Goal: Contribute content: Contribute content

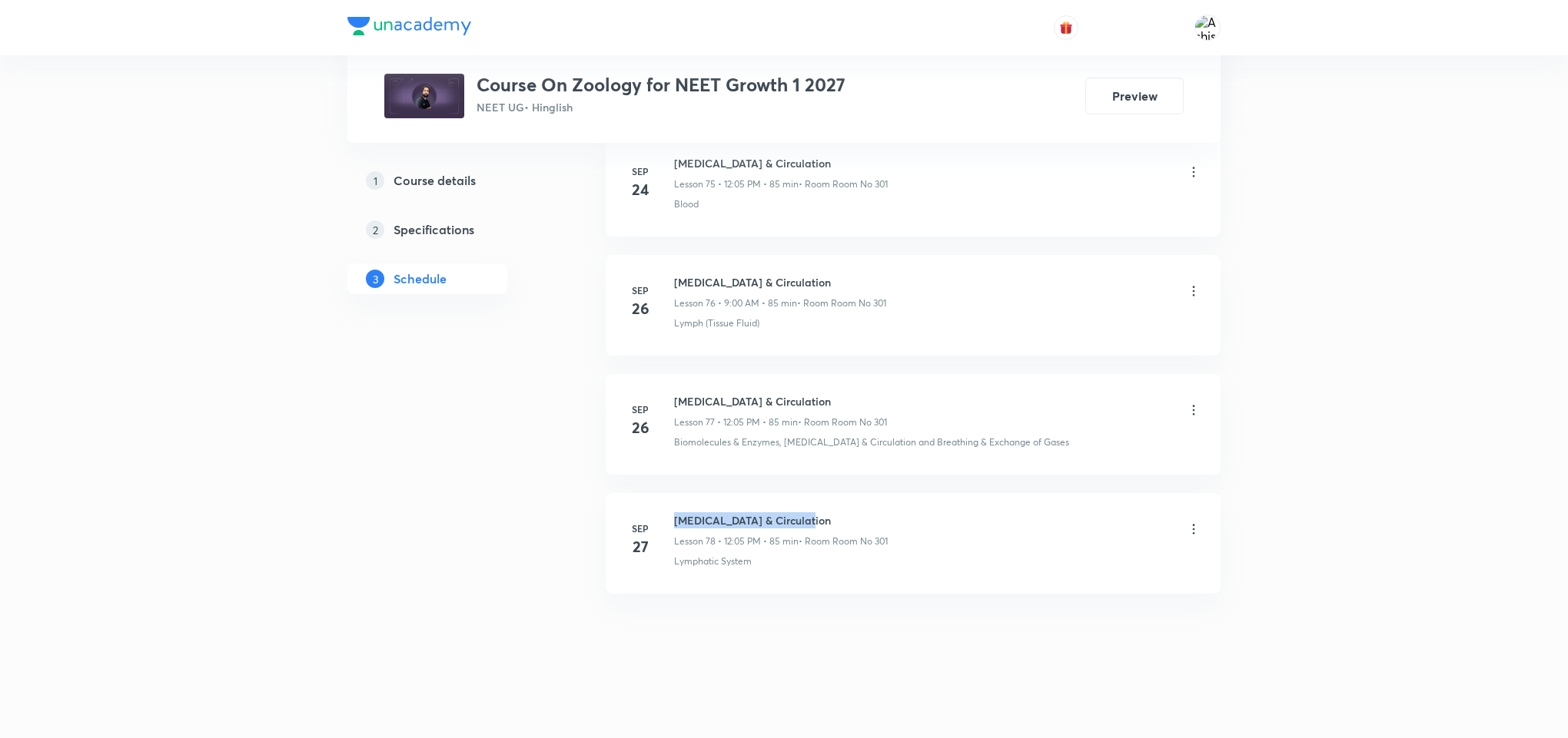
drag, startPoint x: 840, startPoint y: 521, endPoint x: 677, endPoint y: 510, distance: 163.4
click at [677, 510] on li "Sep 27 Body Fluids & Circulation Lesson 78 • 12:05 PM • 85 min • Room Room No 3…" at bounding box center [913, 543] width 615 height 101
copy h6 "Body Fluids & Circulation"
drag, startPoint x: 791, startPoint y: 634, endPoint x: 794, endPoint y: 431, distance: 203.0
drag, startPoint x: 859, startPoint y: 674, endPoint x: 817, endPoint y: 337, distance: 339.6
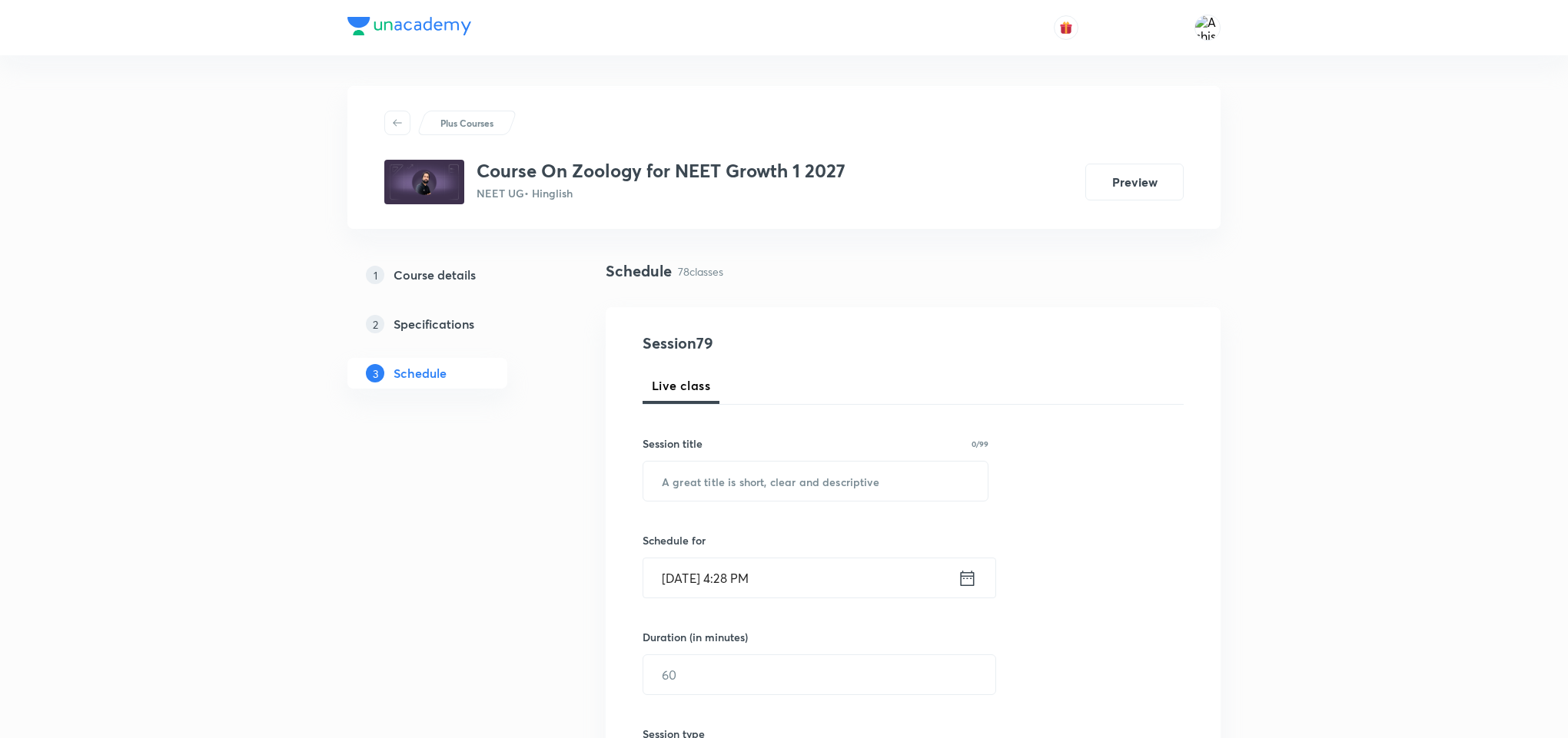
click at [819, 503] on div "Session 79 Live class Session title 0/99 ​ Schedule for Oct 5, 2025, 4:28 PM ​ …" at bounding box center [912, 693] width 541 height 722
click at [819, 485] on input "text" at bounding box center [815, 481] width 345 height 39
paste input "Body Fluids & Circulation"
type input "Body Fluids & Circulation"
click at [701, 562] on input "[DATE] 4:28 PM" at bounding box center [800, 578] width 315 height 39
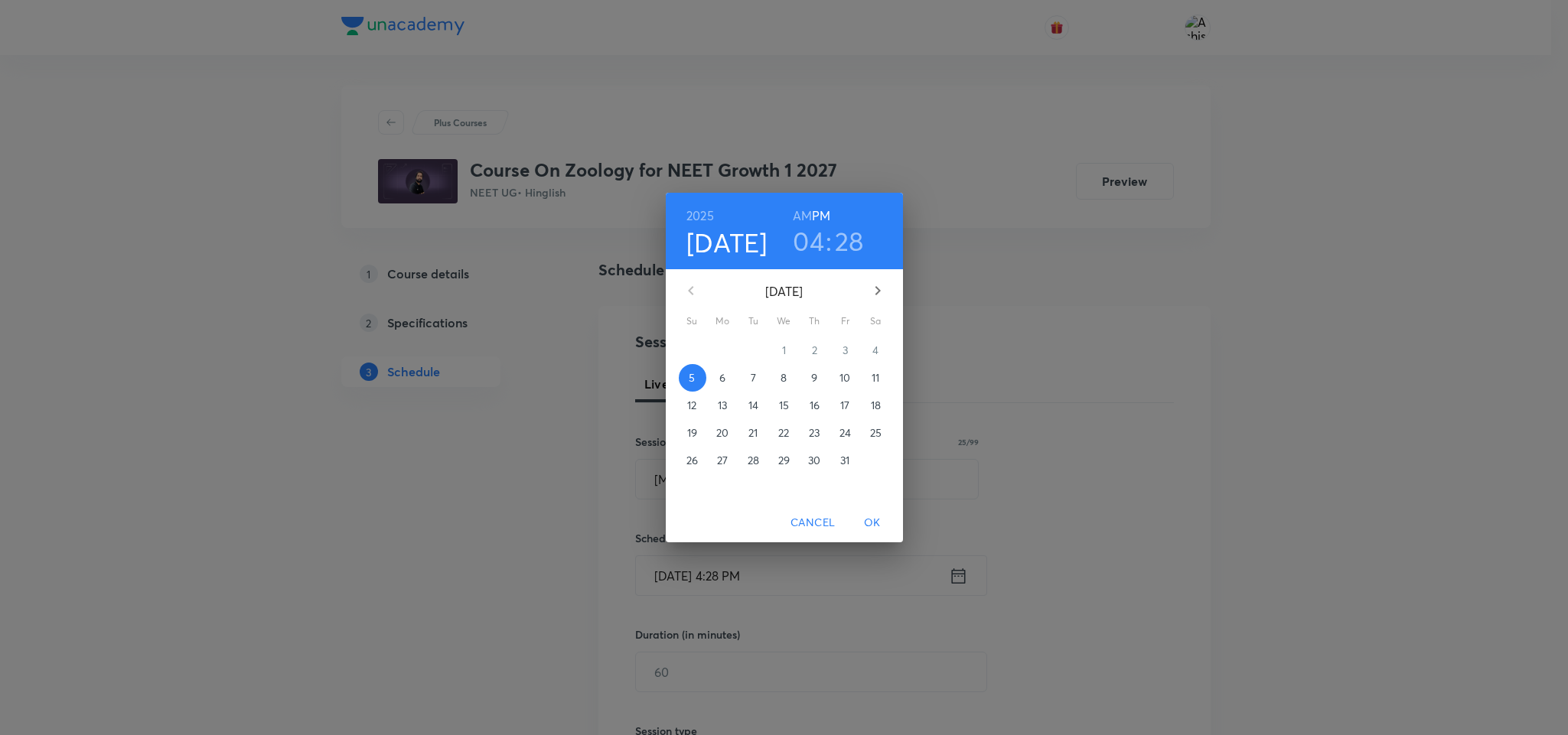
click at [728, 370] on span "6" at bounding box center [723, 377] width 28 height 15
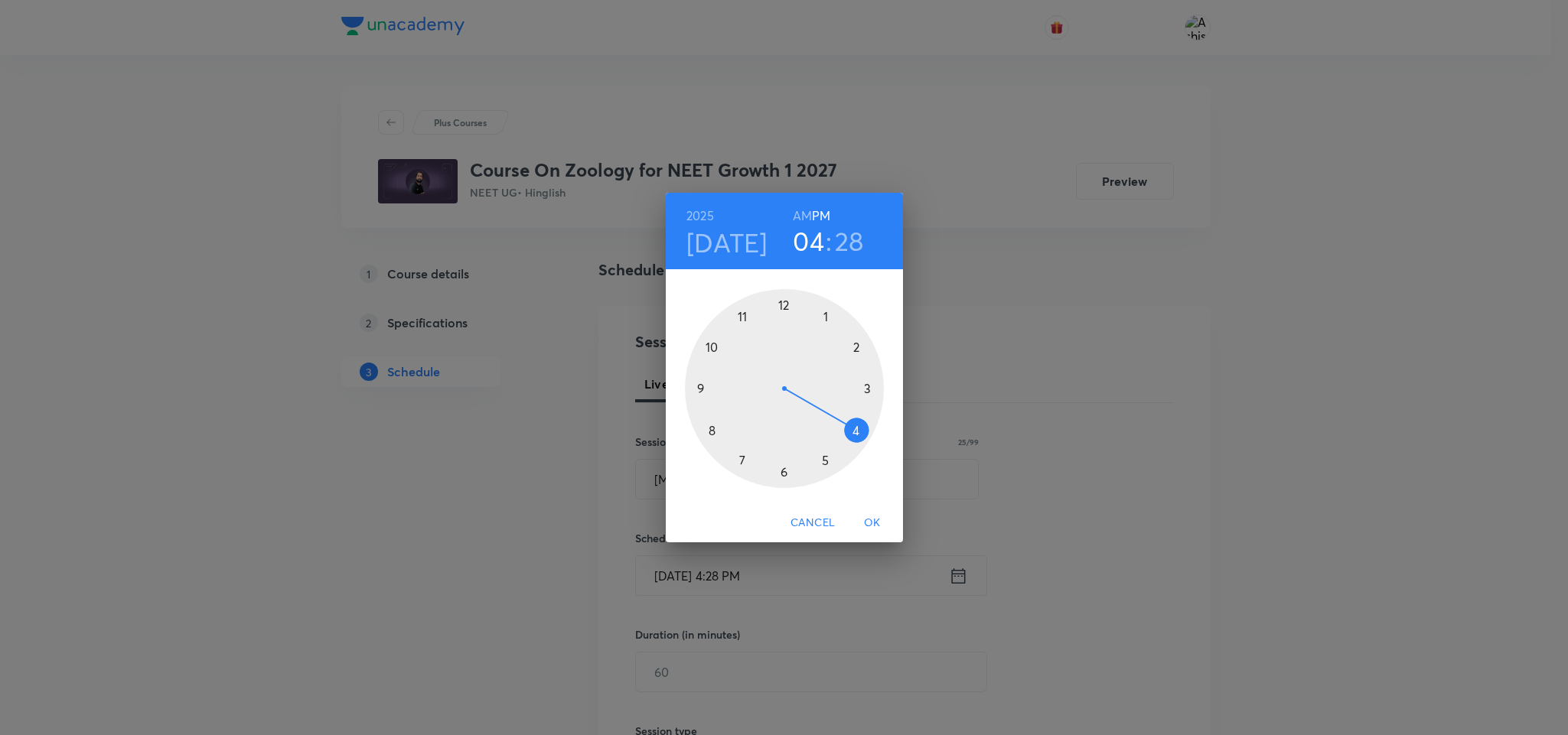
click at [807, 212] on h6 "AM" at bounding box center [802, 216] width 19 height 22
click at [704, 386] on div at bounding box center [784, 388] width 199 height 199
click at [781, 301] on div at bounding box center [784, 388] width 199 height 199
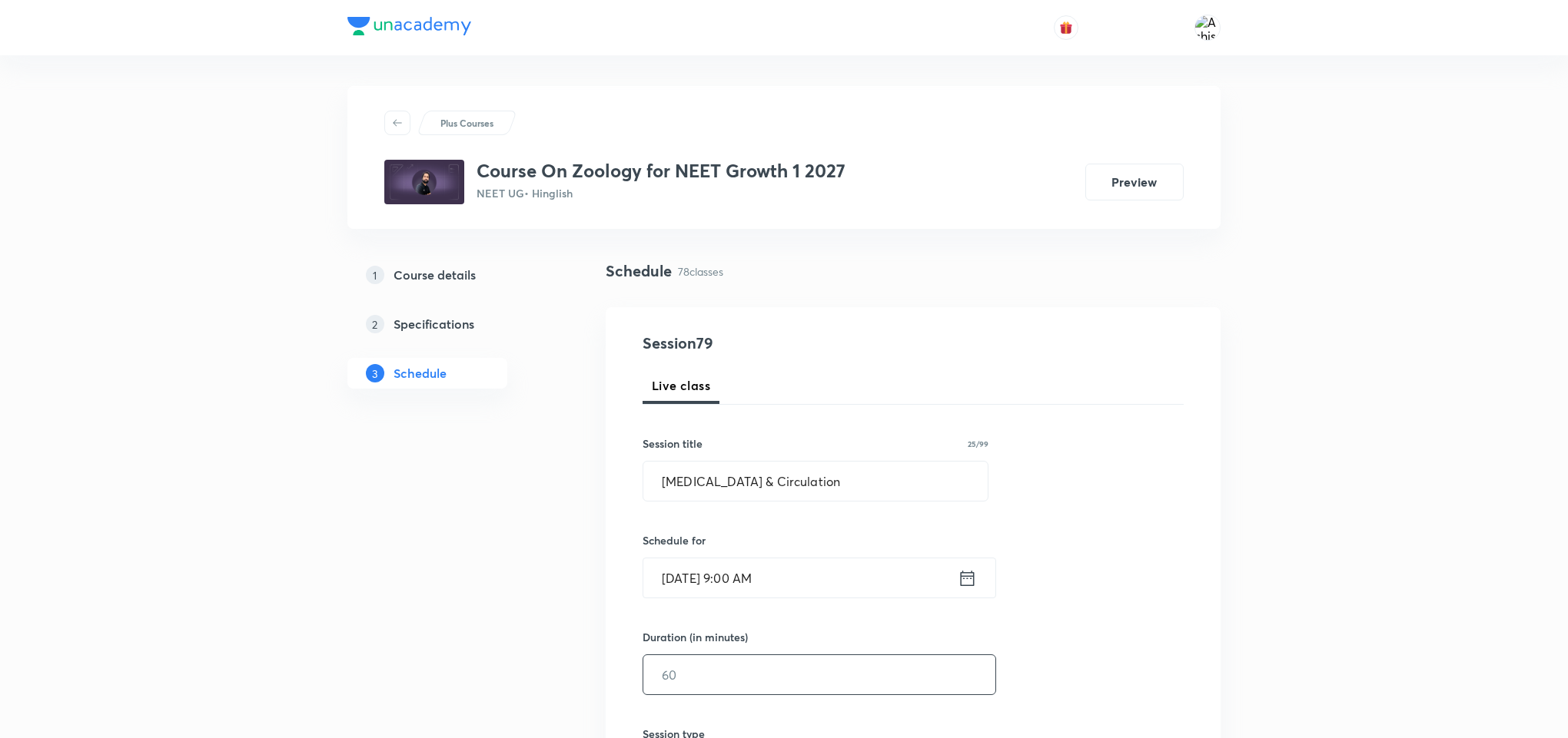
click at [689, 682] on input "text" at bounding box center [819, 675] width 352 height 39
type input "9"
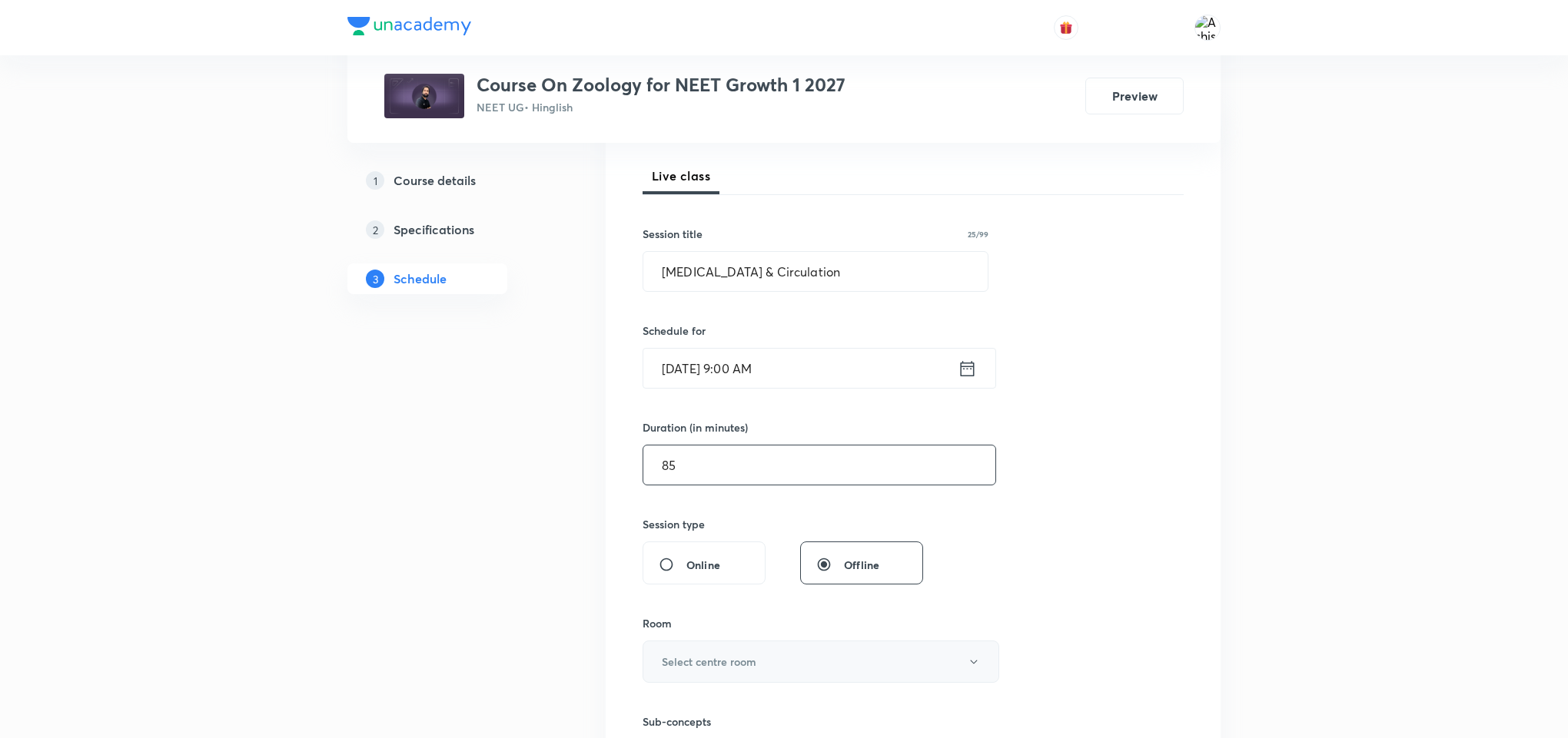
scroll to position [230, 0]
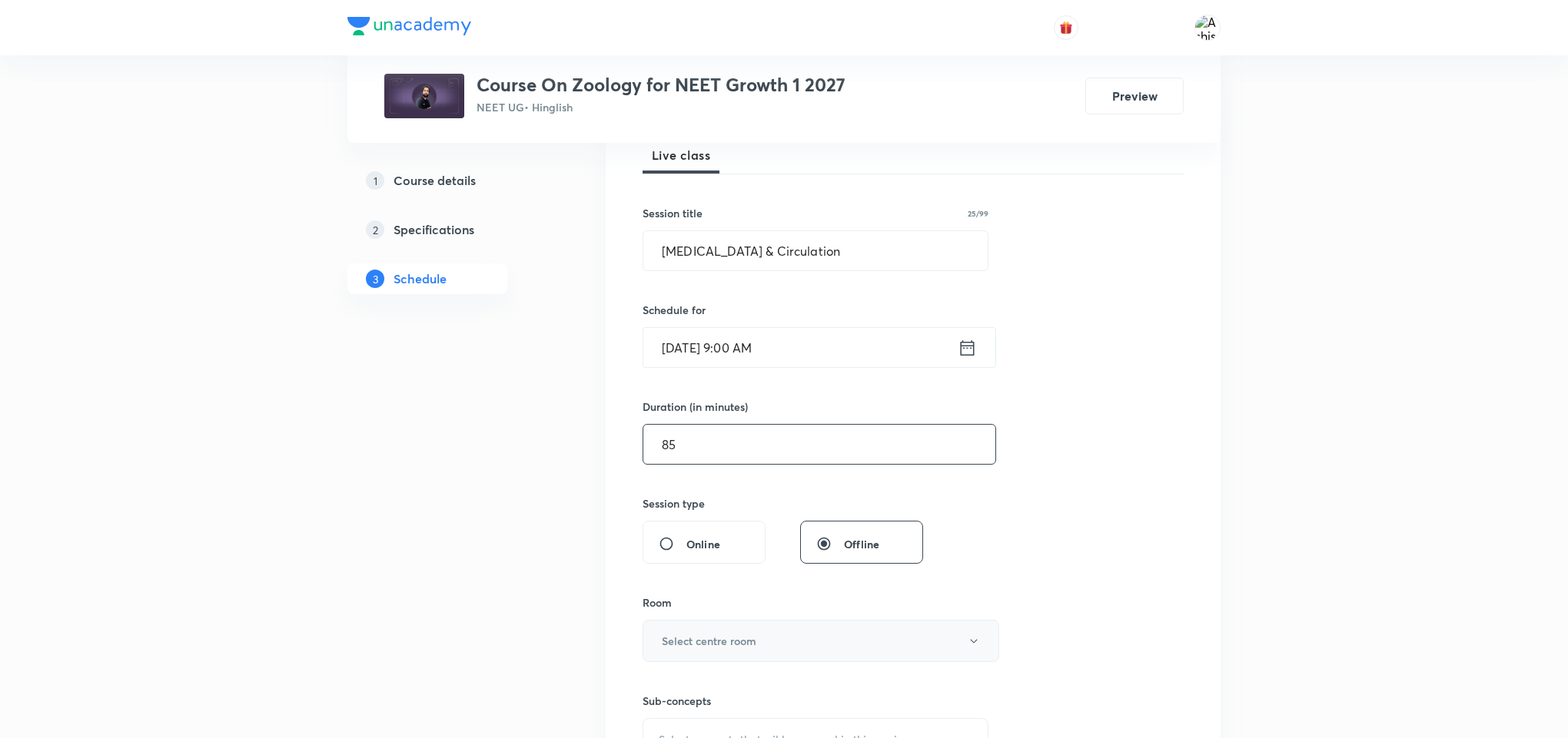
type input "85"
click at [707, 623] on button "Select centre room" at bounding box center [820, 641] width 356 height 43
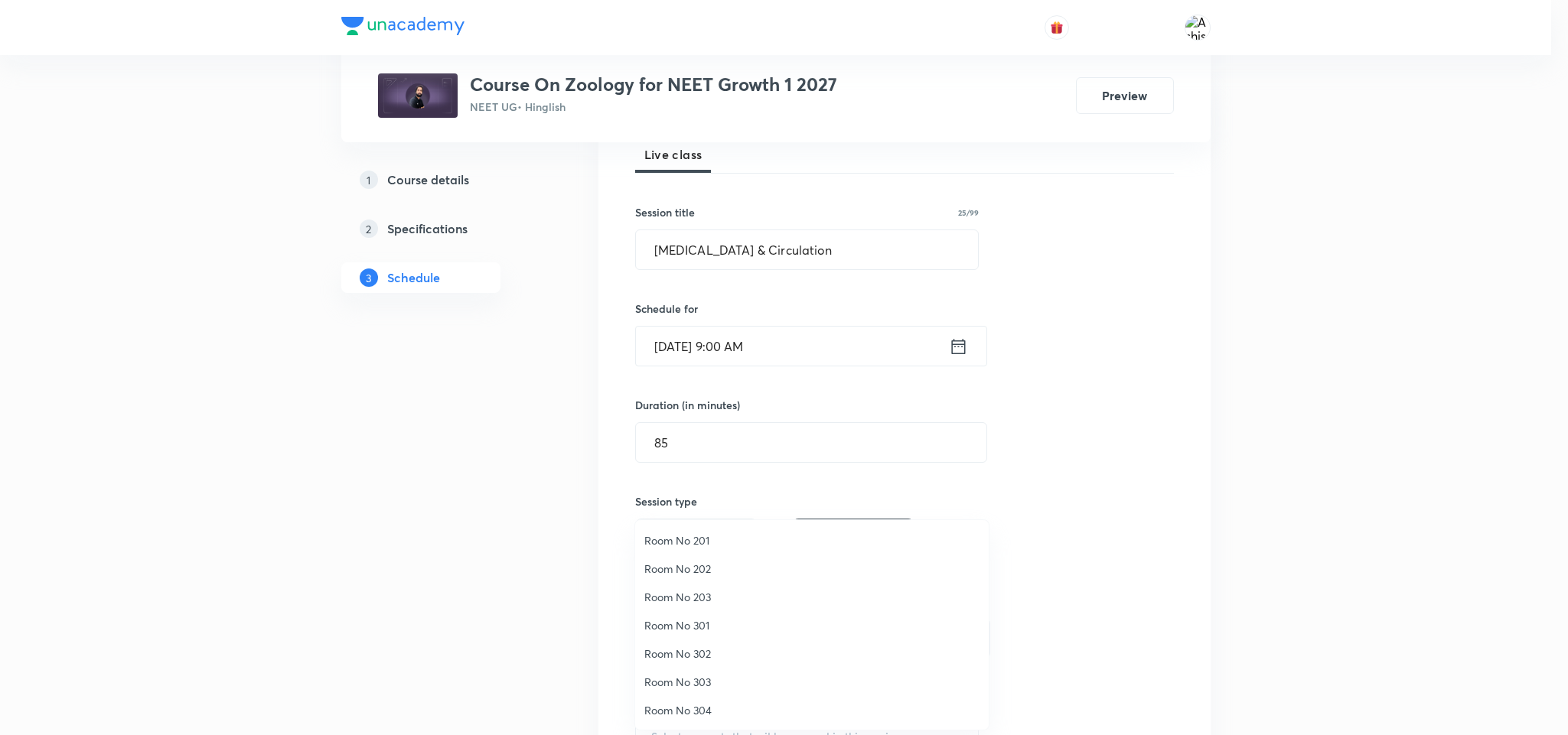
click at [710, 622] on span "Room No 301" at bounding box center [812, 626] width 335 height 16
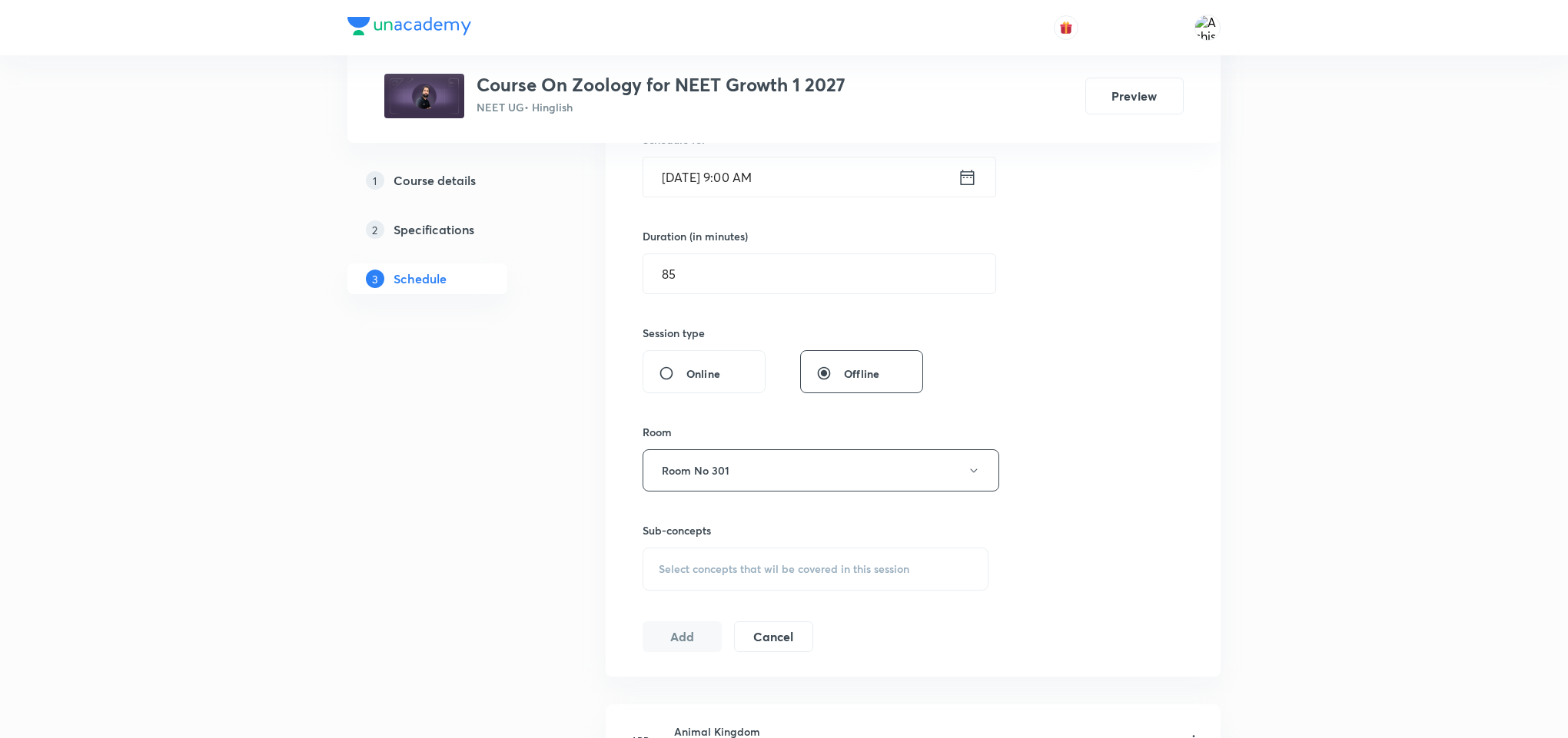
scroll to position [461, 0]
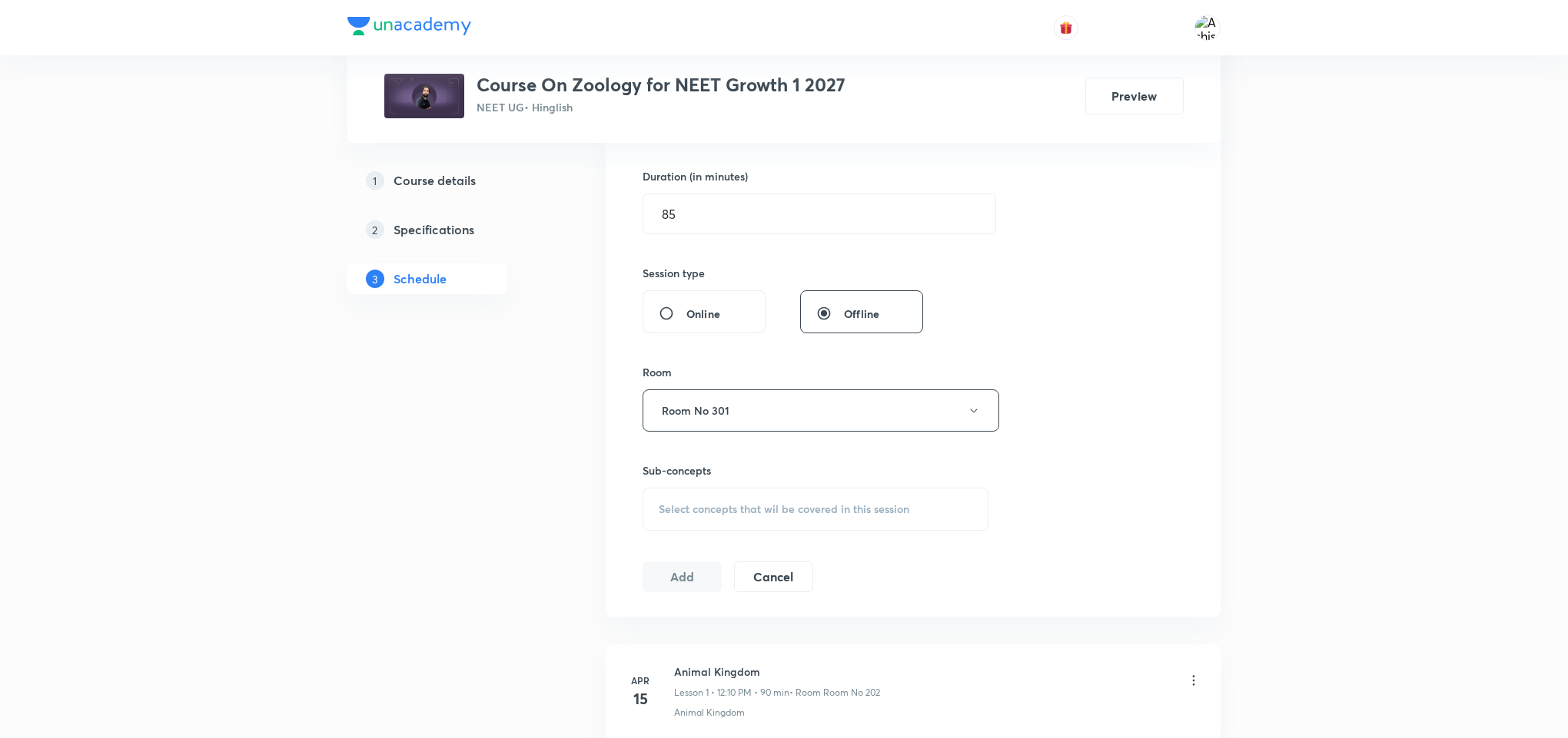
click at [720, 516] on span "Select concepts that wil be covered in this session" at bounding box center [784, 510] width 250 height 13
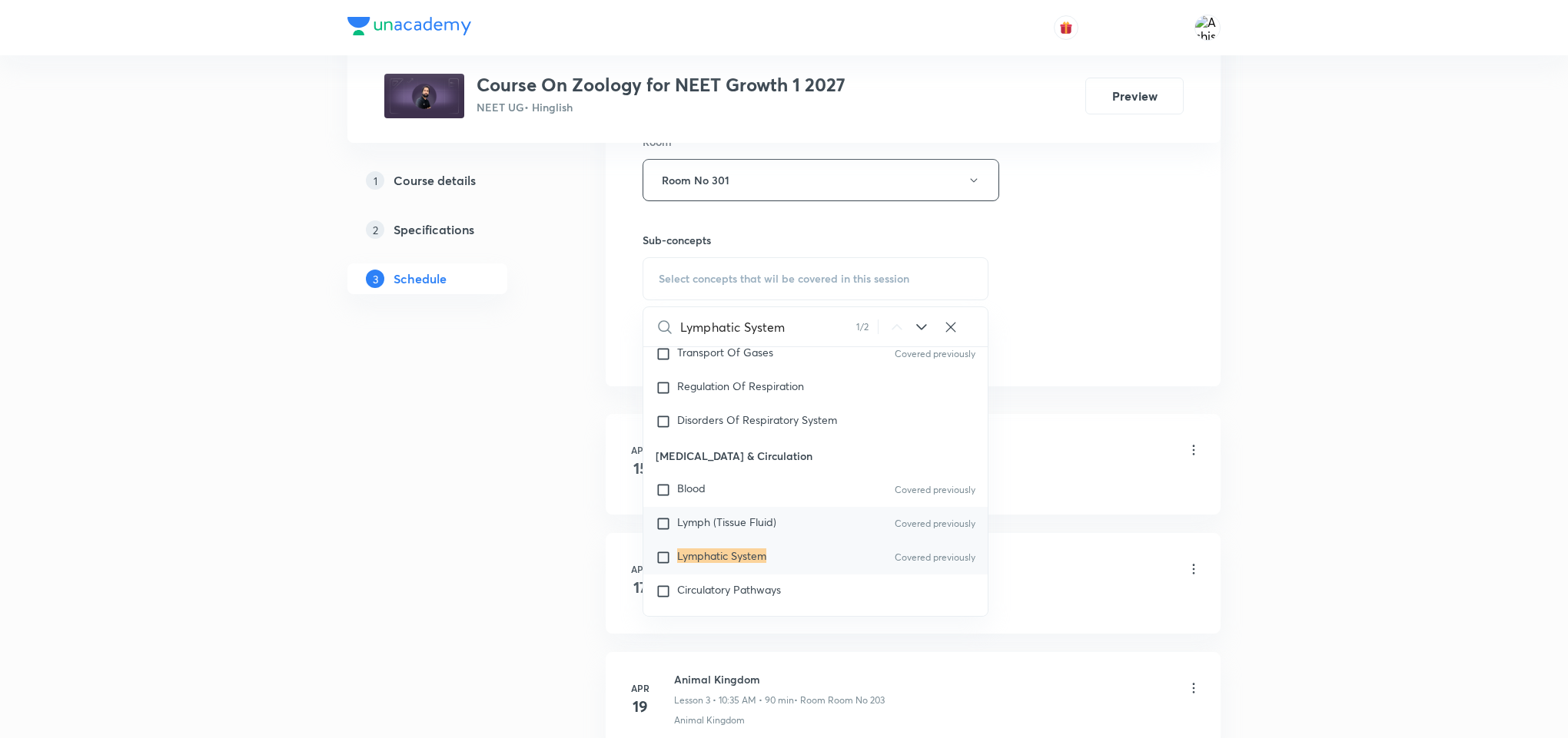
scroll to position [6184, 0]
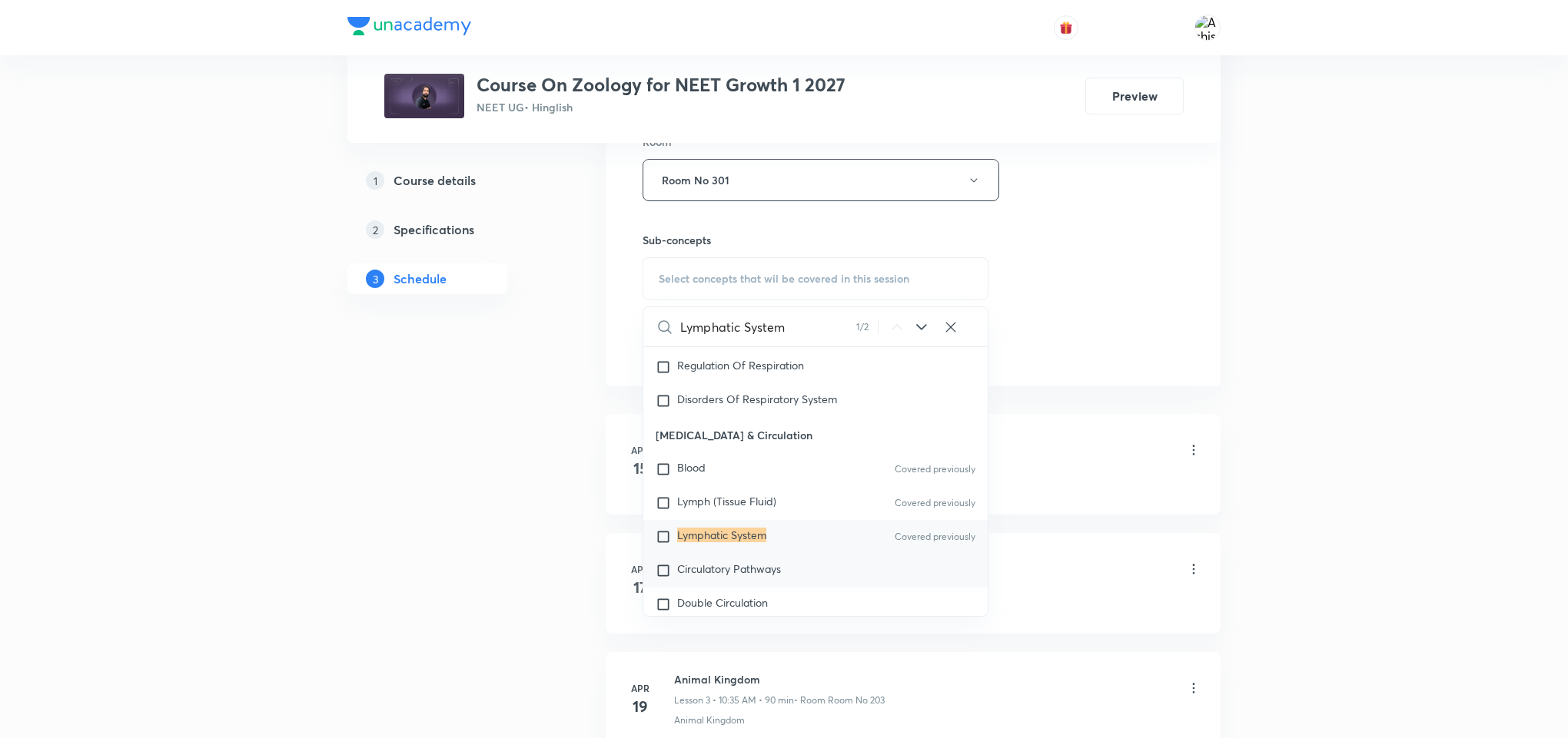
type input "Lymphatic System"
click at [750, 577] on span "Circulatory Pathways" at bounding box center [729, 568] width 103 height 15
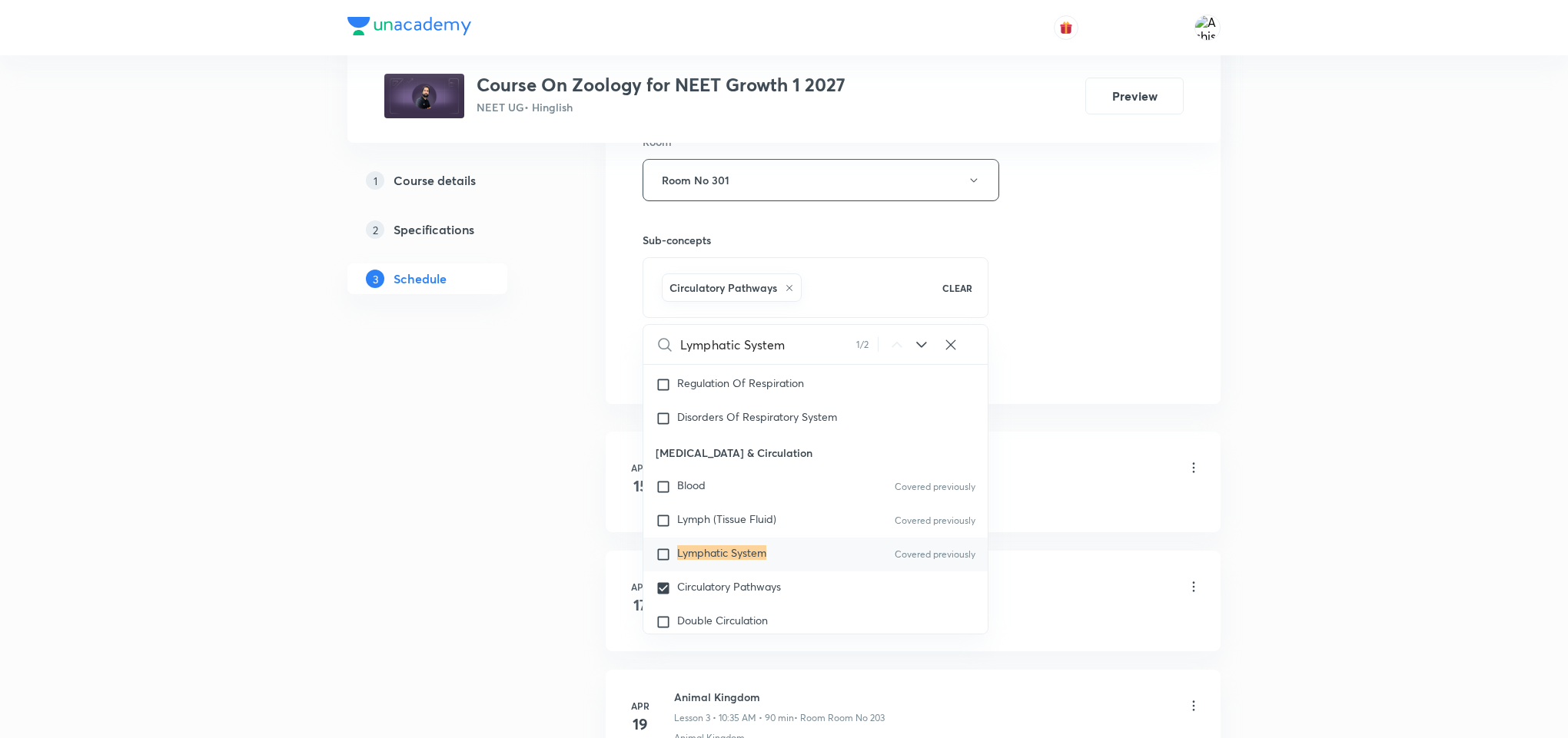
checkbox input "true"
click at [1091, 372] on div "Session 79 Live class Session title 25/99 Body Fluids & Circulation ​ Schedule …" at bounding box center [912, 9] width 541 height 739
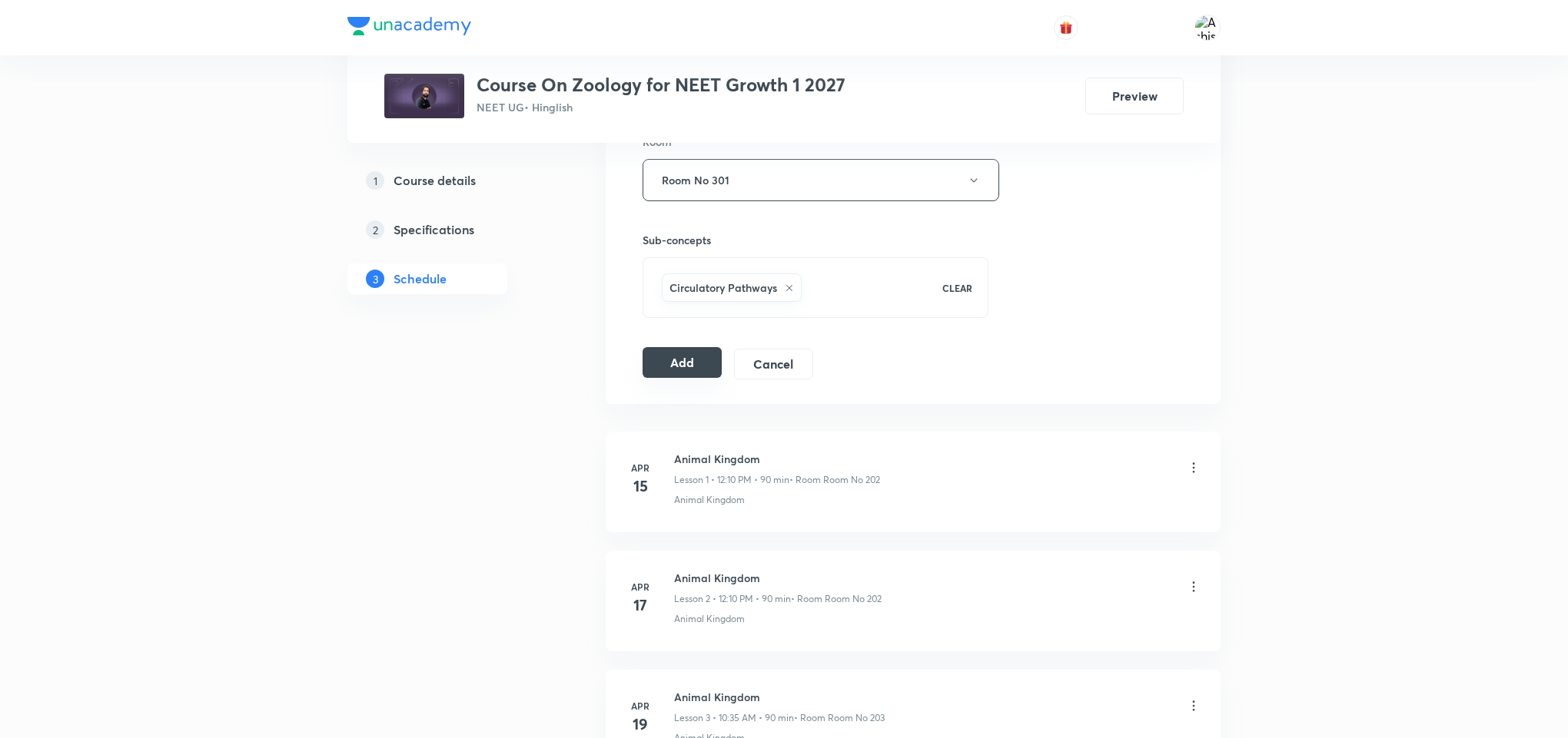
click at [671, 370] on button "Add" at bounding box center [681, 363] width 79 height 31
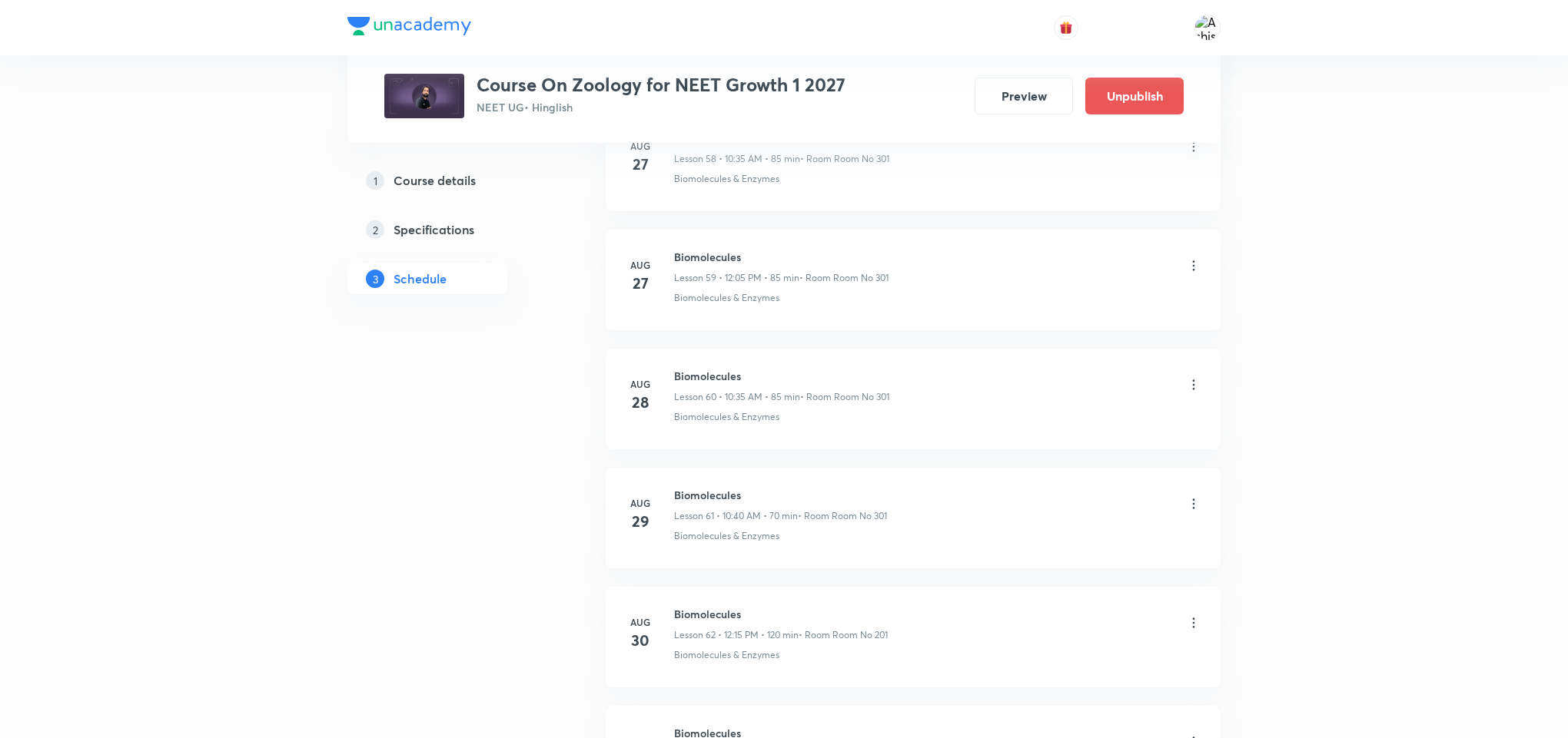
scroll to position [9269, 0]
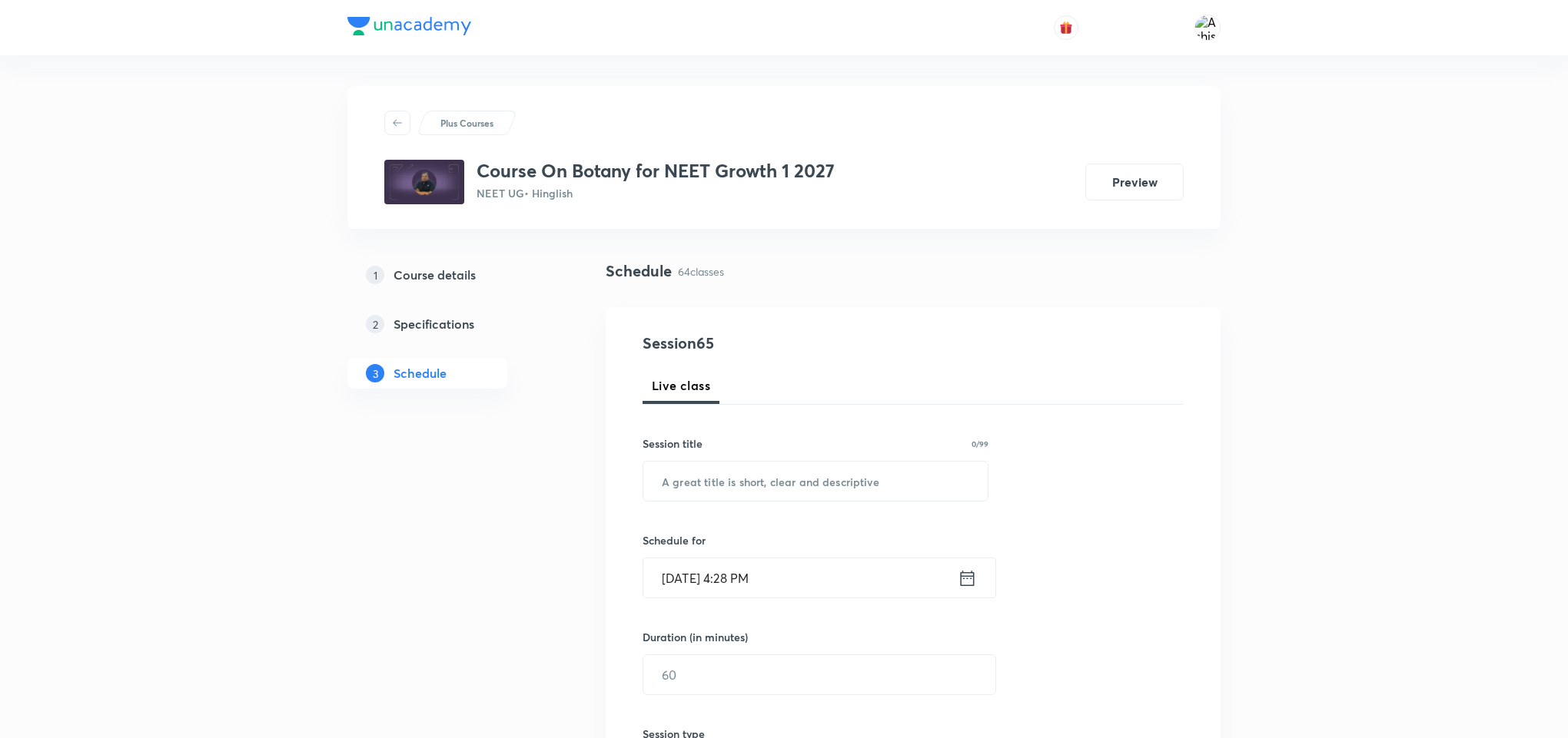
scroll to position [577, 0]
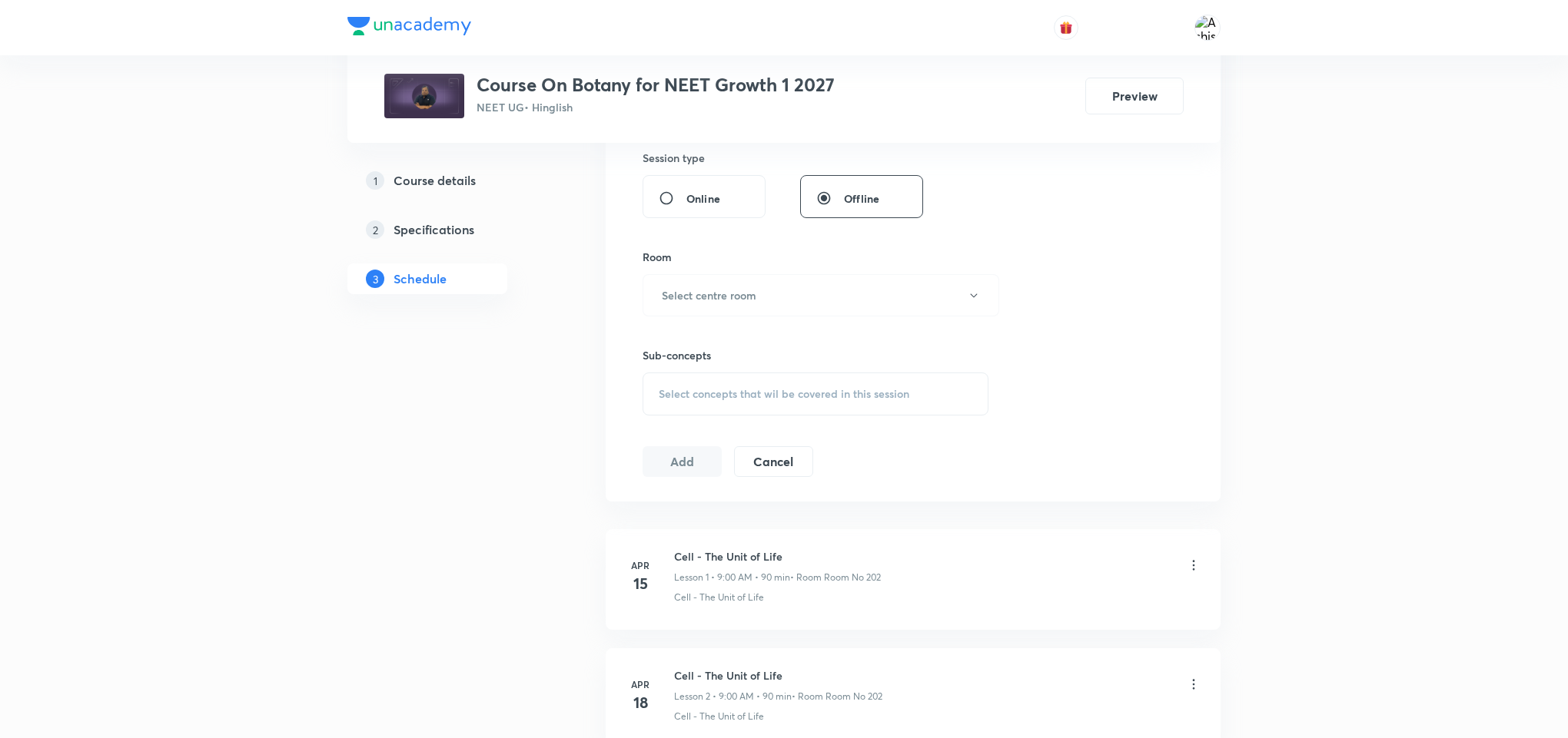
click at [740, 385] on div "Select concepts that wil be covered in this session" at bounding box center [814, 393] width 346 height 43
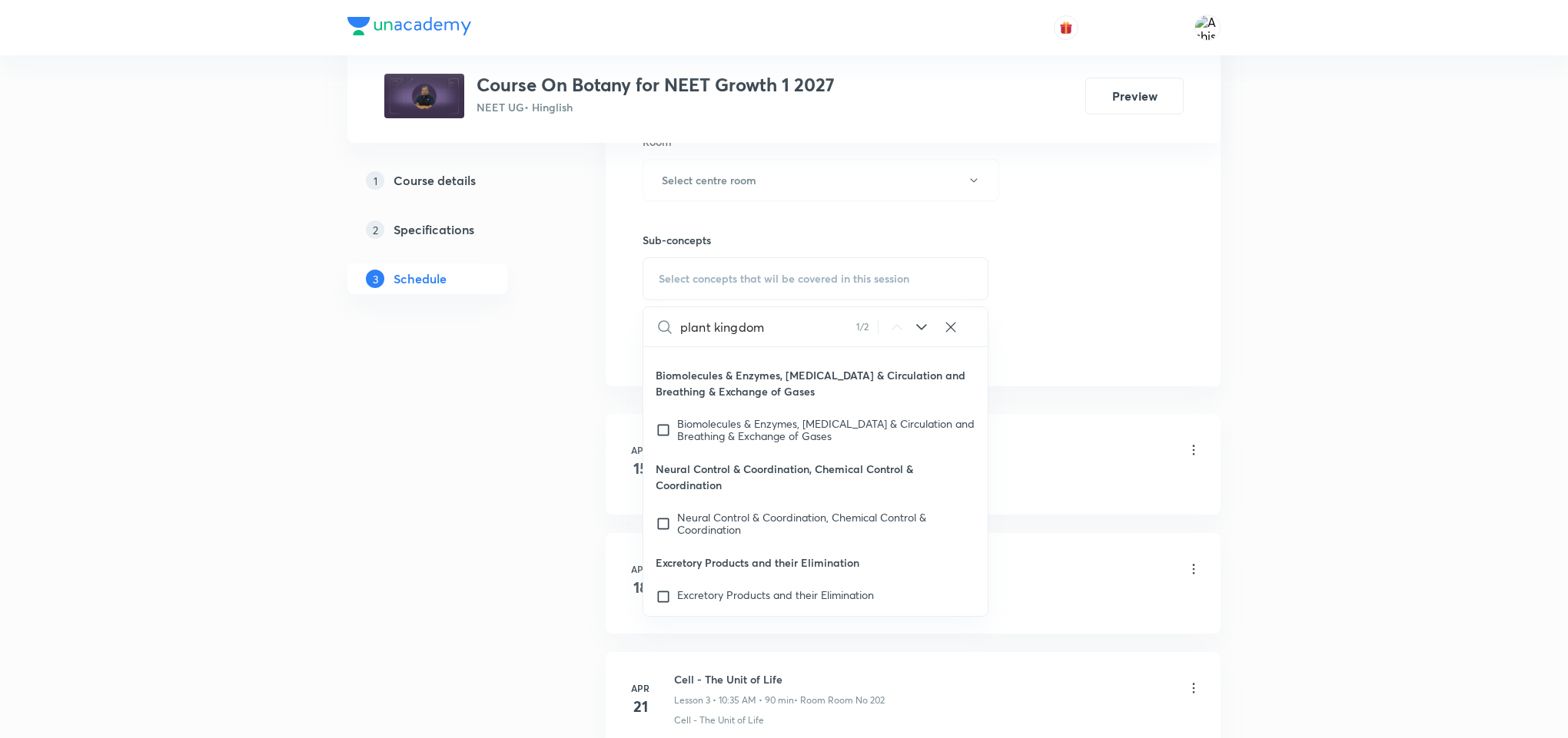
scroll to position [70954, 0]
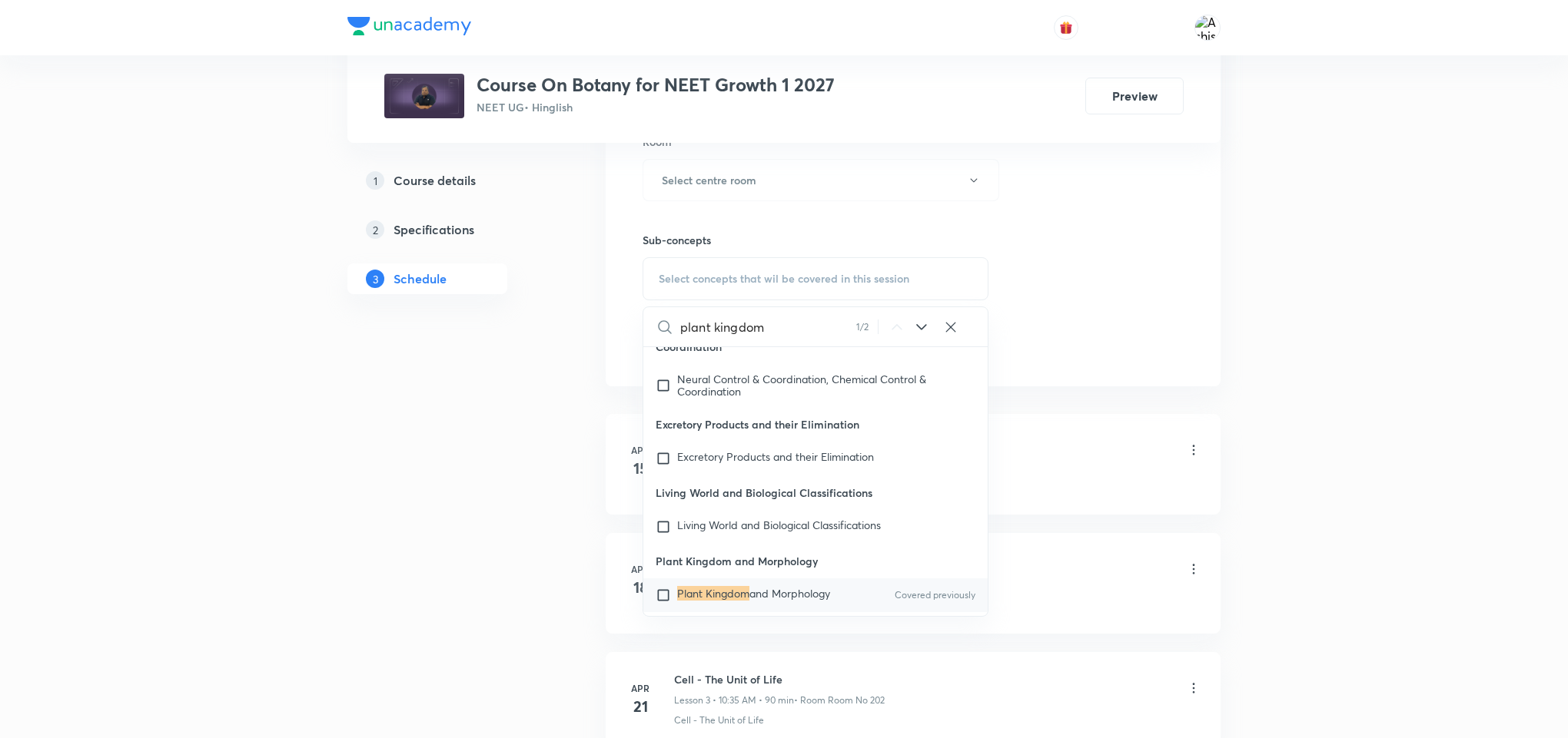
type input "plant kingdom"
click at [662, 587] on input "checkbox" at bounding box center [667, 595] width 22 height 15
checkbox input "true"
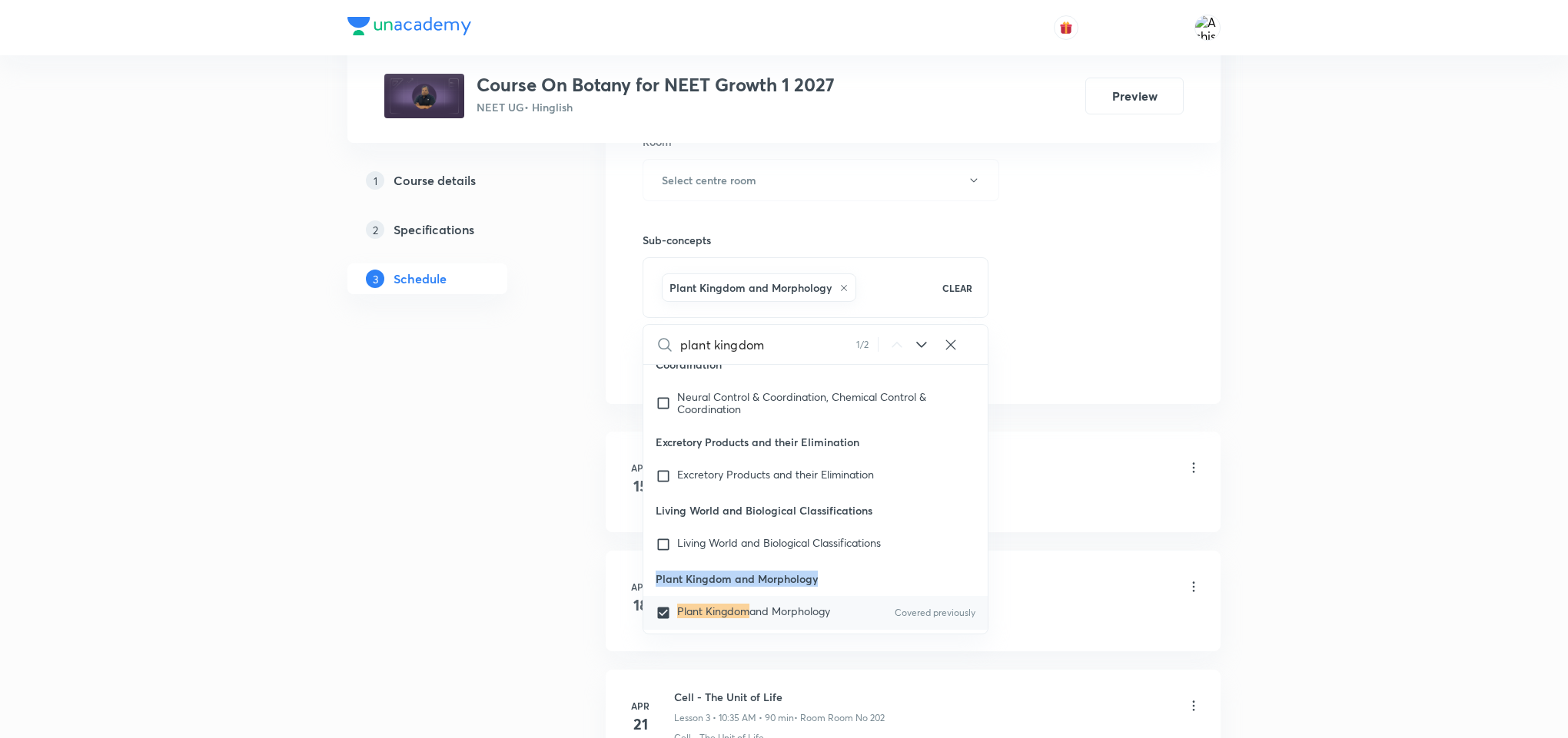
drag, startPoint x: 844, startPoint y: 533, endPoint x: 642, endPoint y: 526, distance: 202.1
click at [642, 526] on div "plant kingdom 1 / 2 ​ Living World What Is Living? Covered previously Diversity…" at bounding box center [814, 480] width 346 height 310
copy p "Plant Kingdom and Morphology"
click at [1080, 447] on li "Apr 15 Cell - The Unit of Life Lesson 1 • 9:00 AM • 90 min • Room Room No 202 C…" at bounding box center [913, 481] width 615 height 101
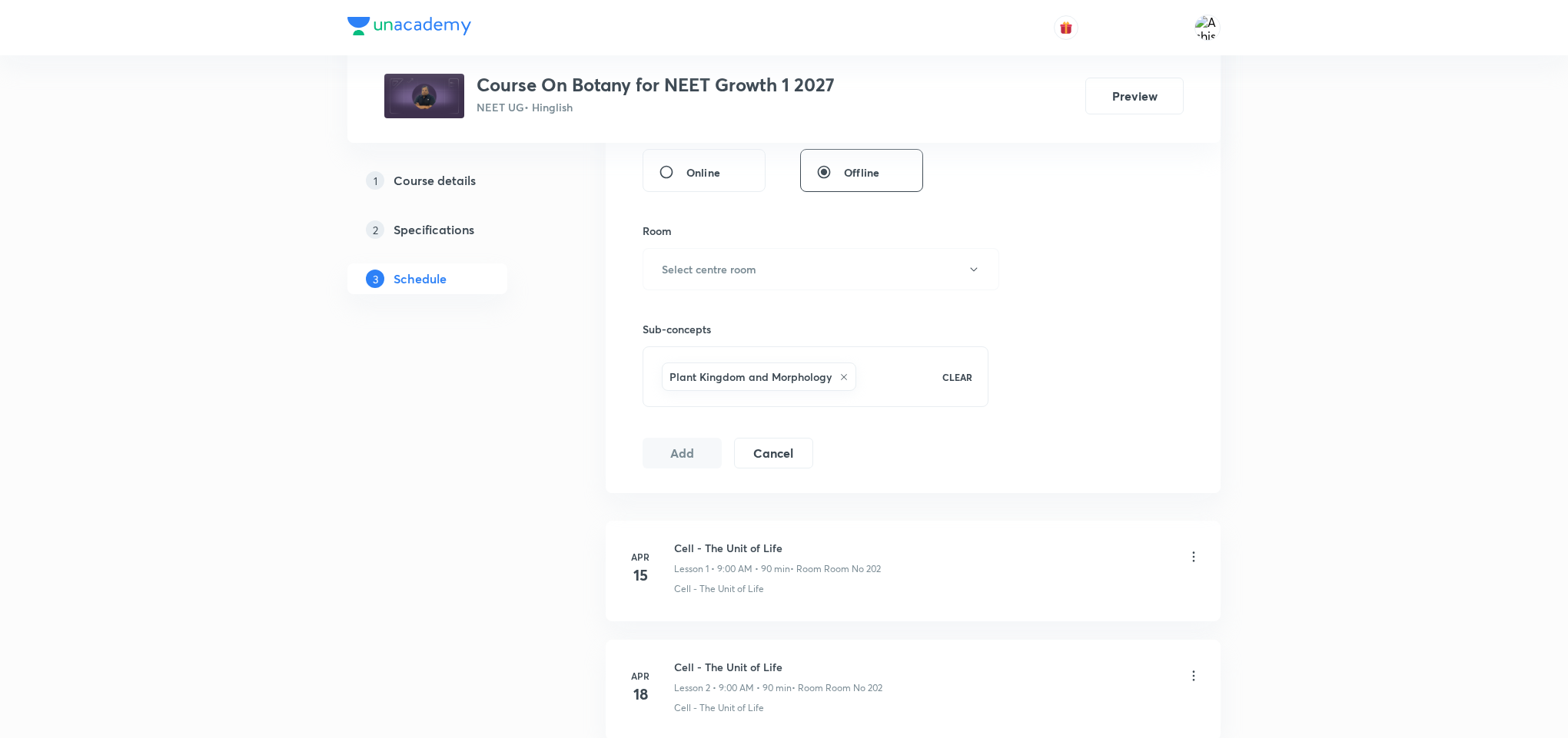
scroll to position [345, 0]
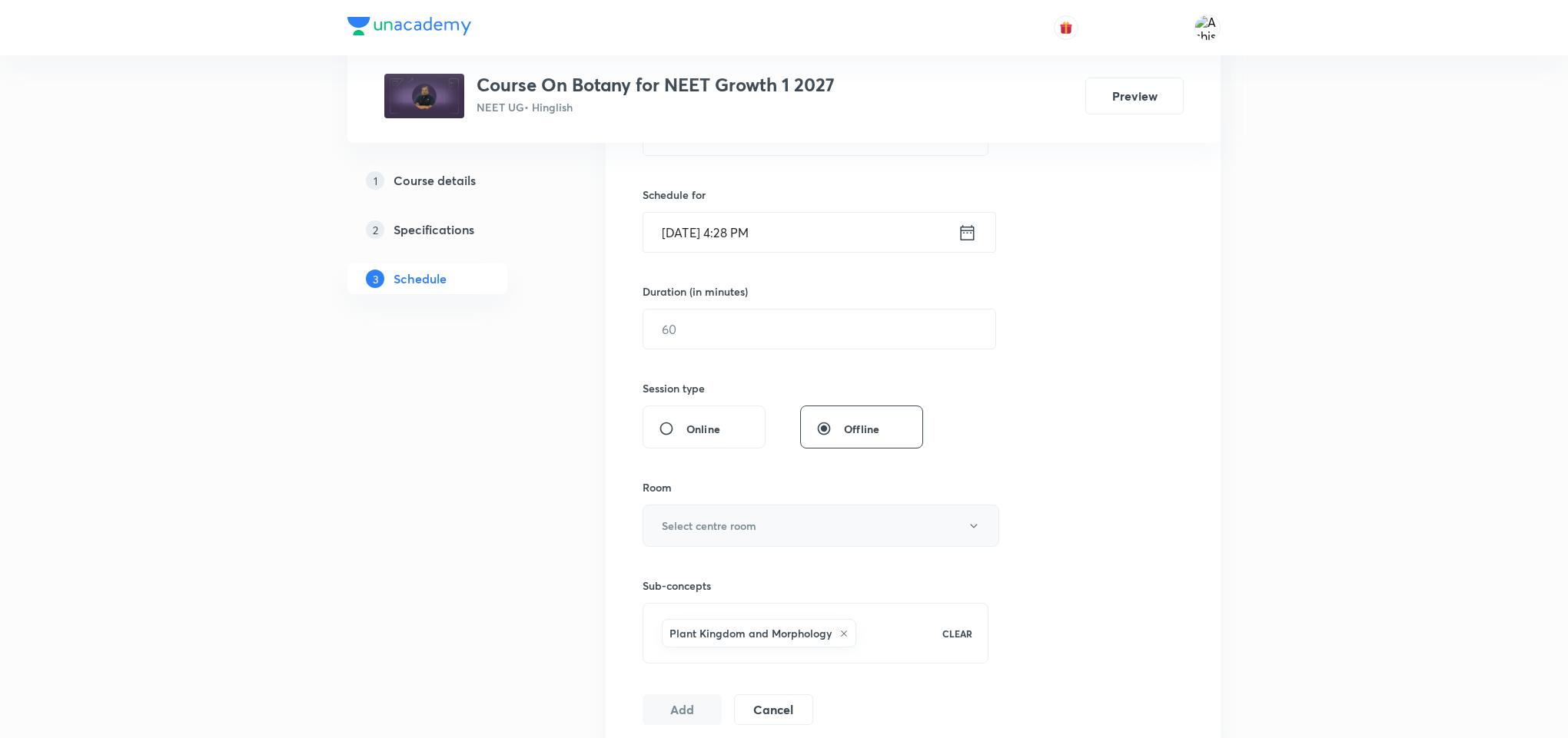
click at [680, 531] on h6 "Select centre room" at bounding box center [709, 526] width 94 height 16
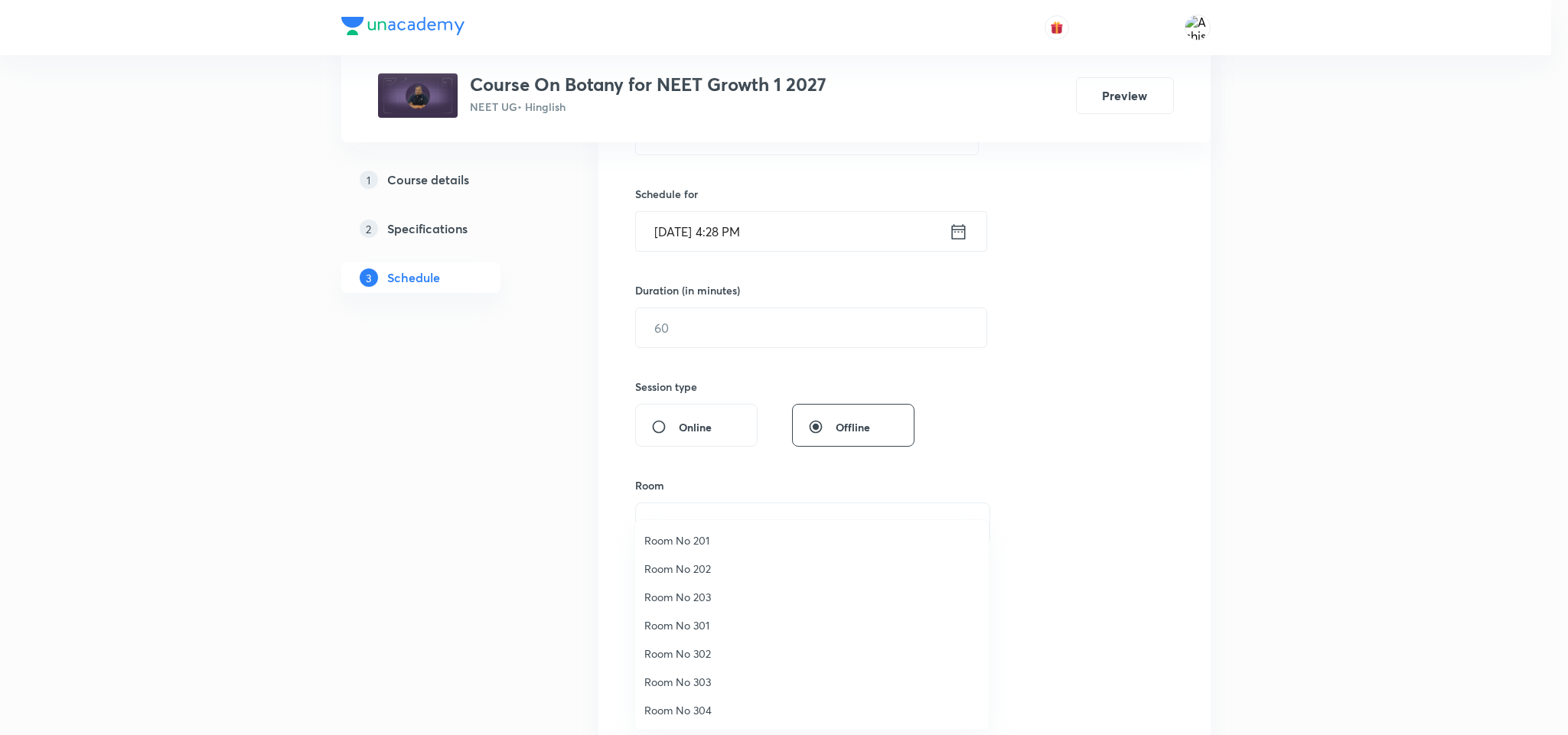
click at [696, 623] on span "Room No 301" at bounding box center [812, 626] width 335 height 16
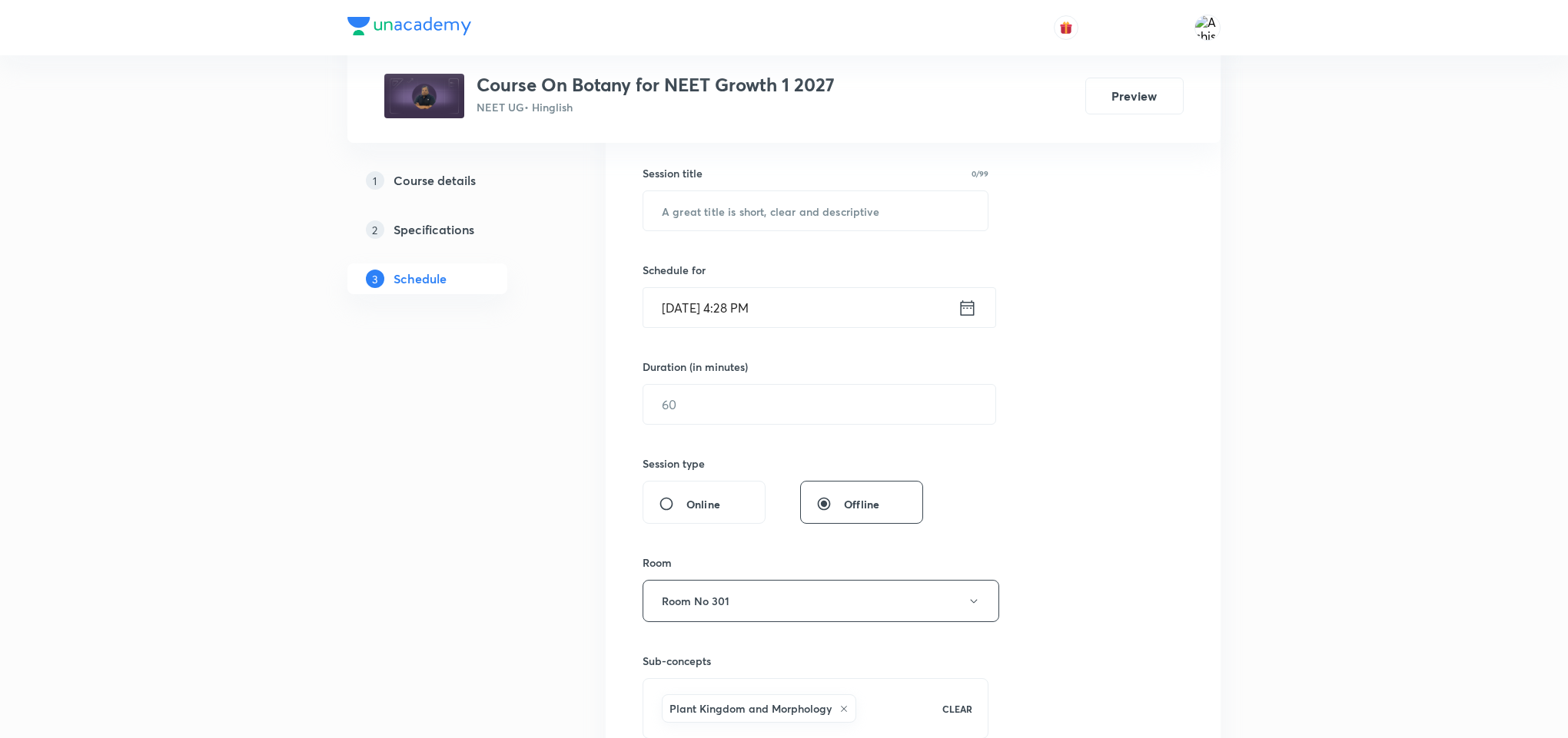
scroll to position [230, 0]
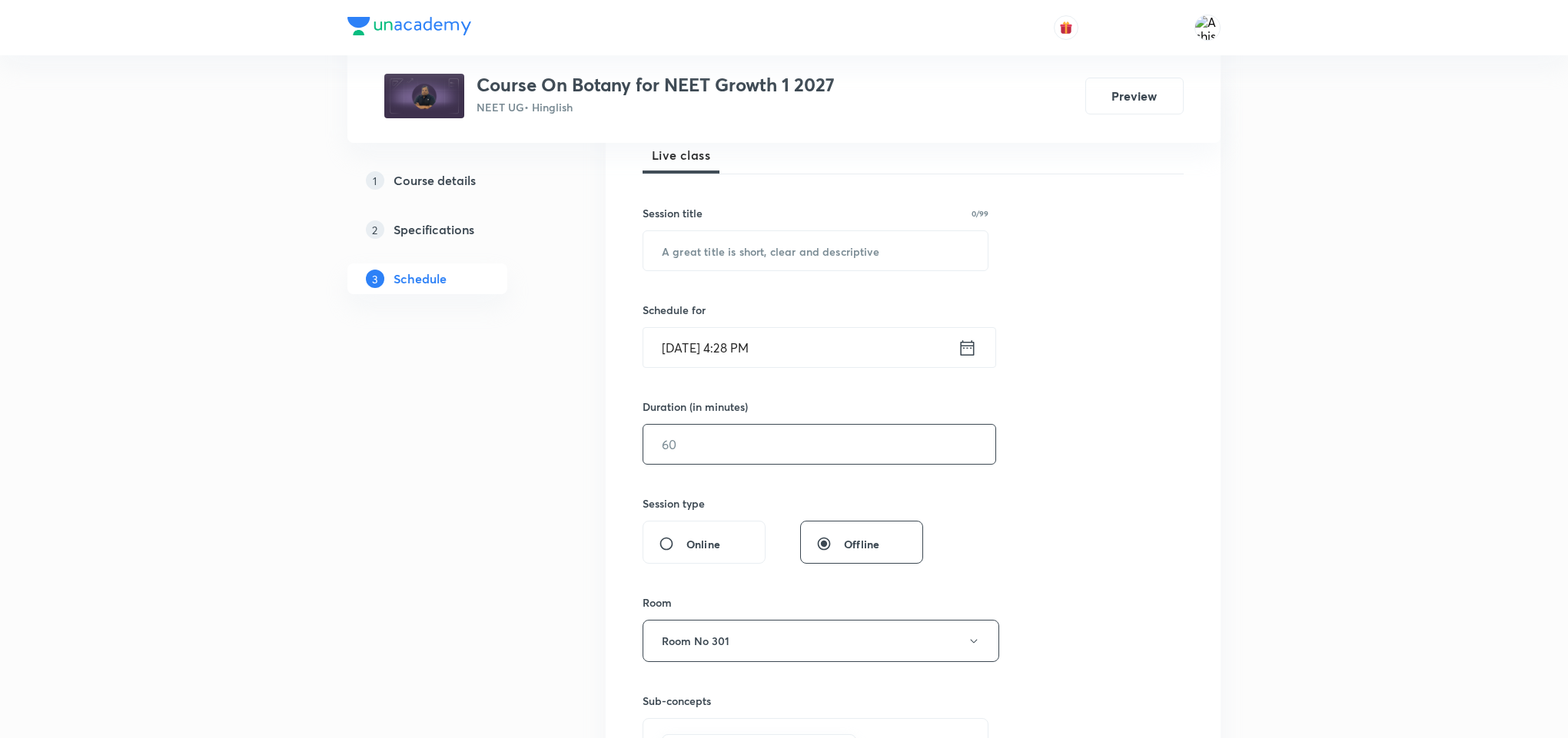
click at [653, 430] on input "text" at bounding box center [819, 444] width 352 height 39
type input "85"
click at [687, 346] on input "Oct 5, 2025, 4:28 PM" at bounding box center [800, 347] width 315 height 39
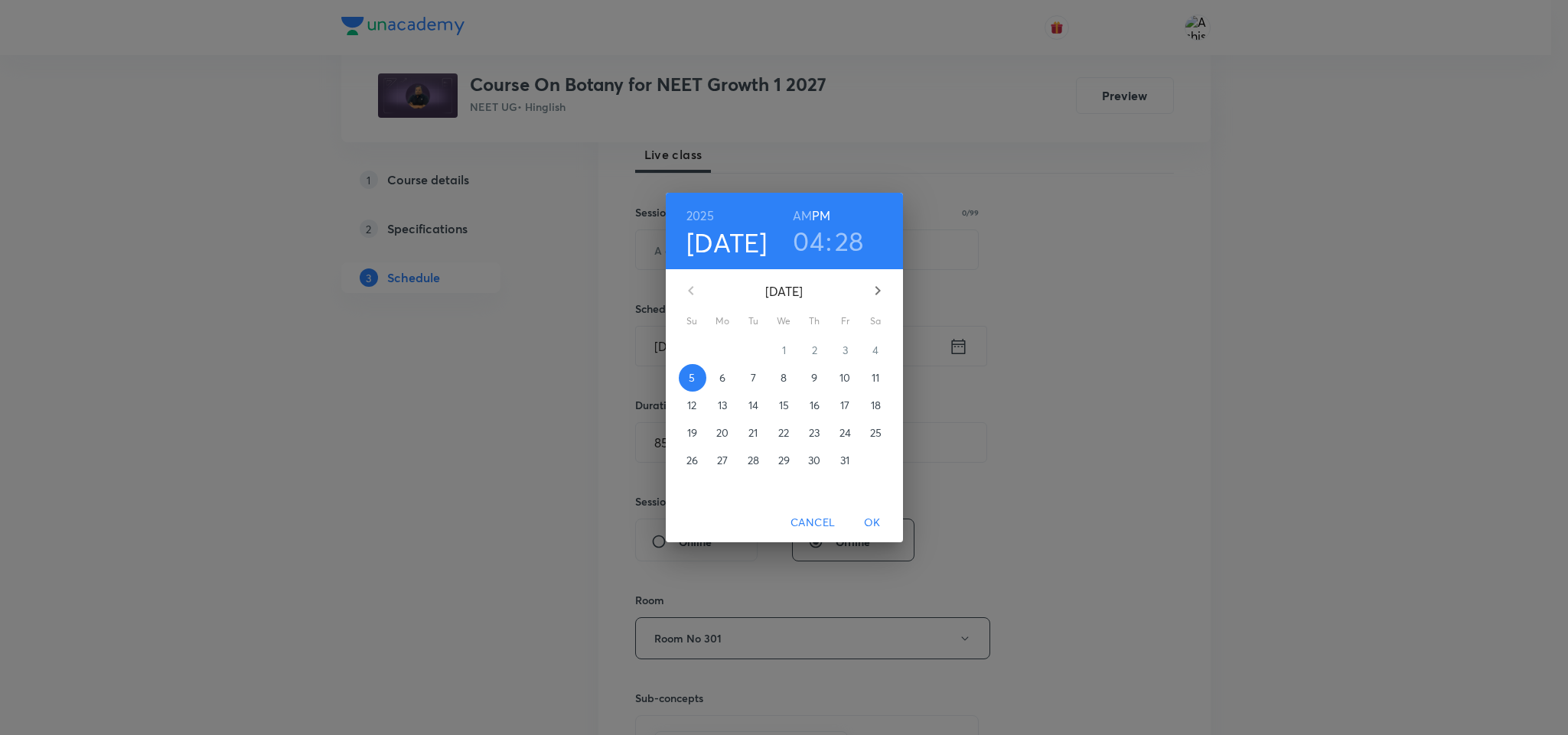
click at [724, 374] on p "6" at bounding box center [723, 377] width 6 height 15
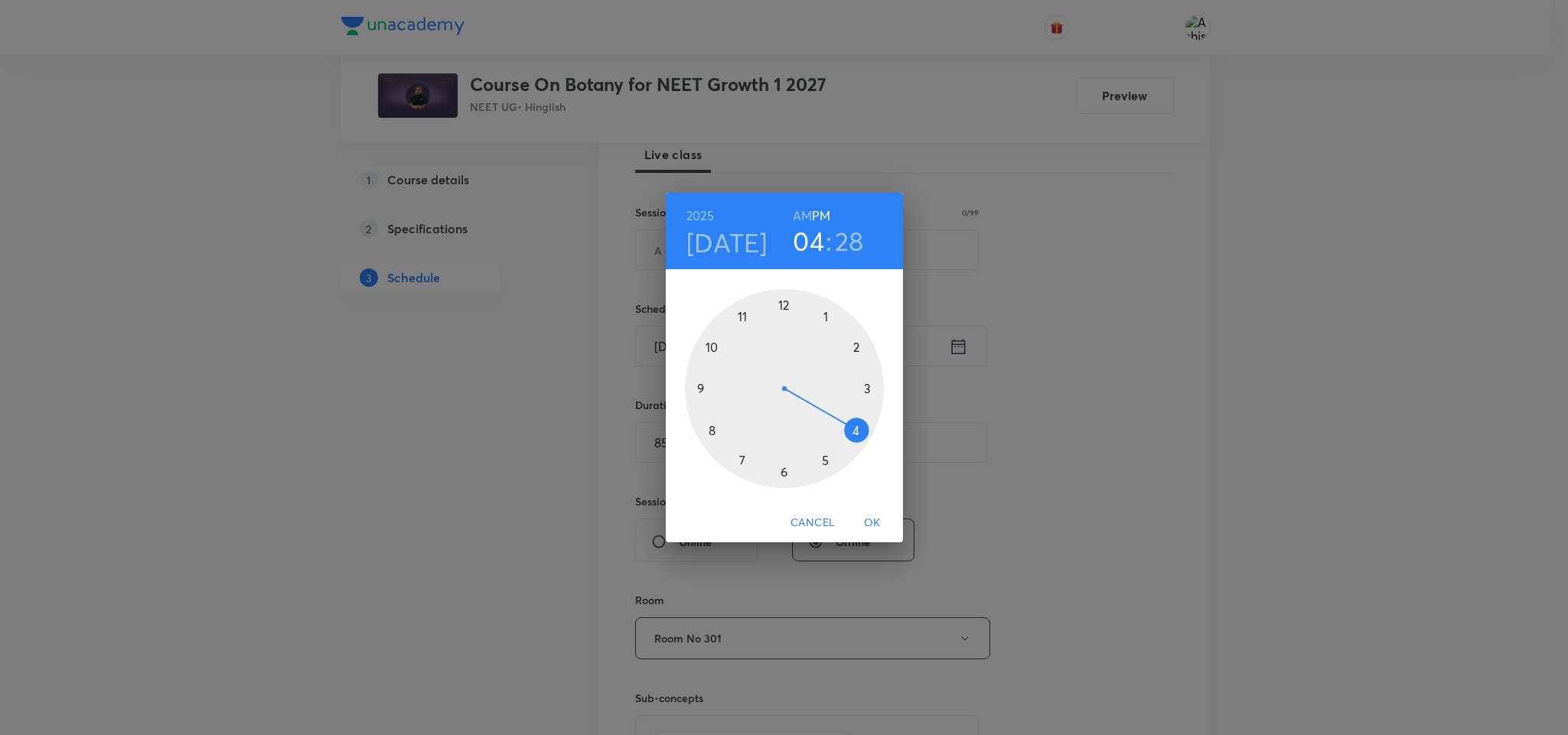
click at [805, 219] on h6 "AM" at bounding box center [802, 216] width 19 height 22
click at [712, 348] on div at bounding box center [784, 388] width 199 height 199
click at [740, 461] on div at bounding box center [784, 388] width 199 height 199
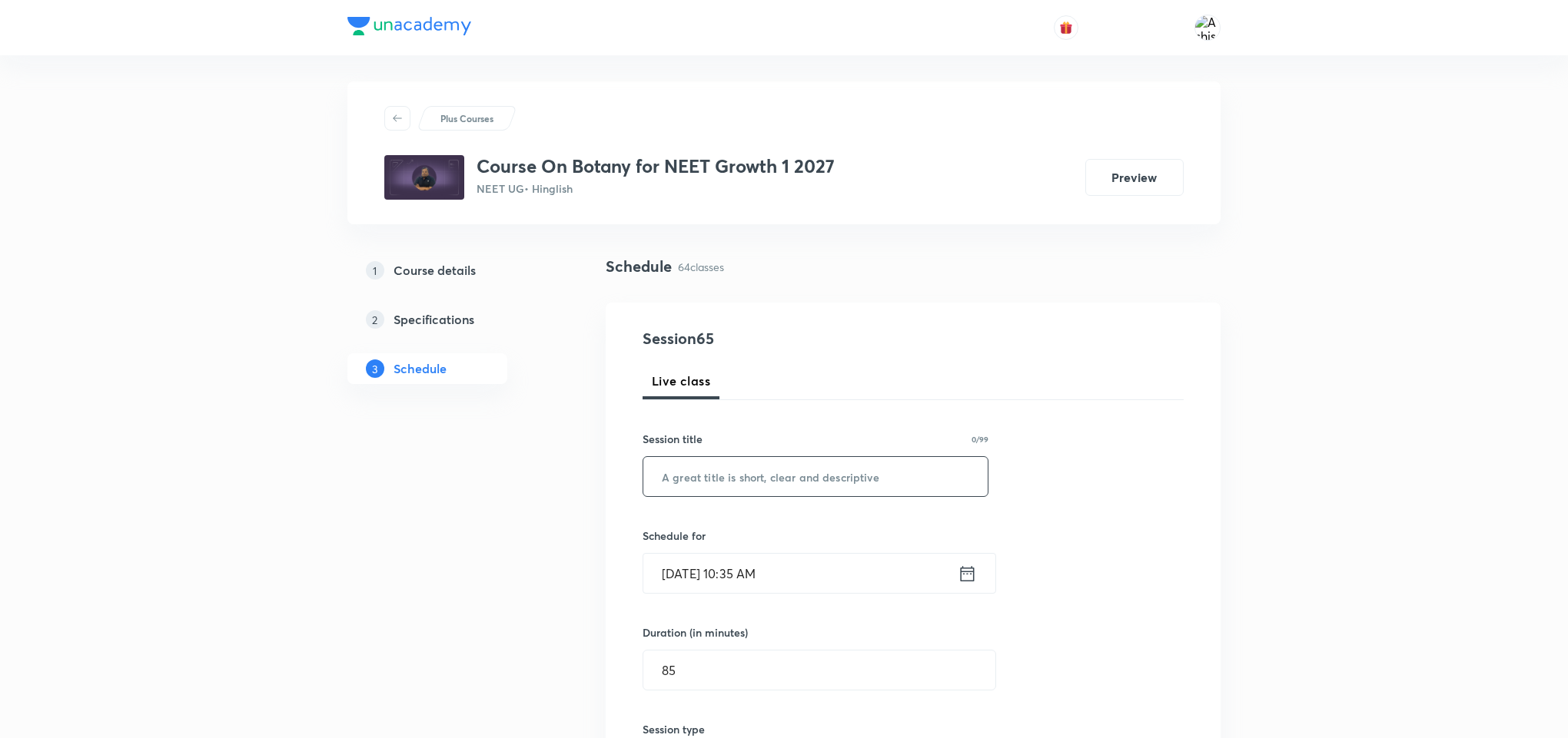
scroll to position [0, 0]
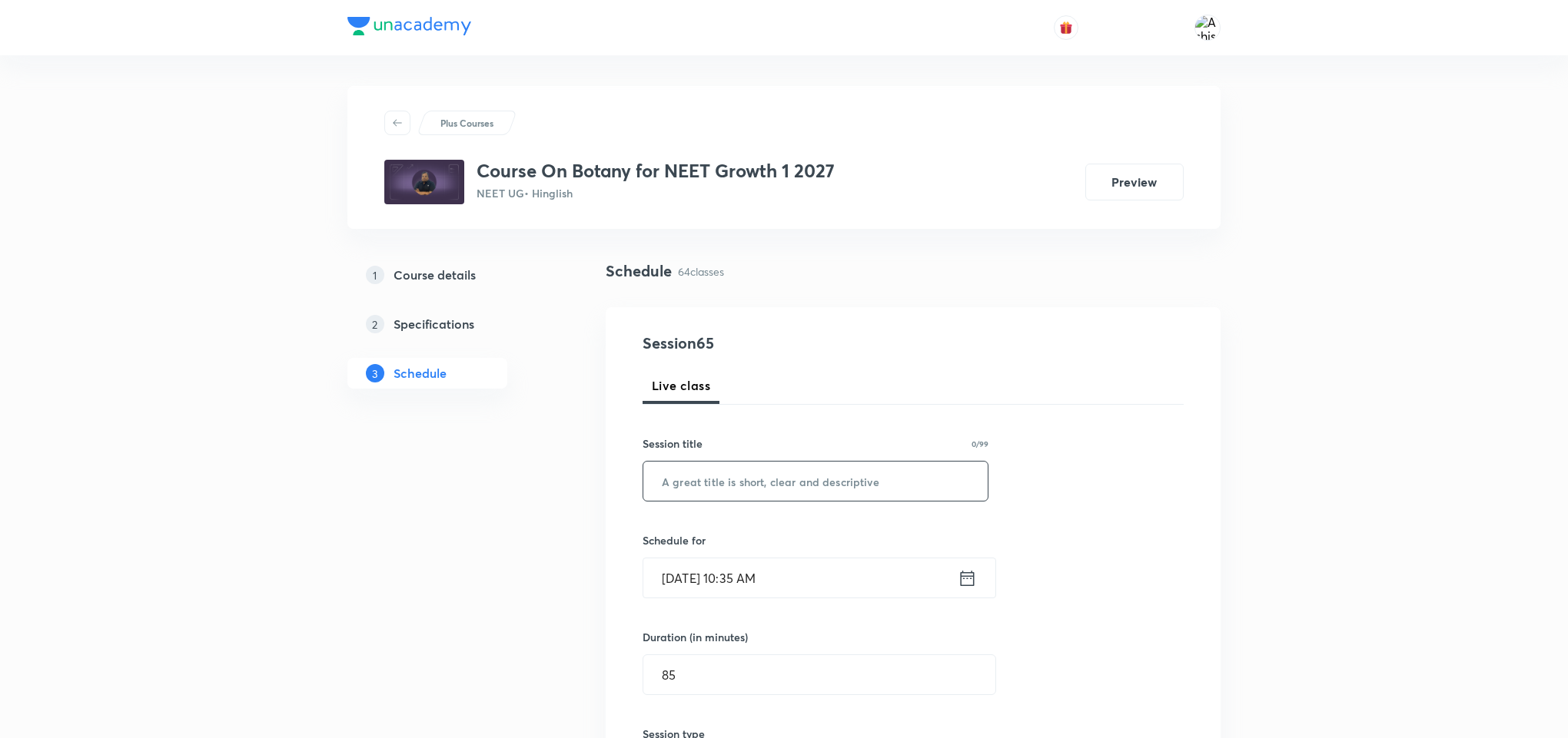
click at [726, 471] on input "text" at bounding box center [815, 481] width 345 height 39
paste input "Plant Kingdom and Morphology"
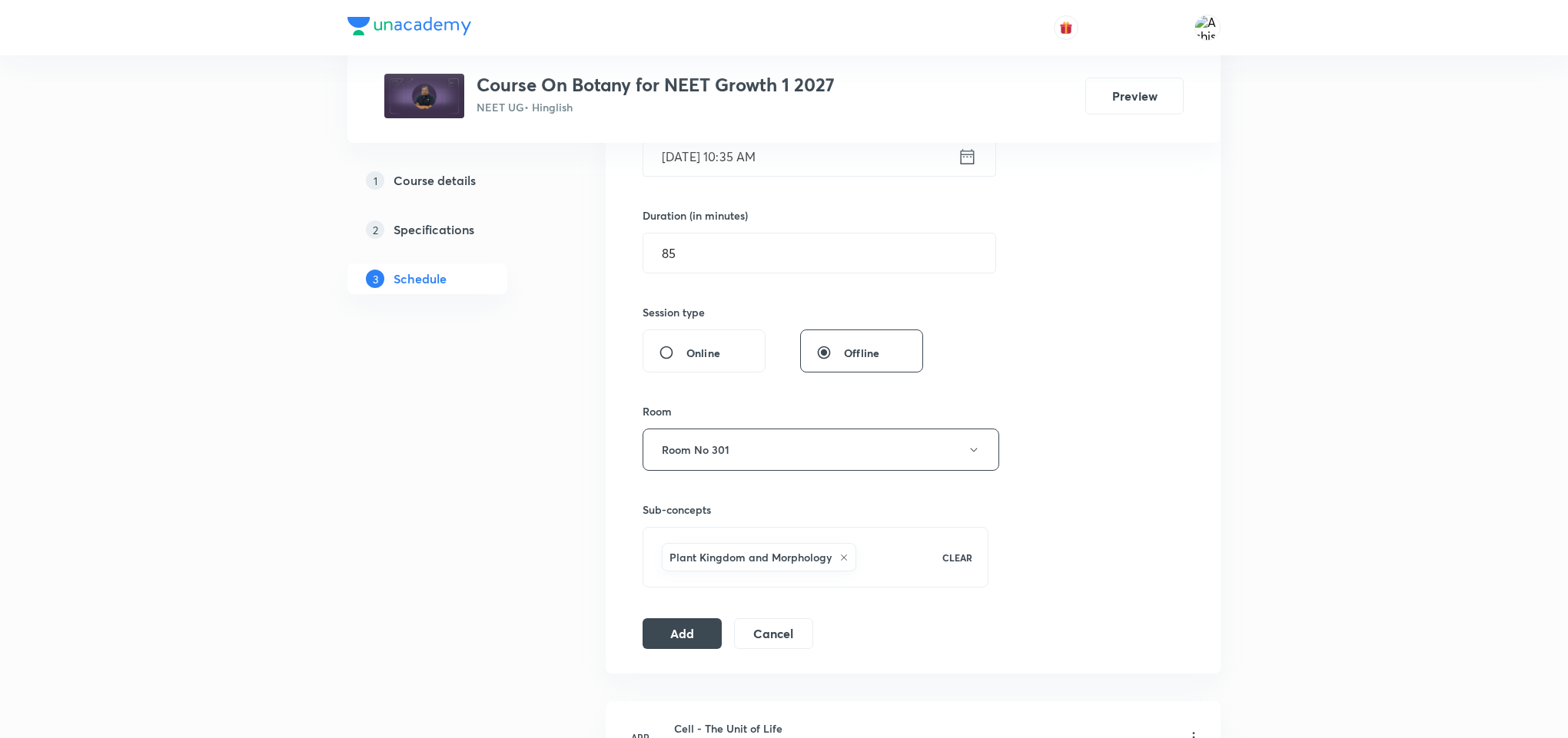
scroll to position [461, 0]
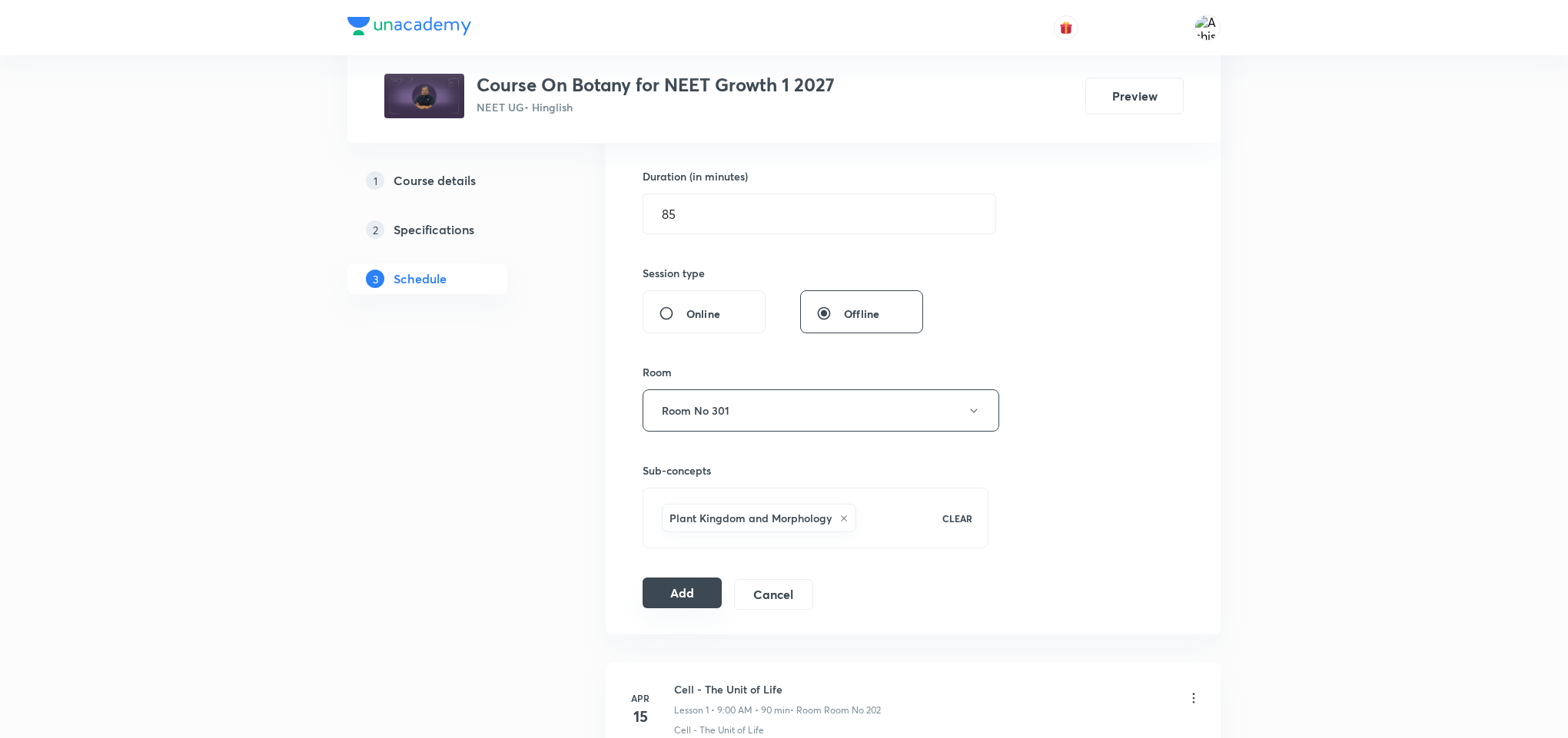
type input "Plant Kingdom and Morphology"
click at [696, 595] on button "Add" at bounding box center [681, 593] width 79 height 31
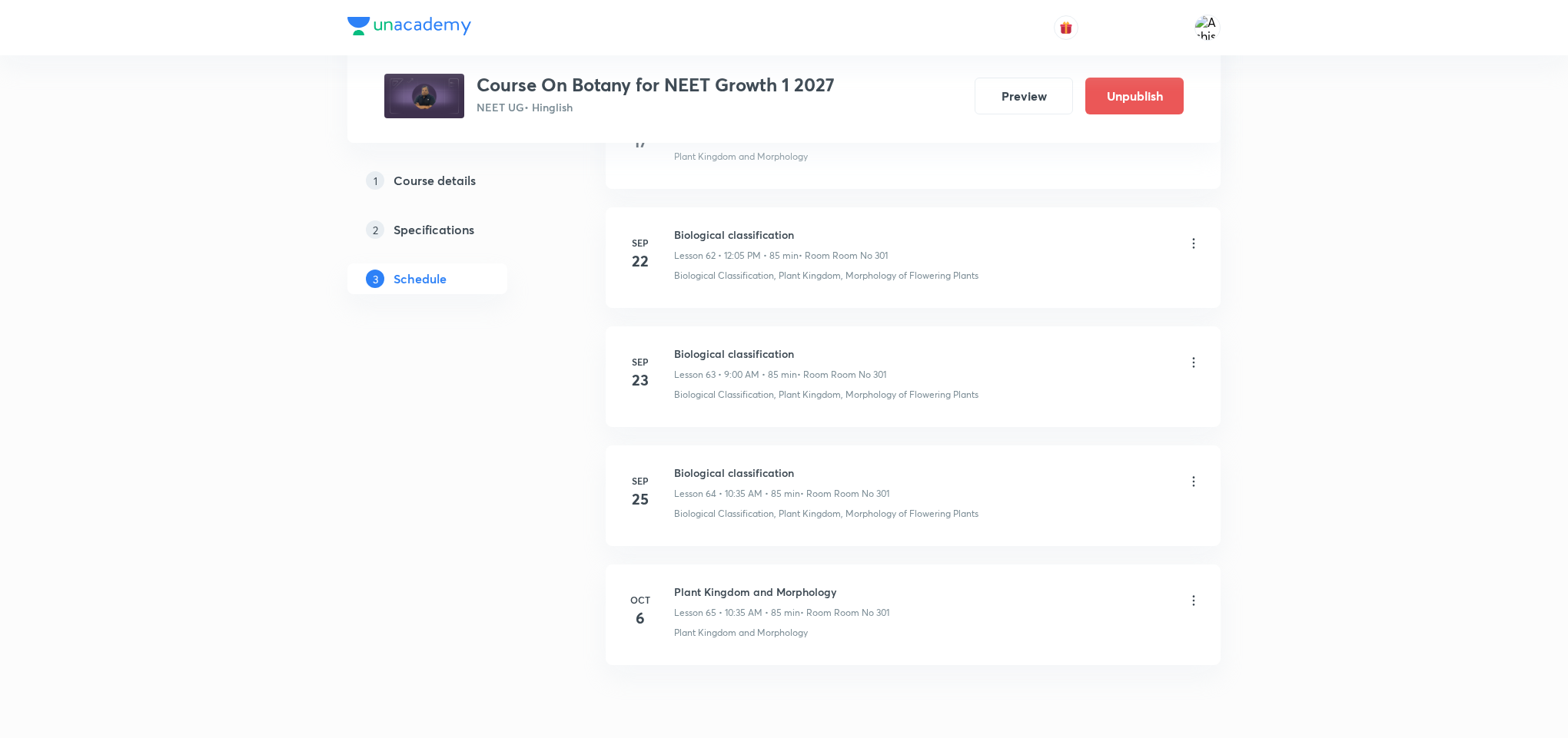
scroll to position [7606, 0]
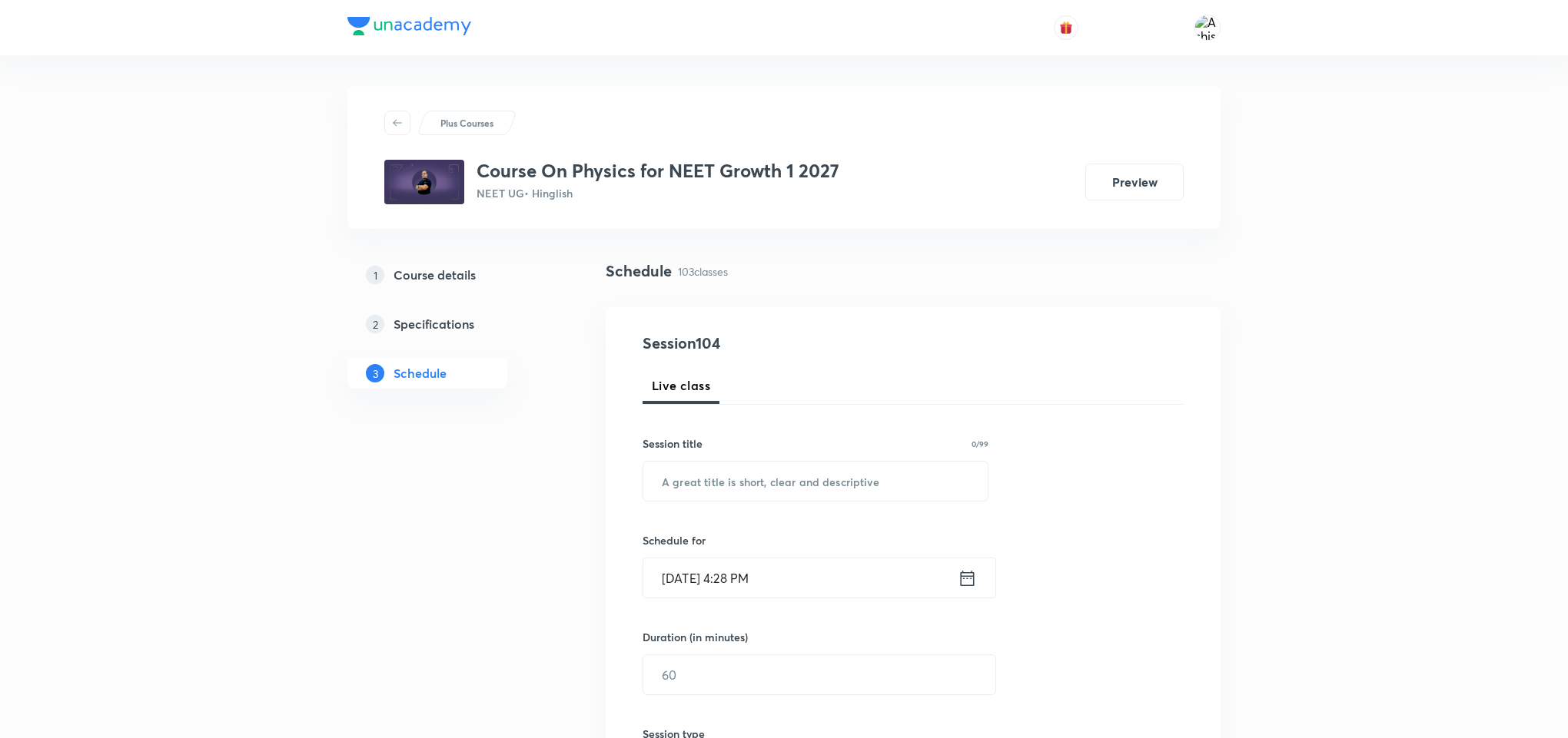
drag, startPoint x: 713, startPoint y: 102, endPoint x: 687, endPoint y: 399, distance: 298.1
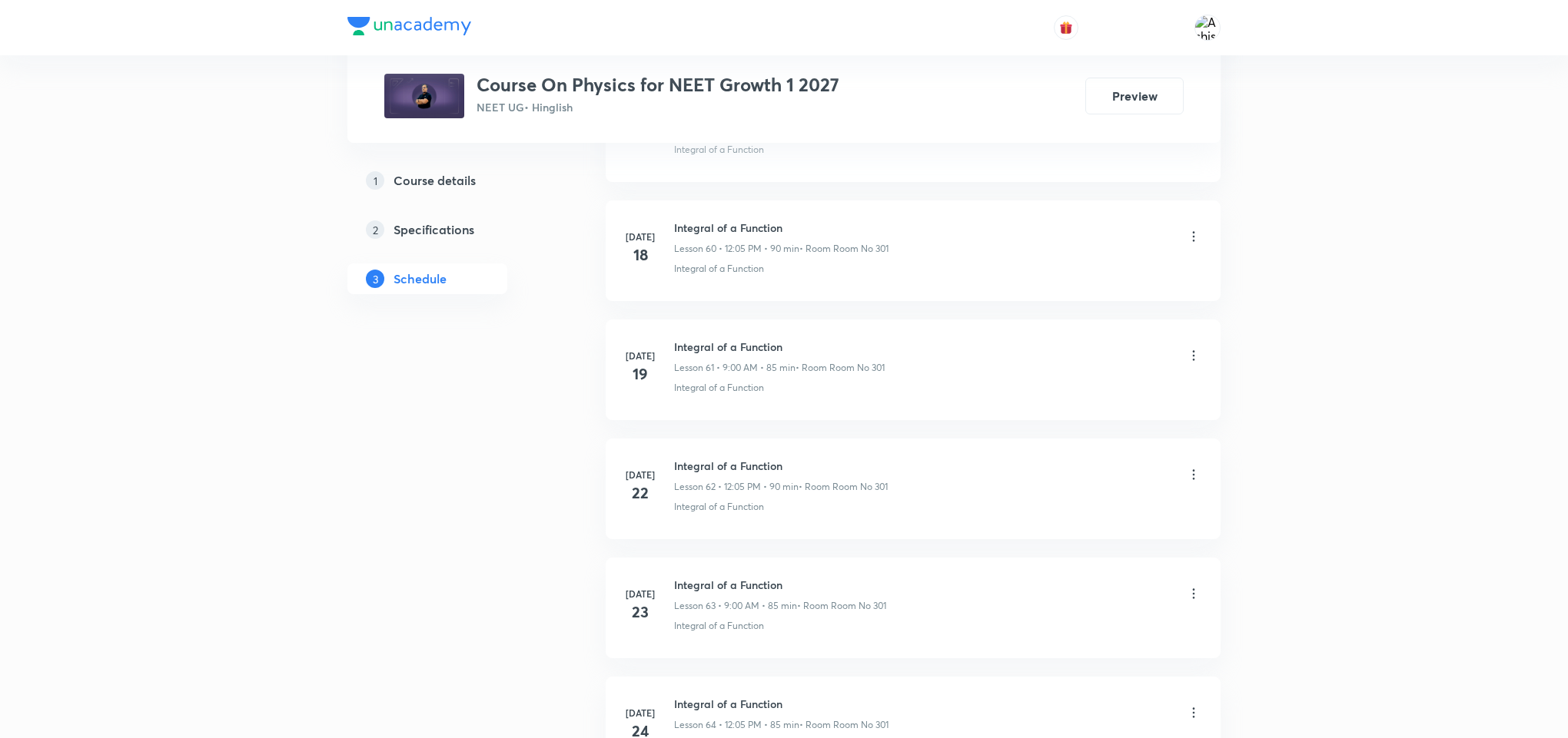
scroll to position [12842, 0]
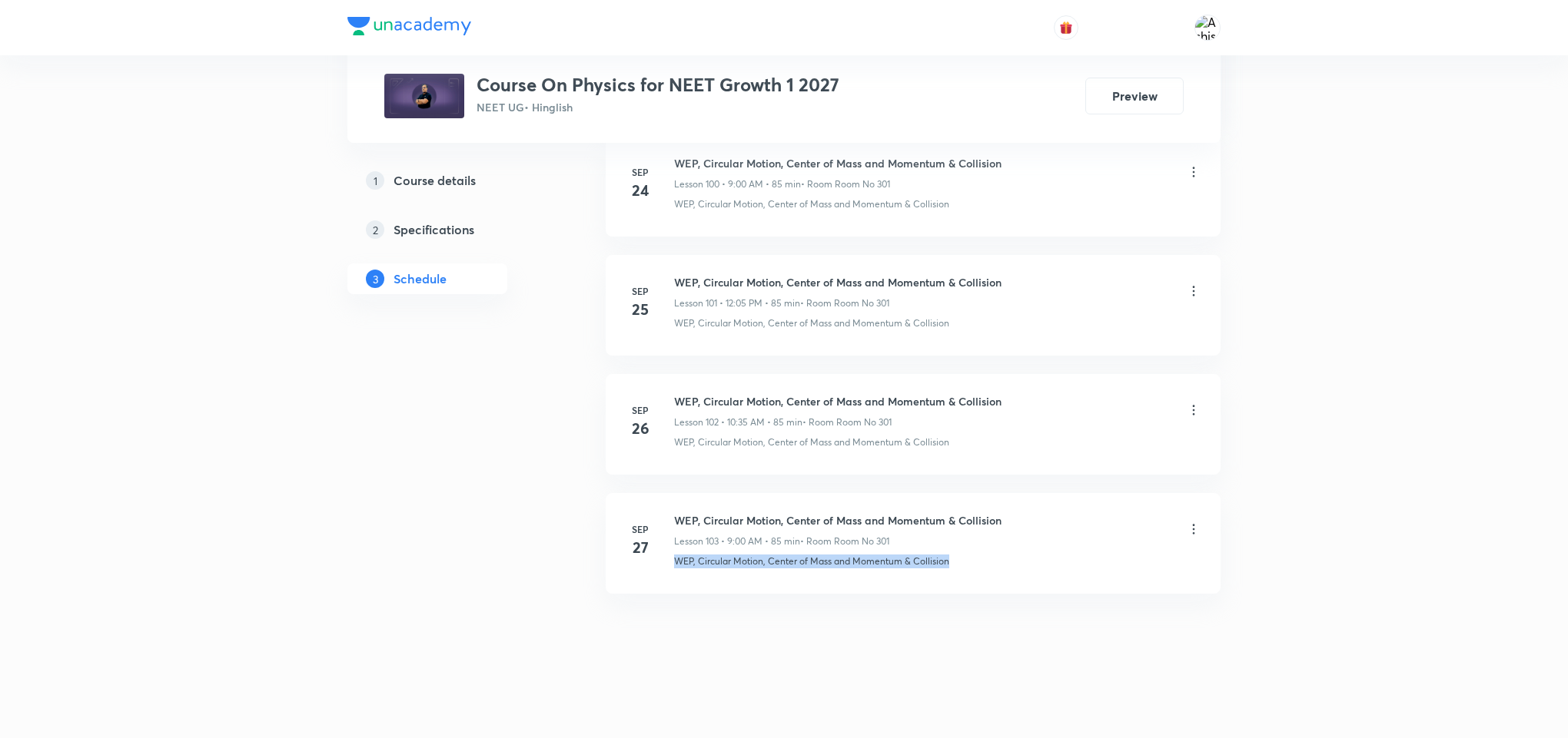
drag, startPoint x: 667, startPoint y: 568, endPoint x: 996, endPoint y: 581, distance: 329.3
click at [996, 581] on li "[DATE] WEP, Circular Motion, Center of Mass and Momentum & Collision Lesson 103…" at bounding box center [913, 543] width 615 height 101
copy p "WEP, Circular Motion, Center of Mass and Momentum & Collision"
drag, startPoint x: 864, startPoint y: 685, endPoint x: 839, endPoint y: 542, distance: 145.2
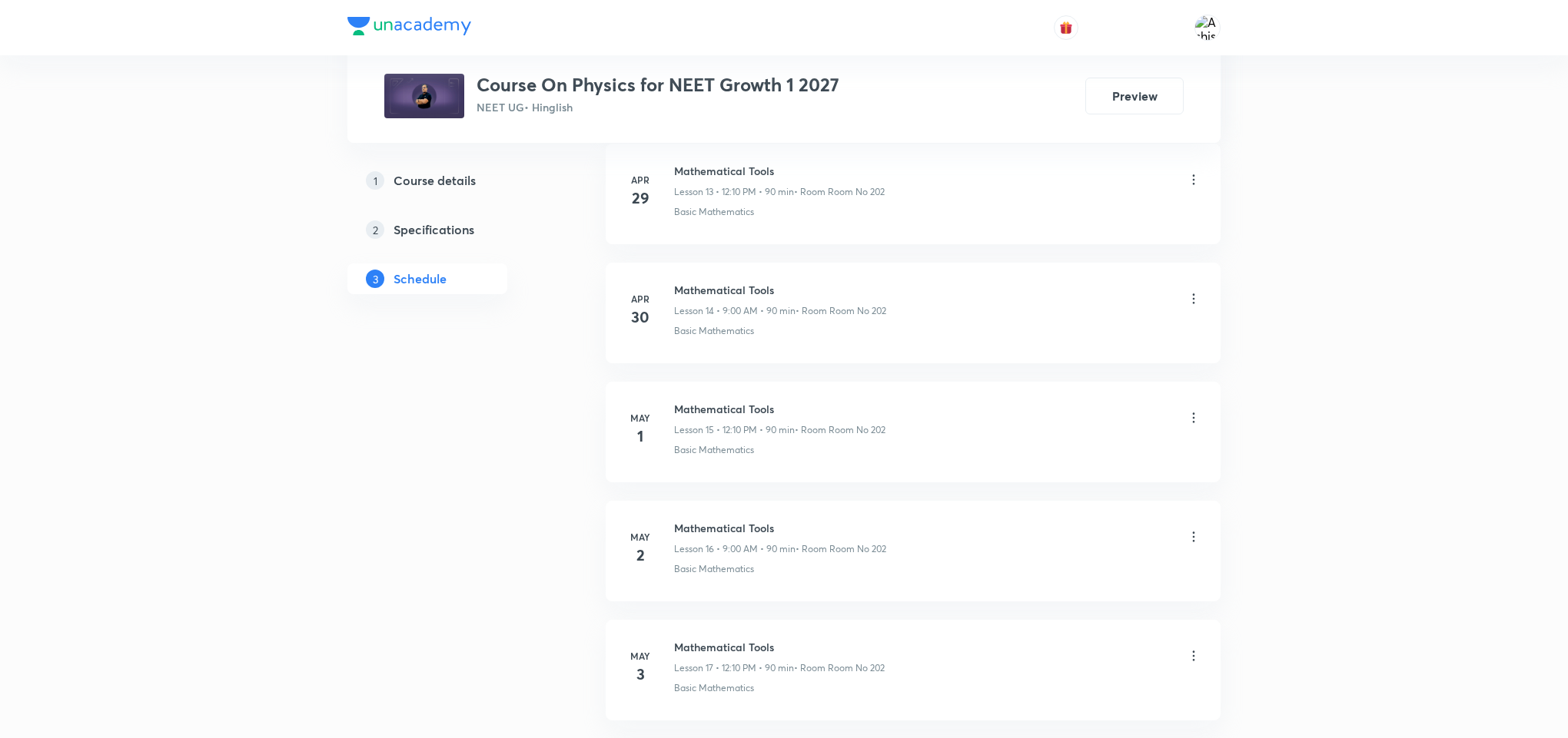
scroll to position [0, 0]
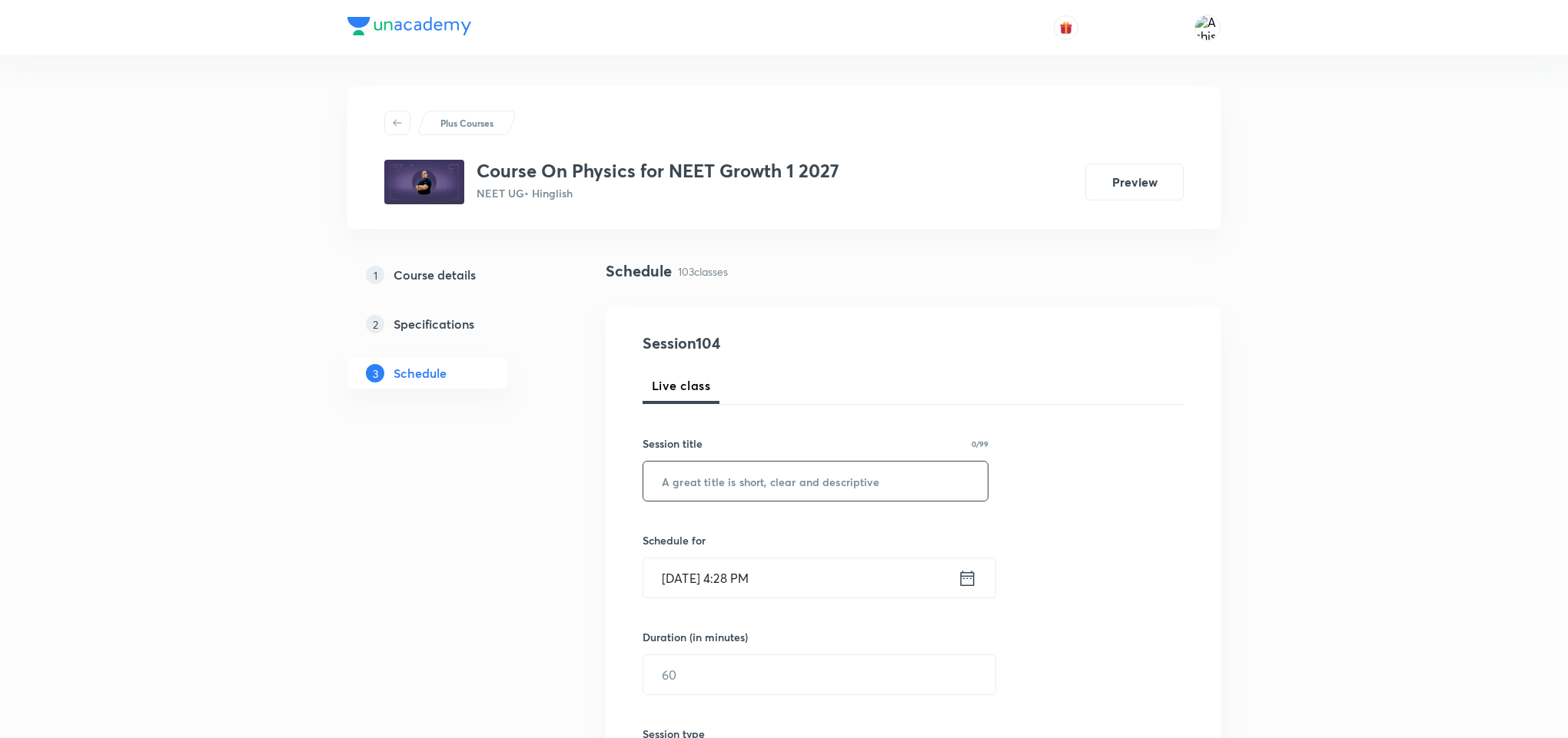
click at [821, 485] on input "text" at bounding box center [815, 481] width 345 height 39
paste input "WEP, Circular Motion, Center of Mass and Momentum & Collision"
type input "WEP, Circular Motion, Center of Mass and Momentum & Collision"
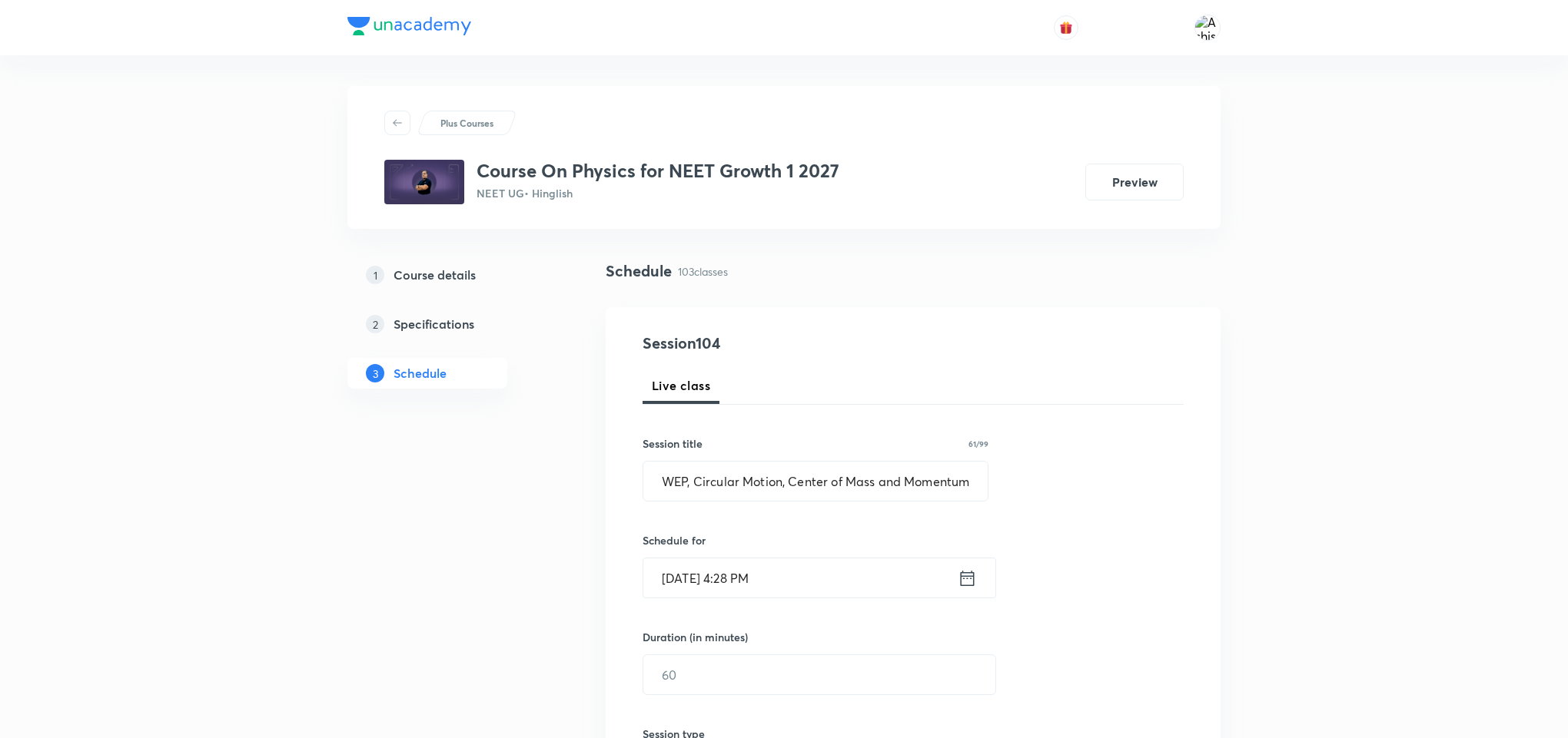
click at [689, 575] on input "Oct 5, 2025, 4:28 PM" at bounding box center [800, 578] width 315 height 39
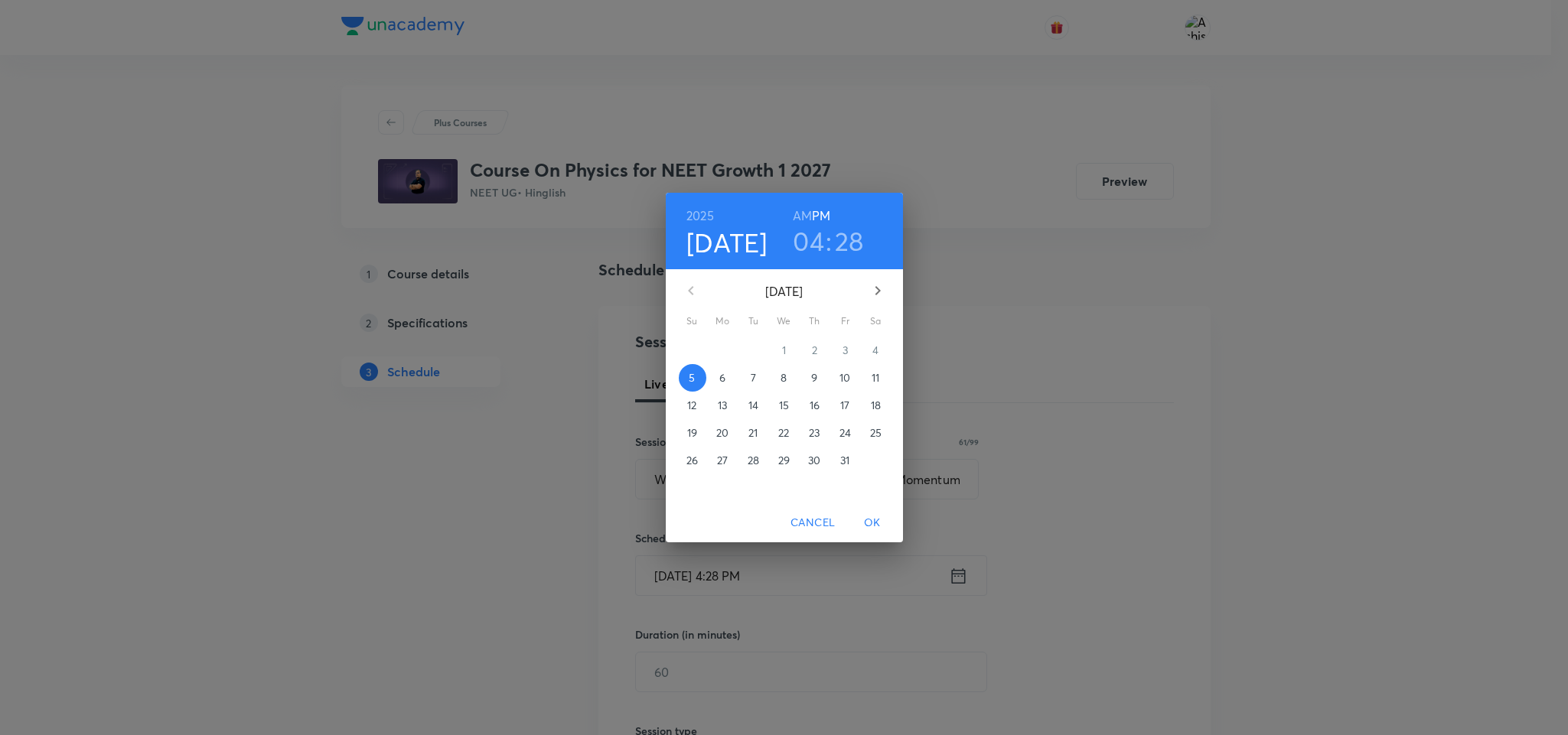
click at [723, 373] on p "6" at bounding box center [723, 377] width 6 height 15
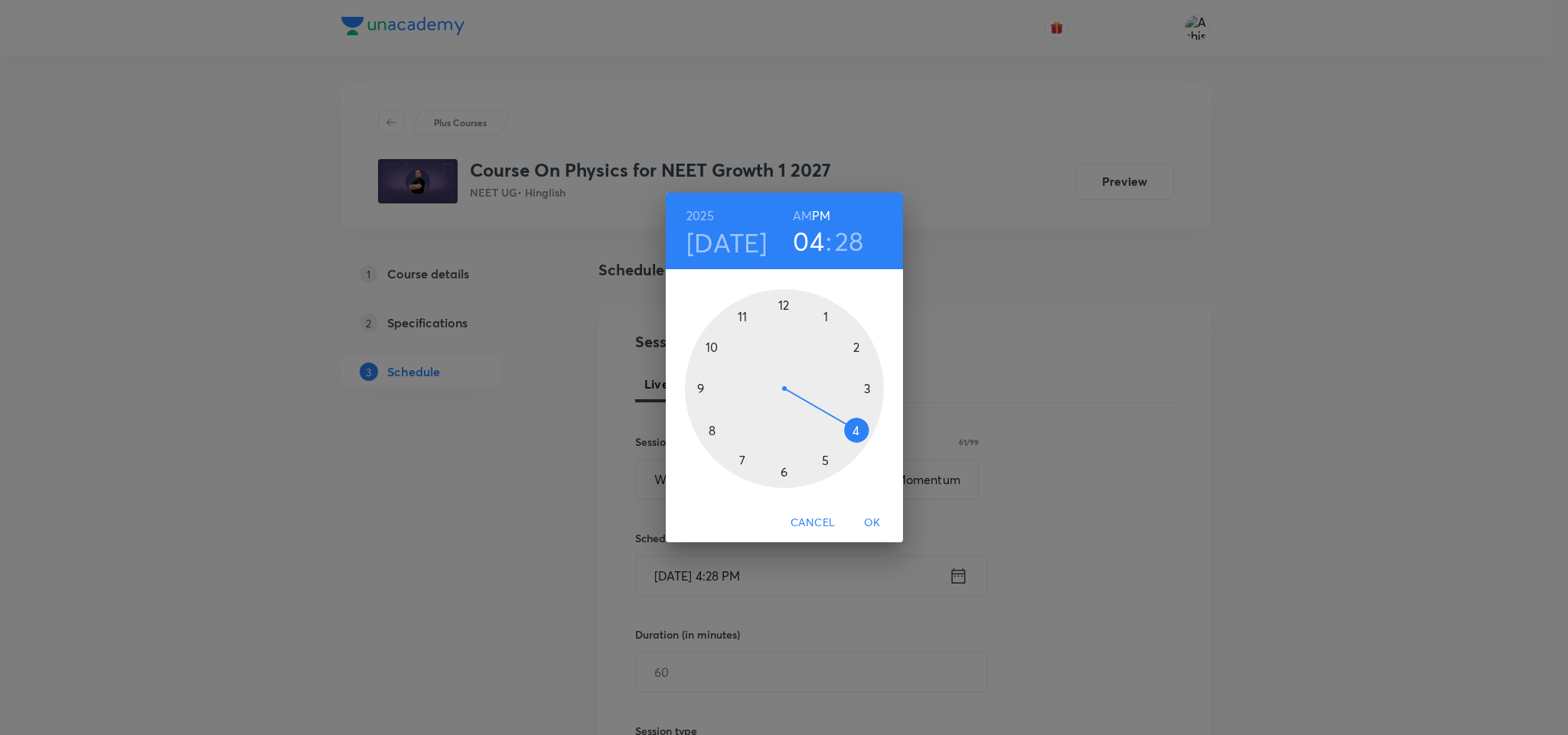
click at [781, 302] on div at bounding box center [784, 388] width 199 height 199
click at [825, 319] on div at bounding box center [784, 388] width 199 height 199
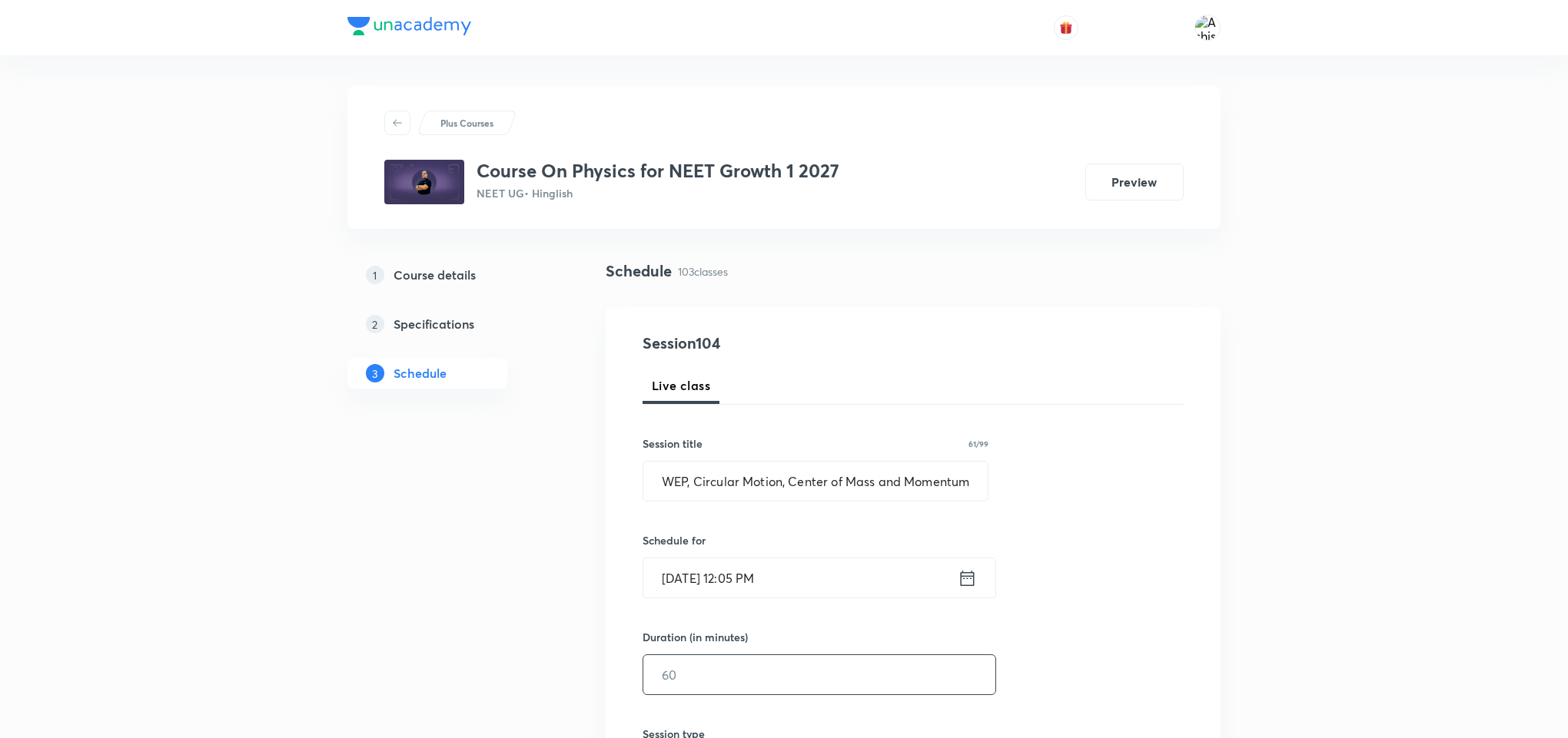
click at [683, 678] on input "text" at bounding box center [819, 675] width 352 height 39
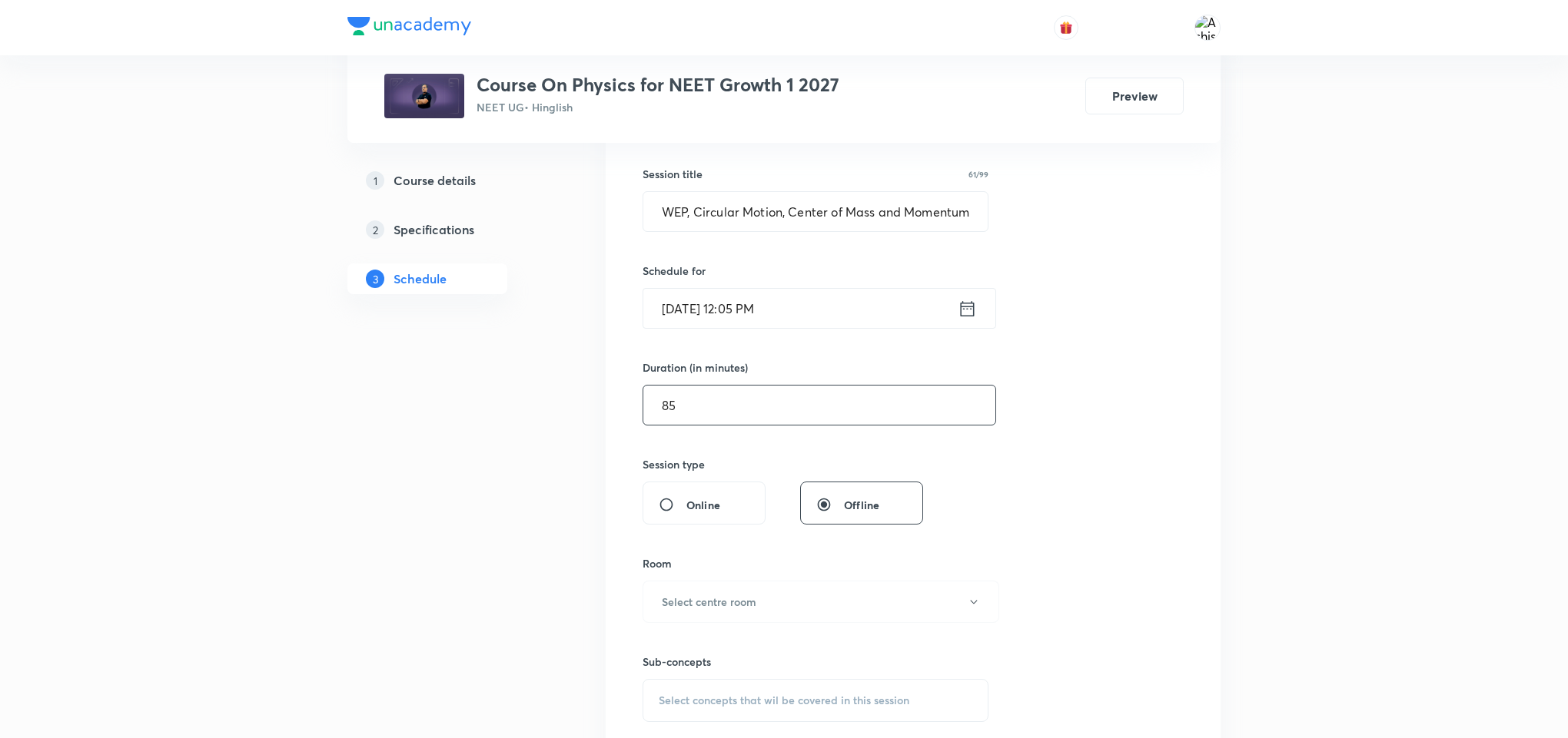
scroll to position [345, 0]
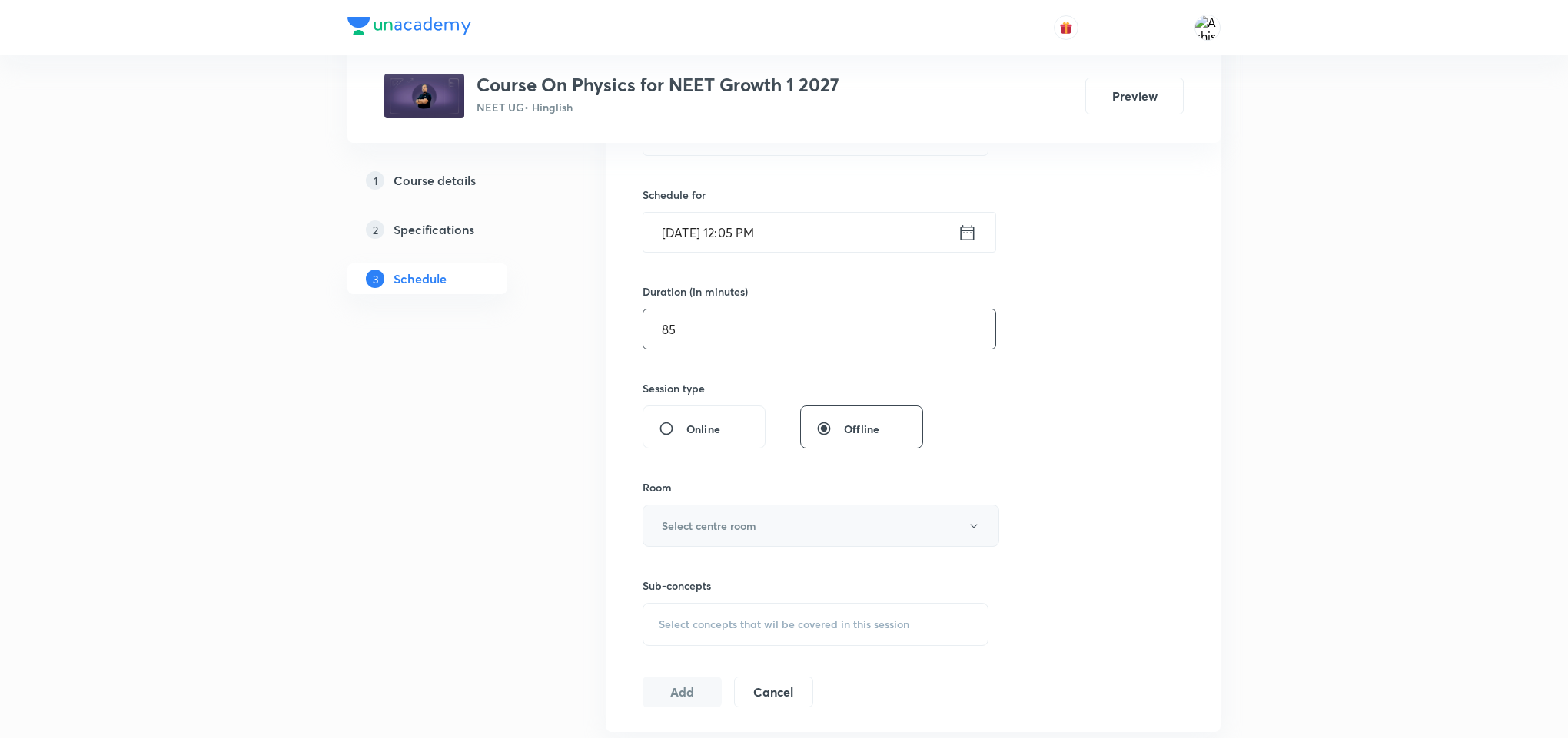
type input "85"
click at [738, 526] on h6 "Select centre room" at bounding box center [709, 526] width 94 height 16
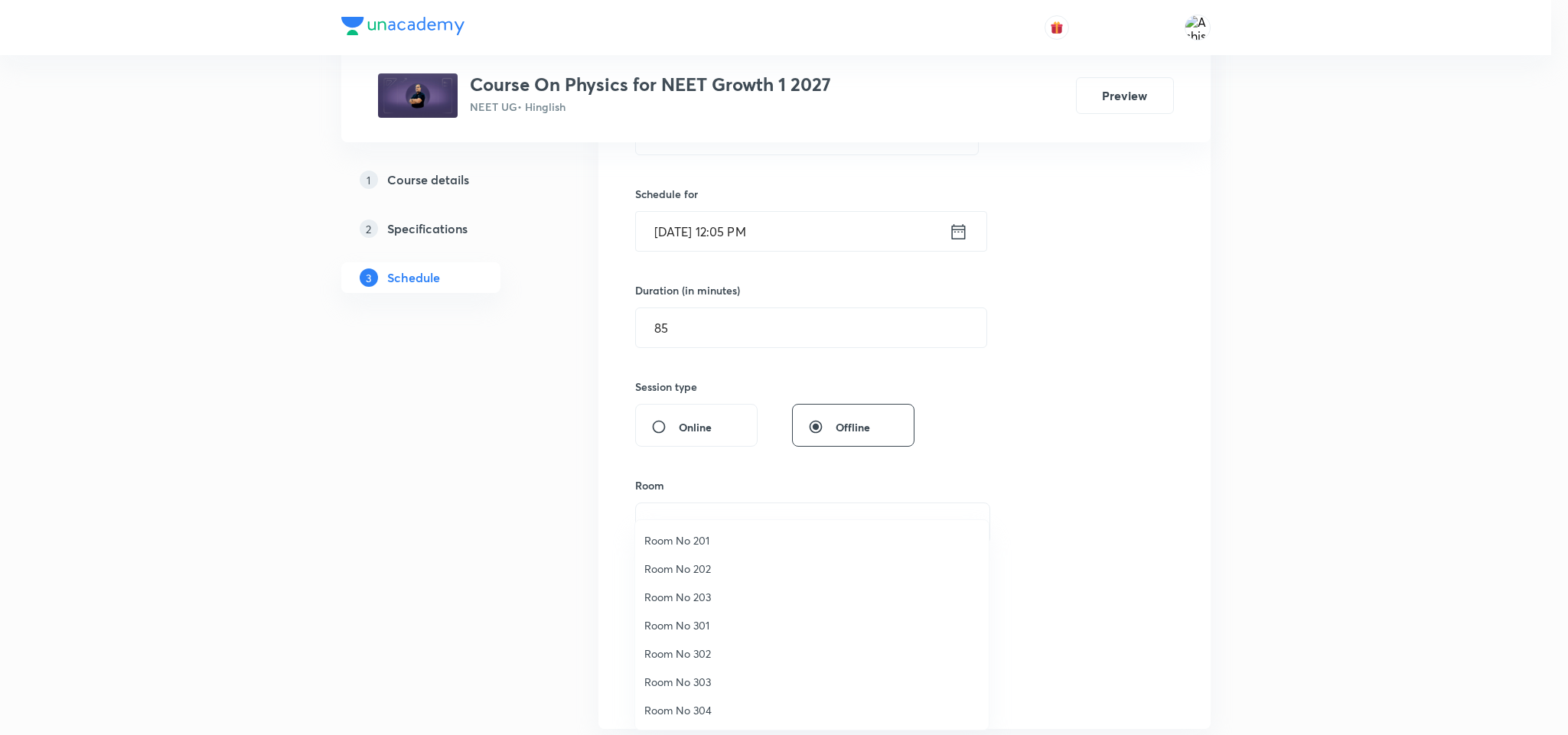
click at [710, 623] on span "Room No 301" at bounding box center [812, 626] width 335 height 16
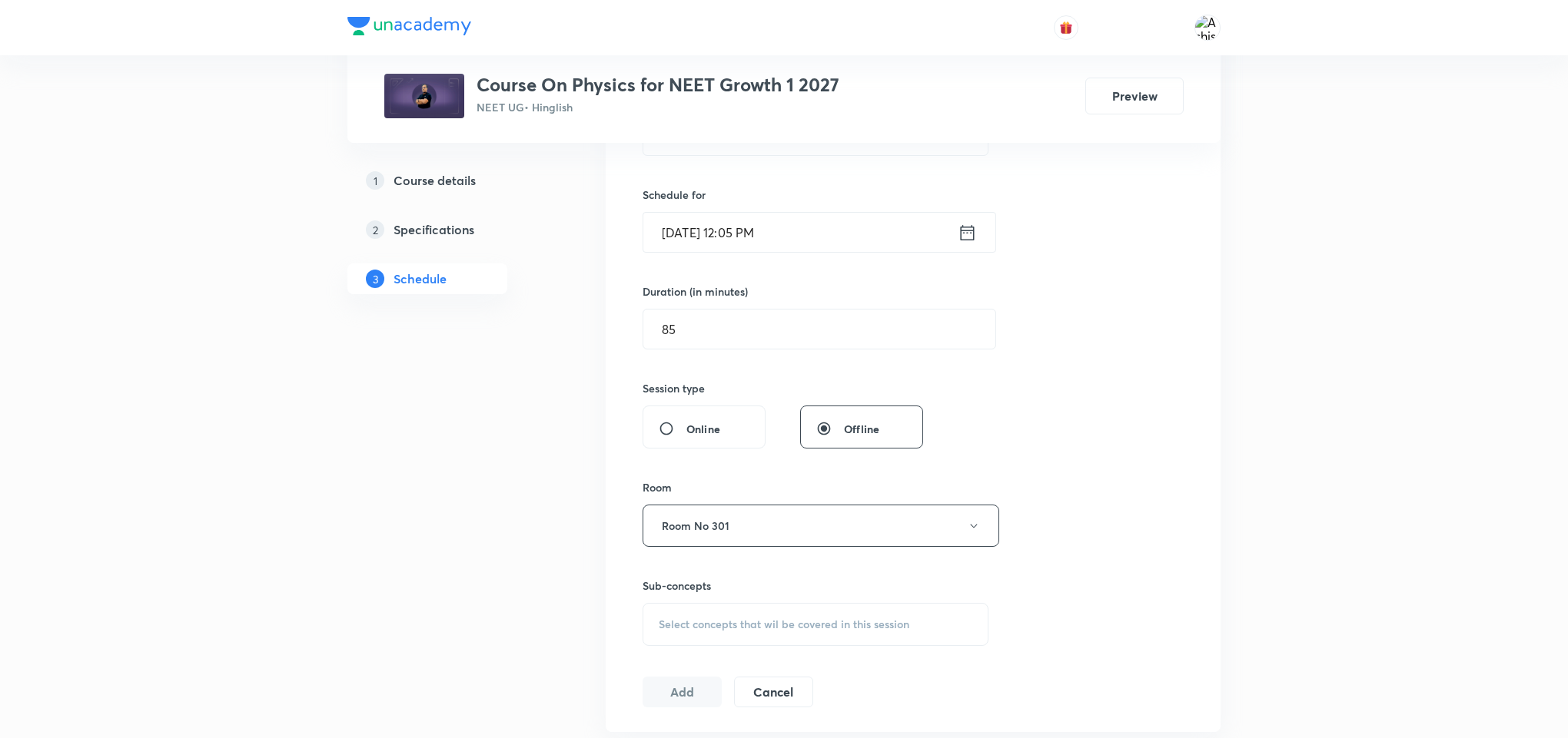
click at [747, 626] on span "Select concepts that wil be covered in this session" at bounding box center [784, 625] width 250 height 13
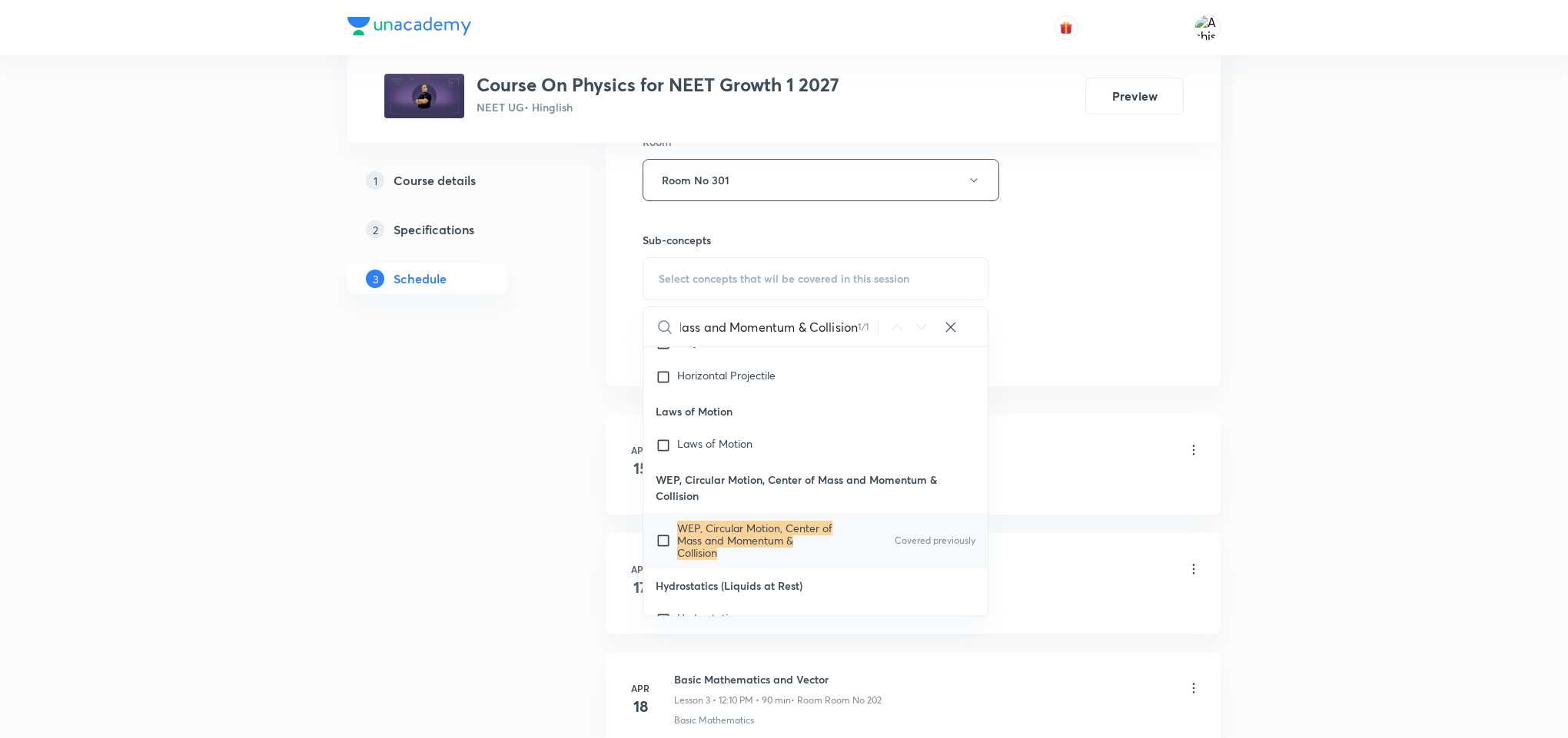
scroll to position [8305, 0]
type input "WEP, Circular Motion, Center of Mass and Momentum & Collision"
click at [723, 558] on mark "WEP, Circular Motion, Center of Mass and Momentum & Collision" at bounding box center [755, 539] width 155 height 39
checkbox input "true"
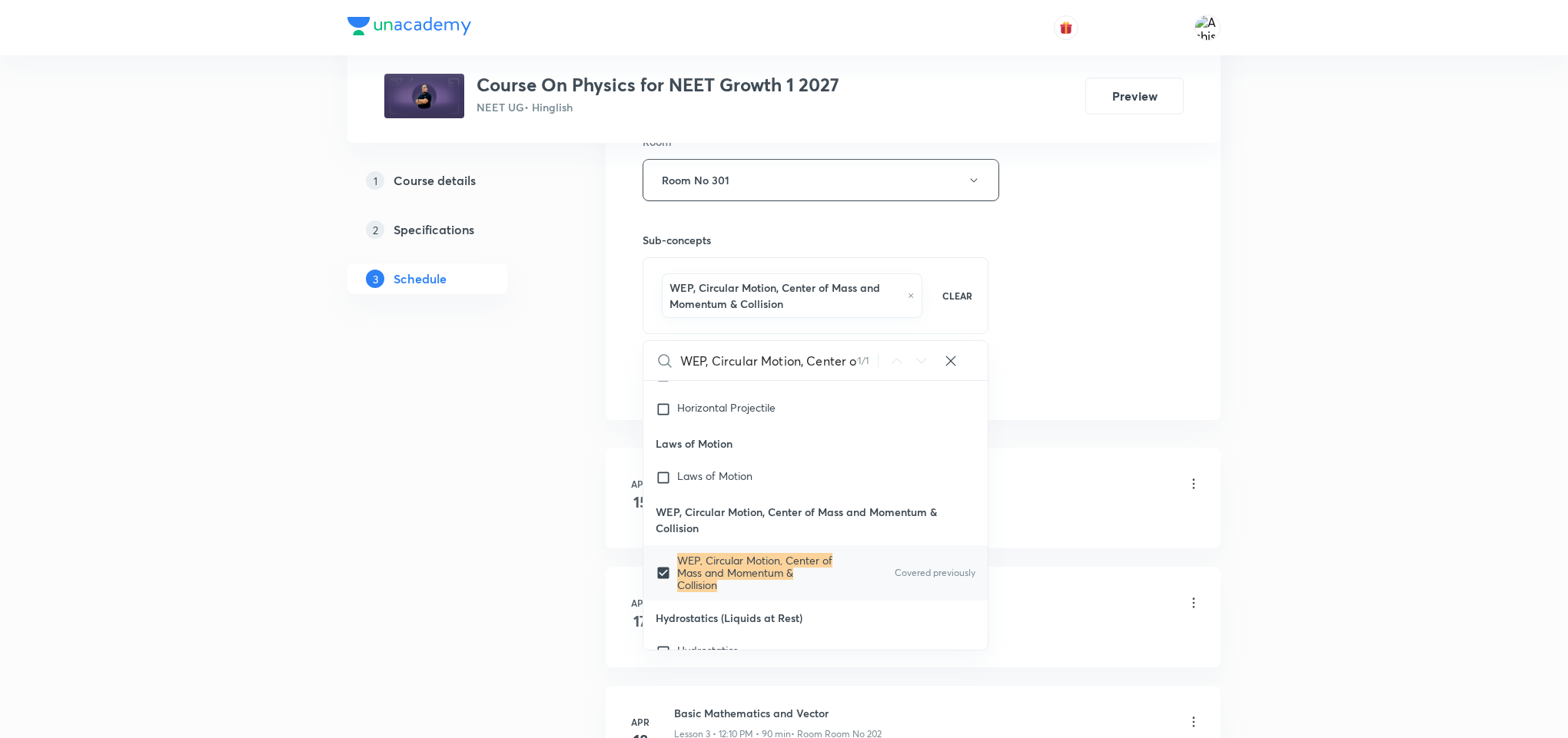
drag, startPoint x: 1116, startPoint y: 330, endPoint x: 818, endPoint y: 427, distance: 313.4
click at [1106, 330] on div "Session 104 Live class Session title 61/99 WEP, Circular Motion, Center of Mass…" at bounding box center [912, 17] width 541 height 755
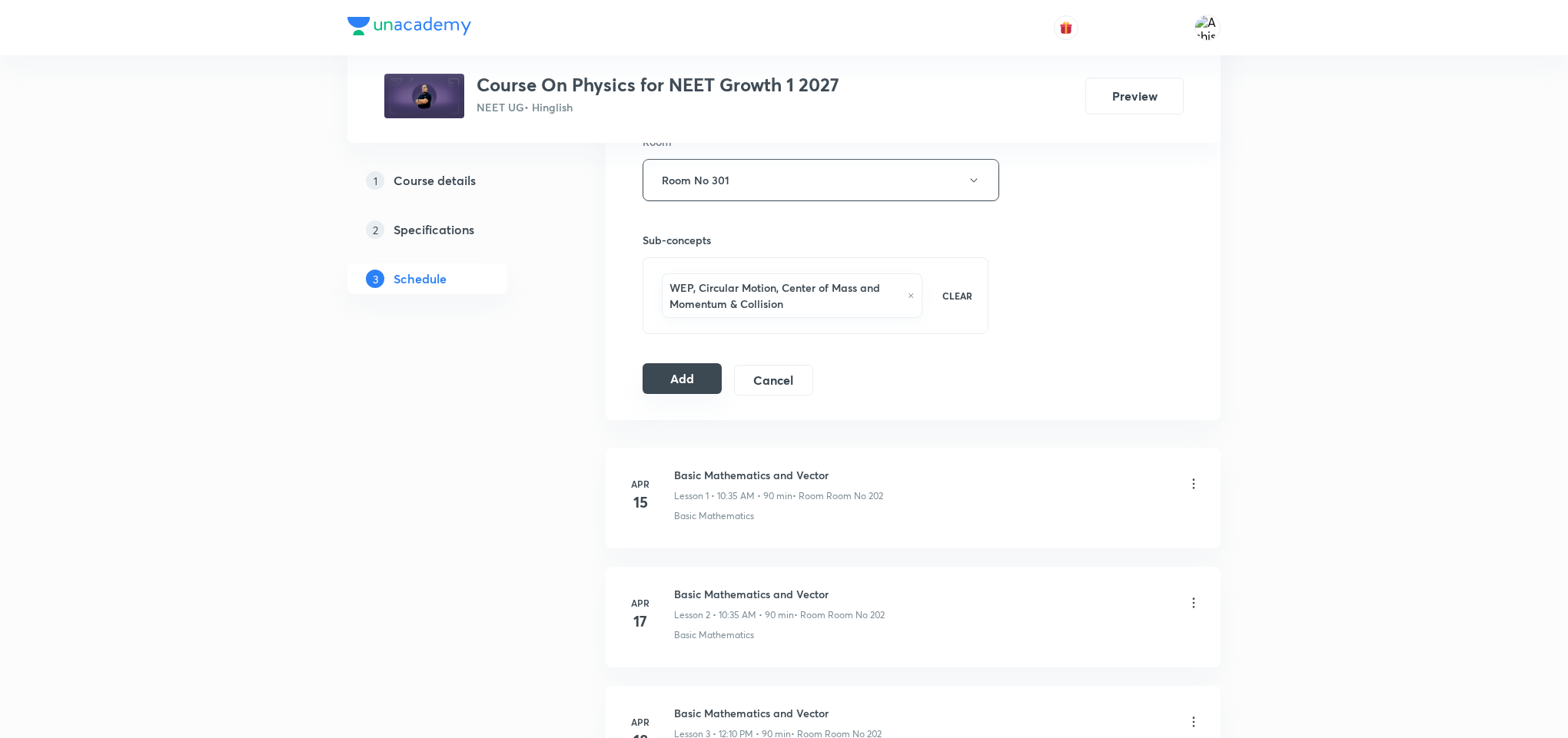
click at [690, 394] on button "Add" at bounding box center [681, 379] width 79 height 31
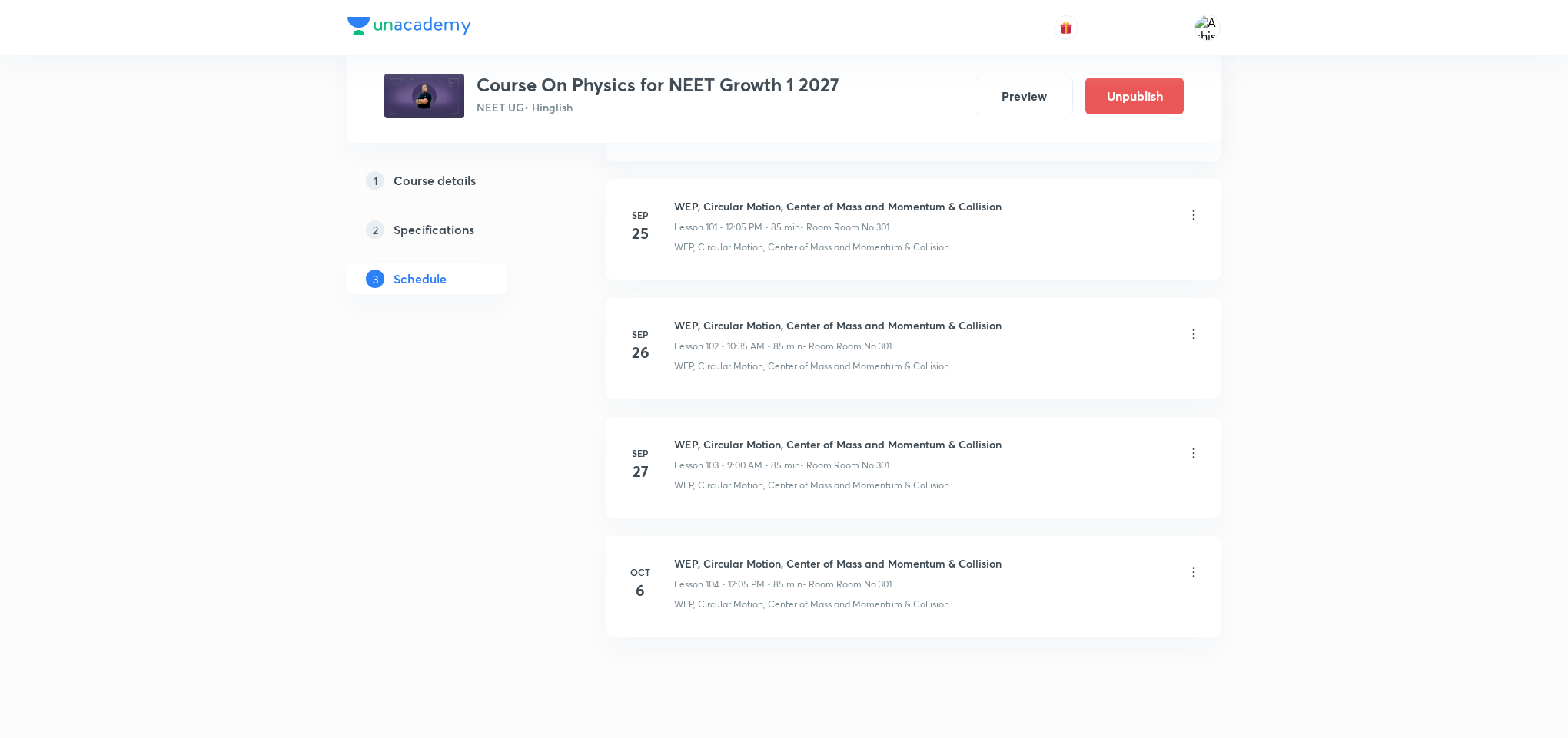
scroll to position [12247, 0]
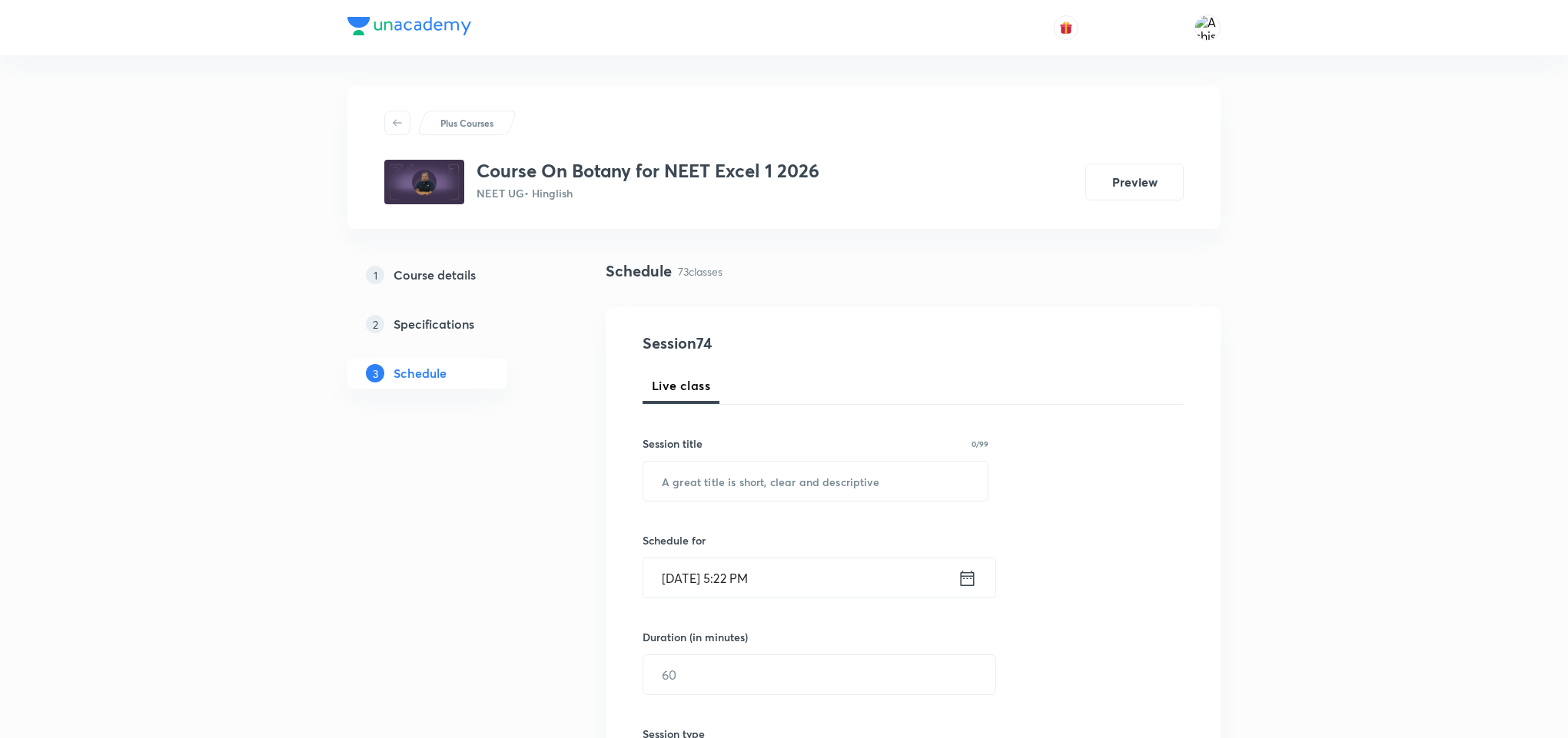
drag, startPoint x: 791, startPoint y: 95, endPoint x: 808, endPoint y: 399, distance: 304.5
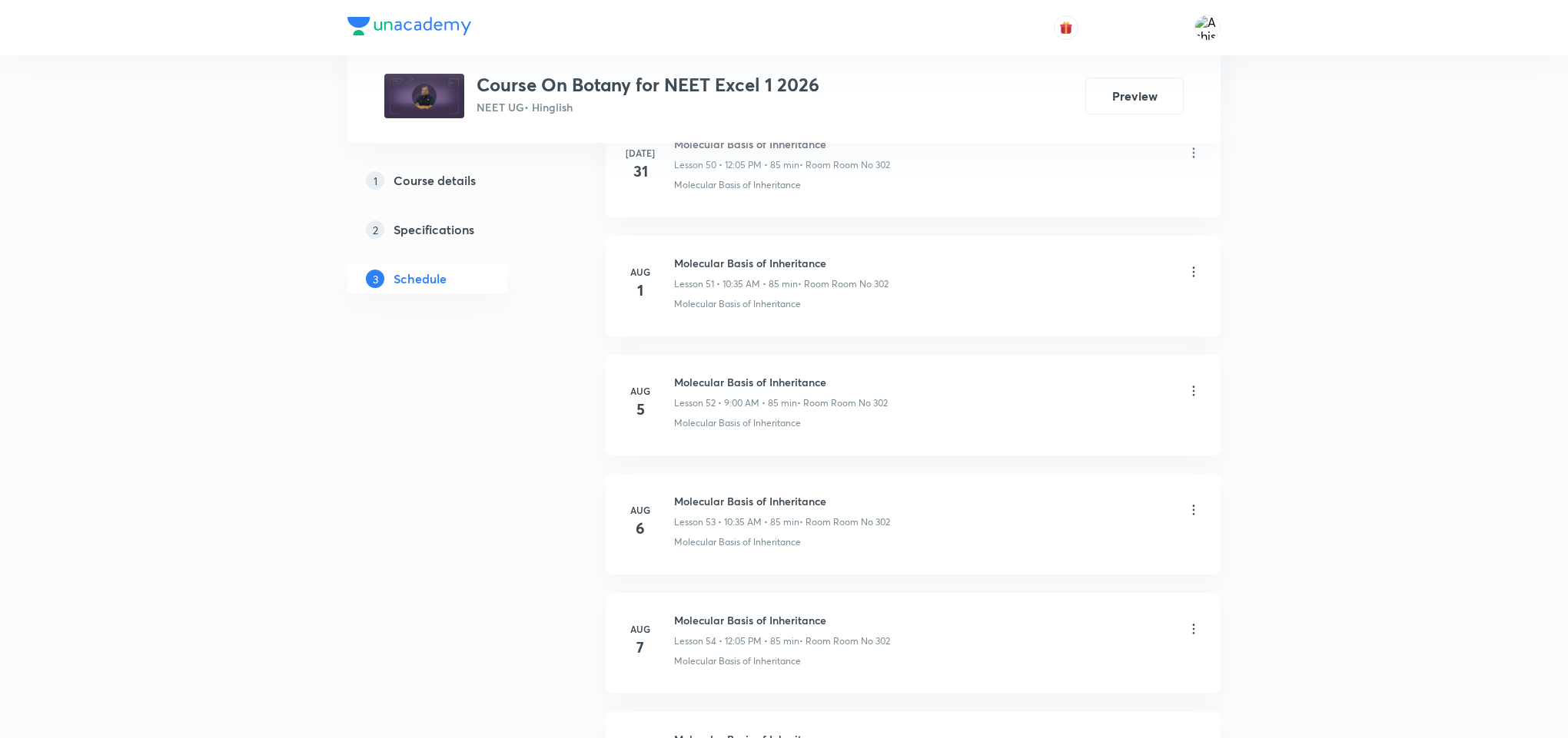
scroll to position [9245, 0]
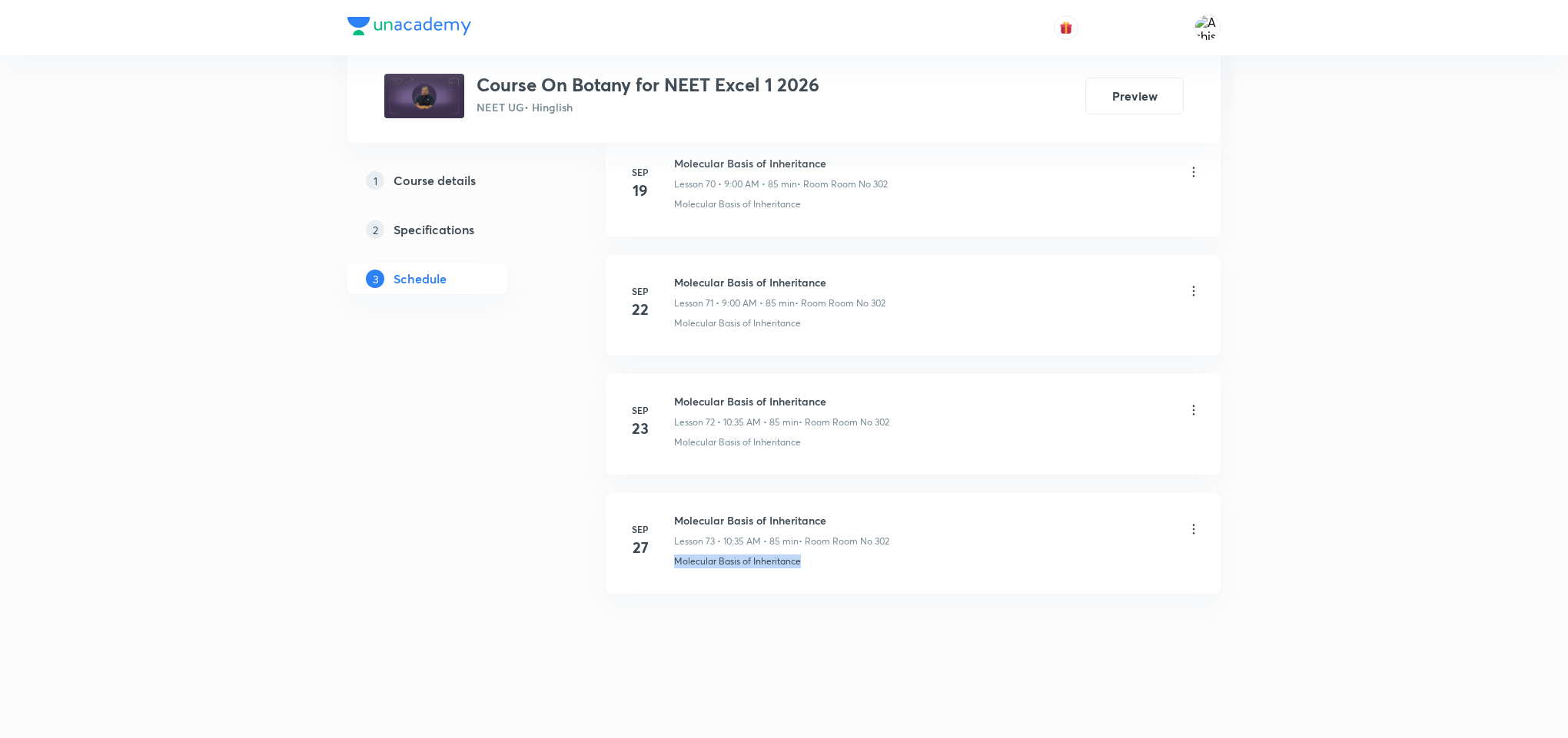
drag, startPoint x: 671, startPoint y: 563, endPoint x: 885, endPoint y: 597, distance: 216.7
copy p "Molecular Basis of Inheritance"
drag, startPoint x: 801, startPoint y: 693, endPoint x: 803, endPoint y: 657, distance: 36.1
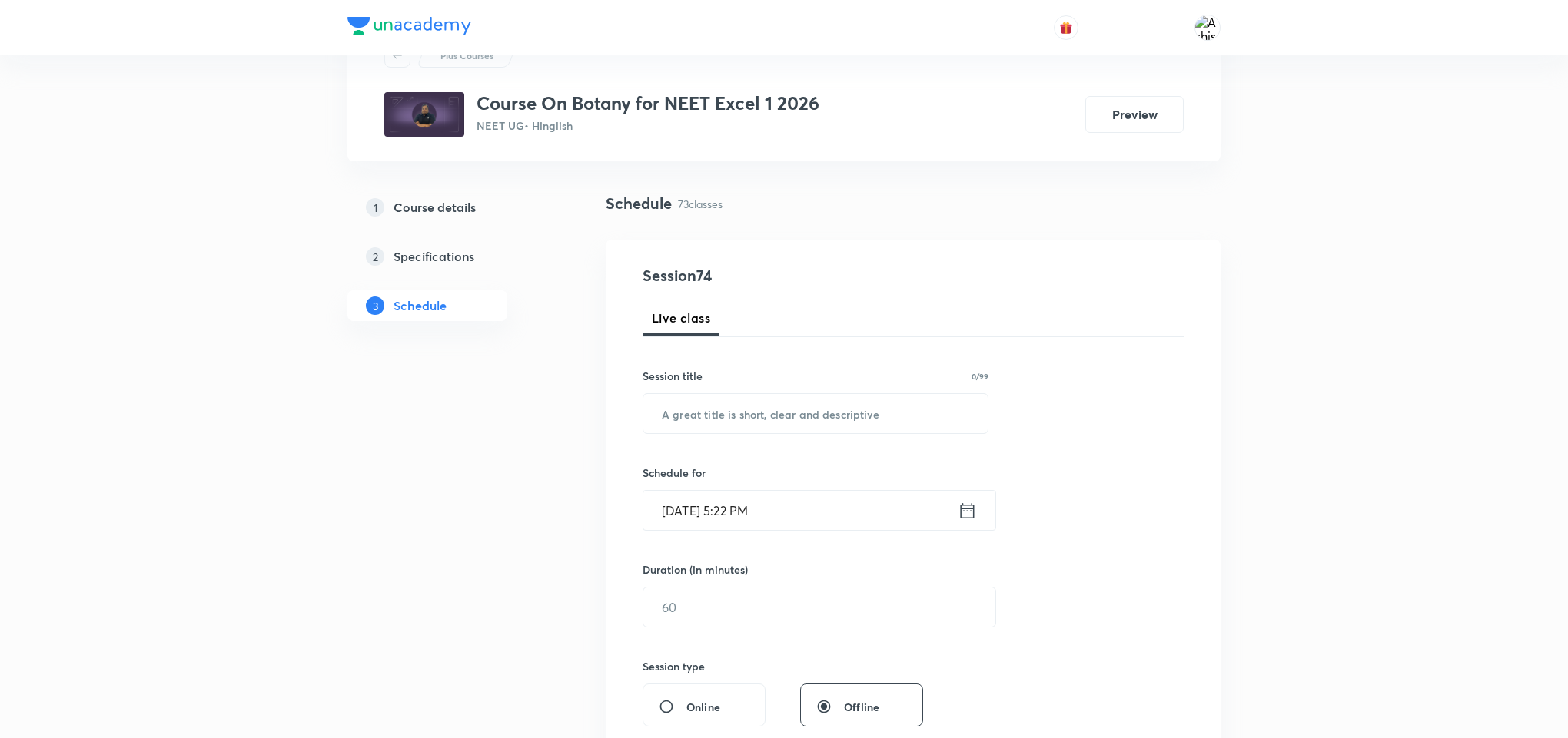
scroll to position [0, 0]
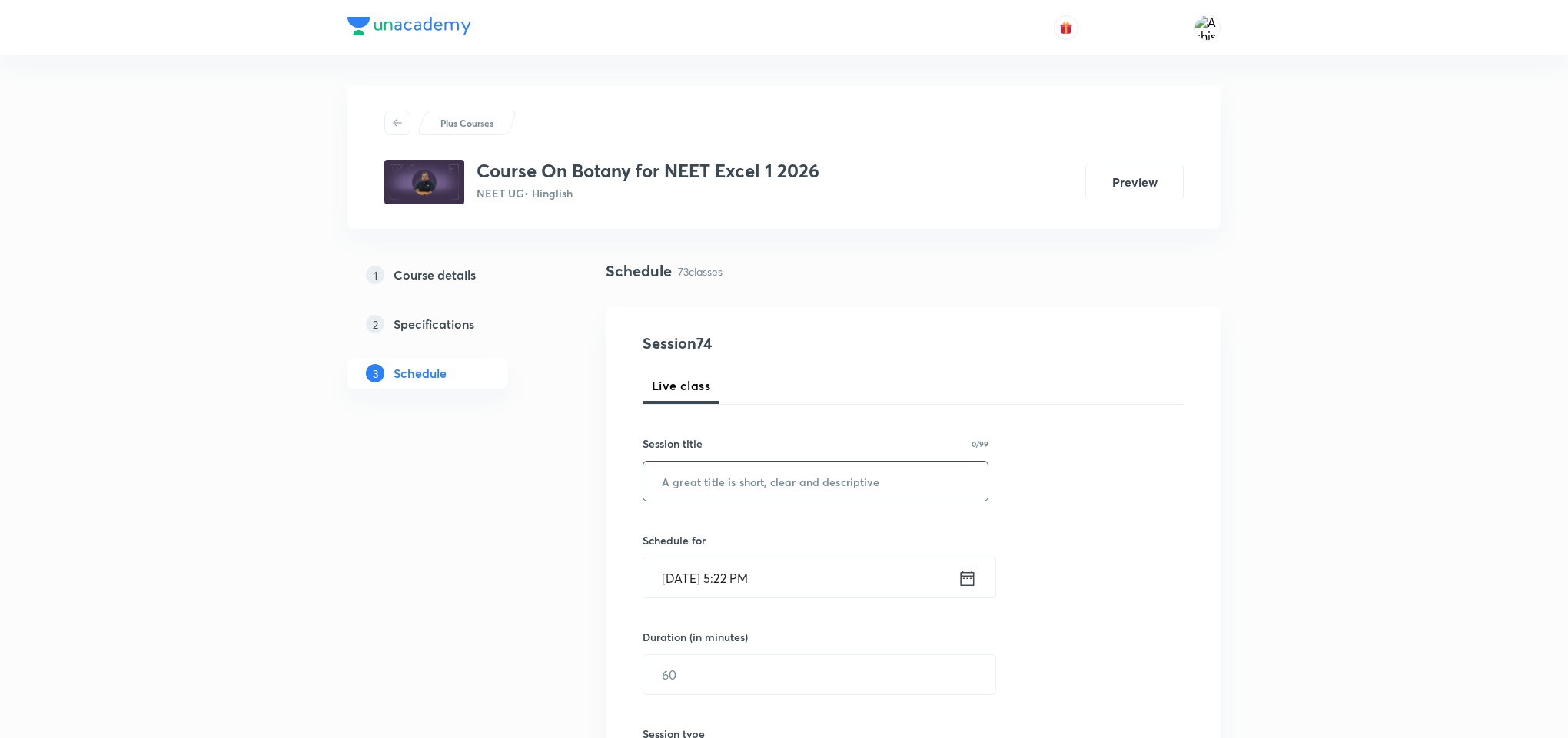
click at [819, 471] on input "text" at bounding box center [815, 481] width 345 height 39
paste input "Molecular Basis of Inheritance"
type input "Molecular Basis of Inheritance"
click at [692, 579] on input "Oct 5, 2025, 5:22 PM" at bounding box center [800, 578] width 315 height 39
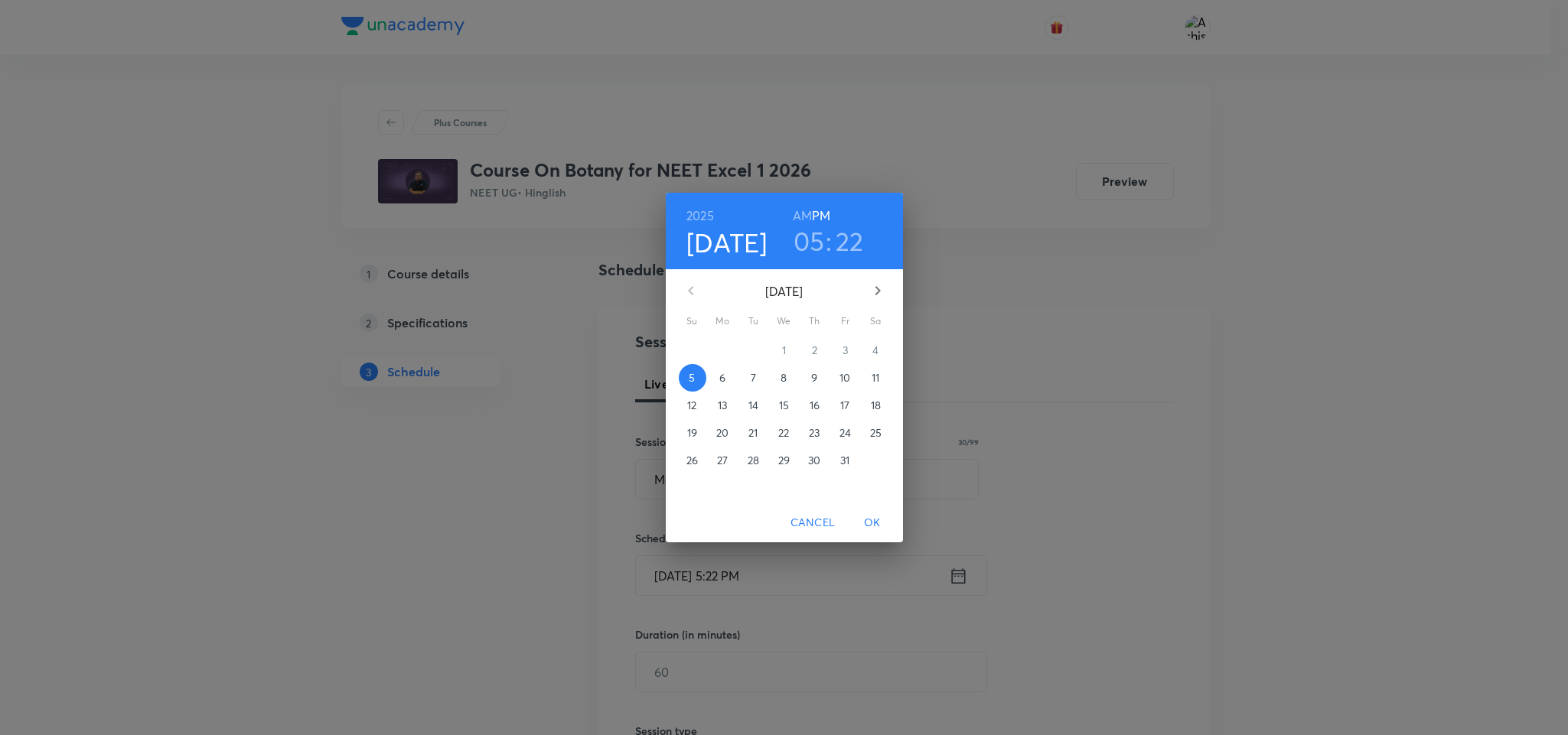
click at [721, 377] on p "6" at bounding box center [723, 377] width 6 height 15
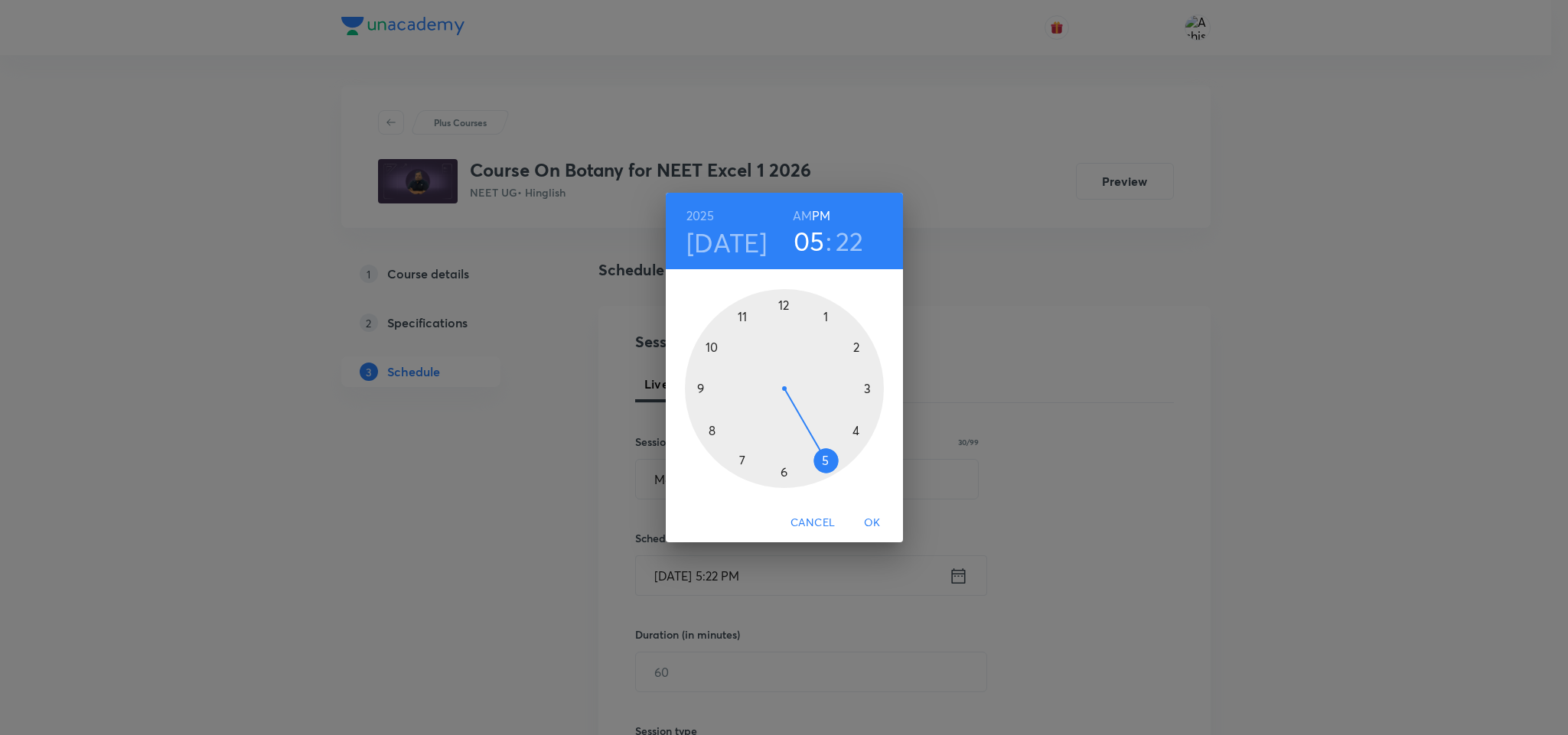
click at [804, 213] on h6 "AM" at bounding box center [802, 216] width 19 height 22
click at [696, 386] on div at bounding box center [784, 388] width 199 height 199
click at [781, 303] on div at bounding box center [784, 388] width 199 height 199
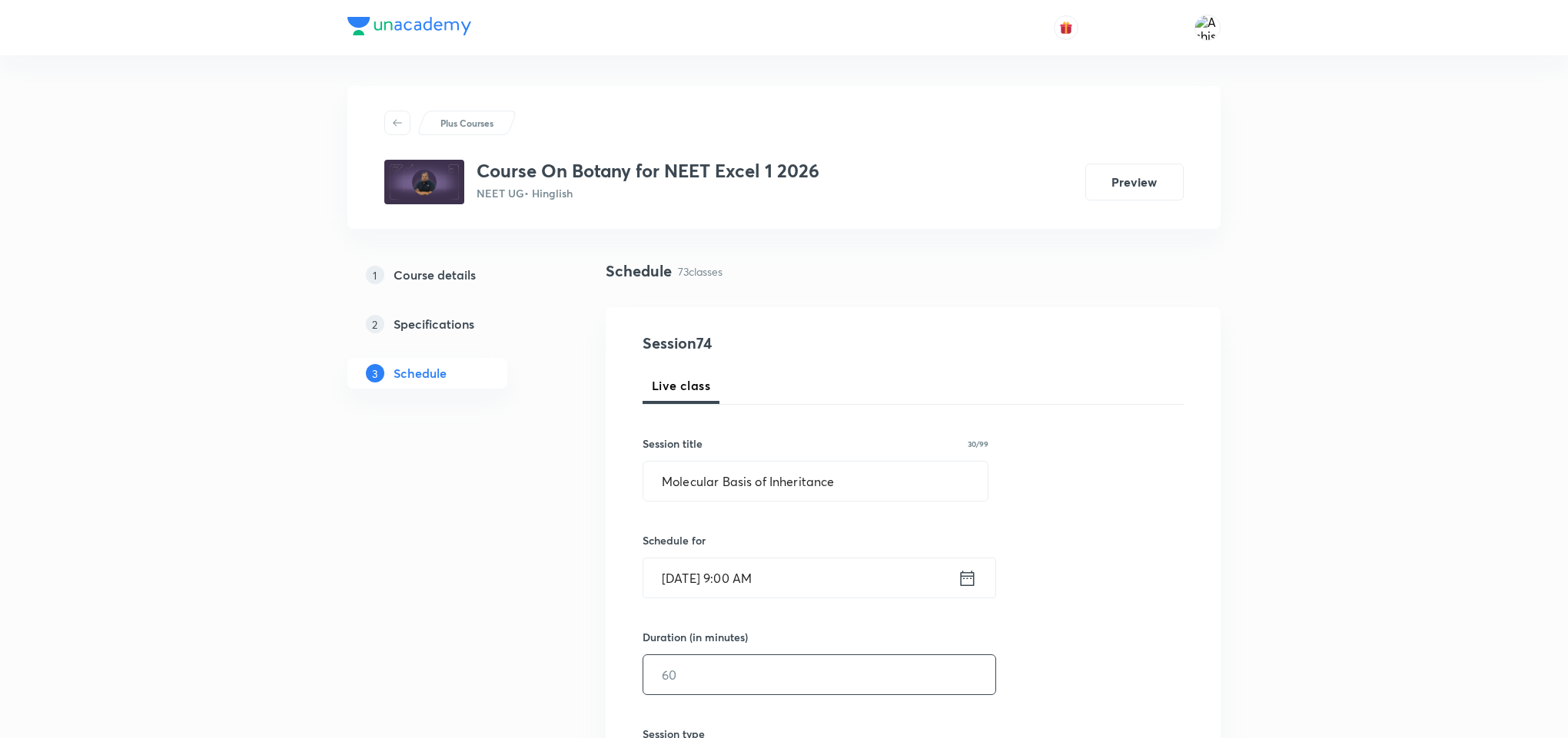
click at [689, 682] on input "text" at bounding box center [819, 675] width 352 height 39
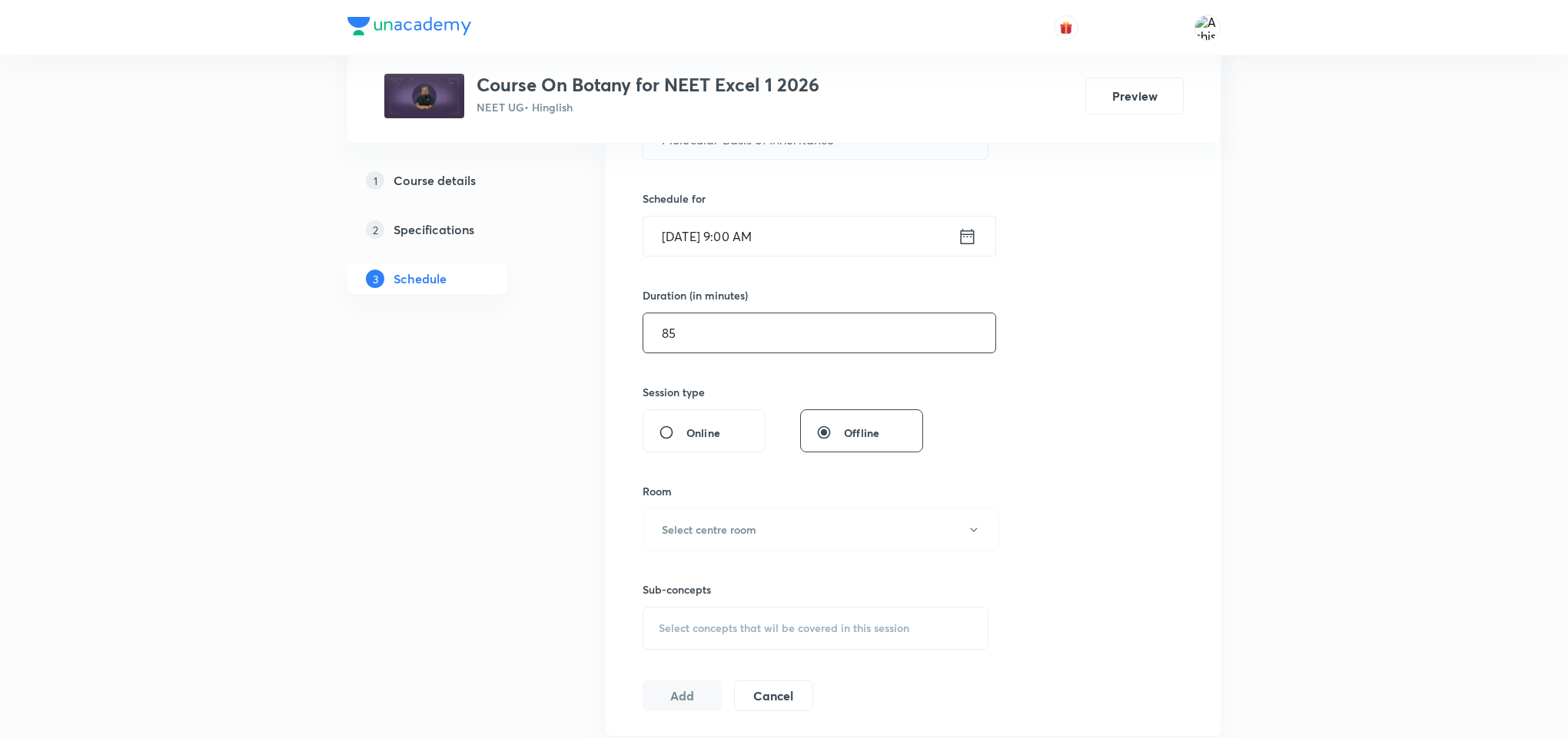
scroll to position [345, 0]
type input "85"
click at [720, 519] on button "Select centre room" at bounding box center [820, 526] width 356 height 43
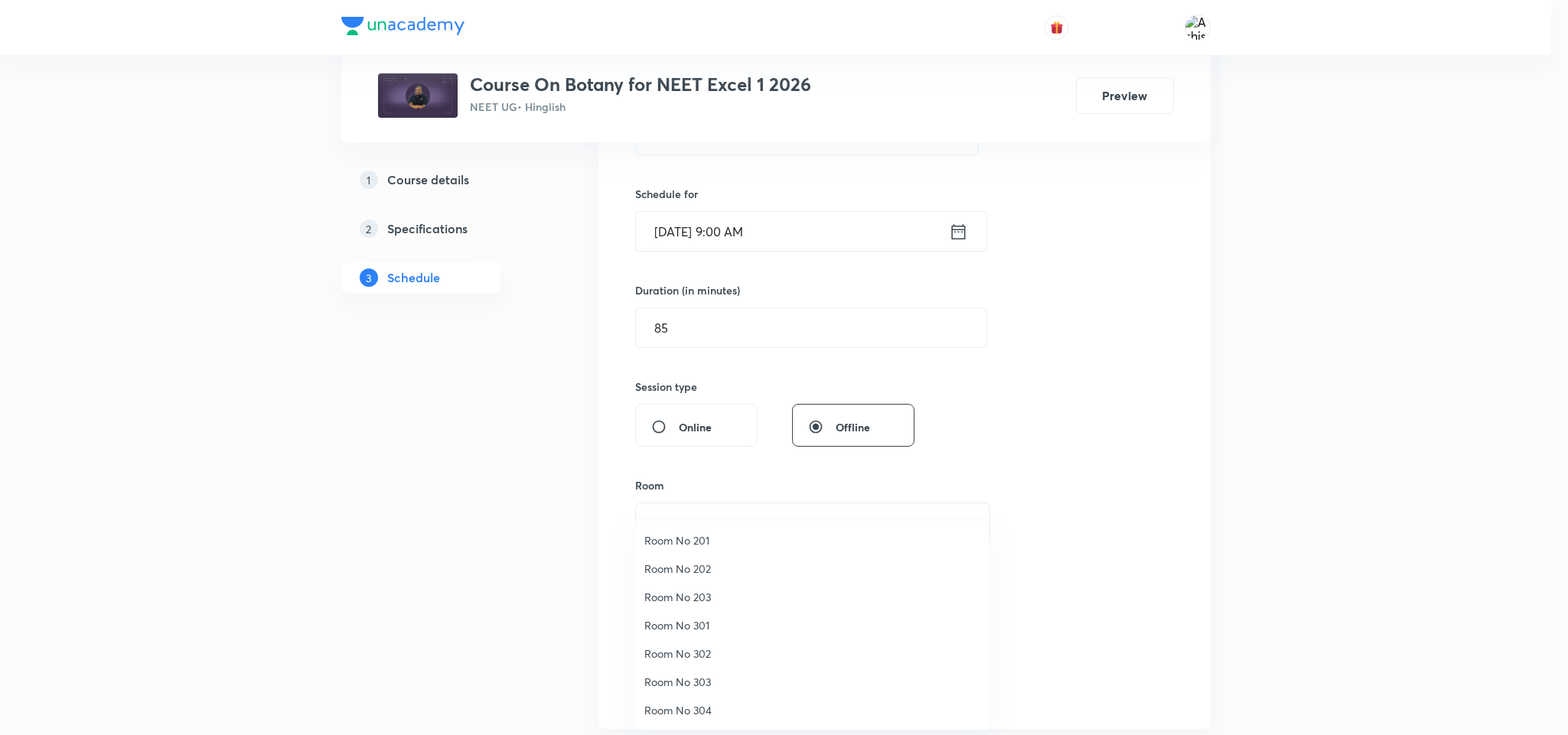
click at [704, 647] on span "Room No 302" at bounding box center [812, 654] width 335 height 16
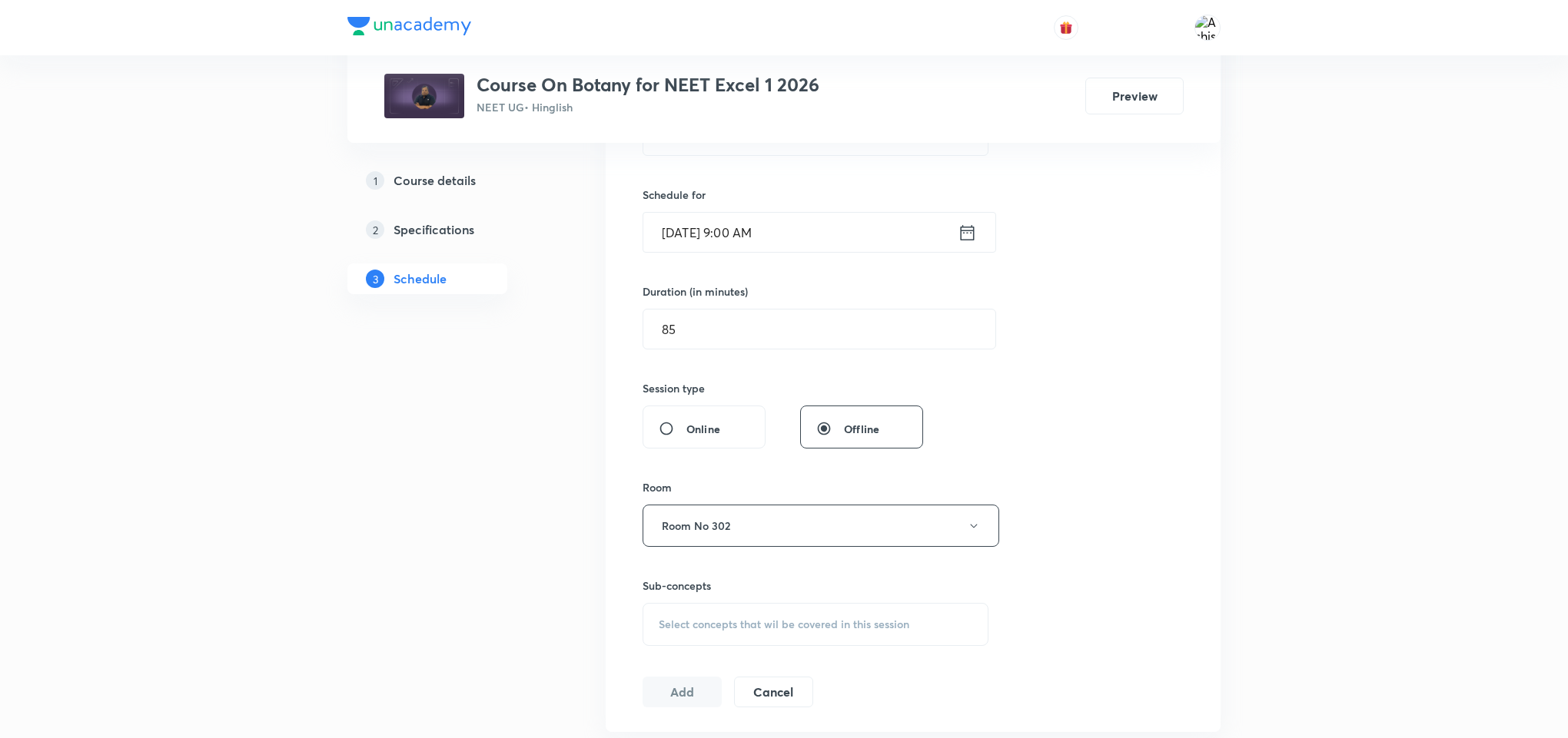
click at [716, 625] on span "Select concepts that wil be covered in this session" at bounding box center [784, 625] width 250 height 13
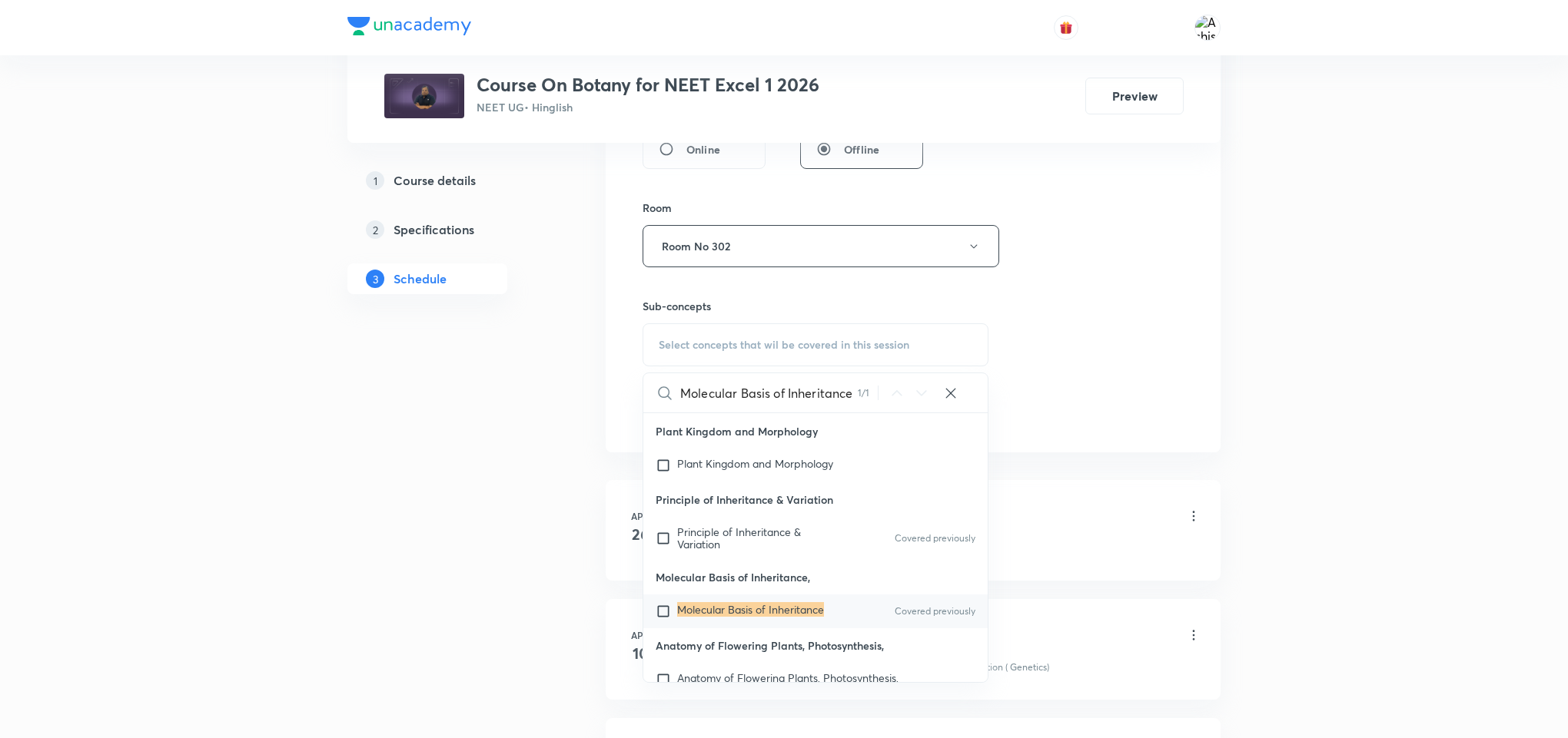
scroll to position [692, 0]
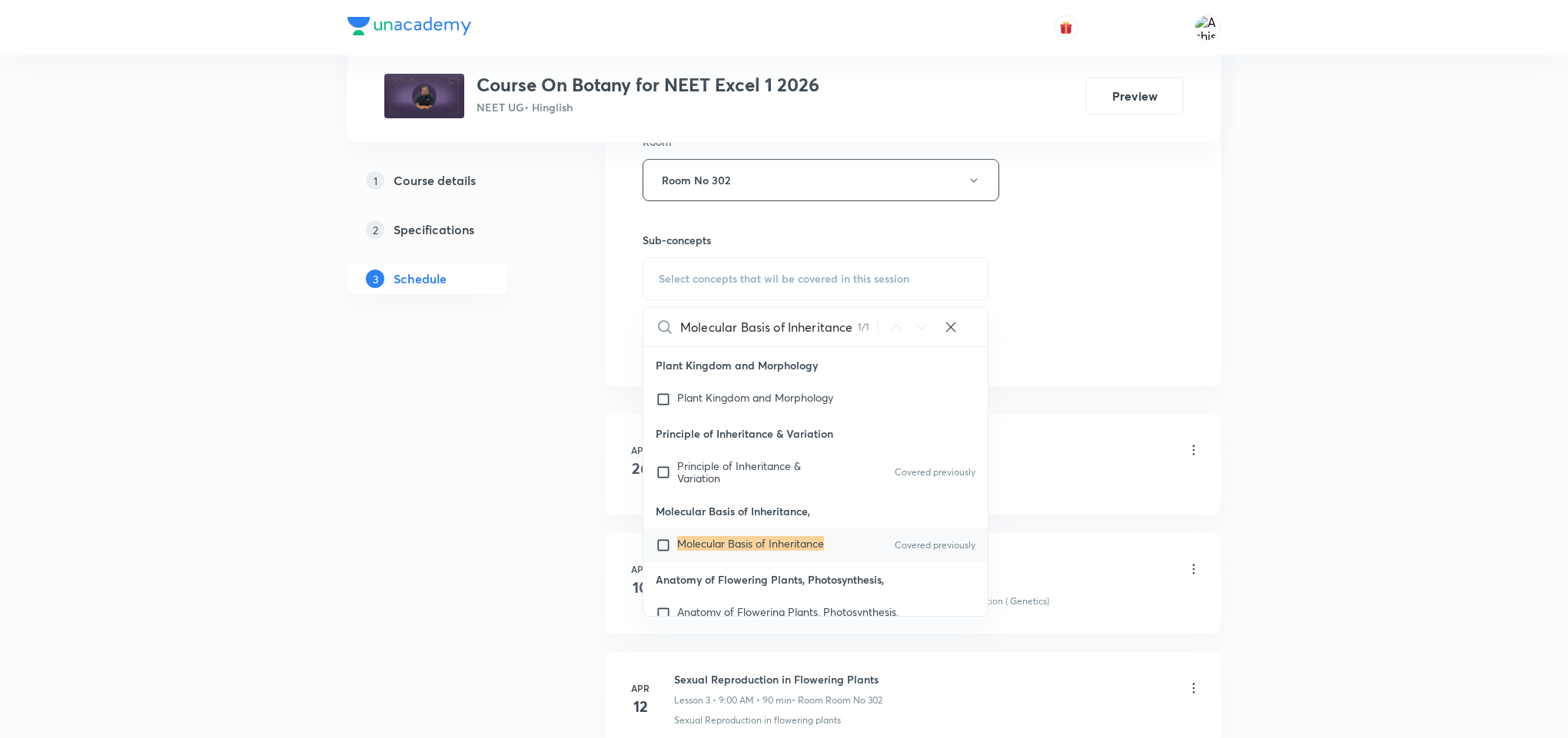
type input "Molecular Basis of Inheritance"
click at [784, 557] on div "Molecular Basis of Inheritance Covered previously" at bounding box center [815, 545] width 345 height 34
checkbox input "true"
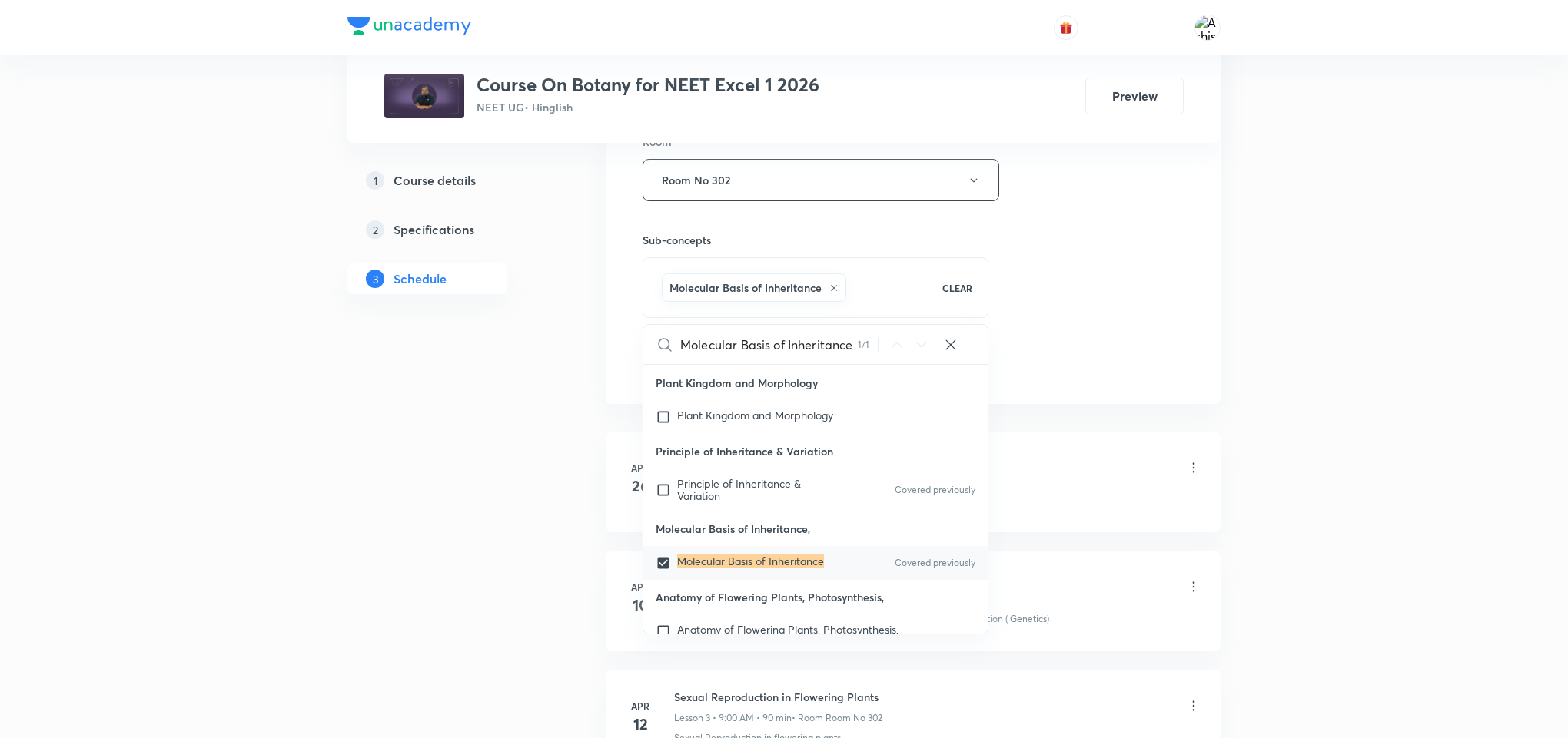
click at [1103, 335] on div "Session 74 Live class Session title 30/99 Molecular Basis of Inheritance ​ Sche…" at bounding box center [912, 9] width 541 height 739
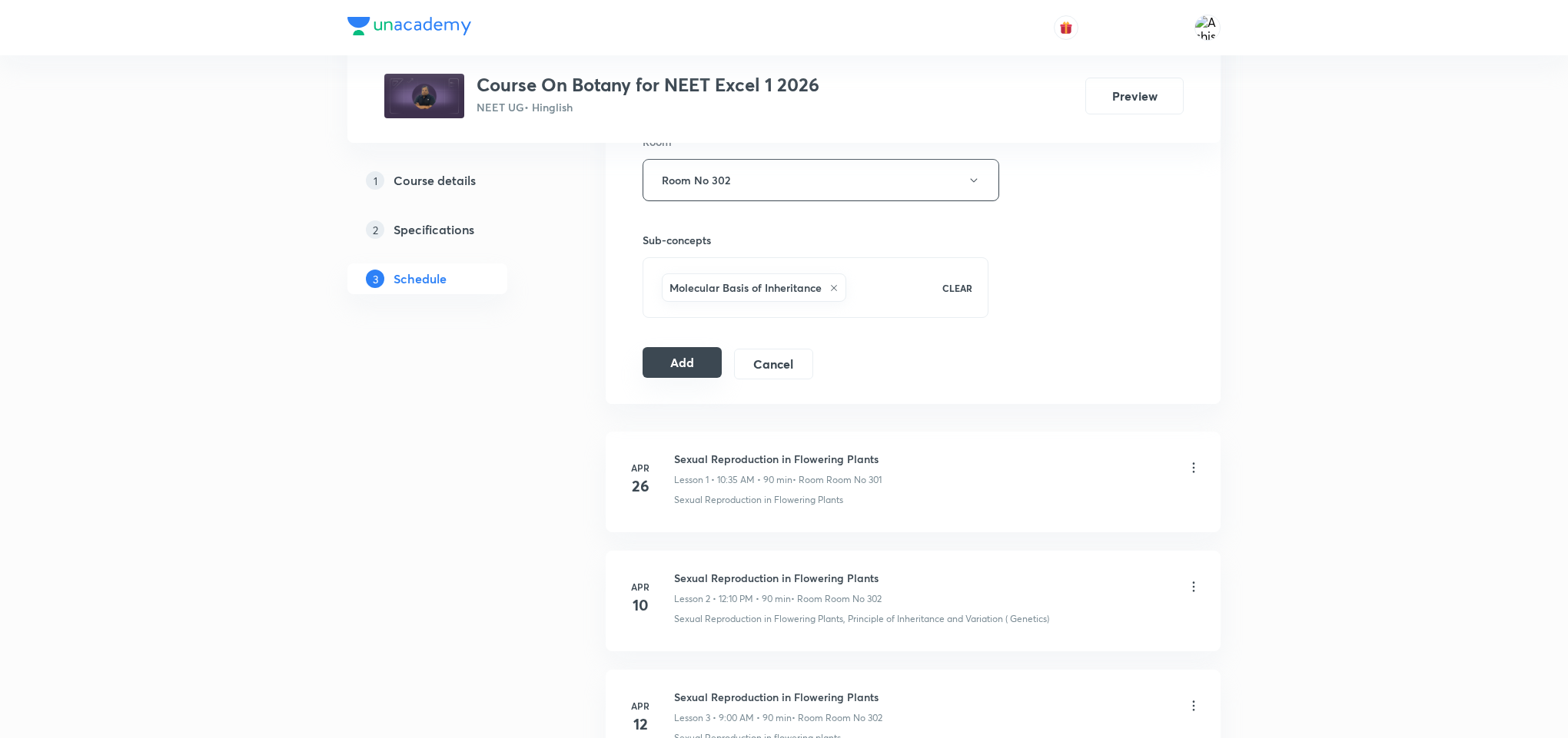
drag, startPoint x: 692, startPoint y: 357, endPoint x: 647, endPoint y: 422, distance: 79.1
click at [693, 358] on button "Add" at bounding box center [681, 364] width 79 height 31
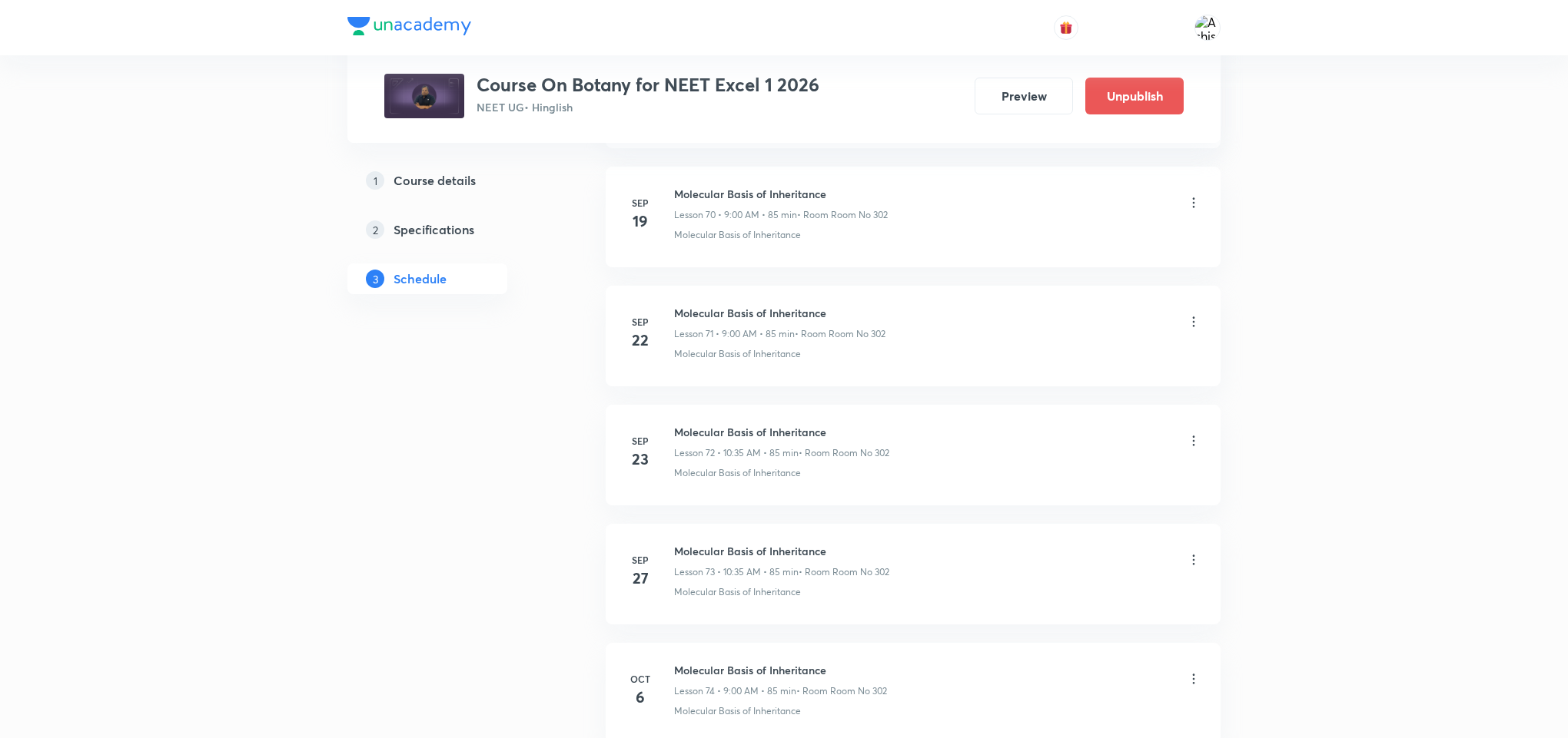
scroll to position [8656, 0]
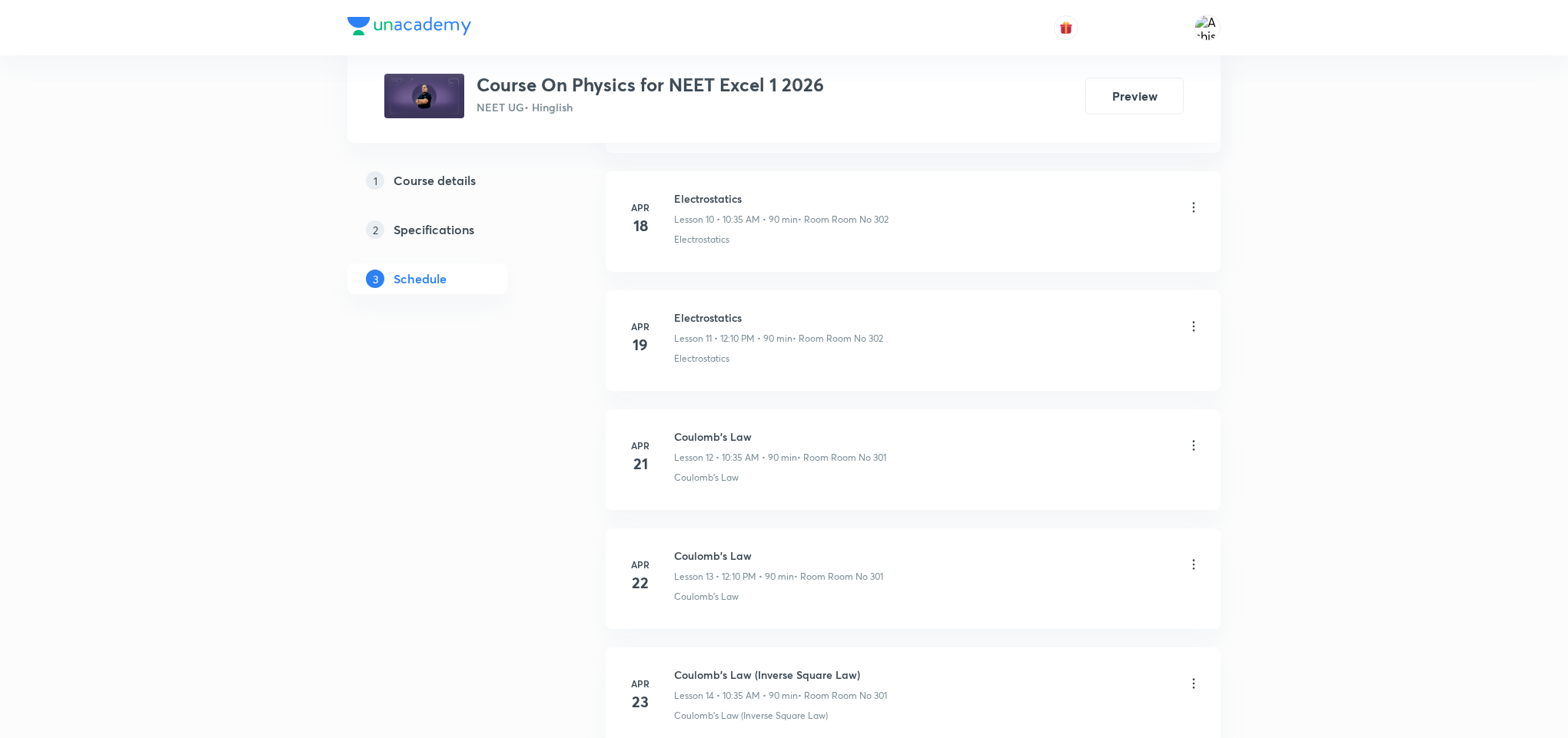
scroll to position [13631, 0]
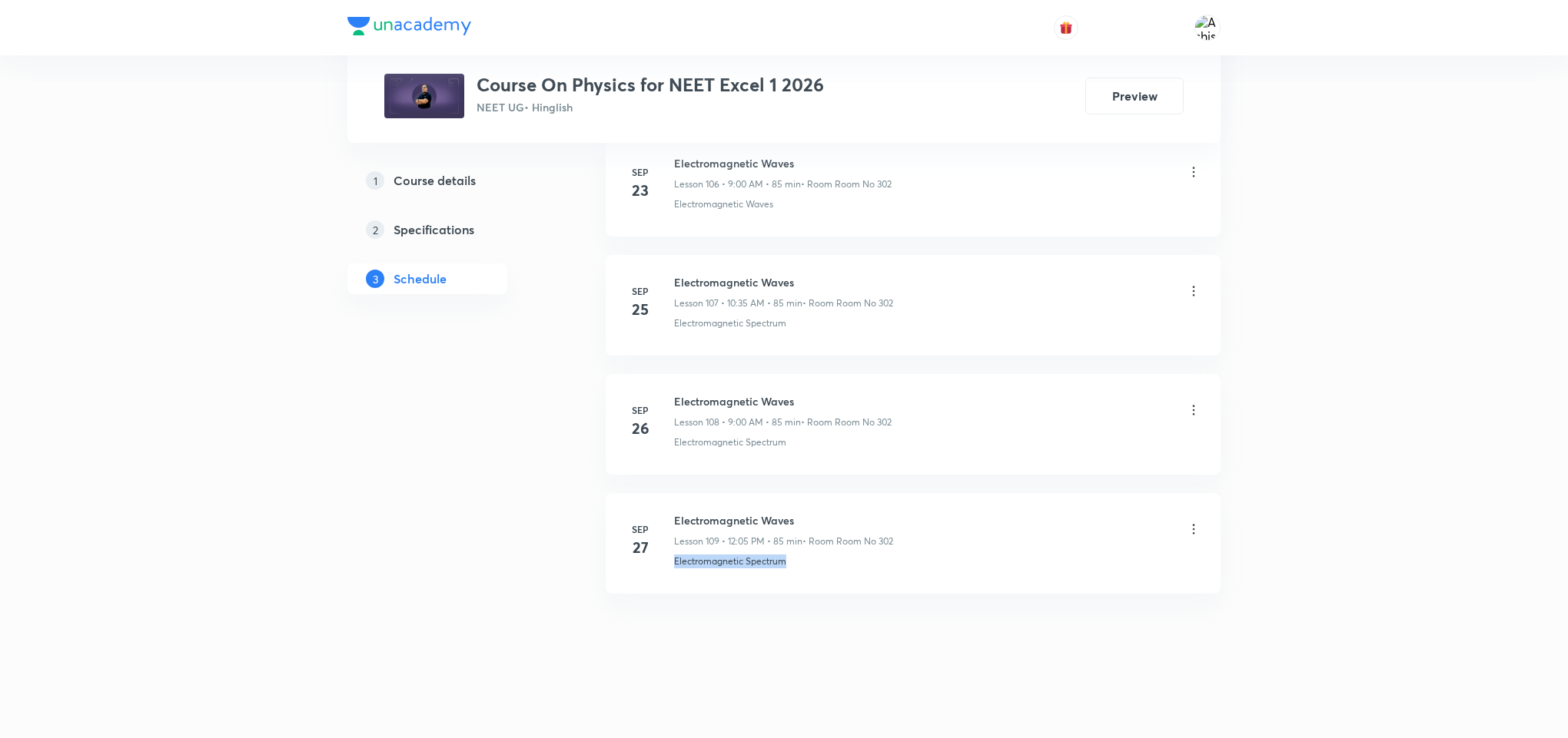
drag, startPoint x: 805, startPoint y: 566, endPoint x: 657, endPoint y: 597, distance: 151.2
copy p "Electromagnetic Spectrum"
drag, startPoint x: 804, startPoint y: 517, endPoint x: 657, endPoint y: 489, distance: 149.6
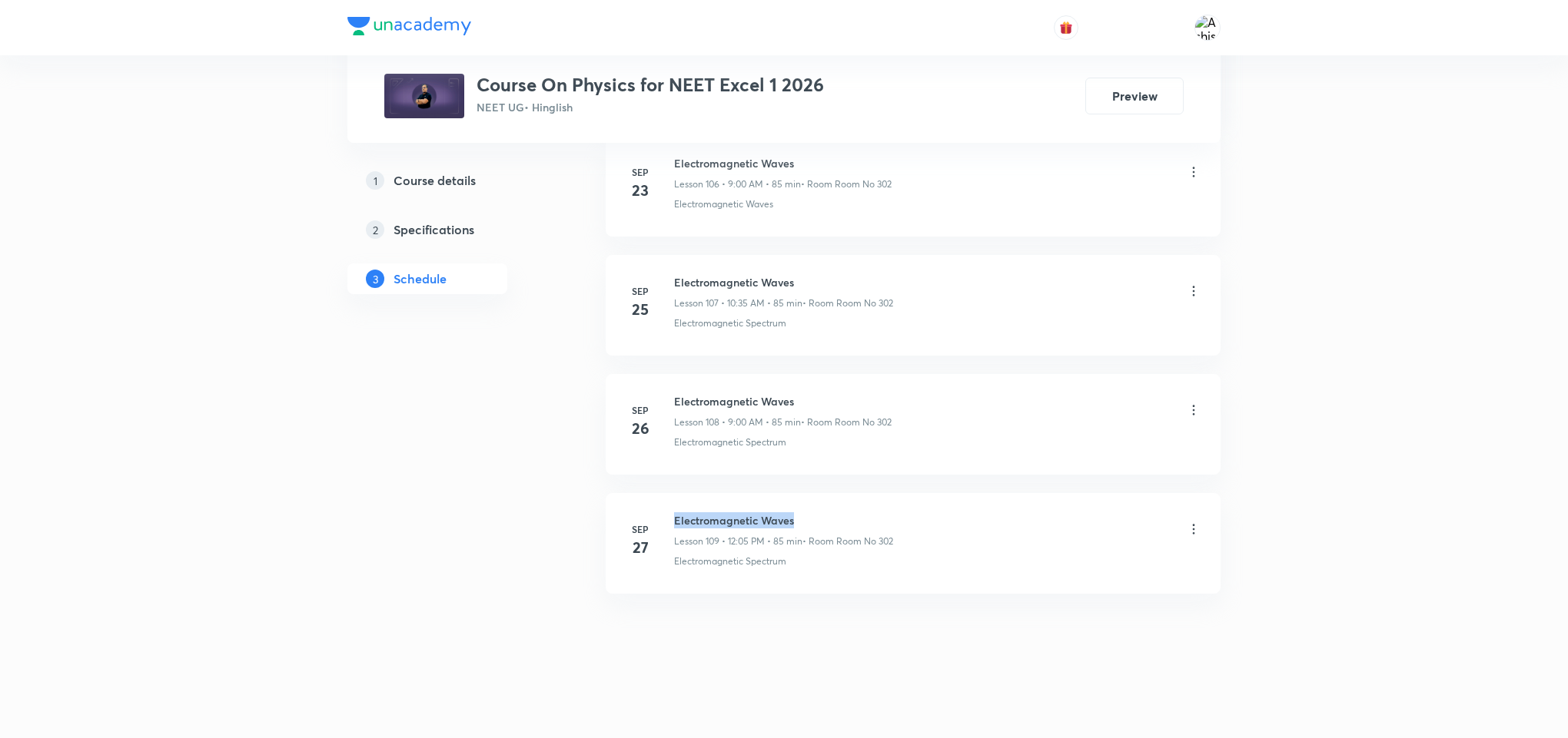
copy h6 "Electromagnetic Waves"
drag, startPoint x: 900, startPoint y: 629, endPoint x: 852, endPoint y: 600, distance: 56.1
drag, startPoint x: 816, startPoint y: 690, endPoint x: 821, endPoint y: 427, distance: 263.0
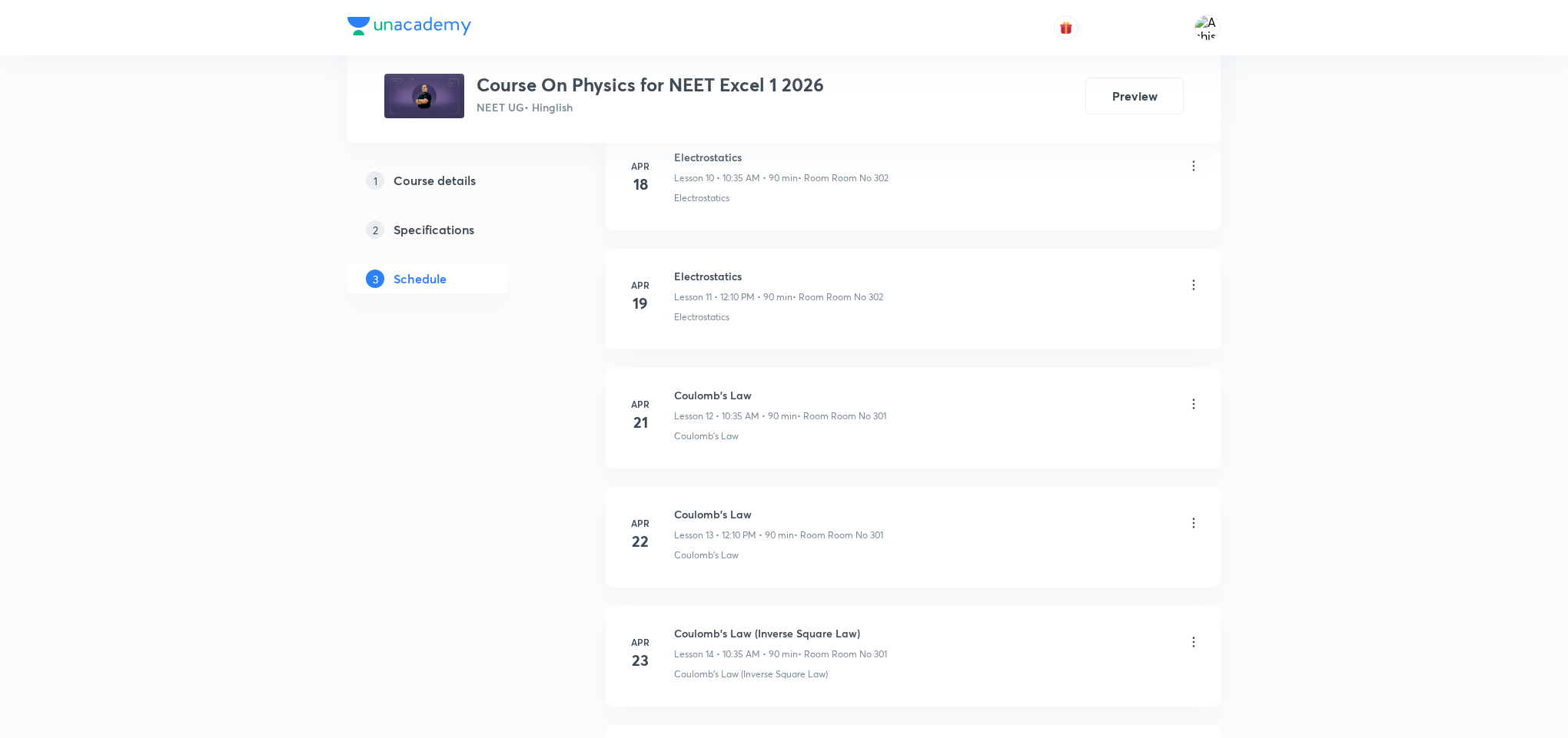
scroll to position [0, 0]
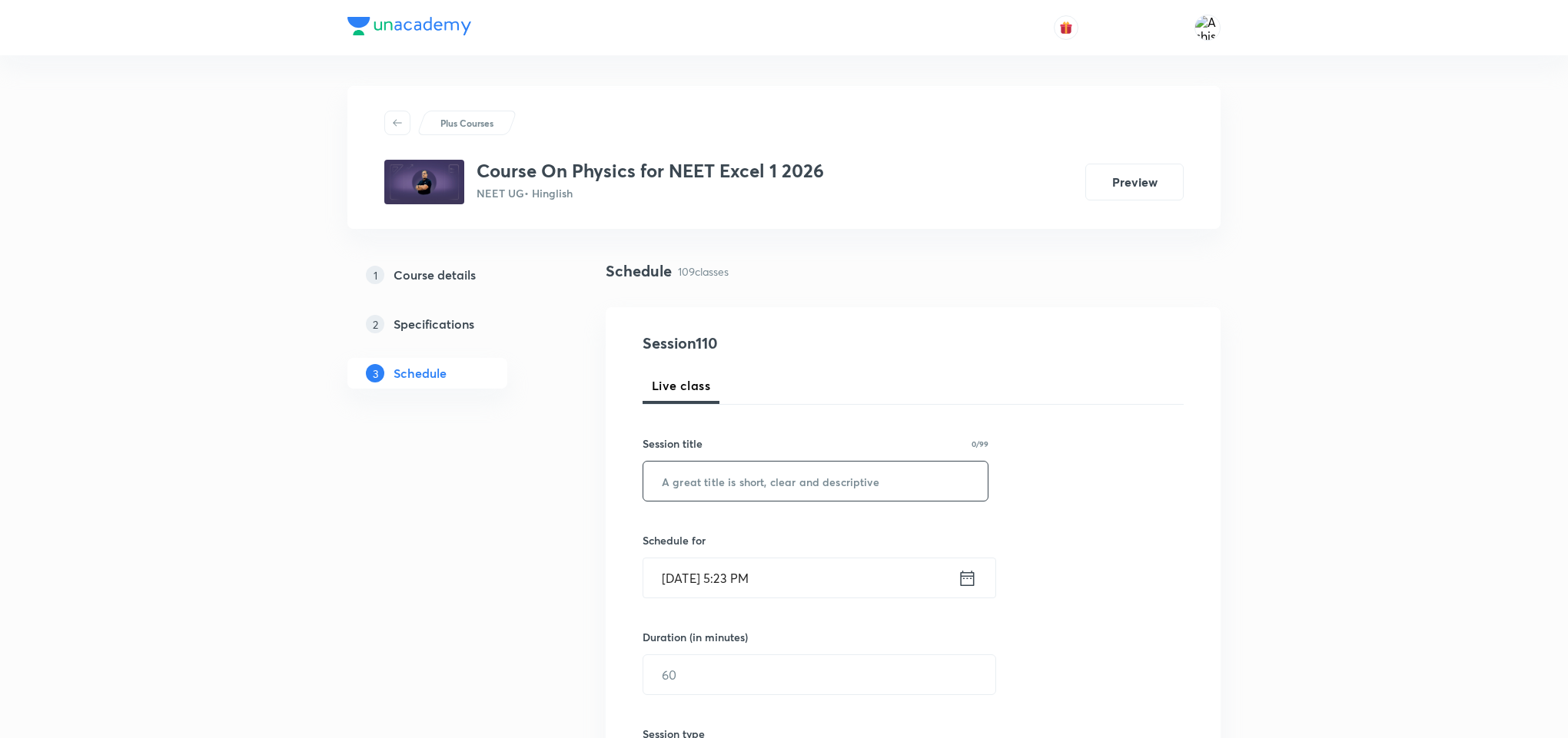
click at [837, 486] on input "text" at bounding box center [815, 481] width 345 height 39
paste input "Electromagnetic Waves"
type input "Electromagnetic Waves"
click at [681, 587] on input "[DATE] 5:23 PM" at bounding box center [800, 578] width 315 height 39
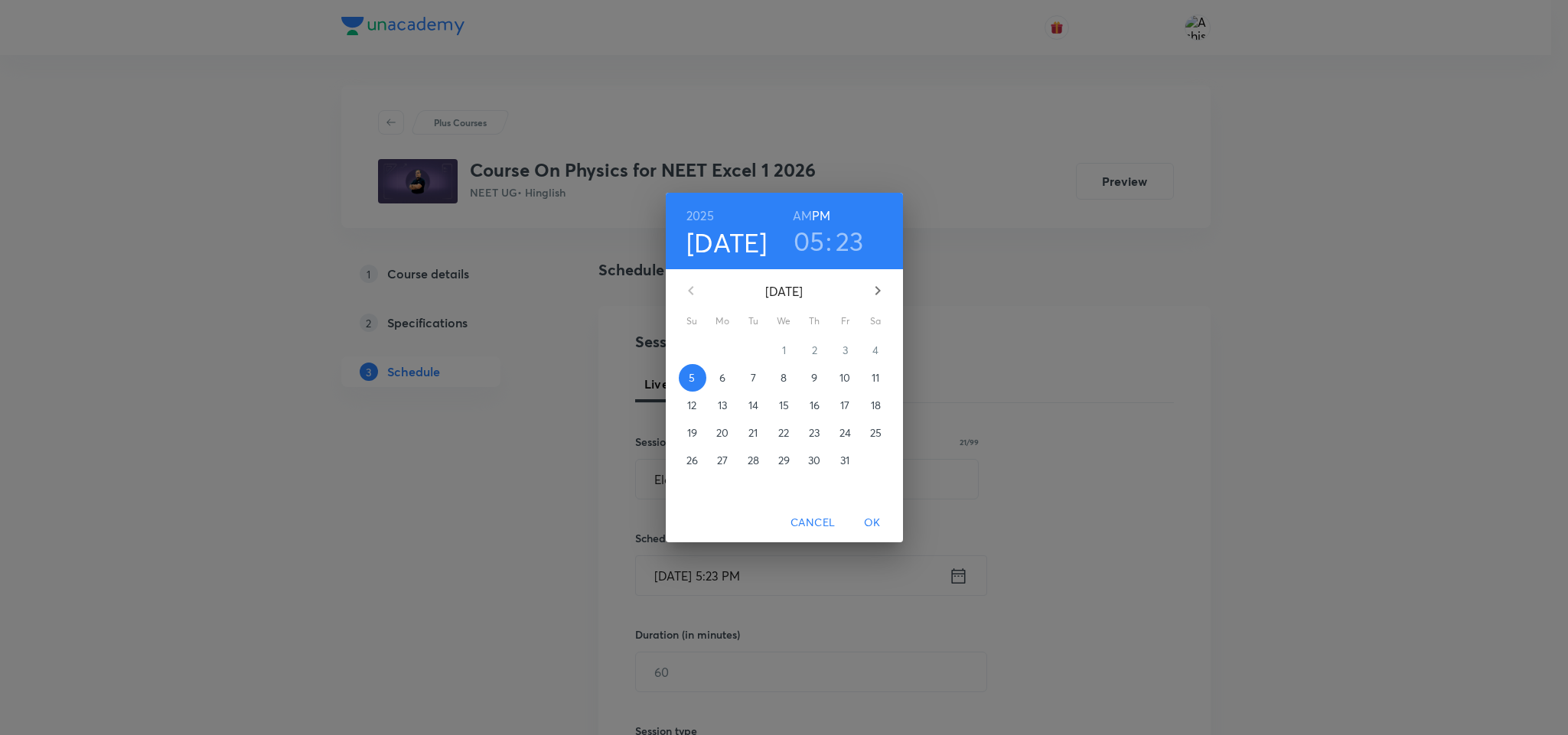
click at [723, 375] on p "6" at bounding box center [723, 377] width 6 height 15
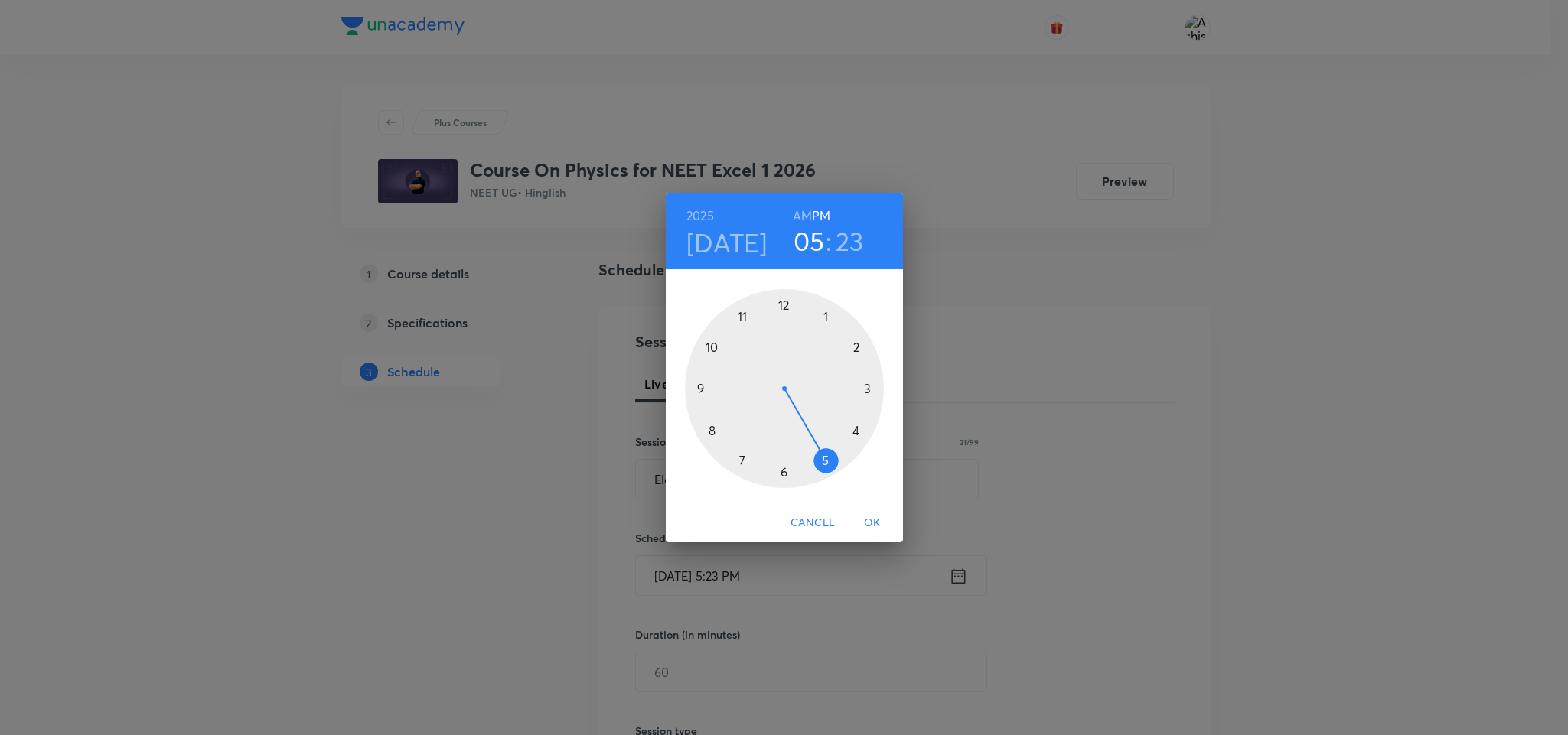
click at [809, 207] on h6 "AM" at bounding box center [802, 216] width 19 height 22
click at [713, 347] on div at bounding box center [784, 388] width 199 height 199
click at [737, 461] on div at bounding box center [784, 388] width 199 height 199
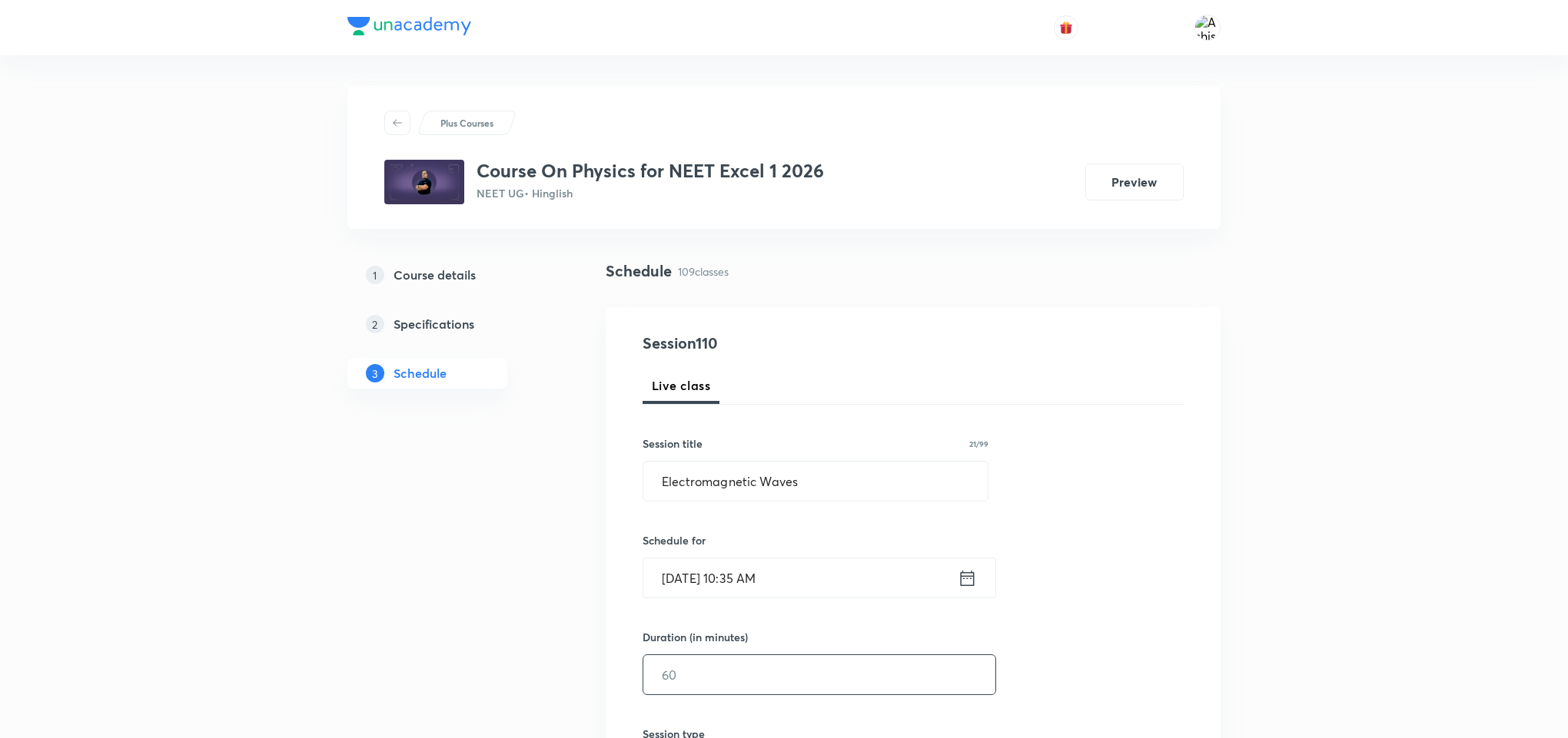
click at [699, 683] on input "text" at bounding box center [819, 675] width 352 height 39
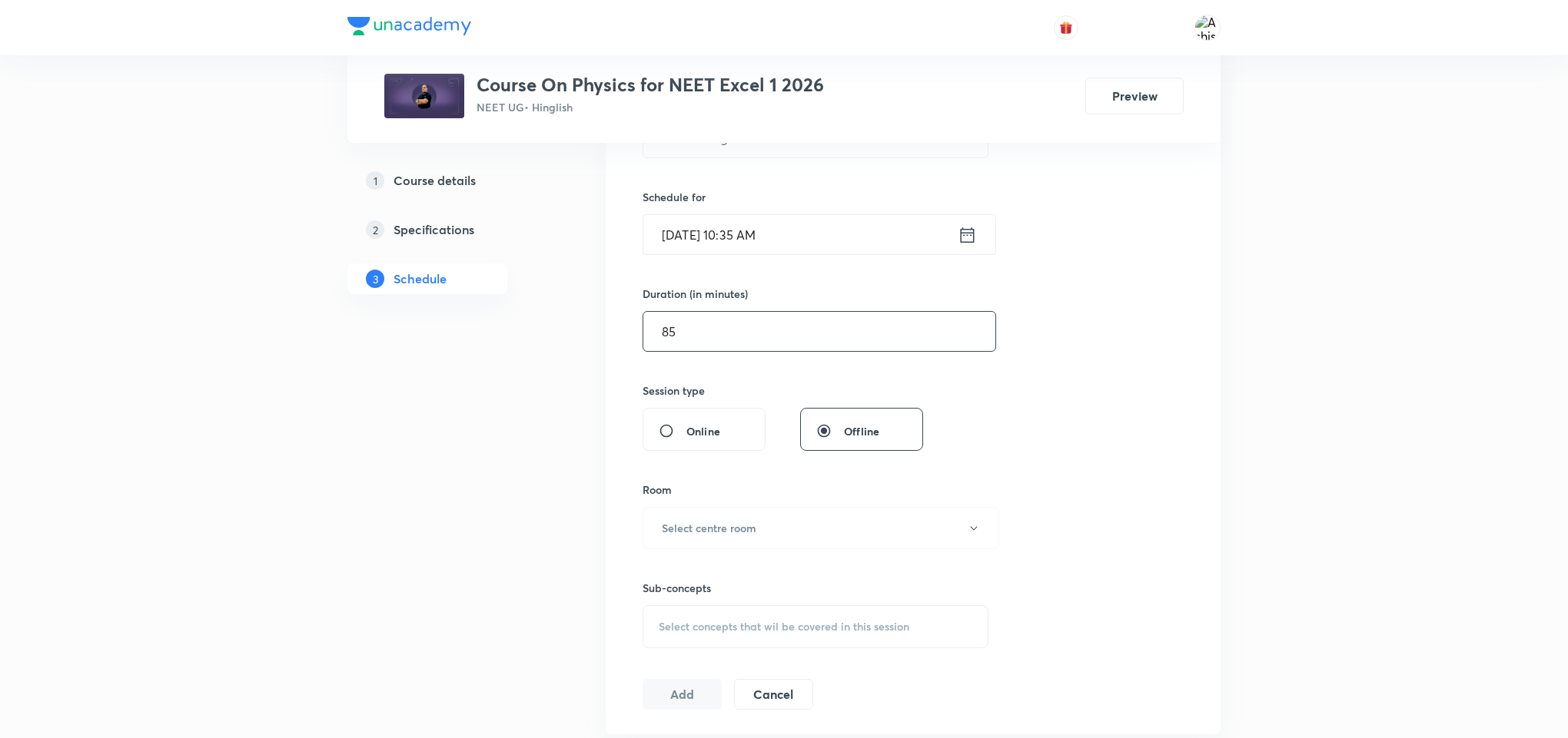
scroll to position [345, 0]
type input "85"
click at [722, 521] on h6 "Select centre room" at bounding box center [709, 526] width 94 height 16
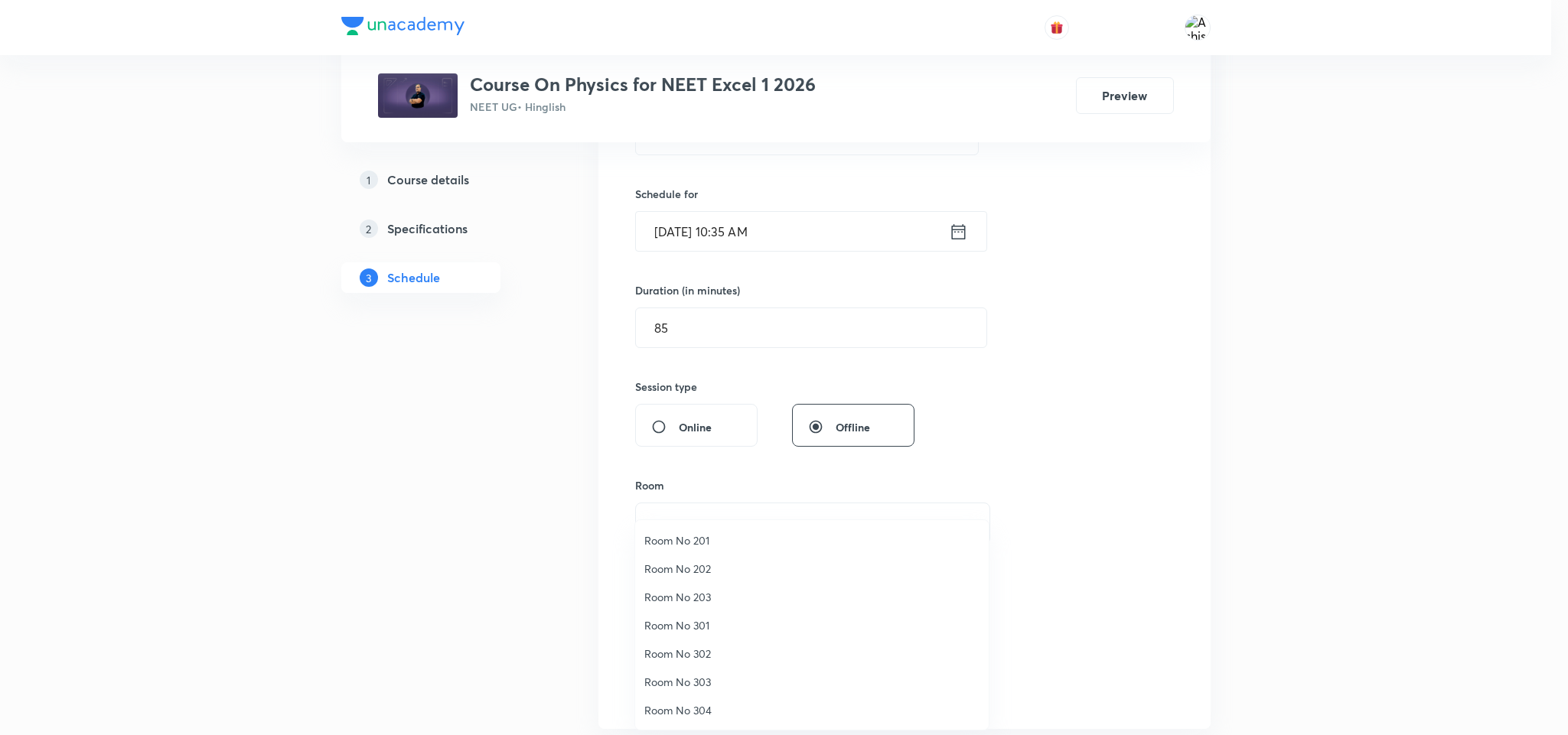
drag, startPoint x: 705, startPoint y: 647, endPoint x: 779, endPoint y: 519, distance: 147.9
click at [707, 648] on span "Room No 302" at bounding box center [812, 654] width 335 height 16
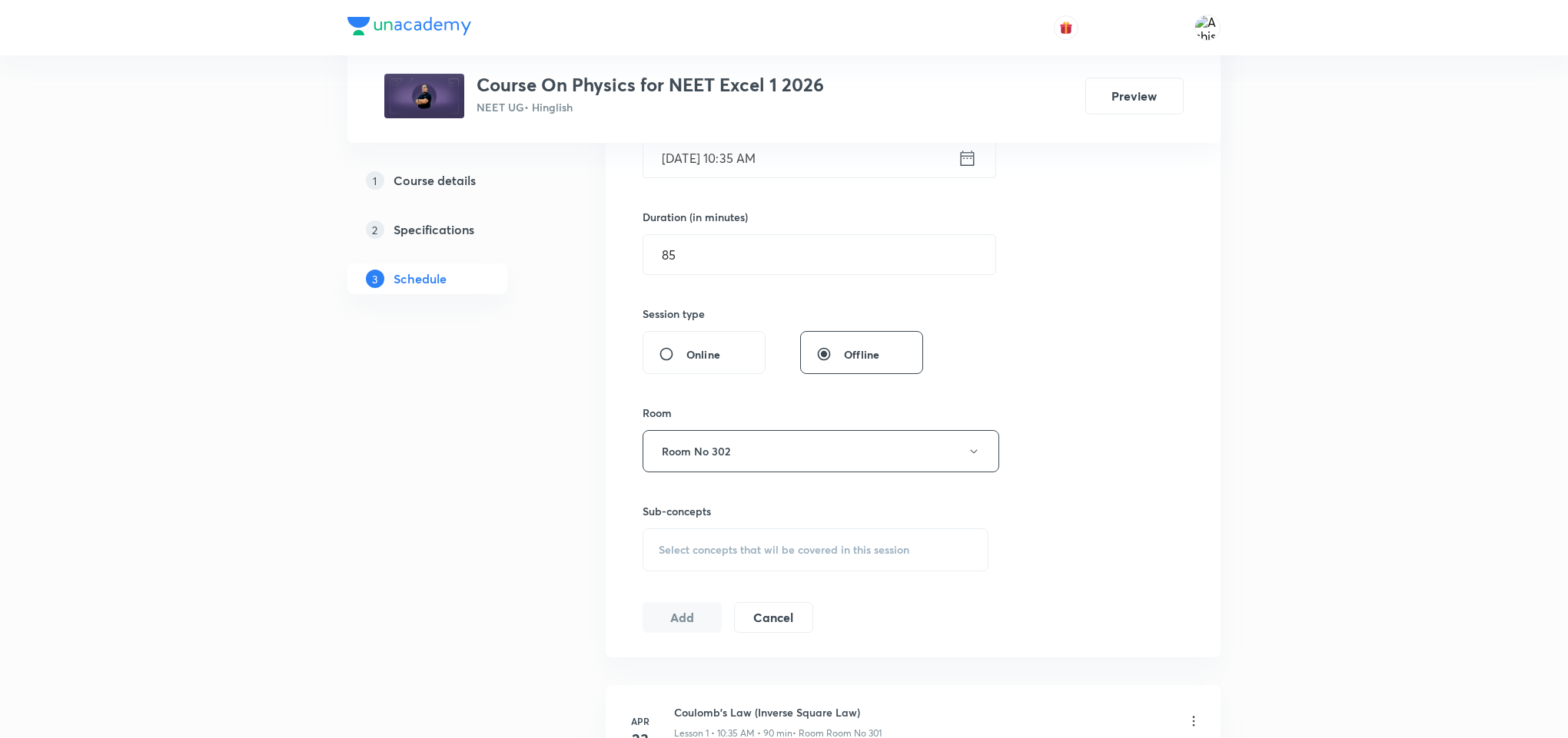
scroll to position [461, 0]
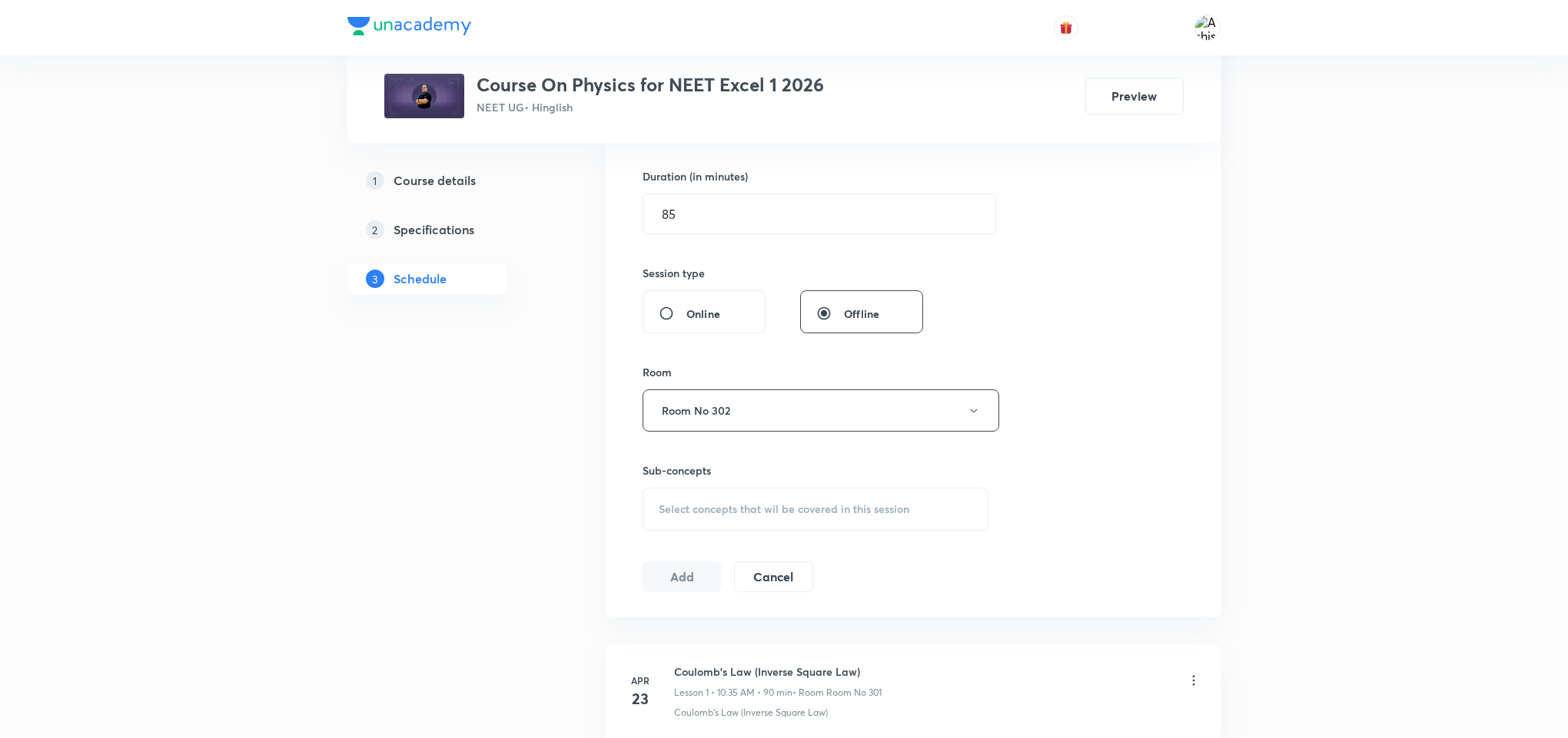
click at [727, 511] on span "Select concepts that wil be covered in this session" at bounding box center [784, 510] width 250 height 13
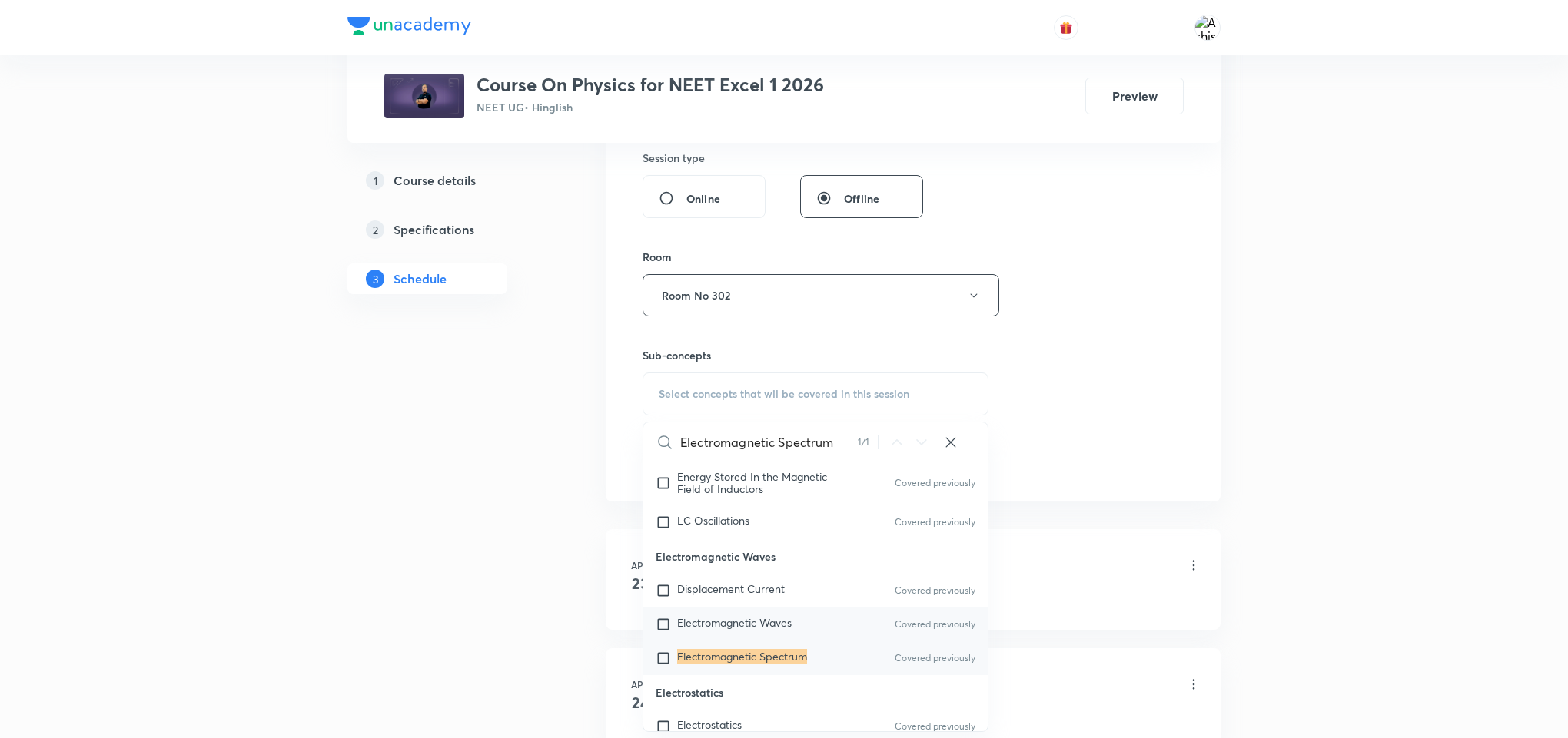
scroll to position [15311, 0]
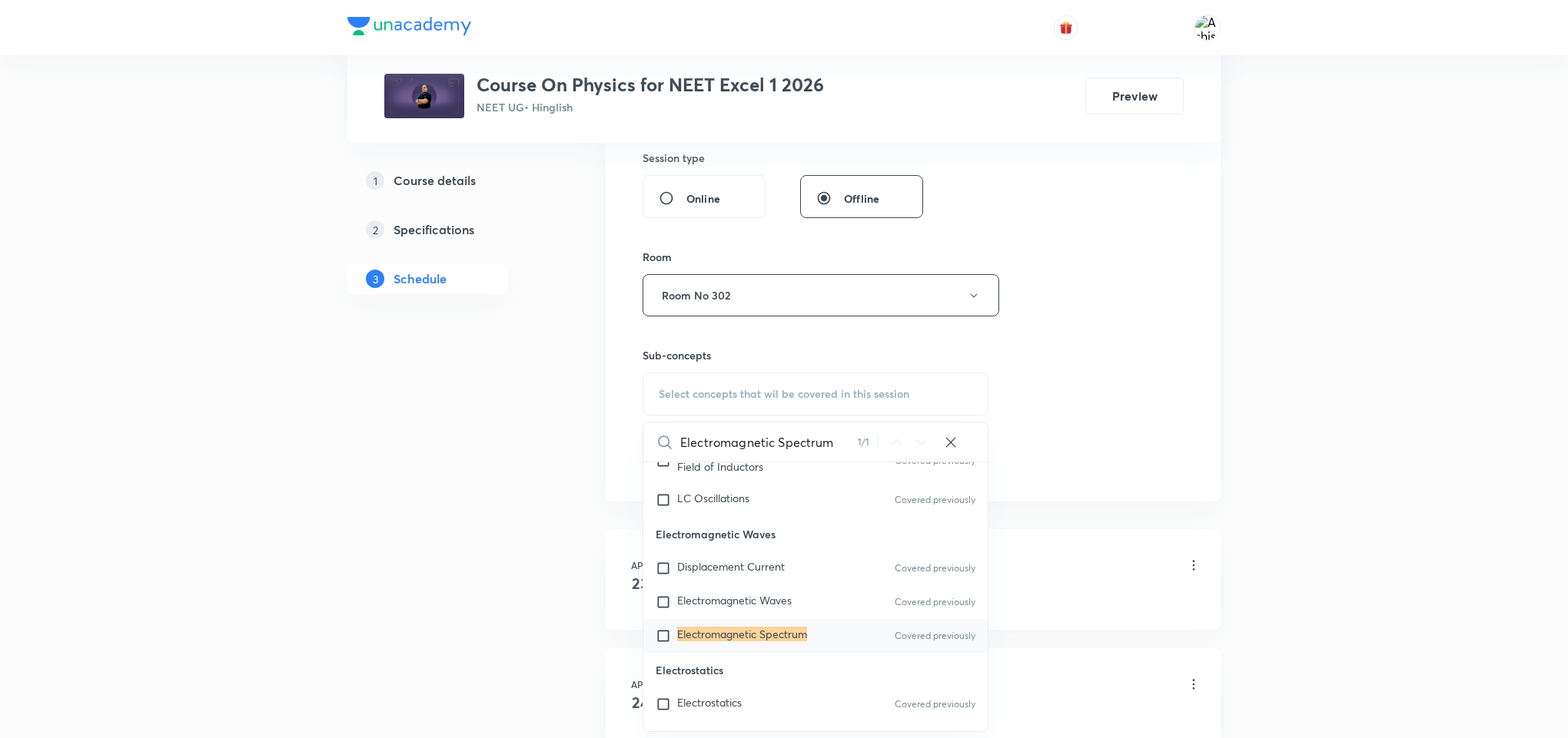
type input "Electromagnetic Spectrum"
drag, startPoint x: 756, startPoint y: 664, endPoint x: 1140, endPoint y: 371, distance: 483.0
click at [775, 642] on mark "Electromagnetic Spectrum" at bounding box center [742, 634] width 130 height 15
checkbox input "true"
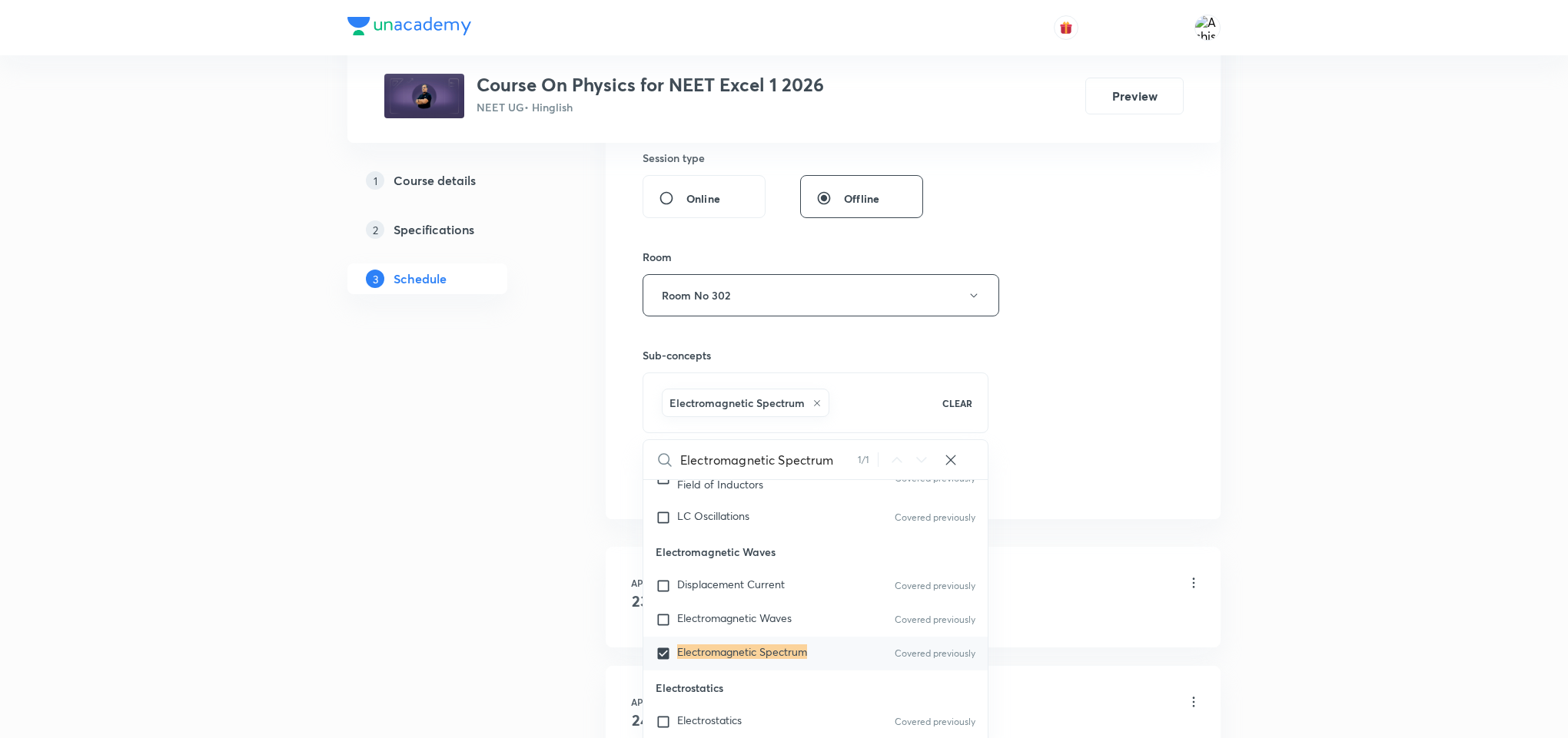
click at [1148, 370] on div "Session 110 Live class Session title 21/99 Electromagnetic Waves ​ Schedule for…" at bounding box center [912, 125] width 541 height 739
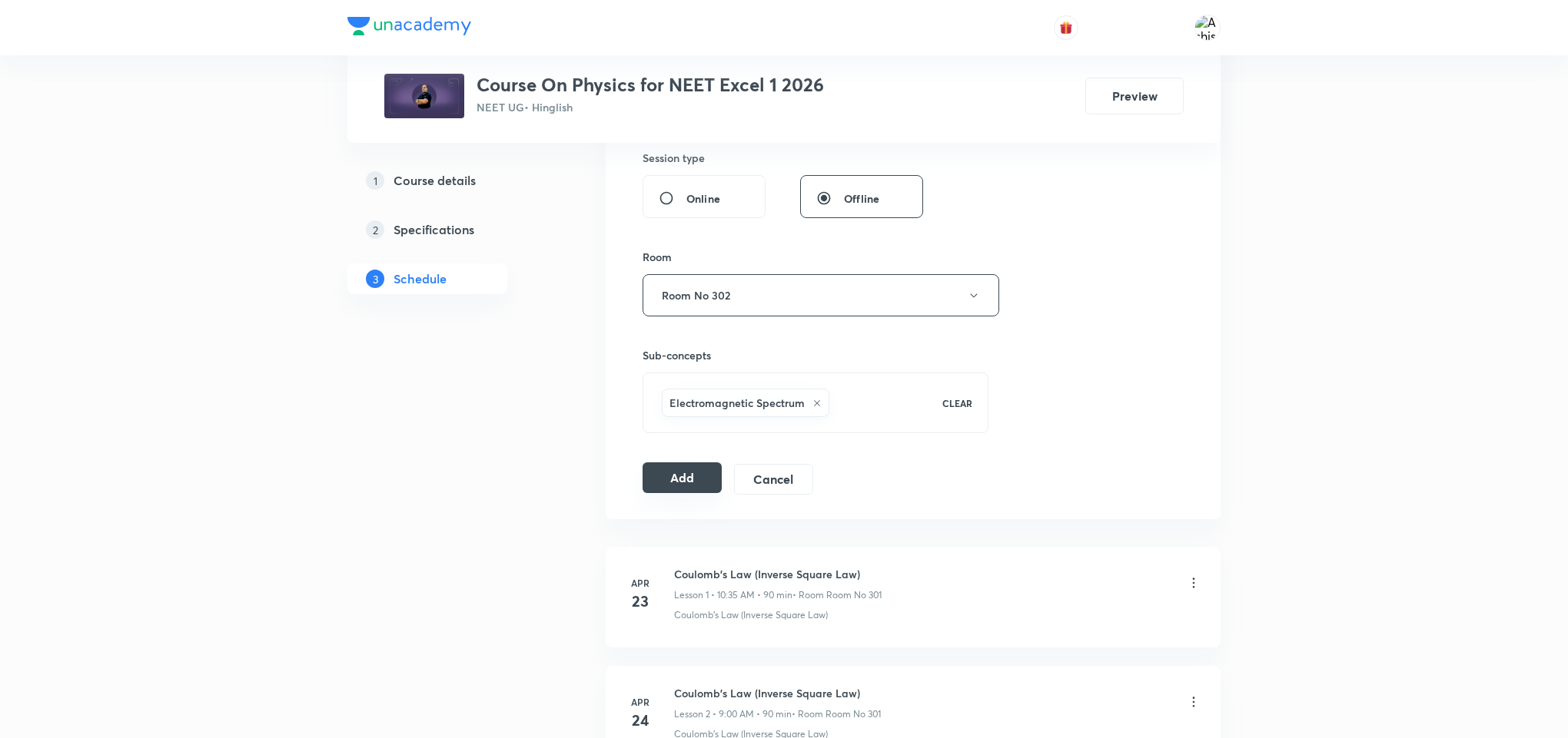
click at [697, 485] on button "Add" at bounding box center [681, 478] width 79 height 31
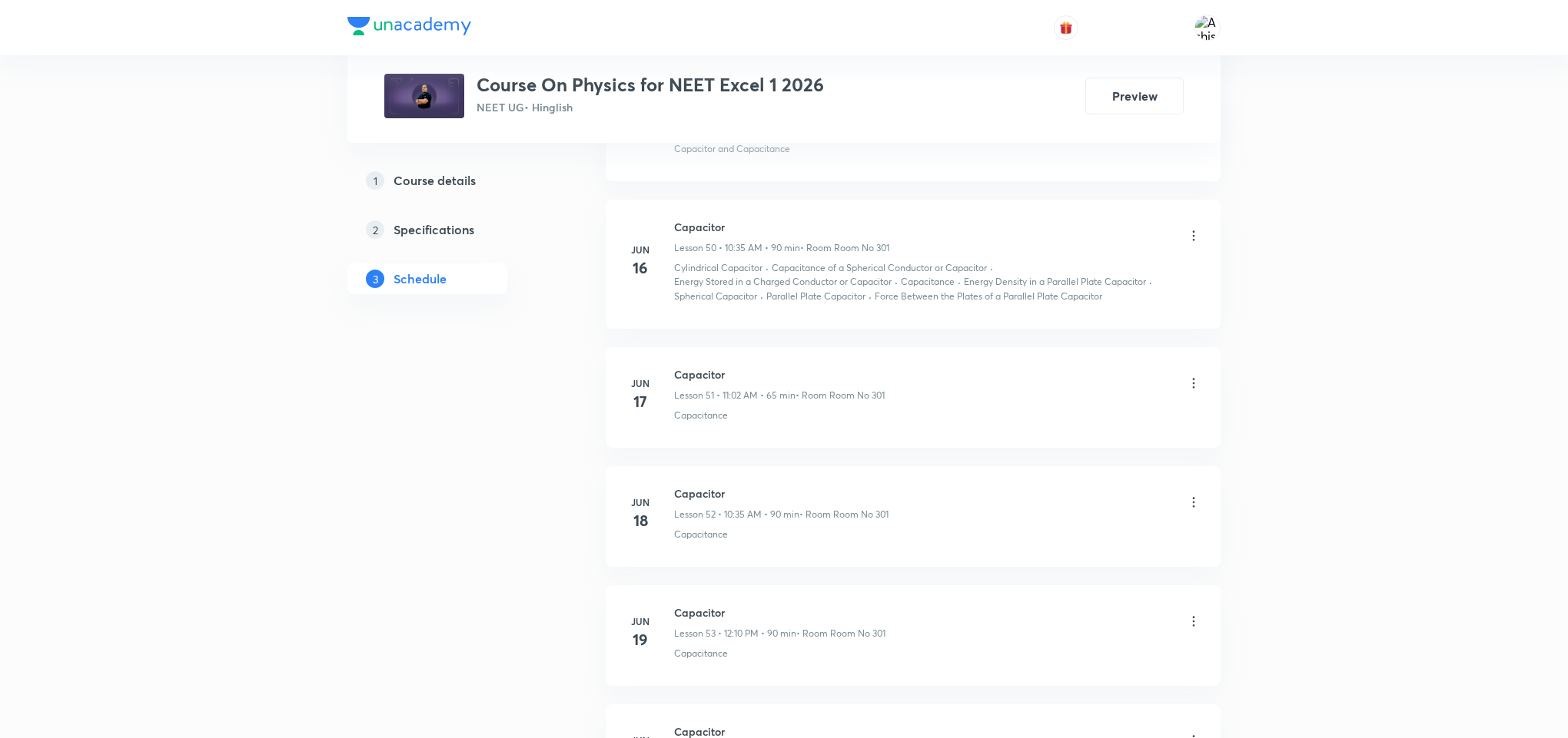
scroll to position [12922, 0]
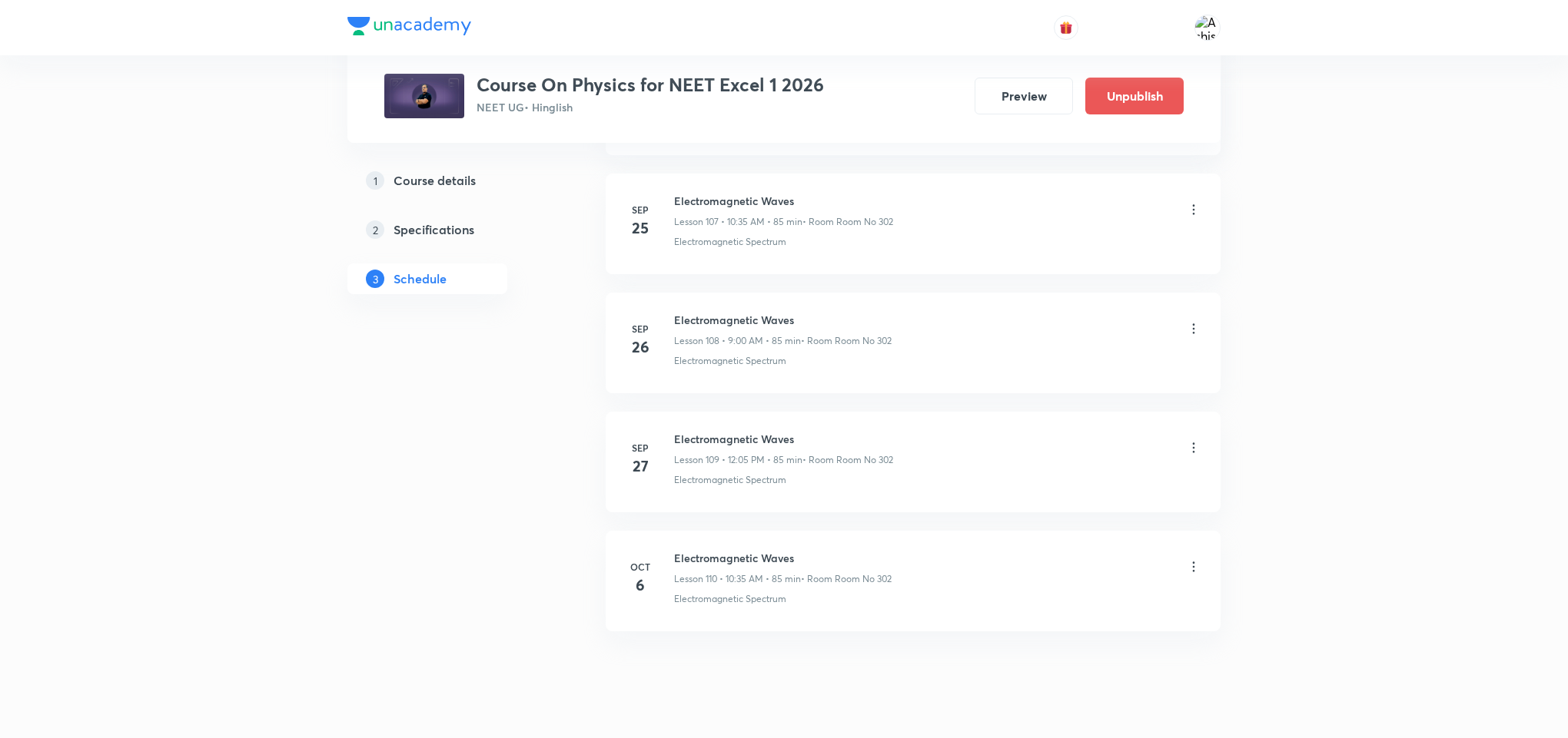
drag, startPoint x: 741, startPoint y: 70, endPoint x: 754, endPoint y: 621, distance: 551.2
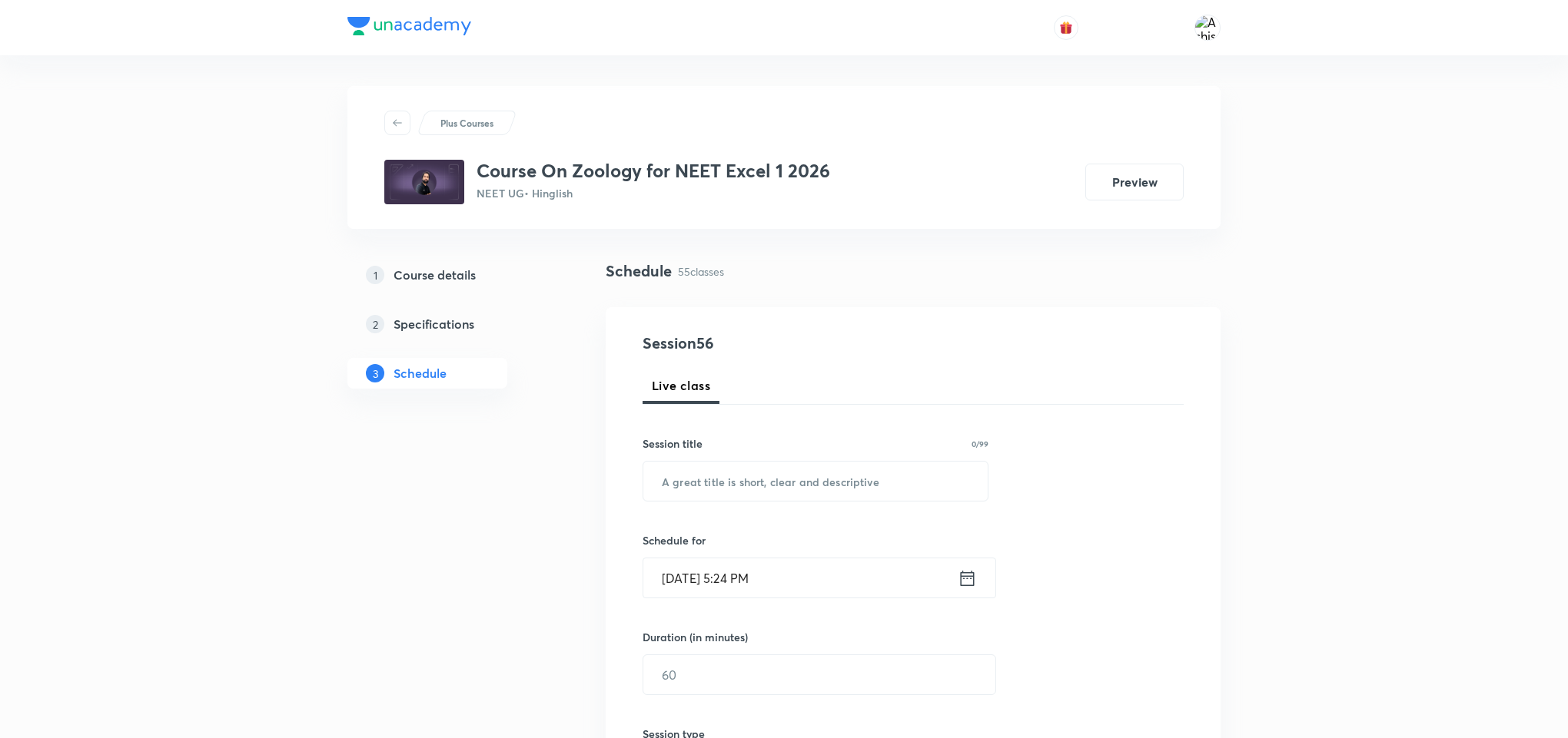
drag, startPoint x: 682, startPoint y: 30, endPoint x: 706, endPoint y: 374, distance: 344.8
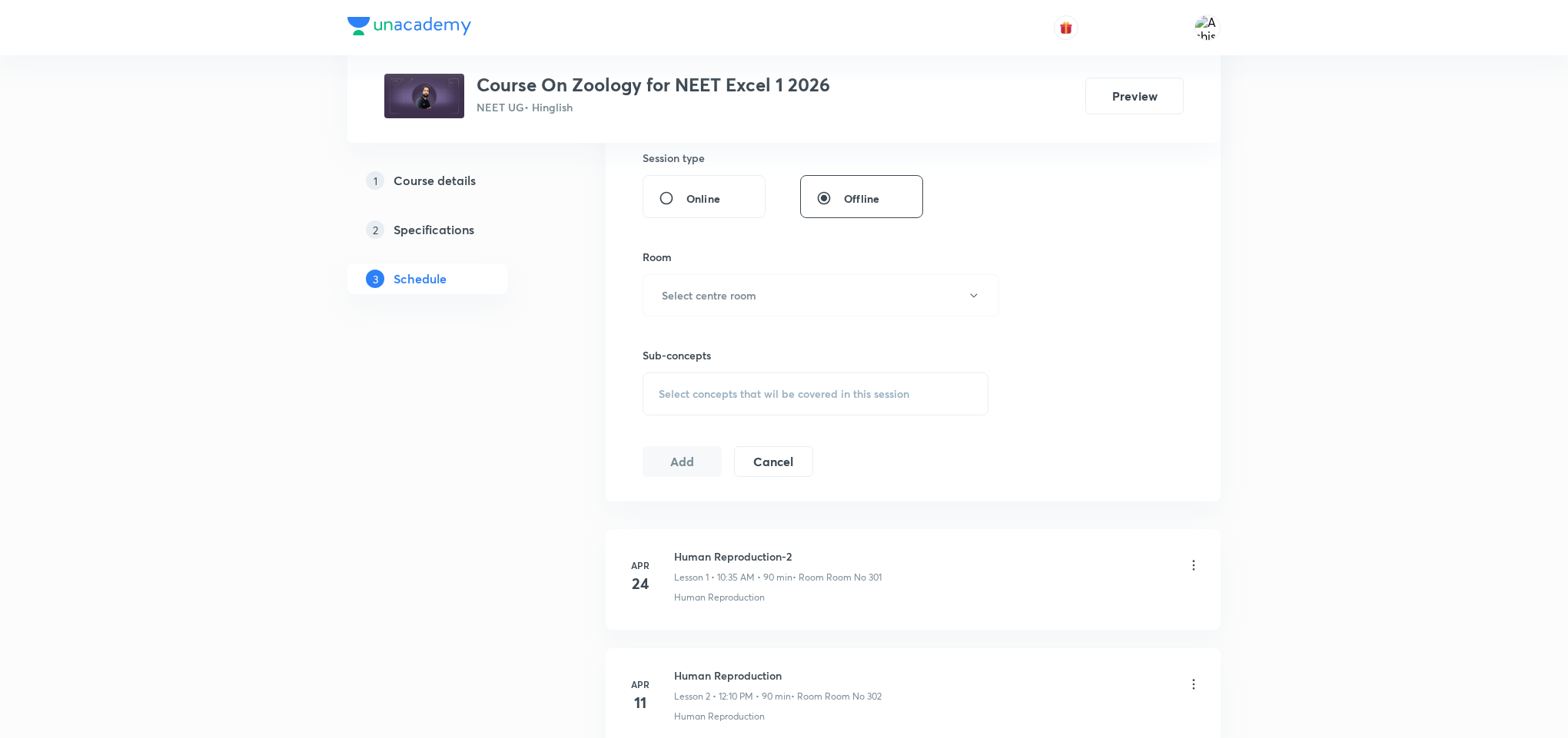
scroll to position [7172, 0]
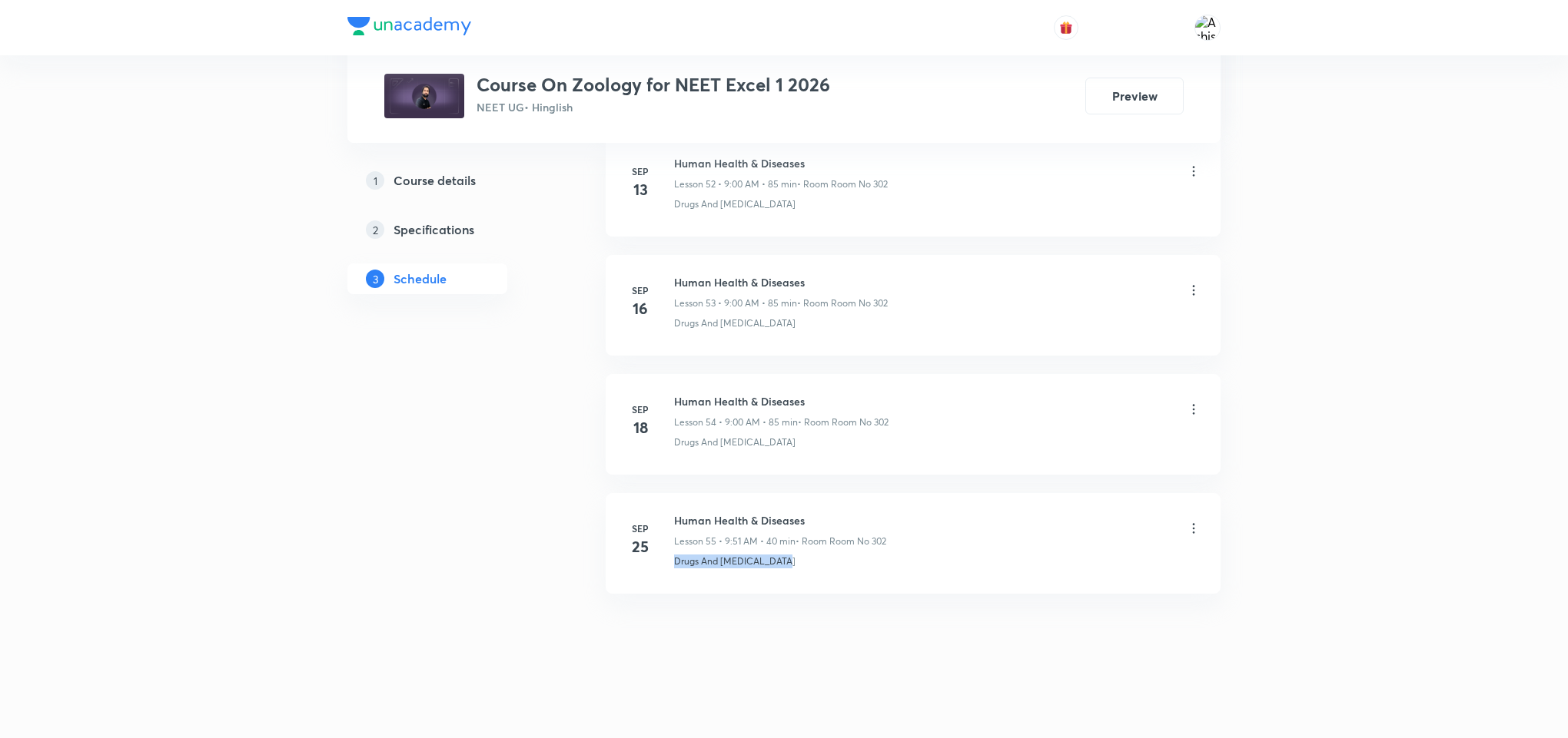
drag, startPoint x: 807, startPoint y: 554, endPoint x: 660, endPoint y: 593, distance: 152.1
click at [660, 593] on li "[DATE] Human Health & Diseases Lesson 55 • 9:51 AM • 40 min • Room Room No 302 …" at bounding box center [913, 543] width 615 height 101
copy p "Drugs And [MEDICAL_DATA]"
drag, startPoint x: 788, startPoint y: 515, endPoint x: 657, endPoint y: 506, distance: 131.3
click at [657, 506] on li "[DATE] Human Health & Diseases Lesson 55 • 9:51 AM • 40 min • Room Room No 302 …" at bounding box center [913, 543] width 615 height 101
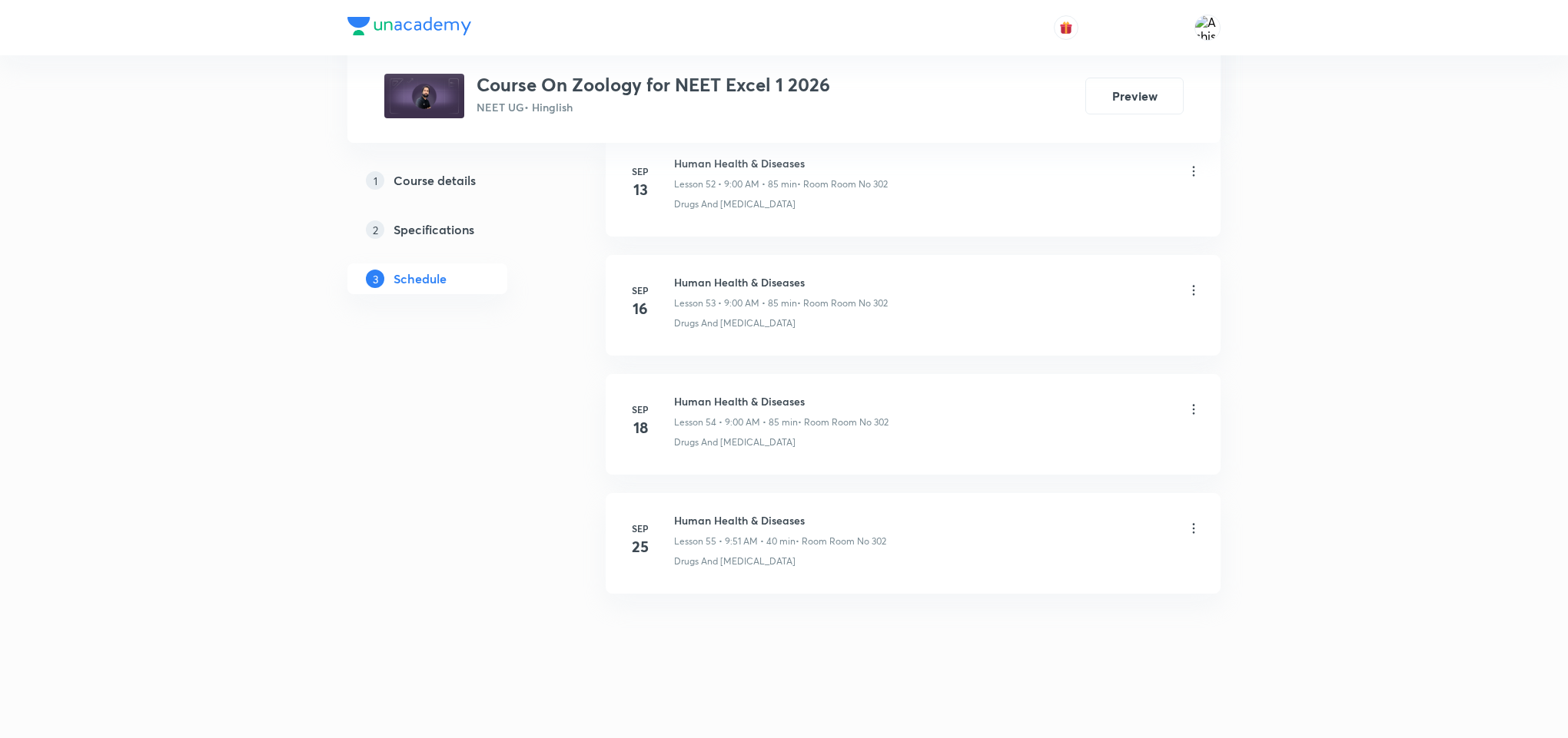
click at [842, 498] on li "[DATE] Human Health & Diseases Lesson 55 • 9:51 AM • 40 min • Room Room No 302 …" at bounding box center [913, 543] width 615 height 101
drag, startPoint x: 809, startPoint y: 521, endPoint x: 673, endPoint y: 510, distance: 136.4
click at [673, 510] on li "[DATE] Human Health & Diseases Lesson 55 • 9:51 AM • 40 min • Room Room No 302 …" at bounding box center [913, 543] width 615 height 101
copy h6 "Human Health & Diseases"
drag, startPoint x: 738, startPoint y: 677, endPoint x: 745, endPoint y: 660, distance: 18.4
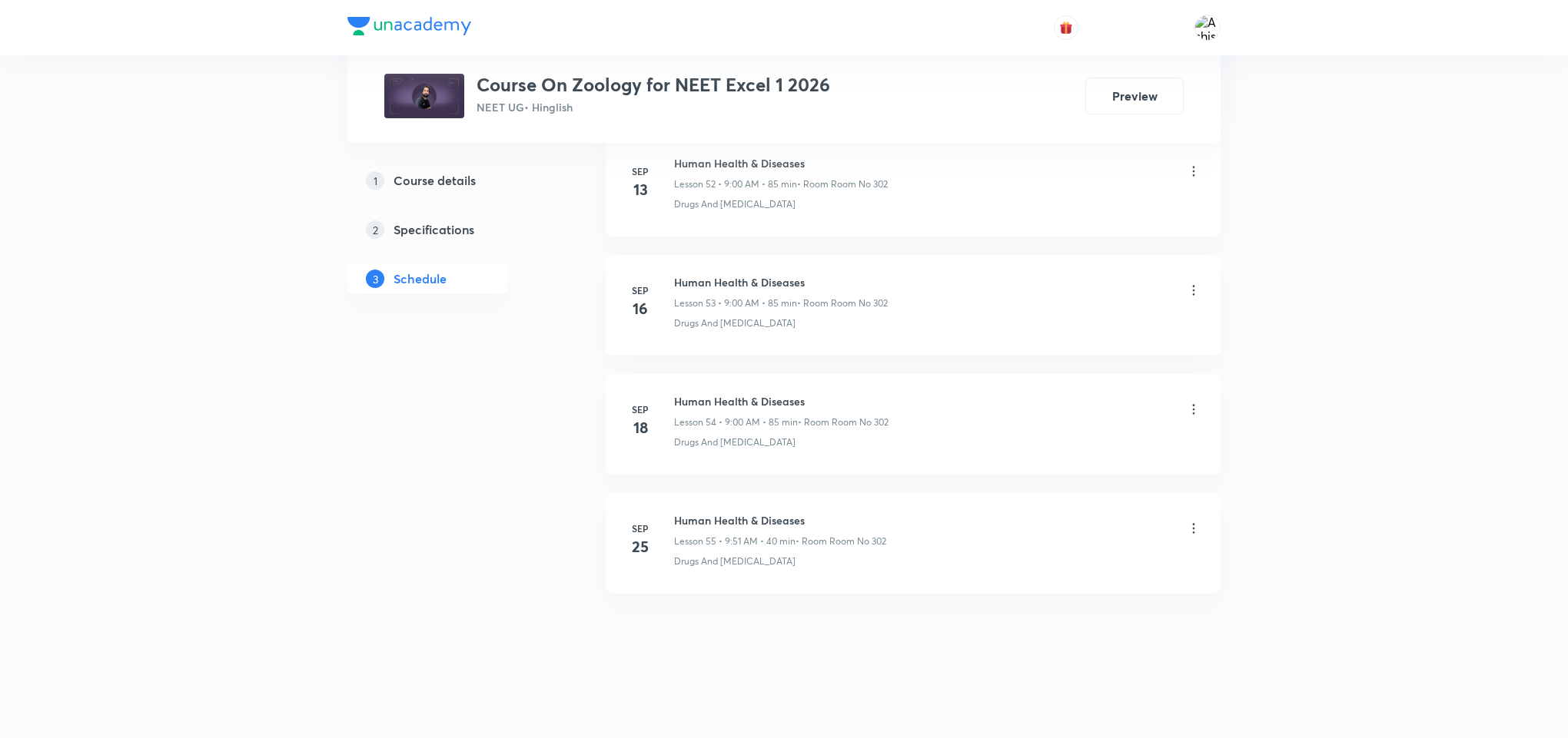
drag, startPoint x: 789, startPoint y: 667, endPoint x: 758, endPoint y: 469, distance: 200.4
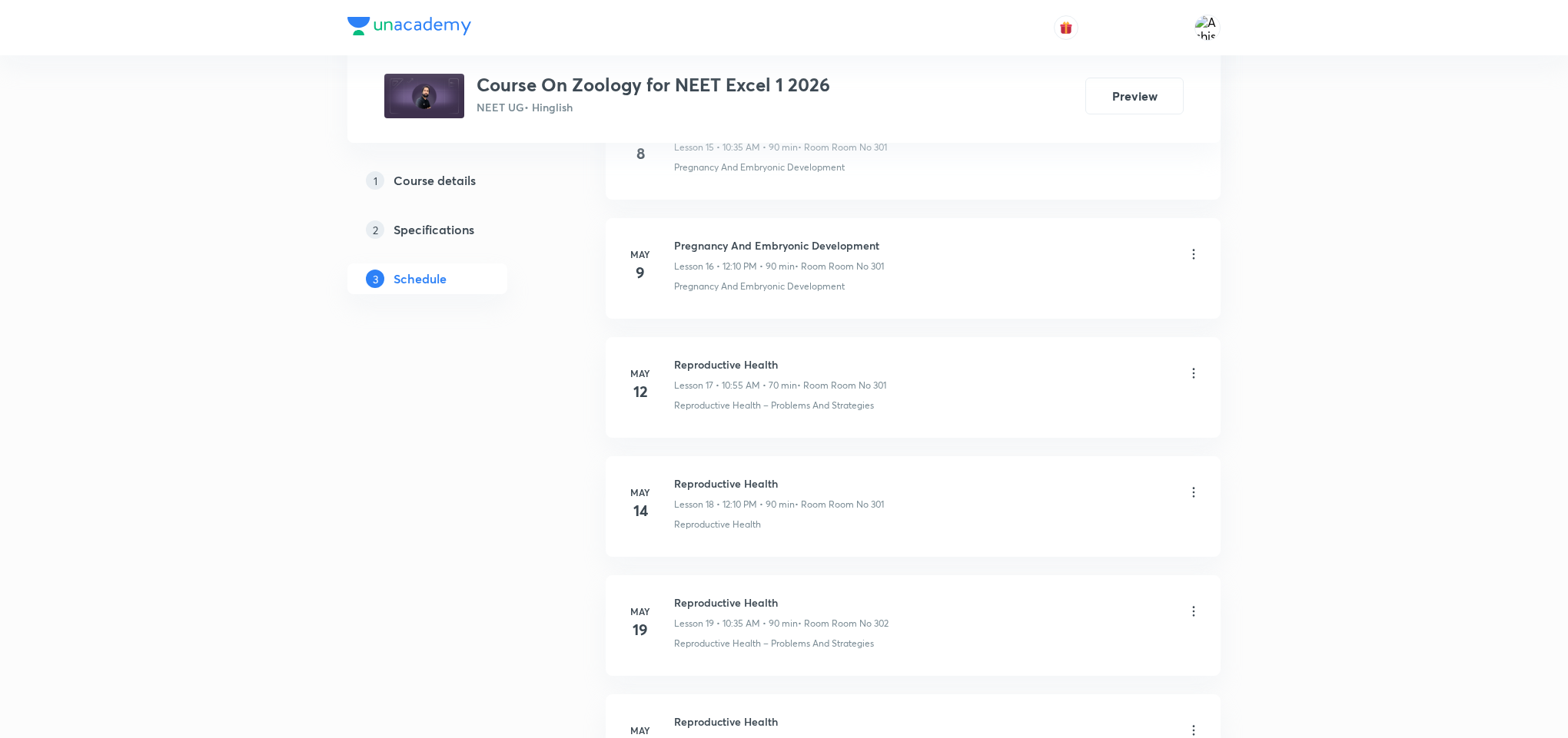
scroll to position [0, 0]
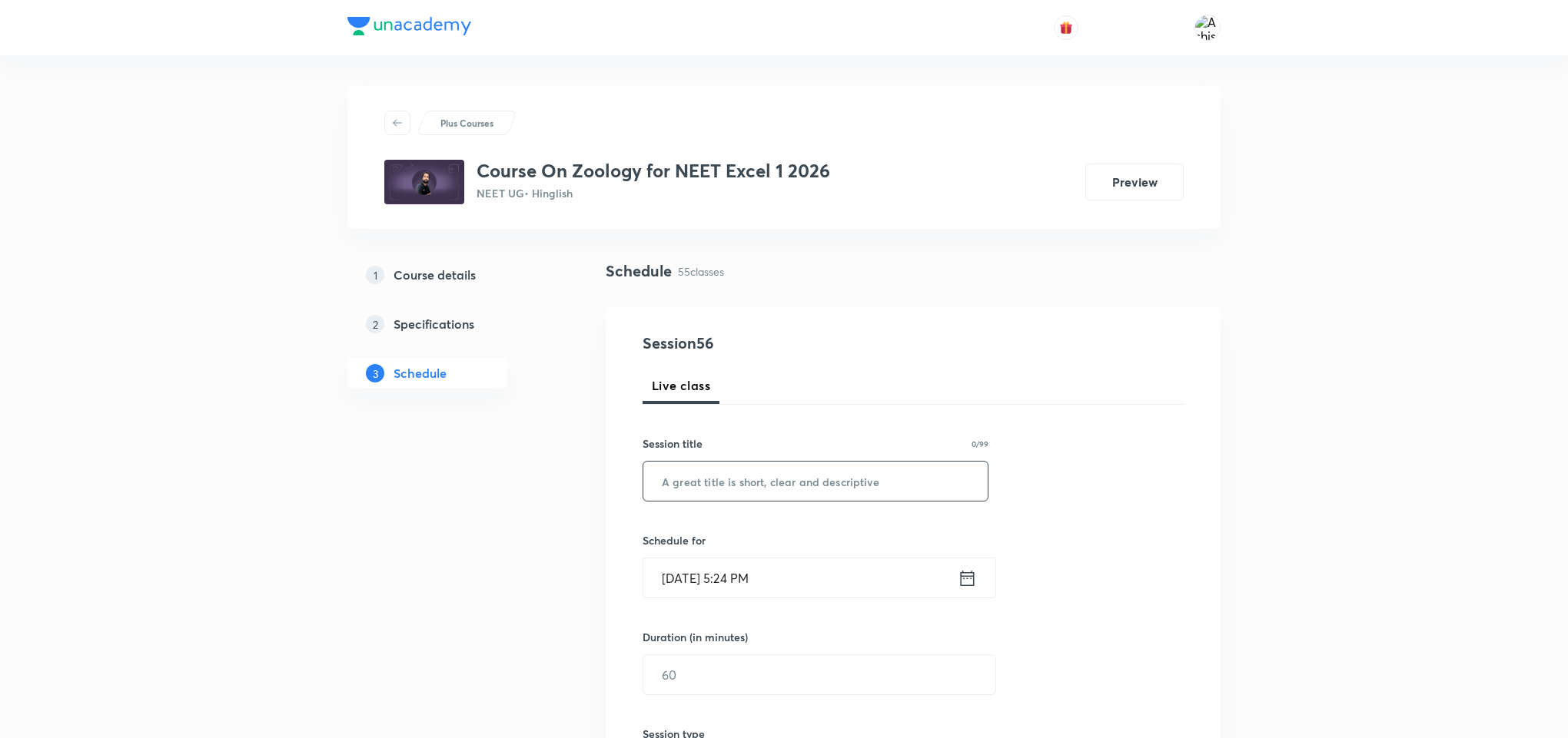
click at [775, 478] on input "text" at bounding box center [815, 481] width 345 height 39
paste input "Human Health & Diseases"
type input "Human Health & Diseases"
click at [701, 583] on input "[DATE] 5:24 PM" at bounding box center [800, 578] width 315 height 39
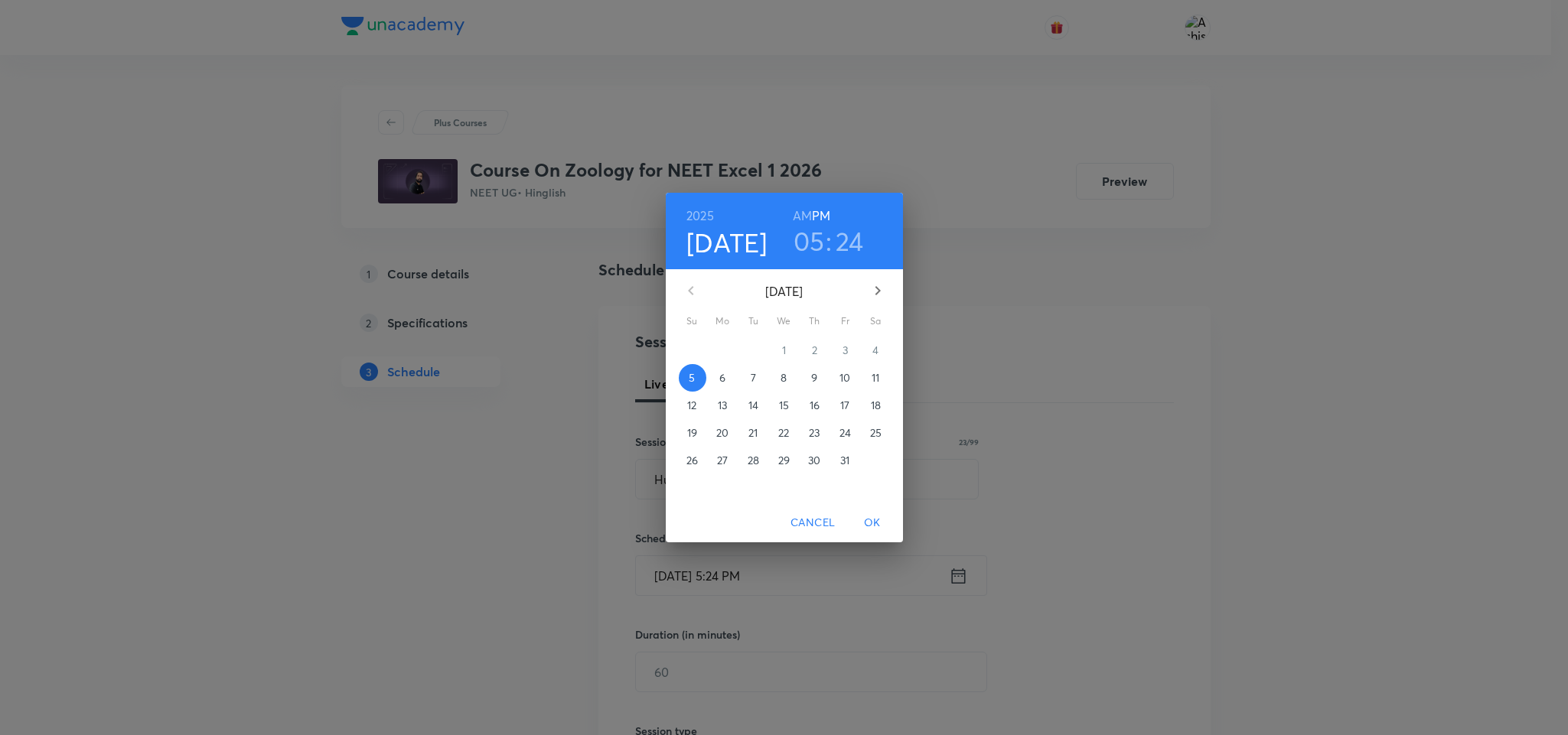
click at [726, 373] on span "6" at bounding box center [723, 377] width 28 height 15
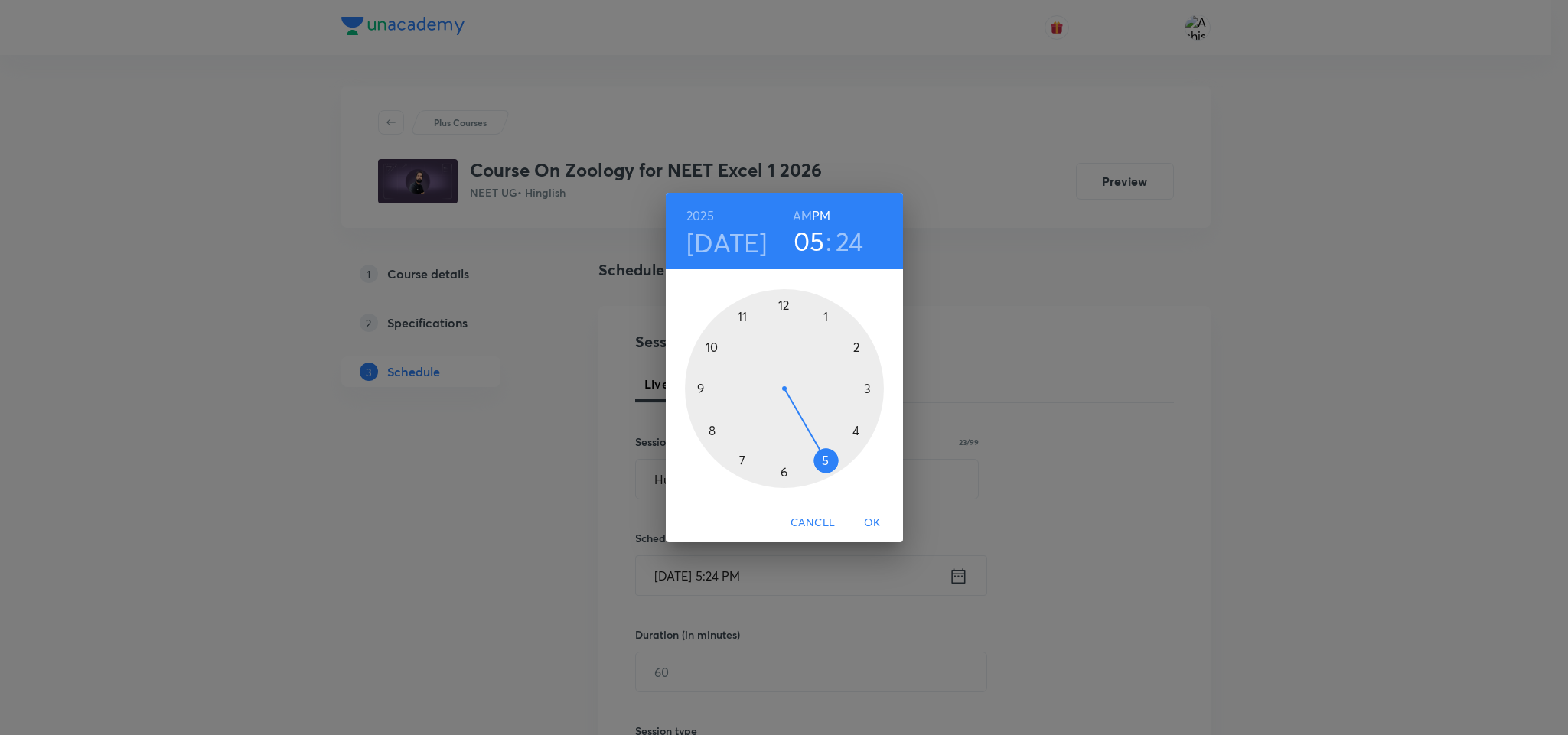
click at [780, 302] on div at bounding box center [784, 388] width 199 height 199
click at [825, 317] on div at bounding box center [784, 388] width 199 height 199
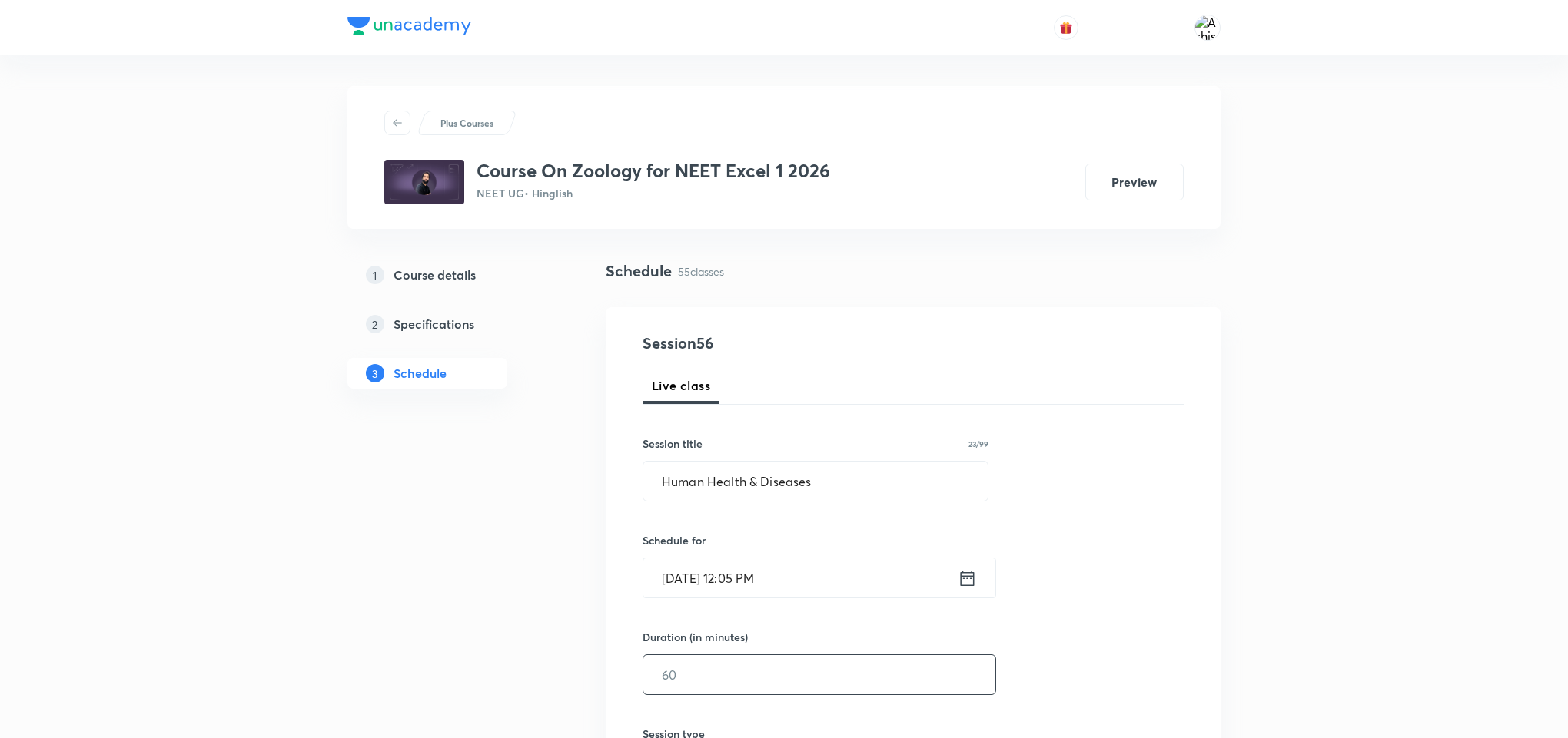
click at [745, 666] on input "text" at bounding box center [819, 675] width 352 height 39
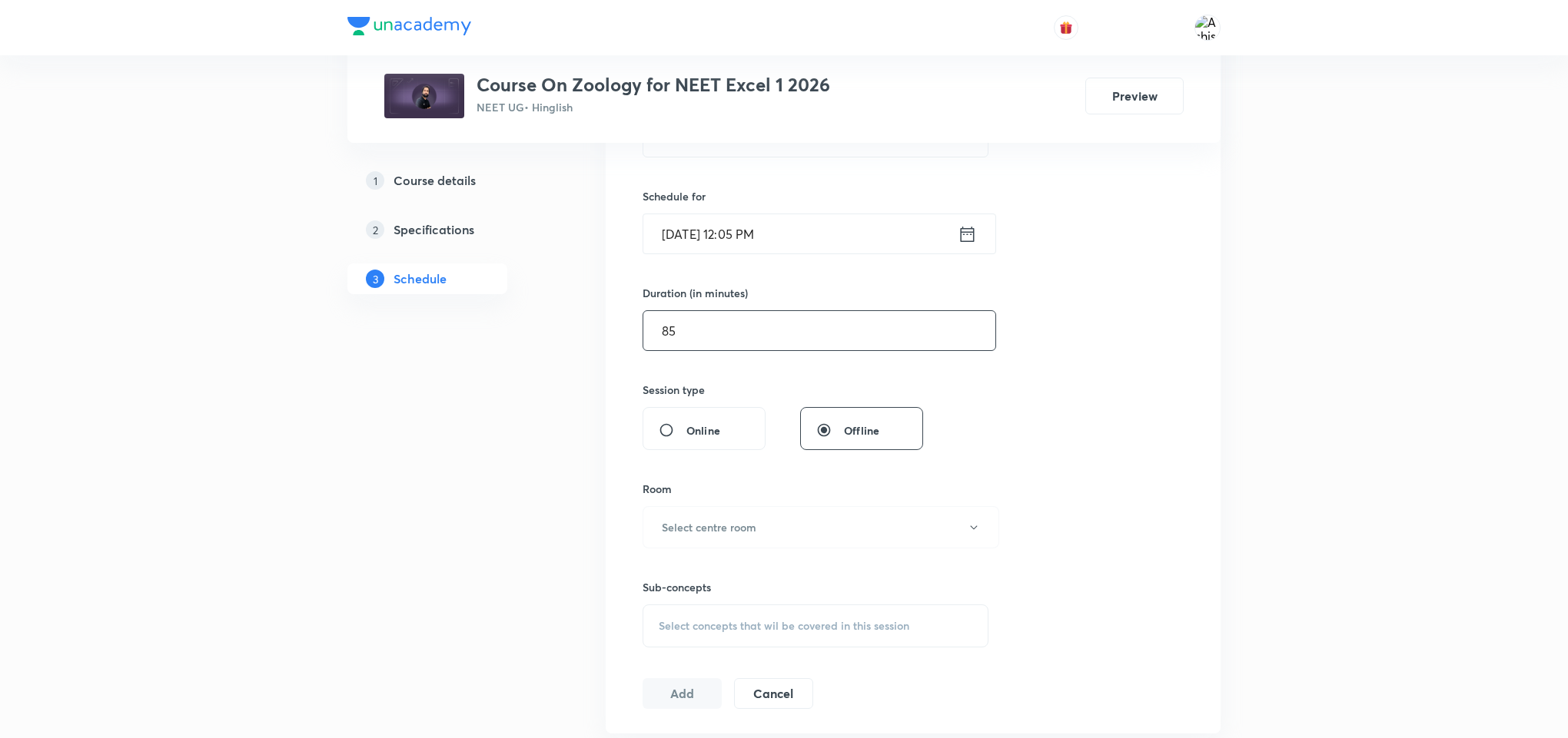
scroll to position [345, 0]
type input "85"
click at [689, 541] on button "Select centre room" at bounding box center [820, 526] width 356 height 43
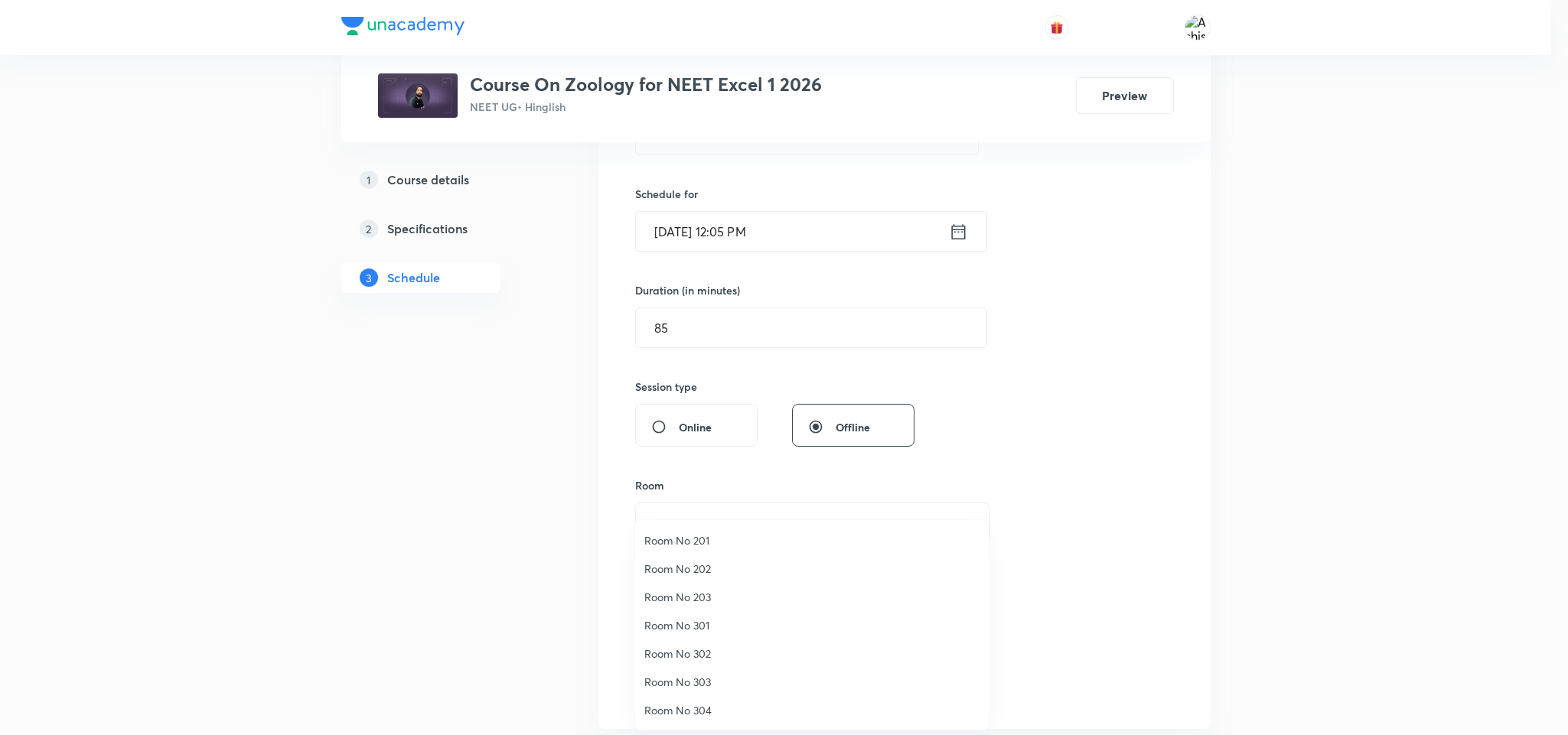
click at [696, 650] on span "Room No 302" at bounding box center [812, 654] width 335 height 16
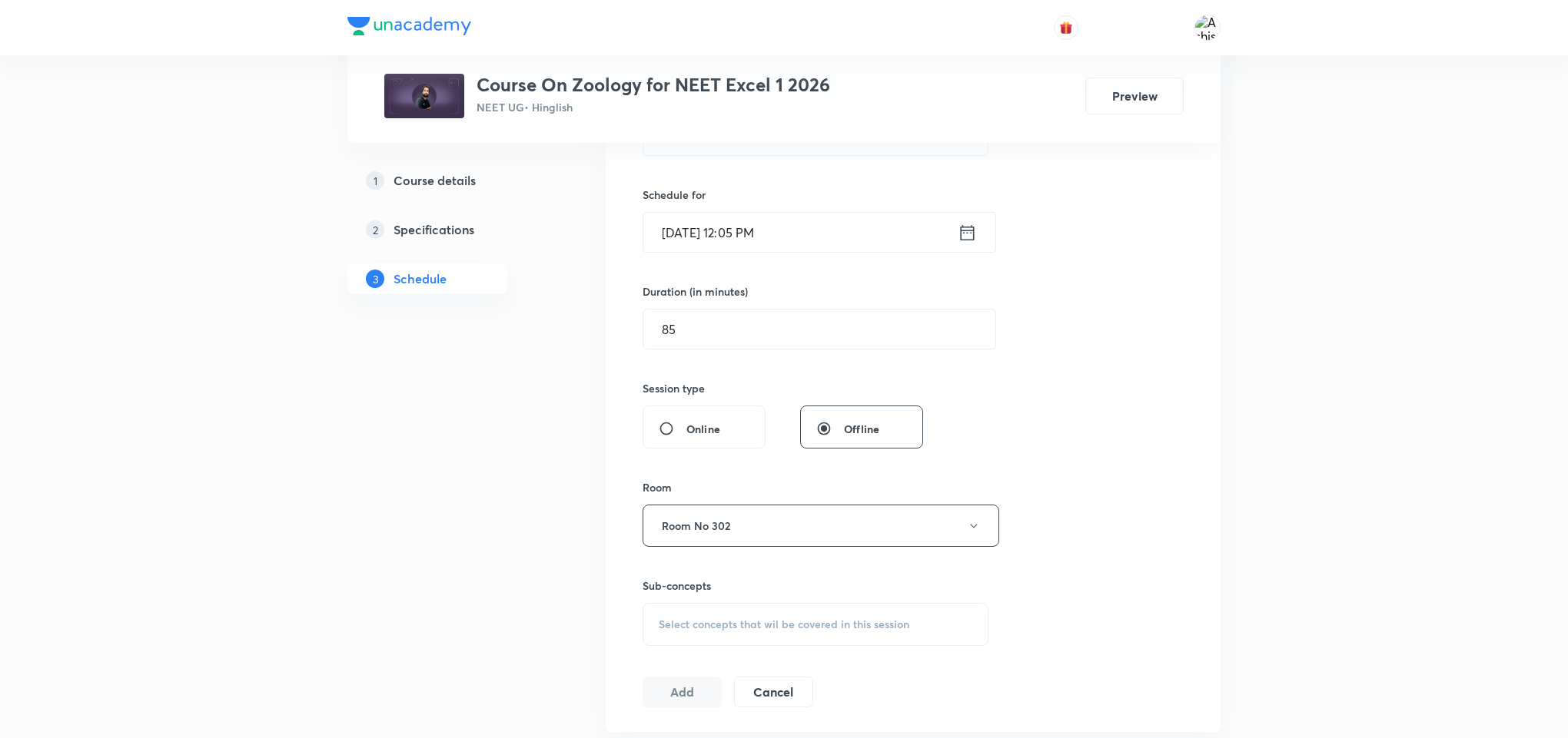
click at [814, 617] on div "Select concepts that wil be covered in this session" at bounding box center [814, 624] width 346 height 43
click at [803, 623] on span "Select concepts that wil be covered in this session" at bounding box center [784, 625] width 250 height 13
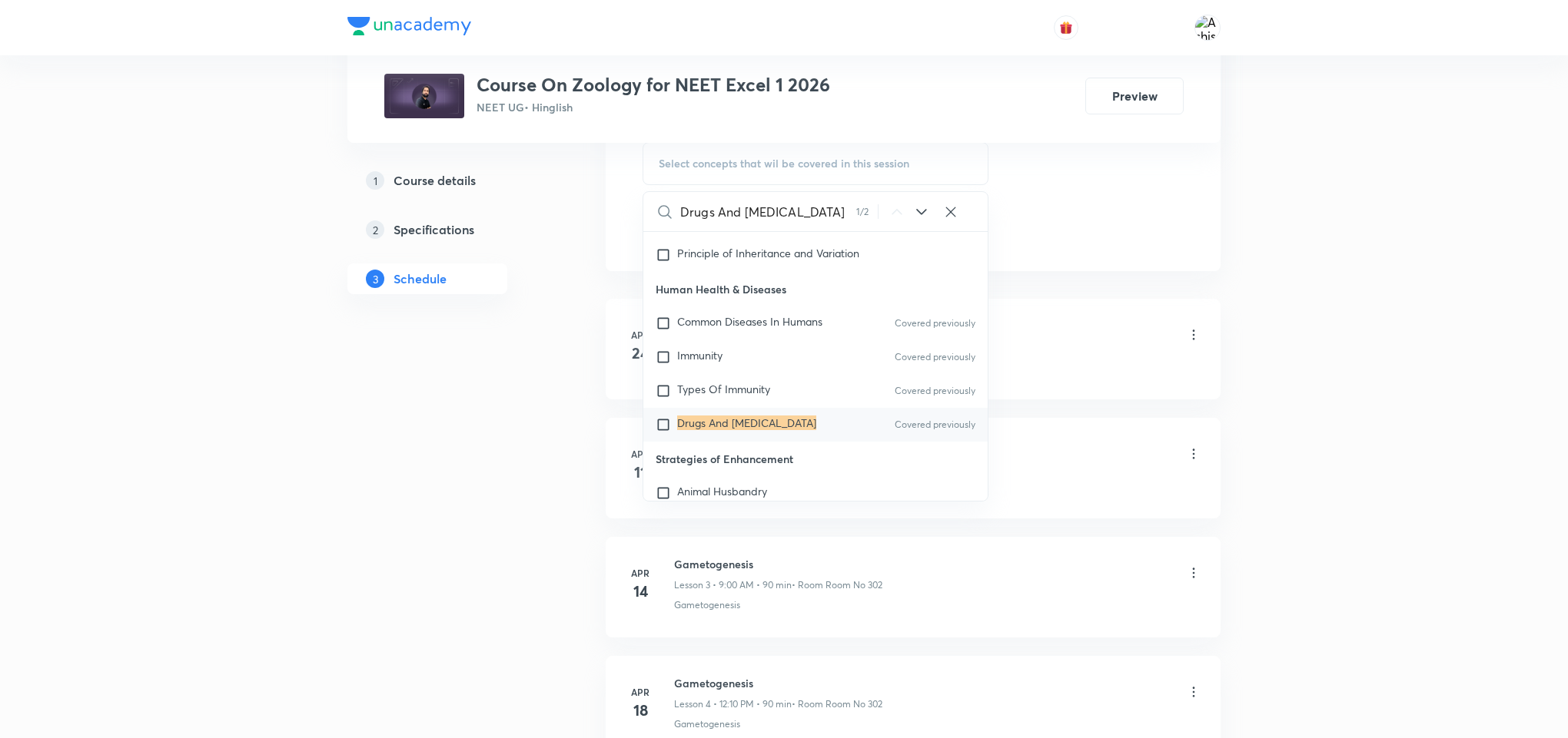
scroll to position [12337, 0]
type input "Drugs And [MEDICAL_DATA]"
click at [687, 430] on mark "Drugs And [MEDICAL_DATA]" at bounding box center [746, 422] width 139 height 15
checkbox input "true"
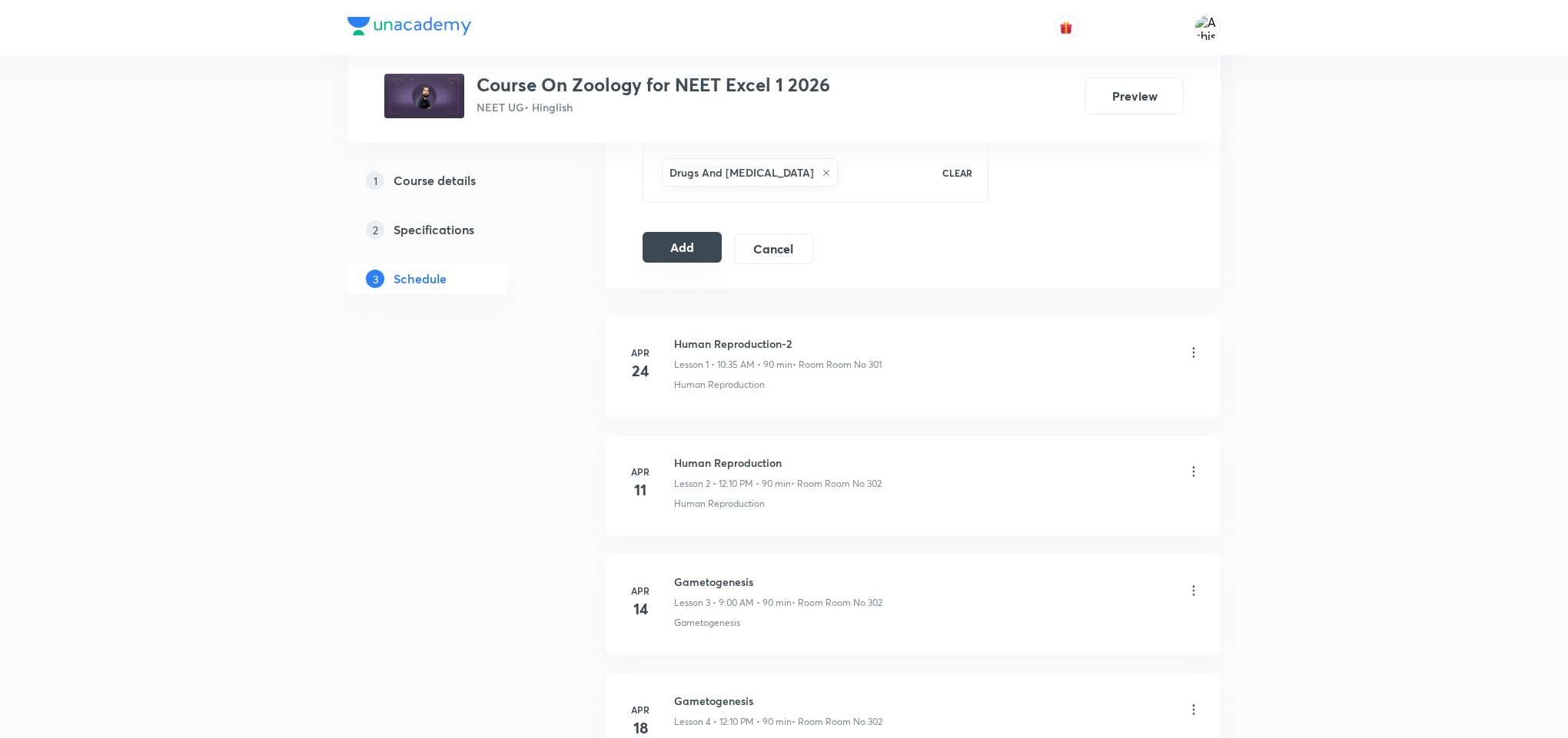
click at [669, 239] on button "Add" at bounding box center [681, 248] width 79 height 31
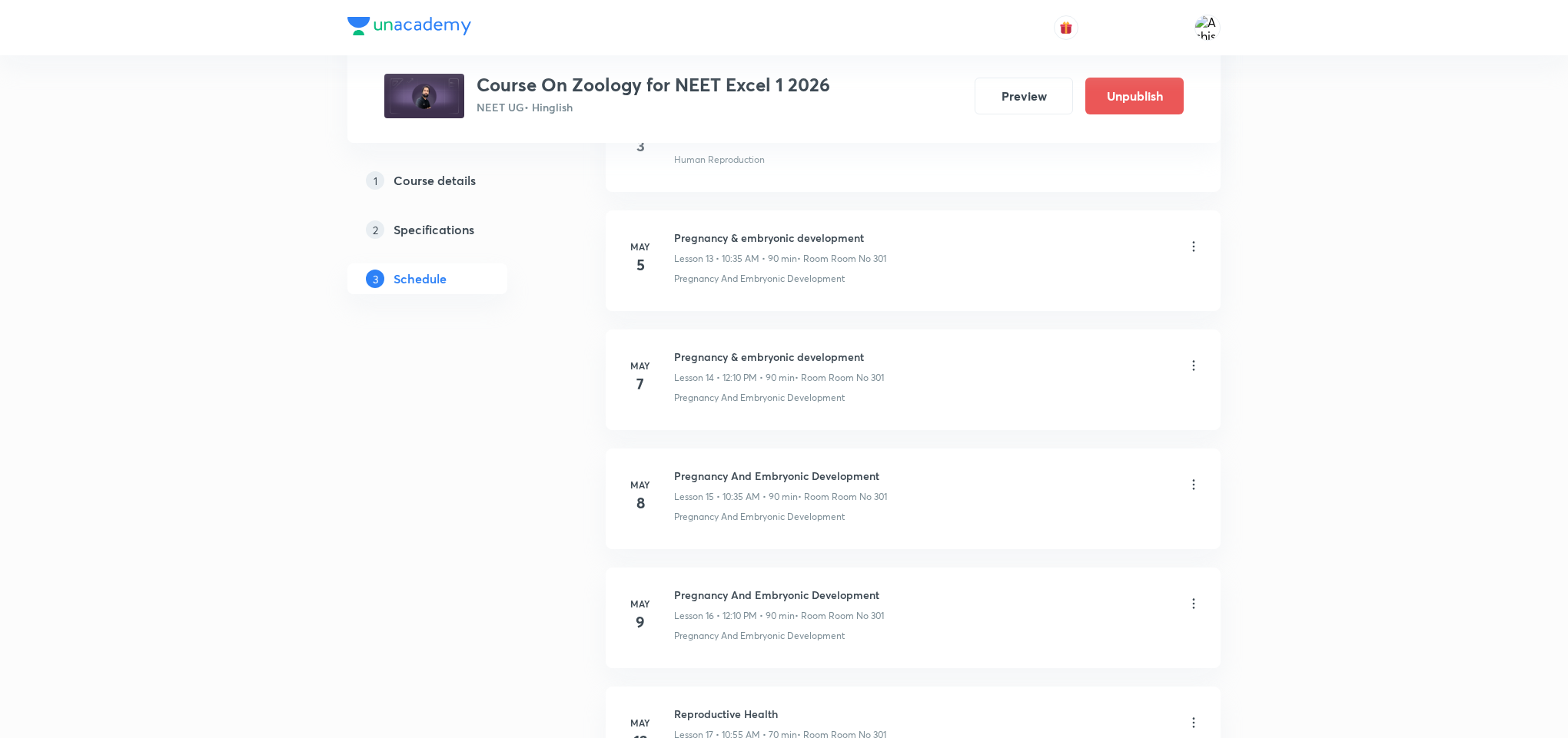
scroll to position [6583, 0]
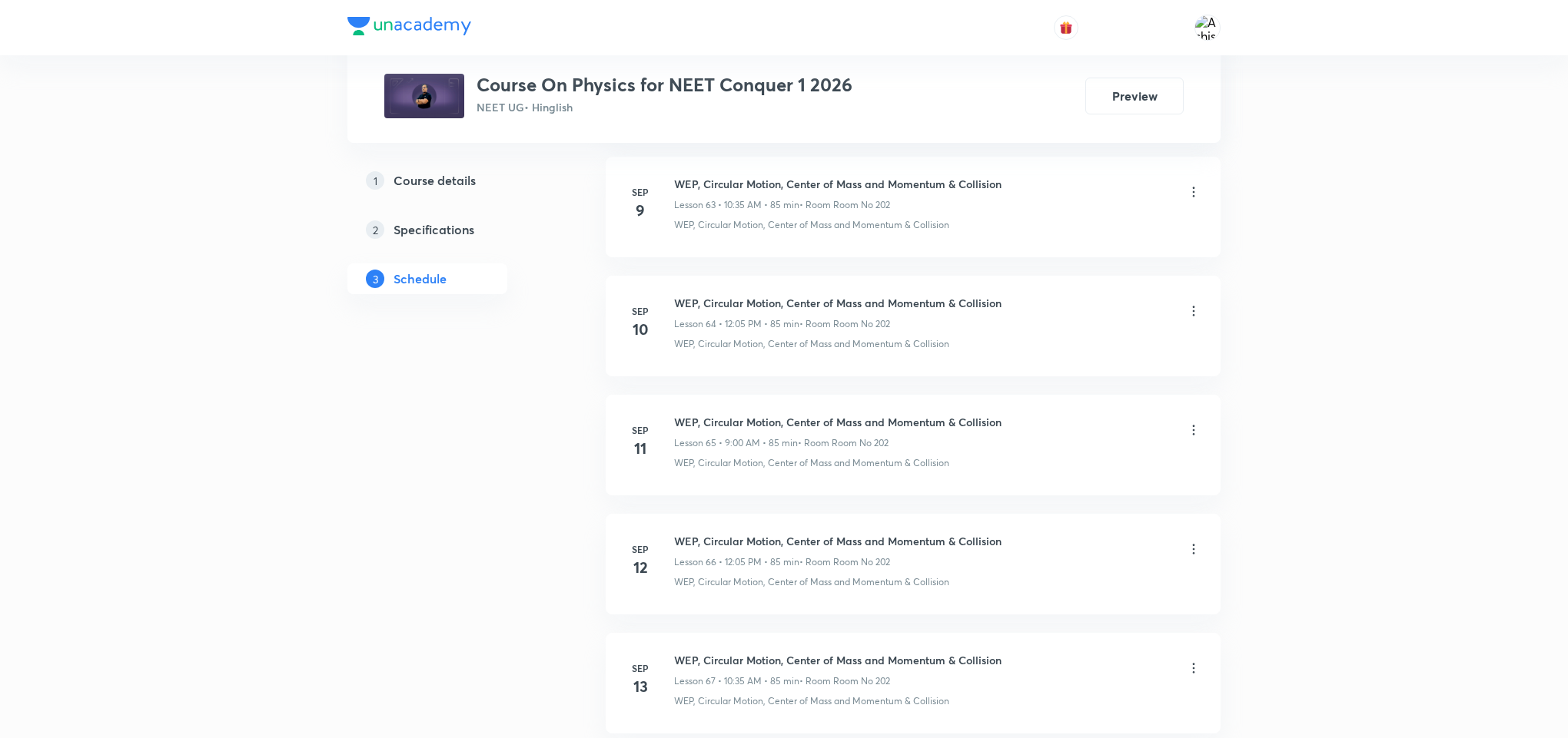
scroll to position [10086, 0]
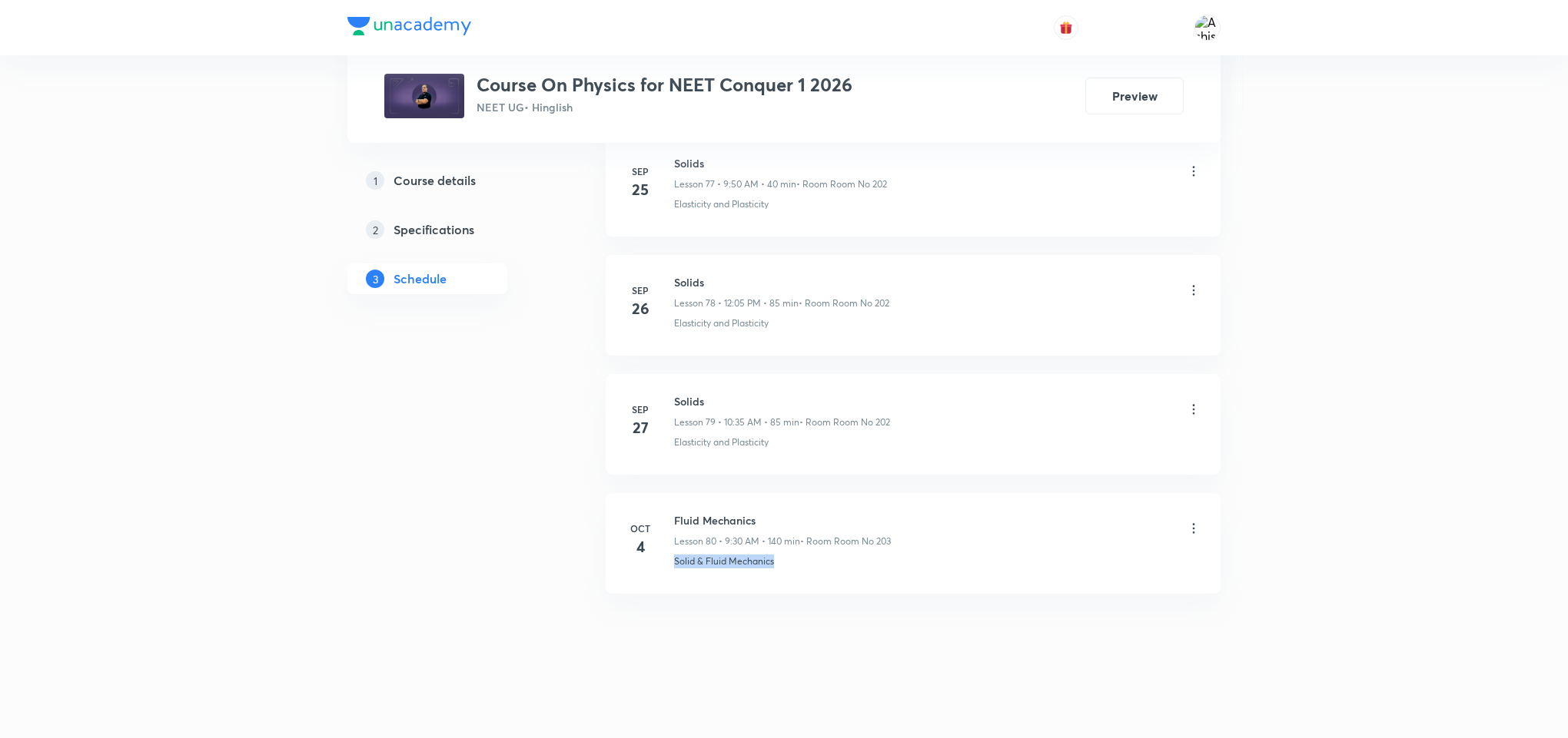
drag, startPoint x: 787, startPoint y: 563, endPoint x: 667, endPoint y: 591, distance: 123.2
click at [667, 591] on li "Oct 4 Fluid Mechanics Lesson 80 • 9:30 AM • 140 min • Room Room No 203 Solid & …" at bounding box center [913, 543] width 615 height 101
copy p "Solid & Fluid Mechanics"
drag, startPoint x: 773, startPoint y: 507, endPoint x: 662, endPoint y: 487, distance: 112.8
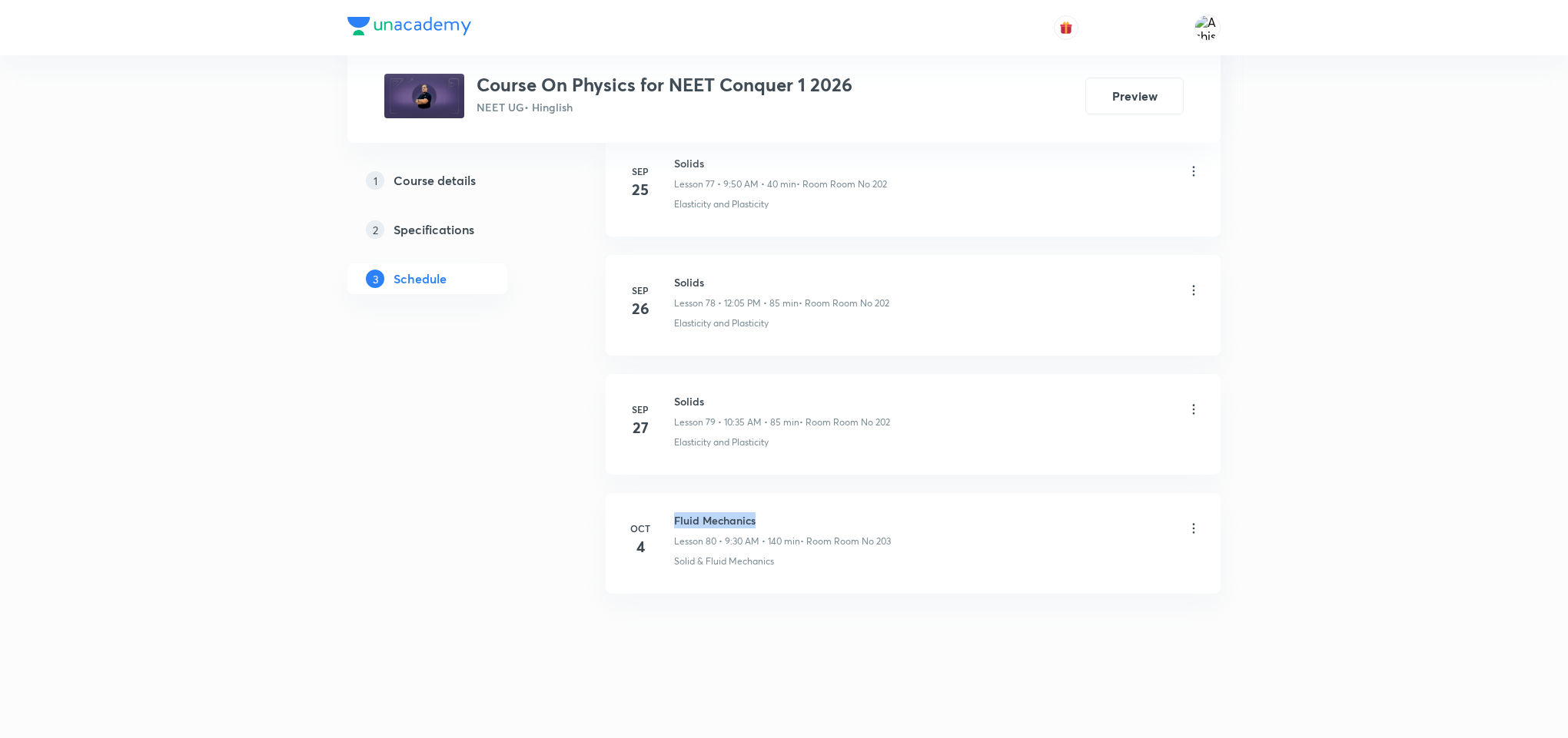
copy h6 "Fluid Mechanics"
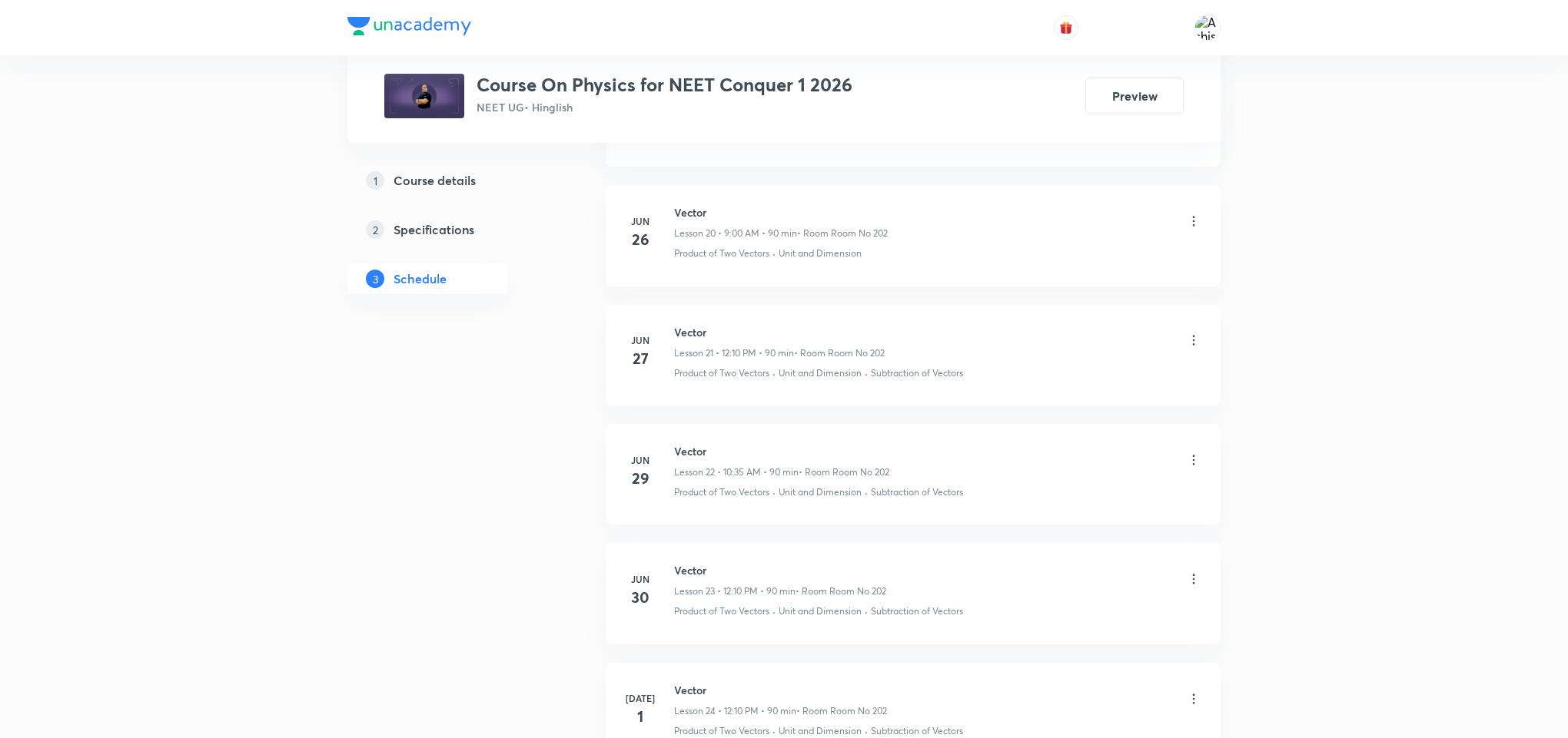
scroll to position [0, 0]
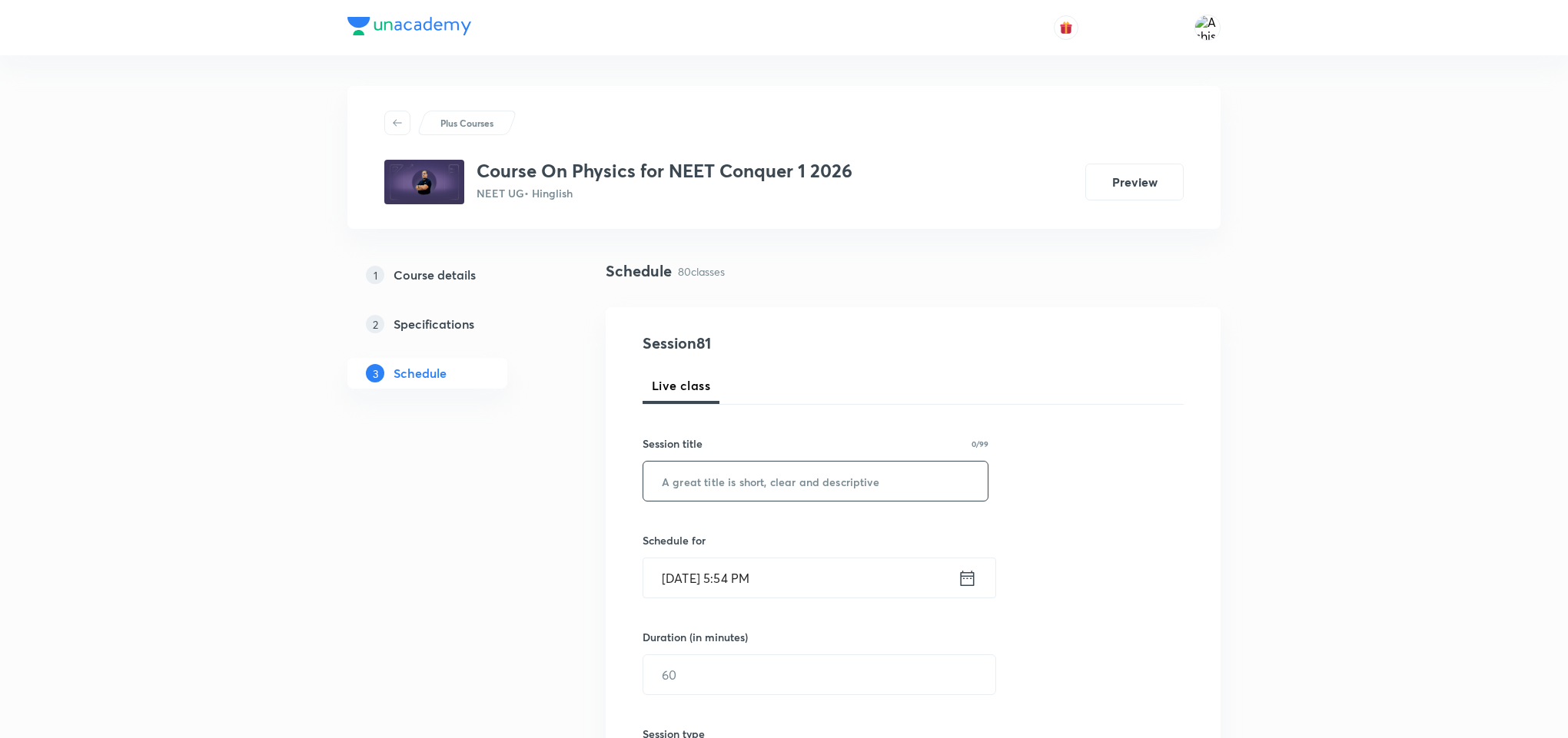
click at [786, 490] on input "text" at bounding box center [815, 481] width 345 height 39
paste input "Fluid Mechanics"
type input "Fluid Mechanics"
click at [696, 587] on input "Oct 5, 2025, 5:54 PM" at bounding box center [800, 578] width 315 height 39
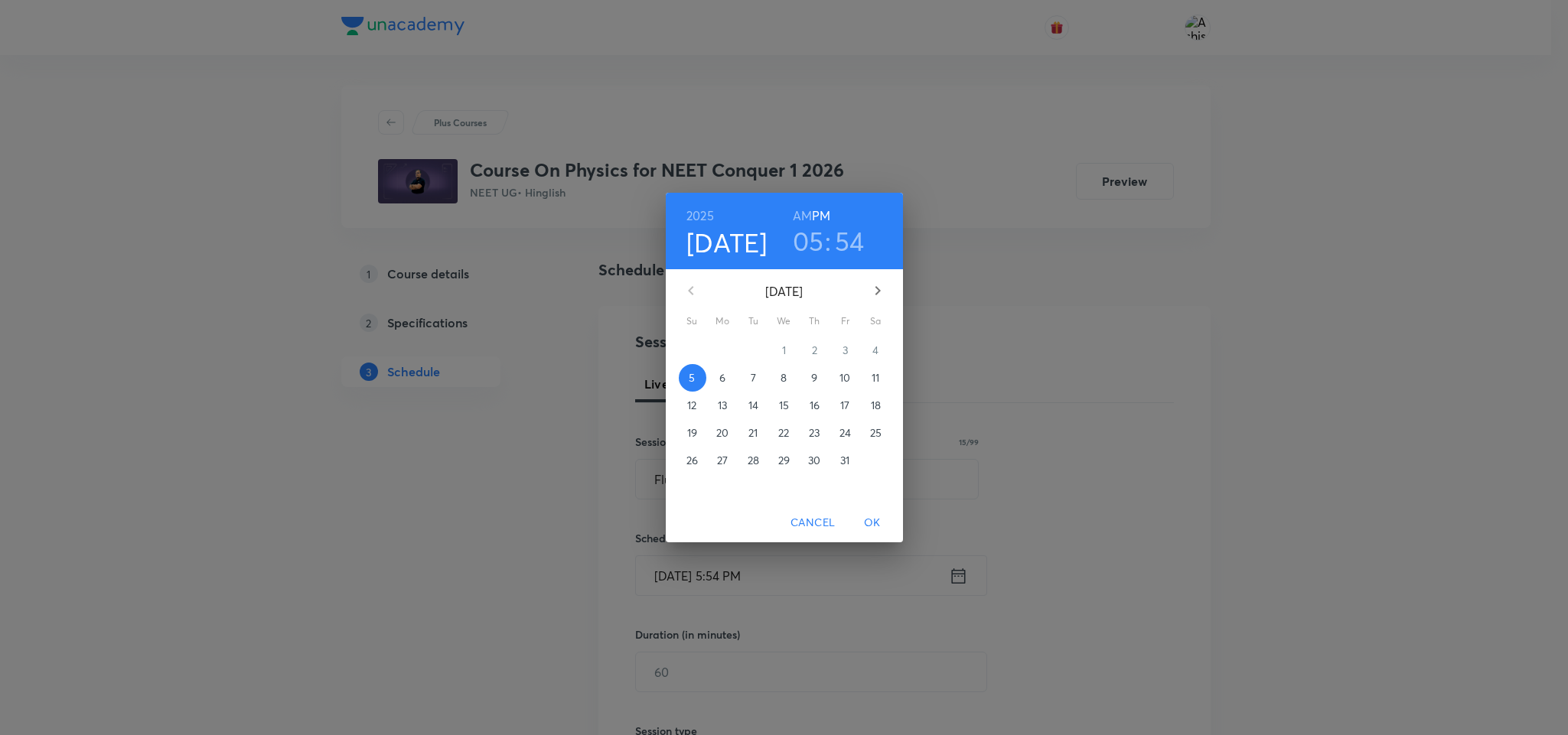
drag, startPoint x: 723, startPoint y: 377, endPoint x: 749, endPoint y: 264, distance: 116.0
click at [723, 377] on p "6" at bounding box center [723, 377] width 6 height 15
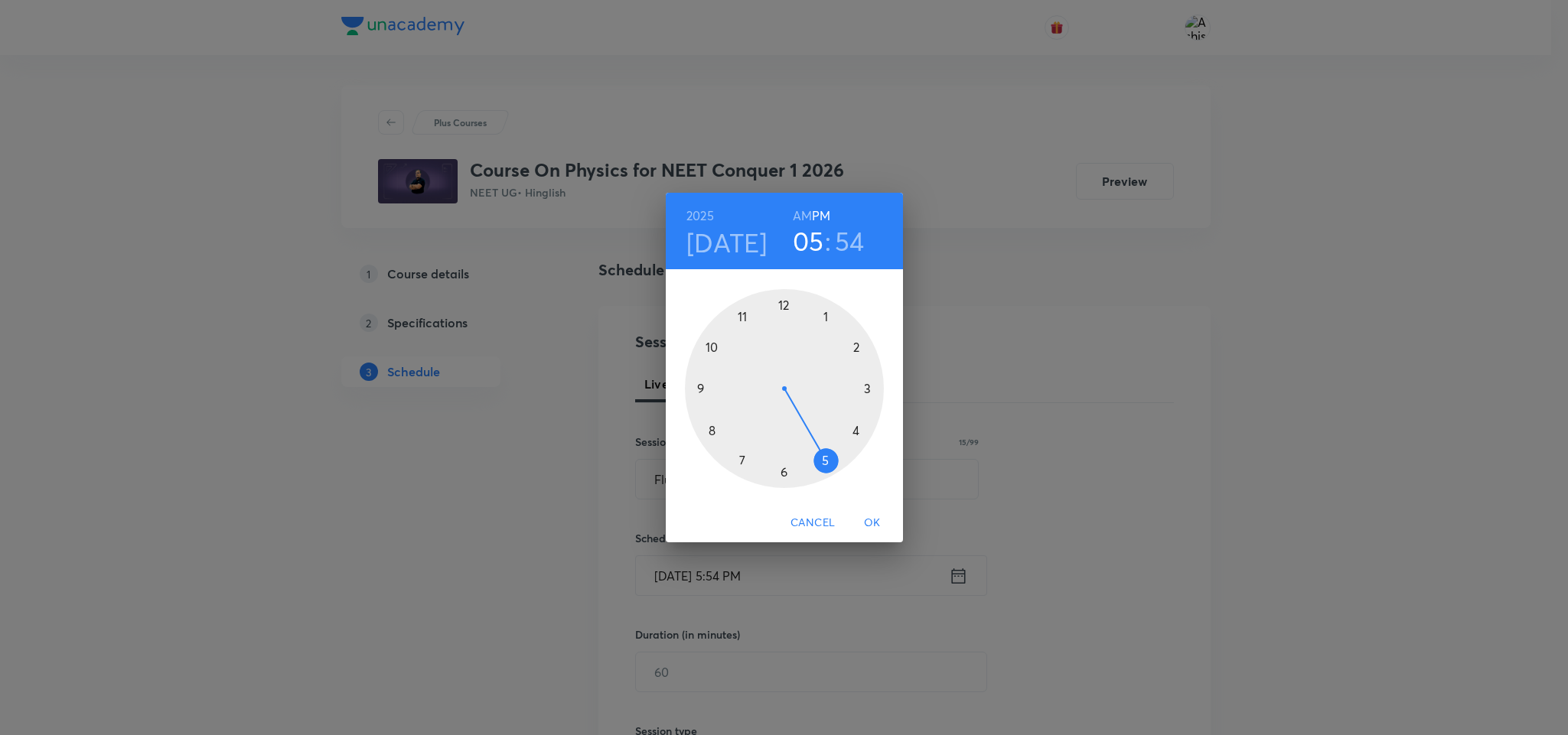
click at [800, 214] on h6 "AM" at bounding box center [802, 216] width 19 height 22
click at [704, 386] on div at bounding box center [784, 388] width 199 height 199
click at [785, 303] on div at bounding box center [784, 388] width 199 height 199
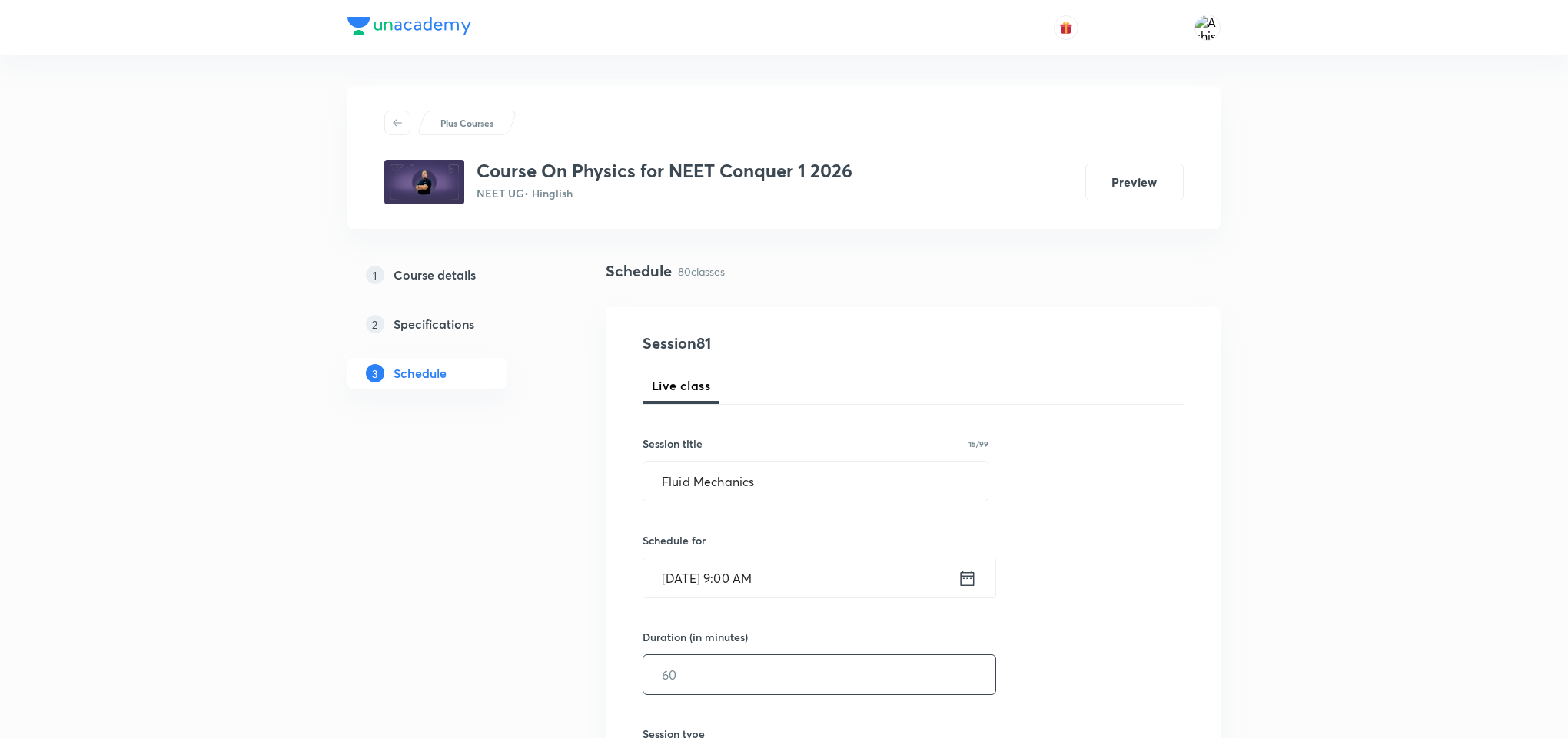
click at [689, 675] on input "text" at bounding box center [819, 675] width 352 height 39
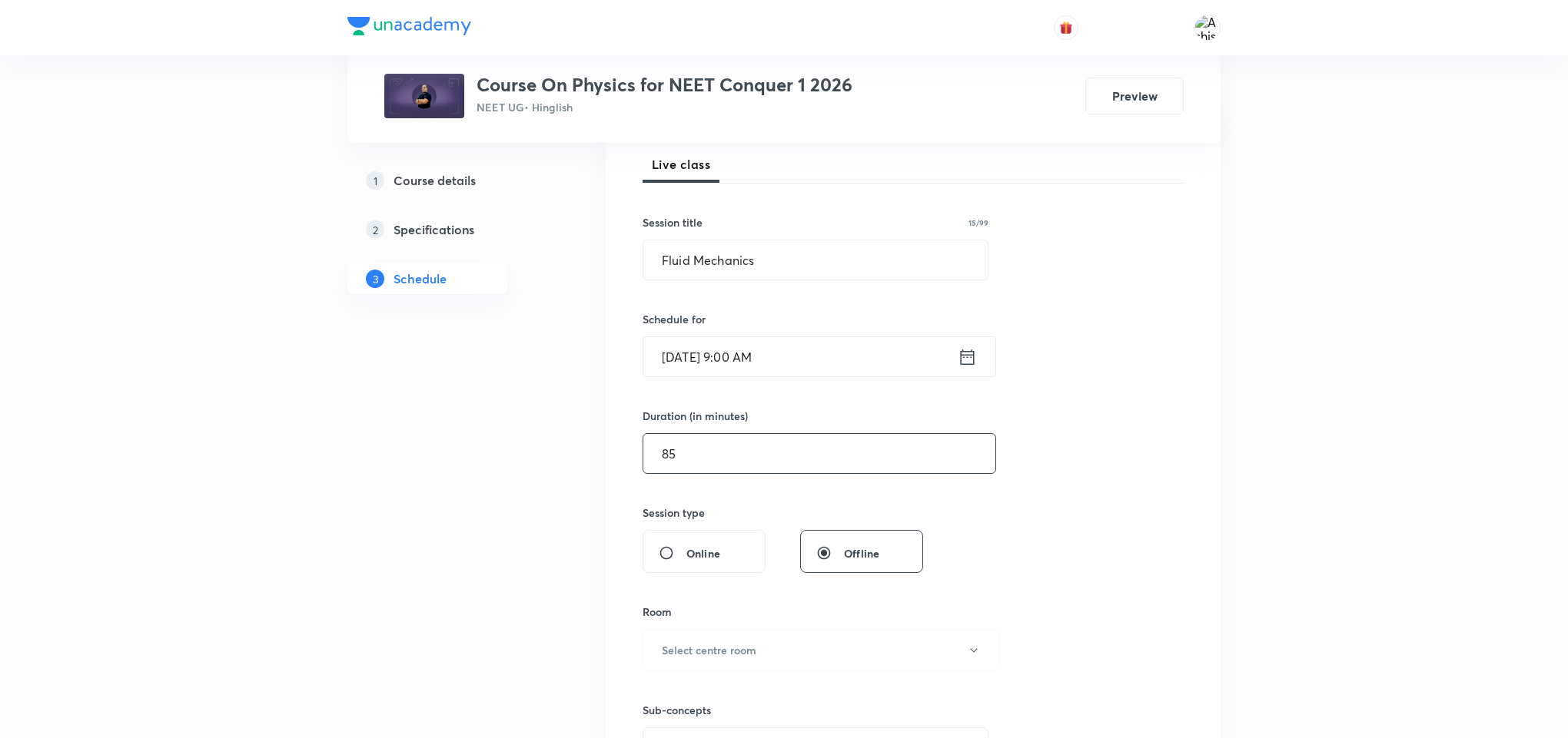
scroll to position [230, 0]
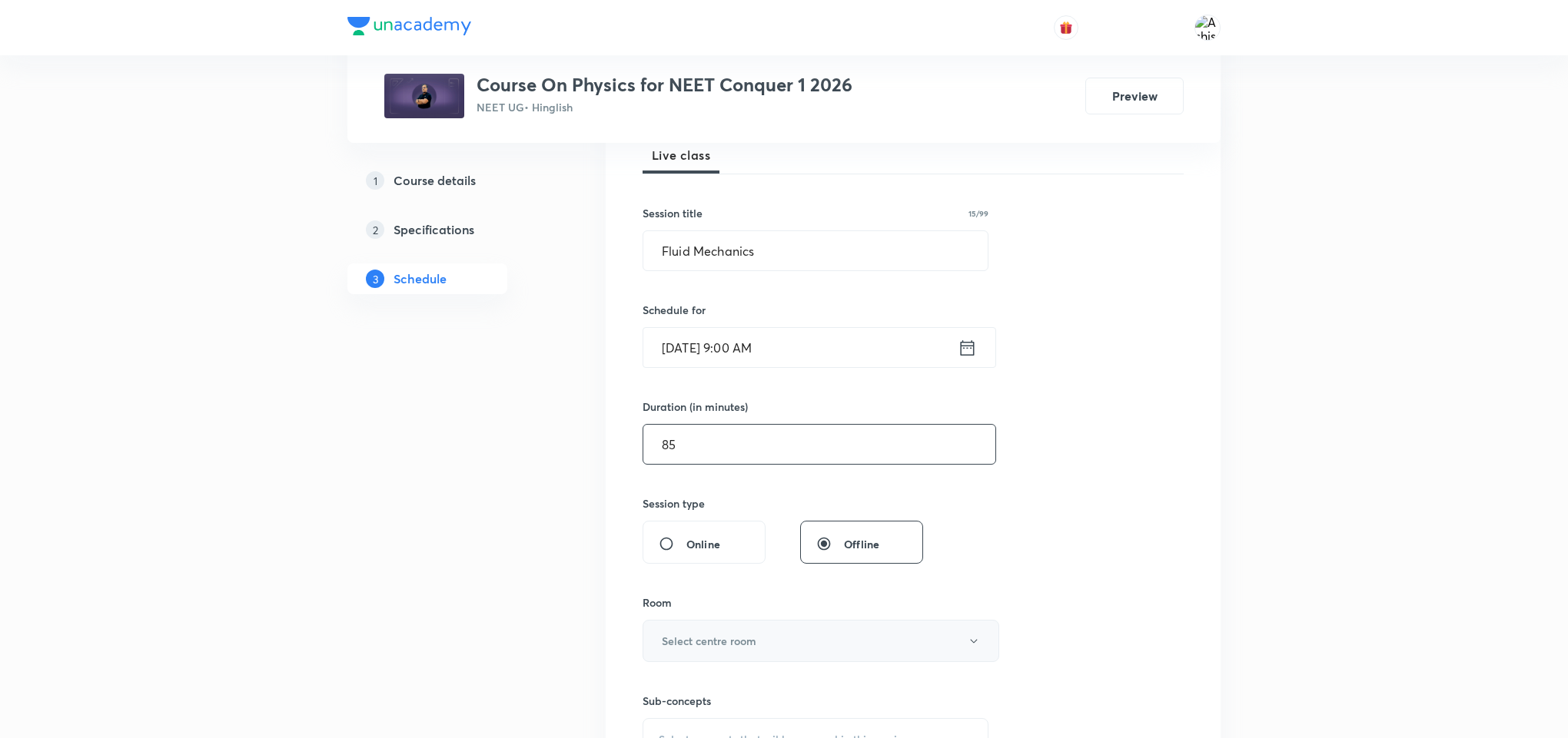
type input "85"
click at [708, 641] on h6 "Select centre room" at bounding box center [709, 641] width 94 height 16
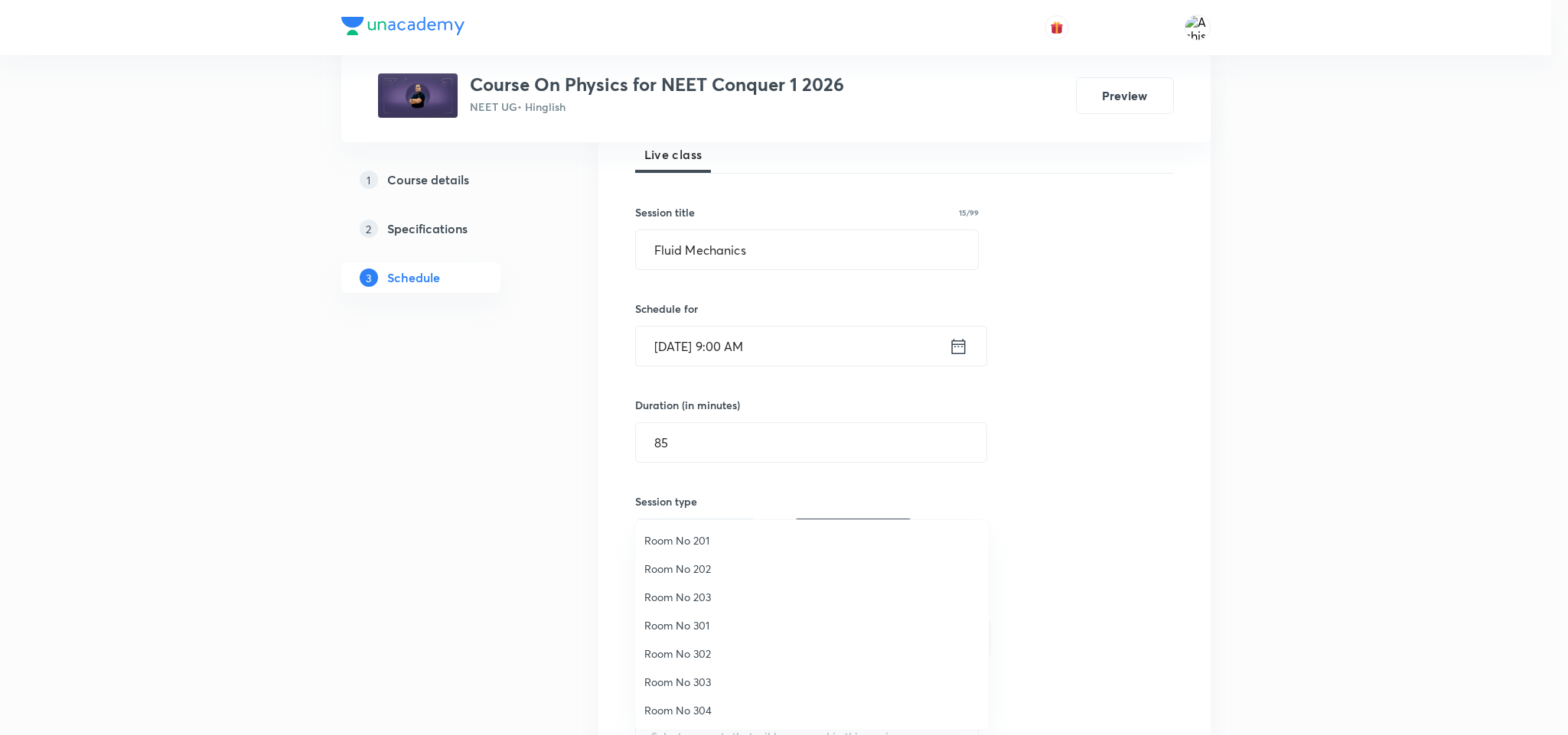
click at [695, 565] on span "Room No 202" at bounding box center [812, 569] width 335 height 16
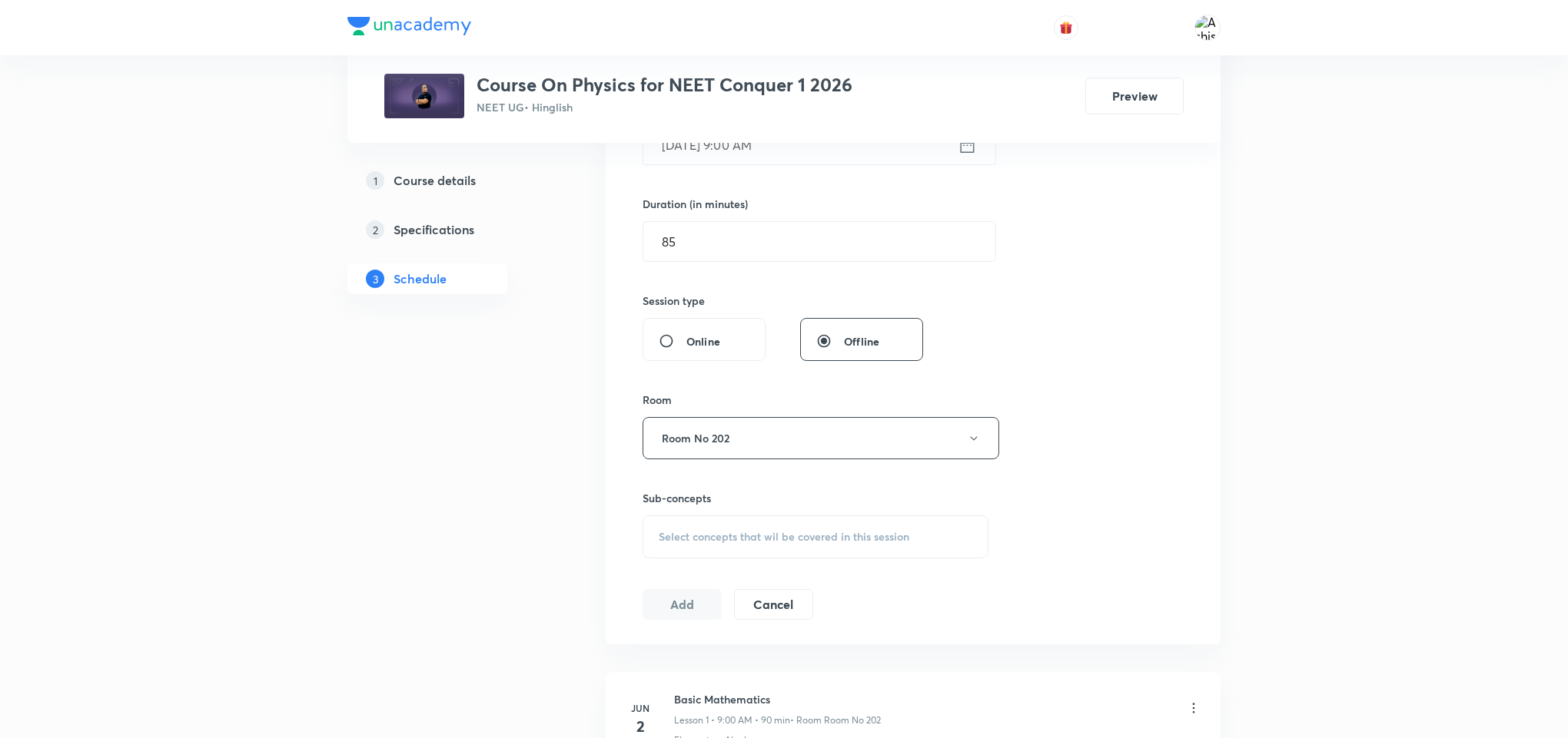
scroll to position [461, 0]
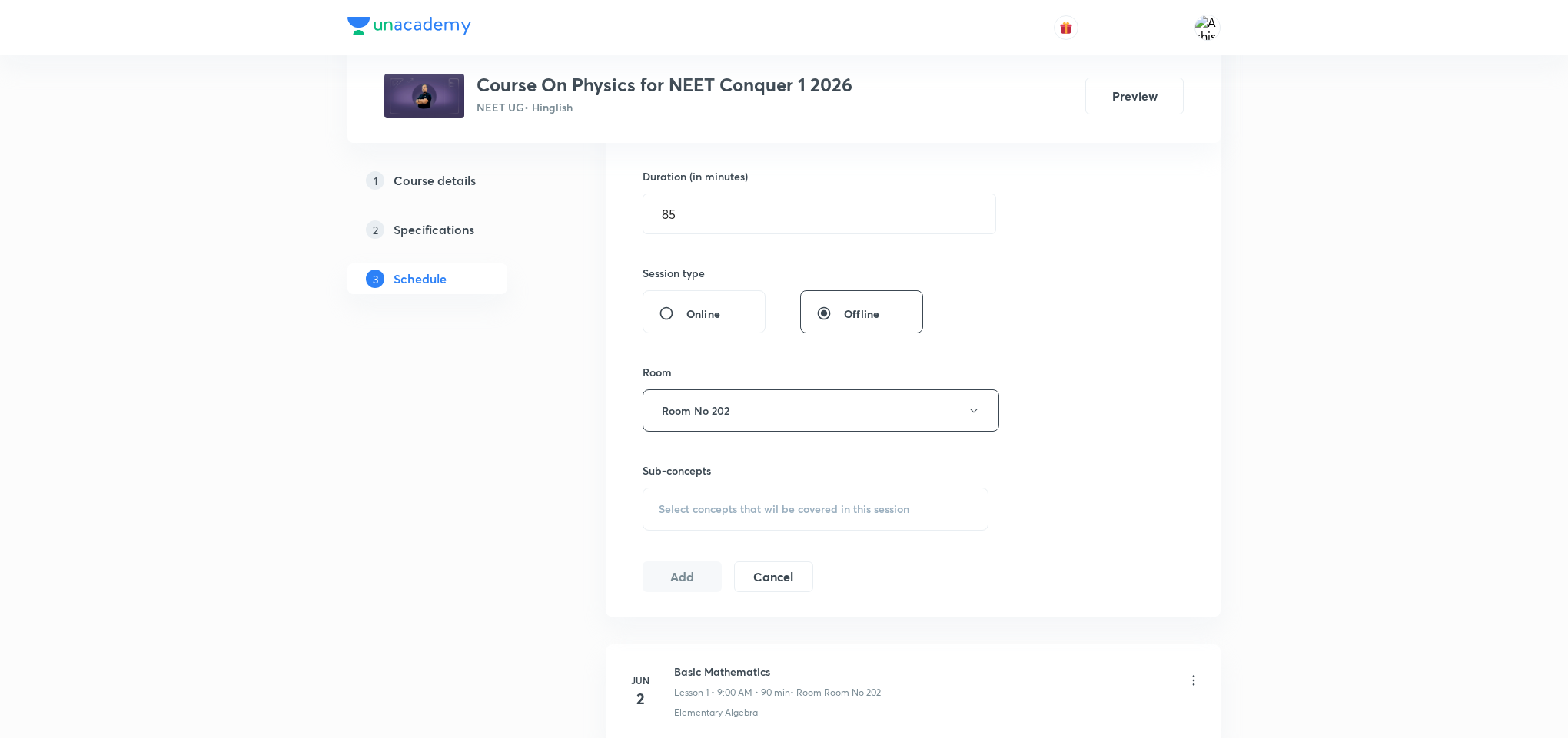
click at [683, 514] on span "Select concepts that wil be covered in this session" at bounding box center [784, 510] width 250 height 13
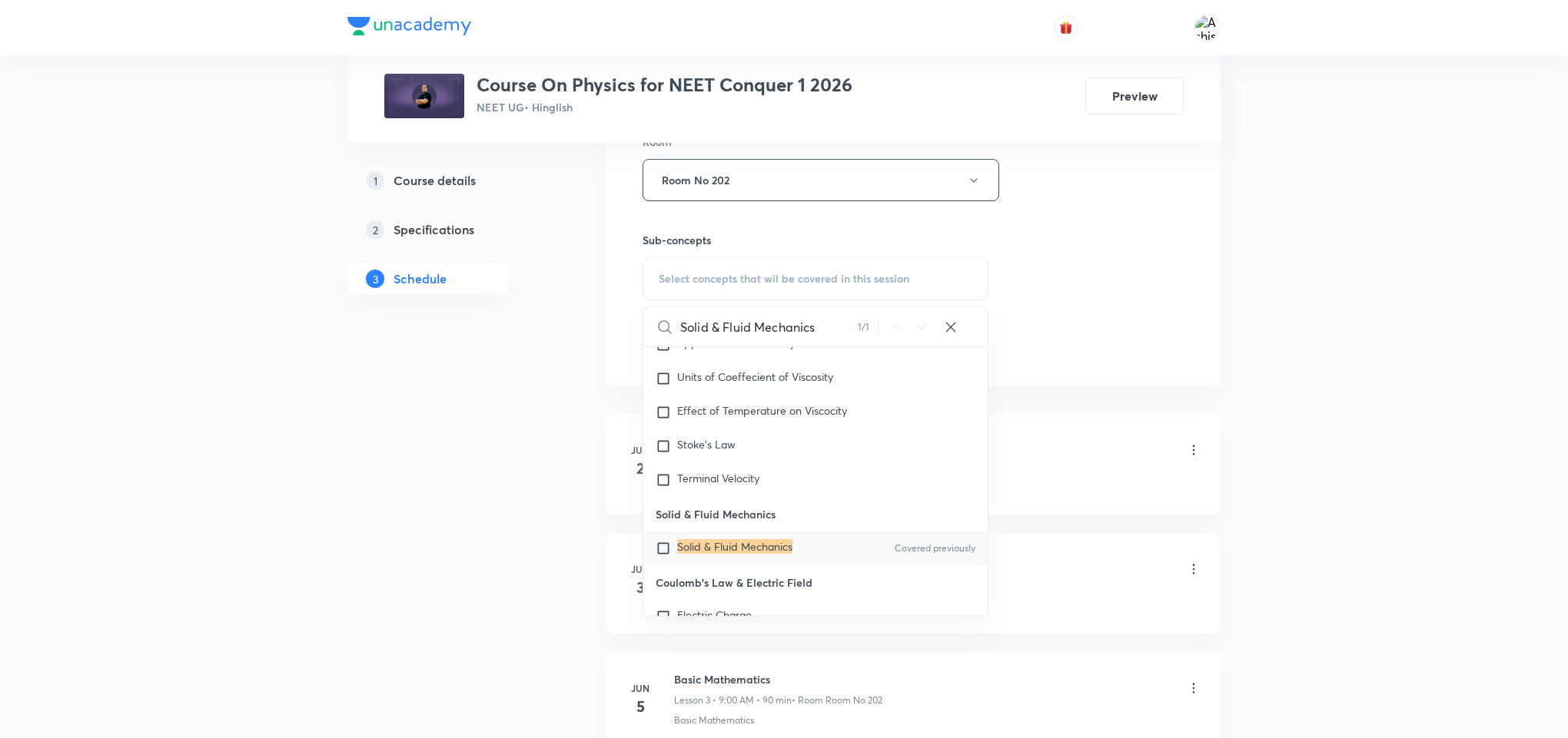
scroll to position [9891, 0]
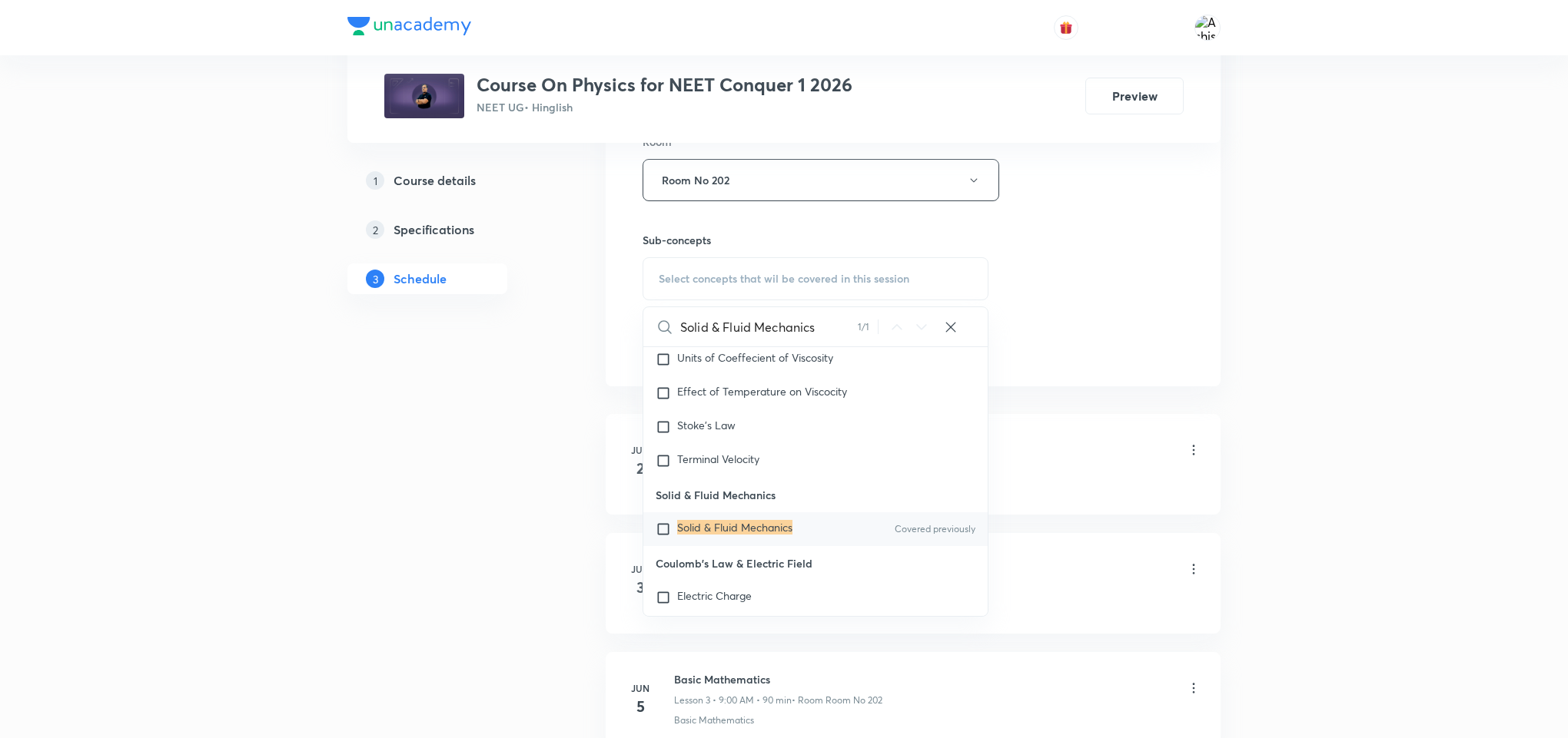
type input "Solid & Fluid Mechanics"
click at [715, 537] on p "Solid & Fluid Mechanics" at bounding box center [735, 529] width 115 height 15
checkbox input "true"
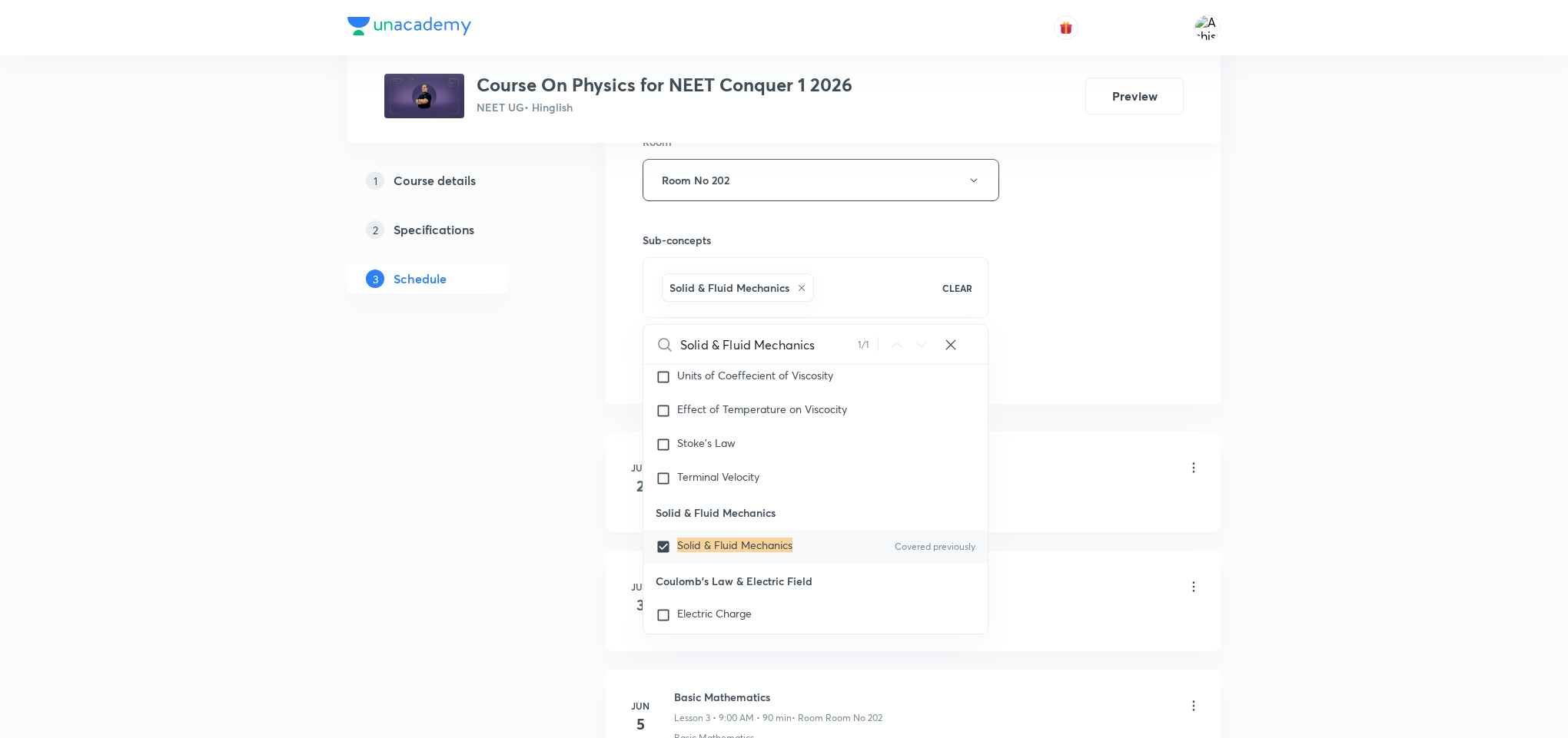
click at [1045, 305] on div "Session 81 Live class Session title 15/99 Fluid Mechanics ​ Schedule for Oct 6,…" at bounding box center [912, 9] width 541 height 739
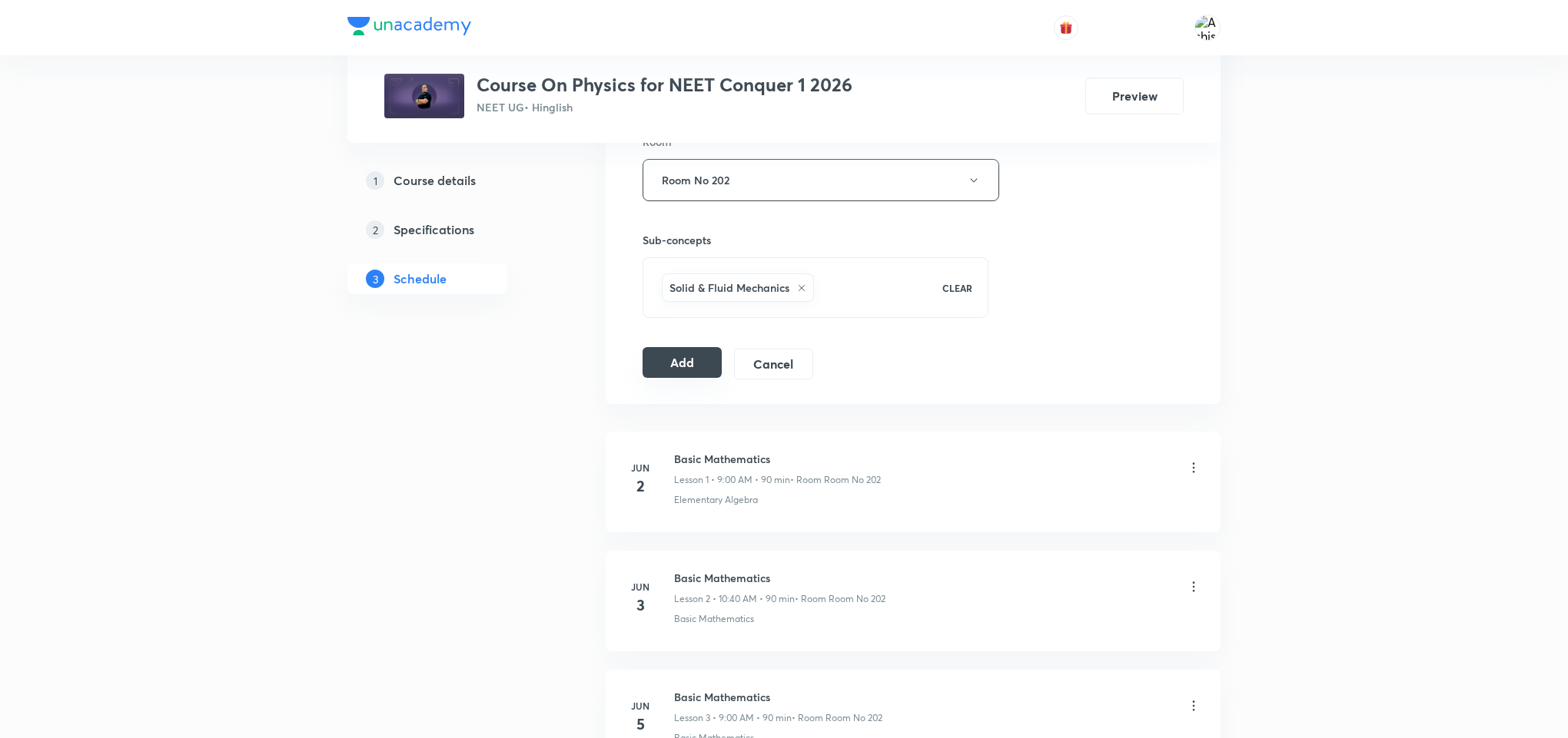
click at [676, 363] on button "Add" at bounding box center [681, 363] width 79 height 31
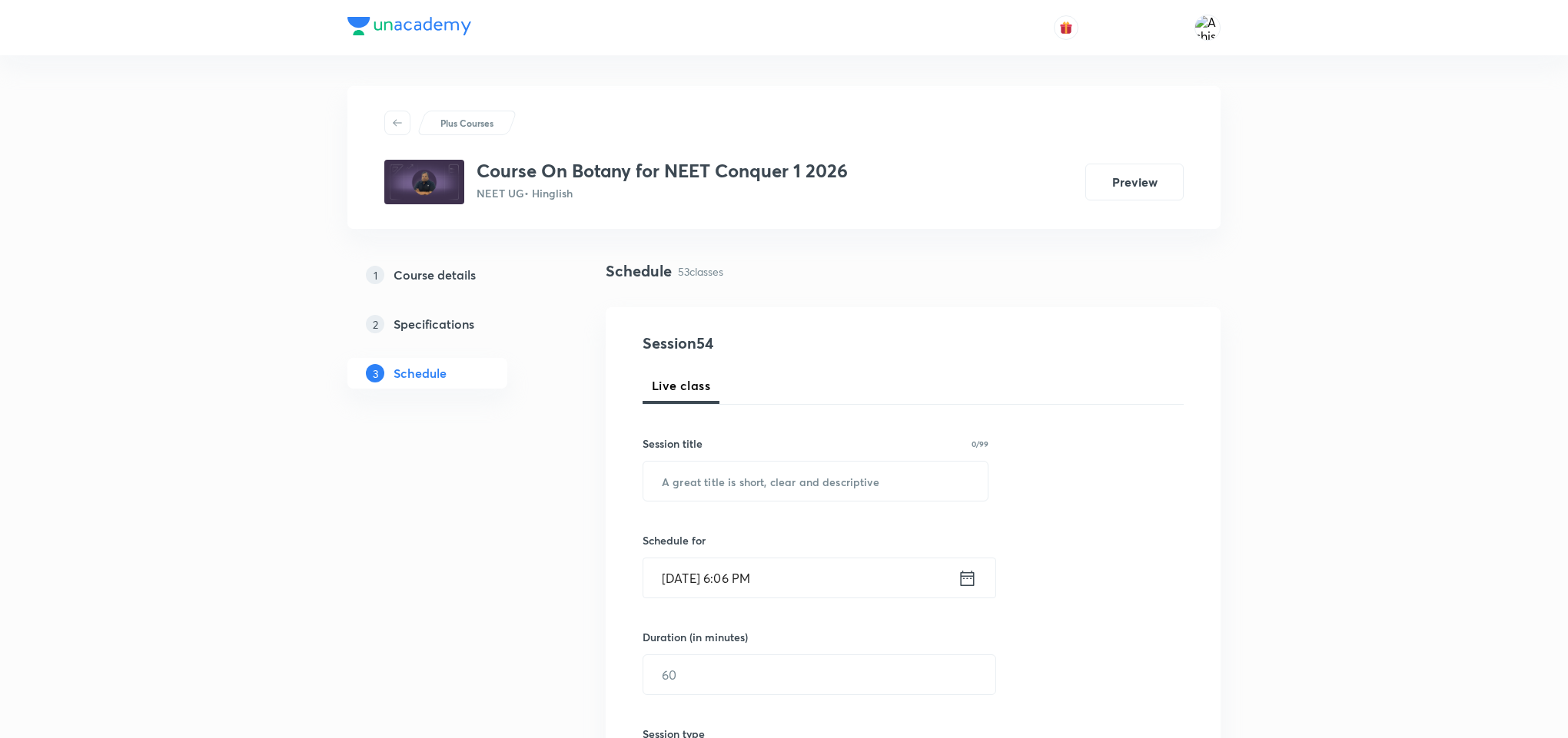
drag, startPoint x: 778, startPoint y: 55, endPoint x: 792, endPoint y: 305, distance: 250.4
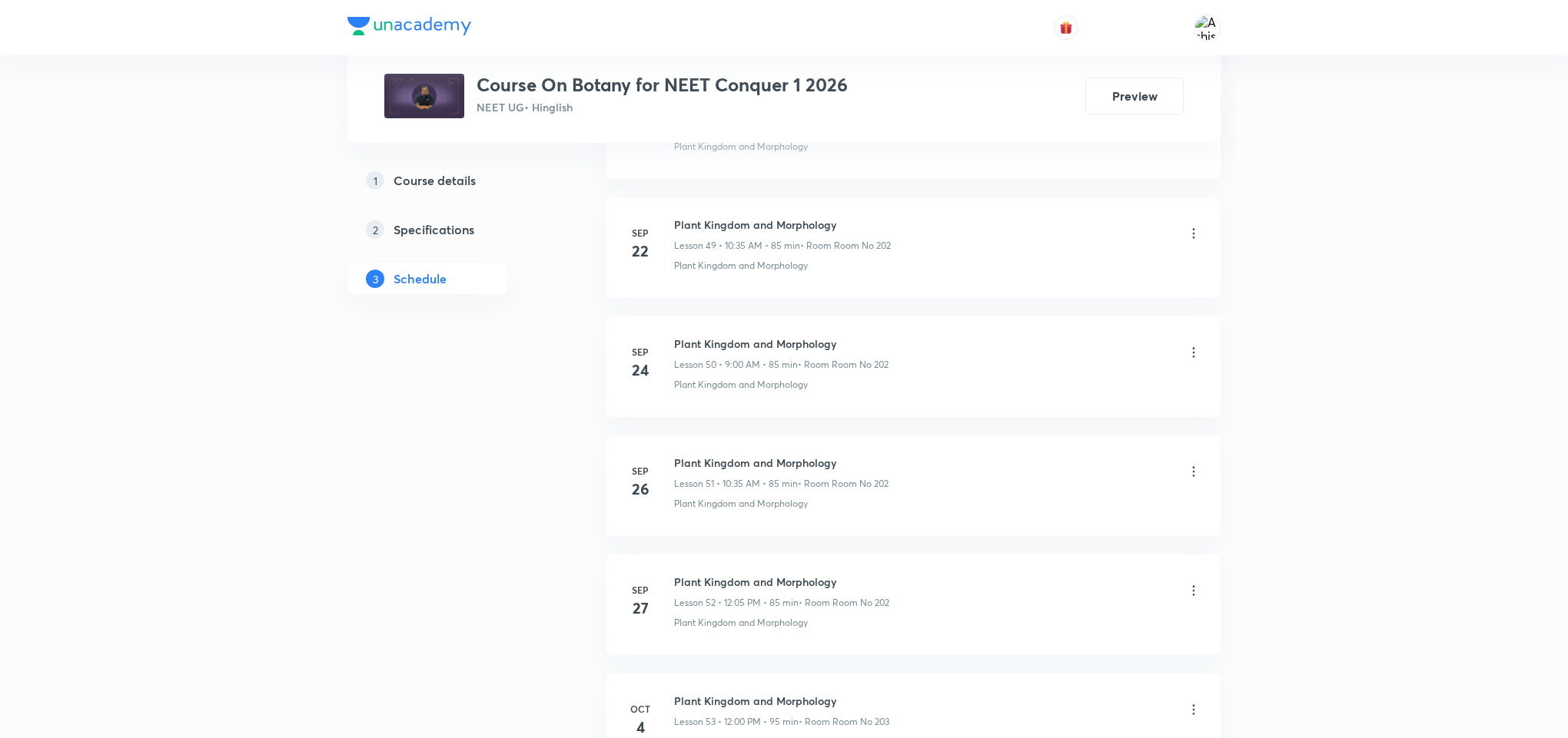
scroll to position [6848, 0]
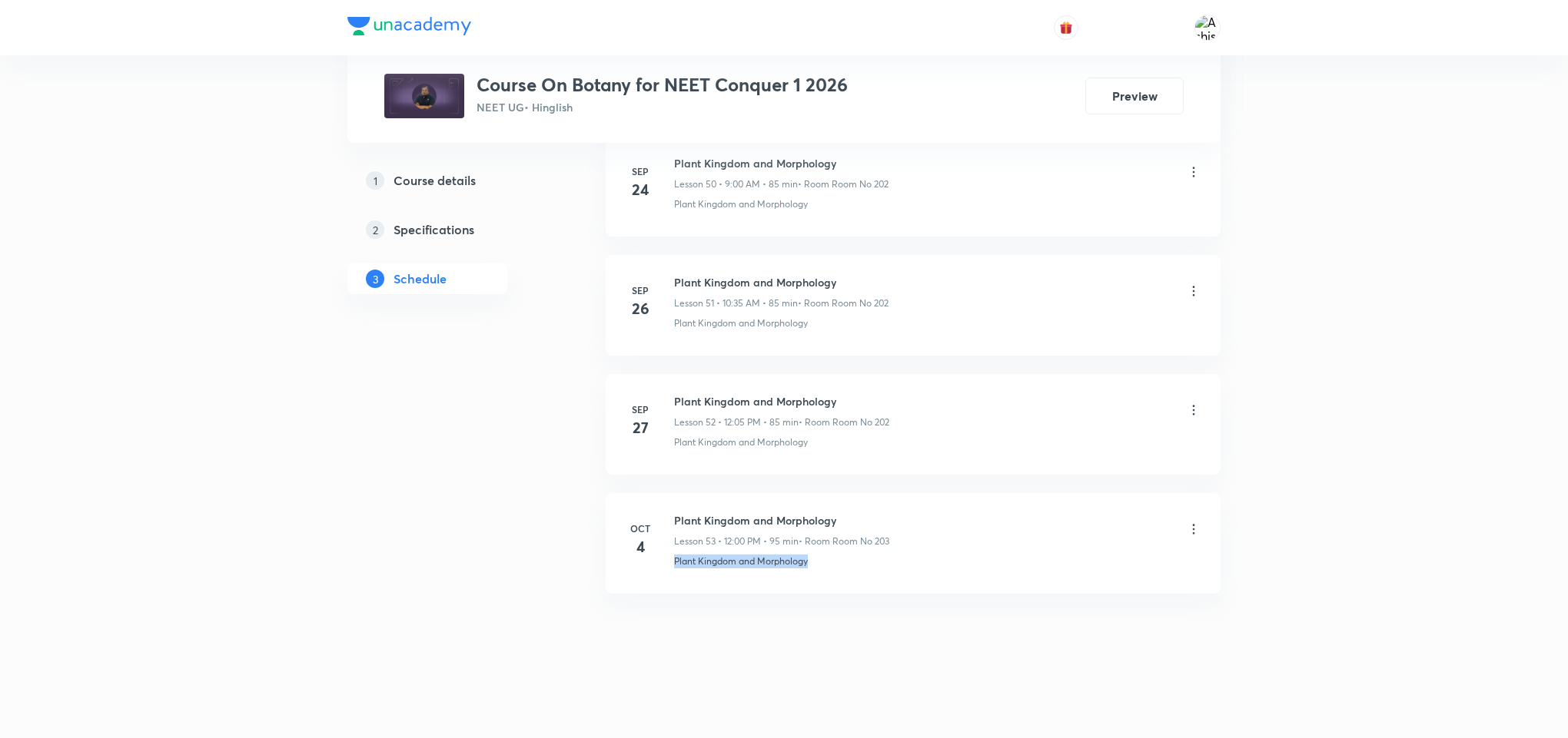
drag, startPoint x: 830, startPoint y: 571, endPoint x: 683, endPoint y: 609, distance: 151.8
drag, startPoint x: 667, startPoint y: 567, endPoint x: 758, endPoint y: 569, distance: 91.0
click at [758, 569] on li "[DATE] Plant Kingdom and Morphology Lesson 53 • 12:00 PM • 95 min • Room Room N…" at bounding box center [913, 543] width 615 height 101
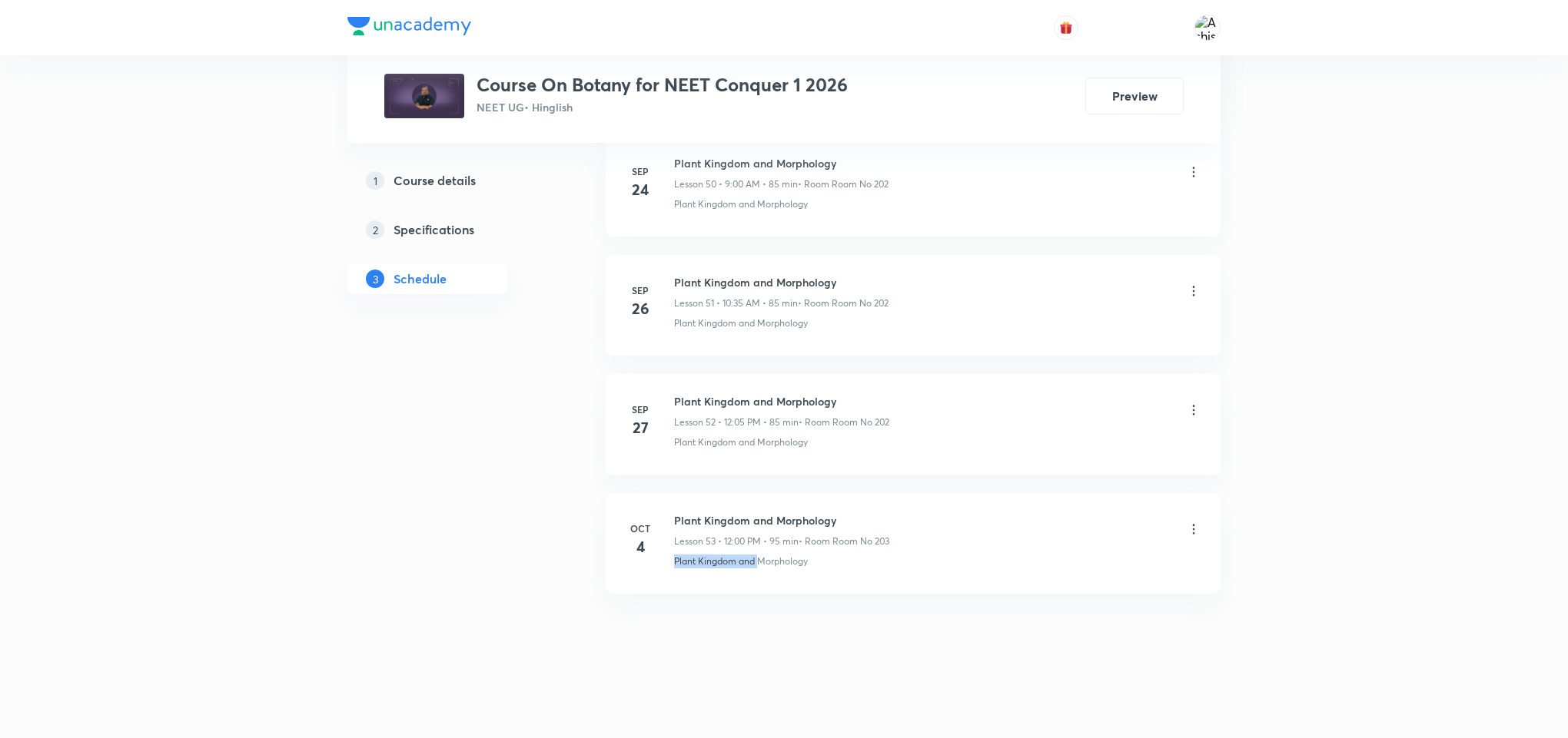
copy p "Plant Kingdom and"
drag, startPoint x: 788, startPoint y: 634, endPoint x: 762, endPoint y: 284, distance: 351.0
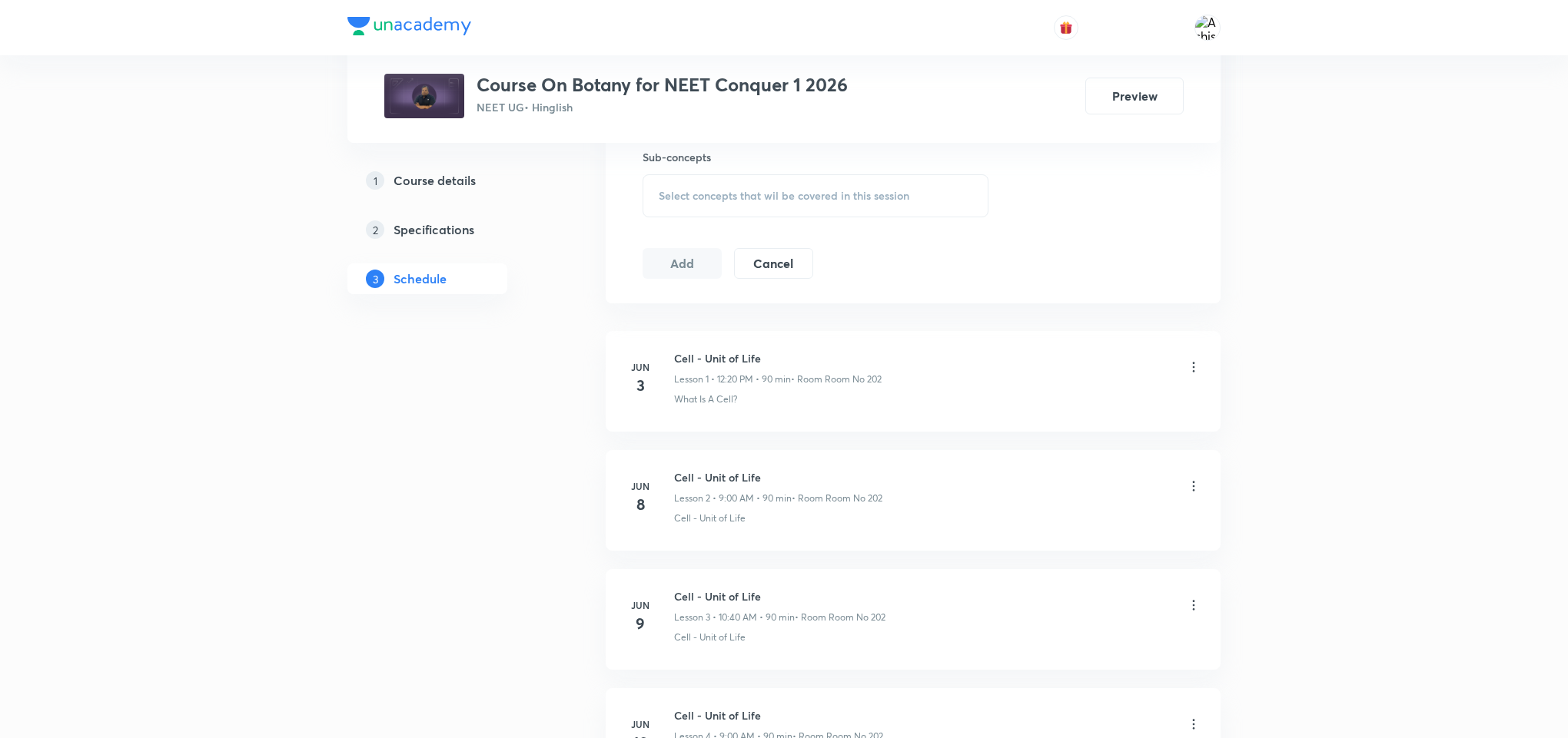
scroll to position [0, 0]
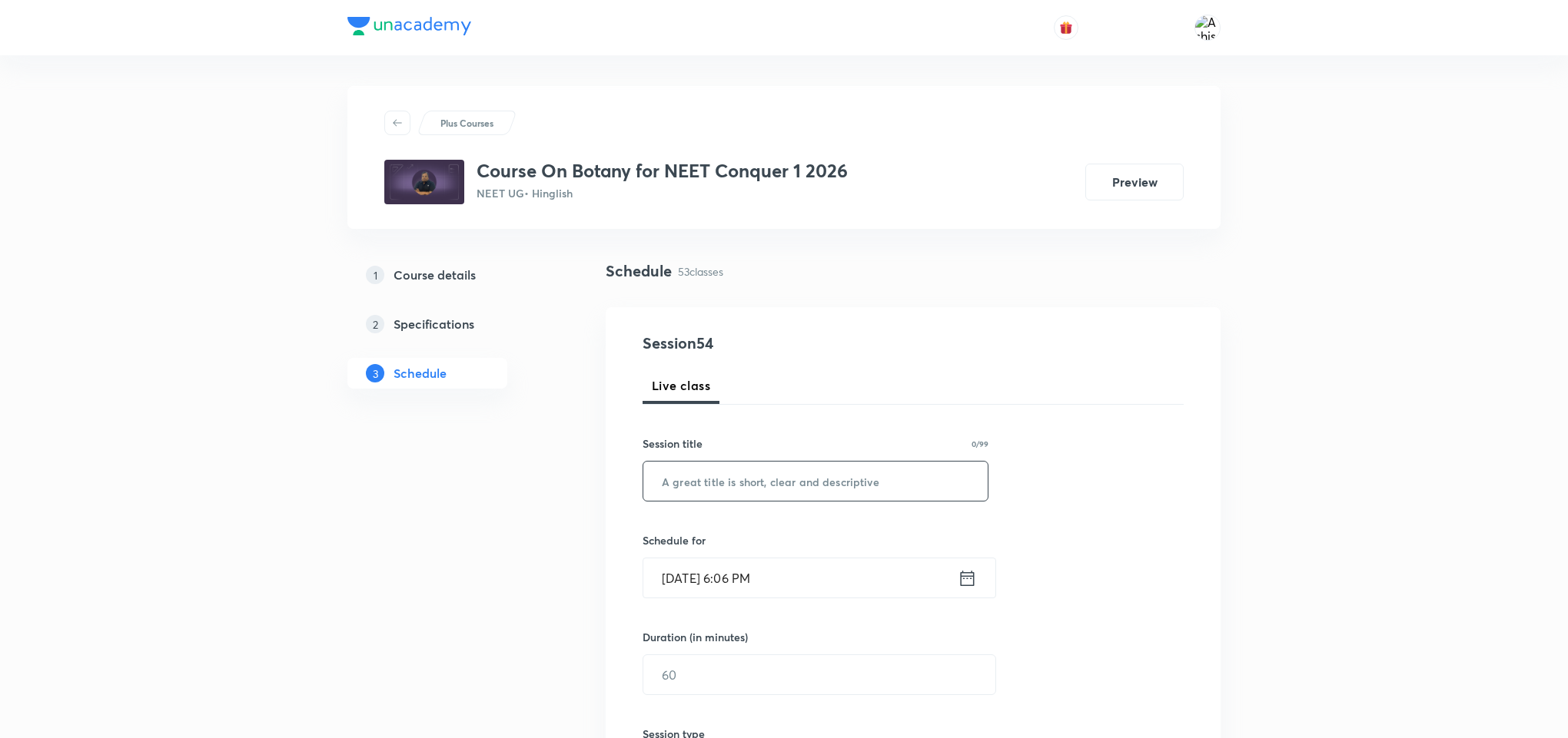
click at [771, 471] on input "text" at bounding box center [815, 481] width 345 height 39
paste input "Plant Kingdom and"
type input "Plant Kingdom and"
drag, startPoint x: 777, startPoint y: 484, endPoint x: 626, endPoint y: 484, distance: 151.0
click at [626, 484] on div "Session 54 Live class Session title 18/99 Plant Kingdom and ​ Schedule for Oct …" at bounding box center [913, 693] width 615 height 771
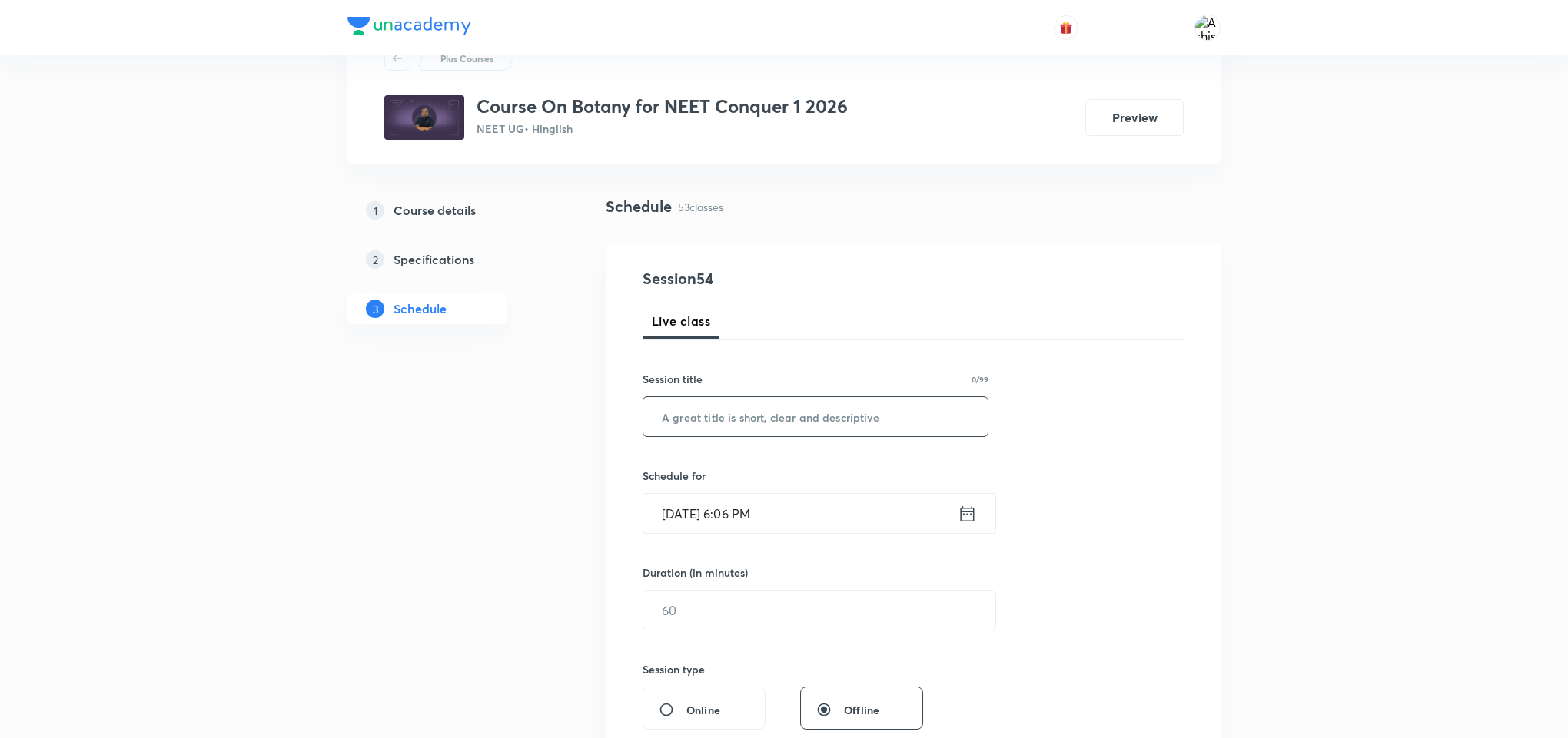
scroll to position [345, 0]
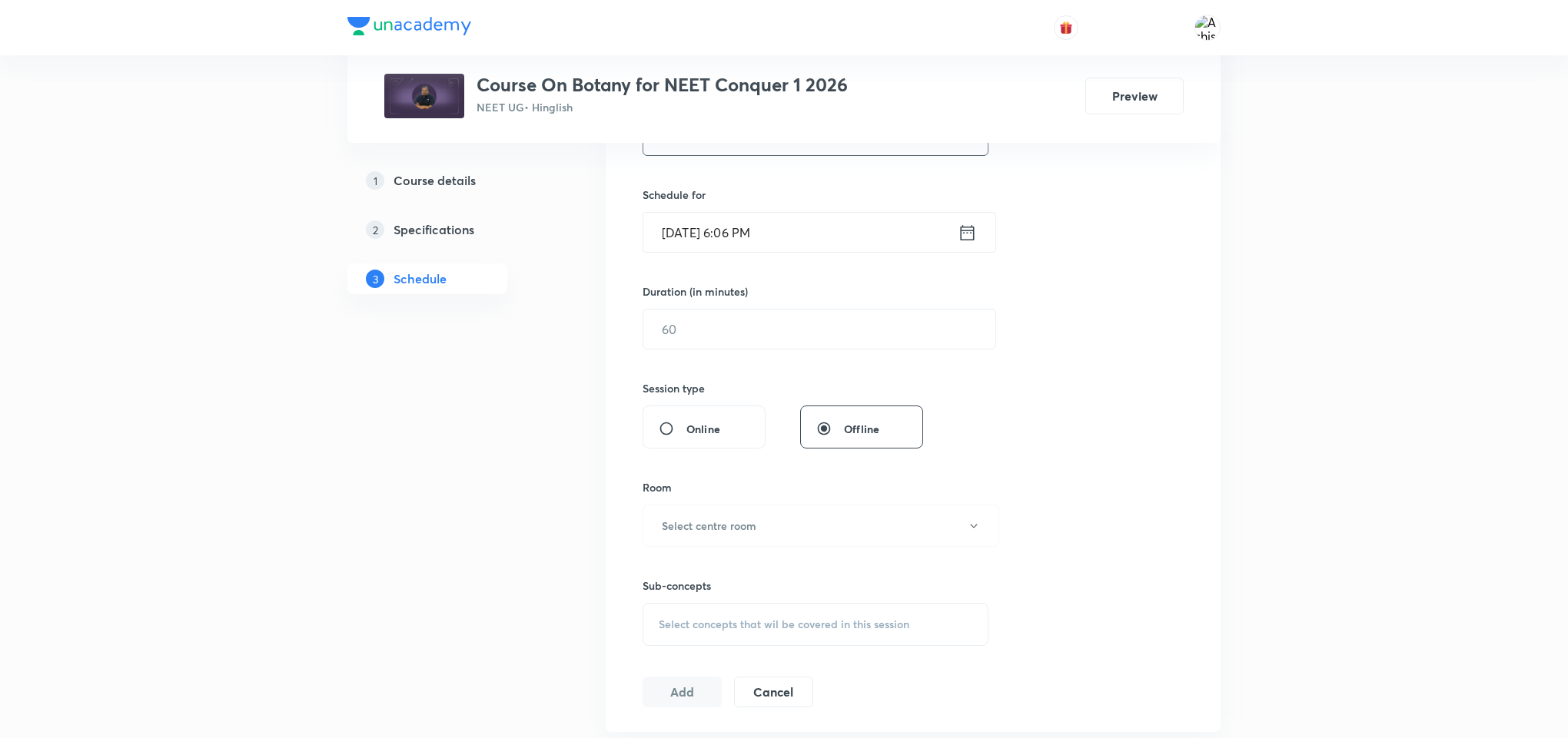
click at [736, 617] on div "Select concepts that wil be covered in this session" at bounding box center [814, 624] width 346 height 43
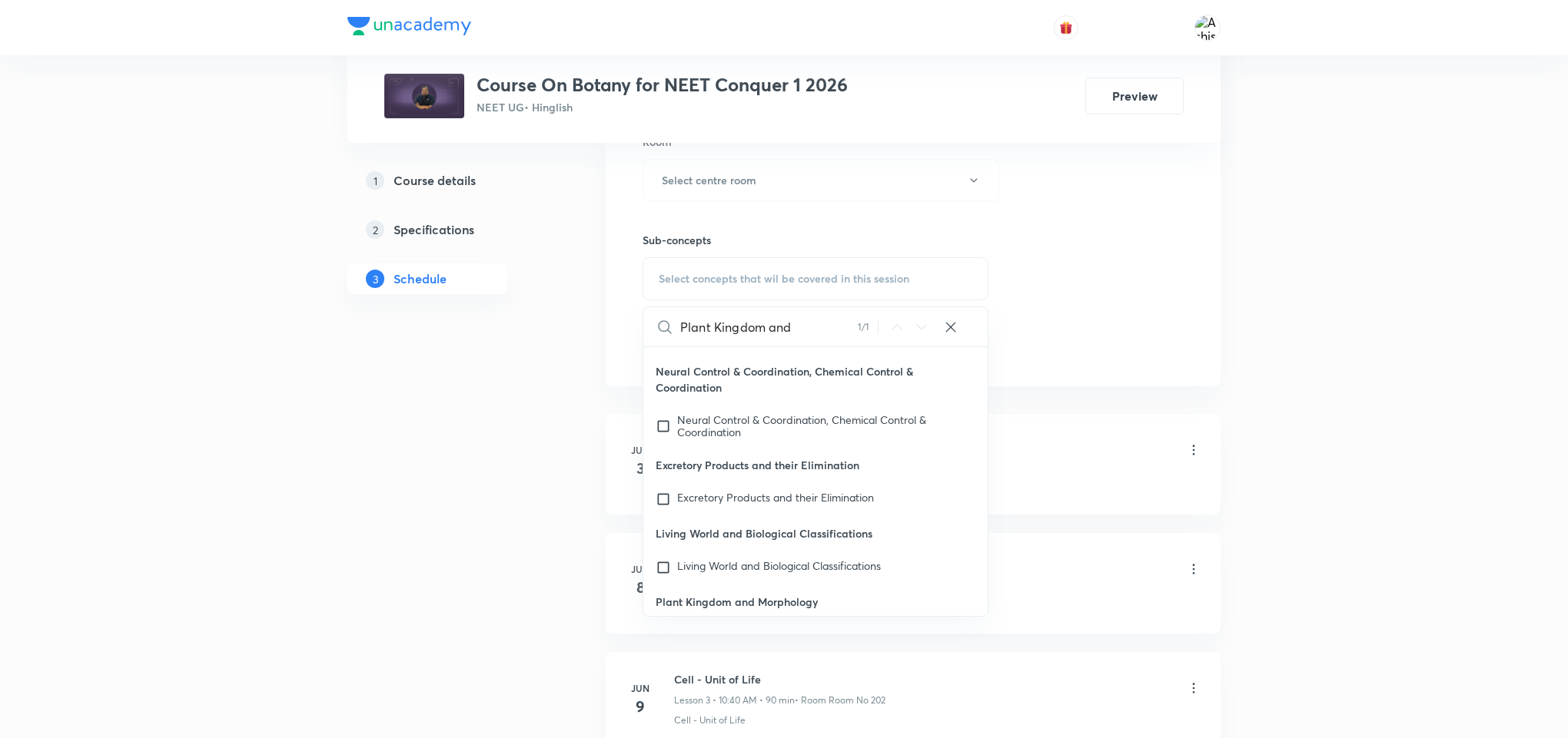
scroll to position [70875, 0]
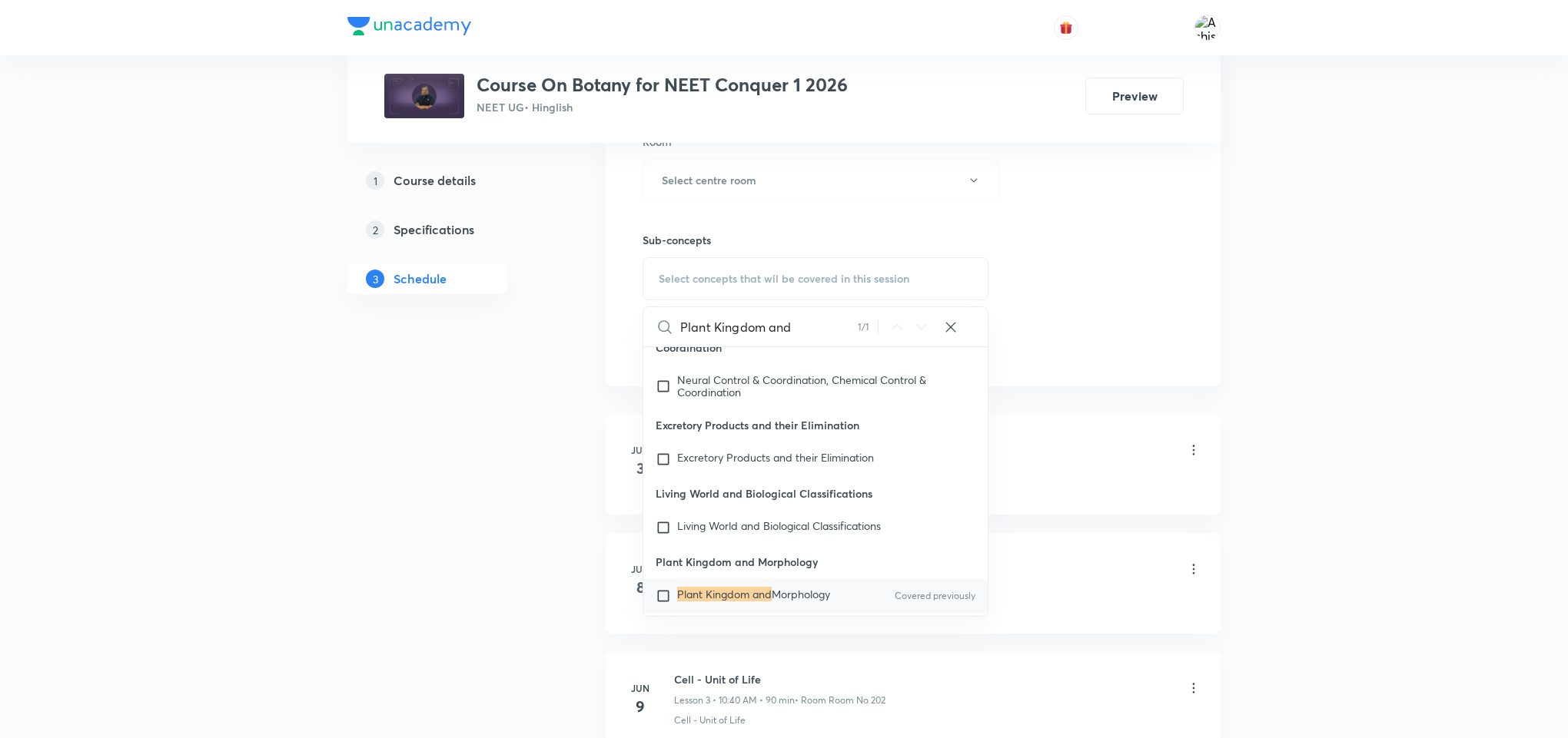
type input "Plant Kingdom and"
click at [772, 587] on span "Morphology" at bounding box center [801, 594] width 58 height 15
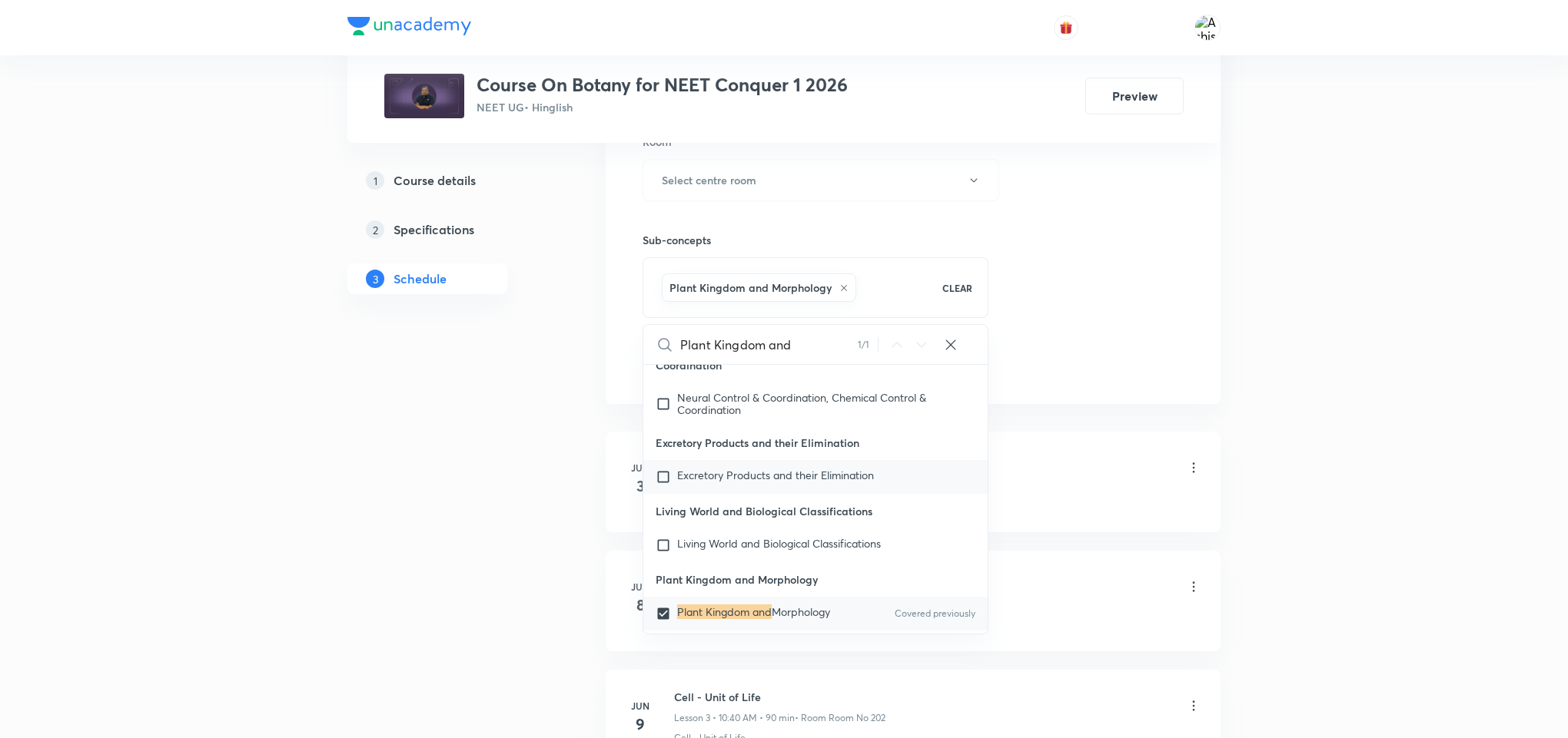
checkbox input "true"
drag, startPoint x: 800, startPoint y: 528, endPoint x: 657, endPoint y: 526, distance: 143.0
click at [657, 562] on p "Plant Kingdom and Morphology" at bounding box center [815, 579] width 345 height 34
copy p "Plant Kingdom and Morphology"
drag, startPoint x: 1086, startPoint y: 364, endPoint x: 726, endPoint y: 515, distance: 390.4
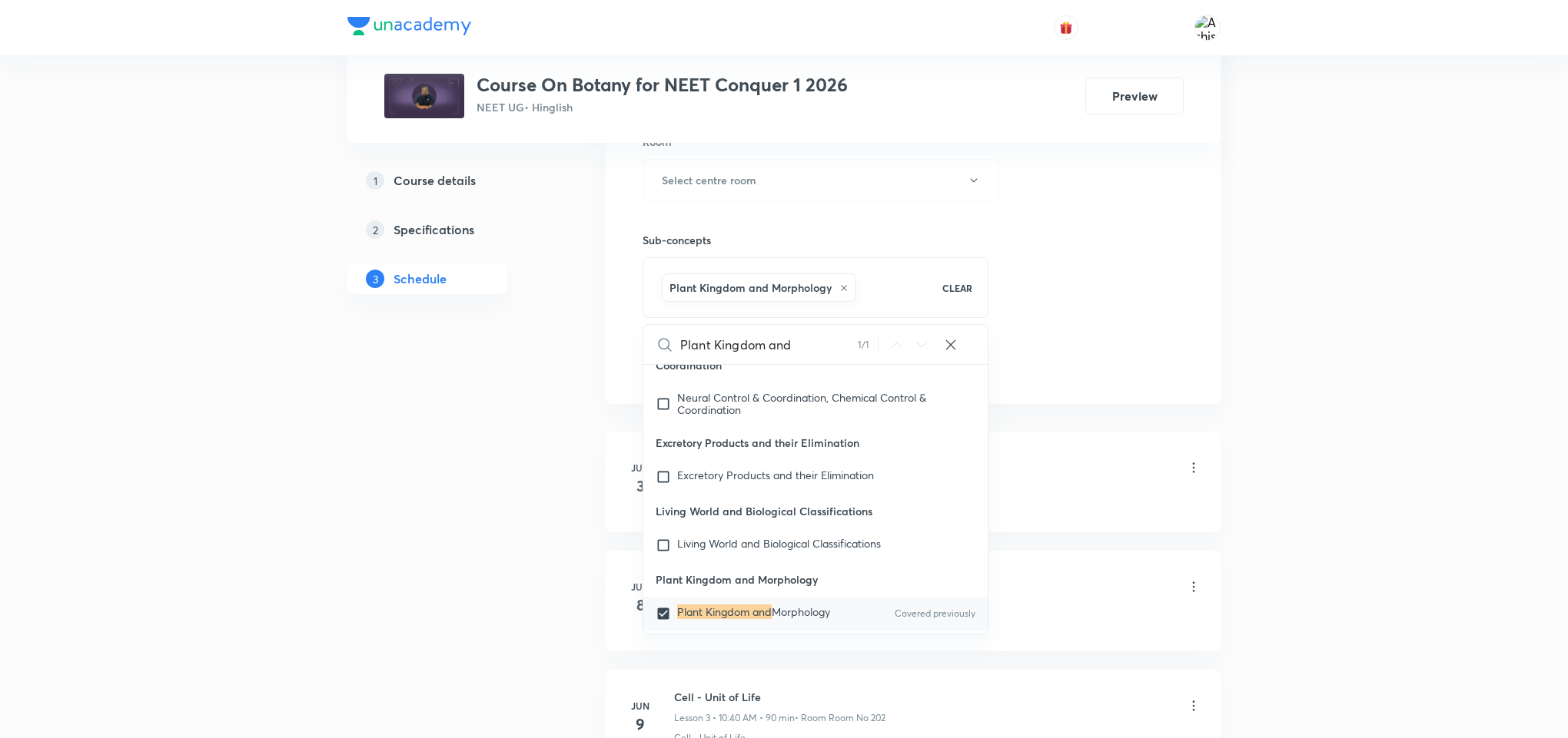
click at [1086, 365] on div "Session 54 Live class Session title 0/99 ​ Schedule for Oct 5, 2025, 6:06 PM ​ …" at bounding box center [912, 9] width 541 height 739
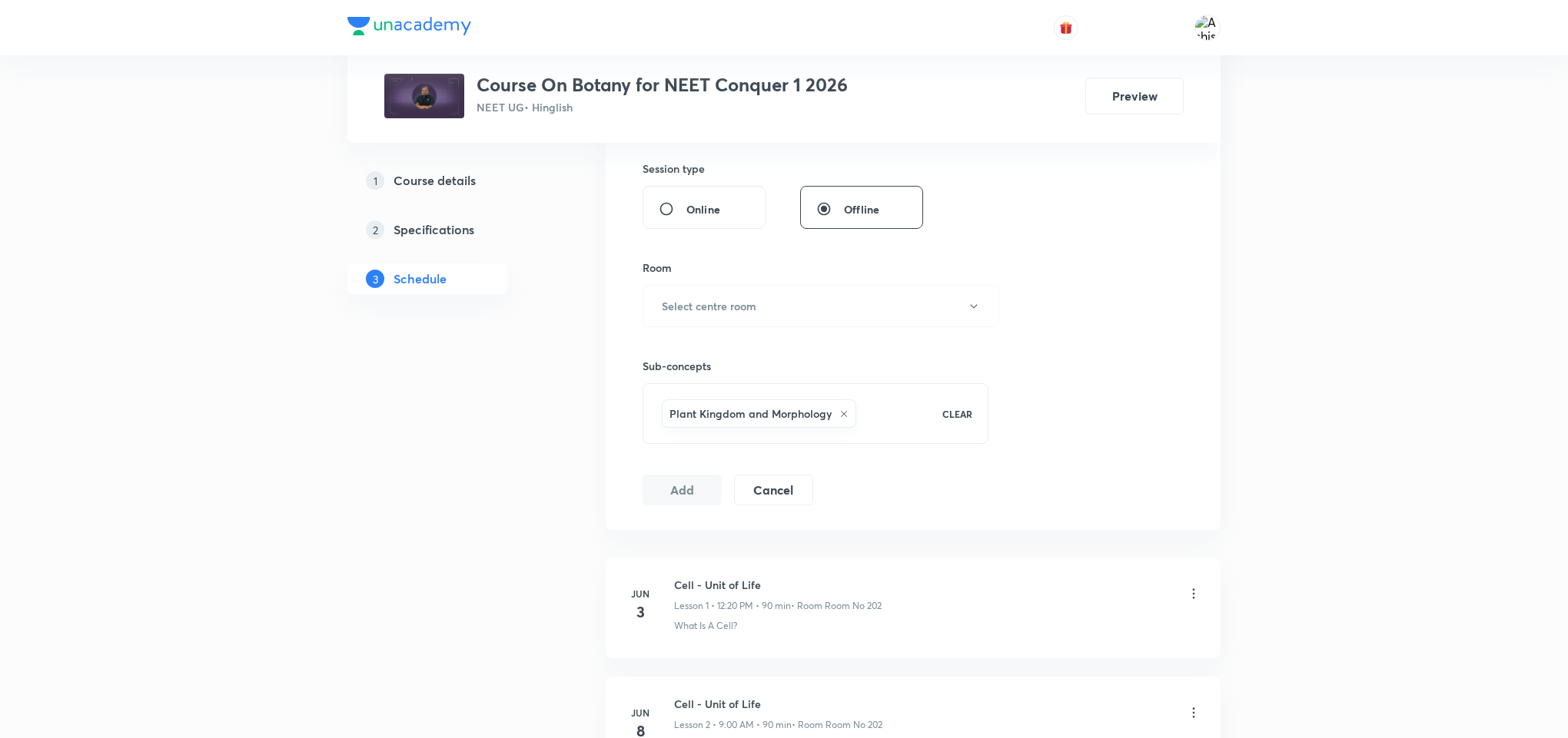
scroll to position [577, 0]
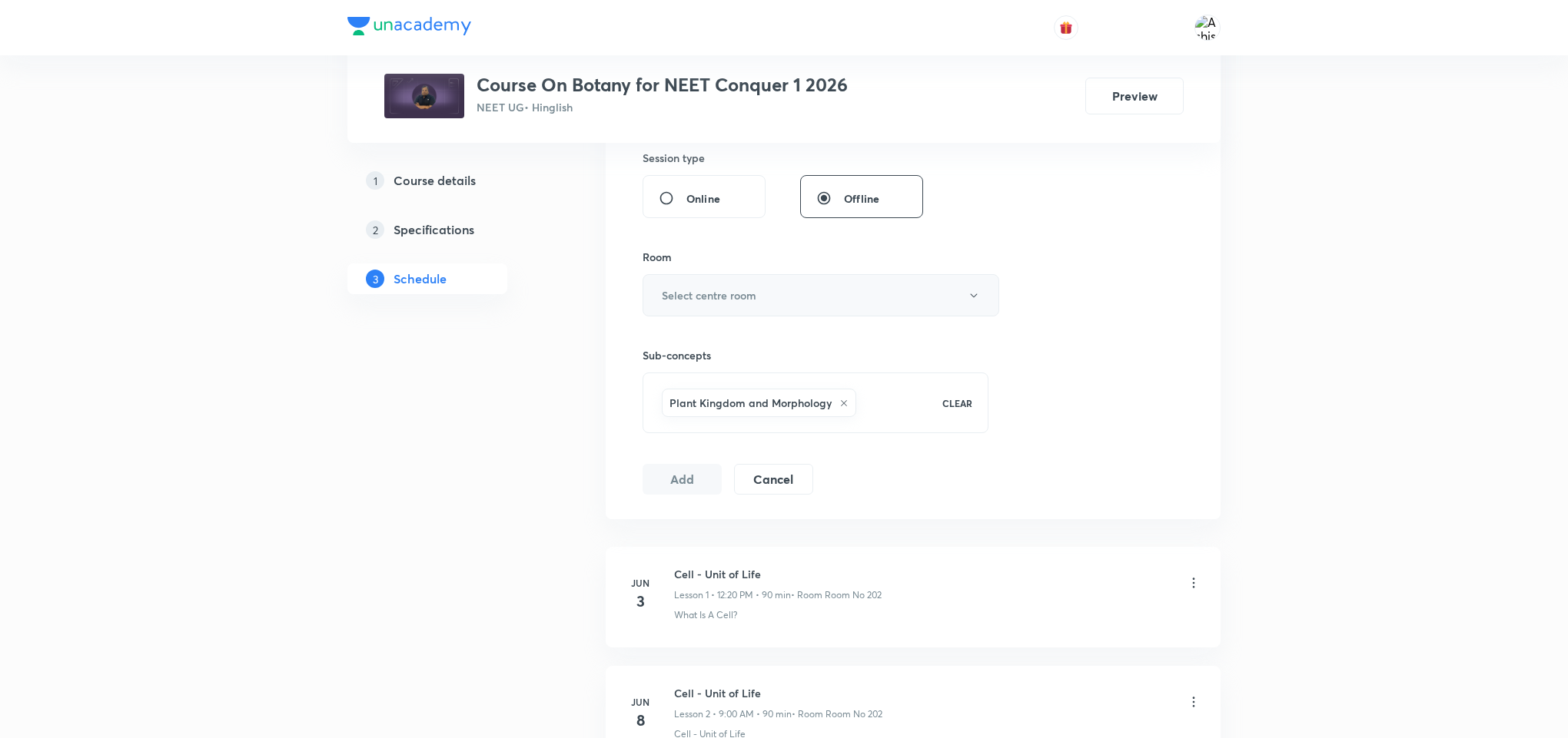
click at [710, 304] on h6 "Select centre room" at bounding box center [709, 296] width 94 height 16
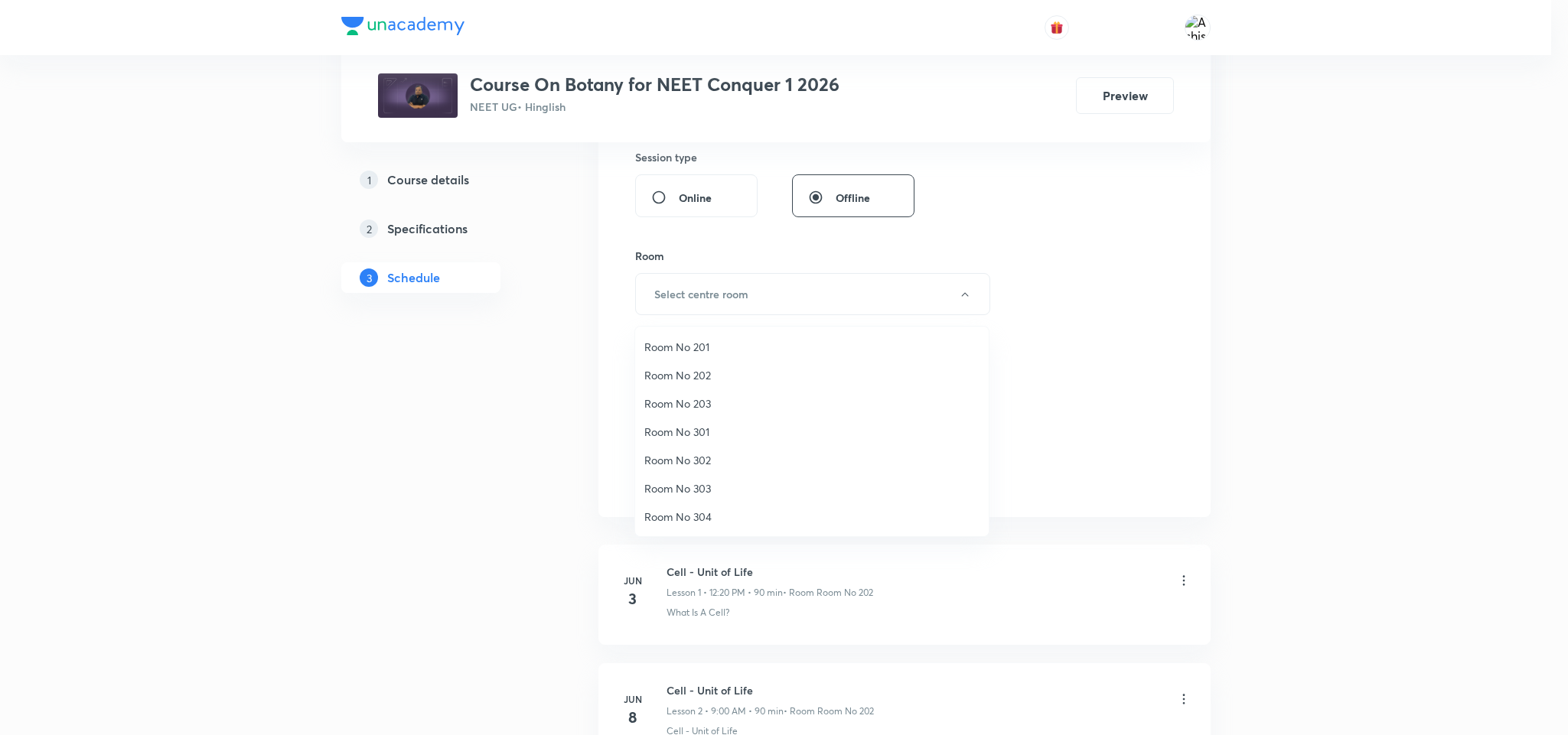
click at [705, 452] on span "Room No 302" at bounding box center [812, 461] width 335 height 16
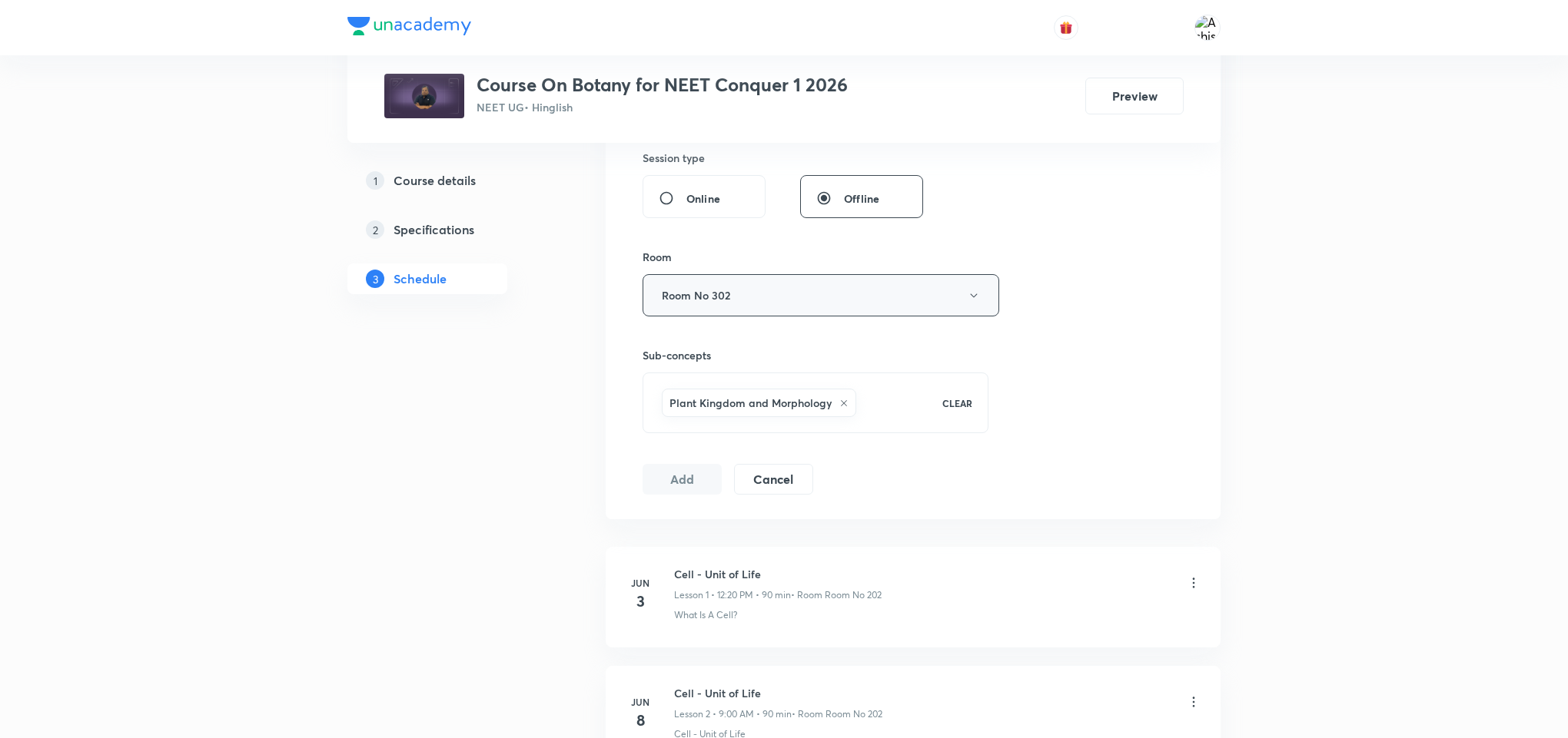
click at [703, 300] on button "Room No 302" at bounding box center [820, 296] width 356 height 43
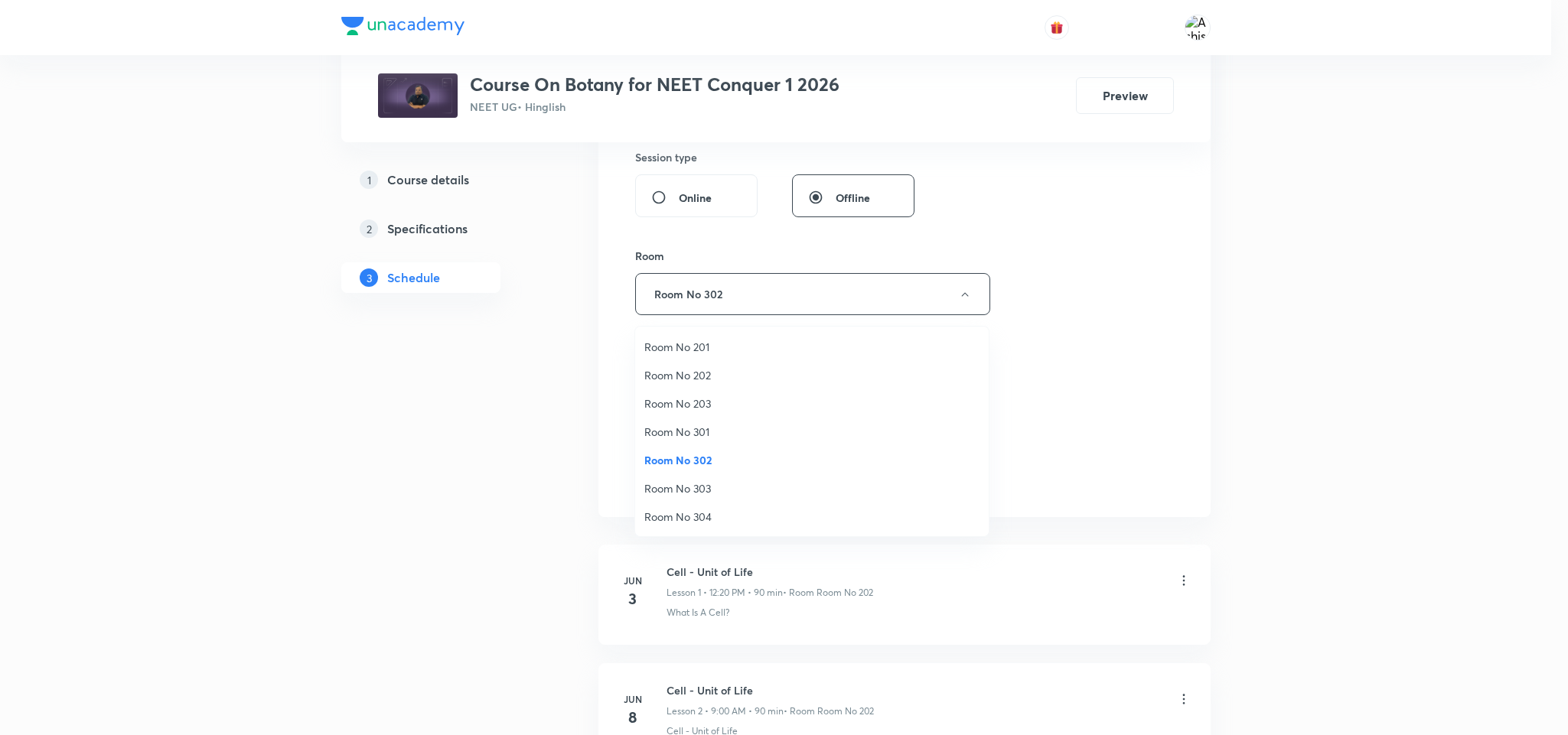
click at [686, 377] on span "Room No 202" at bounding box center [812, 376] width 335 height 16
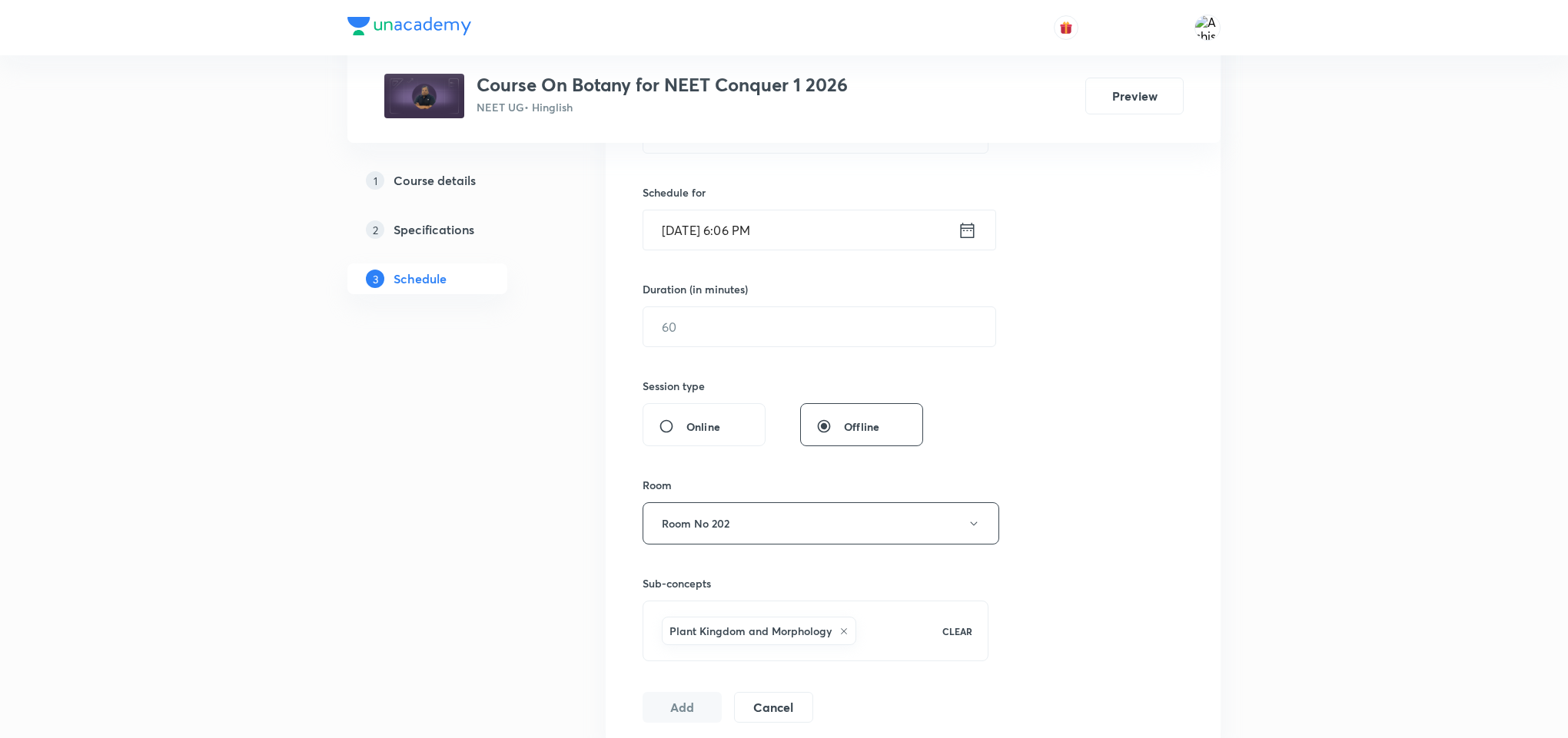
scroll to position [345, 0]
click at [677, 337] on input "text" at bounding box center [819, 329] width 352 height 39
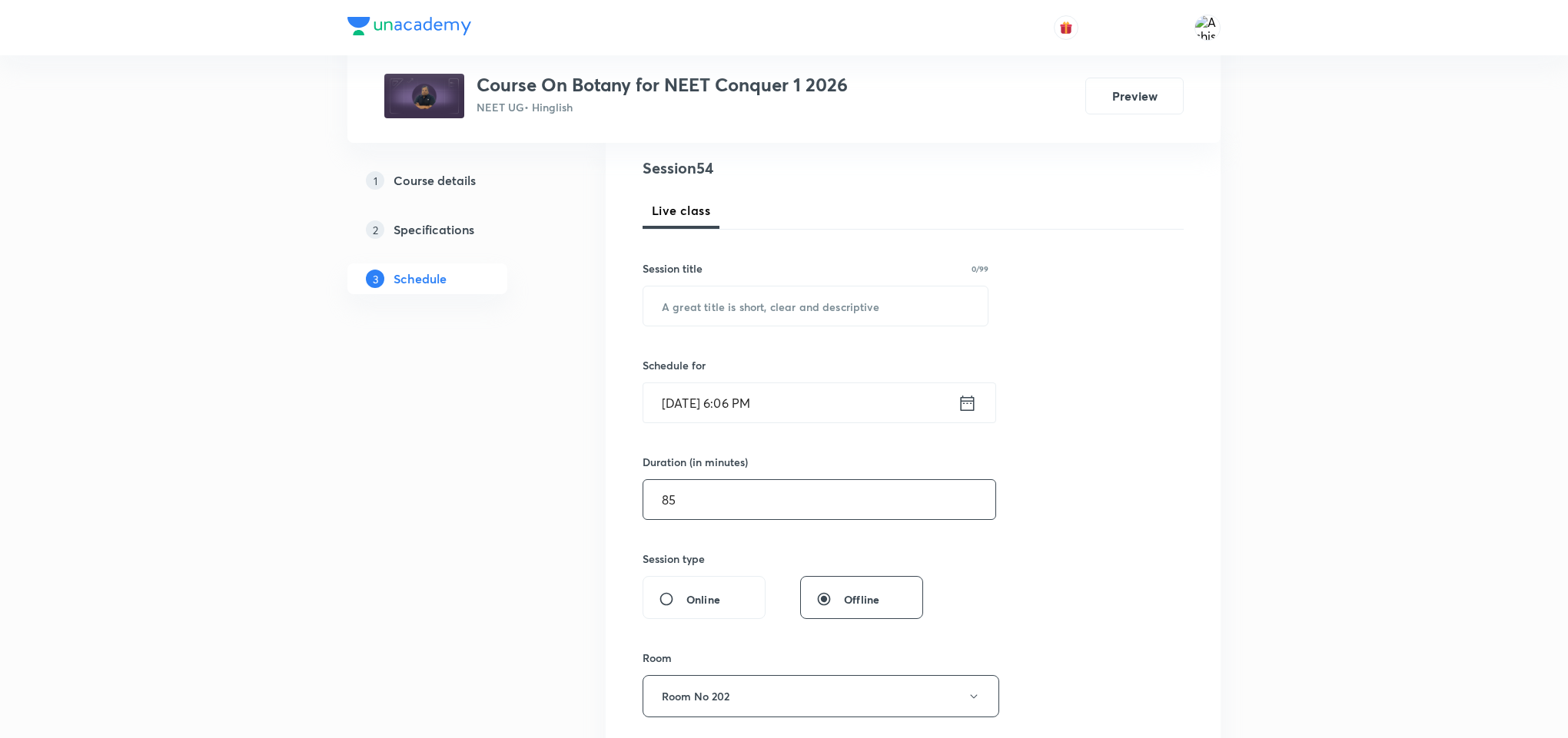
scroll to position [115, 0]
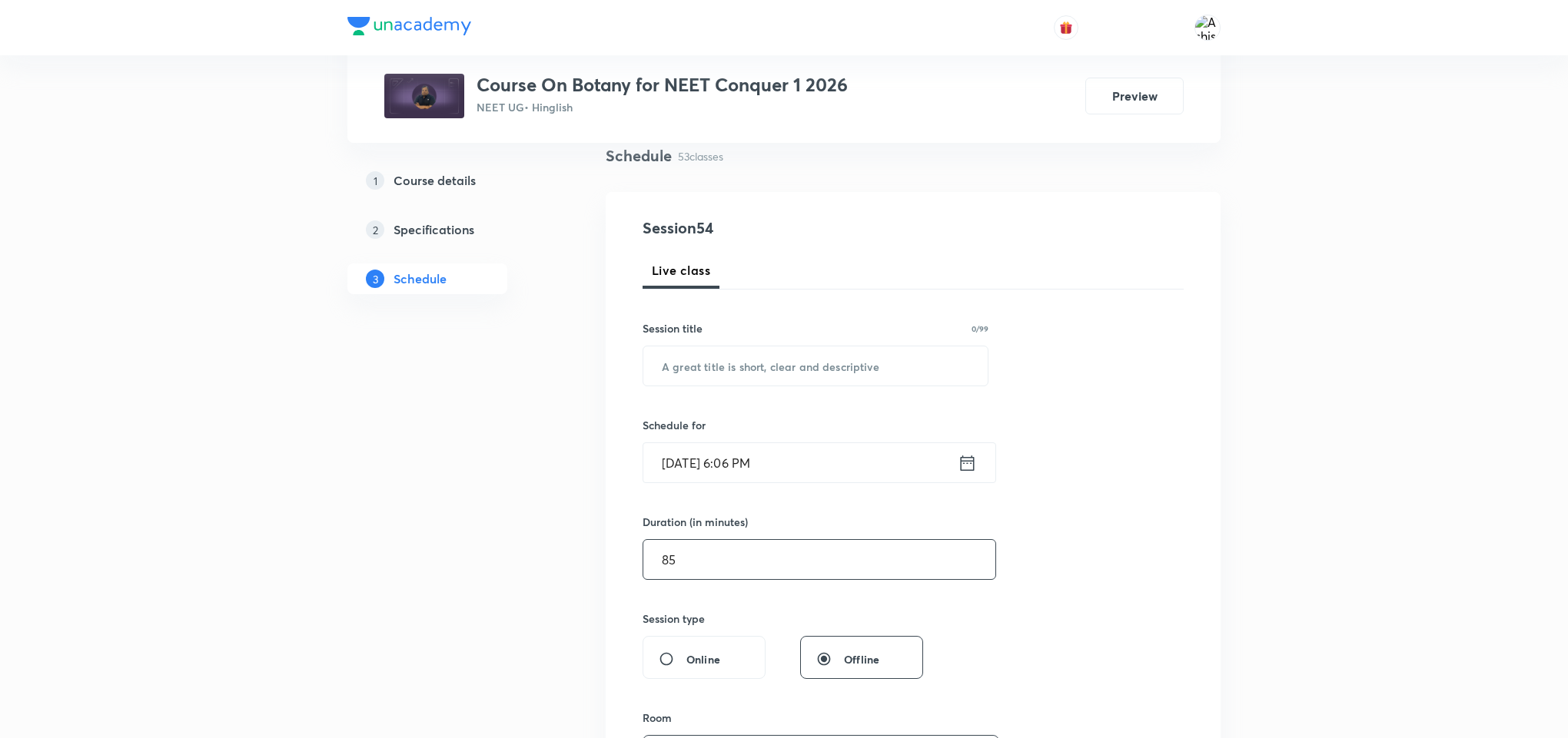
type input "85"
click at [690, 466] on input "Oct 5, 2025, 6:06 PM" at bounding box center [800, 462] width 315 height 39
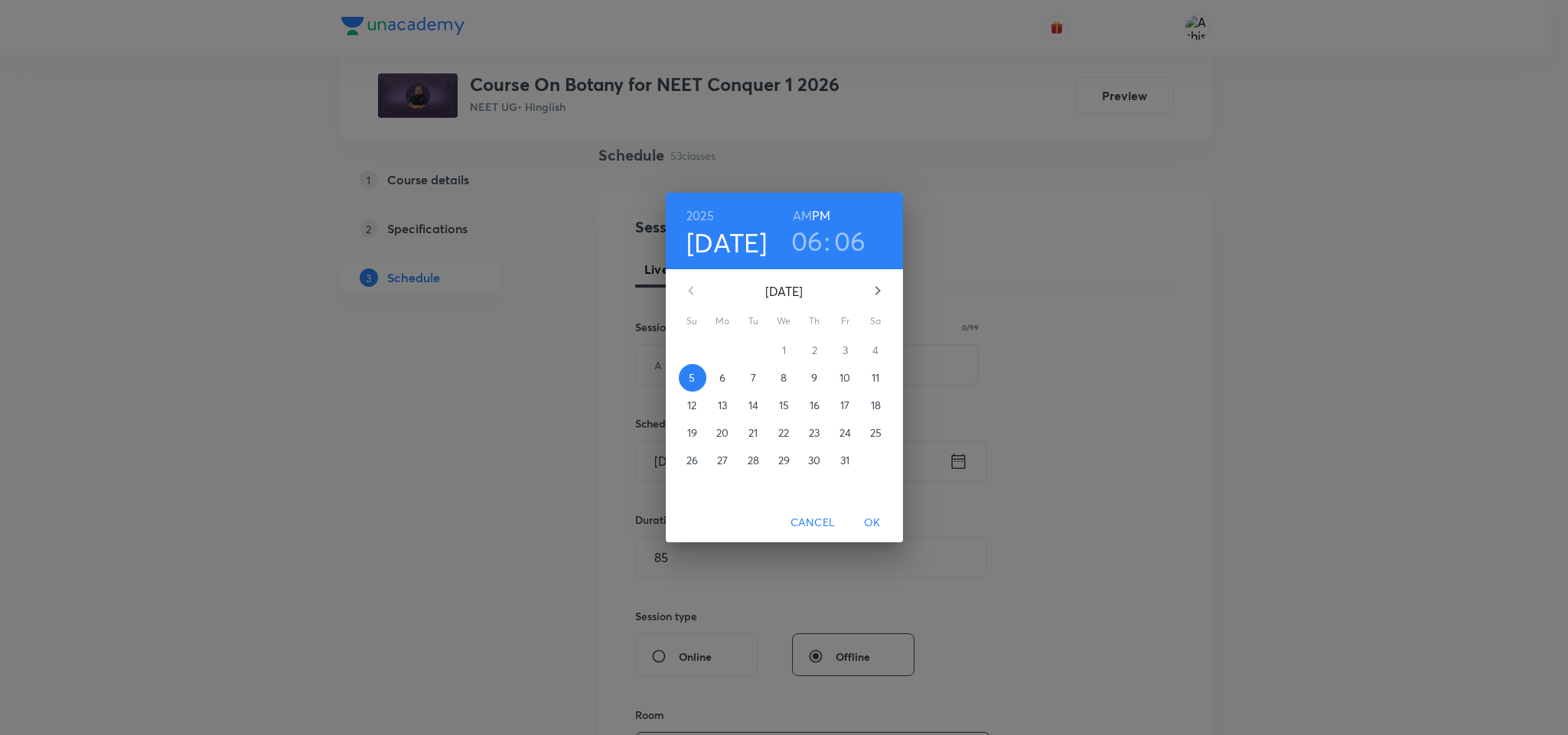
click at [725, 374] on p "6" at bounding box center [723, 377] width 6 height 15
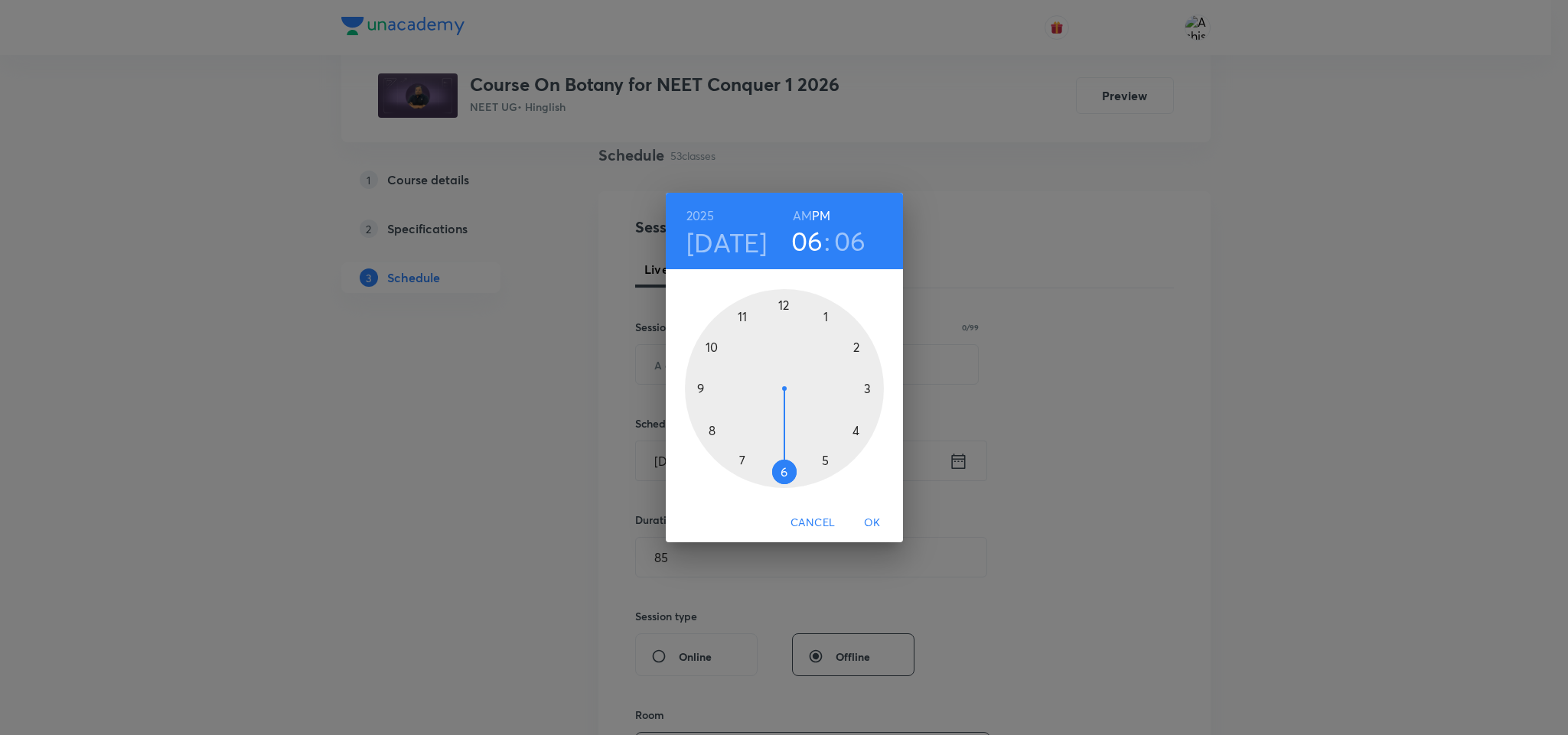
click at [781, 305] on div at bounding box center [784, 388] width 199 height 199
click at [827, 319] on div at bounding box center [784, 388] width 199 height 199
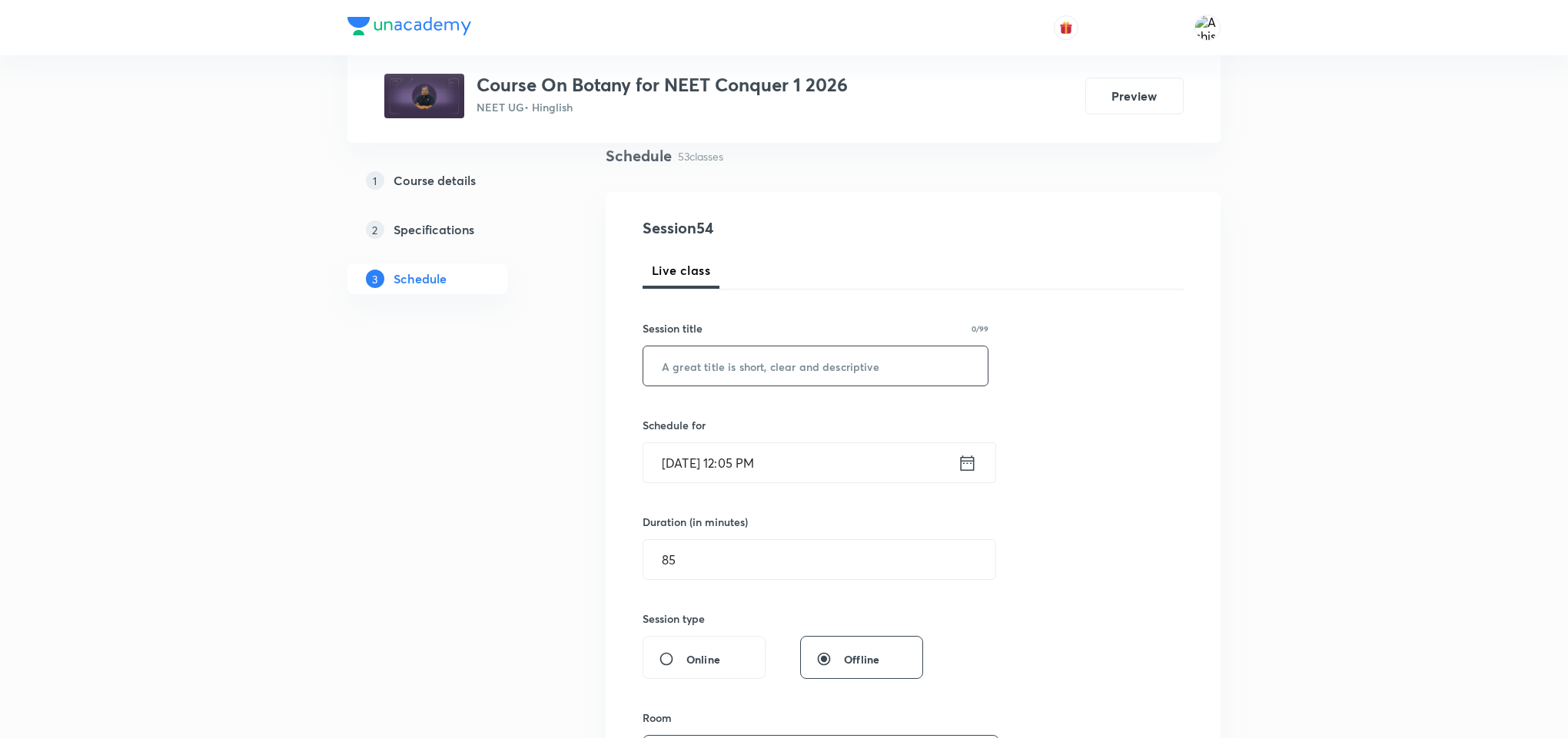
click at [711, 376] on input "text" at bounding box center [815, 365] width 345 height 39
paste input "Plant Kingdom and Morphology"
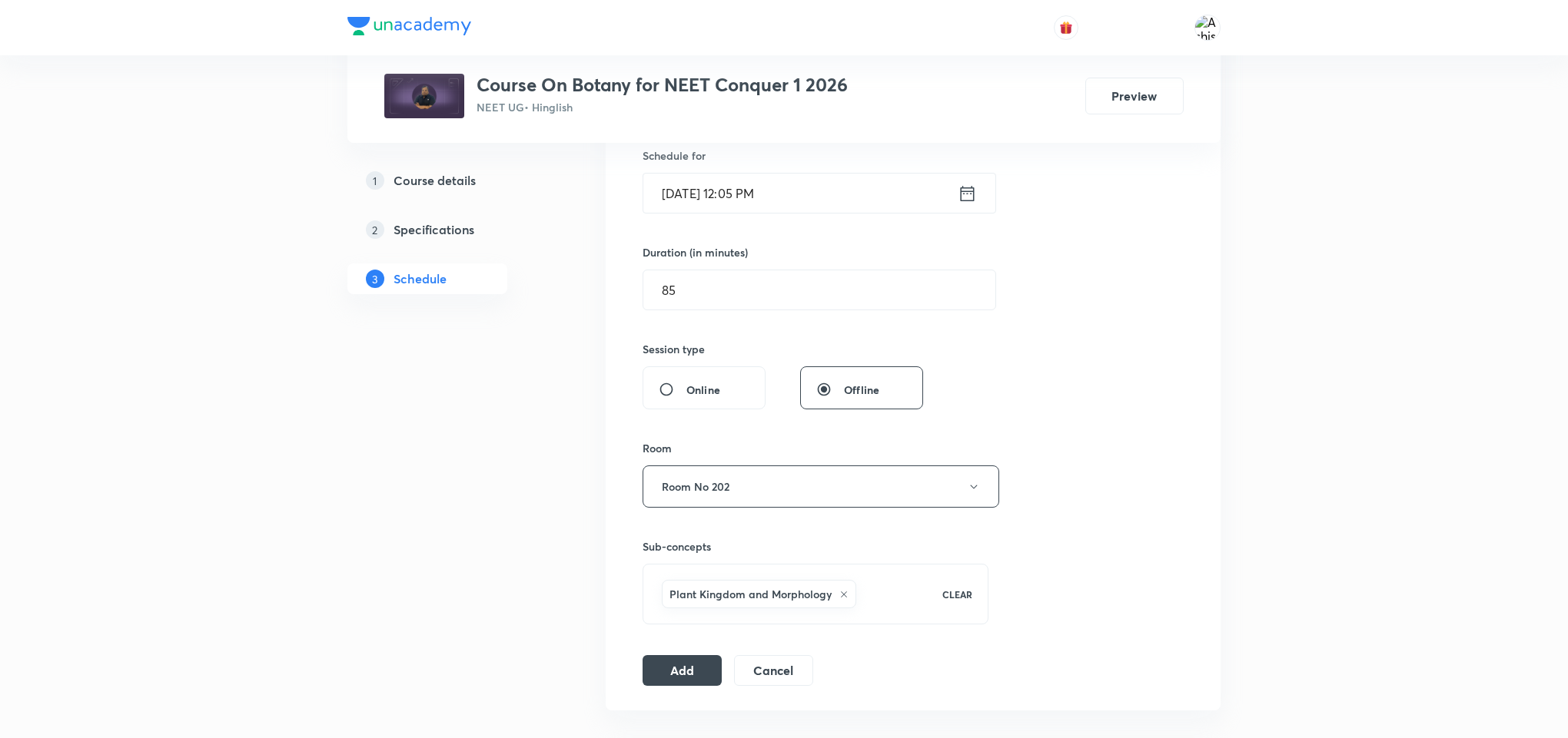
scroll to position [461, 0]
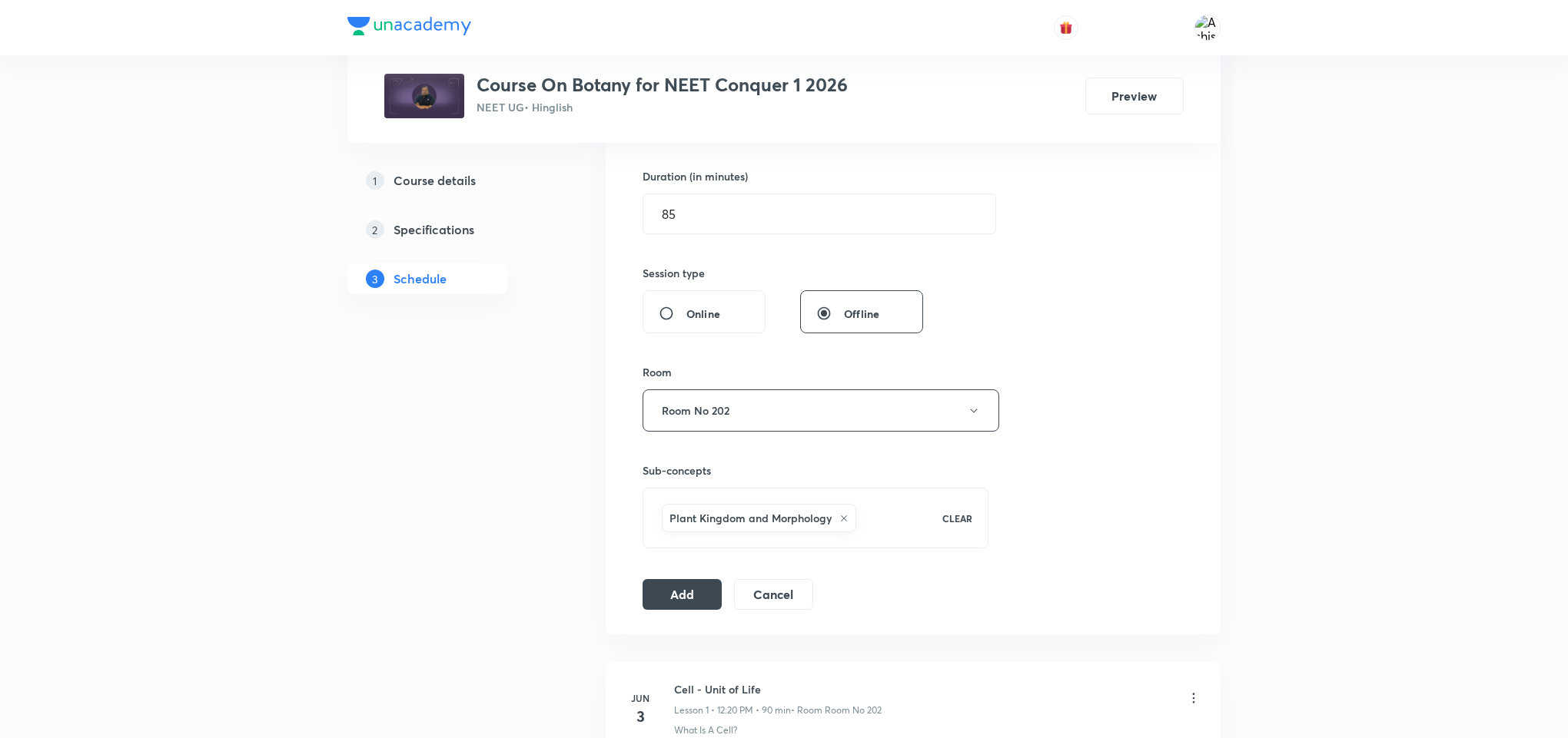
type input "Plant Kingdom and Morphology"
click at [682, 610] on div "Add Cancel" at bounding box center [734, 595] width 183 height 31
click at [685, 605] on button "Add" at bounding box center [681, 593] width 79 height 31
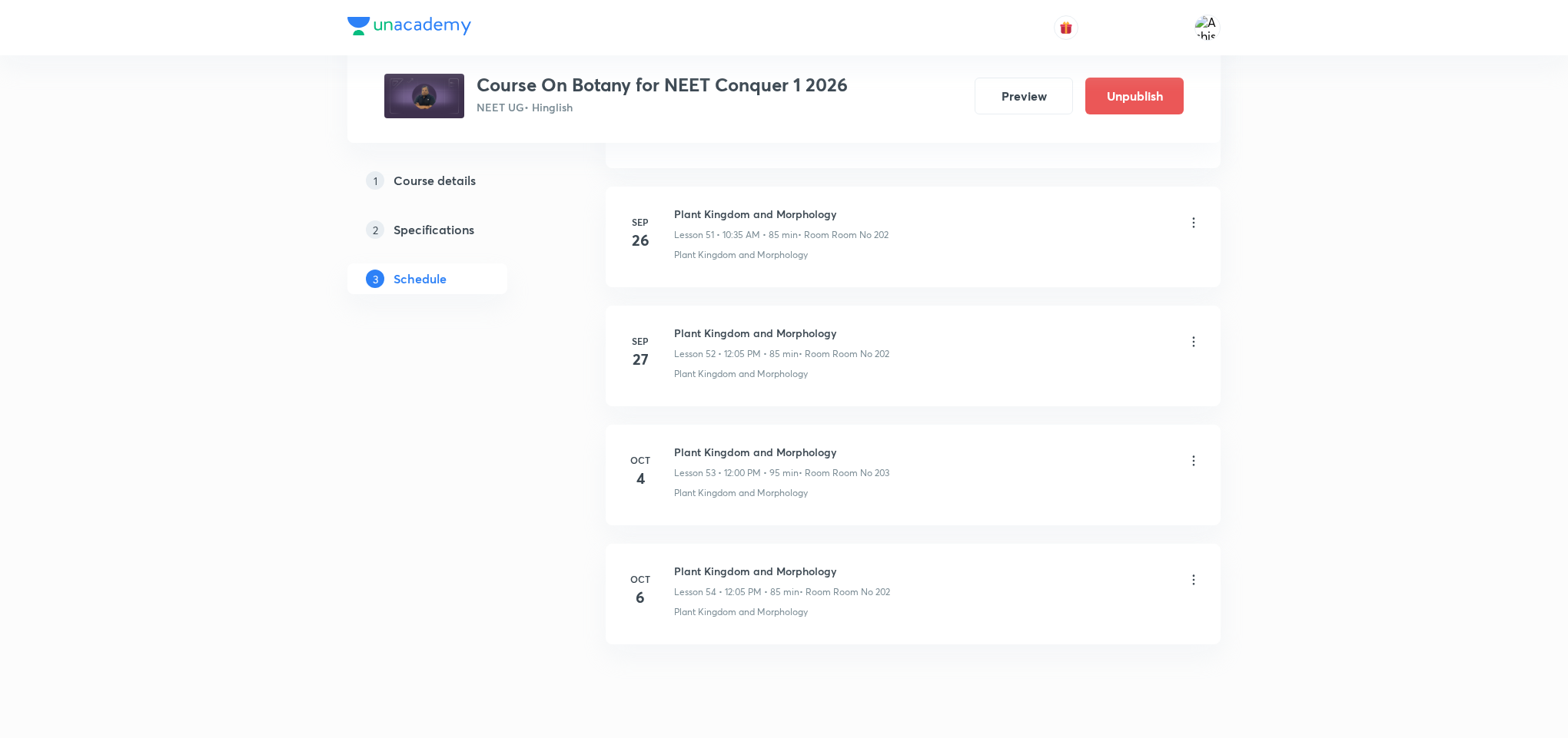
scroll to position [6258, 0]
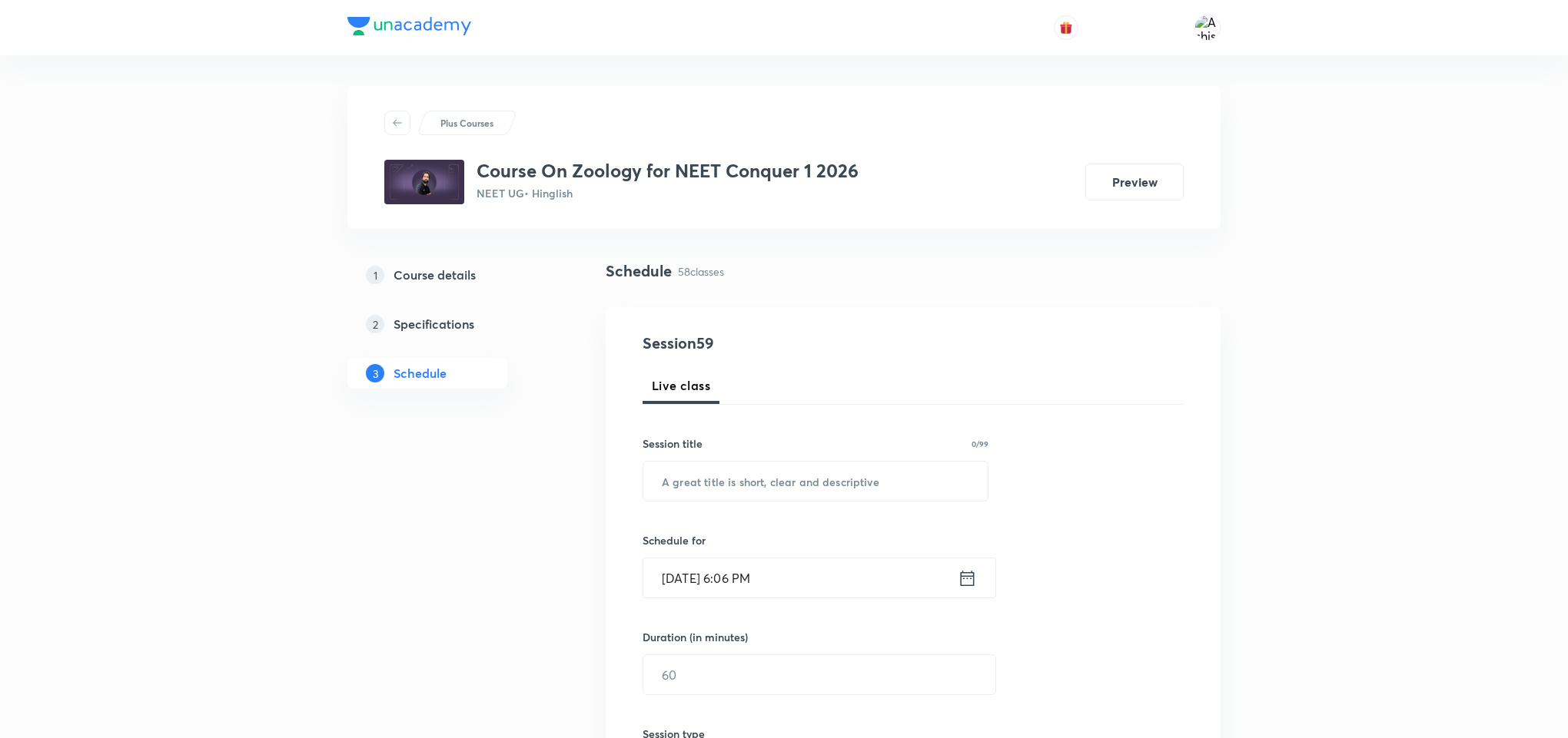
drag, startPoint x: 833, startPoint y: 28, endPoint x: 842, endPoint y: 435, distance: 407.1
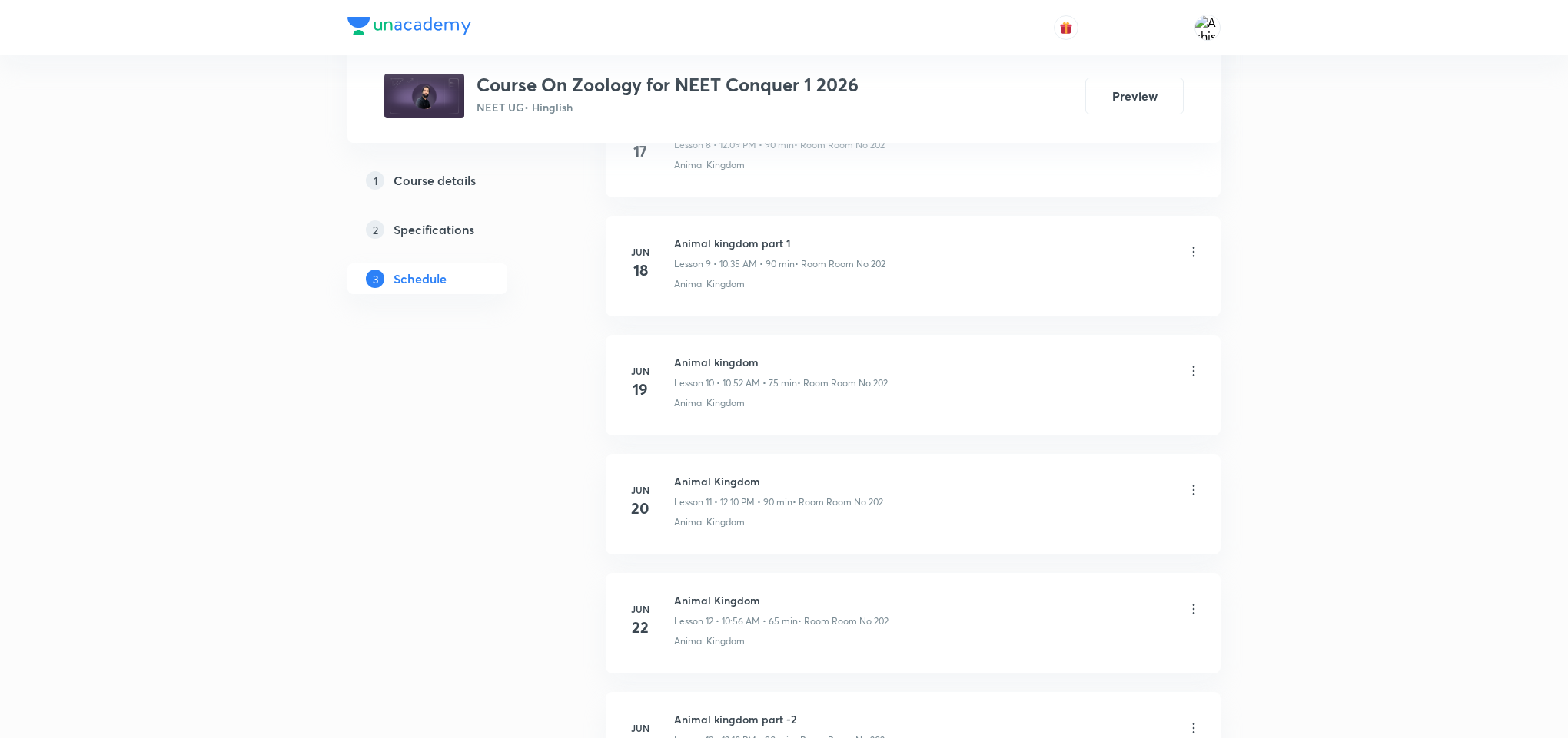
scroll to position [7602, 0]
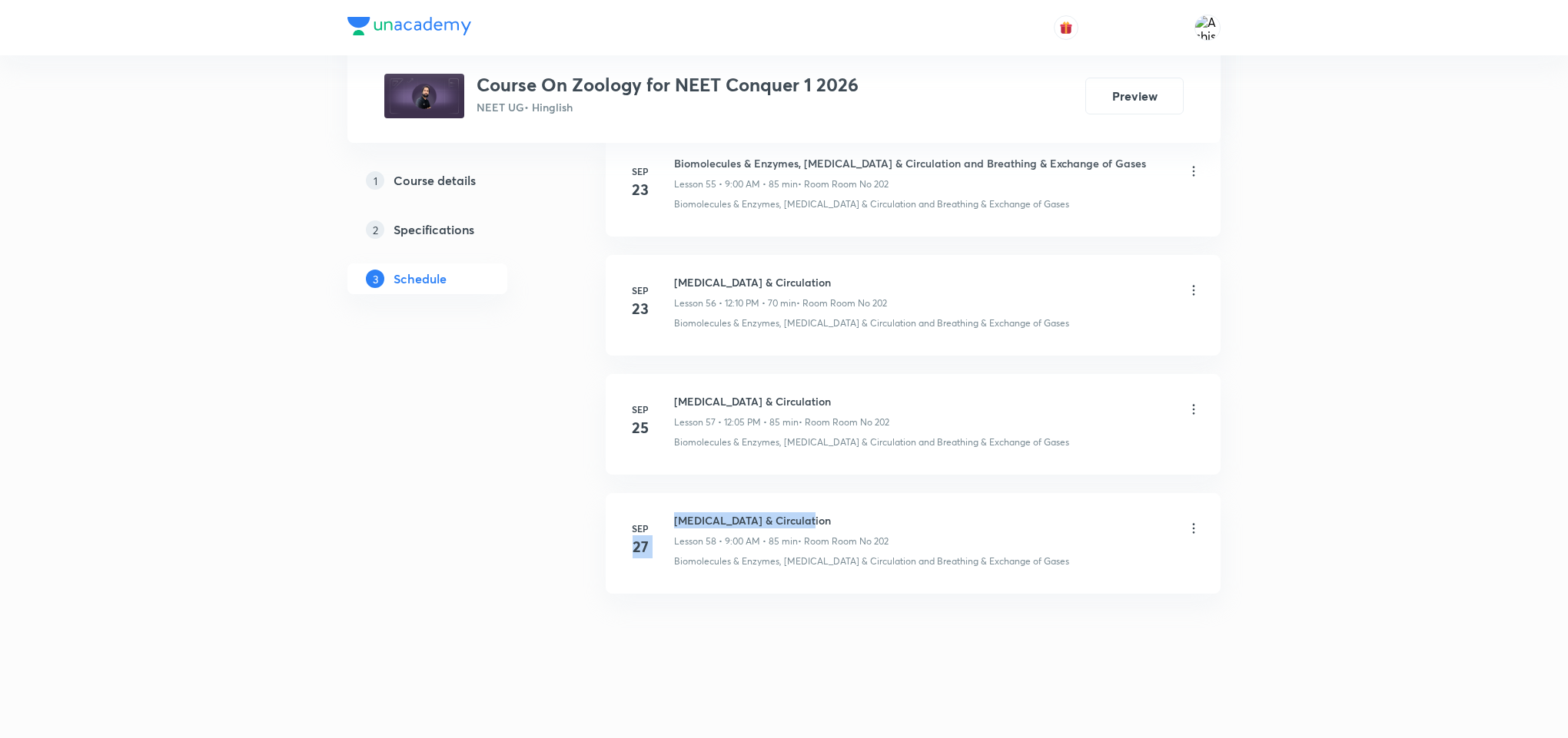
drag, startPoint x: 669, startPoint y: 519, endPoint x: 804, endPoint y: 519, distance: 135.0
click at [804, 519] on div "[DATE] [MEDICAL_DATA] & Circulation Lesson 58 • 9:00 AM • 85 min • Room Room No…" at bounding box center [913, 540] width 577 height 56
click at [804, 517] on h6 "[MEDICAL_DATA] & Circulation" at bounding box center [781, 520] width 214 height 16
drag, startPoint x: 819, startPoint y: 517, endPoint x: 673, endPoint y: 516, distance: 146.0
click at [674, 516] on h6 "[MEDICAL_DATA] & Circulation" at bounding box center [781, 520] width 214 height 16
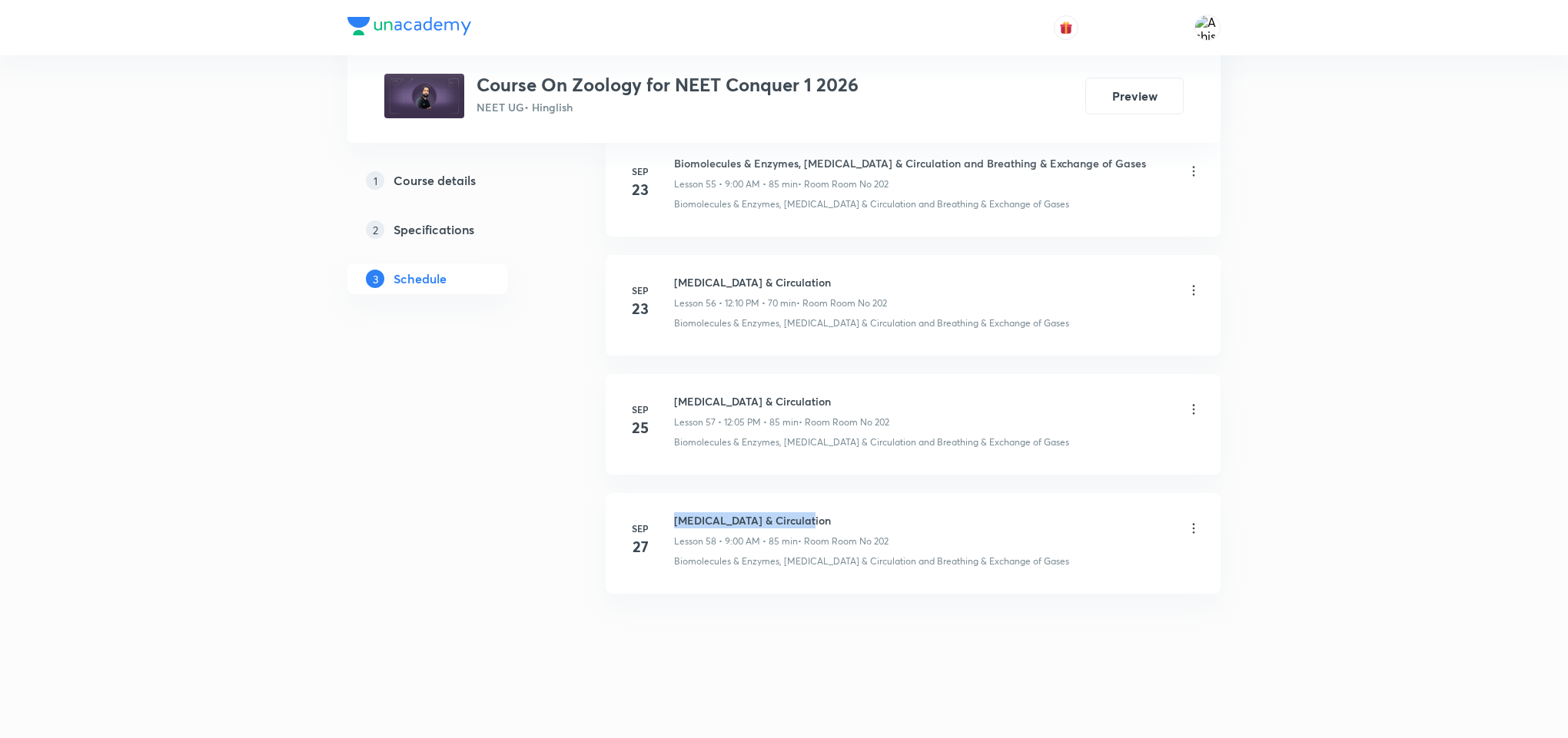
copy h6 "[MEDICAL_DATA] & Circulation"
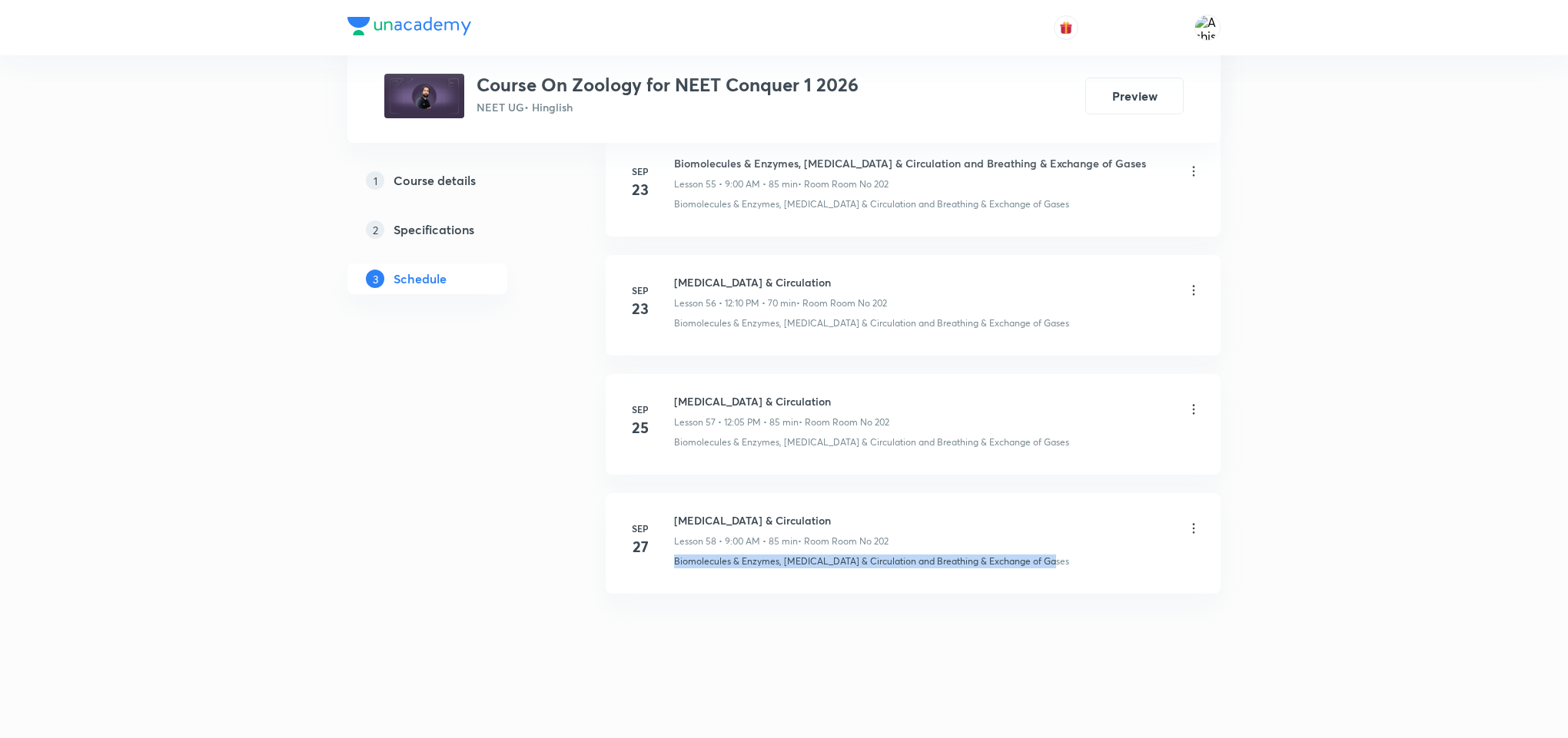
drag, startPoint x: 674, startPoint y: 561, endPoint x: 1059, endPoint y: 577, distance: 385.3
click at [1059, 577] on li "[DATE] [MEDICAL_DATA] & Circulation Lesson 58 • 9:00 AM • 85 min • Room Room No…" at bounding box center [913, 543] width 615 height 101
copy p "Biomolecules & Enzymes, [MEDICAL_DATA] & Circulation and Breathing & Exchange o…"
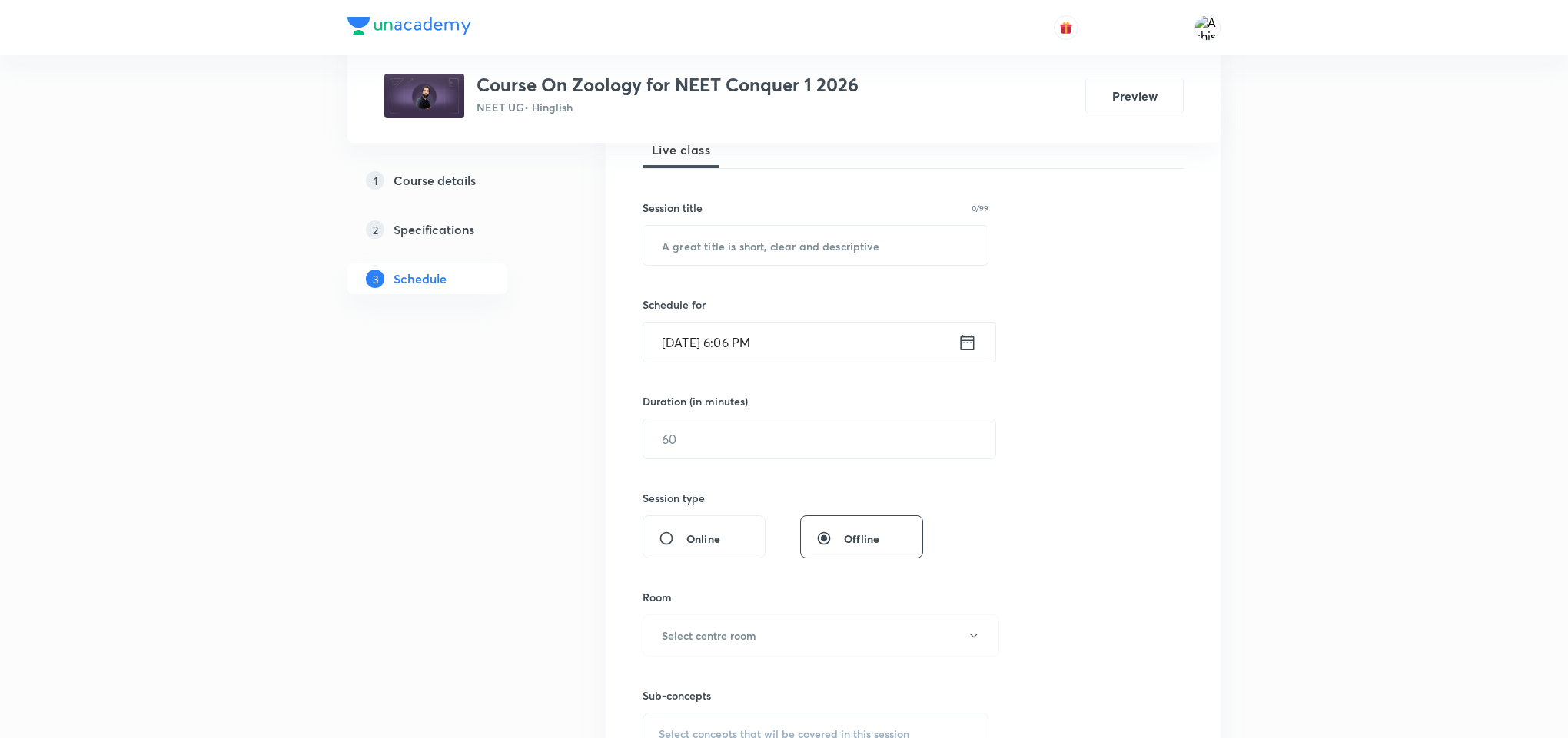
scroll to position [577, 0]
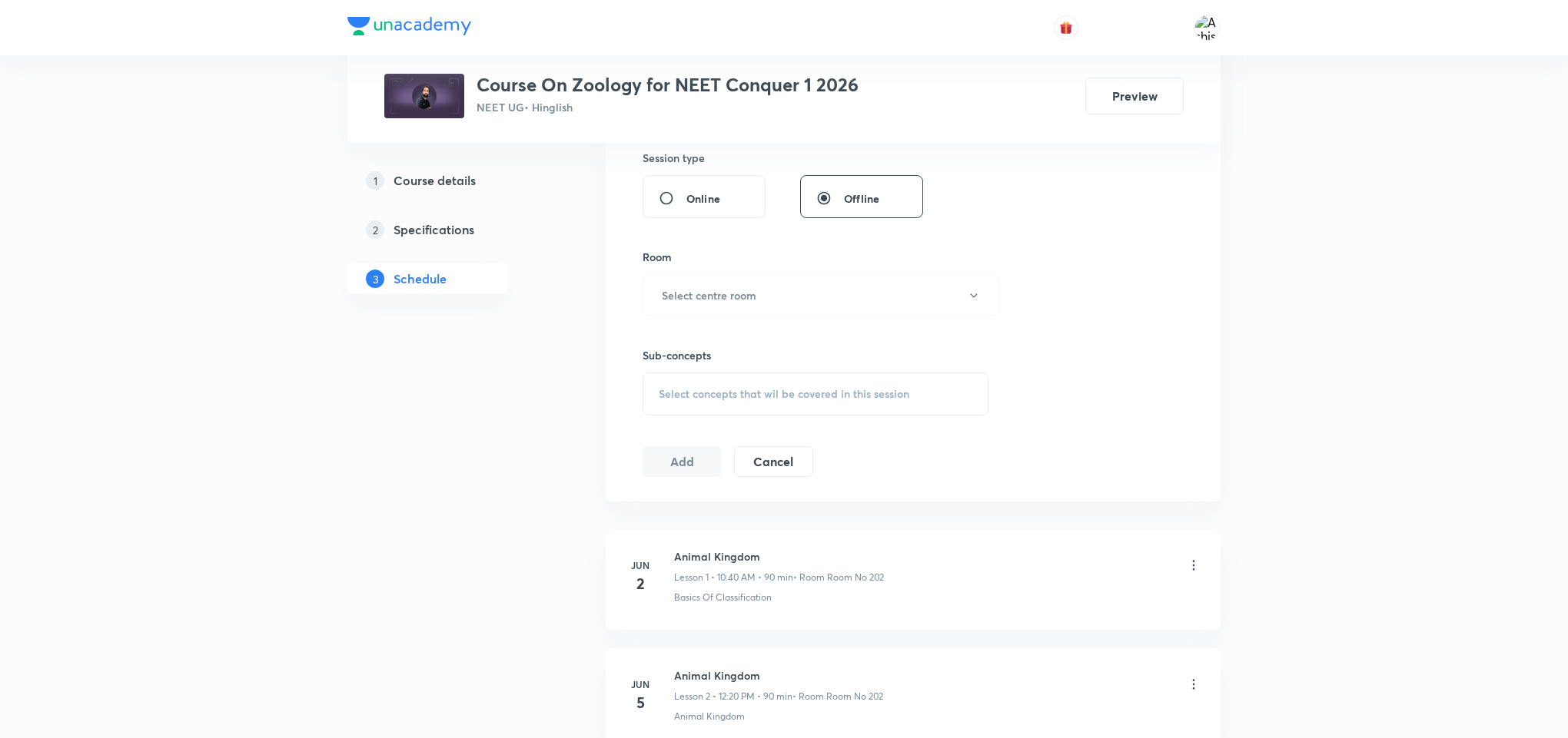
click at [740, 390] on span "Select concepts that wil be covered in this session" at bounding box center [784, 394] width 250 height 13
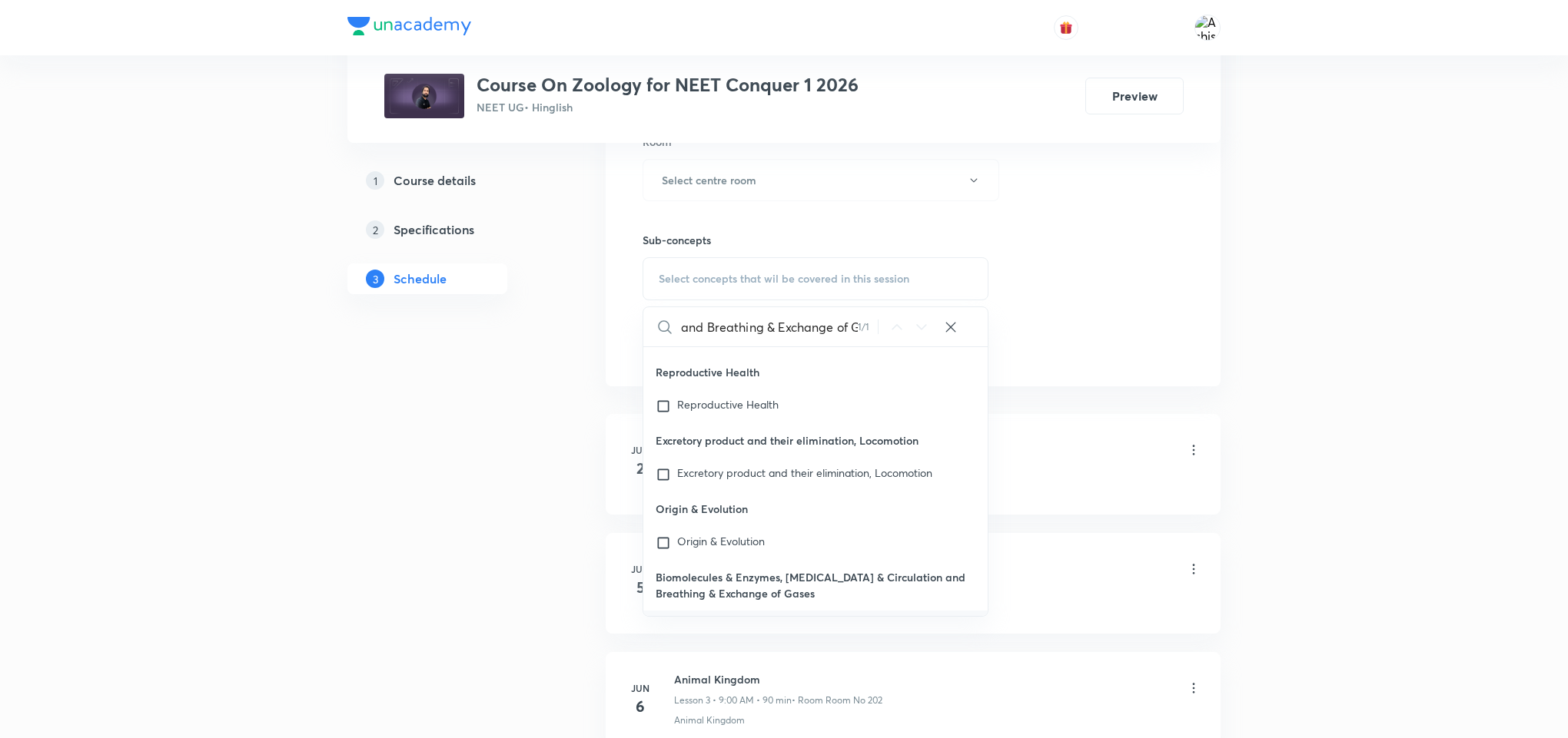
scroll to position [70672, 0]
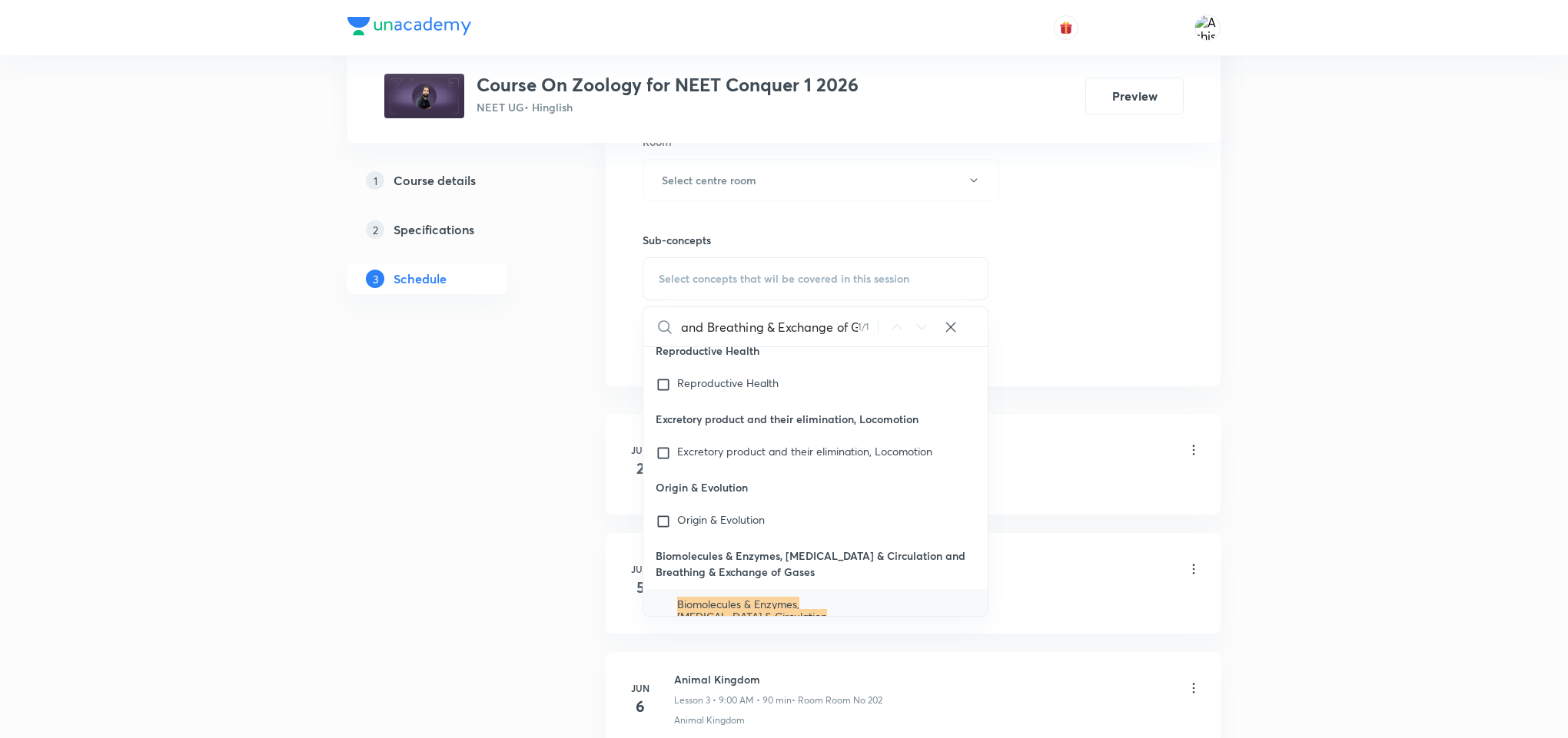
type input "Biomolecules & Enzymes, Body Fluids & Circulation and Breathing & Exchange of G…"
click at [763, 597] on mark "Biomolecules & Enzymes, Body Fluids & Circulation and Breathing & Exchange of G…" at bounding box center [752, 622] width 150 height 52
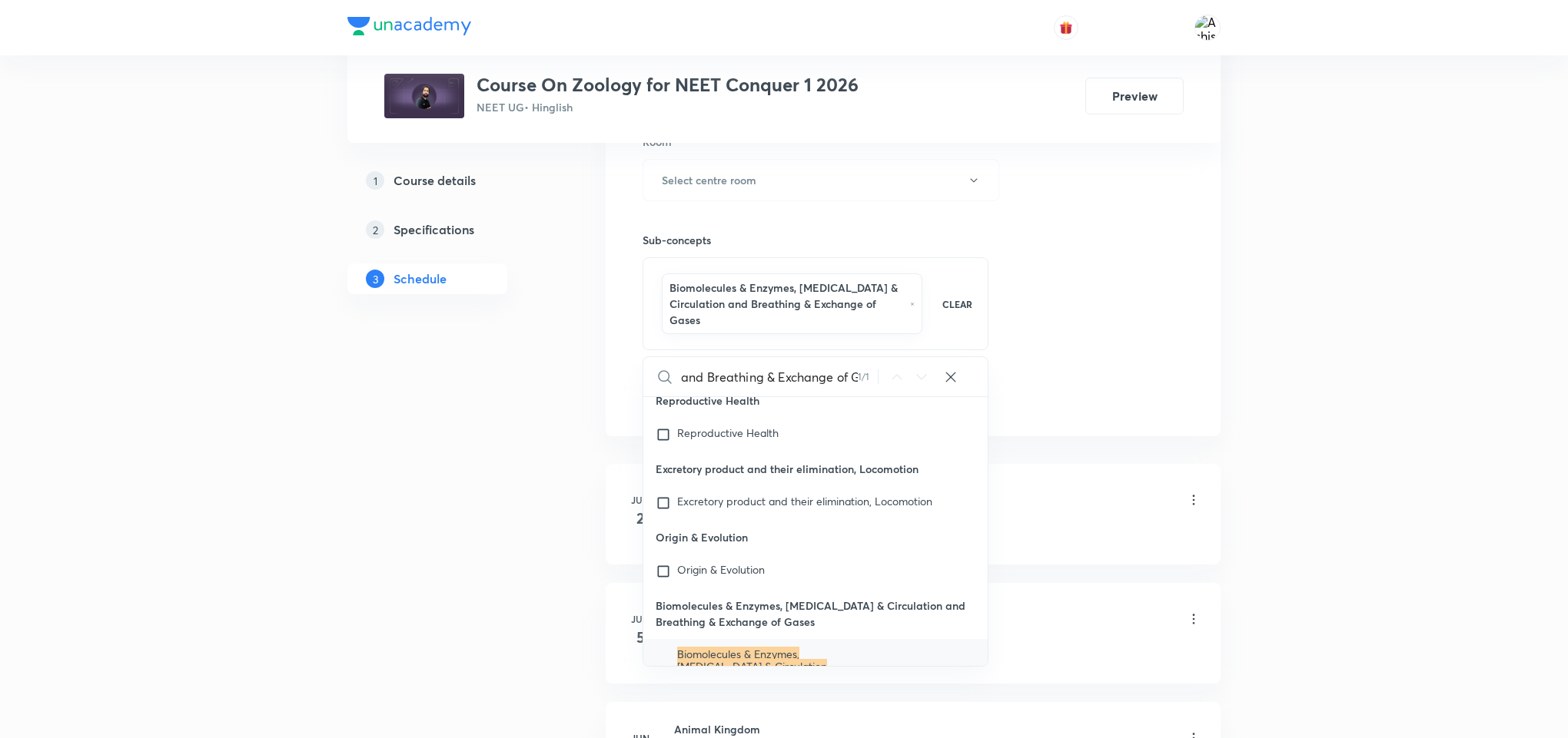
checkbox input "true"
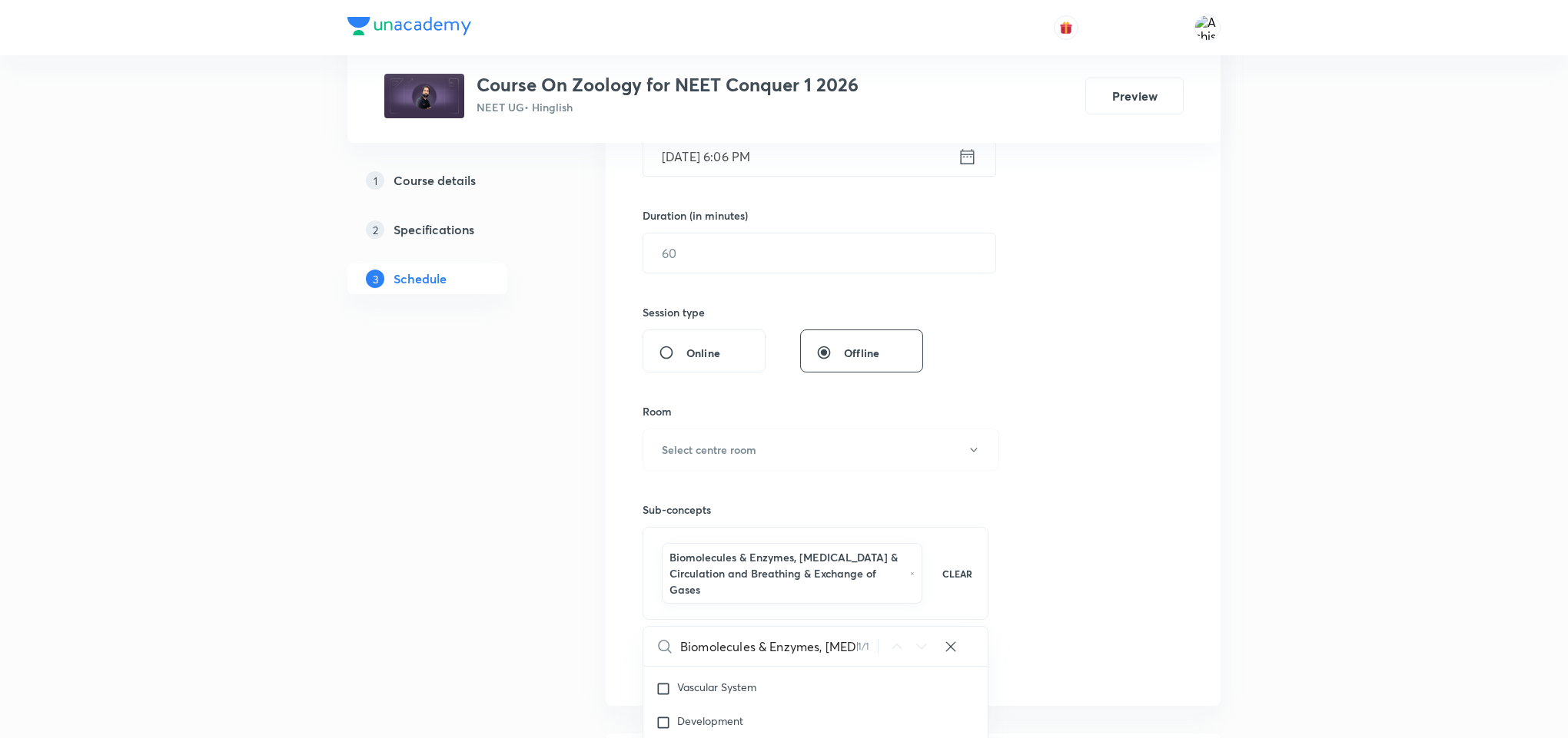
scroll to position [345, 0]
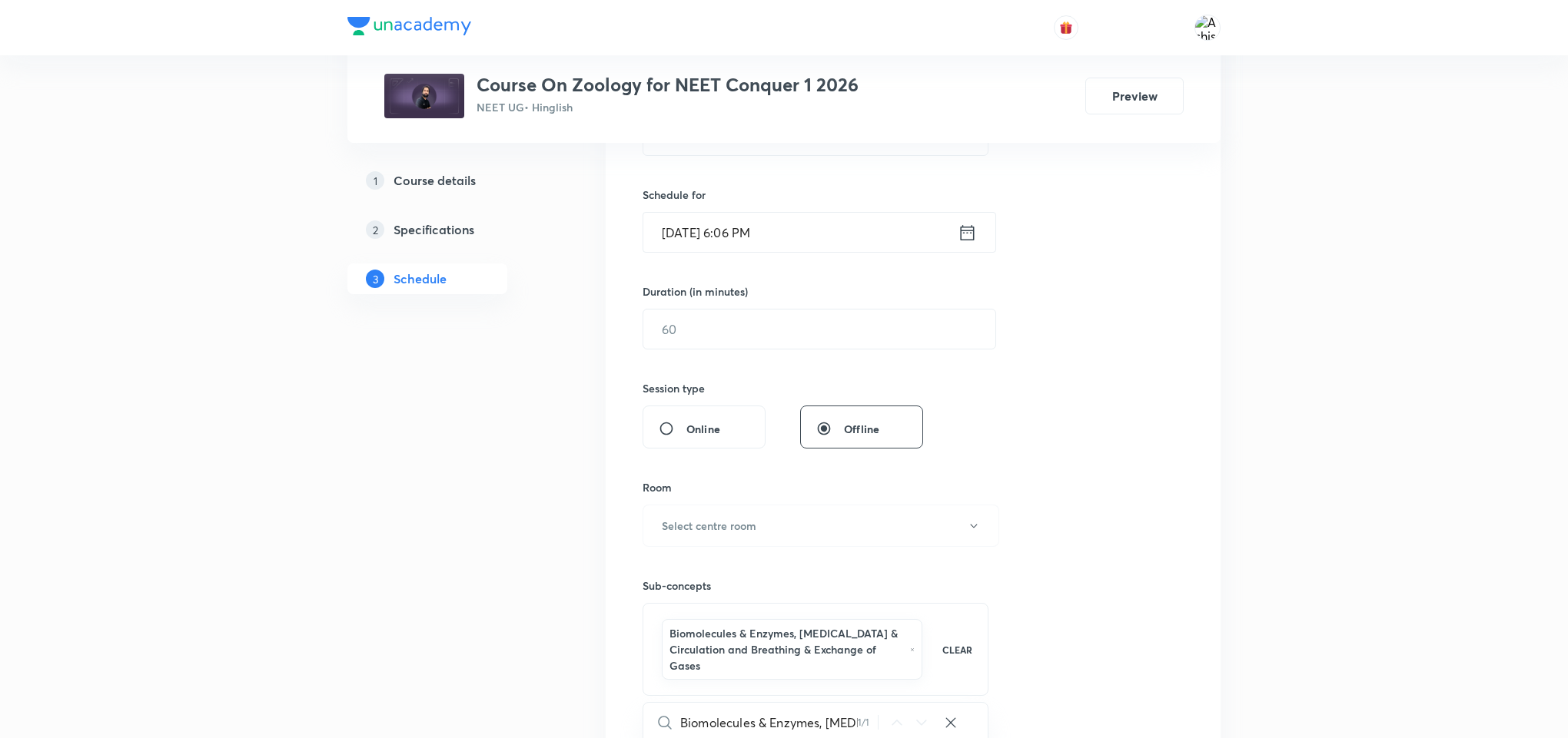
drag, startPoint x: 842, startPoint y: 490, endPoint x: 833, endPoint y: 501, distance: 14.2
click at [839, 490] on div "Room" at bounding box center [814, 488] width 346 height 16
click at [822, 529] on button "Select centre room" at bounding box center [820, 526] width 356 height 43
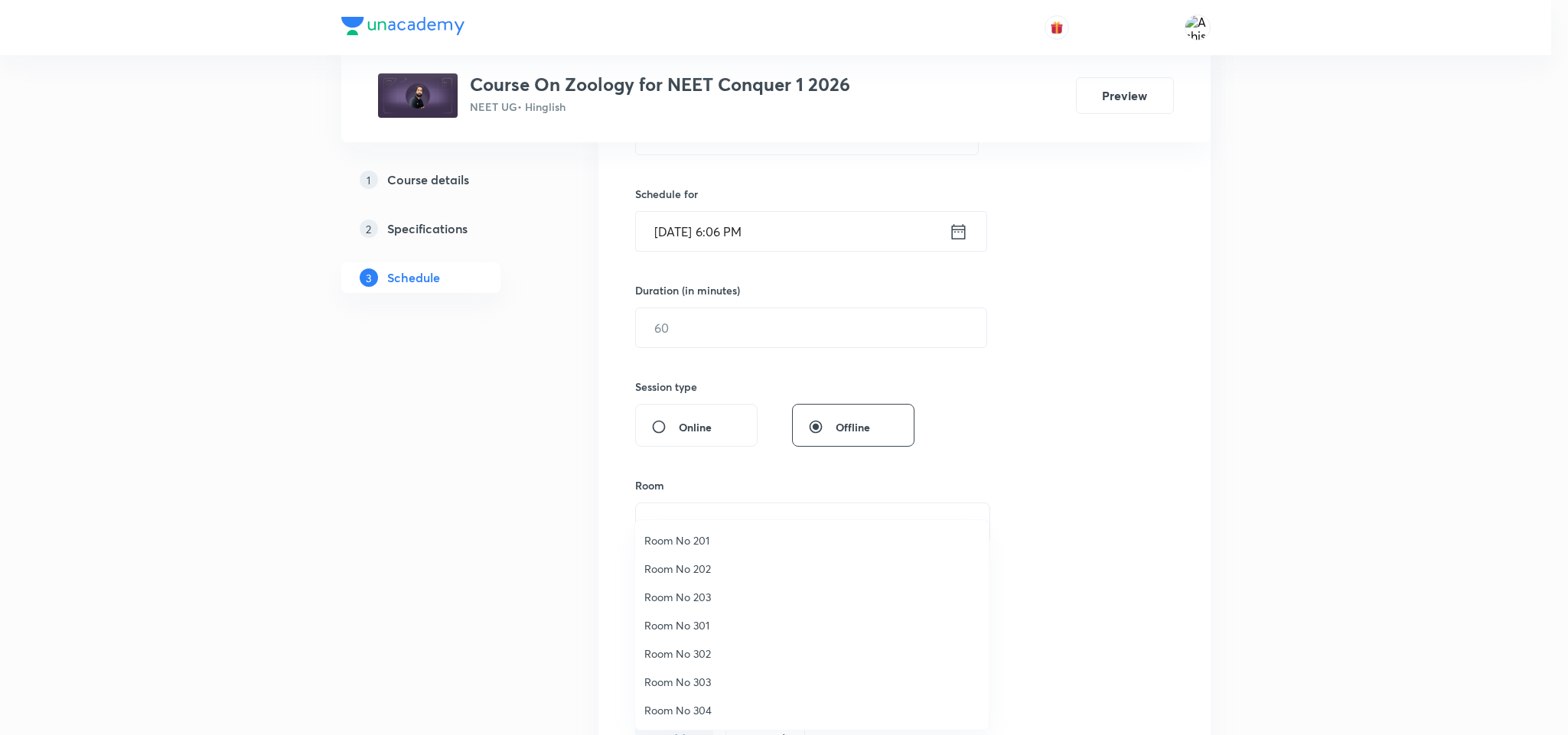
click at [687, 574] on span "Room No 202" at bounding box center [812, 569] width 335 height 16
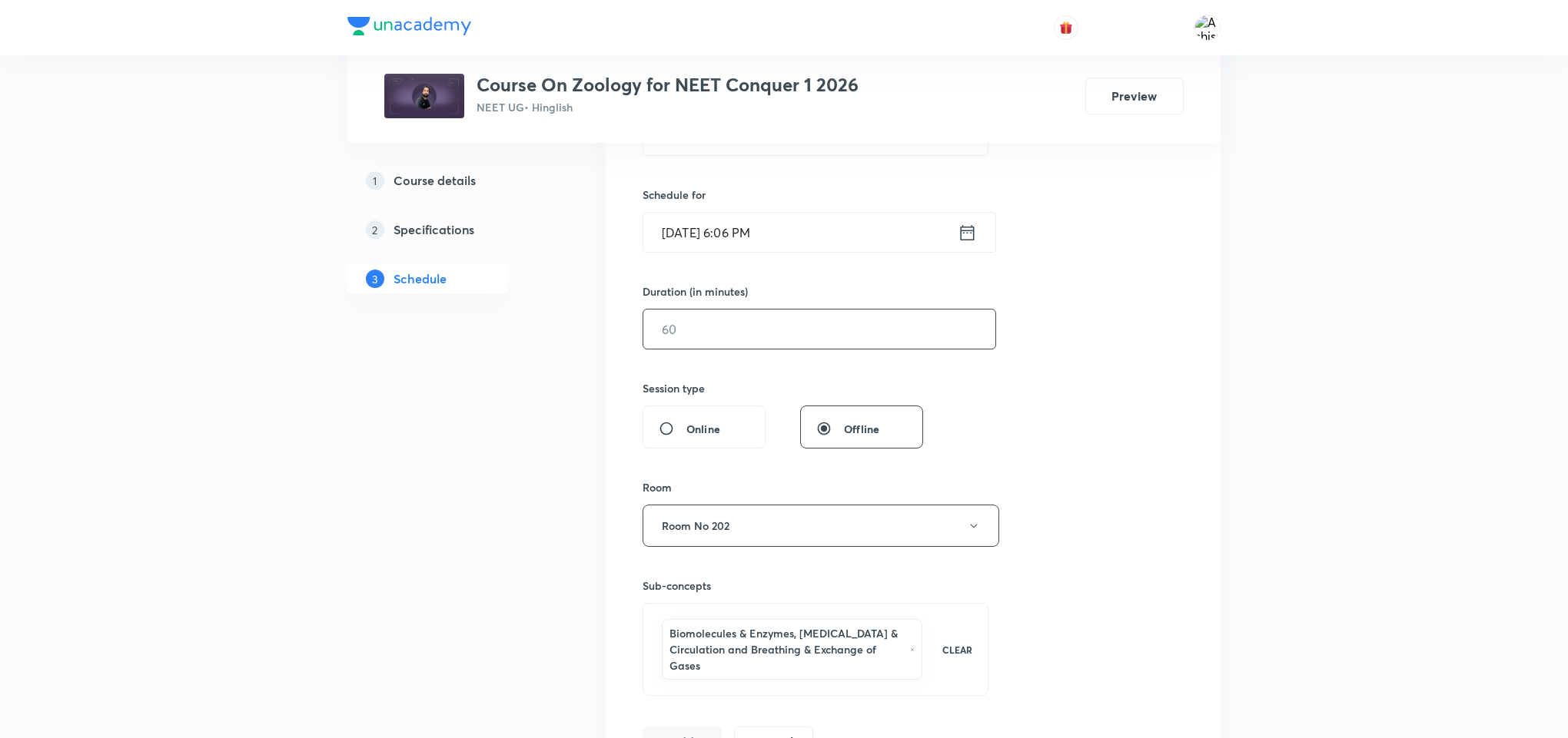
click at [710, 333] on input "text" at bounding box center [819, 329] width 352 height 39
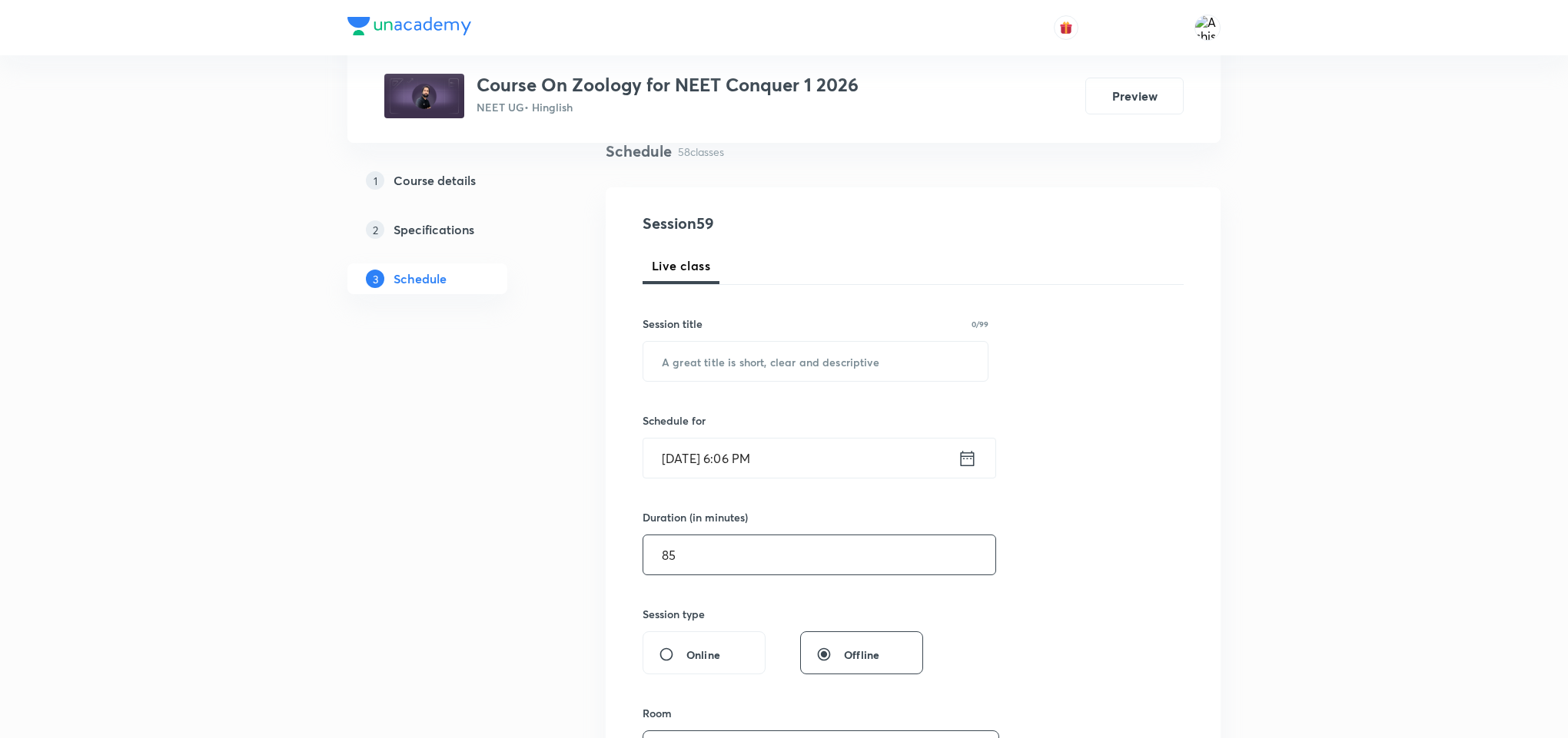
scroll to position [115, 0]
type input "85"
click at [694, 466] on input "Oct 5, 2025, 6:06 PM" at bounding box center [800, 462] width 315 height 39
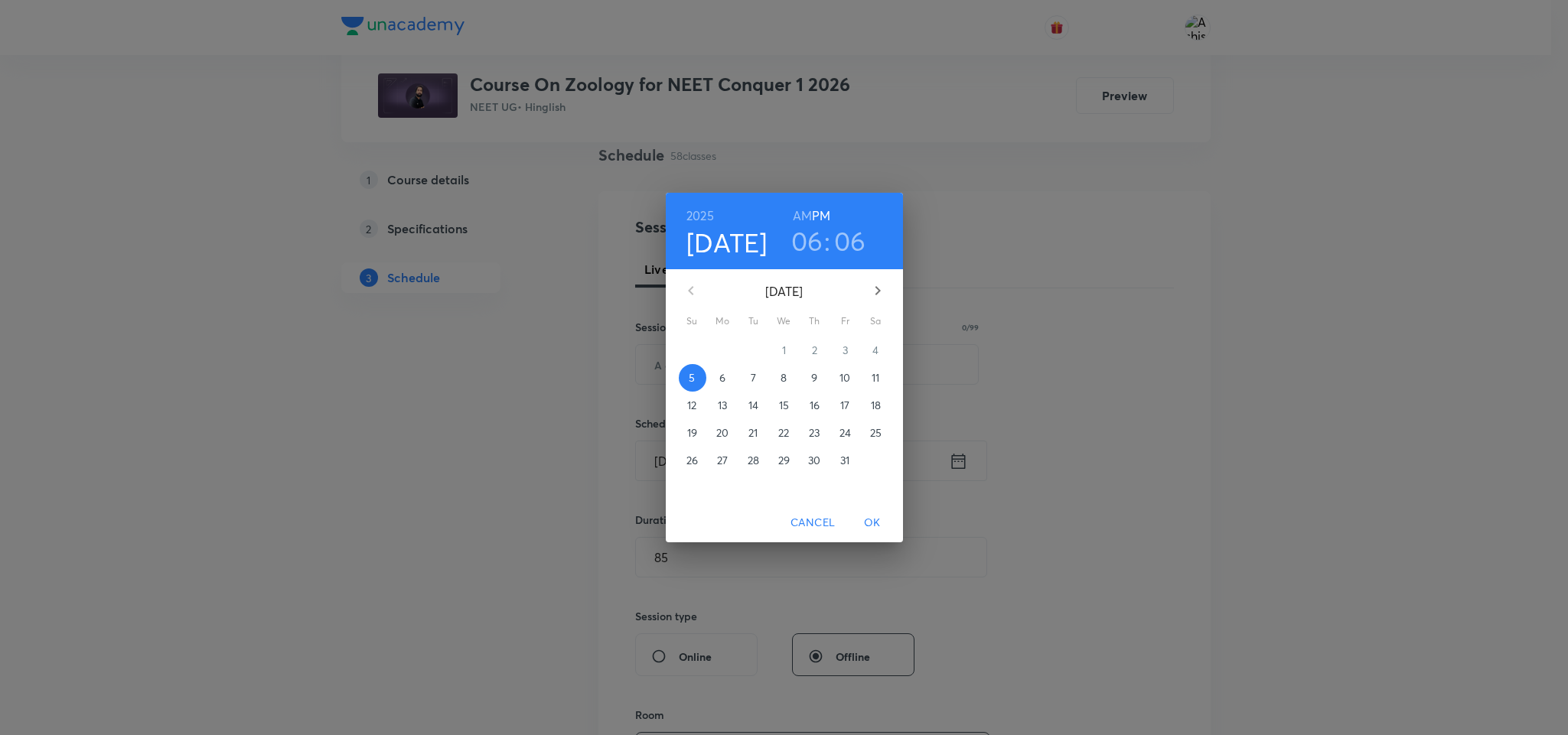
click at [729, 375] on span "6" at bounding box center [723, 377] width 28 height 15
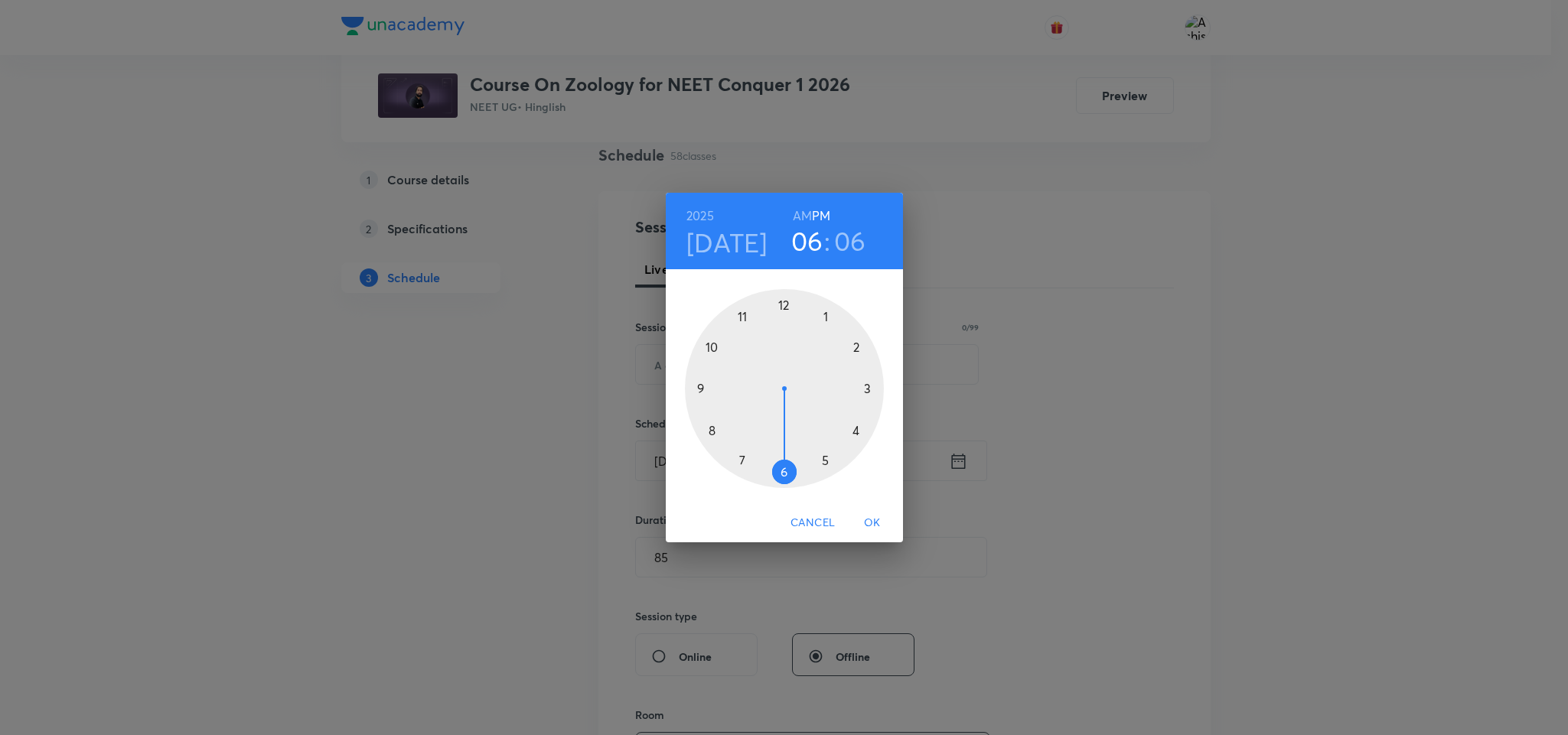
click at [805, 211] on h6 "AM" at bounding box center [802, 216] width 19 height 22
click at [708, 348] on div at bounding box center [784, 388] width 199 height 199
click at [740, 460] on div at bounding box center [784, 388] width 199 height 199
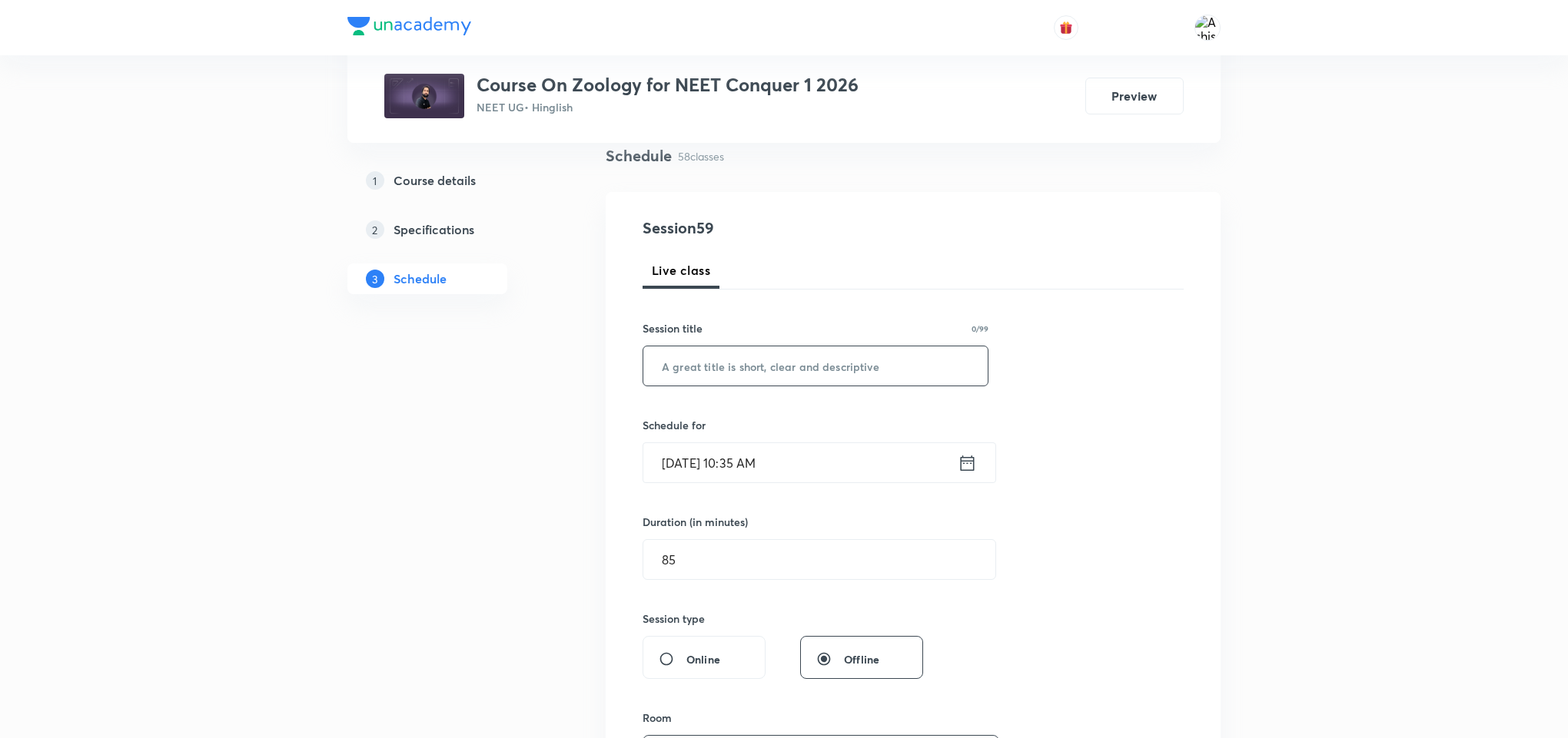
click at [706, 376] on input "text" at bounding box center [815, 365] width 345 height 39
paste input "Body Fluids & Circulation"
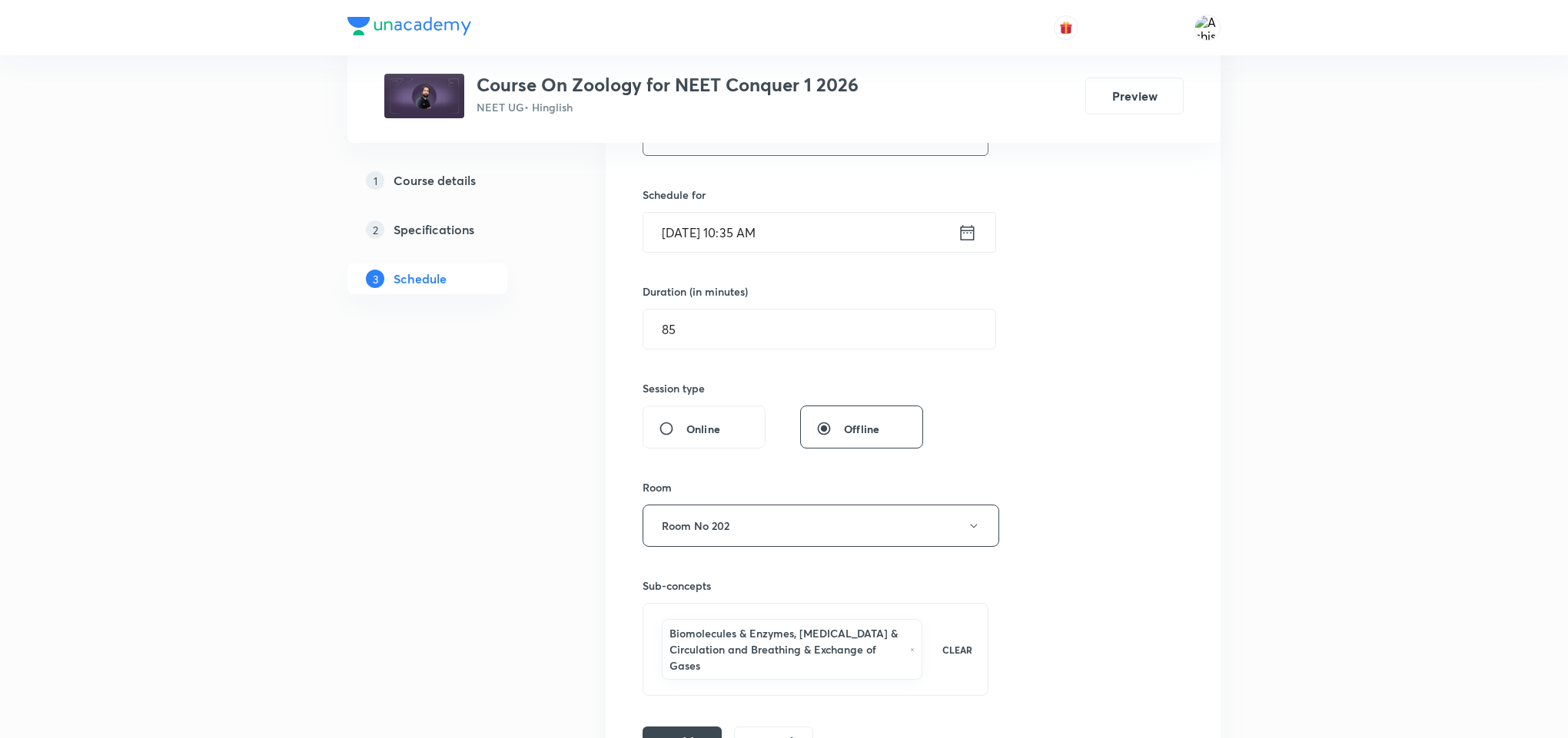
scroll to position [577, 0]
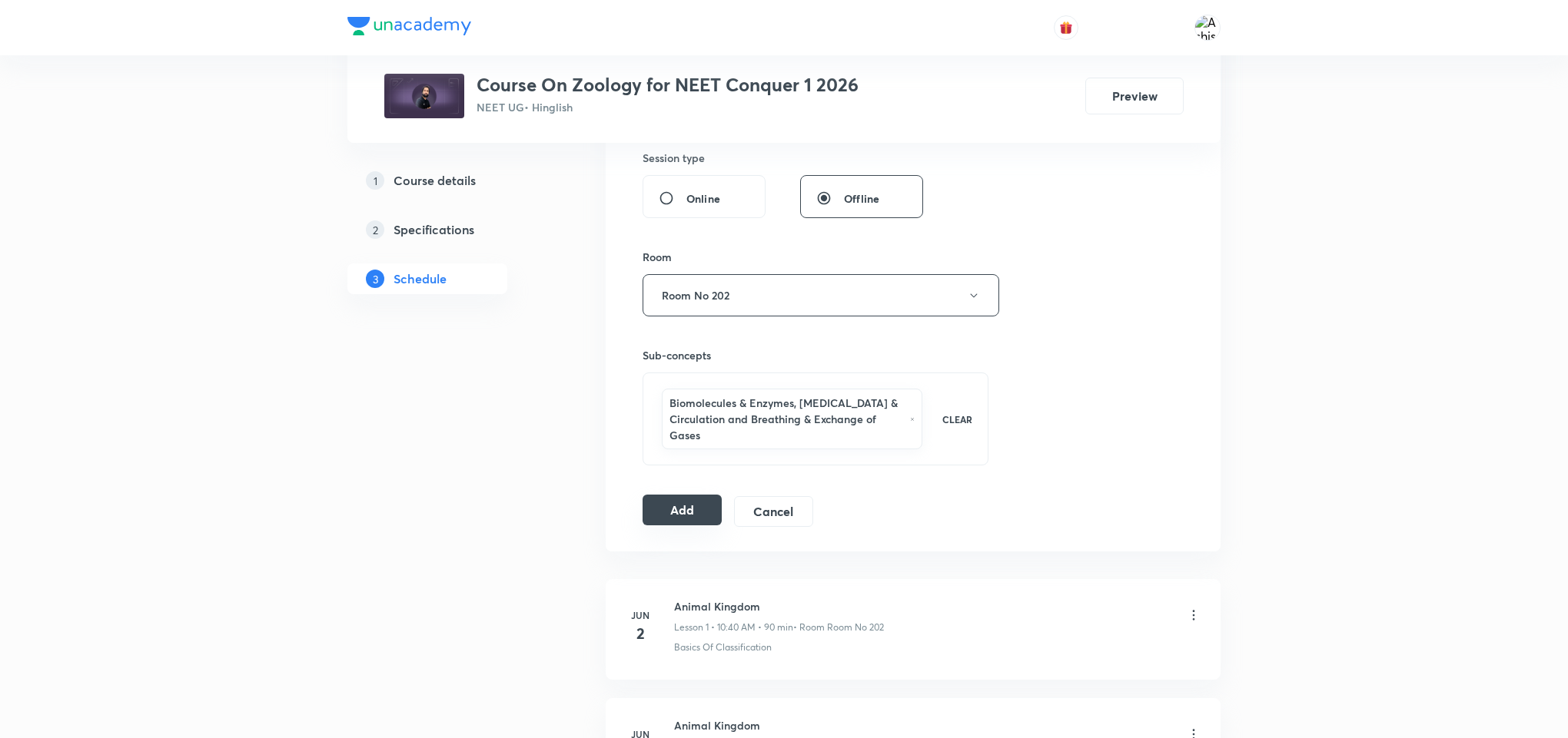
type input "Body Fluids & Circulation"
click at [693, 505] on button "Add" at bounding box center [681, 510] width 79 height 31
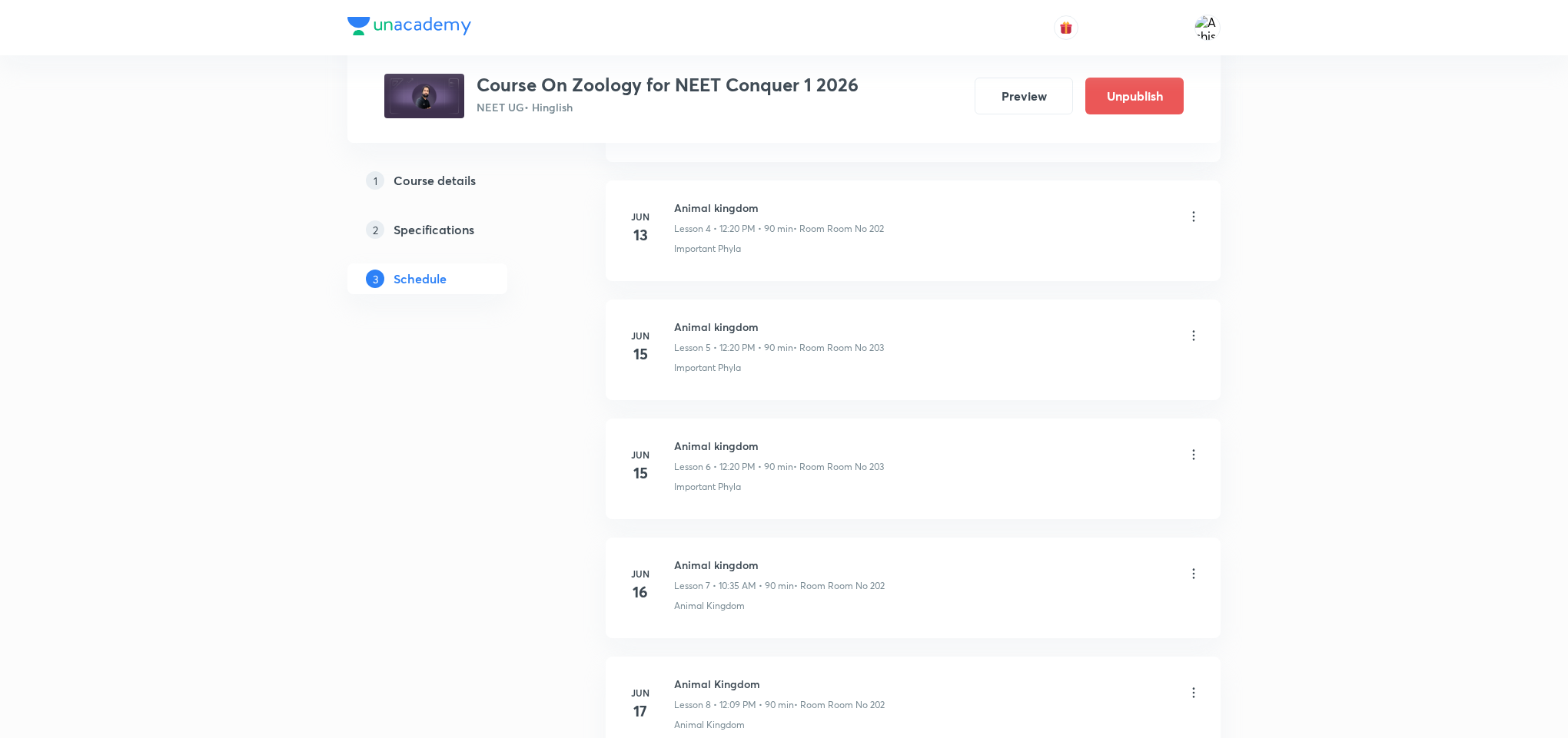
drag, startPoint x: 805, startPoint y: 116, endPoint x: 838, endPoint y: 305, distance: 191.9
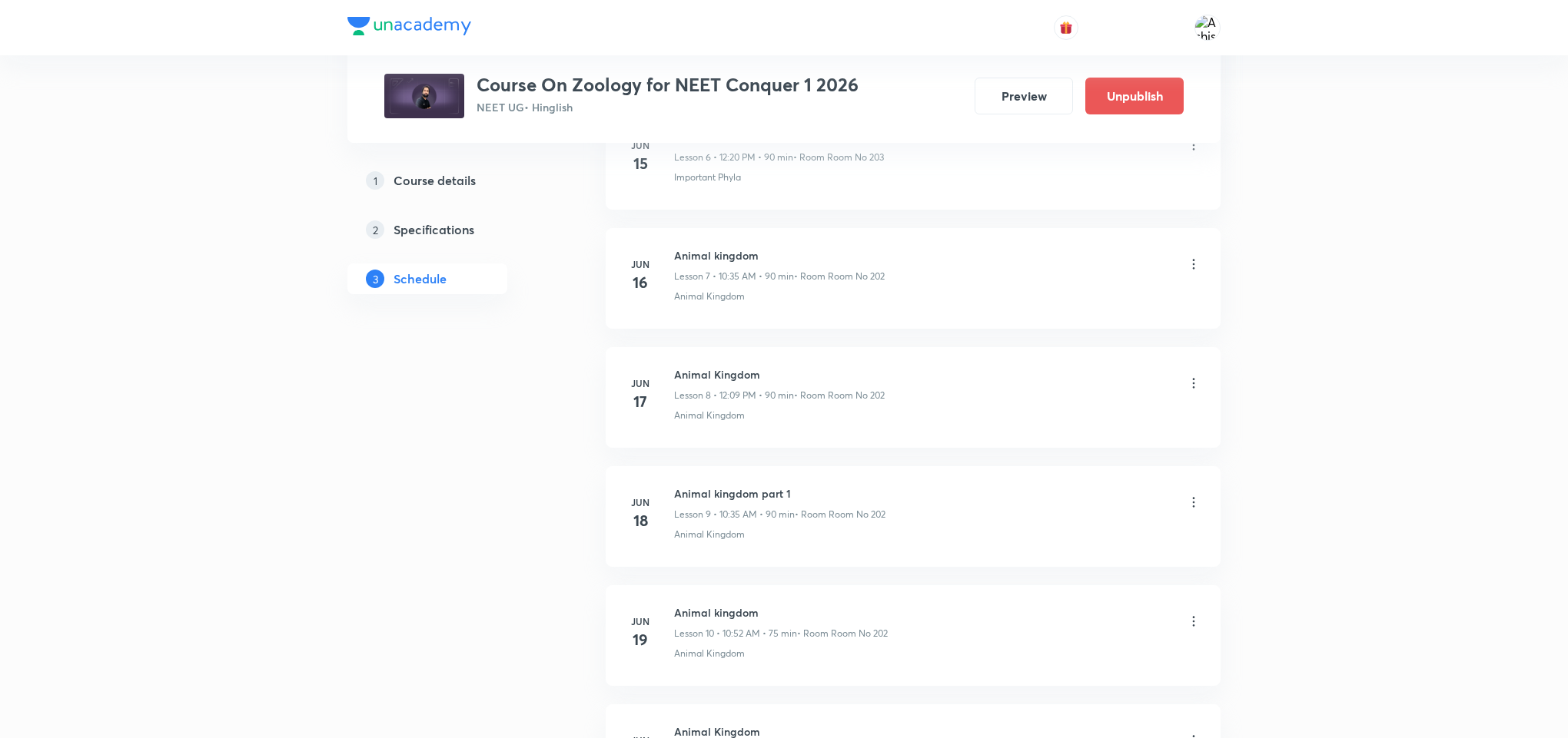
scroll to position [7012, 0]
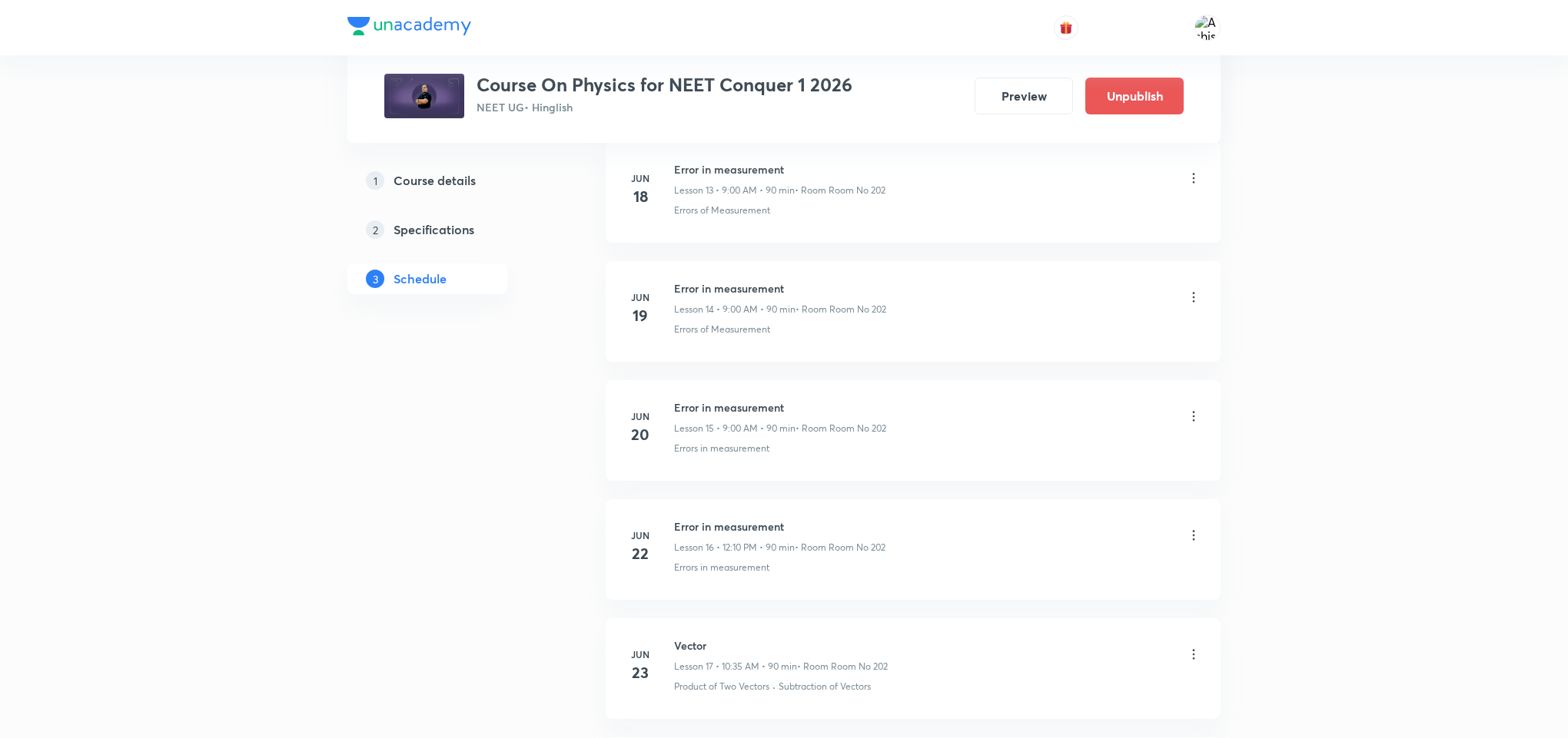
scroll to position [10204, 0]
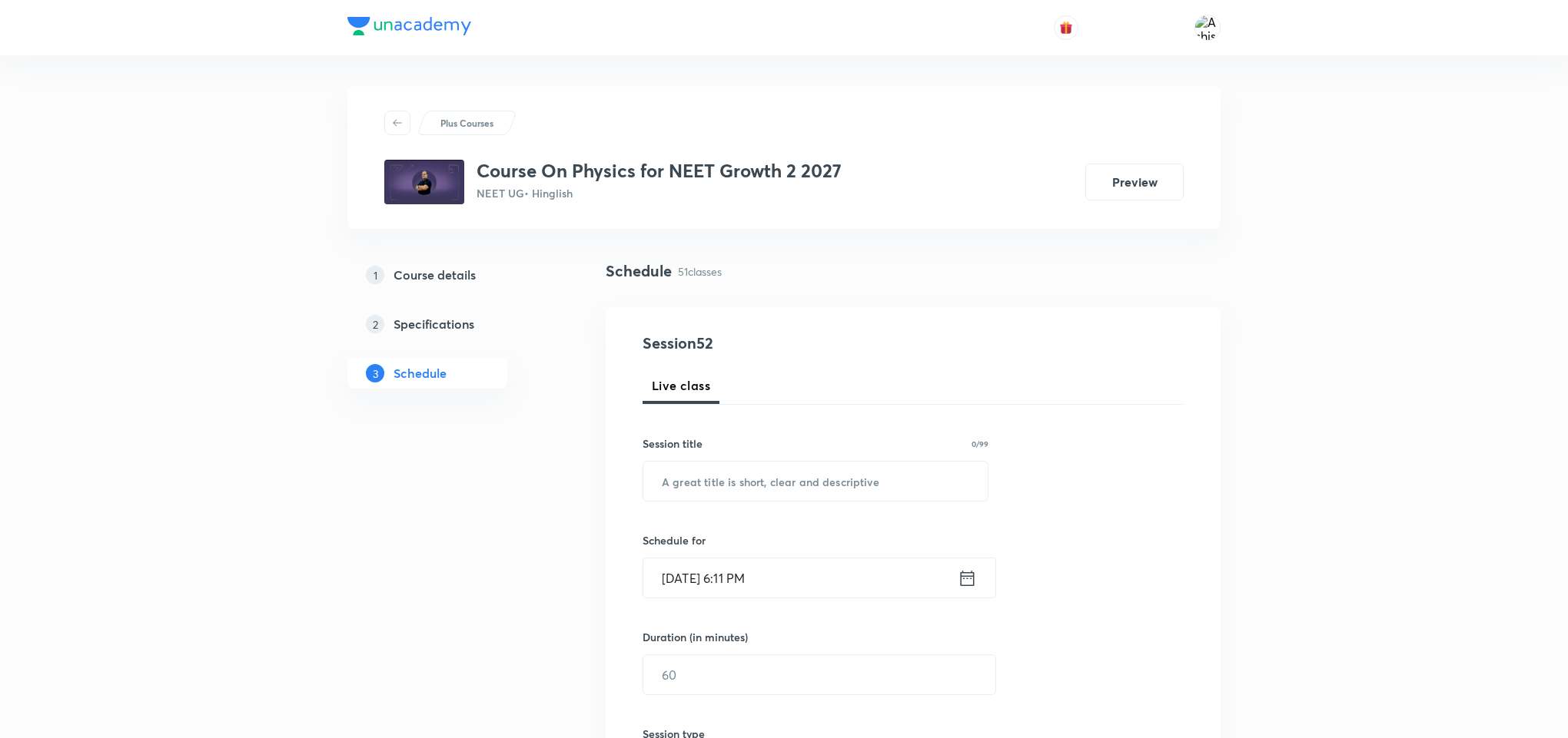
drag, startPoint x: 623, startPoint y: 106, endPoint x: 629, endPoint y: 129, distance: 23.8
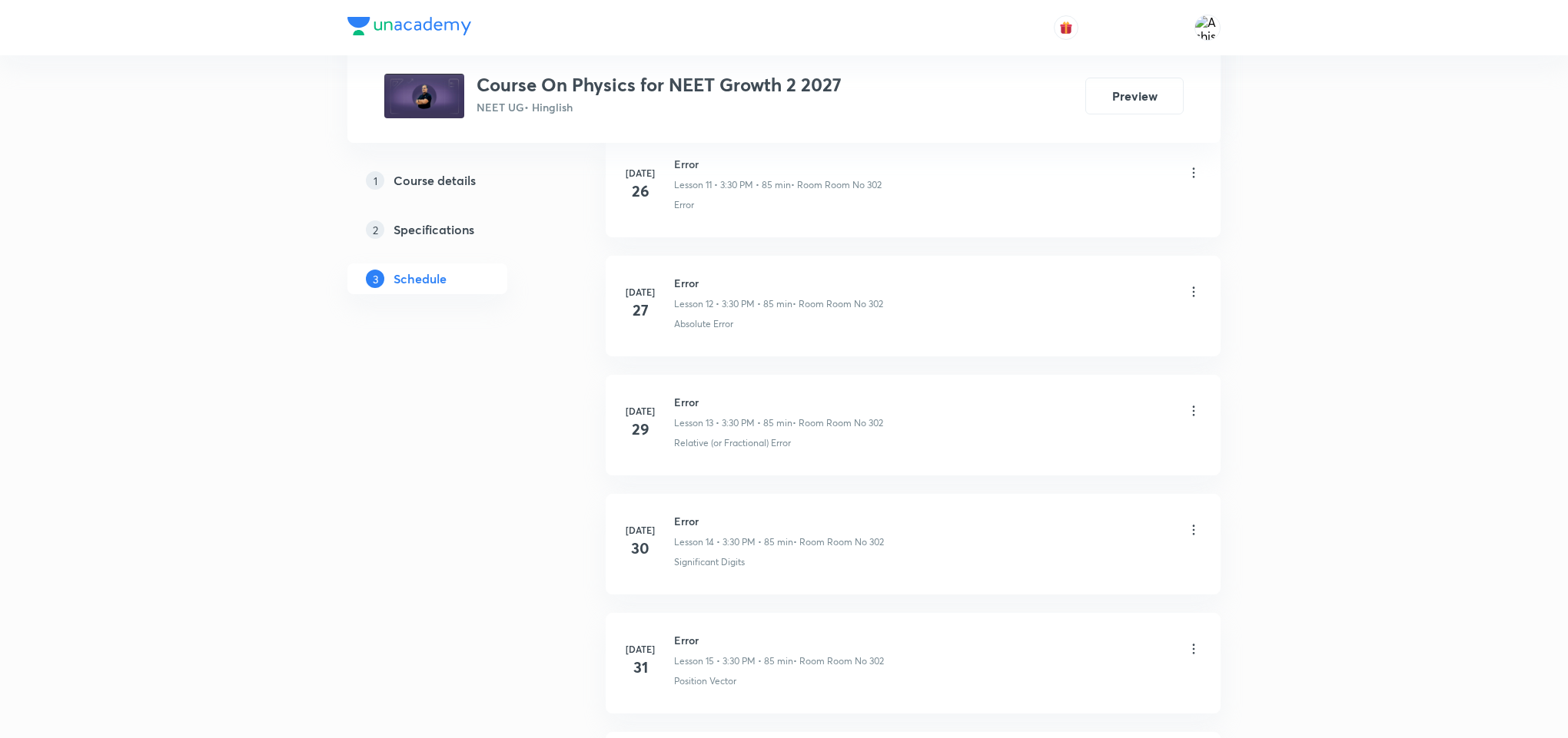
scroll to position [6608, 0]
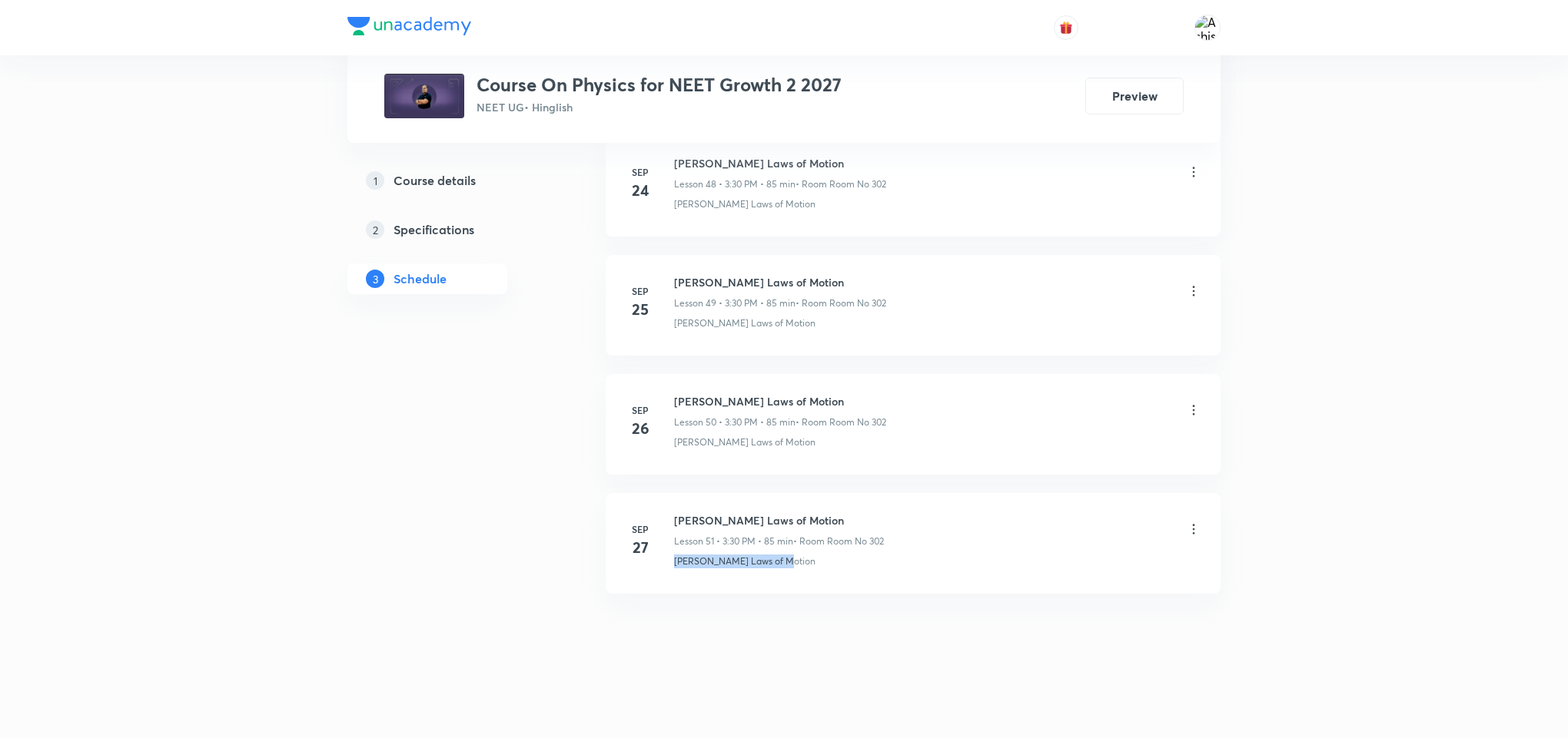
drag, startPoint x: 863, startPoint y: 577, endPoint x: 665, endPoint y: 593, distance: 198.6
click at [665, 593] on li "[DATE] [PERSON_NAME] Laws of Motion Lesson 51 • 3:30 PM • 85 min • Room Room No…" at bounding box center [913, 543] width 615 height 101
copy p "[PERSON_NAME] Laws of Motion"
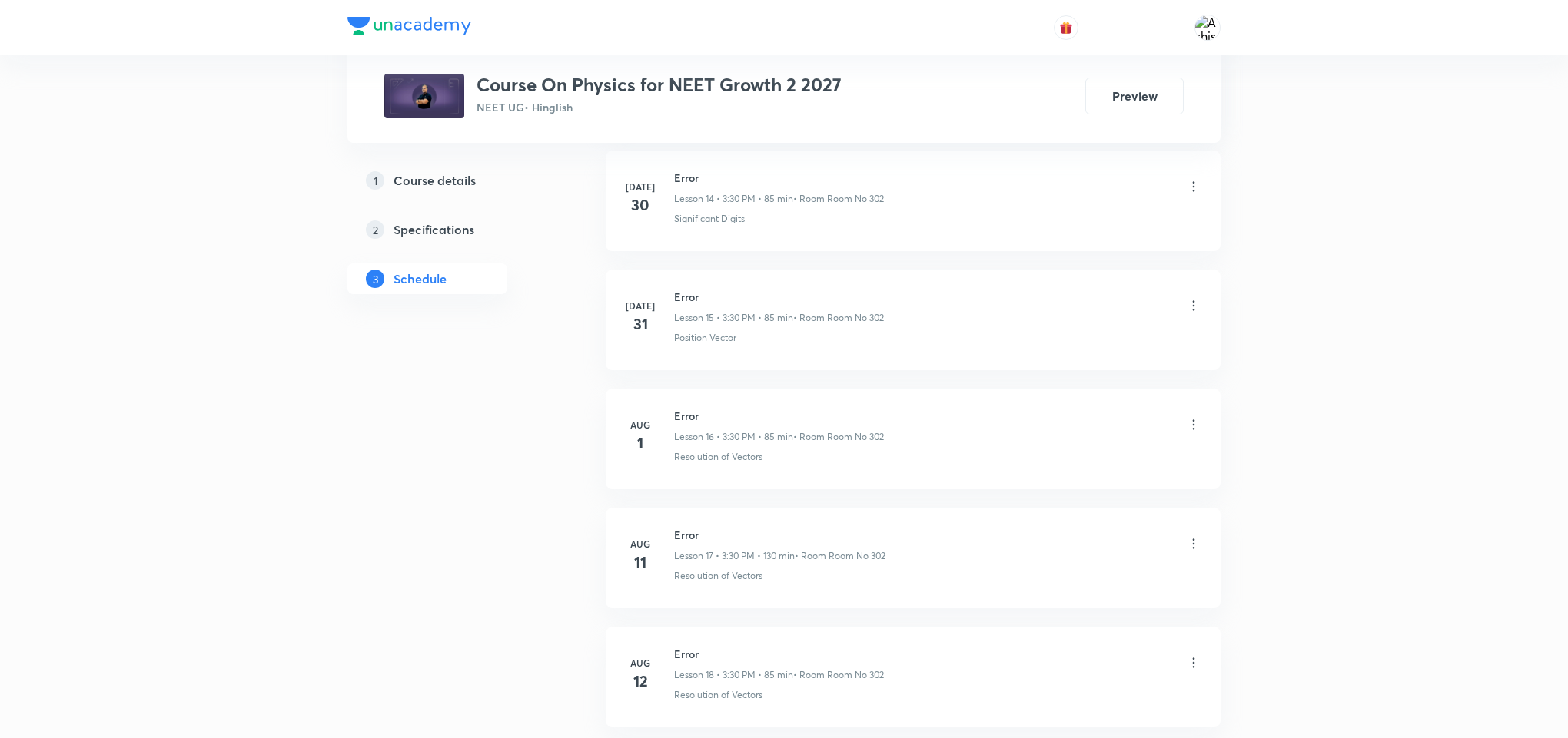
scroll to position [0, 0]
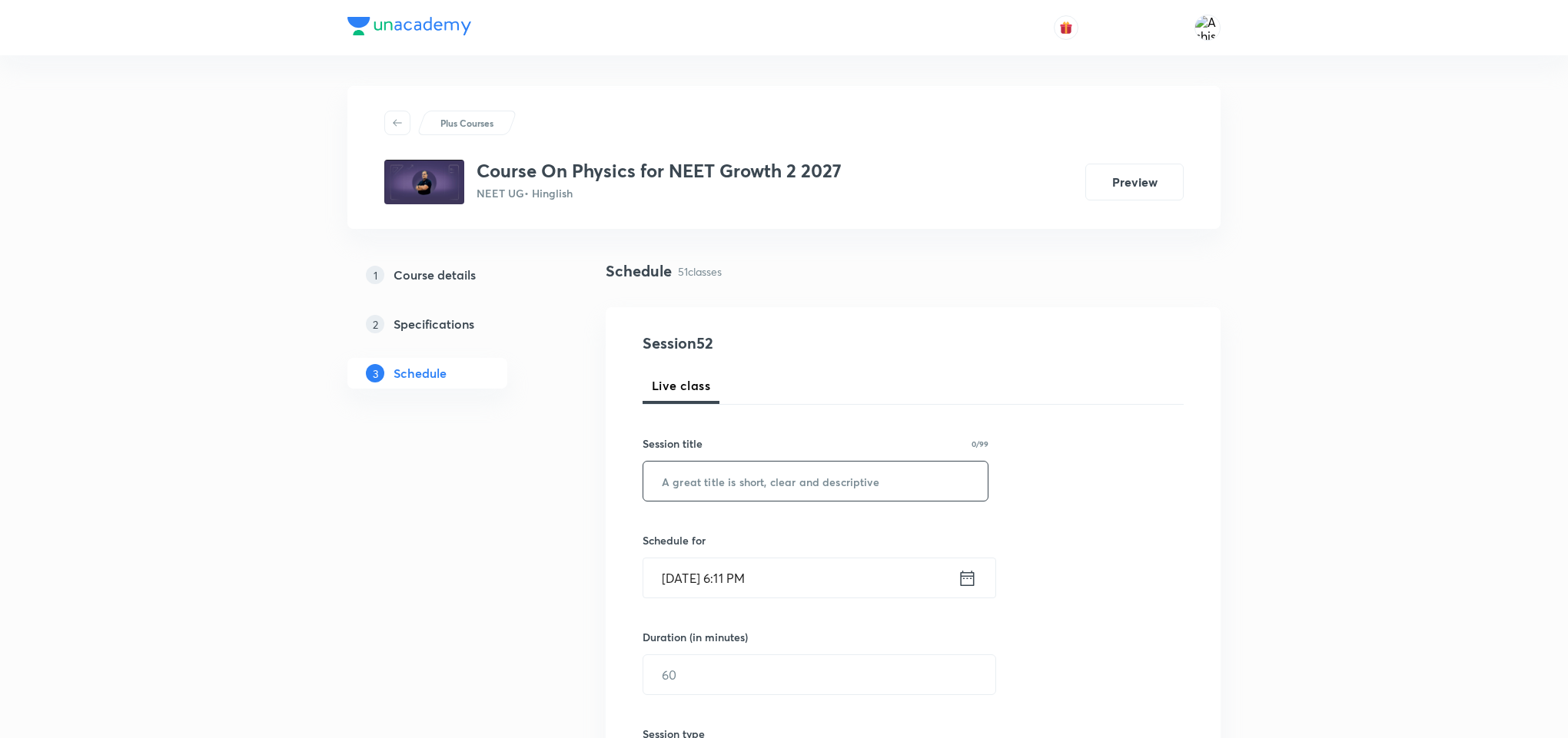
click at [787, 475] on input "text" at bounding box center [815, 481] width 345 height 39
paste input "[PERSON_NAME] Laws of Motion"
type input "[PERSON_NAME] Laws of Motion"
click at [695, 567] on input "[DATE] 6:11 PM" at bounding box center [800, 578] width 315 height 39
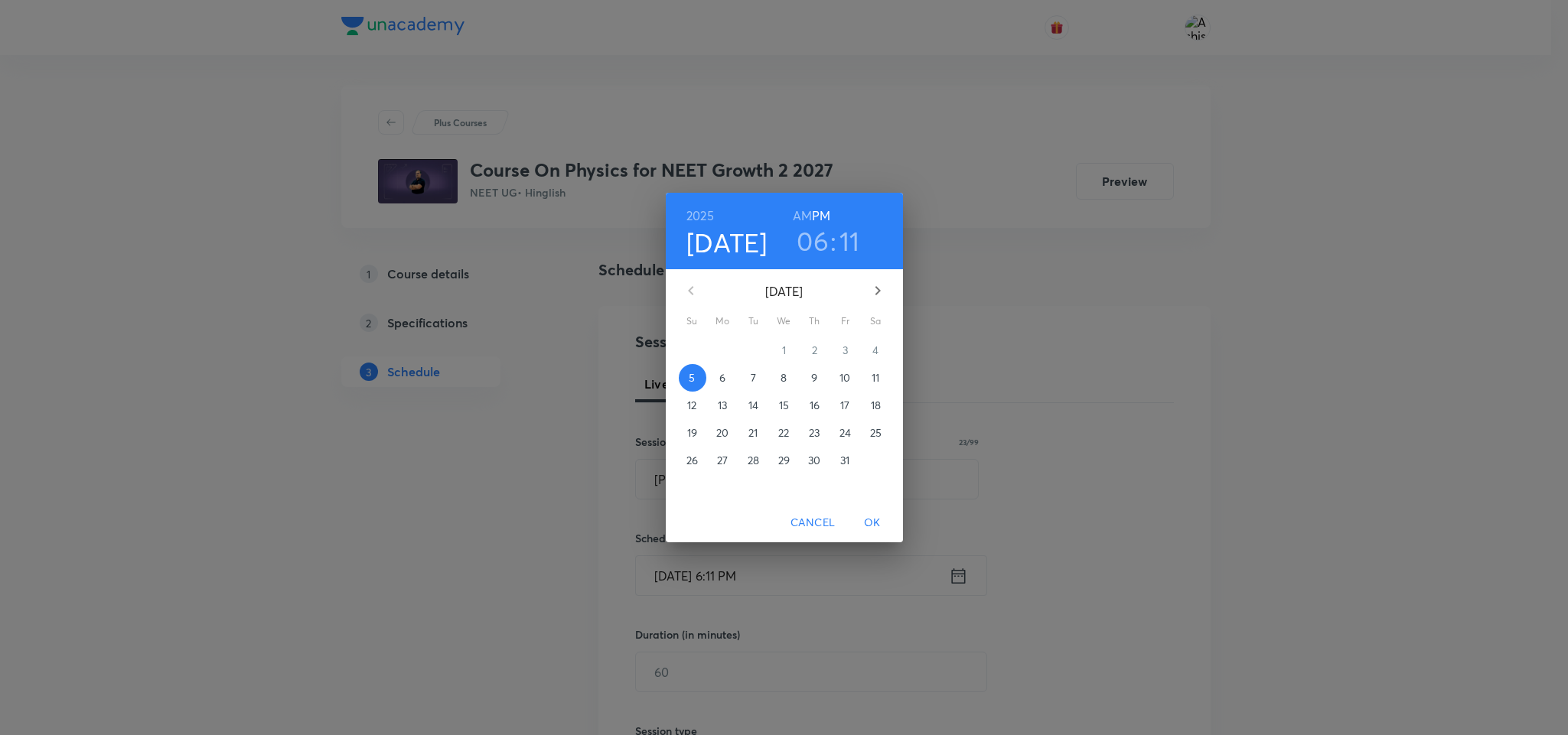
click at [723, 374] on p "6" at bounding box center [723, 377] width 6 height 15
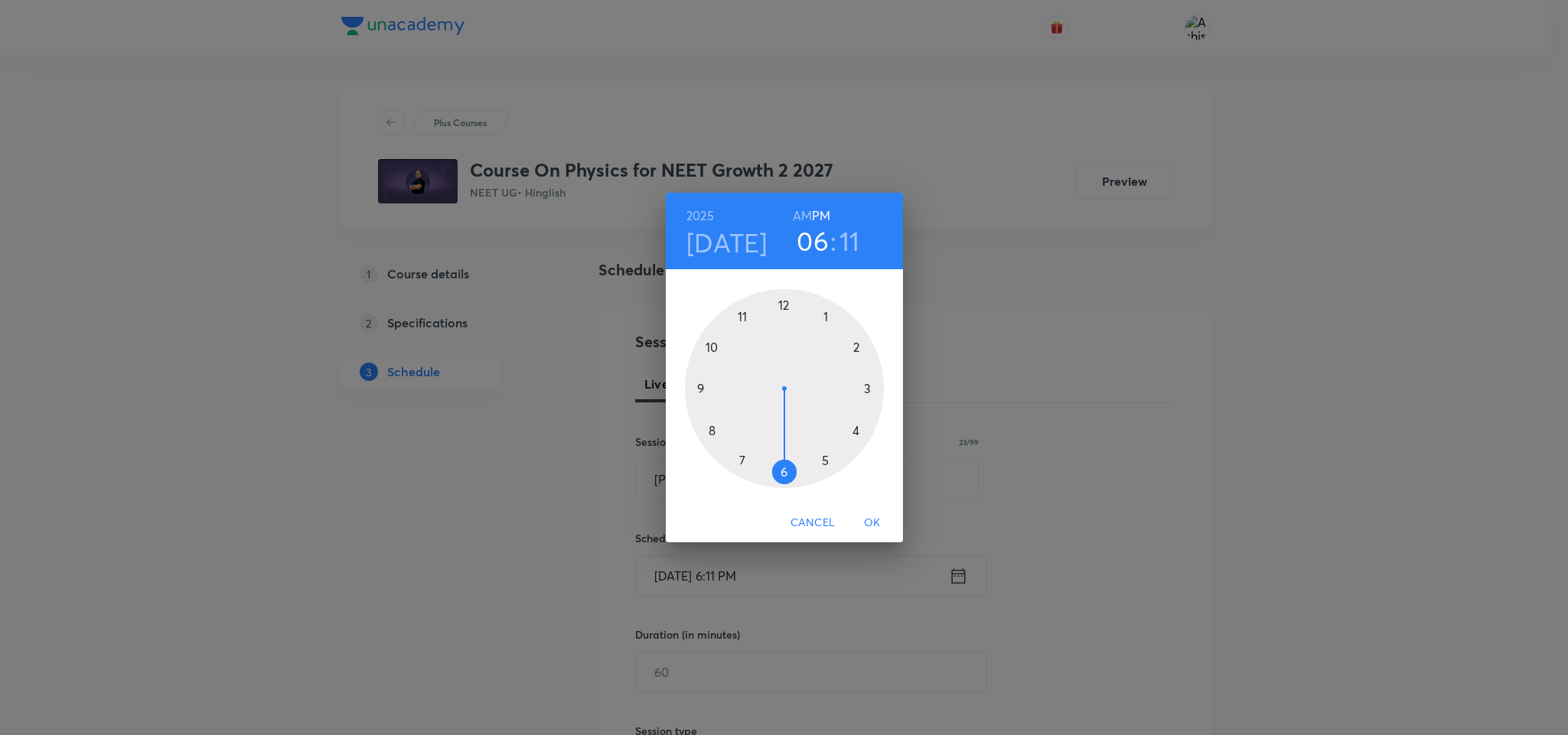
click at [865, 382] on div at bounding box center [784, 388] width 199 height 199
click at [785, 473] on div at bounding box center [784, 388] width 199 height 199
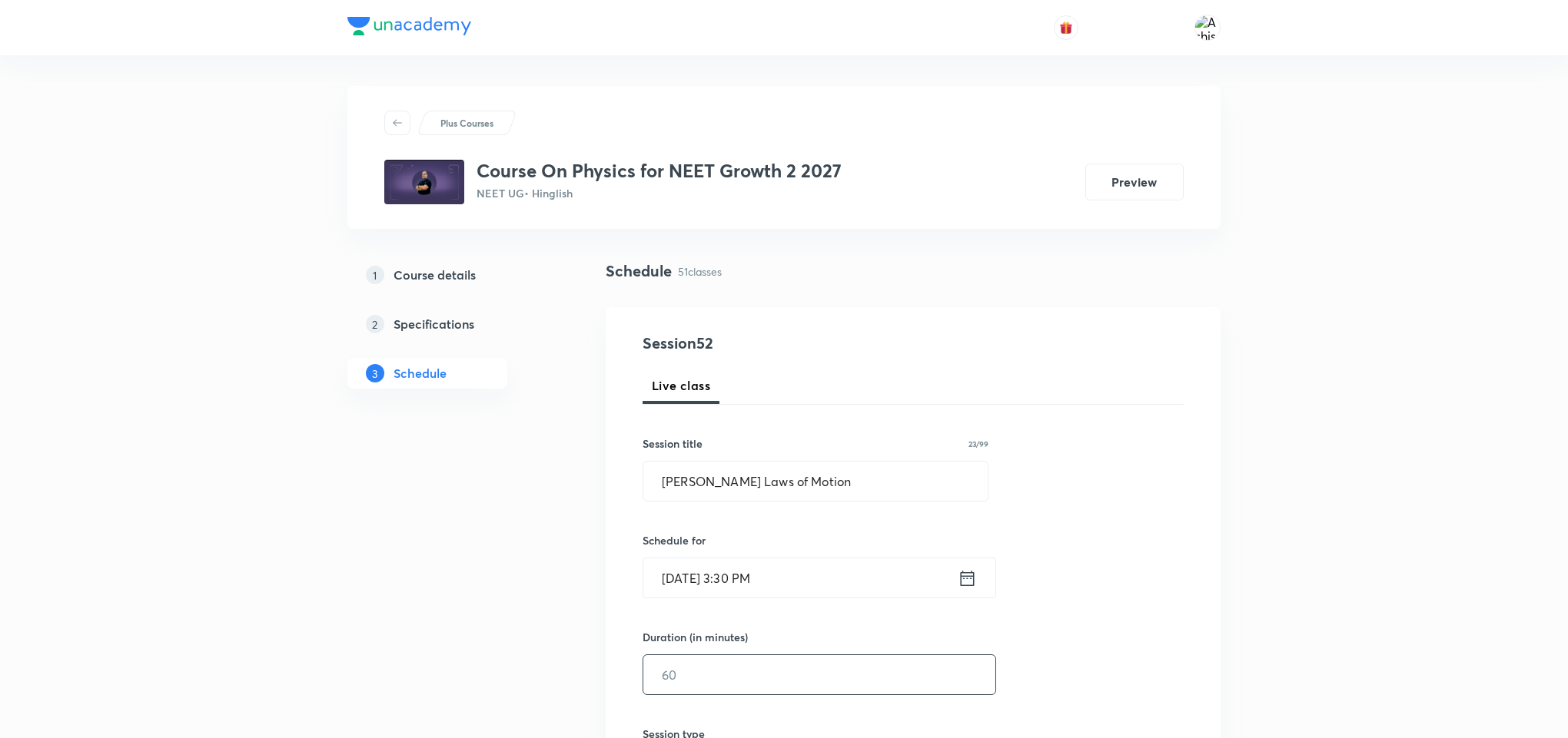
click at [707, 681] on input "text" at bounding box center [819, 675] width 352 height 39
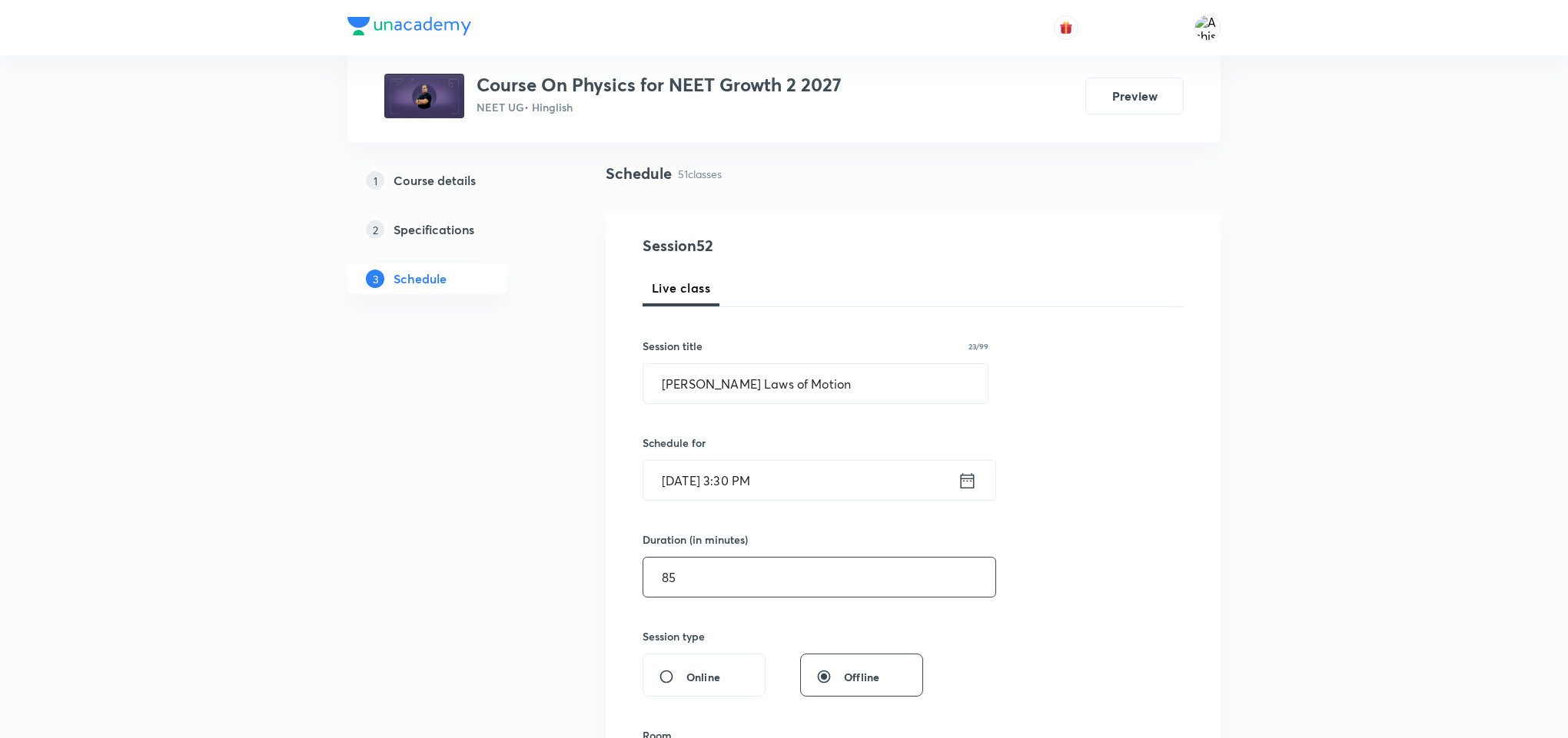
scroll to position [230, 0]
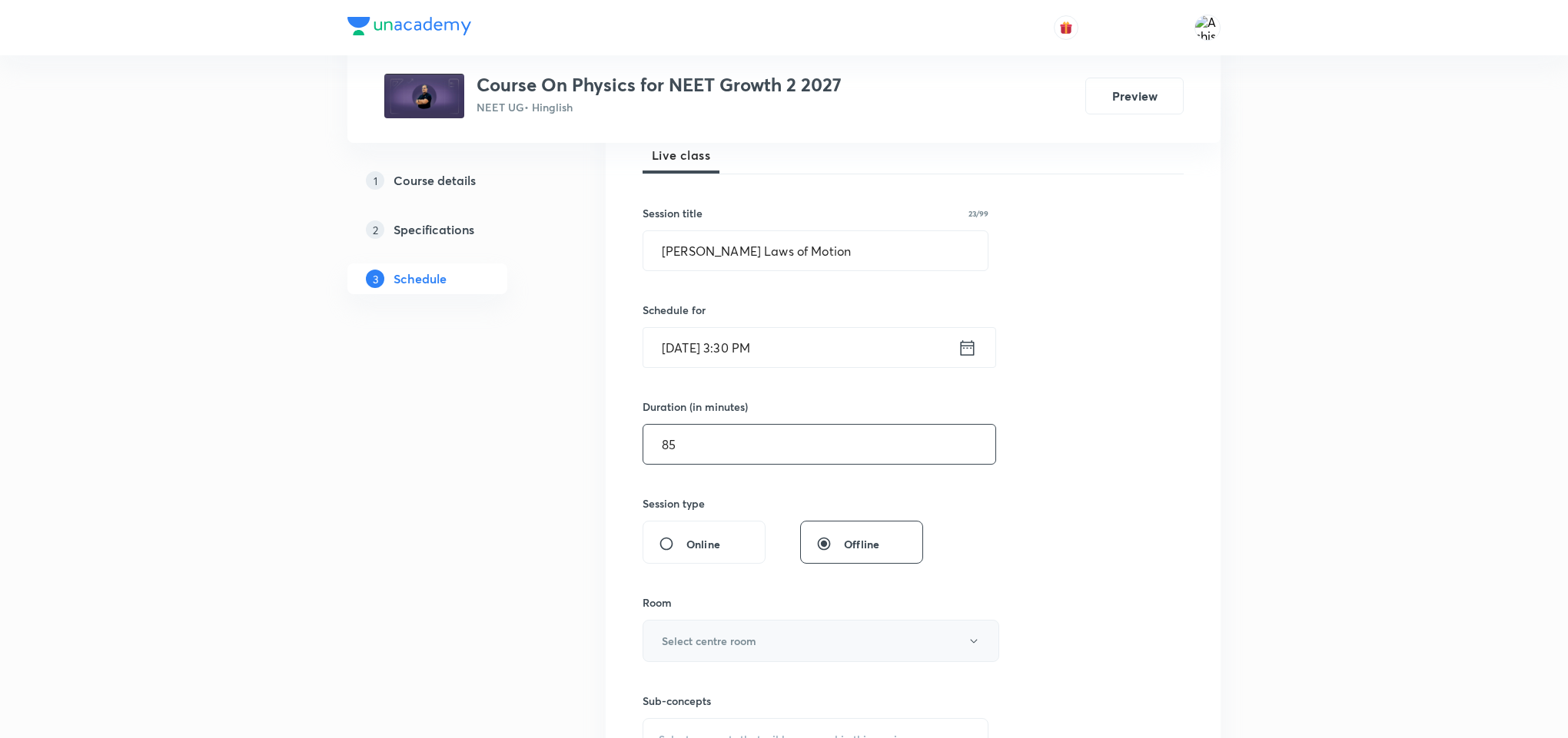
type input "85"
click at [713, 639] on h6 "Select centre room" at bounding box center [709, 641] width 94 height 16
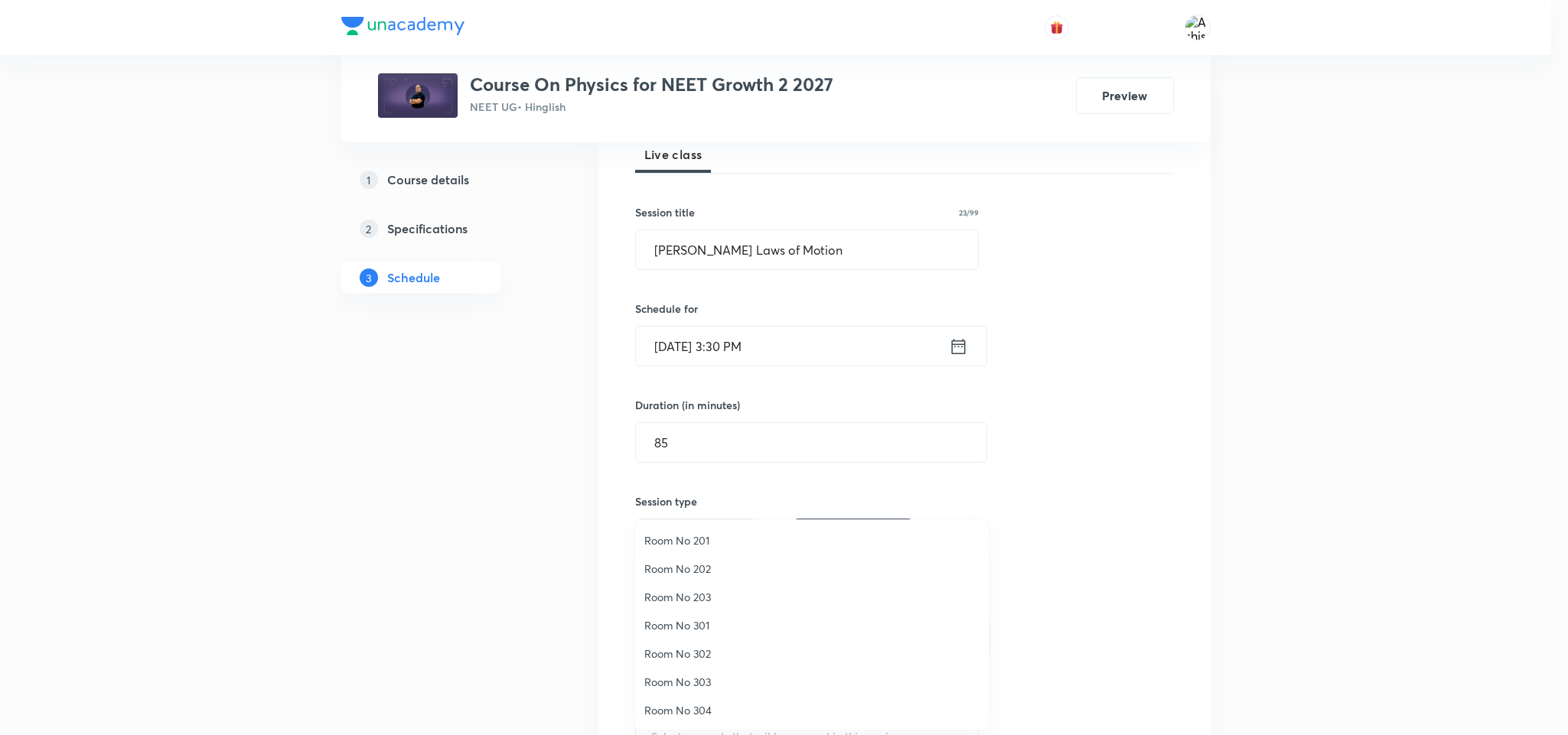
click at [704, 656] on span "Room No 302" at bounding box center [812, 654] width 335 height 16
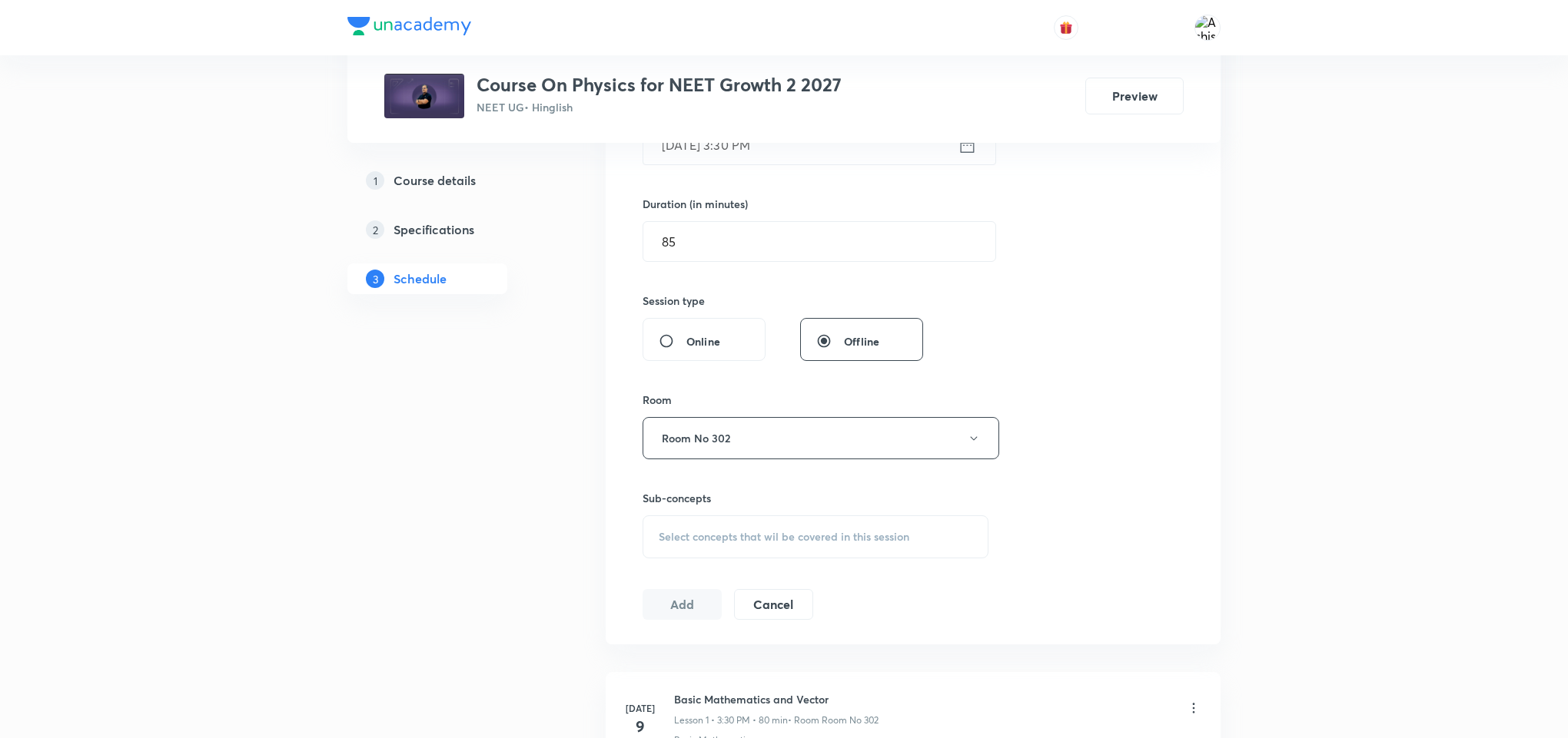
scroll to position [461, 0]
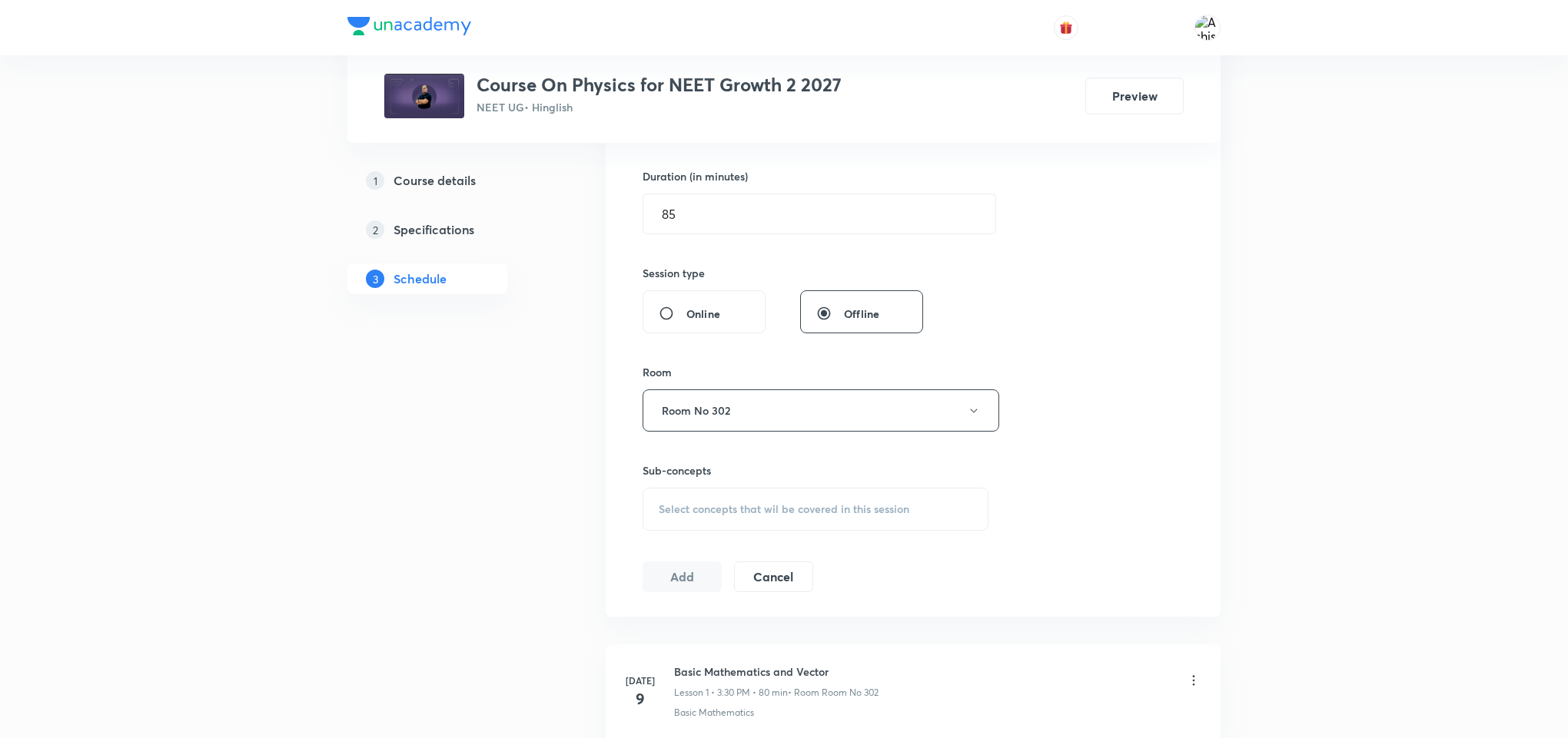
click at [735, 515] on span "Select concepts that wil be covered in this session" at bounding box center [784, 510] width 250 height 13
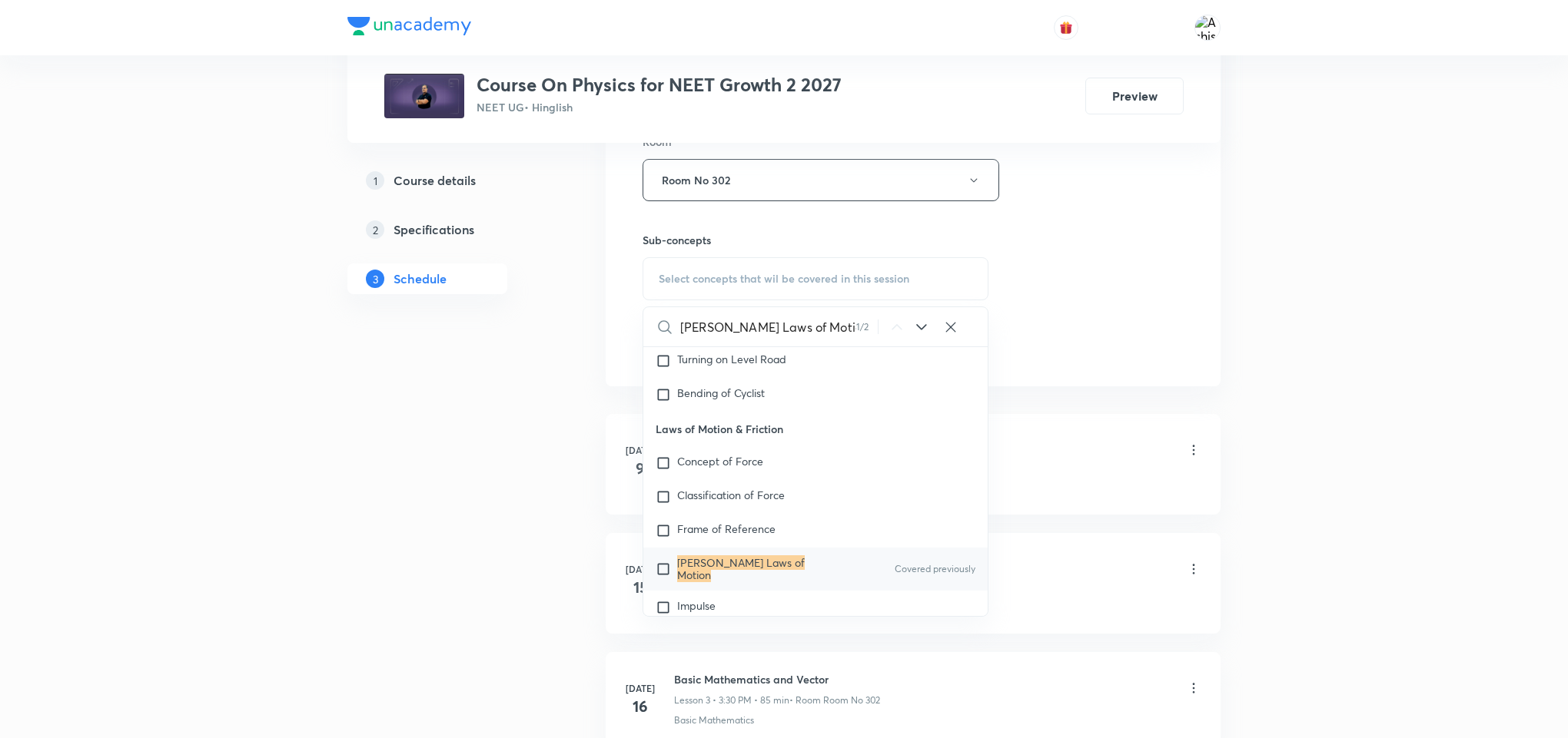
scroll to position [3008, 0]
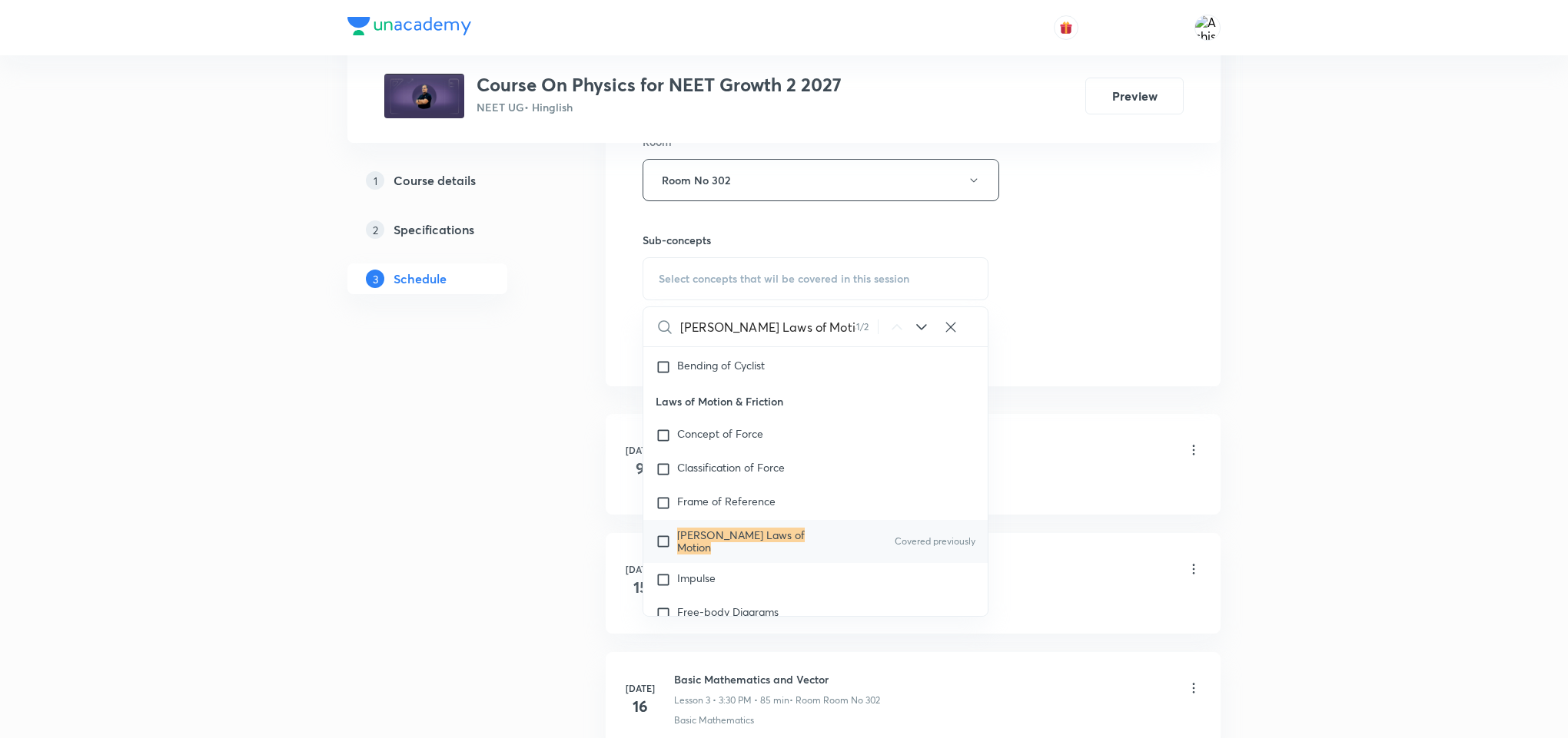
type input "[PERSON_NAME] Laws of Motion"
click at [916, 330] on icon at bounding box center [921, 327] width 18 height 18
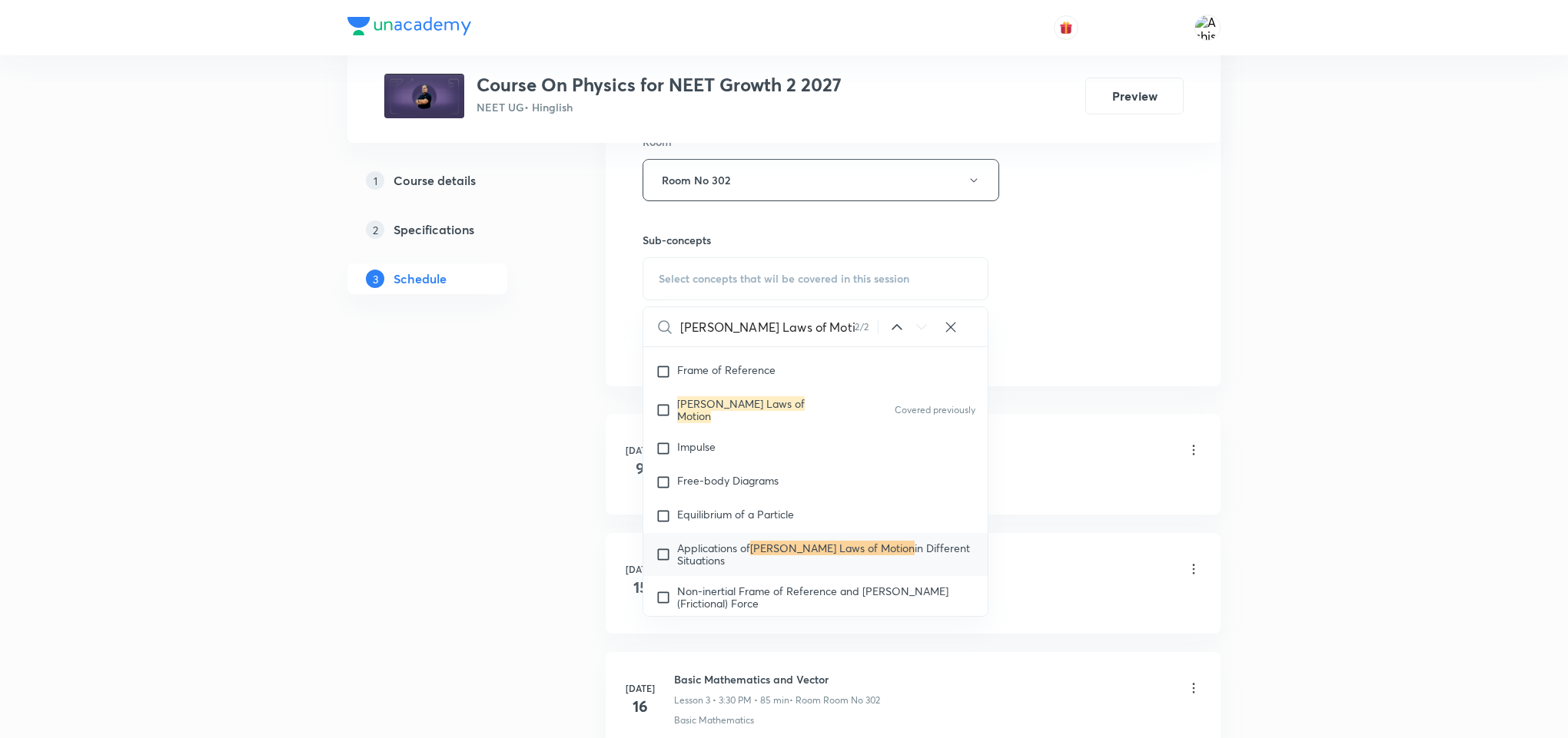
scroll to position [3144, 0]
click at [783, 417] on mark "[PERSON_NAME] Laws of Motion" at bounding box center [741, 406] width 128 height 27
checkbox input "true"
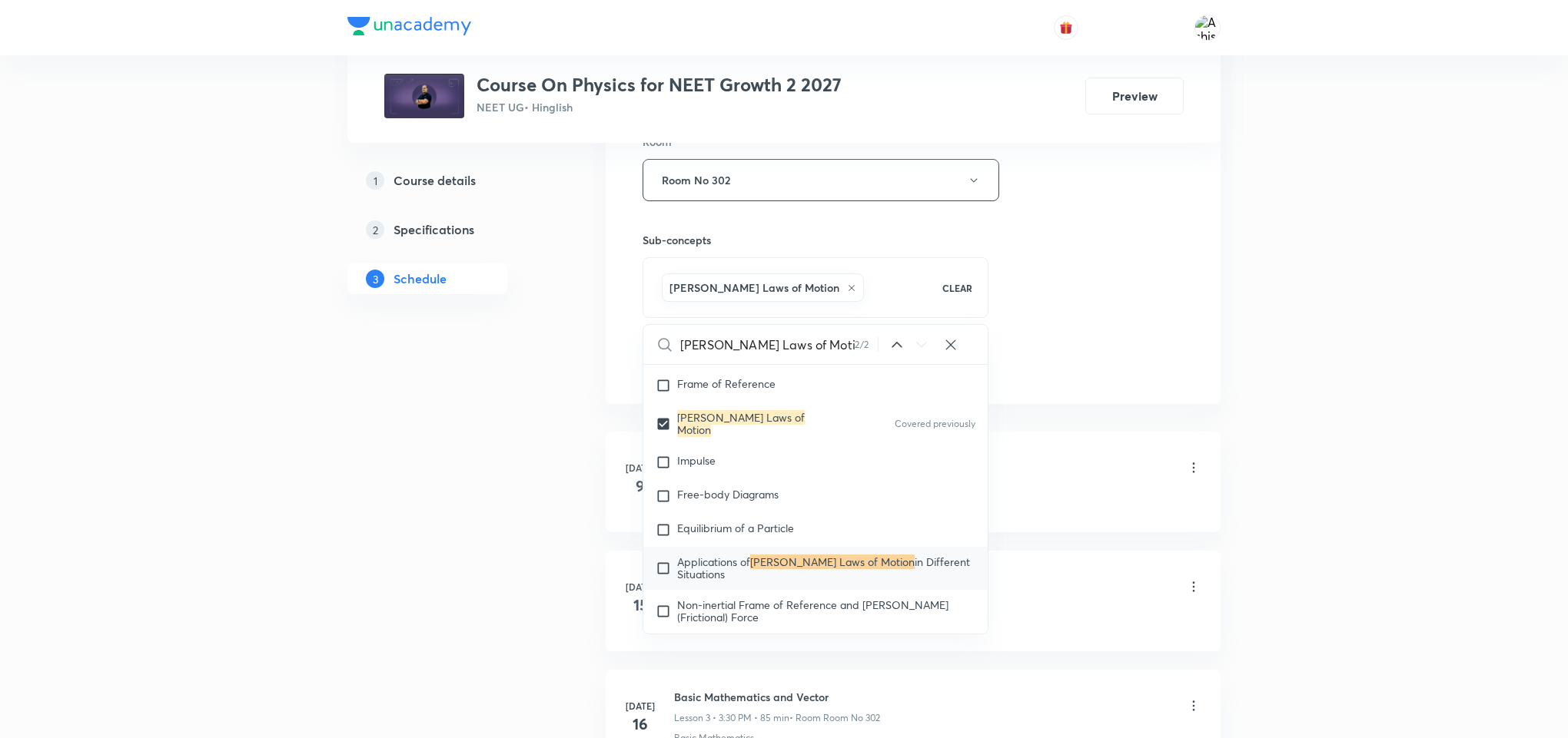
drag, startPoint x: 1187, startPoint y: 327, endPoint x: 1015, endPoint y: 365, distance: 176.1
click at [1179, 330] on div "Session 52 Live class Session title 23/99 [PERSON_NAME] Laws of Motion ​ Schedu…" at bounding box center [913, 9] width 615 height 788
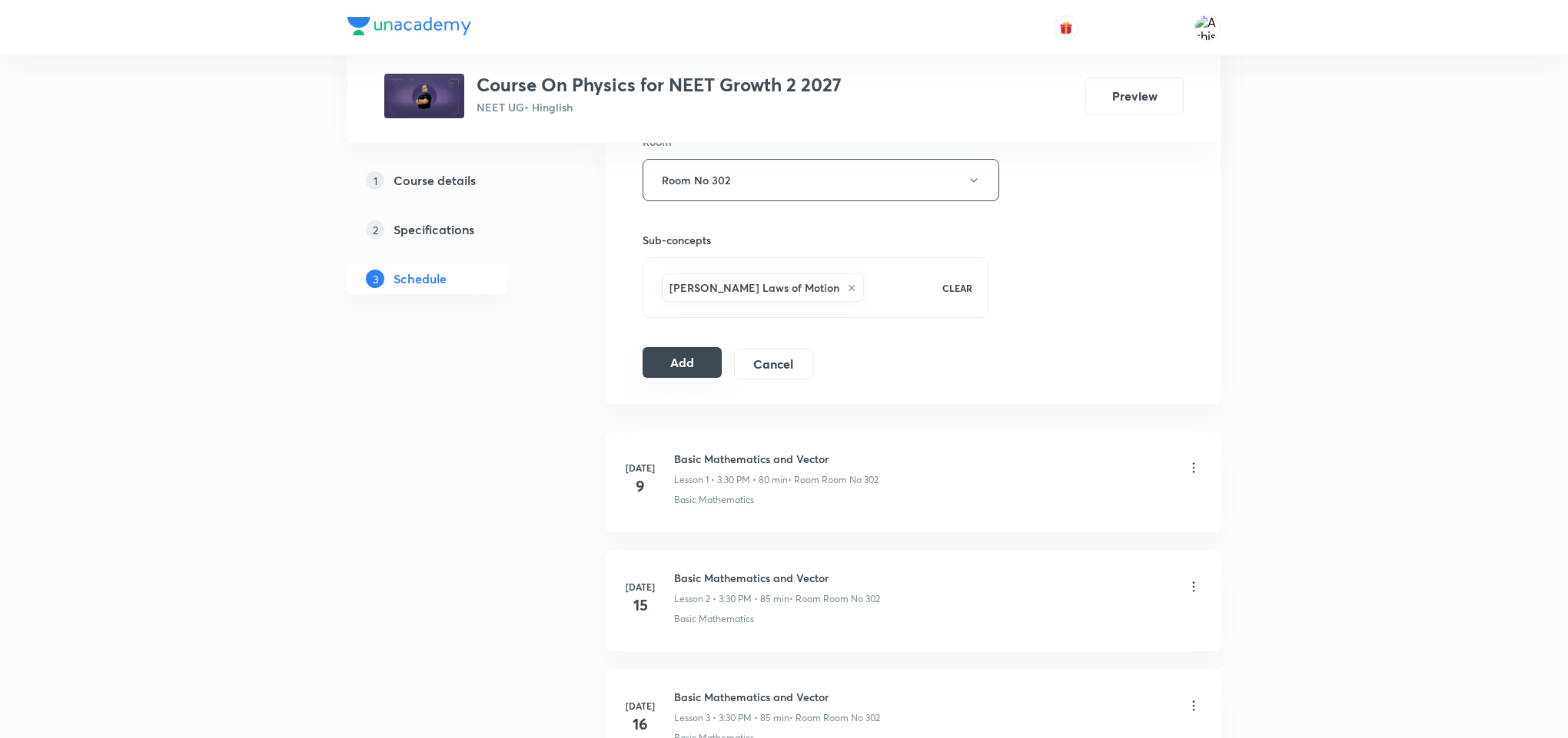
click at [699, 370] on button "Add" at bounding box center [681, 363] width 79 height 31
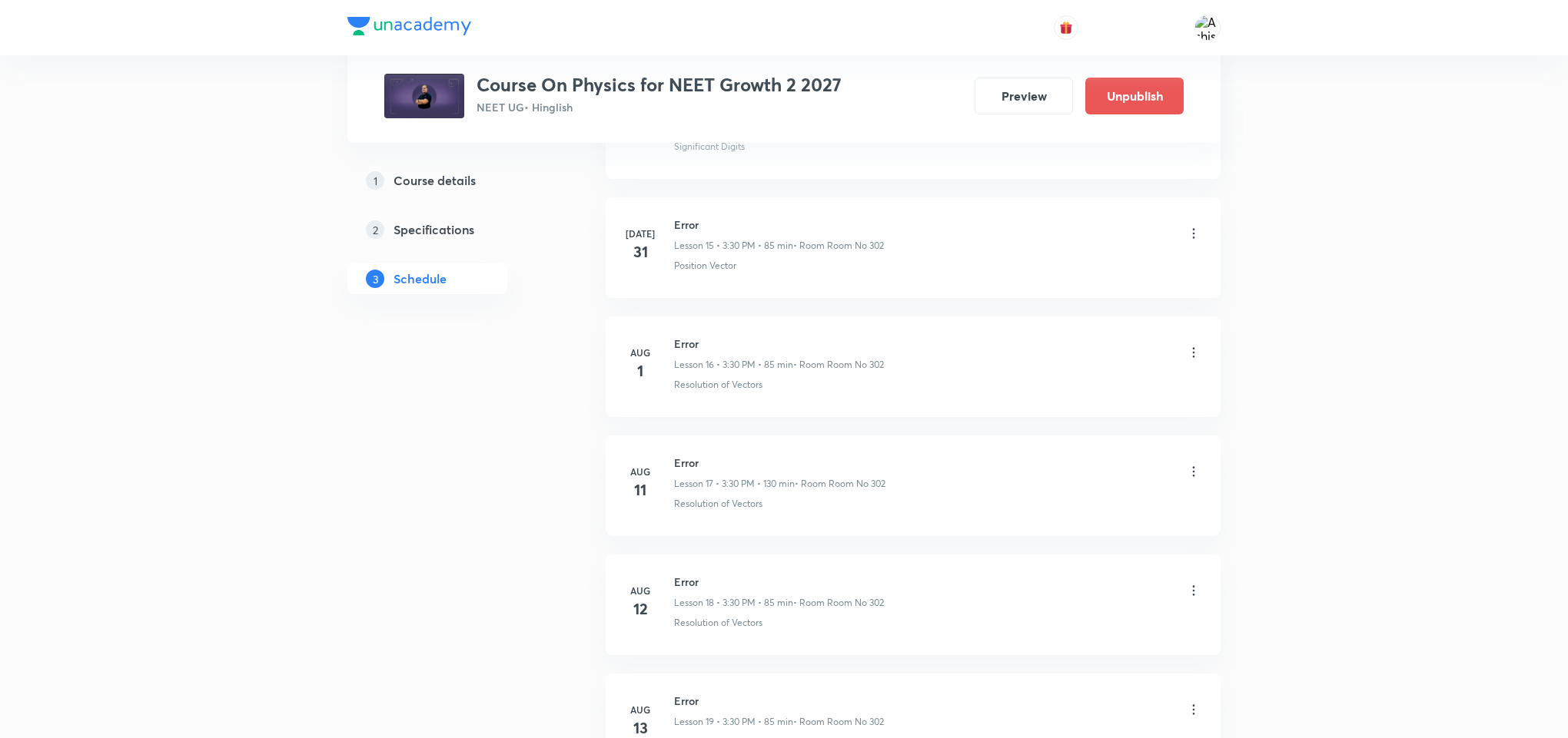
scroll to position [6018, 0]
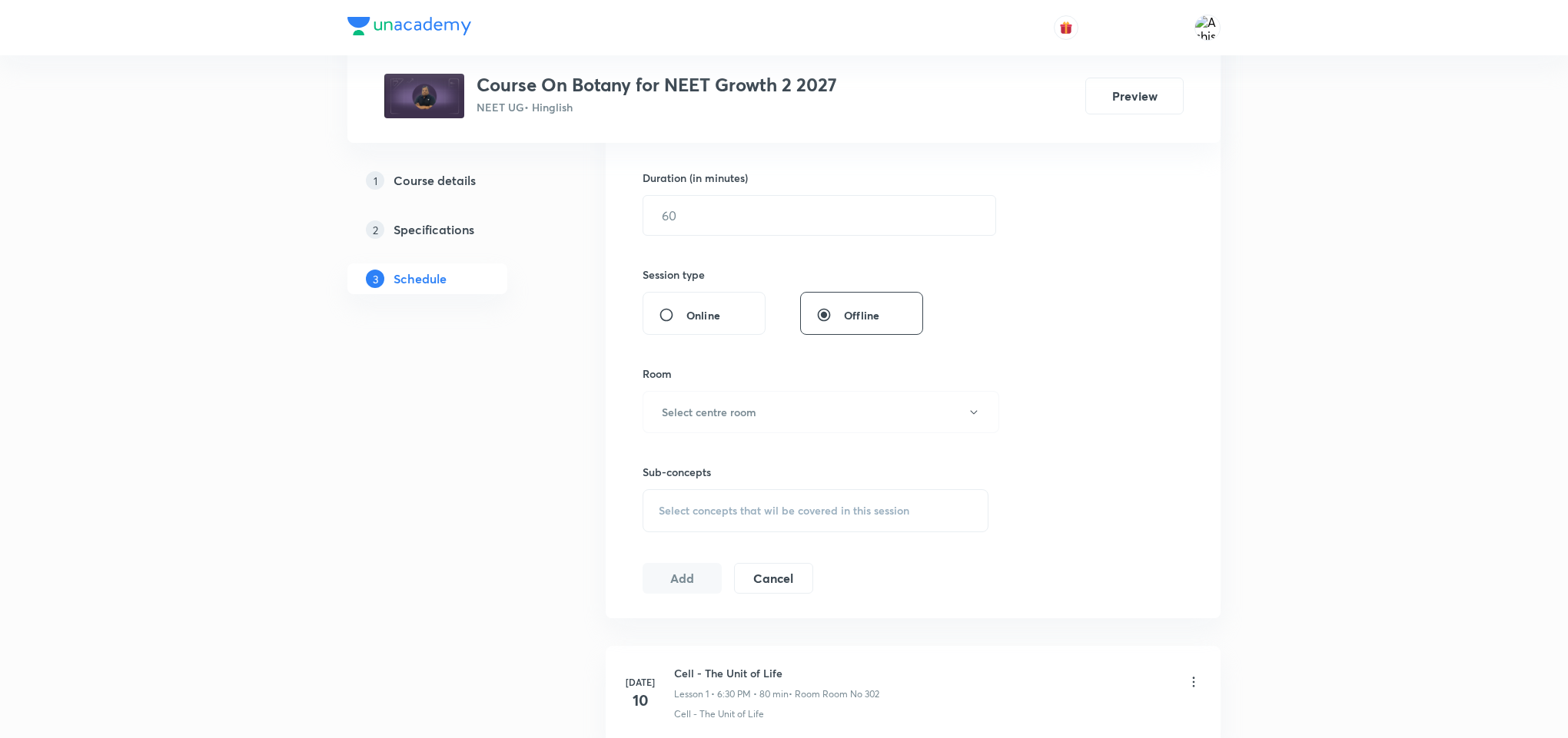
scroll to position [461, 0]
click at [716, 516] on span "Select concepts that wil be covered in this session" at bounding box center [784, 510] width 250 height 13
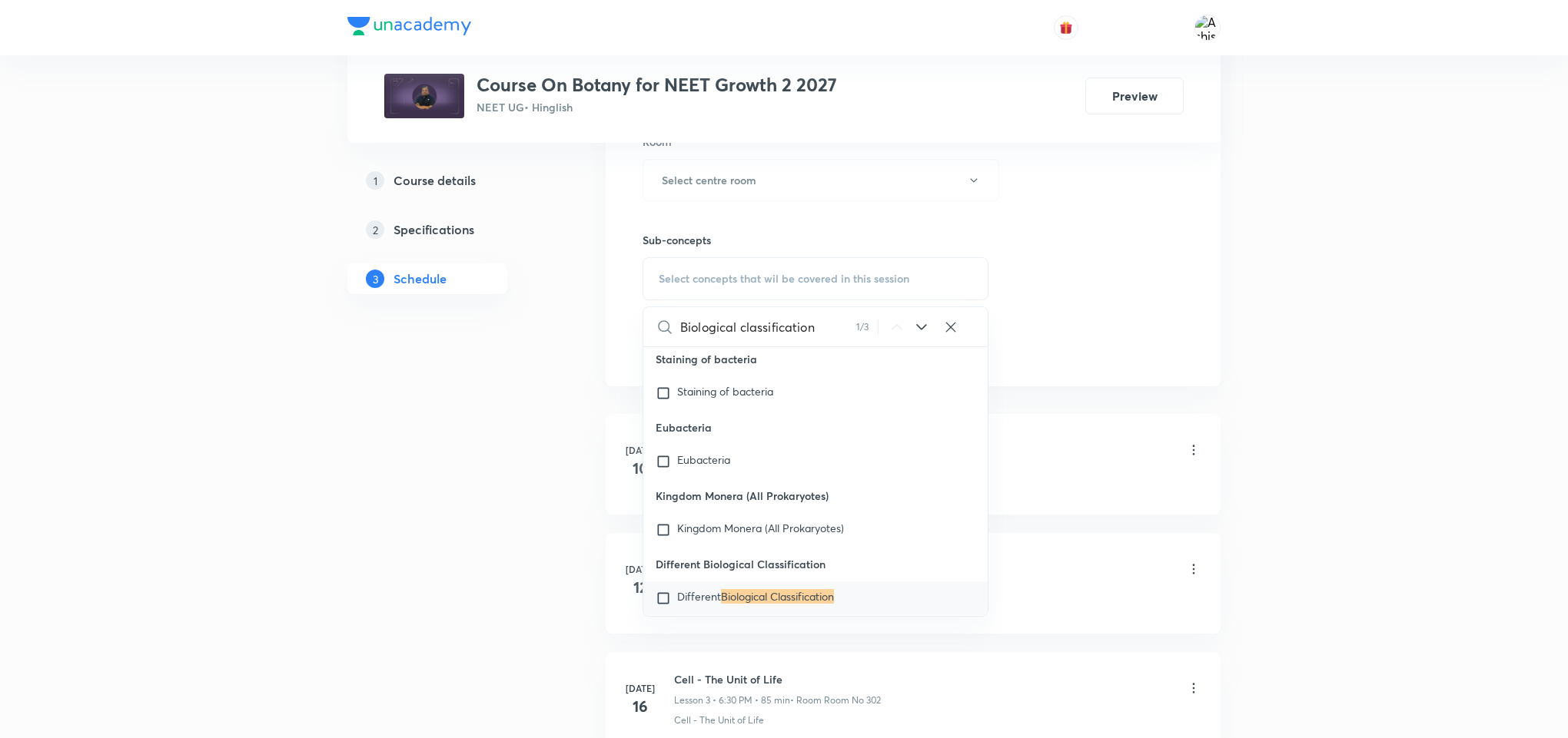
scroll to position [24075, 0]
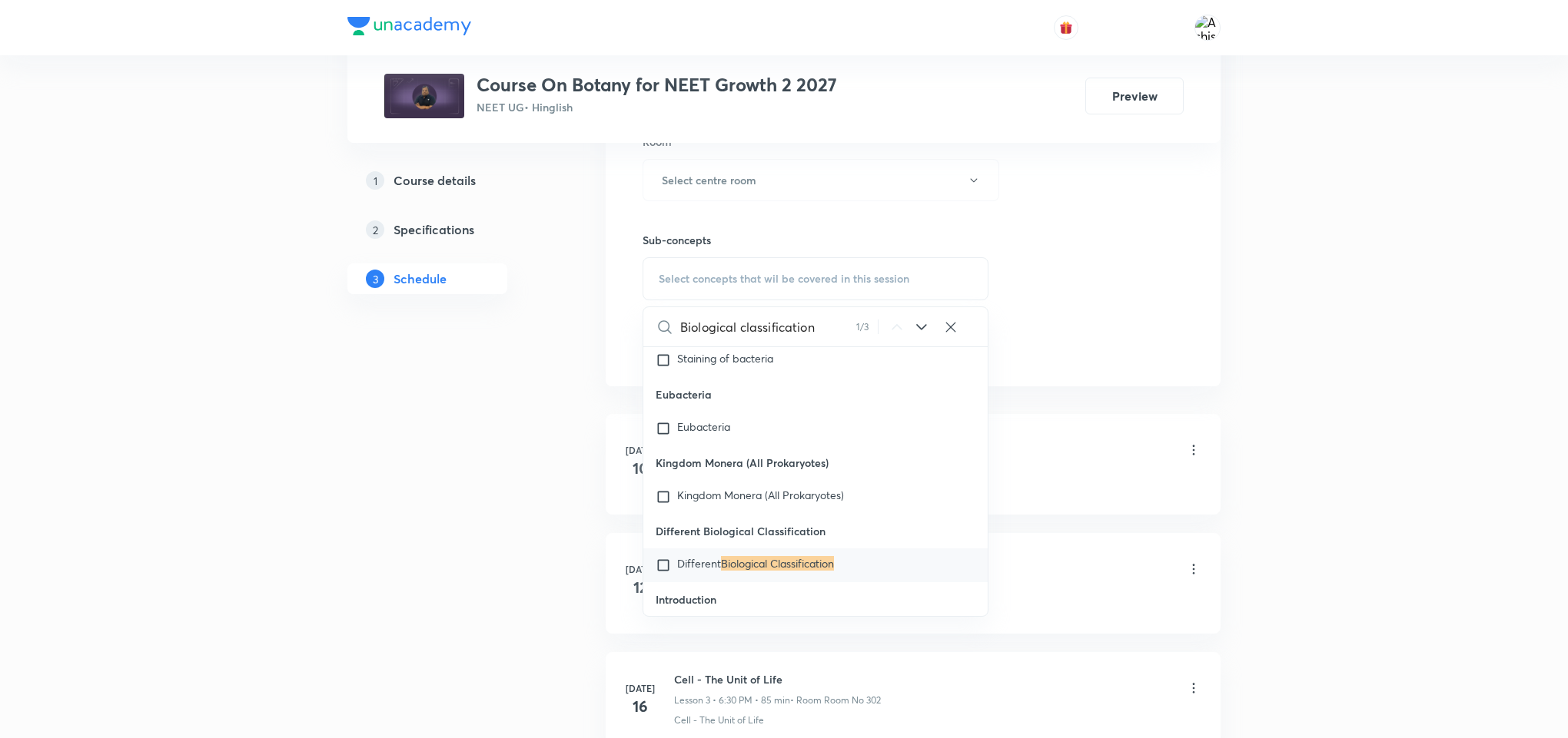
type input "Biological classification"
click at [918, 325] on icon at bounding box center [921, 327] width 18 height 18
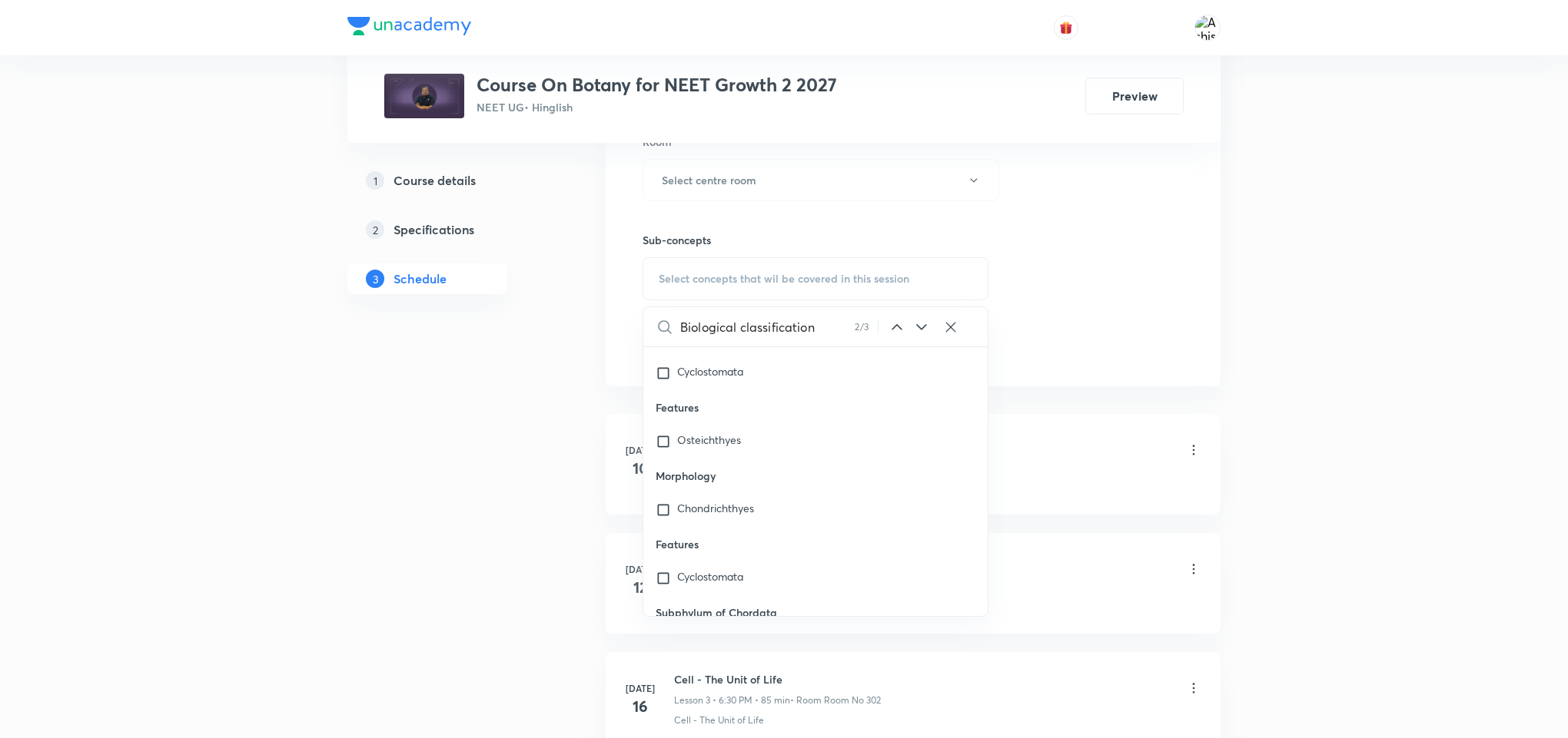
scroll to position [70269, 0]
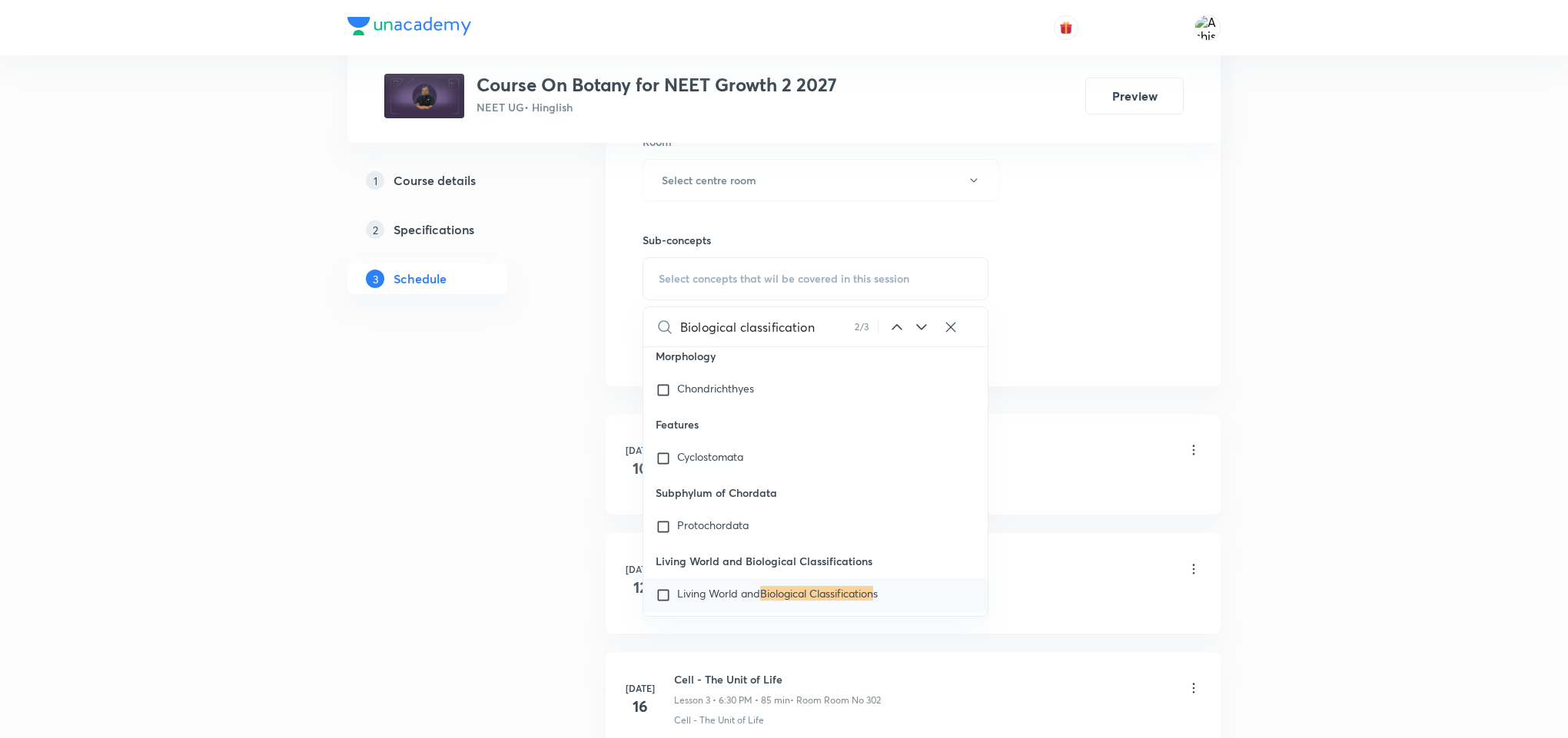
click at [920, 328] on icon at bounding box center [921, 327] width 18 height 18
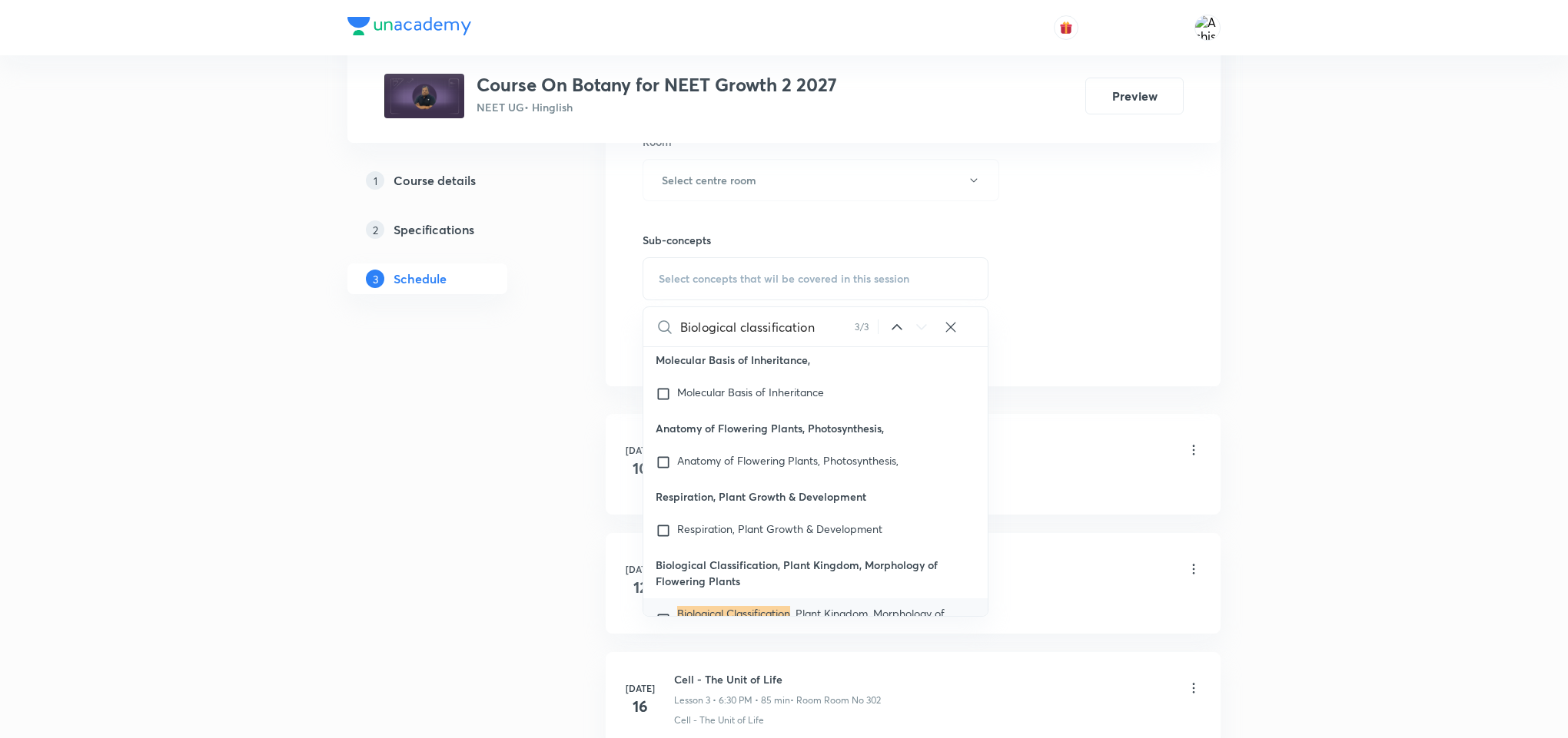
scroll to position [70695, 0]
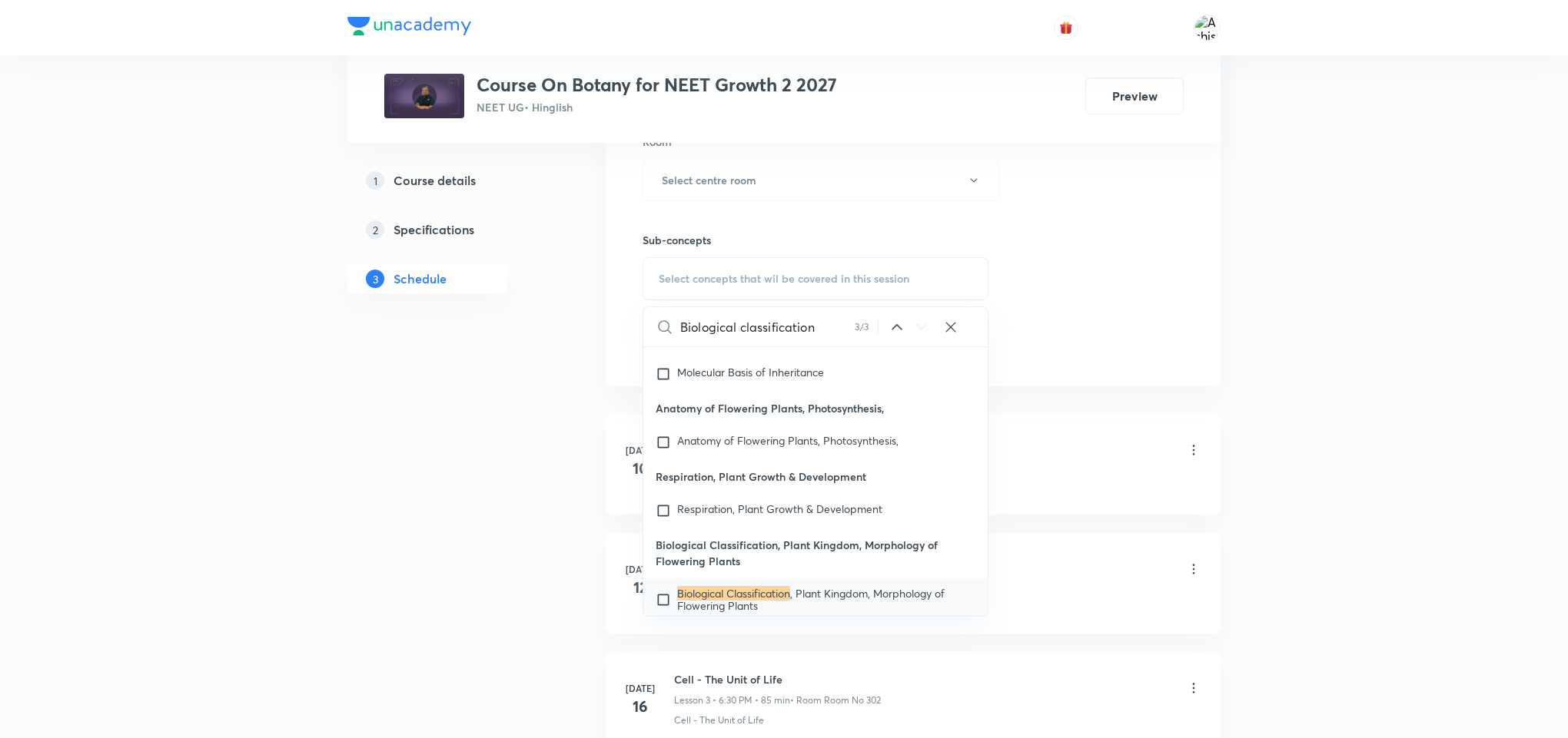
drag, startPoint x: 667, startPoint y: 549, endPoint x: 686, endPoint y: 537, distance: 22.5
click at [665, 587] on input "checkbox" at bounding box center [667, 599] width 22 height 24
checkbox input "true"
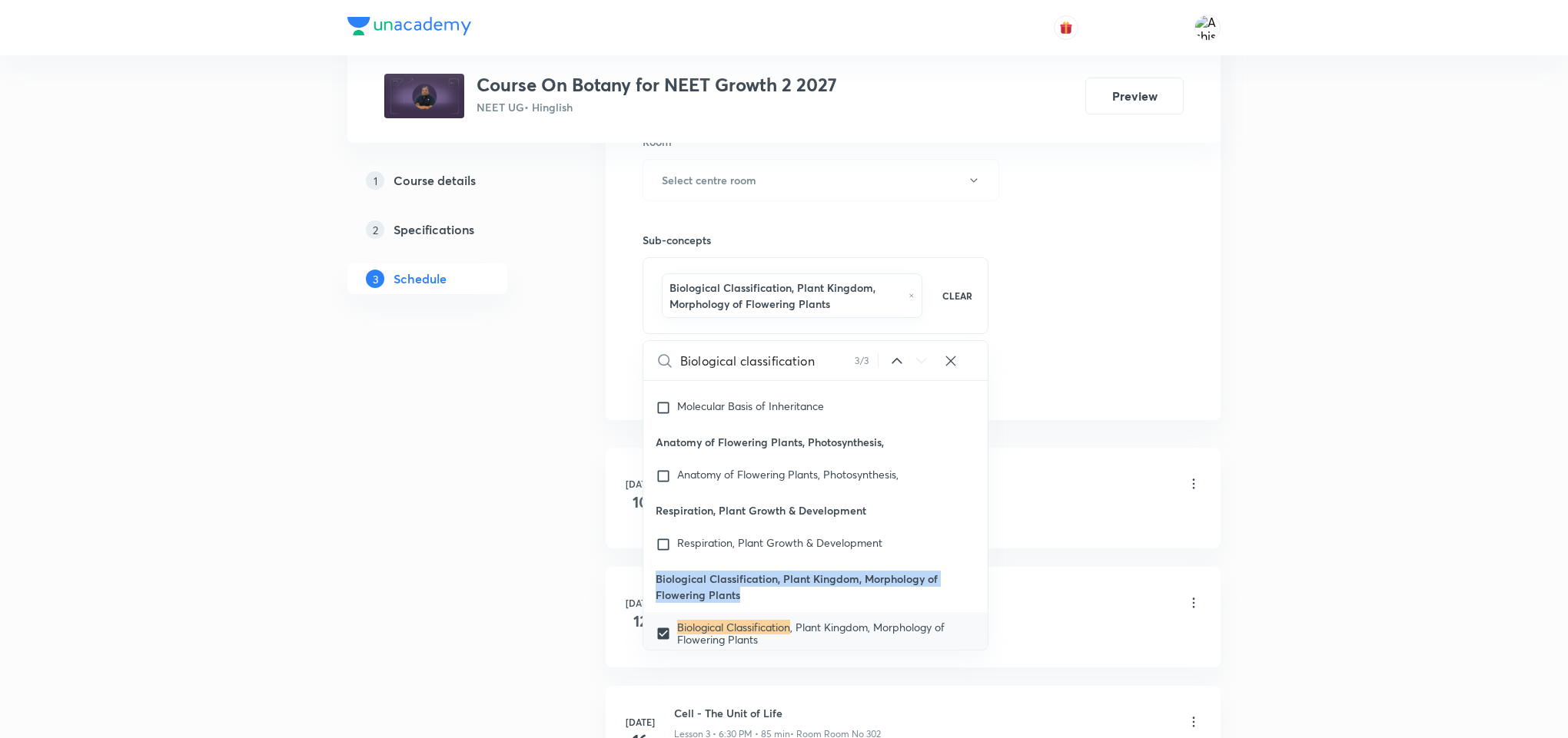
drag, startPoint x: 749, startPoint y: 542, endPoint x: 651, endPoint y: 526, distance: 99.3
click at [651, 561] on p "Biological Classification, Plant Kingdom, Morphology of Flowering Plants" at bounding box center [815, 587] width 345 height 51
copy p "Biological Classification, Plant Kingdom, Morphology of Flowering Plants"
click at [1115, 417] on div "Session 32 Live class Session title 0/99 ​ Schedule for Oct 5, 2025, 6:11 PM ​ …" at bounding box center [913, 17] width 615 height 804
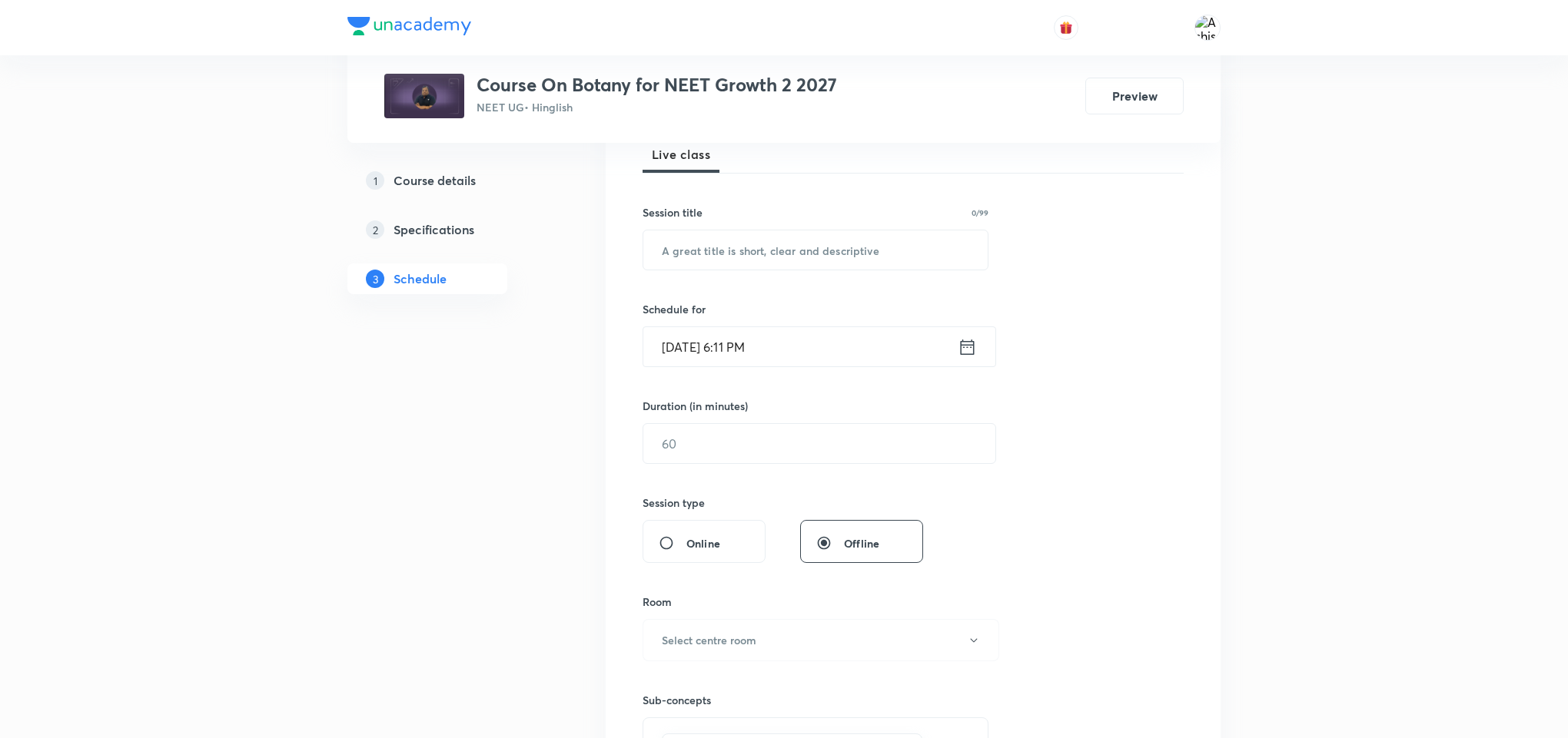
scroll to position [230, 0]
click at [740, 643] on h6 "Select centre room" at bounding box center [709, 641] width 94 height 16
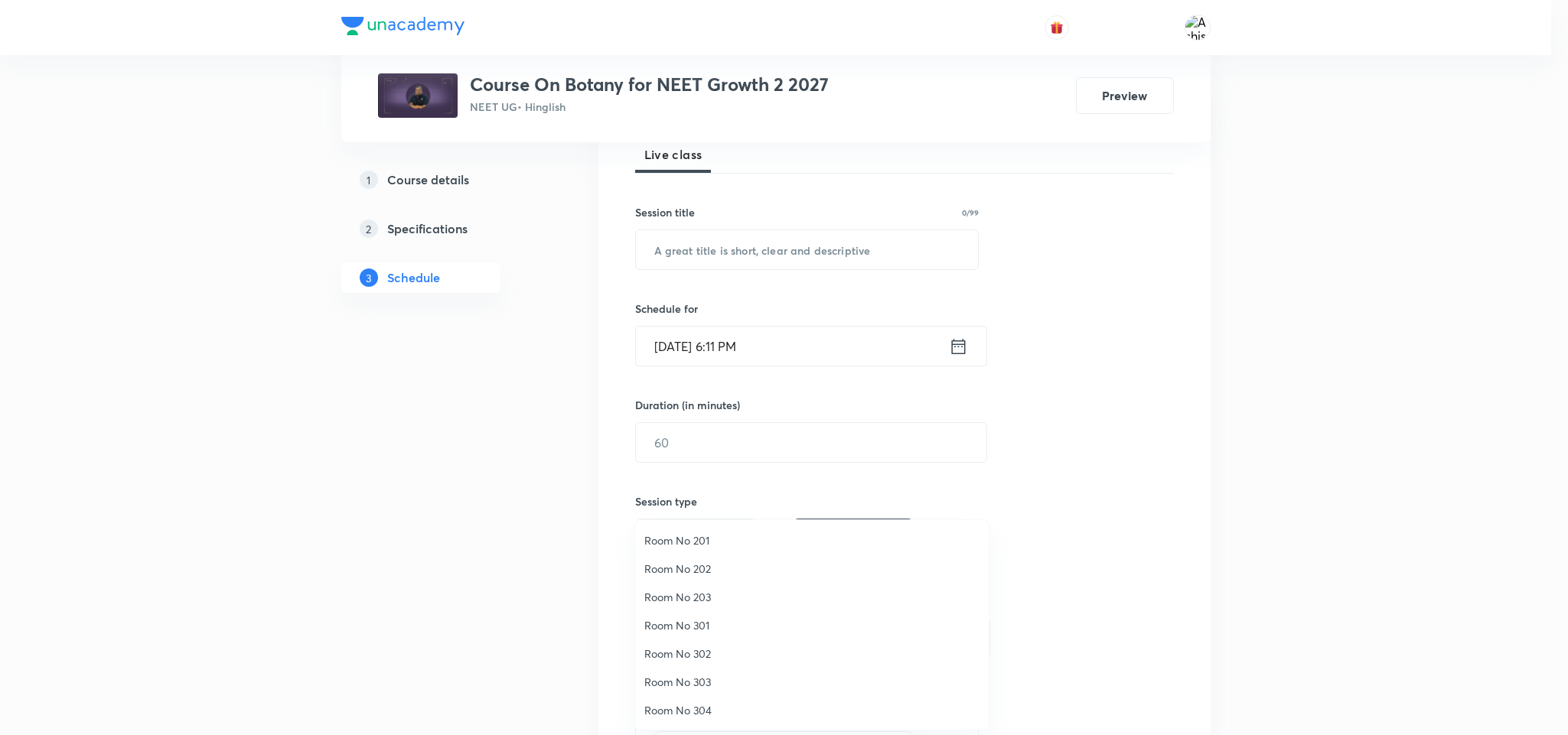
click at [705, 646] on span "Room No 302" at bounding box center [812, 654] width 335 height 16
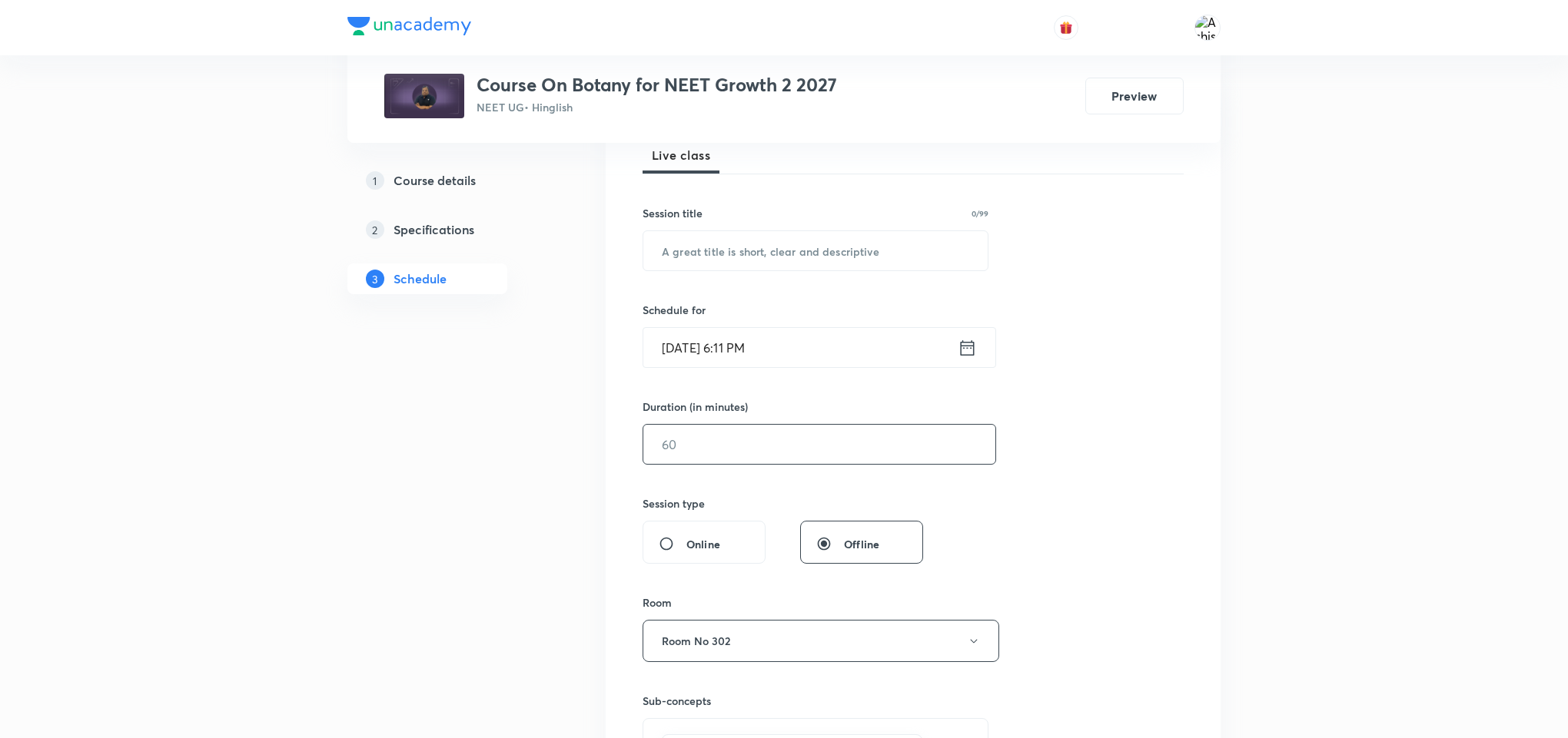
click at [682, 452] on input "text" at bounding box center [819, 444] width 352 height 39
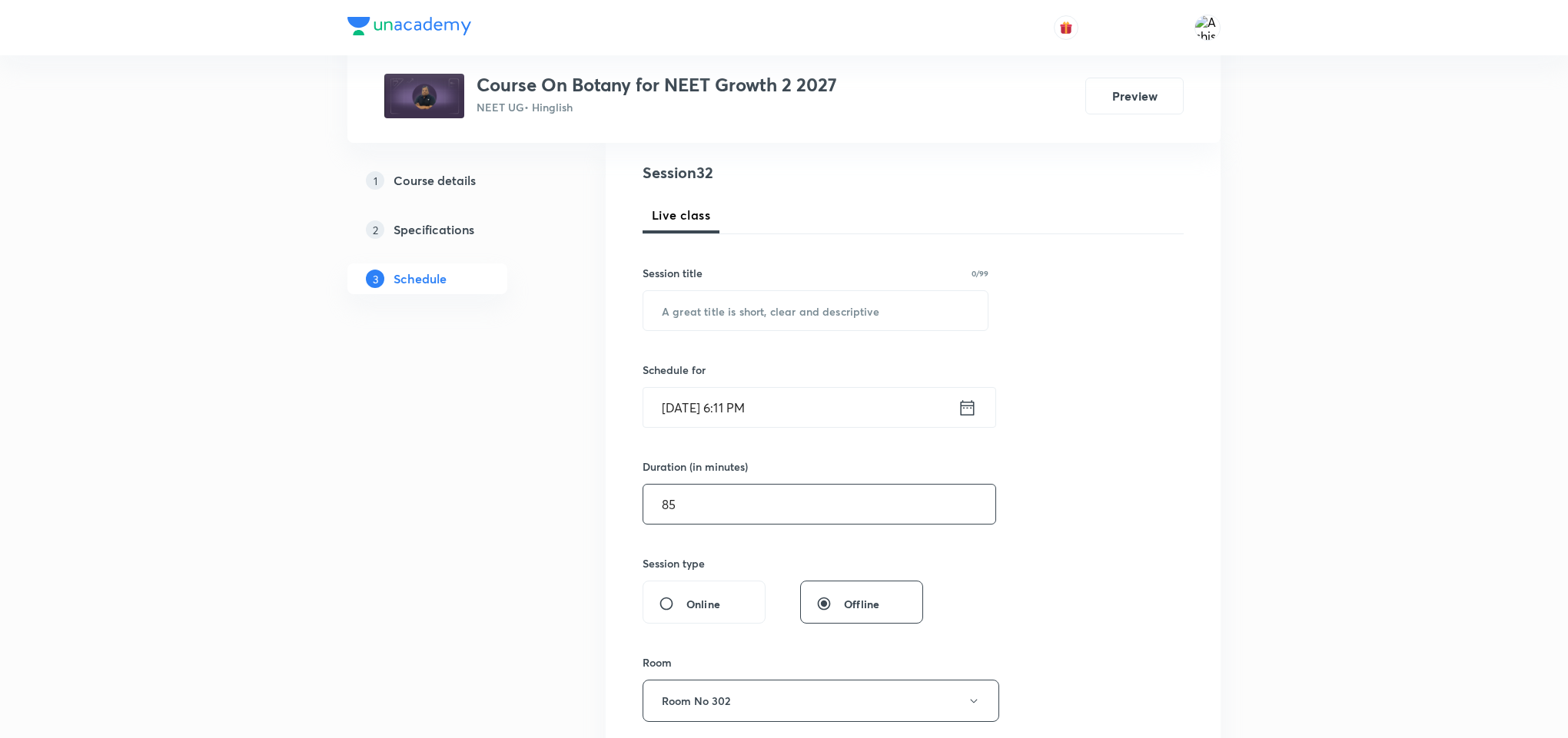
scroll to position [115, 0]
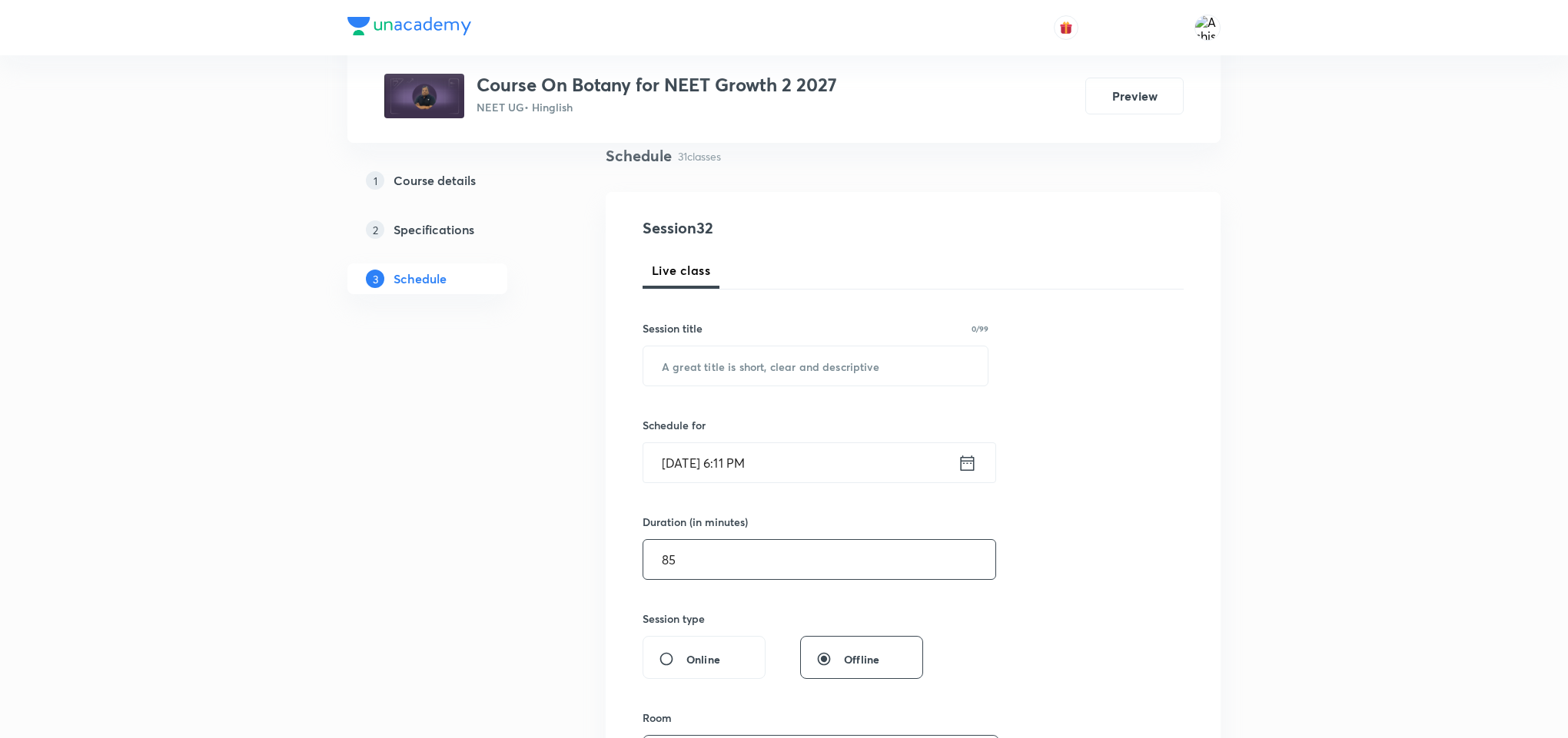
type input "85"
click at [692, 463] on input "Oct 5, 2025, 6:11 PM" at bounding box center [800, 462] width 315 height 39
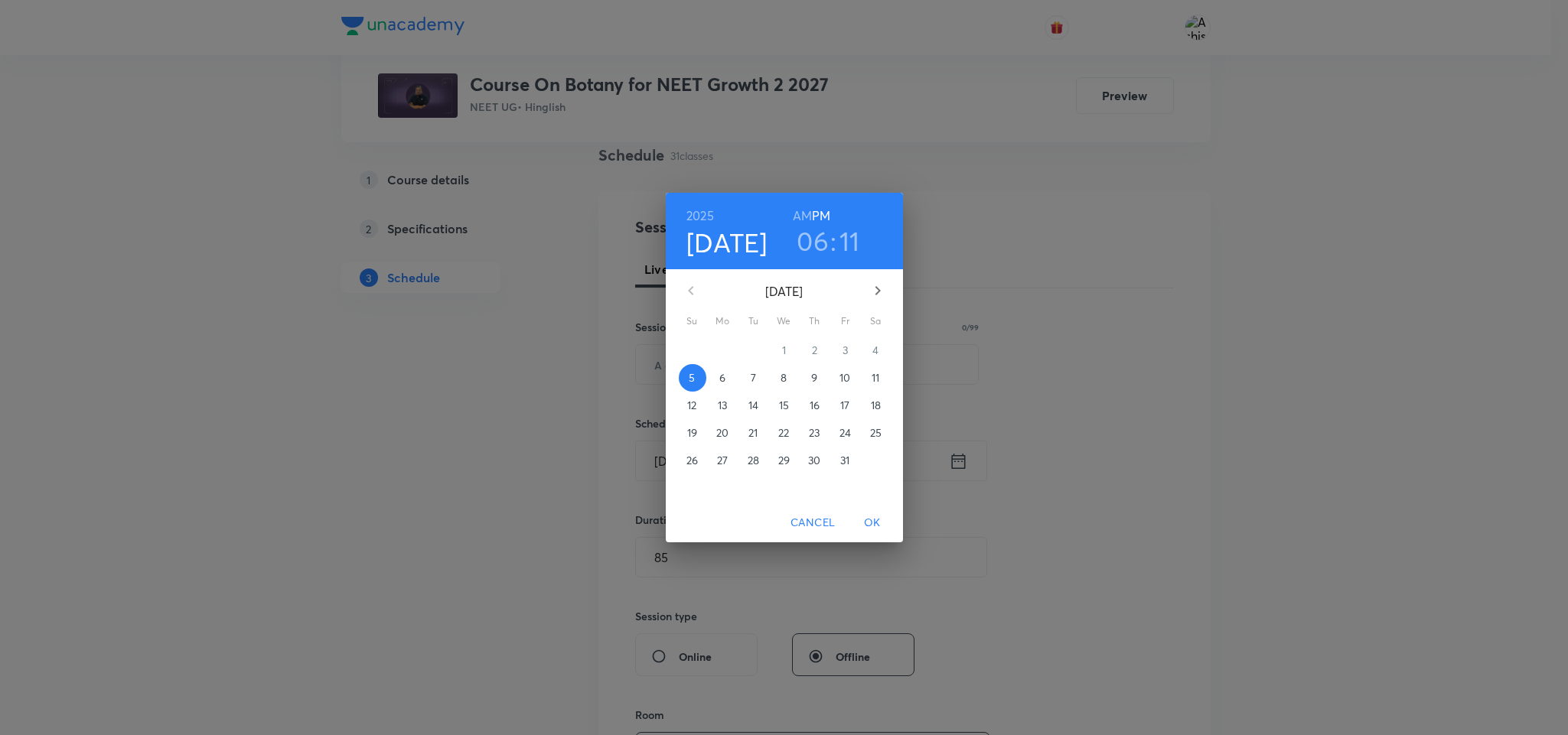
click at [725, 377] on p "6" at bounding box center [723, 377] width 6 height 15
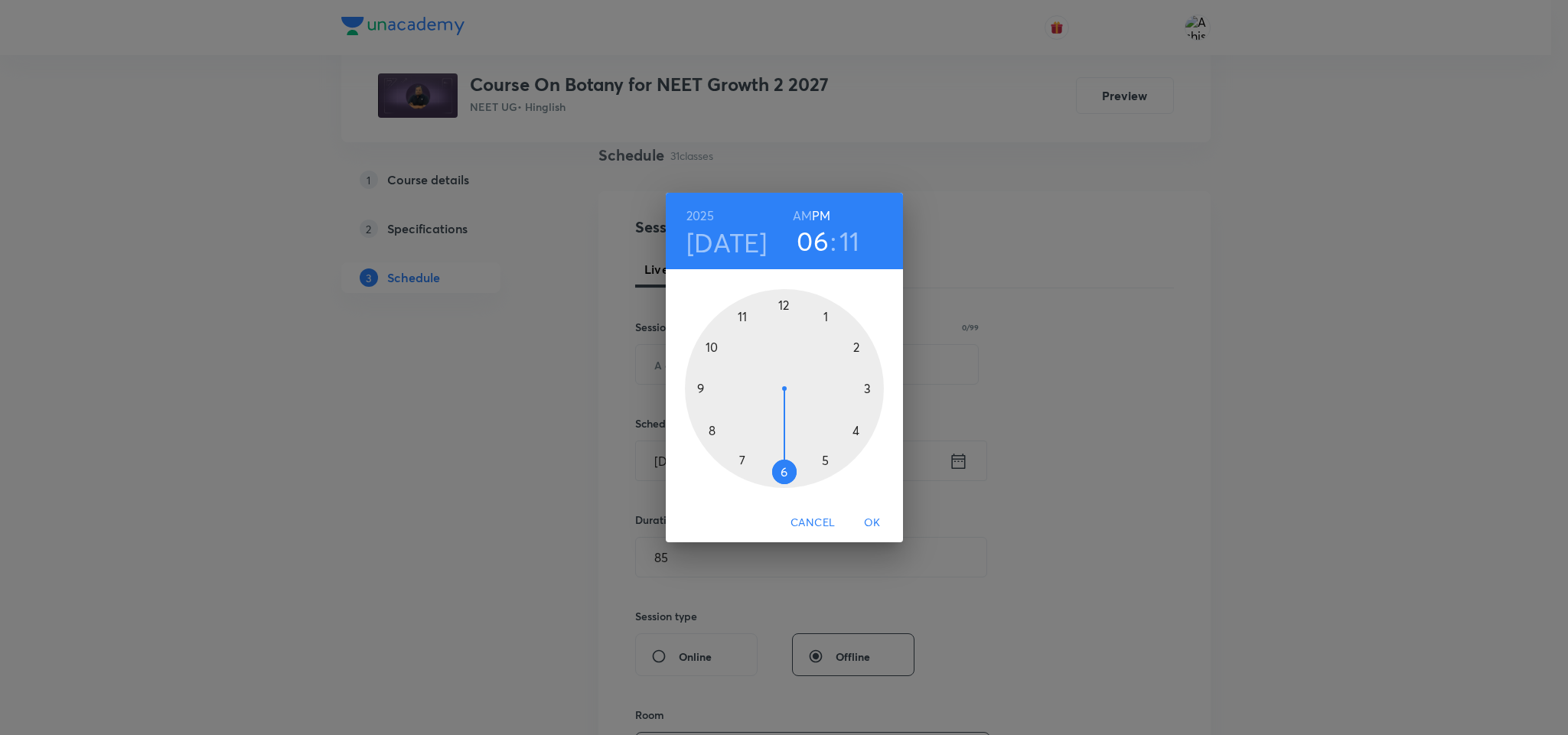
click at [823, 464] on div at bounding box center [784, 388] width 199 height 199
click at [784, 303] on div at bounding box center [784, 388] width 199 height 199
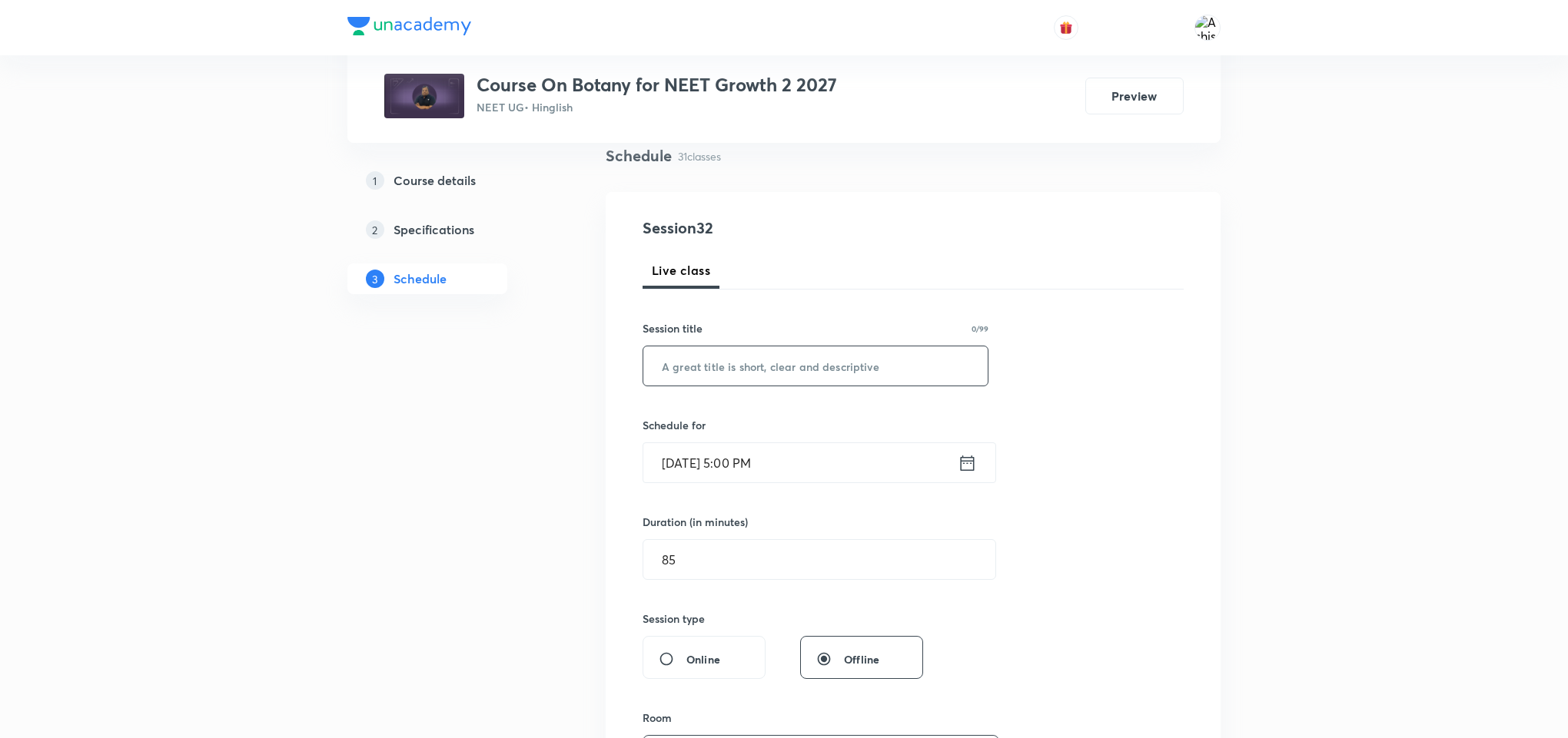
click at [713, 379] on input "text" at bounding box center [815, 365] width 345 height 39
paste input "Biological Classification, Plant Kingdom, Morphology of Flowering Plants"
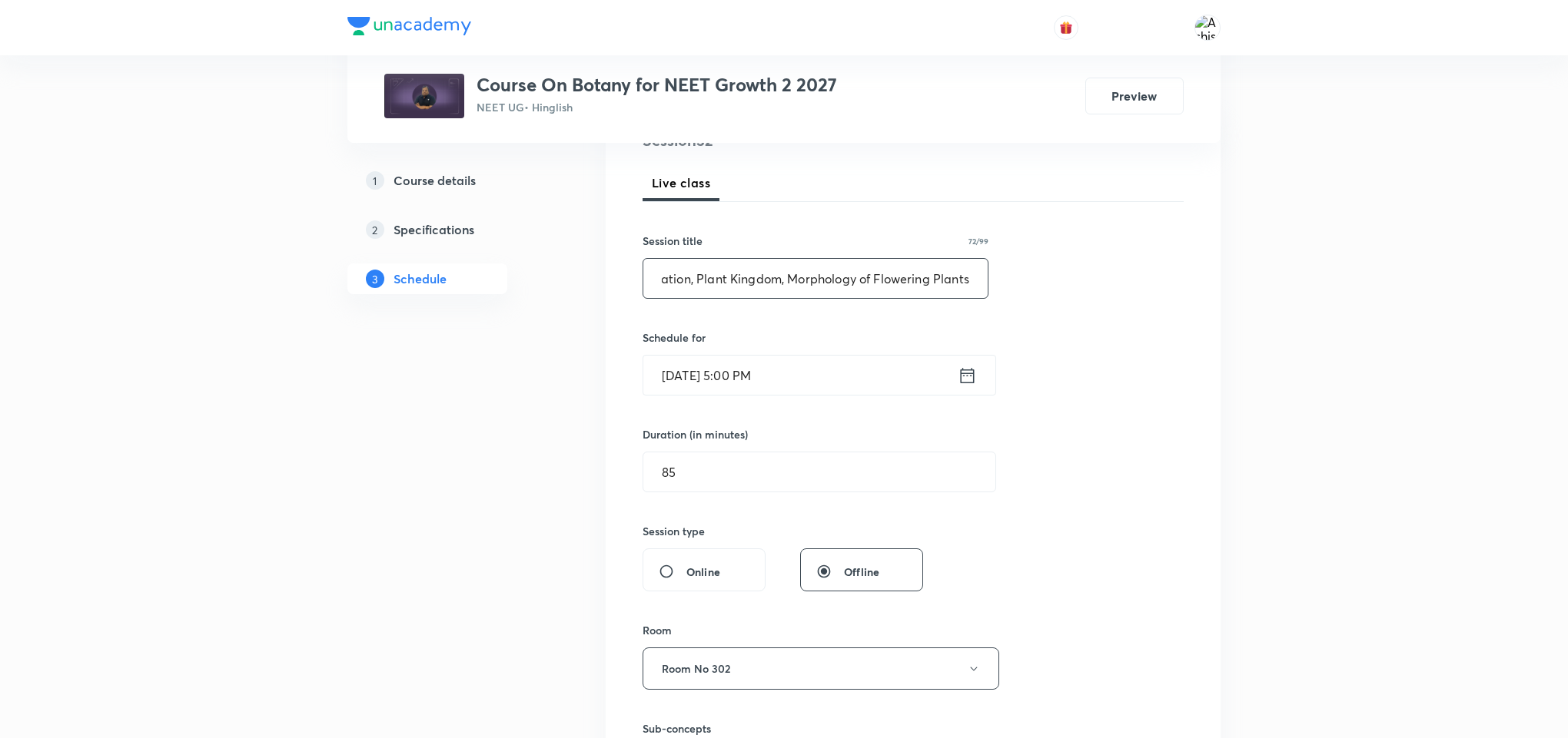
scroll to position [461, 0]
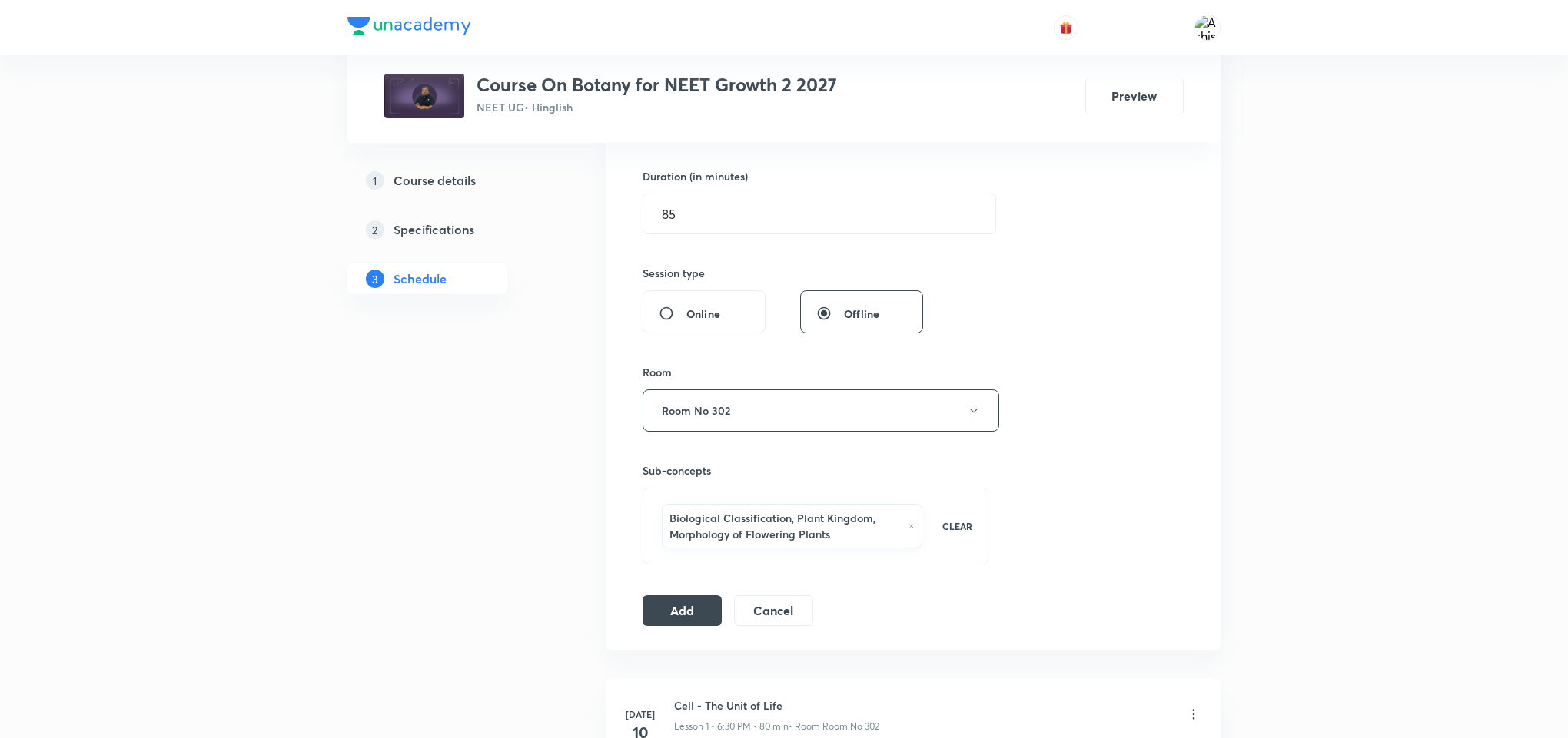
type input "Biological Classification, Plant Kingdom, Morphology of Flowering Plants"
click at [701, 597] on div "Session 32 Live class Session title 72/99 Biological Classification, Plant King…" at bounding box center [912, 248] width 541 height 755
click at [704, 613] on button "Add" at bounding box center [681, 609] width 79 height 31
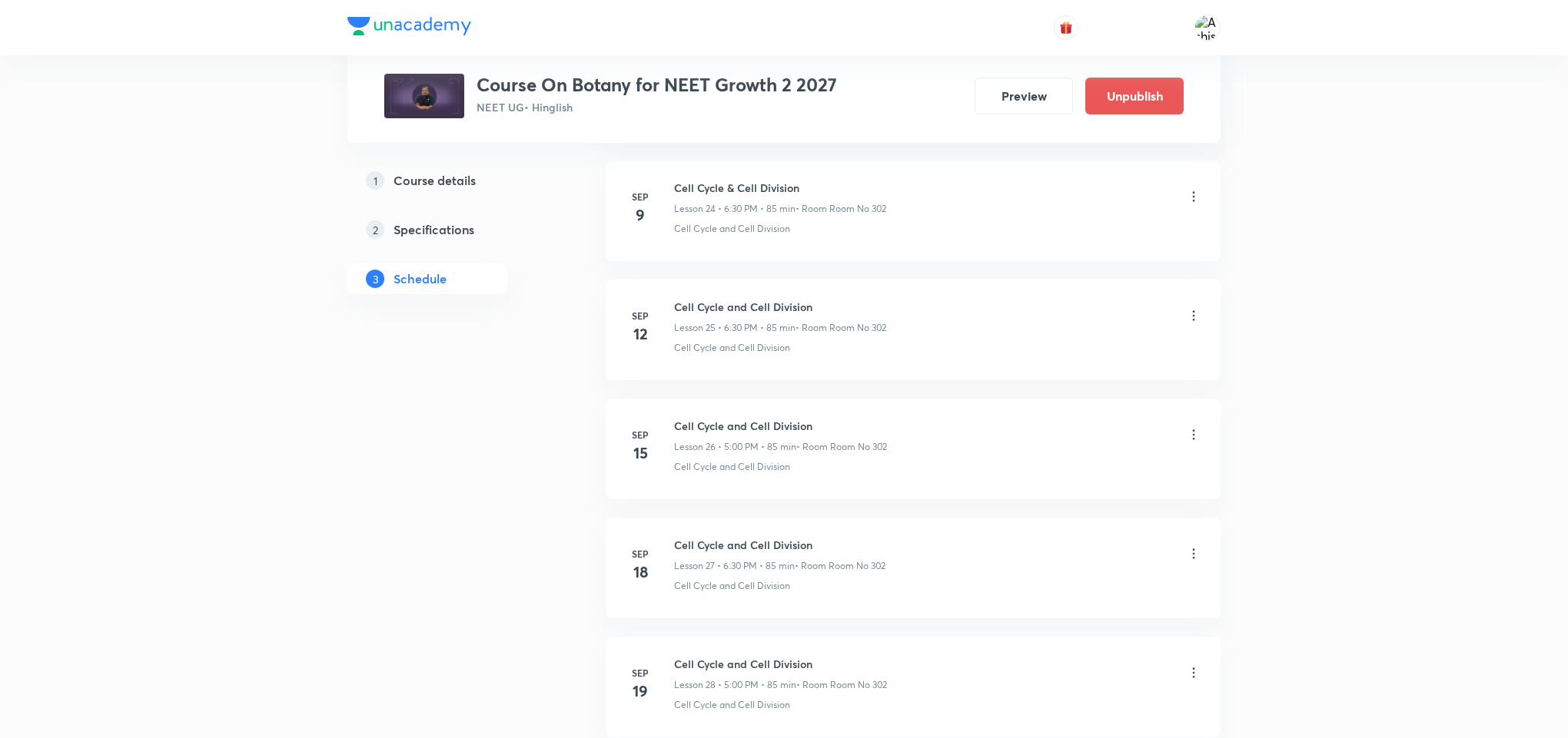
scroll to position [3621, 0]
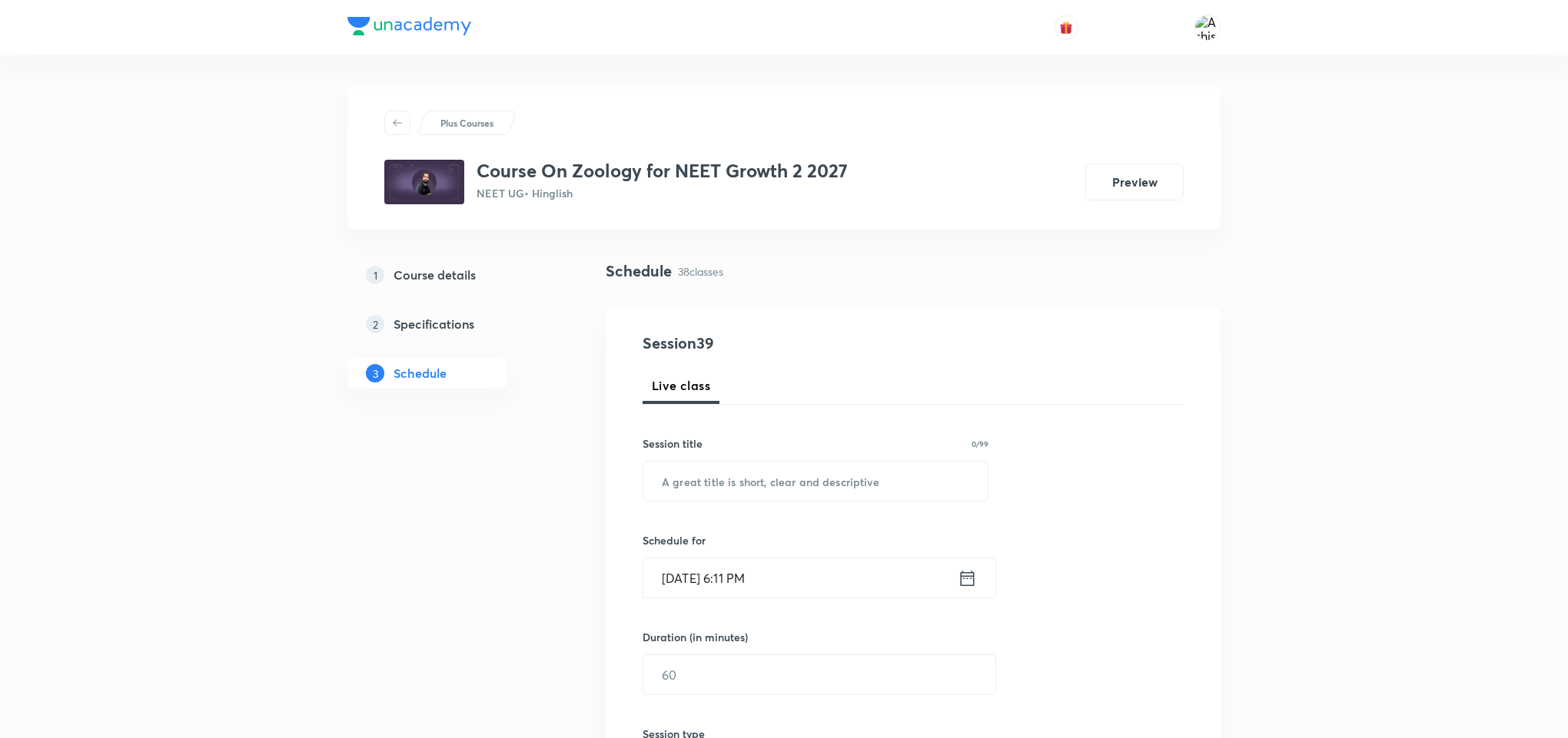
drag, startPoint x: 828, startPoint y: 98, endPoint x: 830, endPoint y: 130, distance: 32.1
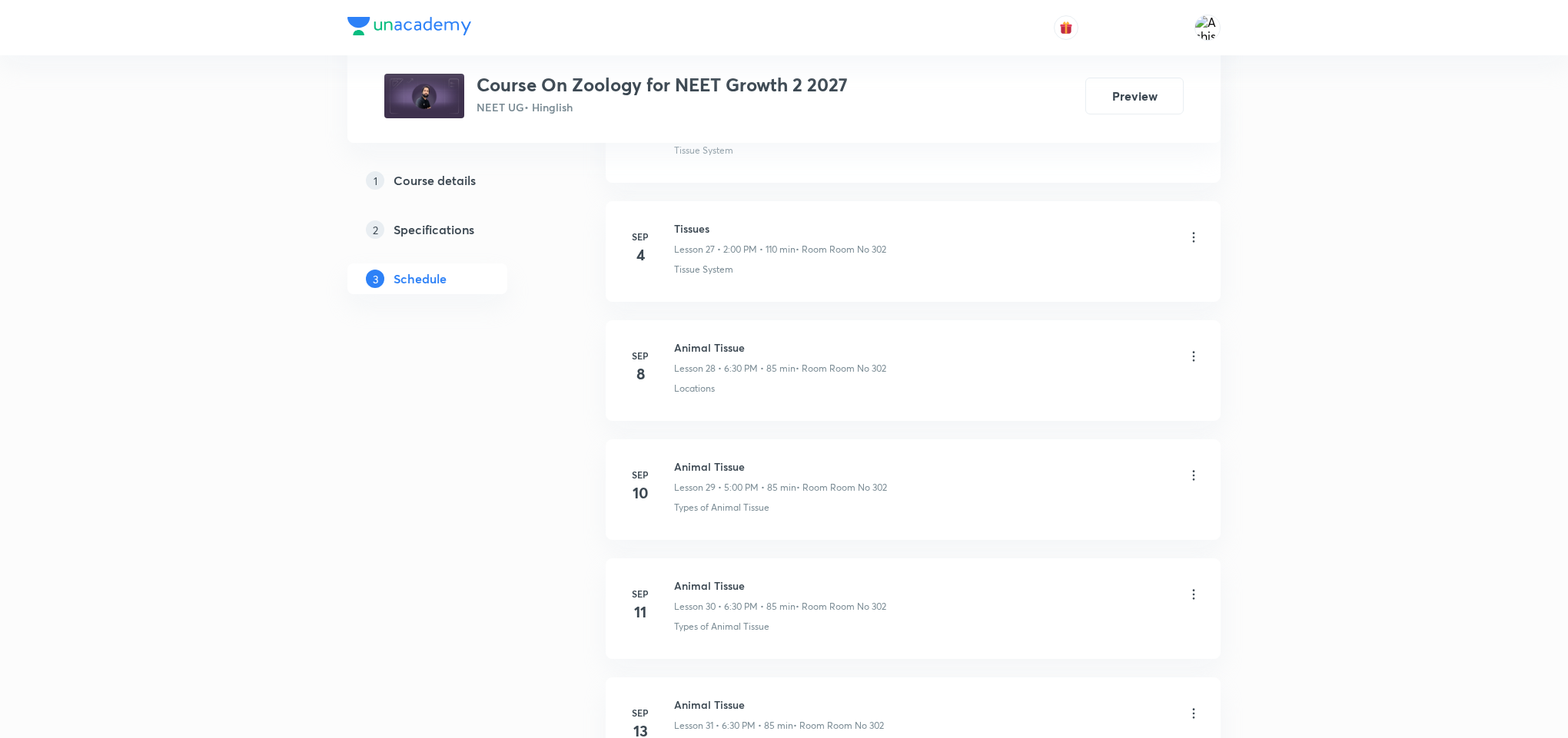
scroll to position [5051, 0]
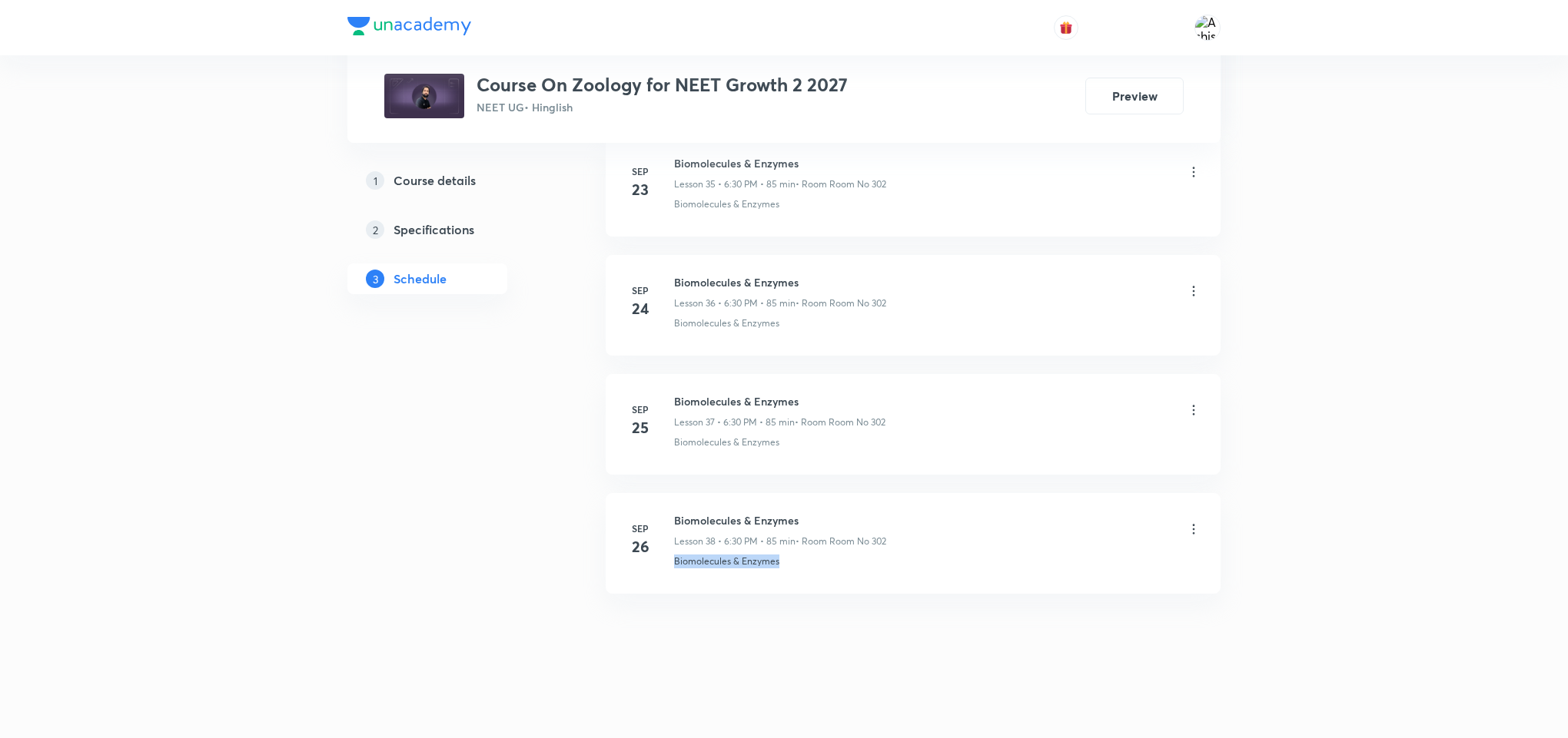
drag, startPoint x: 803, startPoint y: 568, endPoint x: 671, endPoint y: 596, distance: 134.9
copy p "Biomolecules & Enzymes"
drag, startPoint x: 794, startPoint y: 620, endPoint x: 794, endPoint y: 600, distance: 20.0
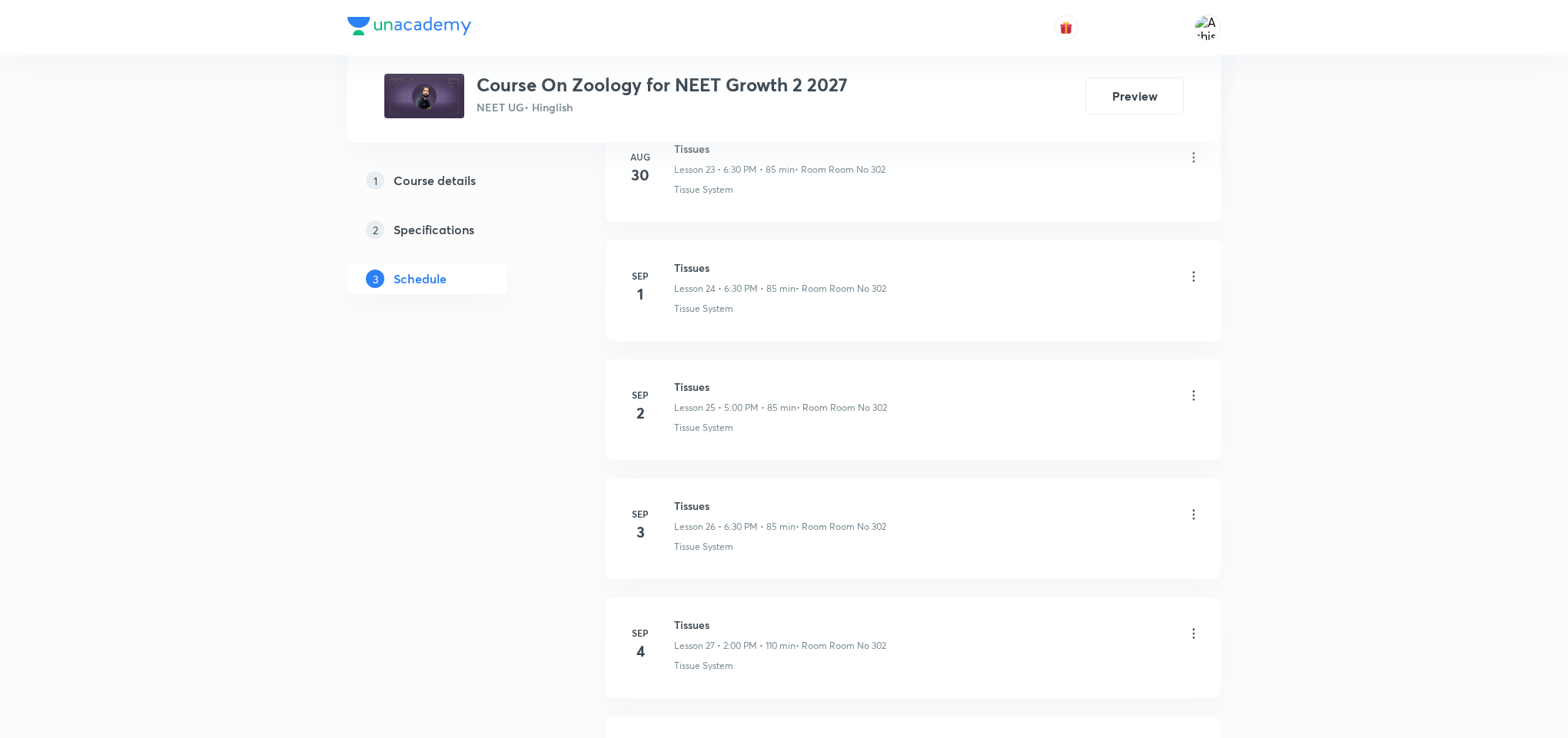
scroll to position [0, 0]
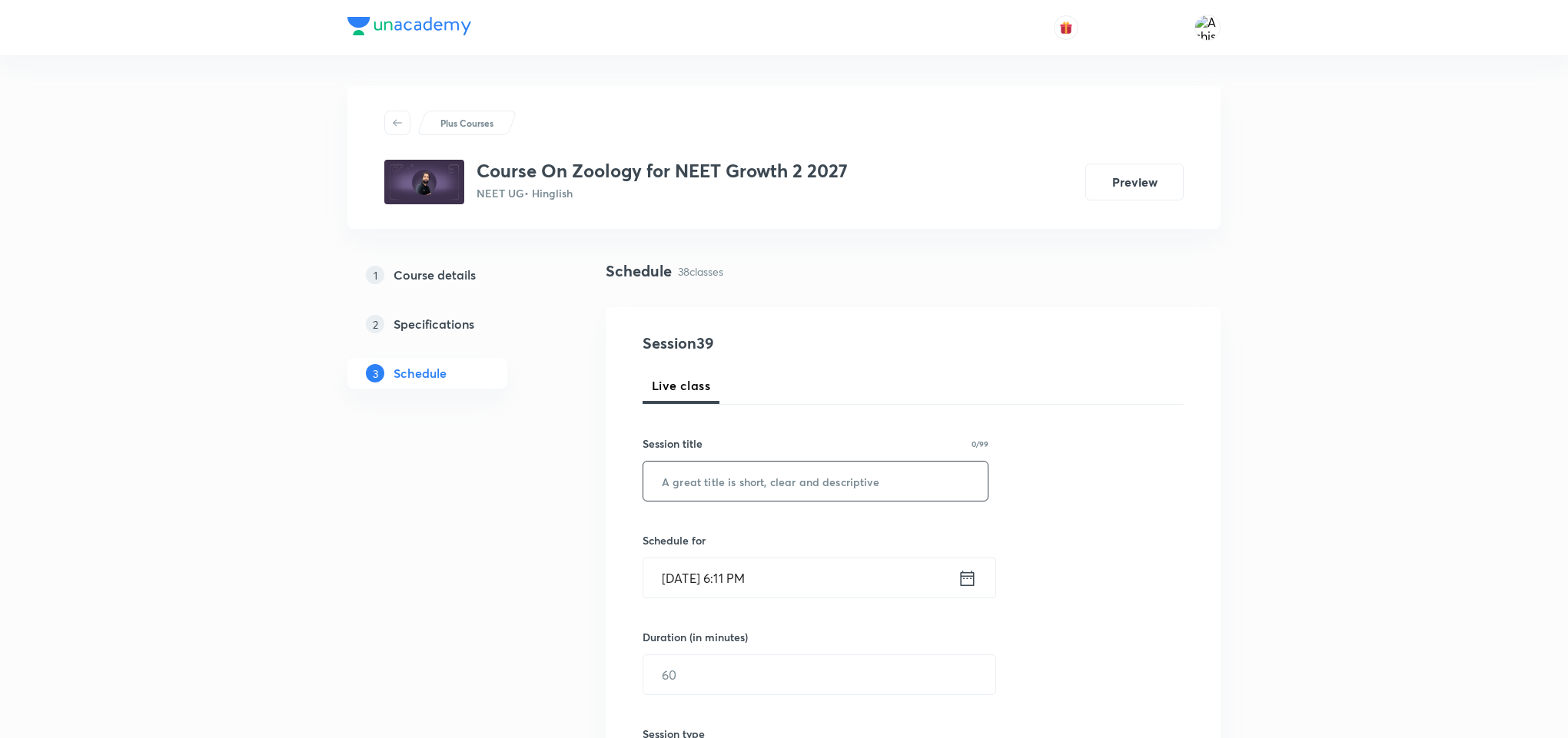
click at [840, 489] on input "text" at bounding box center [815, 481] width 345 height 39
paste input "Biomolecules & Enzymes"
type input "Biomolecules & Enzymes"
click at [689, 581] on input "[DATE] 6:11 PM" at bounding box center [800, 578] width 315 height 39
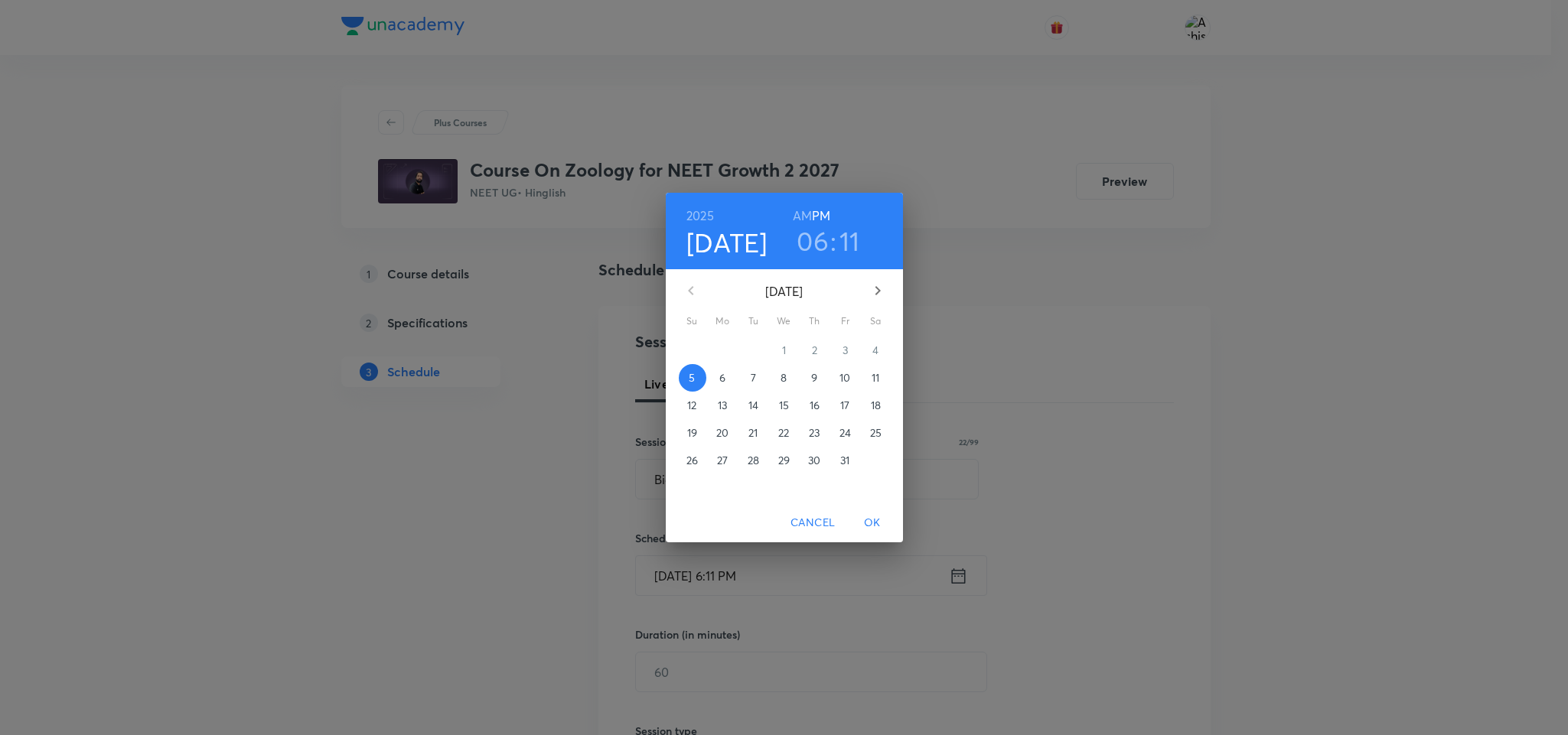
click at [728, 372] on span "6" at bounding box center [723, 377] width 28 height 15
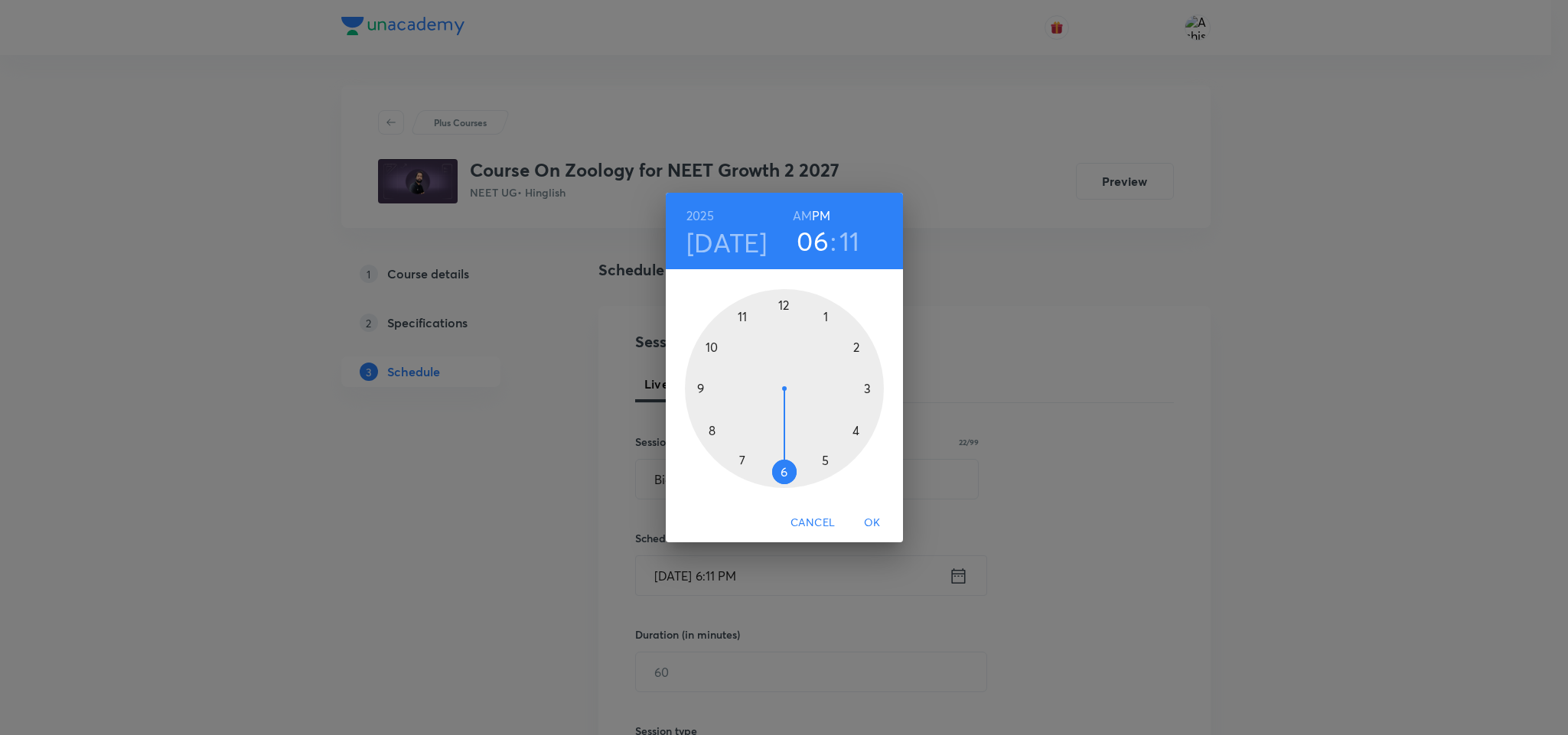
click at [783, 470] on div at bounding box center [784, 388] width 199 height 199
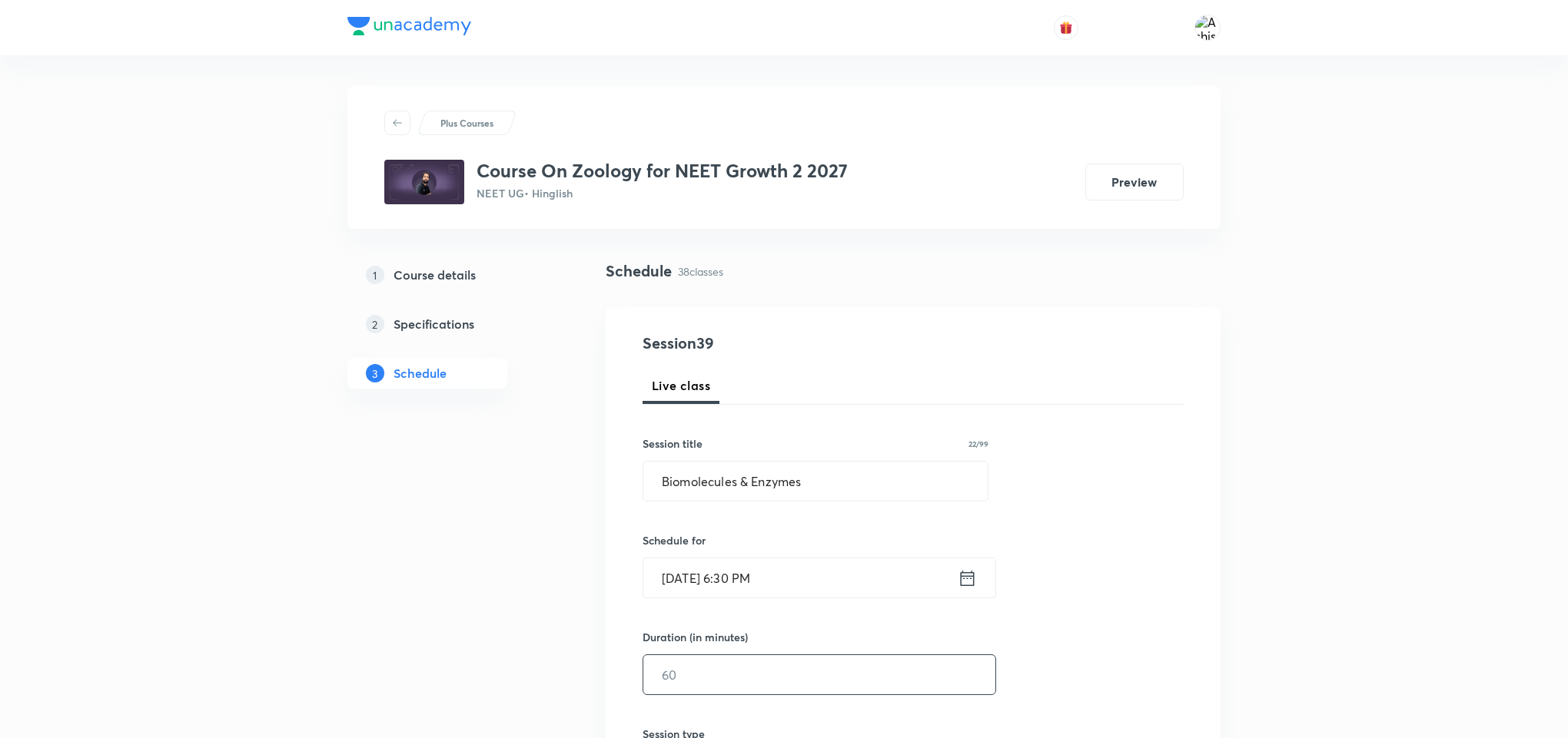
click at [743, 687] on input "text" at bounding box center [819, 675] width 352 height 39
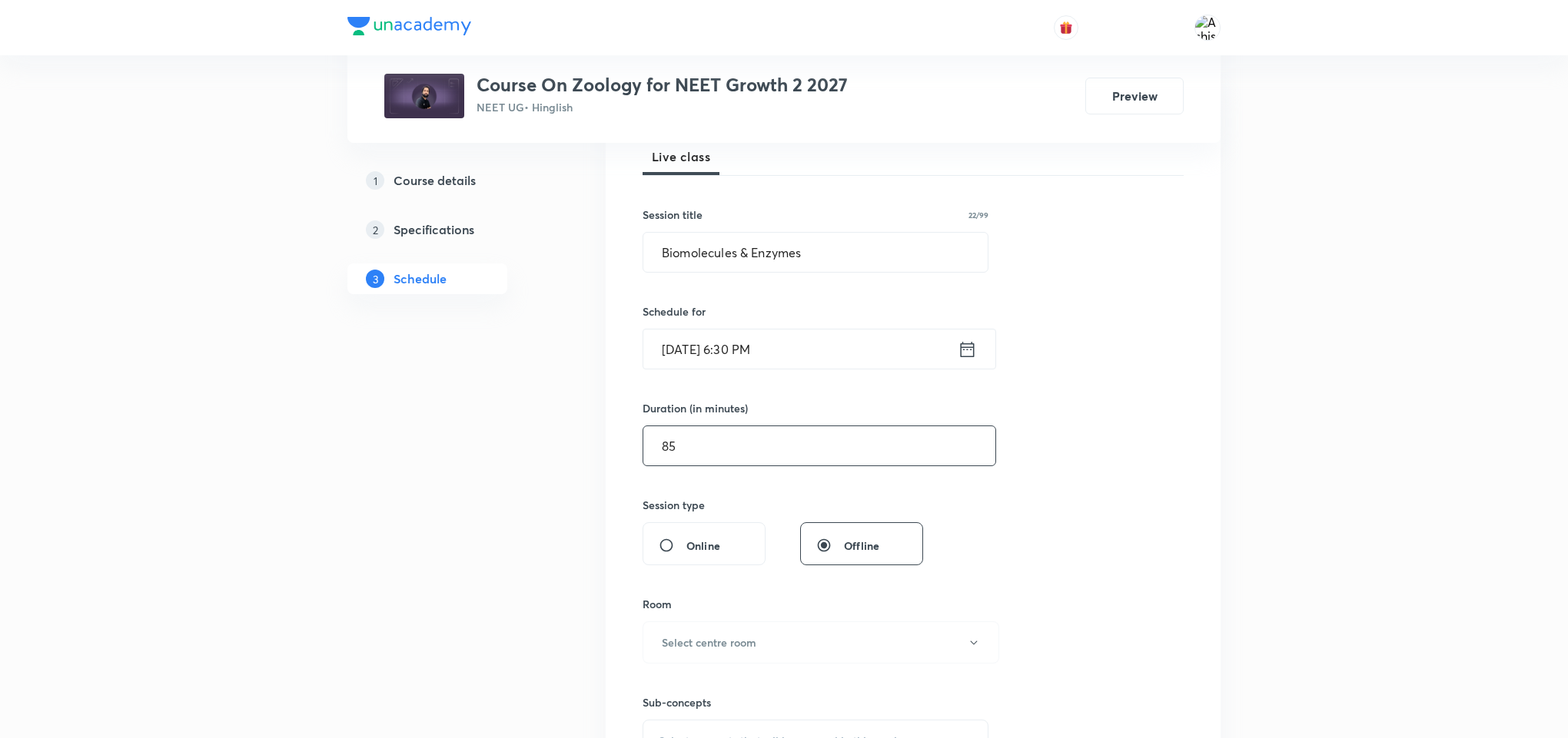
scroll to position [230, 0]
type input "85"
click at [753, 632] on button "Select centre room" at bounding box center [820, 641] width 356 height 43
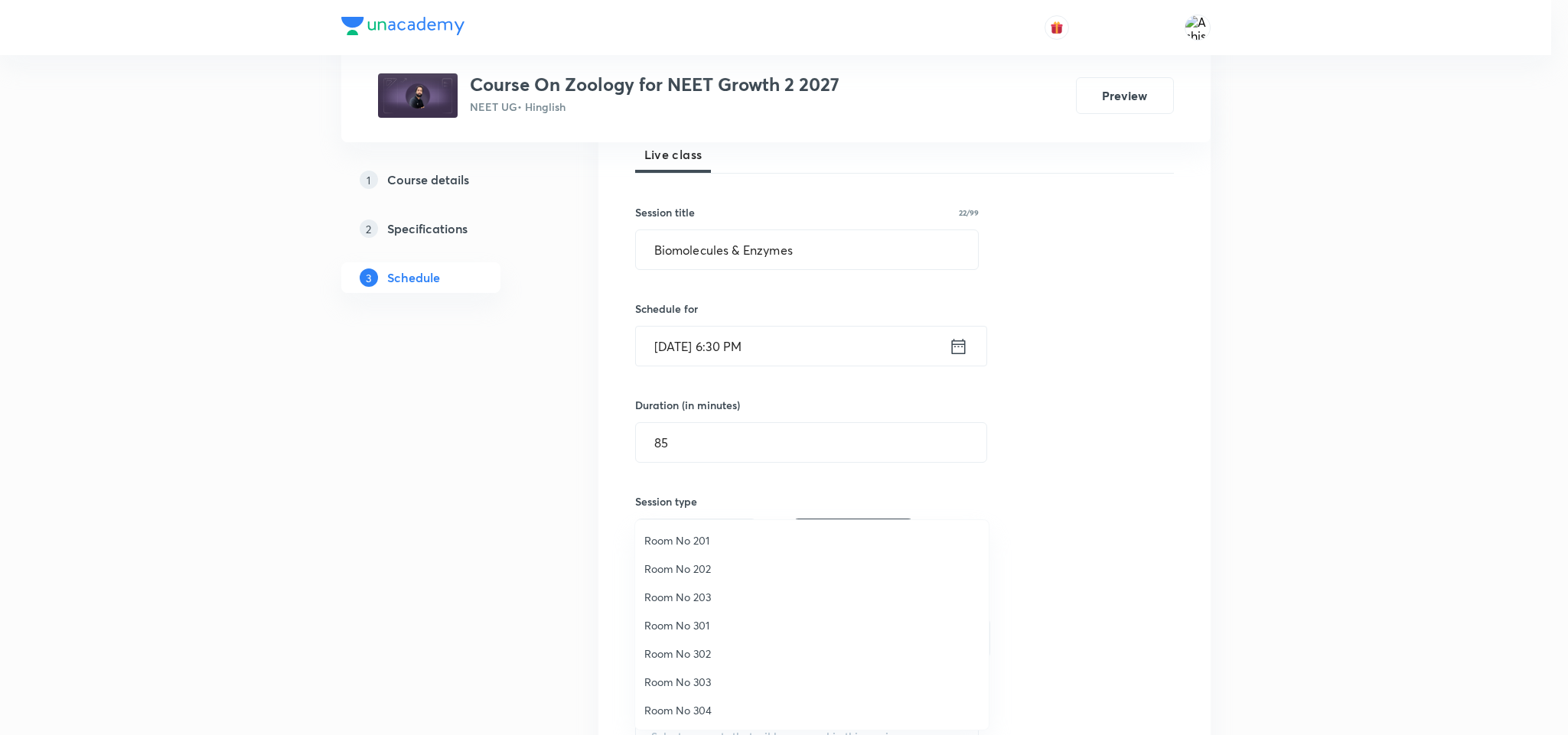
drag, startPoint x: 705, startPoint y: 649, endPoint x: 811, endPoint y: 594, distance: 119.4
click at [707, 646] on span "Room No 302" at bounding box center [812, 654] width 335 height 16
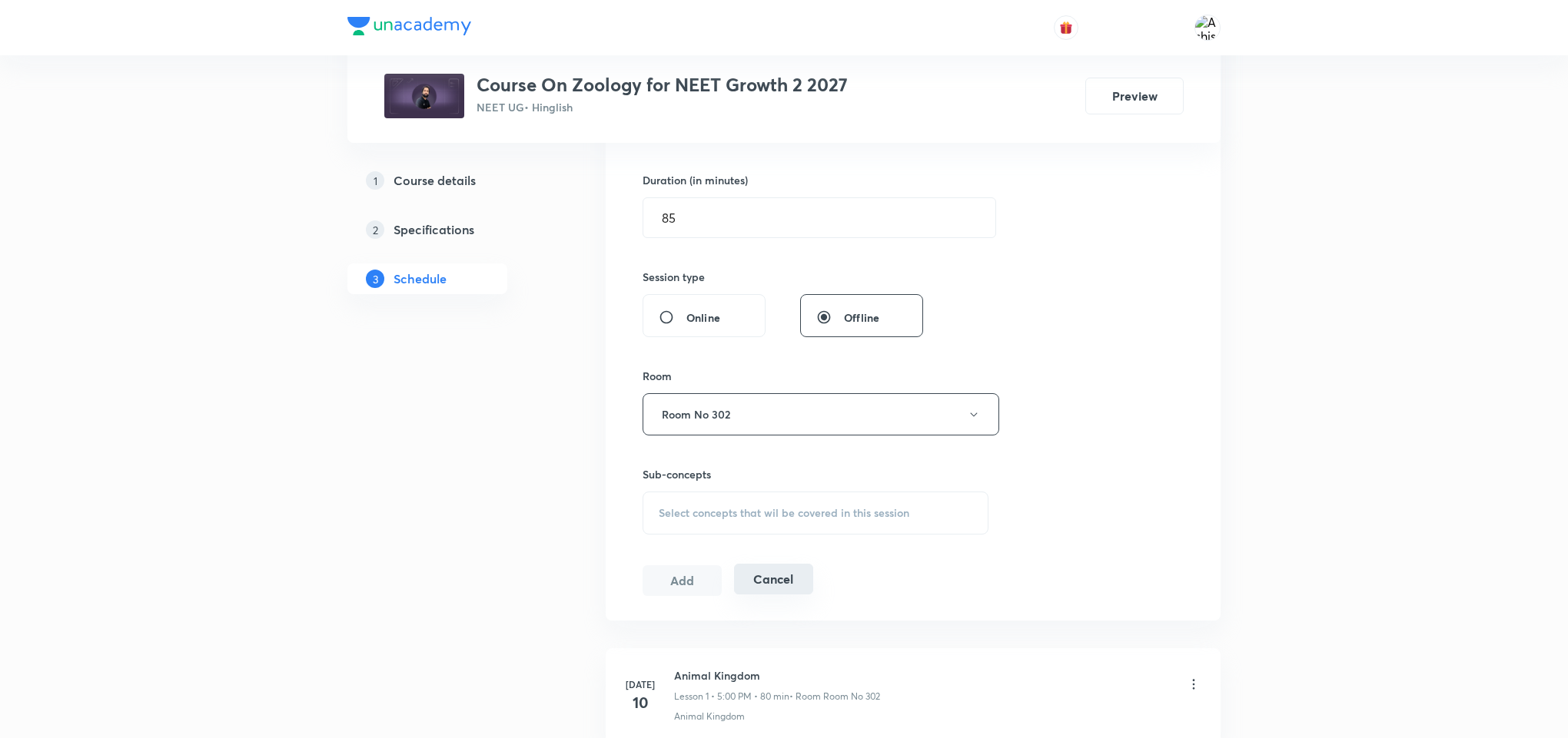
scroll to position [461, 0]
click at [773, 511] on span "Select concepts that wil be covered in this session" at bounding box center [784, 510] width 250 height 13
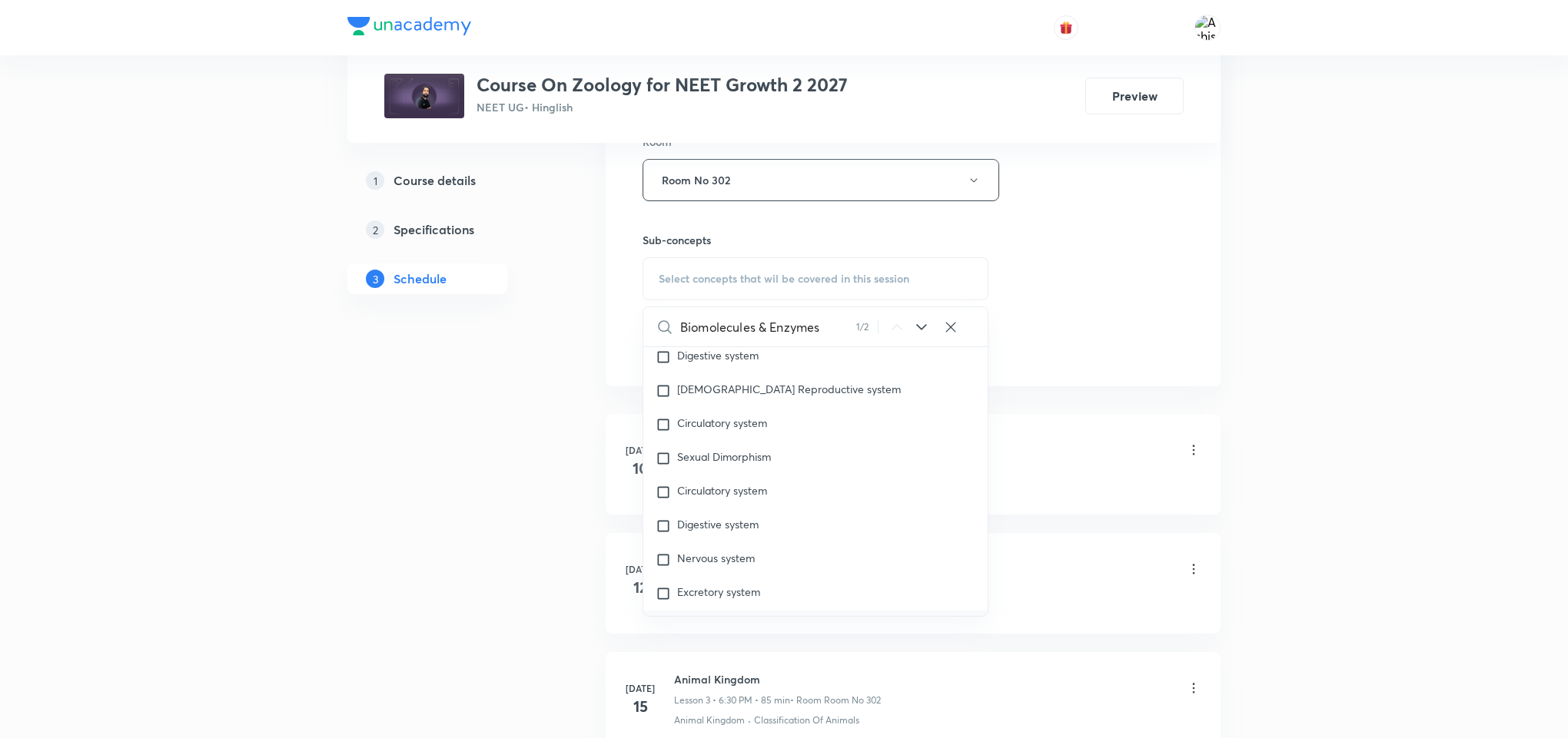
scroll to position [70269, 0]
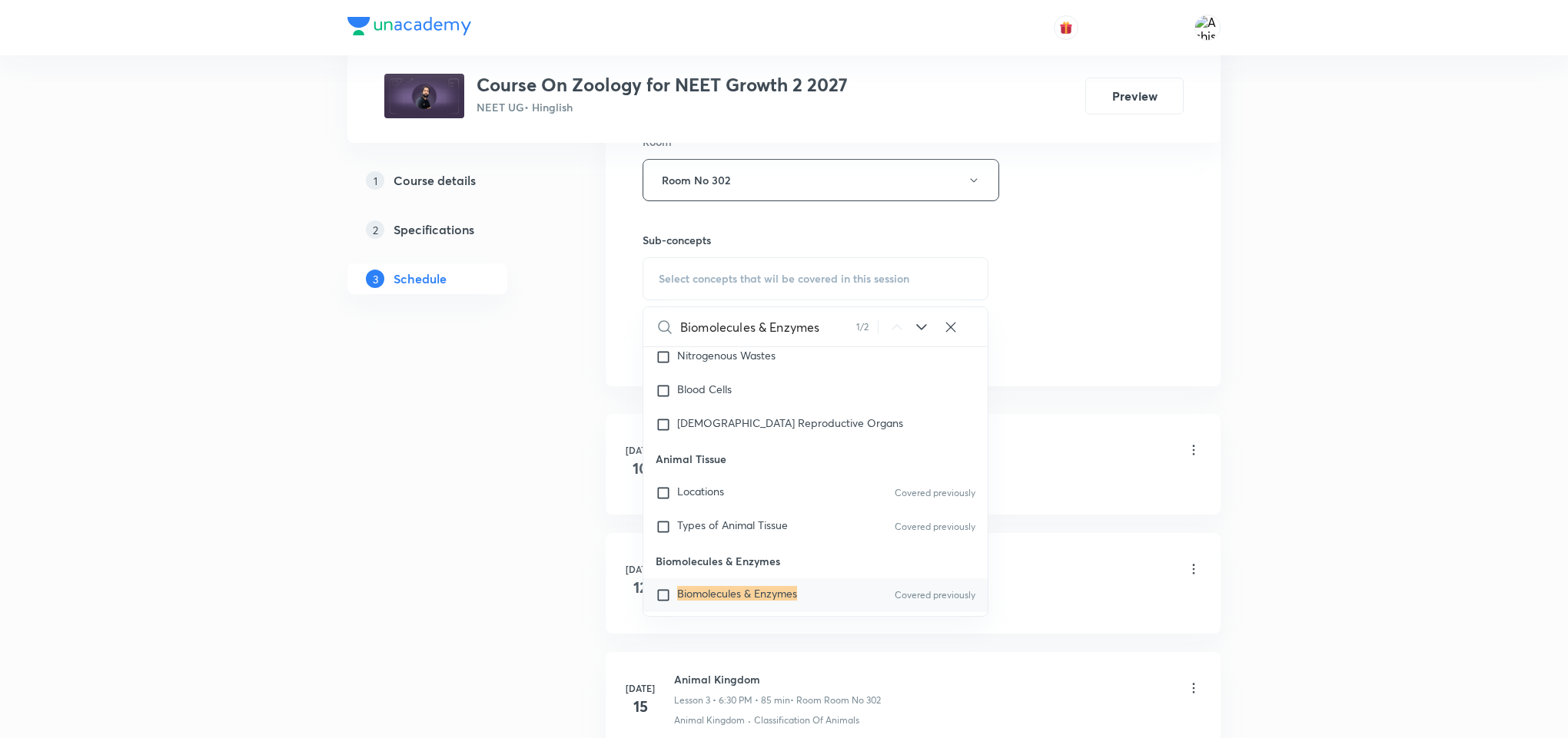
type input "Biomolecules & Enzymes"
click at [673, 587] on input "checkbox" at bounding box center [667, 595] width 22 height 15
checkbox input "true"
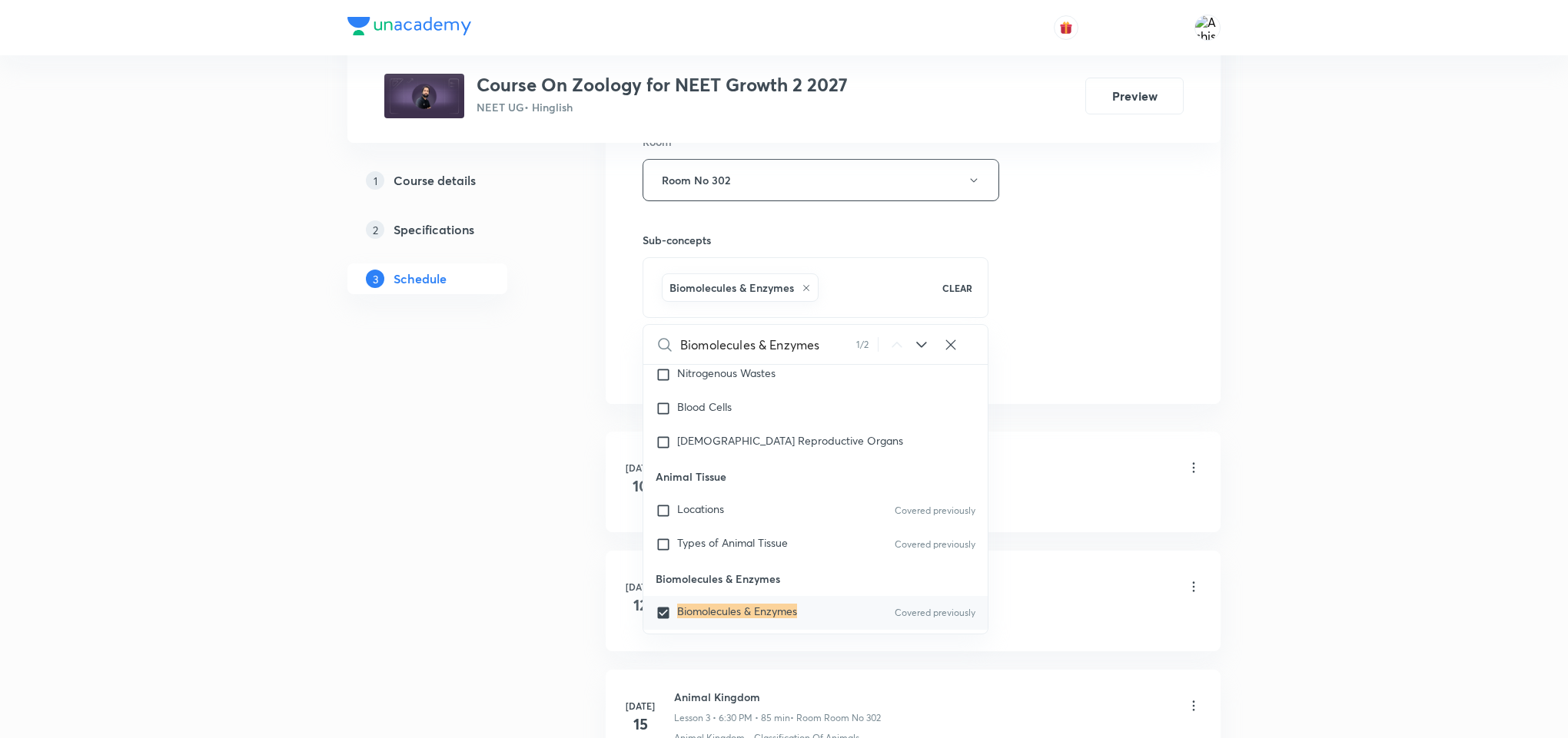
drag, startPoint x: 1151, startPoint y: 298, endPoint x: 1004, endPoint y: 316, distance: 148.1
click at [1137, 303] on div "Session 39 Live class Session title 22/99 Biomolecules & Enzymes ​ Schedule for…" at bounding box center [912, 9] width 541 height 739
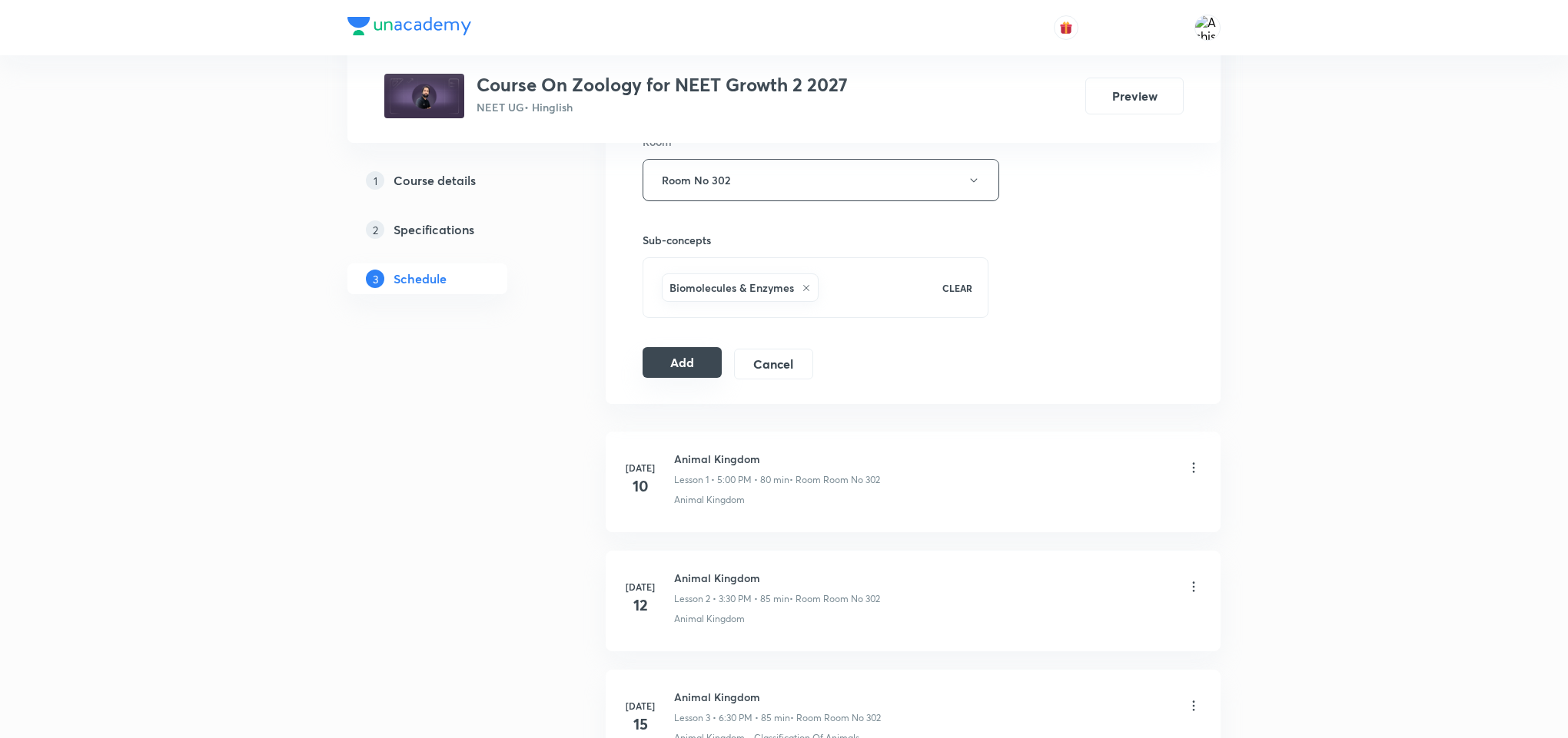
click at [696, 360] on button "Add" at bounding box center [681, 363] width 79 height 31
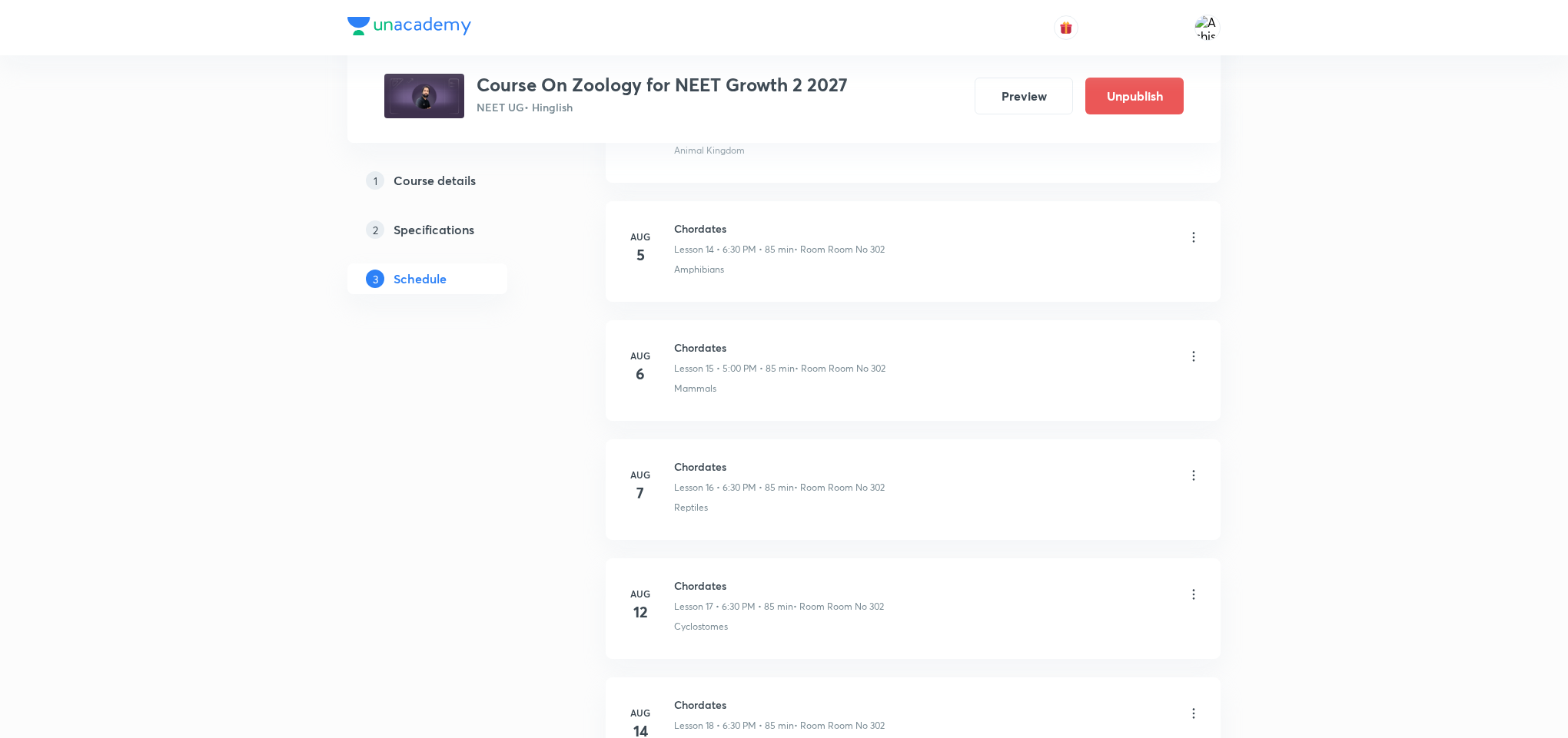
scroll to position [4462, 0]
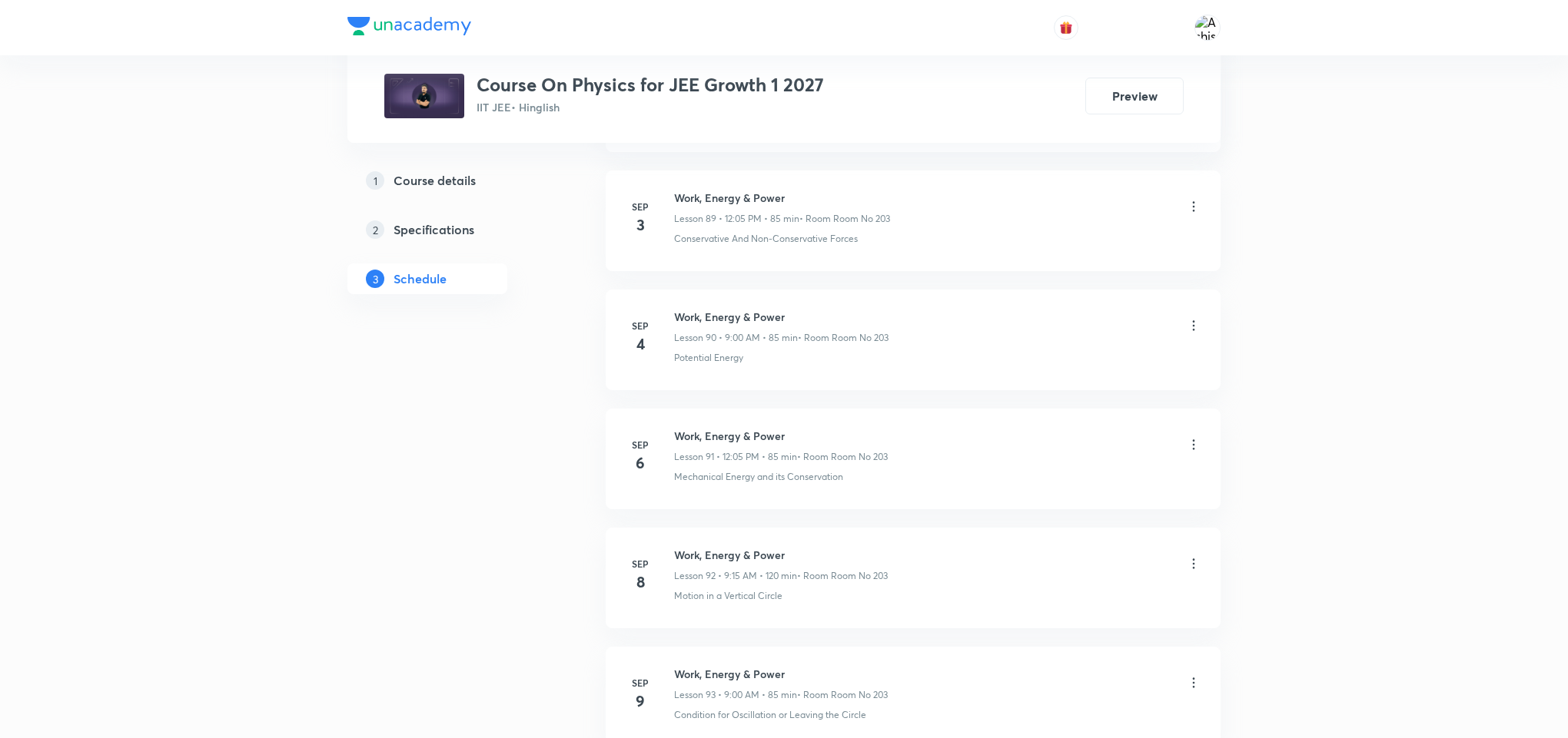
scroll to position [13318, 0]
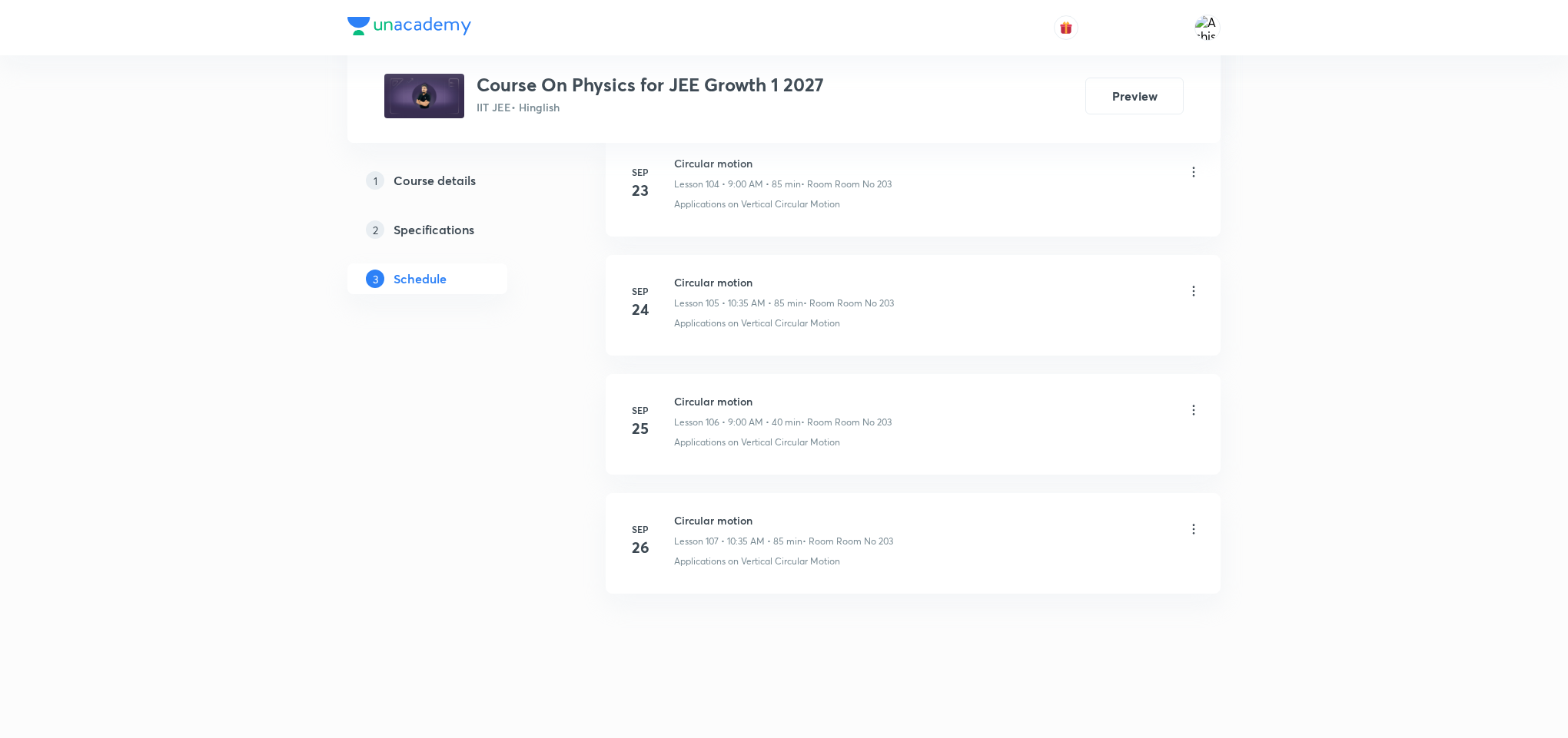
drag, startPoint x: 872, startPoint y: 676, endPoint x: 870, endPoint y: 324, distance: 352.0
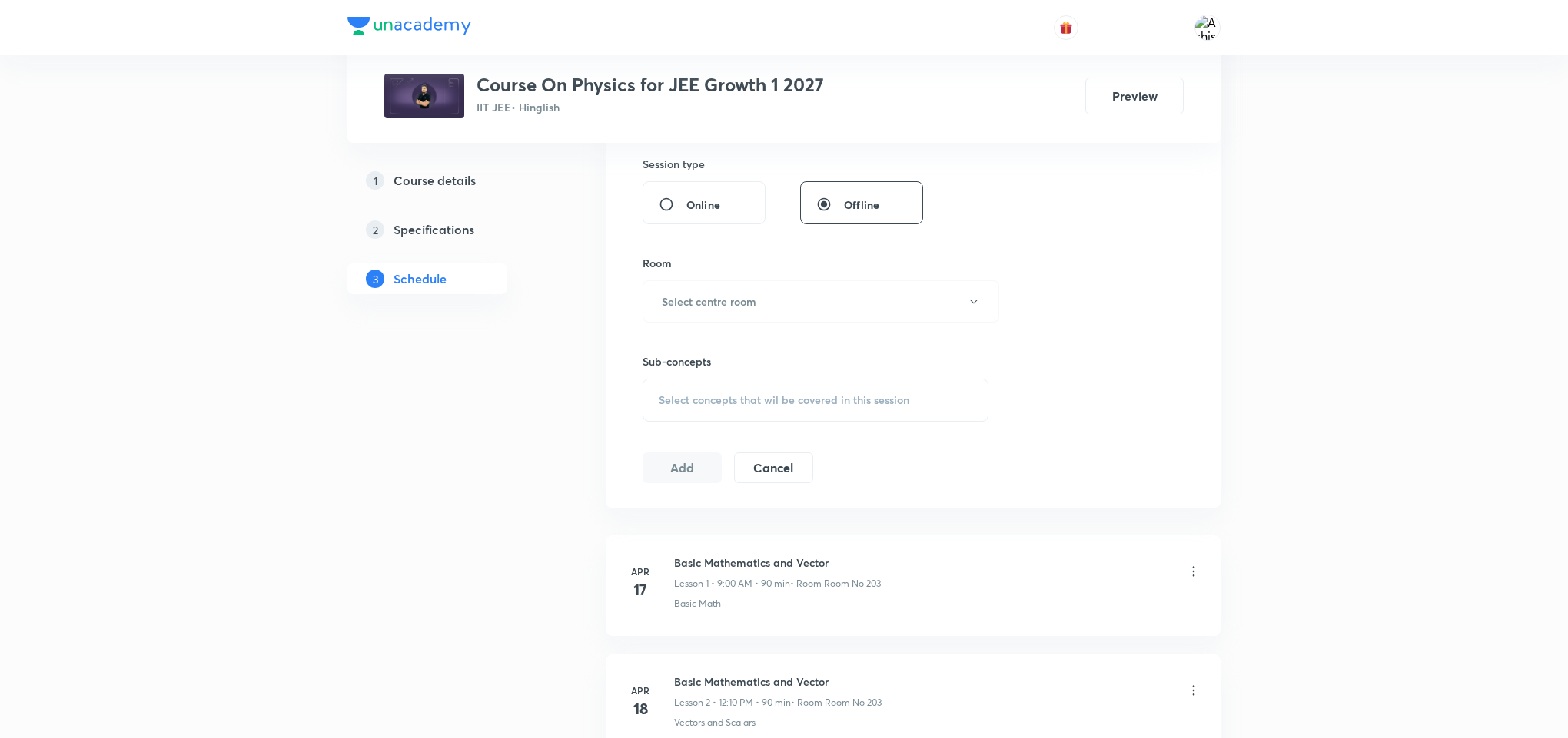
scroll to position [577, 0]
click at [710, 405] on div "Select concepts that wil be covered in this session" at bounding box center [814, 393] width 346 height 43
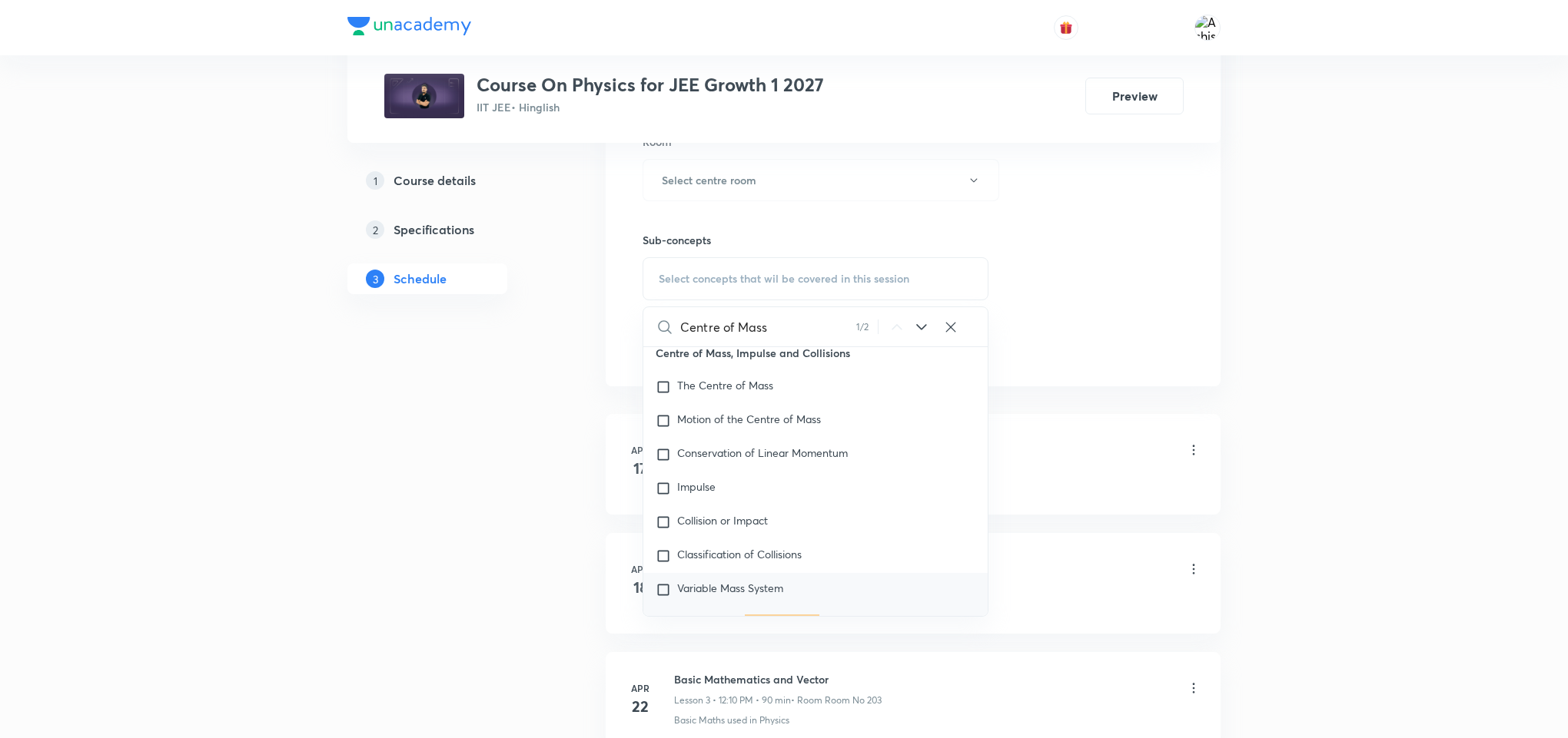
scroll to position [5476, 0]
type input "Centre of Mass"
click at [659, 424] on input "checkbox" at bounding box center [667, 424] width 22 height 15
checkbox input "true"
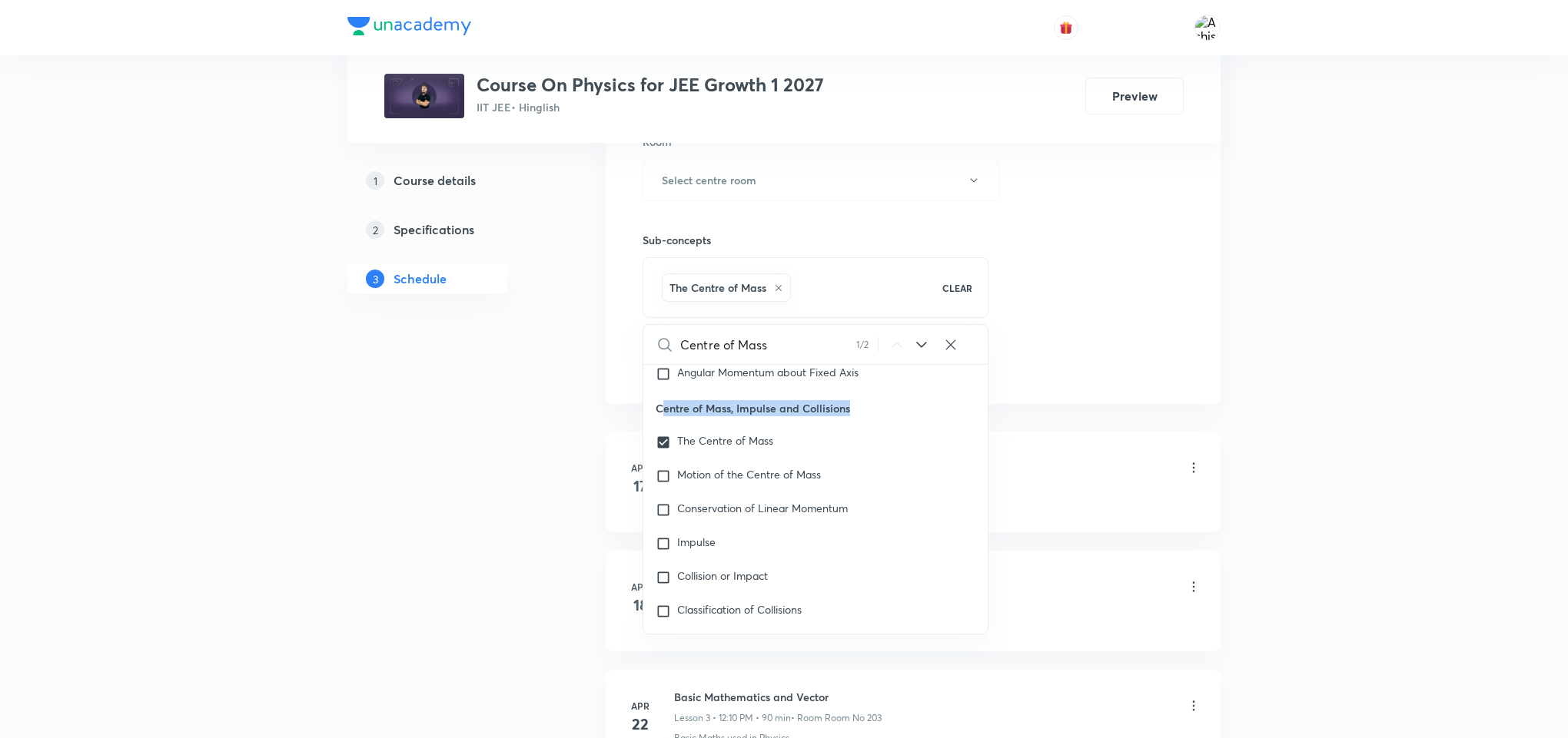
drag, startPoint x: 868, startPoint y: 415, endPoint x: 653, endPoint y: 425, distance: 215.2
click at [656, 425] on p "Centre of Mass, Impulse and Collisions" at bounding box center [815, 408] width 345 height 34
click at [653, 425] on p "Centre of Mass, Impulse and Collisions" at bounding box center [815, 408] width 345 height 34
drag, startPoint x: 1131, startPoint y: 339, endPoint x: 1003, endPoint y: 418, distance: 150.4
click at [1130, 340] on div "Session 108 Live class Session title 0/99 ​ Schedule for Oct 5, 2025, 6:20 PM ​…" at bounding box center [912, 9] width 541 height 739
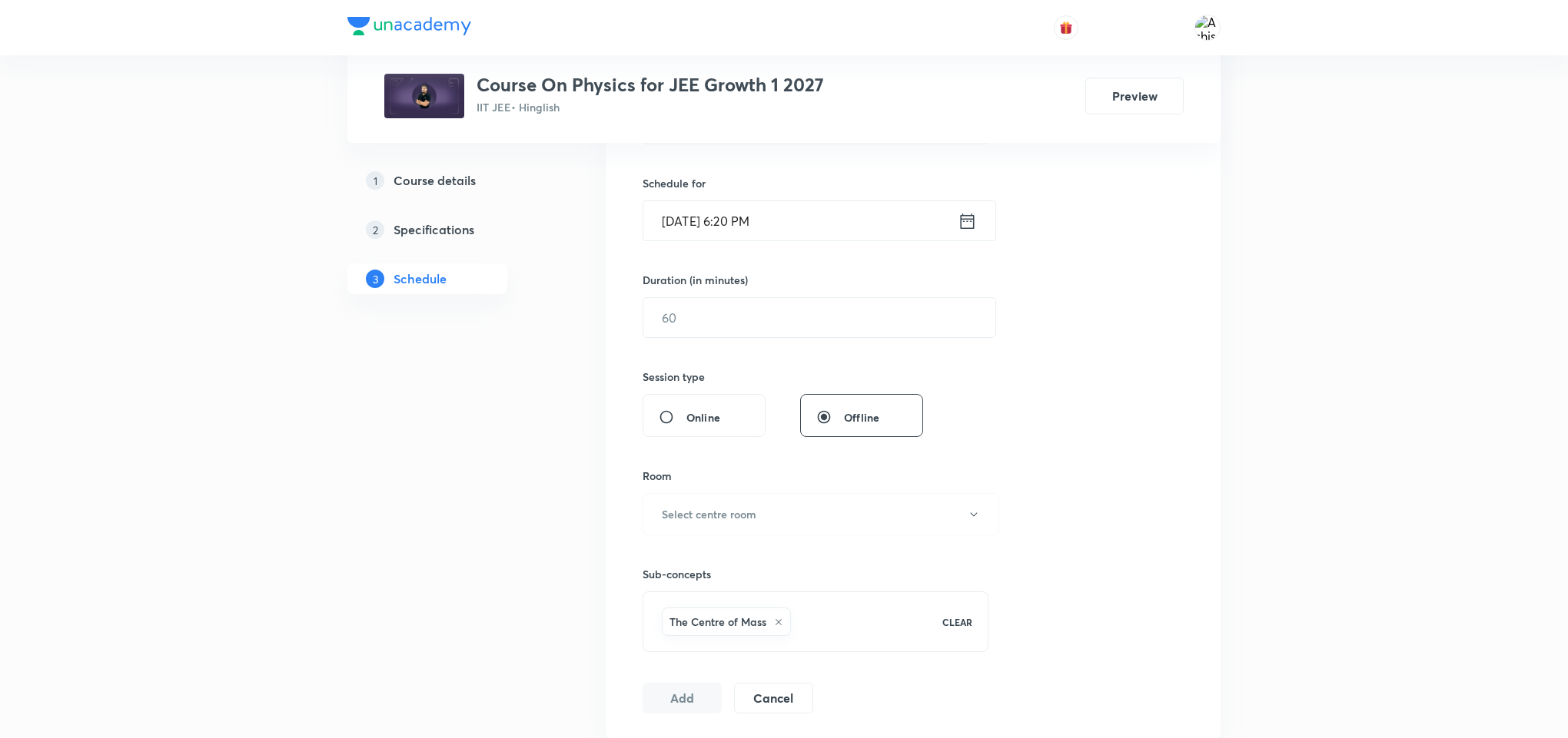
scroll to position [345, 0]
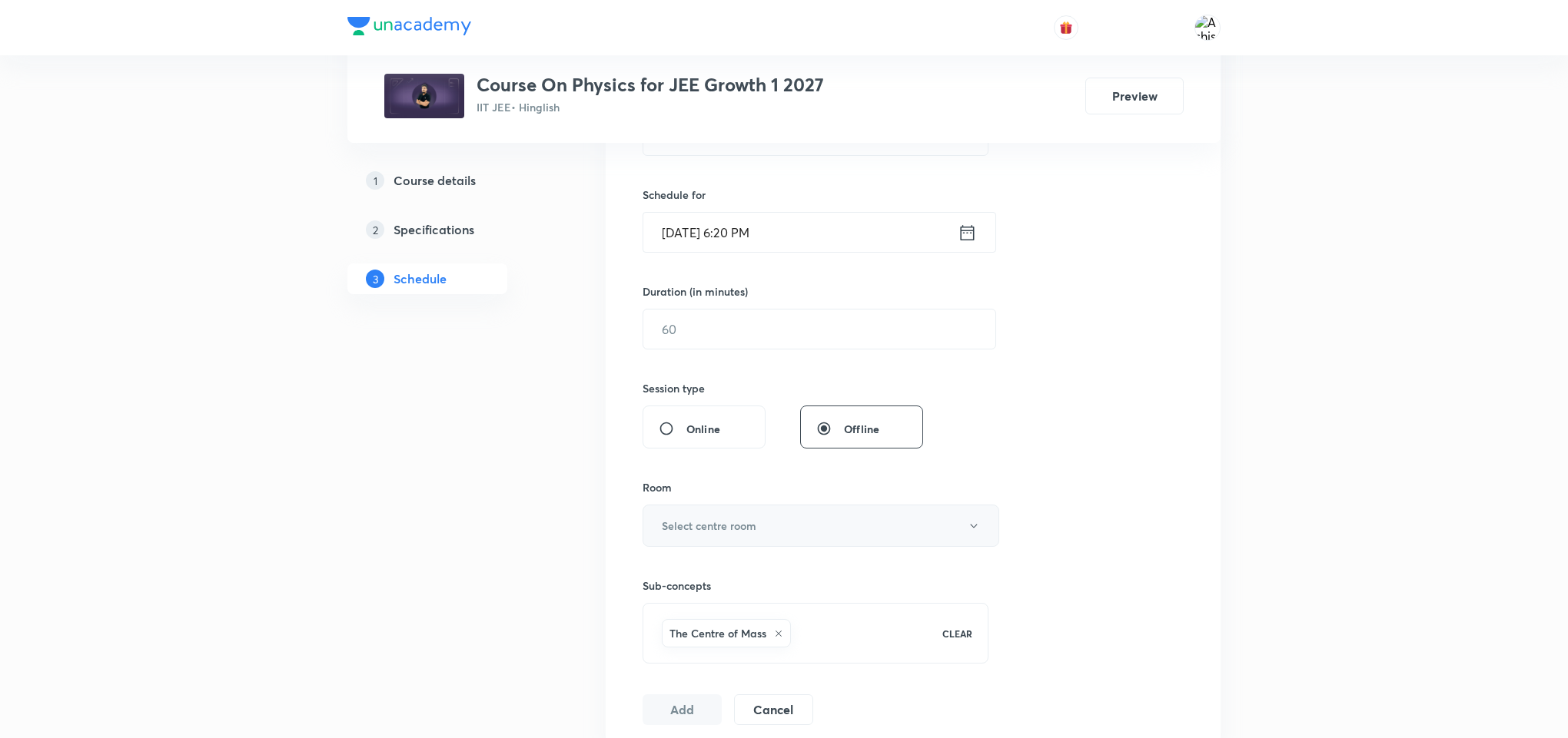
click at [768, 532] on button "Select centre room" at bounding box center [820, 526] width 356 height 43
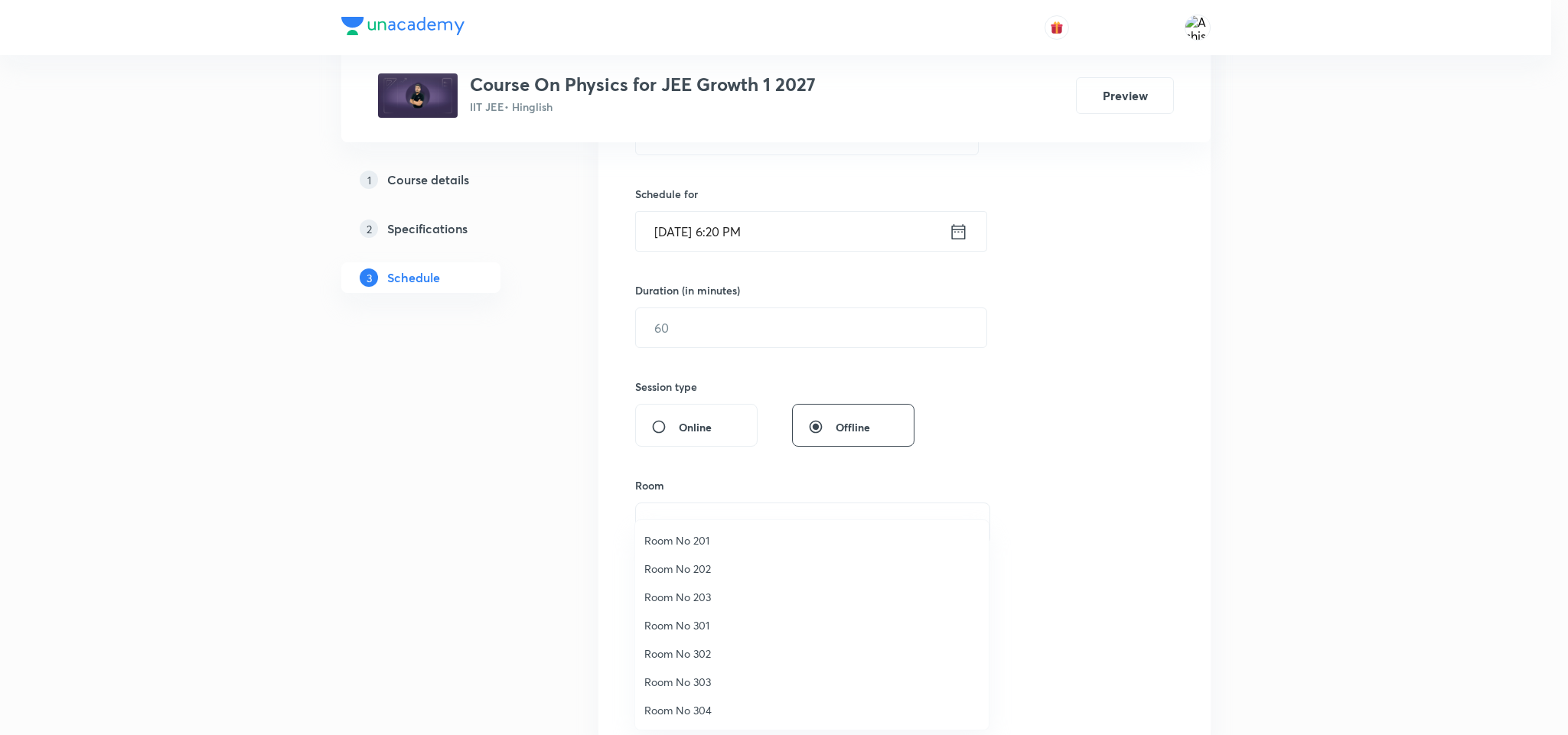
click at [712, 600] on span "Room No 203" at bounding box center [812, 598] width 335 height 16
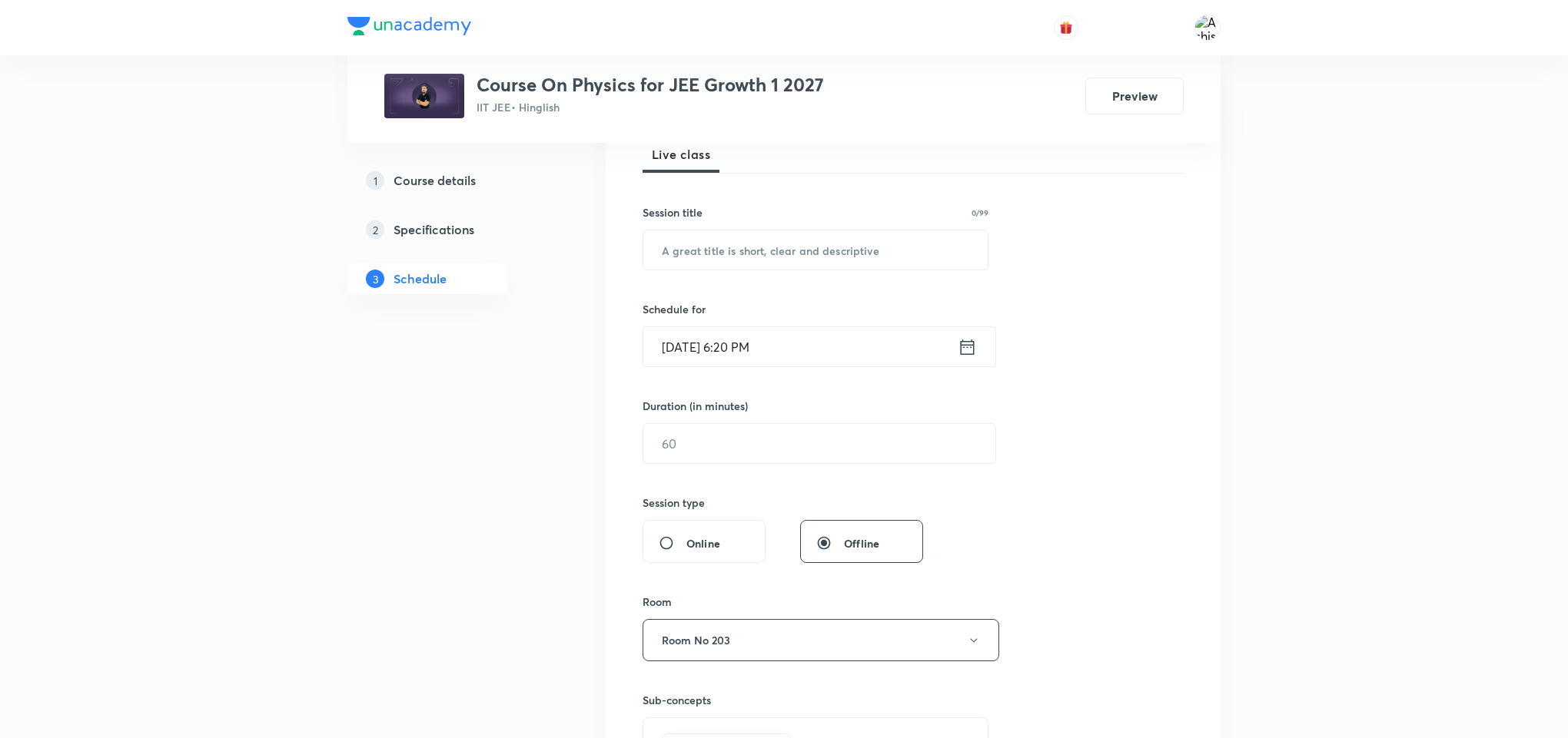
scroll to position [230, 0]
click at [701, 460] on input "text" at bounding box center [819, 444] width 352 height 39
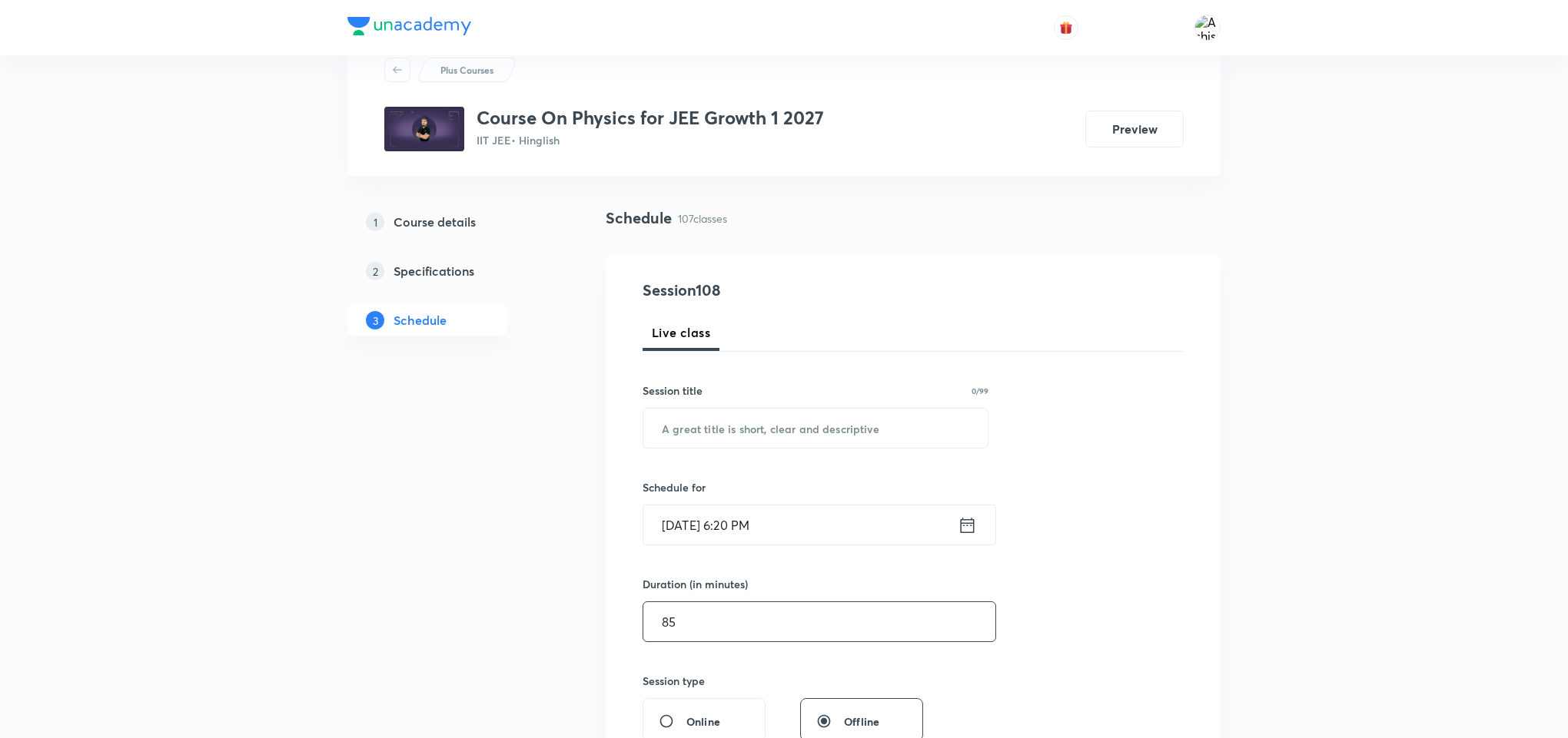
scroll to position [0, 0]
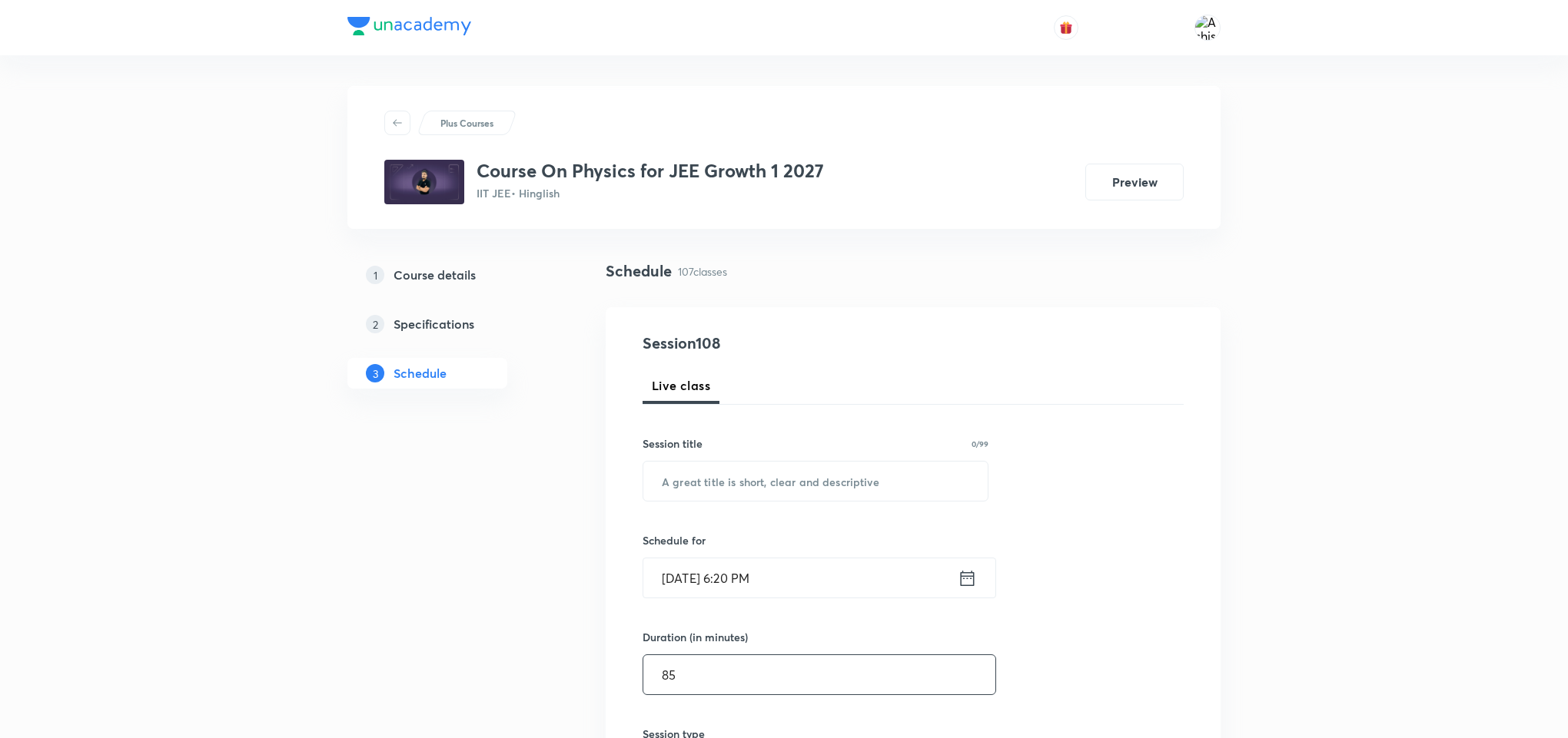
type input "85"
click at [694, 574] on input "Oct 5, 2025, 6:20 PM" at bounding box center [800, 578] width 315 height 39
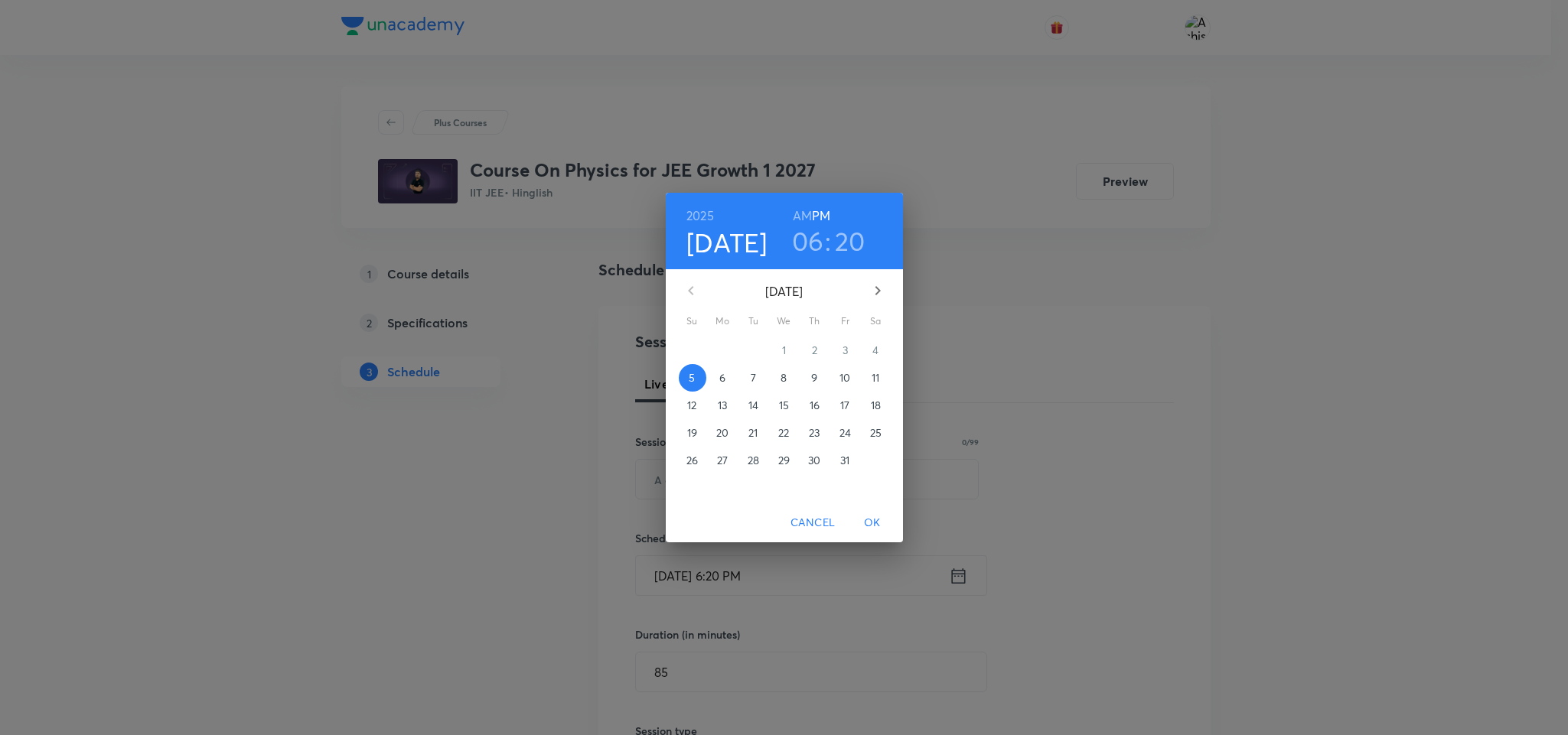
click at [720, 379] on p "6" at bounding box center [723, 377] width 6 height 15
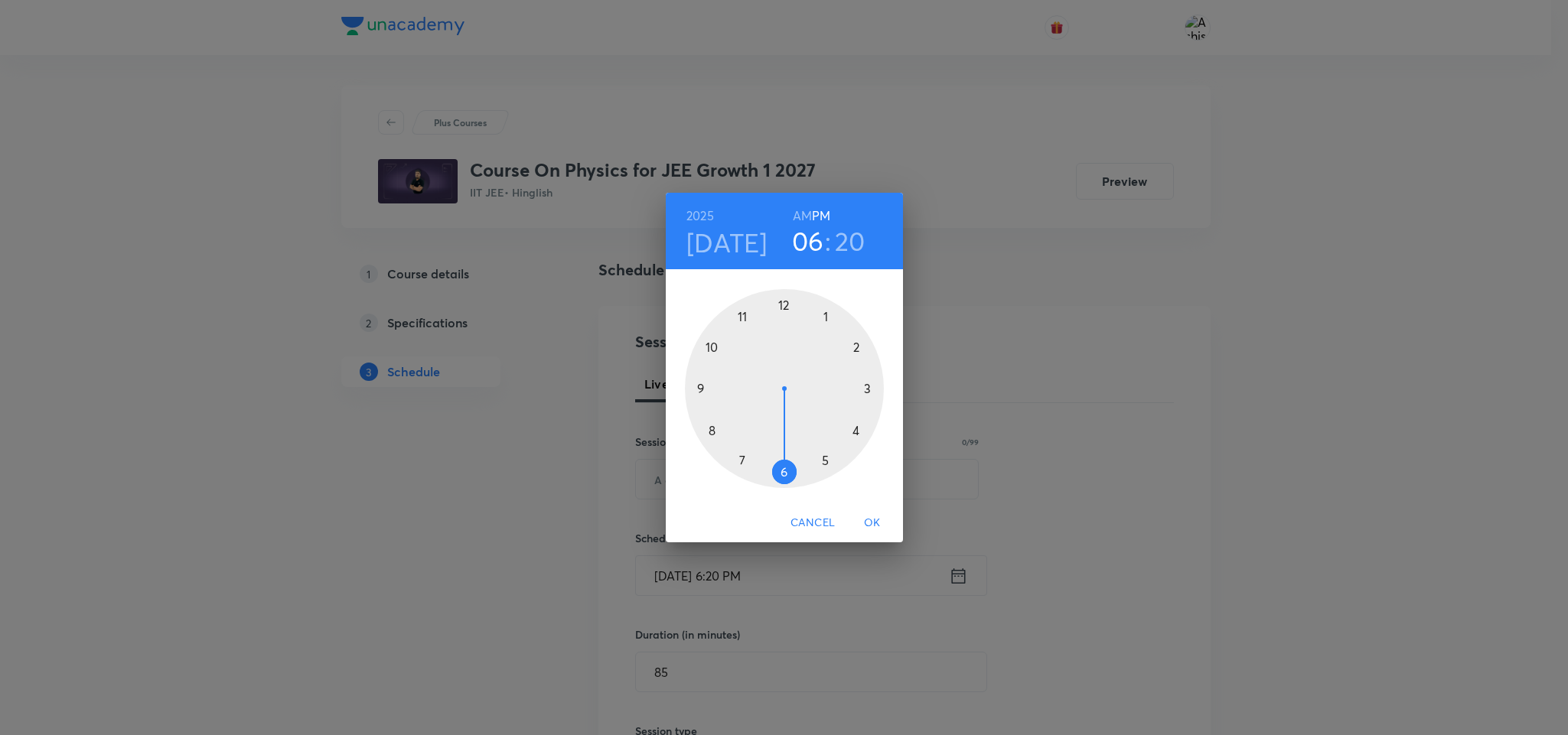
click at [806, 207] on h6 "AM" at bounding box center [802, 216] width 19 height 22
click at [699, 386] on div at bounding box center [784, 388] width 199 height 199
click at [784, 306] on div at bounding box center [784, 388] width 199 height 199
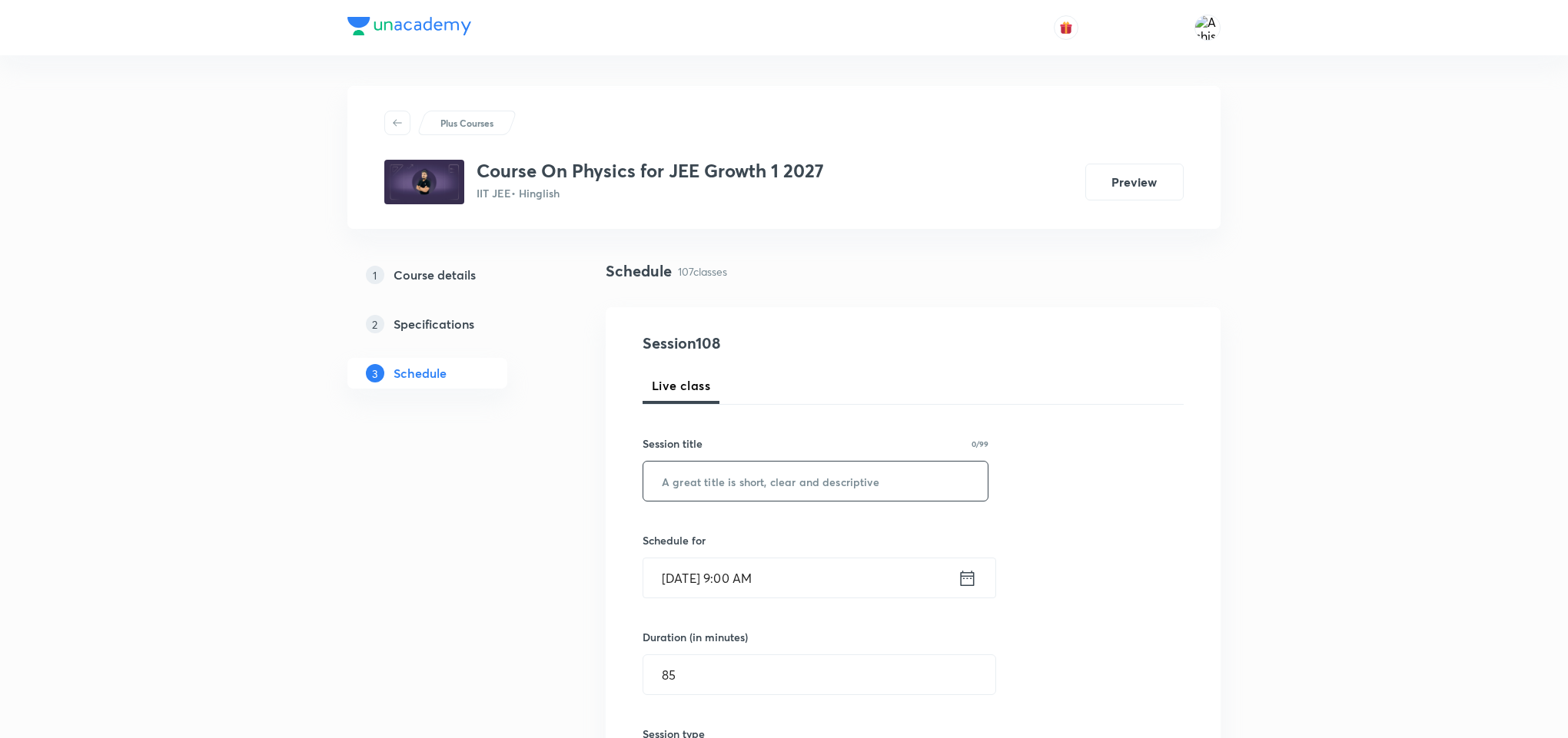
click at [729, 487] on input "text" at bounding box center [815, 481] width 345 height 39
paste input "Centre of Mass"
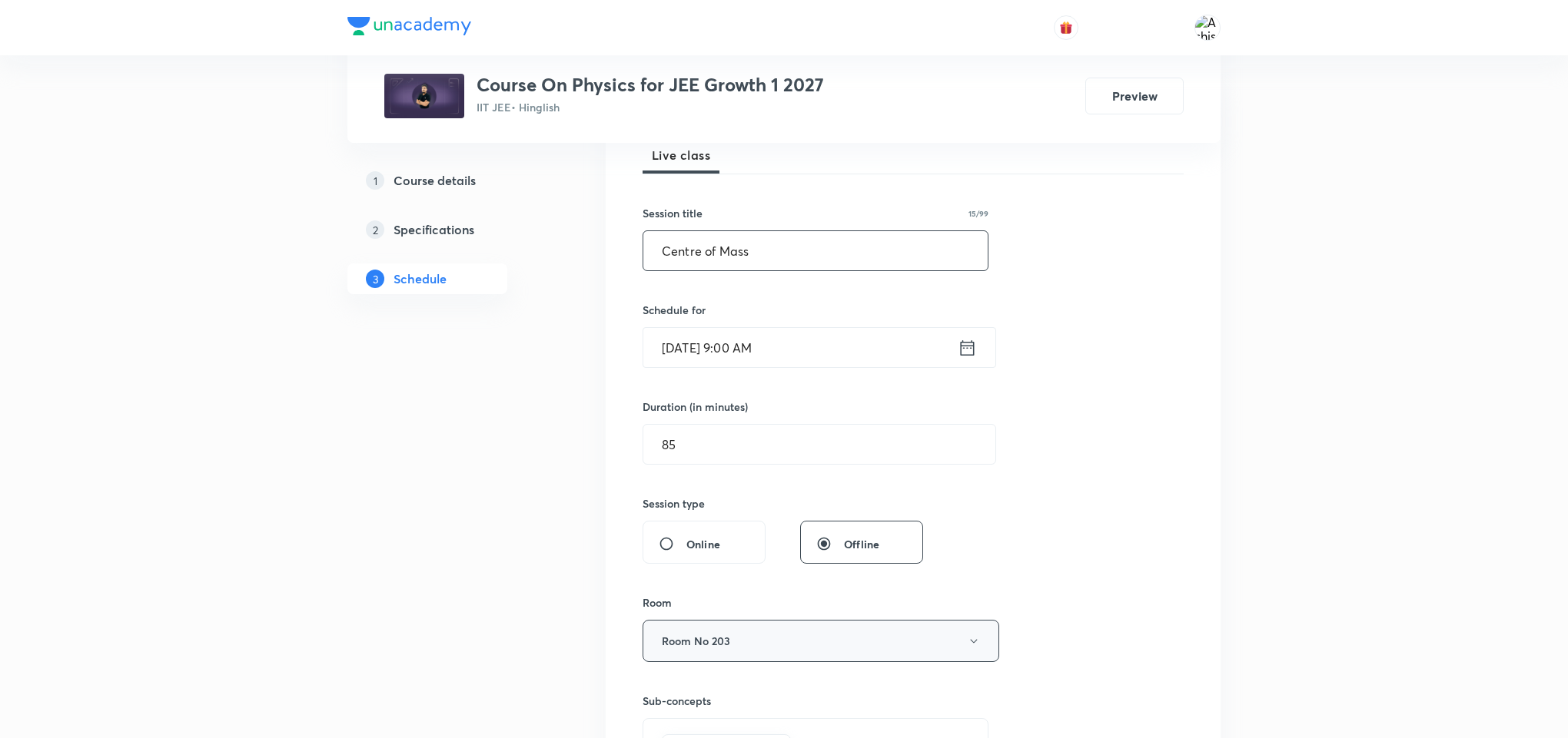
scroll to position [345, 0]
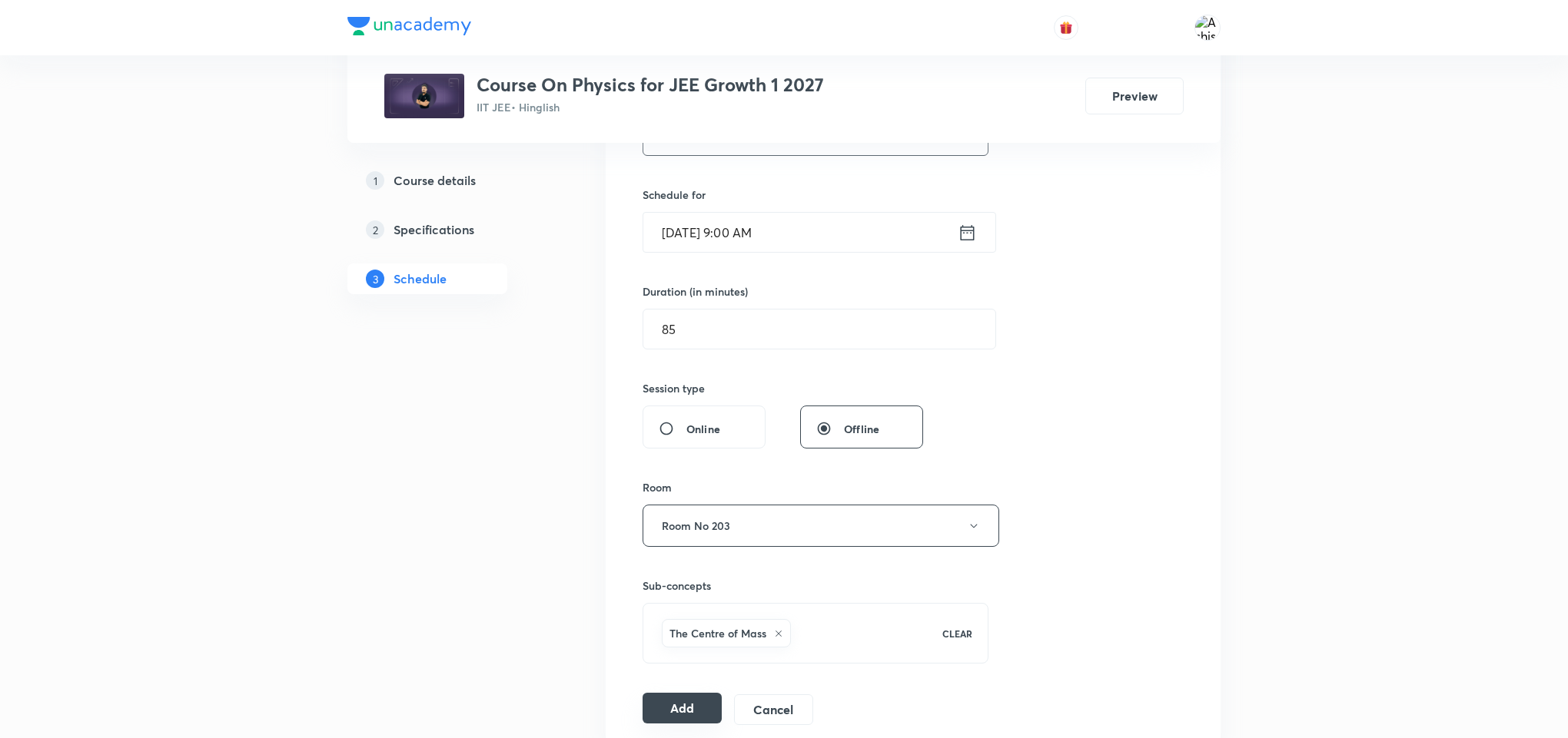
type input "Centre of Mass"
drag, startPoint x: 689, startPoint y: 707, endPoint x: 989, endPoint y: 553, distance: 337.2
click at [689, 708] on button "Add" at bounding box center [681, 710] width 79 height 31
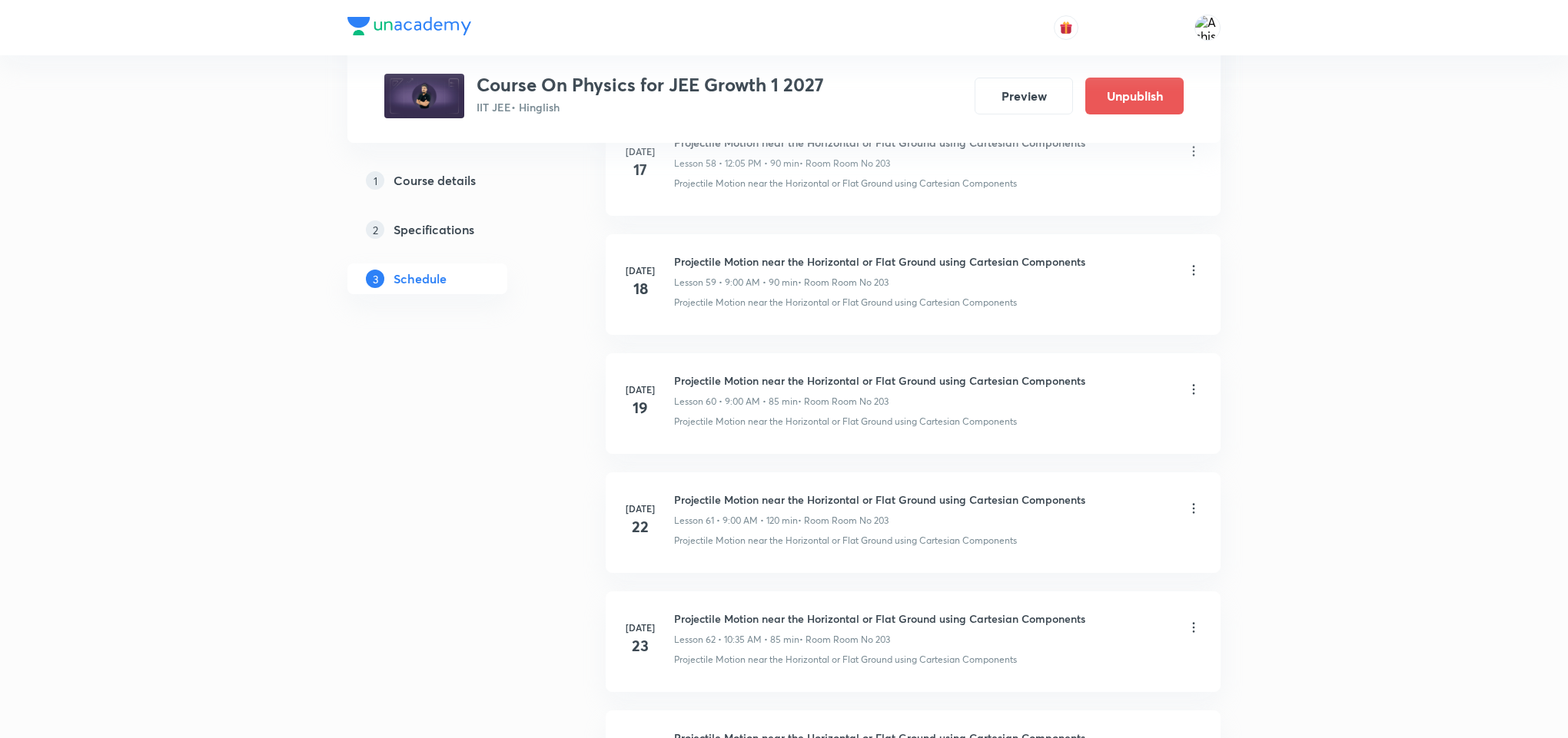
scroll to position [12730, 0]
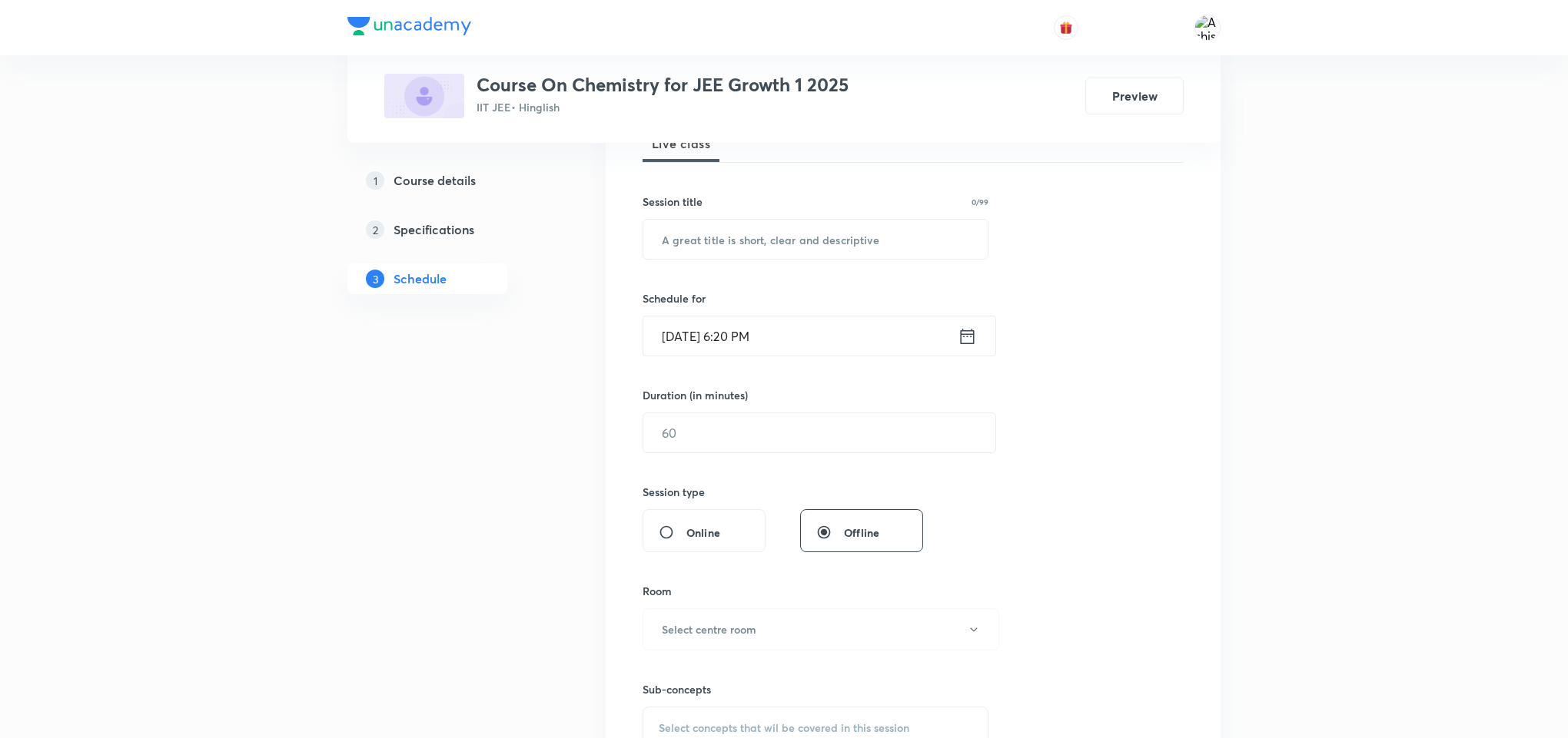
scroll to position [1694, 0]
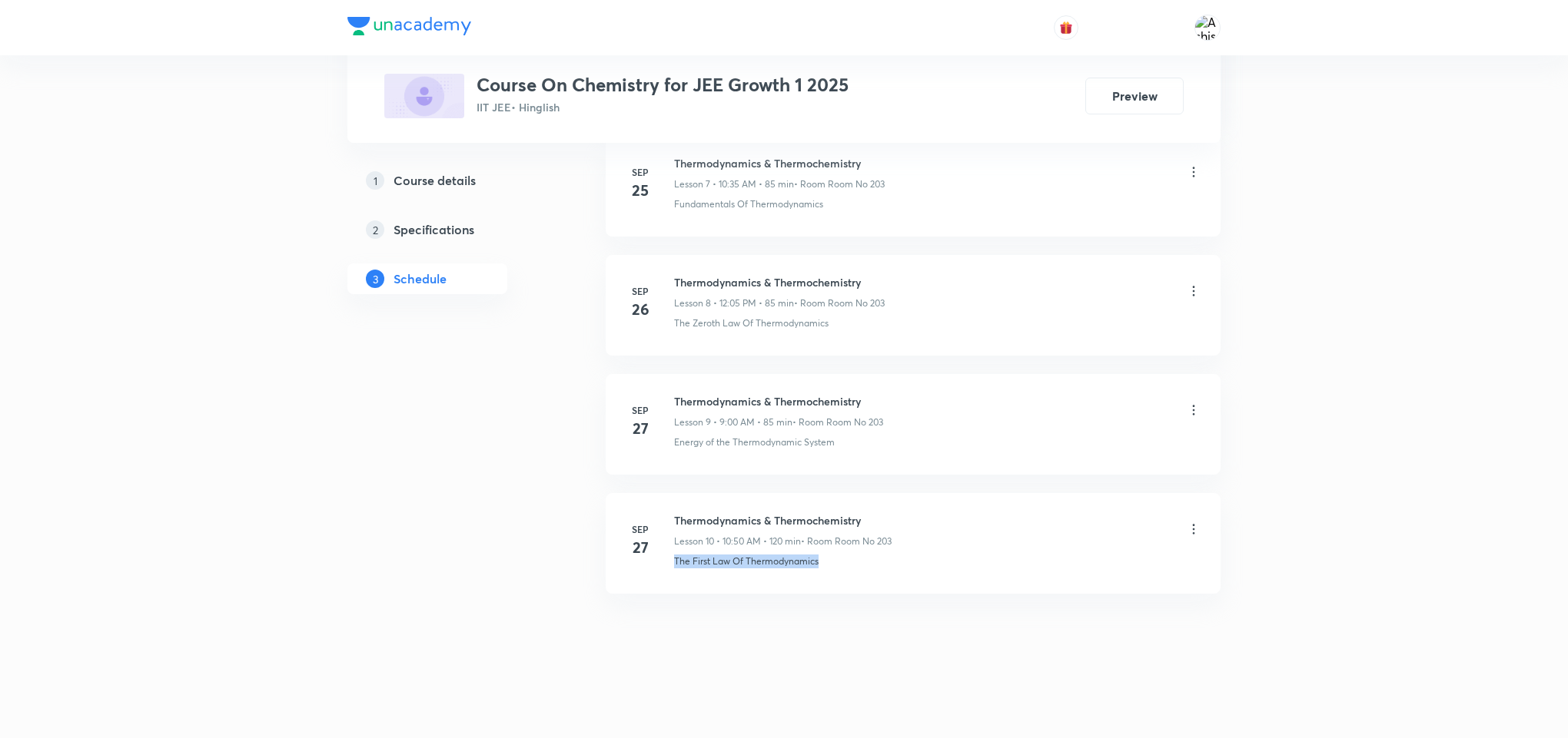
drag, startPoint x: 855, startPoint y: 571, endPoint x: 647, endPoint y: 612, distance: 212.0
click at [647, 612] on div "[DATE] Chemical Bonding Lesson 1 • 12:05 PM • 85 min • Room Room No 203 Chemica…" at bounding box center [913, 14] width 615 height 1197
copy p "The First Law Of Thermodynamics"
drag, startPoint x: 874, startPoint y: 514, endPoint x: 671, endPoint y: 510, distance: 203.0
click at [671, 510] on li "Sep 27 Thermodynamics & Thermochemistry Lesson 10 • 10:50 AM • 120 min • Room R…" at bounding box center [913, 543] width 615 height 101
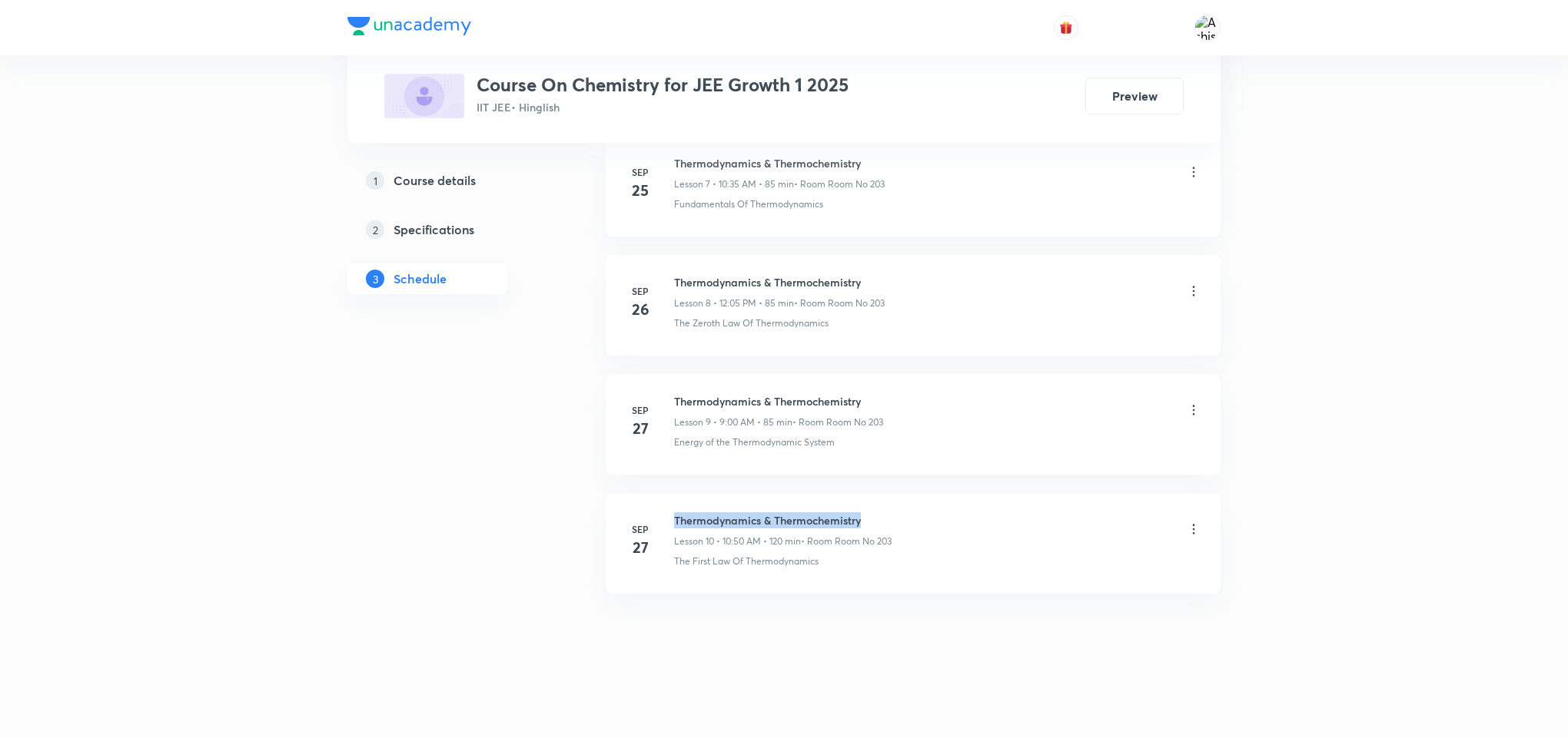
copy h6 "Thermodynamics & Thermochemistry"
drag, startPoint x: 768, startPoint y: 617, endPoint x: 757, endPoint y: 570, distance: 48.3
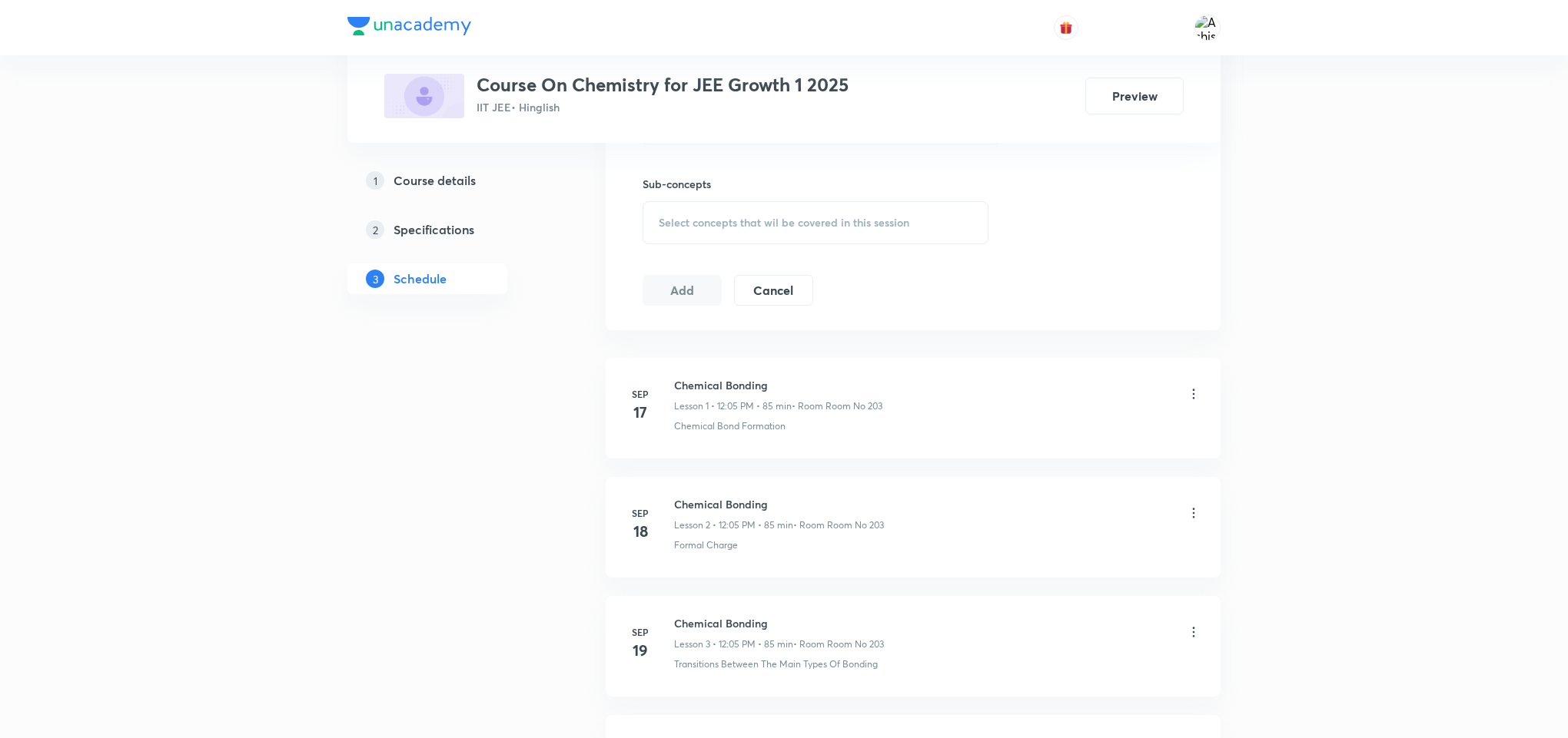
scroll to position [0, 0]
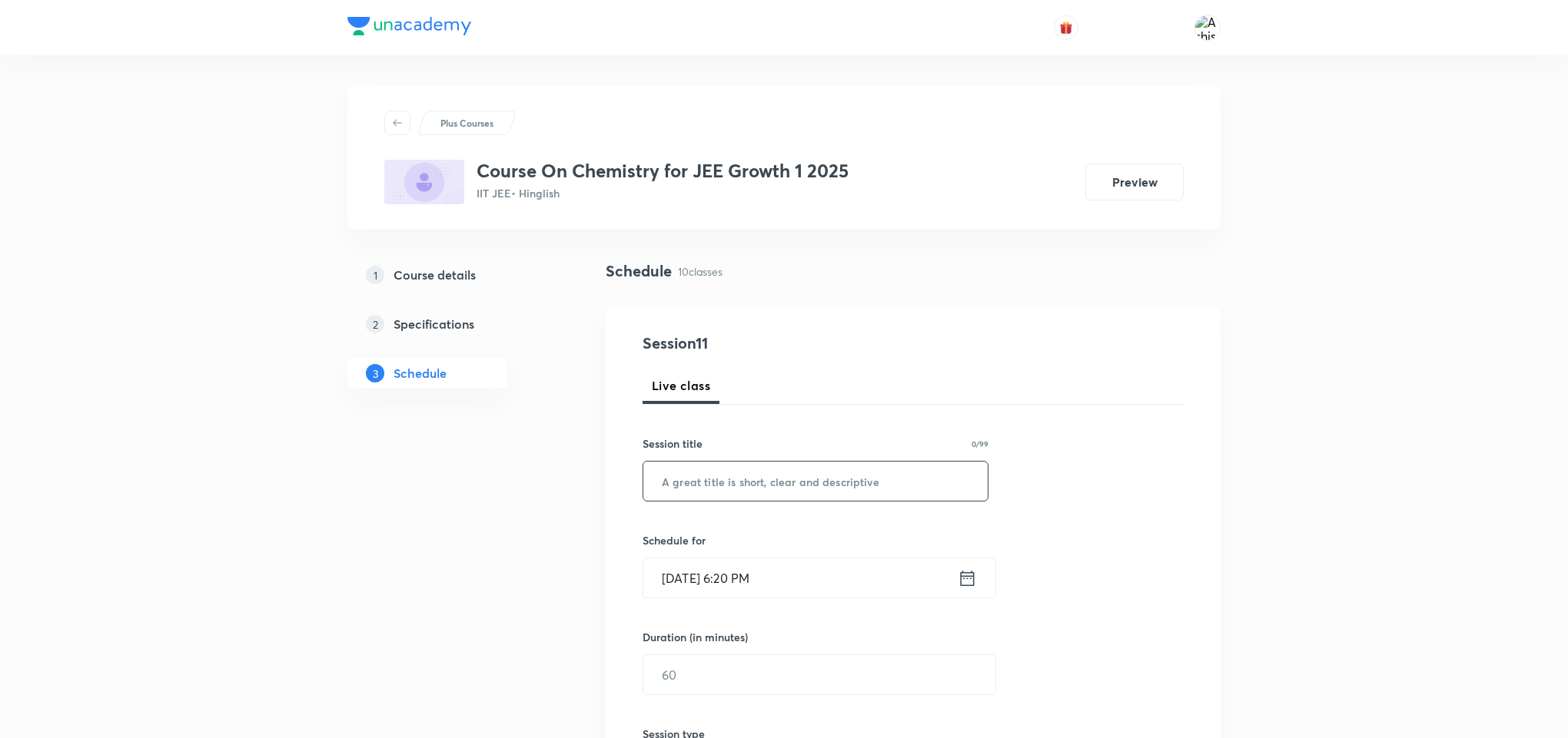
click at [822, 490] on input "text" at bounding box center [815, 481] width 345 height 39
paste input "Thermodynamics & Thermochemistry"
type input "Thermodynamics & Thermochemistry"
click at [694, 575] on input "[DATE] 6:20 PM" at bounding box center [800, 578] width 315 height 39
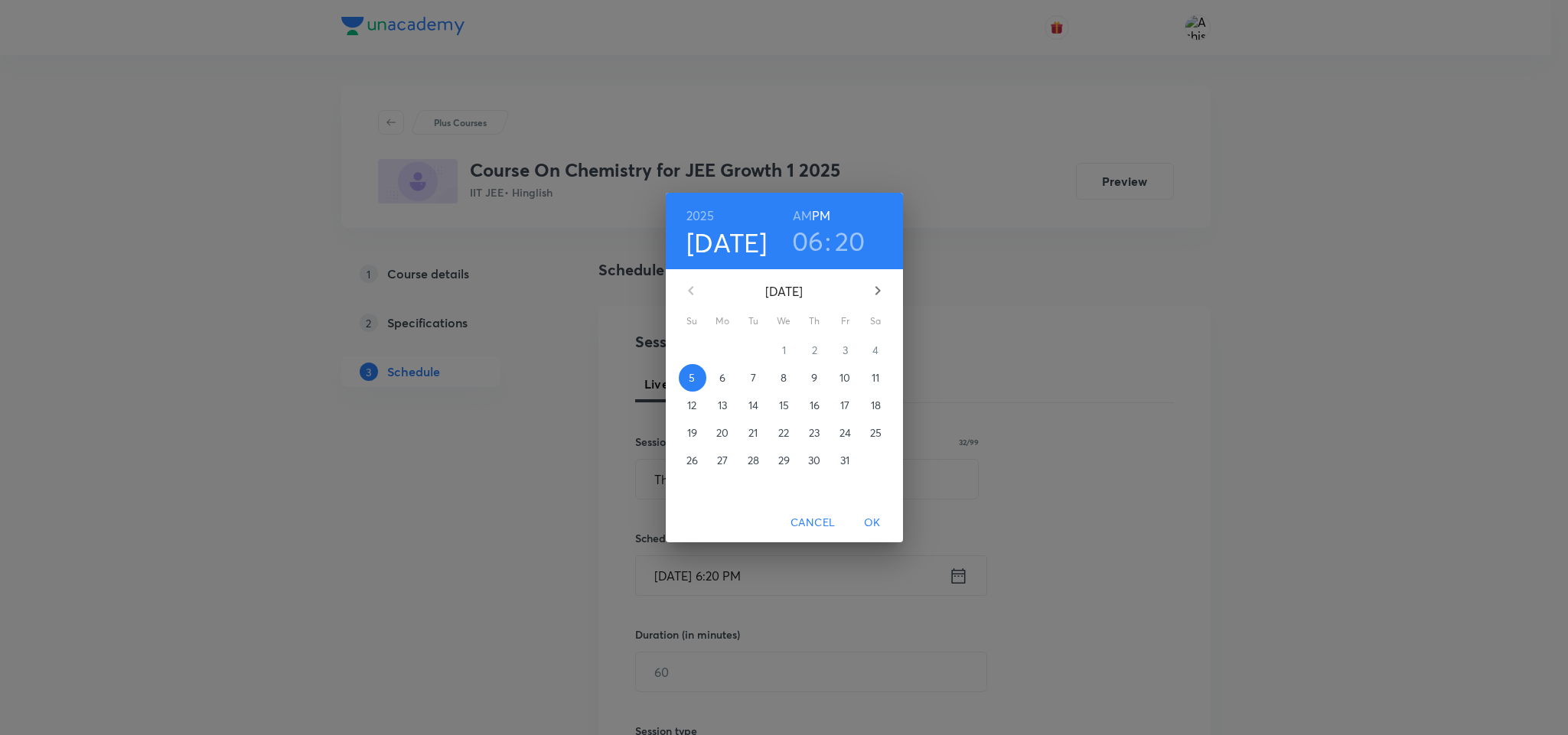
click at [722, 377] on p "6" at bounding box center [723, 377] width 6 height 15
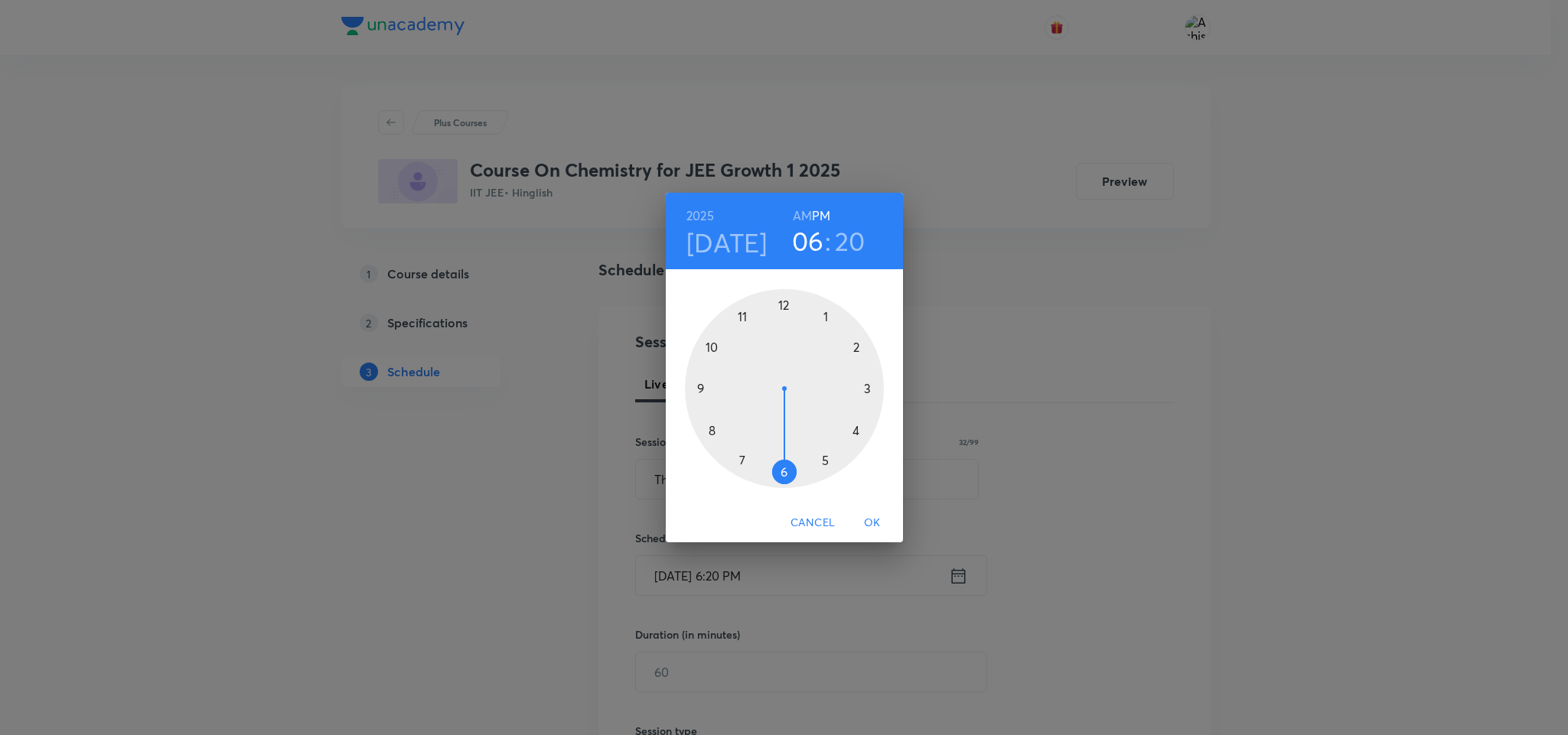
click at [783, 306] on div at bounding box center [784, 388] width 199 height 199
click at [823, 315] on div at bounding box center [784, 388] width 199 height 199
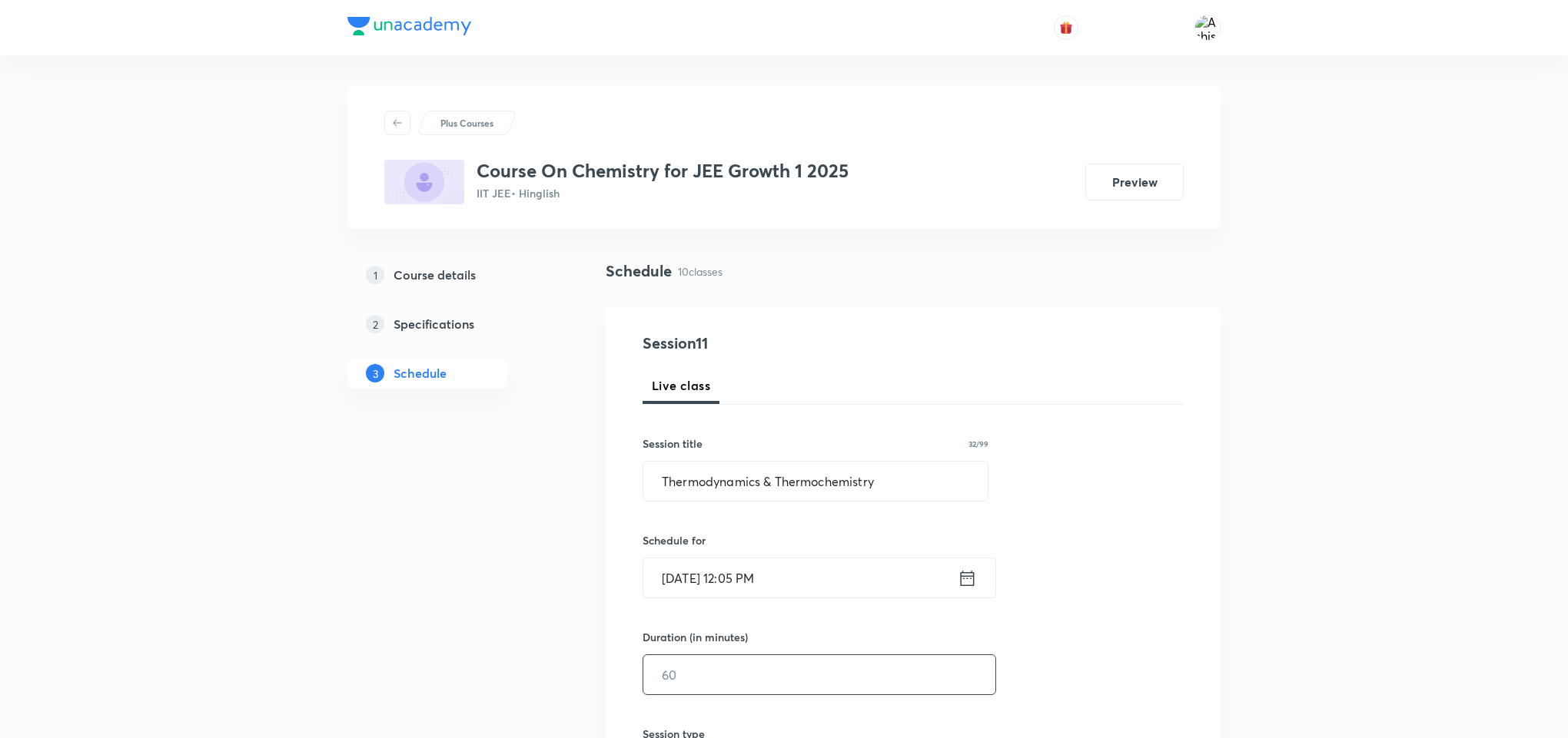
click at [719, 685] on input "text" at bounding box center [819, 675] width 352 height 39
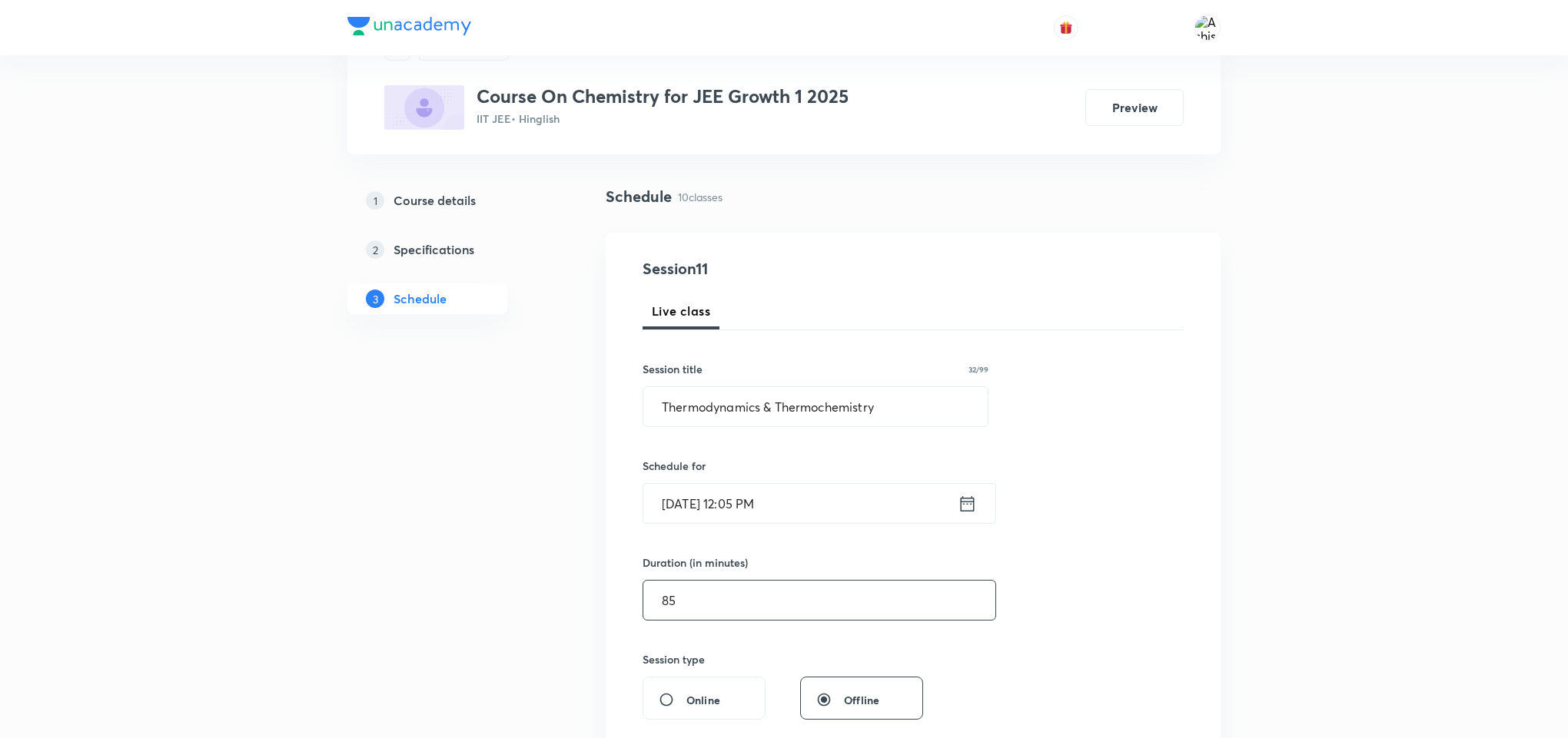
scroll to position [230, 0]
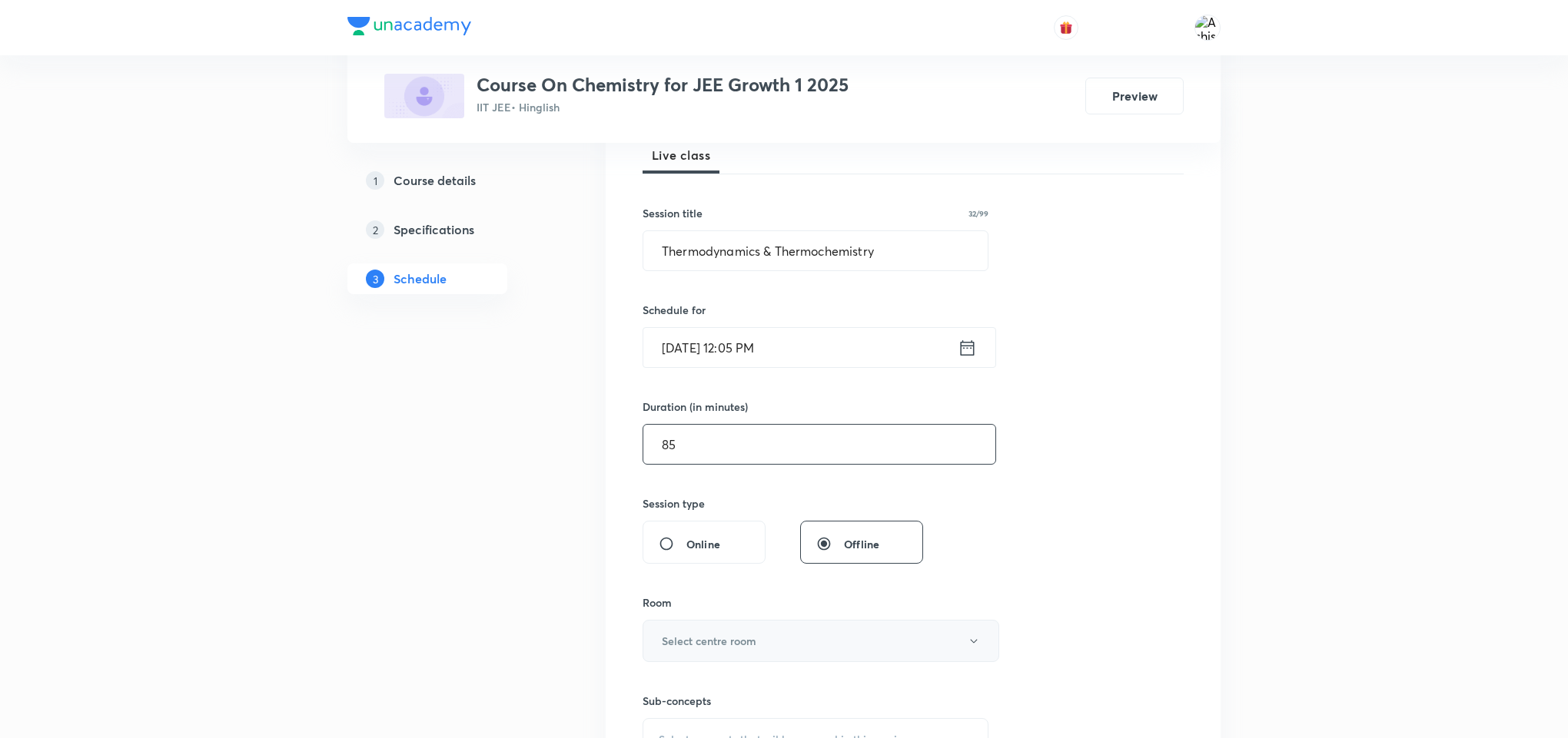
type input "85"
click at [743, 655] on button "Select centre room" at bounding box center [820, 641] width 356 height 43
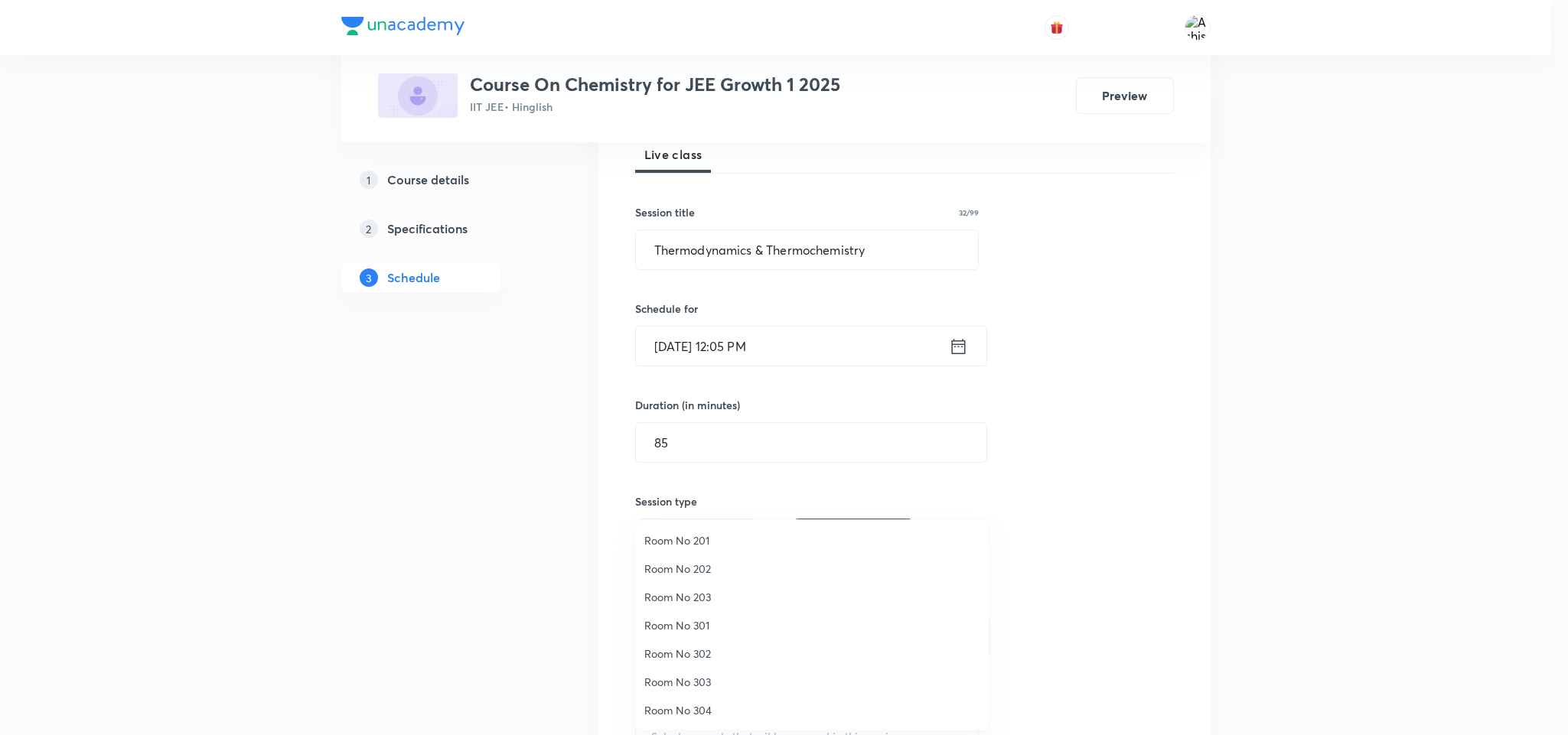
click at [700, 595] on span "Room No 203" at bounding box center [812, 598] width 335 height 16
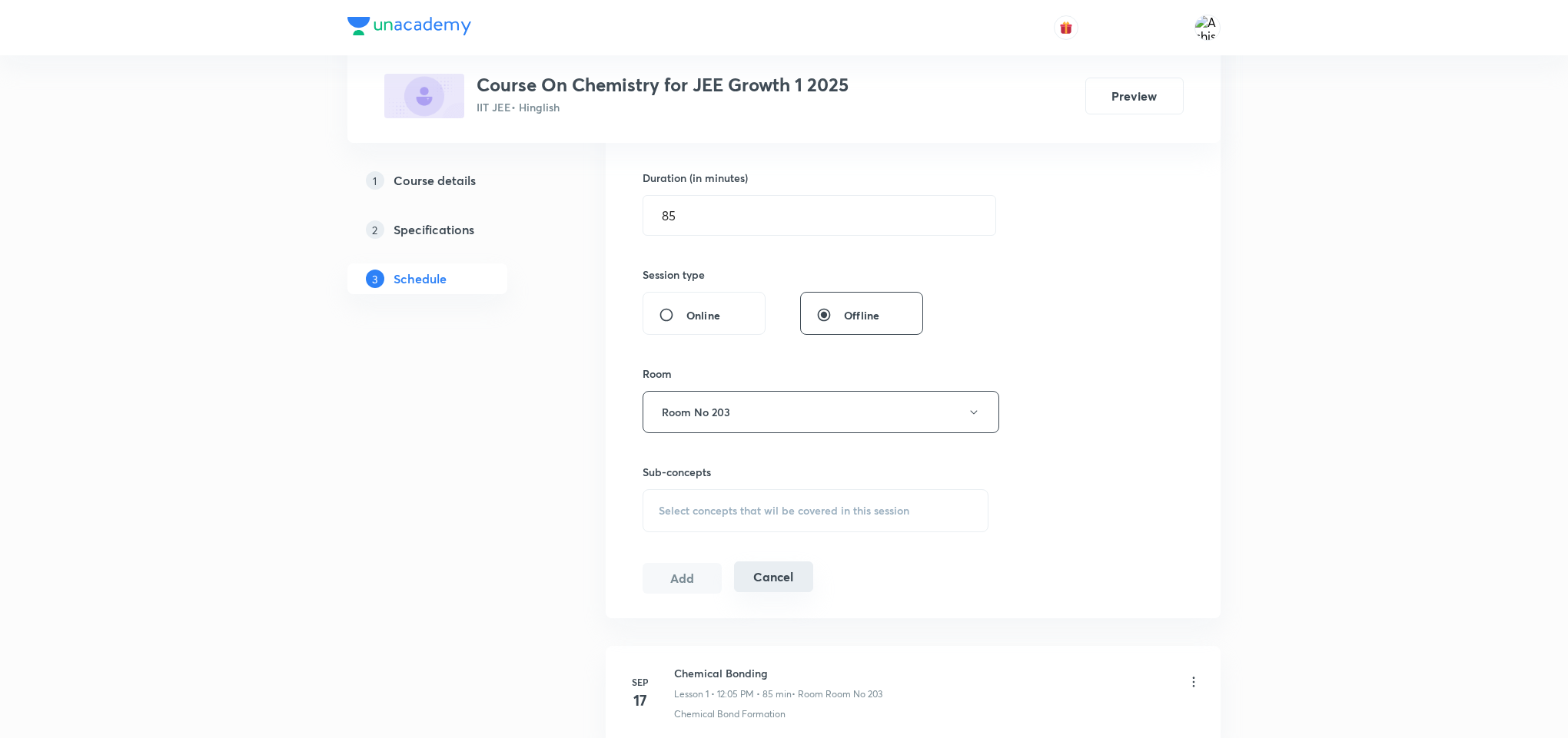
scroll to position [461, 0]
click at [766, 510] on span "Select concepts that wil be covered in this session" at bounding box center [784, 510] width 250 height 13
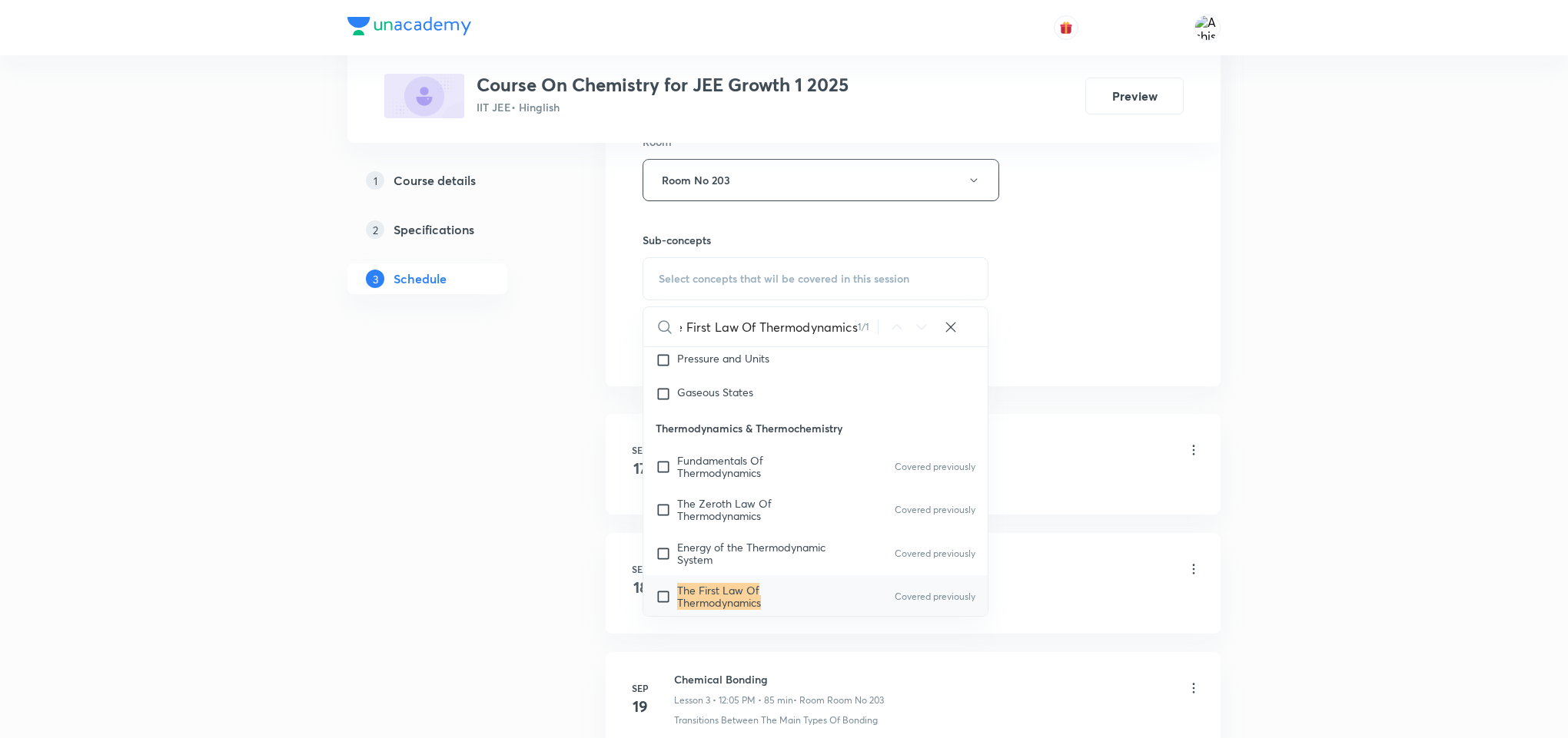
scroll to position [2437, 0]
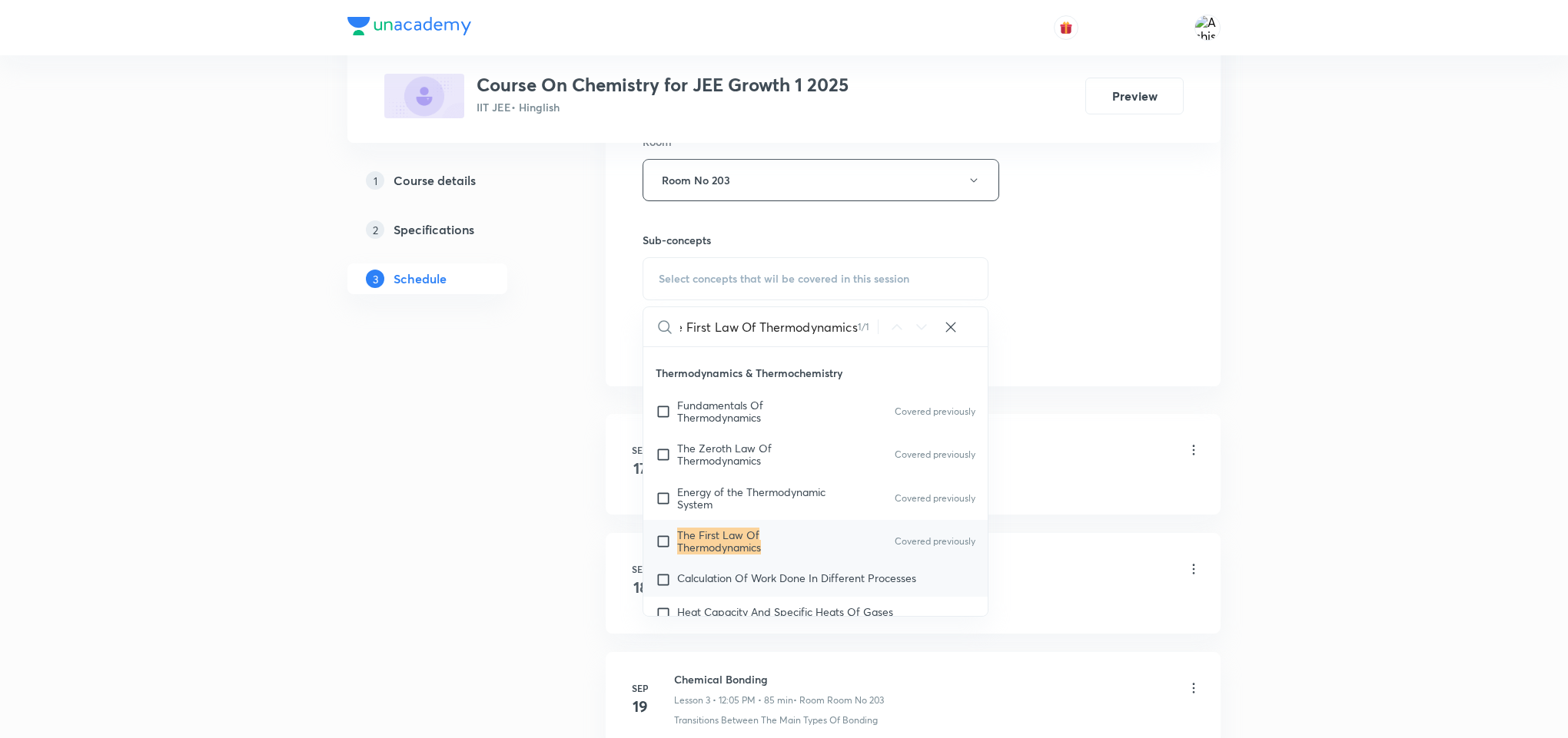
type input "The First Law Of Thermodynamics"
click at [831, 586] on span "Calculation Of Work Done In Different Processes" at bounding box center [797, 578] width 239 height 15
checkbox input "true"
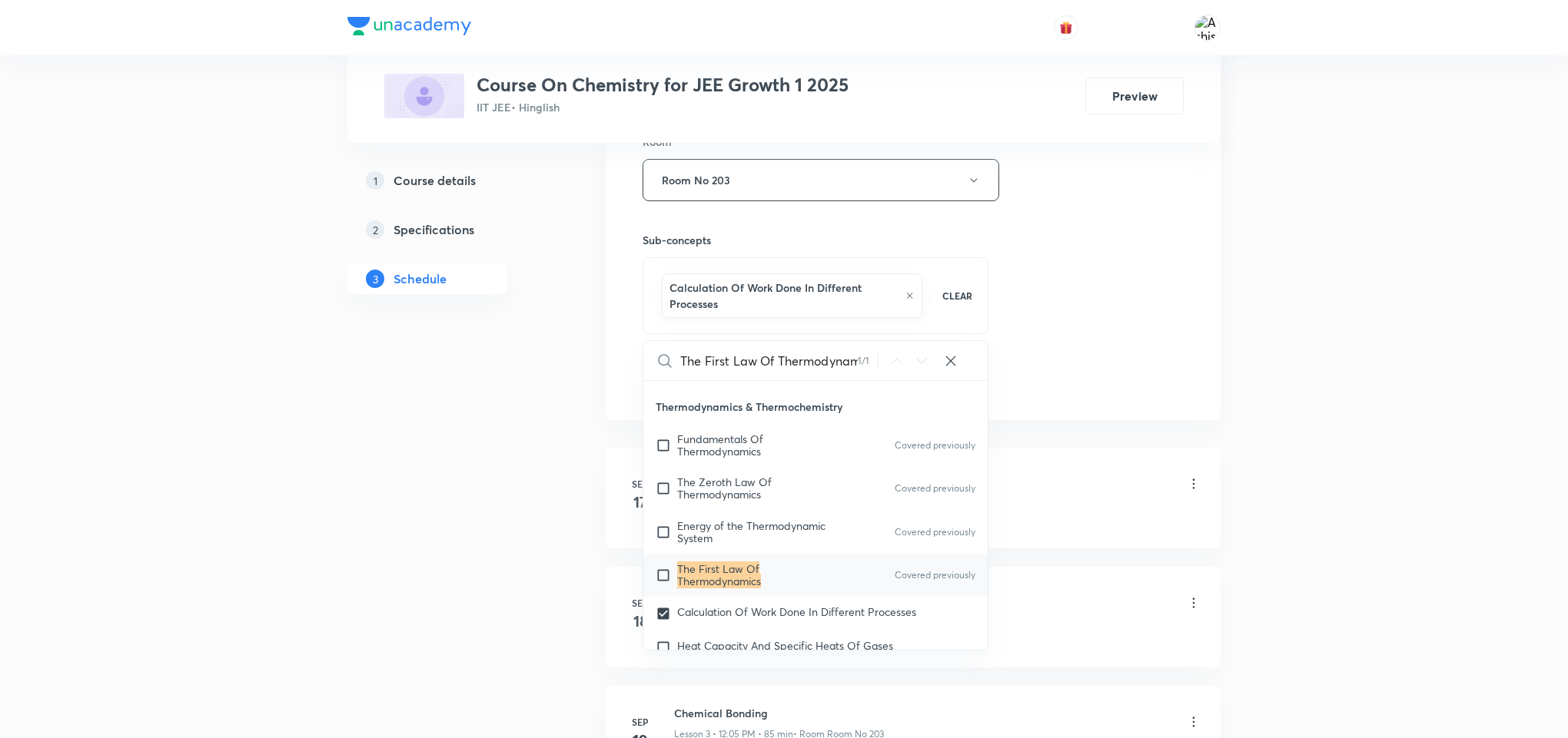
drag, startPoint x: 1047, startPoint y: 438, endPoint x: 1001, endPoint y: 454, distance: 48.7
click at [1047, 441] on div "Schedule 10 classes Session 11 Live class Session title 32/99 Thermodynamics & …" at bounding box center [913, 653] width 615 height 2169
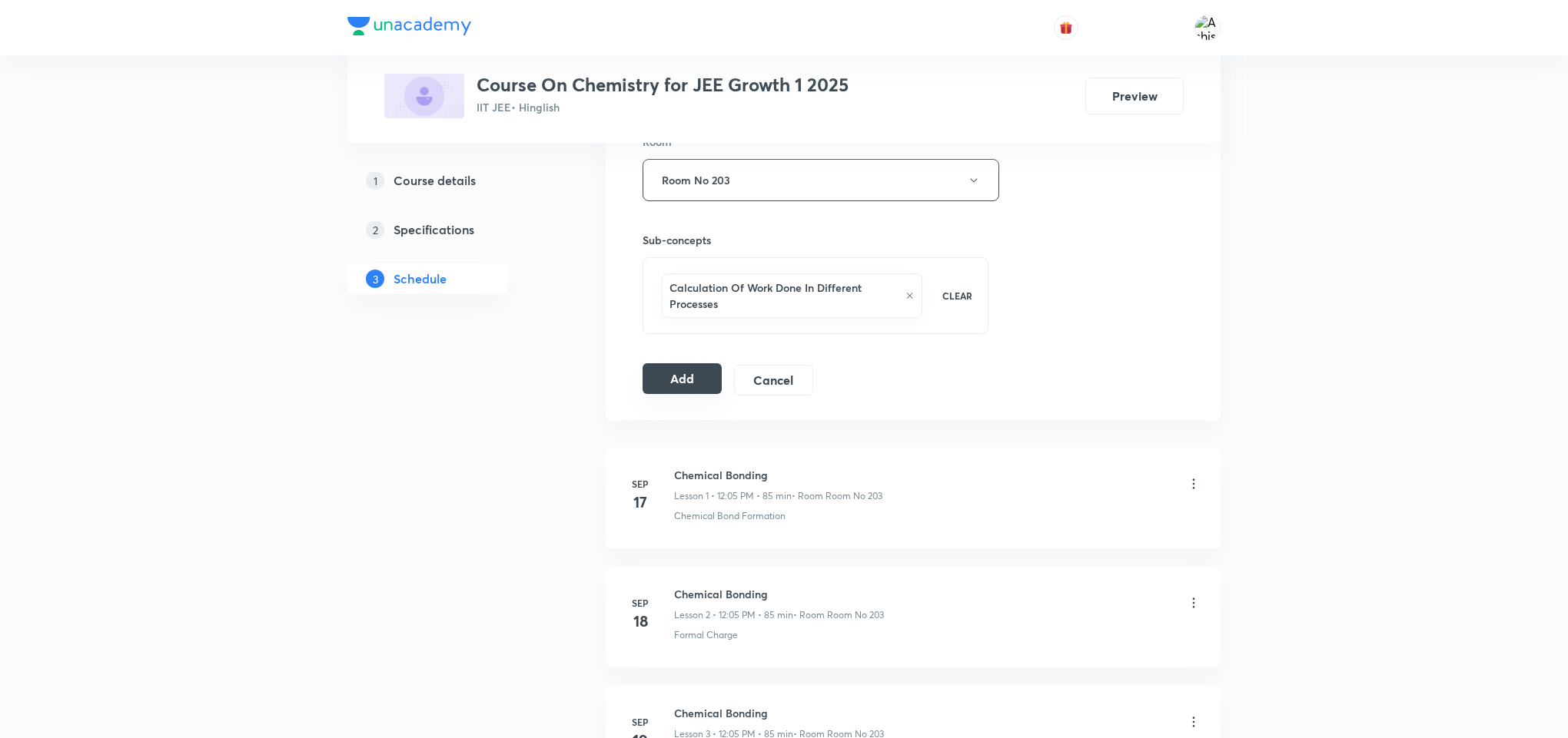
click at [689, 385] on button "Add" at bounding box center [681, 379] width 79 height 31
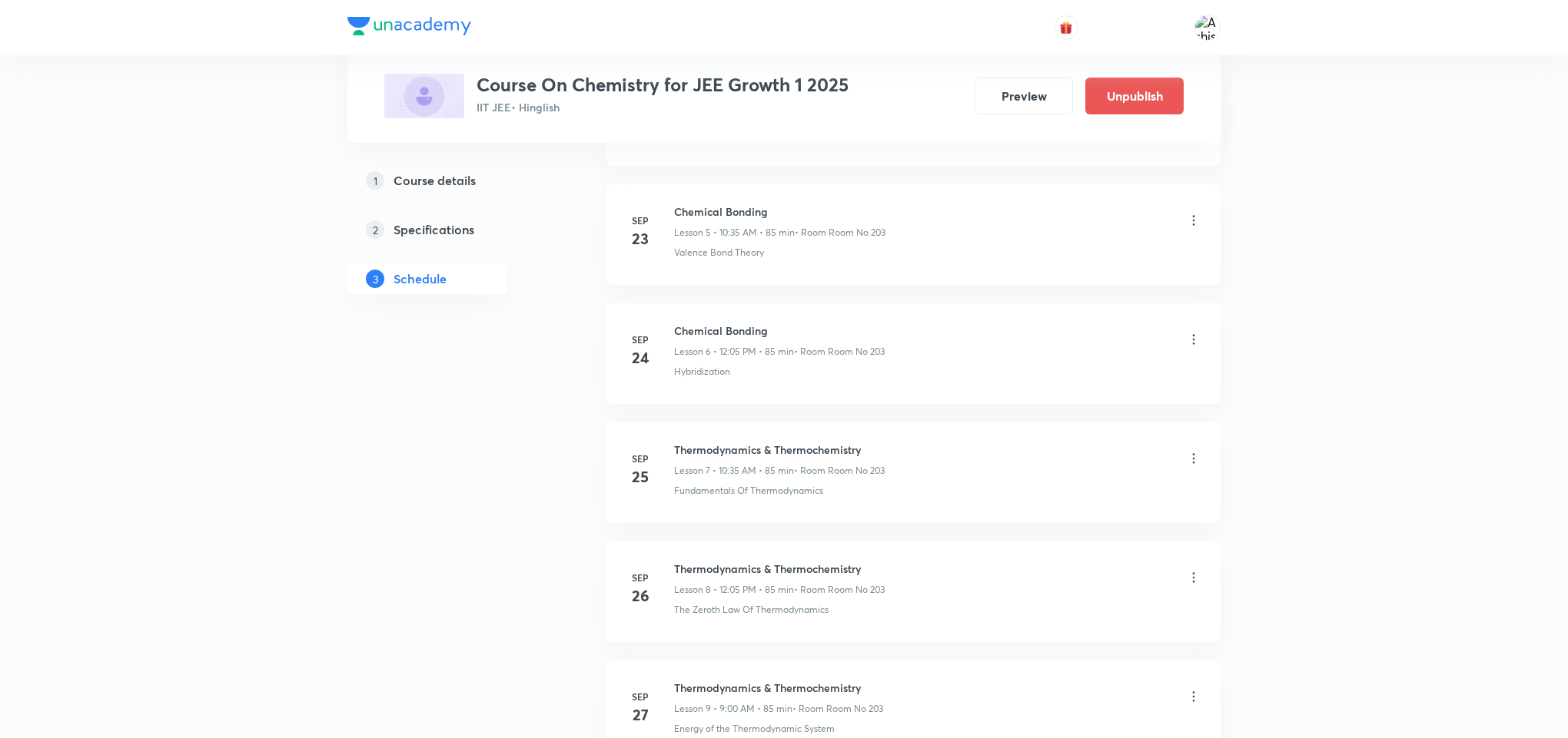
scroll to position [1105, 0]
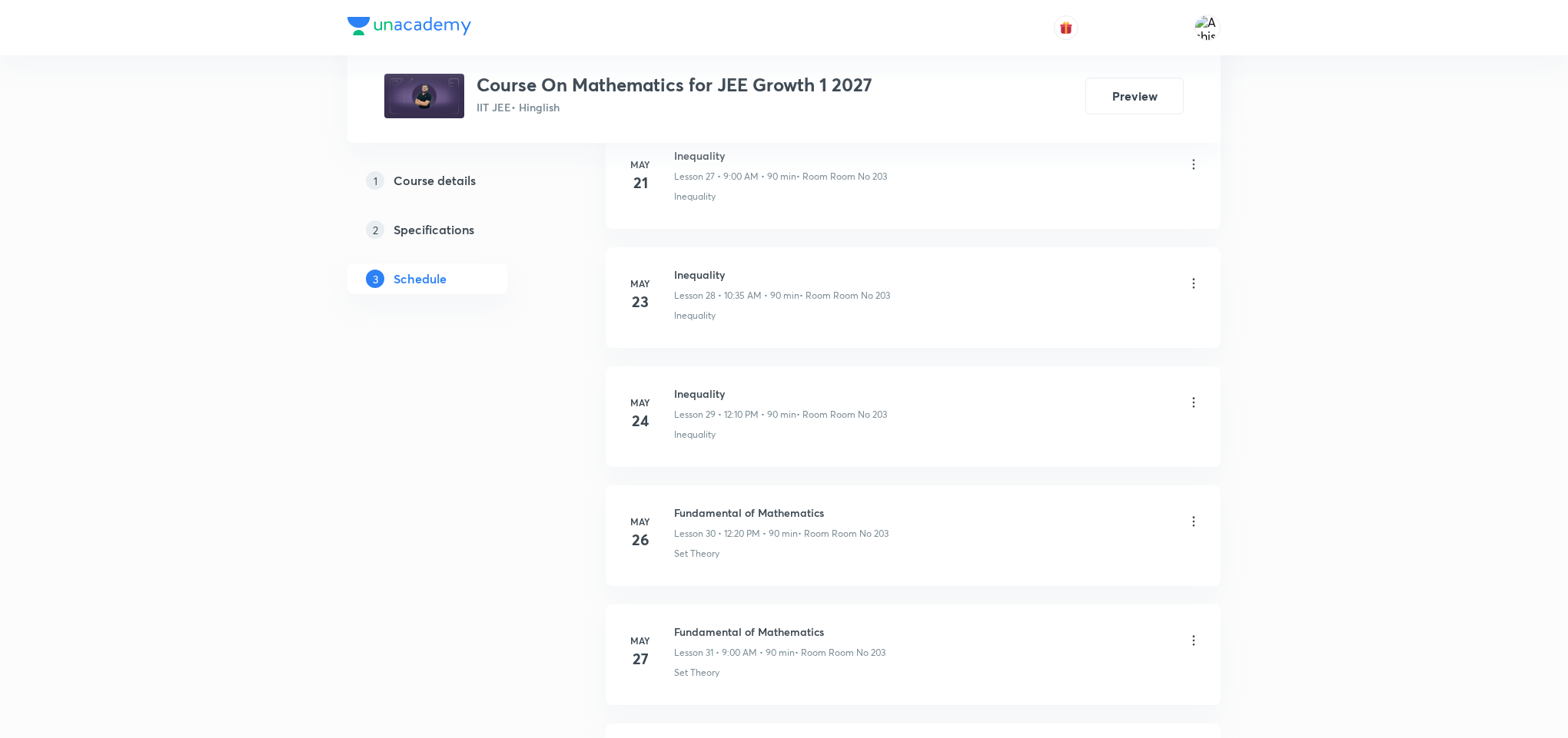
scroll to position [13919, 0]
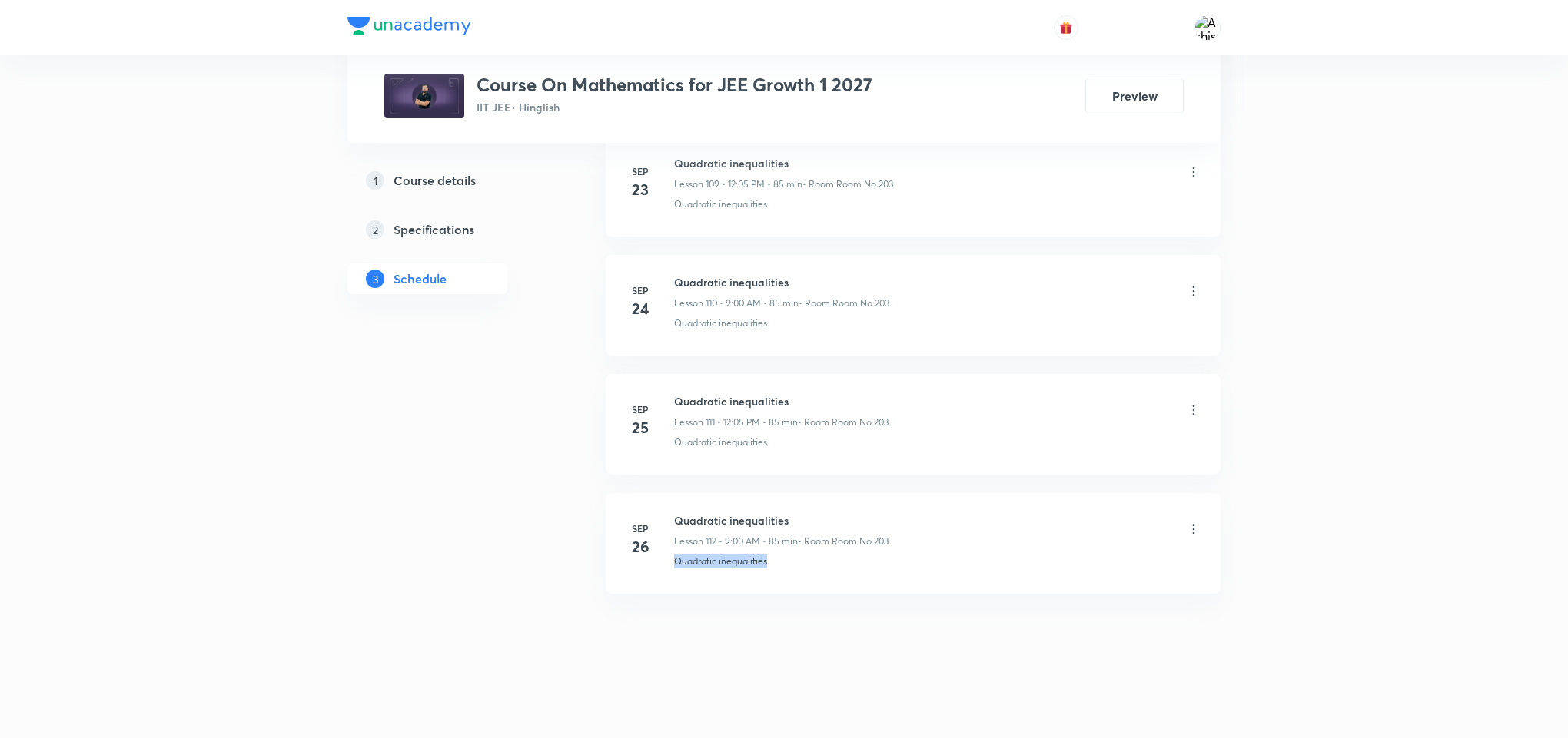
drag, startPoint x: 805, startPoint y: 565, endPoint x: 657, endPoint y: 600, distance: 152.1
copy p "Quadratic inequalities"
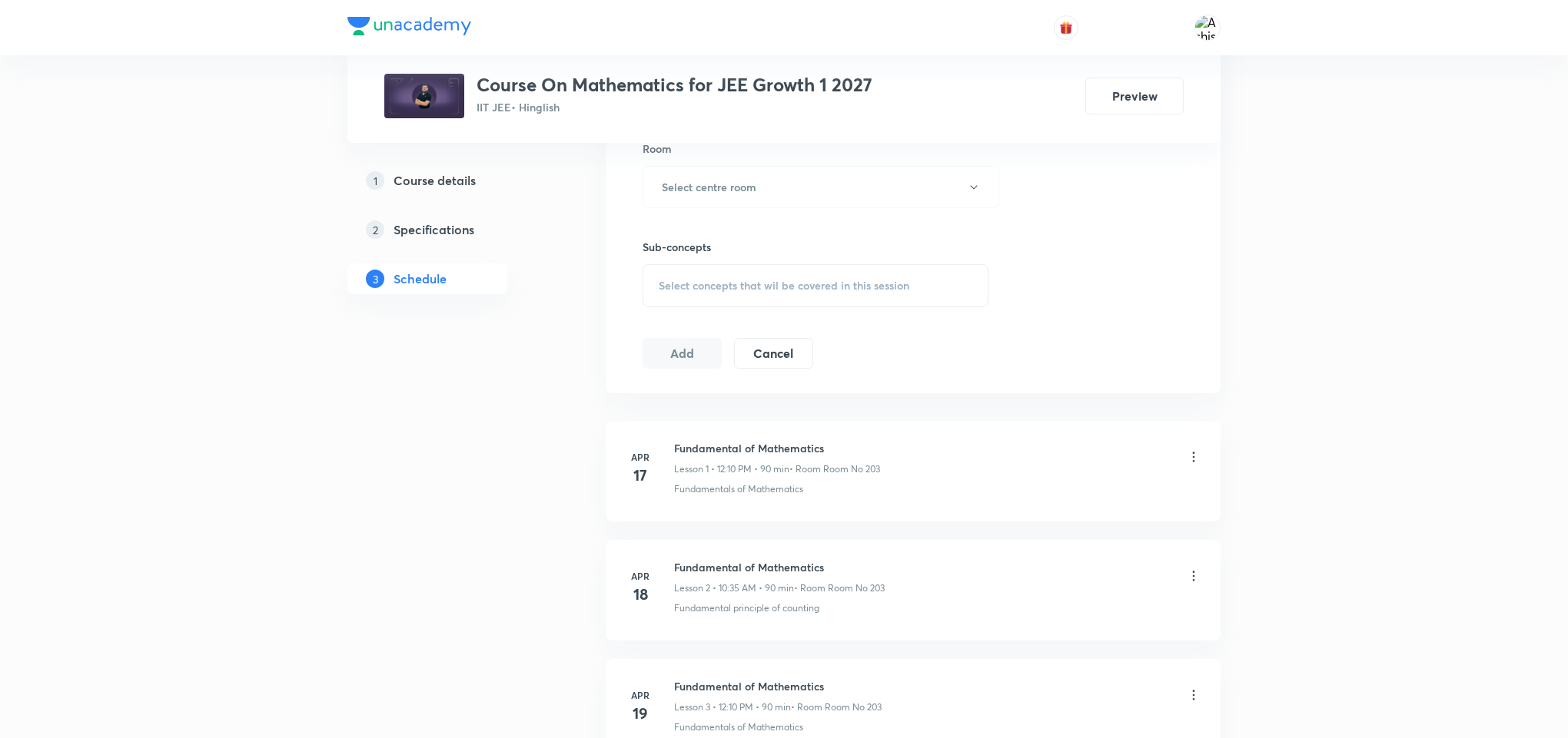
scroll to position [0, 0]
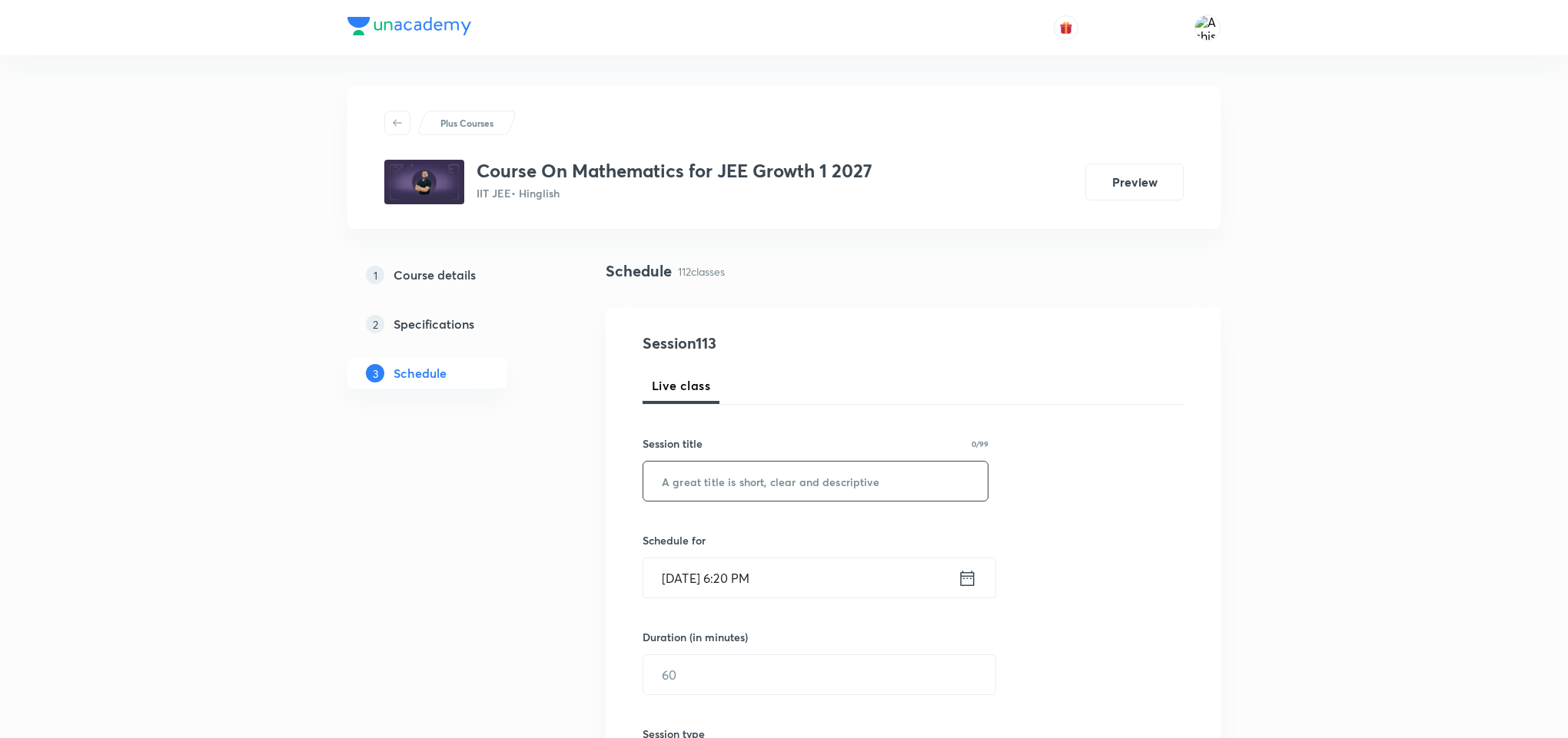
click at [782, 487] on input "text" at bounding box center [815, 481] width 345 height 39
paste input "Quadratic inequalities"
type input "Quadratic inequalities"
click at [689, 579] on input "[DATE] 6:20 PM" at bounding box center [800, 578] width 315 height 39
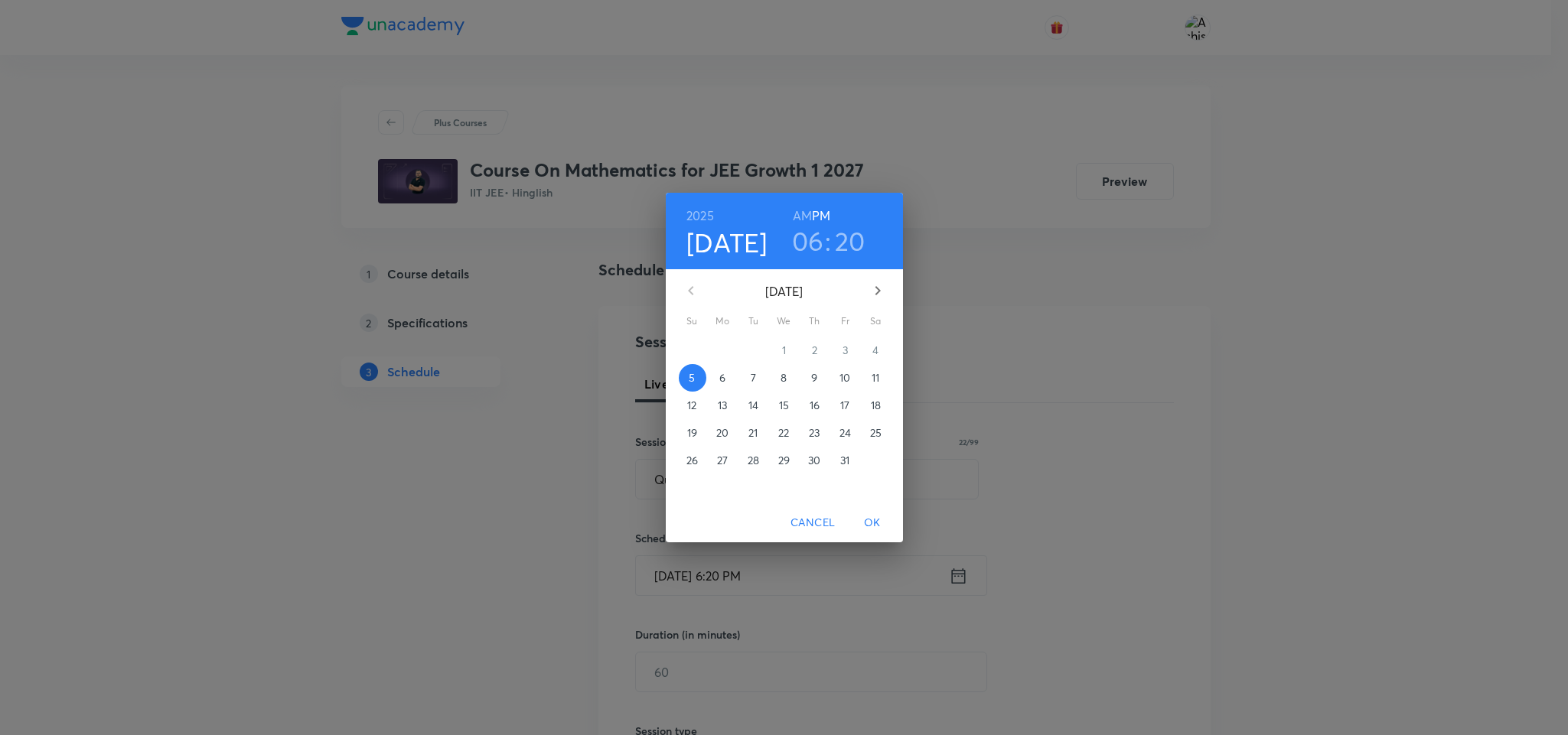
click at [720, 368] on button "6" at bounding box center [723, 377] width 28 height 28
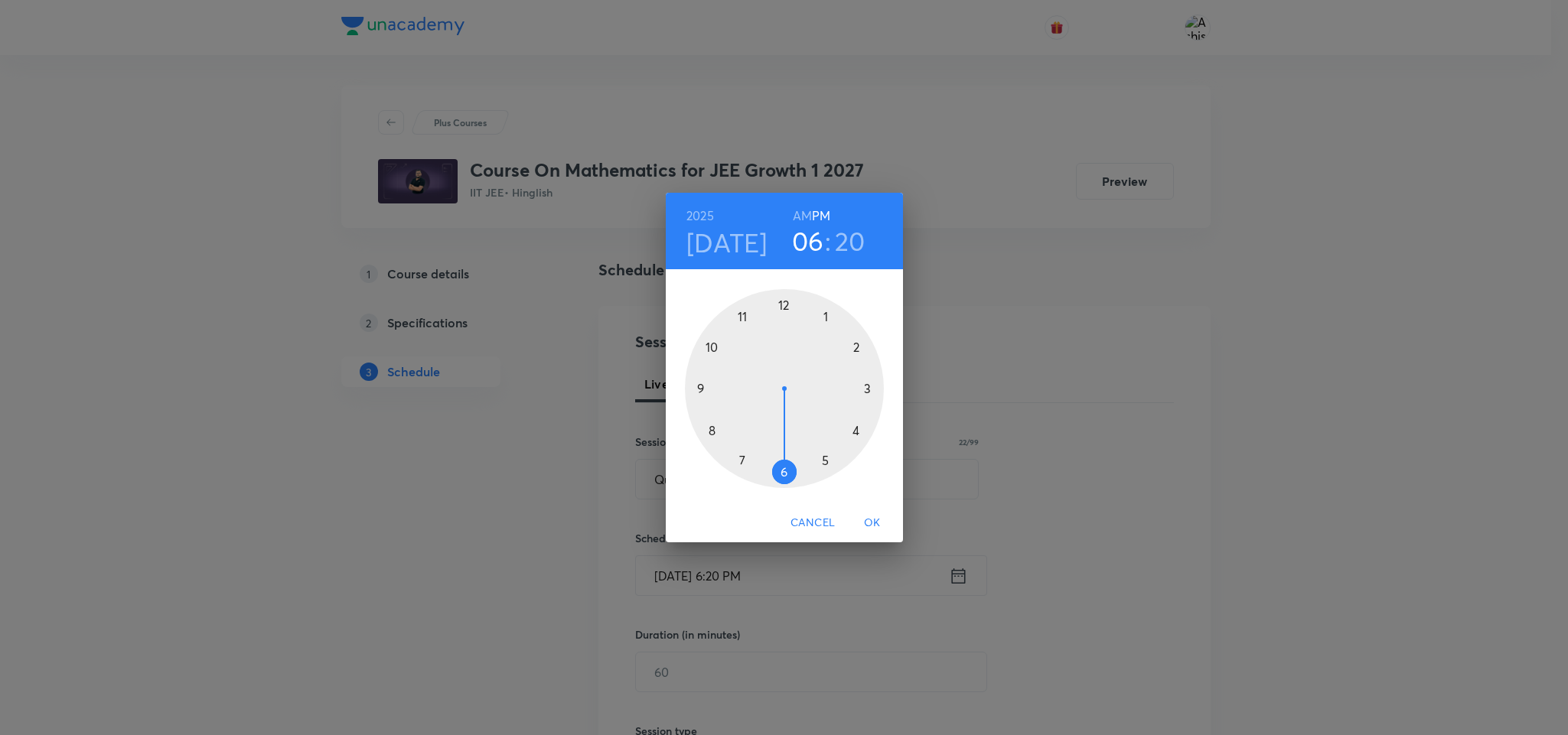
click at [800, 213] on h6 "AM" at bounding box center [802, 216] width 19 height 22
click at [712, 347] on div at bounding box center [784, 388] width 199 height 199
click at [740, 457] on div at bounding box center [784, 388] width 199 height 199
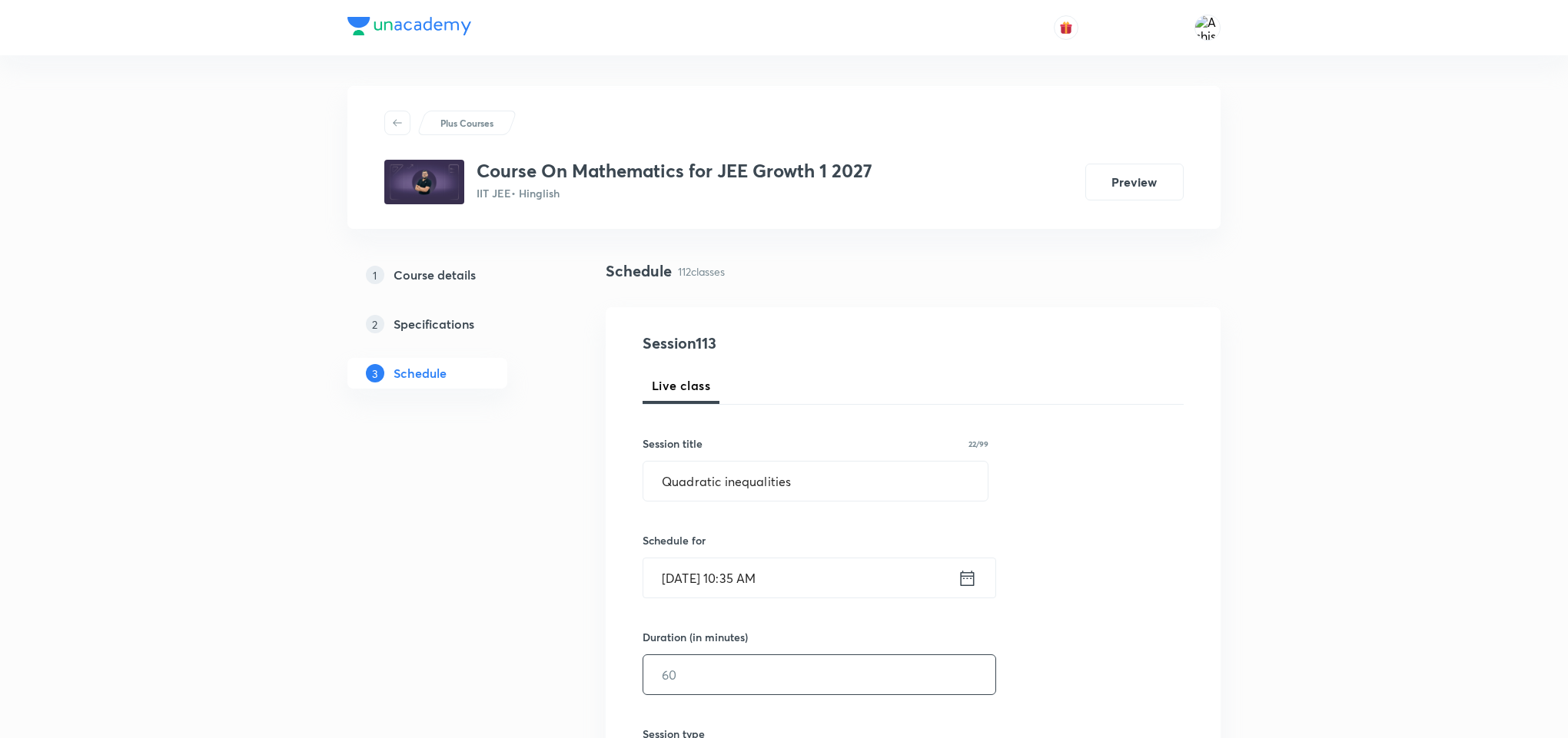
click at [743, 673] on input "text" at bounding box center [819, 675] width 352 height 39
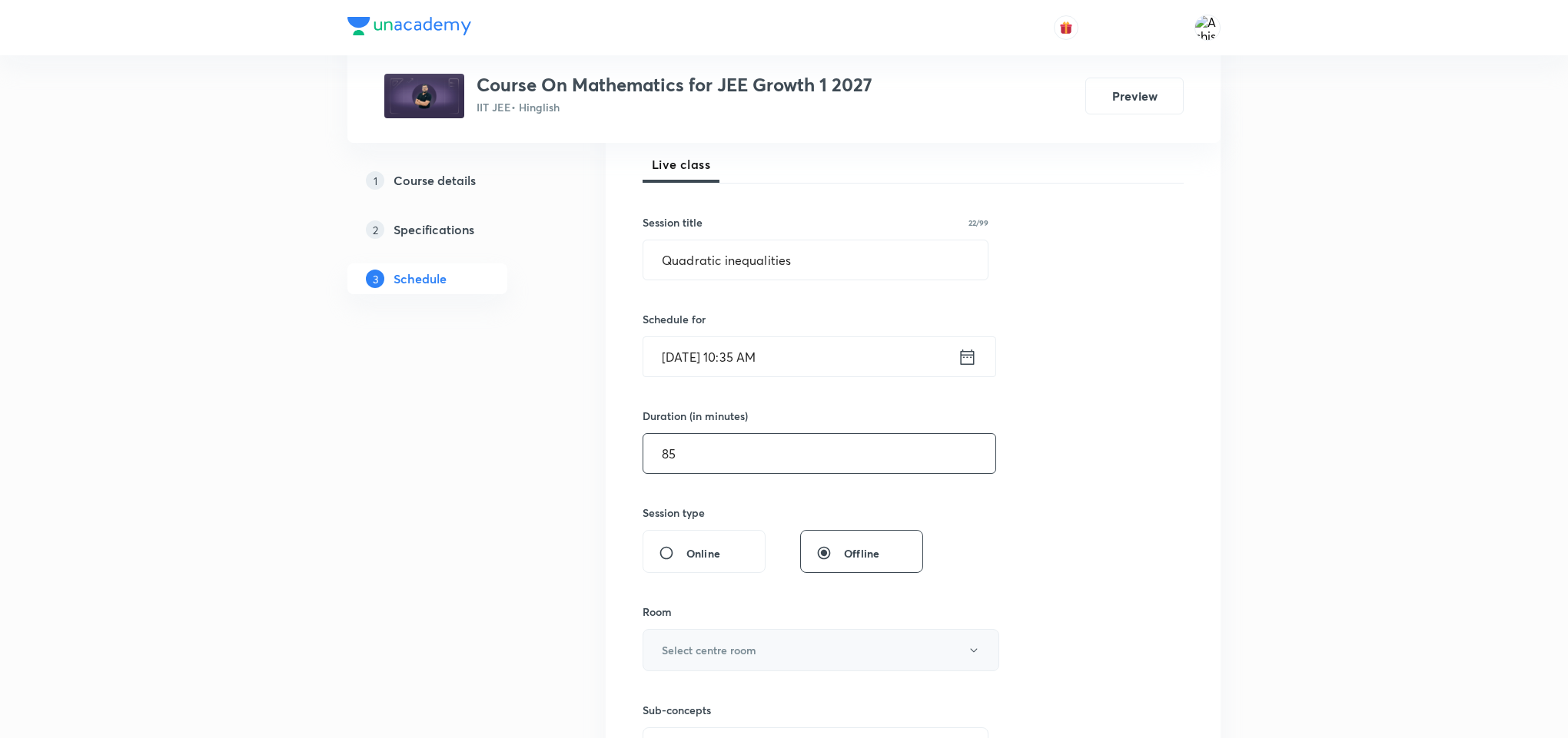
scroll to position [230, 0]
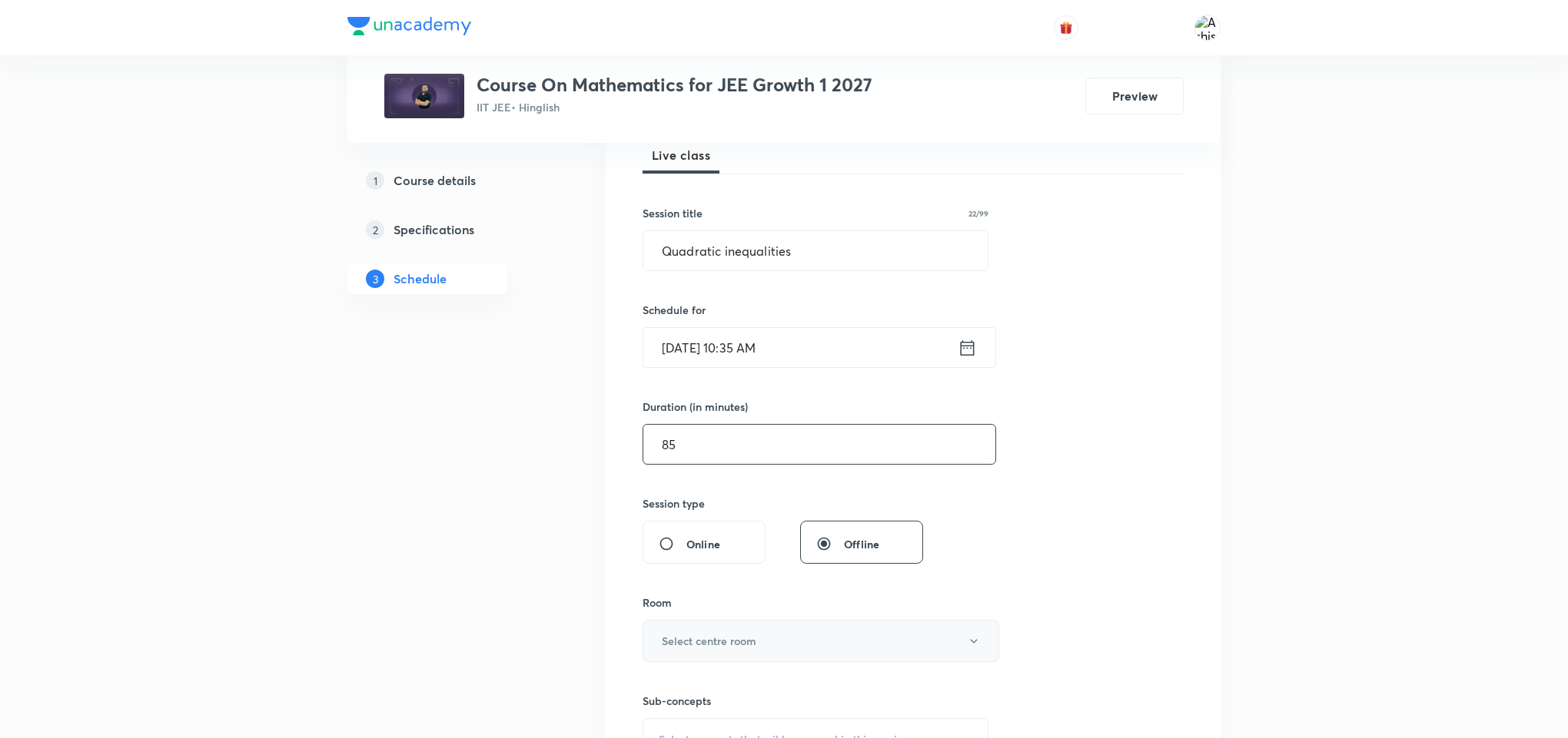
type input "85"
click at [738, 653] on button "Select centre room" at bounding box center [820, 641] width 356 height 43
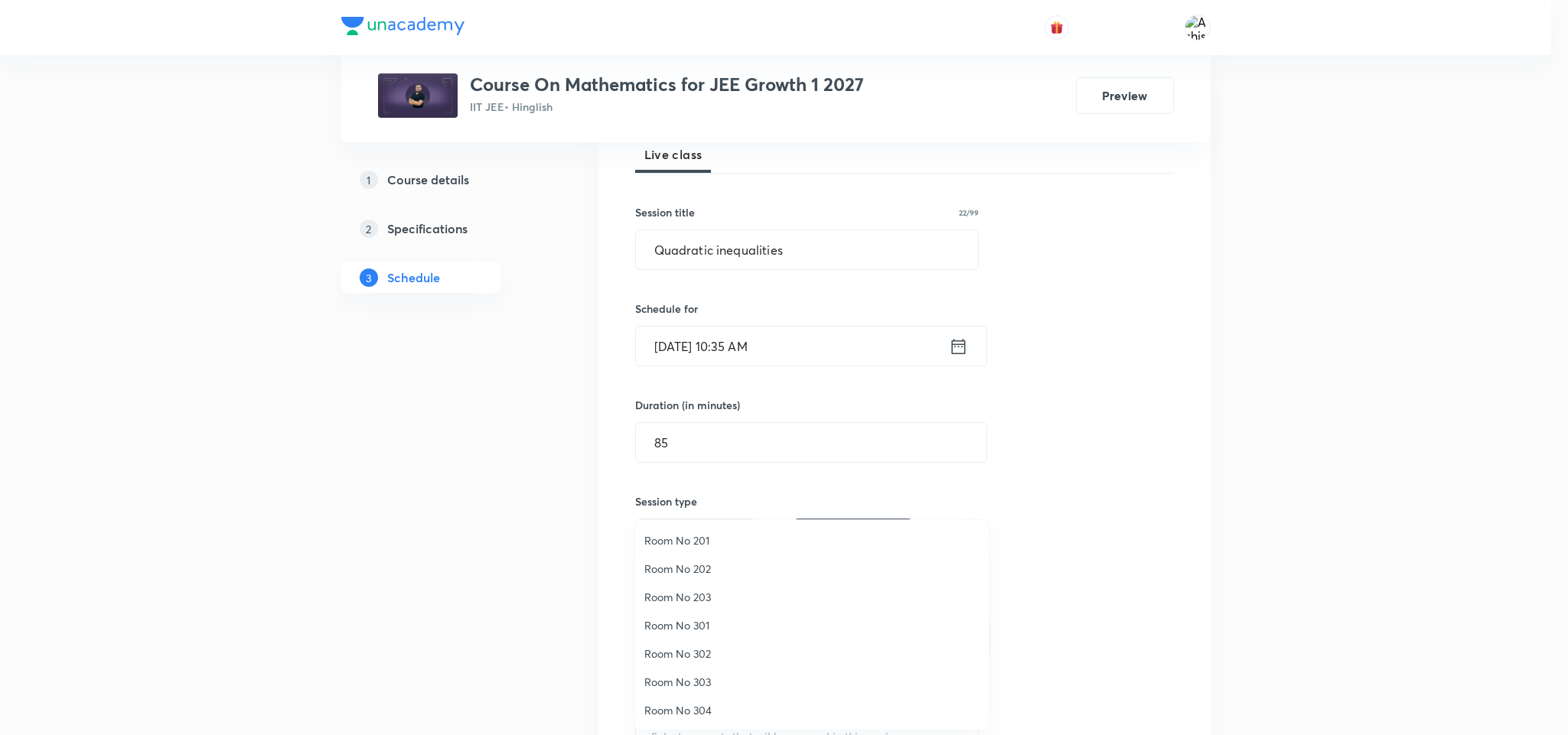
click at [707, 586] on li "Room No 203" at bounding box center [812, 597] width 354 height 28
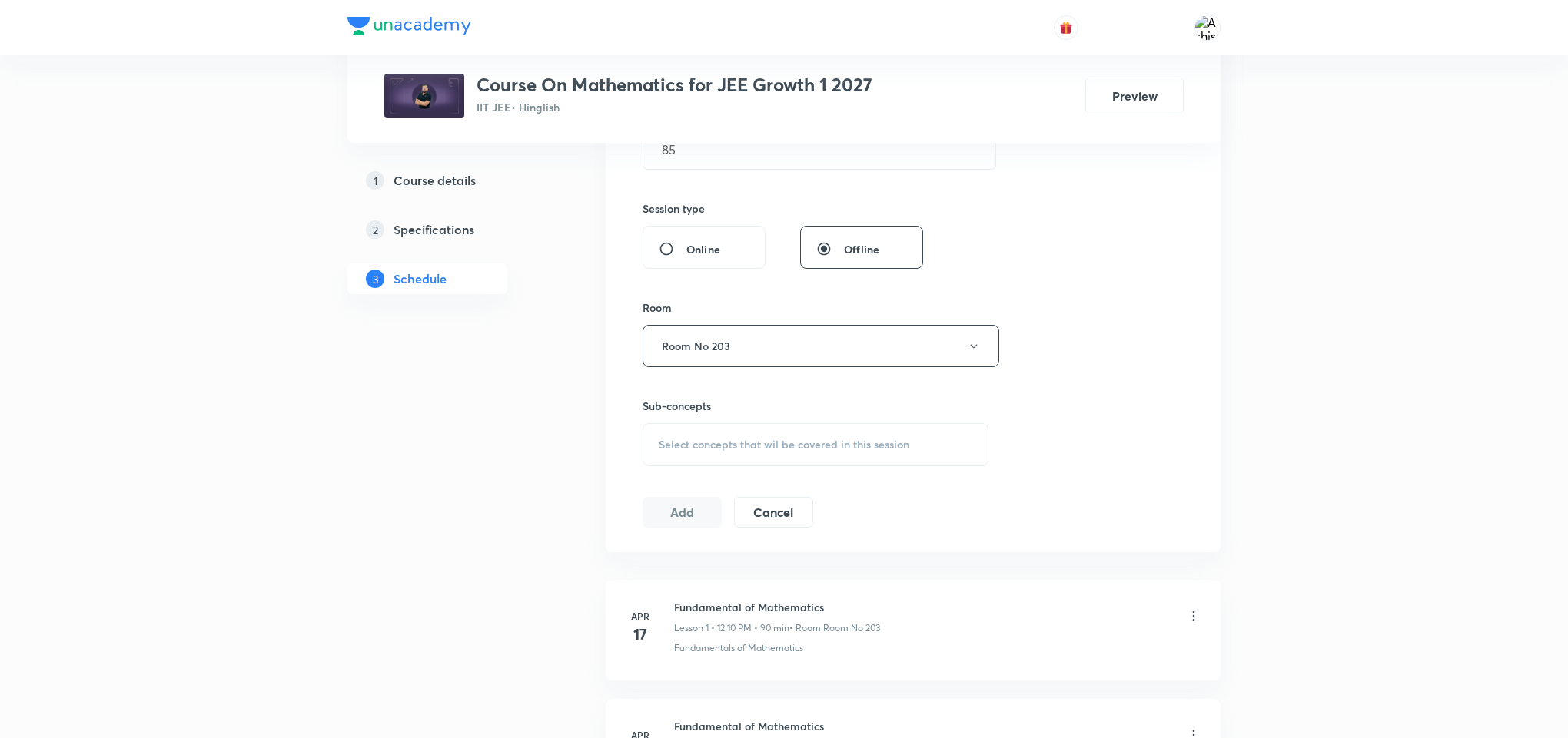
scroll to position [577, 0]
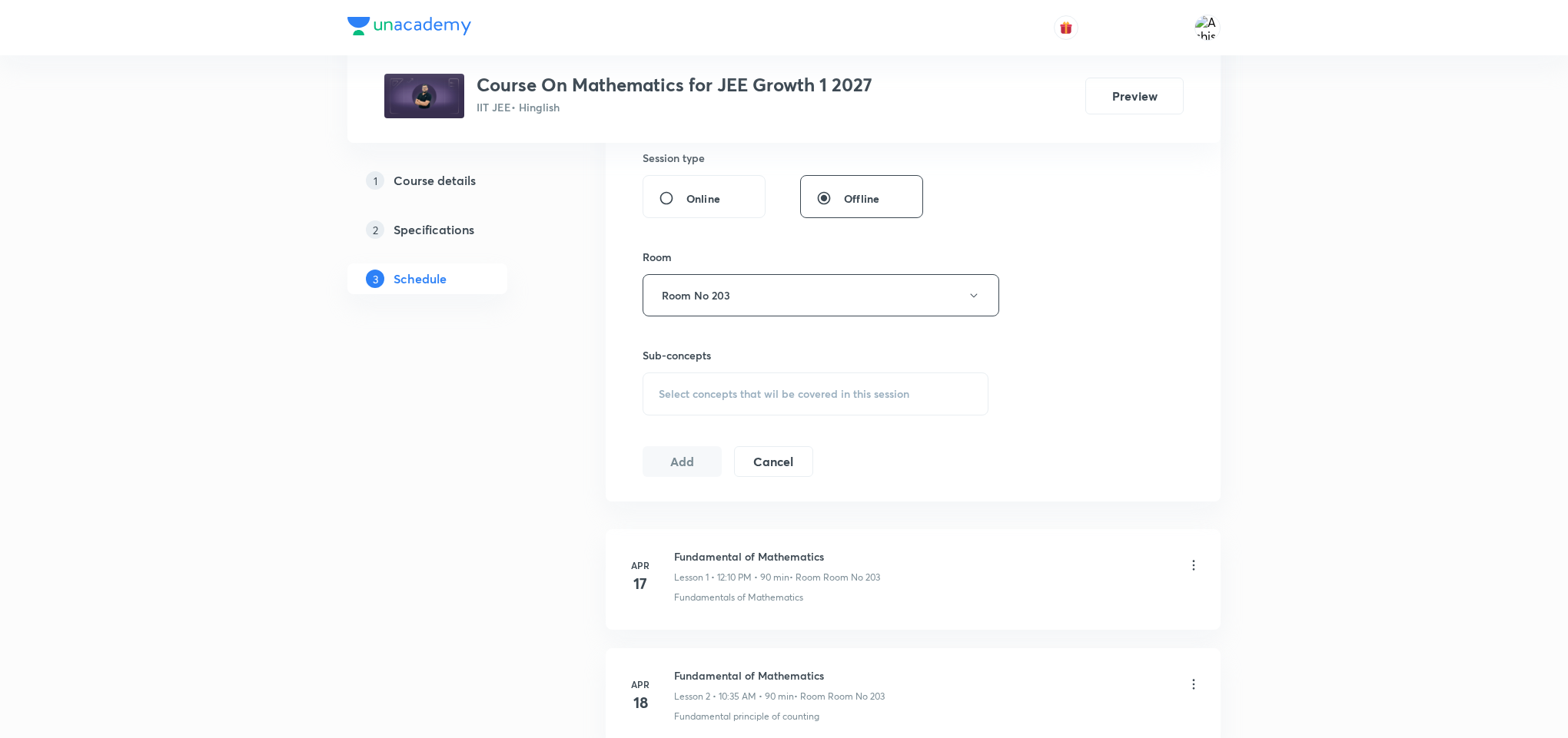
click at [748, 371] on div "Sub-concepts Select concepts that wil be covered in this session" at bounding box center [814, 381] width 346 height 68
click at [768, 395] on span "Select concepts that wil be covered in this session" at bounding box center [784, 394] width 250 height 13
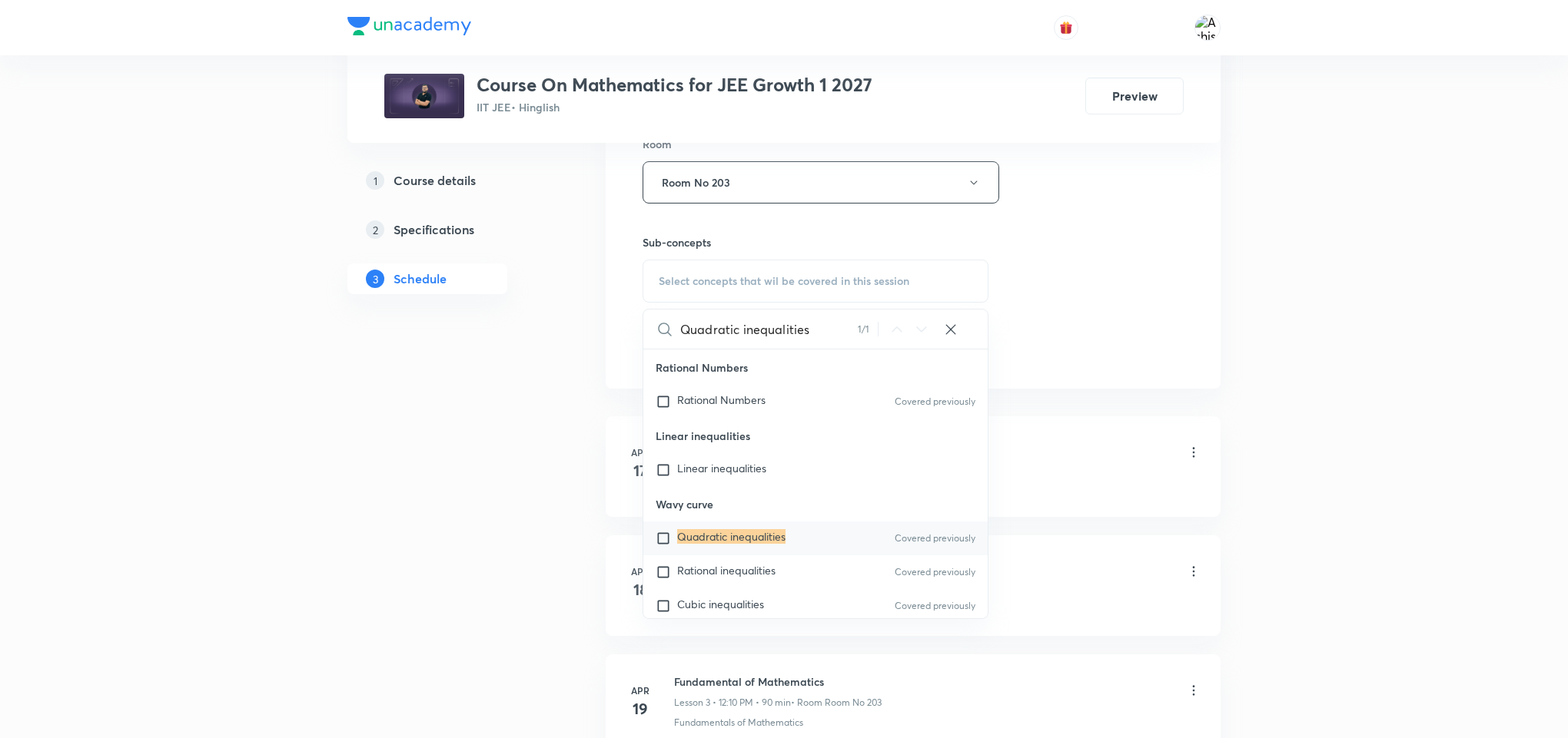
scroll to position [807, 0]
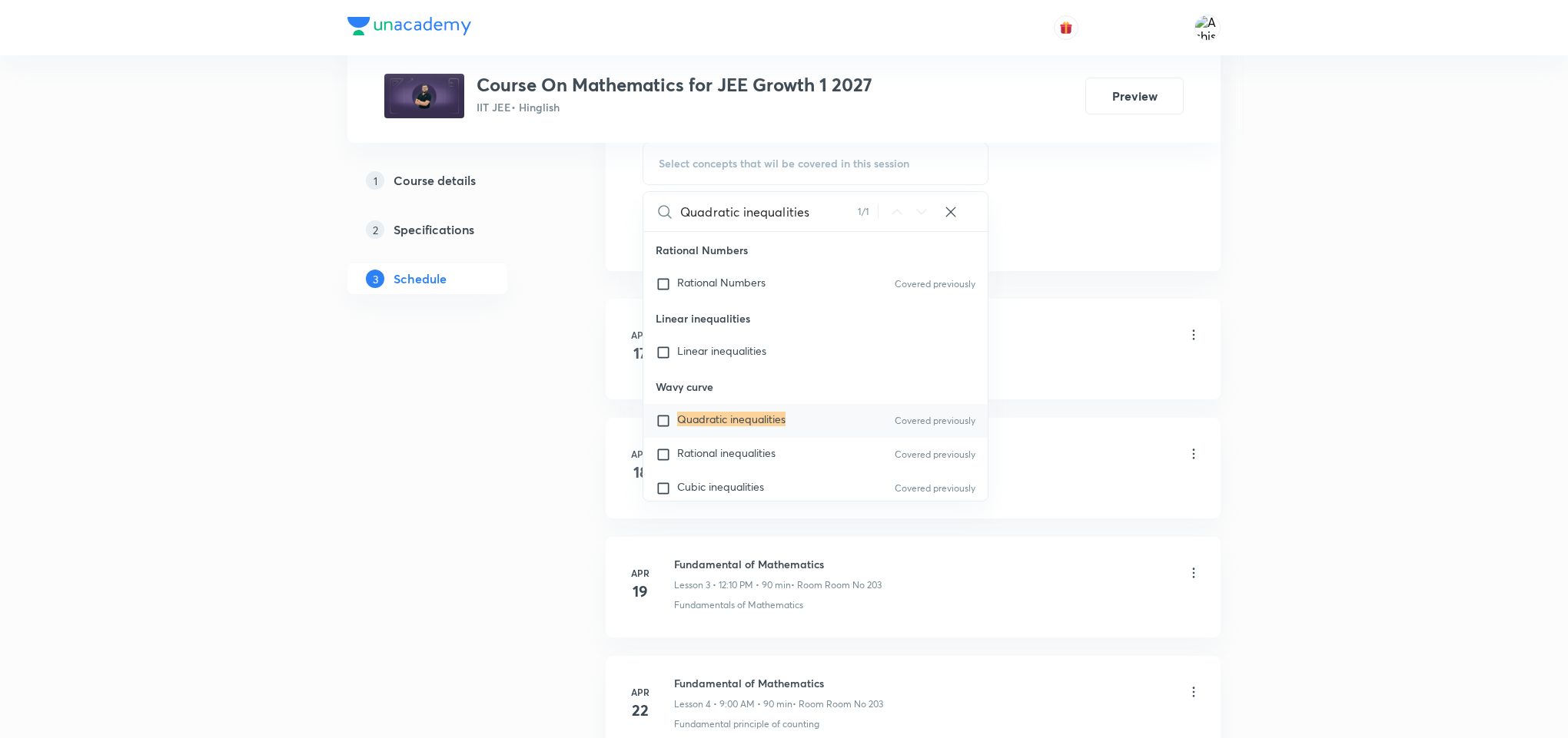
type input "Quadratic inequalities"
click at [764, 426] on mark "Quadratic inequalities" at bounding box center [731, 419] width 108 height 15
checkbox input "true"
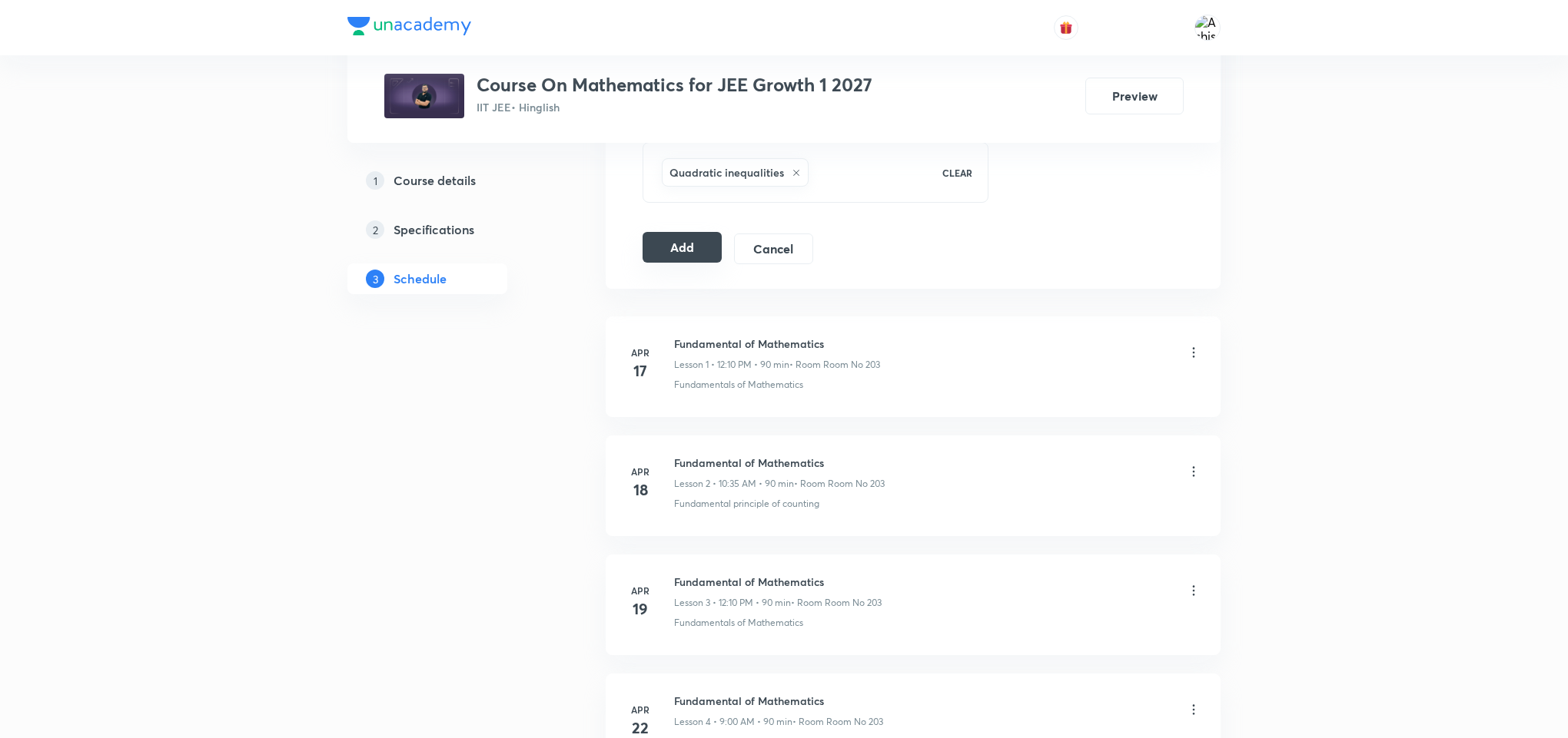
click at [668, 251] on button "Add" at bounding box center [681, 248] width 79 height 31
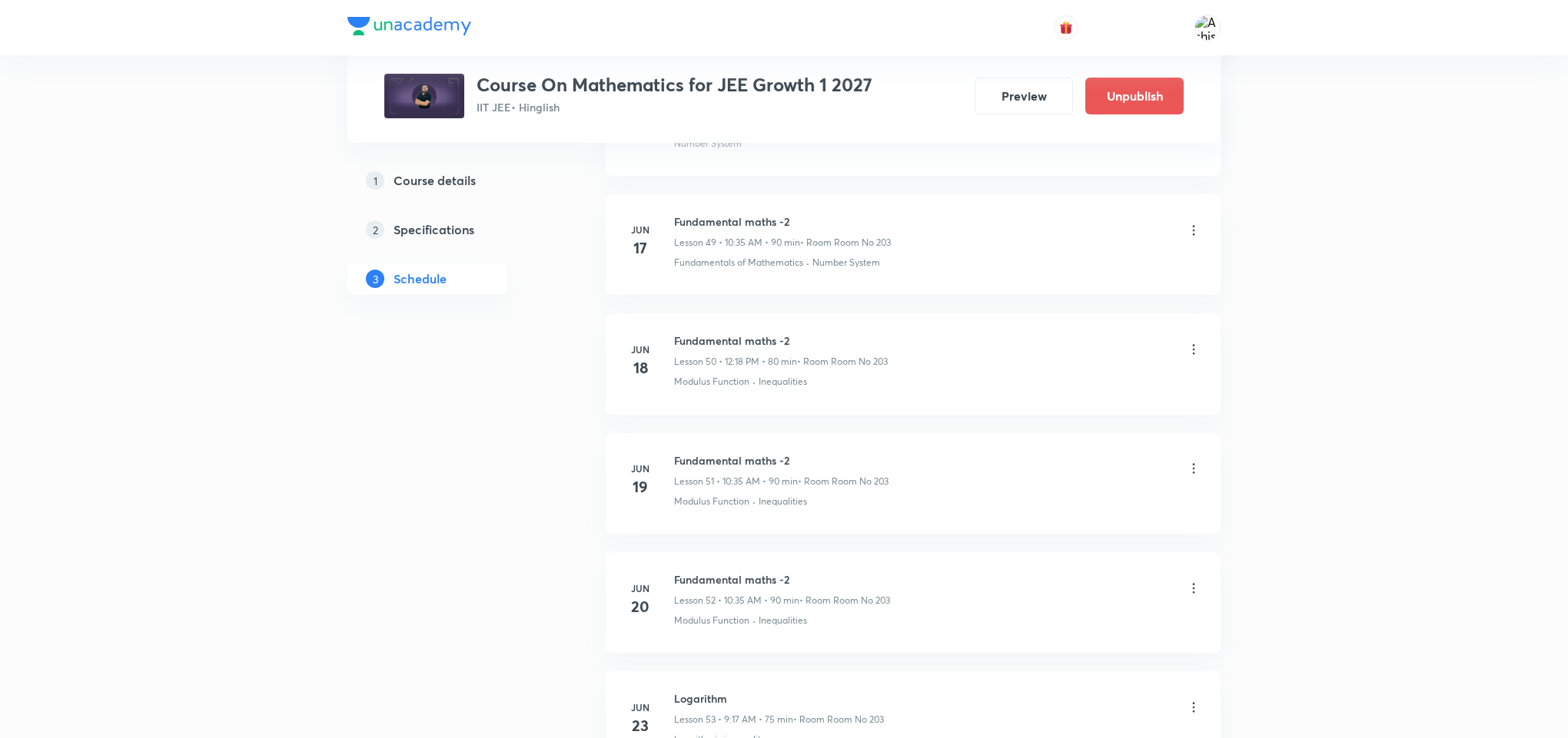
scroll to position [13330, 0]
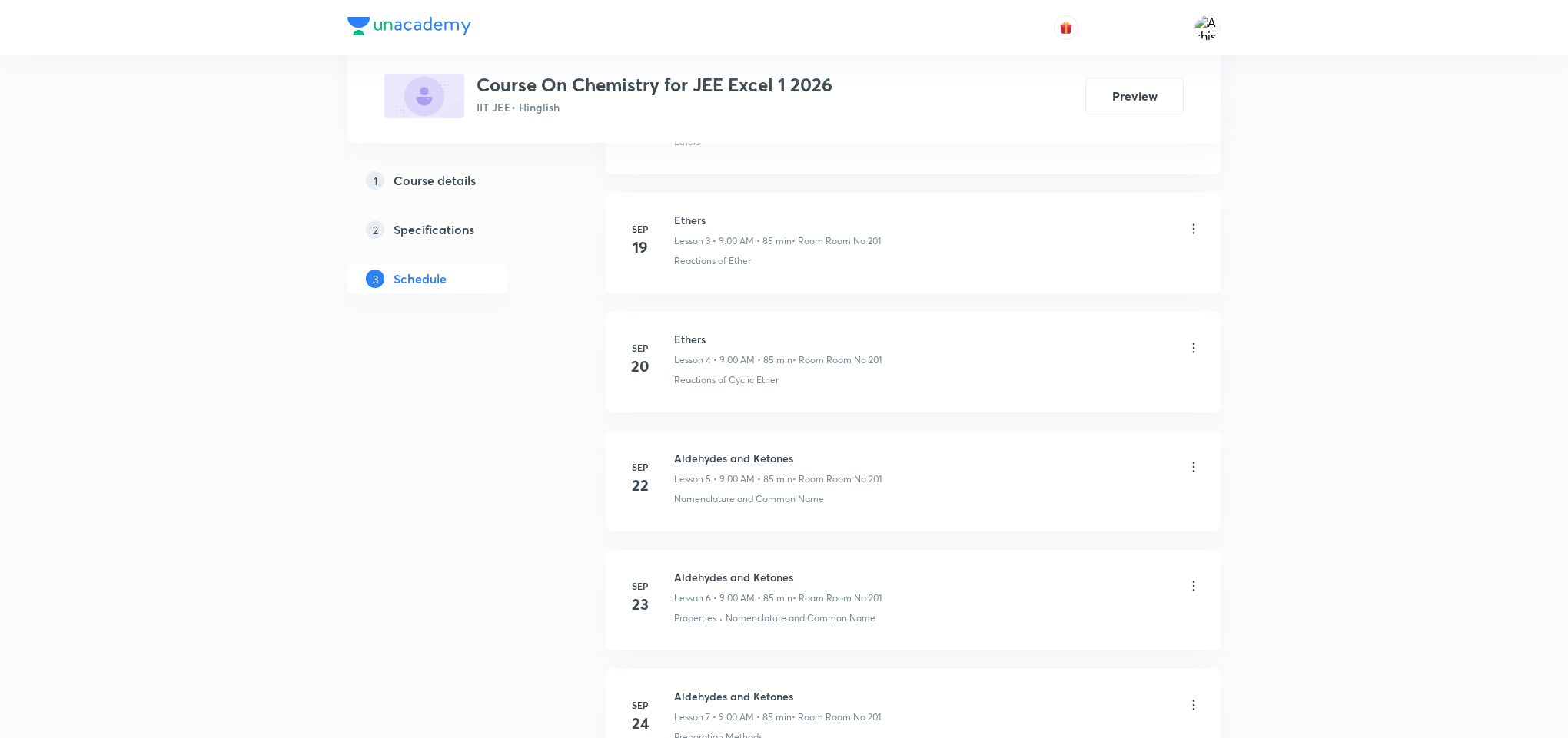
scroll to position [1574, 0]
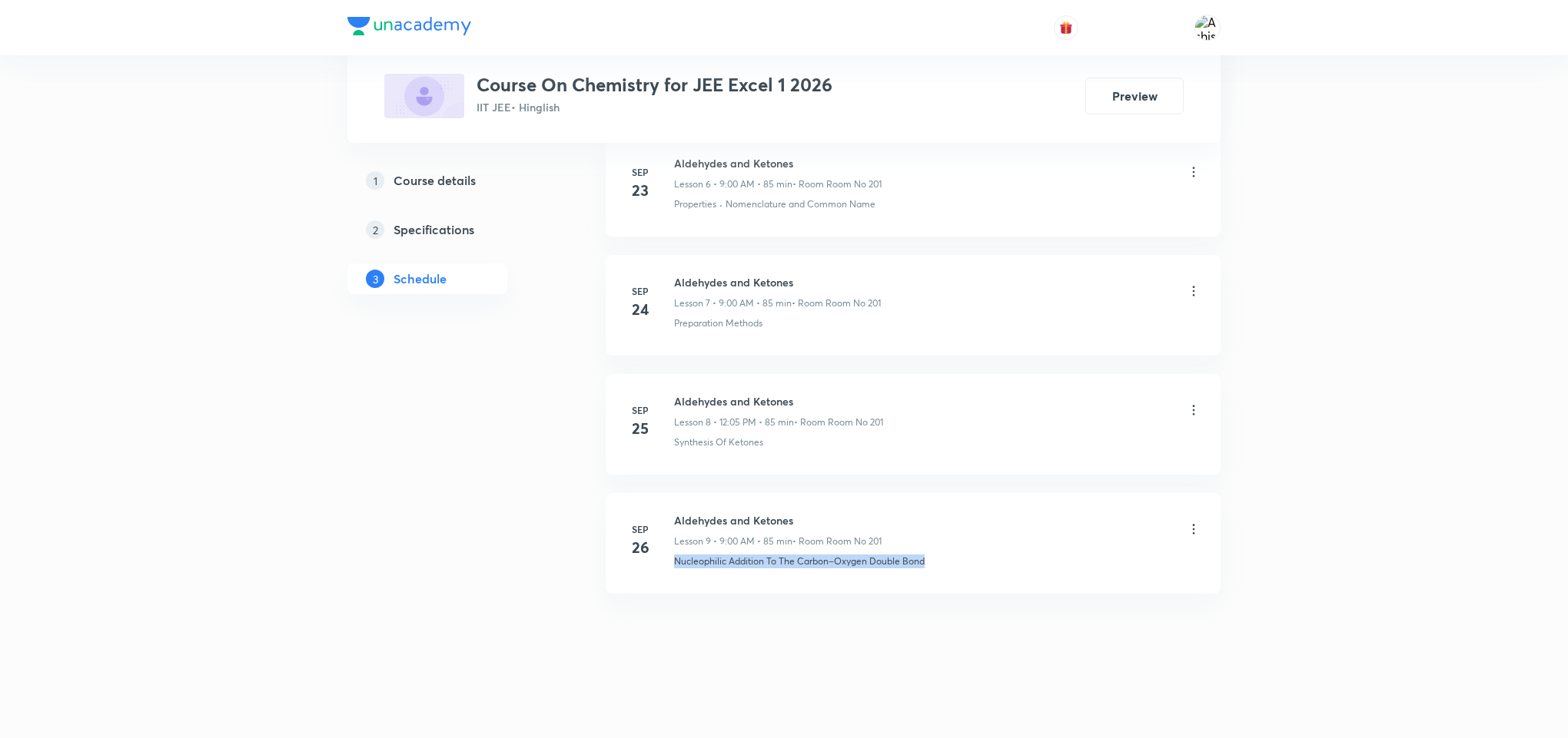
drag, startPoint x: 940, startPoint y: 569, endPoint x: 662, endPoint y: 623, distance: 283.2
copy p "Nucleophilic Addition To The Carbon–Oxygen Double Bond"
drag, startPoint x: 800, startPoint y: 503, endPoint x: 674, endPoint y: 501, distance: 126.0
click at [674, 501] on li "Sep 26 Aldehydes and Ketones Lesson 9 • 9:00 AM • 85 min • Room Room No 201 Nuc…" at bounding box center [913, 543] width 615 height 101
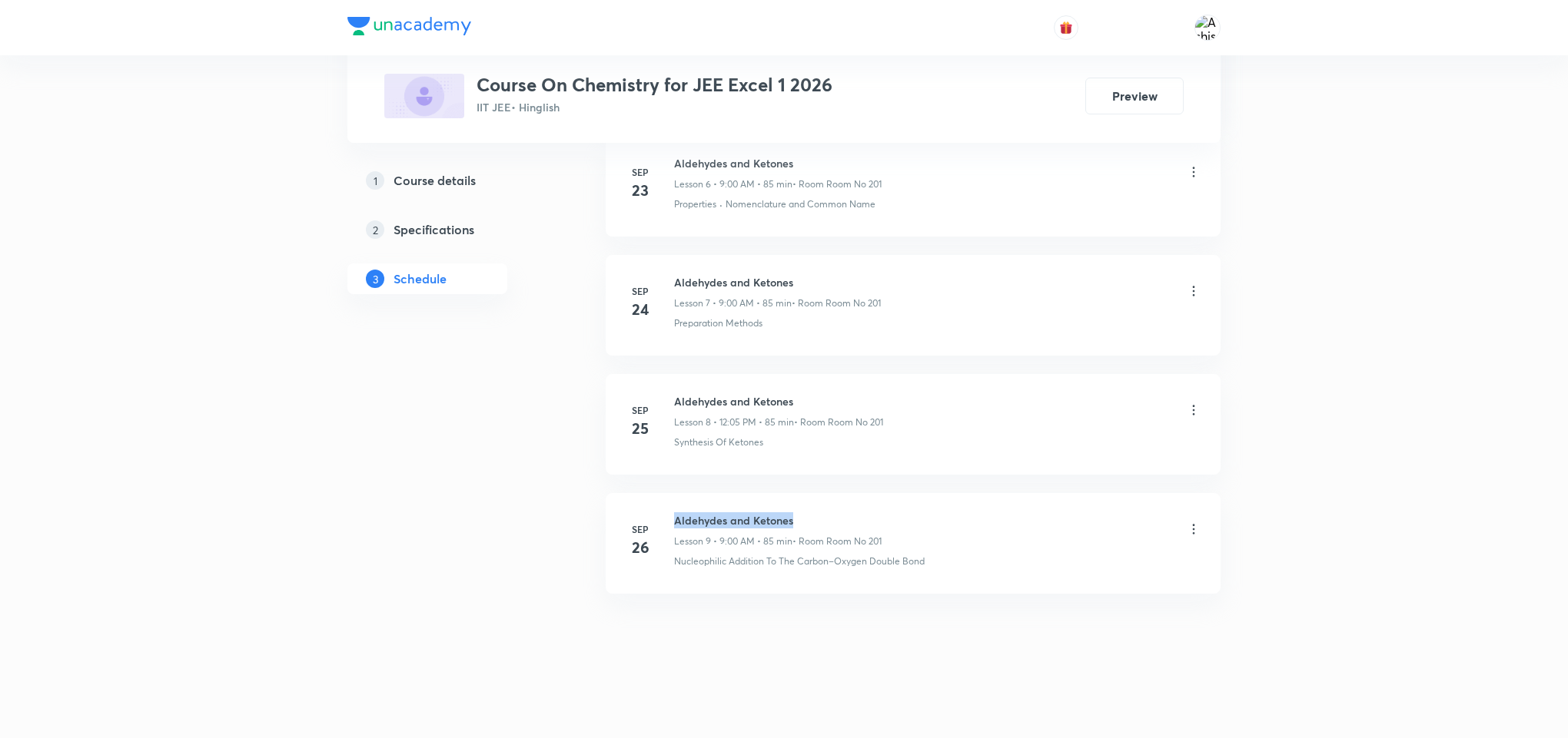
copy h6 "Aldehydes and Ketones"
drag, startPoint x: 771, startPoint y: 602, endPoint x: 798, endPoint y: 272, distance: 331.1
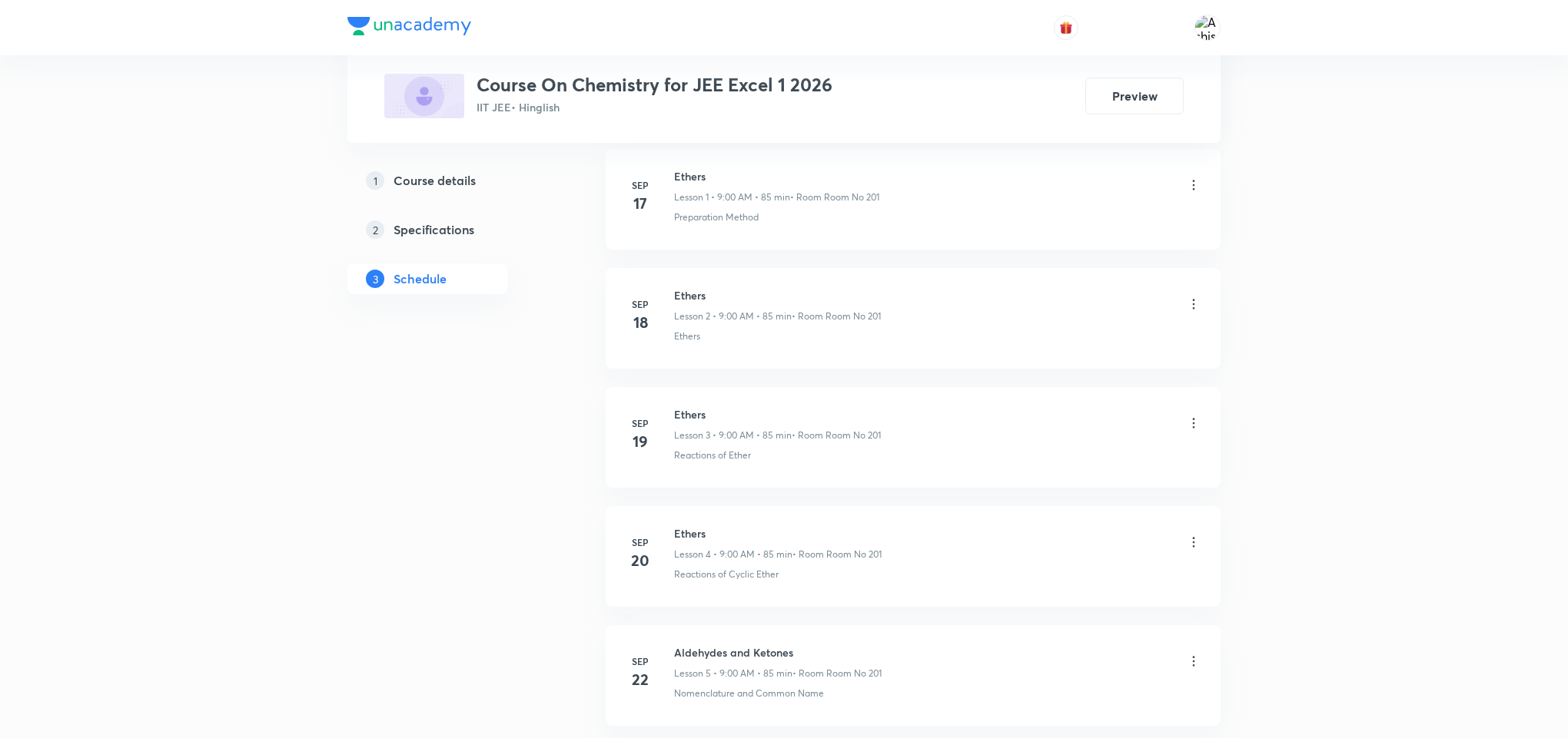
scroll to position [0, 0]
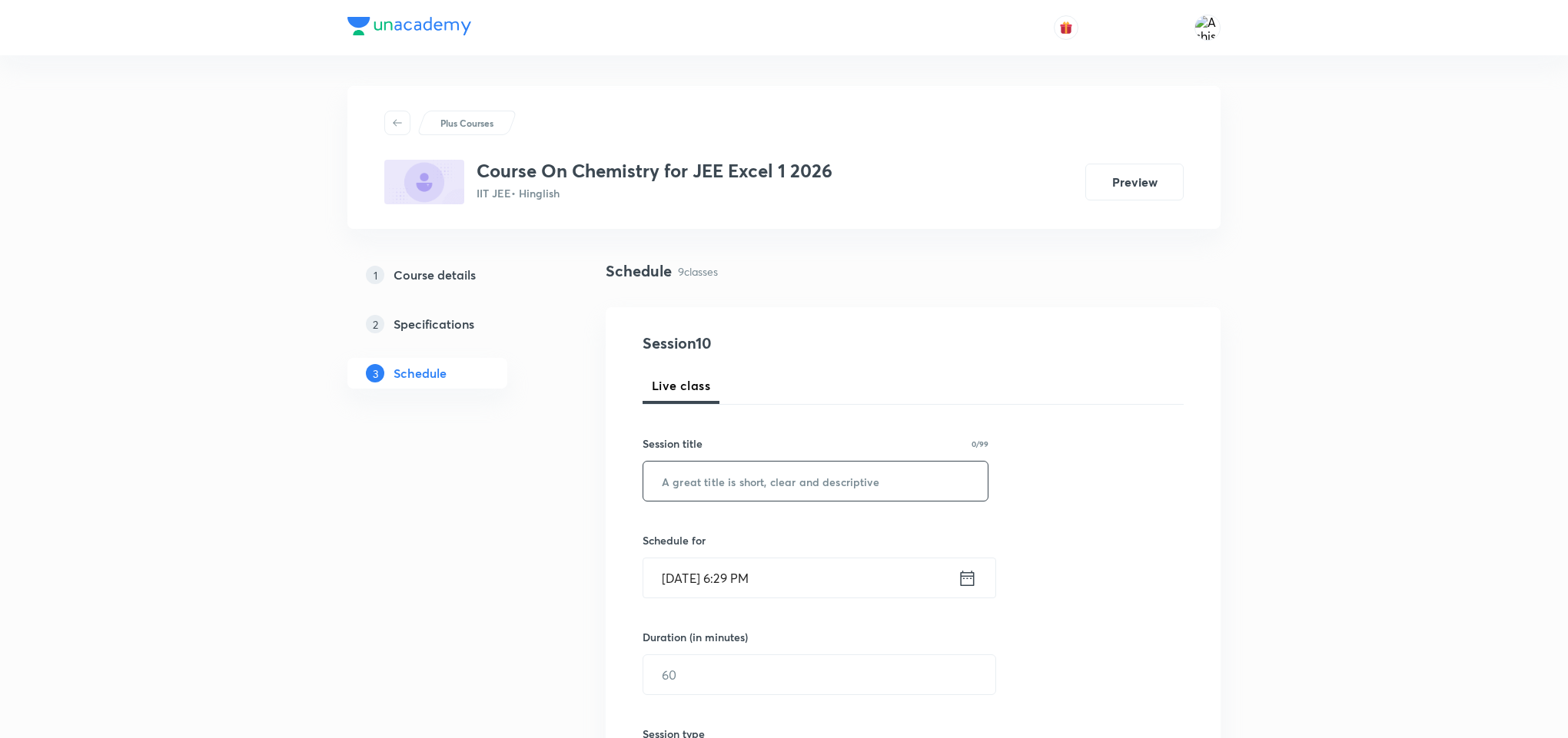
click at [805, 493] on input "text" at bounding box center [815, 481] width 345 height 39
paste input "Aldehydes and Ketones"
type input "Aldehydes and Ketones"
click at [702, 592] on input "[DATE] 6:29 PM" at bounding box center [800, 578] width 315 height 39
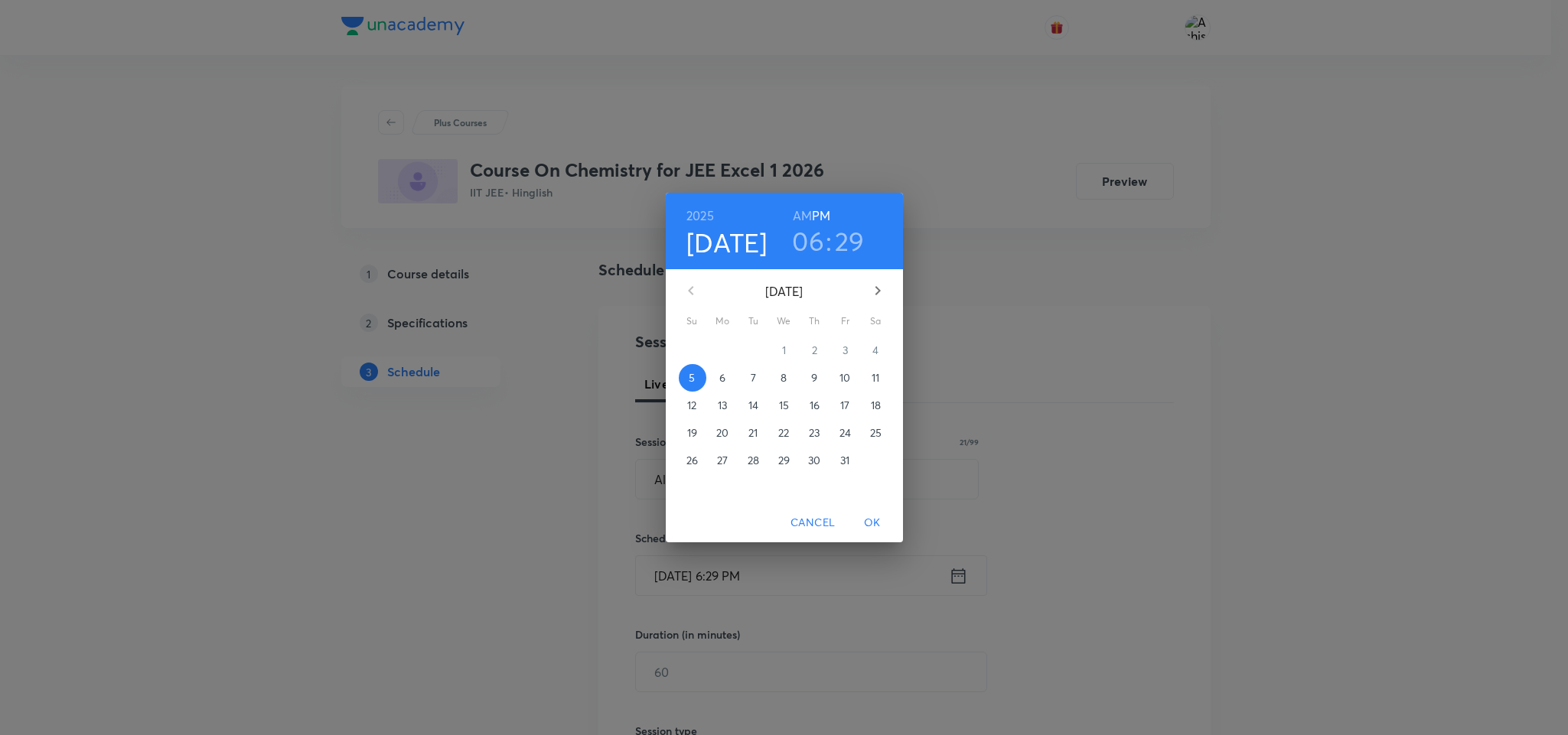
click at [724, 375] on p "6" at bounding box center [723, 377] width 6 height 15
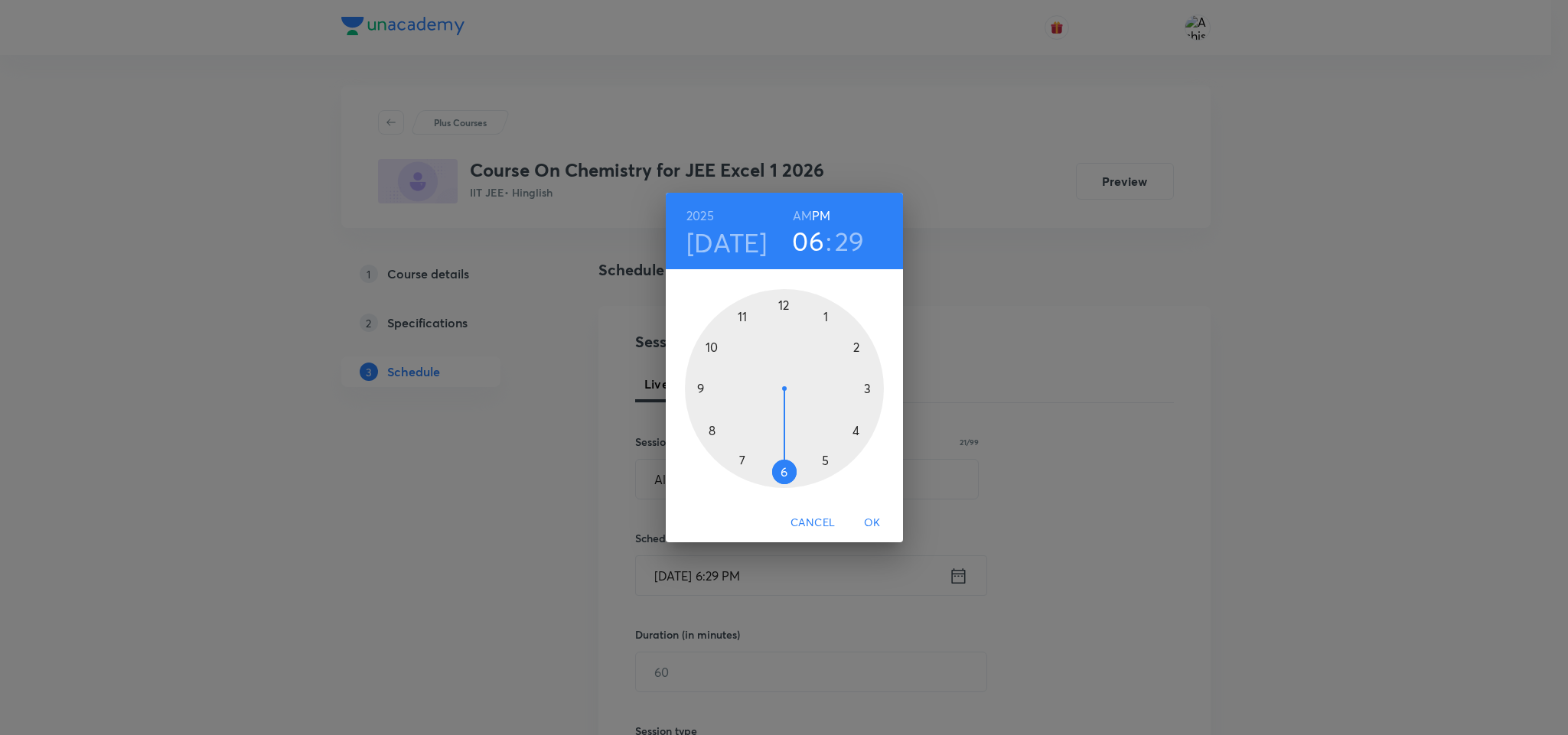
drag, startPoint x: 806, startPoint y: 217, endPoint x: 780, endPoint y: 297, distance: 84.1
click at [805, 217] on h6 "AM" at bounding box center [802, 216] width 19 height 22
click at [699, 388] on div at bounding box center [784, 388] width 199 height 199
click at [786, 302] on div at bounding box center [784, 388] width 199 height 199
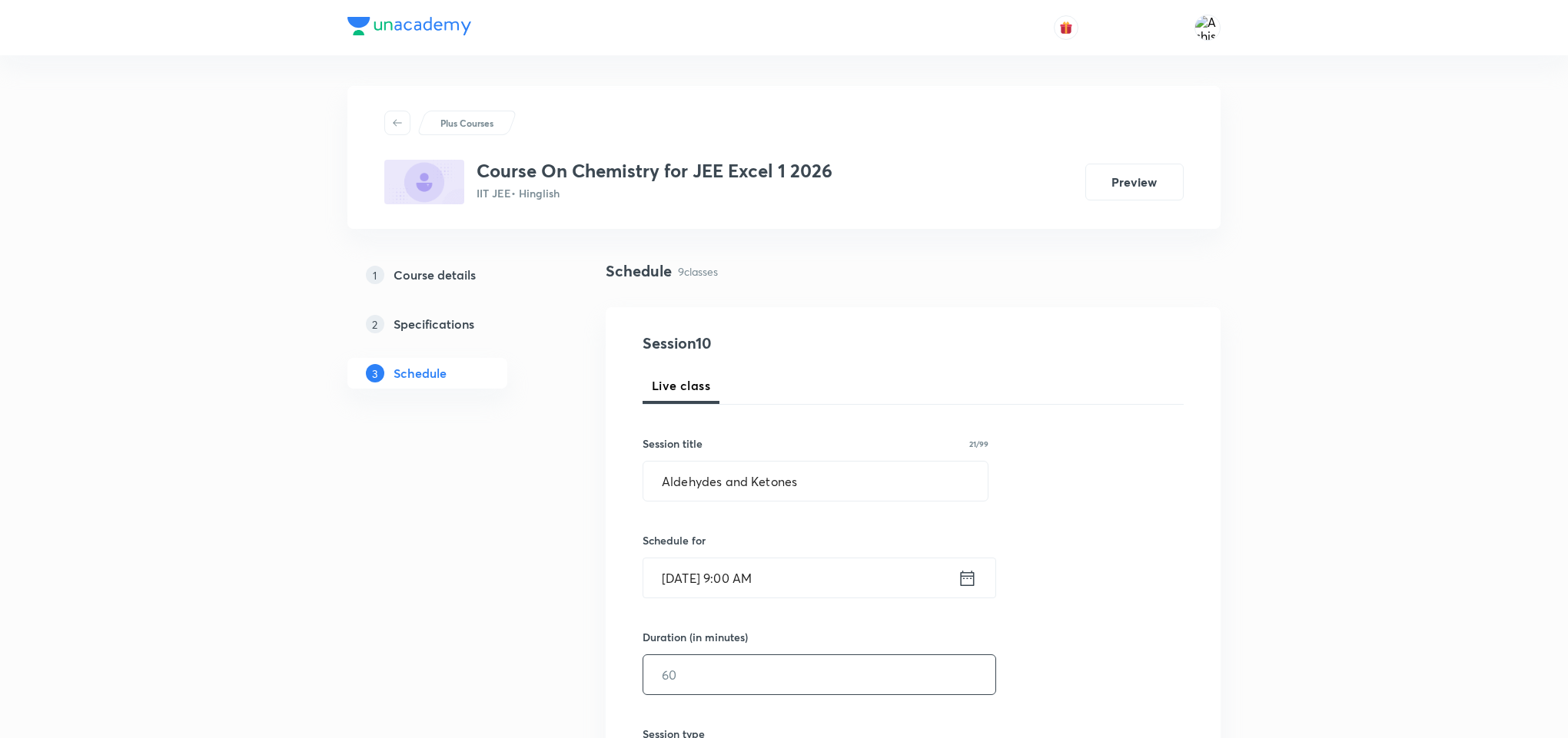
click at [719, 672] on input "text" at bounding box center [819, 675] width 352 height 39
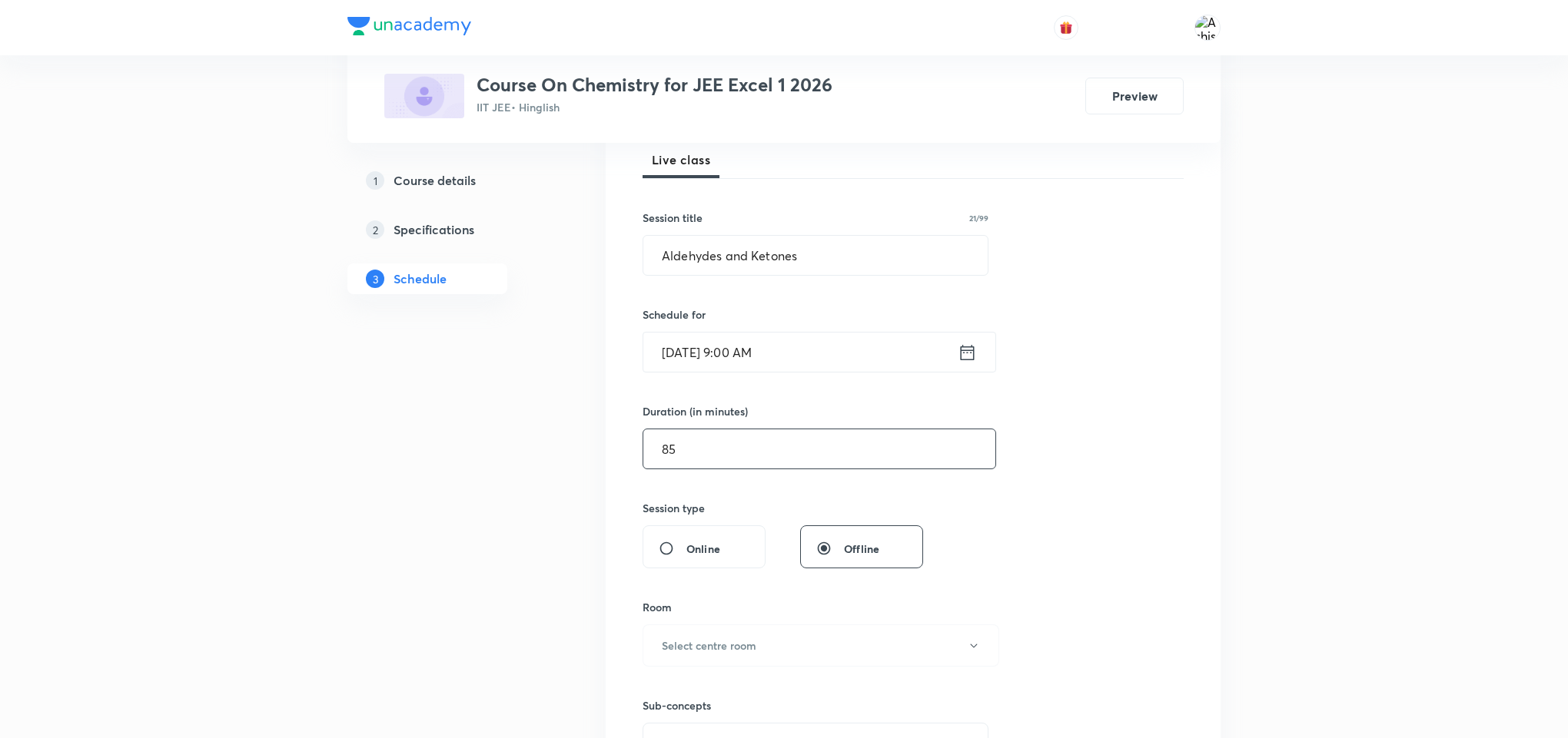
scroll to position [230, 0]
type input "85"
click at [738, 647] on h6 "Select centre room" at bounding box center [709, 641] width 94 height 16
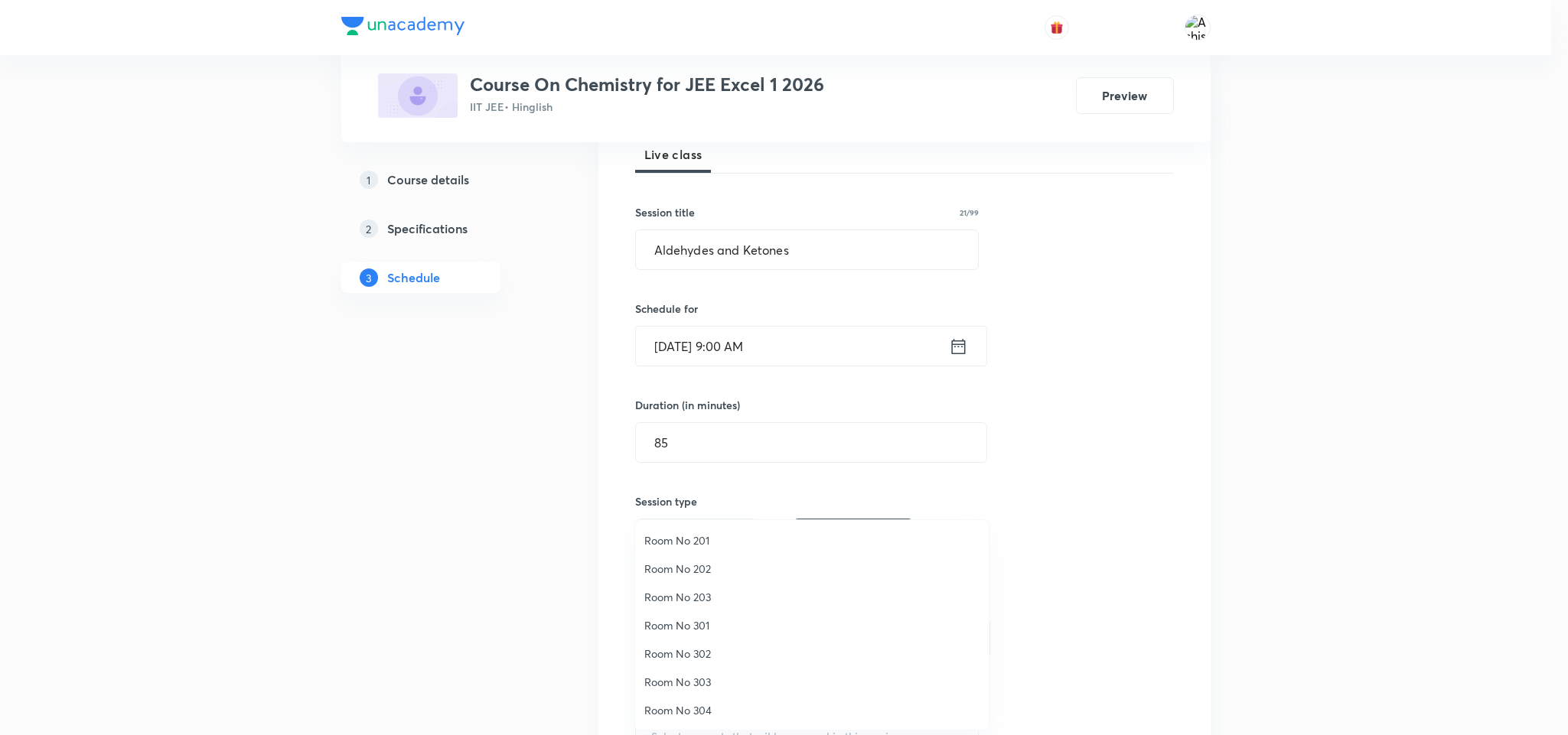
click at [682, 534] on span "Room No 201" at bounding box center [812, 541] width 335 height 16
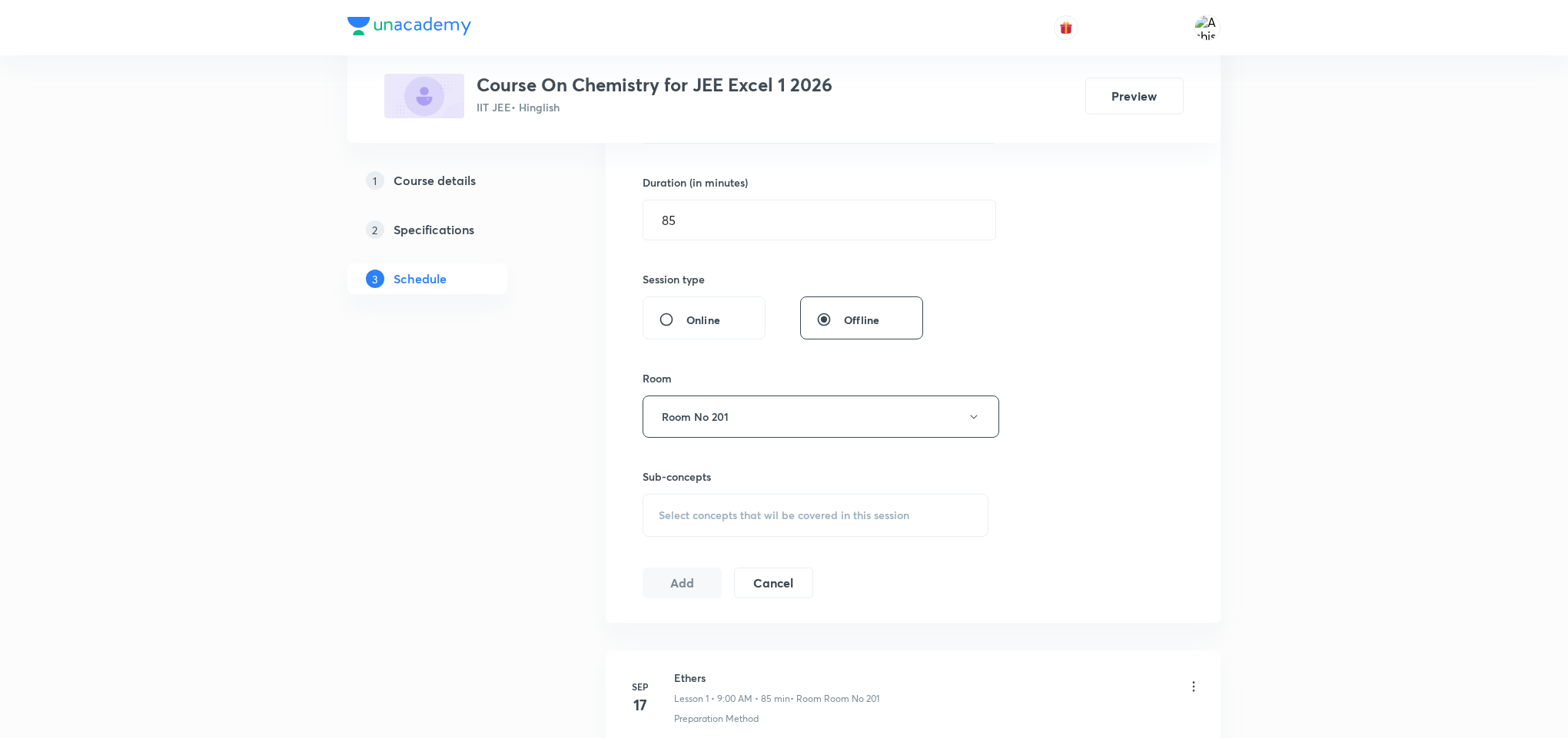
scroll to position [461, 0]
click at [752, 502] on div "Select concepts that wil be covered in this session" at bounding box center [814, 509] width 346 height 43
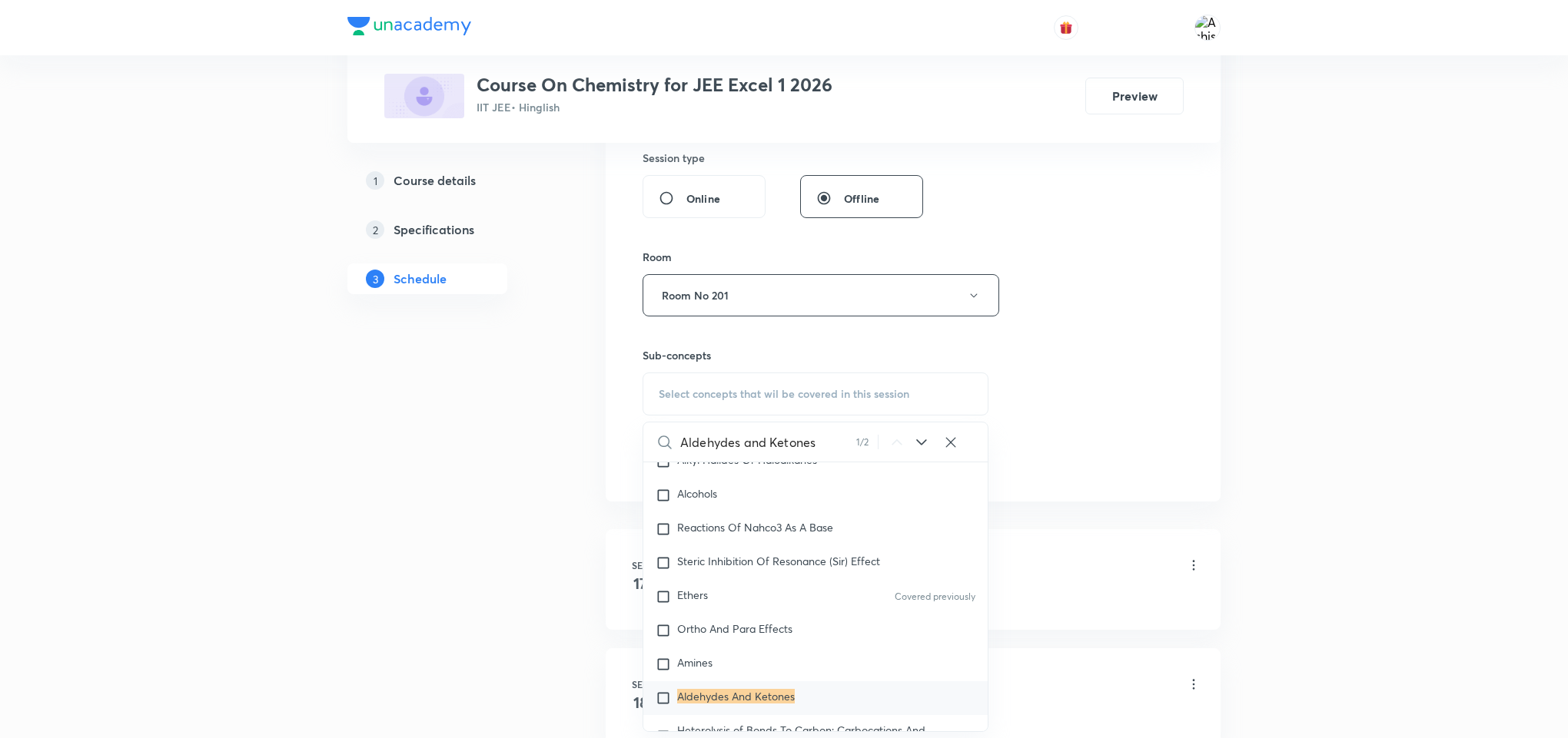
scroll to position [27126, 0]
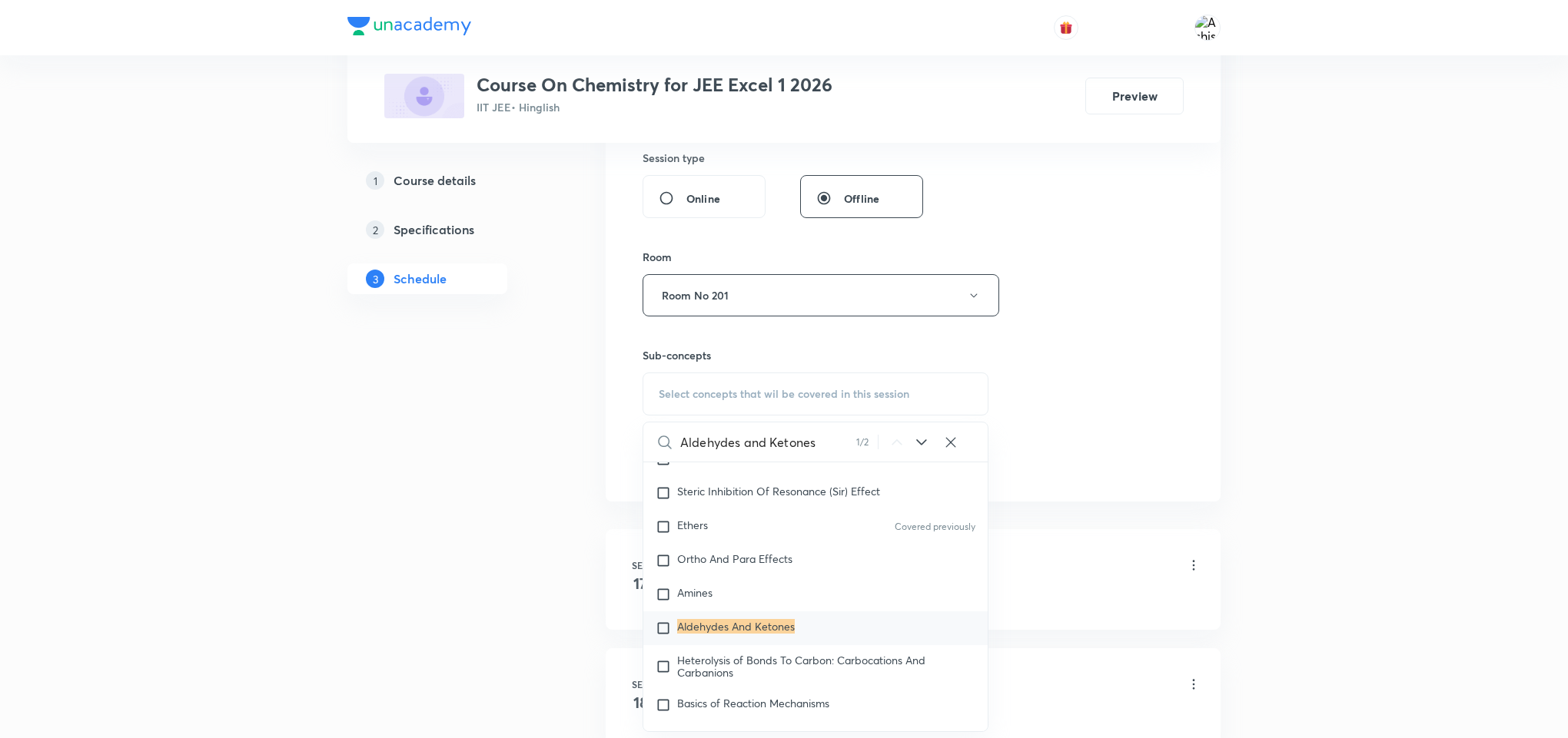
type input "Aldehydes and Ketones"
drag, startPoint x: 717, startPoint y: 667, endPoint x: 1020, endPoint y: 530, distance: 332.5
click at [717, 634] on mark "Aldehydes And Ketones" at bounding box center [736, 626] width 118 height 15
checkbox input "true"
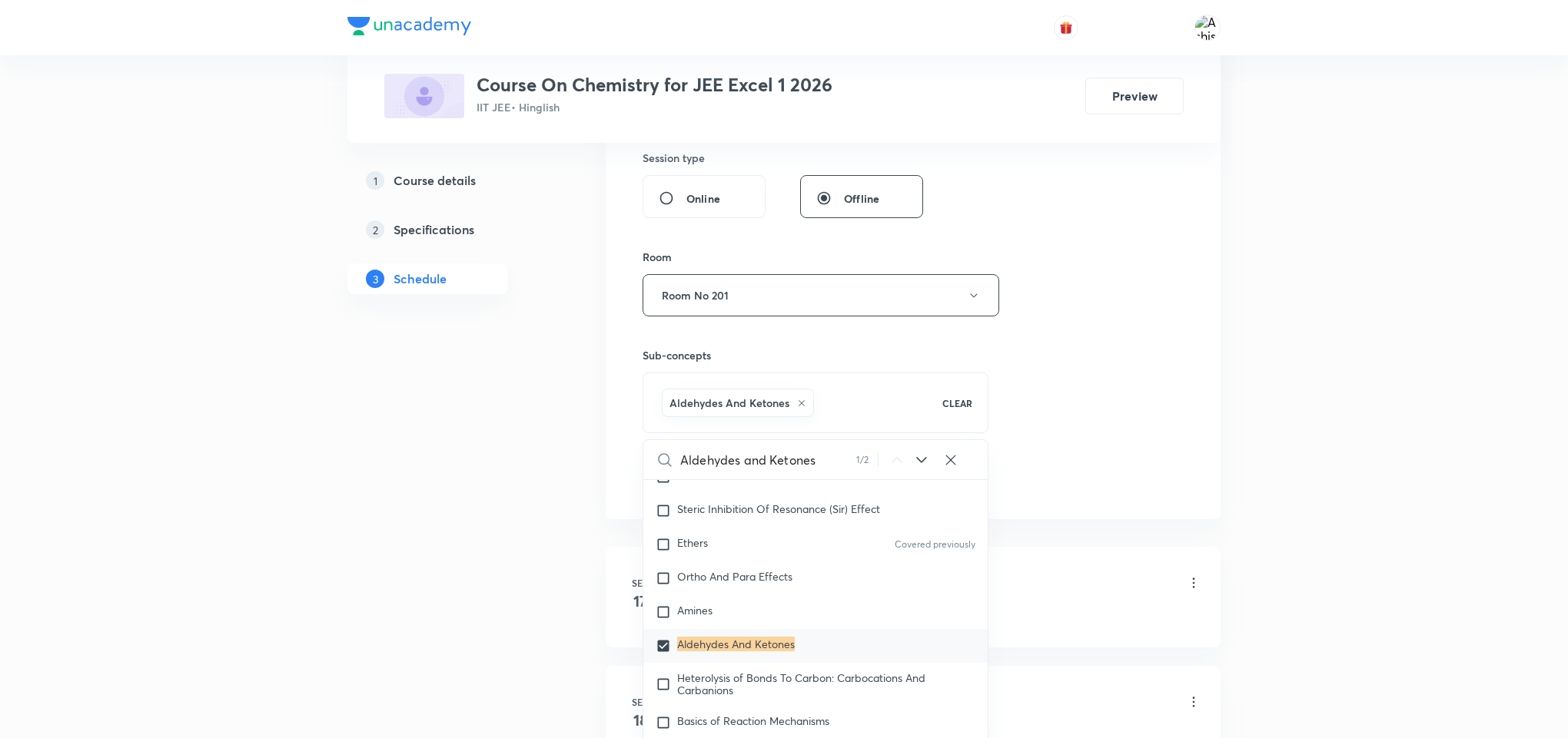
click at [1170, 461] on div "Session 10 Live class Session title 21/99 Aldehydes and Ketones ​ Schedule for …" at bounding box center [912, 125] width 541 height 739
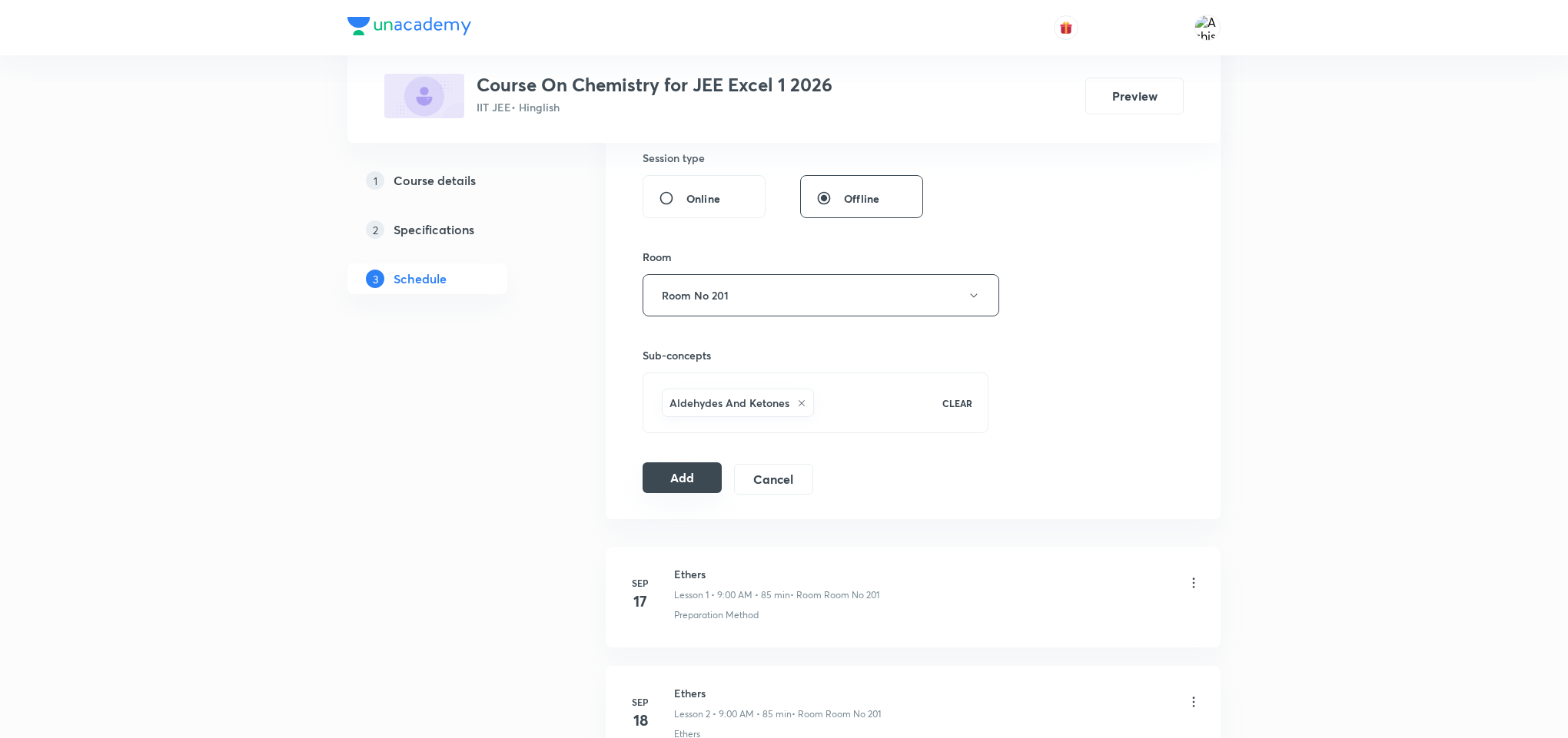
click at [698, 491] on button "Add" at bounding box center [681, 478] width 79 height 31
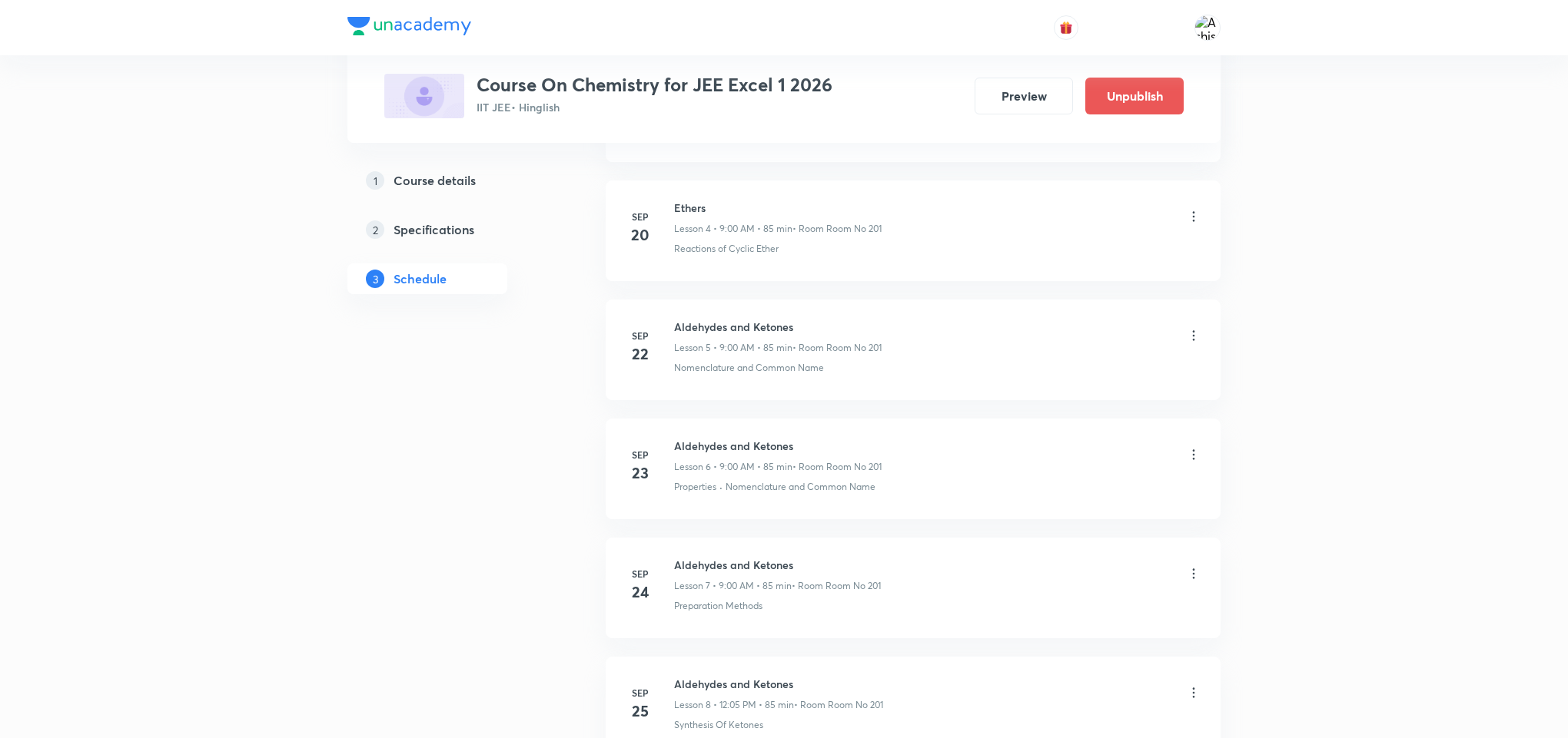
scroll to position [985, 0]
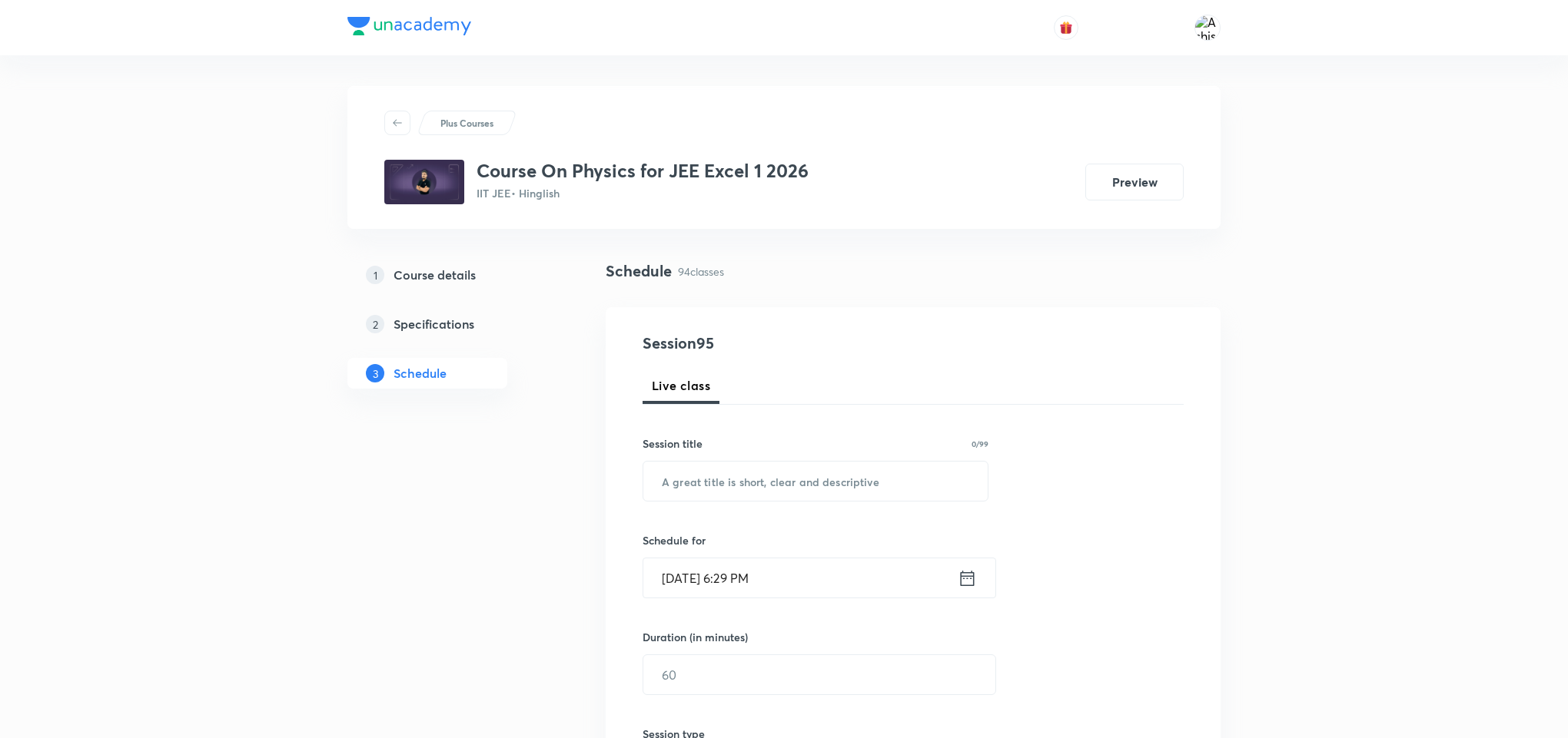
drag, startPoint x: 713, startPoint y: 121, endPoint x: 725, endPoint y: 404, distance: 283.3
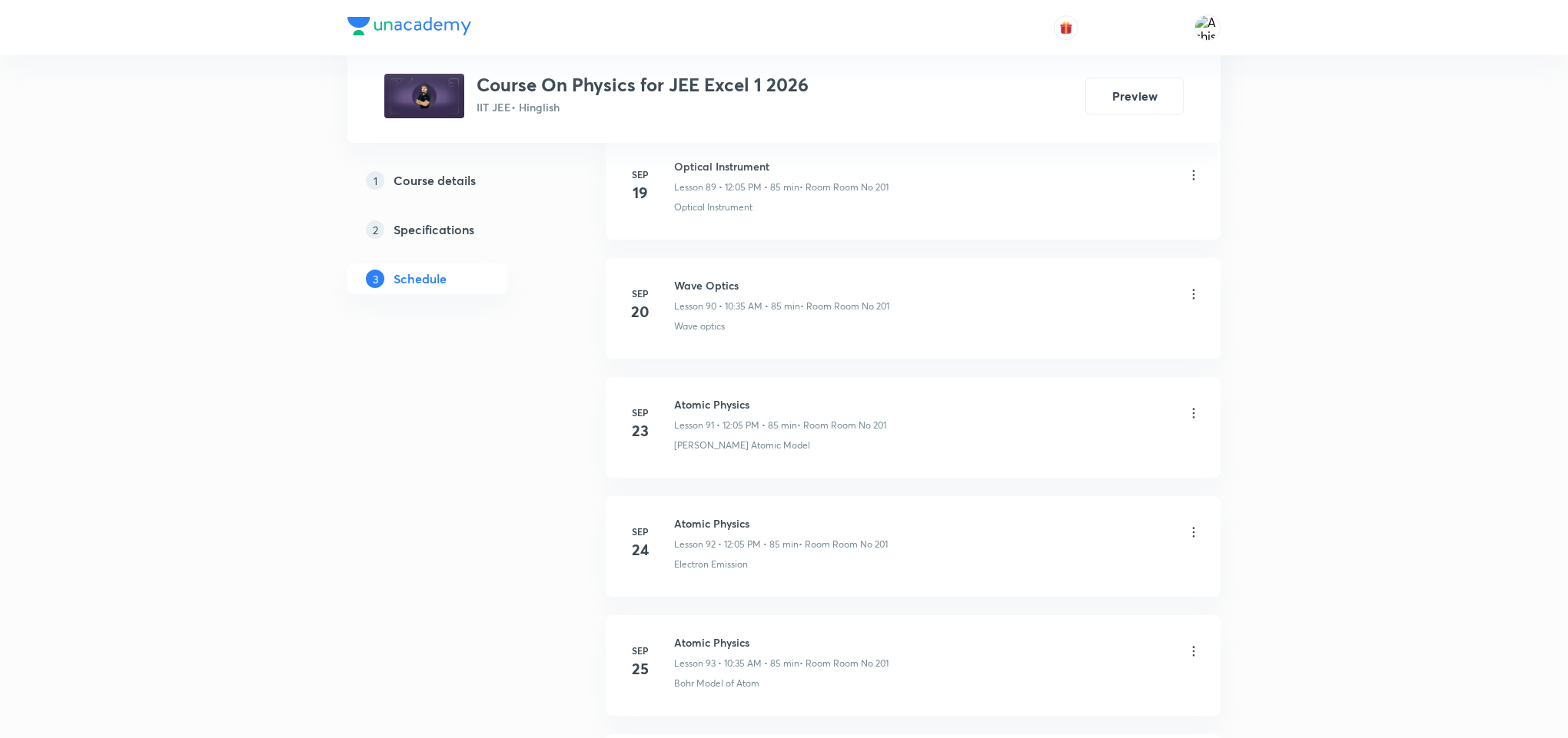
scroll to position [11760, 0]
drag, startPoint x: 784, startPoint y: 567, endPoint x: 662, endPoint y: 595, distance: 125.2
click at [662, 594] on li "[DATE] Atomic Physics Lesson 94 • 12:05 PM • 85 min • Room Room No 201 Photoele…" at bounding box center [913, 543] width 615 height 101
copy p "Photoelectric Effect"
drag, startPoint x: 755, startPoint y: 505, endPoint x: 668, endPoint y: 494, distance: 87.7
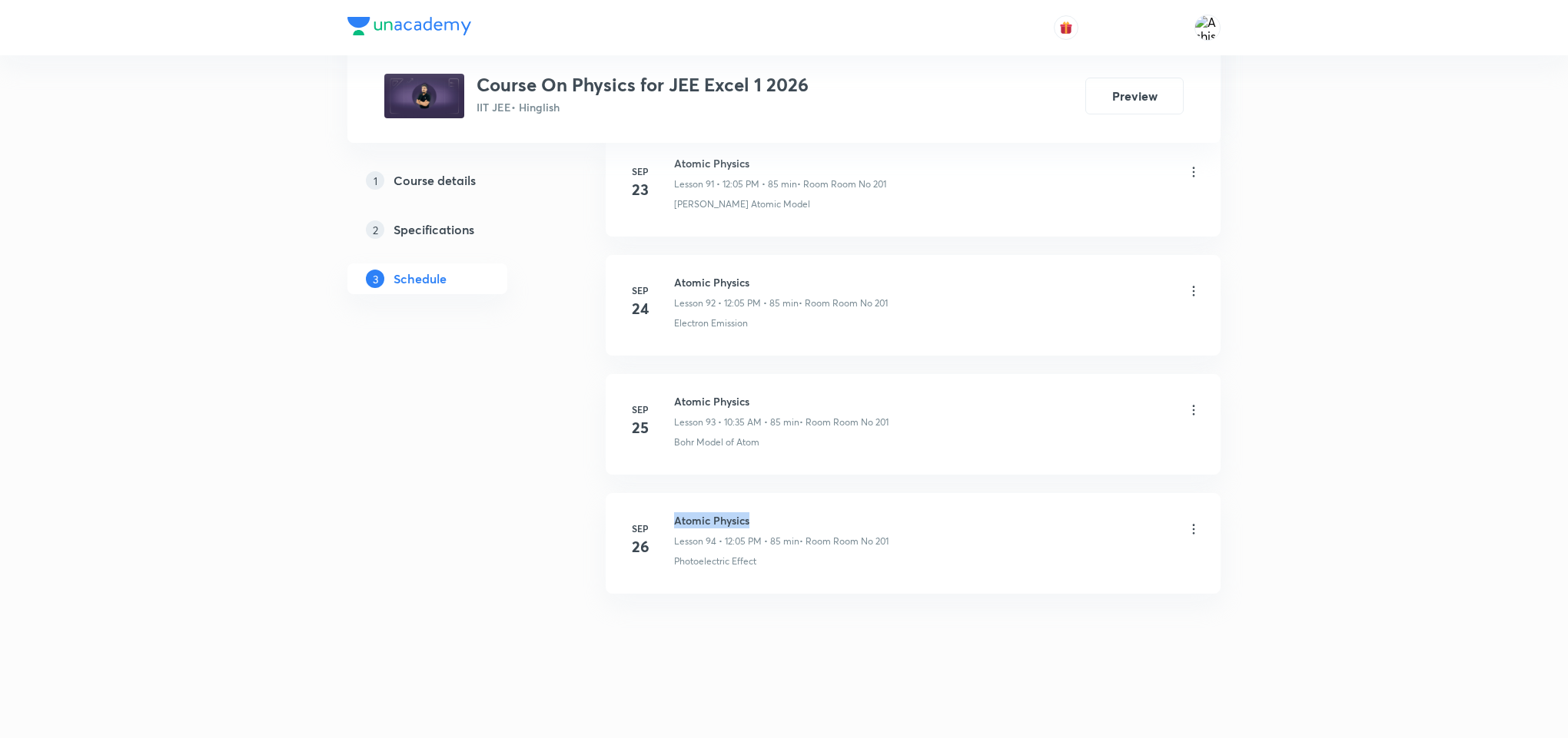
click at [668, 494] on li "[DATE] Atomic Physics Lesson 94 • 12:05 PM • 85 min • Room Room No 201 Photoele…" at bounding box center [913, 543] width 615 height 101
copy h6 "Atomic Physics"
drag, startPoint x: 796, startPoint y: 671, endPoint x: 805, endPoint y: 263, distance: 408.1
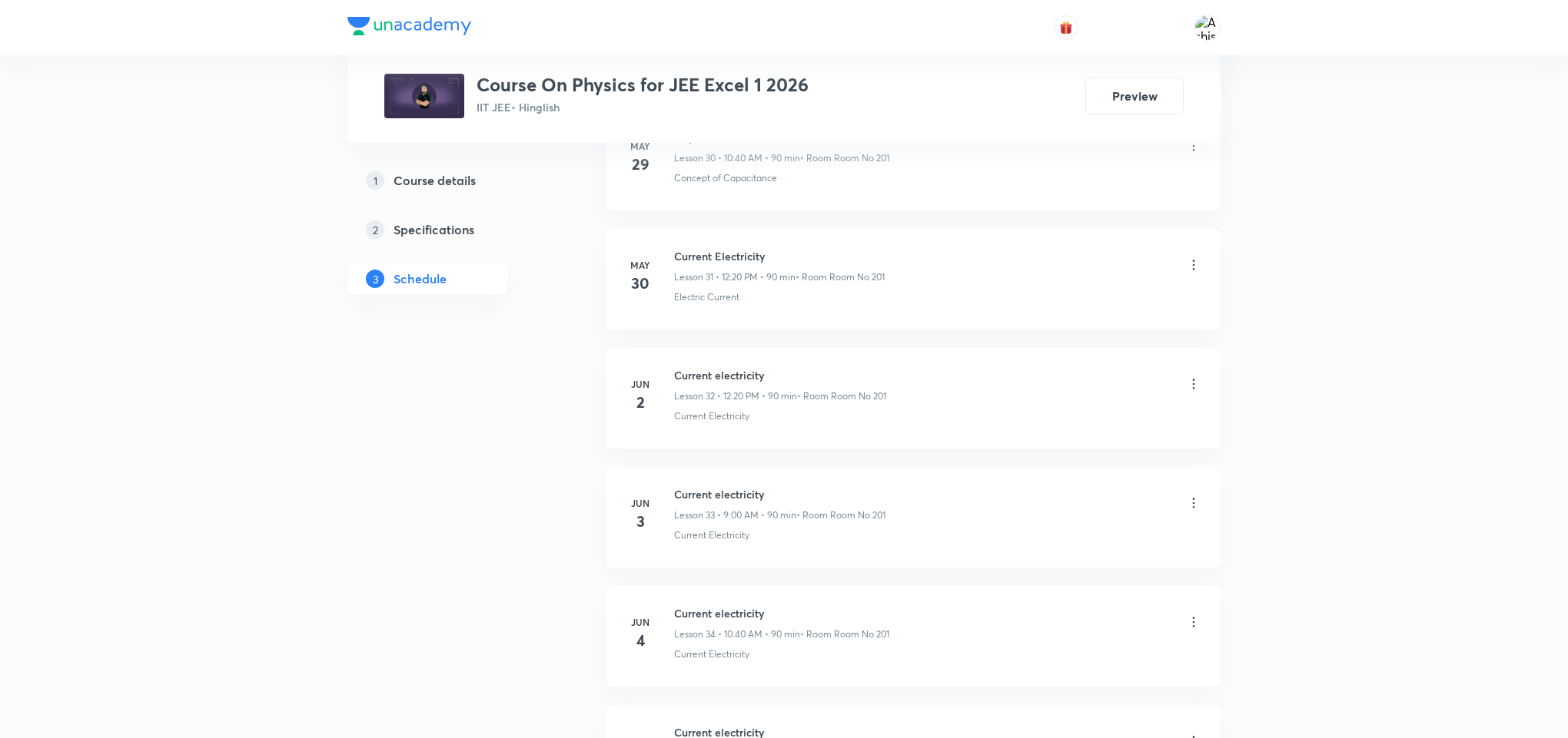
scroll to position [0, 0]
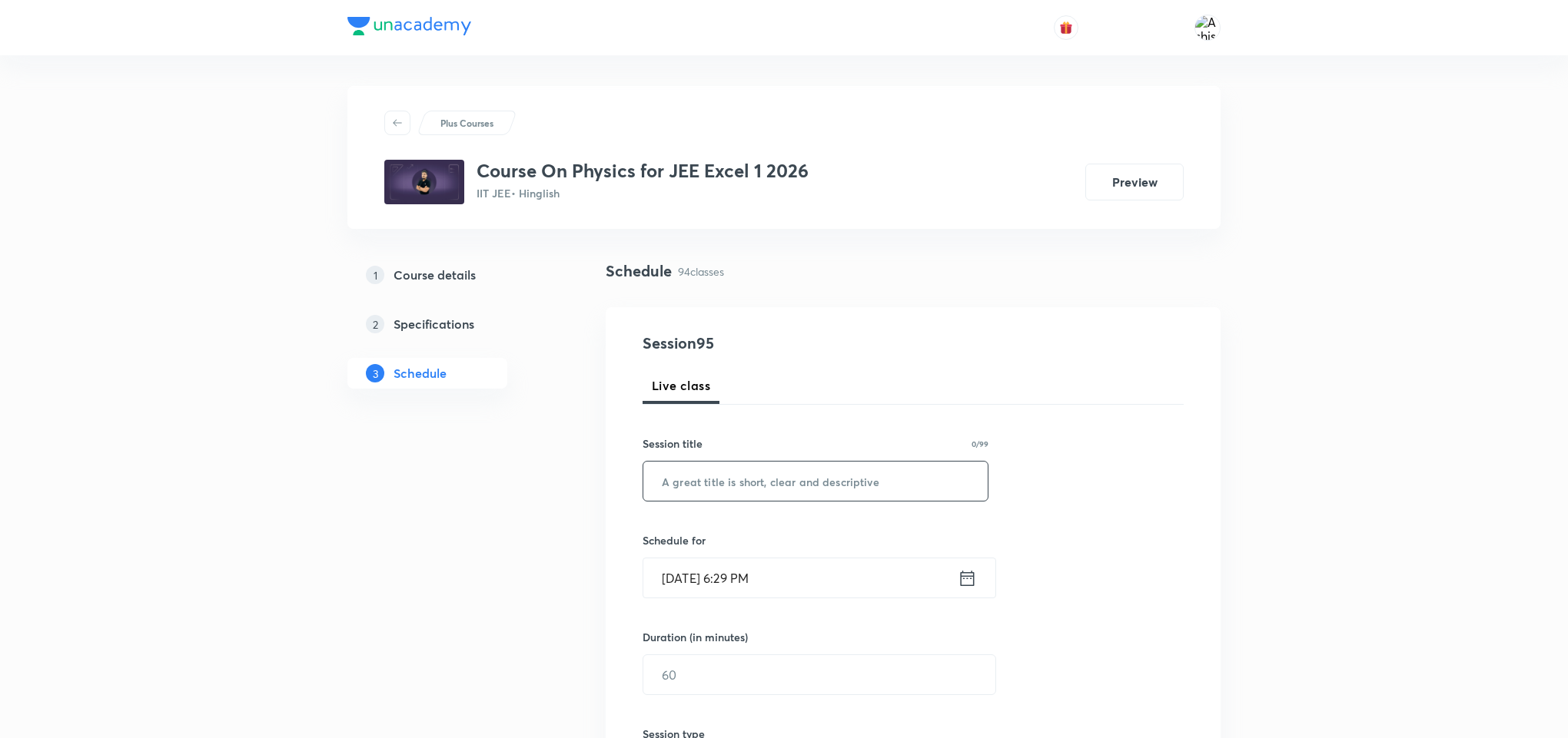
click at [762, 491] on input "text" at bounding box center [815, 481] width 345 height 39
paste input "Atomic Physics"
type input "Atomic Physics"
click at [687, 590] on input "[DATE] 6:29 PM" at bounding box center [800, 578] width 315 height 39
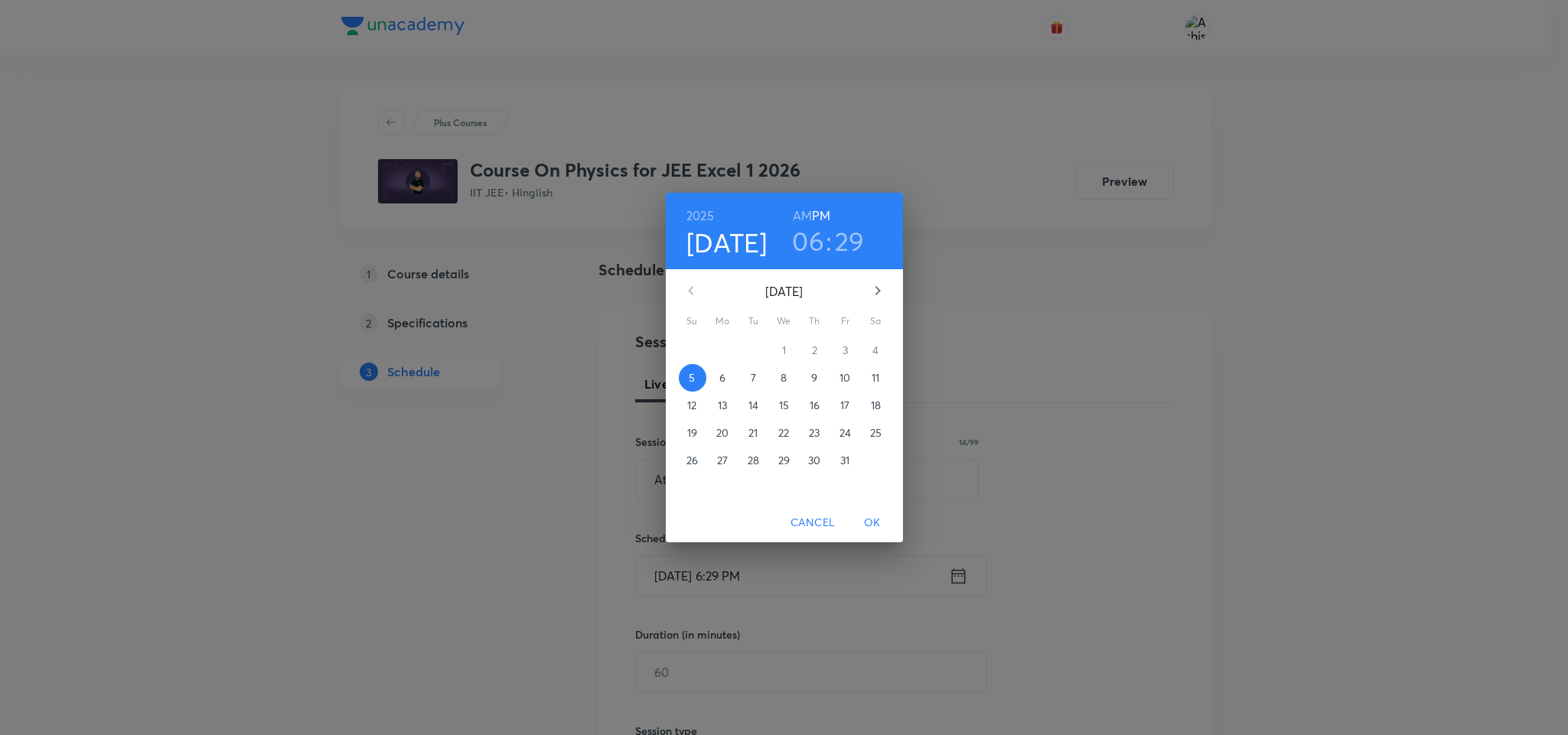
click at [721, 377] on p "6" at bounding box center [723, 377] width 6 height 15
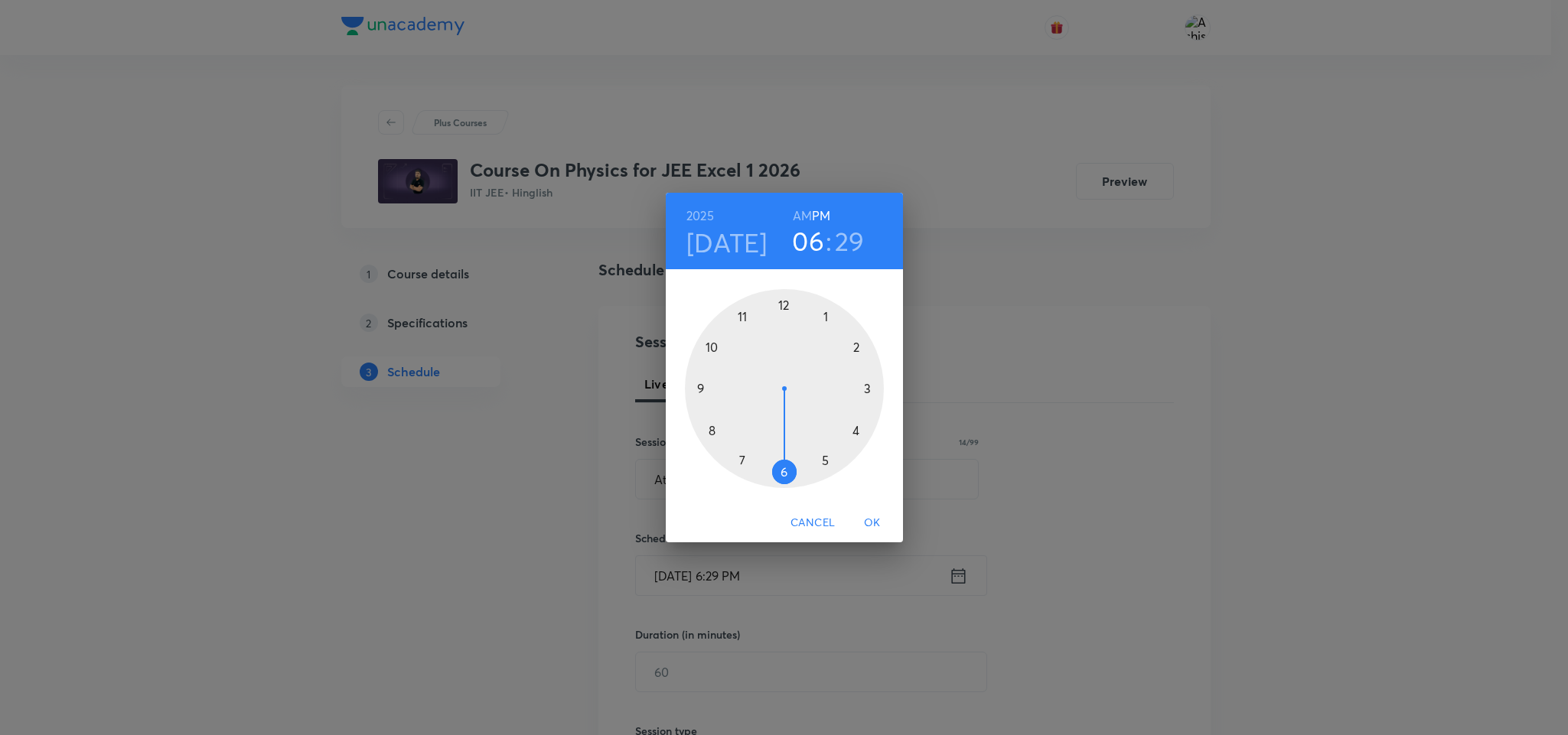
click at [802, 216] on h6 "AM" at bounding box center [802, 216] width 19 height 22
click at [710, 342] on div at bounding box center [784, 388] width 199 height 199
click at [740, 462] on div at bounding box center [784, 388] width 199 height 199
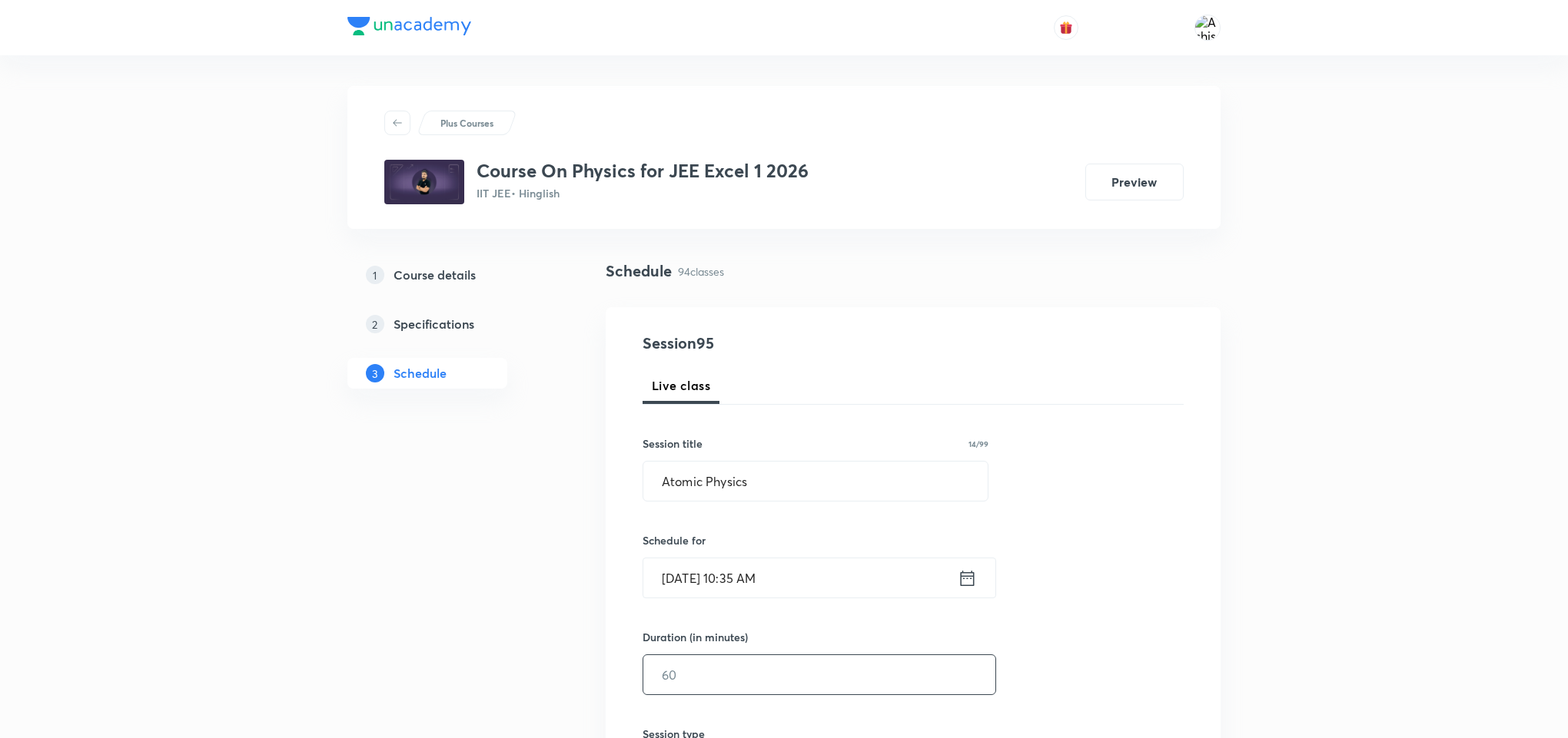
click at [693, 678] on input "text" at bounding box center [819, 675] width 352 height 39
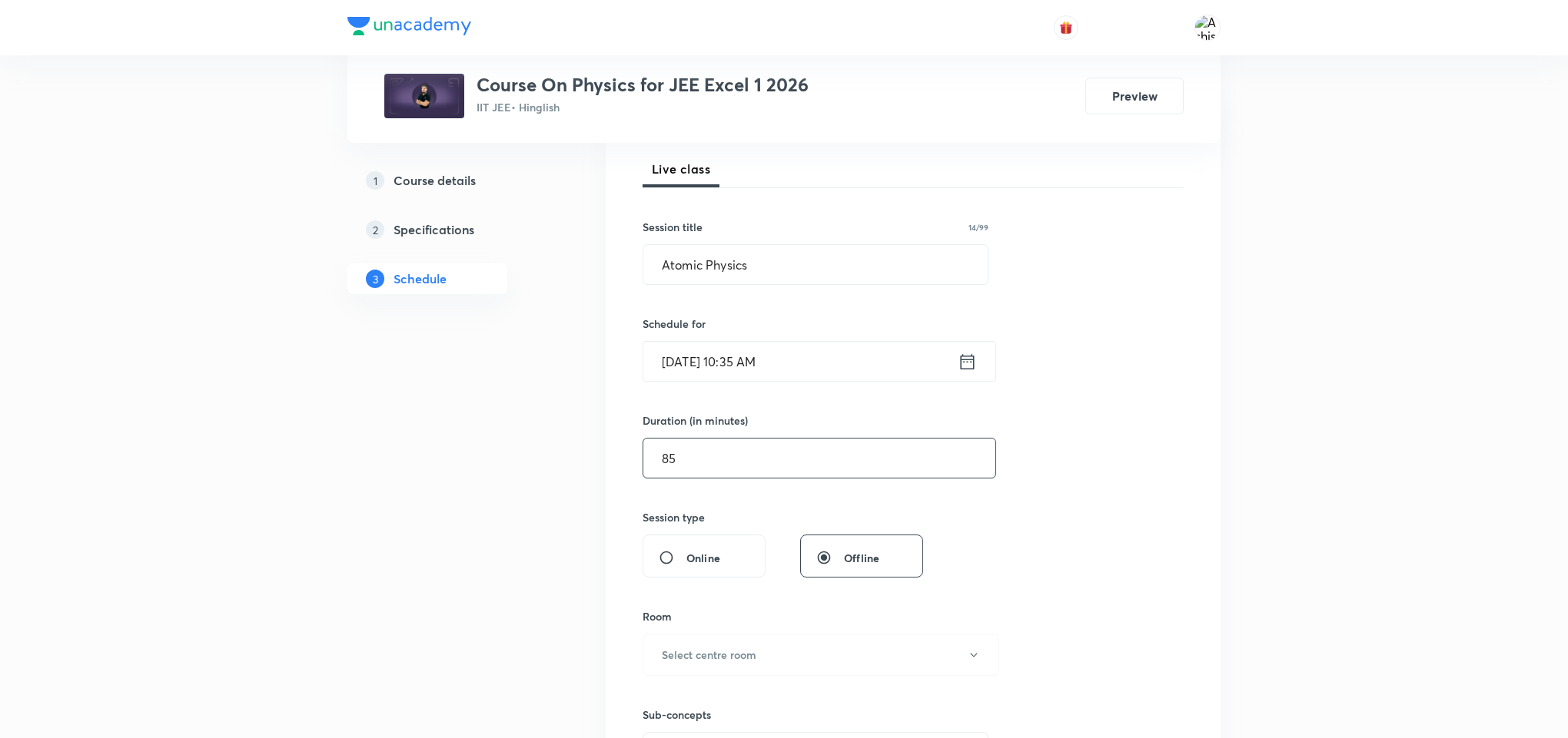
scroll to position [230, 0]
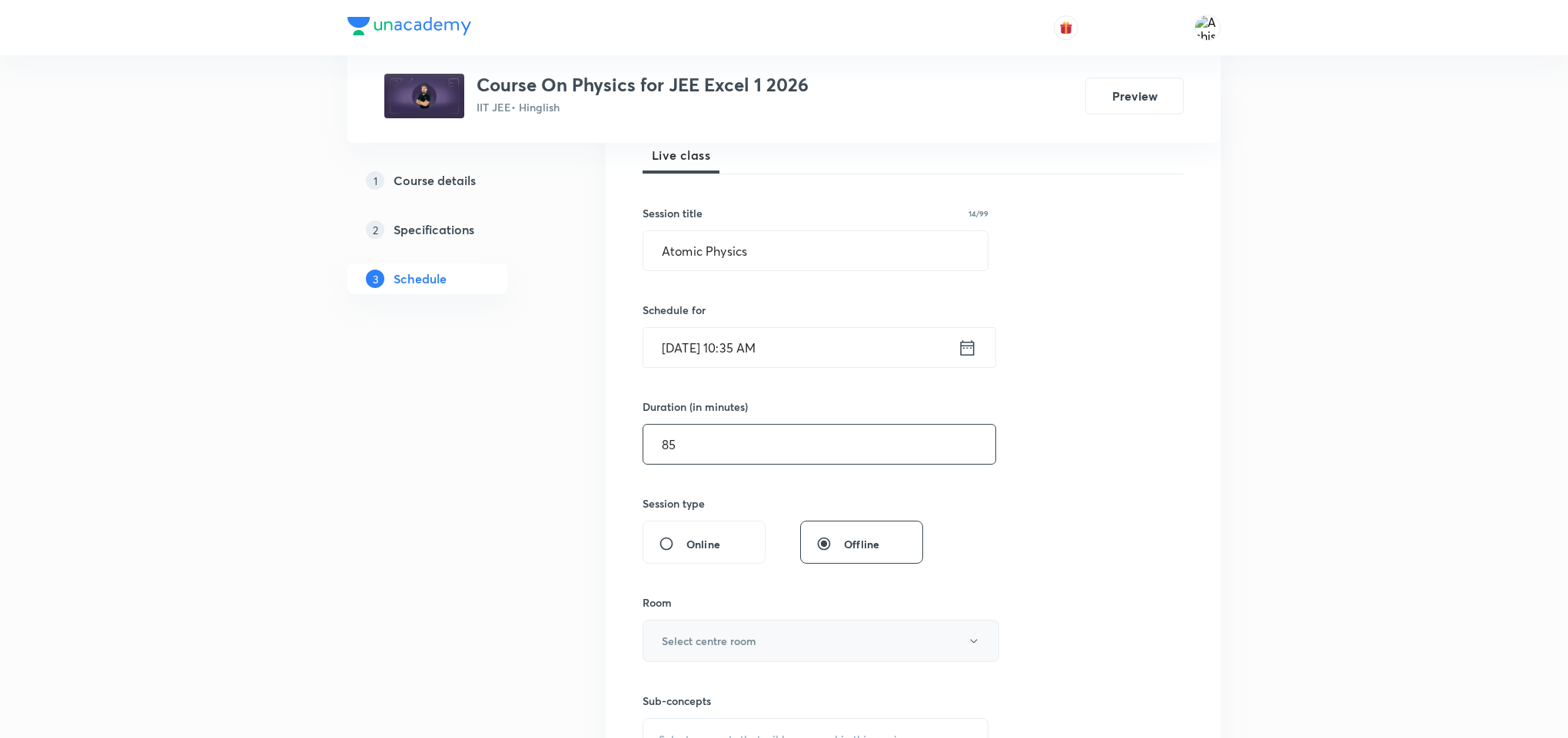
type input "85"
click at [728, 646] on h6 "Select centre room" at bounding box center [709, 641] width 94 height 16
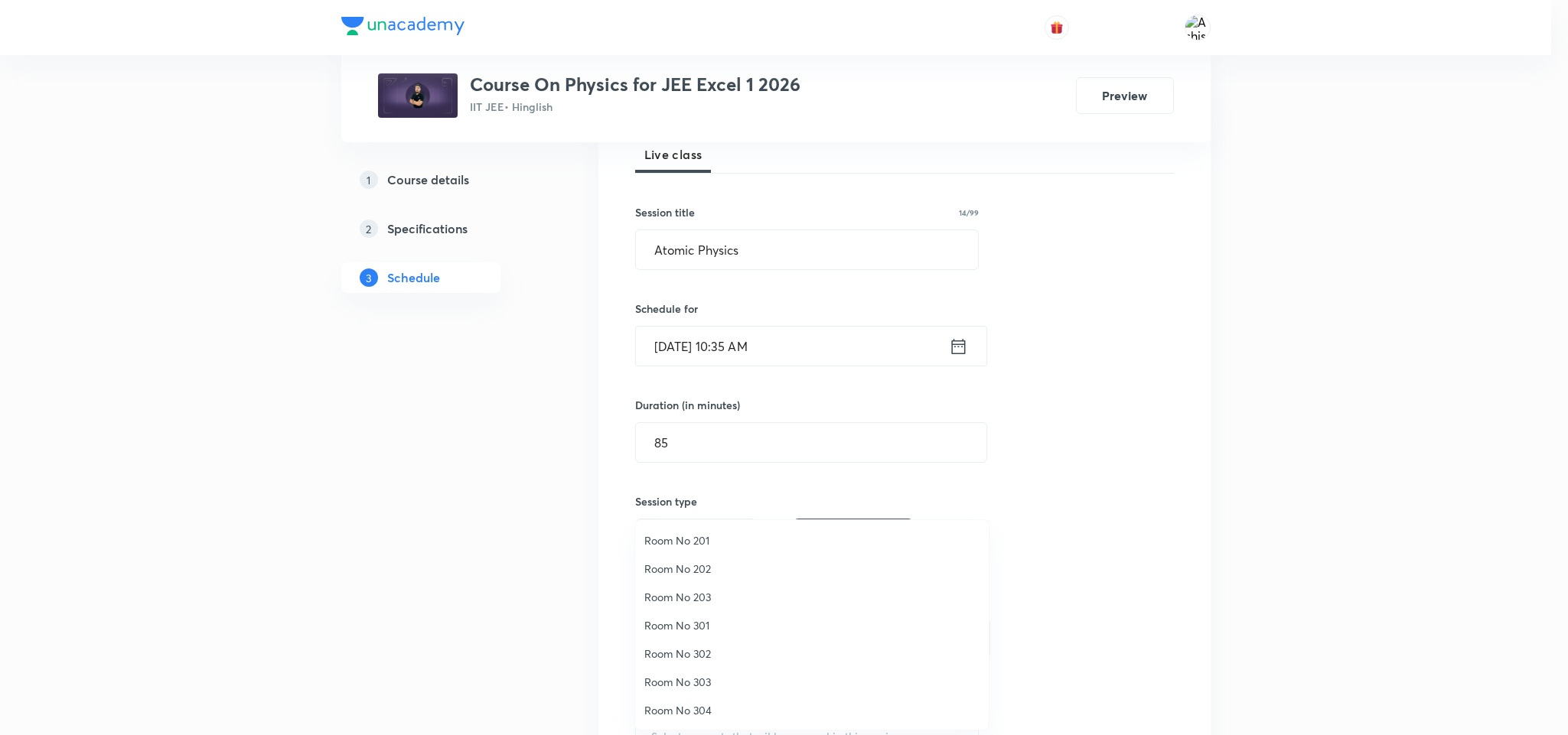
click at [700, 534] on span "Room No 201" at bounding box center [812, 541] width 335 height 16
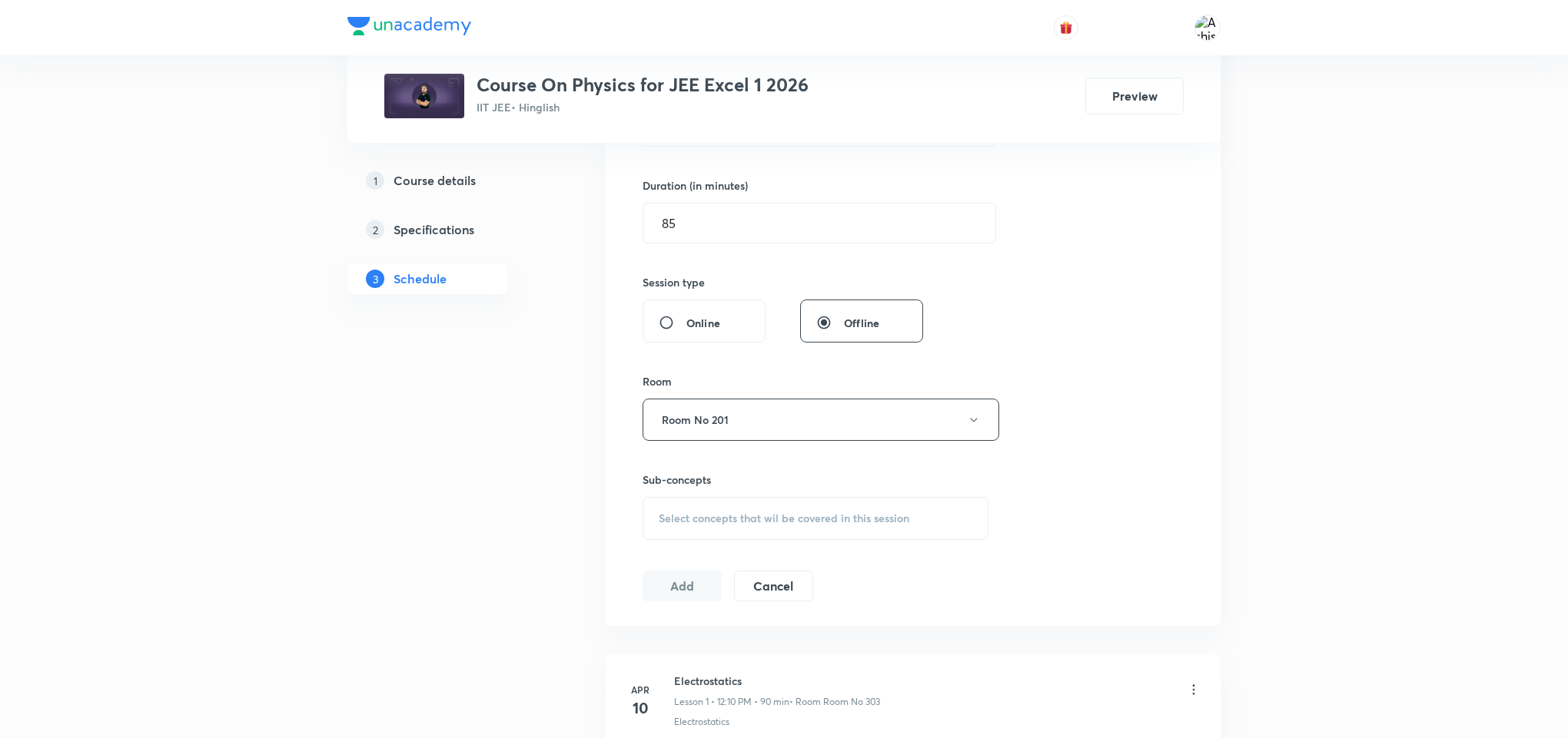
scroll to position [461, 0]
click at [686, 516] on span "Select concepts that wil be covered in this session" at bounding box center [784, 510] width 250 height 13
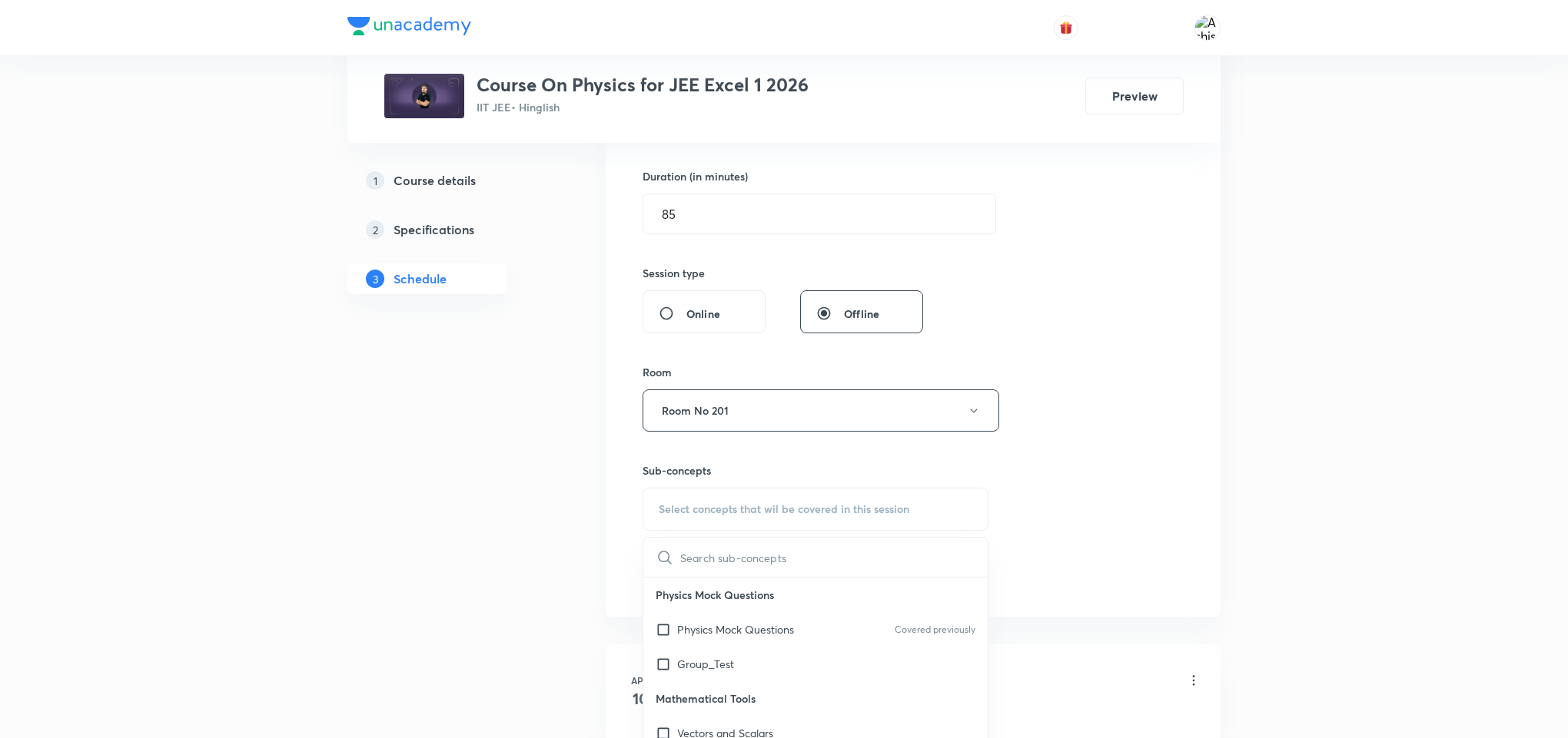
paste input "Atomic Physics"
paste input "Photoelectric Effect"
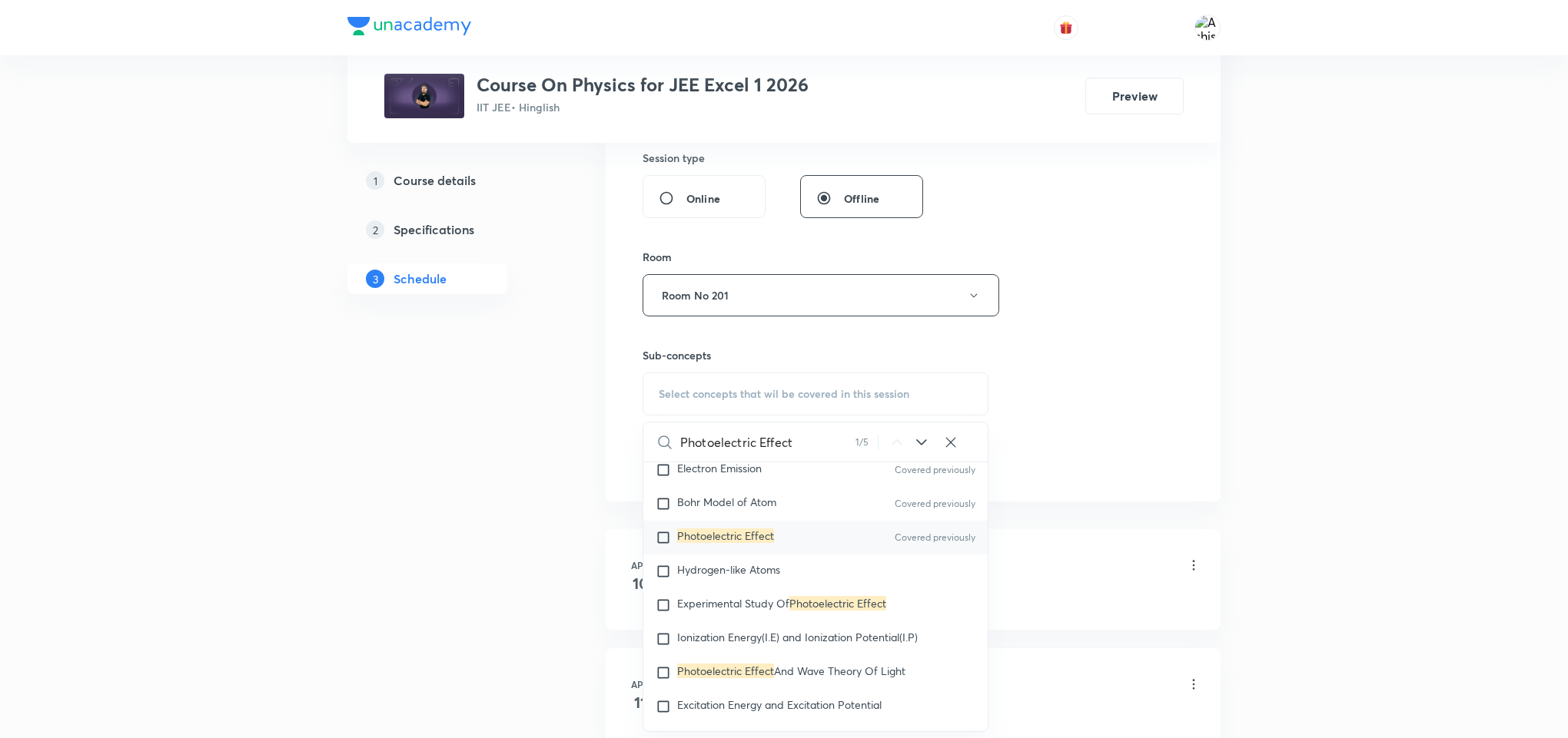
scroll to position [22038, 0]
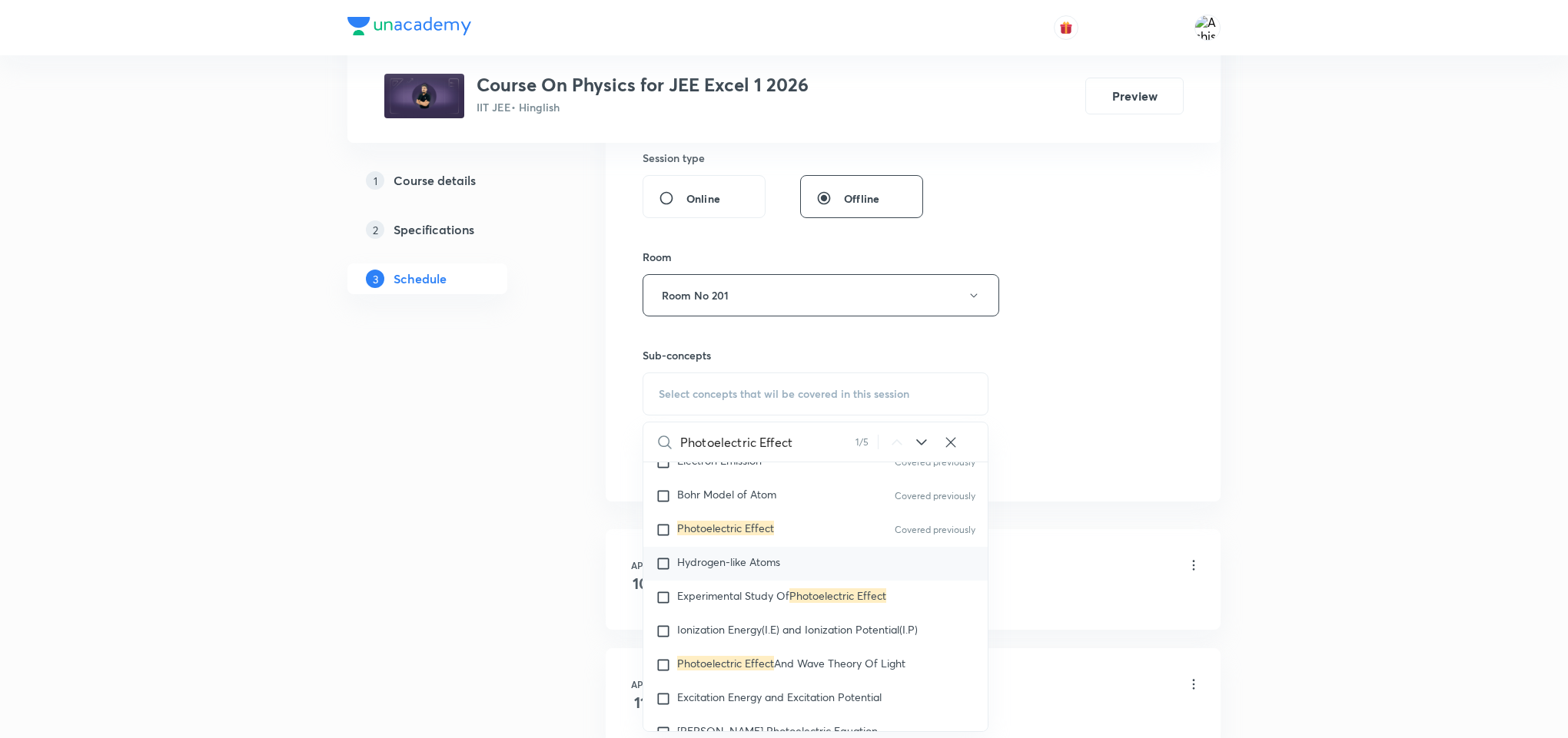
type input "Photoelectric Effect"
drag, startPoint x: 756, startPoint y: 632, endPoint x: 1137, endPoint y: 404, distance: 444.0
click at [758, 569] on span "Hydrogen-like Atoms" at bounding box center [729, 562] width 103 height 15
checkbox input "true"
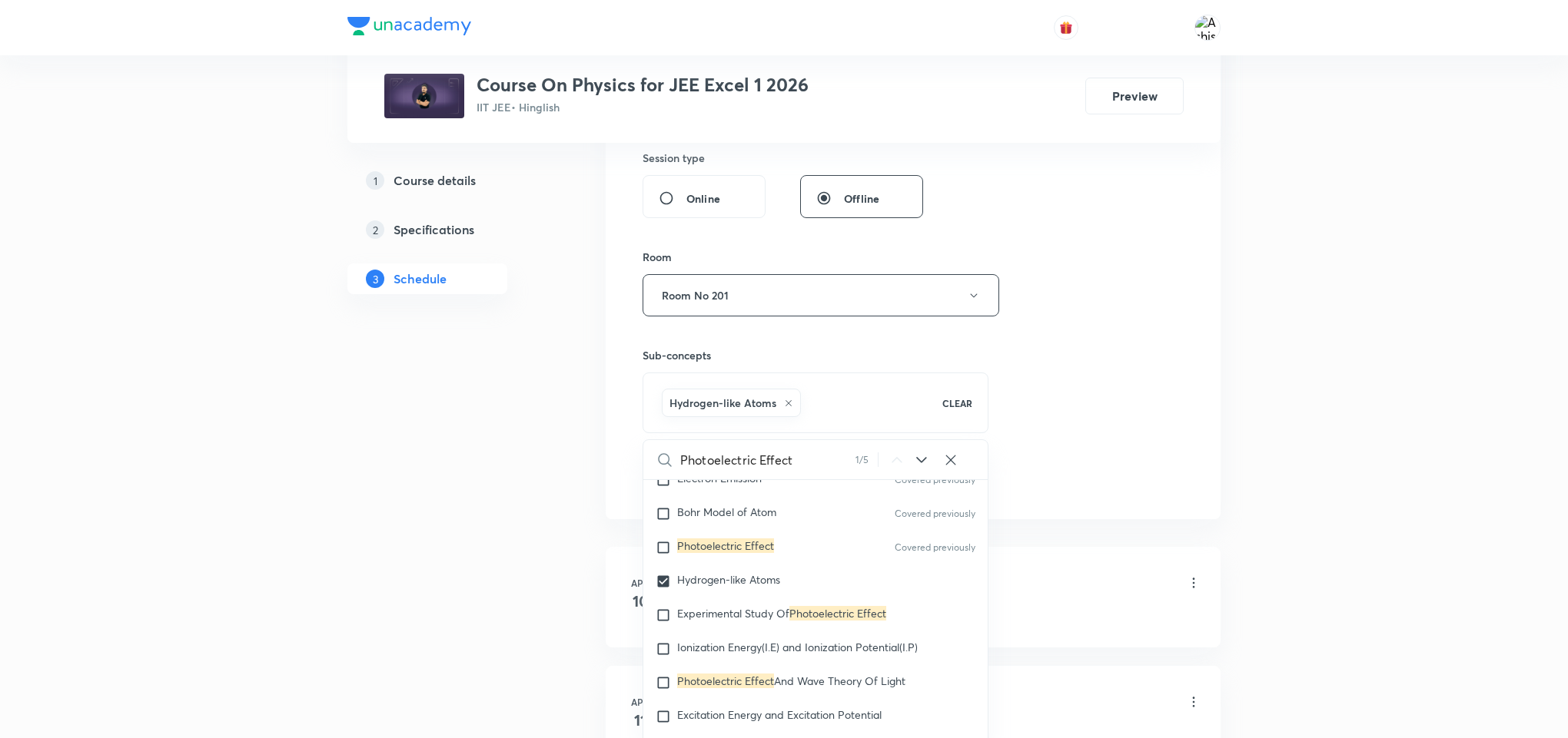
drag, startPoint x: 1137, startPoint y: 404, endPoint x: 773, endPoint y: 445, distance: 366.3
click at [1135, 405] on div "Session 95 Live class Session title 14/99 Atomic Physics ​ Schedule for Oct 6, …" at bounding box center [912, 125] width 541 height 739
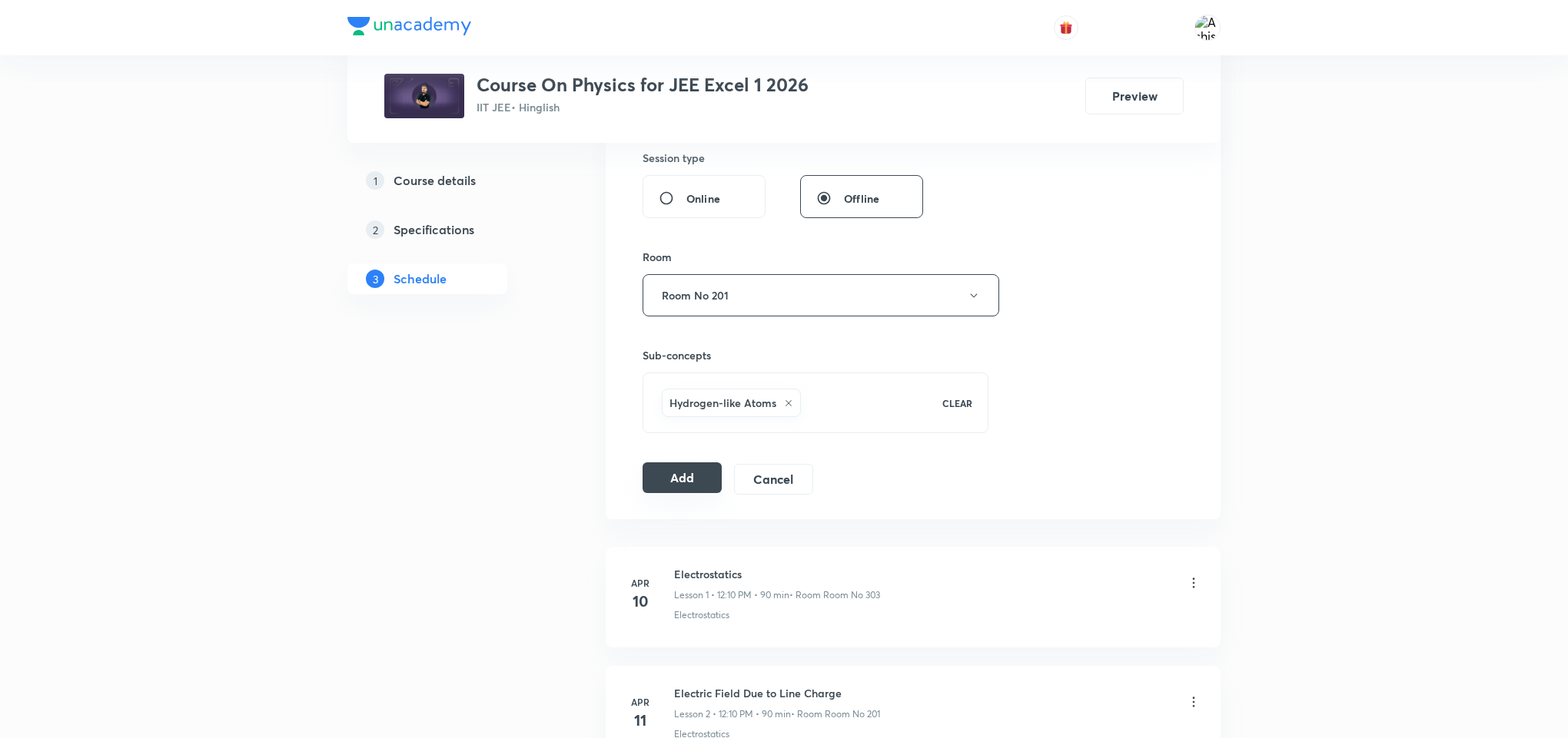
click at [702, 481] on button "Add" at bounding box center [681, 478] width 79 height 31
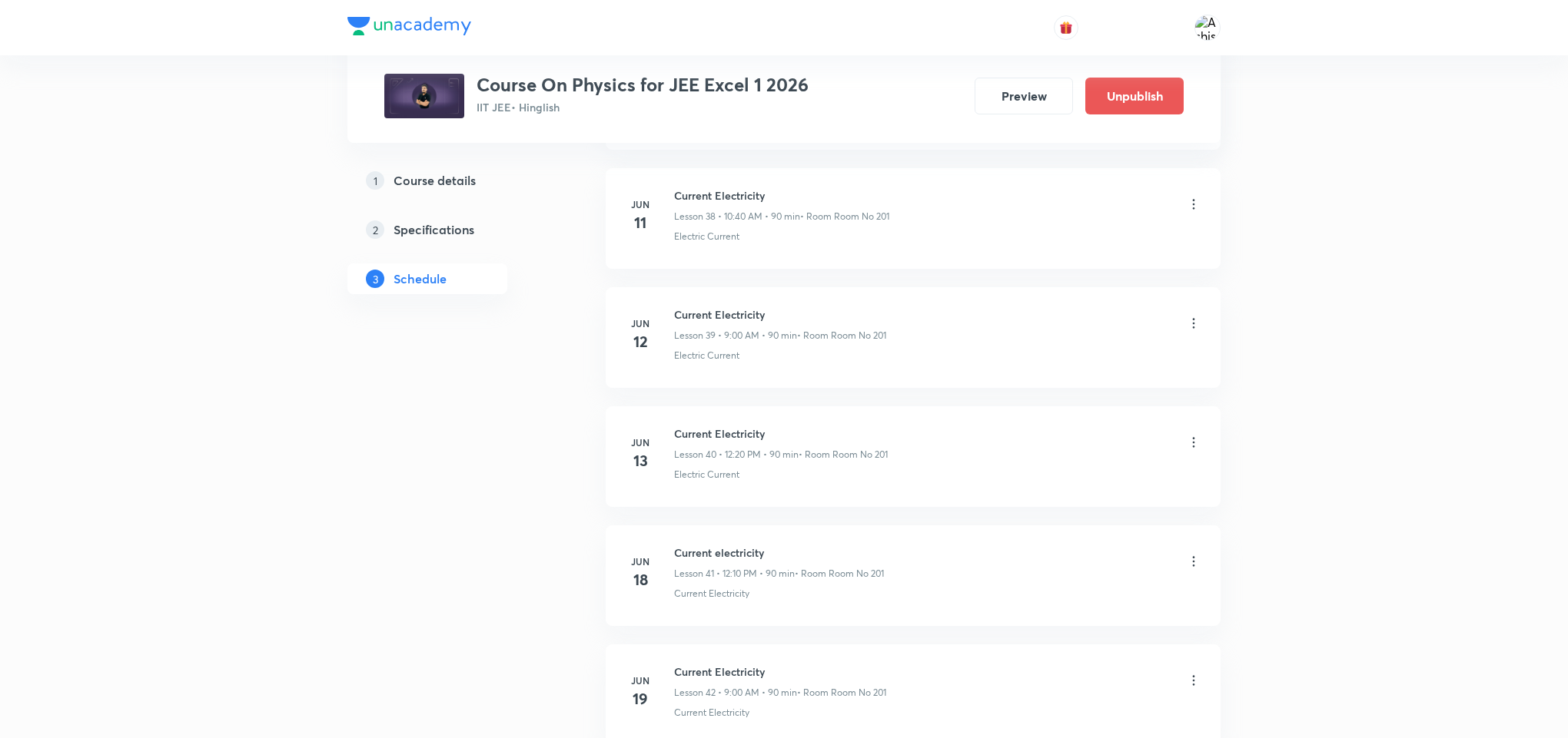
scroll to position [11172, 0]
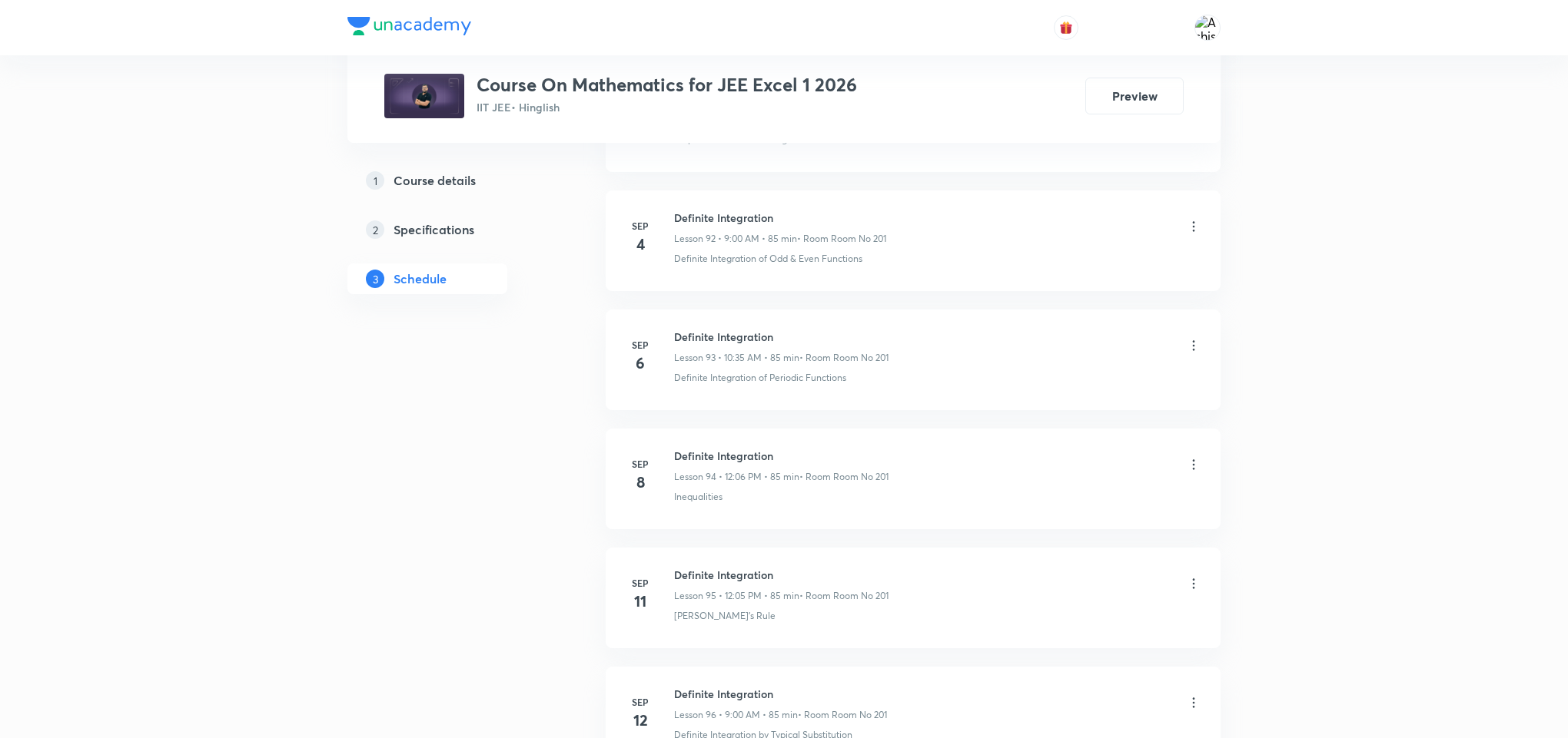
scroll to position [13359, 0]
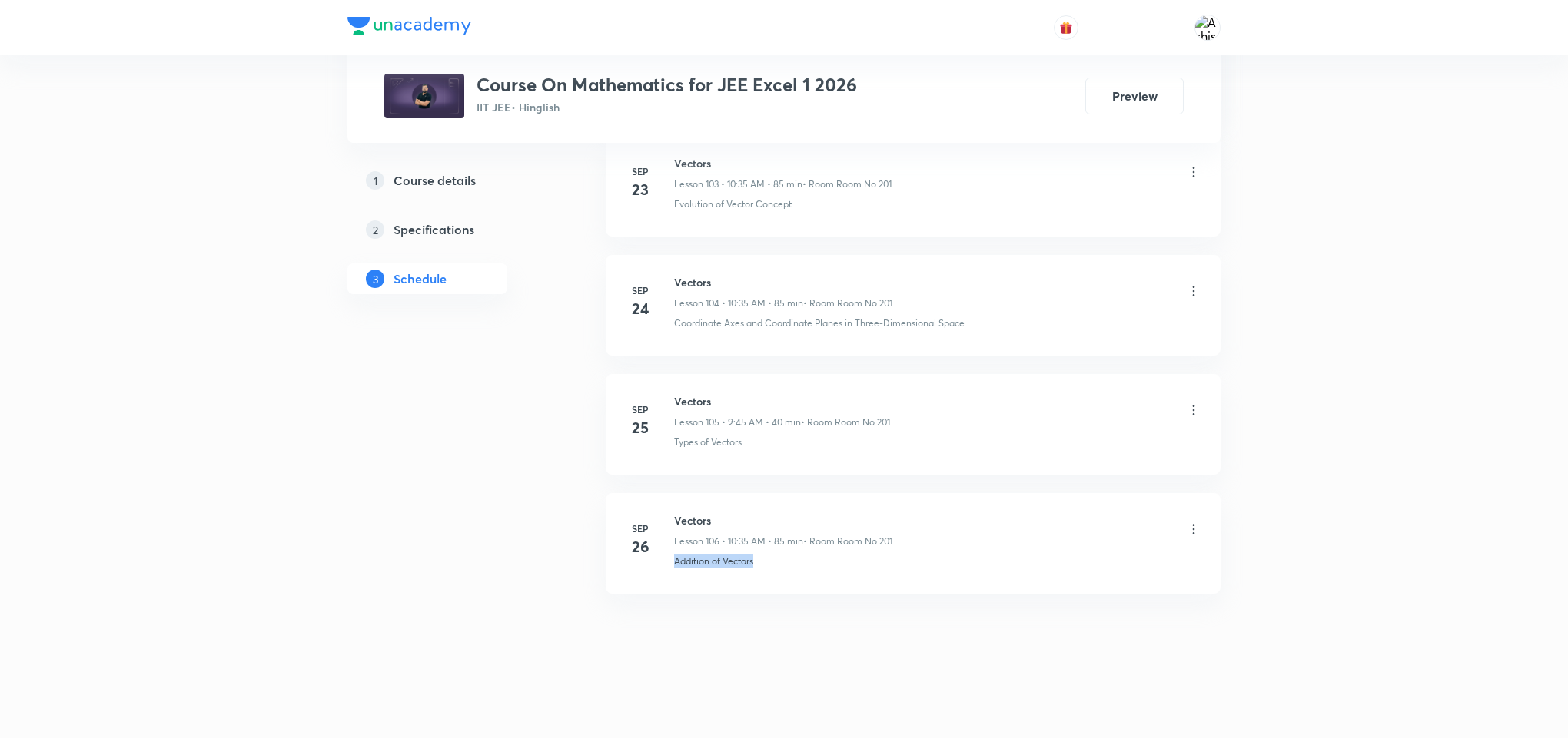
drag, startPoint x: 766, startPoint y: 569, endPoint x: 648, endPoint y: 612, distance: 125.6
copy p "Addition of Vectors"
drag, startPoint x: 734, startPoint y: 515, endPoint x: 671, endPoint y: 512, distance: 63.1
click at [671, 512] on div "[DATE] Vectors Lesson 106 • 10:35 AM • 85 min • Room Room No 201 Addition of Ve…" at bounding box center [913, 540] width 577 height 56
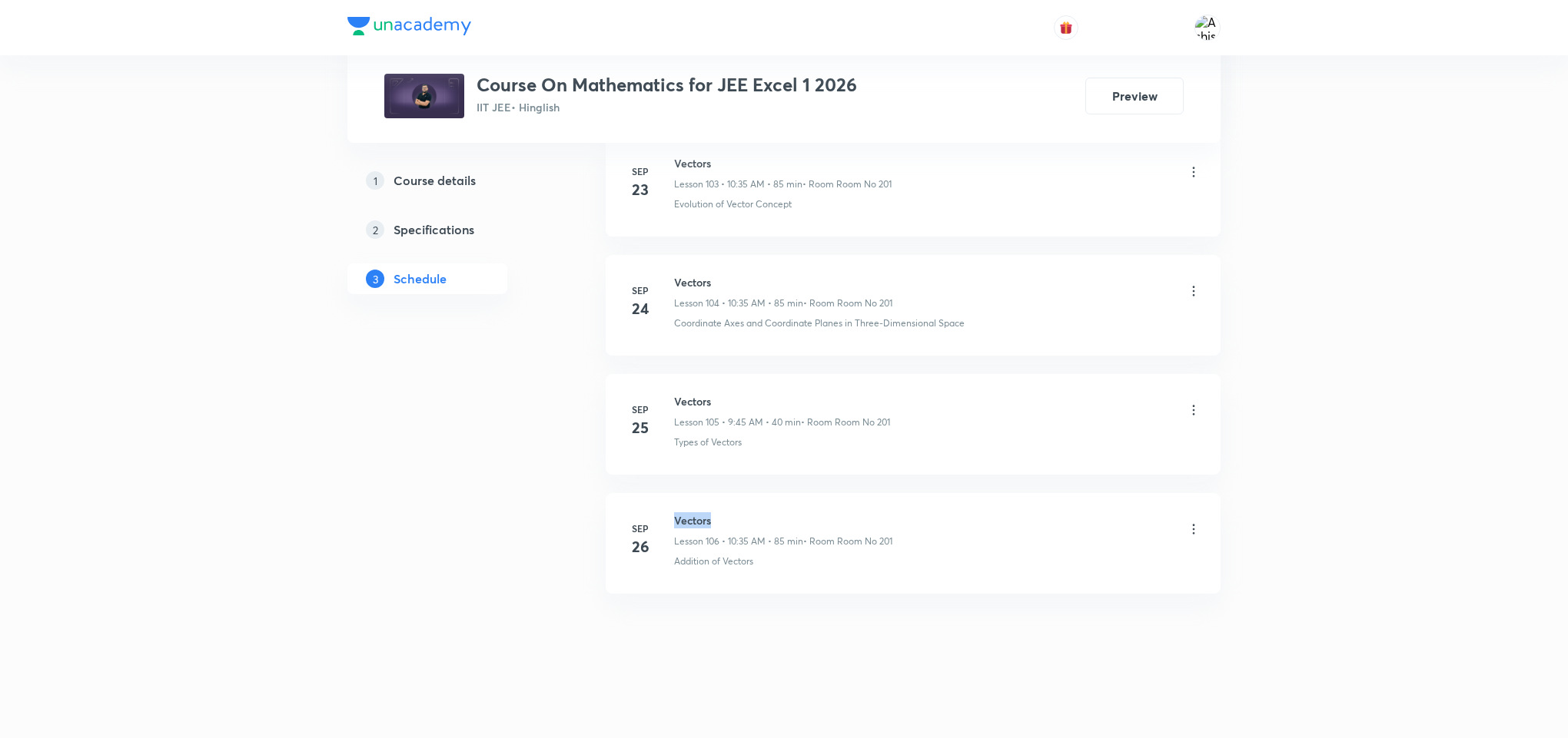
copy h6 "Vectors"
drag, startPoint x: 716, startPoint y: 646, endPoint x: 743, endPoint y: 406, distance: 241.5
drag, startPoint x: 780, startPoint y: 607, endPoint x: 788, endPoint y: 591, distance: 17.9
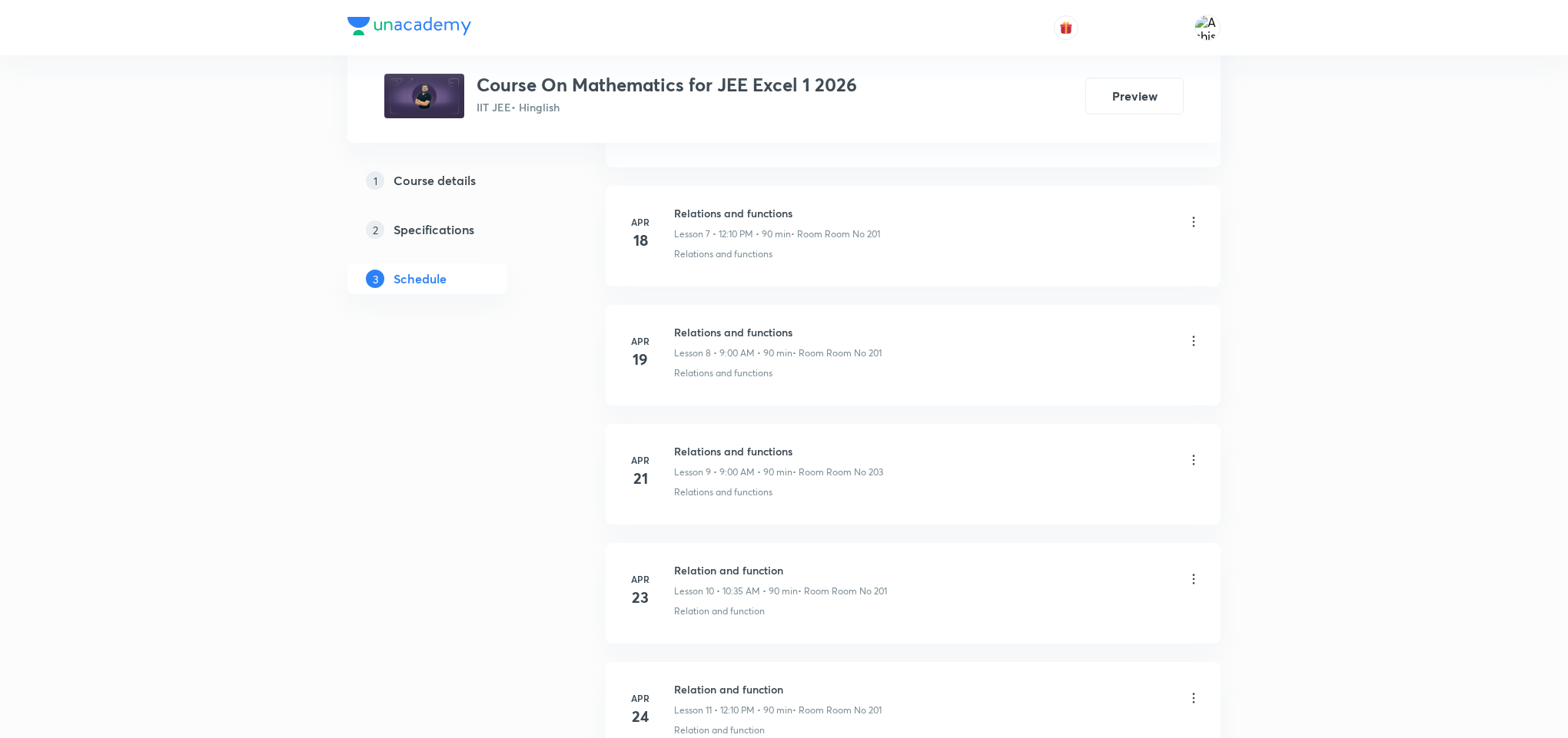
scroll to position [0, 0]
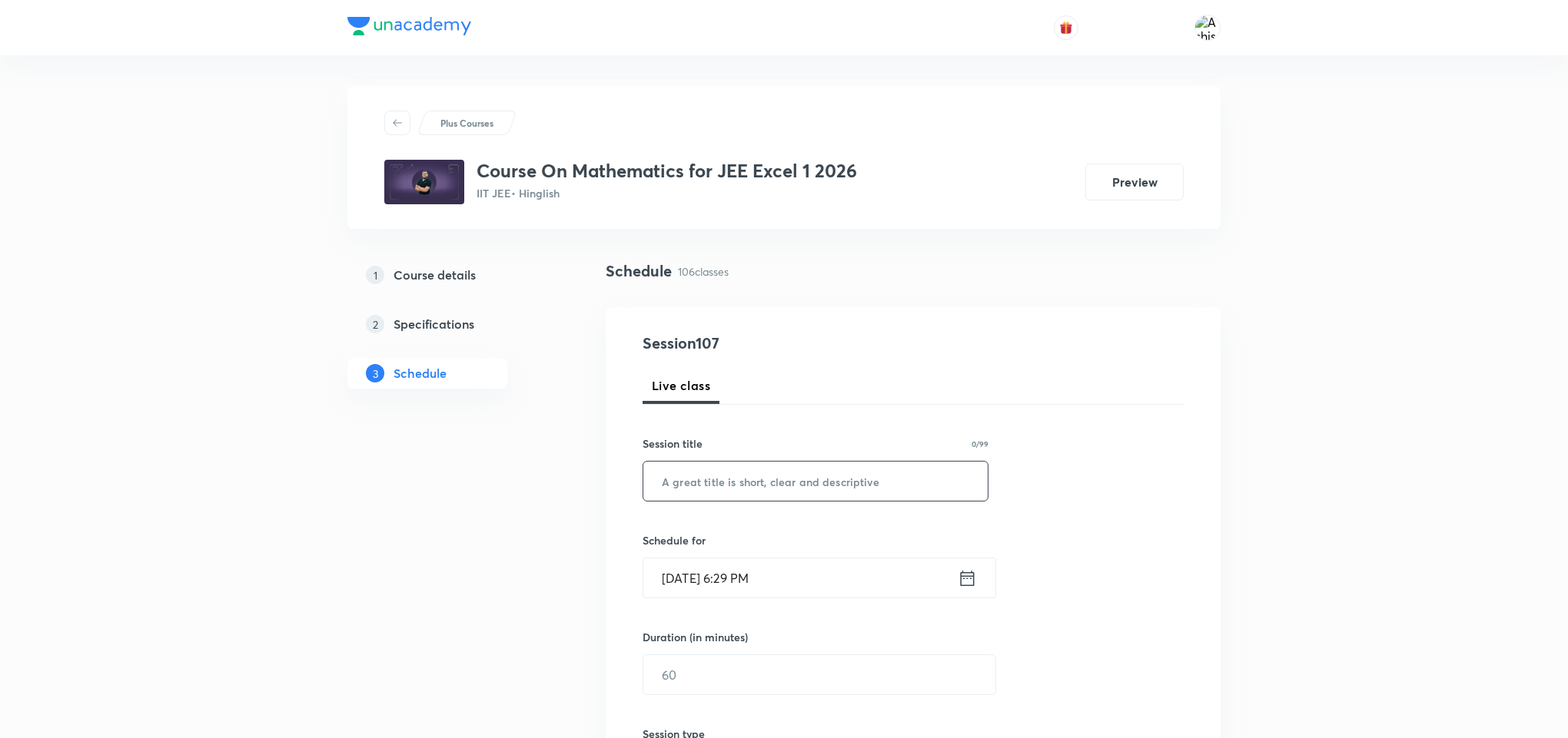
click at [765, 485] on input "text" at bounding box center [815, 481] width 345 height 39
paste input "Vectors"
type input "Vectors"
click at [687, 596] on input "Oct 5, 2025, 6:29 PM" at bounding box center [800, 578] width 315 height 39
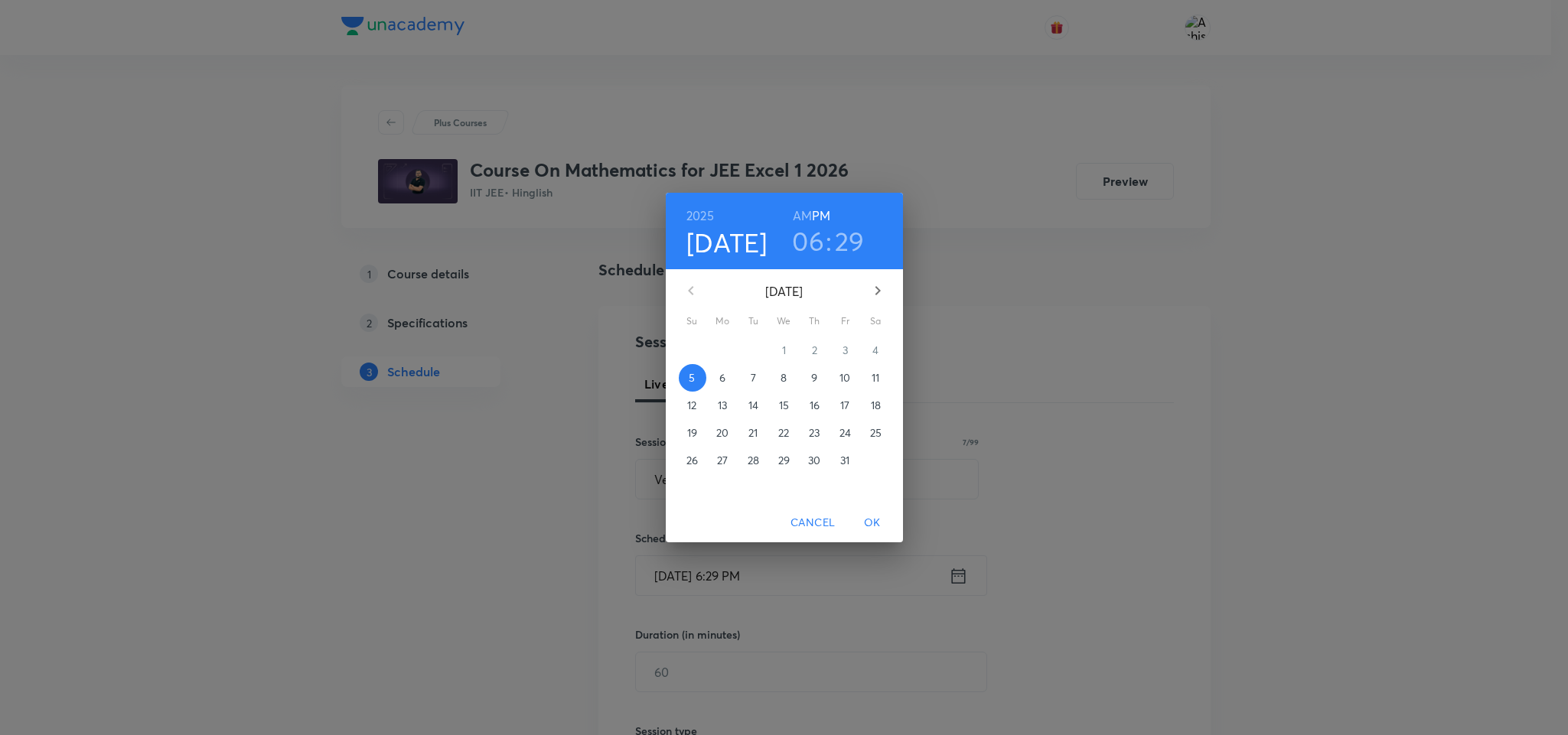
click at [728, 374] on span "6" at bounding box center [723, 377] width 28 height 15
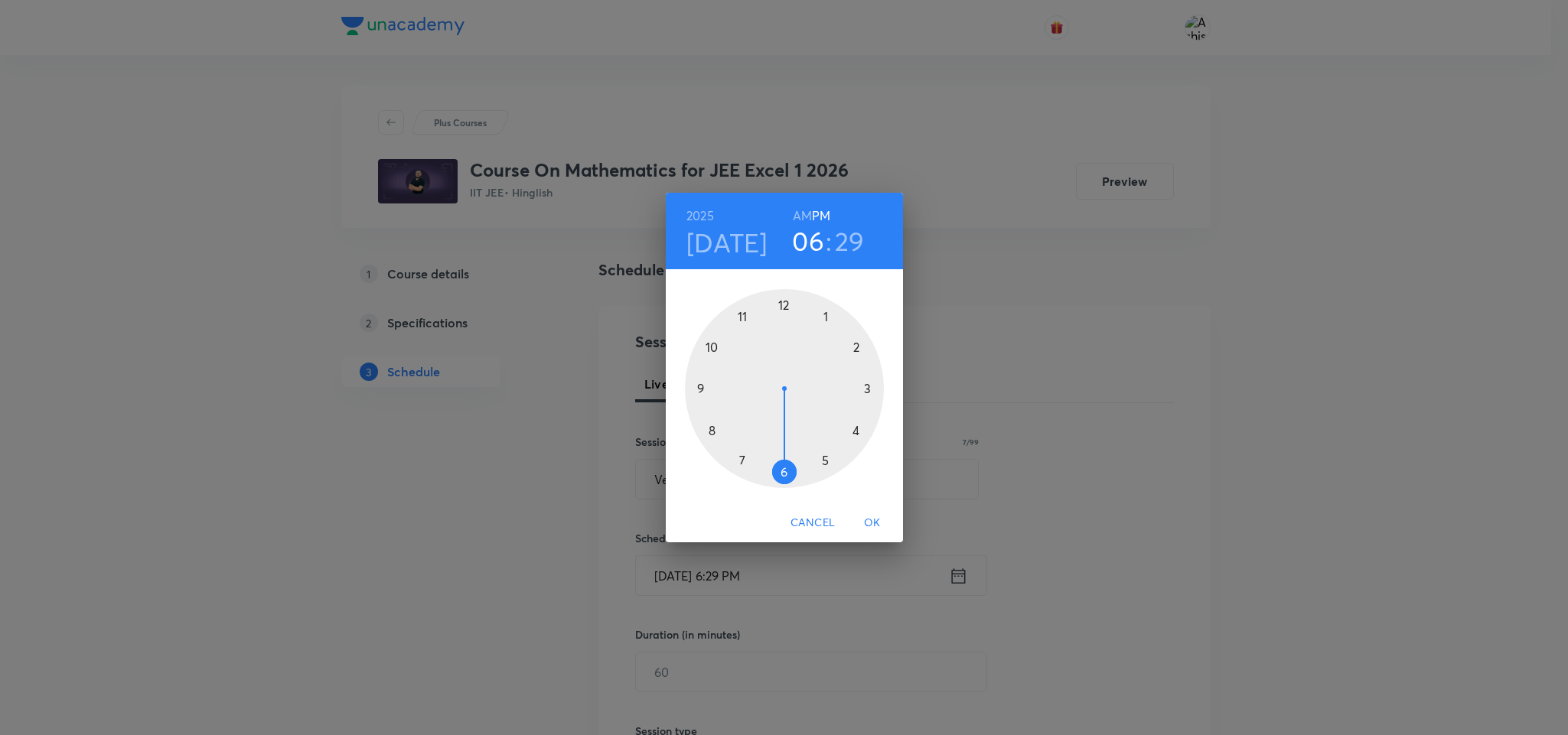
click at [785, 302] on div at bounding box center [784, 388] width 199 height 199
click at [826, 318] on div at bounding box center [784, 388] width 199 height 199
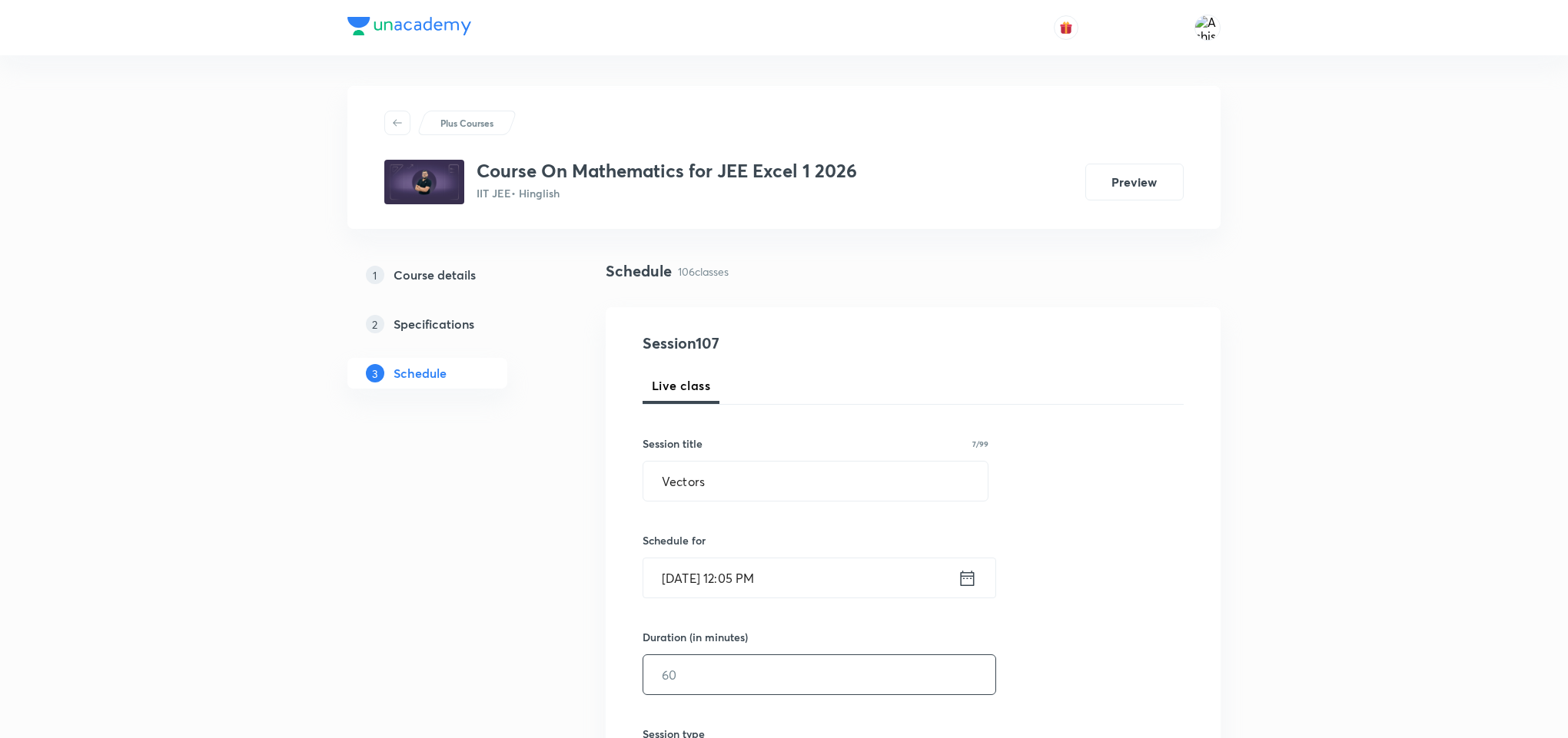
click at [701, 674] on input "text" at bounding box center [819, 675] width 352 height 39
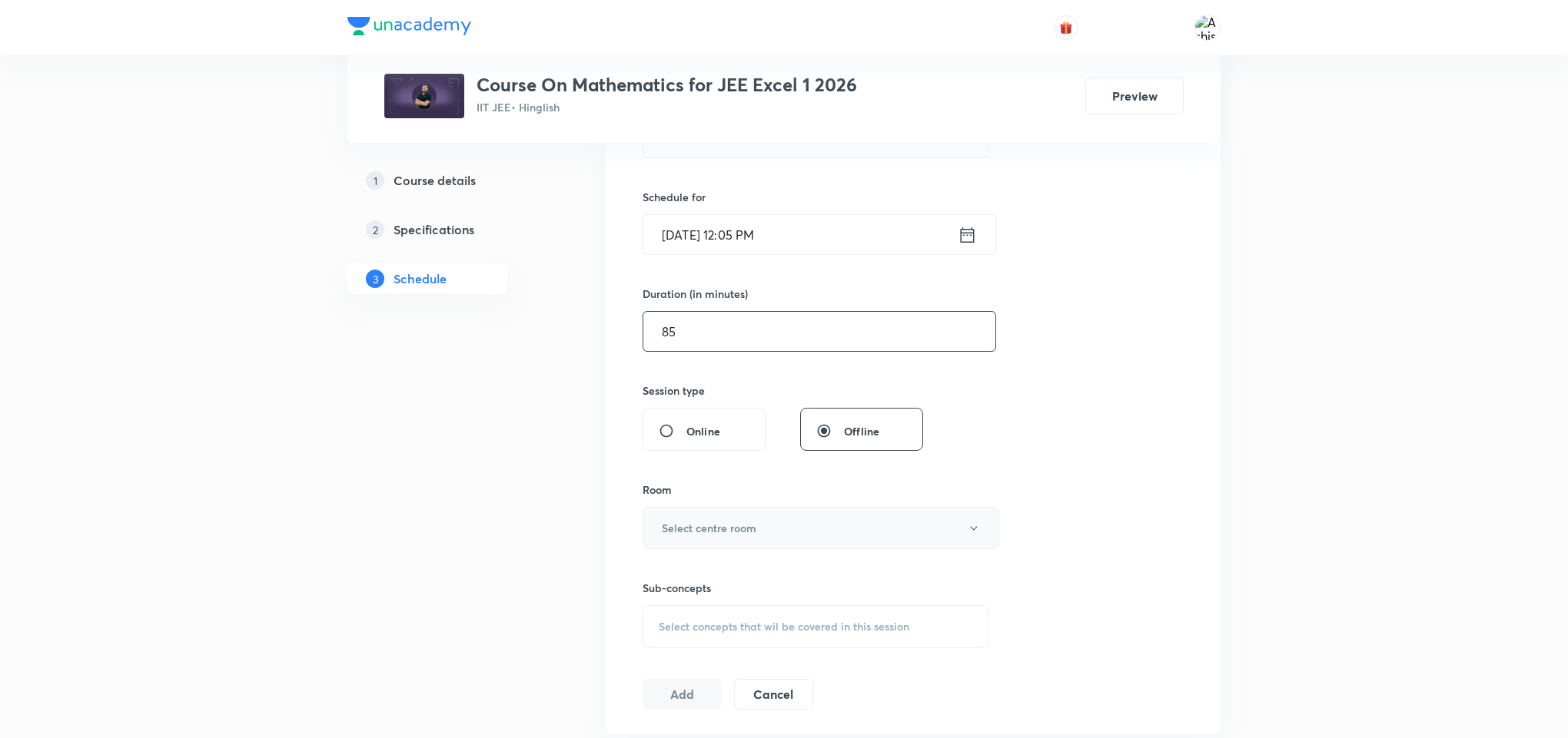
scroll to position [345, 0]
type input "85"
click at [716, 531] on h6 "Select centre room" at bounding box center [709, 526] width 94 height 16
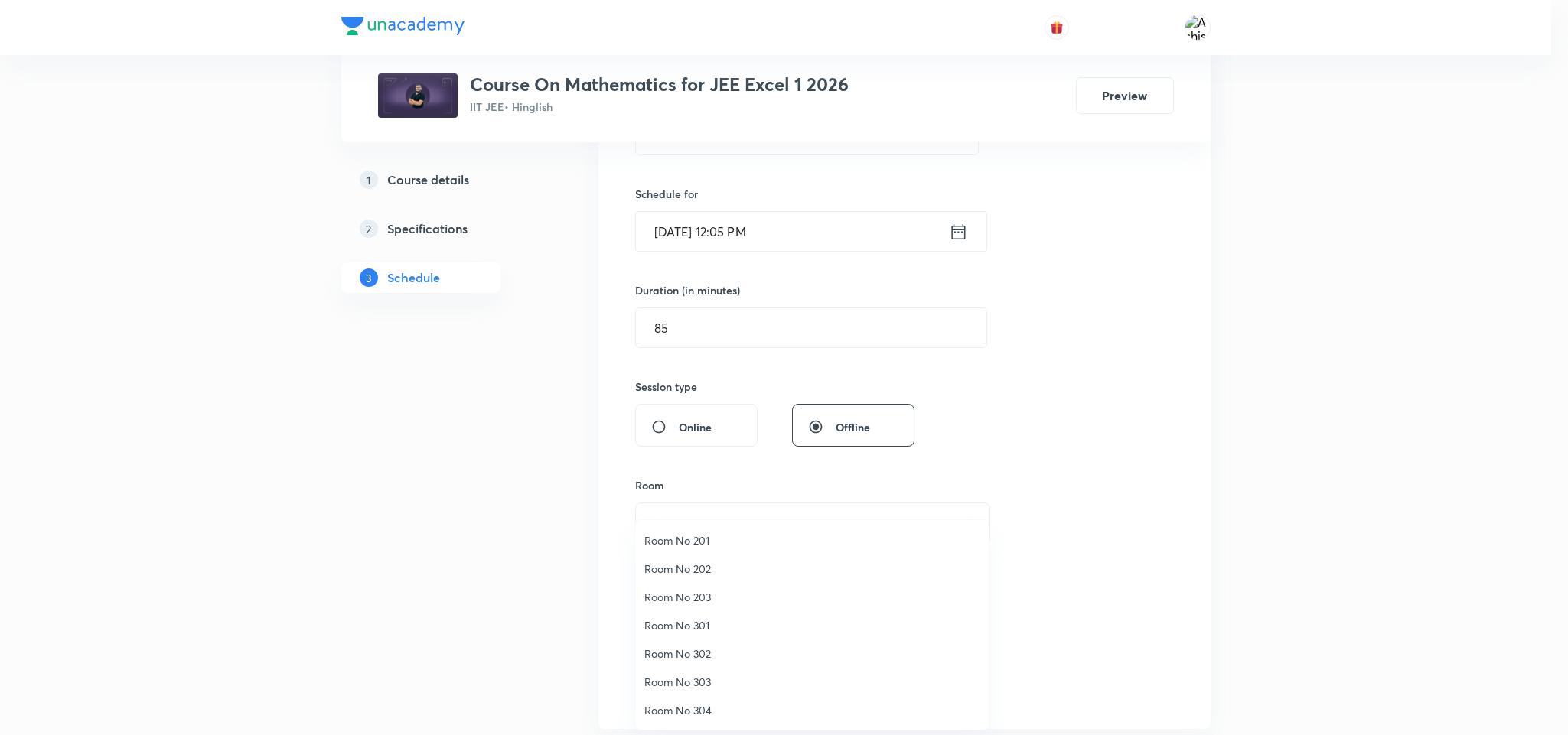
click at [696, 539] on span "Room No 201" at bounding box center [812, 541] width 335 height 16
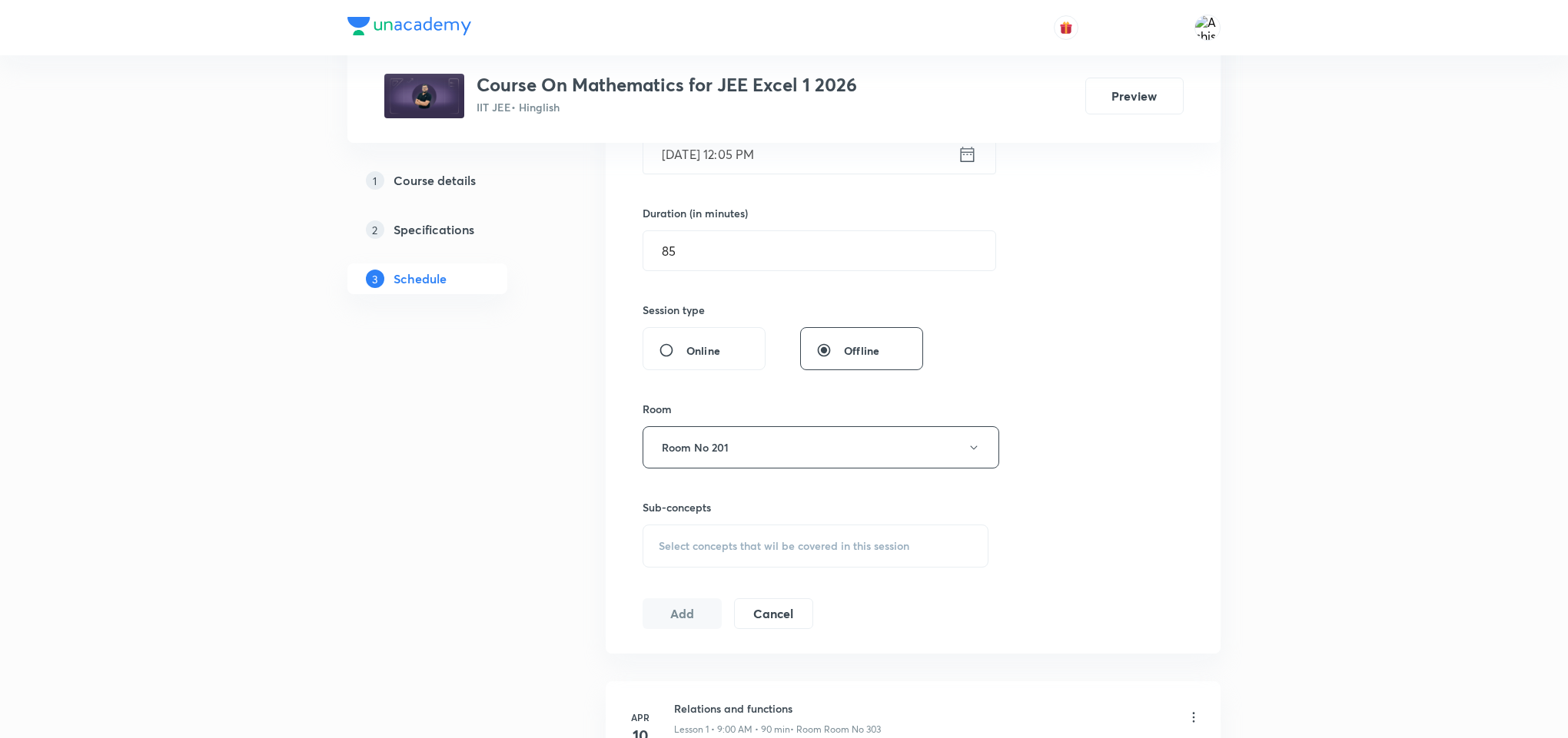
scroll to position [461, 0]
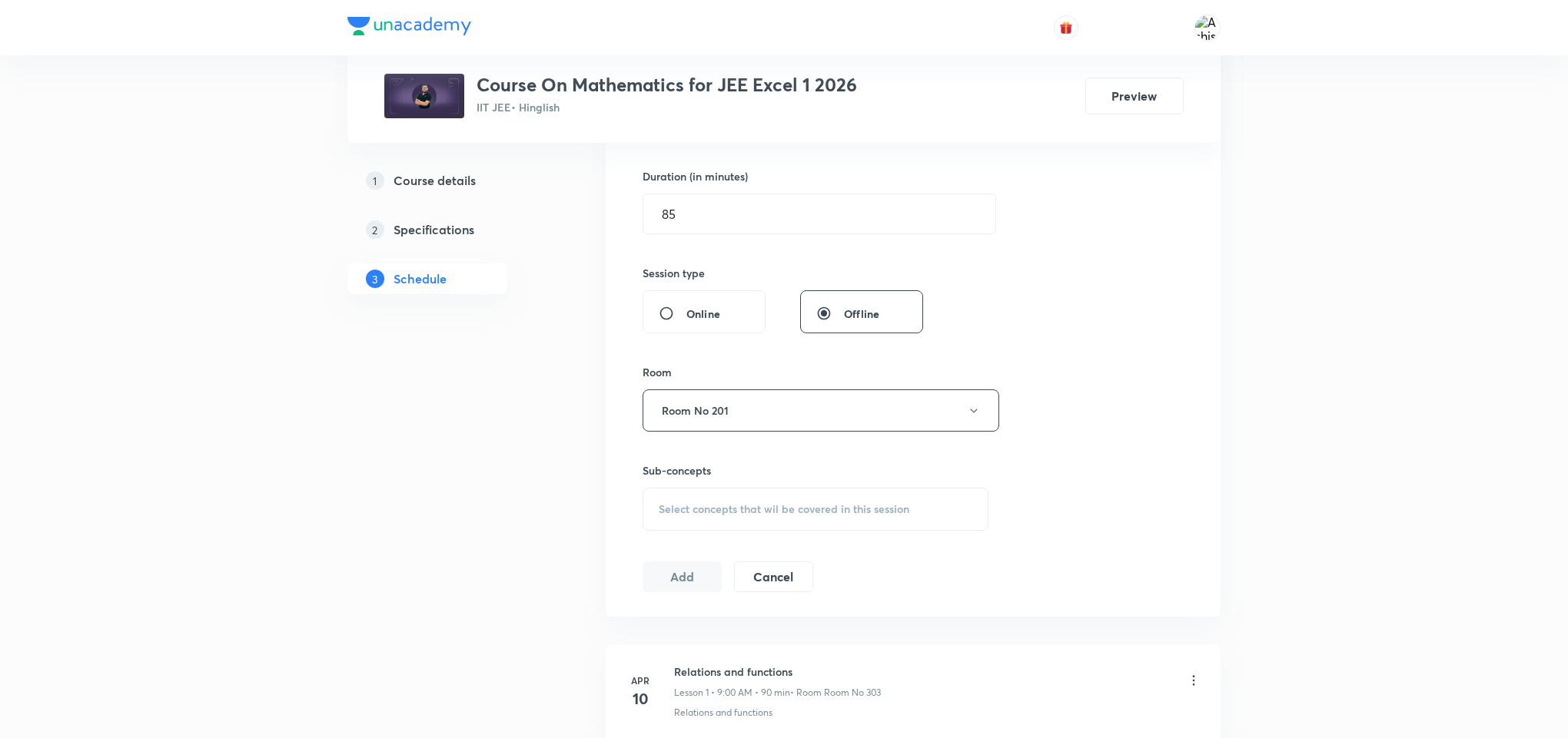
click at [713, 512] on span "Select concepts that wil be covered in this session" at bounding box center [784, 510] width 250 height 13
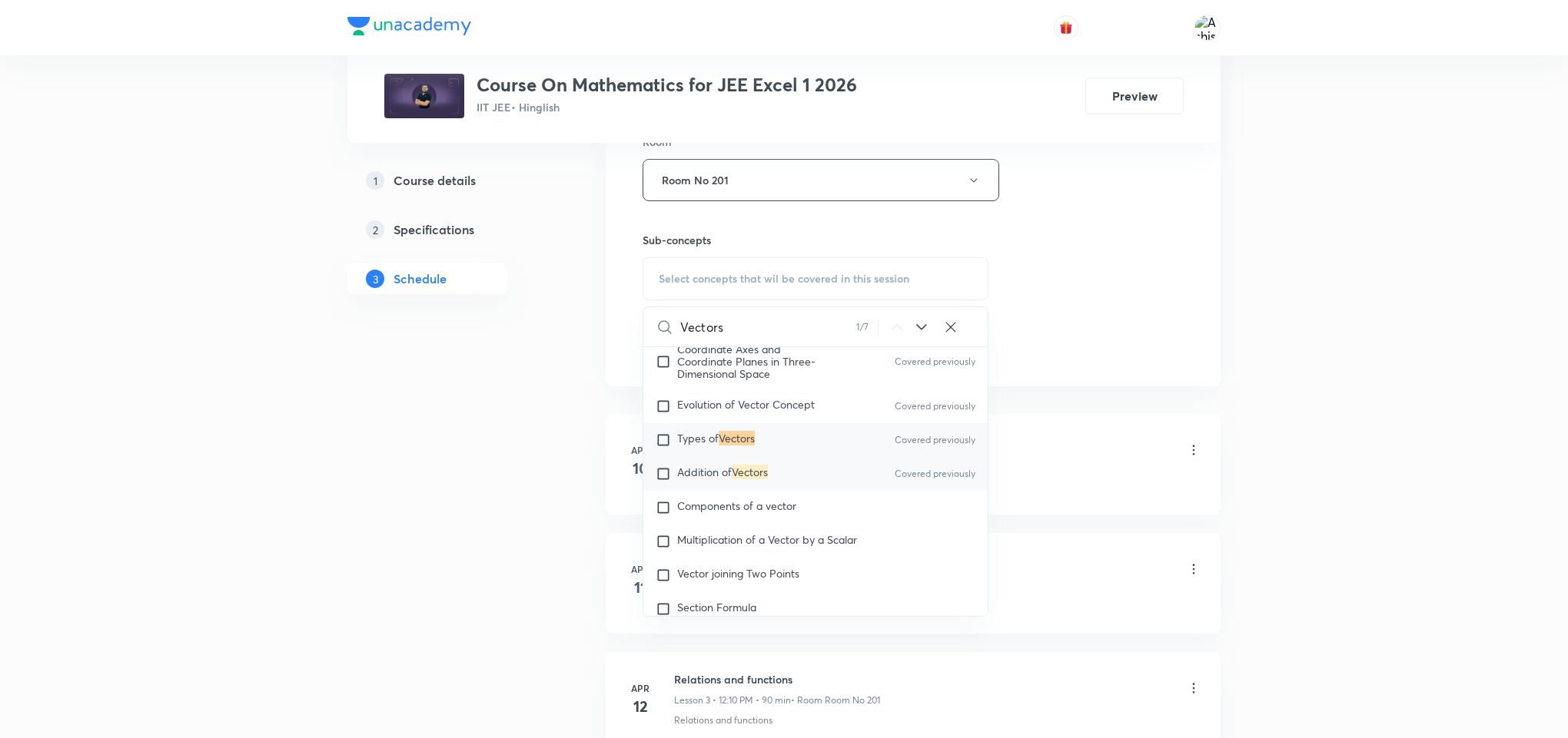
scroll to position [16605, 0]
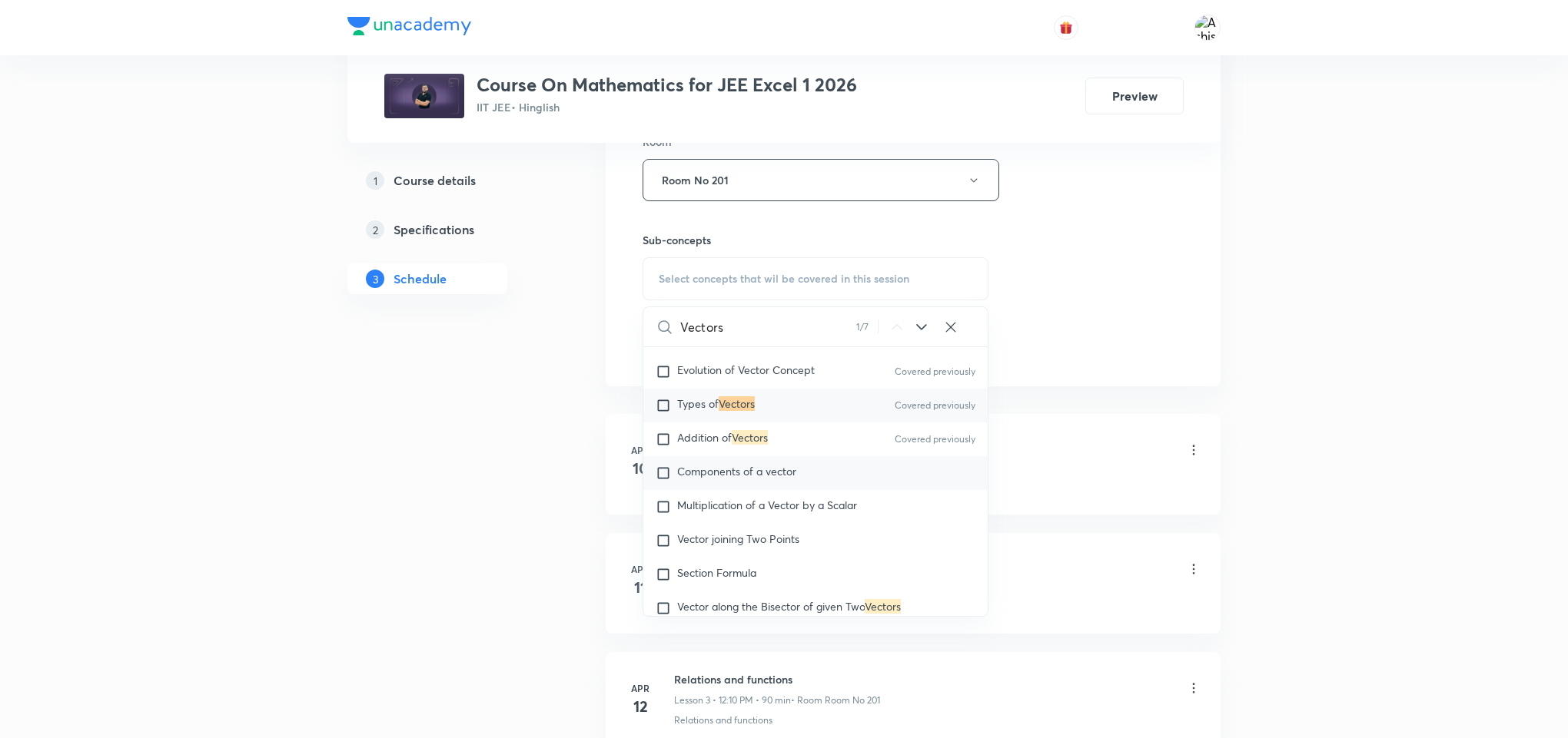
type input "Vectors"
click at [738, 479] on span "Components of a vector" at bounding box center [736, 471] width 119 height 15
checkbox input "true"
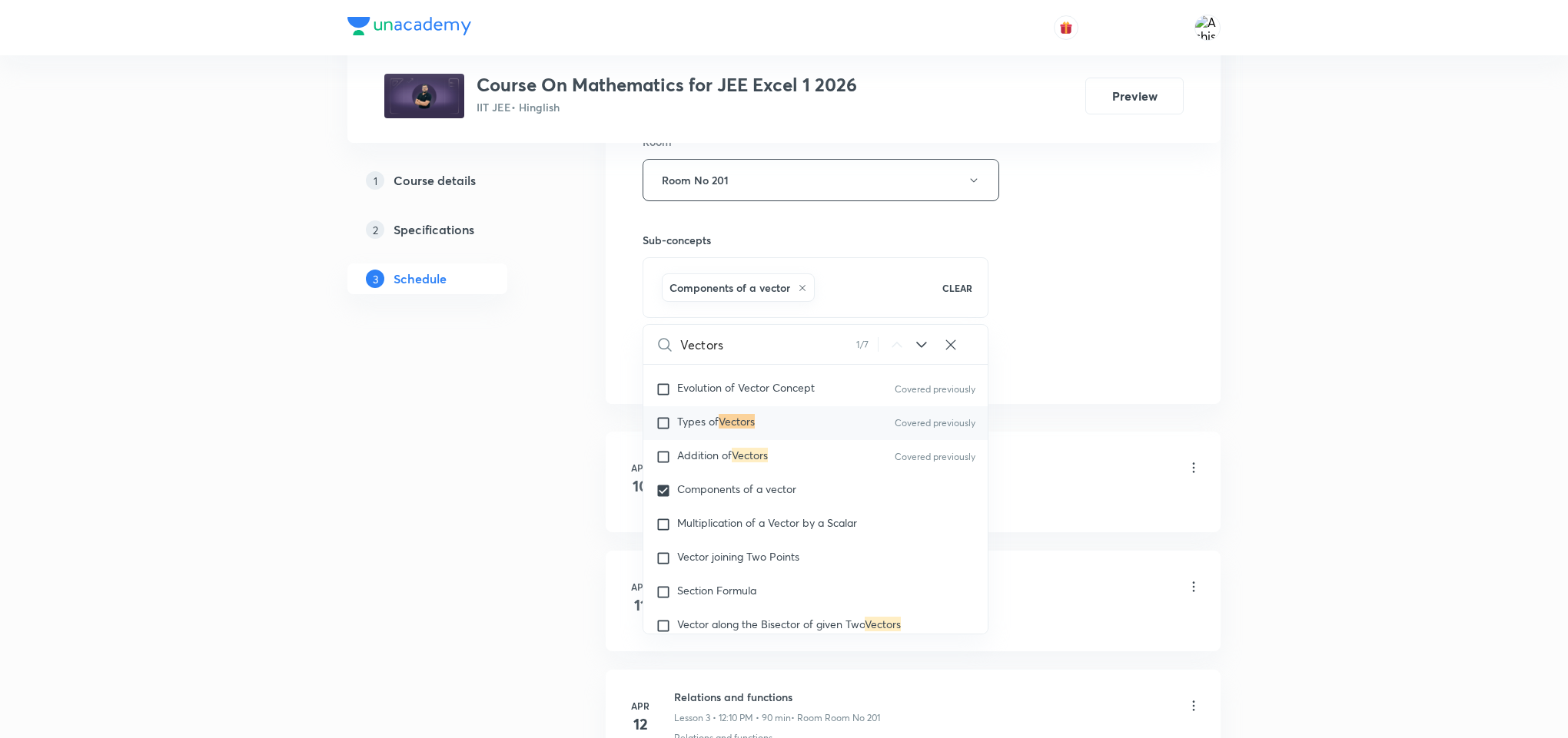
drag, startPoint x: 1051, startPoint y: 366, endPoint x: 909, endPoint y: 365, distance: 142.0
click at [1049, 366] on div "Session 107 Live class Session title 7/99 Vectors ​ Schedule for Oct 6, 2025, 1…" at bounding box center [912, 9] width 541 height 739
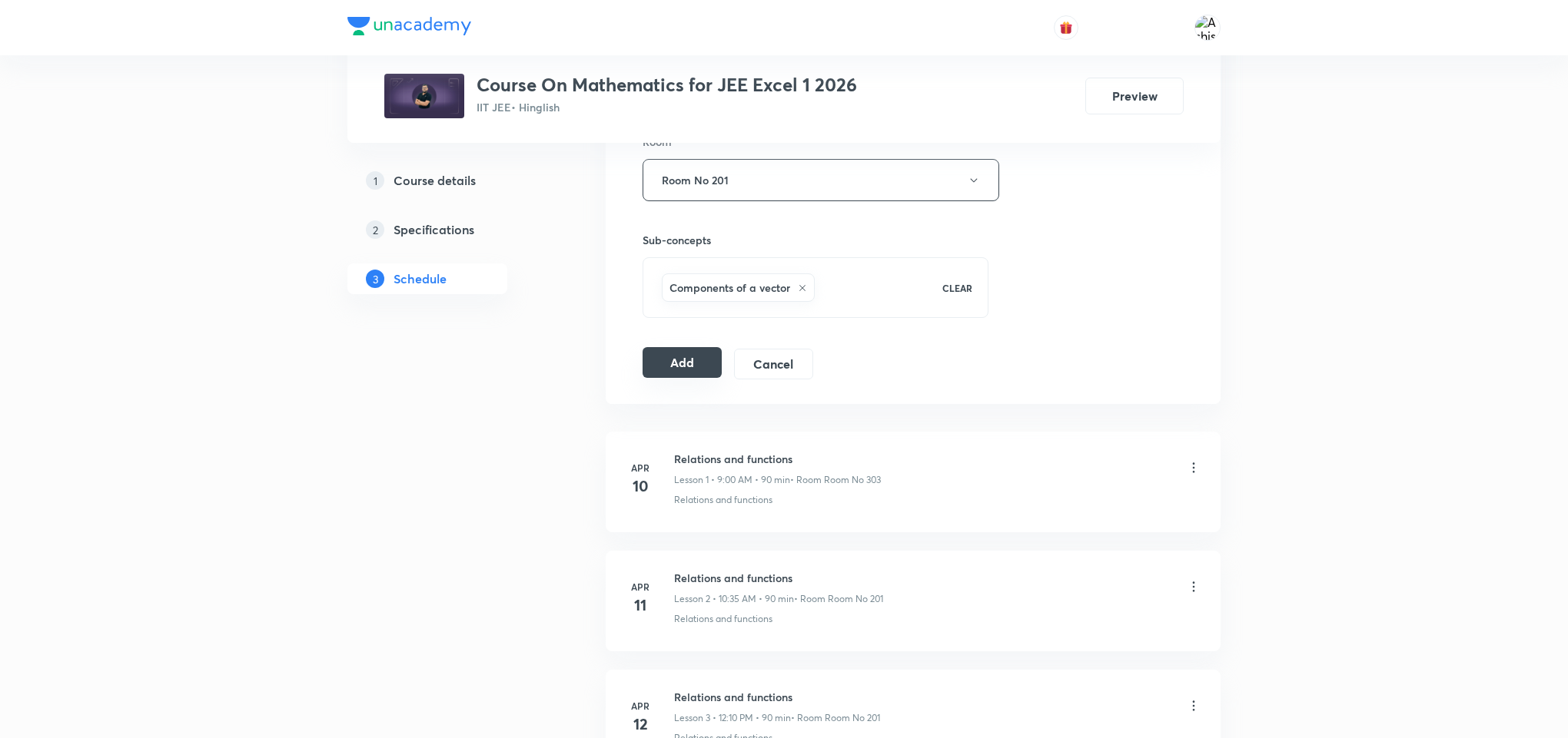
click at [669, 375] on button "Add" at bounding box center [681, 363] width 79 height 31
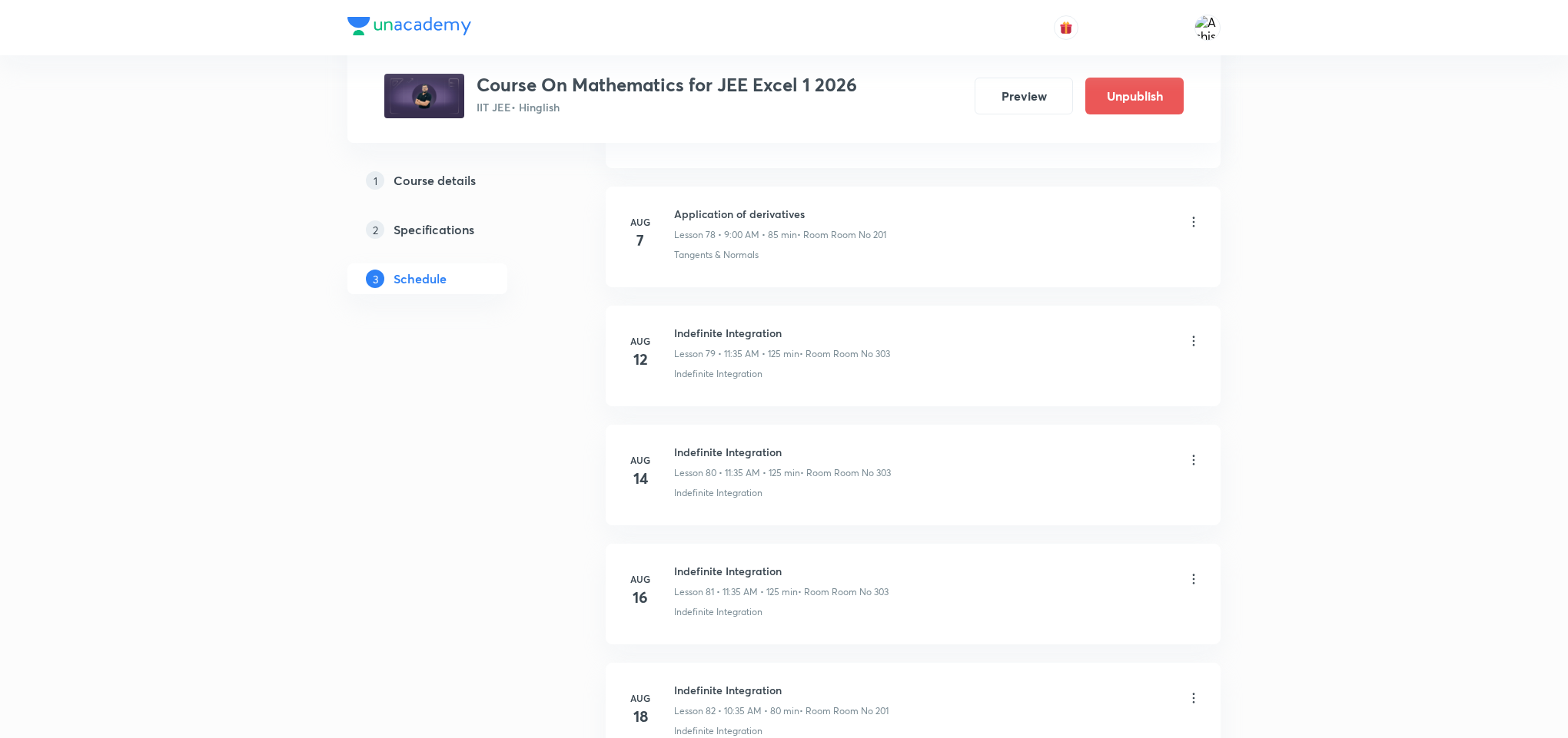
scroll to position [12770, 0]
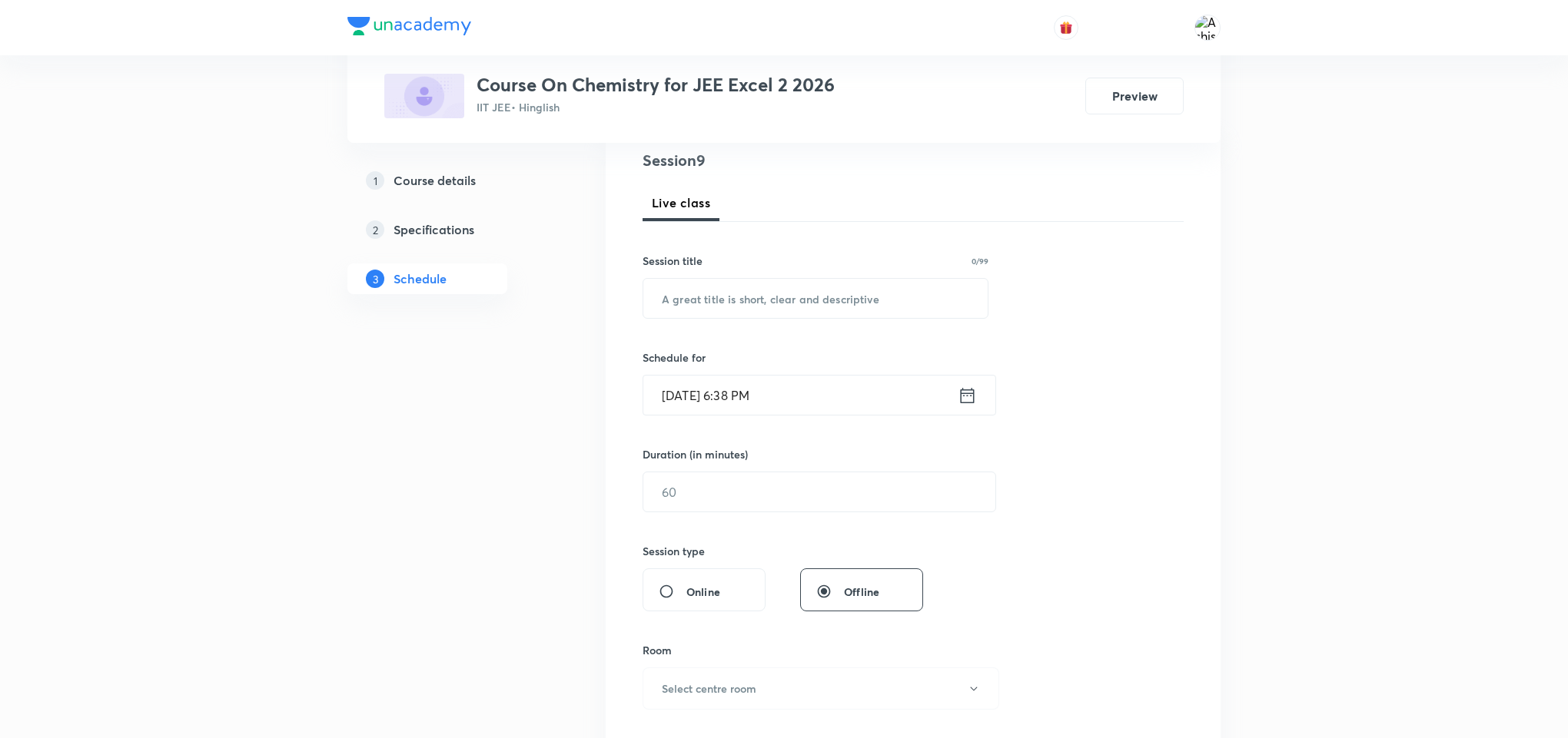
scroll to position [1454, 0]
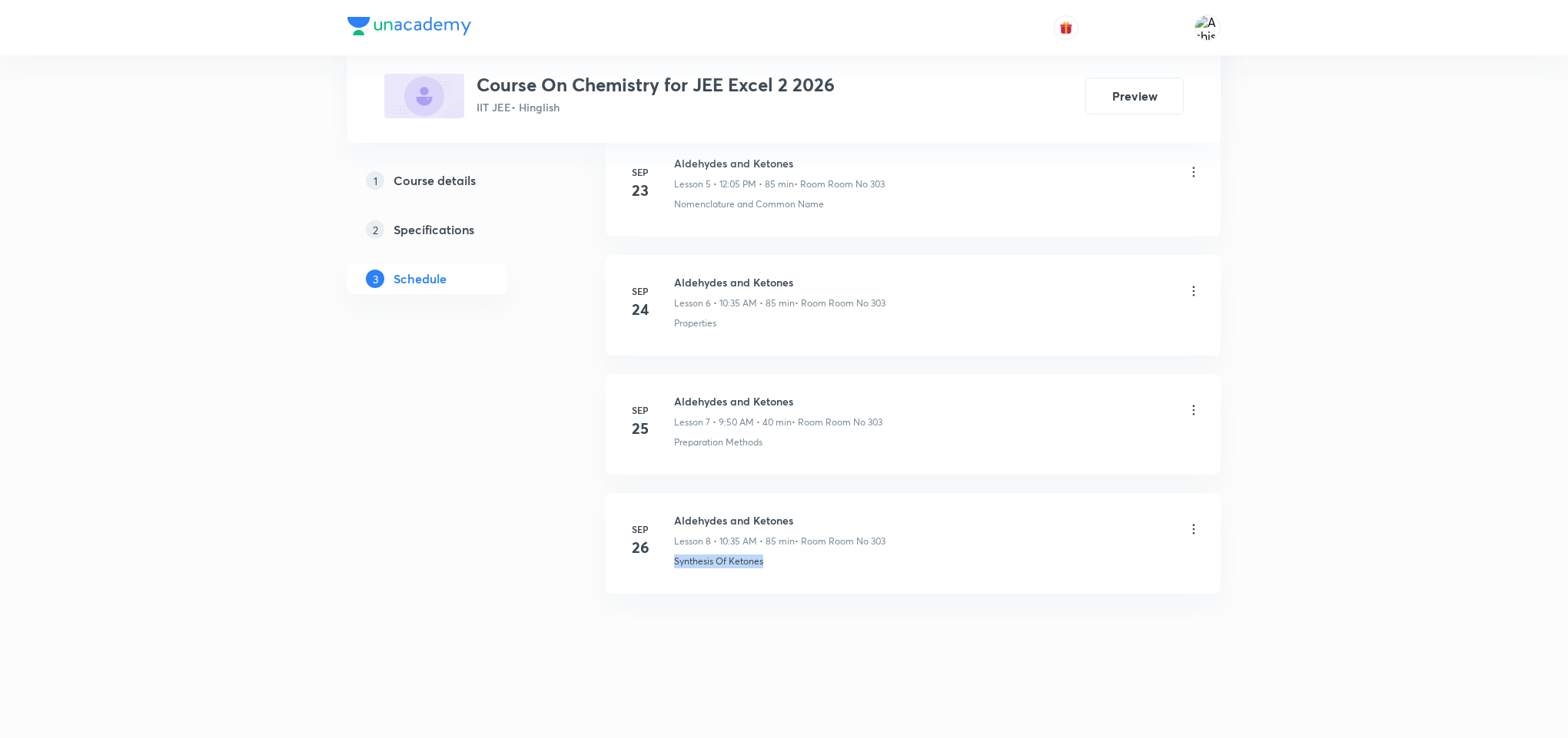
drag, startPoint x: 773, startPoint y: 562, endPoint x: 667, endPoint y: 588, distance: 109.1
click at [667, 588] on li "[DATE] Aldehydes and Ketones Lesson 8 • 10:35 AM • 85 min • Room Room No 303 Sy…" at bounding box center [913, 543] width 615 height 101
copy p "Synthesis Of Ketones"
drag, startPoint x: 809, startPoint y: 512, endPoint x: 669, endPoint y: 501, distance: 140.4
click at [669, 501] on li "[DATE] Aldehydes and Ketones Lesson 8 • 10:35 AM • 85 min • Room Room No 303 Sy…" at bounding box center [913, 543] width 615 height 101
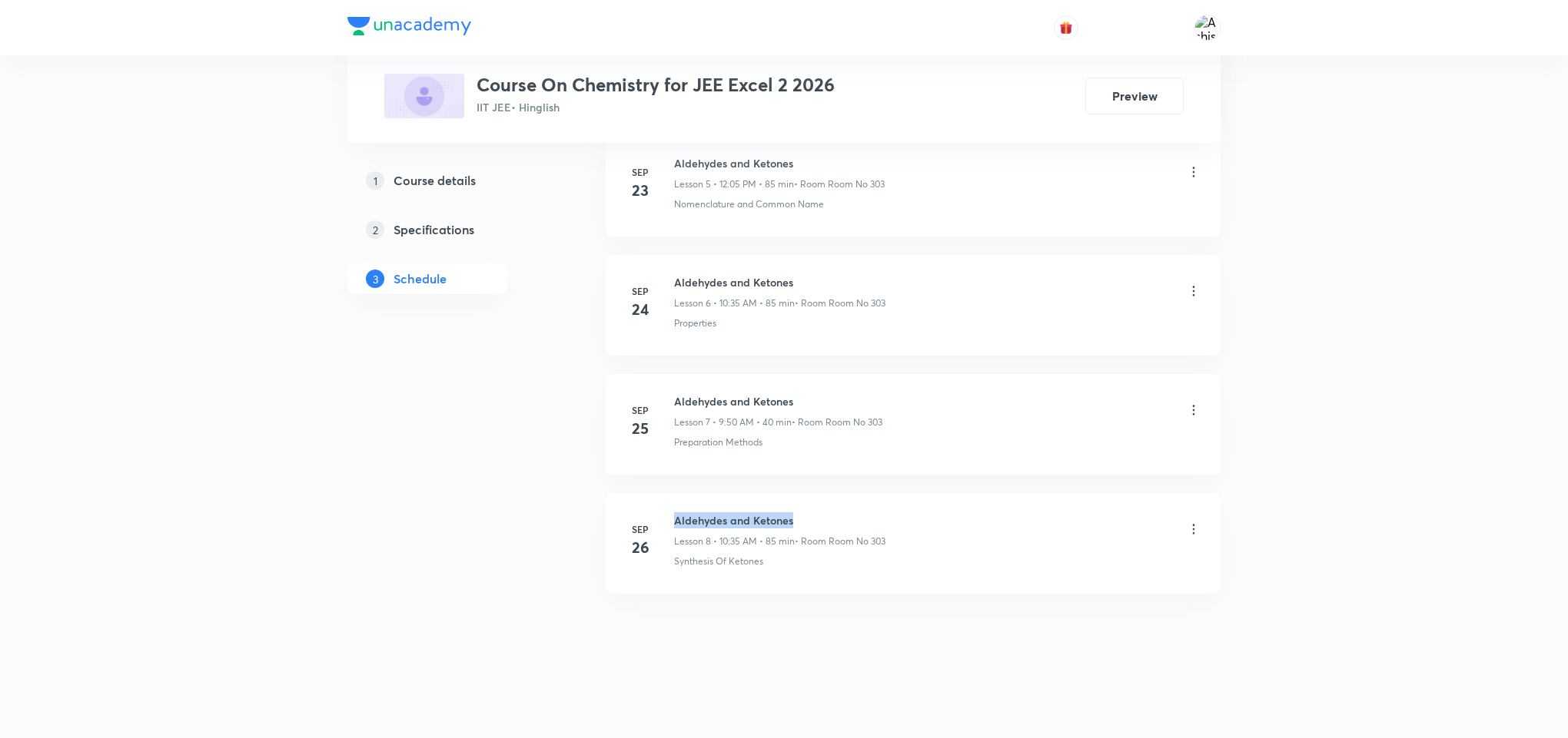
copy h6 "Aldehydes and Ketones"
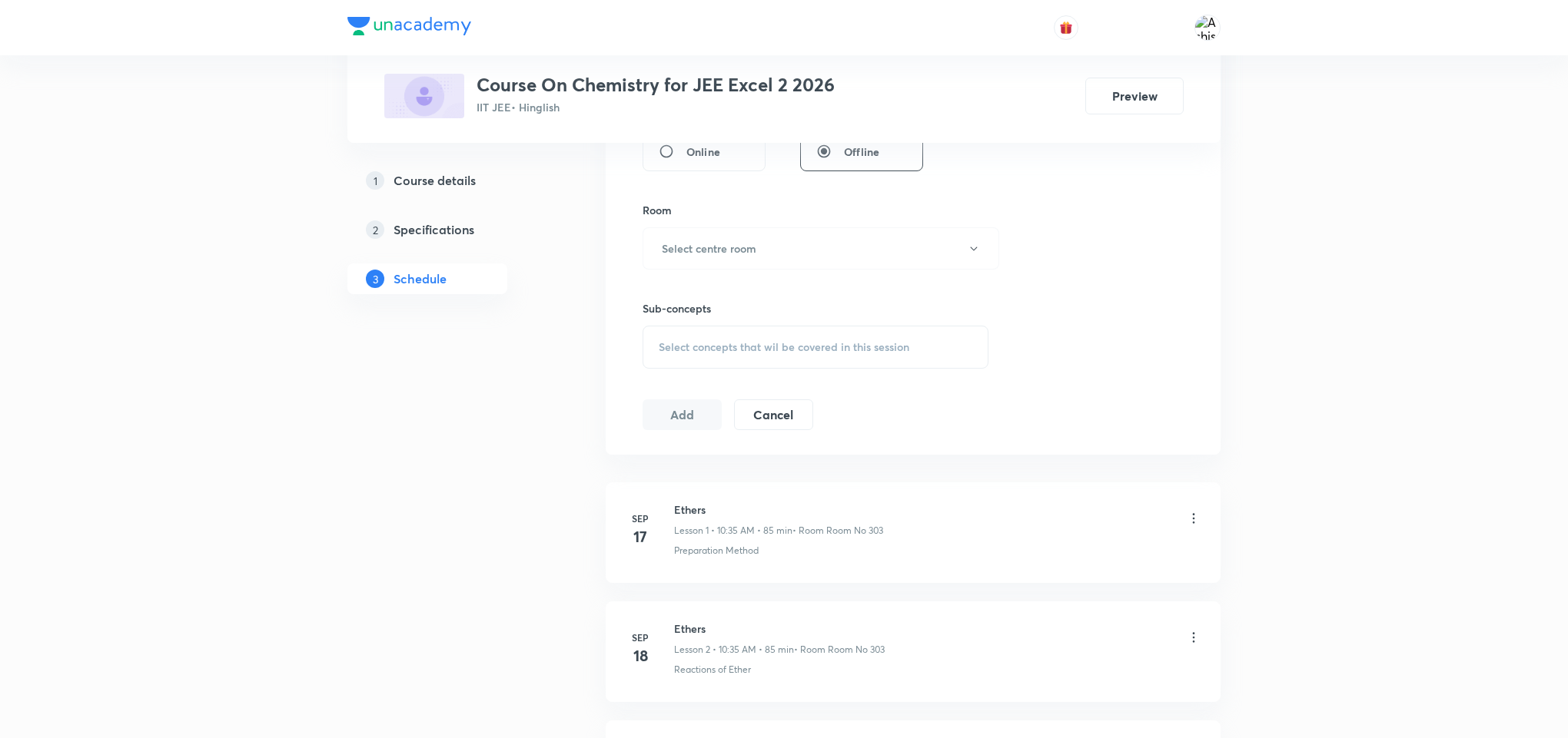
scroll to position [0, 0]
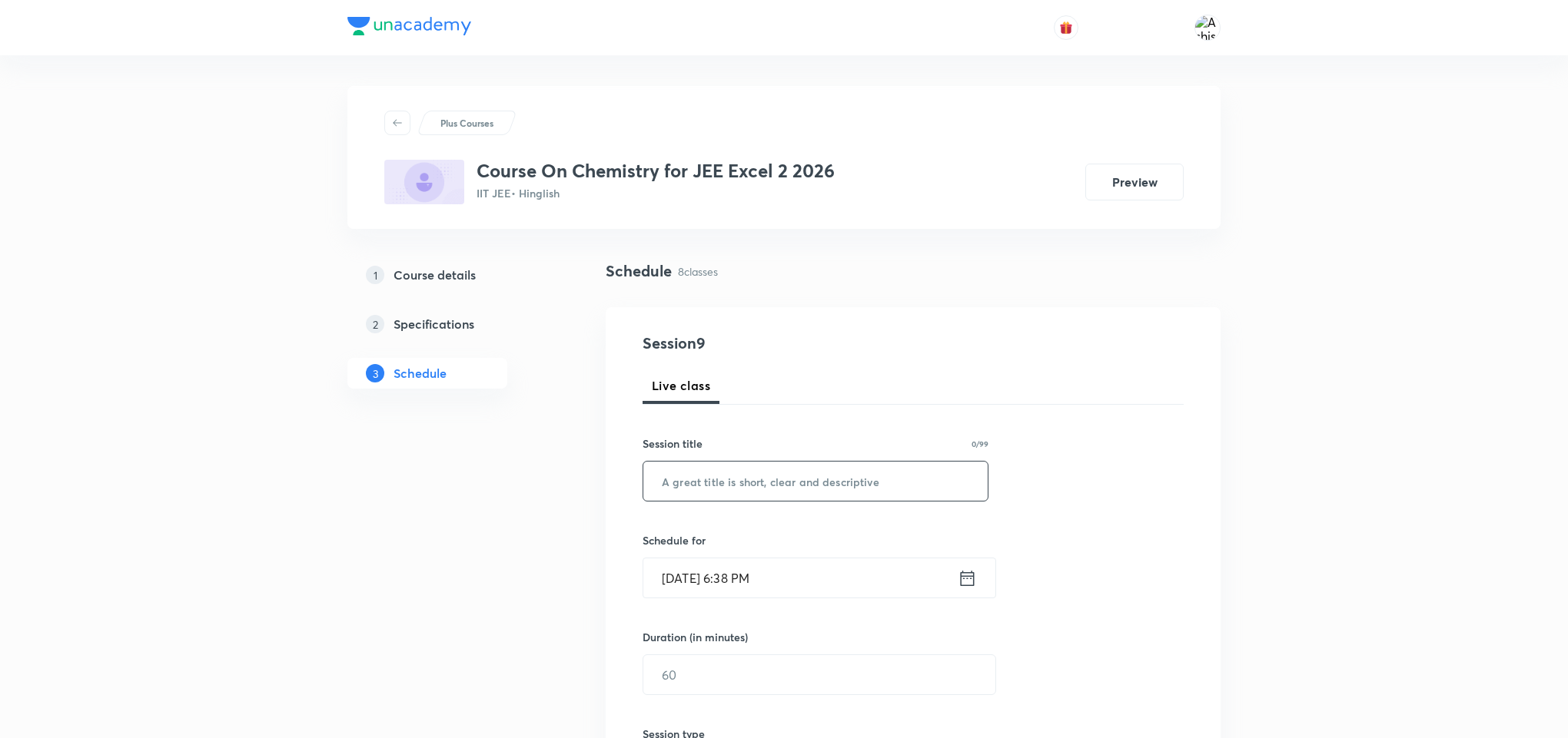
click at [745, 478] on input "text" at bounding box center [815, 481] width 345 height 39
paste input "Aldehydes and Ketones"
type input "Aldehydes and Ketones"
click at [703, 574] on input "[DATE] 6:38 PM" at bounding box center [800, 578] width 315 height 39
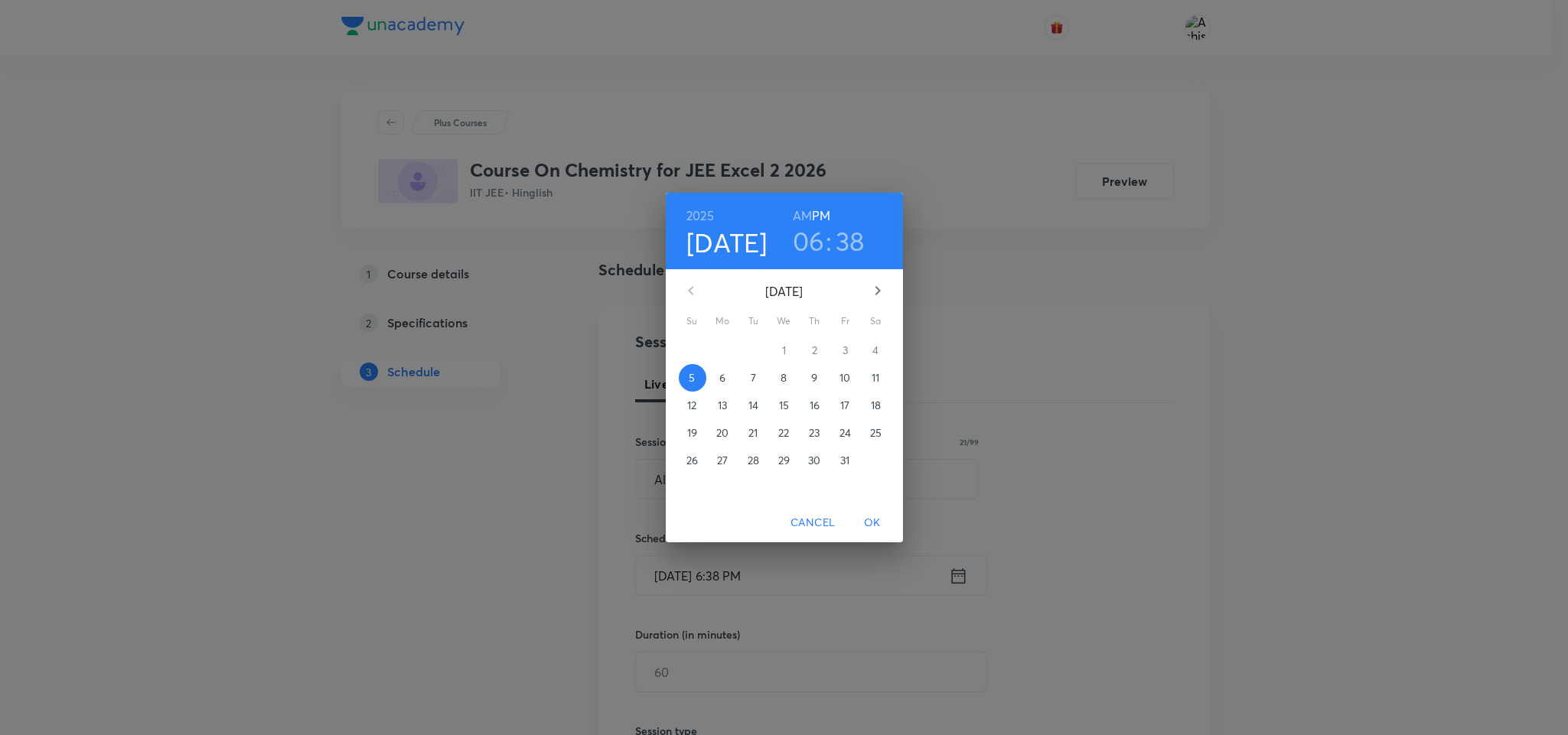
click at [726, 382] on span "6" at bounding box center [723, 377] width 28 height 15
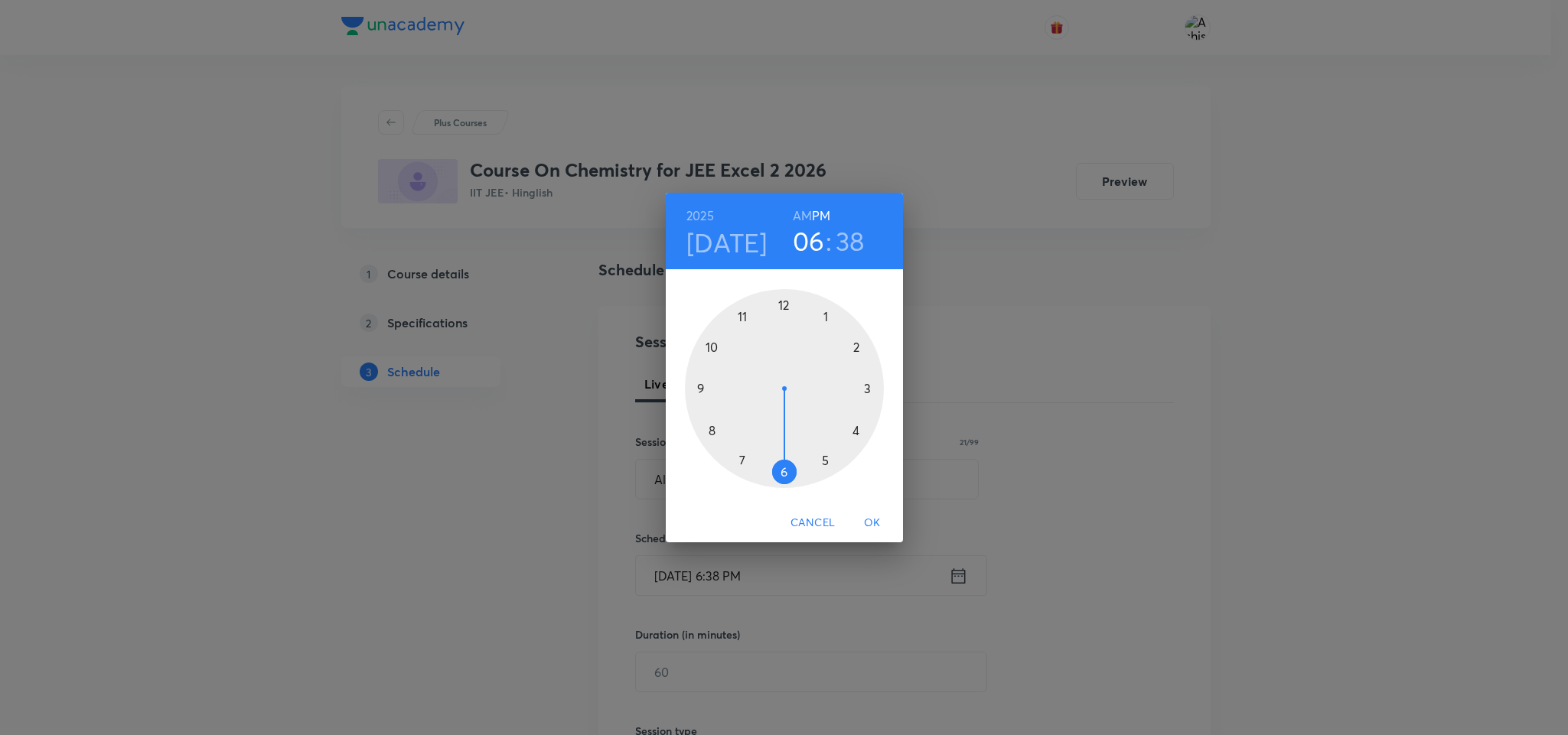
click at [806, 213] on h6 "AM" at bounding box center [802, 216] width 19 height 22
click at [716, 347] on div at bounding box center [784, 388] width 199 height 199
click at [742, 462] on div at bounding box center [784, 388] width 199 height 199
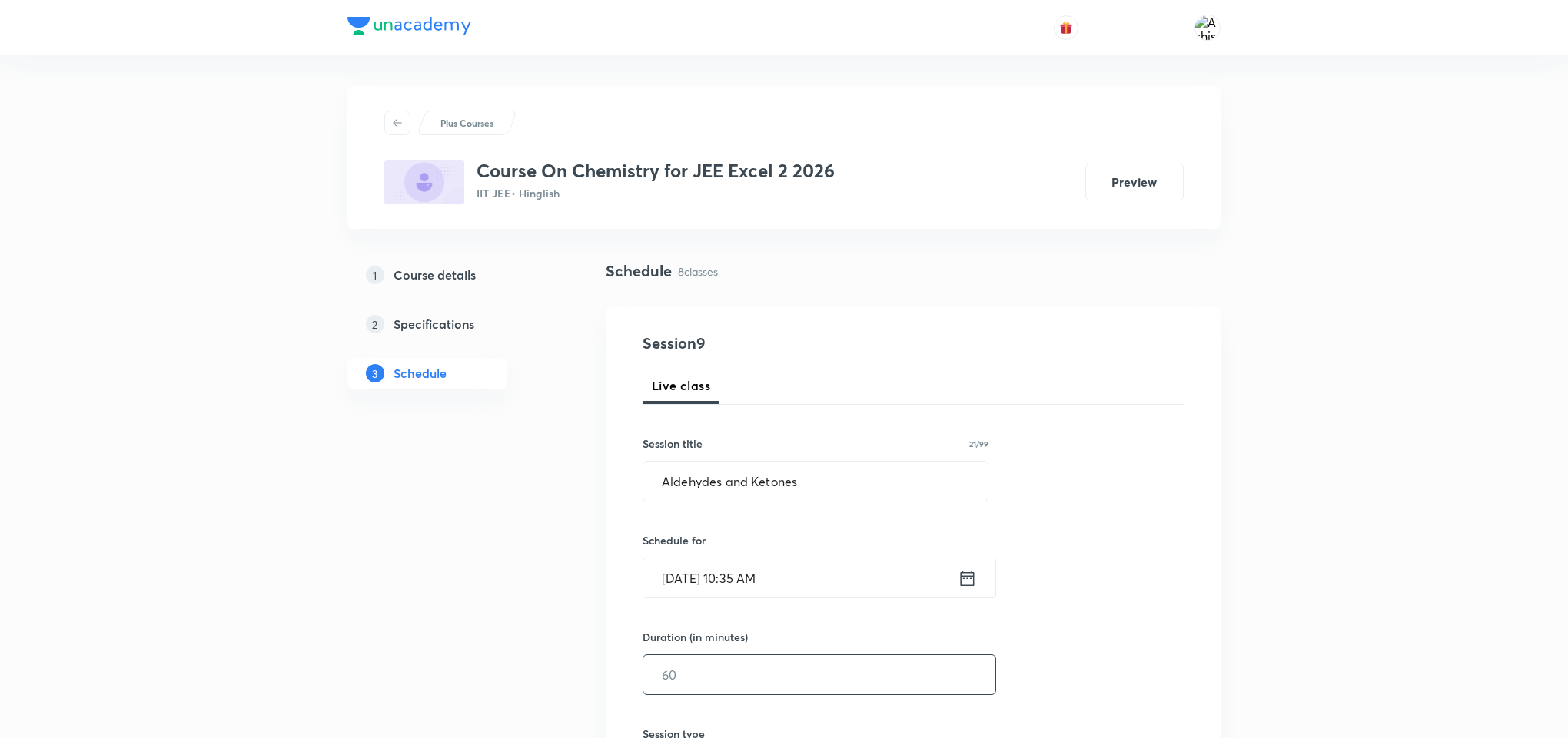
click at [672, 675] on input "text" at bounding box center [819, 675] width 352 height 39
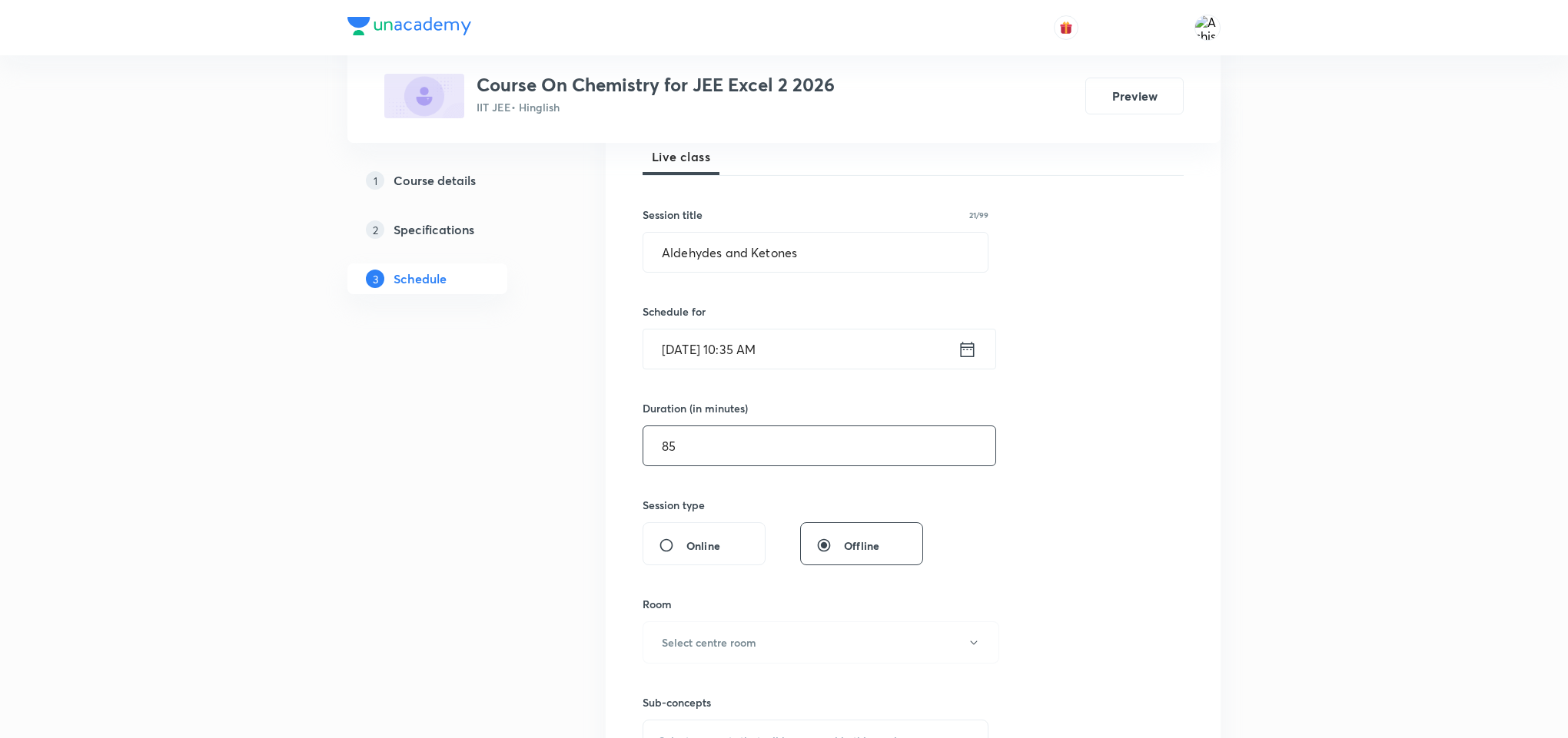
scroll to position [230, 0]
type input "85"
click at [719, 638] on h6 "Select centre room" at bounding box center [709, 641] width 94 height 16
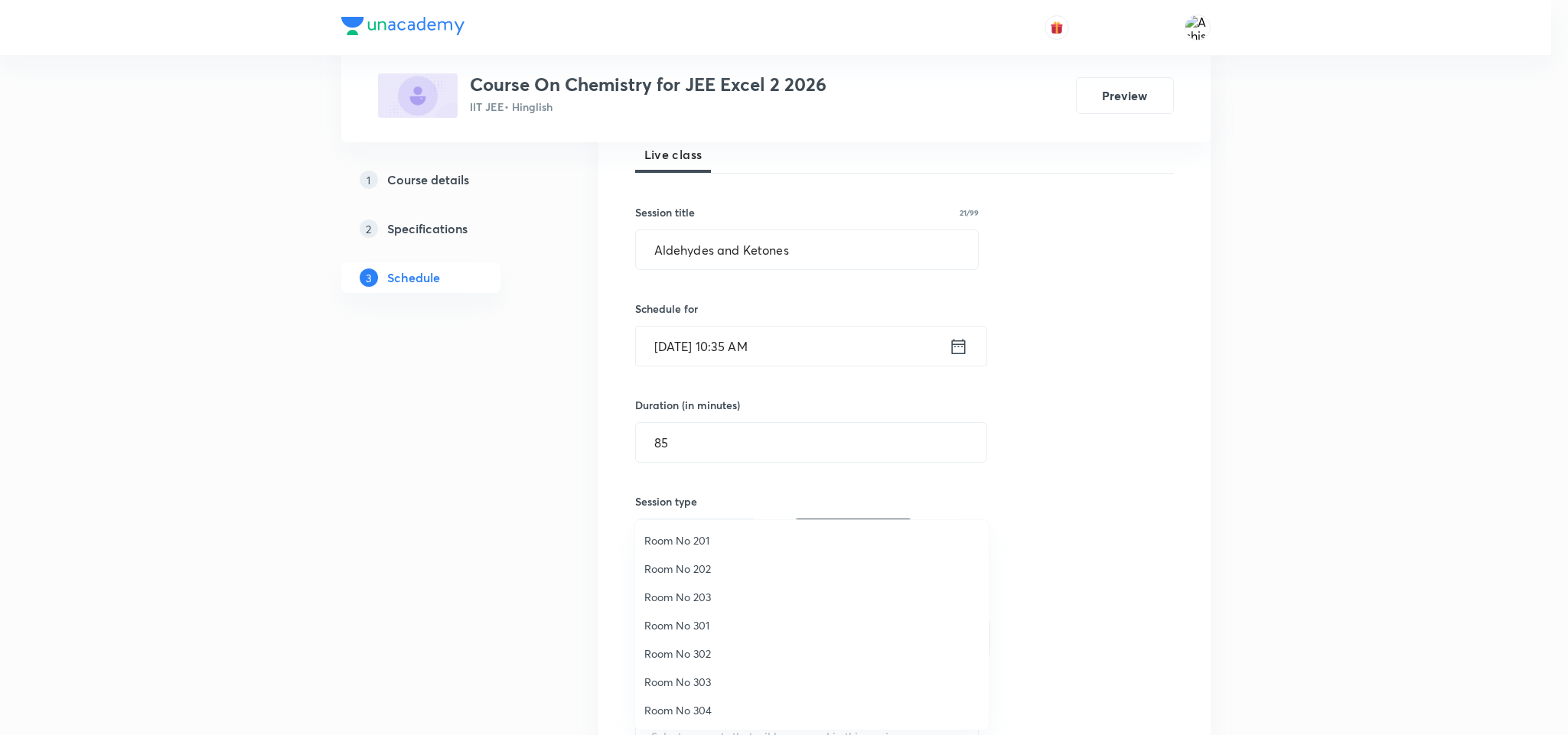
click at [704, 675] on span "Room No 303" at bounding box center [812, 683] width 335 height 16
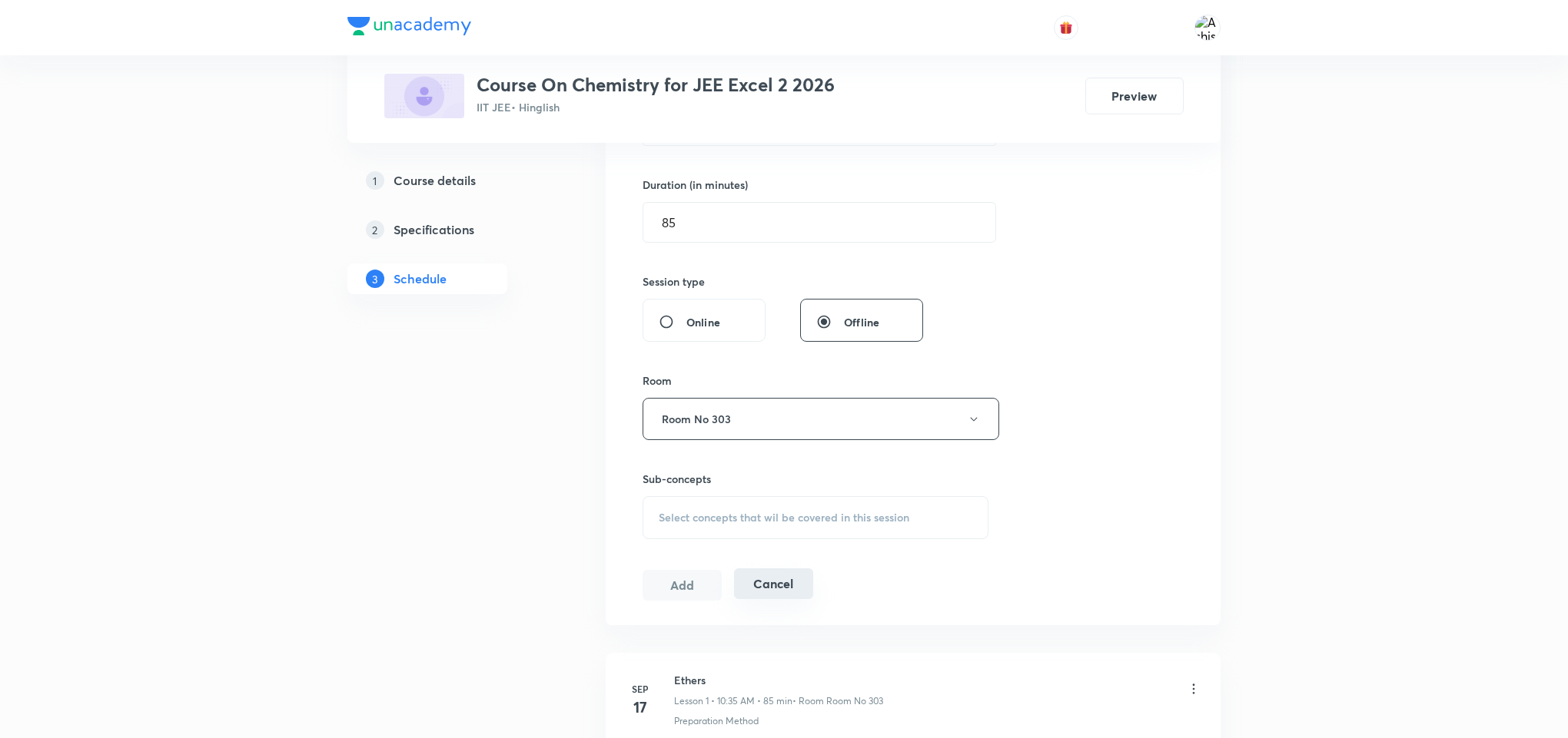
scroll to position [461, 0]
click at [702, 520] on div "Select concepts that wil be covered in this session" at bounding box center [814, 509] width 346 height 43
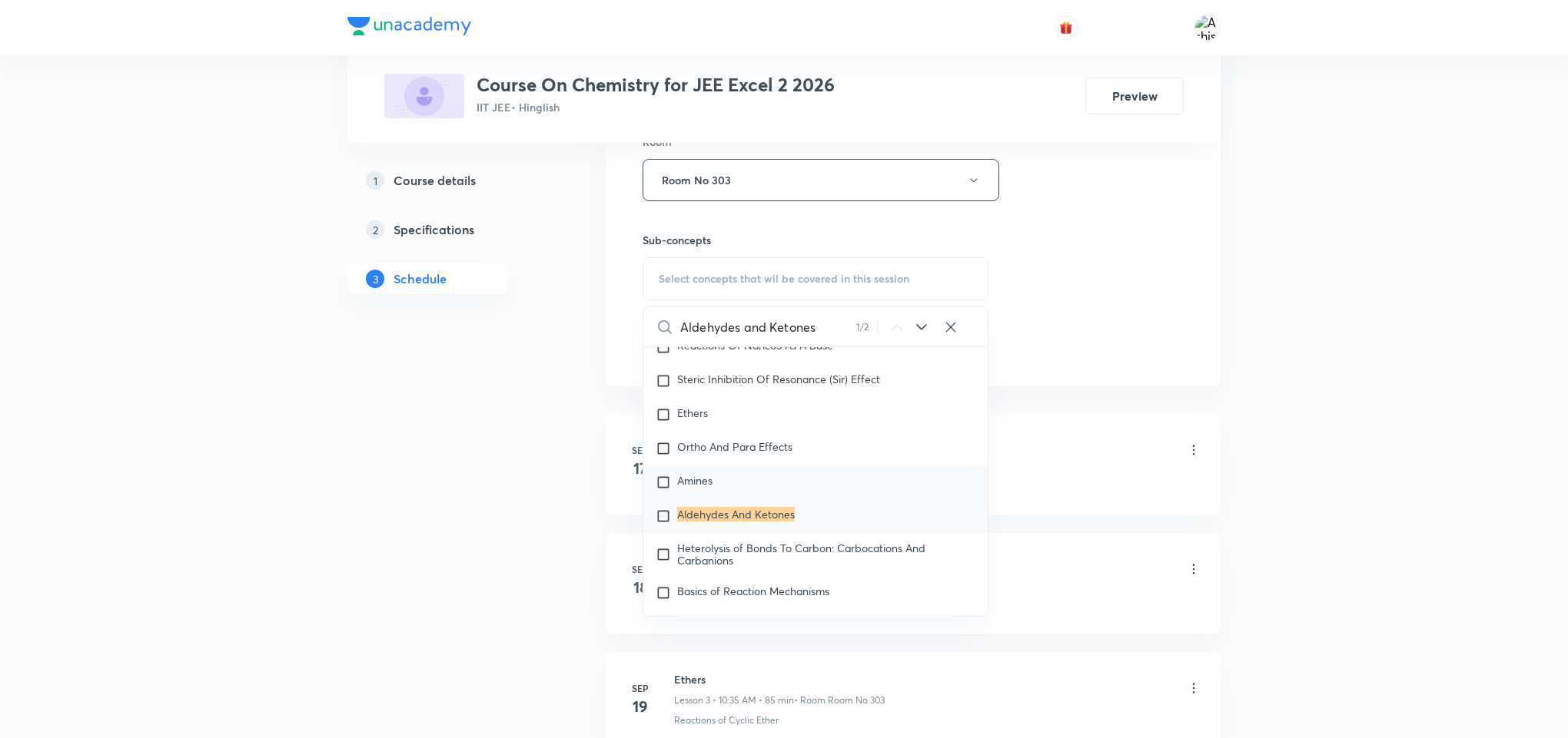
scroll to position [27126, 0]
type input "Aldehydes and Ketones"
click at [918, 330] on icon at bounding box center [921, 327] width 18 height 18
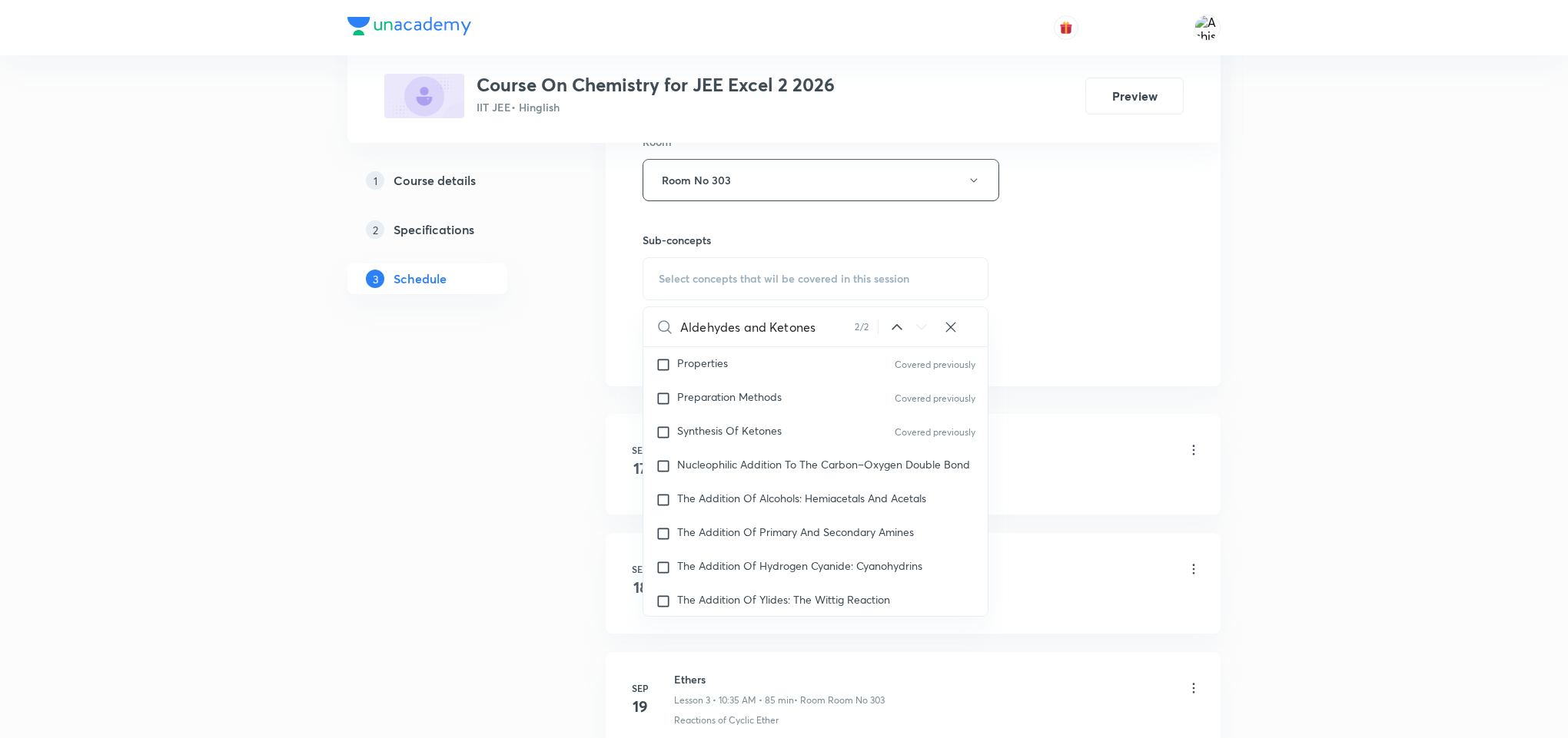
scroll to position [34085, 0]
click at [729, 471] on span "Nucleophilic Addition To The Carbon–Oxygen Double Bond" at bounding box center [823, 463] width 293 height 15
checkbox input "true"
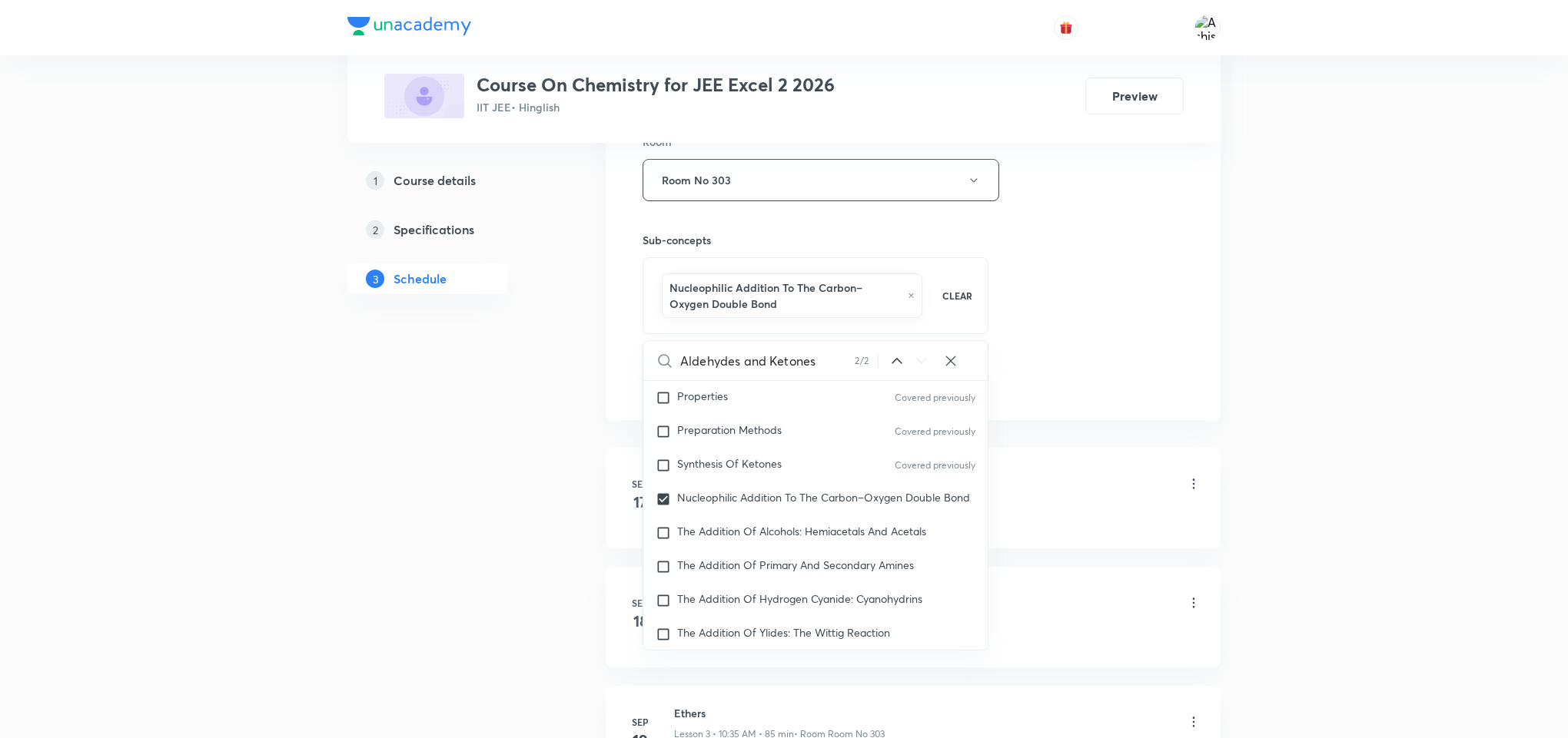
click at [1073, 353] on div "Session 9 Live class Session title 21/99 Aldehydes and Ketones ​ Schedule for O…" at bounding box center [912, 17] width 541 height 755
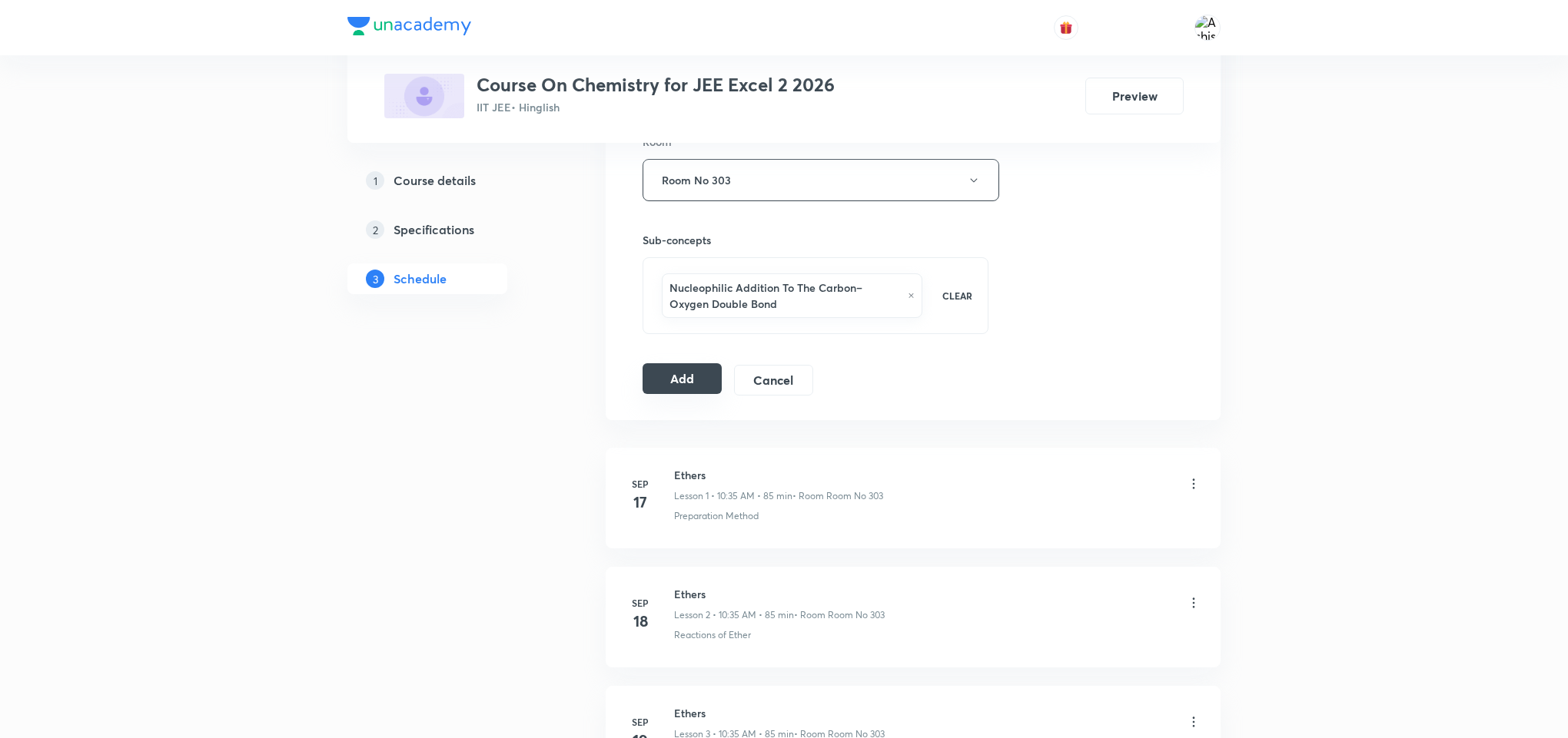
drag, startPoint x: 673, startPoint y: 388, endPoint x: 716, endPoint y: 388, distance: 43.0
click at [674, 388] on button "Add" at bounding box center [681, 379] width 79 height 31
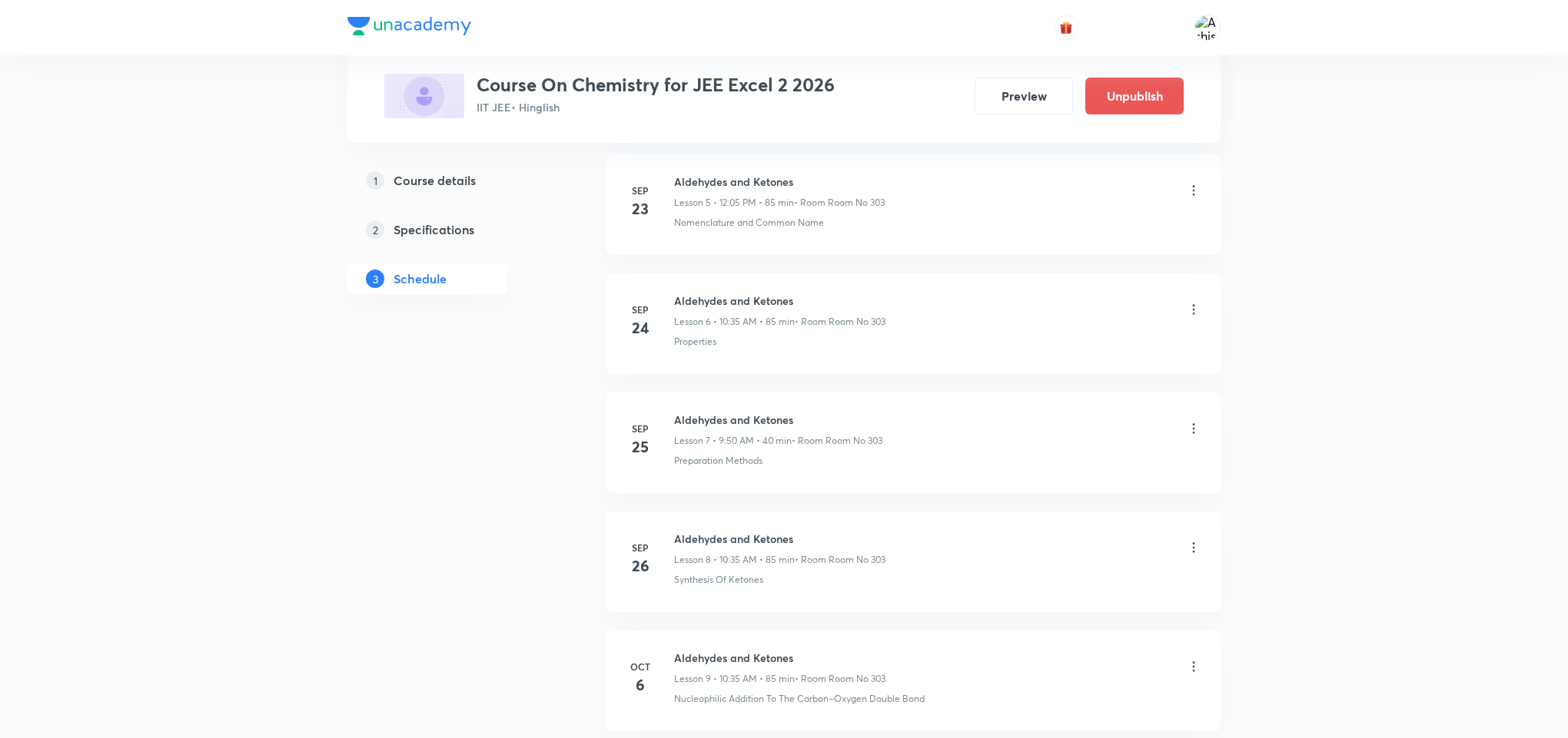
scroll to position [865, 0]
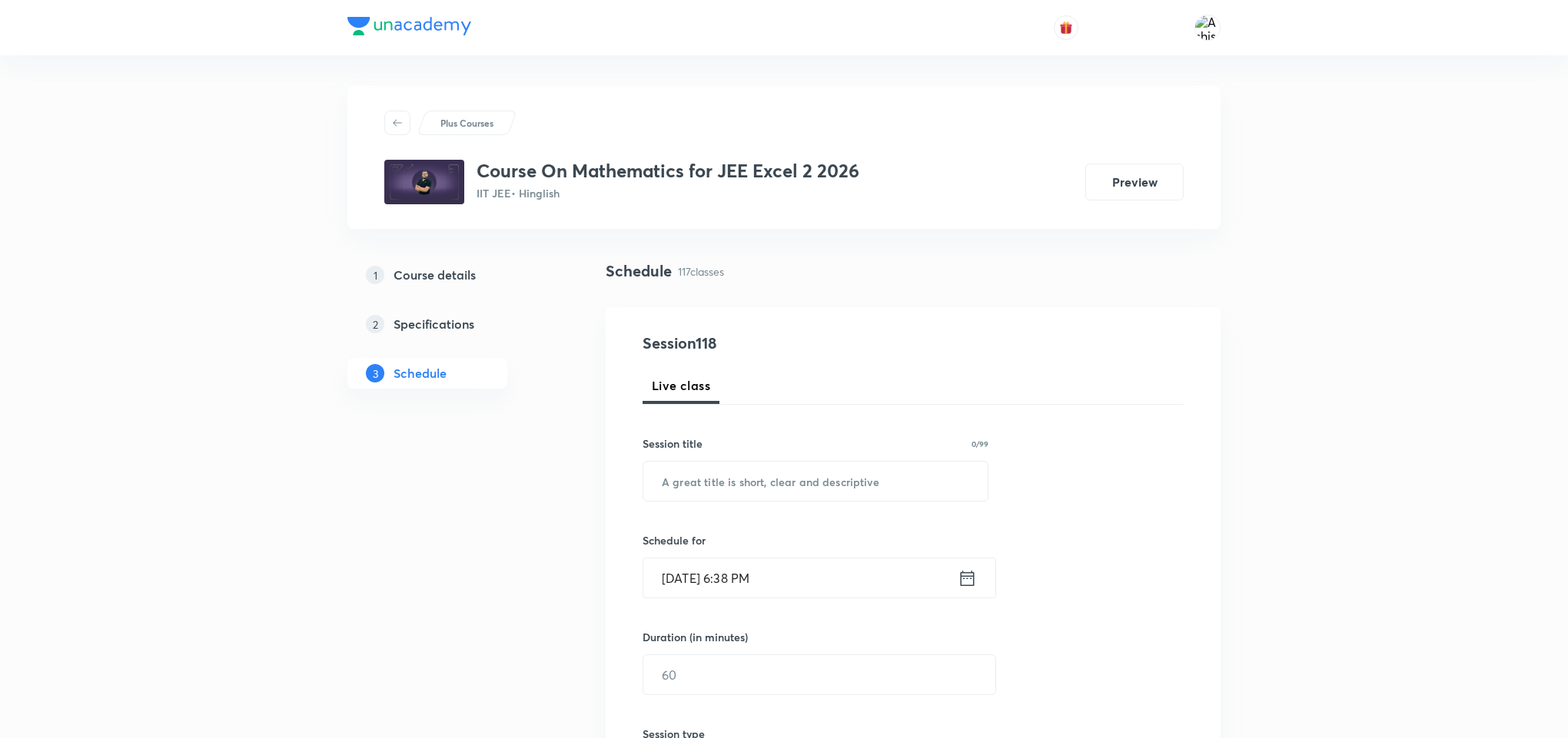
drag, startPoint x: 723, startPoint y: 67, endPoint x: 713, endPoint y: 197, distance: 130.4
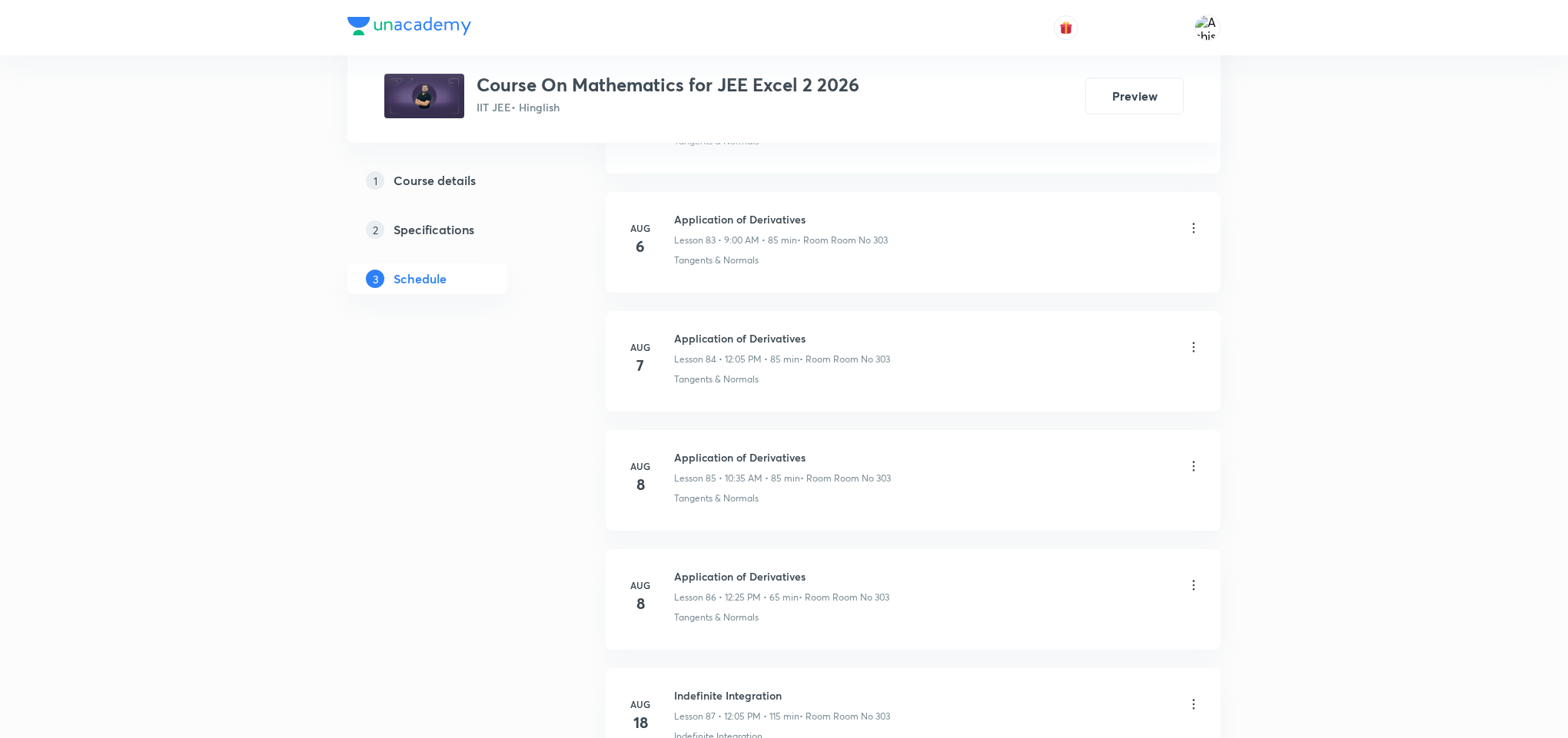
scroll to position [14662, 0]
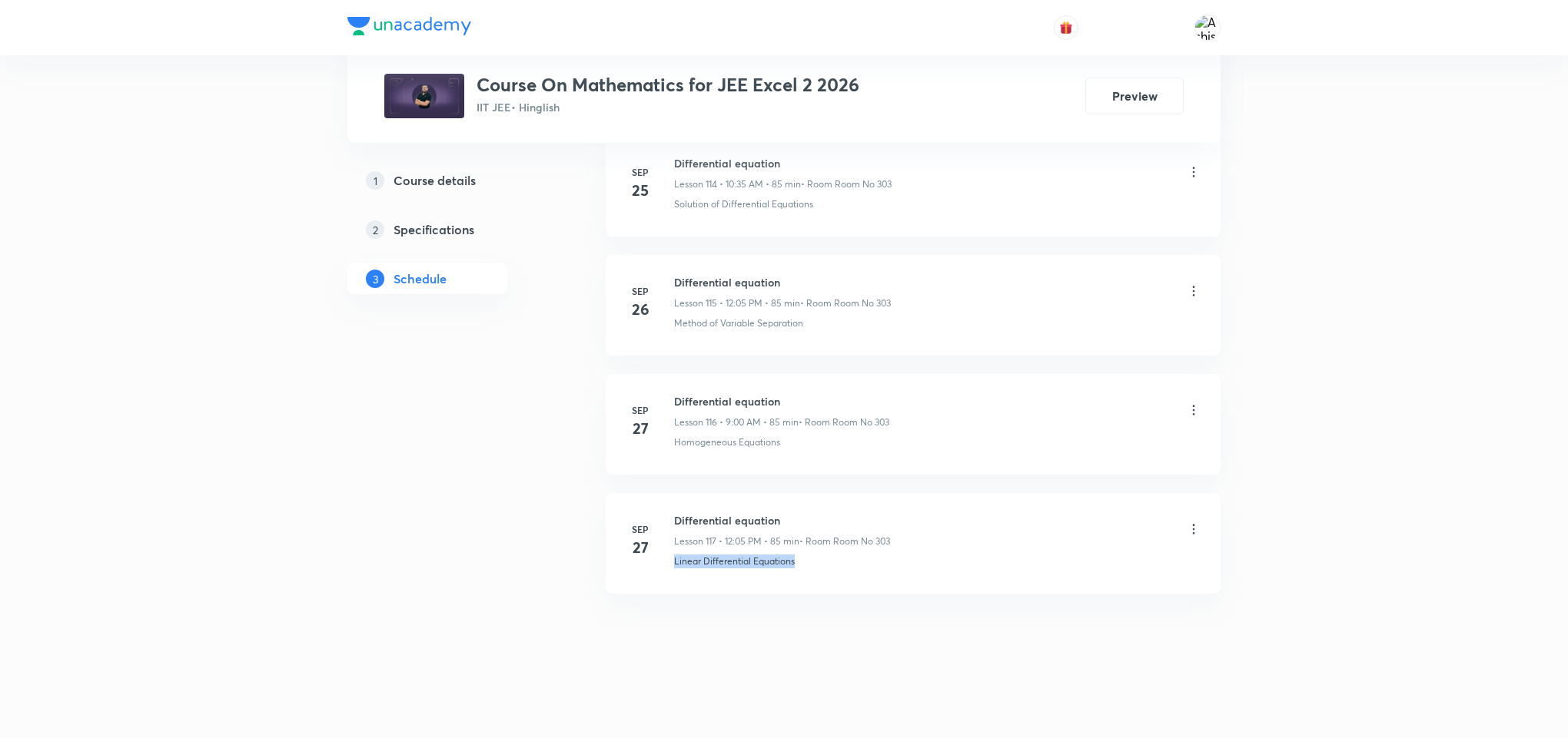
drag, startPoint x: 800, startPoint y: 569, endPoint x: 668, endPoint y: 602, distance: 136.1
copy p "Linear Differential Equations"
drag, startPoint x: 784, startPoint y: 516, endPoint x: 669, endPoint y: 514, distance: 115.0
click at [669, 514] on div "Sep 27 Differential equation Lesson 117 • 12:05 PM • 85 min • Room Room No 303 …" at bounding box center [913, 540] width 577 height 56
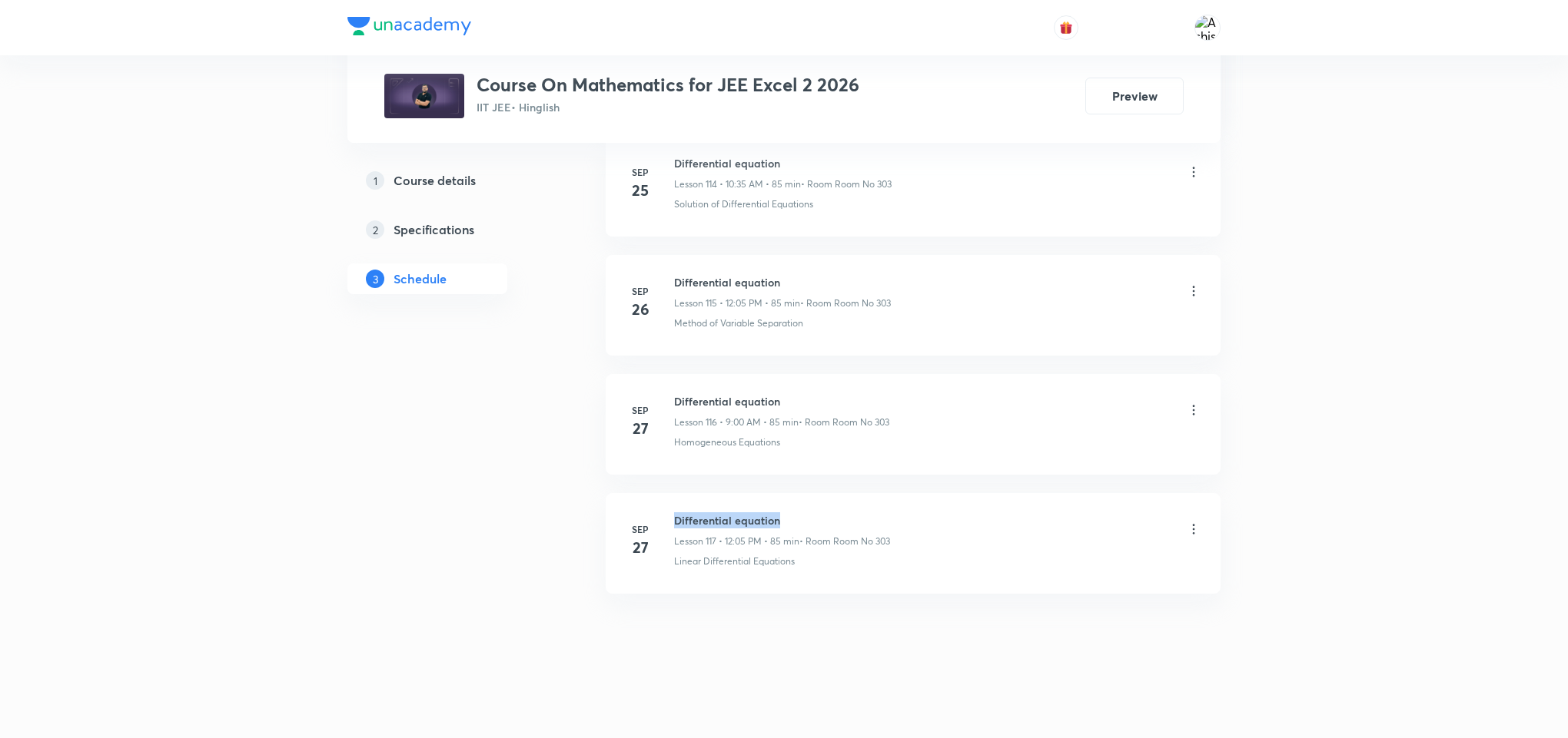
copy h6 "Differential equation"
drag, startPoint x: 745, startPoint y: 646, endPoint x: 716, endPoint y: 397, distance: 250.7
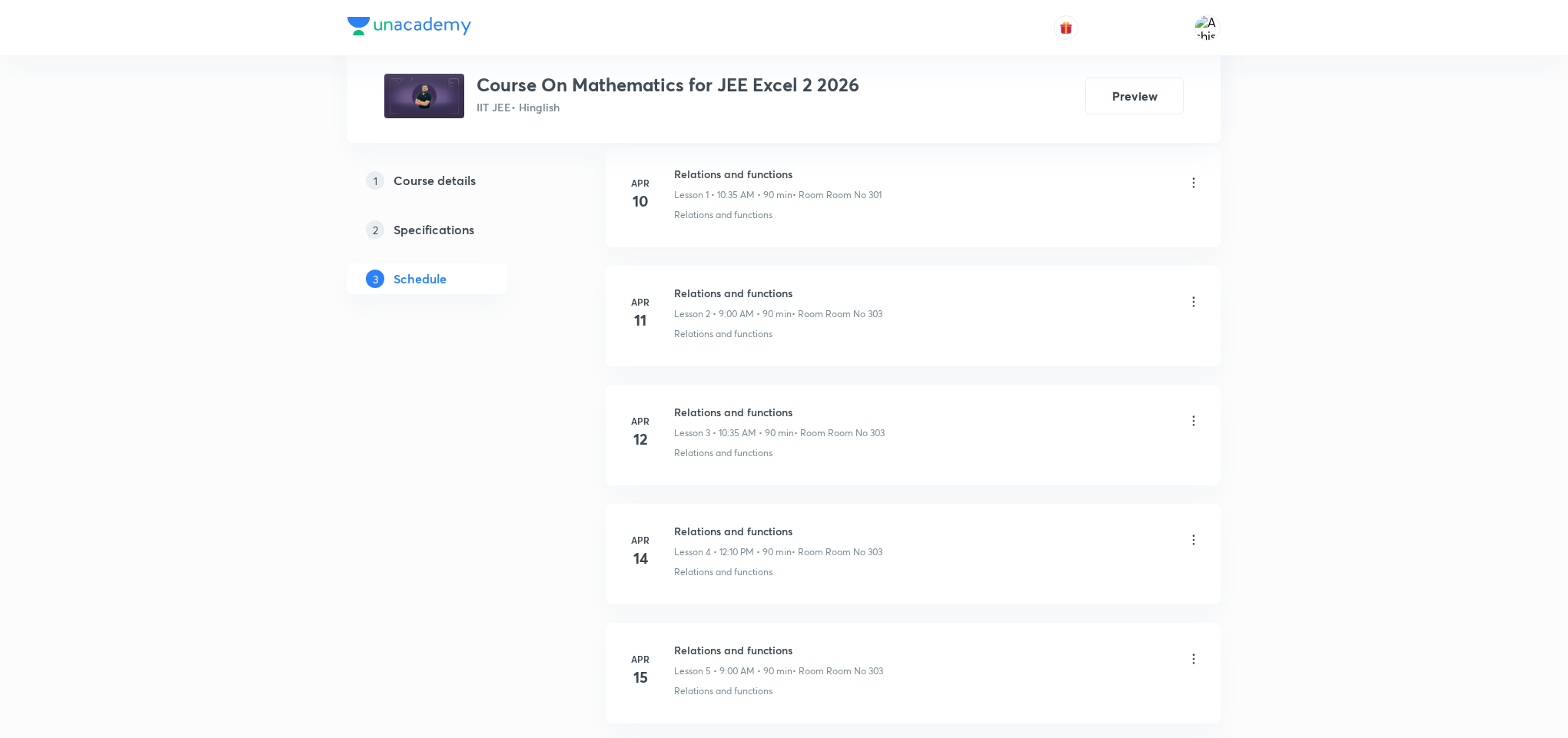
scroll to position [0, 0]
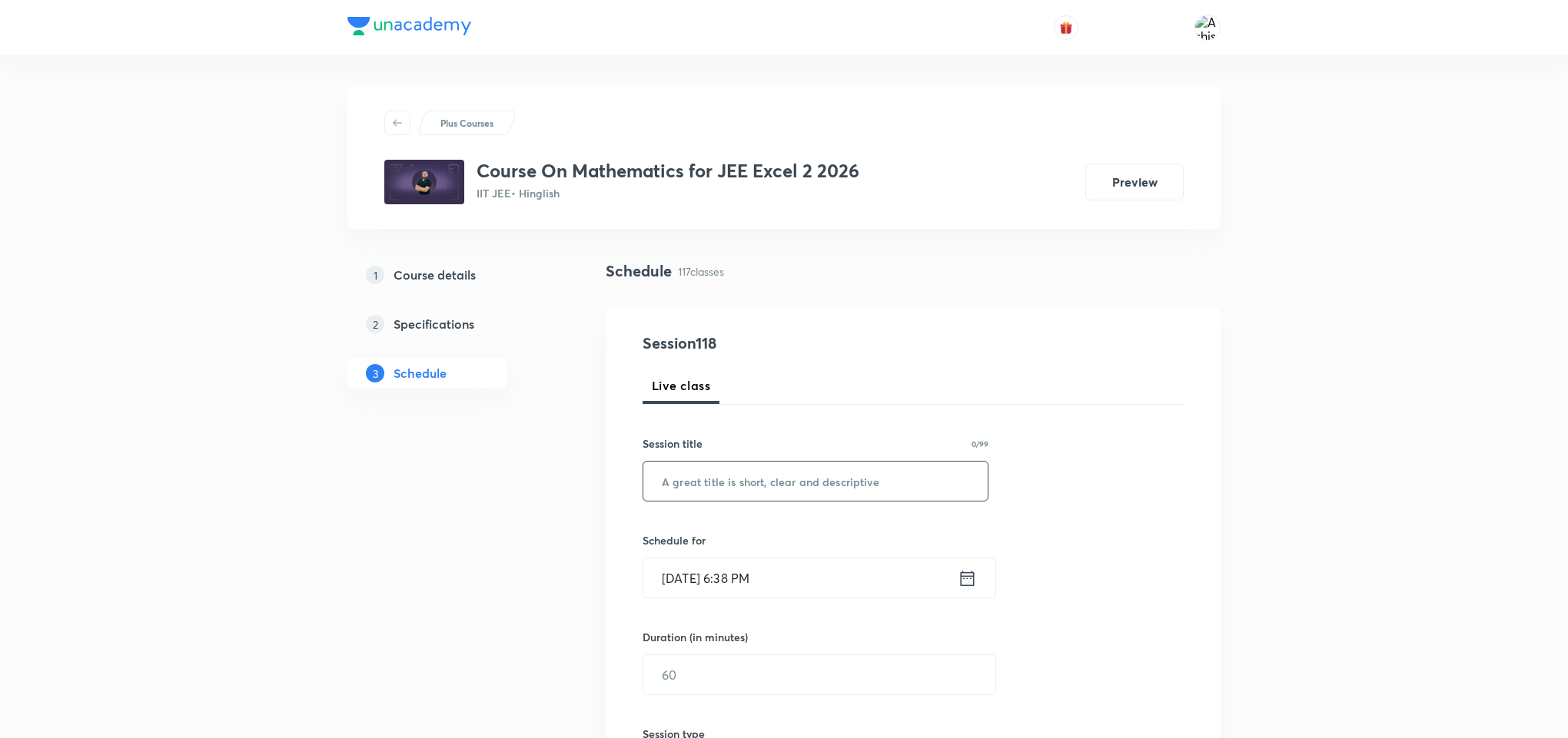
click at [745, 480] on input "text" at bounding box center [815, 481] width 345 height 39
paste input "Differential equation"
type input "Differential equation"
click at [696, 584] on input "Oct 5, 2025, 6:38 PM" at bounding box center [800, 578] width 315 height 39
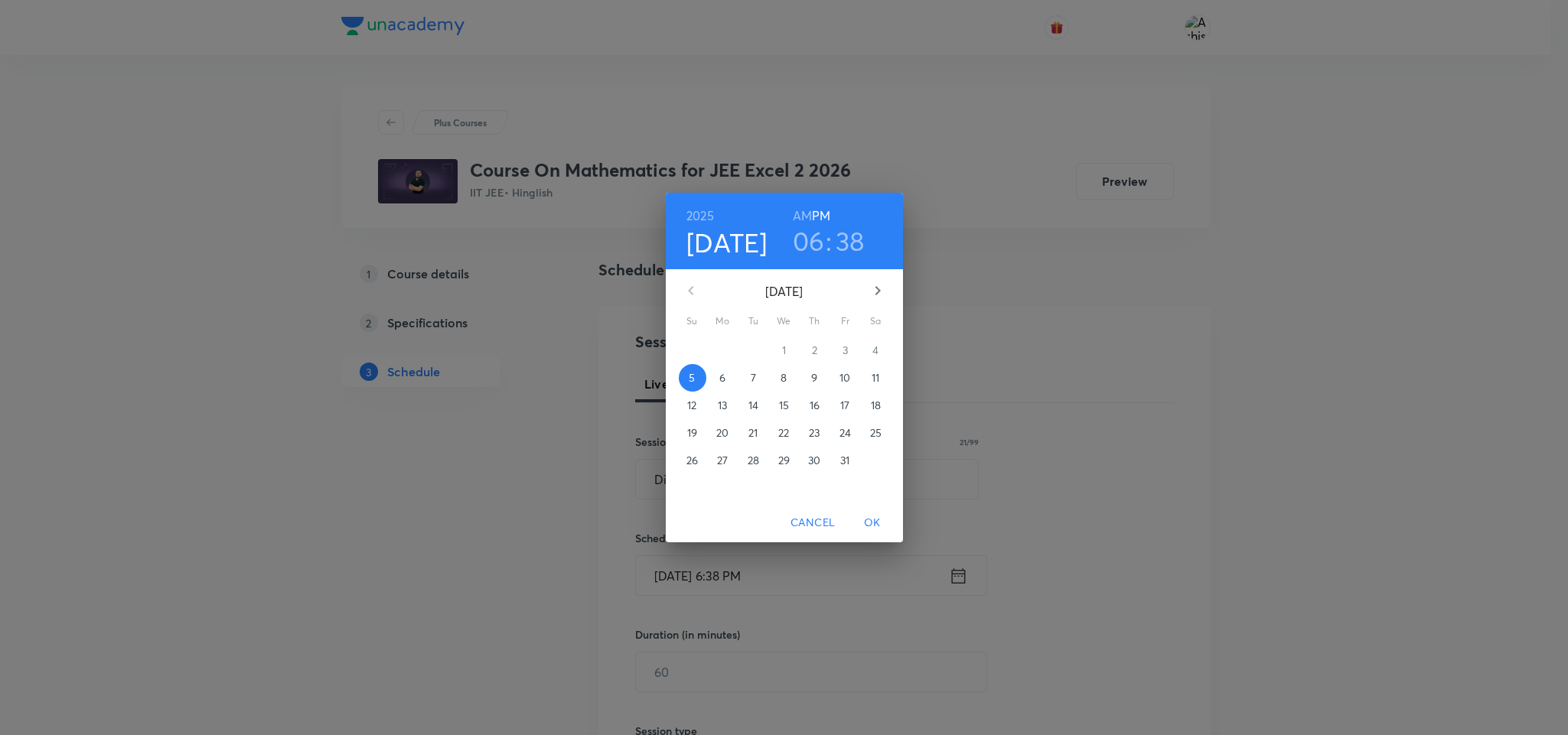
click at [723, 377] on p "6" at bounding box center [723, 377] width 6 height 15
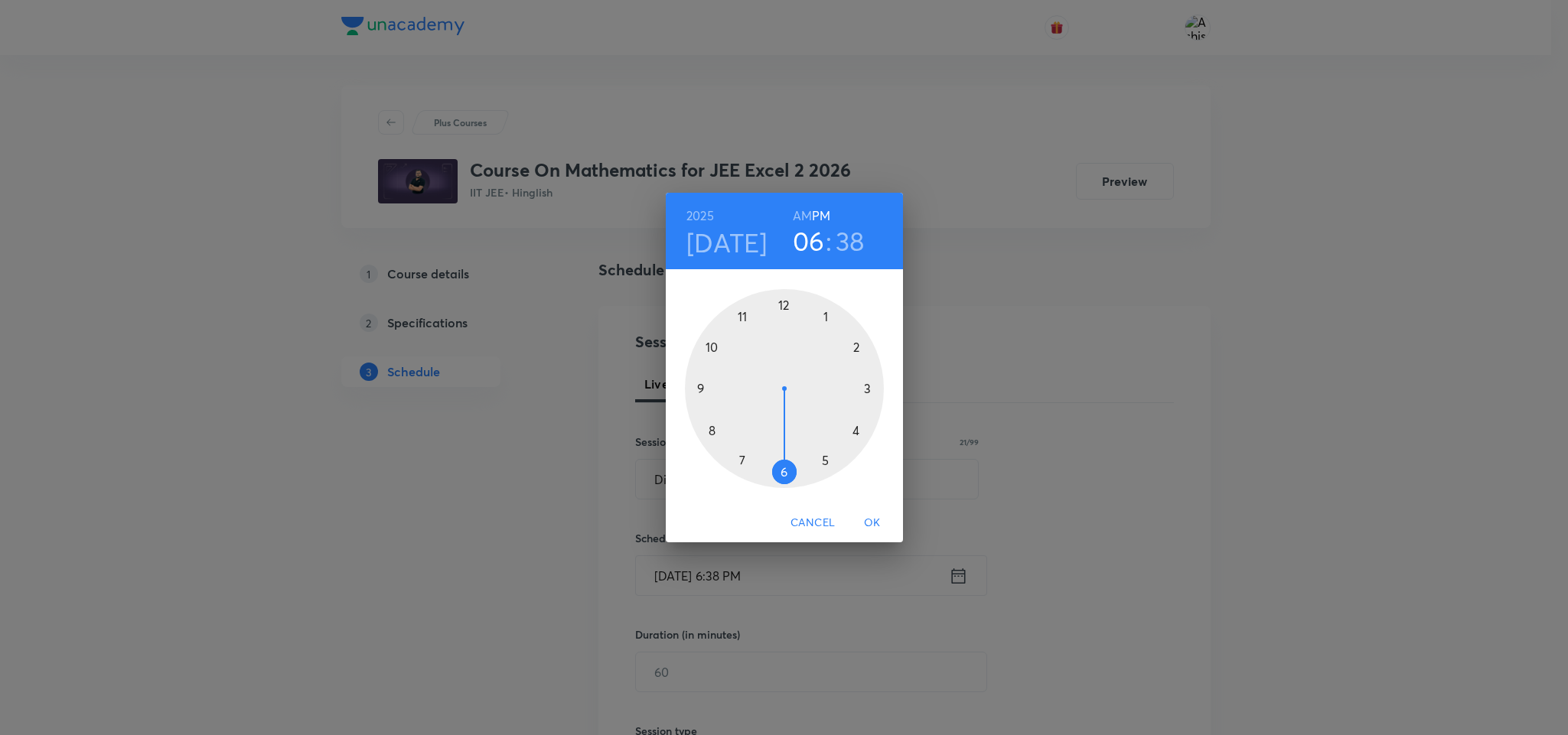
click at [695, 388] on div at bounding box center [784, 388] width 199 height 199
click at [785, 303] on div at bounding box center [784, 388] width 199 height 199
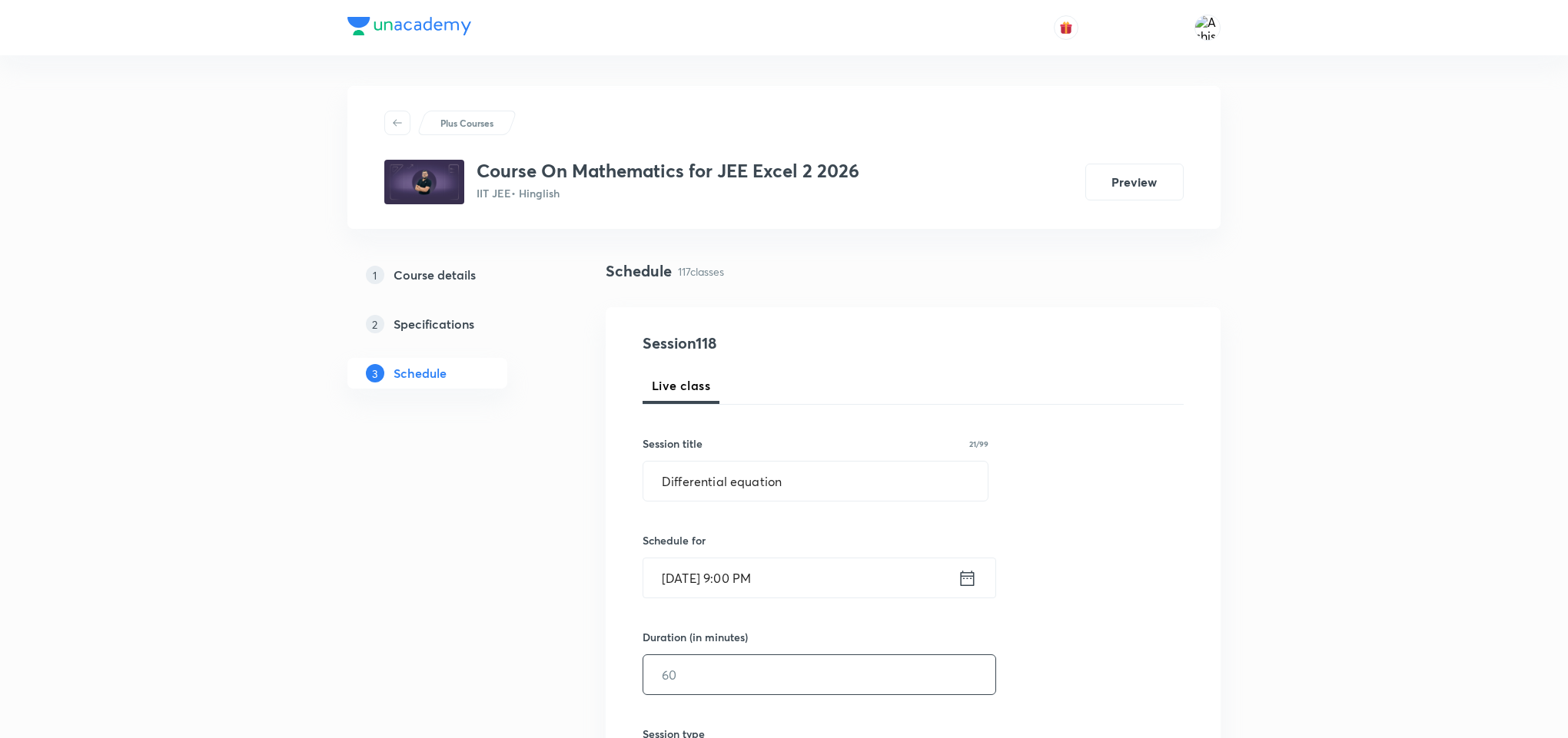
click at [683, 669] on input "text" at bounding box center [819, 675] width 352 height 39
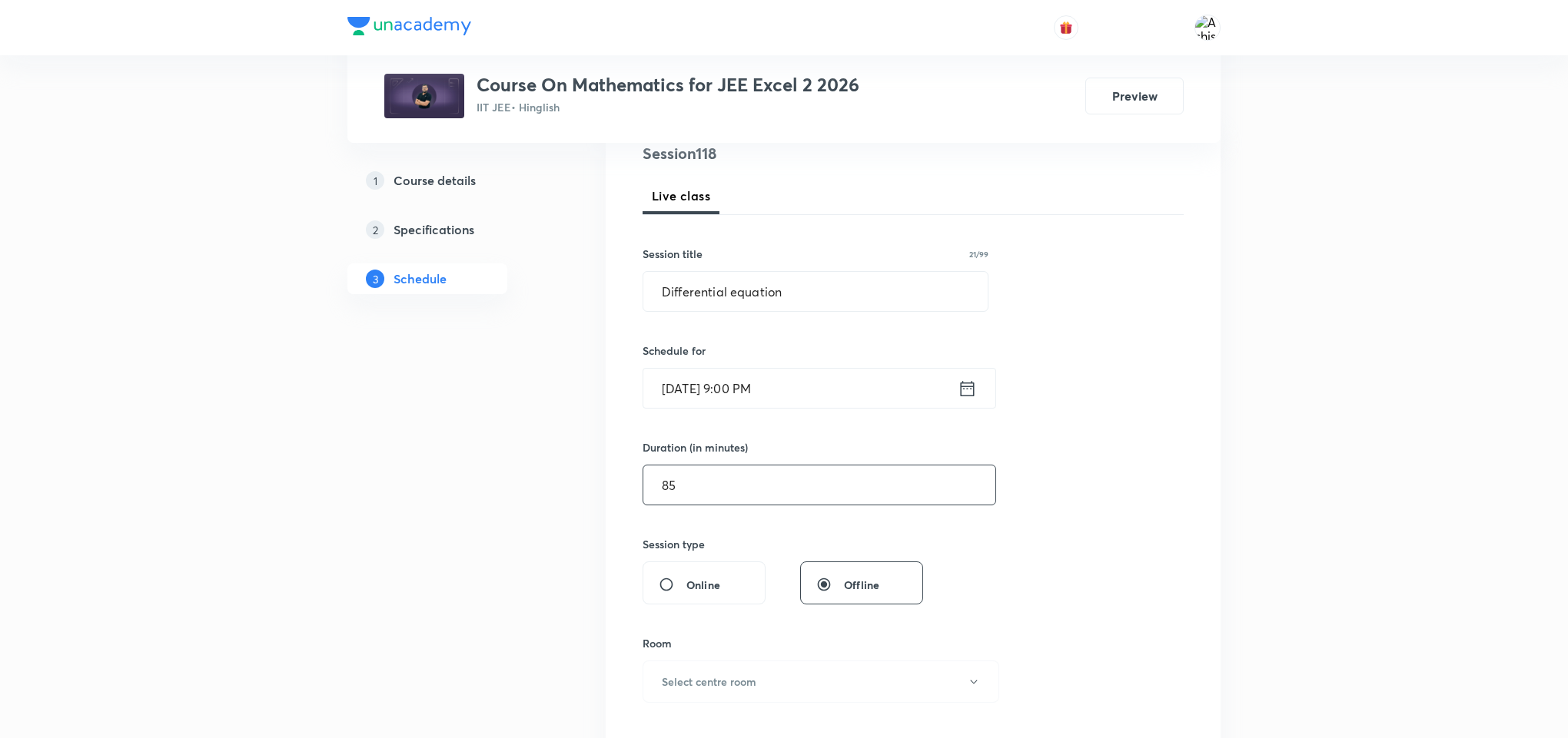
scroll to position [230, 0]
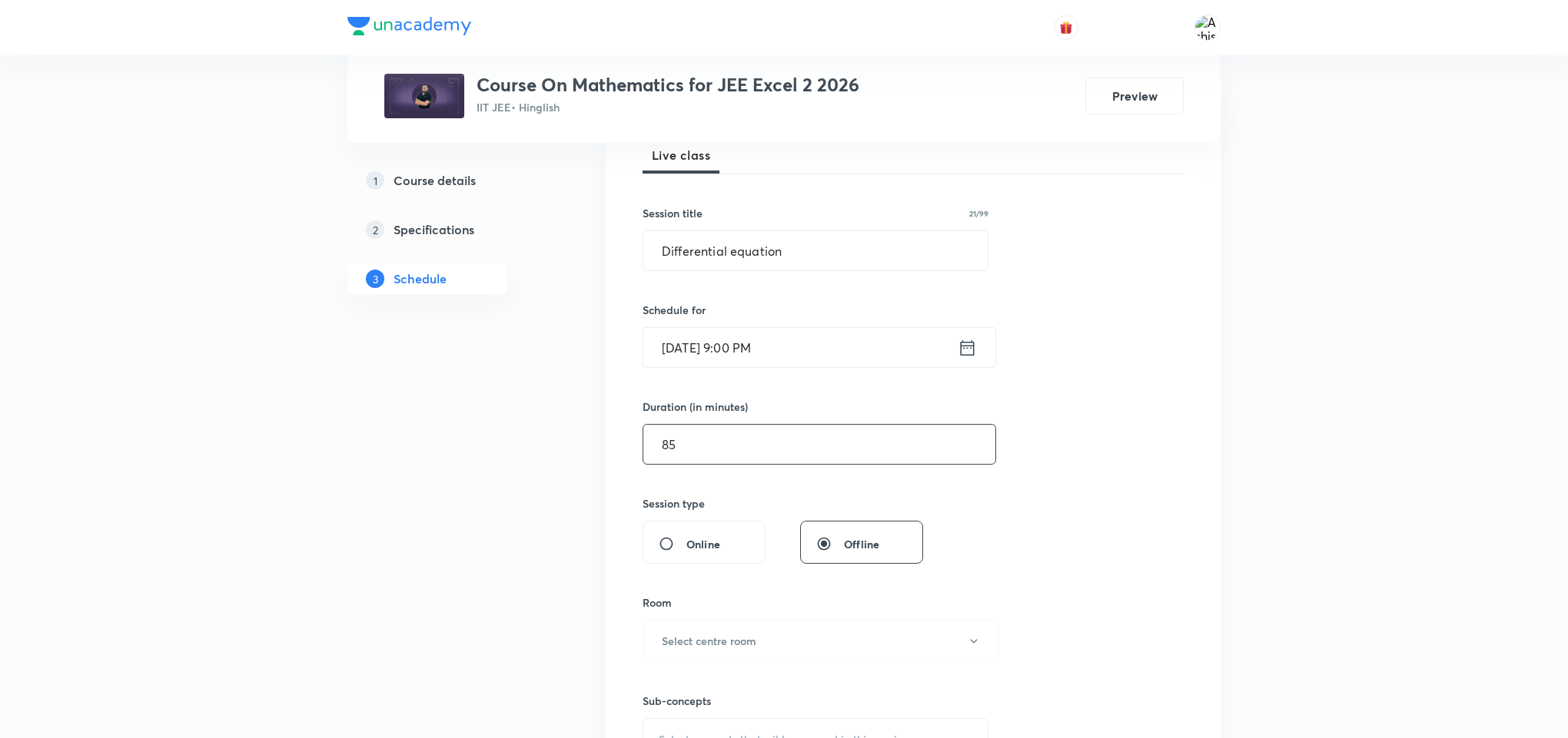
type input "85"
click at [771, 349] on input "Oct 6, 2025, 9:00 PM" at bounding box center [800, 347] width 315 height 39
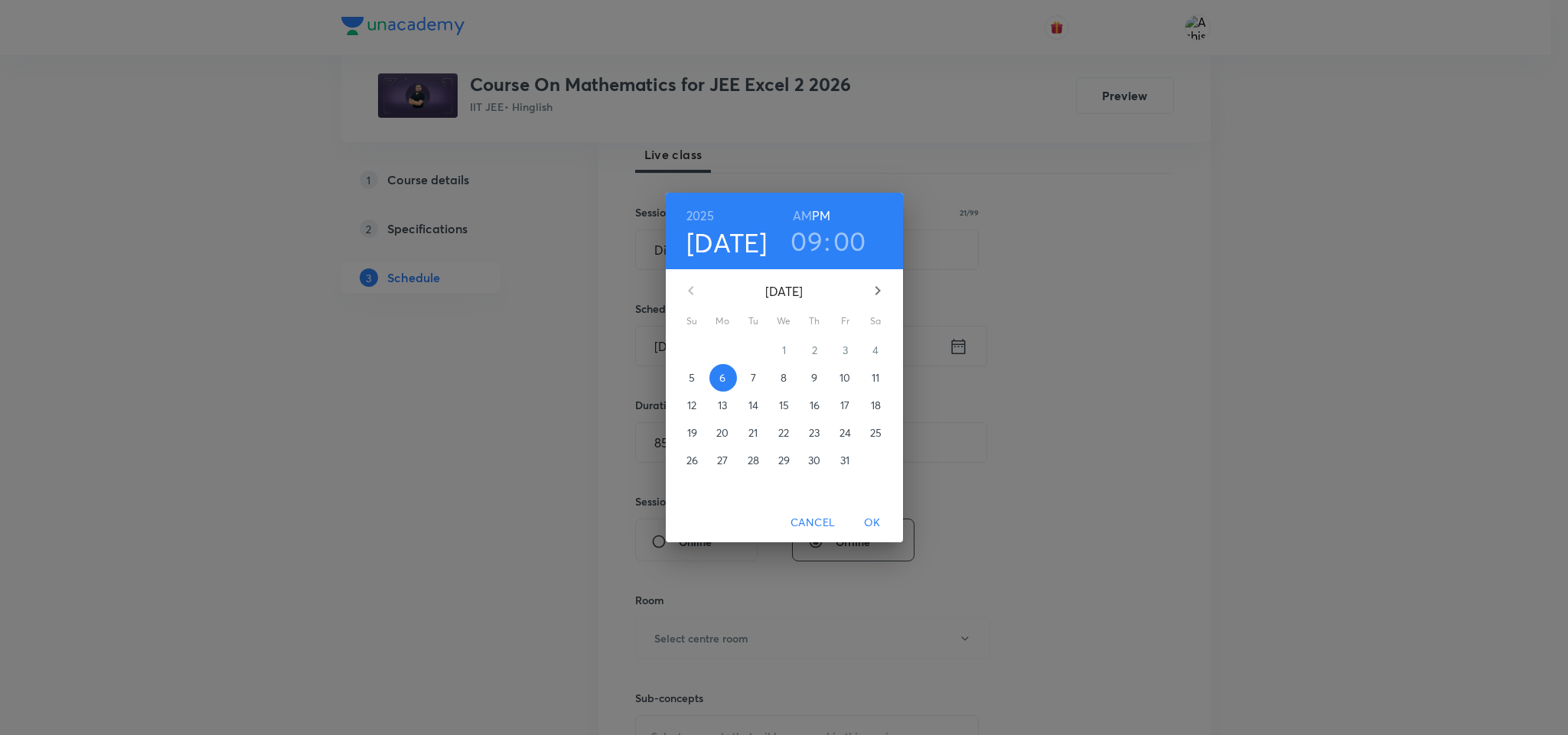
click at [801, 219] on h6 "AM" at bounding box center [802, 216] width 19 height 22
drag, startPoint x: 877, startPoint y: 533, endPoint x: 877, endPoint y: 519, distance: 14.0
click at [877, 528] on button "OK" at bounding box center [873, 523] width 49 height 28
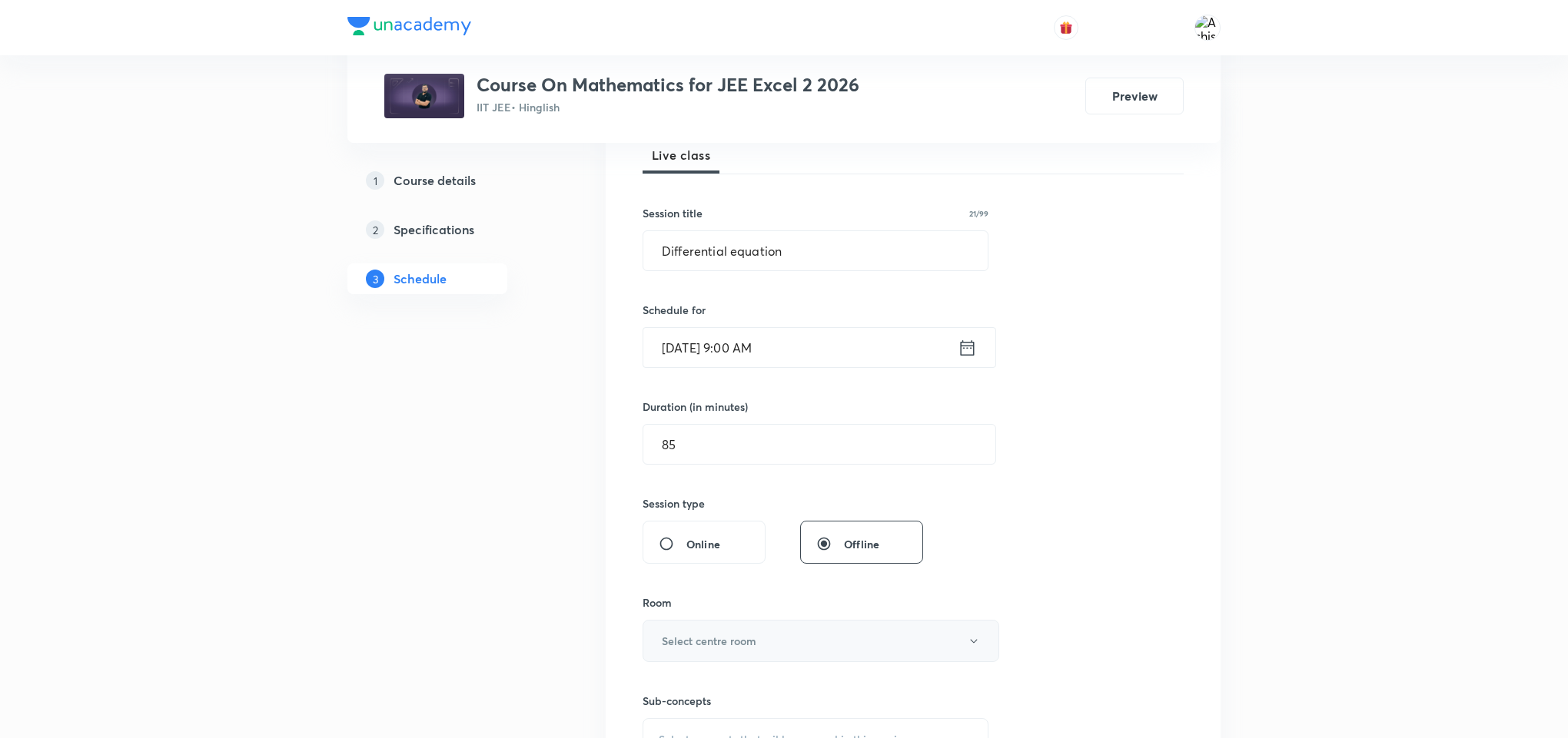
click at [723, 642] on h6 "Select centre room" at bounding box center [709, 641] width 94 height 16
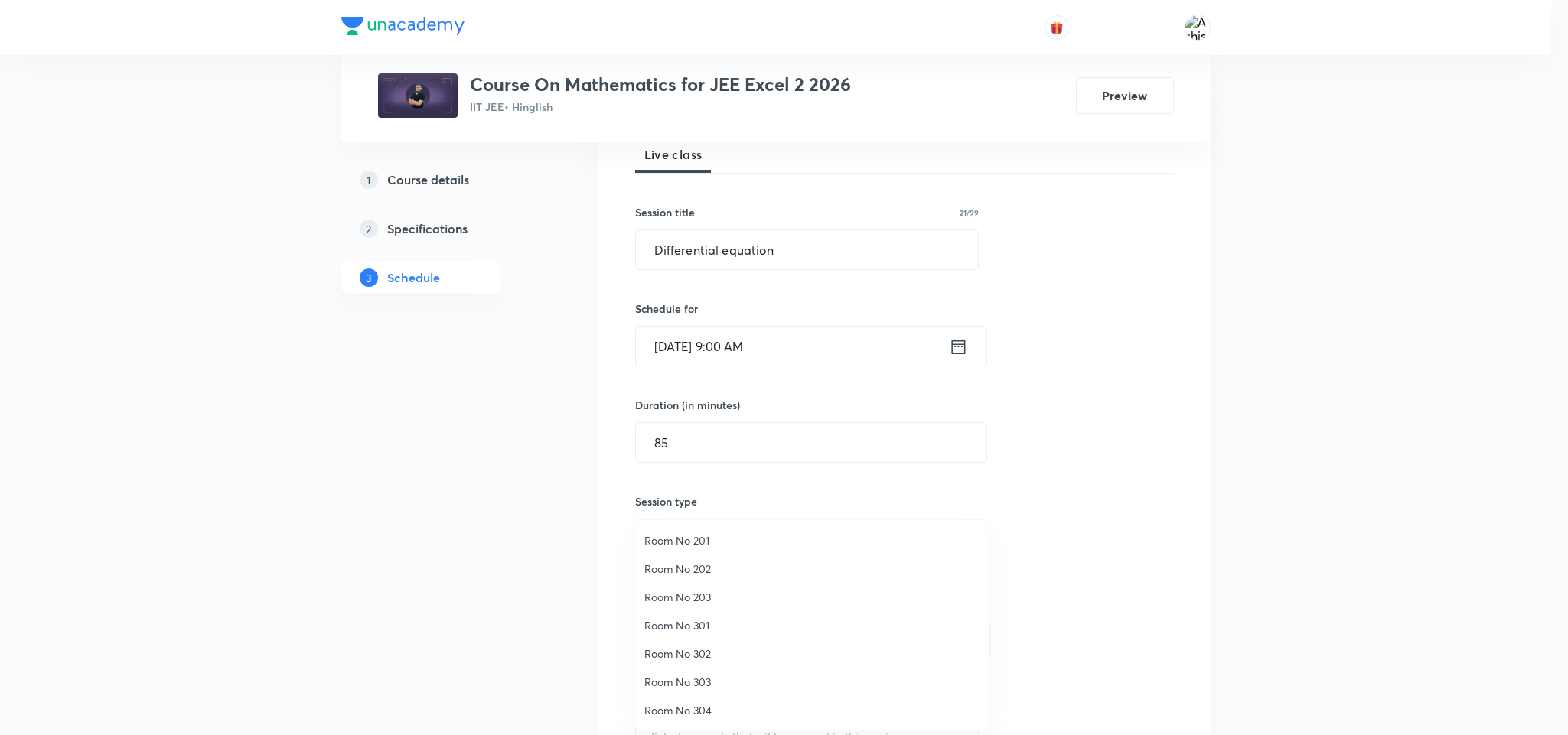
click at [694, 675] on span "Room No 303" at bounding box center [812, 683] width 335 height 16
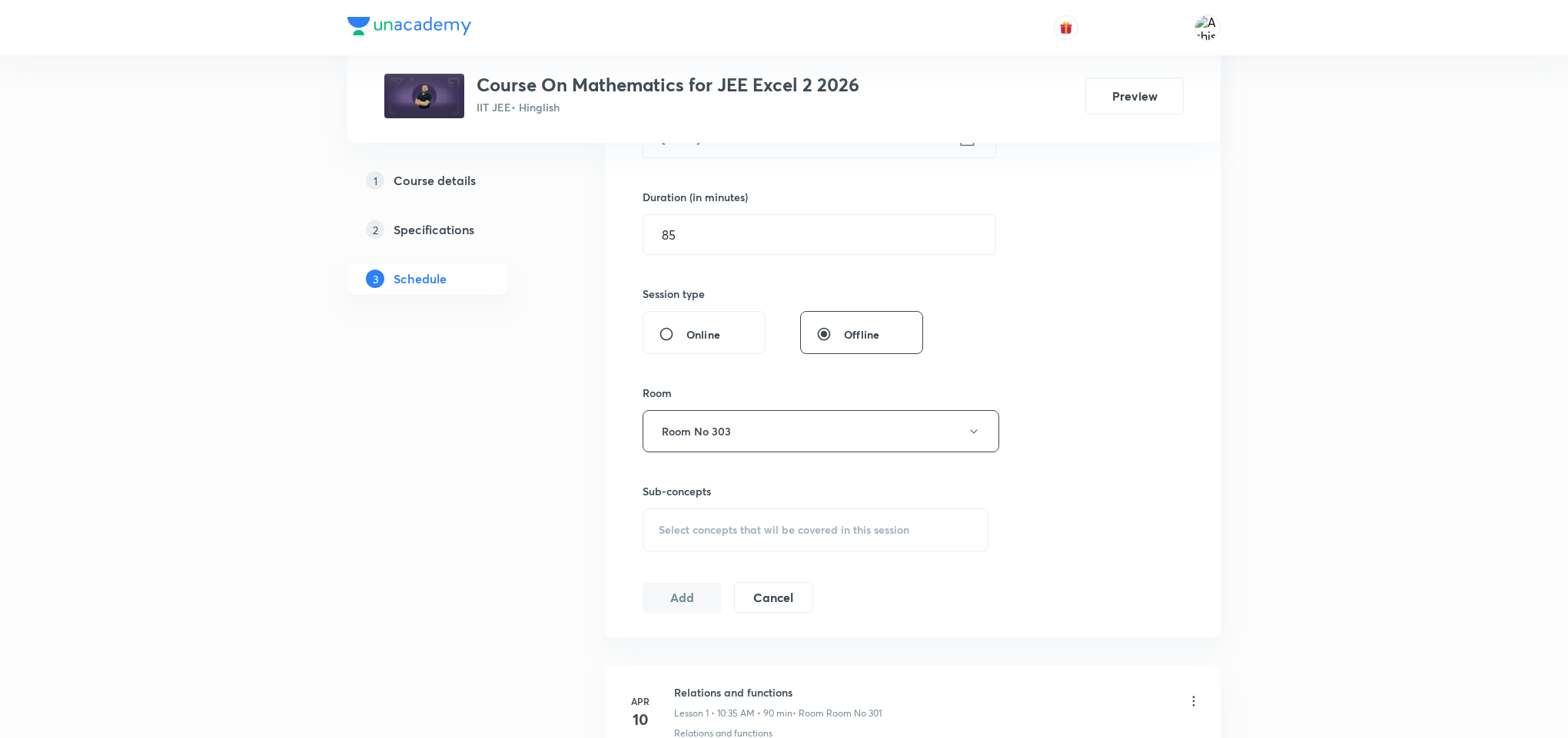
scroll to position [461, 0]
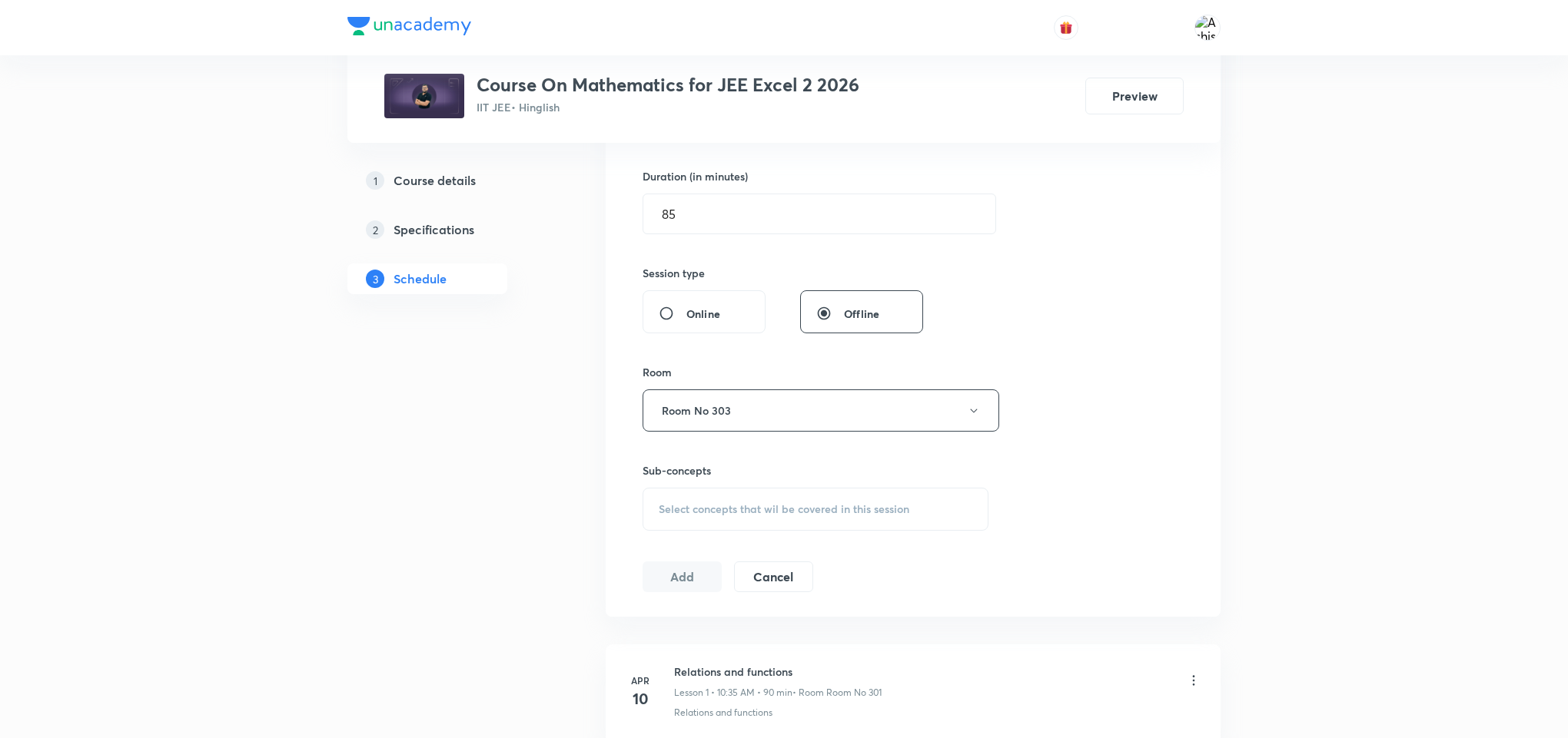
click at [696, 510] on span "Select concepts that wil be covered in this session" at bounding box center [784, 510] width 250 height 13
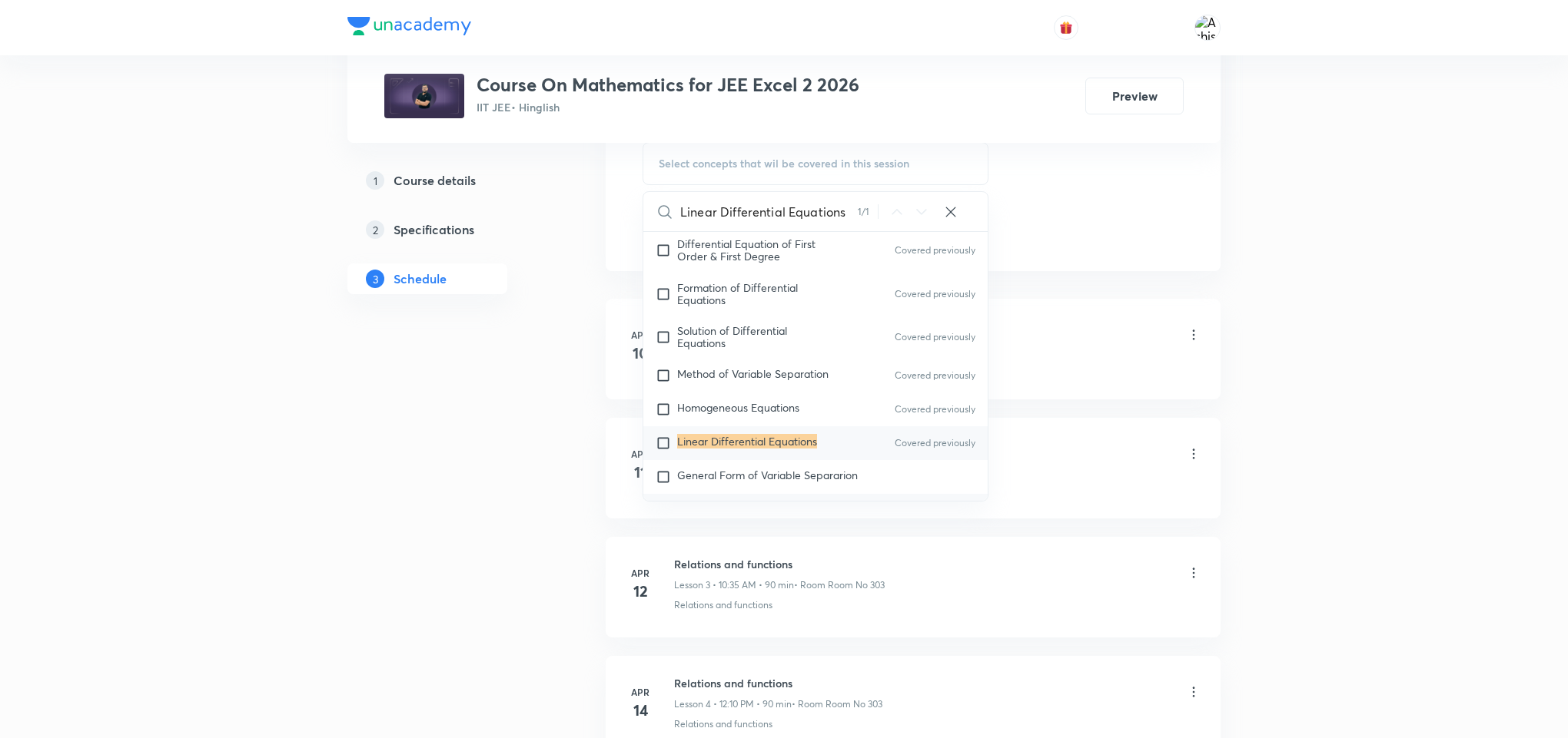
scroll to position [13668, 0]
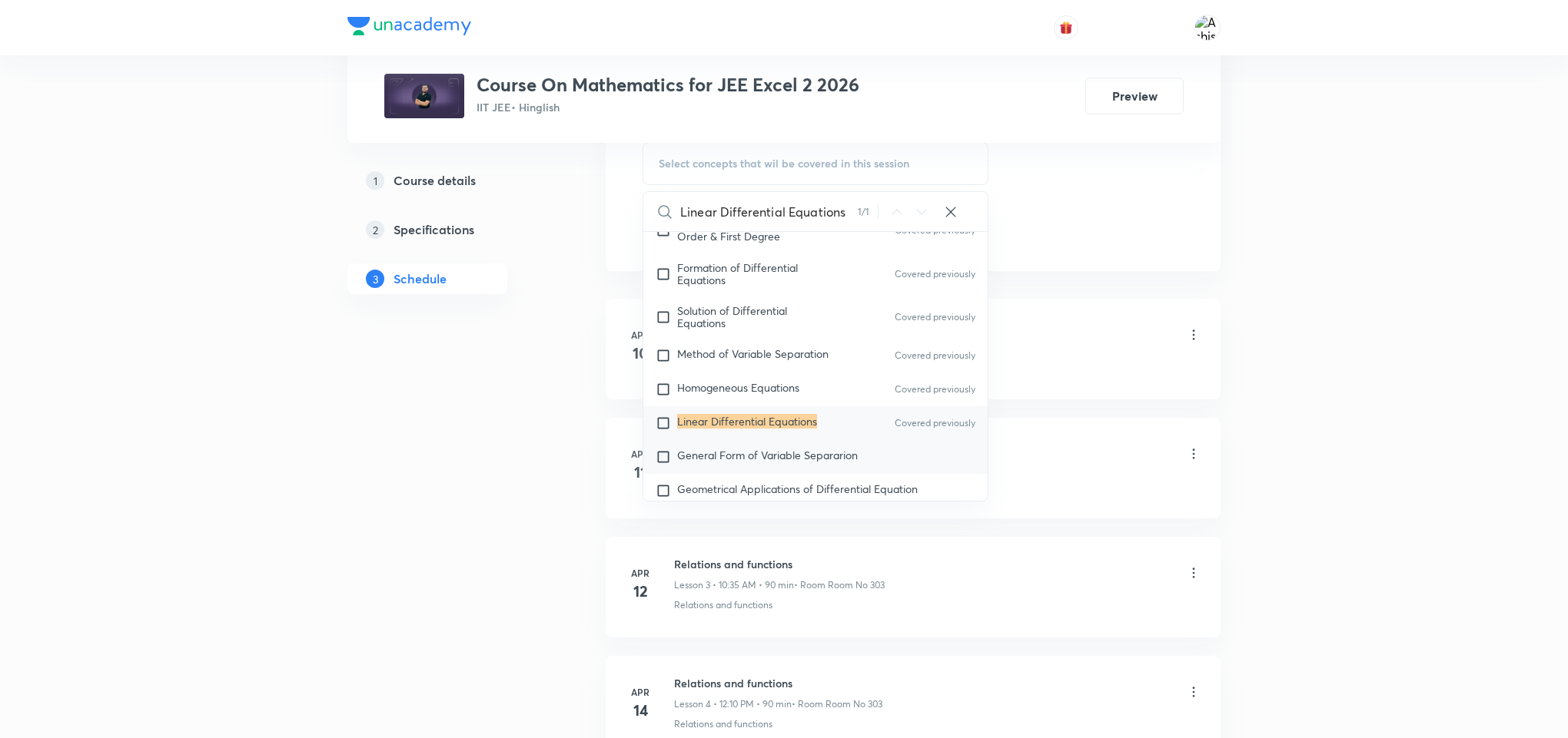
type input "Linear Differential Equations"
click at [755, 457] on span "General Form of Variable Separarion" at bounding box center [767, 455] width 180 height 15
checkbox input "true"
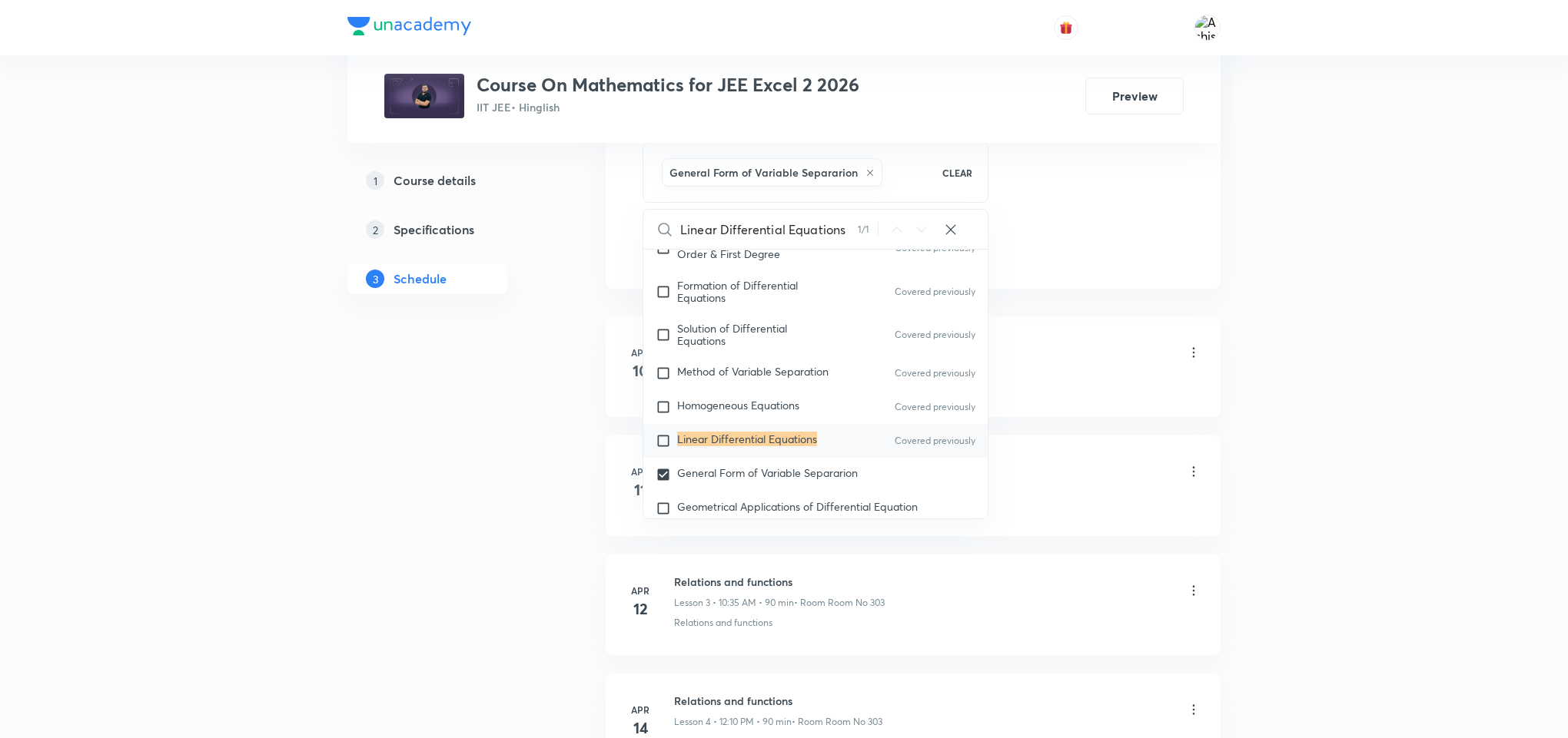
drag, startPoint x: 1112, startPoint y: 298, endPoint x: 755, endPoint y: 319, distance: 357.6
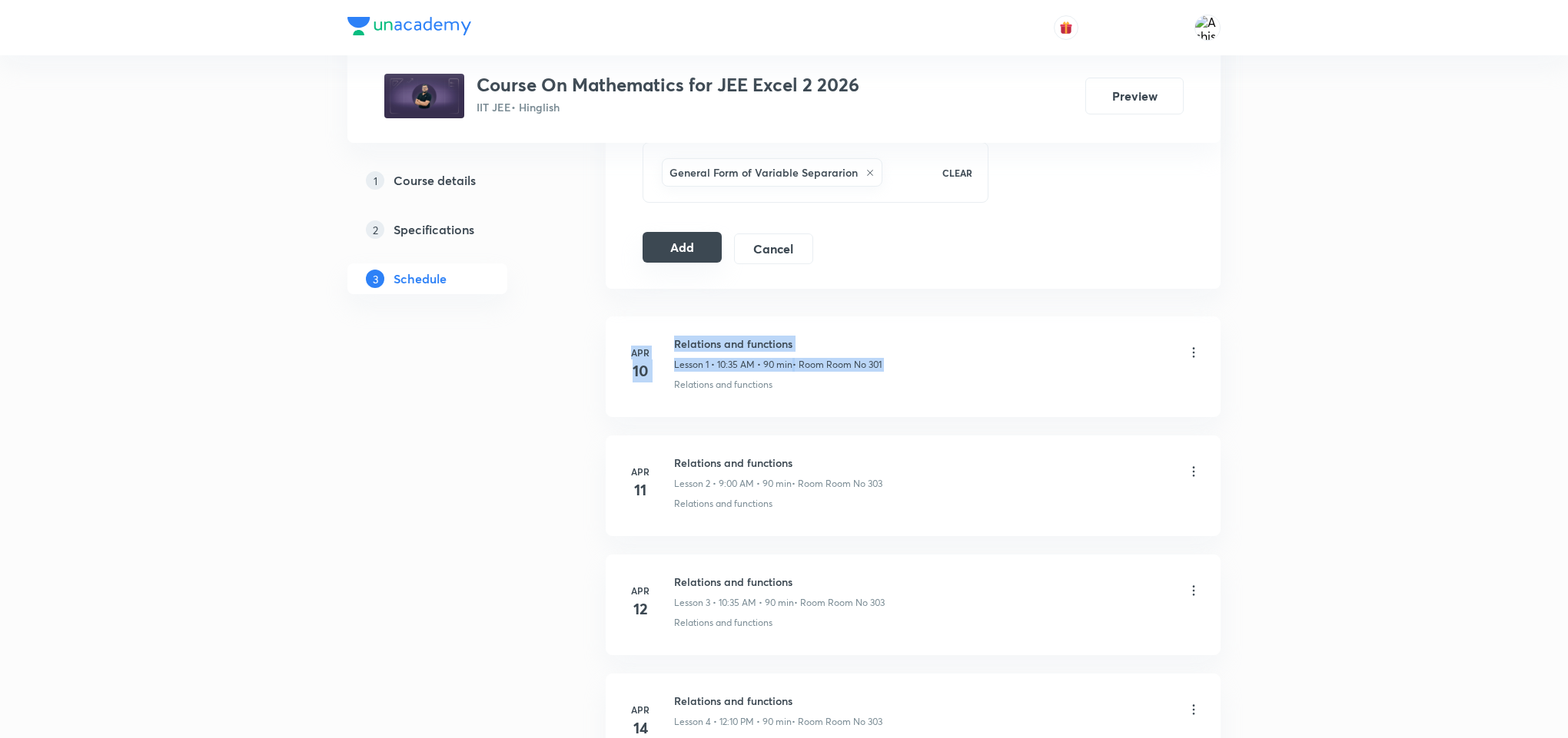
click at [672, 254] on button "Add" at bounding box center [681, 248] width 79 height 31
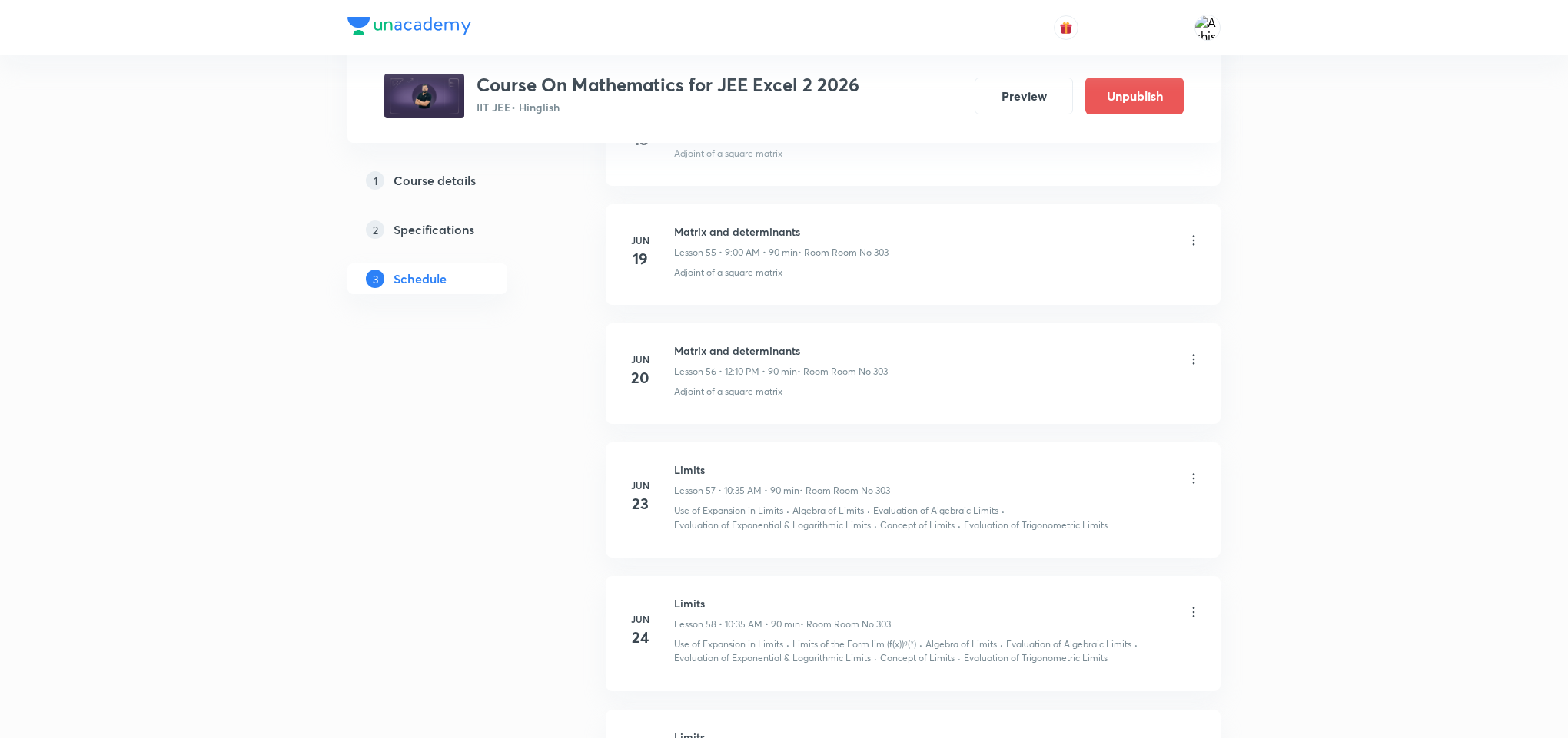
scroll to position [14074, 0]
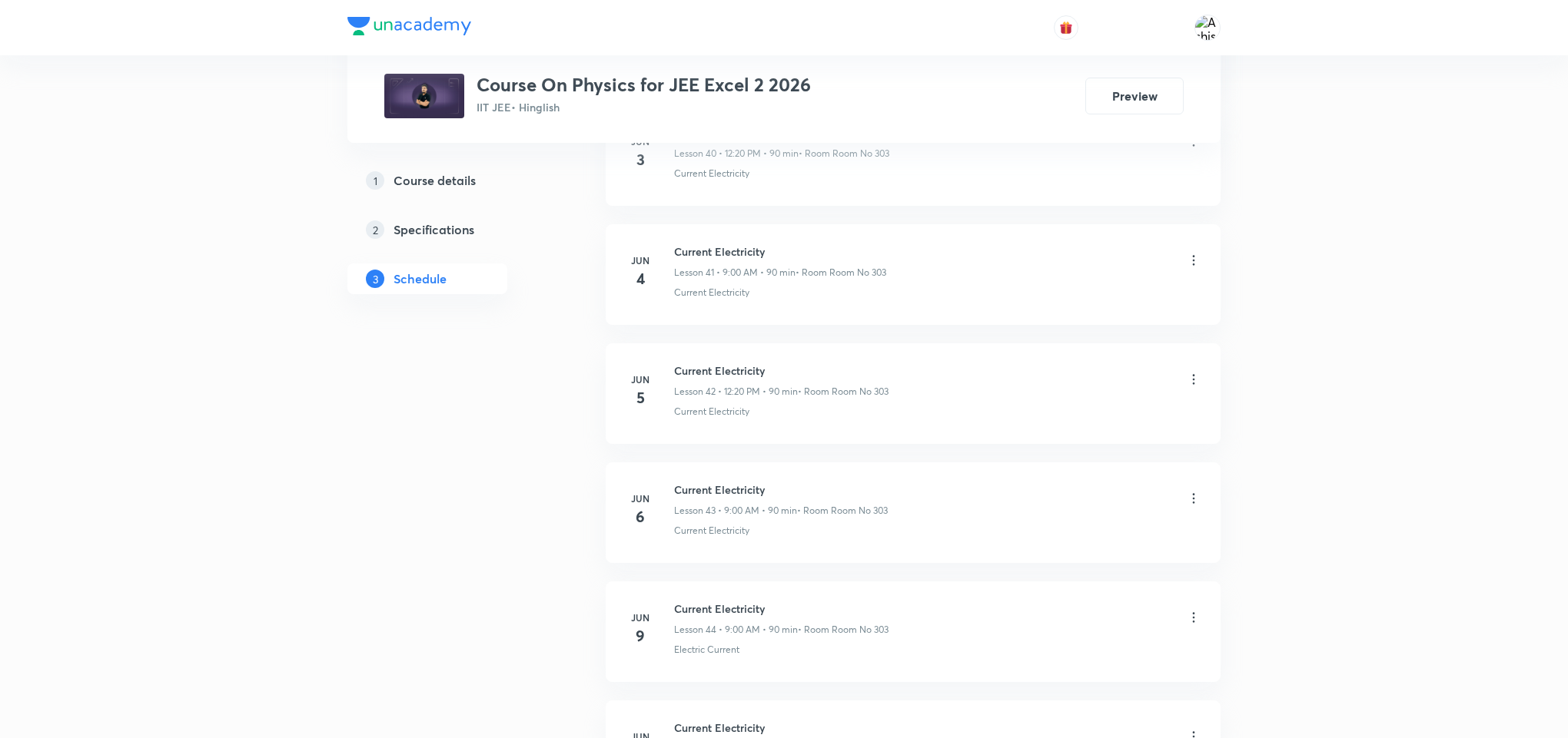
scroll to position [14066, 0]
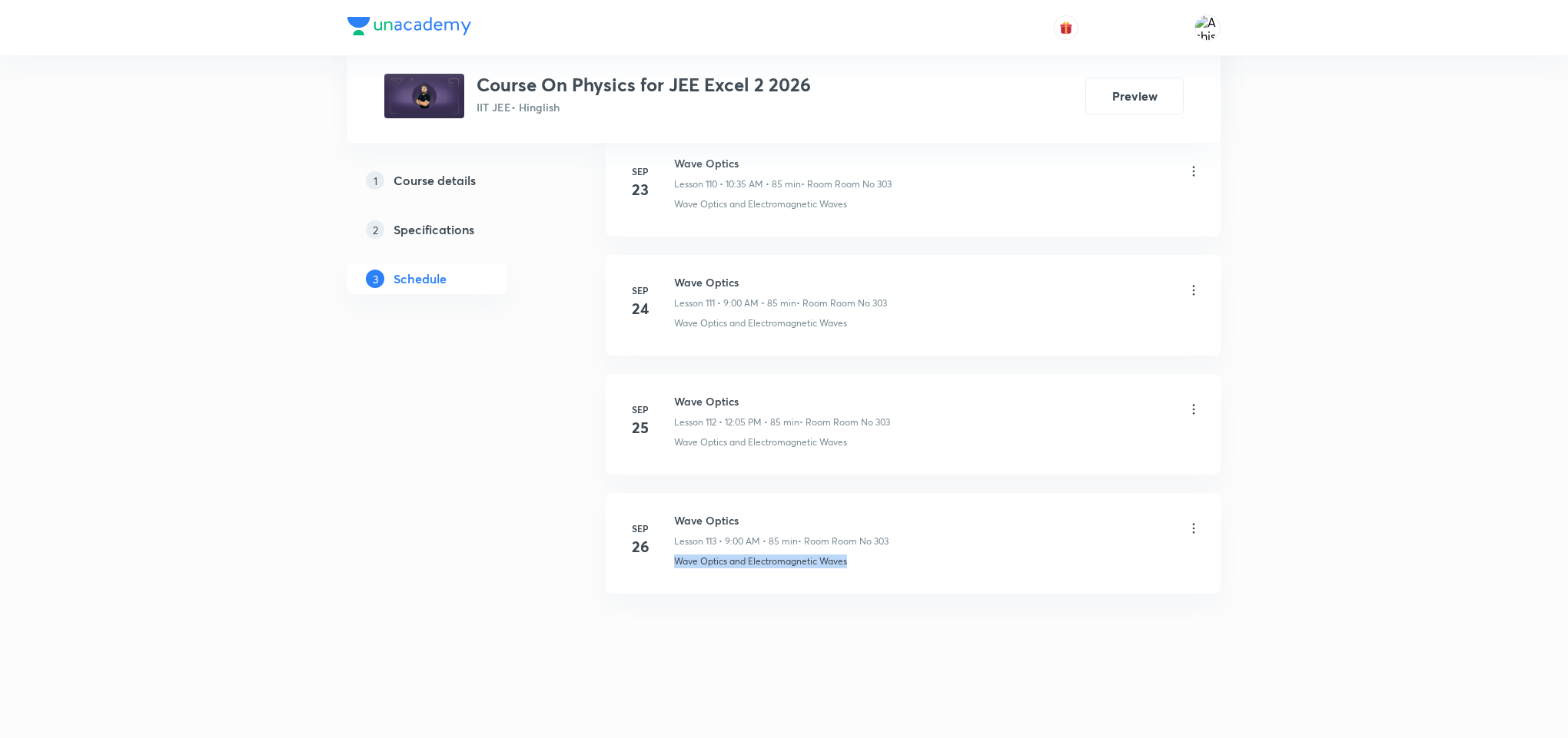
drag, startPoint x: 872, startPoint y: 566, endPoint x: 672, endPoint y: 605, distance: 203.8
drag, startPoint x: 859, startPoint y: 614, endPoint x: 853, endPoint y: 401, distance: 213.1
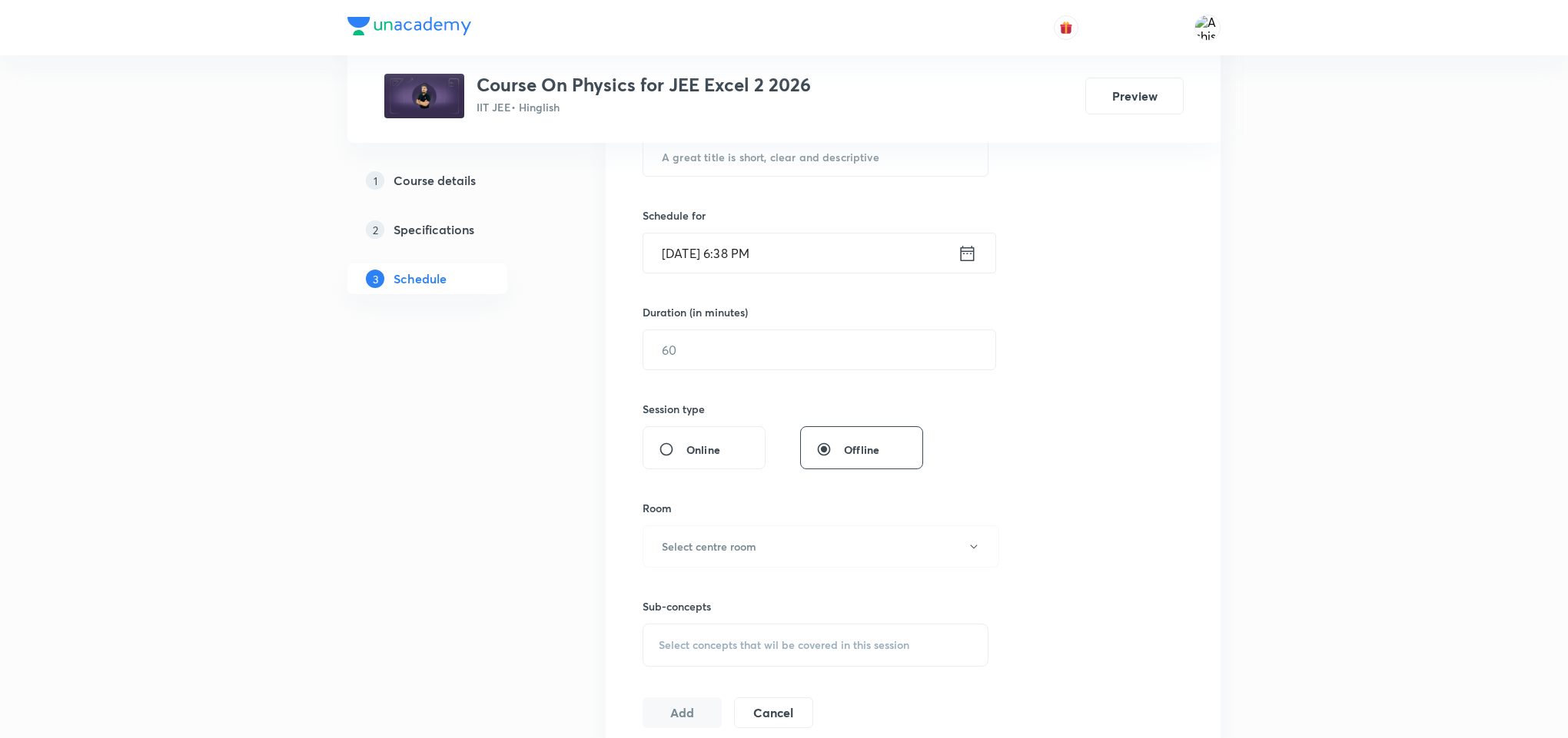
scroll to position [515, 0]
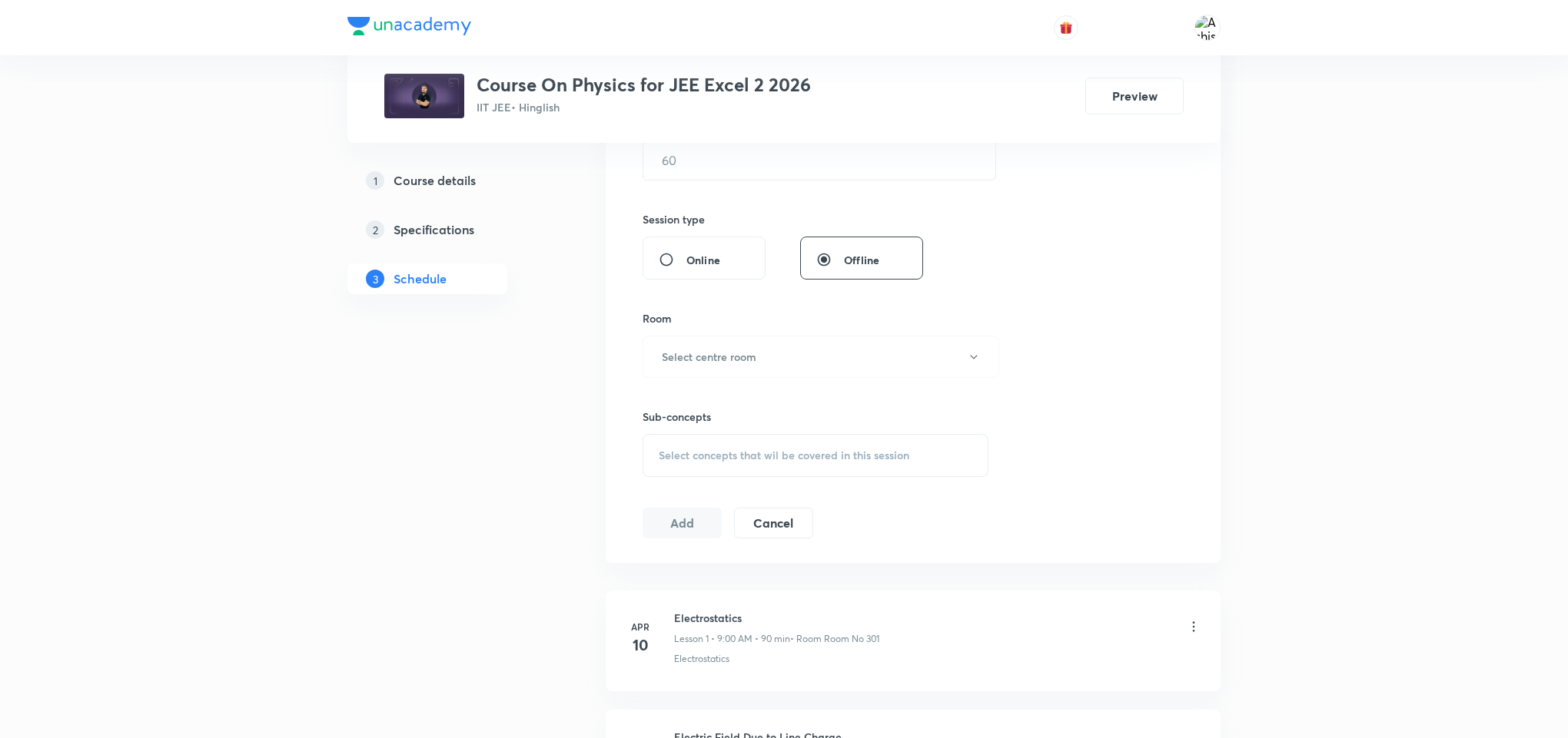
click at [740, 459] on span "Select concepts that wil be covered in this session" at bounding box center [784, 456] width 250 height 13
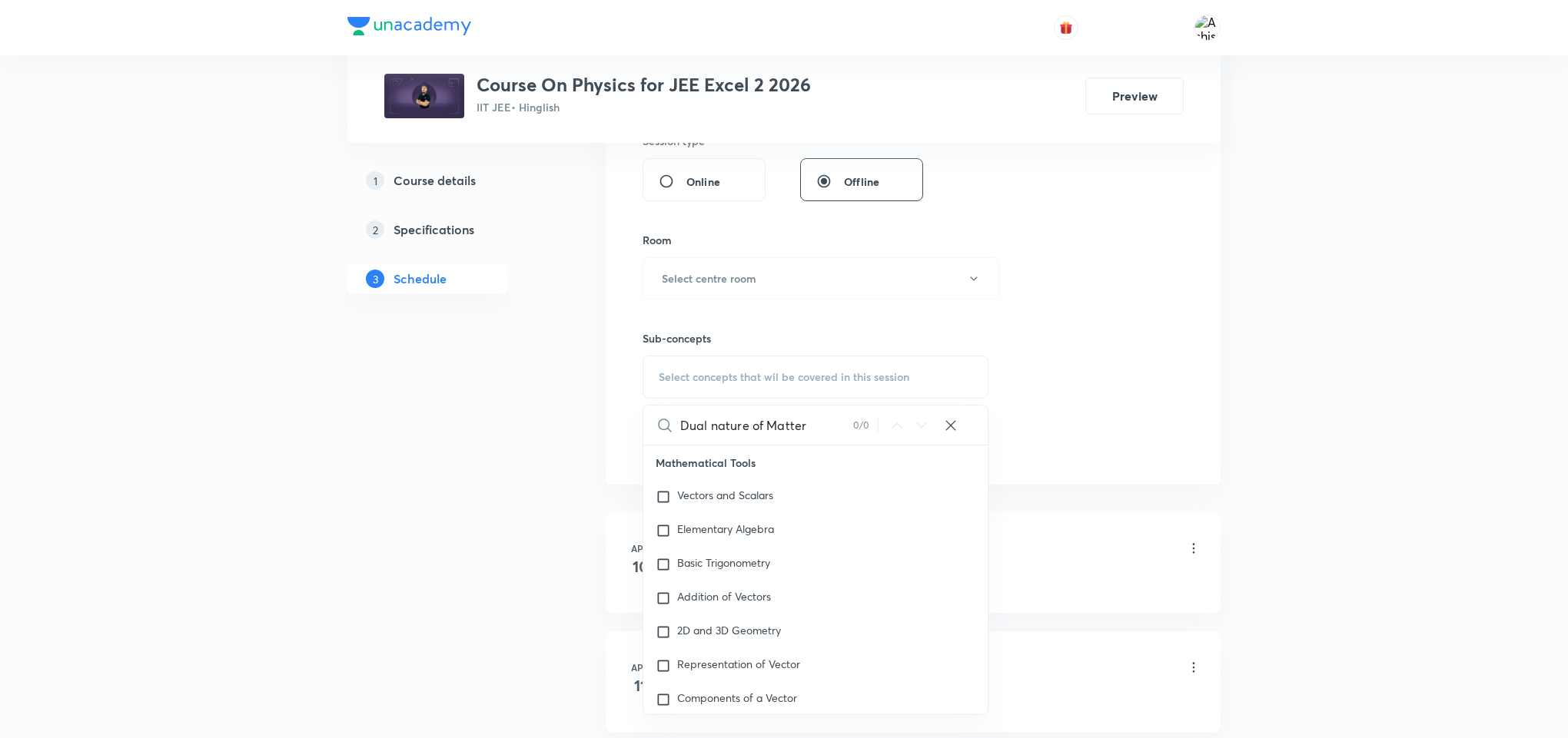
scroll to position [630, 0]
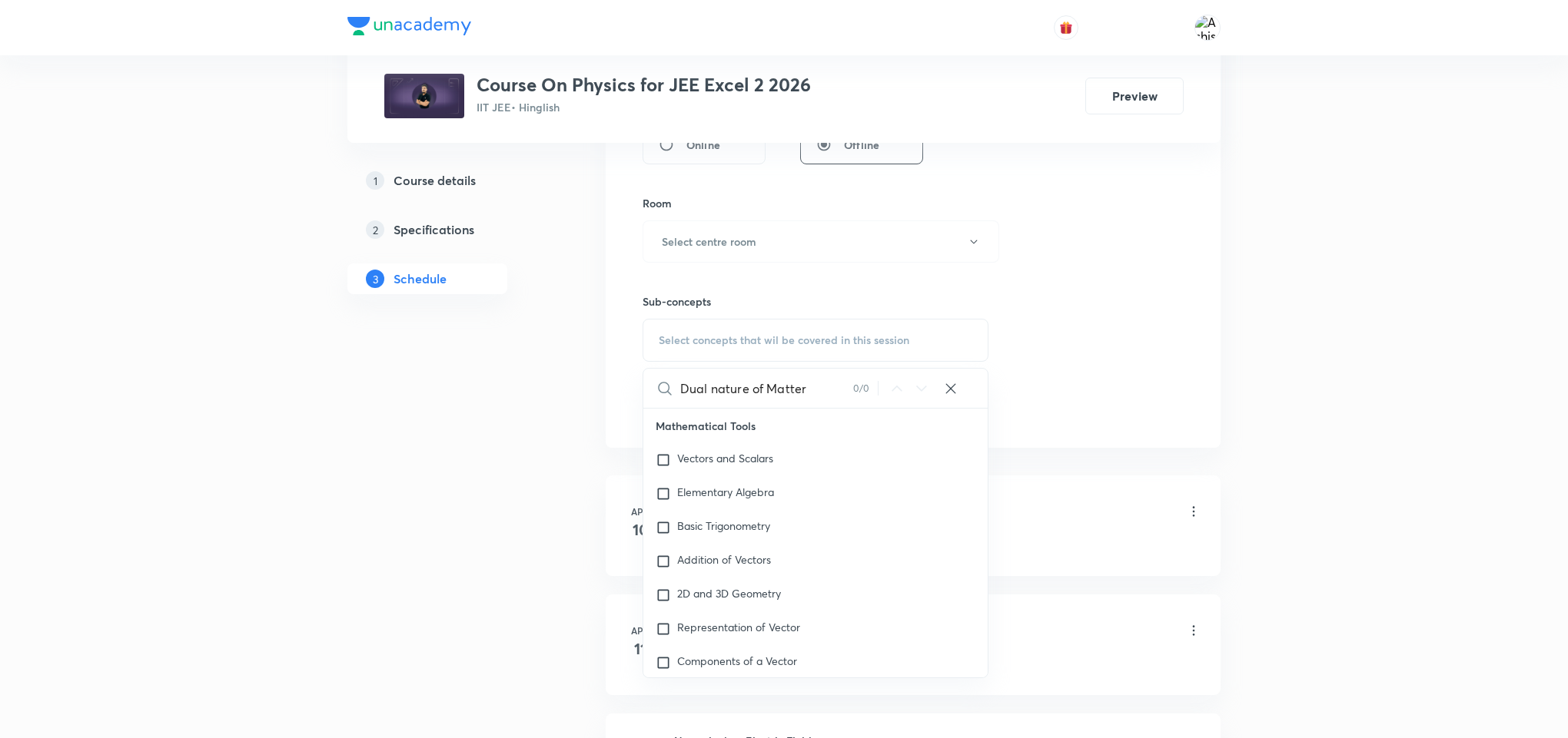
drag, startPoint x: 819, startPoint y: 392, endPoint x: 754, endPoint y: 396, distance: 65.1
click at [754, 396] on input "Dual nature of Matter" at bounding box center [766, 388] width 173 height 39
click at [710, 394] on input "Dual nature" at bounding box center [766, 388] width 173 height 39
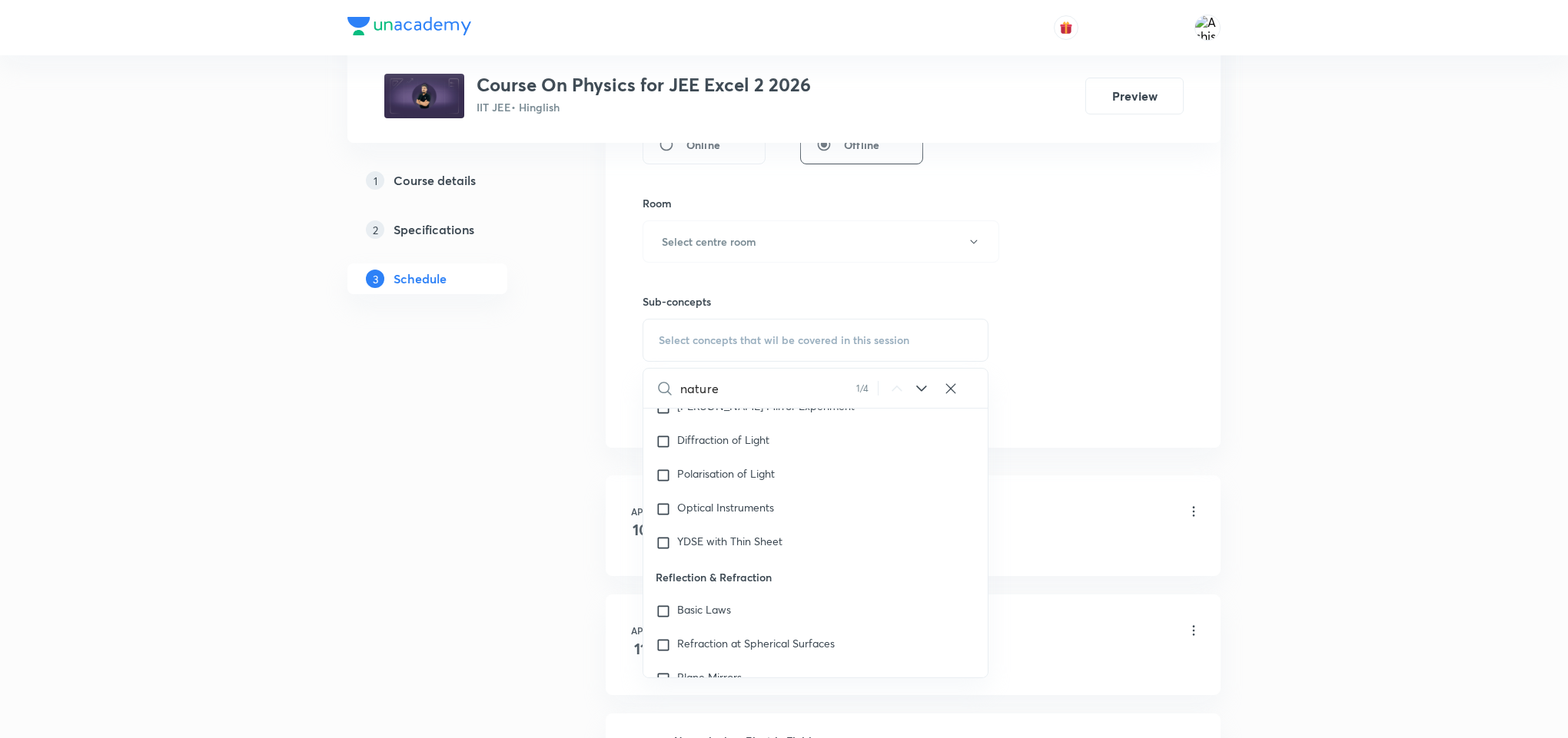
click at [916, 388] on icon at bounding box center [921, 389] width 18 height 18
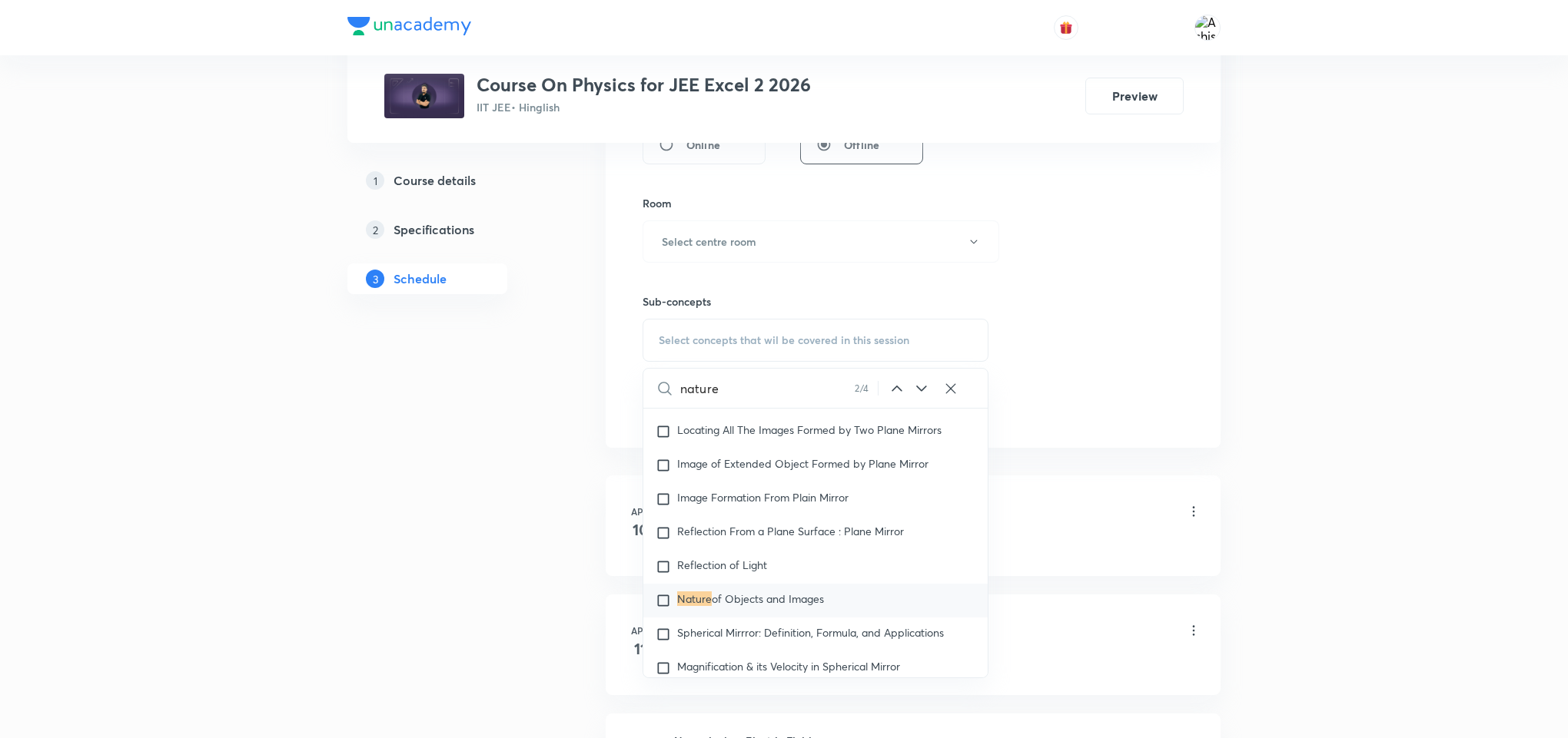
click at [916, 388] on icon at bounding box center [921, 389] width 18 height 18
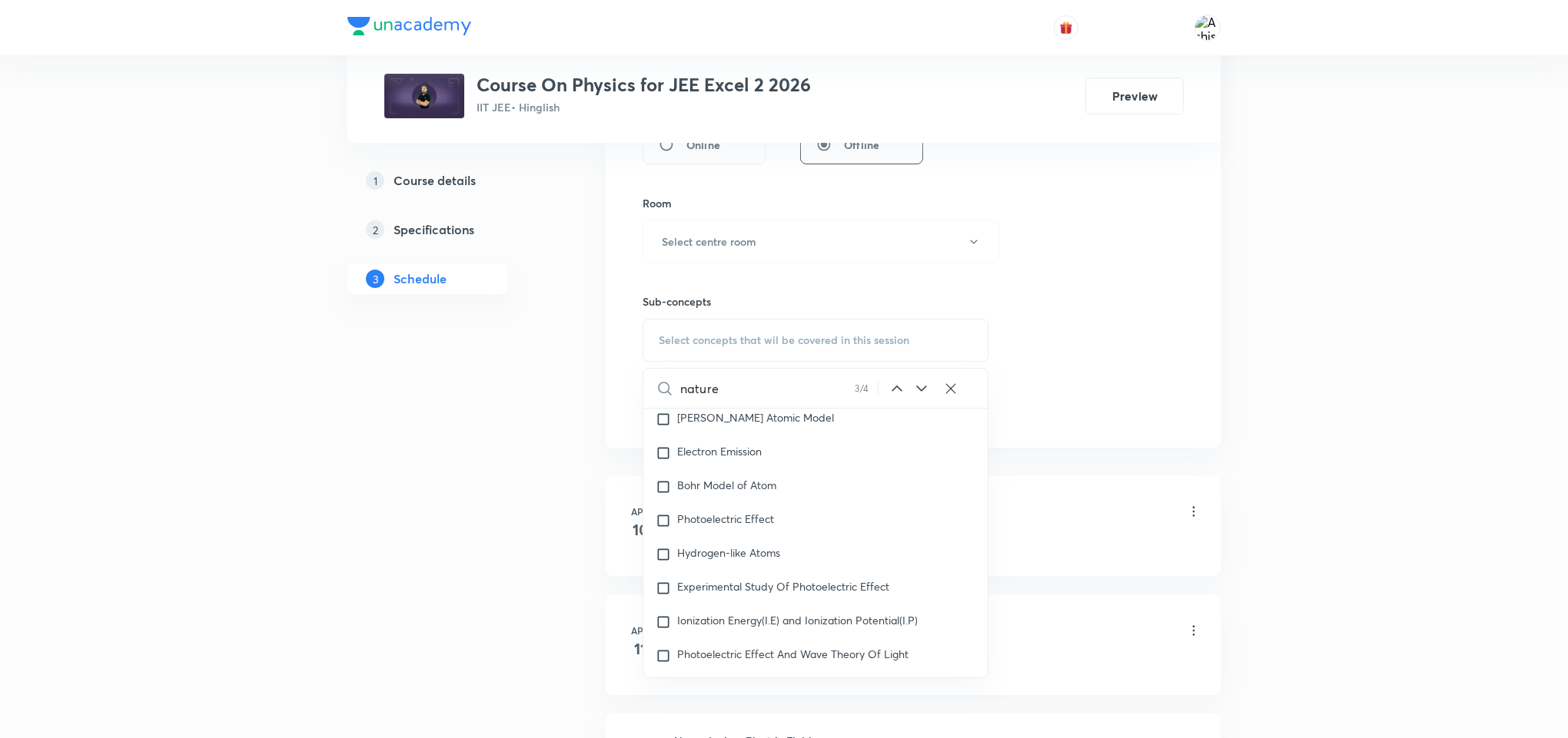
scroll to position [21922, 0]
click at [915, 390] on icon at bounding box center [921, 389] width 18 height 18
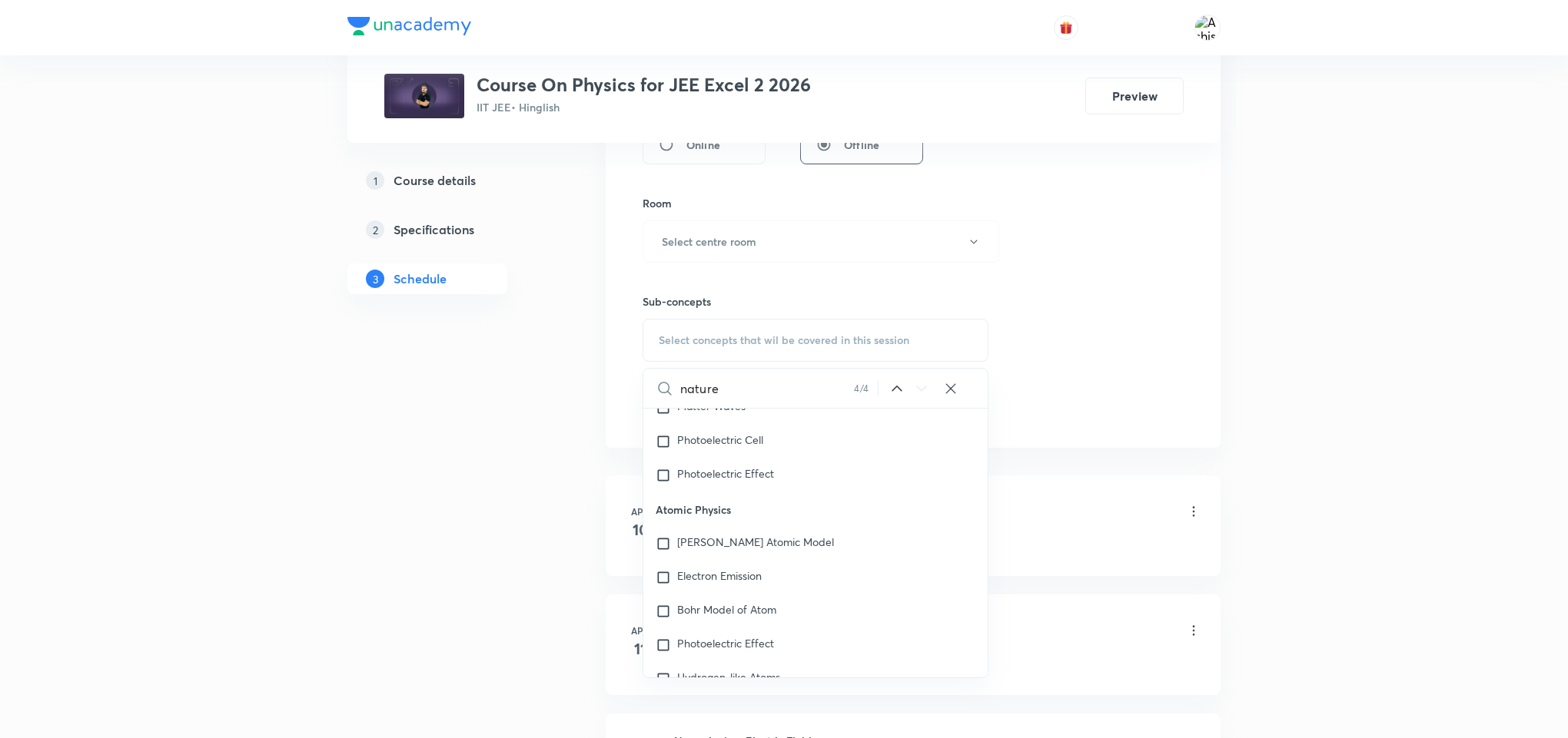
scroll to position [21758, 0]
click at [695, 396] on input "nature" at bounding box center [767, 388] width 174 height 39
paste input "Dual nature of Matter"
click at [707, 394] on input "Dual nature of Matter" at bounding box center [766, 388] width 173 height 39
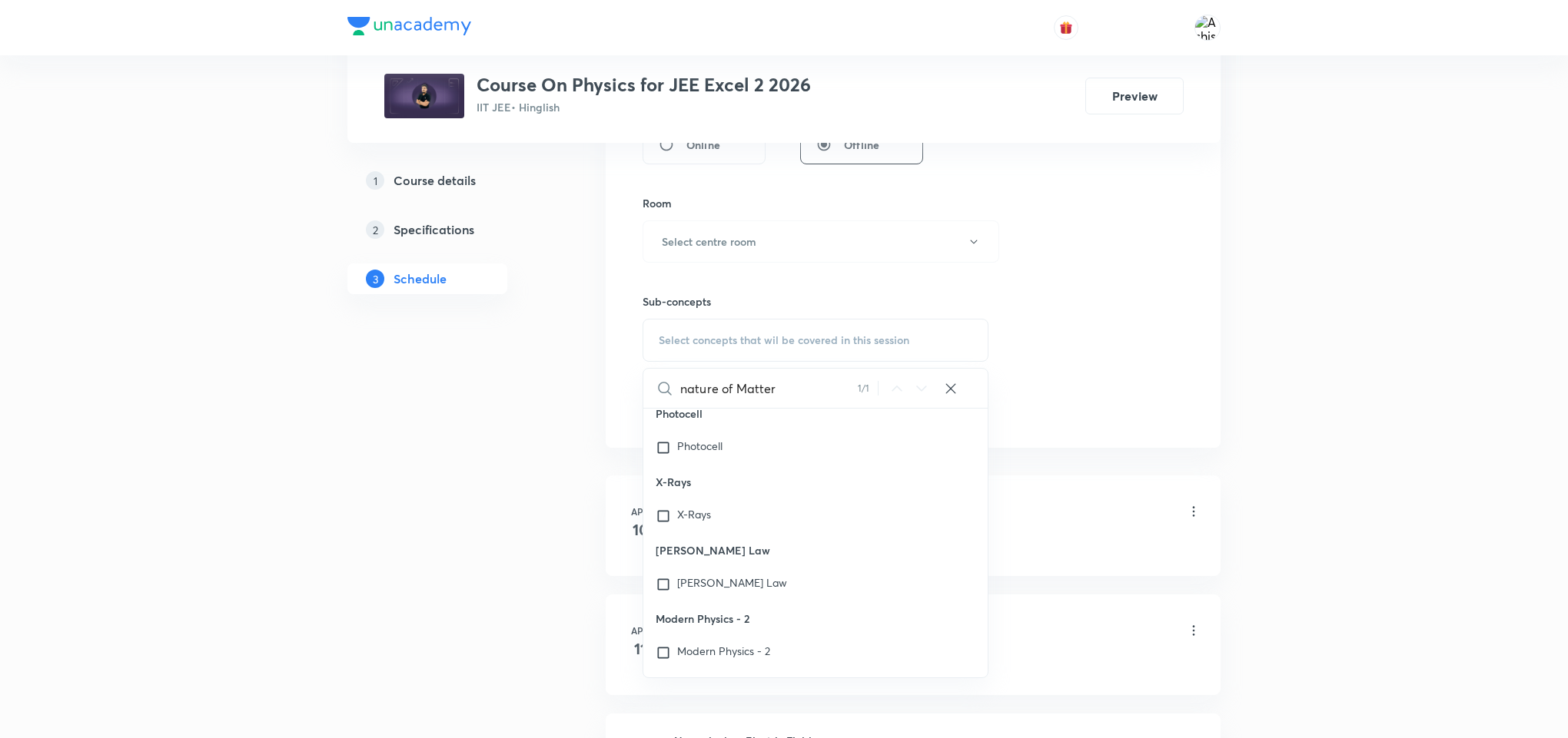
scroll to position [41807, 0]
click at [914, 398] on icon at bounding box center [921, 389] width 18 height 18
click at [784, 402] on input "nature of Matter" at bounding box center [769, 388] width 178 height 39
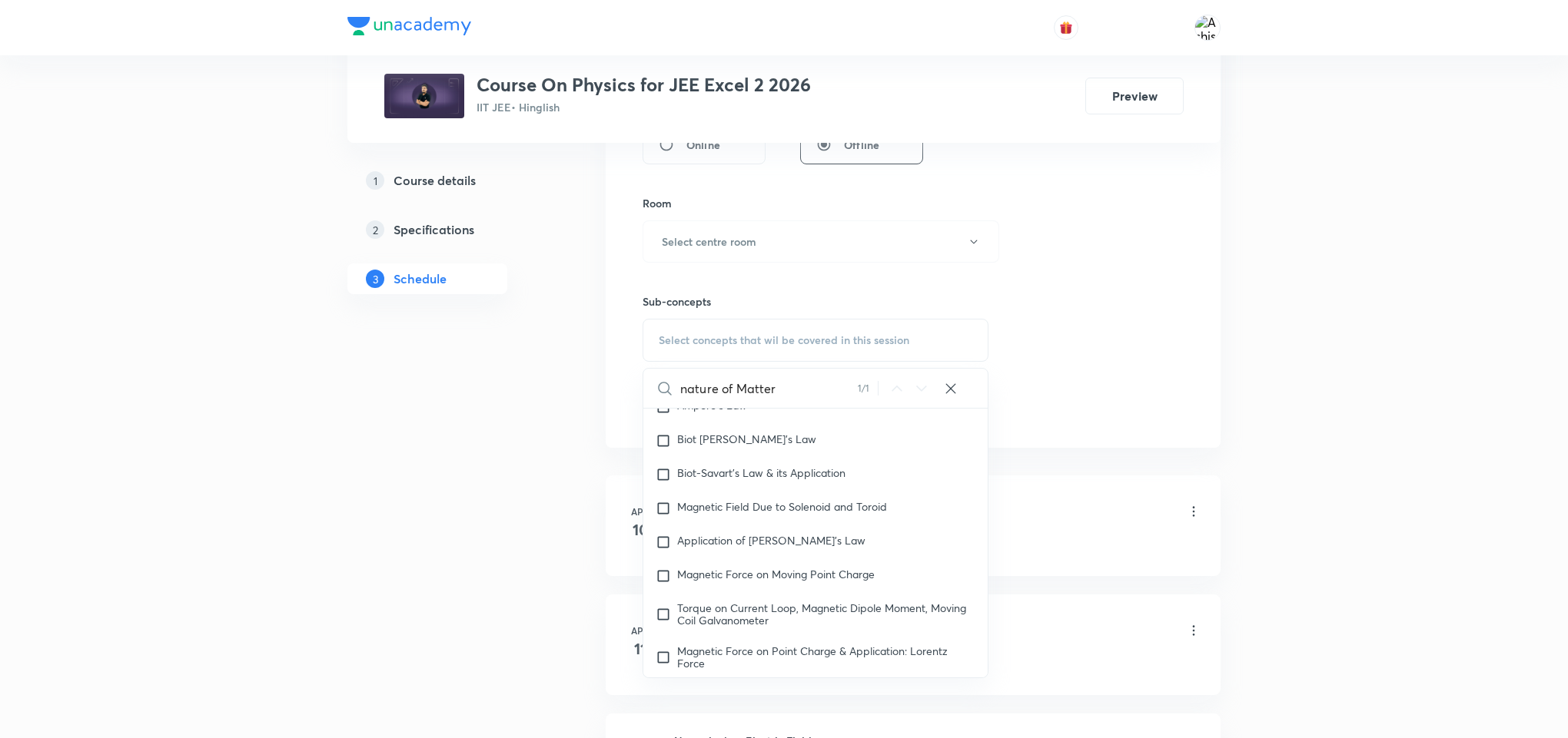
scroll to position [18878, 0]
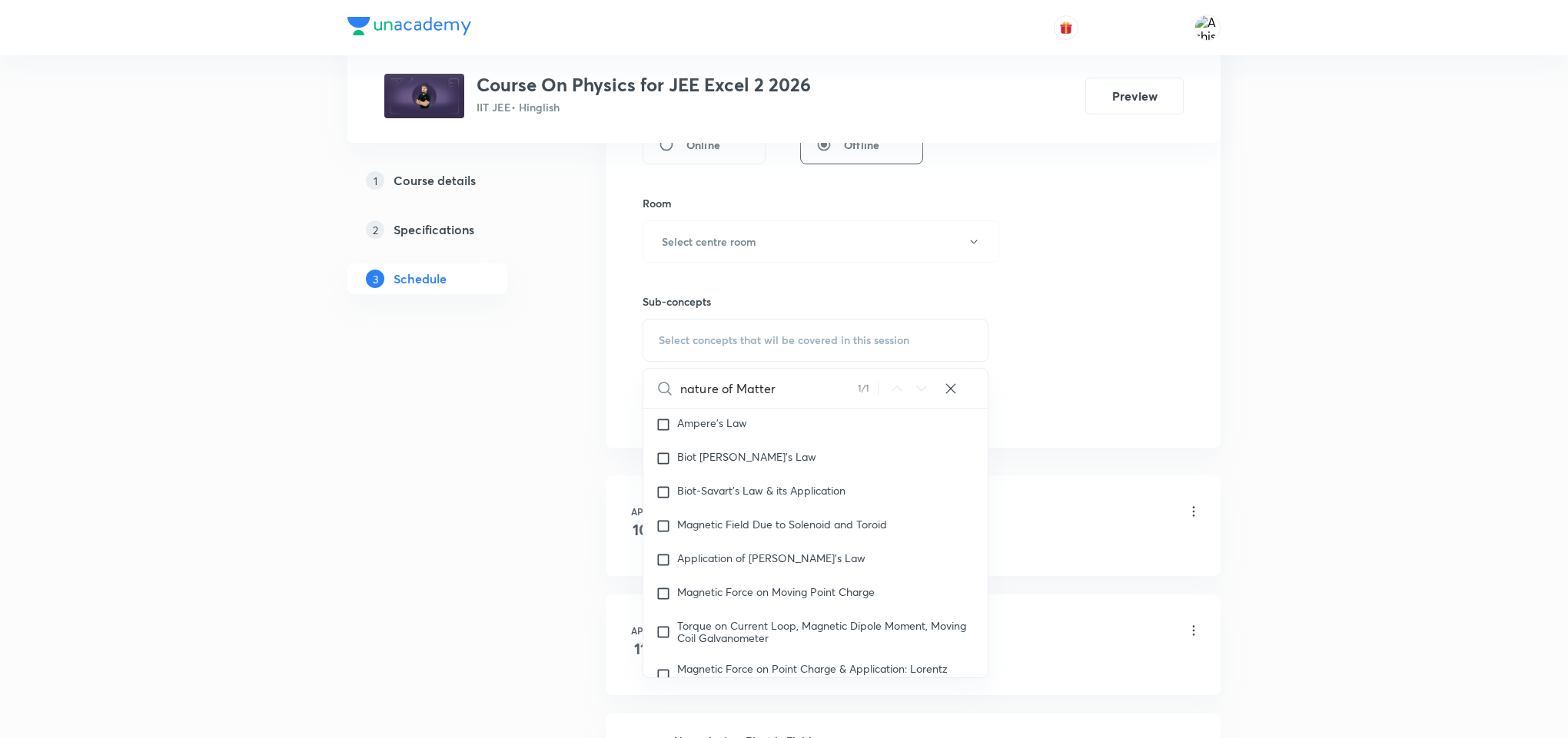
click at [733, 395] on input "nature of Matter" at bounding box center [769, 388] width 178 height 39
paste input "wave-particle duality"
drag, startPoint x: 810, startPoint y: 392, endPoint x: 740, endPoint y: 406, distance: 71.4
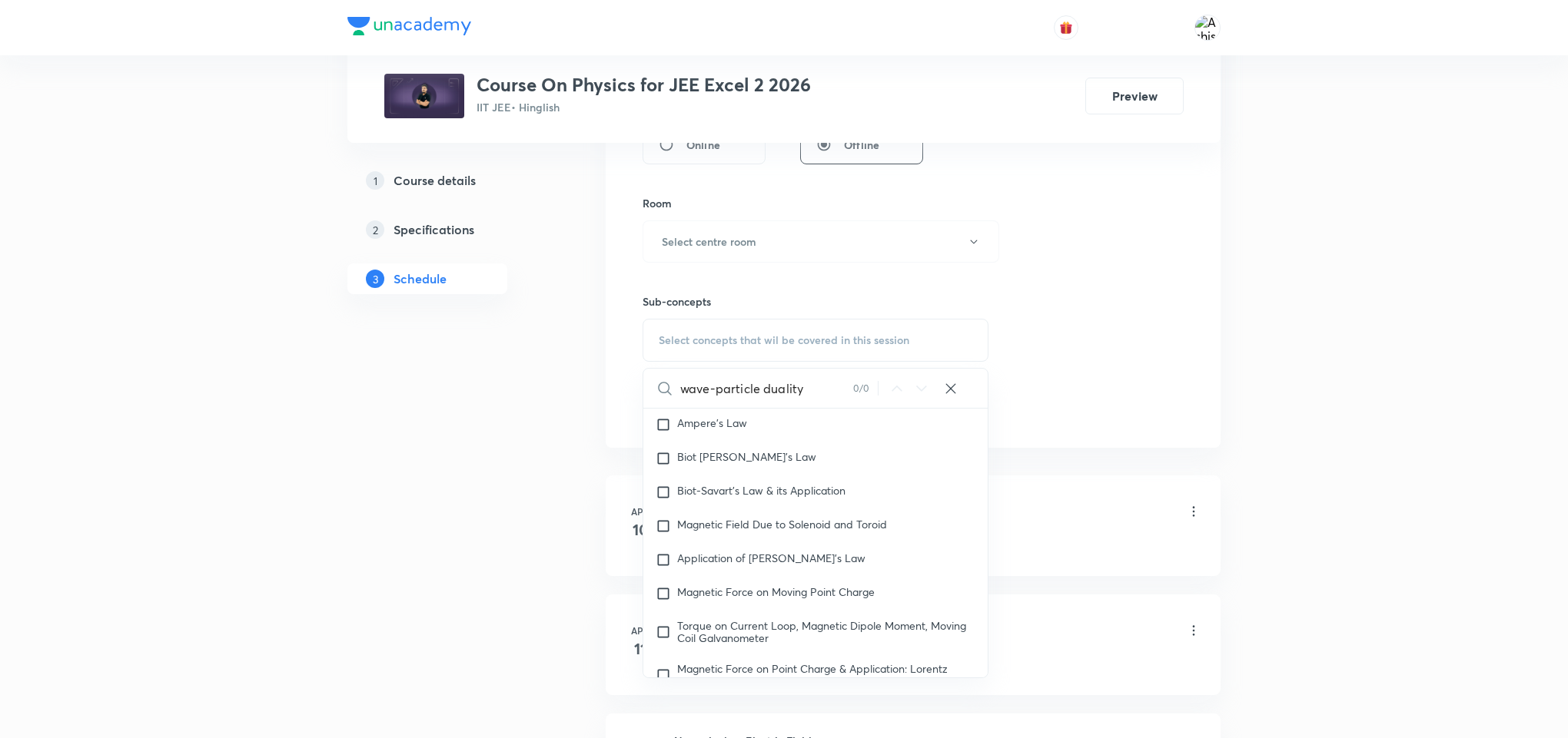
click at [734, 404] on input "wave-particle duality" at bounding box center [766, 388] width 173 height 39
click at [710, 393] on input "wave-particle duality" at bounding box center [766, 388] width 173 height 39
click at [713, 395] on input "wave-particle duality" at bounding box center [766, 388] width 173 height 39
click at [713, 400] on input "particle duality" at bounding box center [766, 388] width 173 height 39
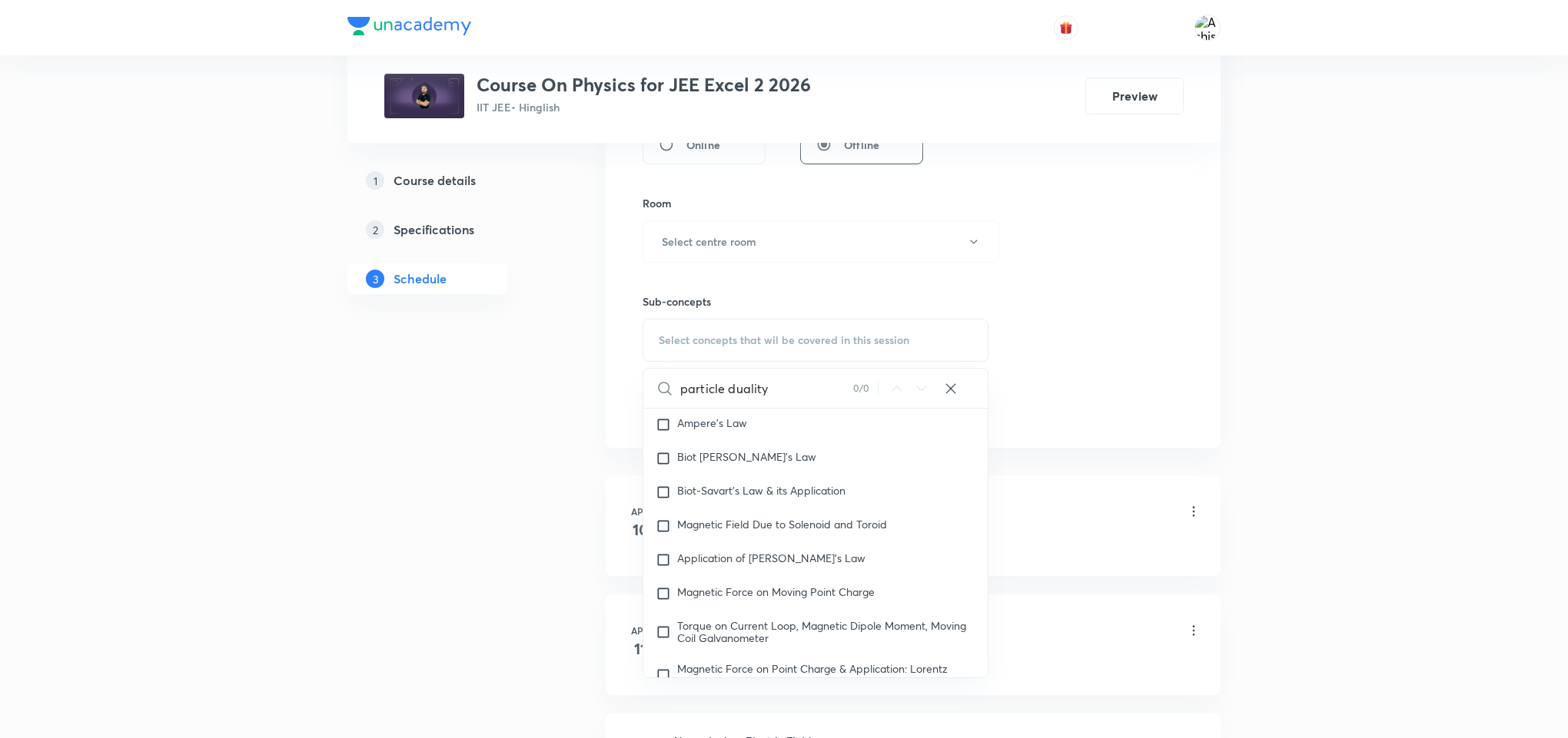
type input "duality"
click at [696, 394] on input "duality" at bounding box center [766, 388] width 173 height 39
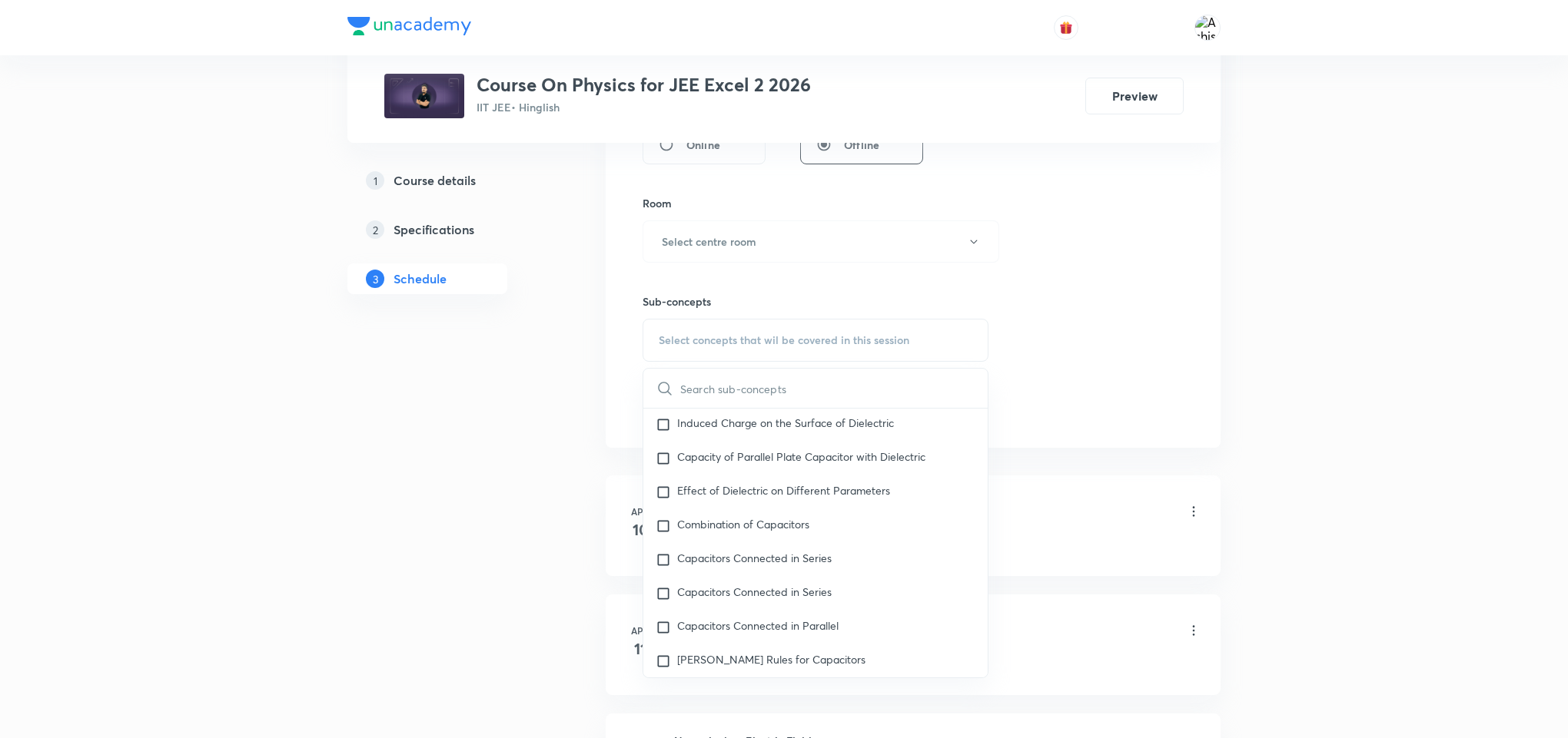
scroll to position [16090, 0]
click at [1068, 369] on div "Session 114 Live class Session title 0/99 ​ Schedule for Oct 5, 2025, 6:38 PM ​…" at bounding box center [912, 63] width 541 height 722
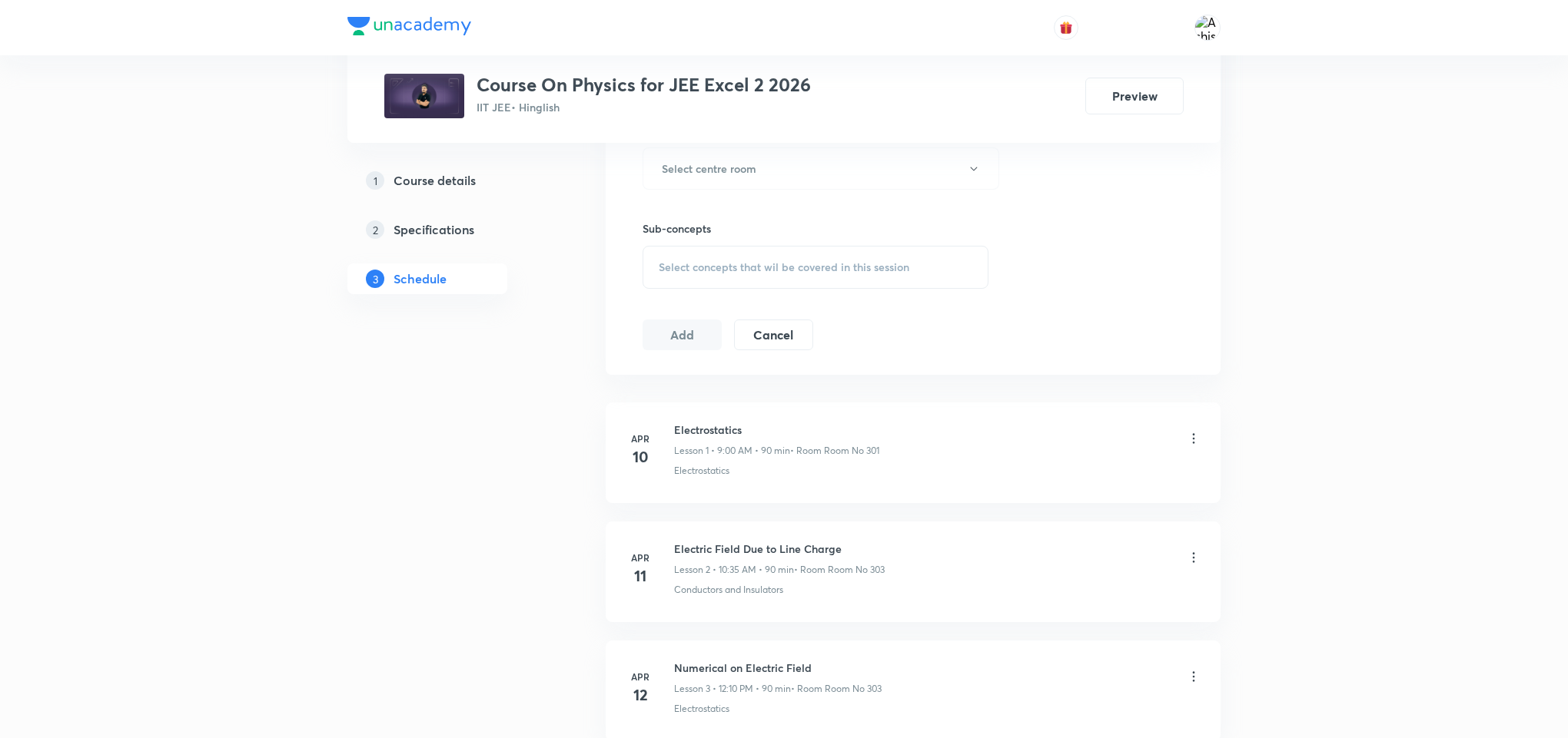
scroll to position [577, 0]
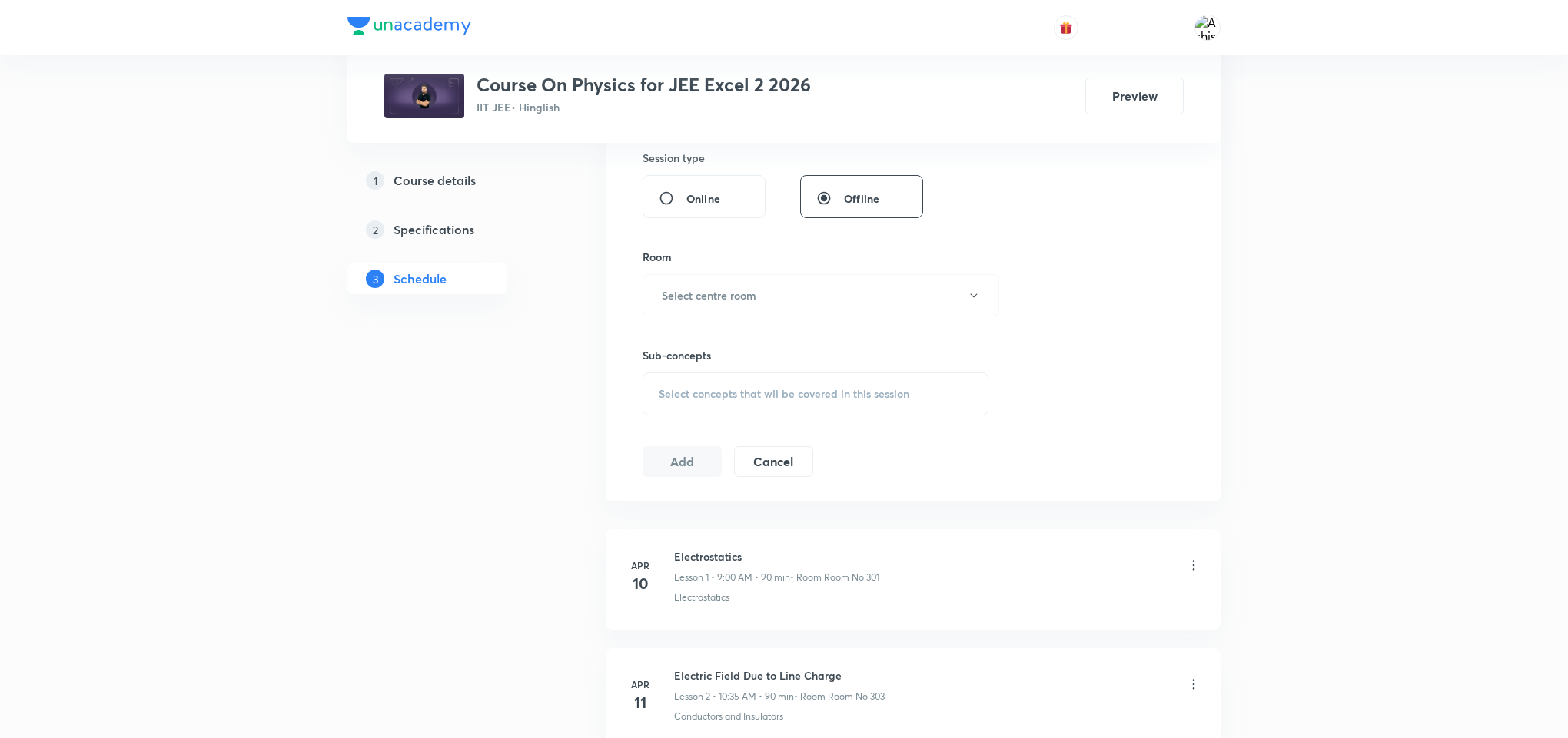
click at [754, 383] on div "Select concepts that wil be covered in this session" at bounding box center [814, 393] width 346 height 43
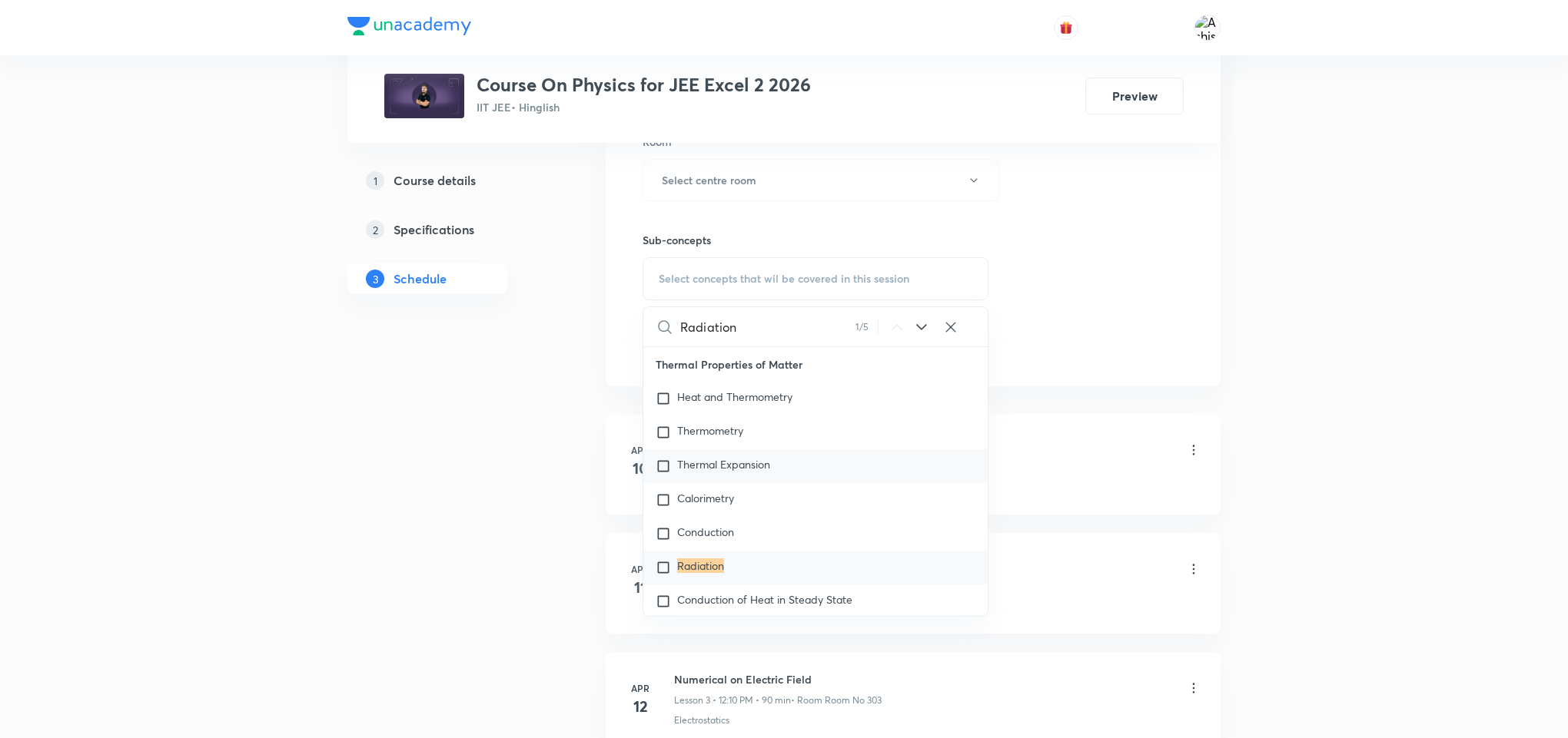
scroll to position [20316, 0]
type input "Radiation"
click at [920, 330] on icon at bounding box center [921, 327] width 18 height 18
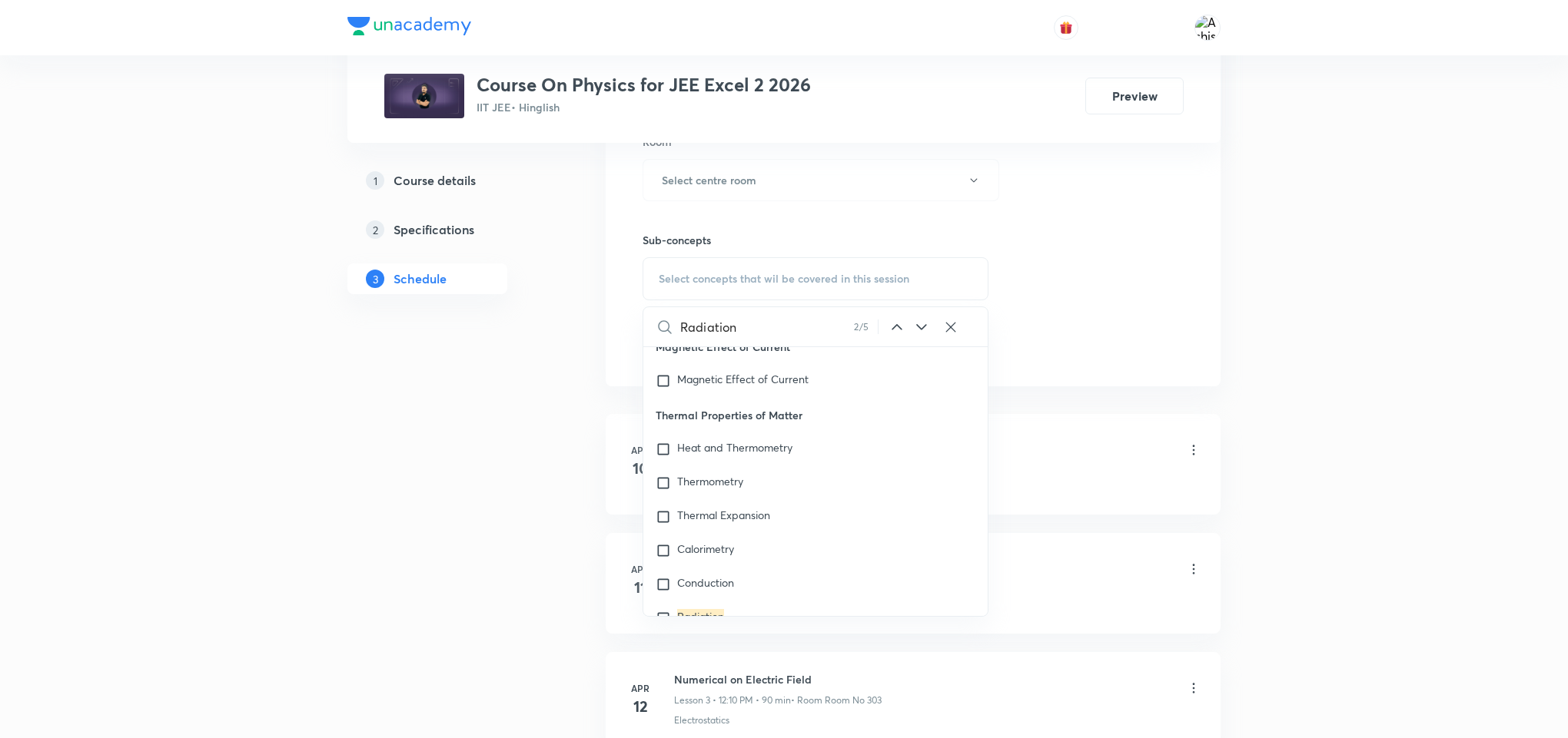
click at [919, 330] on icon at bounding box center [920, 327] width 10 height 6
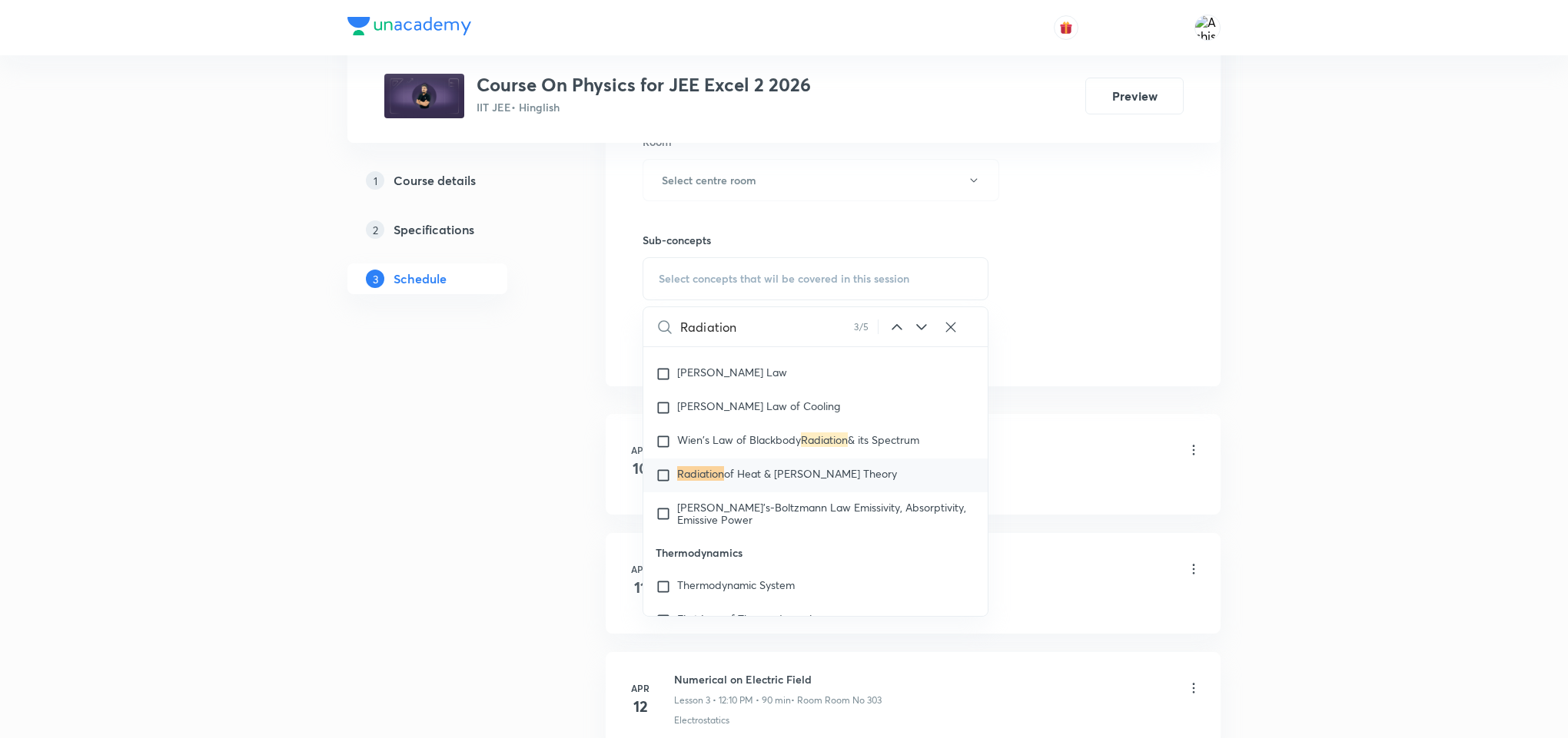
click at [919, 330] on icon at bounding box center [920, 327] width 10 height 6
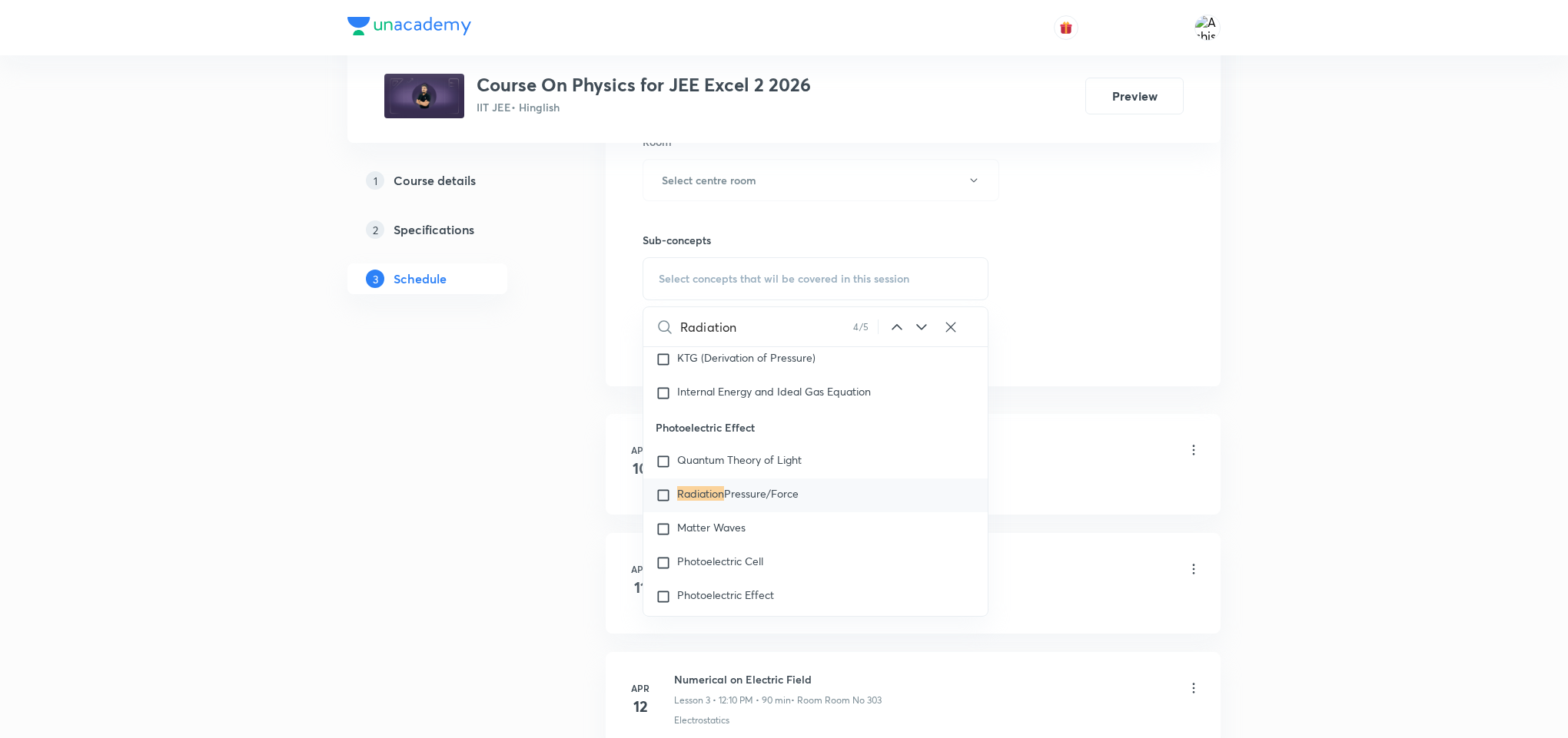
scroll to position [21645, 0]
click at [919, 330] on icon at bounding box center [920, 327] width 10 height 6
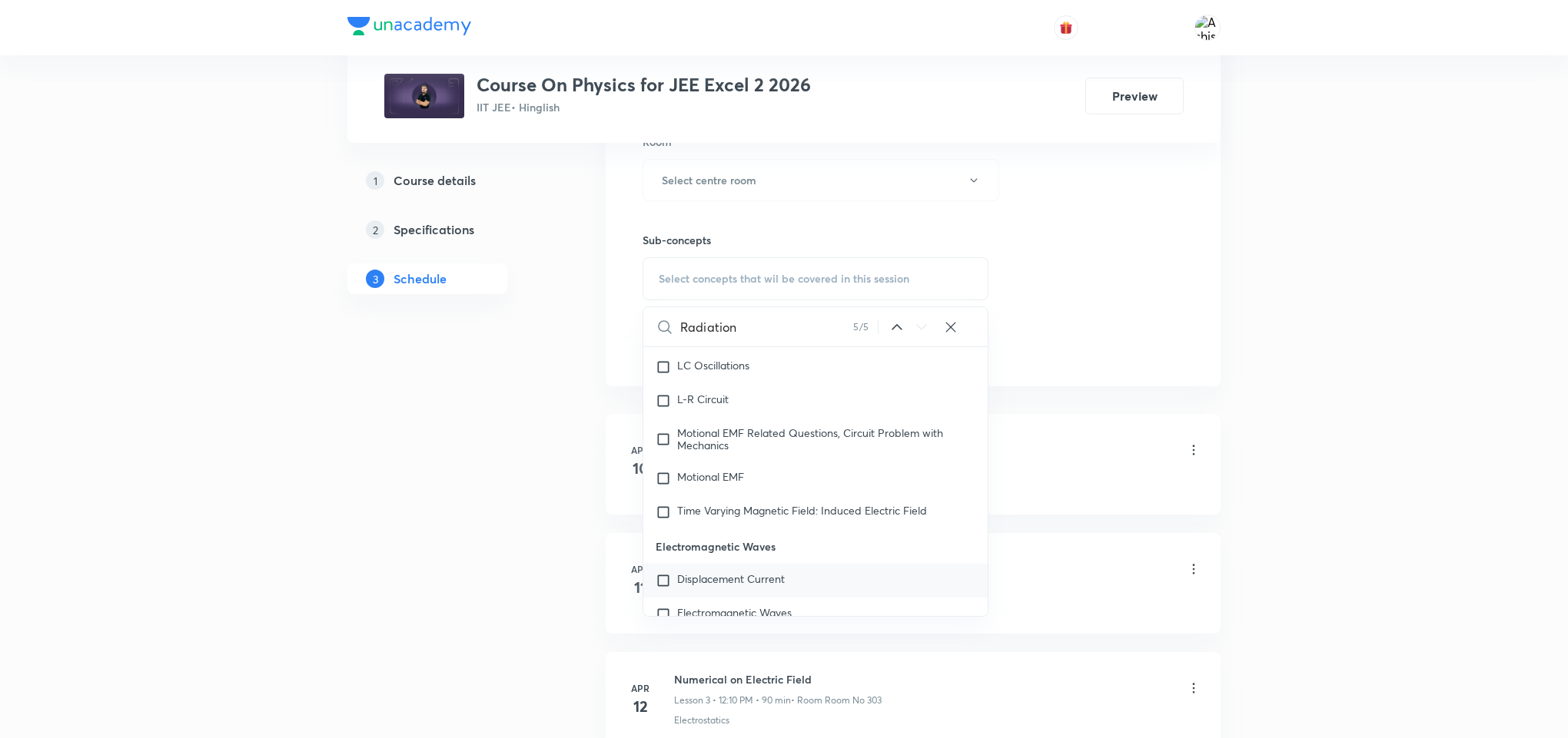
scroll to position [19709, 0]
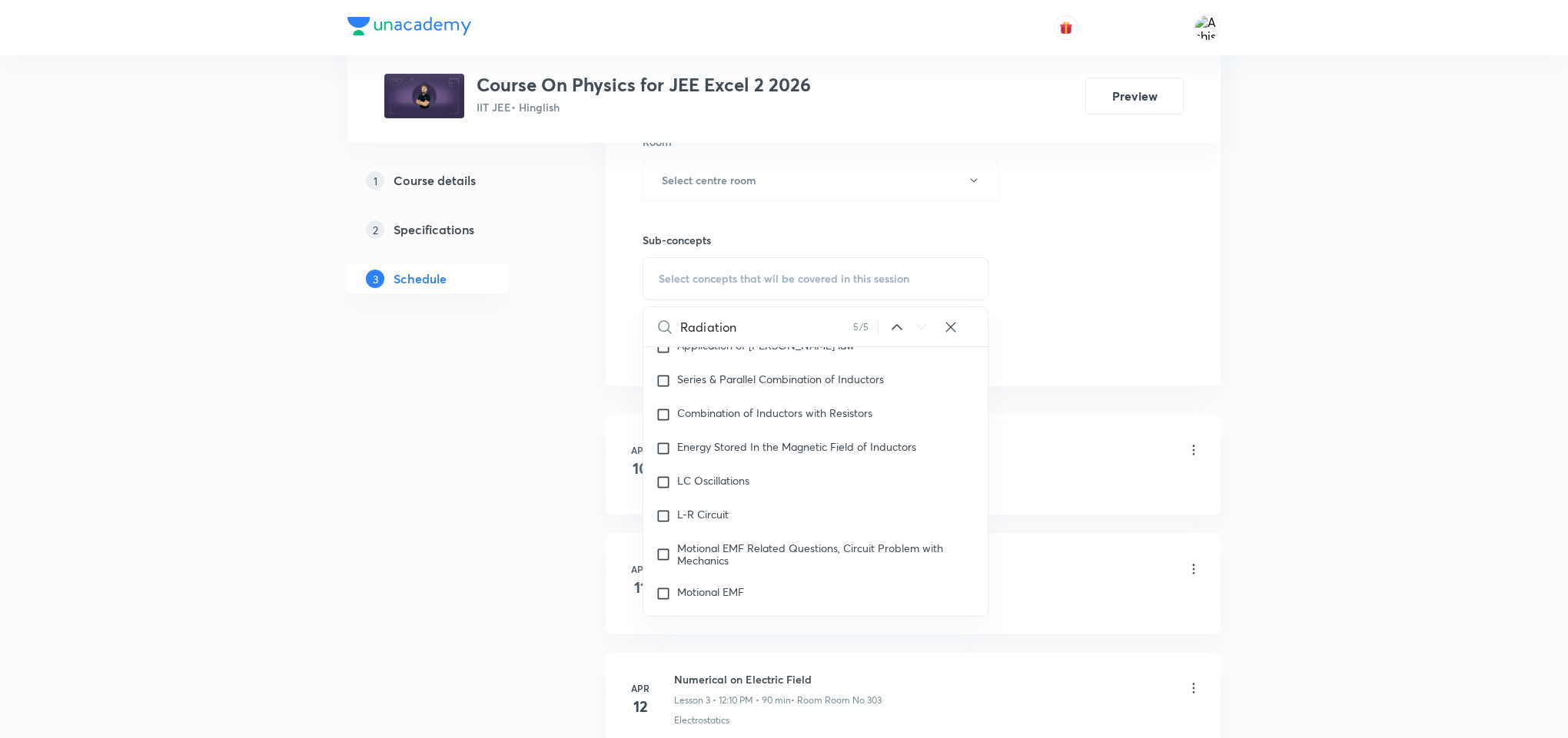
click at [1093, 366] on div "Session 114 Live class Session title 0/99 ​ Schedule for Oct 5, 2025, 6:38 PM ​…" at bounding box center [913, 1] width 615 height 771
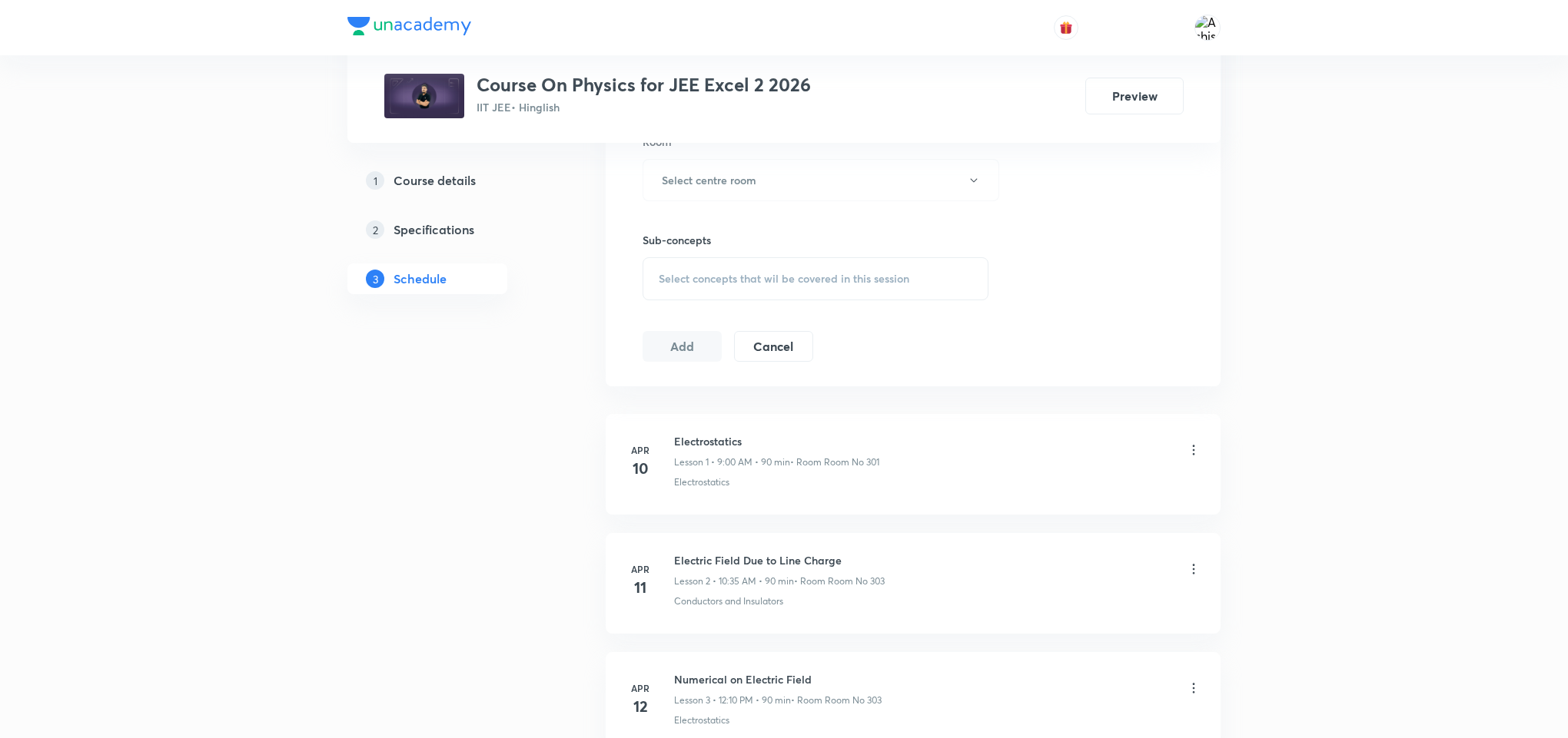
drag, startPoint x: 858, startPoint y: 501, endPoint x: 853, endPoint y: 722, distance: 221.1
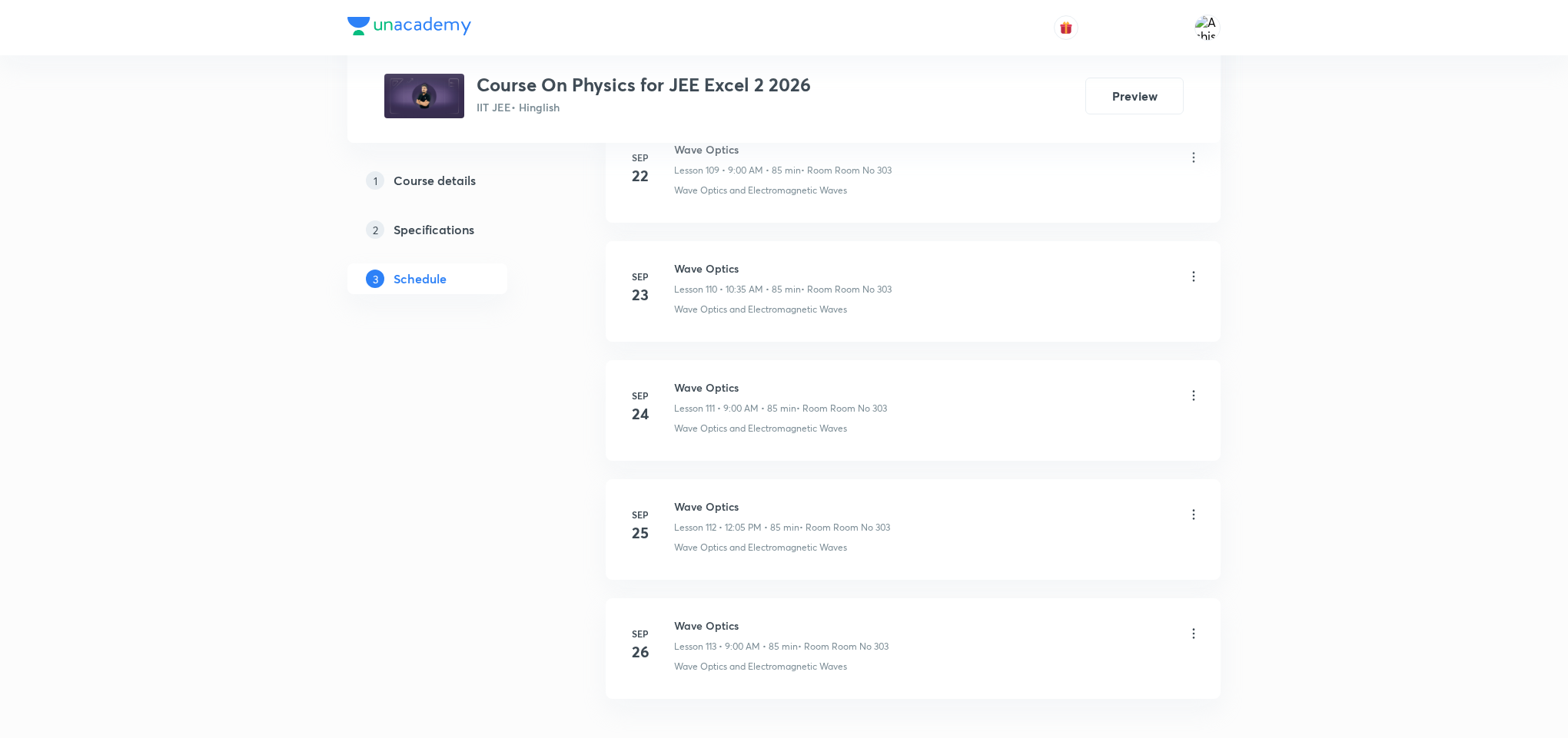
scroll to position [14066, 0]
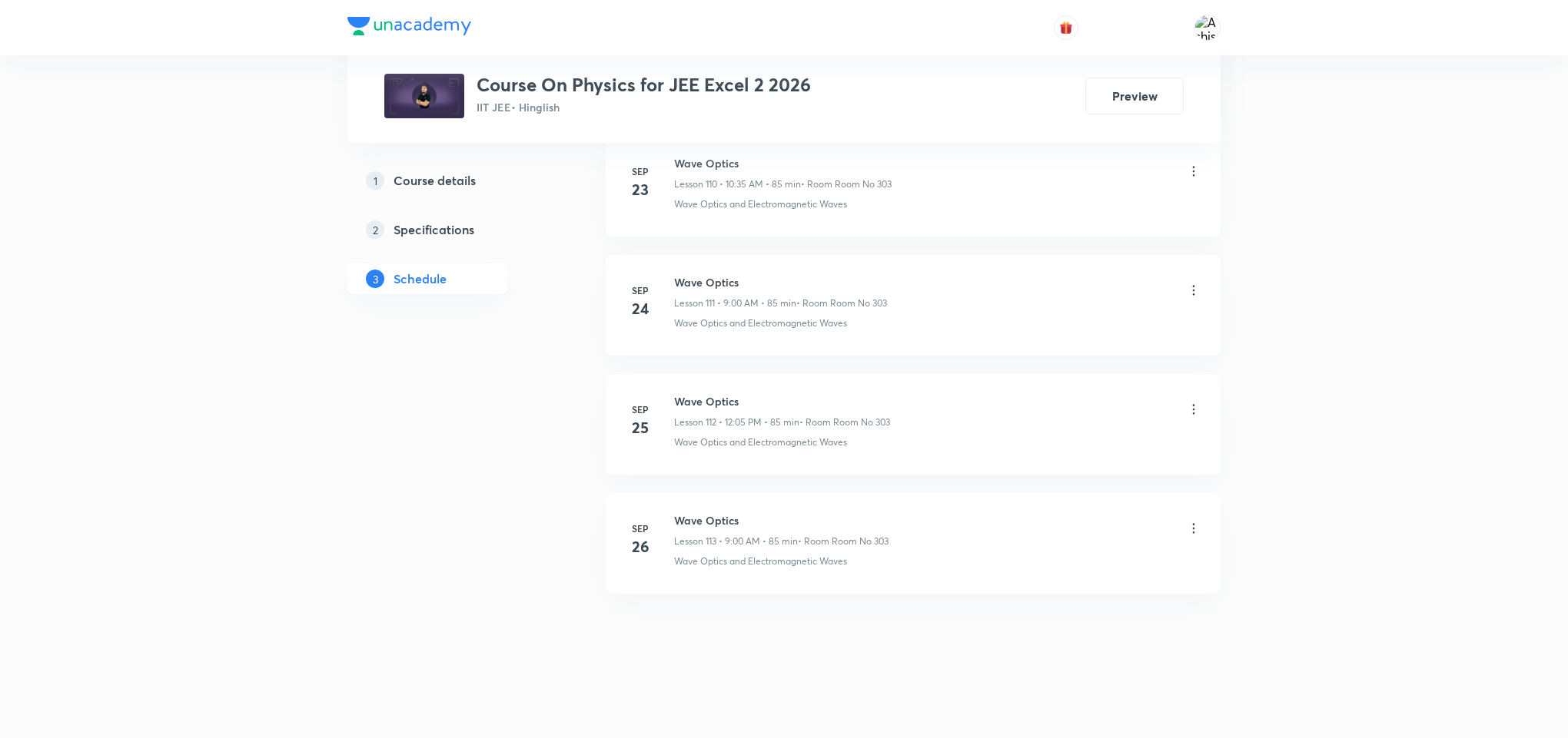
drag, startPoint x: 708, startPoint y: 621, endPoint x: 883, endPoint y: 554, distance: 187.4
drag, startPoint x: 881, startPoint y: 571, endPoint x: 867, endPoint y: 577, distance: 15.2
click at [867, 577] on li "Sep 26 Wave Optics Lesson 113 • 9:00 AM • 85 min • Room Room No 303 Wave Optics…" at bounding box center [913, 543] width 615 height 101
drag, startPoint x: 874, startPoint y: 563, endPoint x: 657, endPoint y: 614, distance: 222.9
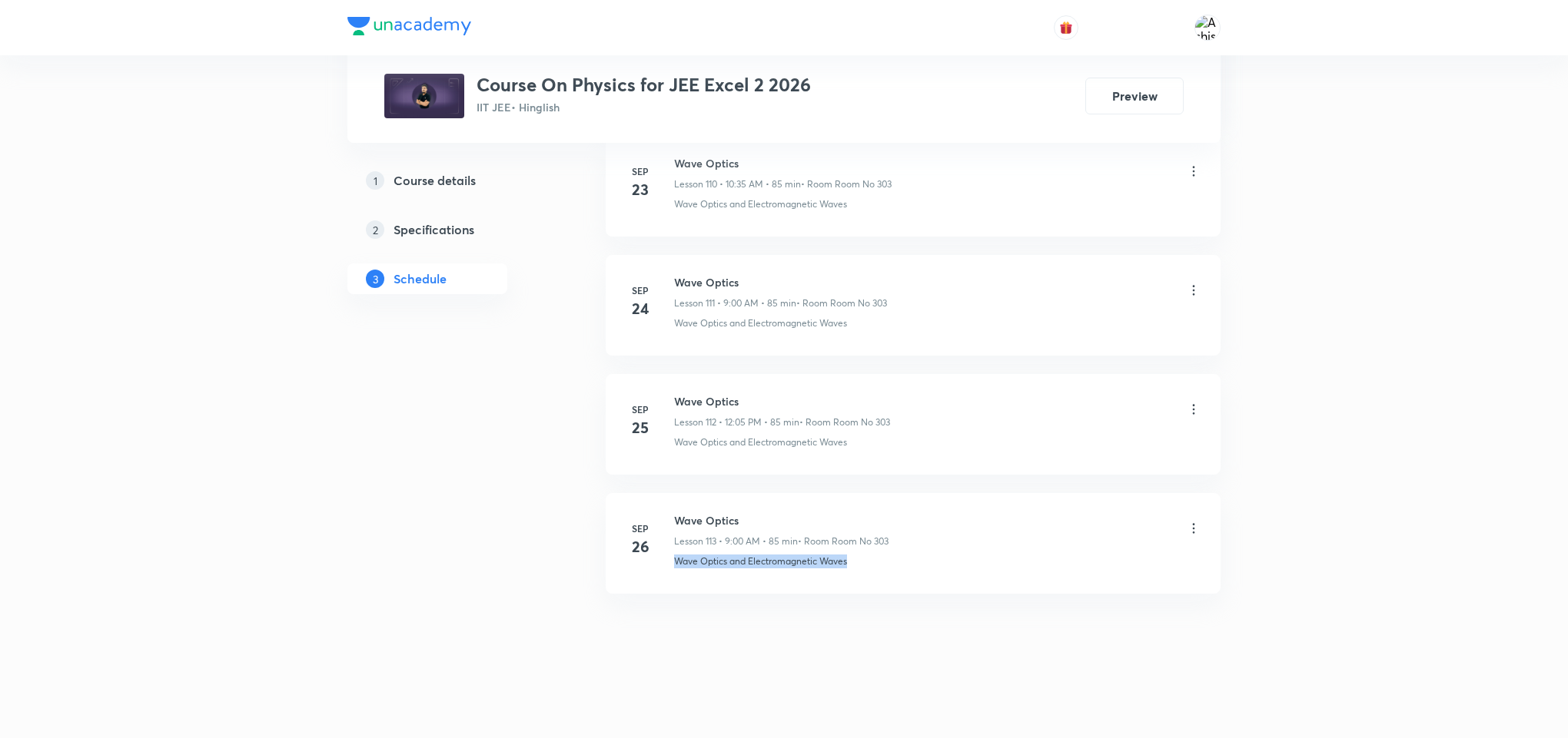
copy p "Wave Optics and Electromagnetic Waves"
drag, startPoint x: 756, startPoint y: 514, endPoint x: 673, endPoint y: 517, distance: 83.1
click at [673, 517] on li "Sep 26 Wave Optics Lesson 113 • 9:00 AM • 85 min • Room Room No 303 Wave Optics…" at bounding box center [913, 543] width 615 height 101
copy h6 "Wave Optics"
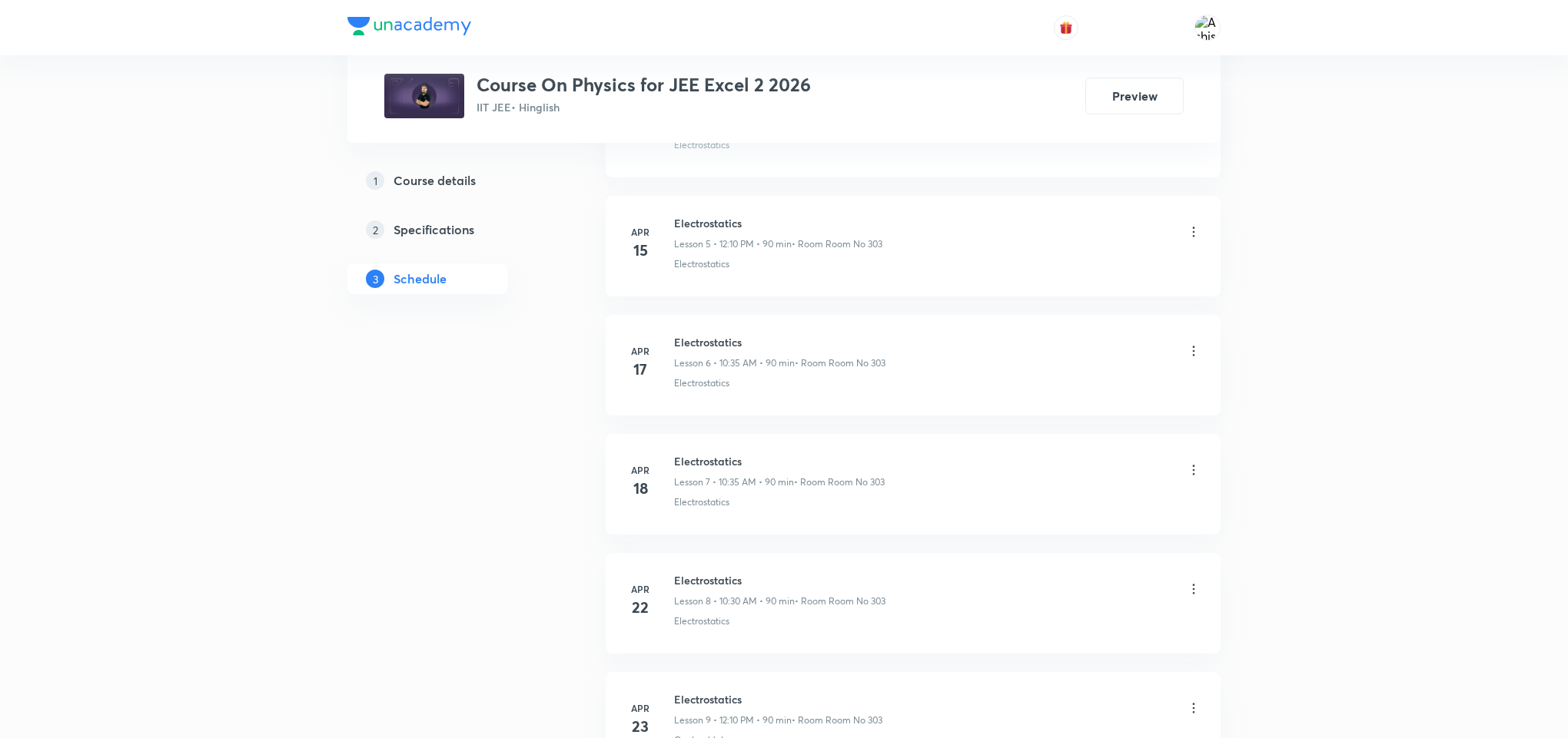
scroll to position [0, 0]
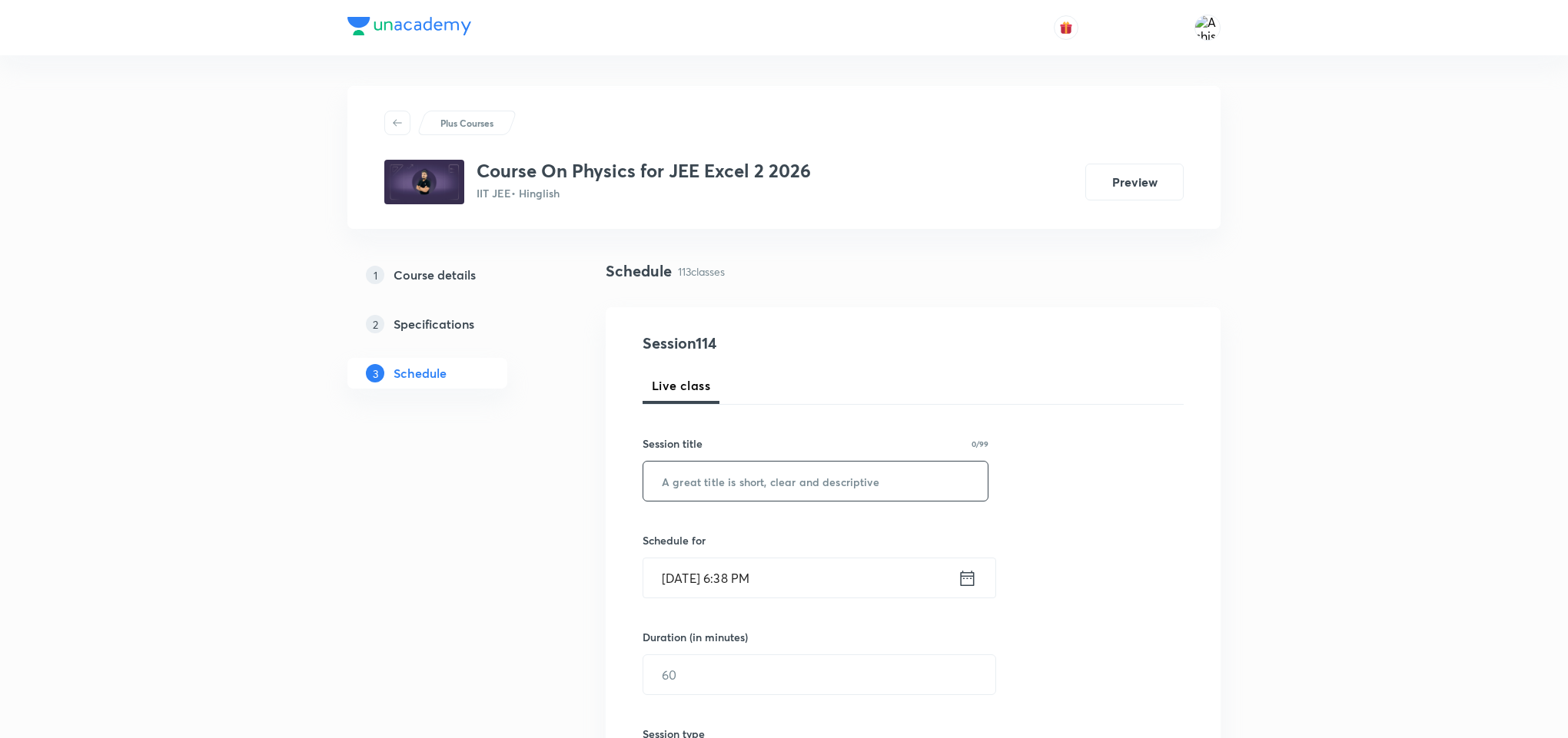
click at [805, 473] on input "text" at bounding box center [815, 481] width 345 height 39
paste input "Wave Optics"
type input "Wave Optics"
click at [678, 581] on input "Oct 5, 2025, 6:38 PM" at bounding box center [800, 578] width 315 height 39
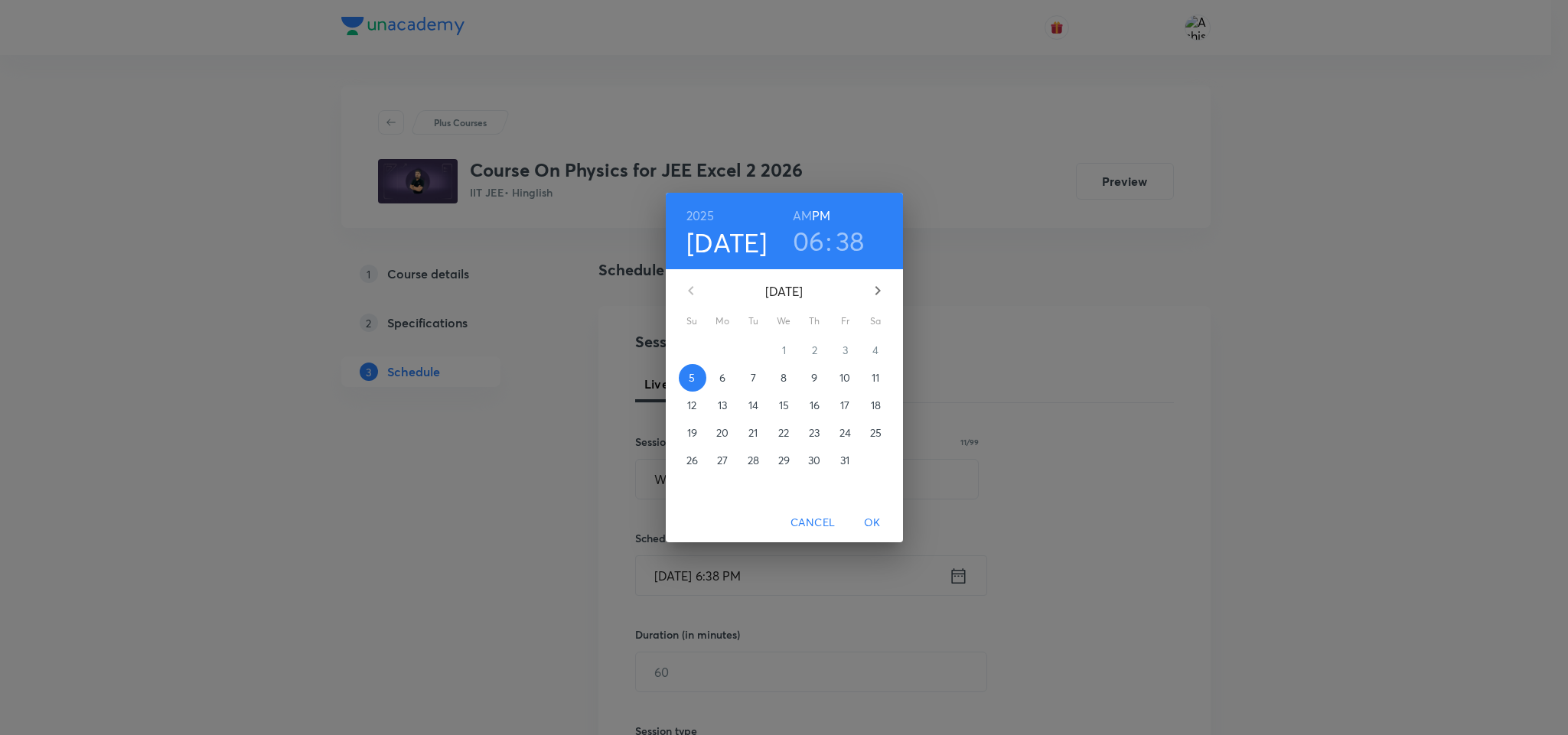
click at [725, 377] on p "6" at bounding box center [723, 377] width 6 height 15
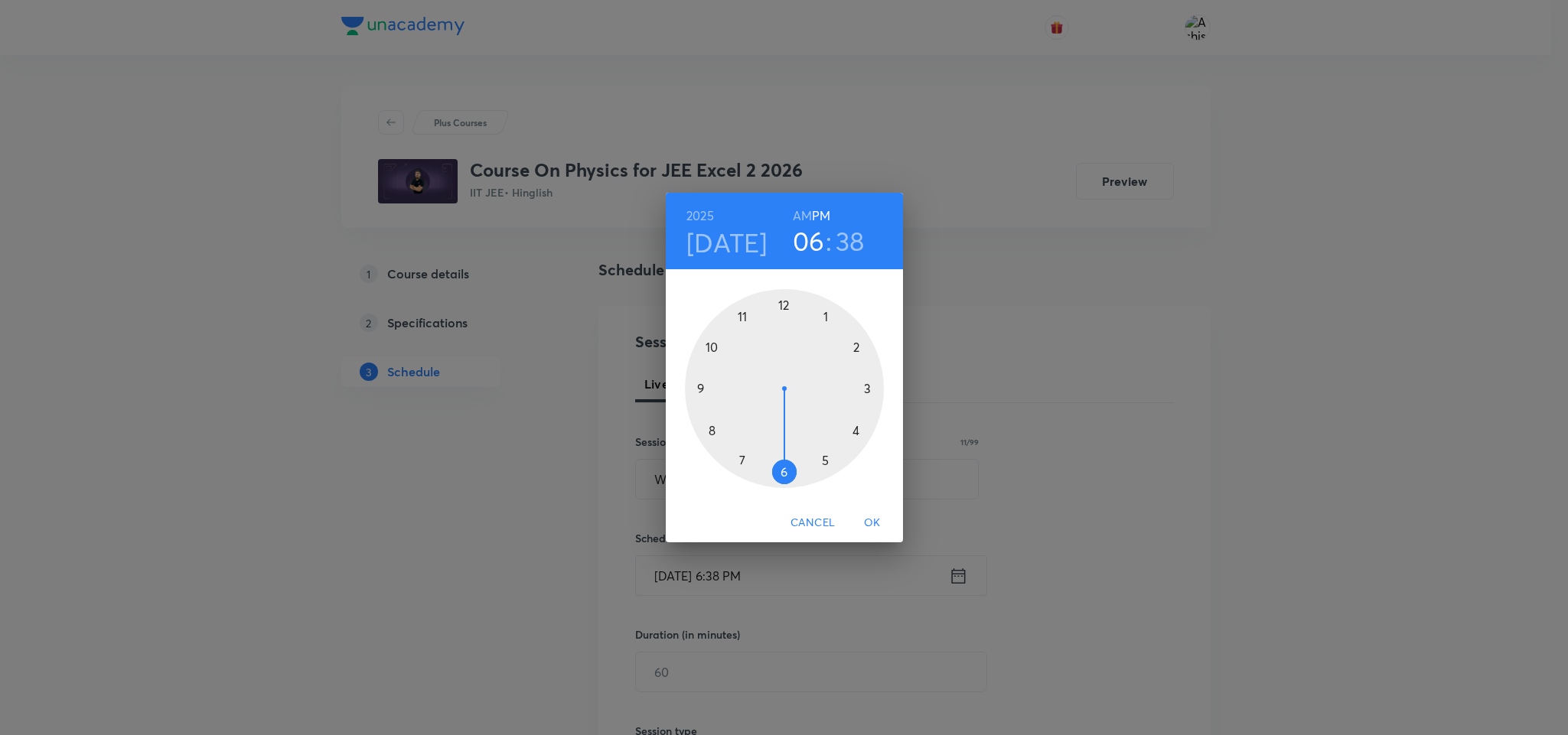
click at [788, 306] on div at bounding box center [784, 388] width 199 height 199
drag, startPoint x: 826, startPoint y: 315, endPoint x: 797, endPoint y: 415, distance: 104.1
click at [827, 317] on div at bounding box center [784, 388] width 199 height 199
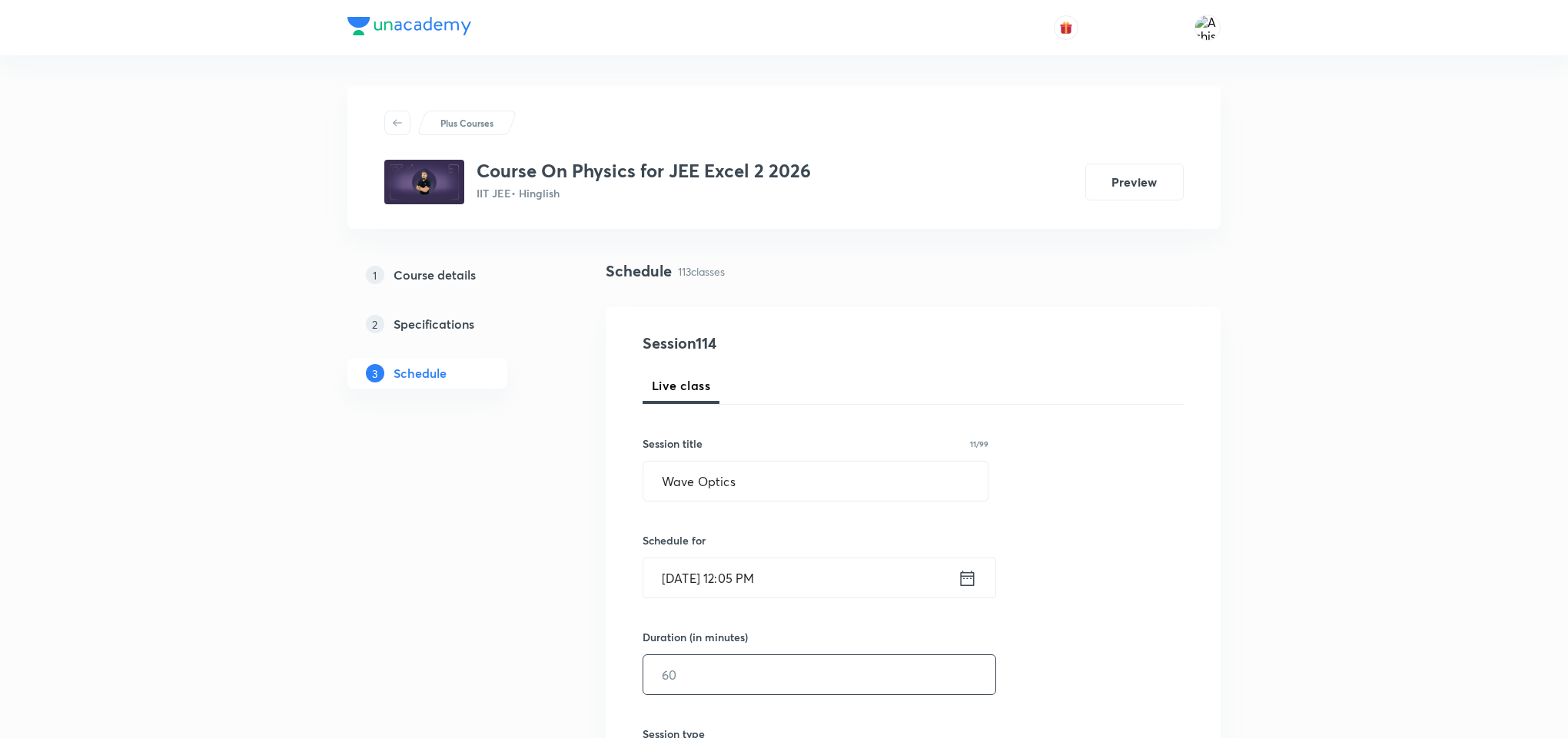
click at [715, 681] on input "text" at bounding box center [819, 675] width 352 height 39
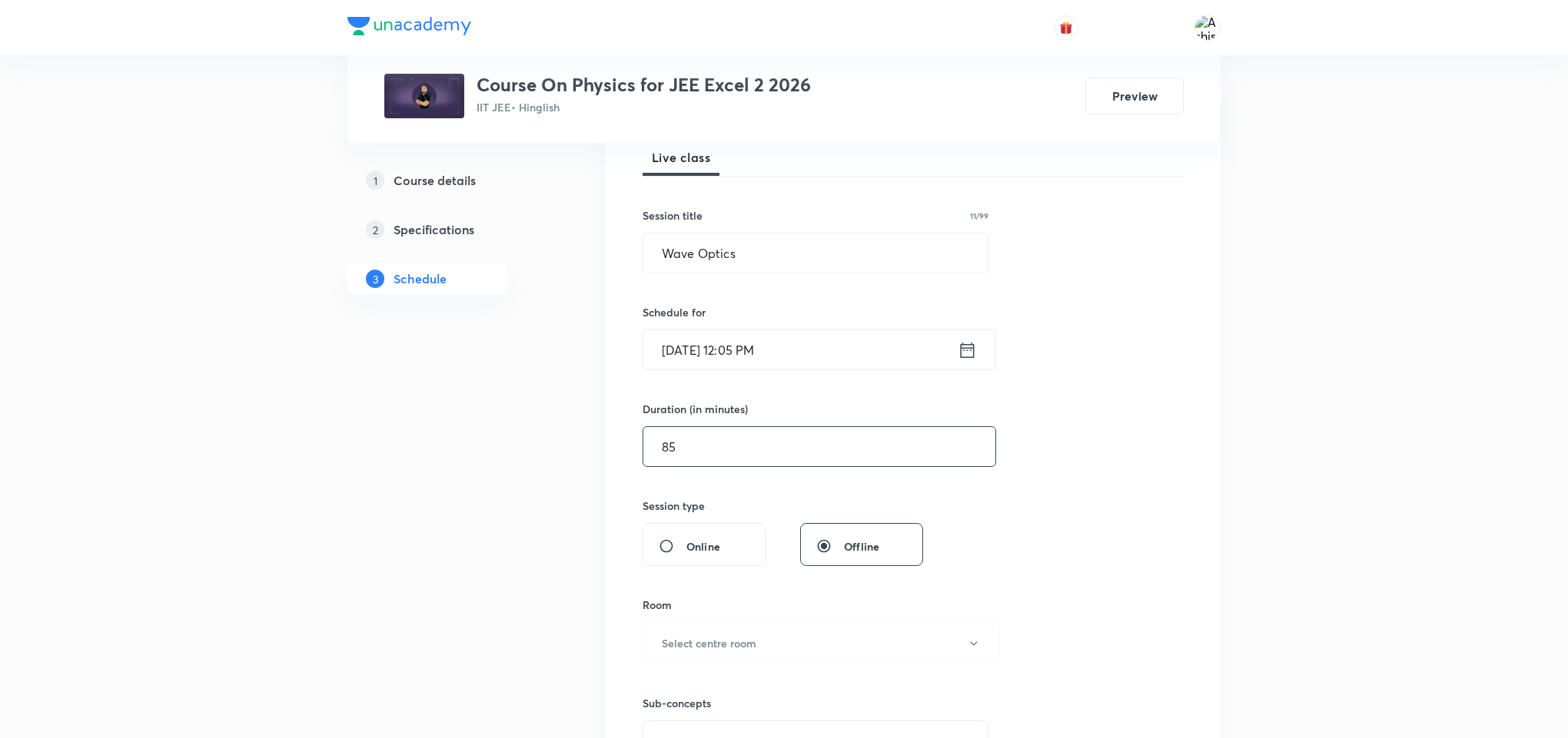
scroll to position [230, 0]
type input "85"
click at [696, 653] on button "Select centre room" at bounding box center [820, 641] width 356 height 43
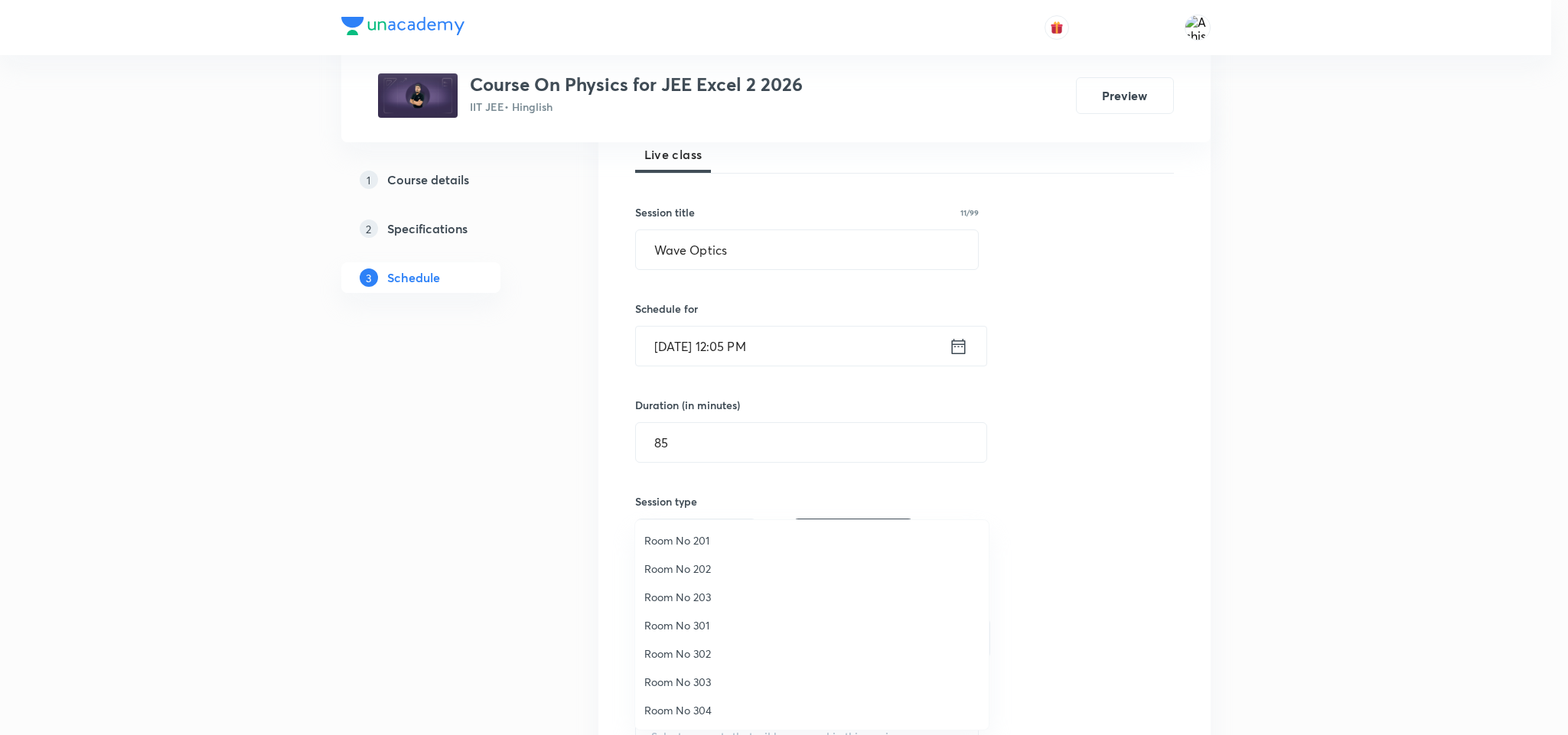
click at [708, 684] on span "Room No 303" at bounding box center [812, 683] width 335 height 16
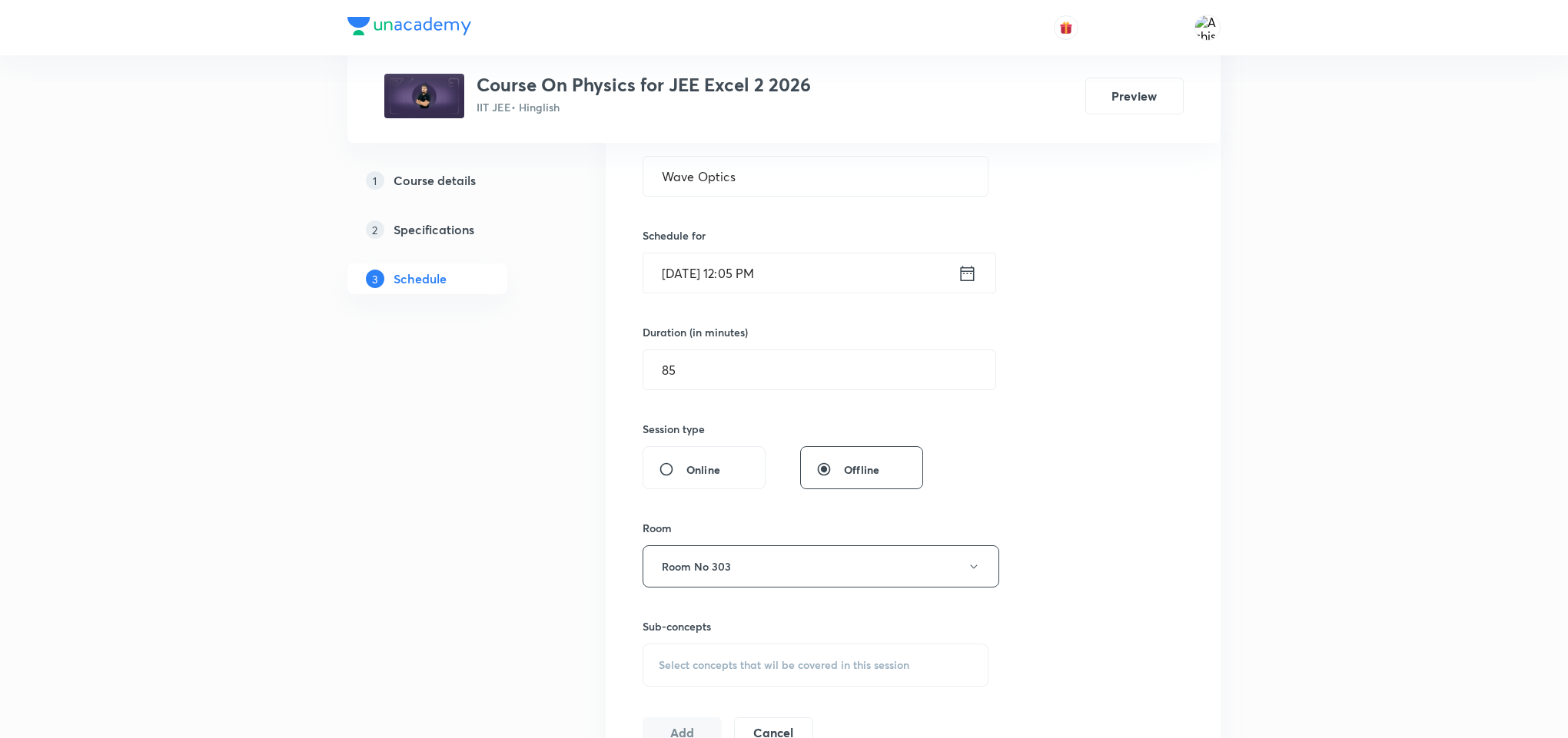
scroll to position [345, 0]
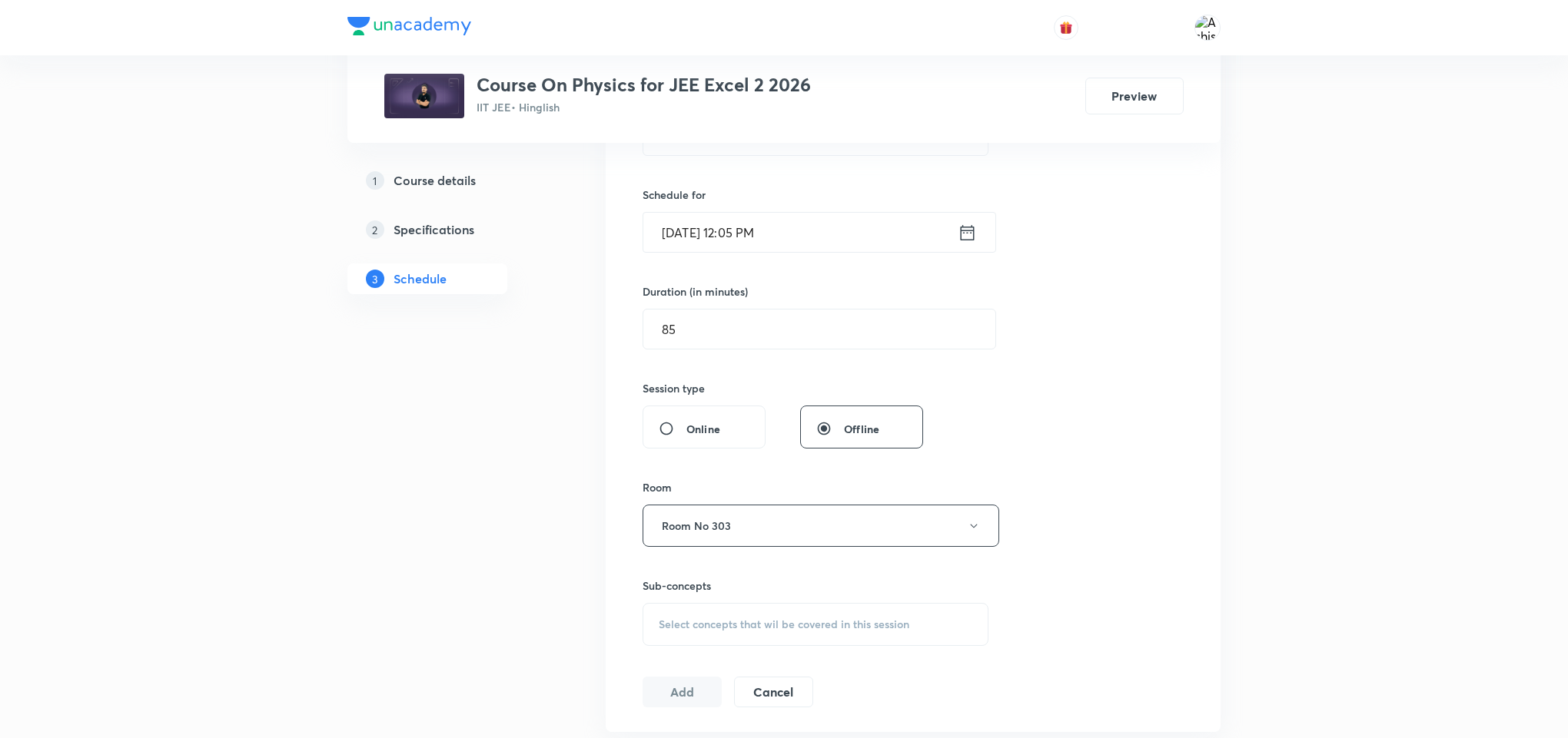
click at [728, 626] on span "Select concepts that wil be covered in this session" at bounding box center [784, 625] width 250 height 13
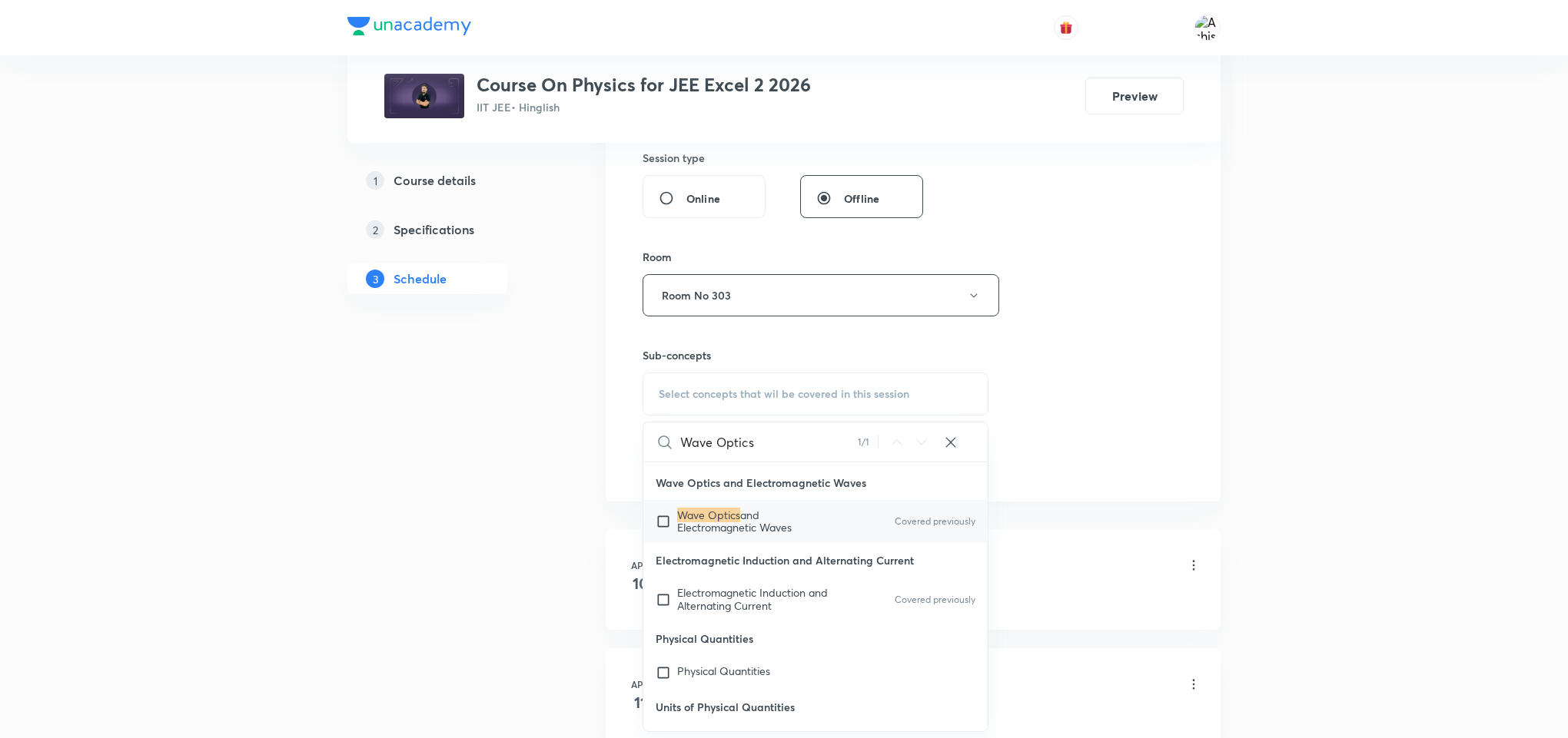
scroll to position [40337, 0]
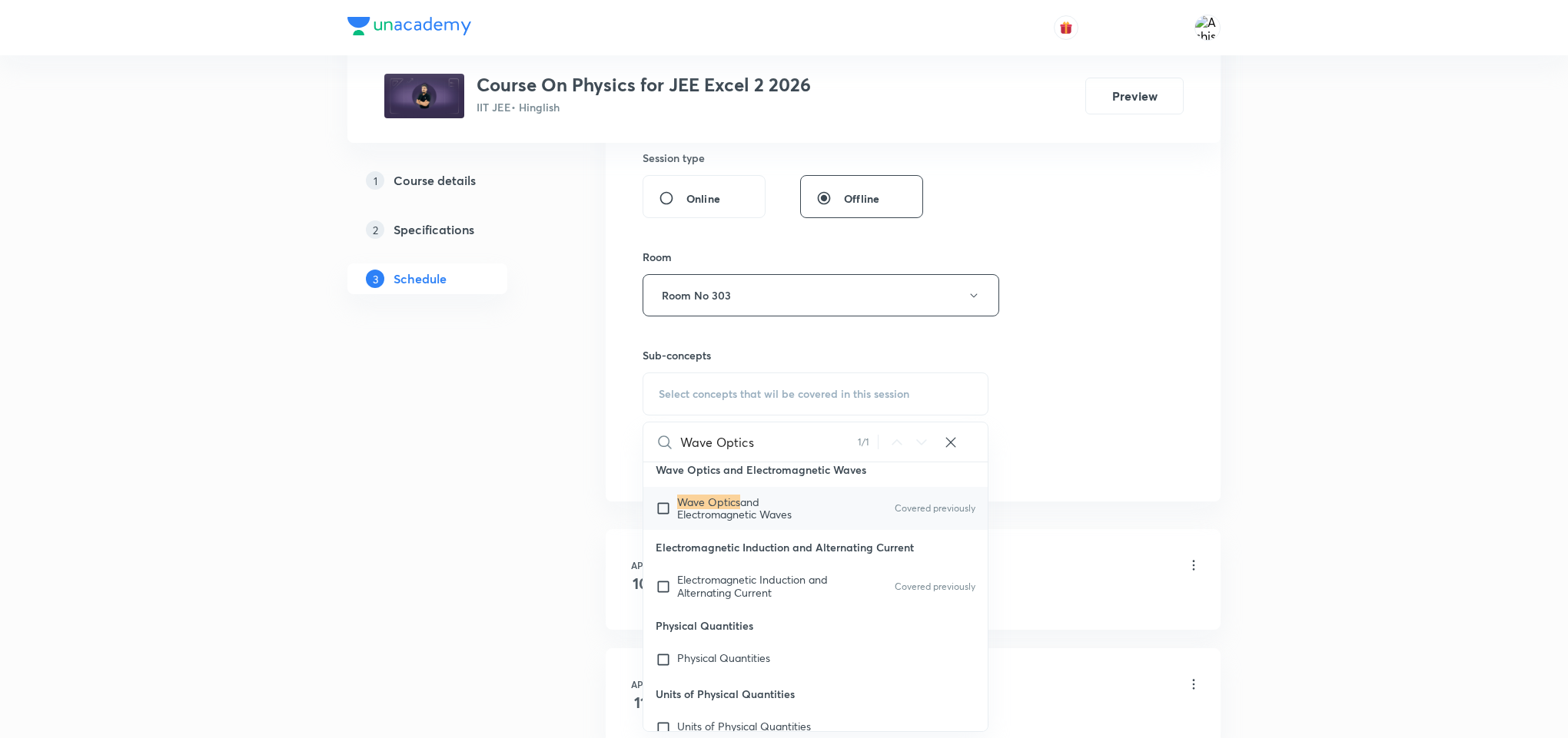
type input "Wave Optics"
click at [715, 521] on span "and Electromagnetic Waves" at bounding box center [735, 509] width 114 height 27
checkbox input "true"
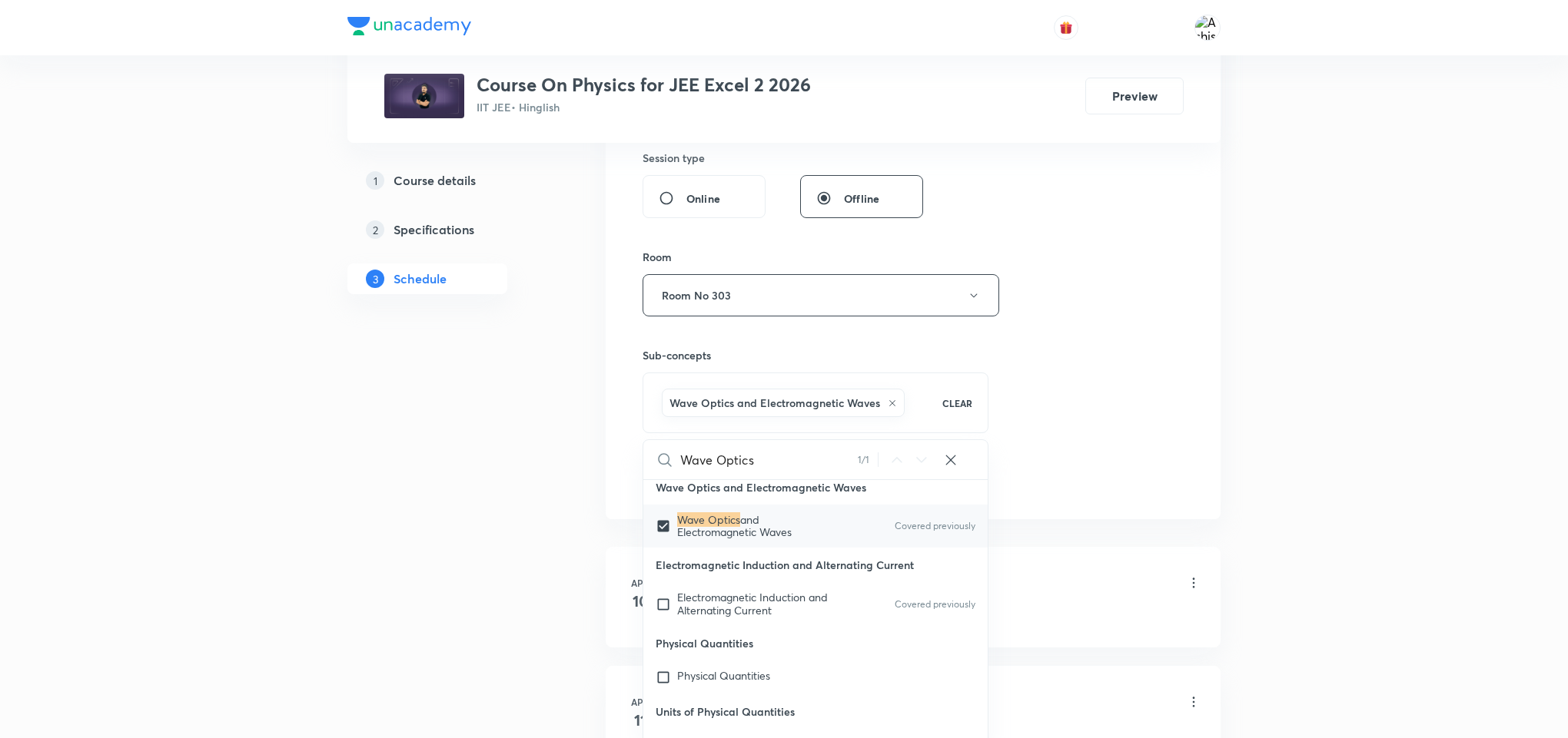
click at [1144, 328] on div "Session 114 Live class Session title 11/99 Wave Optics ​ Schedule for Oct 6, 20…" at bounding box center [912, 125] width 541 height 739
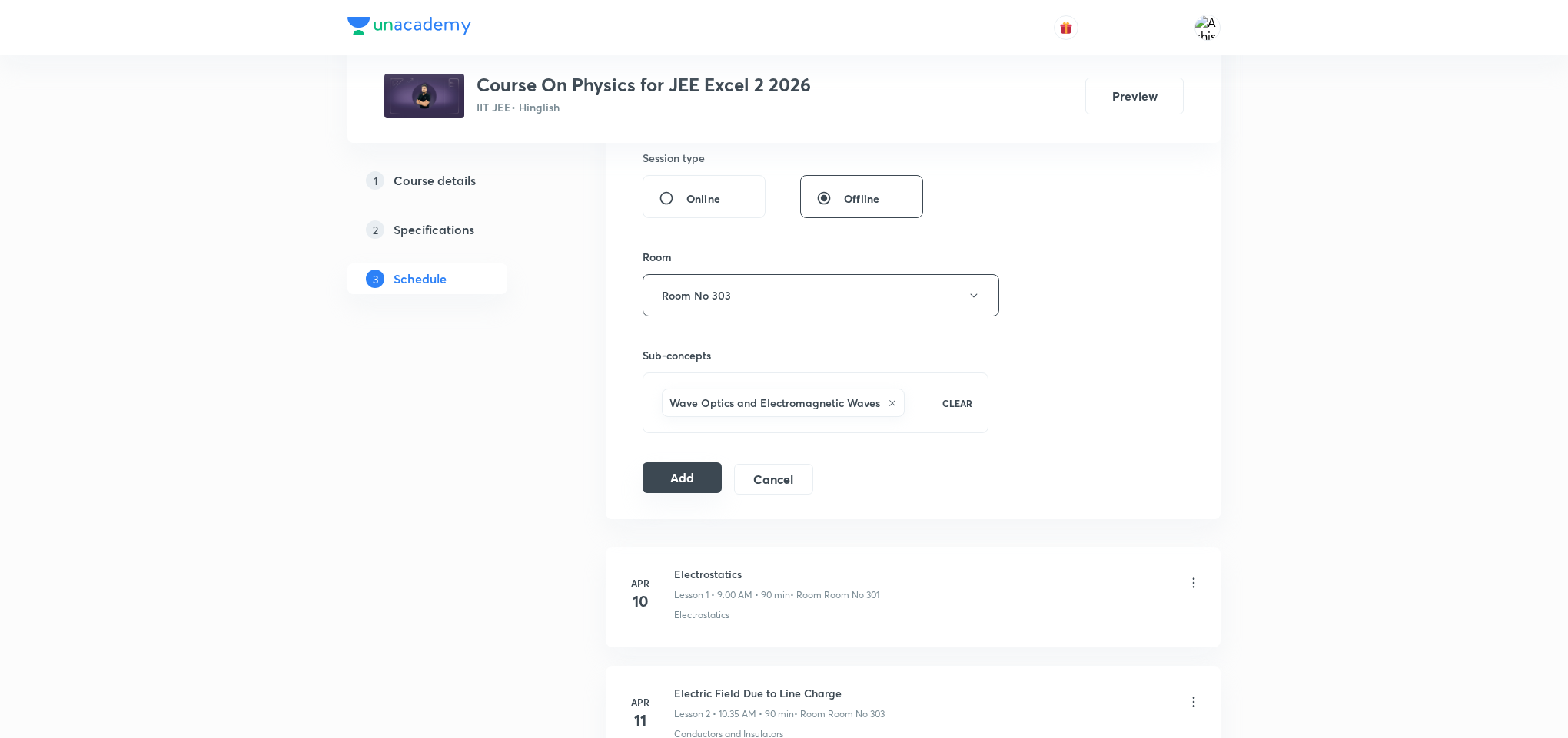
click at [678, 481] on button "Add" at bounding box center [681, 478] width 79 height 31
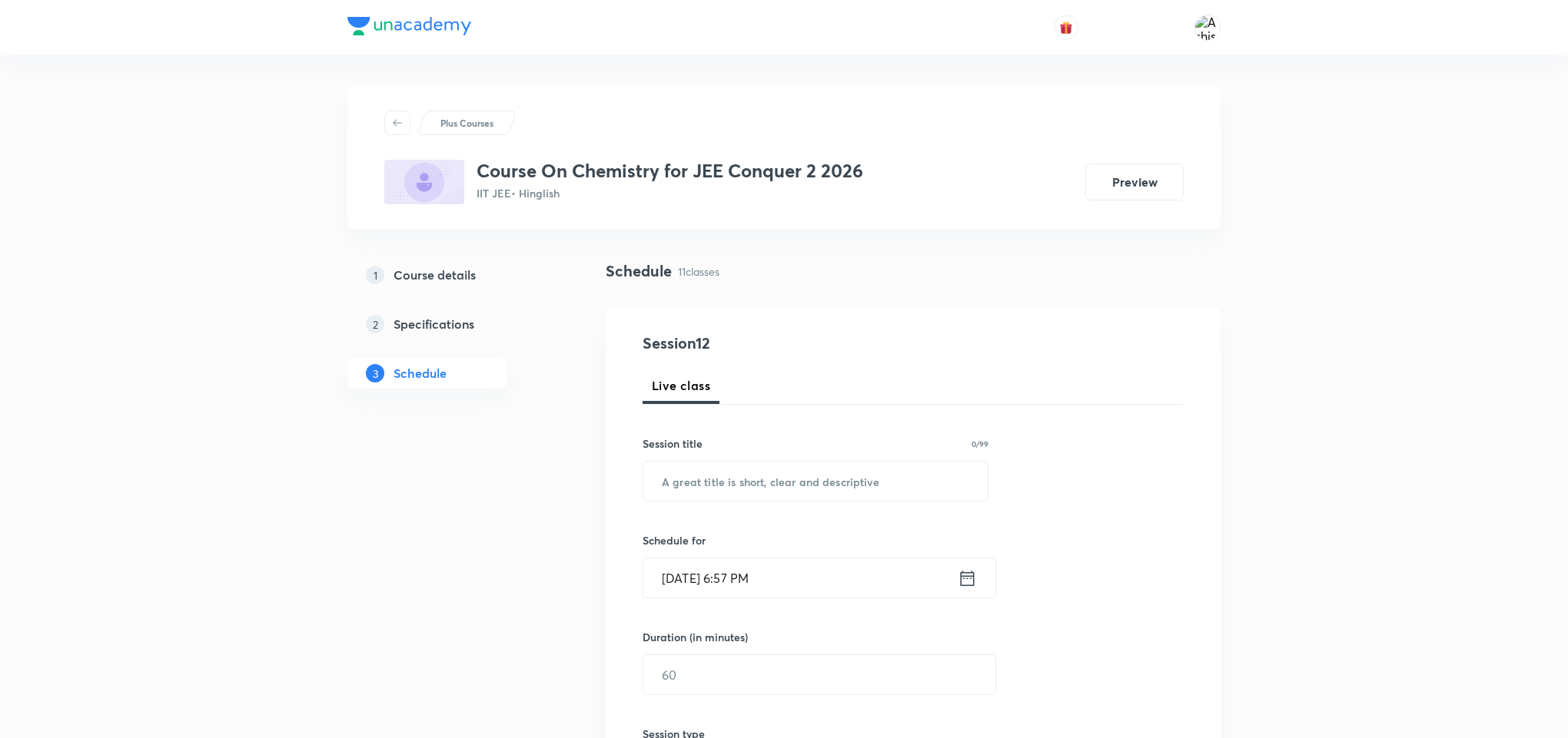
drag, startPoint x: 755, startPoint y: 116, endPoint x: 736, endPoint y: 254, distance: 139.3
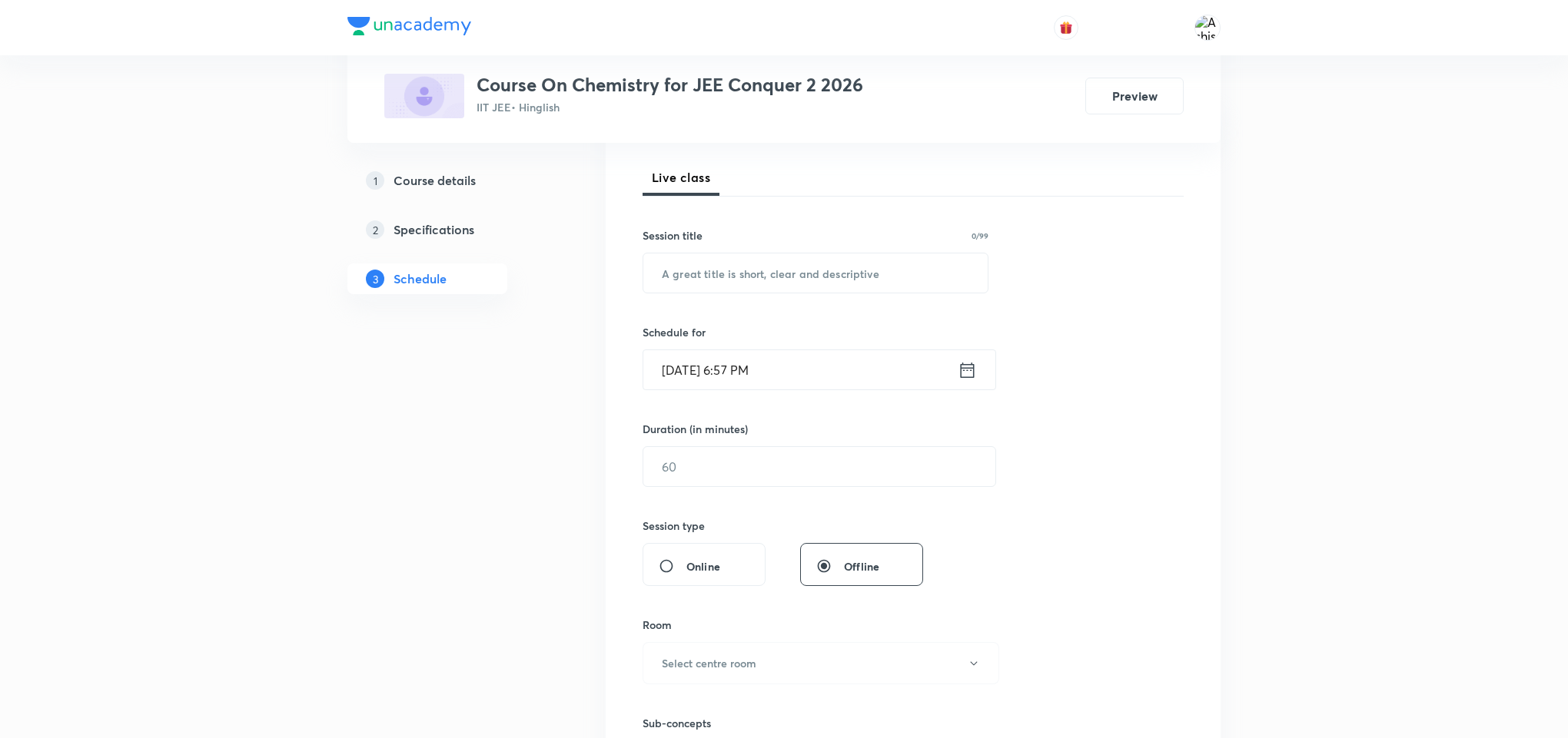
scroll to position [1814, 0]
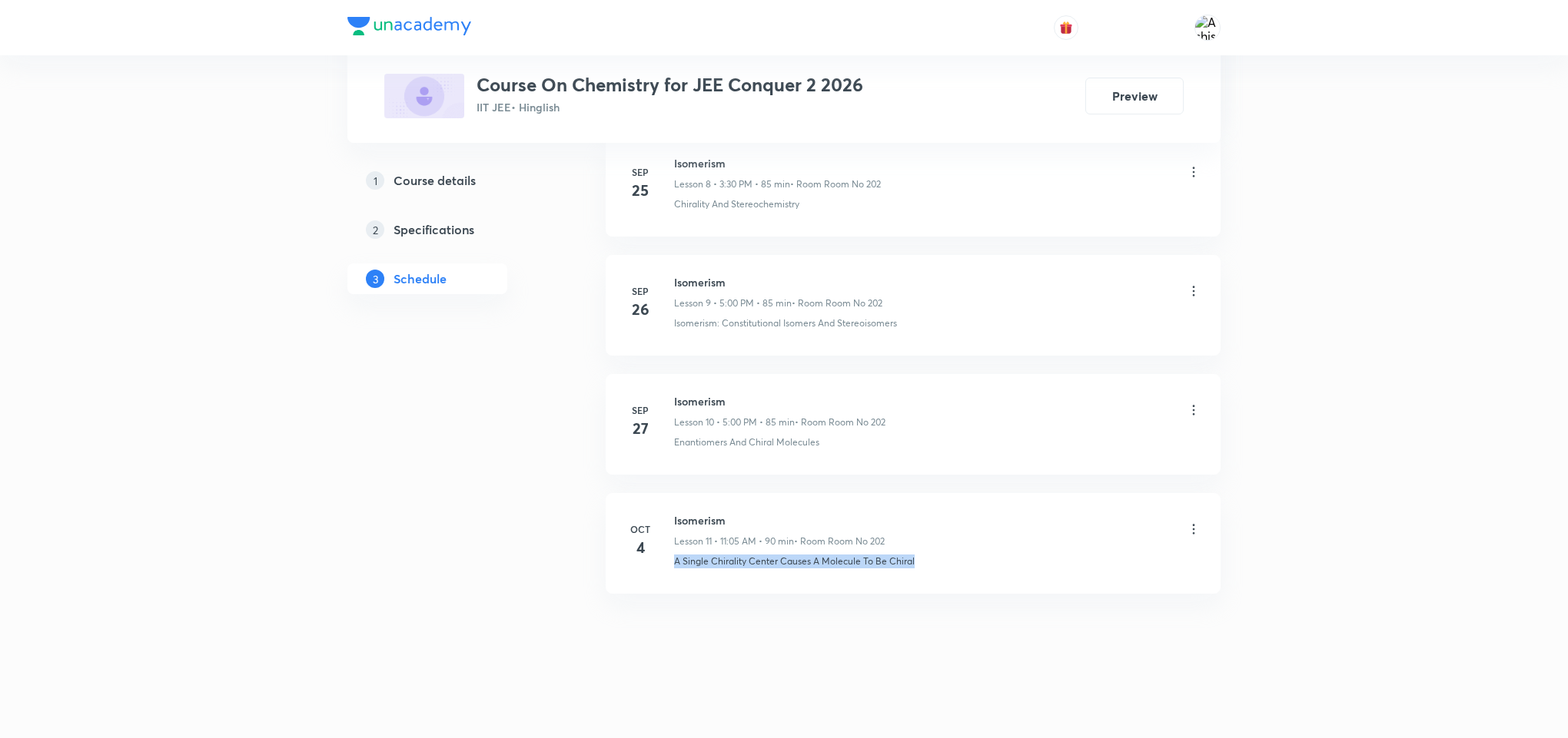
drag, startPoint x: 928, startPoint y: 563, endPoint x: 674, endPoint y: 611, distance: 258.5
copy p "A Single Chirality Center Causes A Molecule To Be Chiral"
drag, startPoint x: 738, startPoint y: 507, endPoint x: 673, endPoint y: 510, distance: 65.1
click at [673, 510] on li "[DATE] Isomerism Lesson 11 • 11:05 AM • 90 min • Room Room No 202 A Single Chir…" at bounding box center [913, 543] width 615 height 101
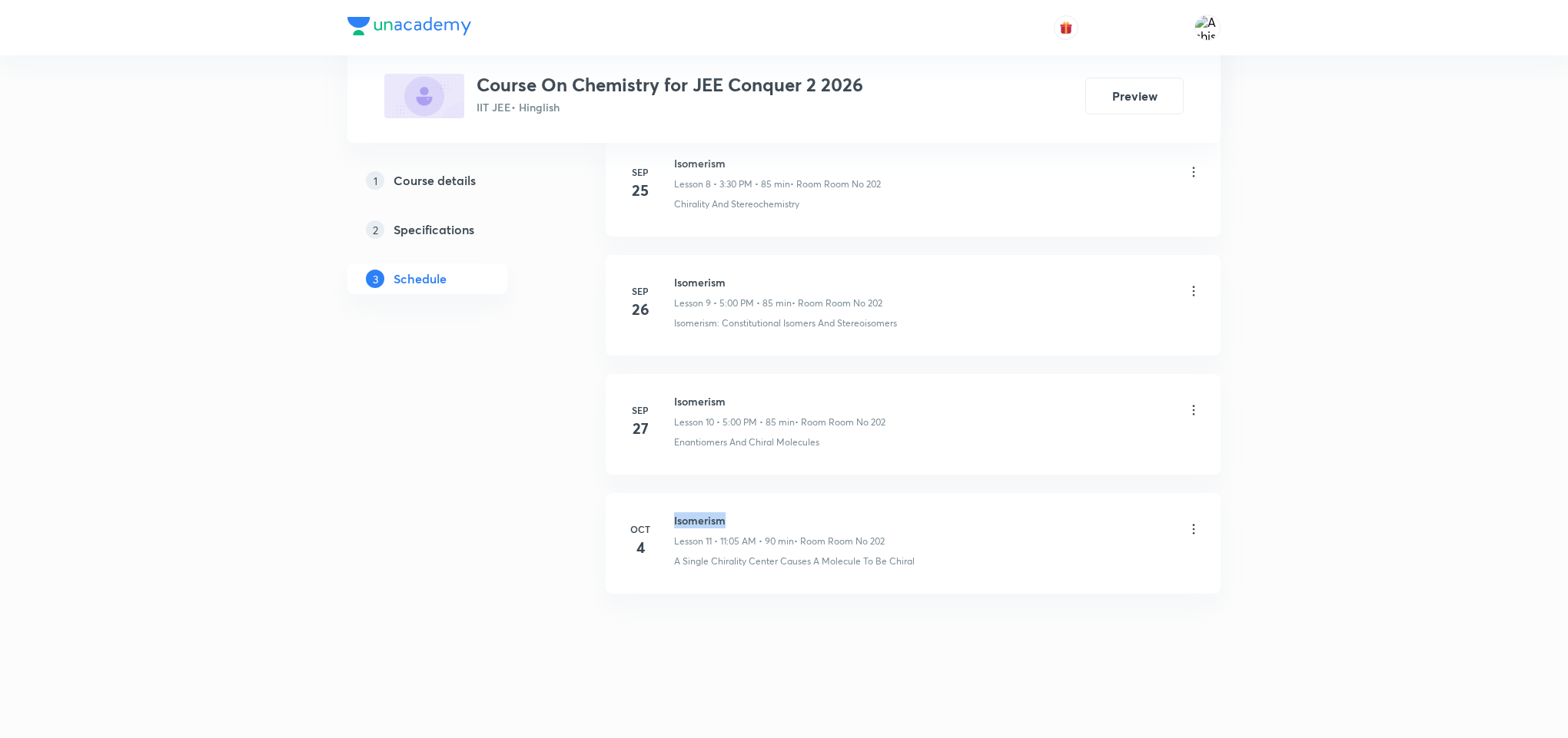
copy h6 "Isomerism"
drag, startPoint x: 778, startPoint y: 626, endPoint x: 768, endPoint y: 390, distance: 236.2
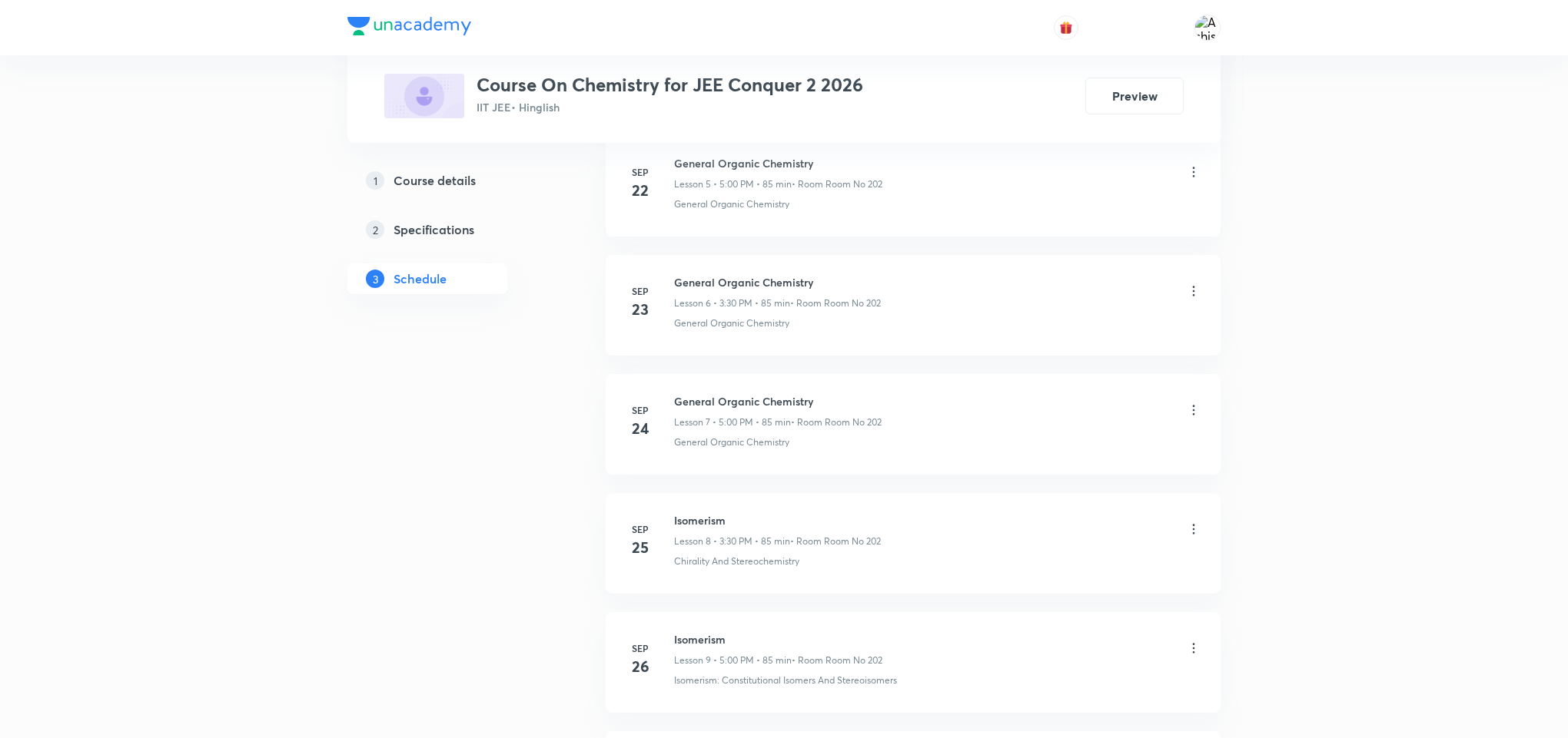
scroll to position [0, 0]
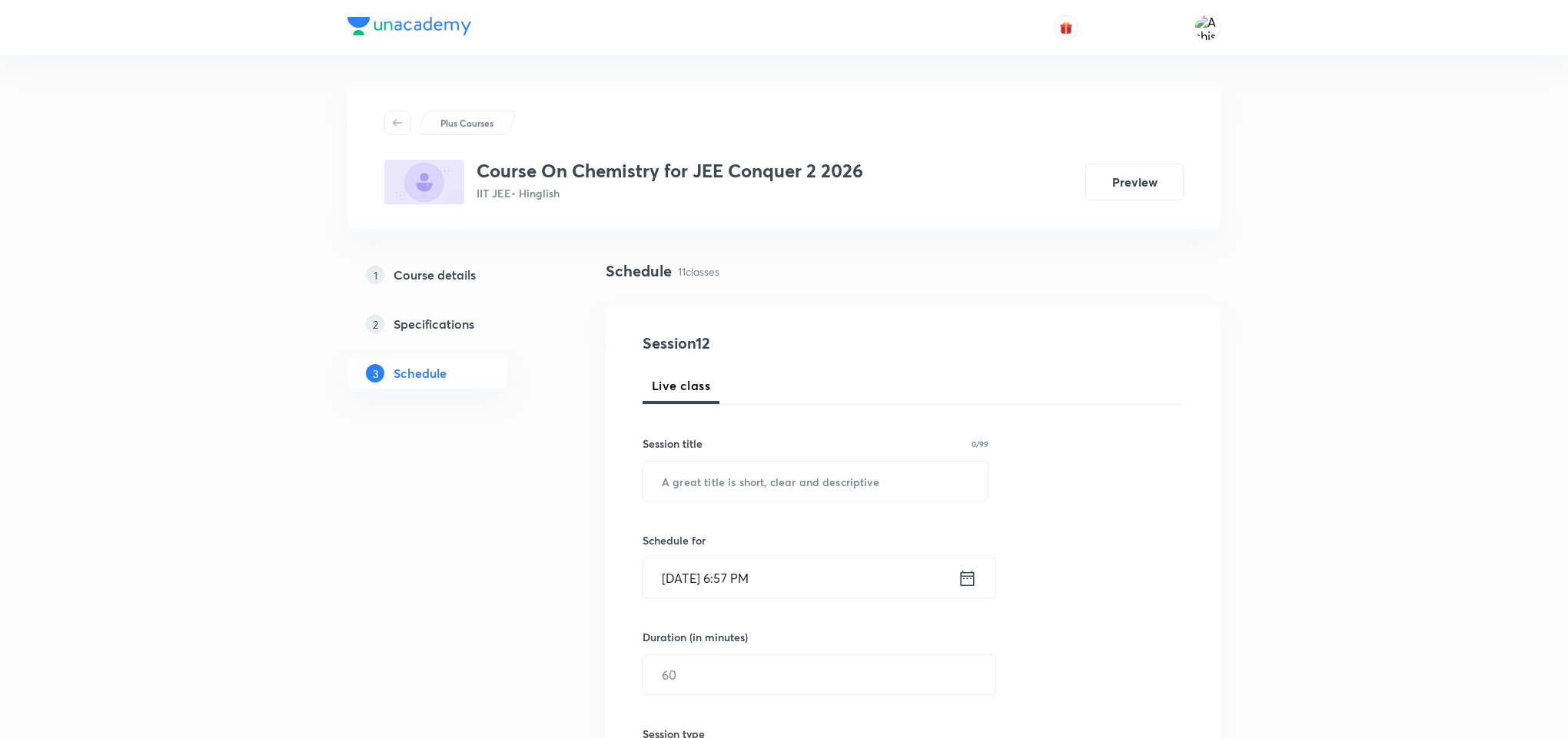
click at [777, 510] on div "Session 12 Live class Session title 0/99 ​ Schedule for [DATE] 6:57 PM ​ Durati…" at bounding box center [912, 693] width 541 height 722
click at [777, 496] on input "text" at bounding box center [815, 481] width 345 height 39
paste input "Isomerism"
type input "Isomerism"
click at [693, 581] on input "[DATE] 6:57 PM" at bounding box center [800, 578] width 315 height 39
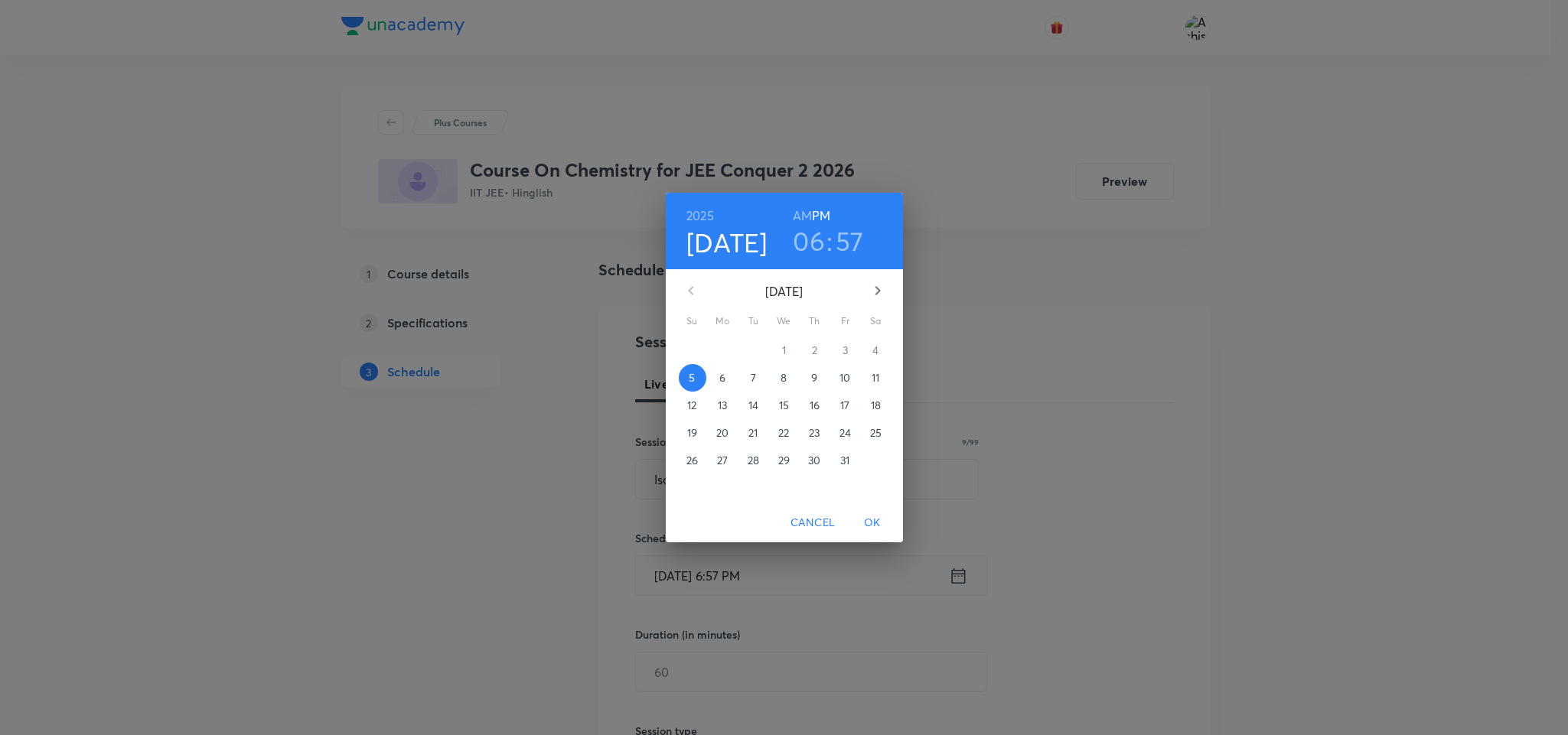
click at [726, 384] on span "6" at bounding box center [723, 377] width 28 height 15
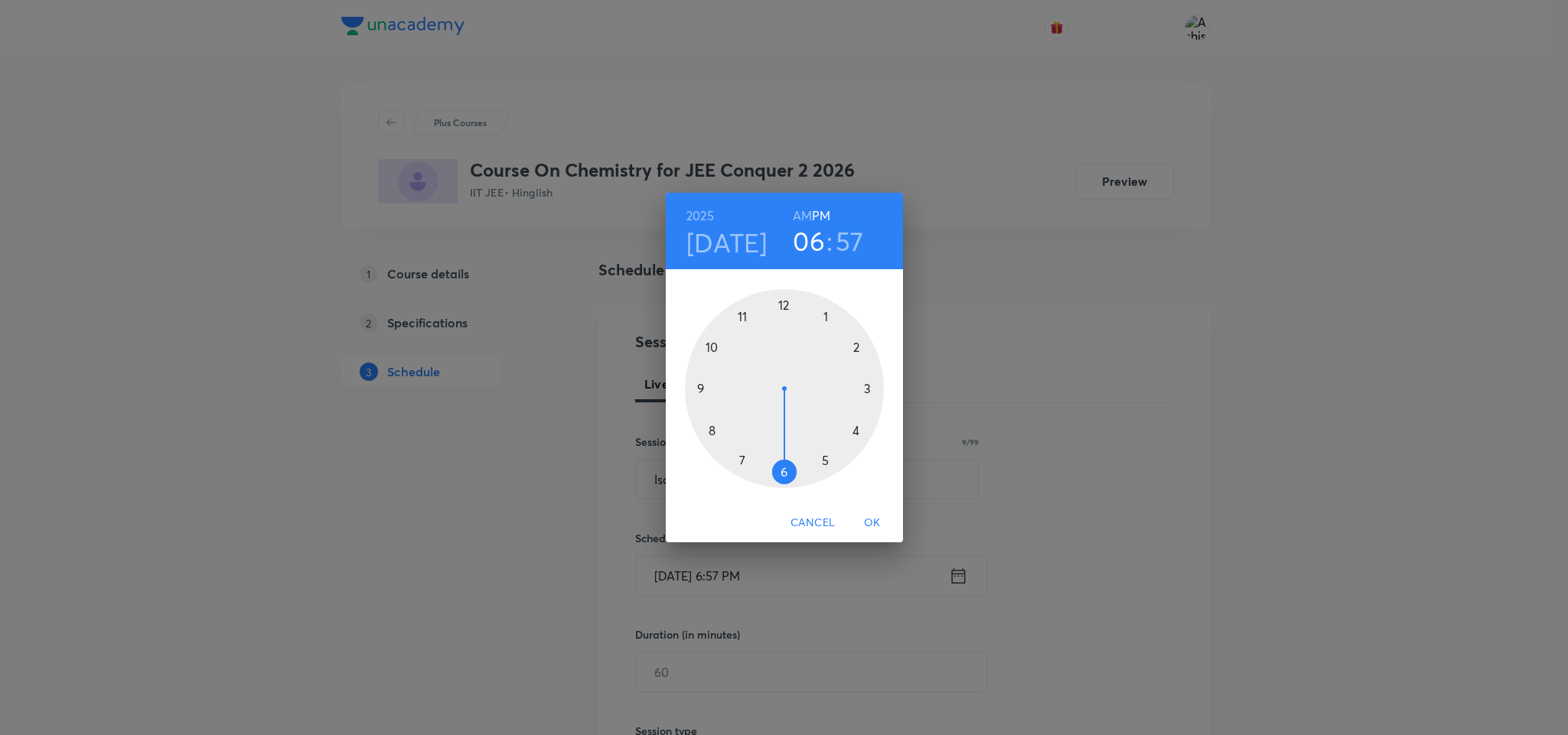
click at [868, 388] on div at bounding box center [784, 388] width 199 height 199
click at [785, 474] on div at bounding box center [784, 388] width 199 height 199
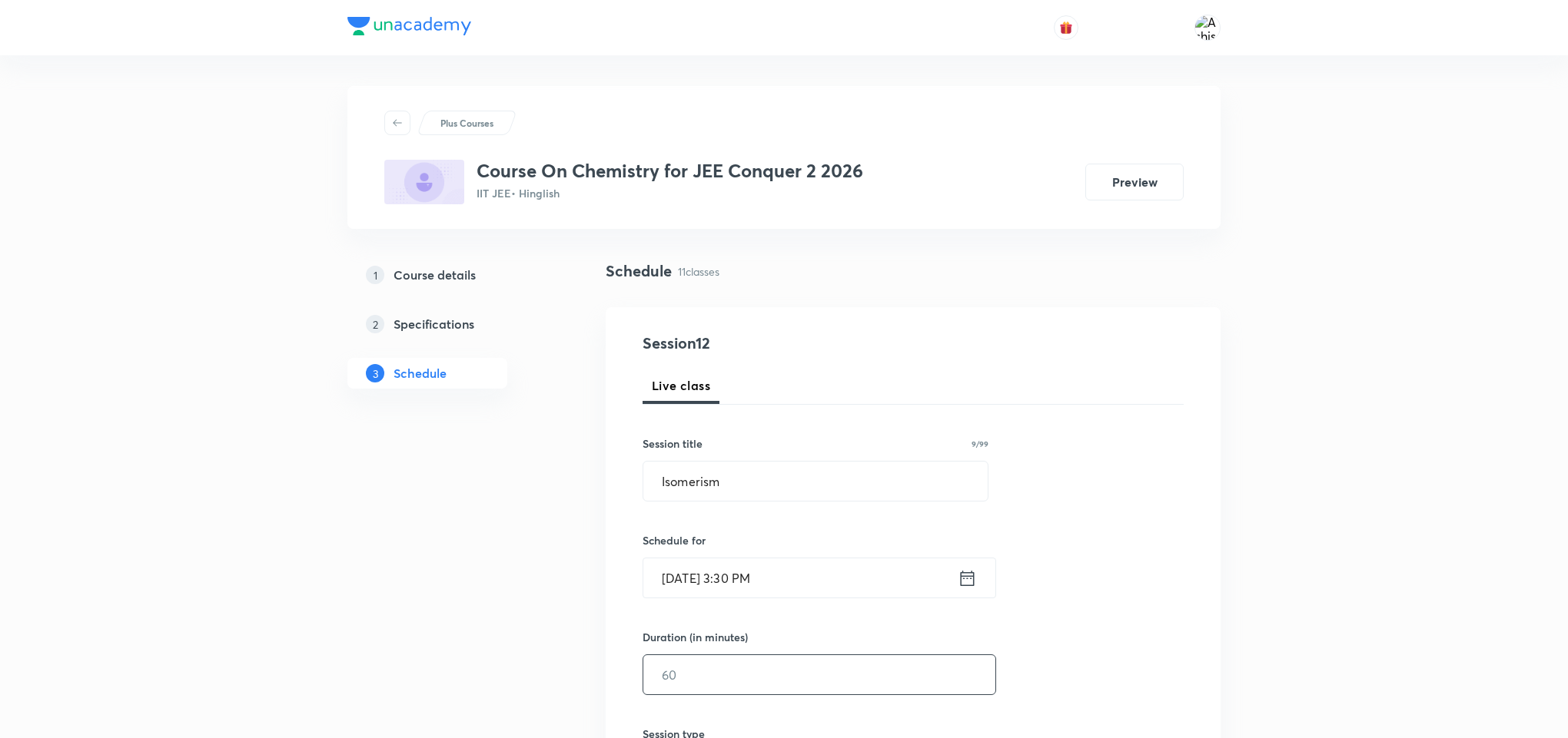
click at [693, 673] on input "text" at bounding box center [819, 675] width 352 height 39
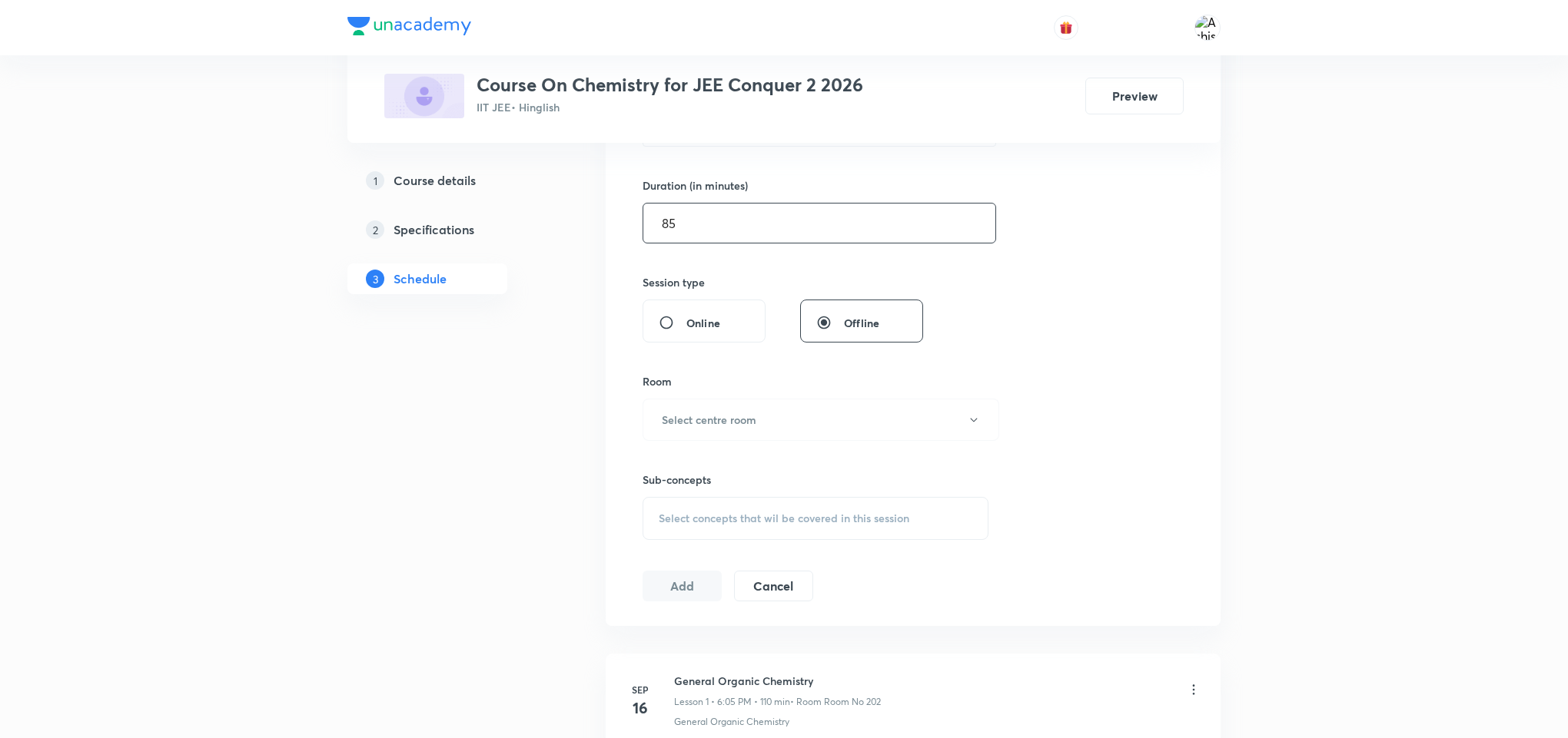
scroll to position [461, 0]
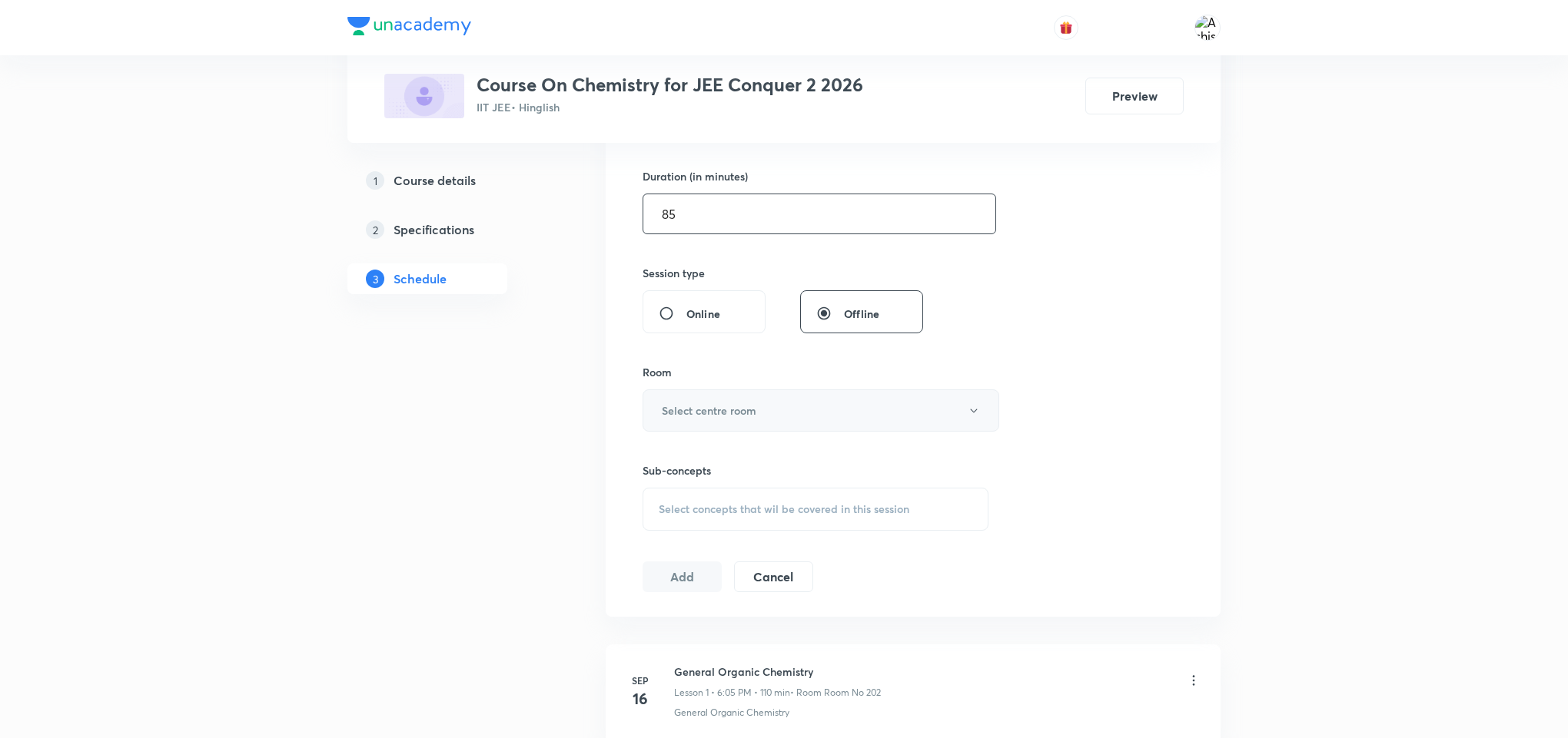
type input "85"
click at [741, 409] on h6 "Select centre room" at bounding box center [709, 411] width 94 height 16
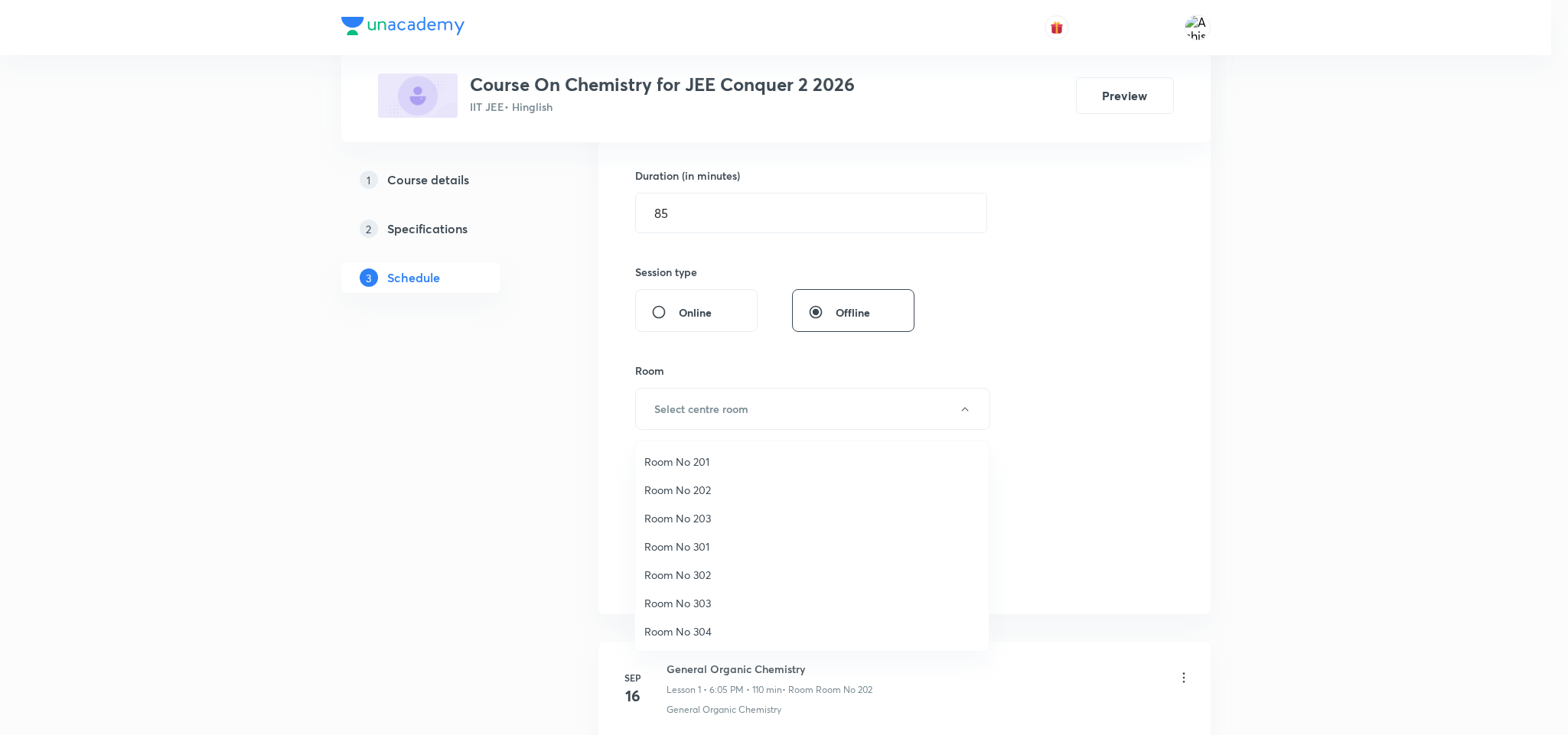
click at [689, 492] on span "Room No 202" at bounding box center [812, 490] width 335 height 16
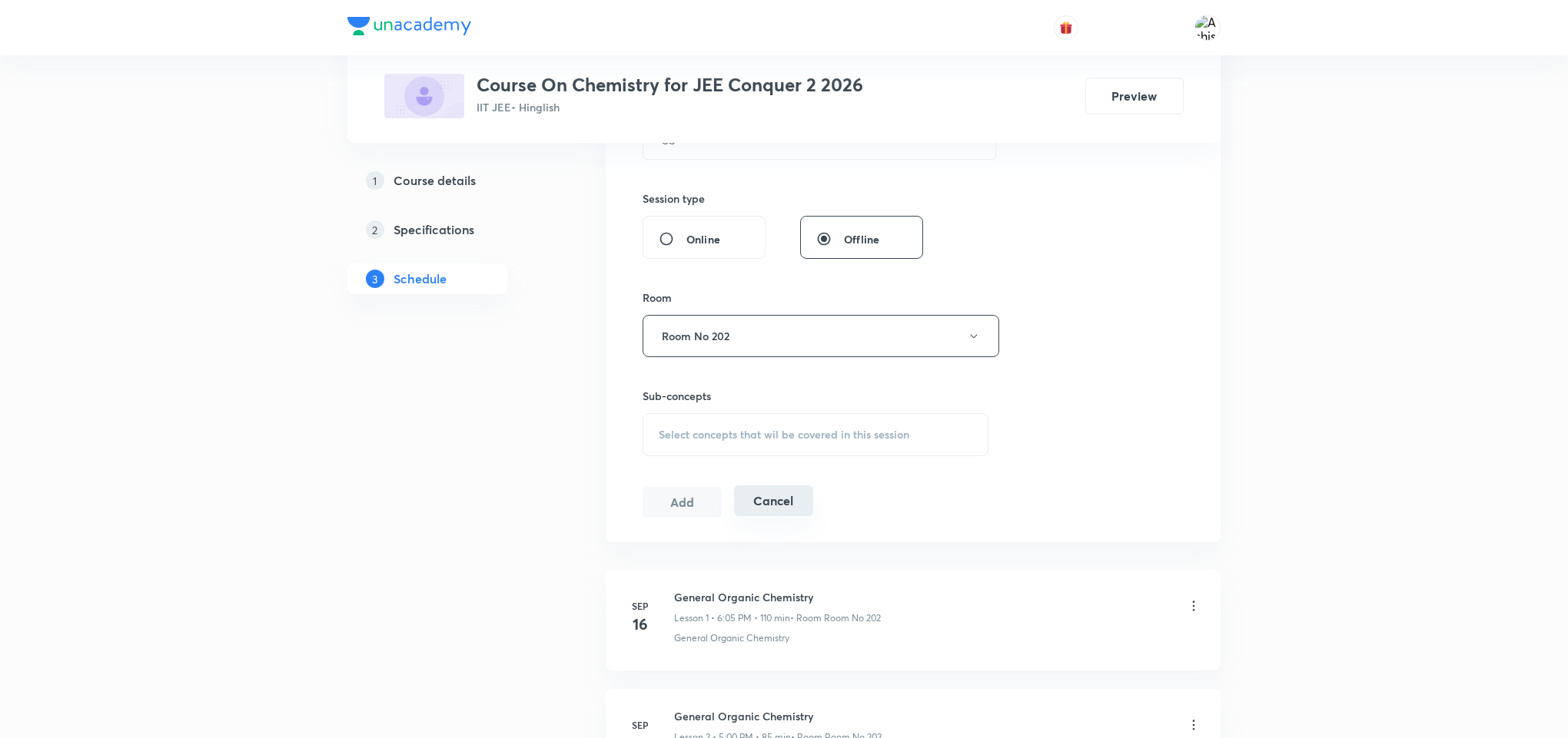
scroll to position [577, 0]
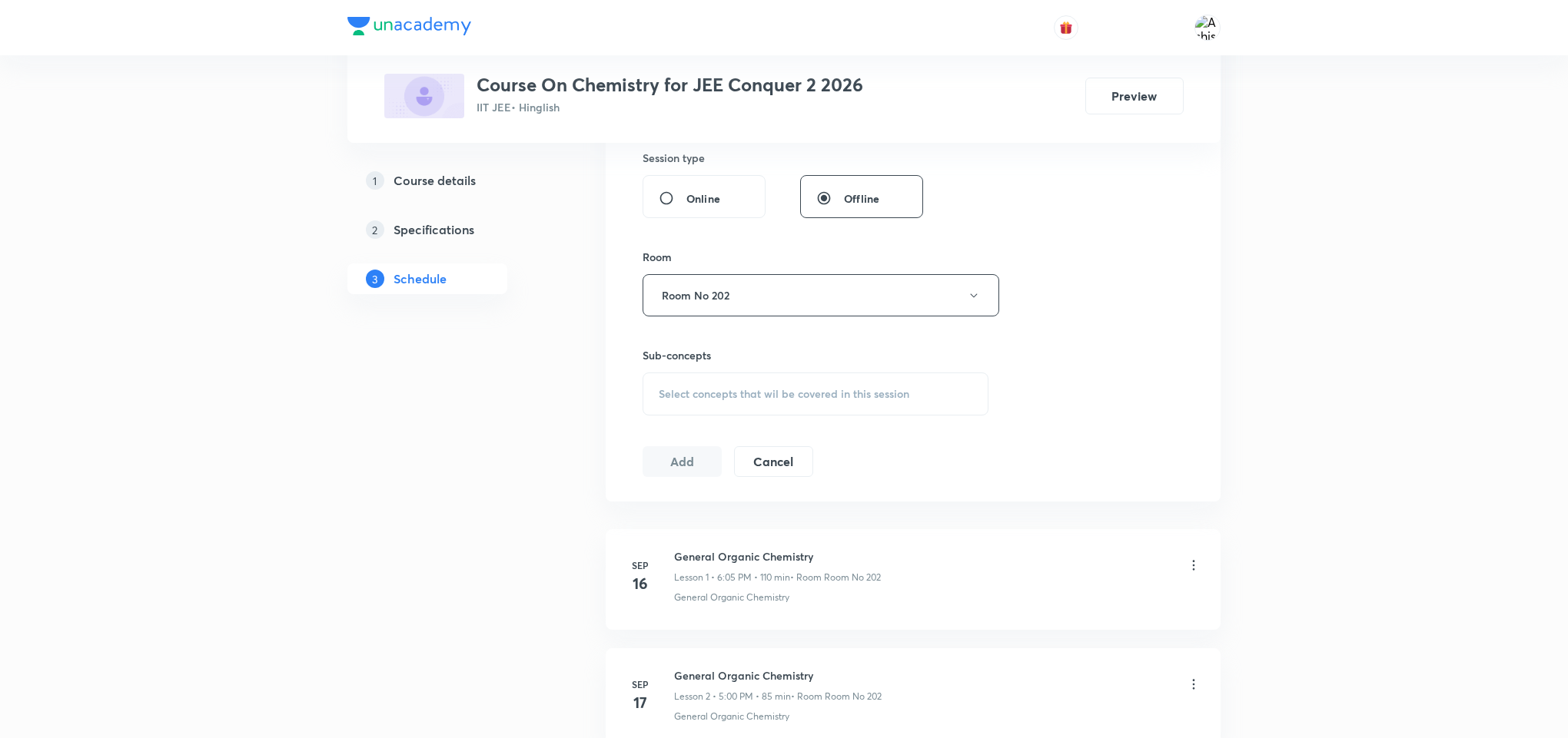
click at [719, 390] on span "Select concepts that wil be covered in this session" at bounding box center [784, 394] width 250 height 13
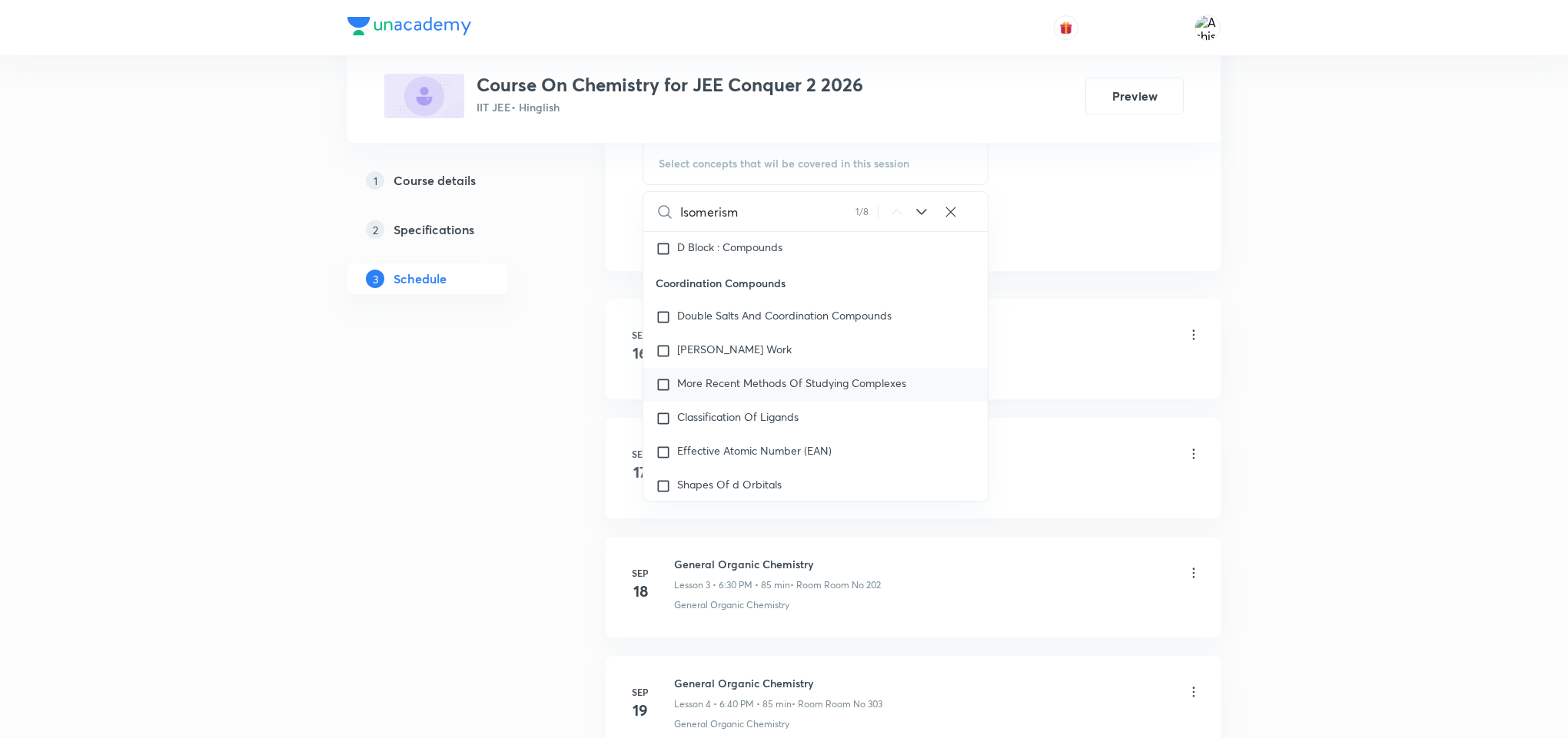
scroll to position [19735, 0]
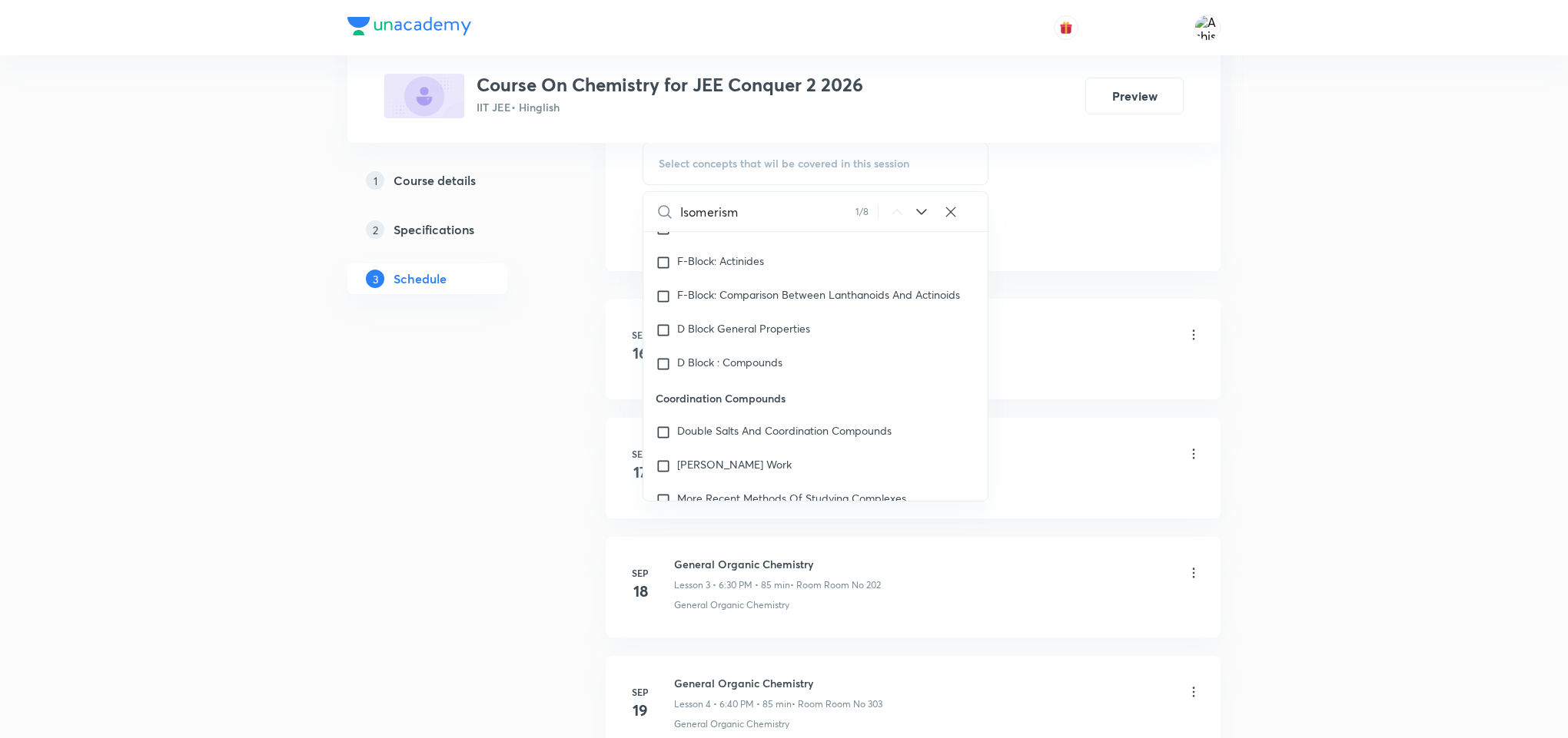
type input "Isomerism"
click at [919, 221] on icon at bounding box center [921, 212] width 18 height 18
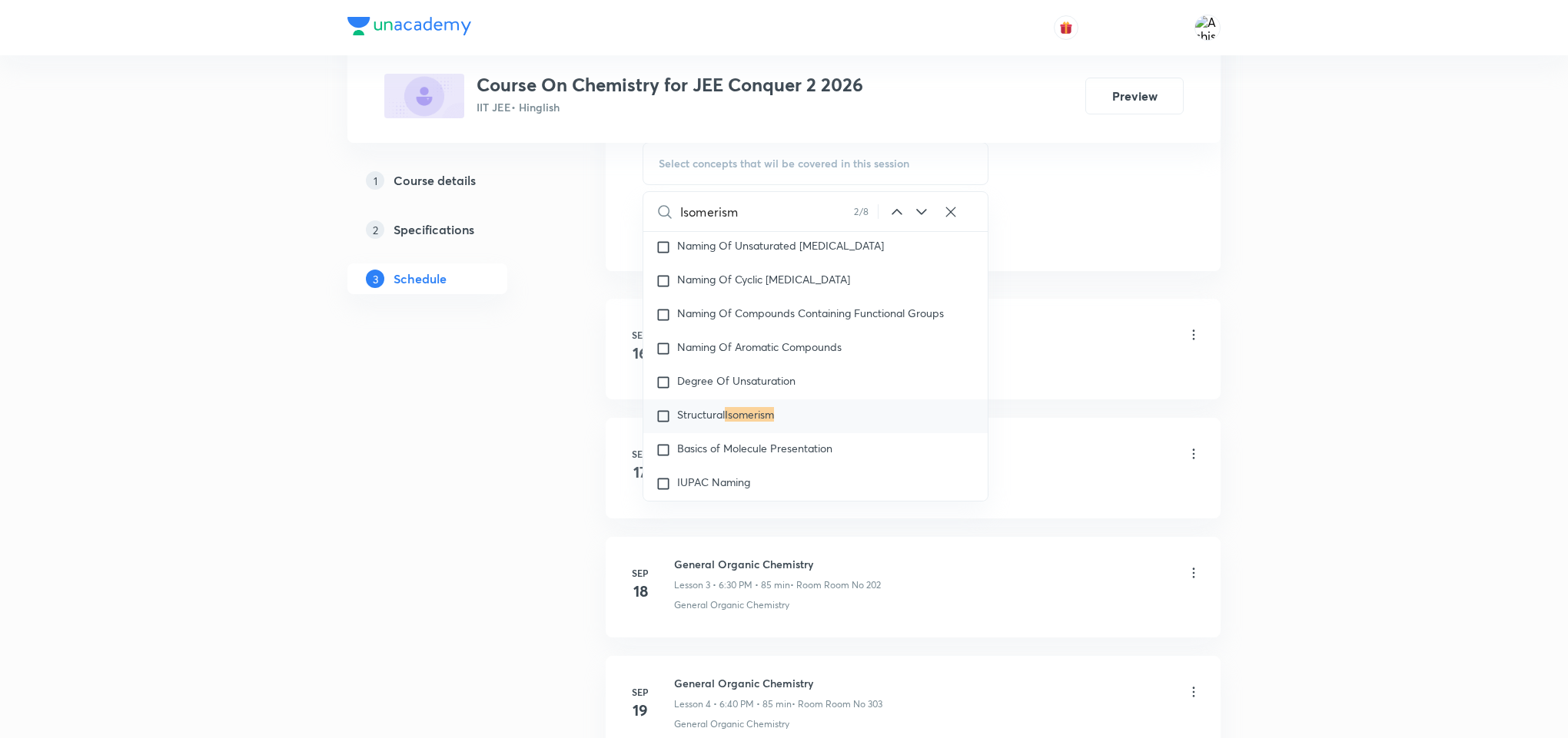
click at [919, 221] on icon at bounding box center [921, 212] width 18 height 18
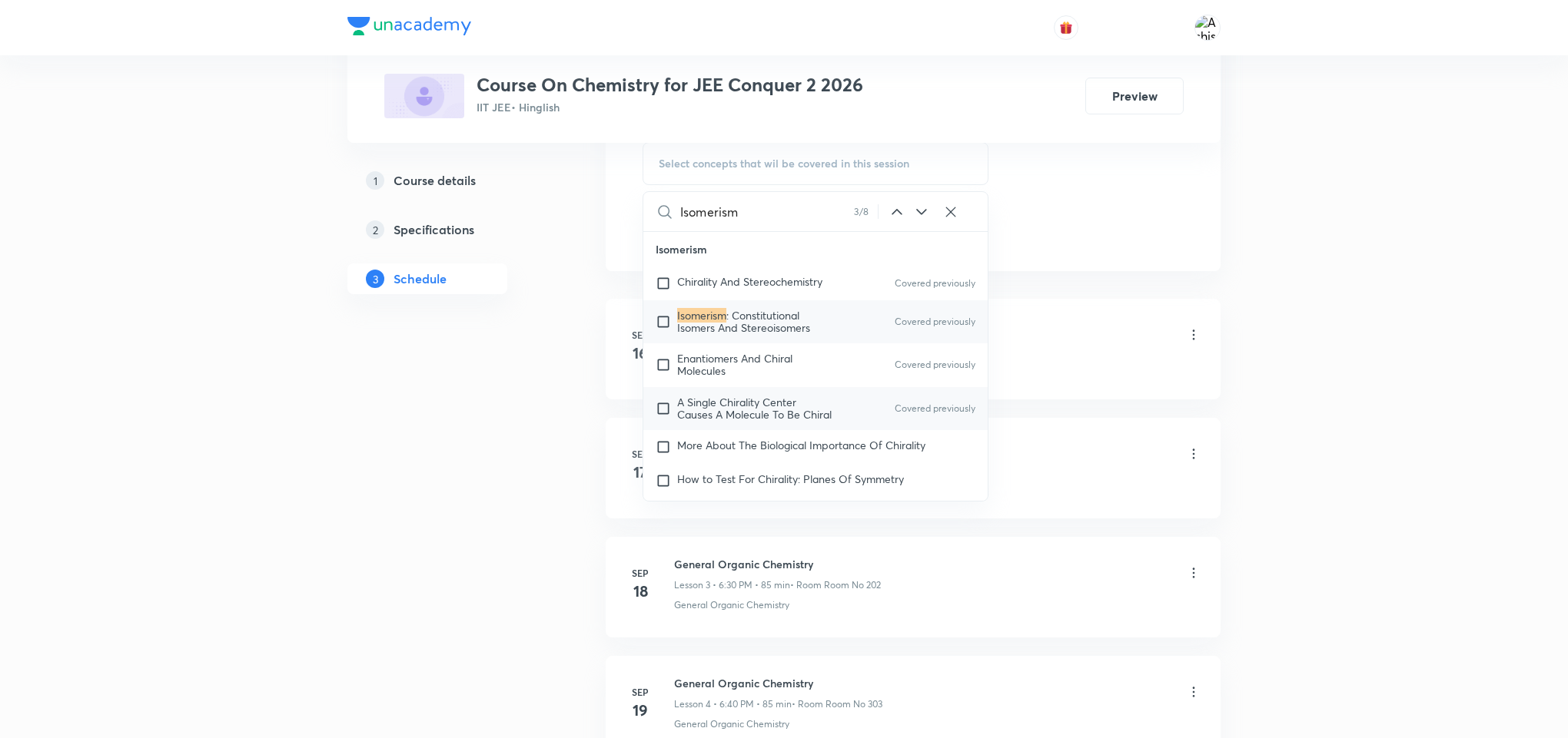
scroll to position [27793, 0]
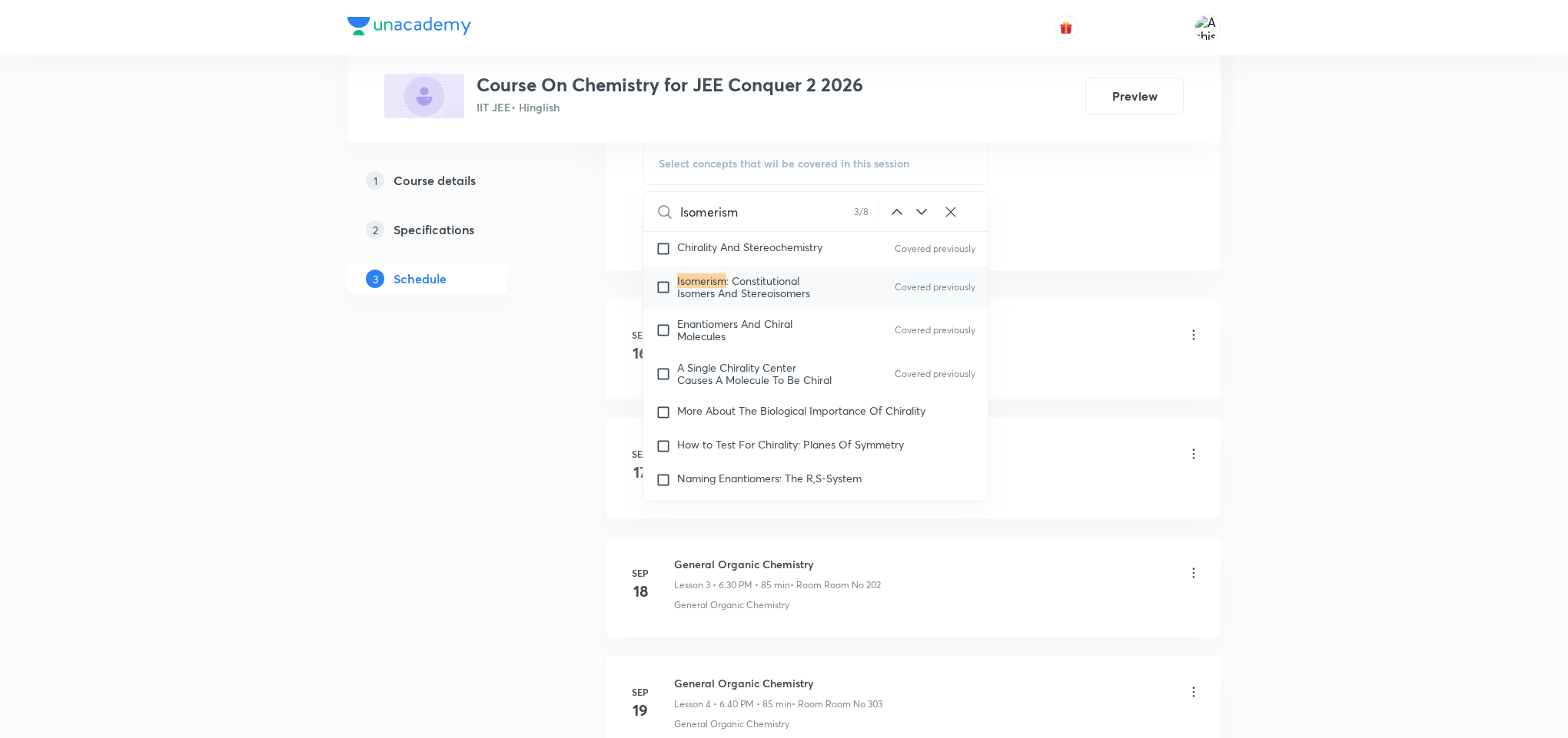
drag, startPoint x: 813, startPoint y: 457, endPoint x: 1084, endPoint y: 279, distance: 324.2
click at [822, 418] on span "More About The Biological Importance Of Chirality" at bounding box center [802, 411] width 248 height 15
checkbox input "true"
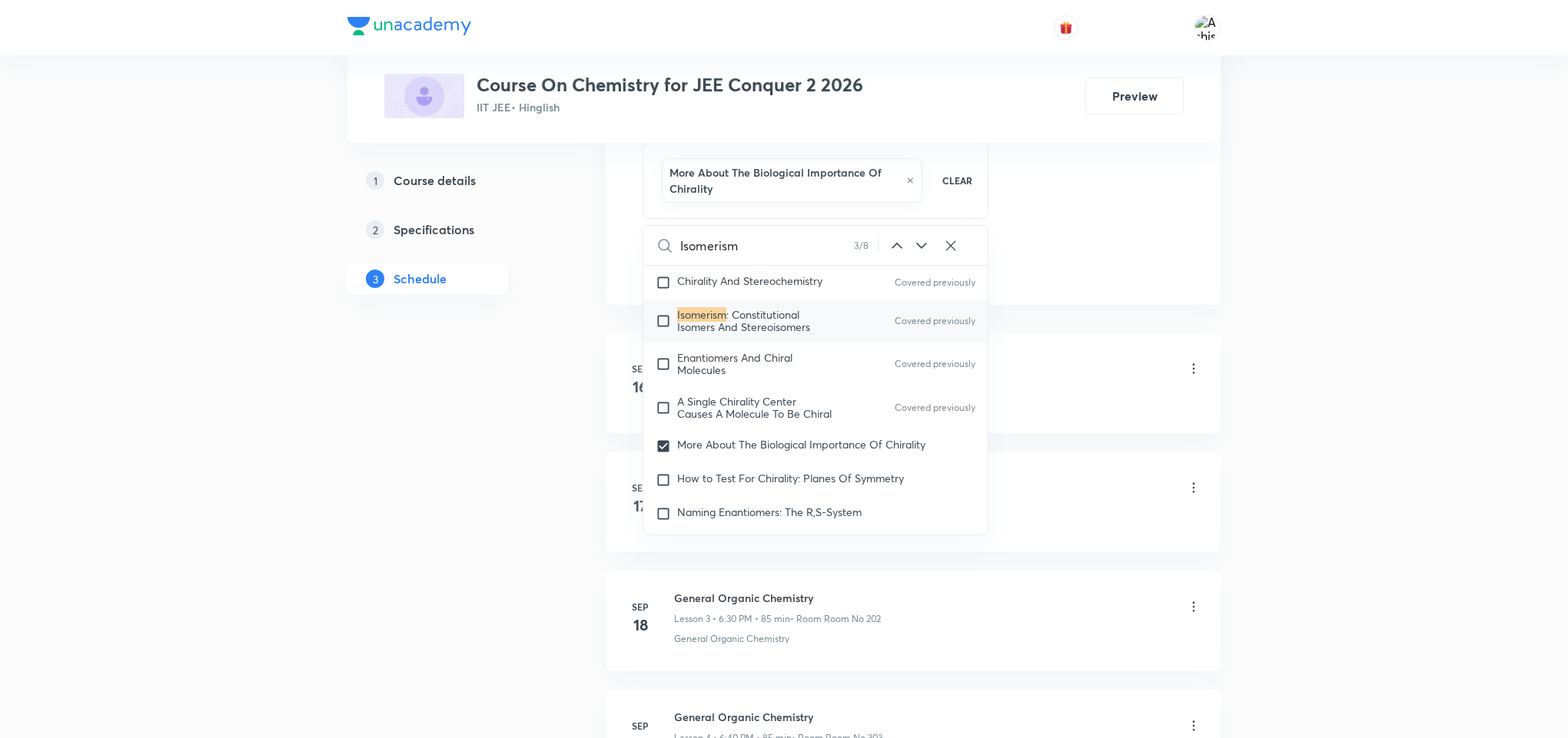
drag, startPoint x: 1080, startPoint y: 277, endPoint x: 1064, endPoint y: 285, distance: 17.9
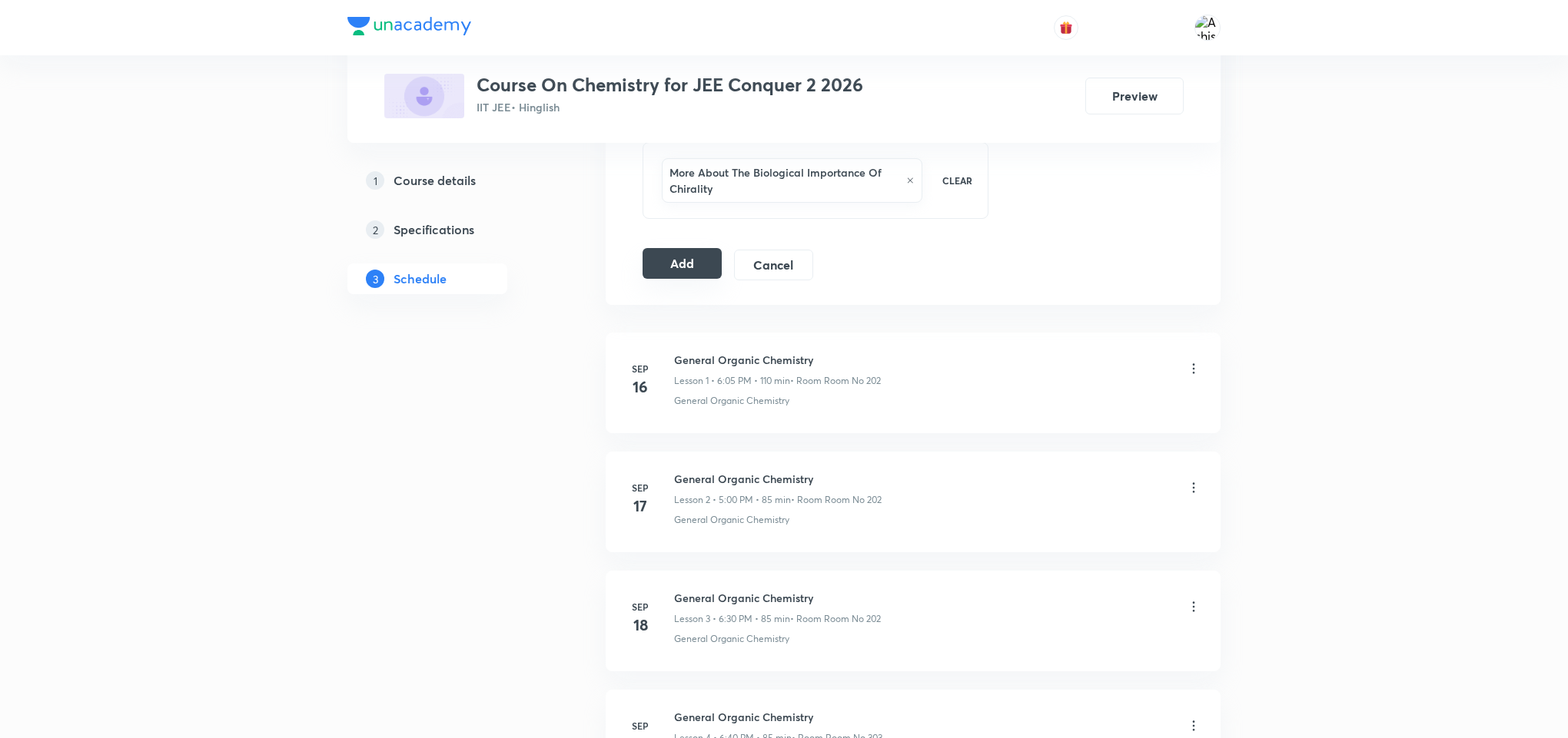
click at [667, 268] on button "Add" at bounding box center [681, 264] width 79 height 31
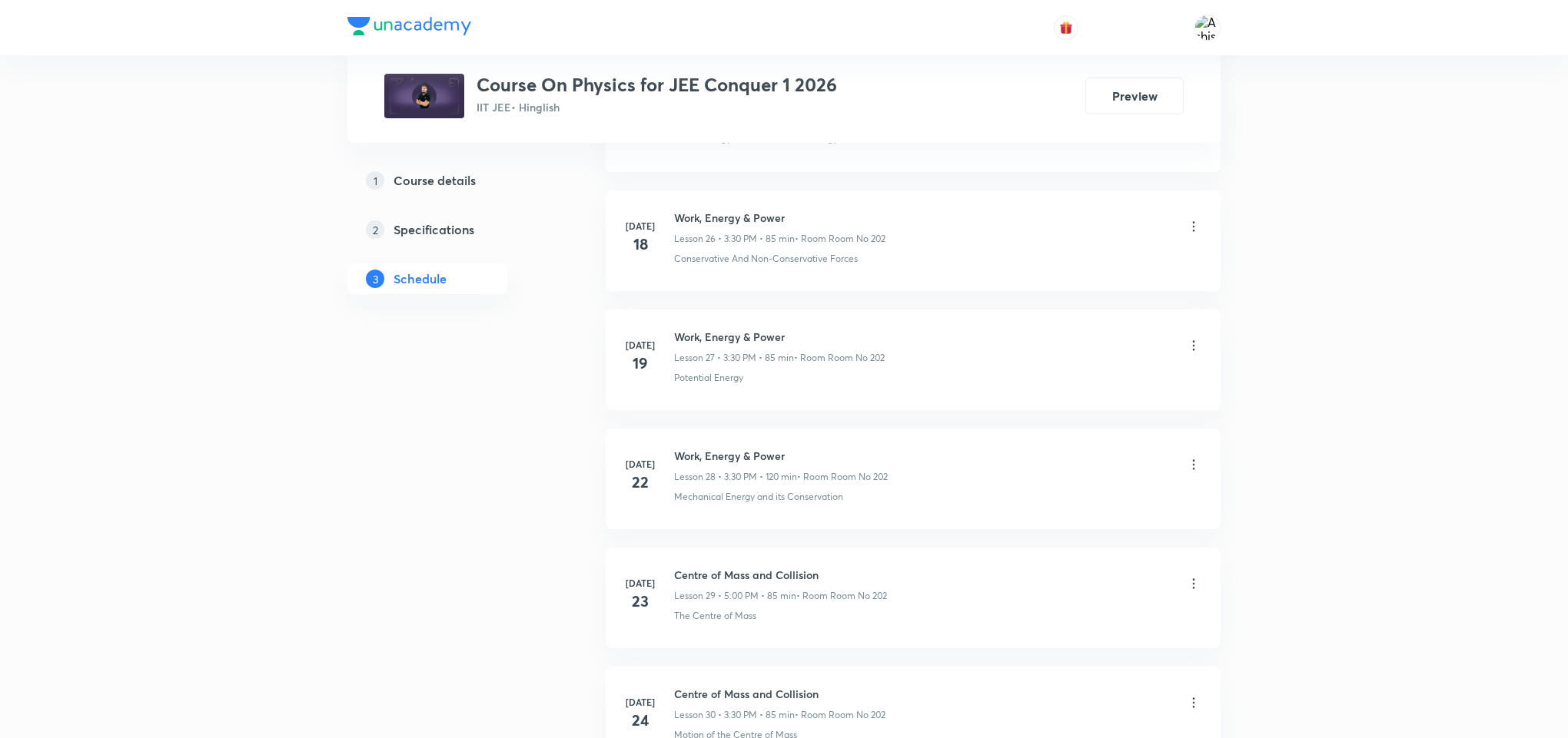
scroll to position [9365, 0]
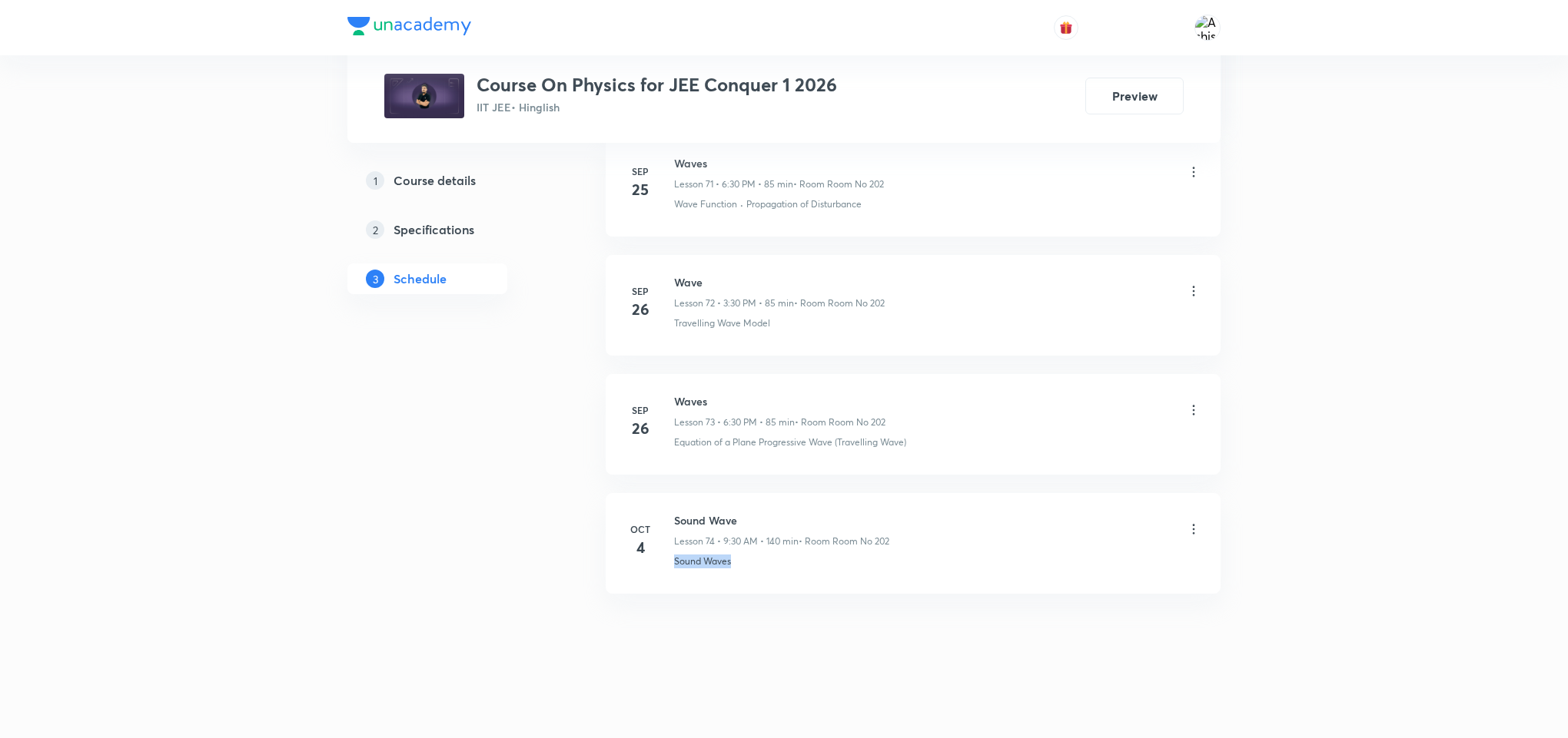
drag, startPoint x: 747, startPoint y: 566, endPoint x: 669, endPoint y: 581, distance: 79.4
click at [669, 581] on li "Oct 4 Sound Wave Lesson 74 • 9:30 AM • 140 min • Room Room No 202 Sound Waves" at bounding box center [913, 543] width 615 height 101
copy p "Sound Waves"
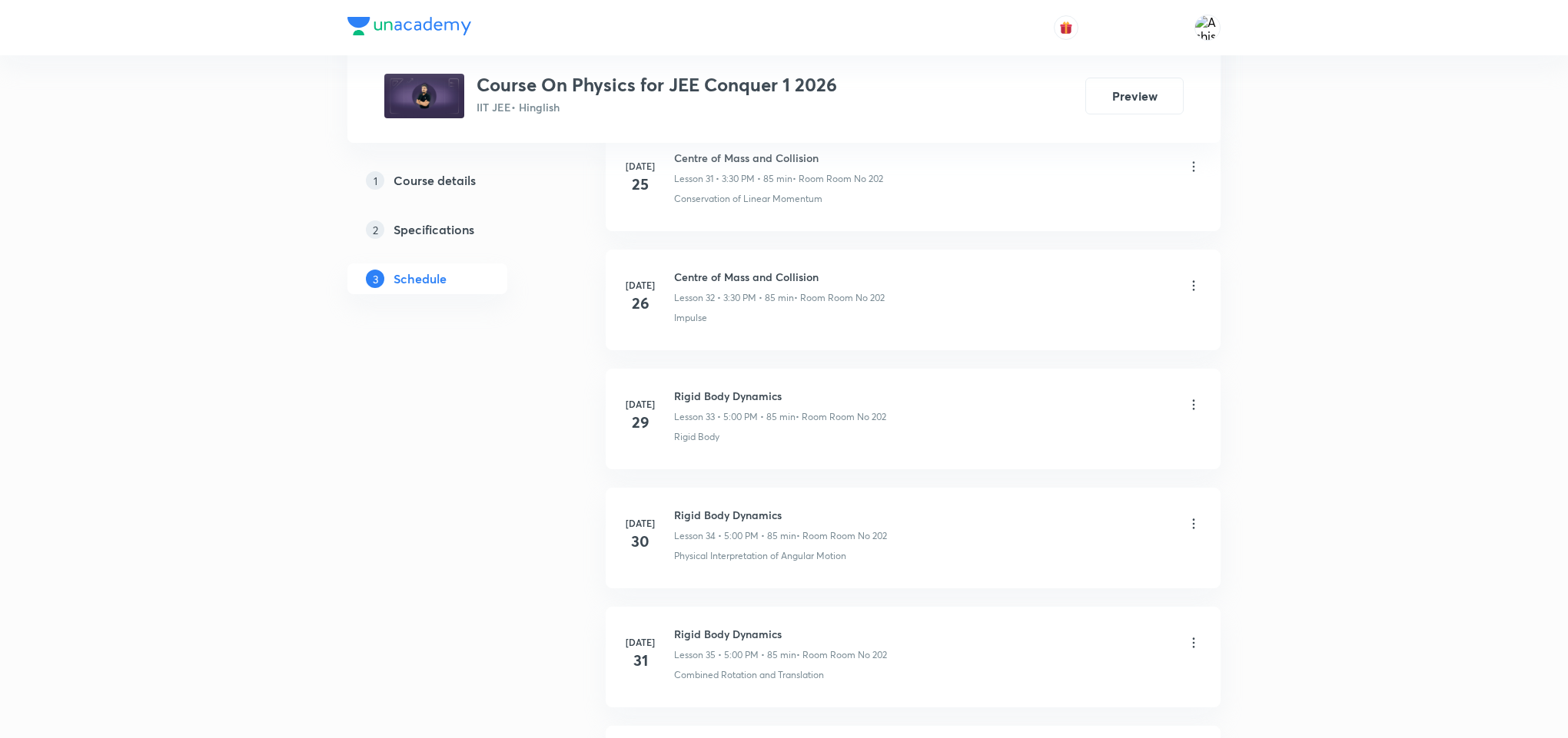
scroll to position [0, 0]
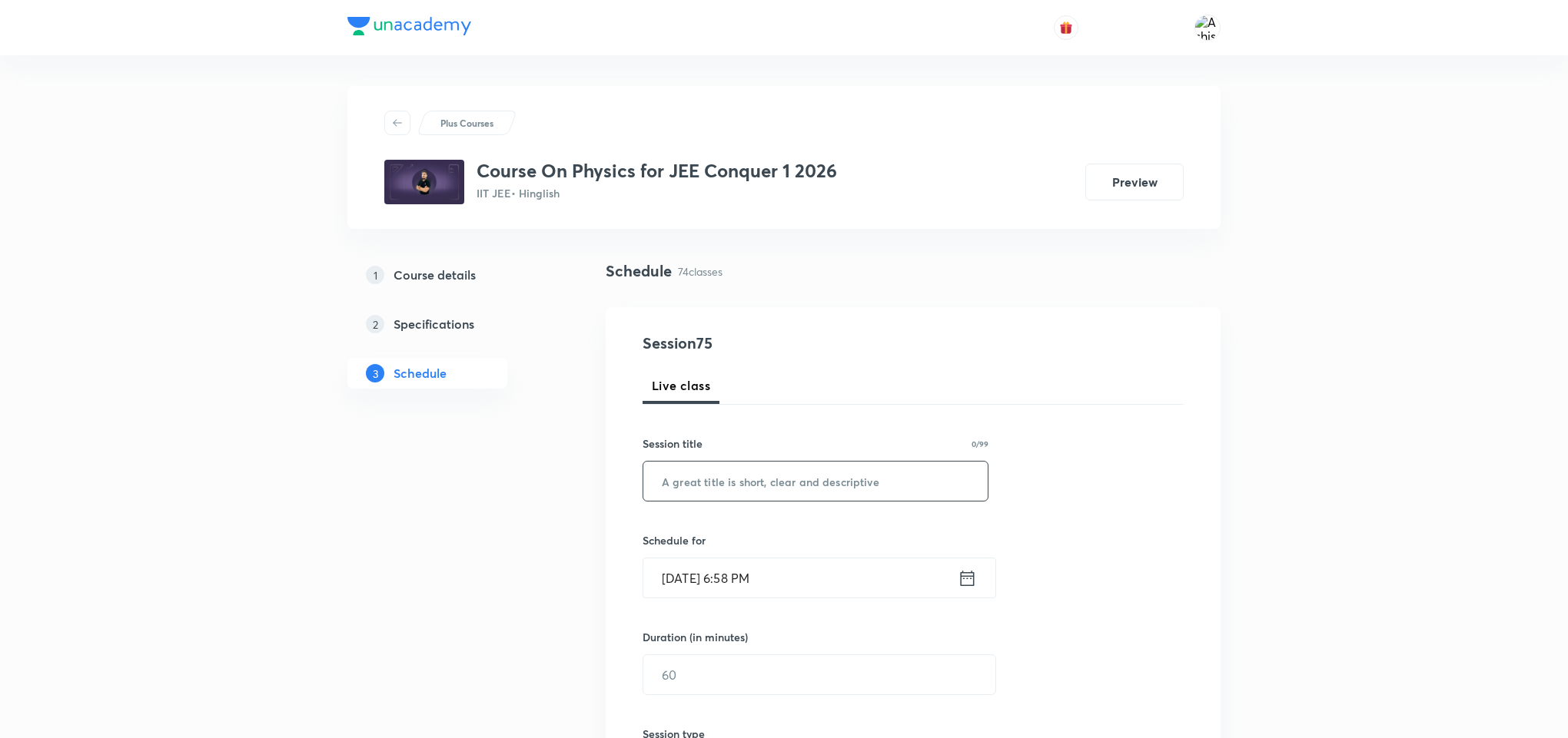
click at [803, 477] on input "text" at bounding box center [815, 481] width 345 height 39
paste input "Sound Waves"
type input "Sound Waves"
click at [698, 583] on input "[DATE] 6:58 PM" at bounding box center [800, 578] width 315 height 39
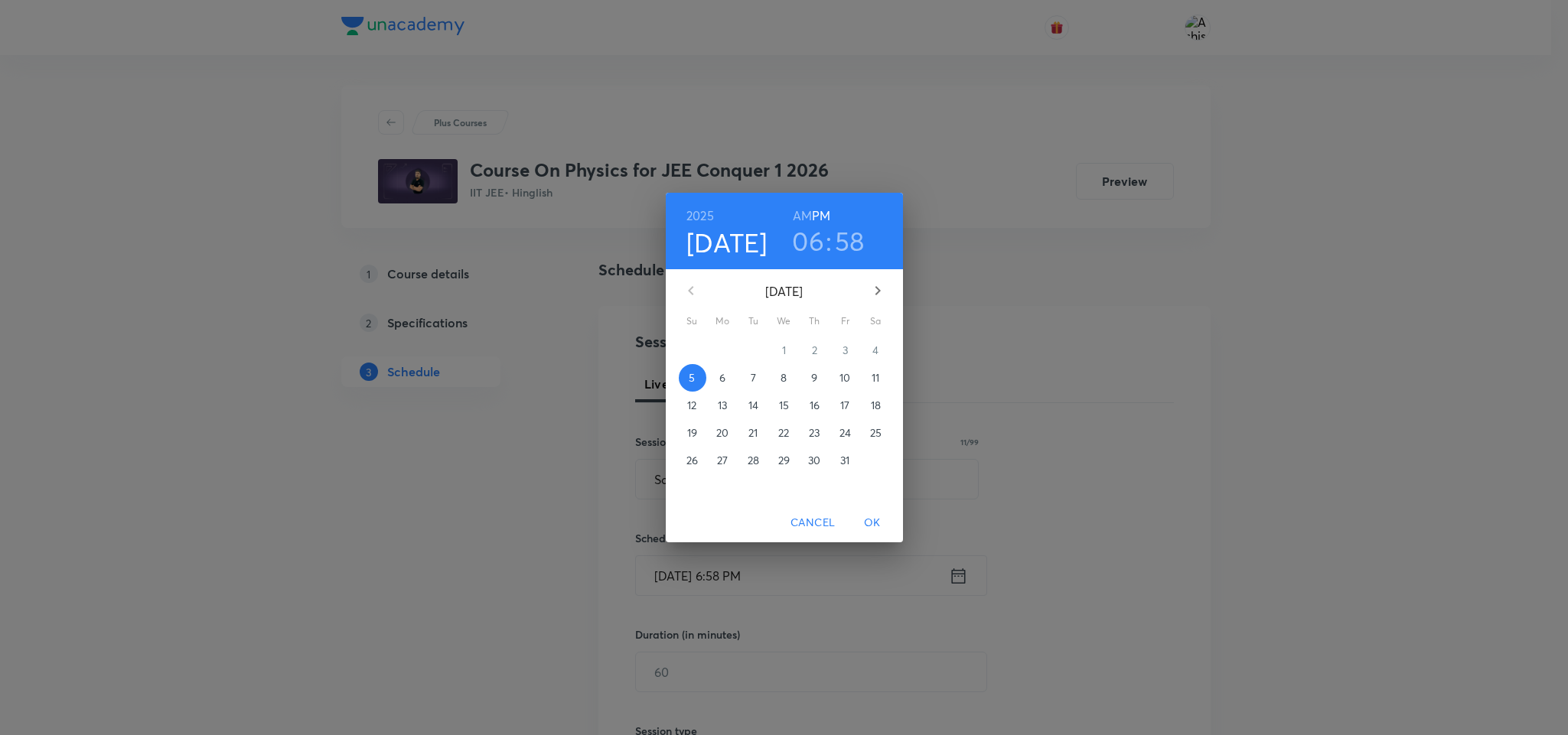
click at [729, 368] on button "6" at bounding box center [723, 377] width 28 height 28
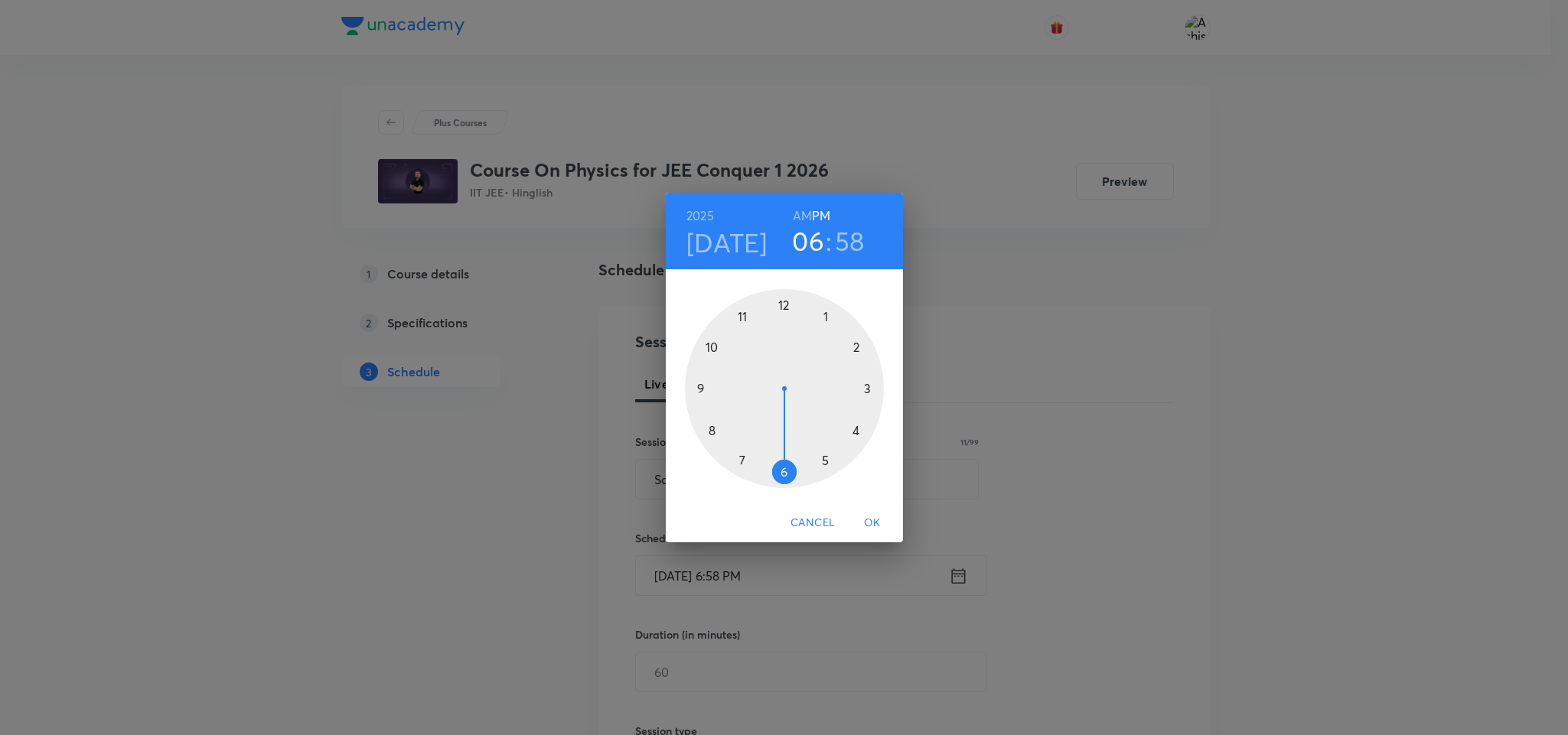
click at [826, 461] on div at bounding box center [784, 388] width 199 height 199
click at [785, 301] on div at bounding box center [784, 388] width 199 height 199
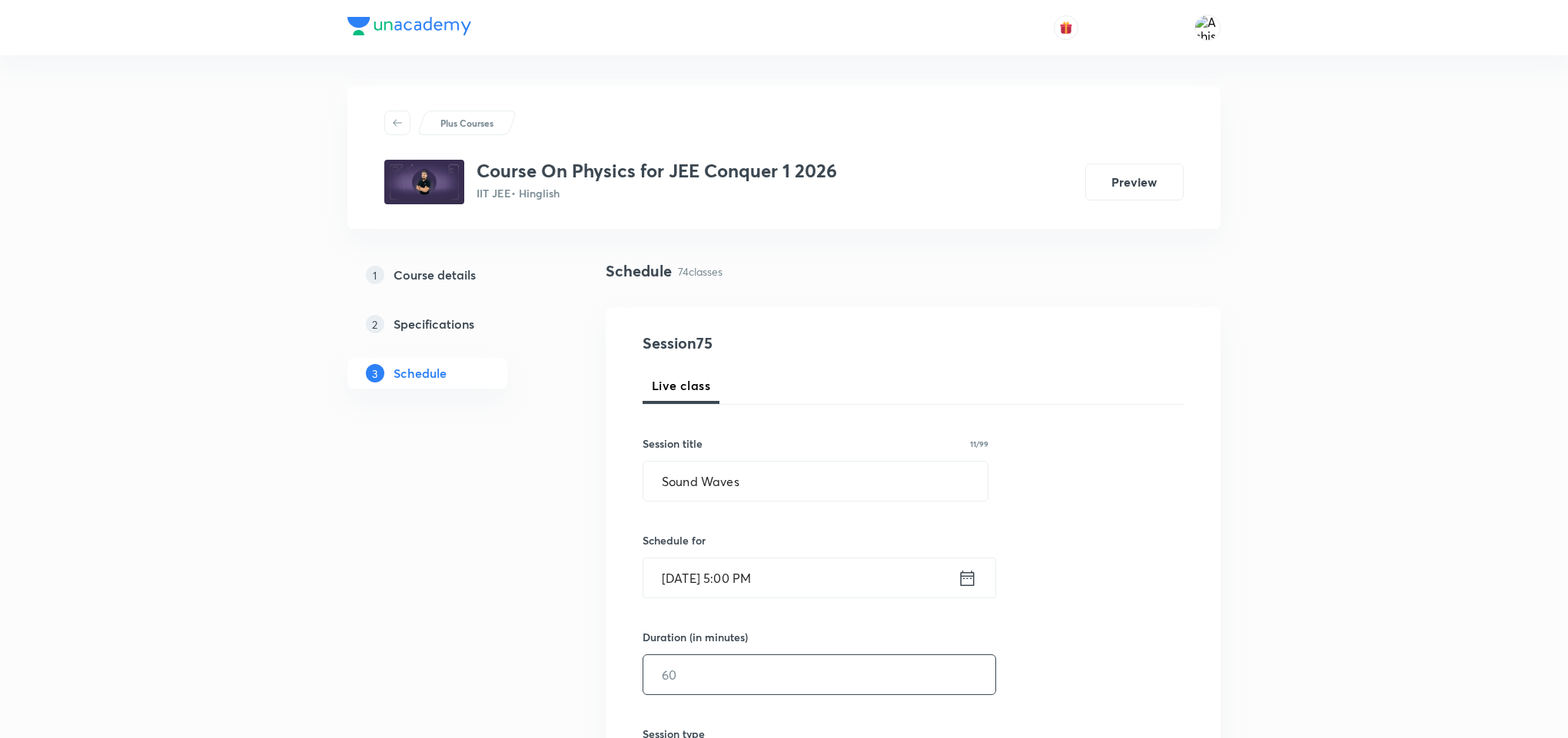
click at [686, 677] on input "text" at bounding box center [819, 675] width 352 height 39
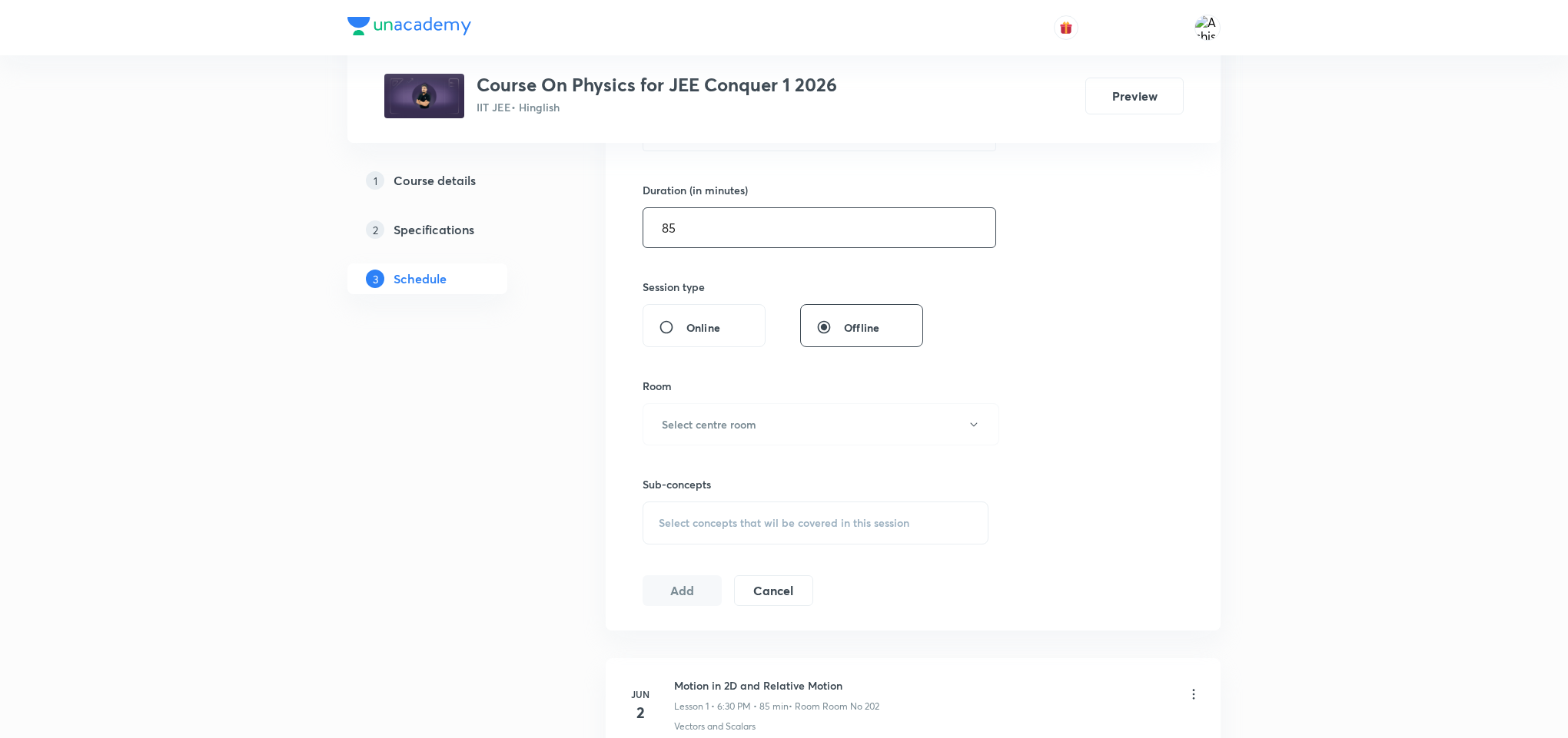
scroll to position [461, 0]
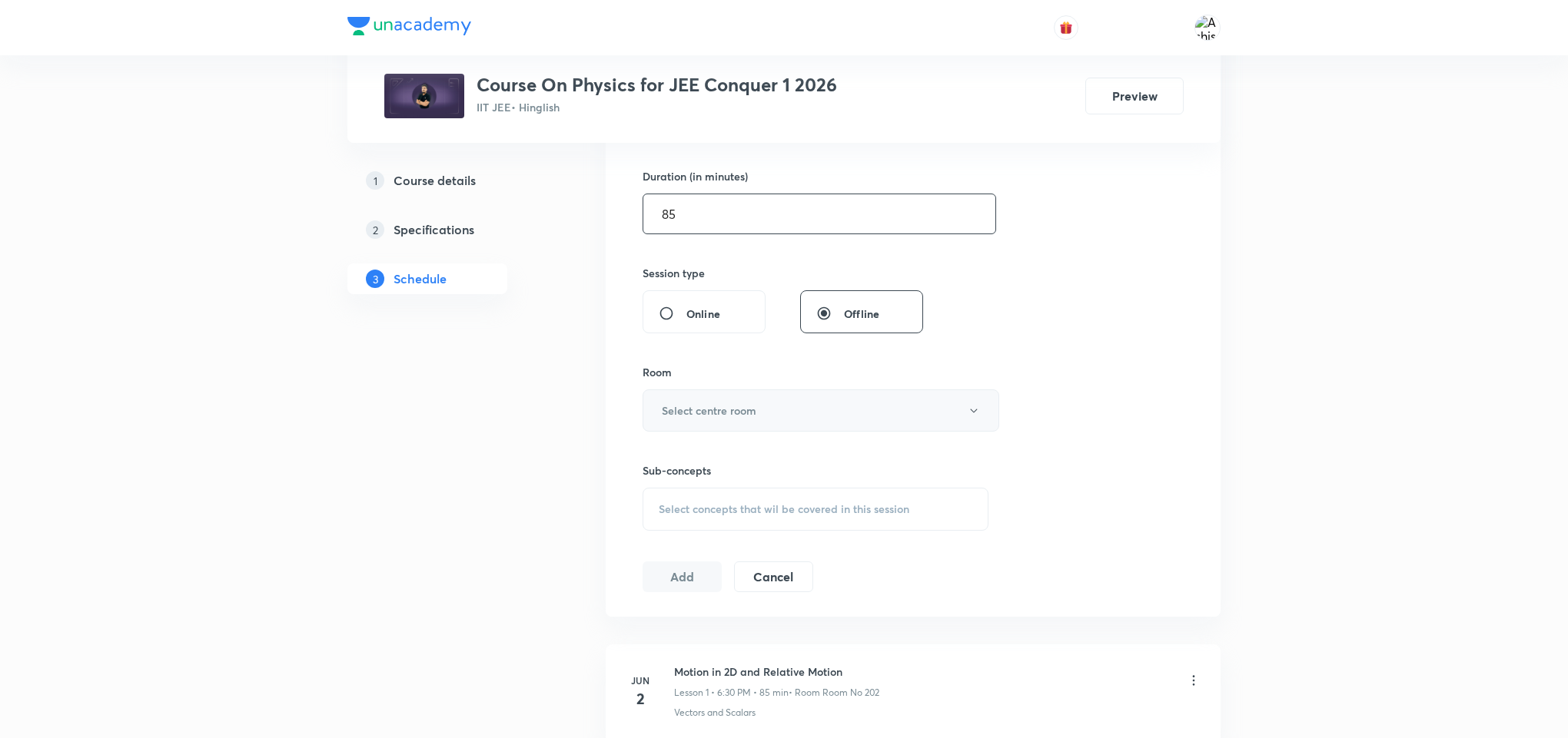
type input "85"
click at [722, 409] on h6 "Select centre room" at bounding box center [709, 411] width 94 height 16
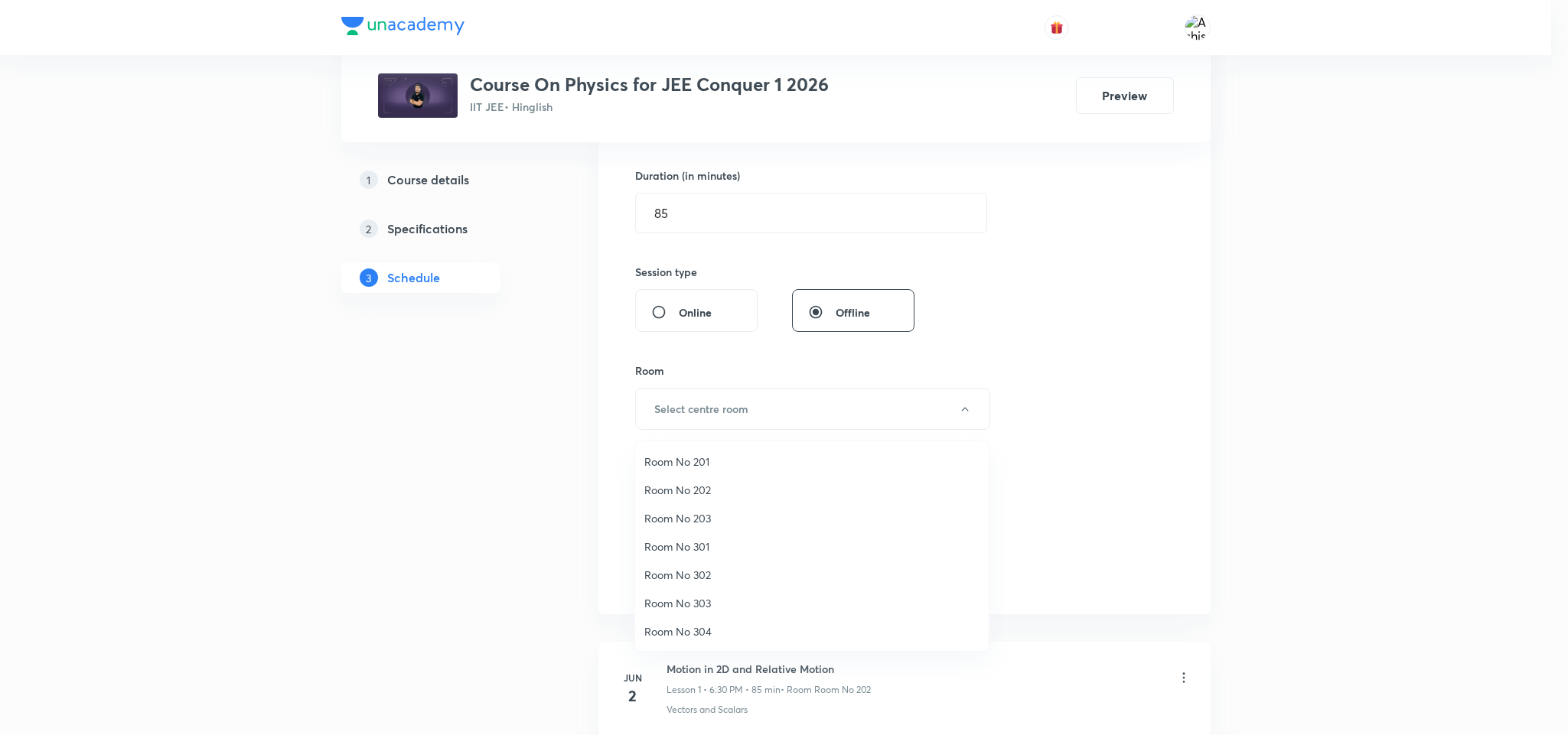
click at [690, 485] on span "Room No 202" at bounding box center [812, 490] width 335 height 16
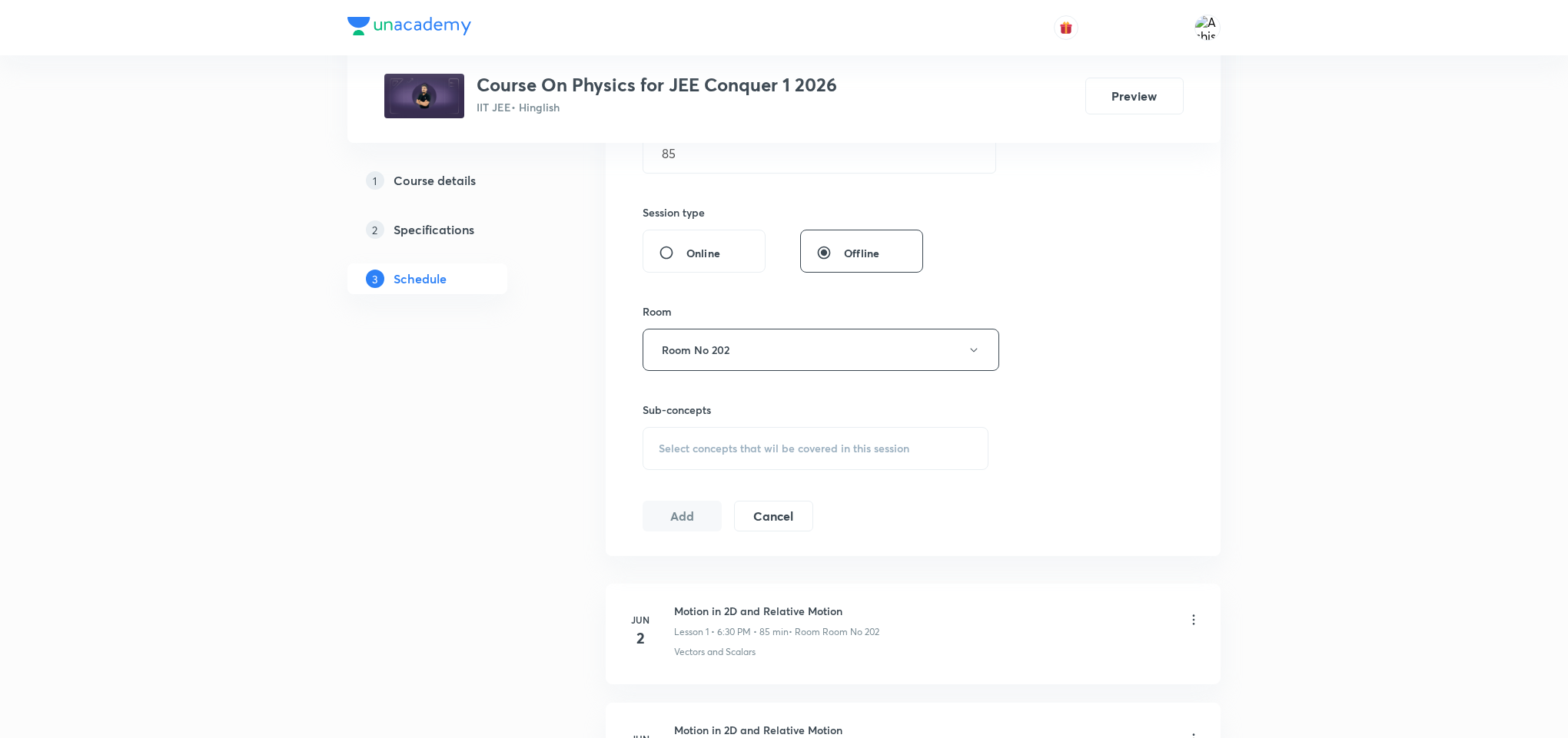
scroll to position [577, 0]
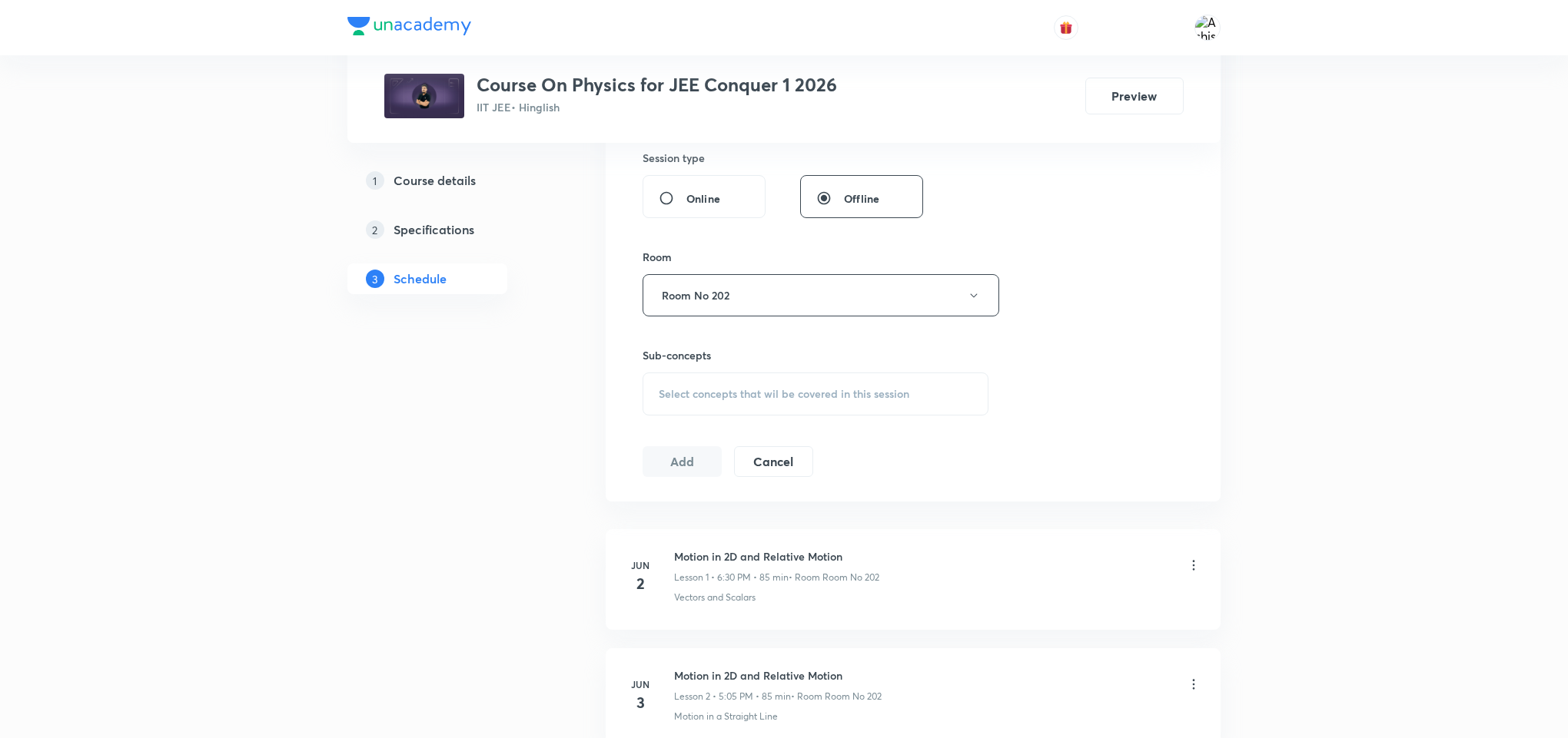
click at [743, 395] on span "Select concepts that wil be covered in this session" at bounding box center [784, 394] width 250 height 13
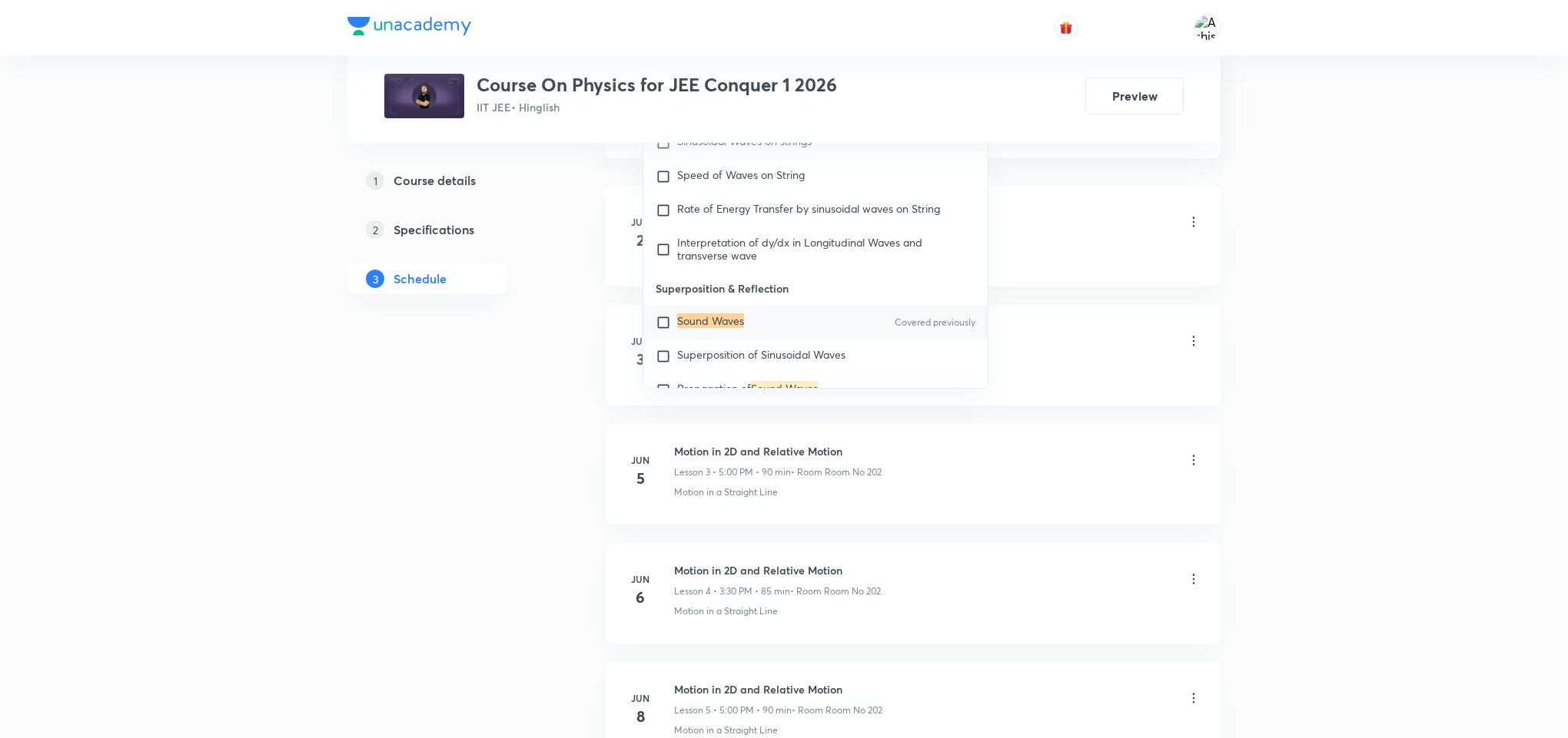
scroll to position [9327, 0]
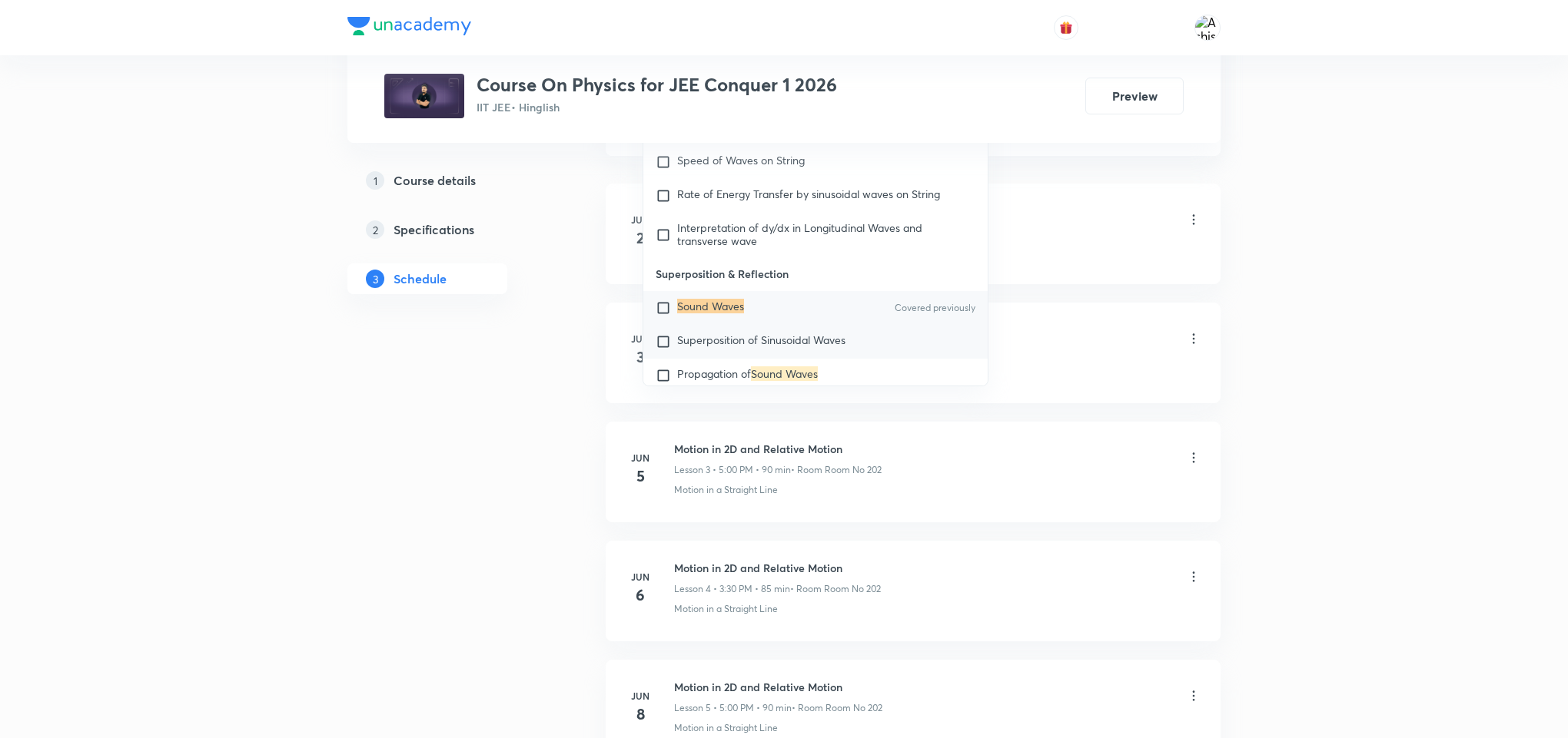
type input "Sound Waves"
click at [726, 347] on span "Superposition of Sinusoidal Waves" at bounding box center [762, 340] width 169 height 15
checkbox input "true"
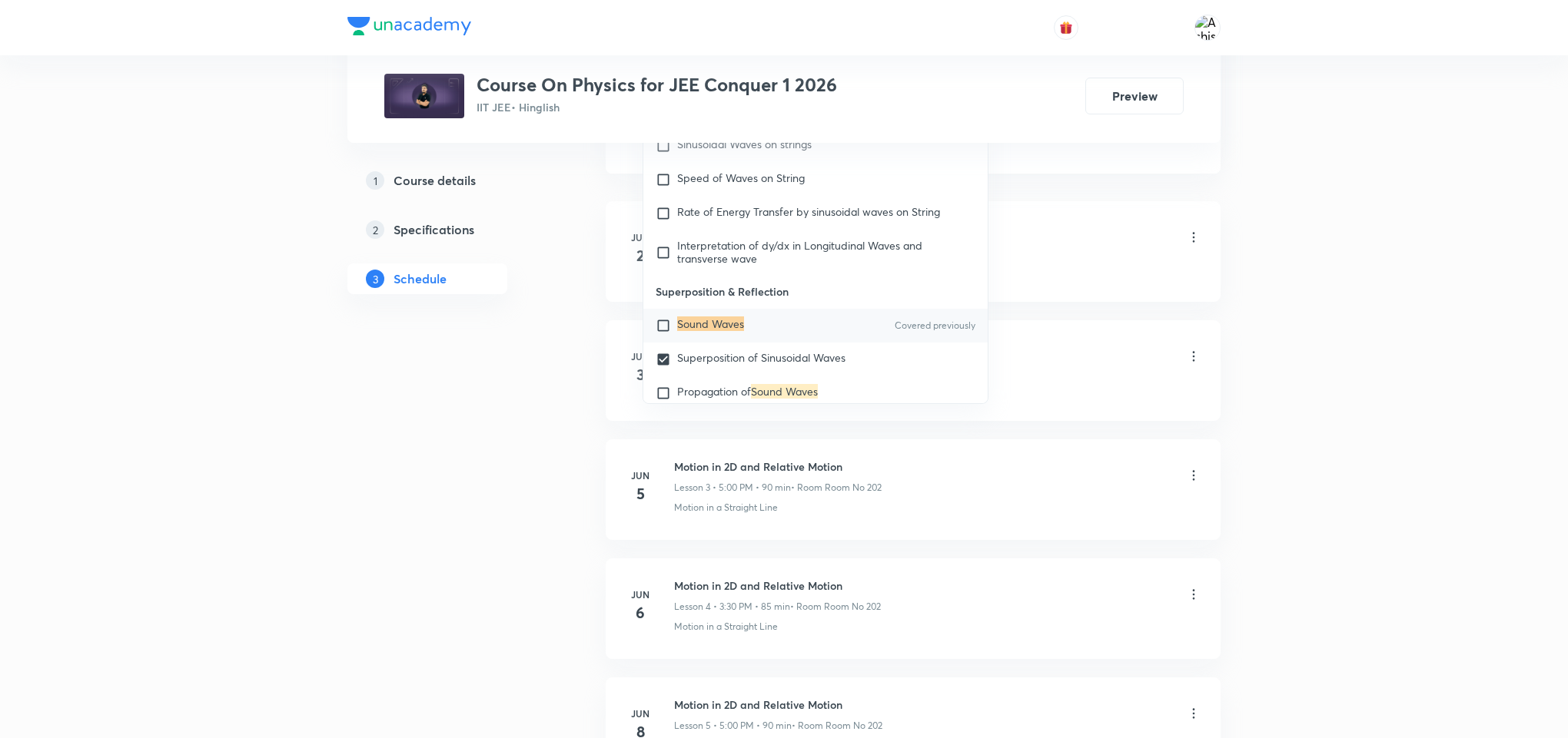
click at [1043, 252] on div "Motion in 2D and Relative Motion Lesson 1 • 6:30 PM • 85 min • Room Room No 202" at bounding box center [937, 238] width 527 height 36
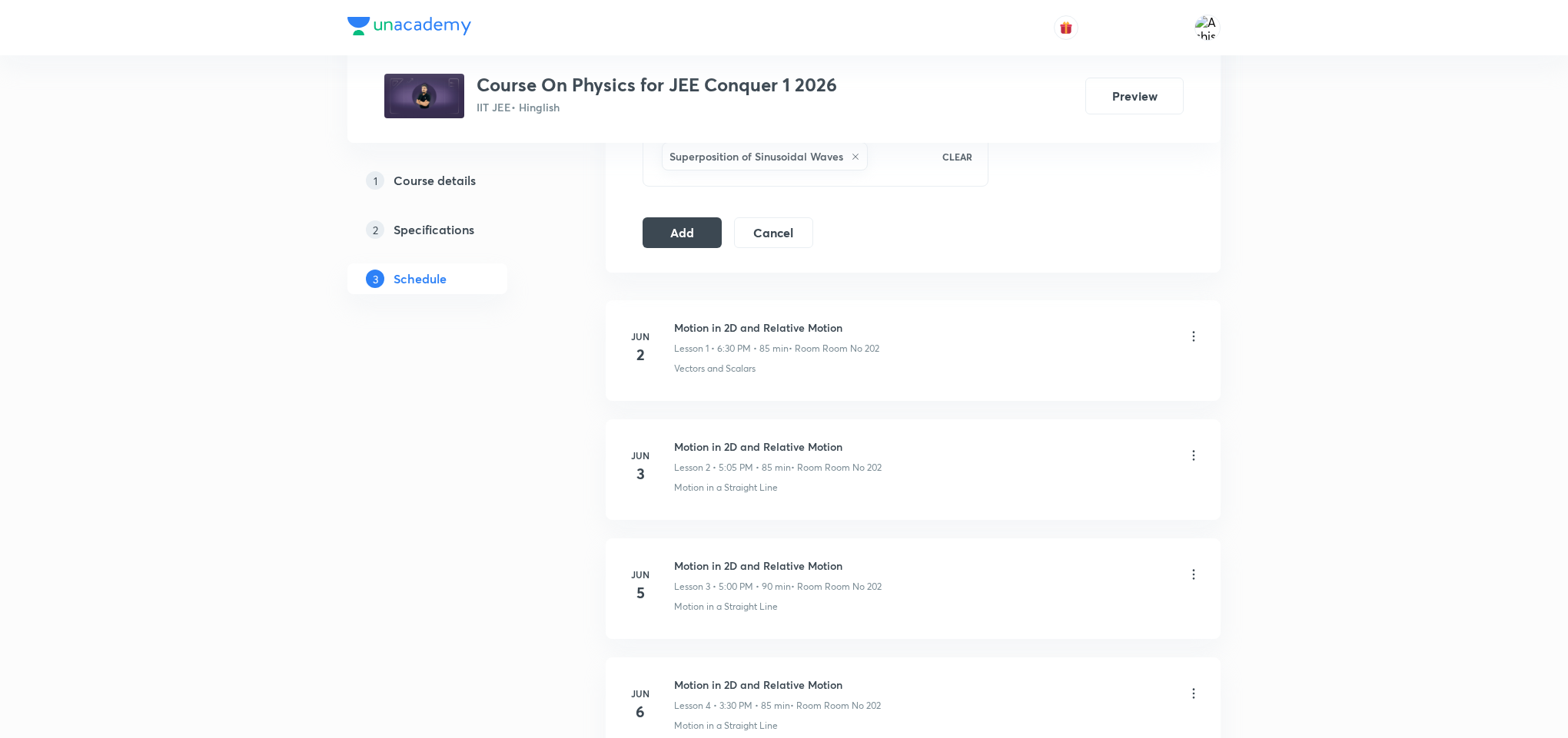
scroll to position [692, 0]
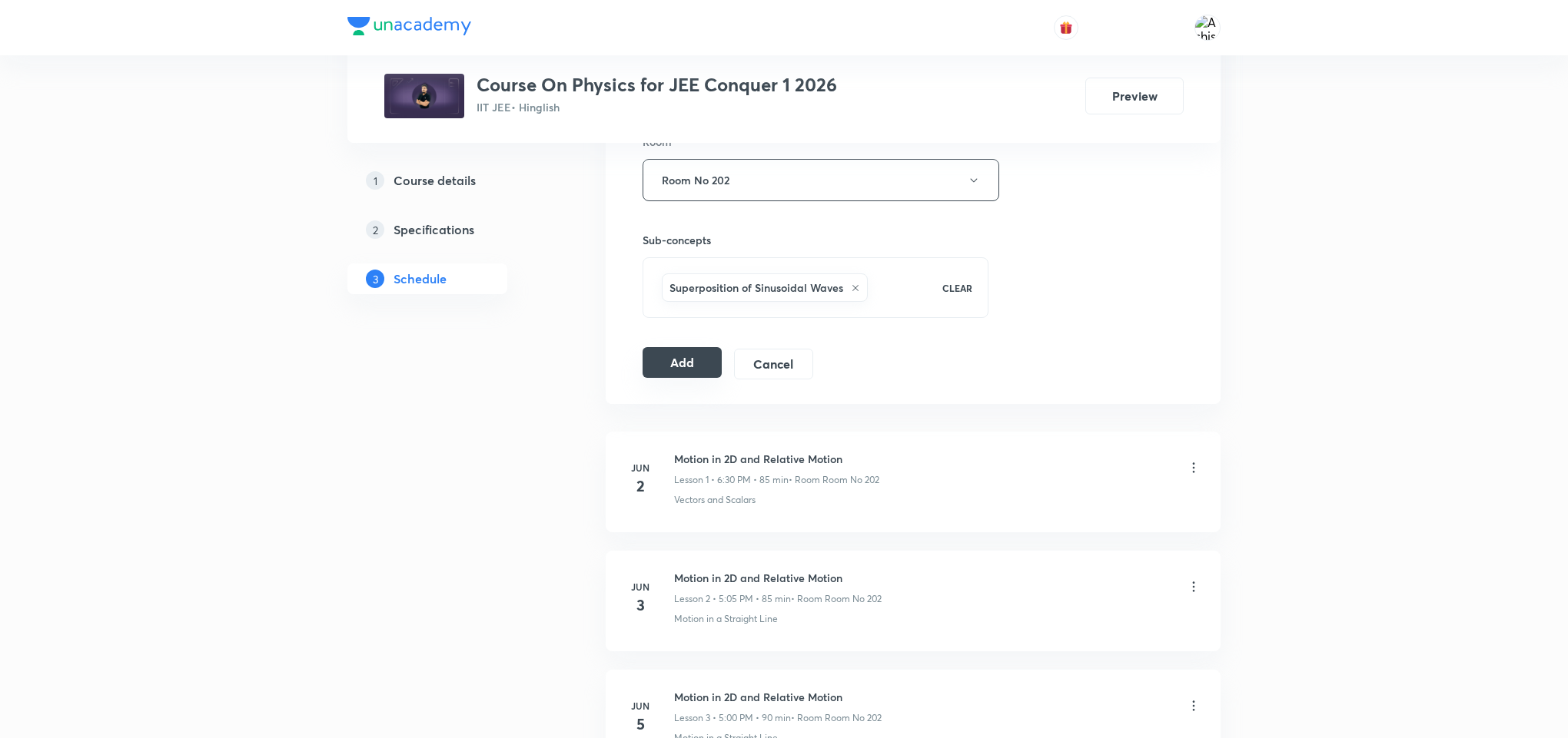
click at [689, 364] on button "Add" at bounding box center [681, 363] width 79 height 31
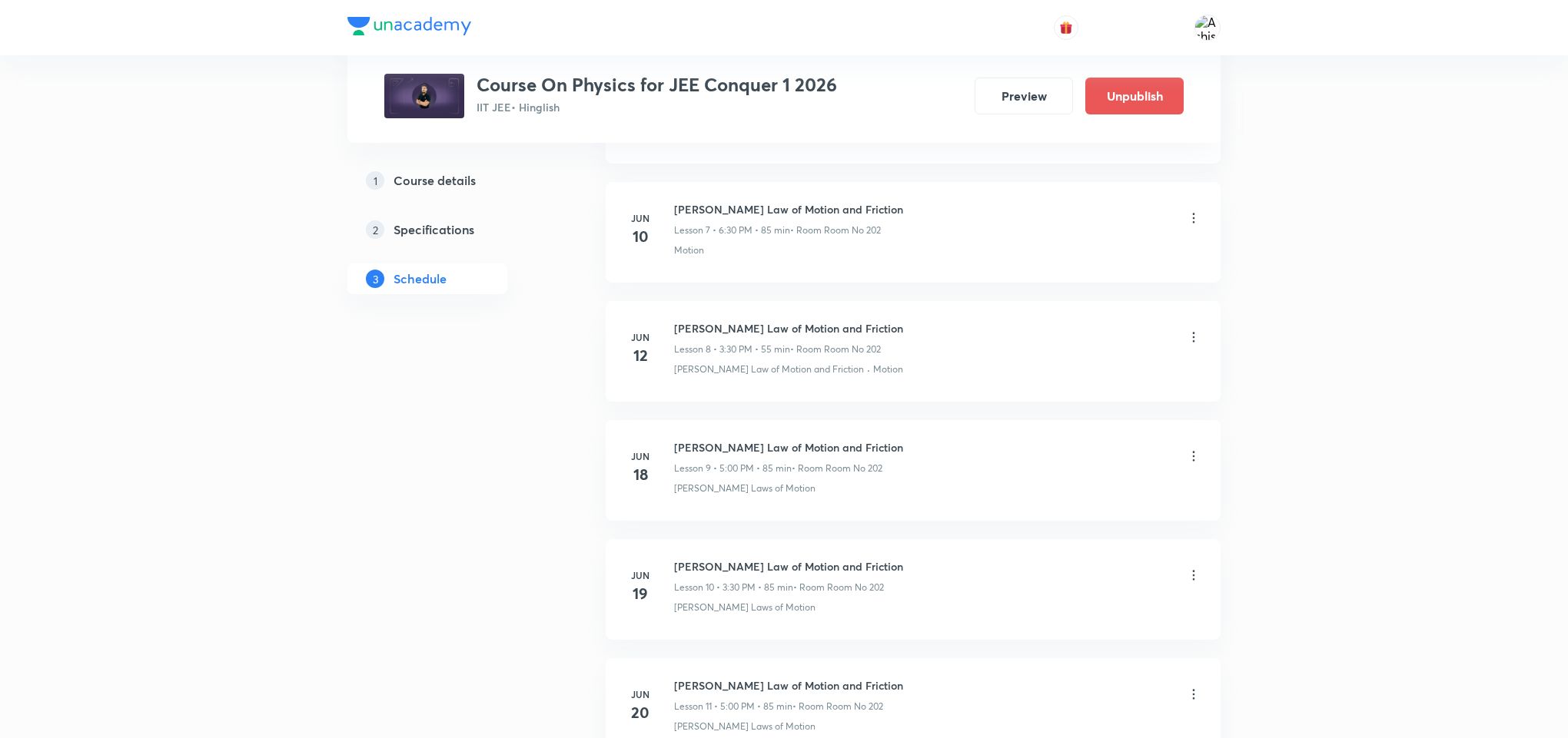
scroll to position [8775, 0]
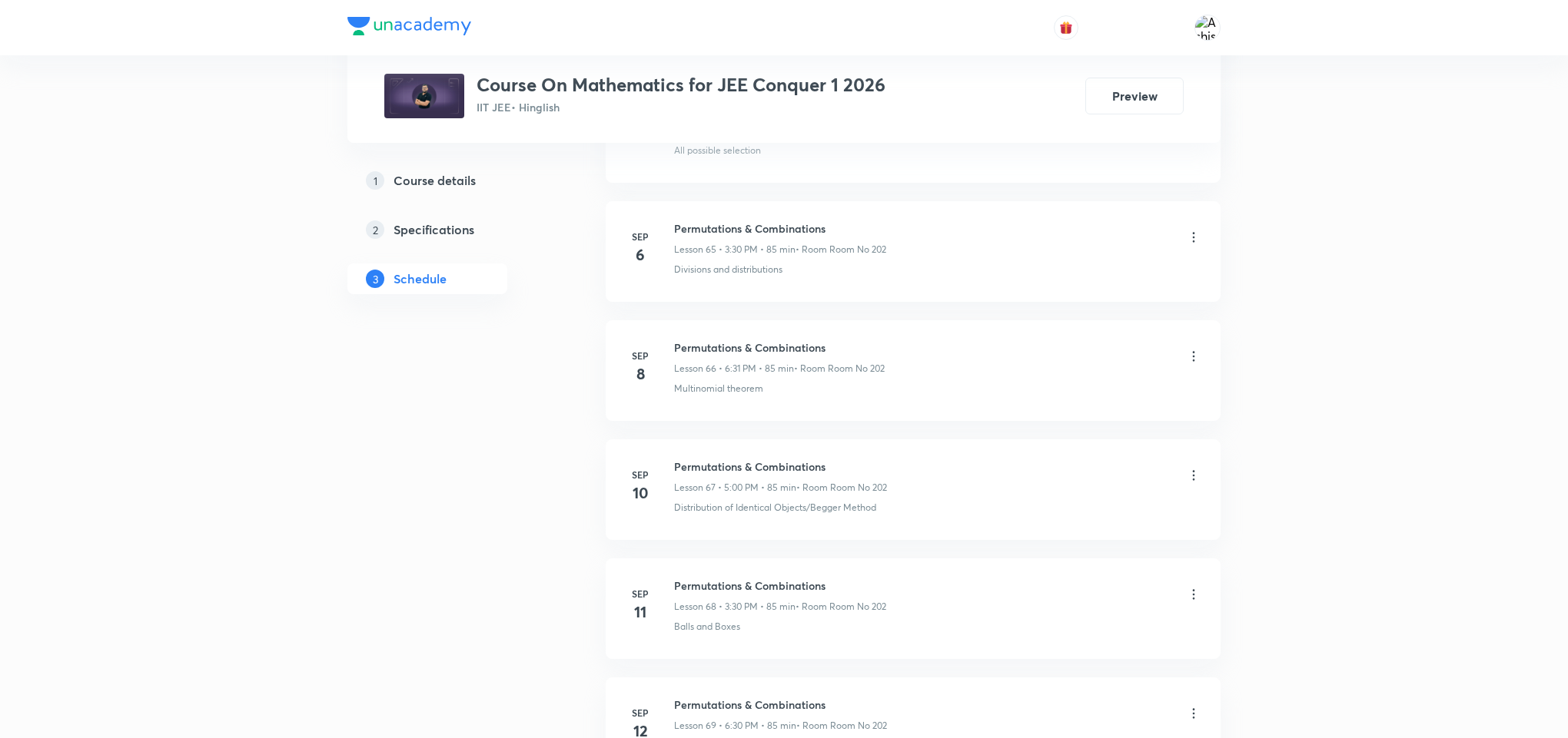
scroll to position [9965, 0]
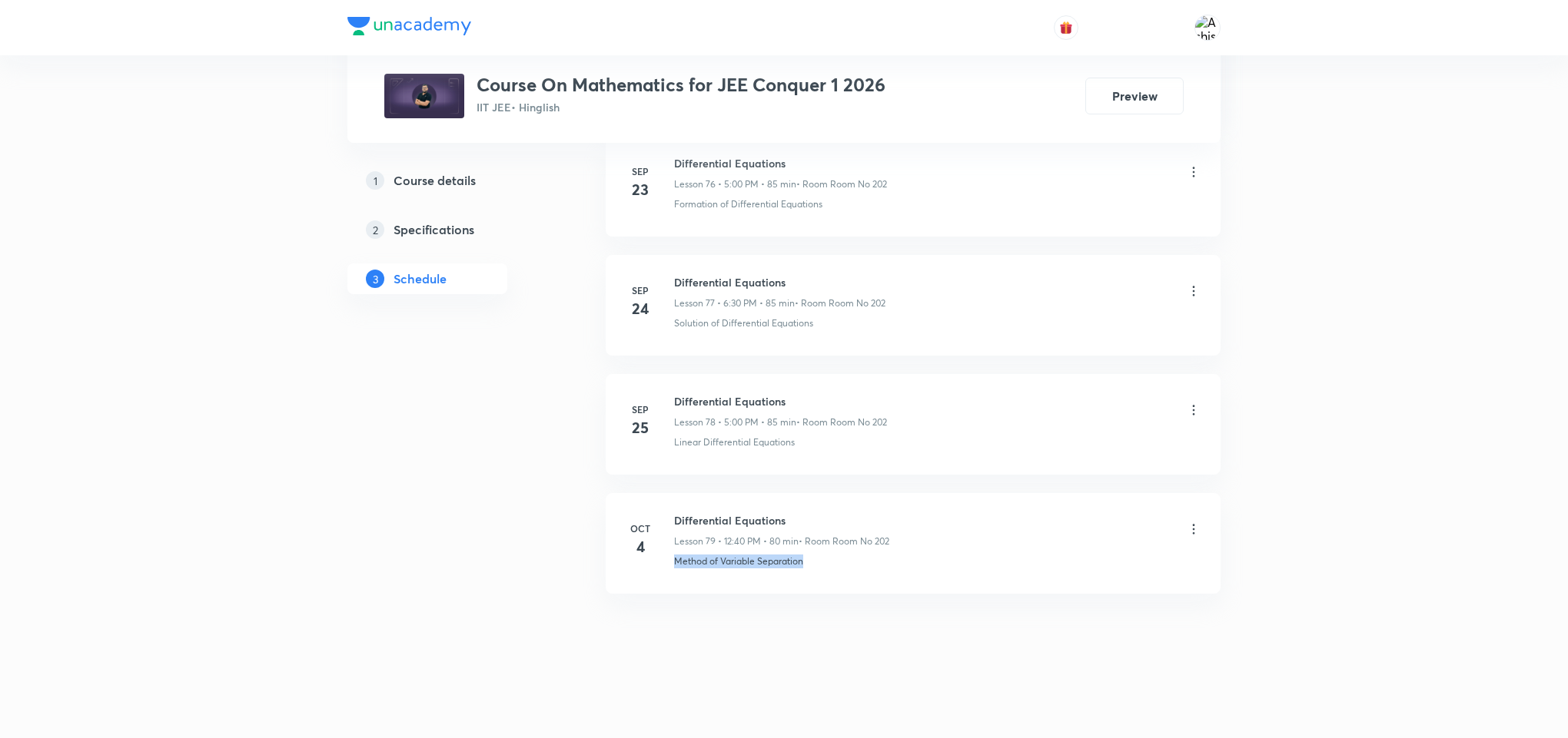
drag, startPoint x: 814, startPoint y: 560, endPoint x: 662, endPoint y: 602, distance: 157.7
copy p "Method of Variable Separation"
drag, startPoint x: 794, startPoint y: 510, endPoint x: 668, endPoint y: 496, distance: 126.8
click at [668, 496] on li "[DATE] Differential Equations Lesson 79 • 12:40 PM • 80 min • Room Room No 202 …" at bounding box center [913, 543] width 615 height 101
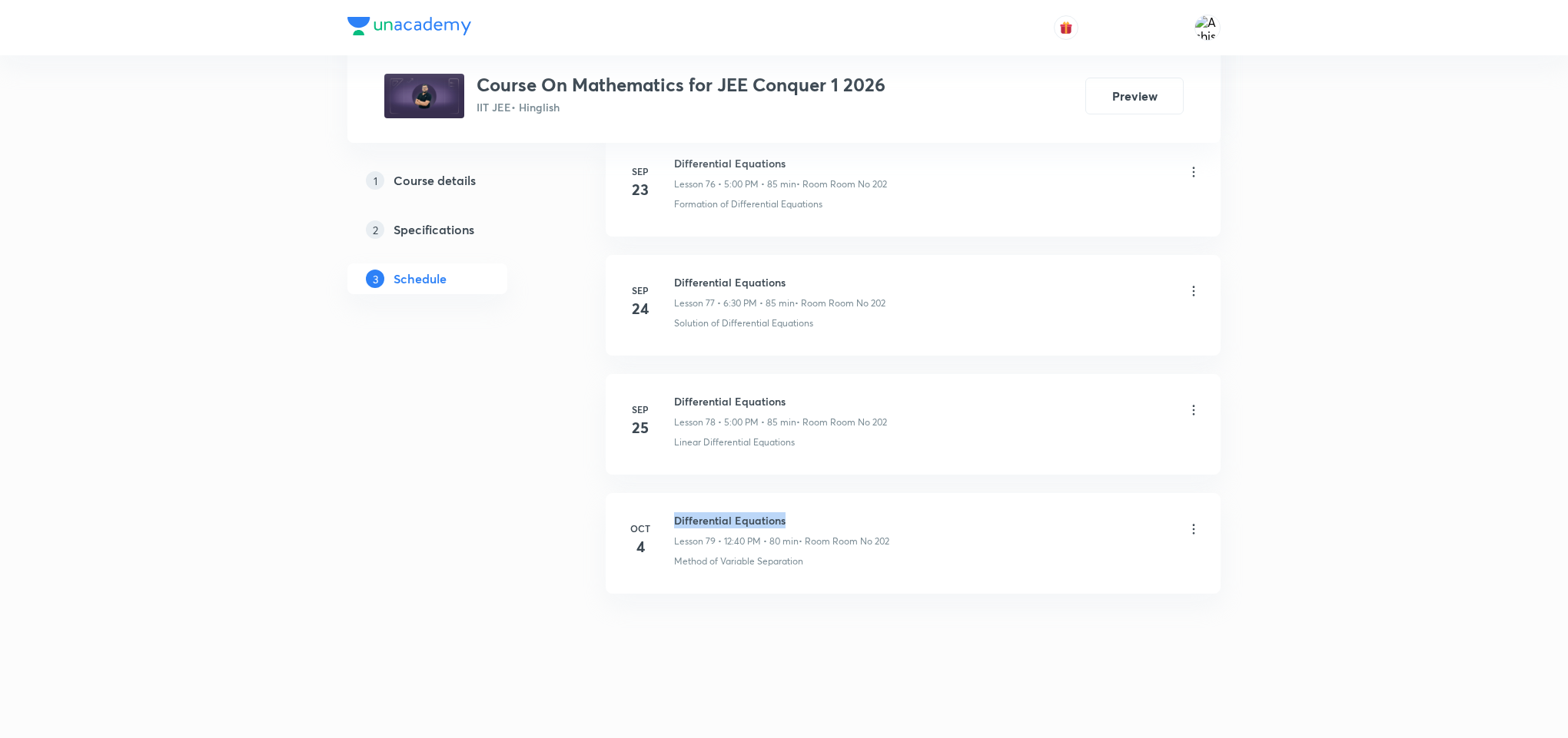
copy h6 "Differential Equations"
drag, startPoint x: 711, startPoint y: 646, endPoint x: 713, endPoint y: 516, distance: 130.0
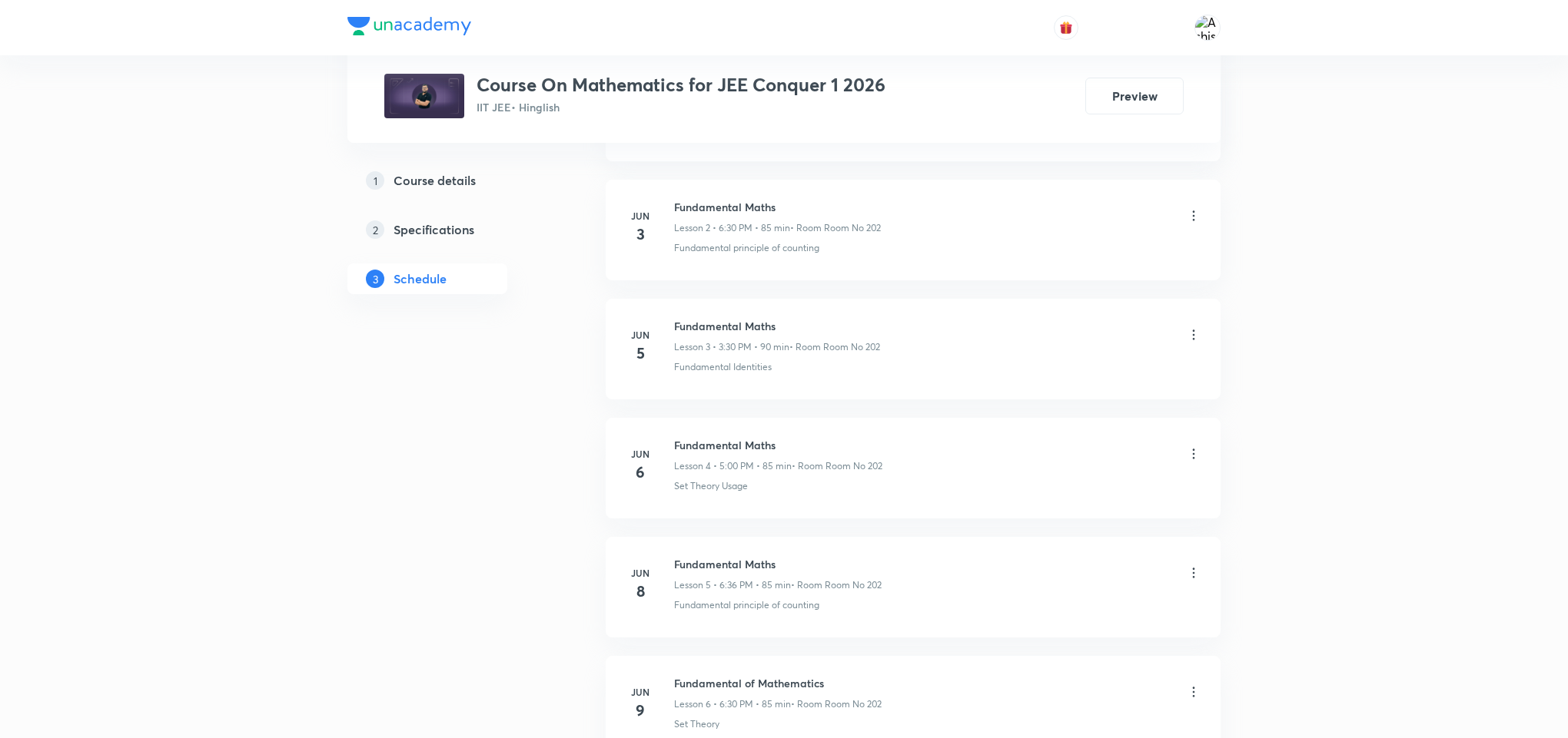
scroll to position [0, 0]
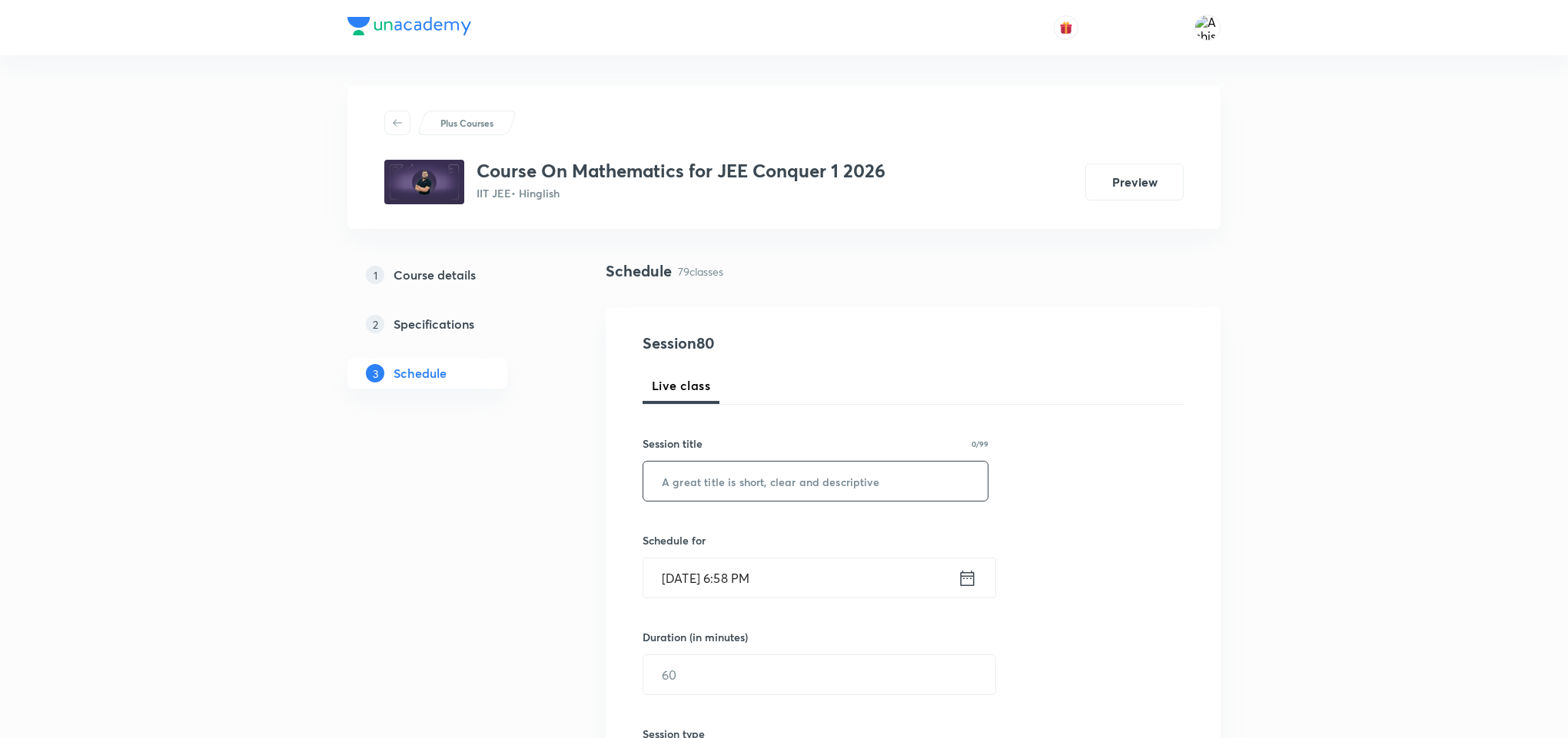
click at [761, 498] on input "text" at bounding box center [815, 481] width 345 height 39
paste input "Differential Equations"
type input "Differential Equations"
click at [696, 572] on input "[DATE] 6:58 PM" at bounding box center [800, 578] width 315 height 39
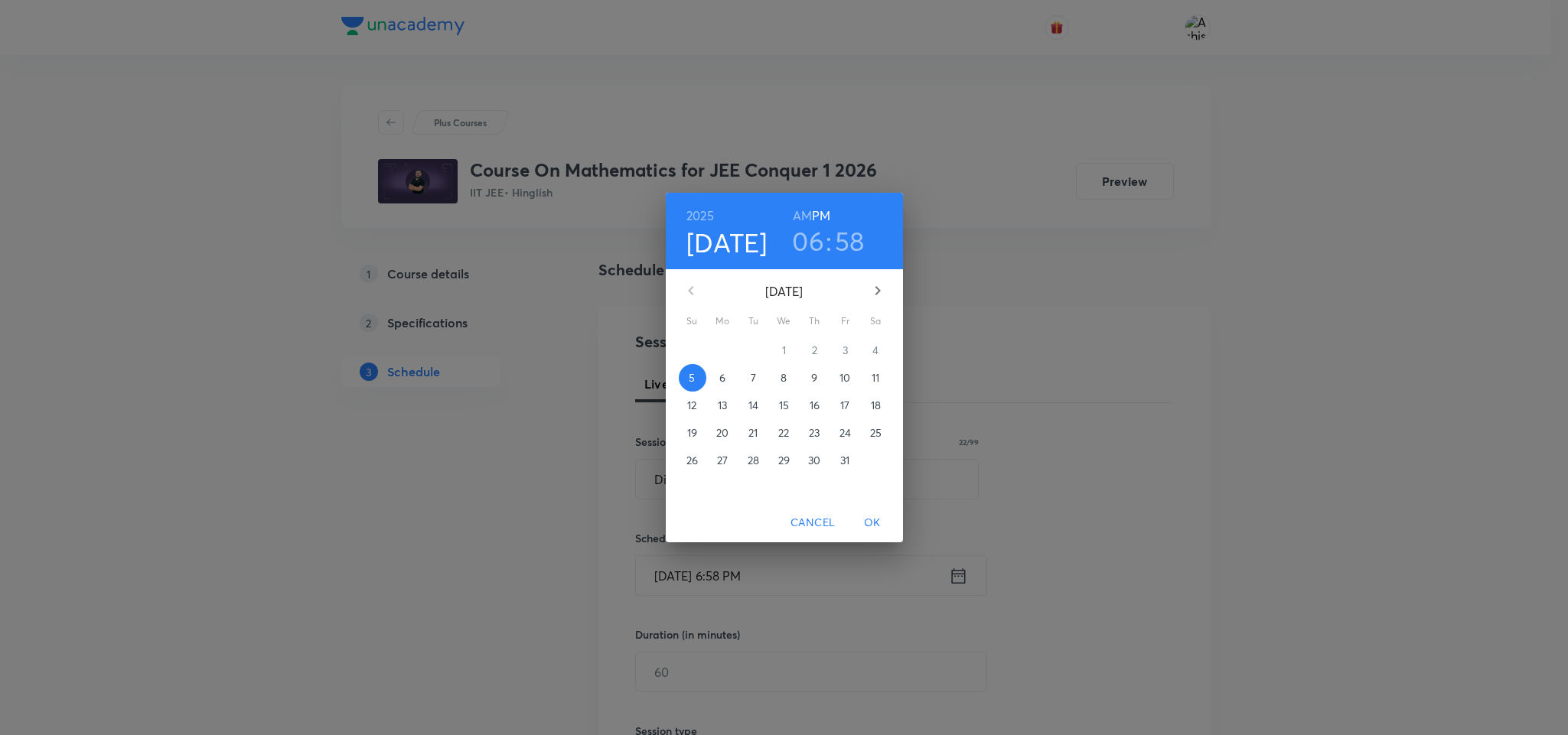
click at [726, 374] on span "6" at bounding box center [723, 377] width 28 height 15
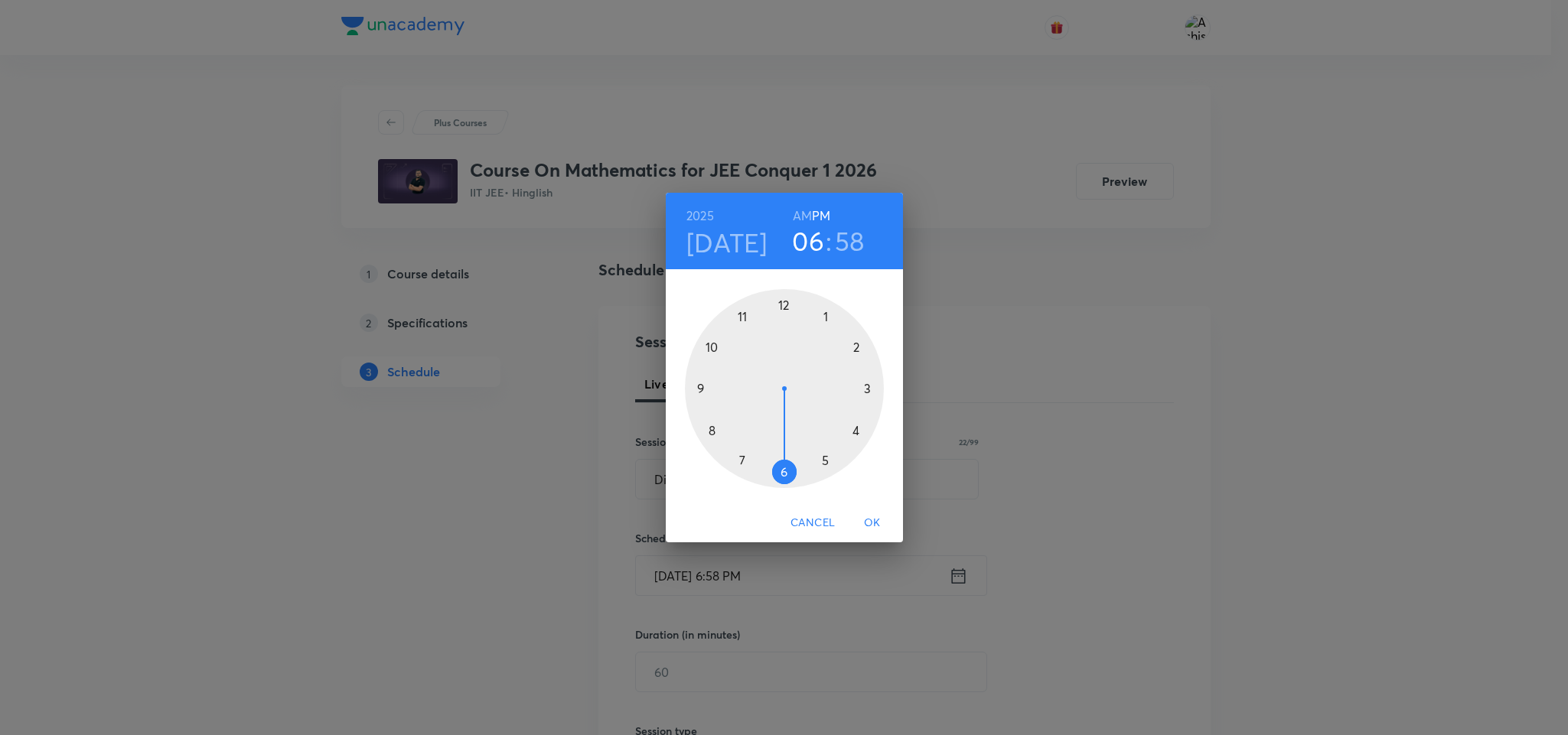
click at [784, 473] on div at bounding box center [784, 388] width 199 height 199
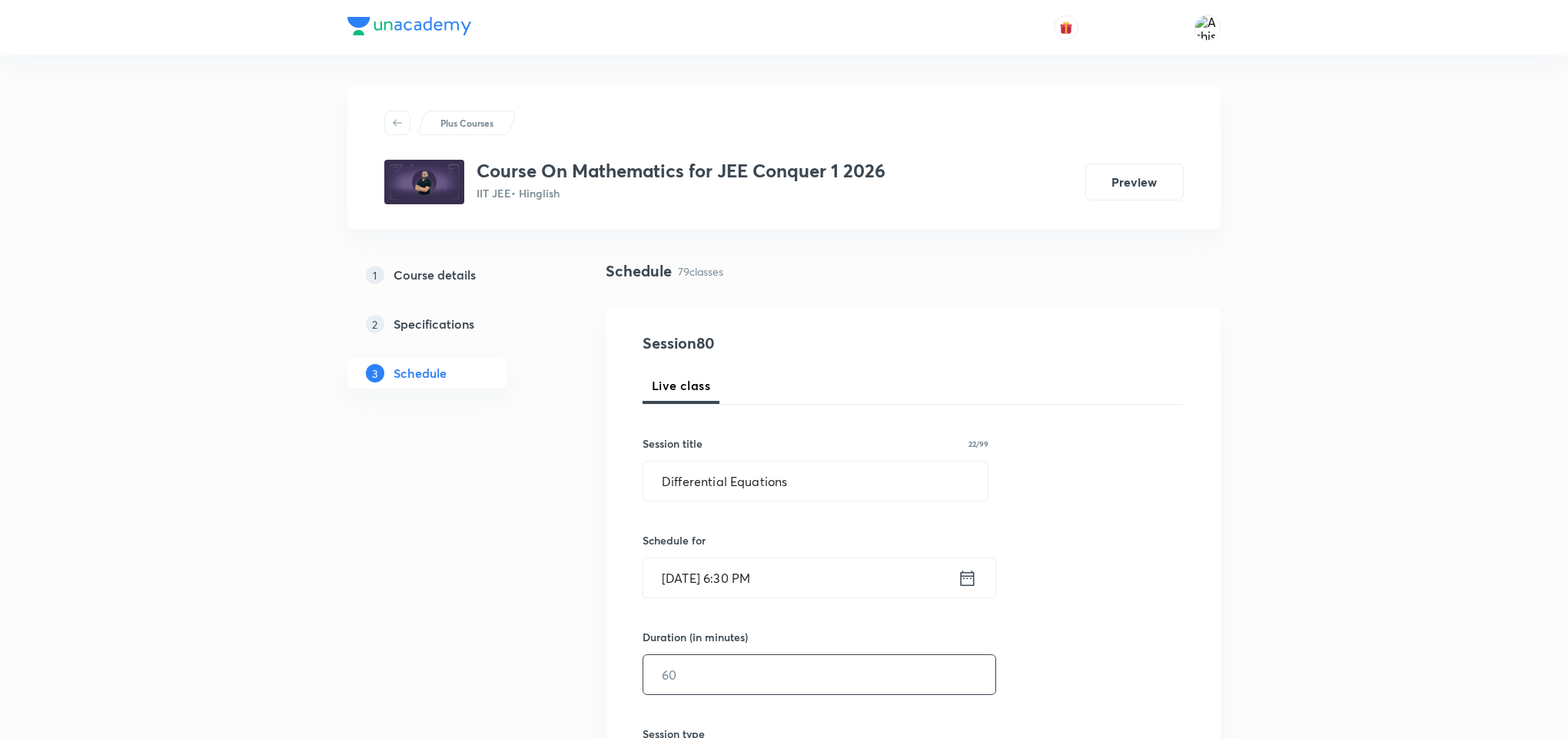
click at [727, 672] on input "text" at bounding box center [819, 675] width 352 height 39
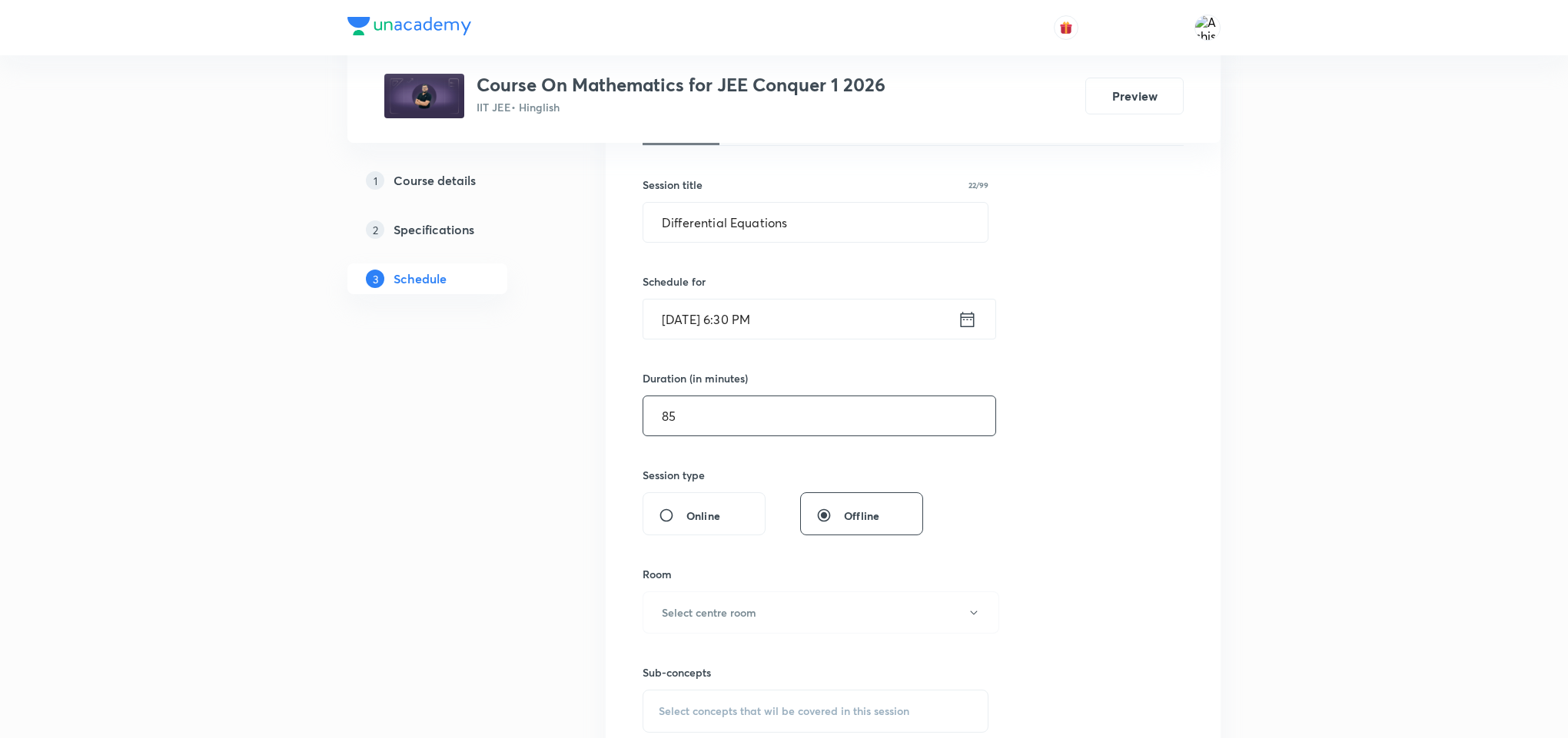
scroll to position [345, 0]
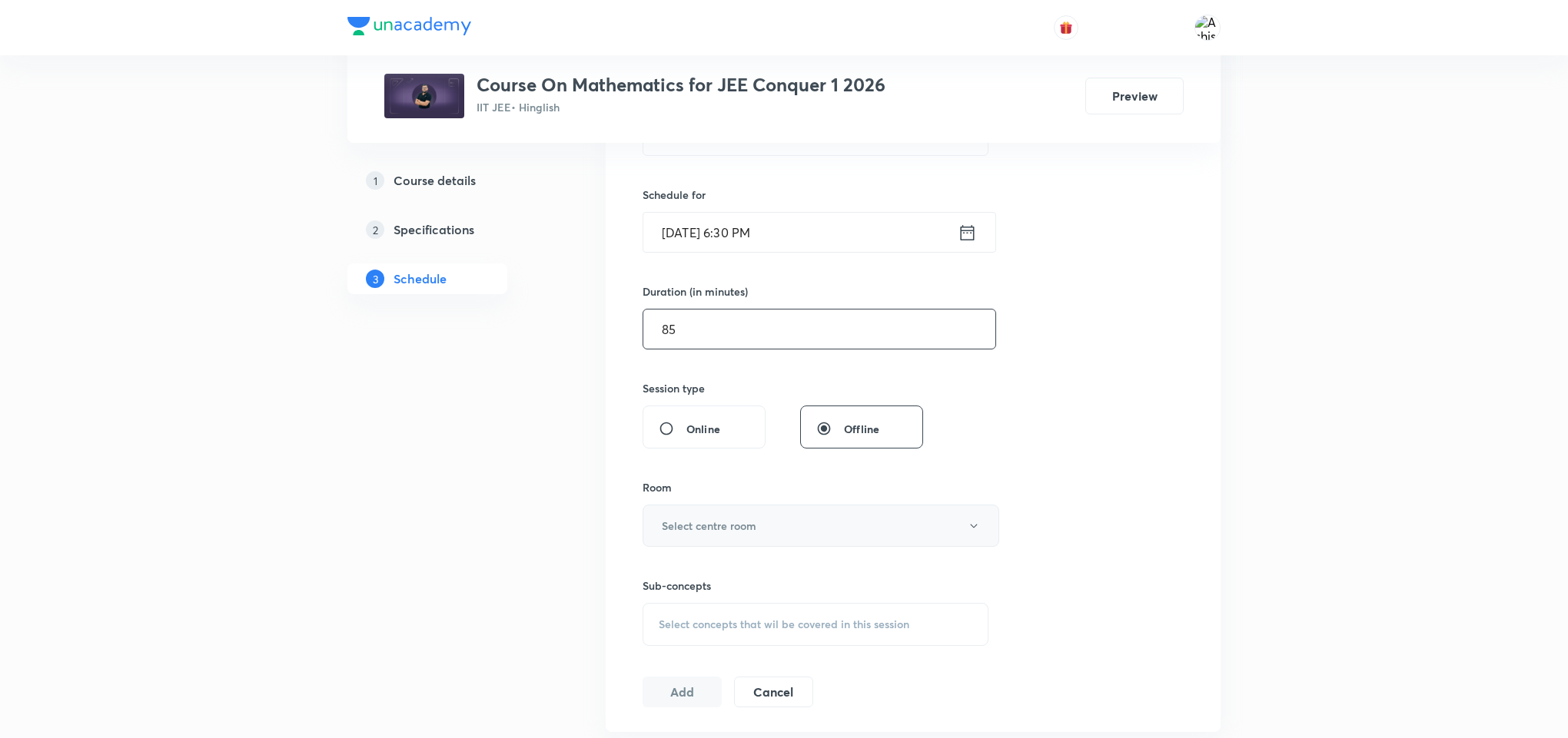
type input "85"
click at [736, 515] on button "Select centre room" at bounding box center [820, 526] width 356 height 43
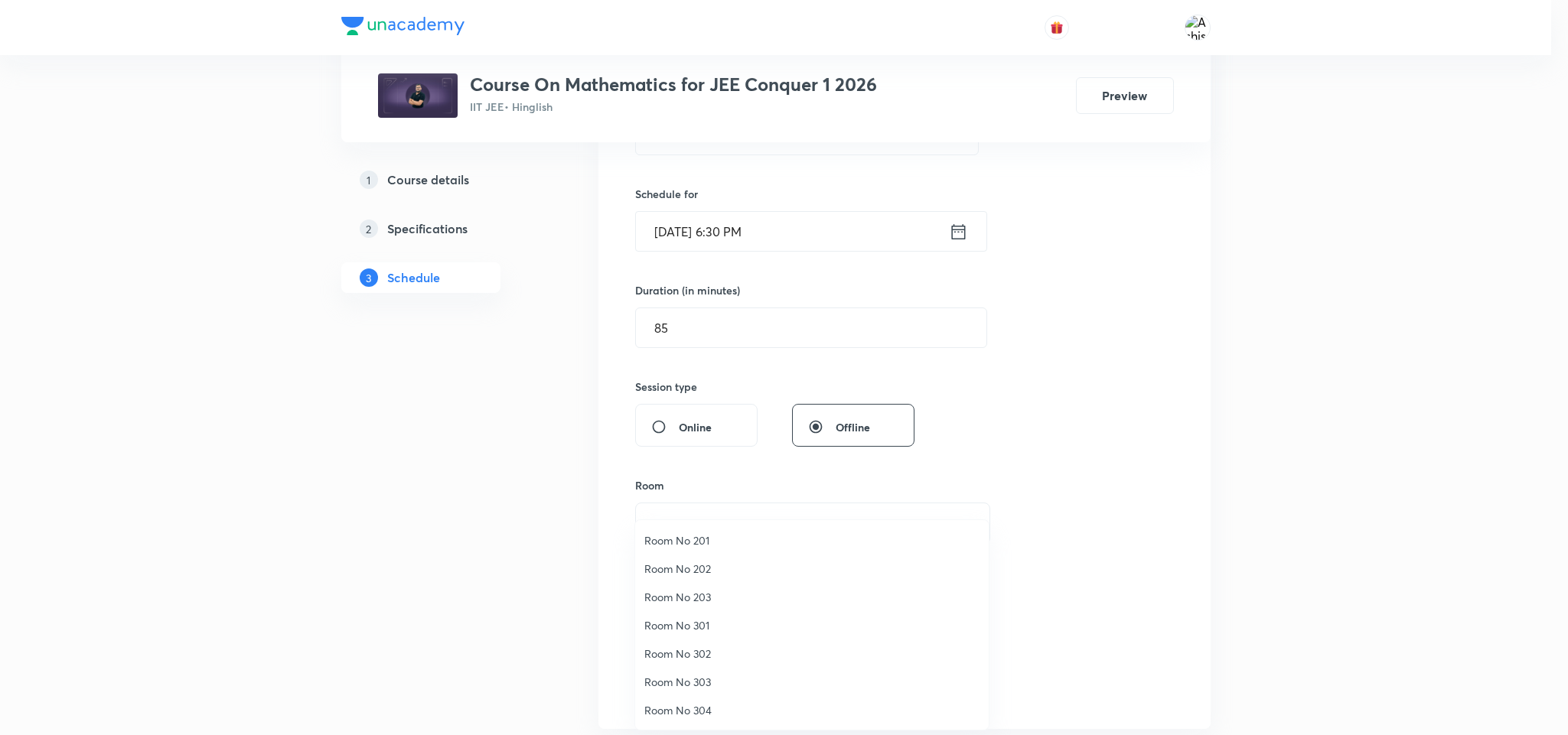
click at [701, 567] on span "Room No 202" at bounding box center [812, 569] width 335 height 16
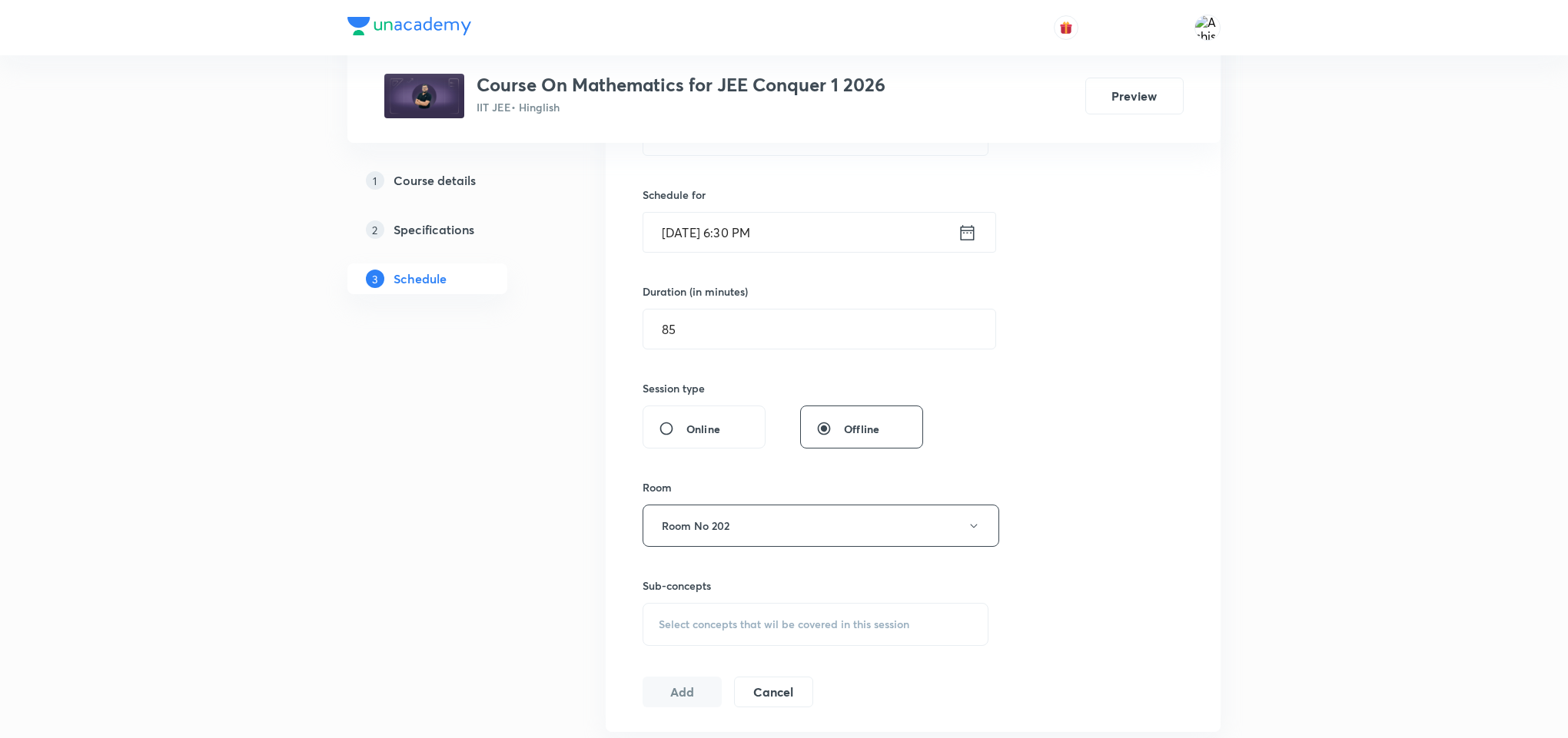
scroll to position [461, 0]
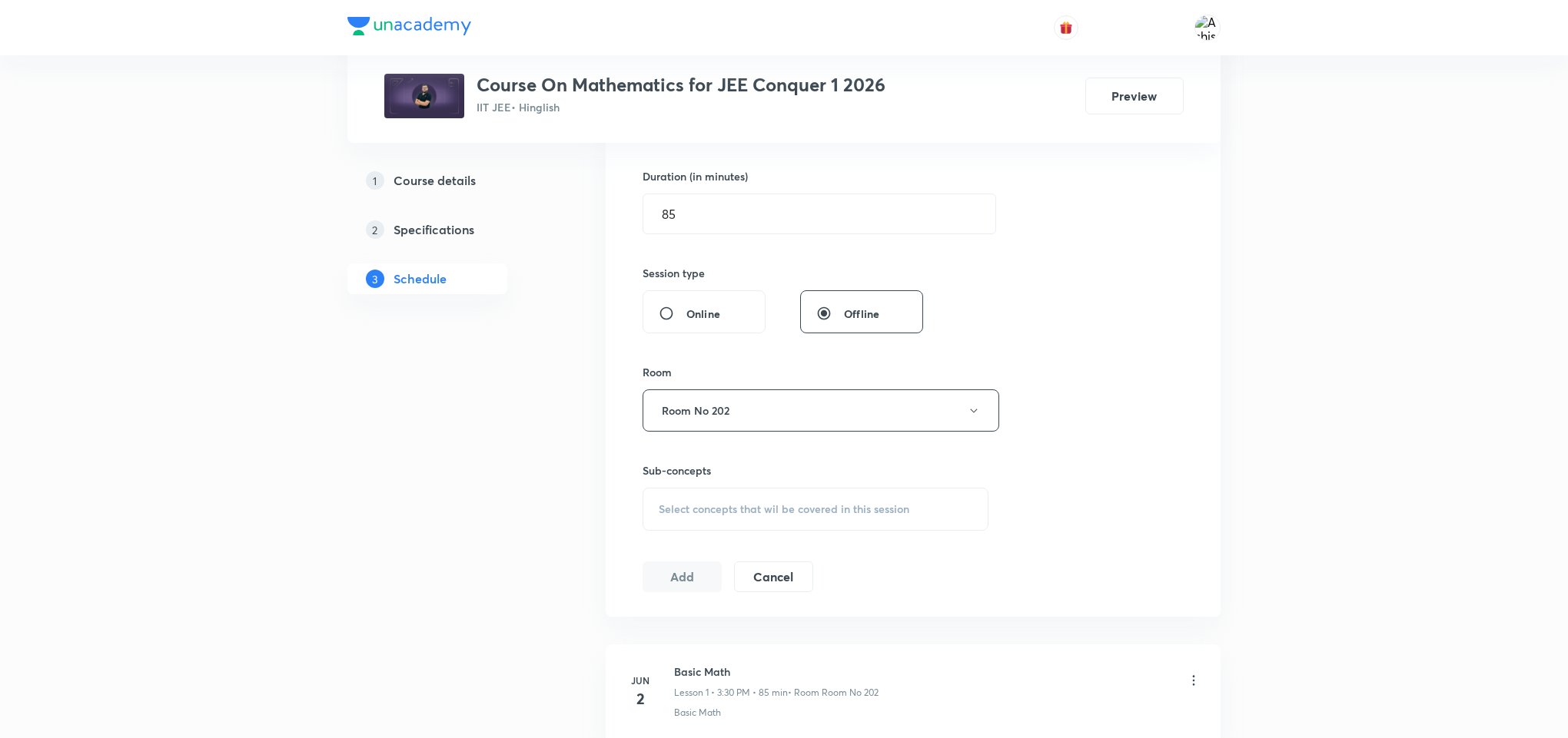
click at [758, 512] on span "Select concepts that wil be covered in this session" at bounding box center [784, 510] width 250 height 13
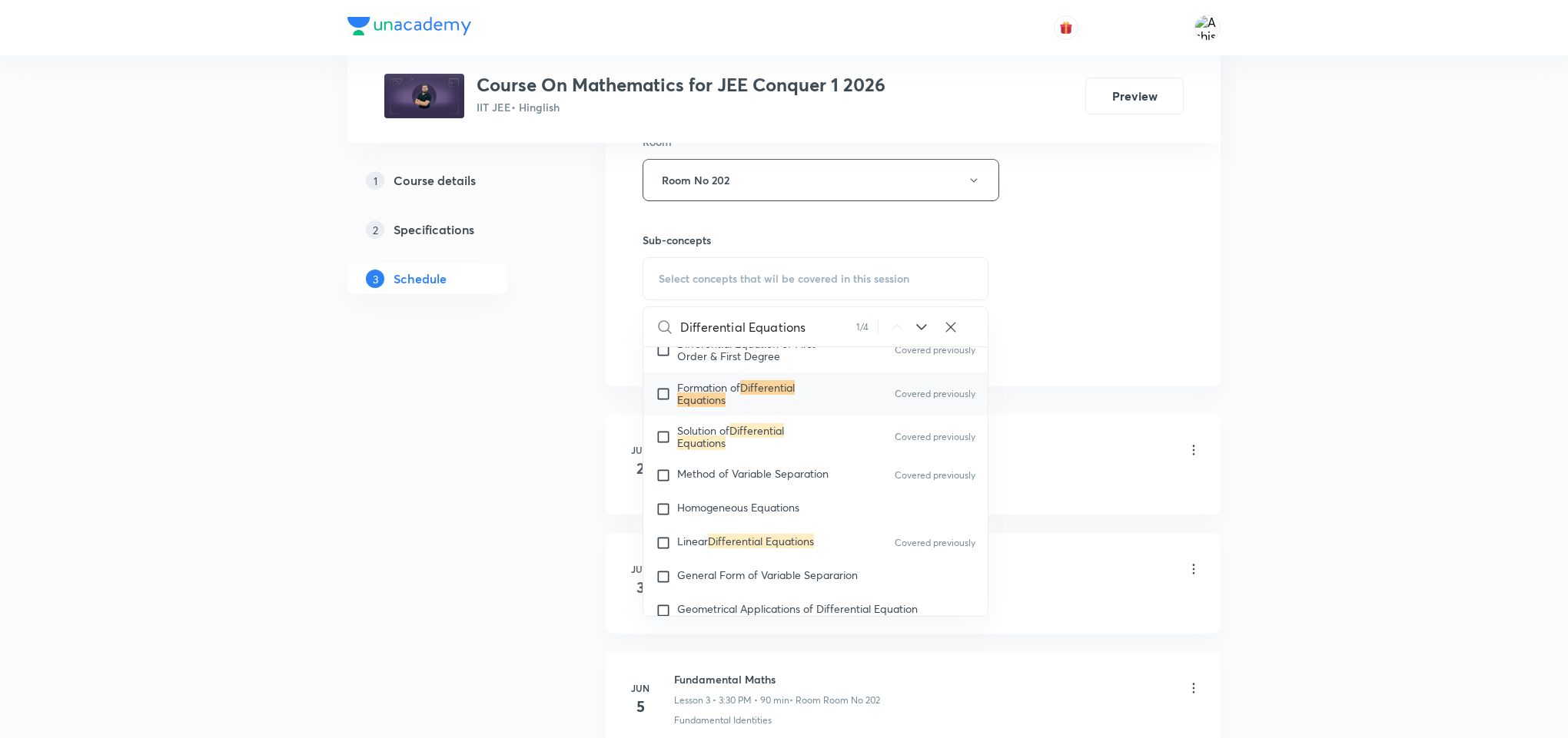
scroll to position [13753, 0]
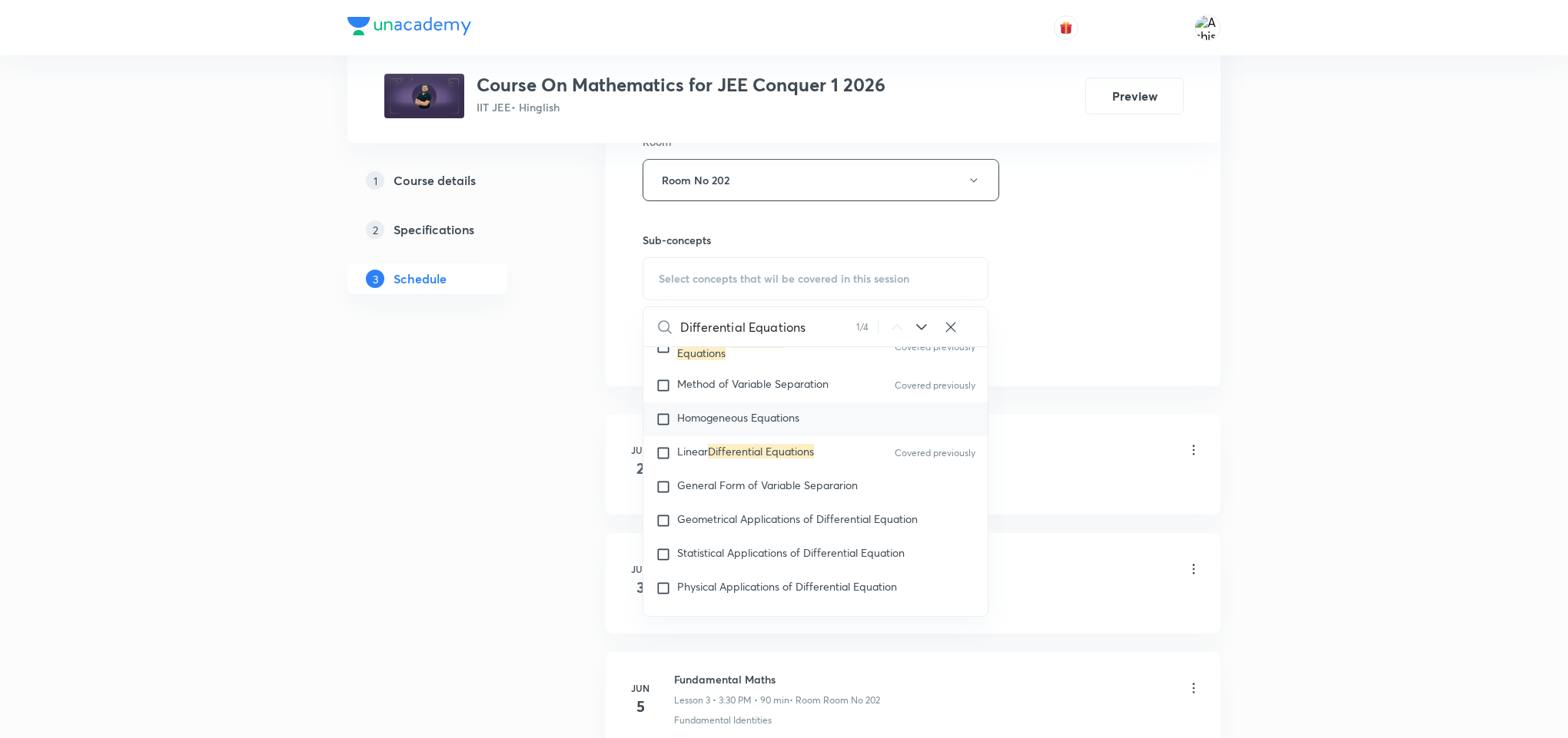
type input "Differential Equations"
click at [764, 425] on span "Homogeneous Equations" at bounding box center [738, 418] width 122 height 15
checkbox input "true"
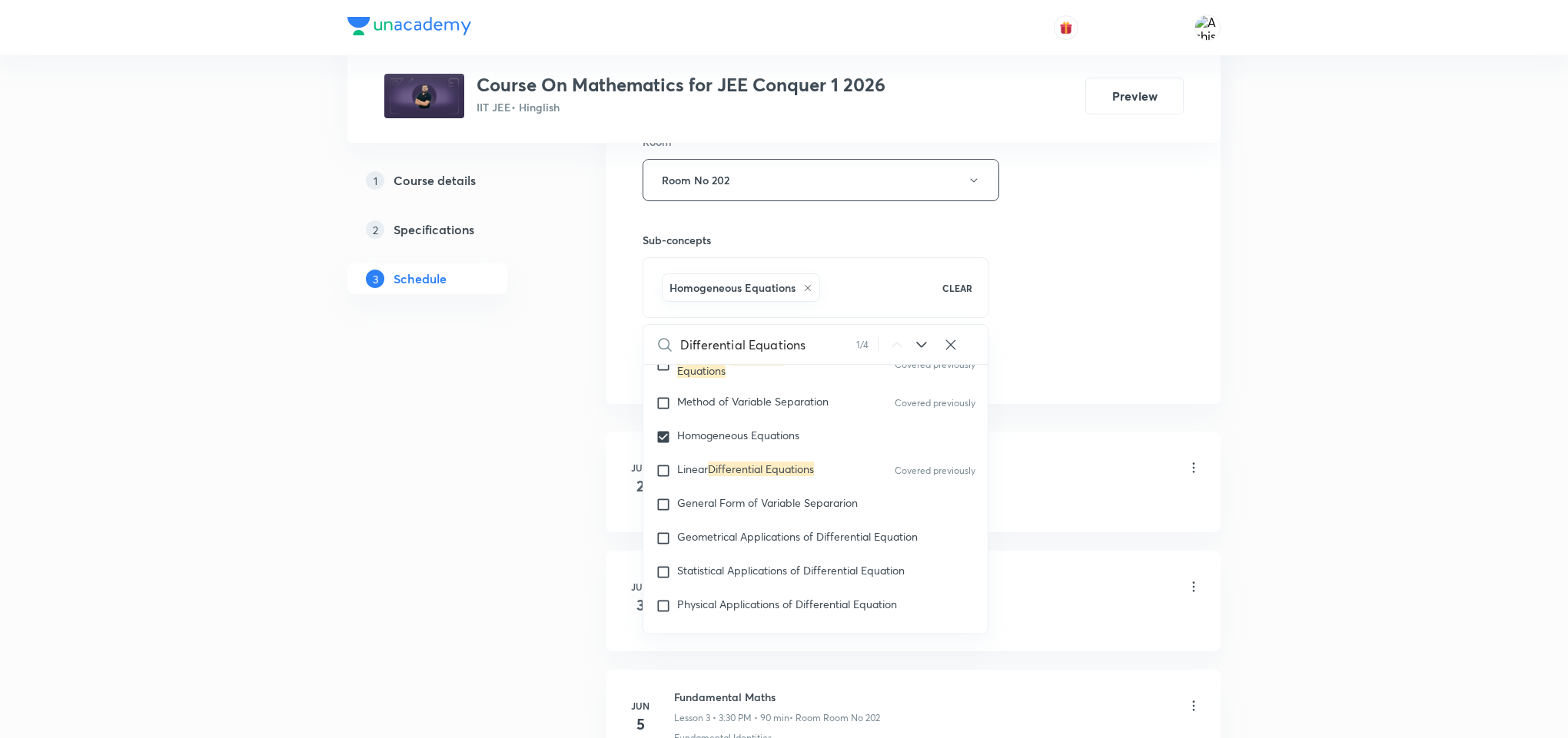
drag, startPoint x: 1085, startPoint y: 355, endPoint x: 1038, endPoint y: 381, distance: 53.7
click at [1075, 364] on div "Session 80 Live class Session title 22/99 Differential Equations ​ Schedule for…" at bounding box center [912, 9] width 541 height 739
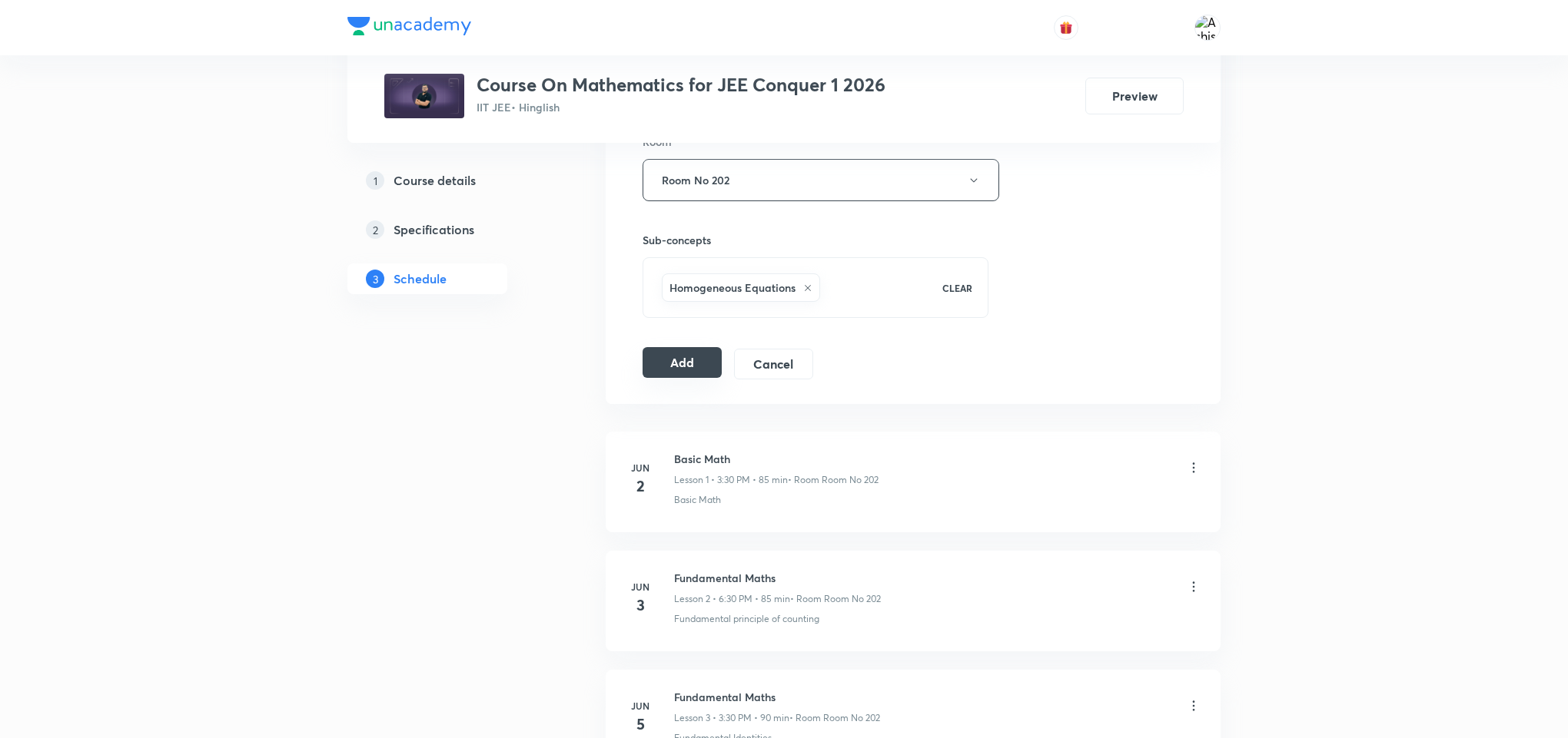
click at [698, 370] on button "Add" at bounding box center [681, 363] width 79 height 31
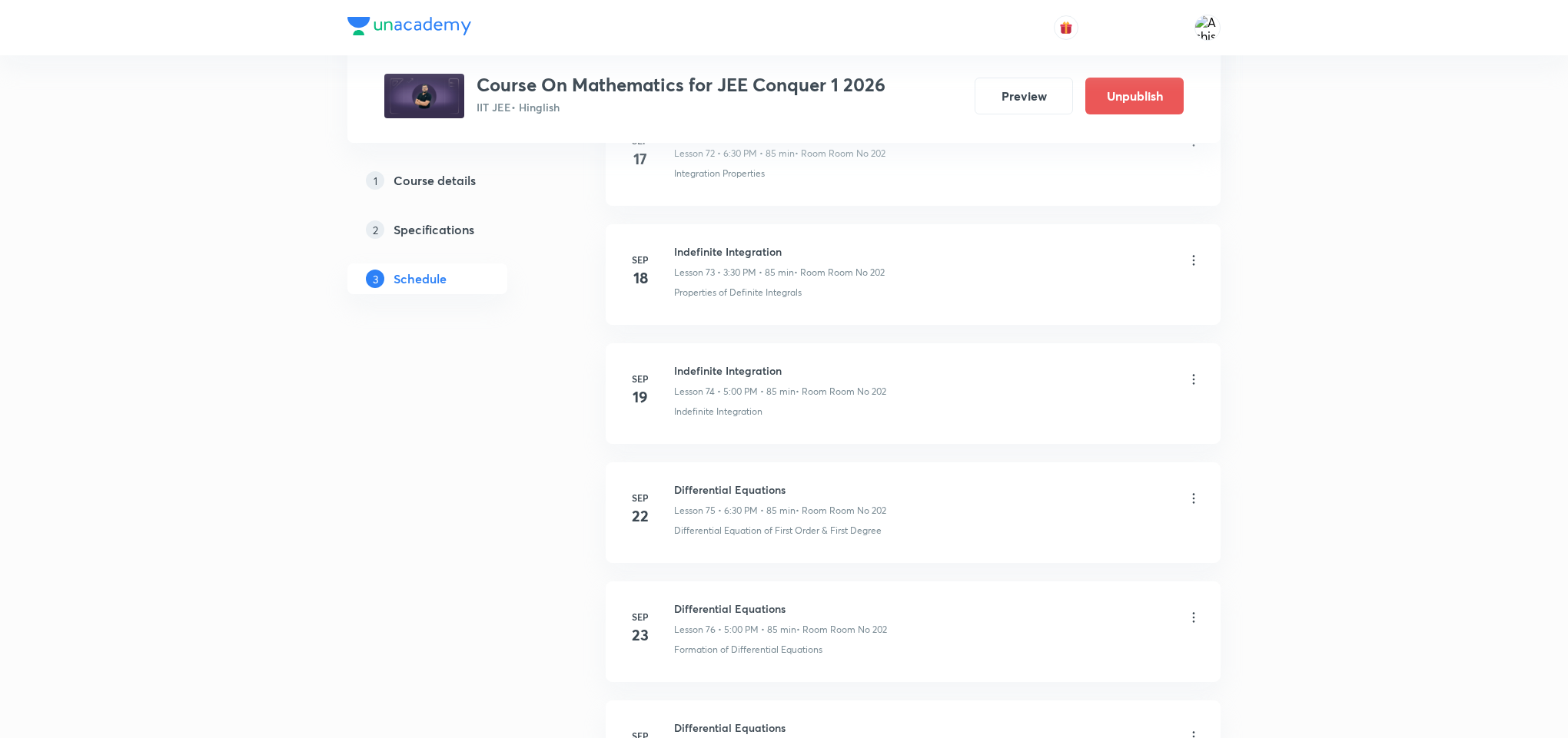
scroll to position [9376, 0]
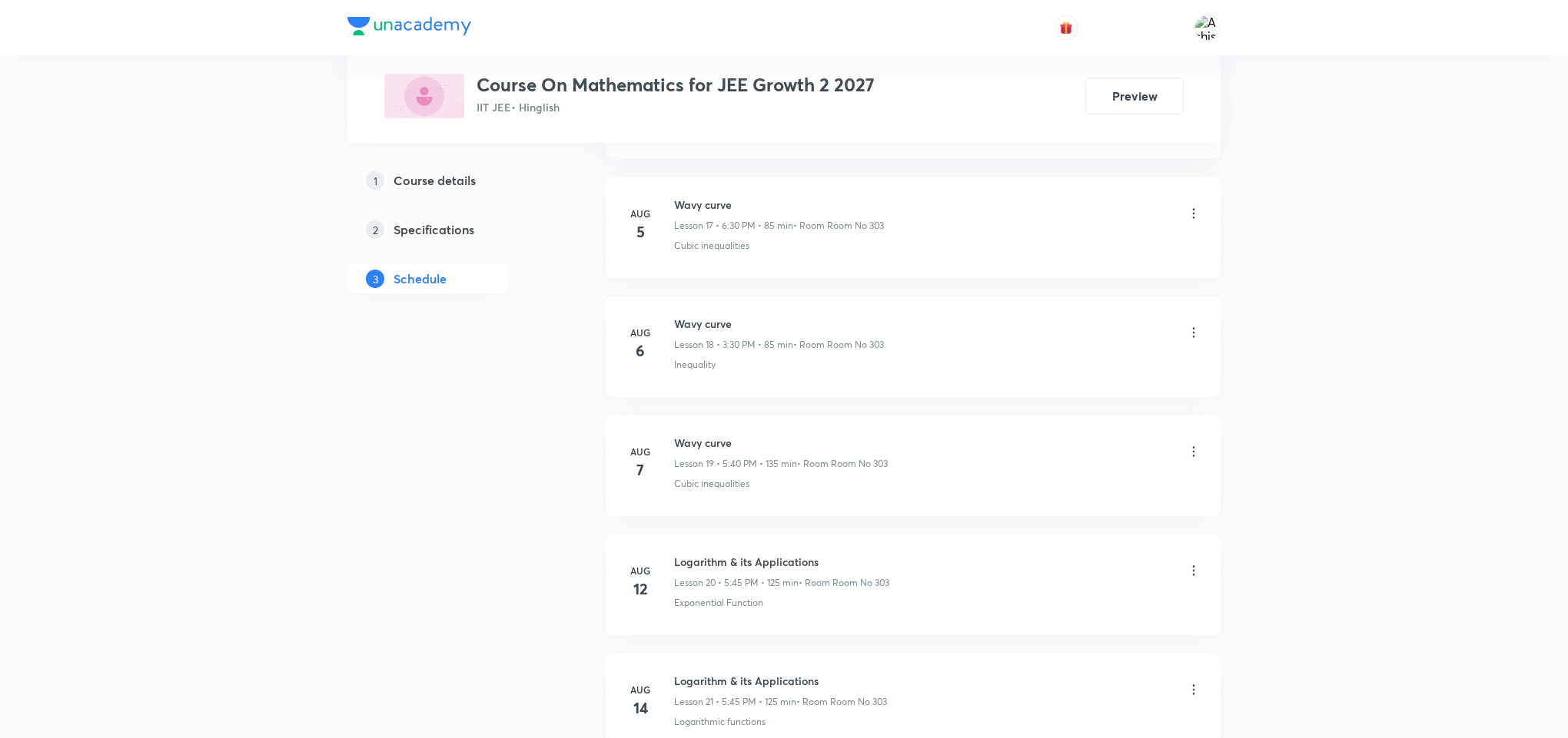
scroll to position [6610, 0]
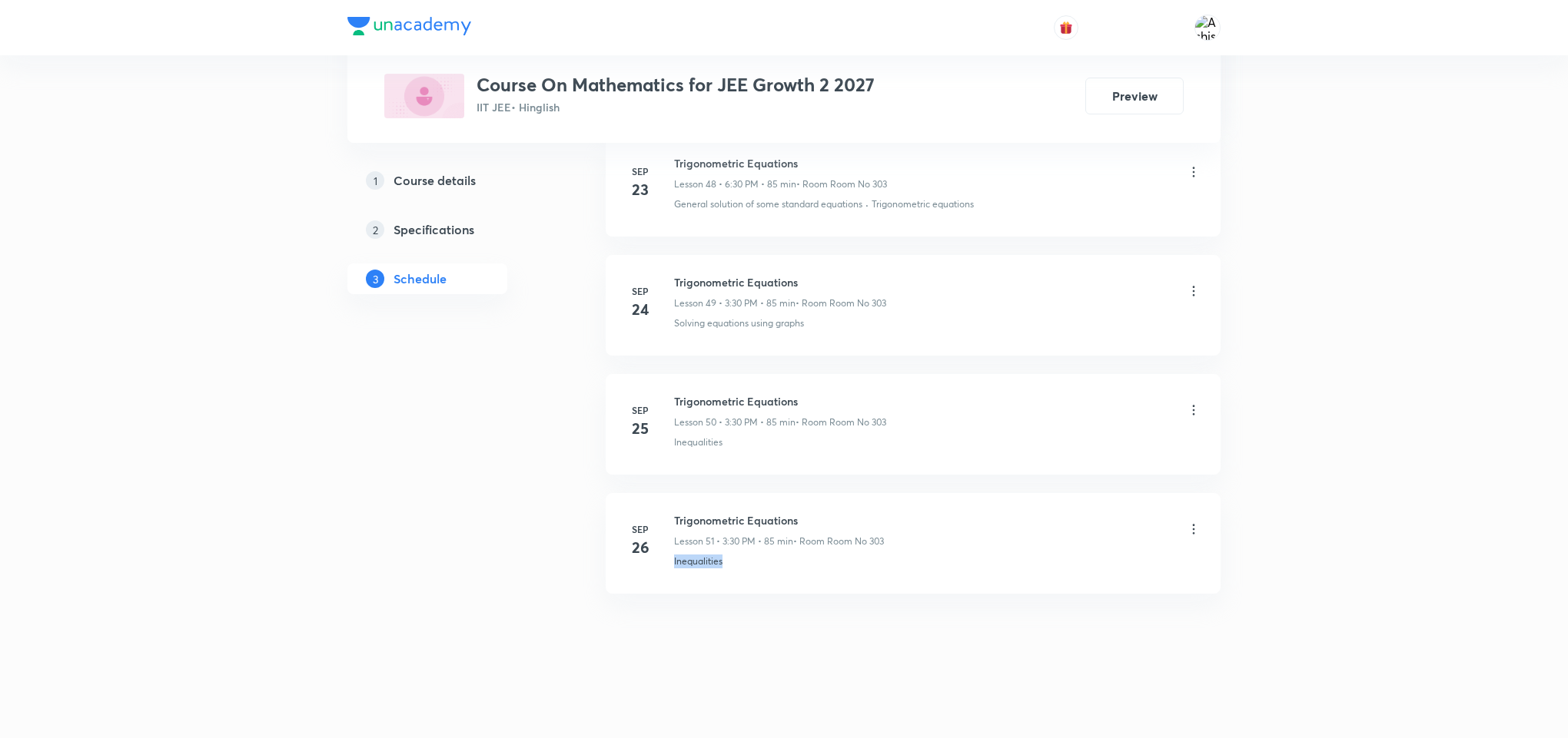
drag, startPoint x: 740, startPoint y: 566, endPoint x: 659, endPoint y: 579, distance: 82.0
click at [659, 579] on li "[DATE] Trigonometric Equations Lesson 51 • 3:30 PM • 85 min • Room Room No 303 …" at bounding box center [913, 543] width 615 height 101
copy p "Inequalities"
drag, startPoint x: 821, startPoint y: 519, endPoint x: 667, endPoint y: 519, distance: 154.0
click at [667, 519] on div "[DATE] Trigonometric Equations Lesson 51 • 3:30 PM • 85 min • Room Room No 303 …" at bounding box center [913, 540] width 577 height 56
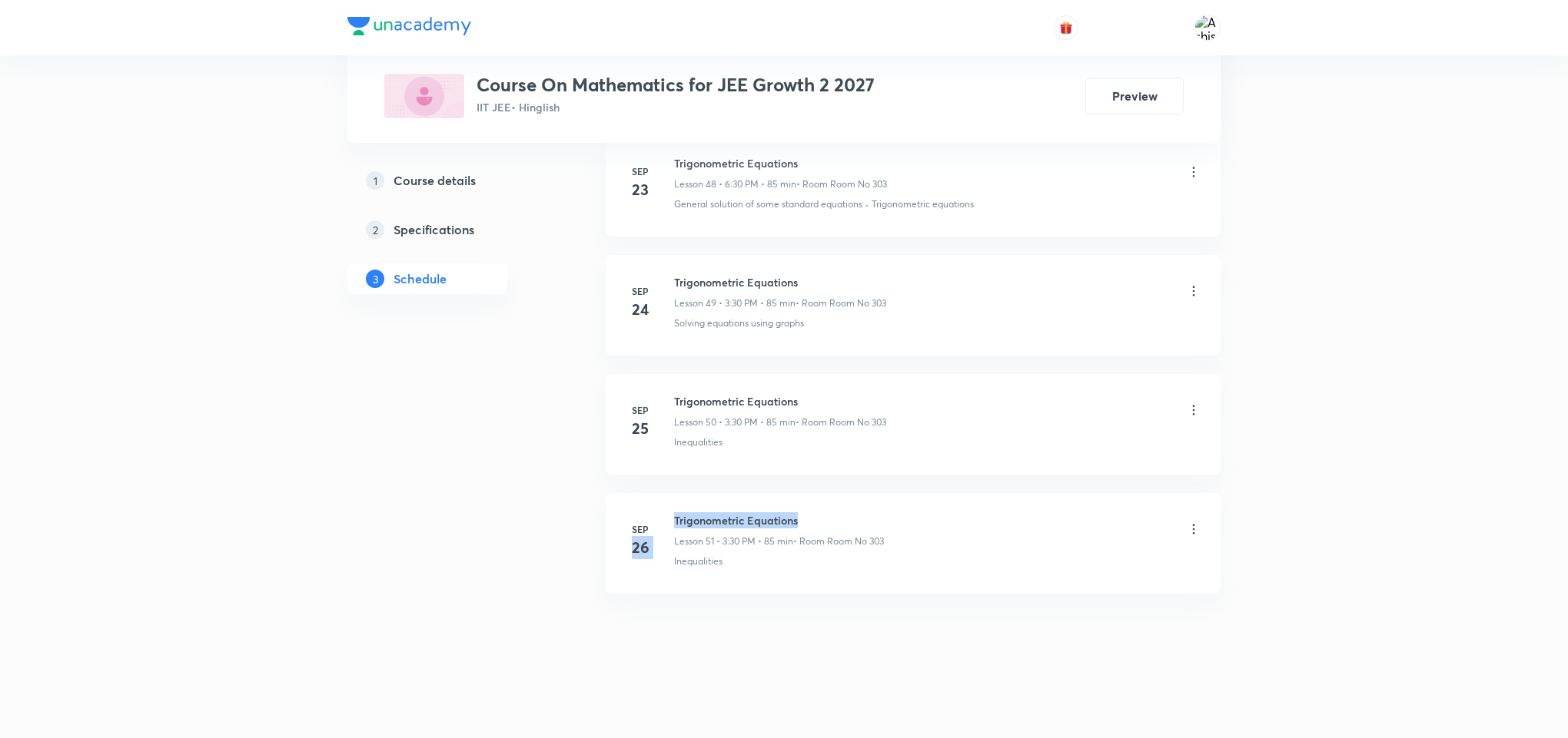
click at [671, 519] on div "[DATE] Trigonometric Equations Lesson 51 • 3:30 PM • 85 min • Room Room No 303 …" at bounding box center [913, 540] width 577 height 56
drag, startPoint x: 671, startPoint y: 512, endPoint x: 813, endPoint y: 512, distance: 142.0
click at [813, 512] on div "[DATE] Trigonometric Equations Lesson 51 • 3:30 PM • 85 min • Room Room No 303 …" at bounding box center [913, 540] width 577 height 56
copy h6 "Trigonometric Equations"
drag, startPoint x: 819, startPoint y: 630, endPoint x: 813, endPoint y: 549, distance: 81.2
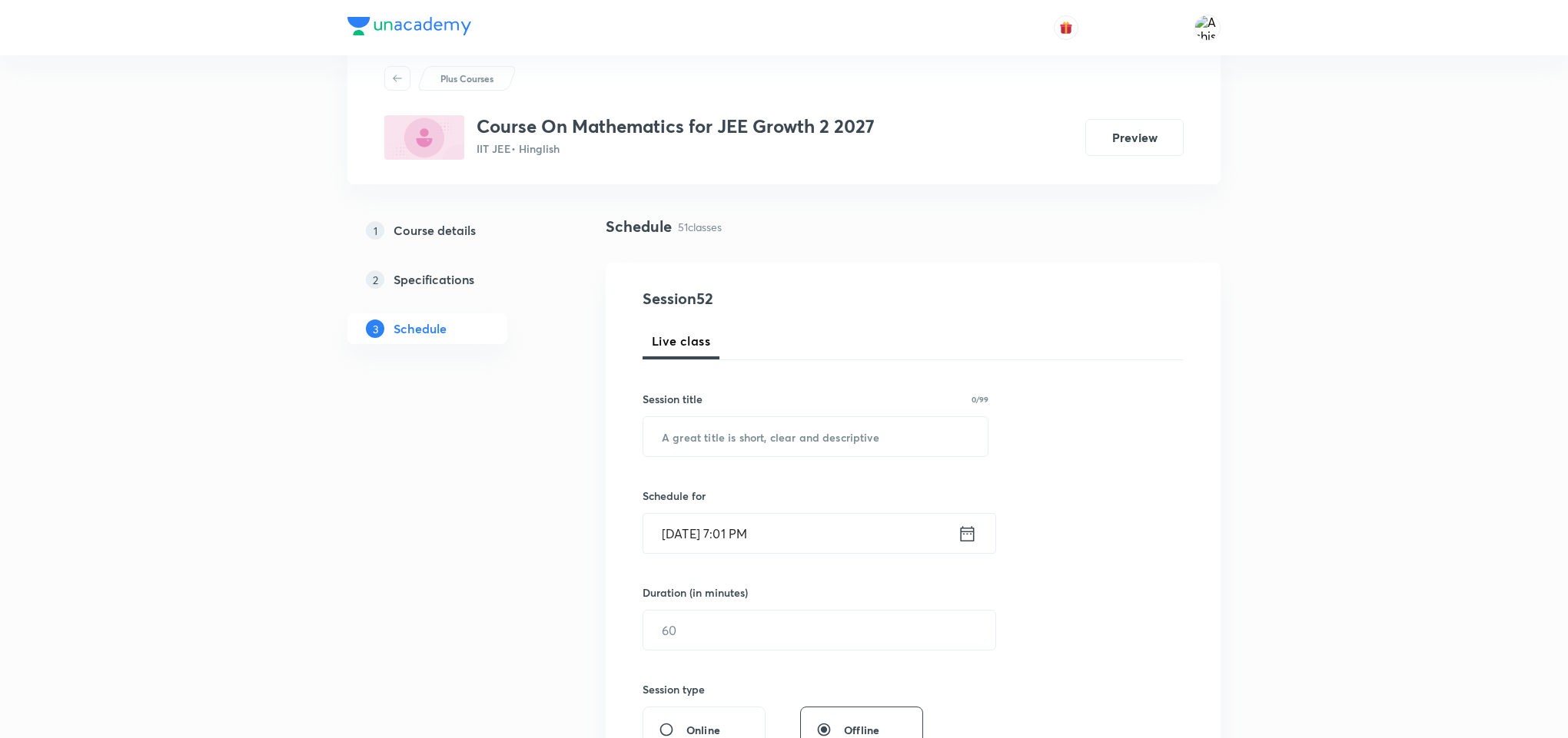
scroll to position [0, 0]
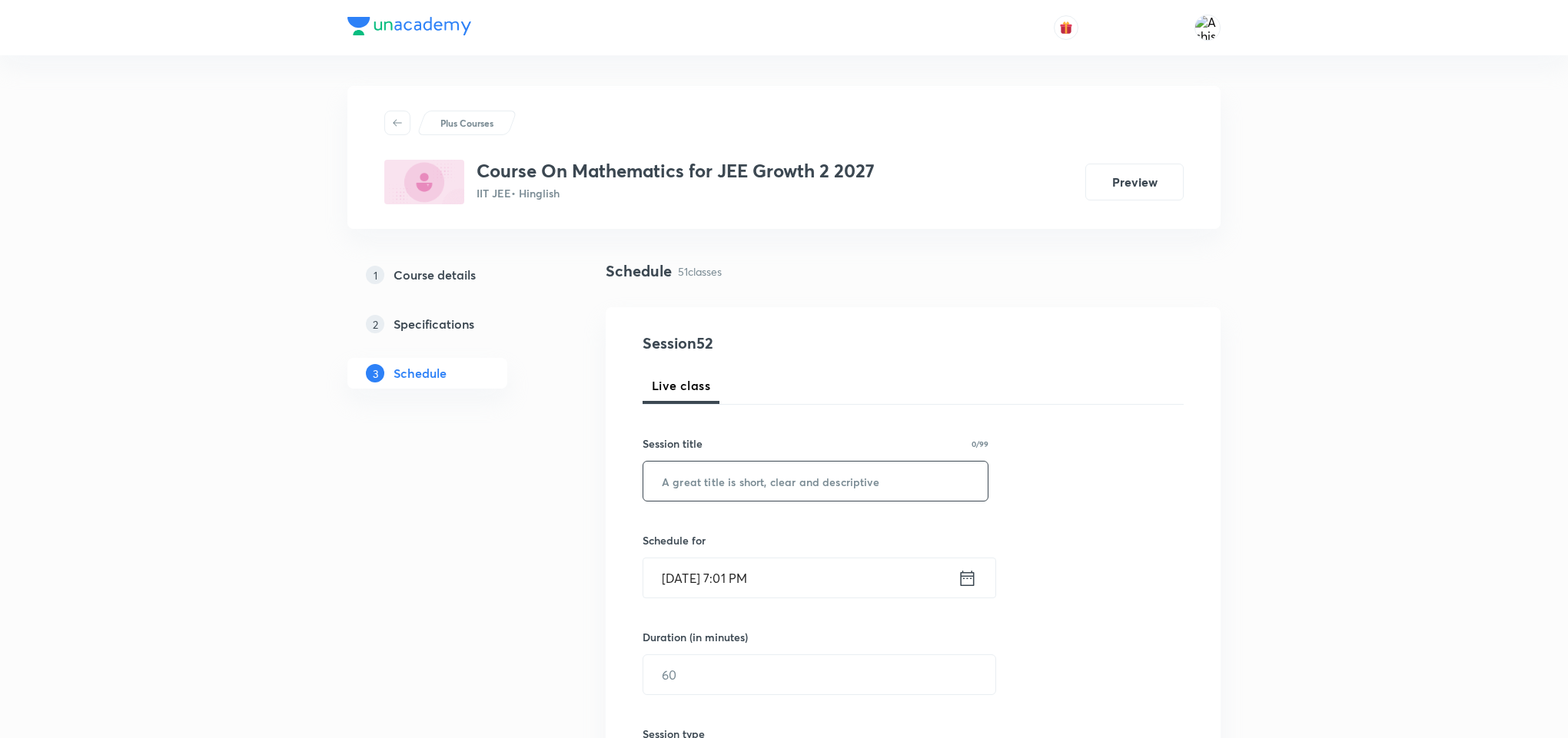
click at [798, 490] on input "text" at bounding box center [815, 481] width 345 height 39
paste input "Trigonometric Equations"
type input "Trigonometric Equations"
click at [694, 572] on input "[DATE] 7:01 PM" at bounding box center [800, 578] width 315 height 39
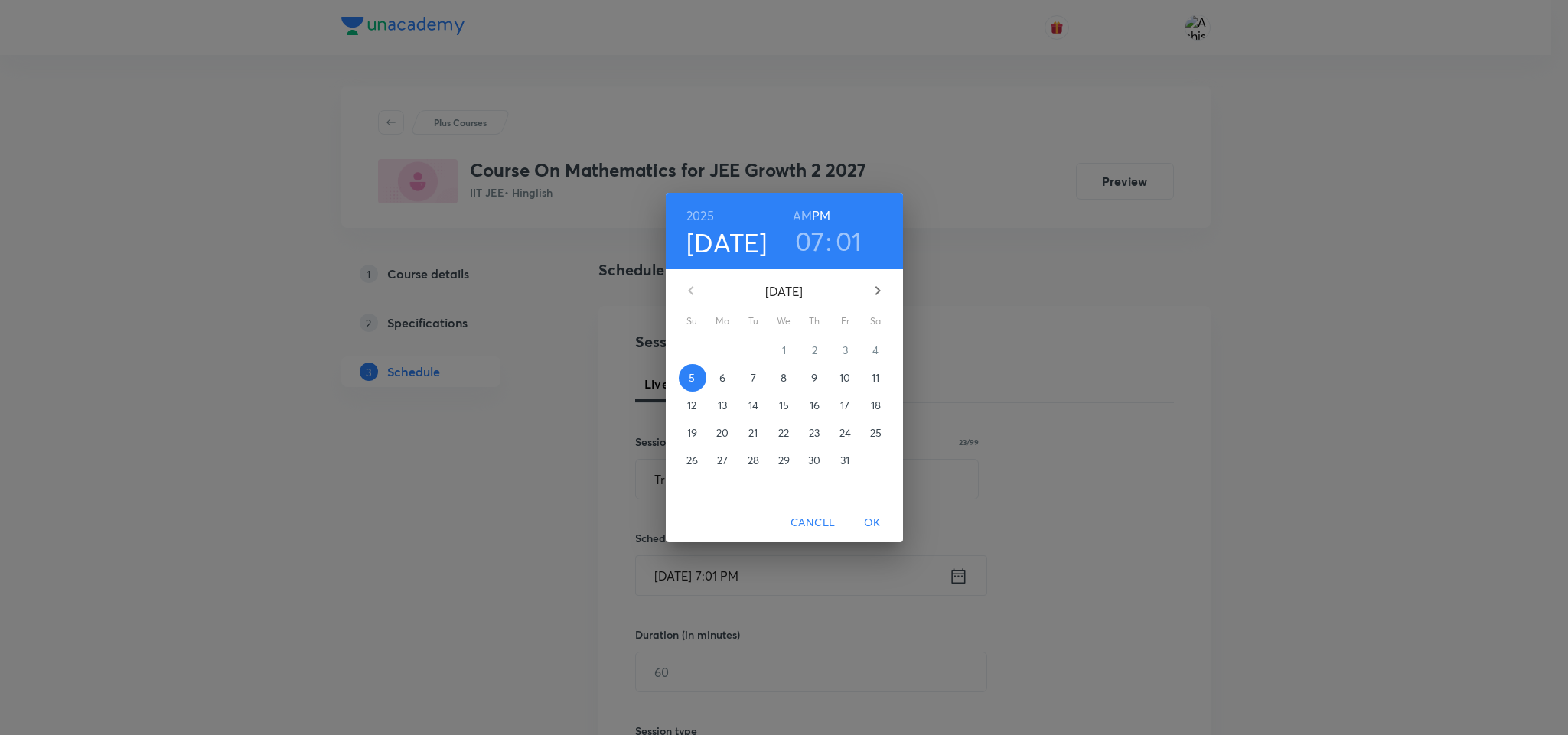
click at [802, 244] on h3 "07" at bounding box center [809, 241] width 30 height 33
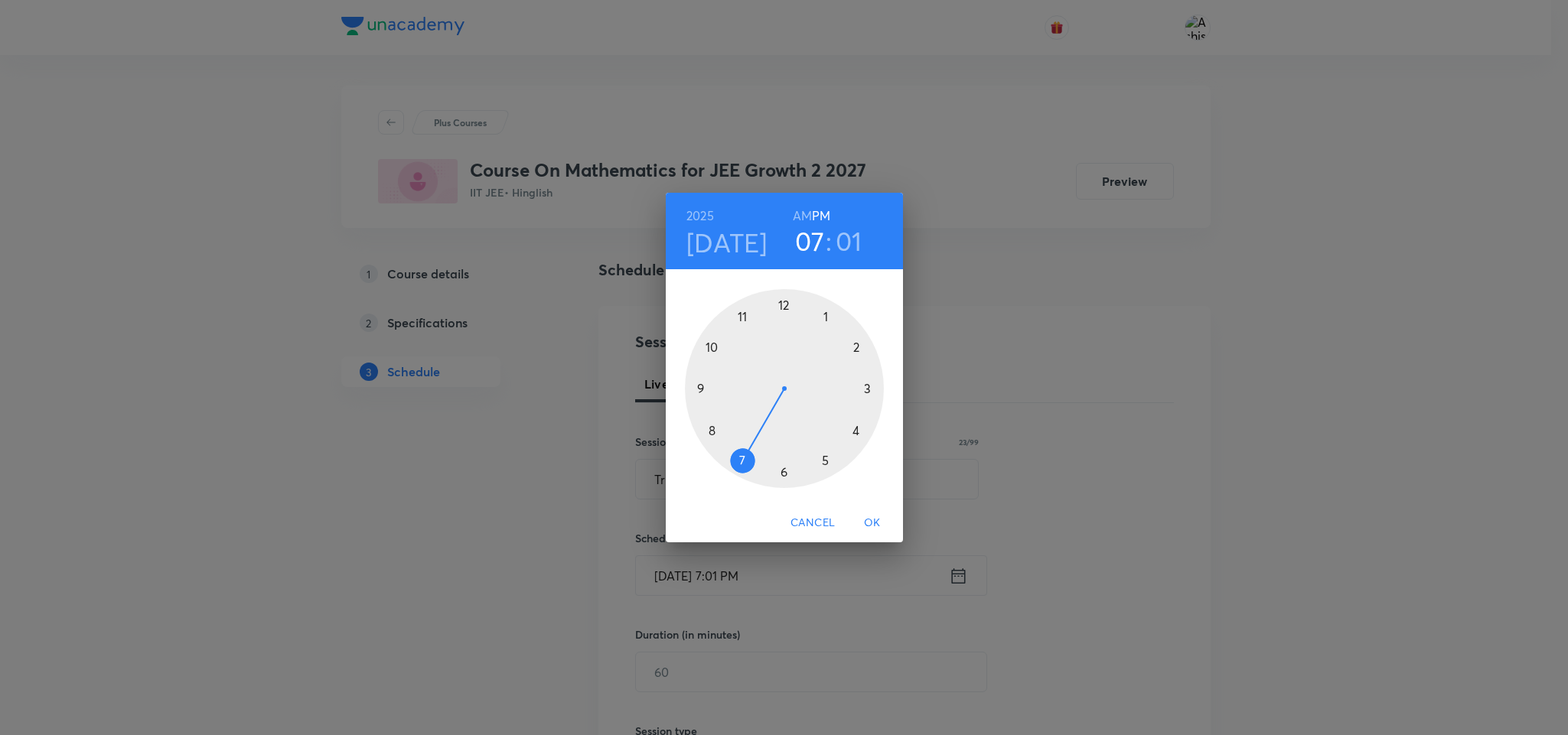
click at [740, 241] on h4 "[DATE]" at bounding box center [727, 243] width 81 height 33
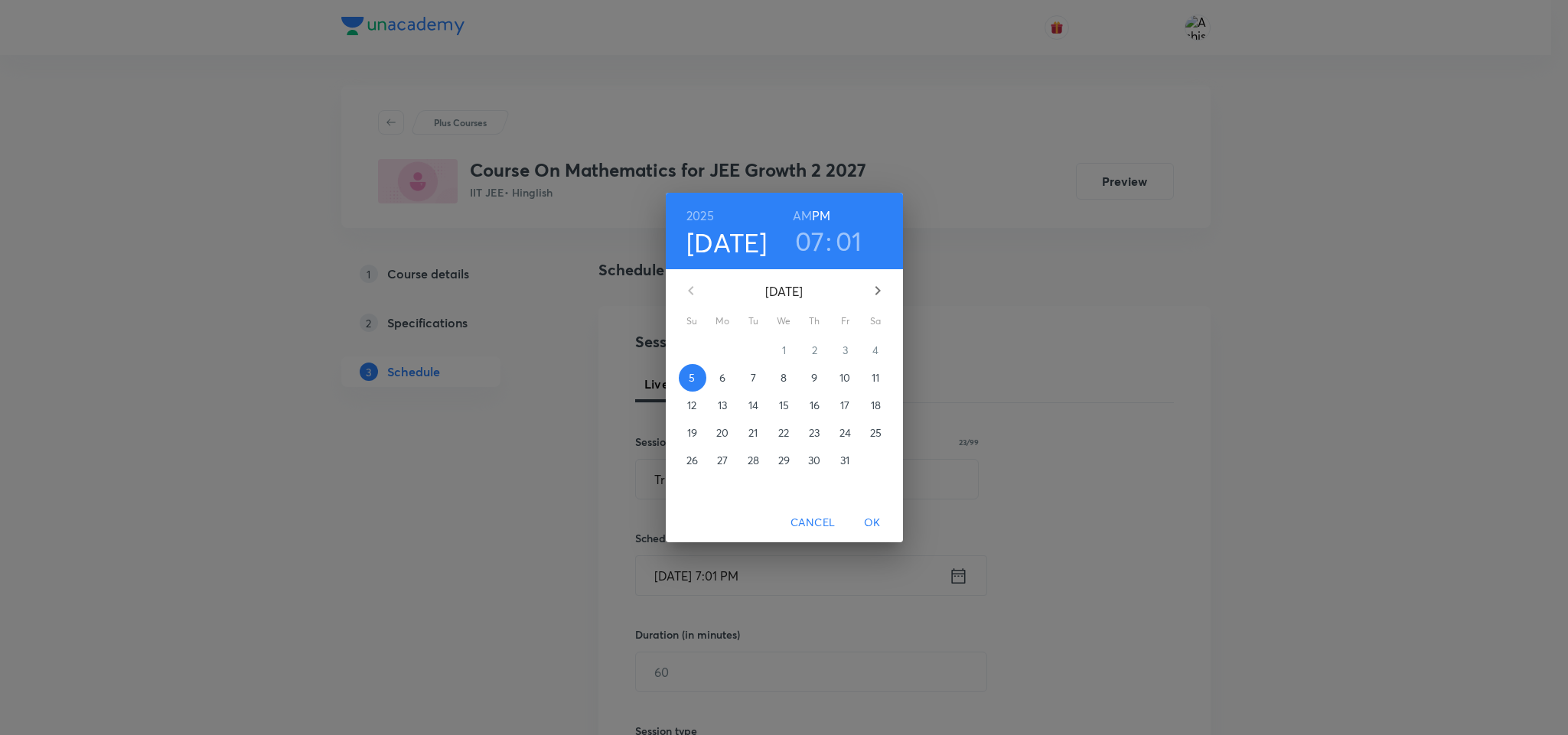
click at [723, 374] on p "6" at bounding box center [723, 377] width 6 height 15
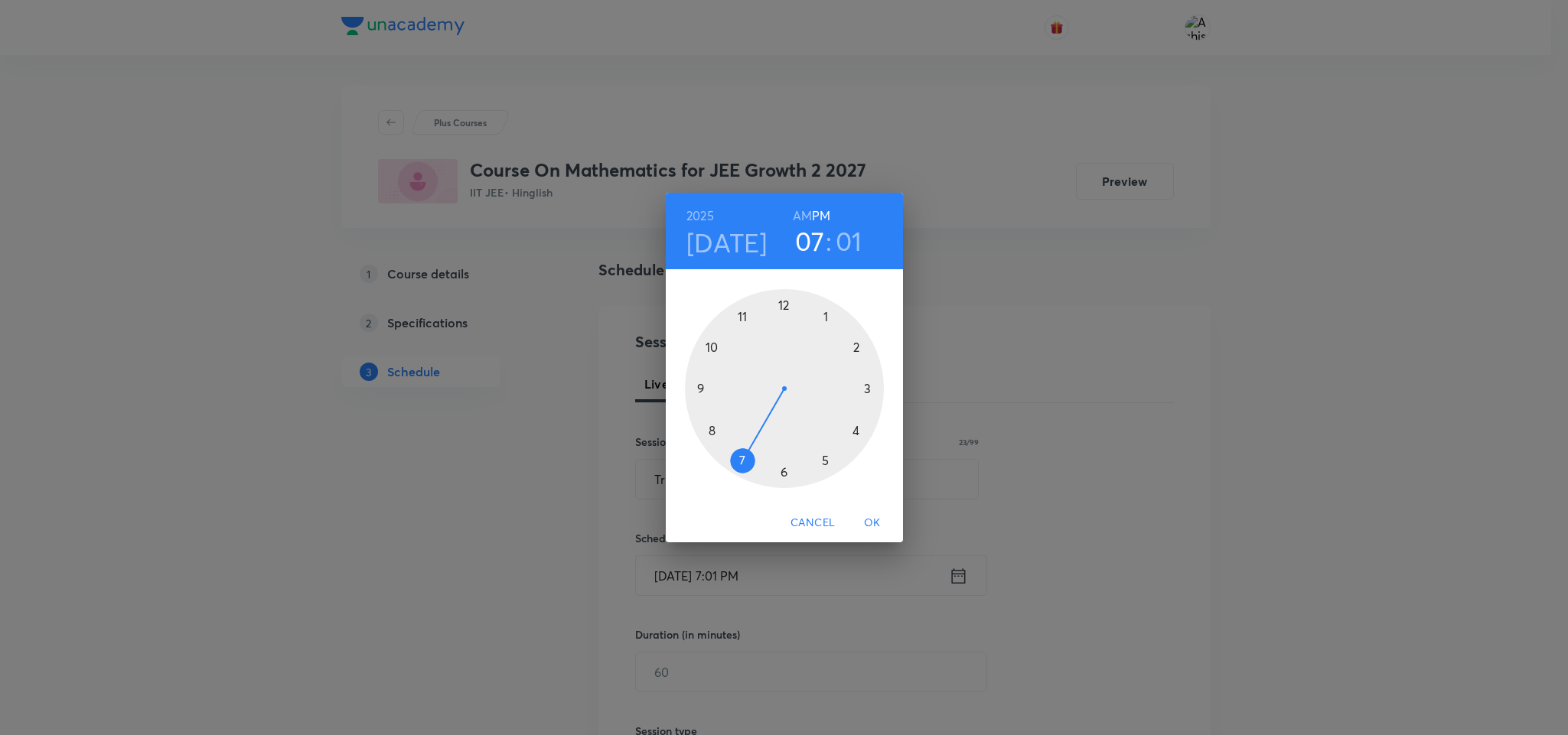
click at [868, 391] on div at bounding box center [784, 388] width 199 height 199
click at [784, 469] on div at bounding box center [784, 388] width 199 height 199
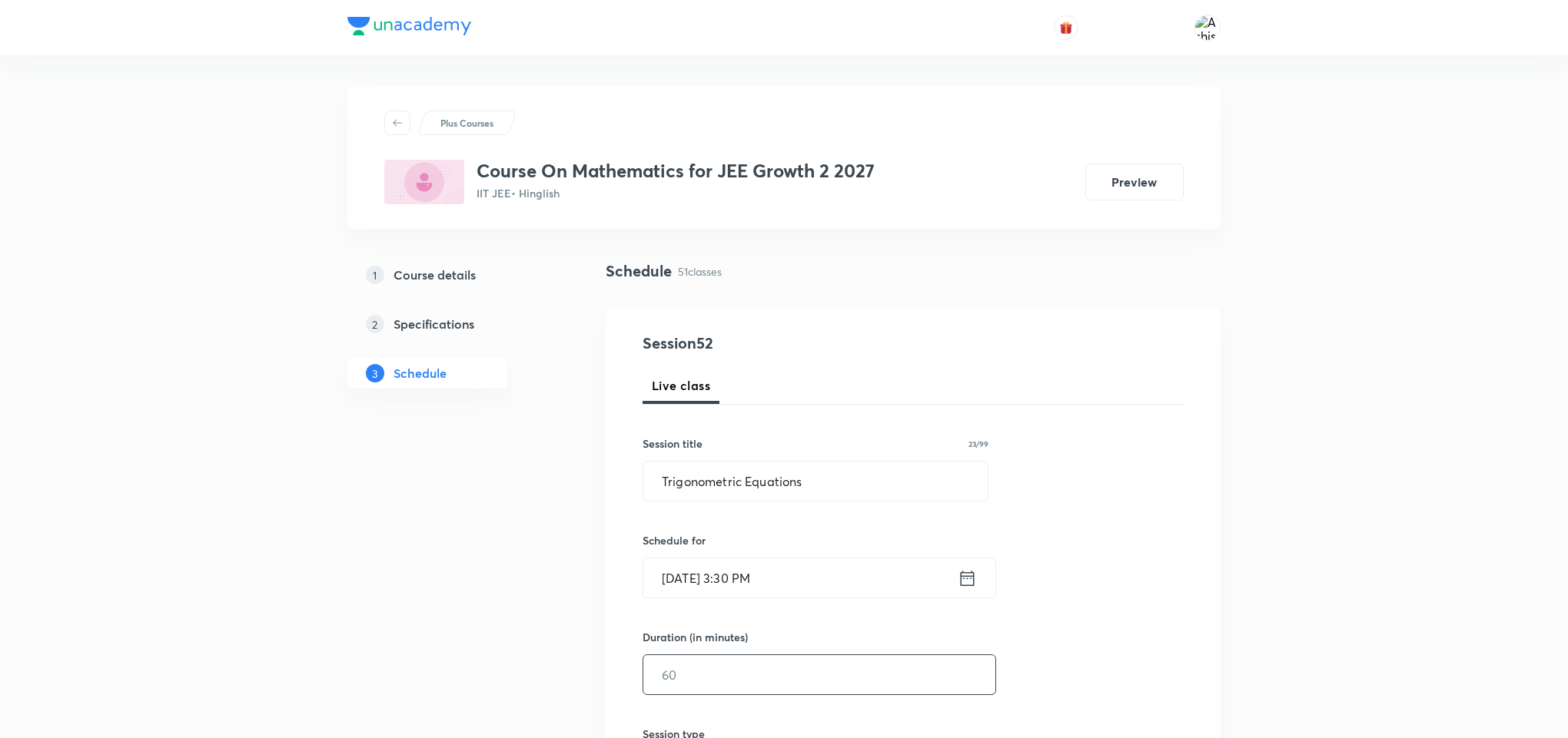
click at [722, 677] on input "text" at bounding box center [819, 675] width 352 height 39
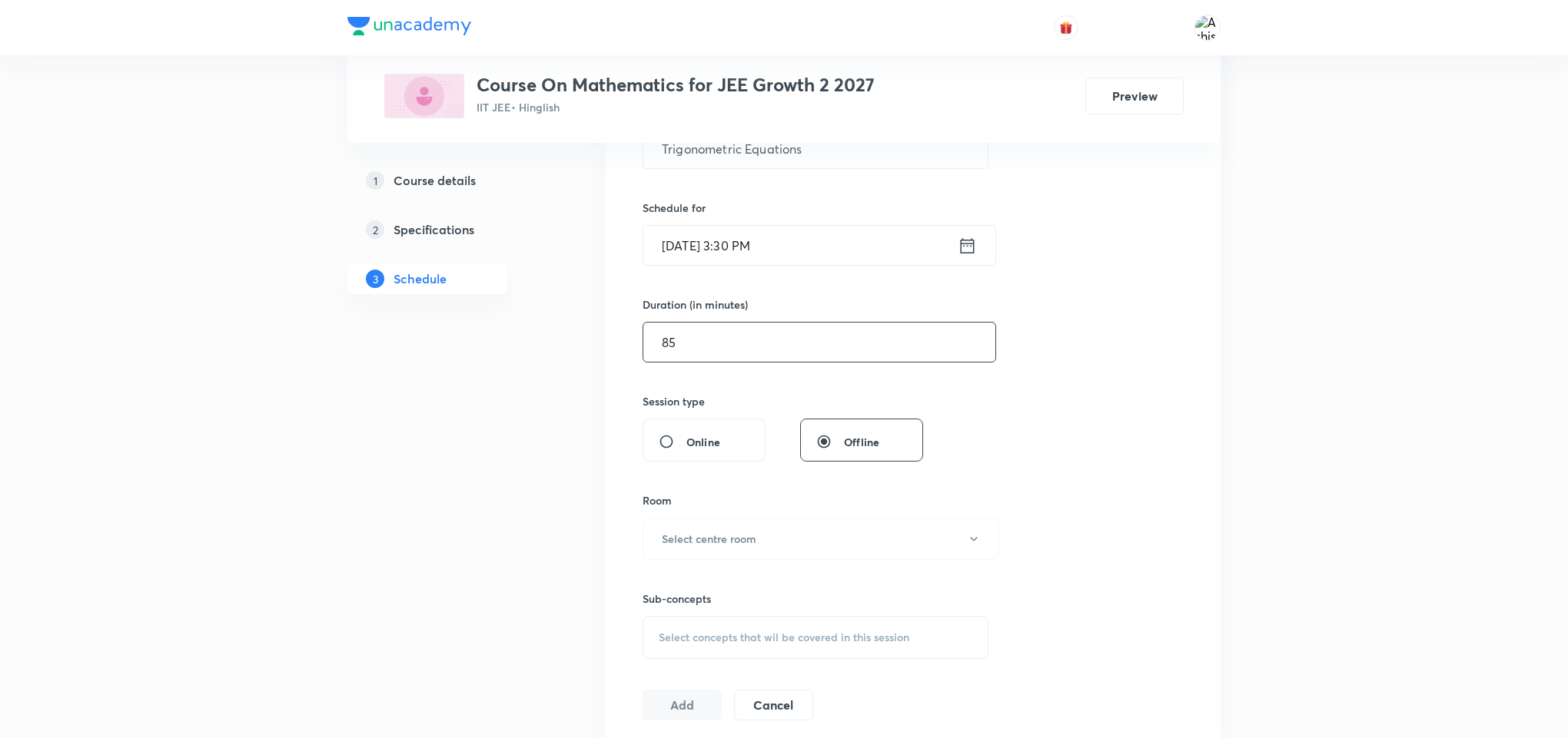
scroll to position [345, 0]
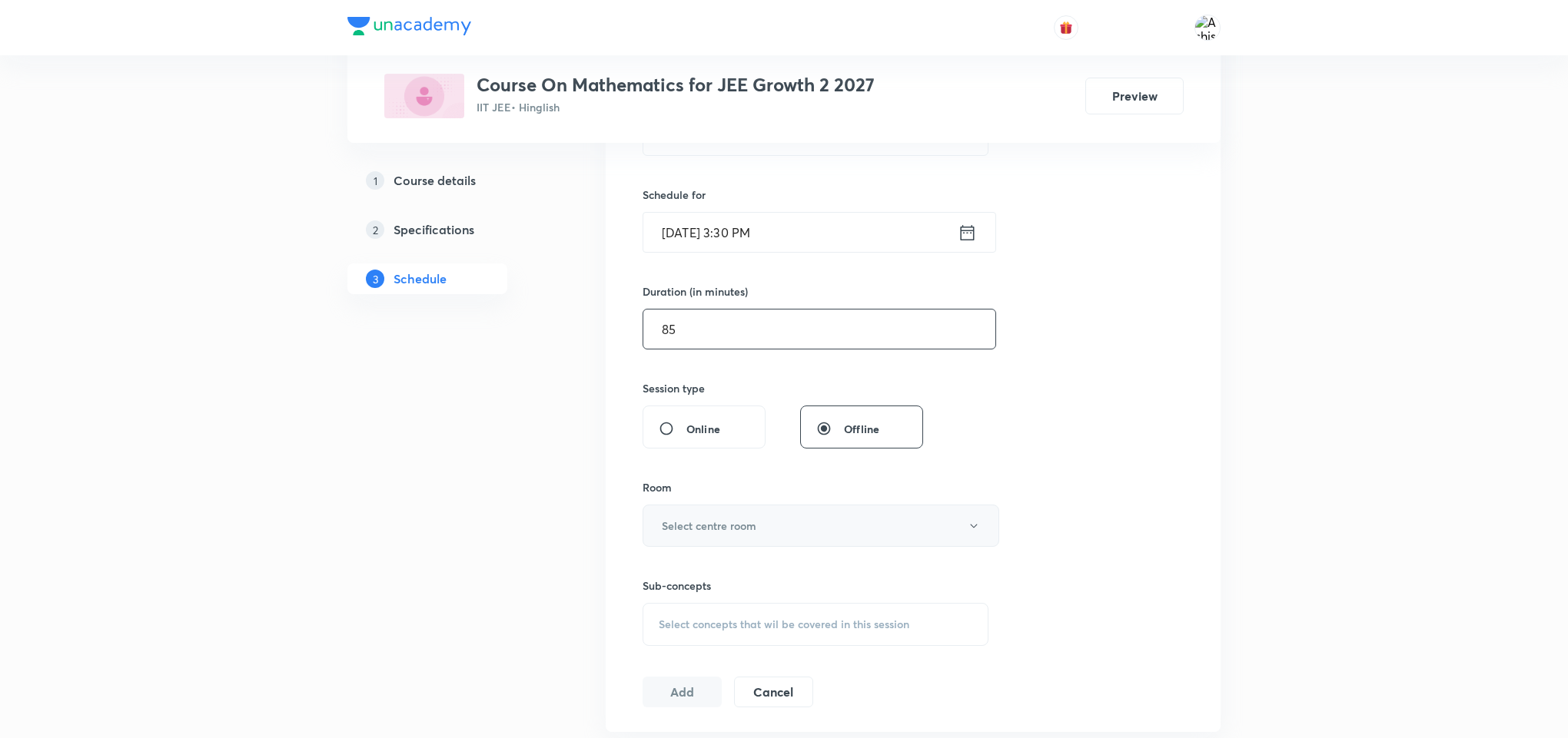
type input "85"
click at [738, 523] on h6 "Select centre room" at bounding box center [709, 526] width 94 height 16
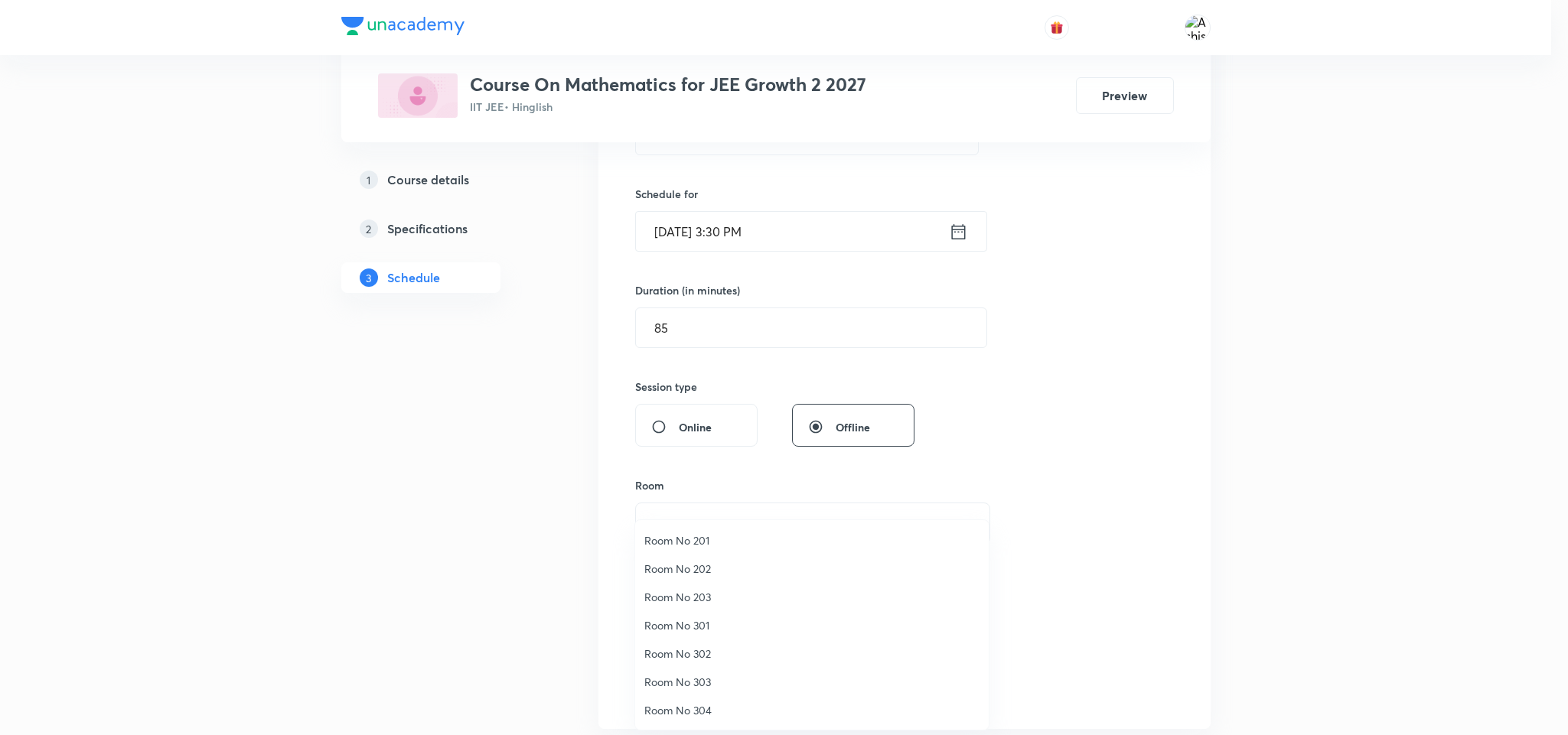
drag, startPoint x: 691, startPoint y: 683, endPoint x: 705, endPoint y: 655, distance: 31.3
click at [691, 680] on span "Room No 303" at bounding box center [812, 683] width 335 height 16
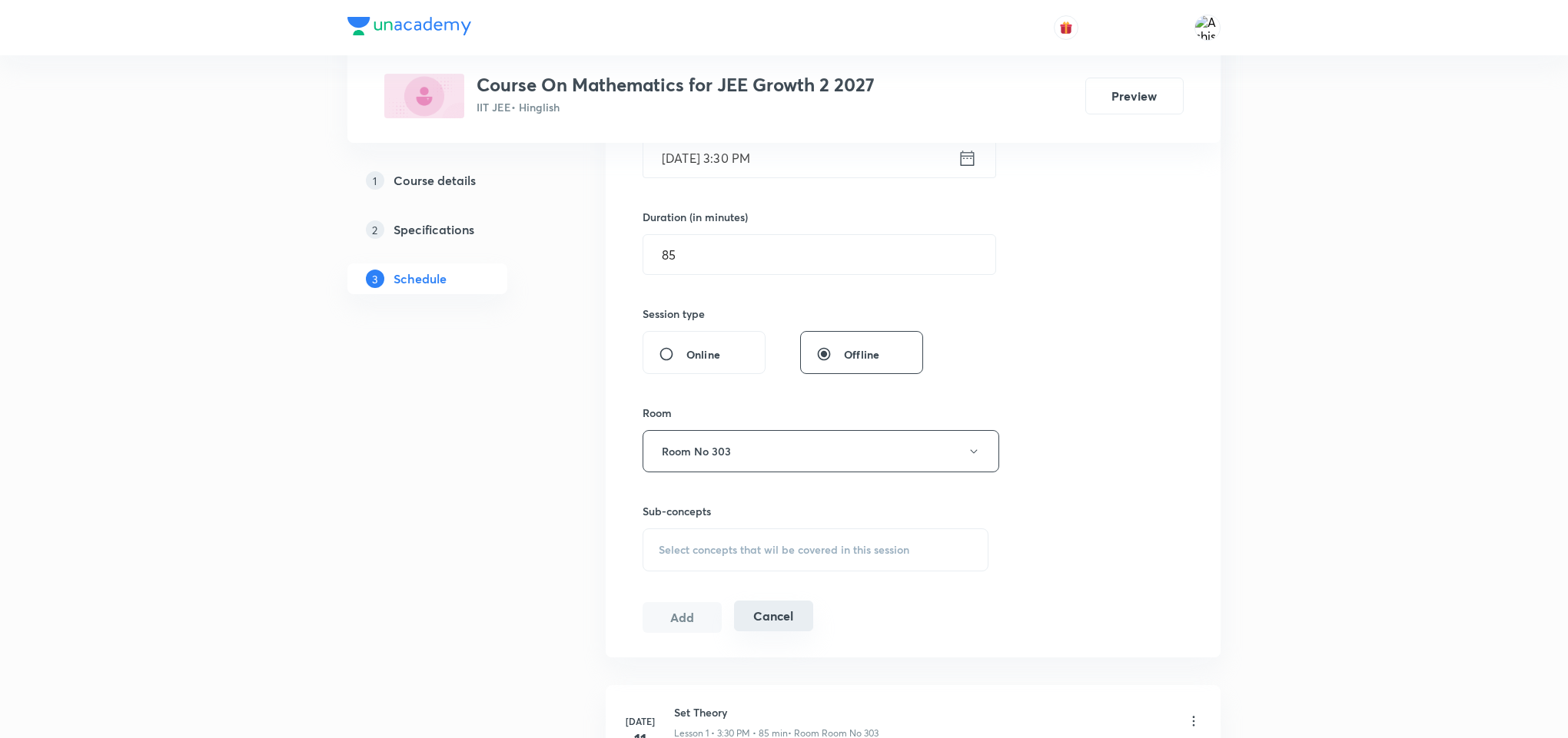
scroll to position [461, 0]
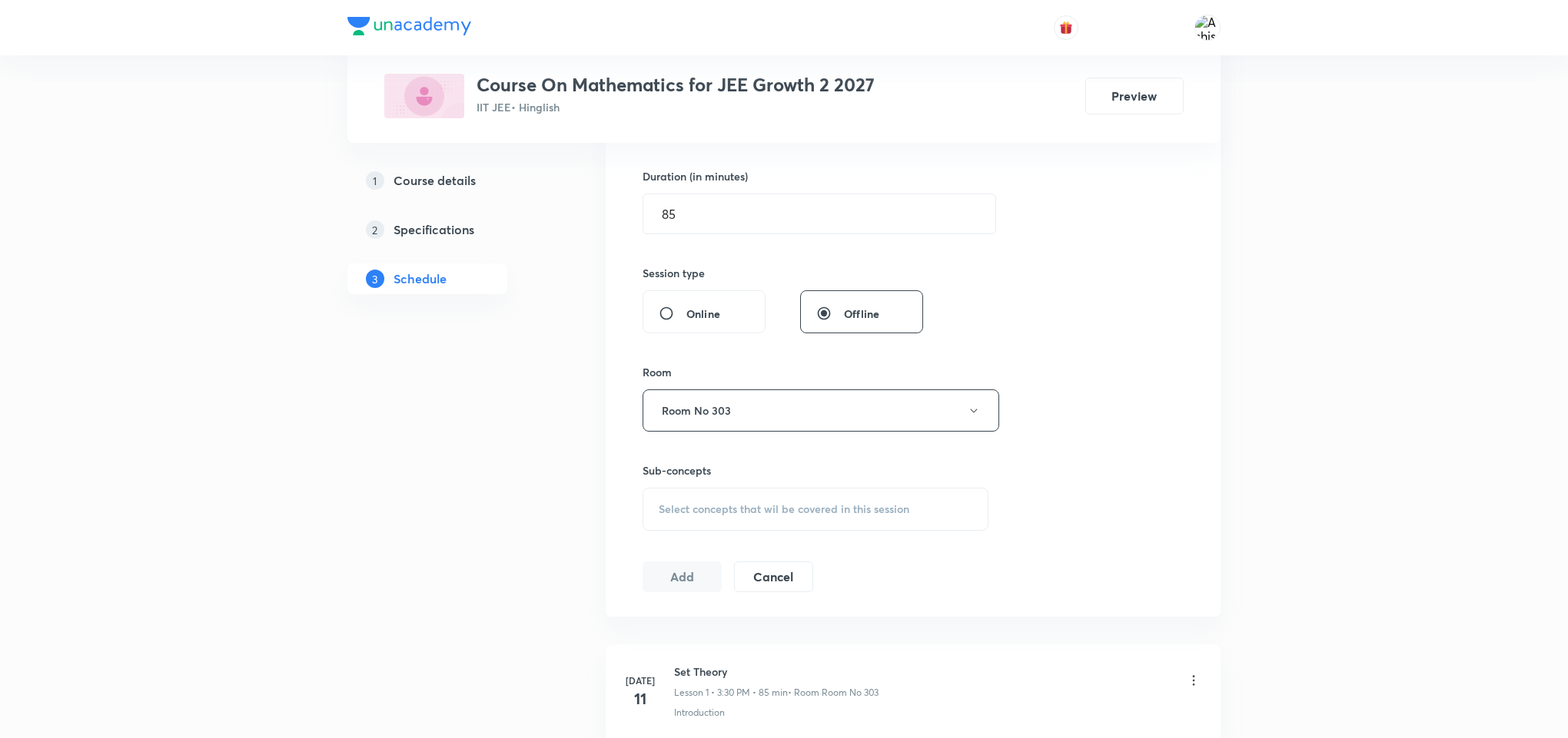
click at [740, 512] on span "Select concepts that wil be covered in this session" at bounding box center [784, 510] width 250 height 13
click at [708, 562] on input "text" at bounding box center [833, 557] width 307 height 39
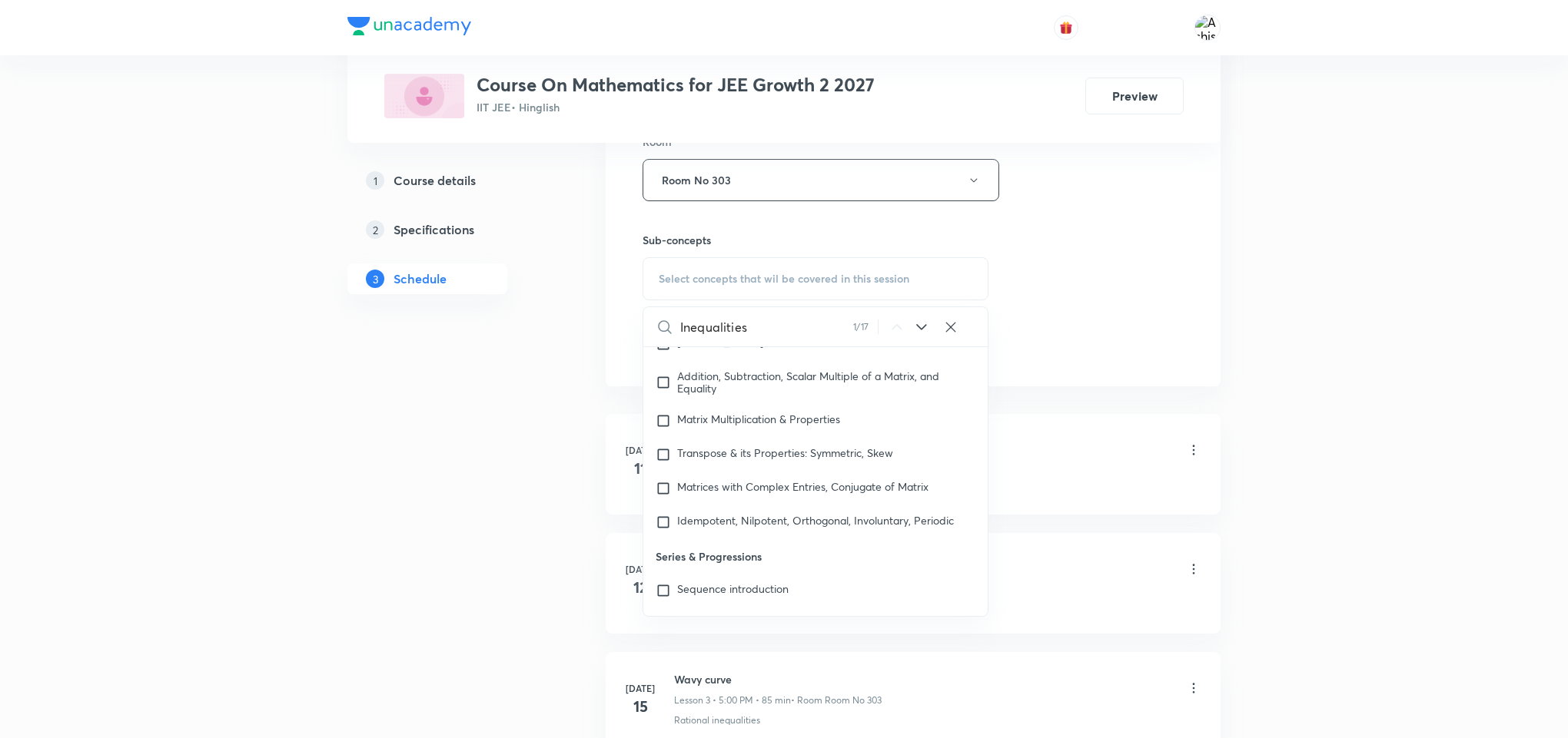
scroll to position [1838, 0]
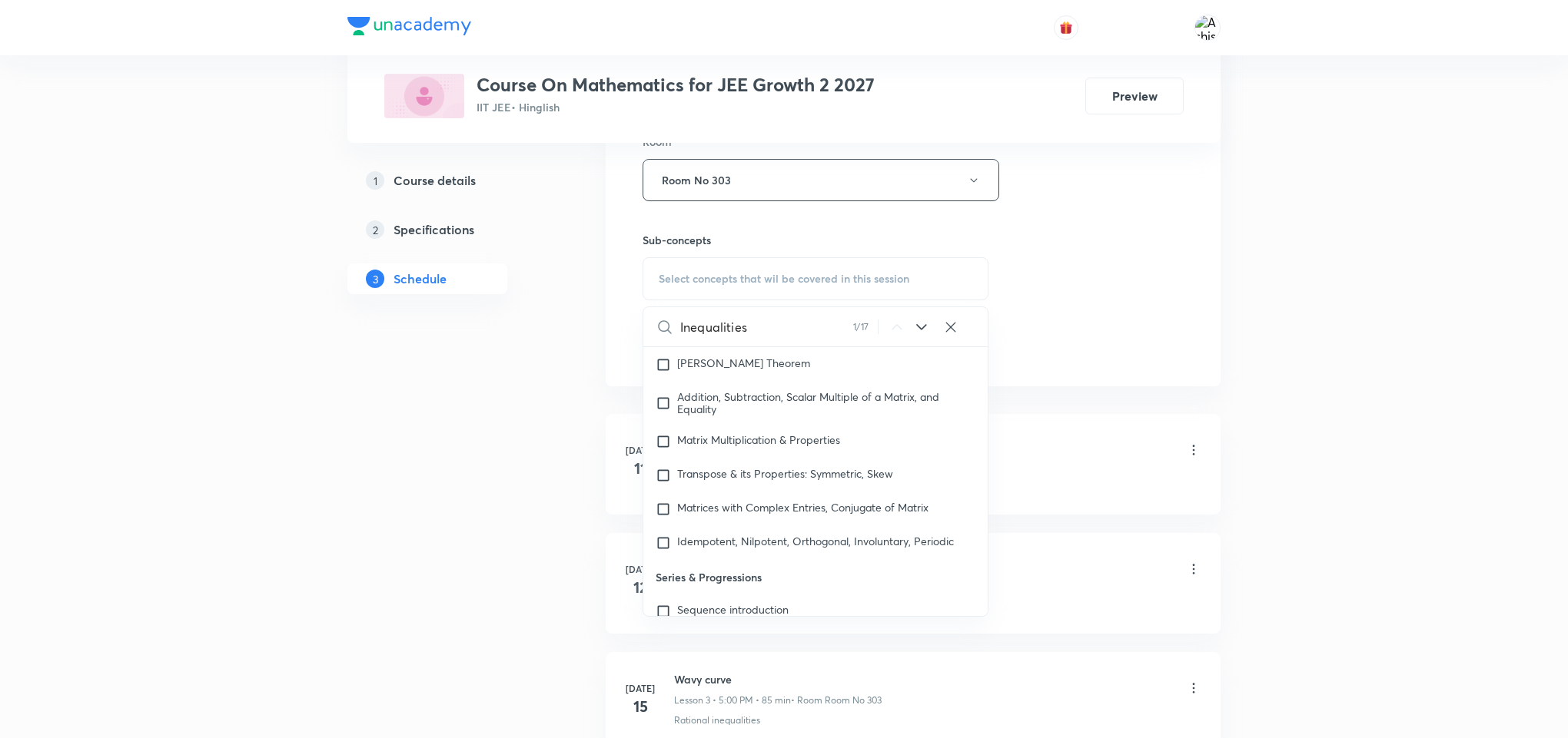
type input "Inequalities"
click at [920, 335] on icon at bounding box center [921, 327] width 18 height 18
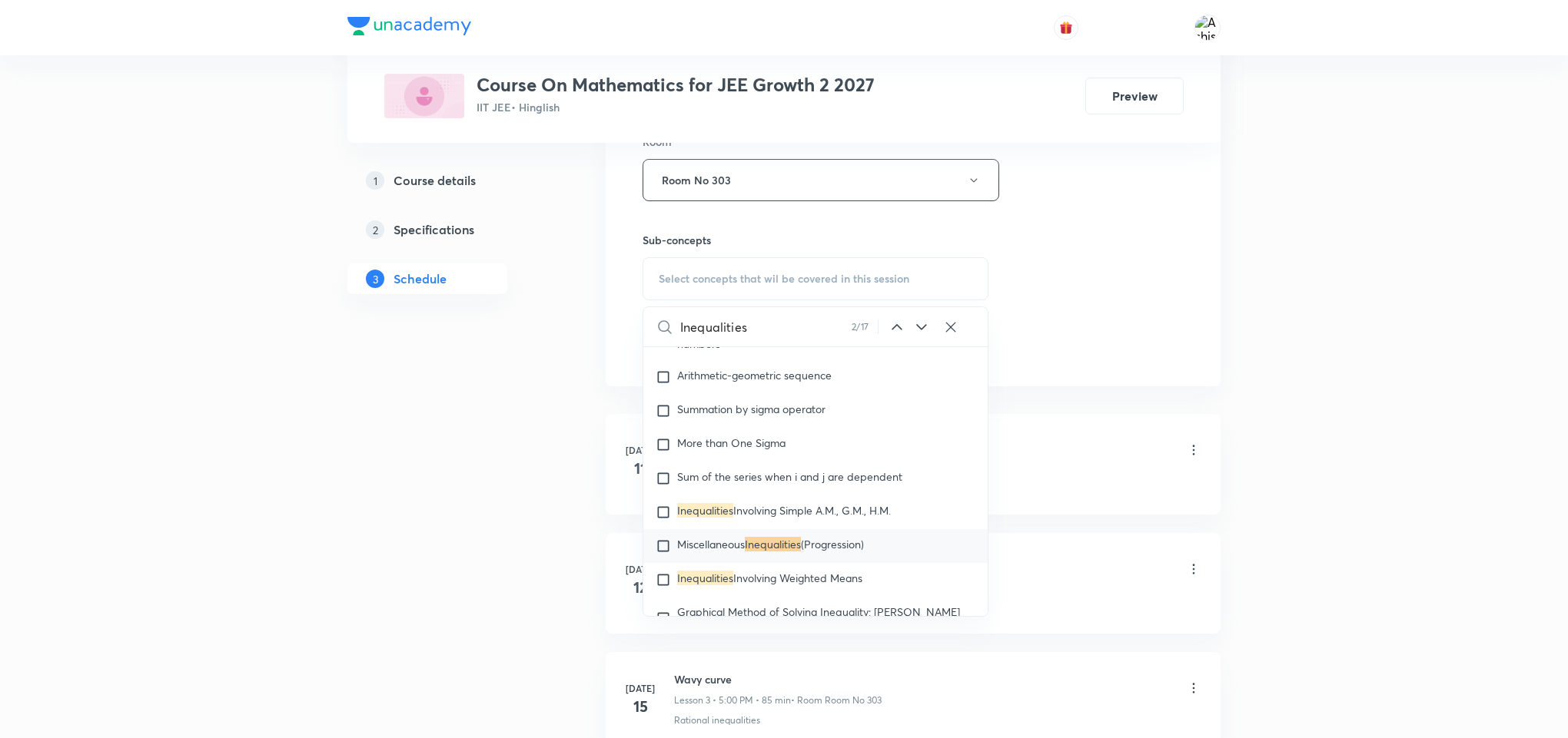
click at [920, 333] on icon at bounding box center [921, 327] width 18 height 18
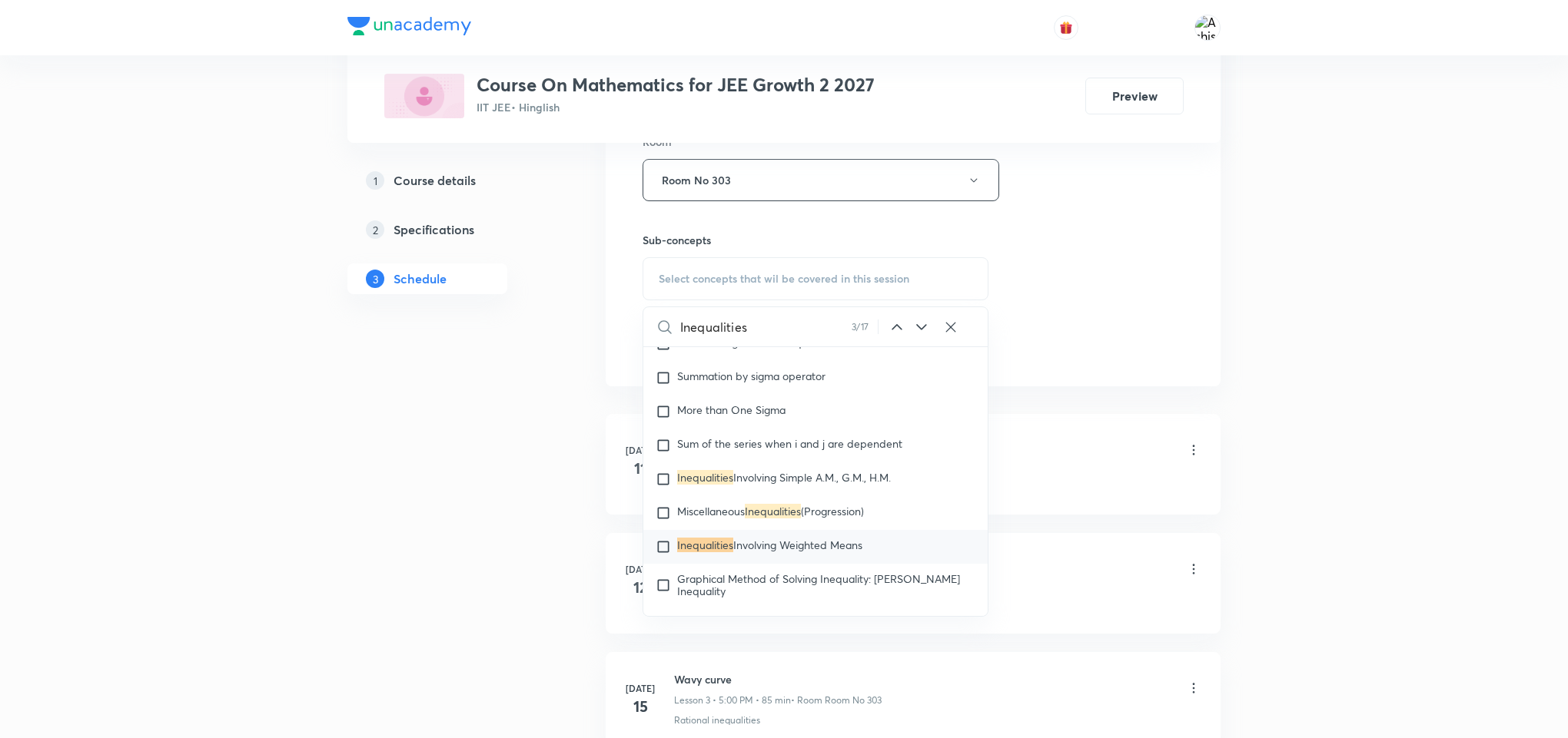
click at [920, 333] on icon at bounding box center [921, 327] width 18 height 18
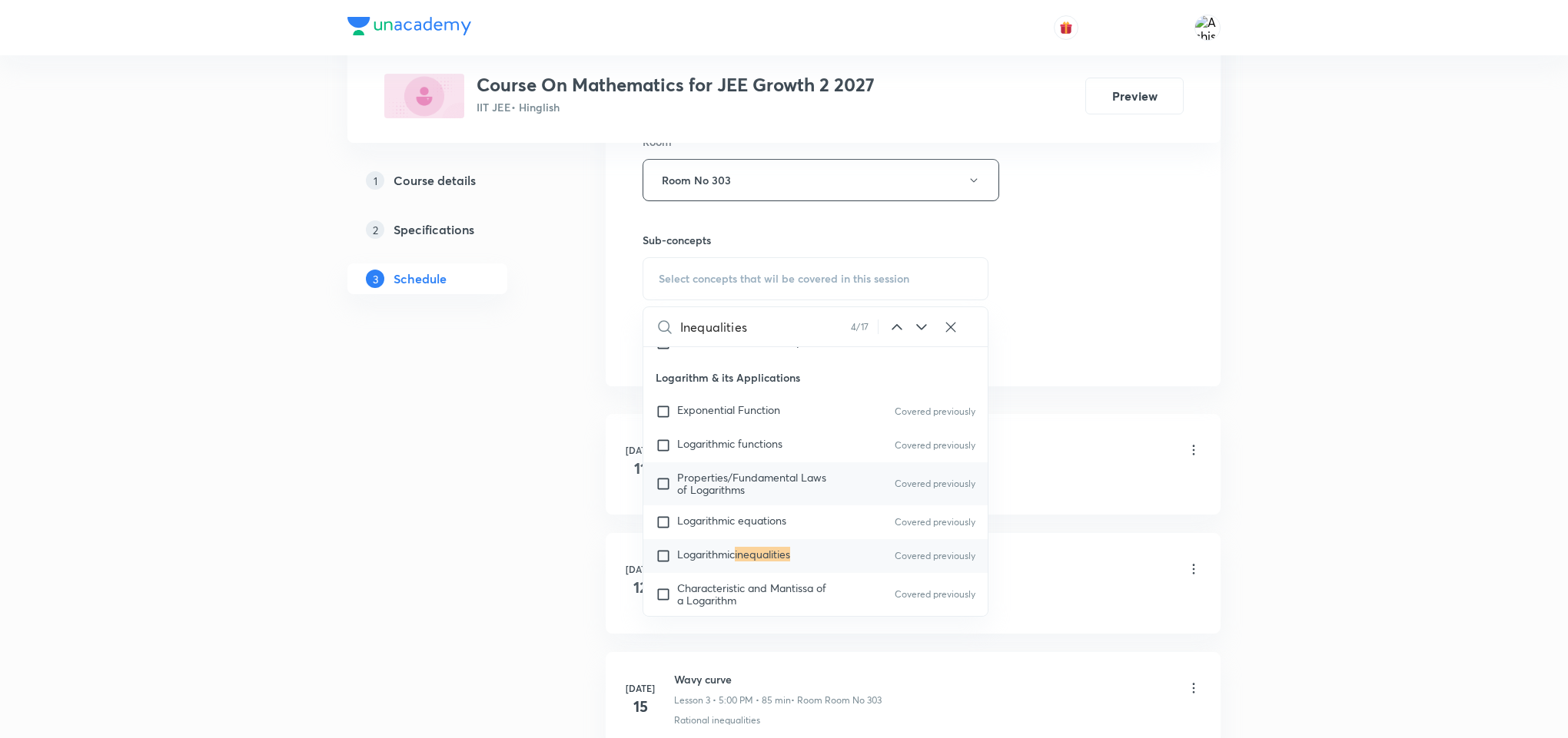
scroll to position [4957, 0]
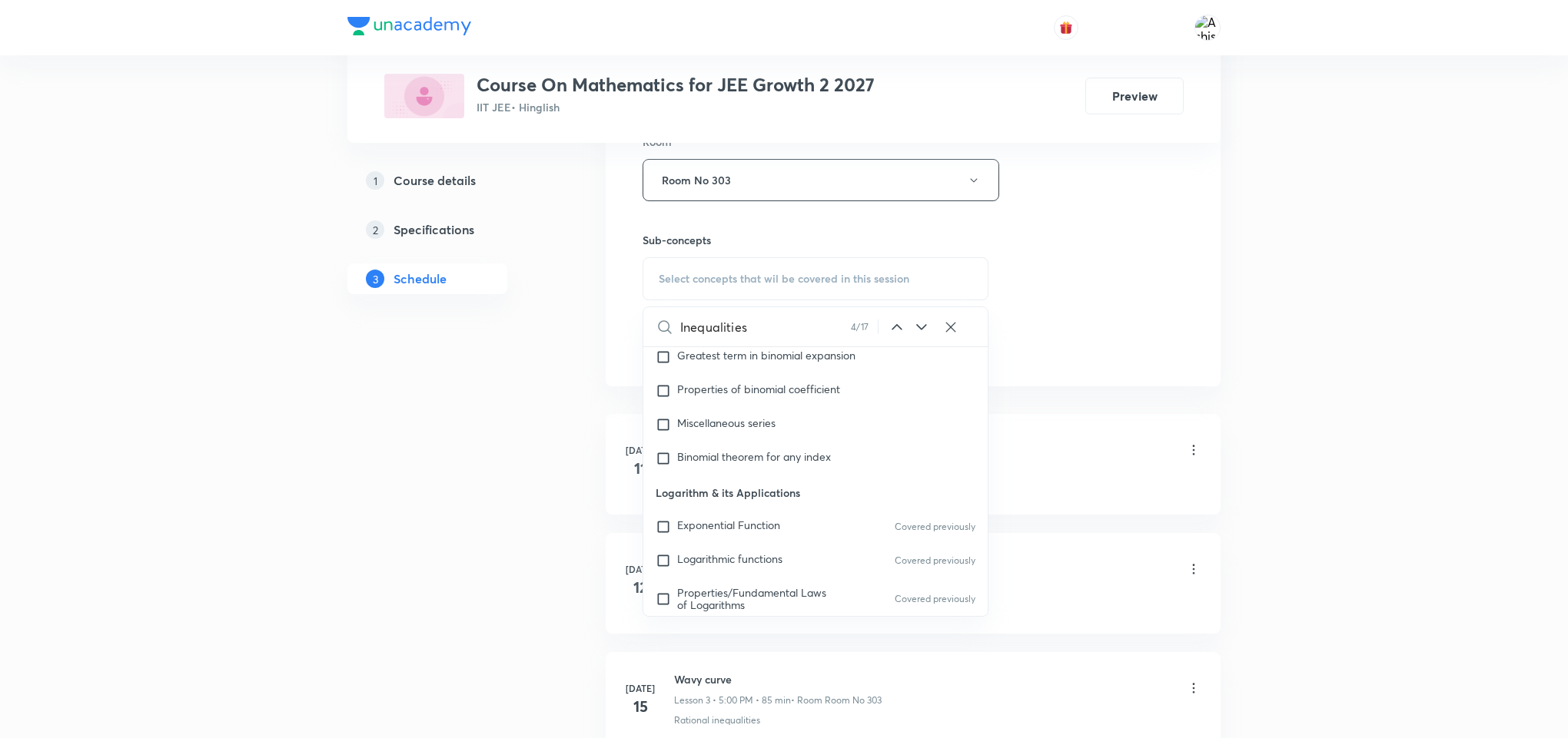
click at [927, 323] on icon at bounding box center [921, 327] width 18 height 18
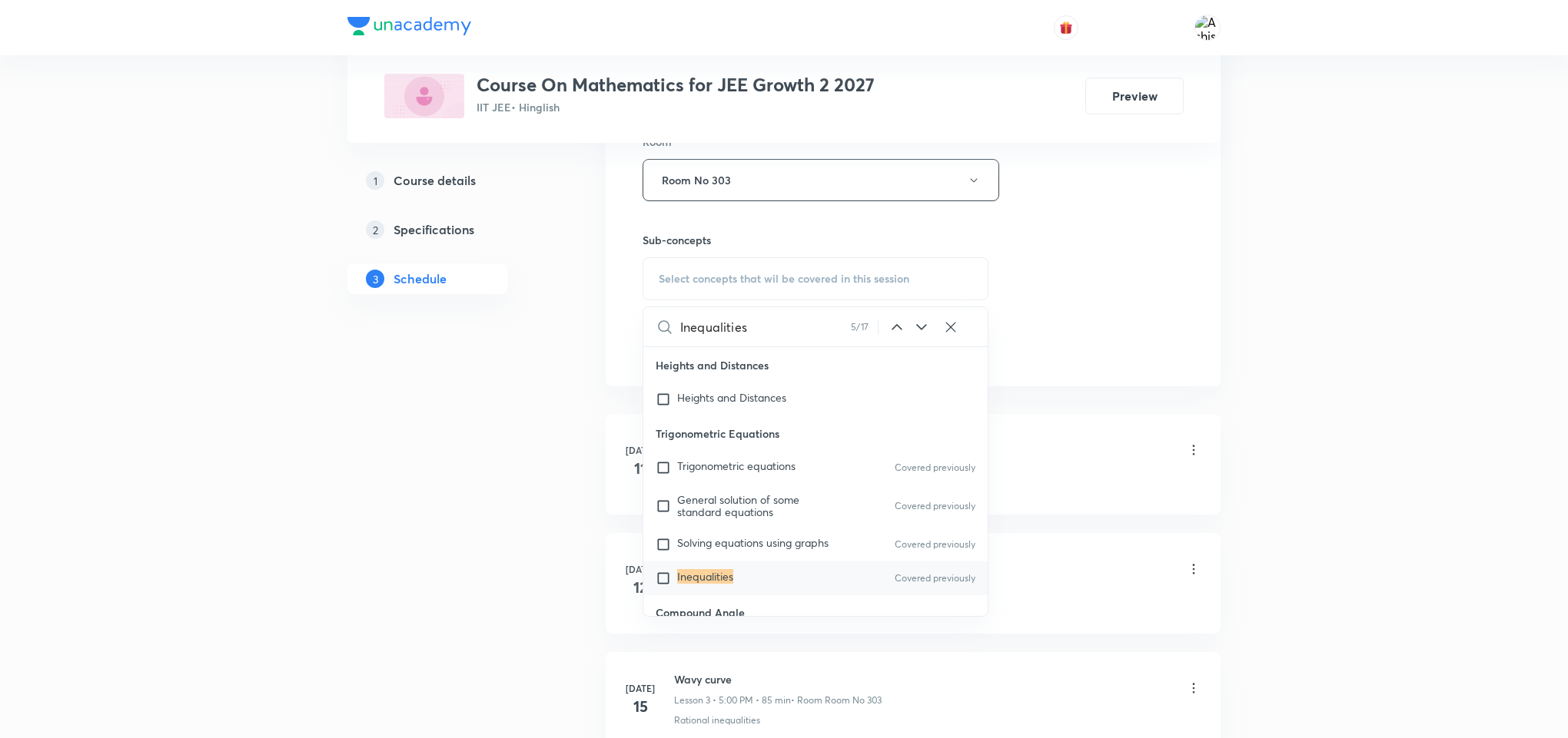
scroll to position [8158, 0]
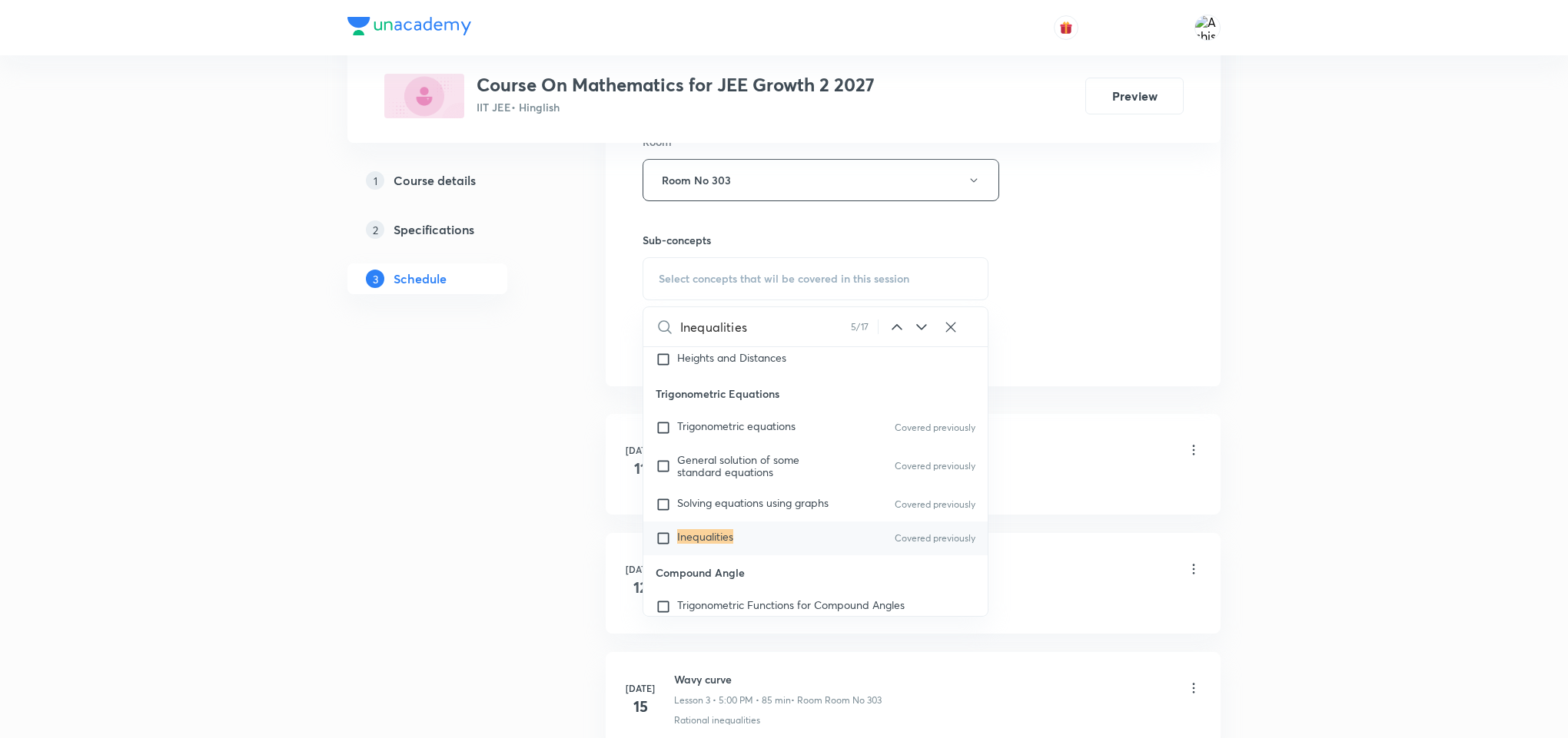
click at [825, 544] on div "Inequalities Covered previously" at bounding box center [815, 538] width 345 height 34
checkbox input "true"
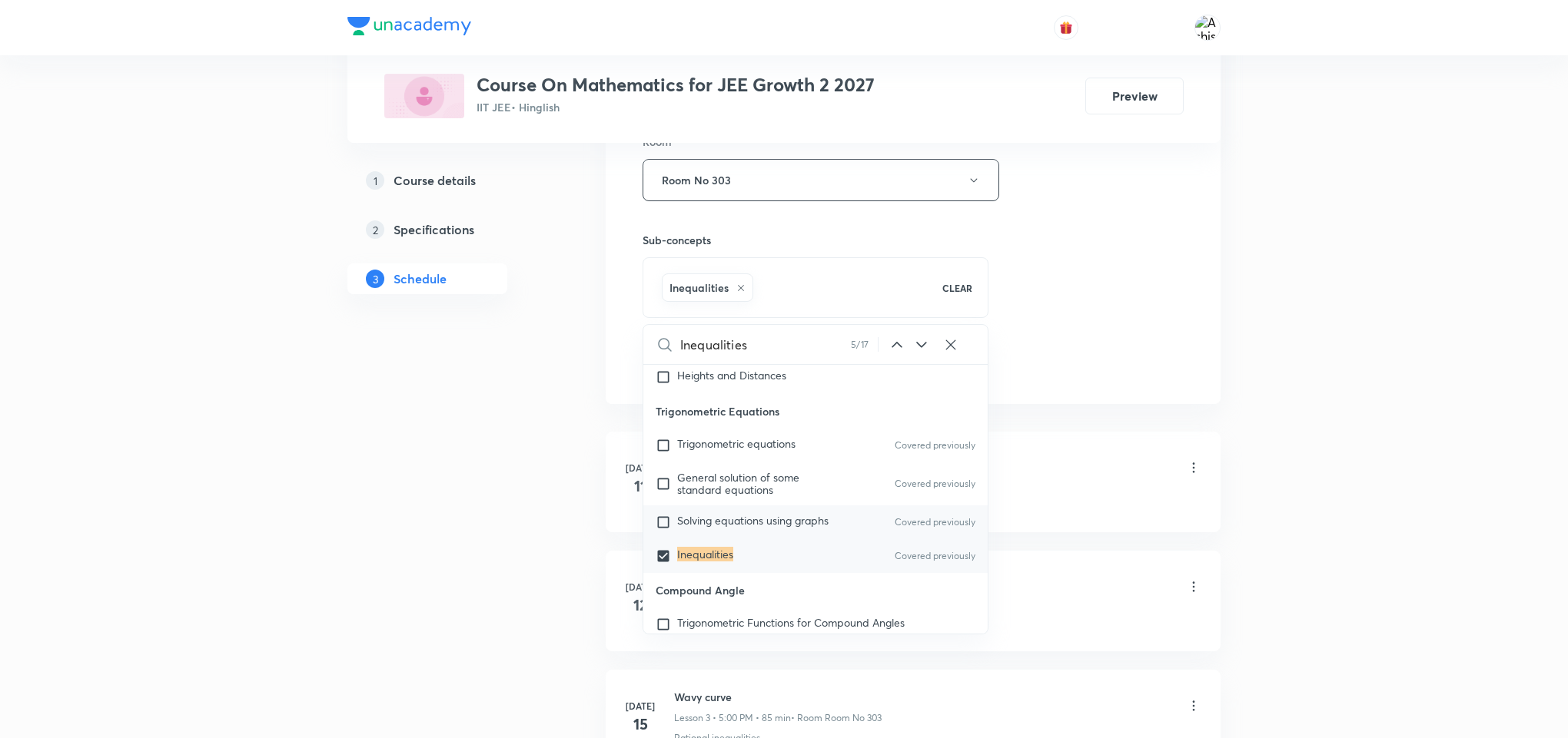
click at [813, 528] on span "Solving equations using graphs" at bounding box center [753, 520] width 151 height 15
checkbox input "true"
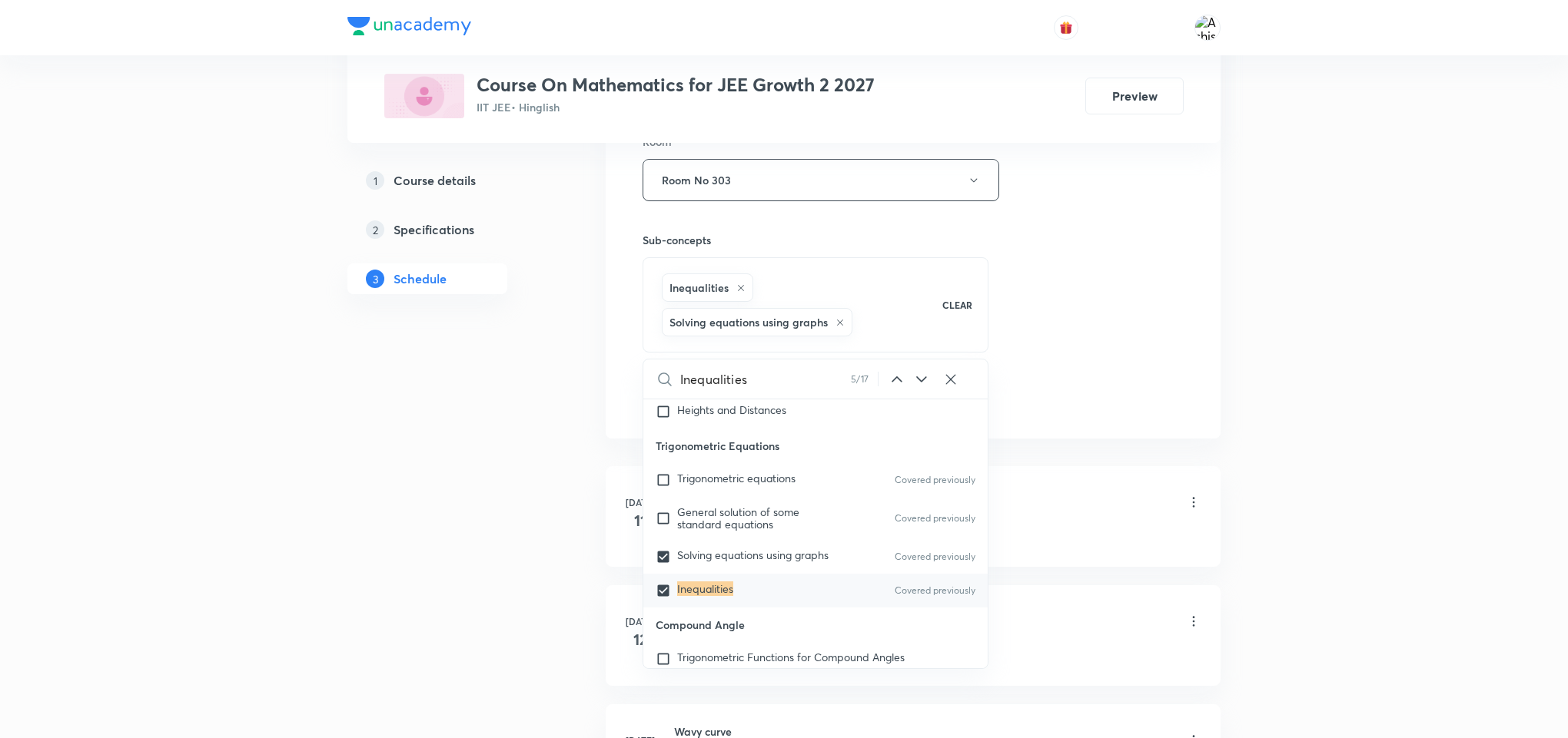
drag, startPoint x: 707, startPoint y: 599, endPoint x: 1006, endPoint y: 370, distance: 376.6
click at [708, 597] on mark "Inequalities" at bounding box center [706, 588] width 56 height 15
checkbox input "true"
checkbox input "false"
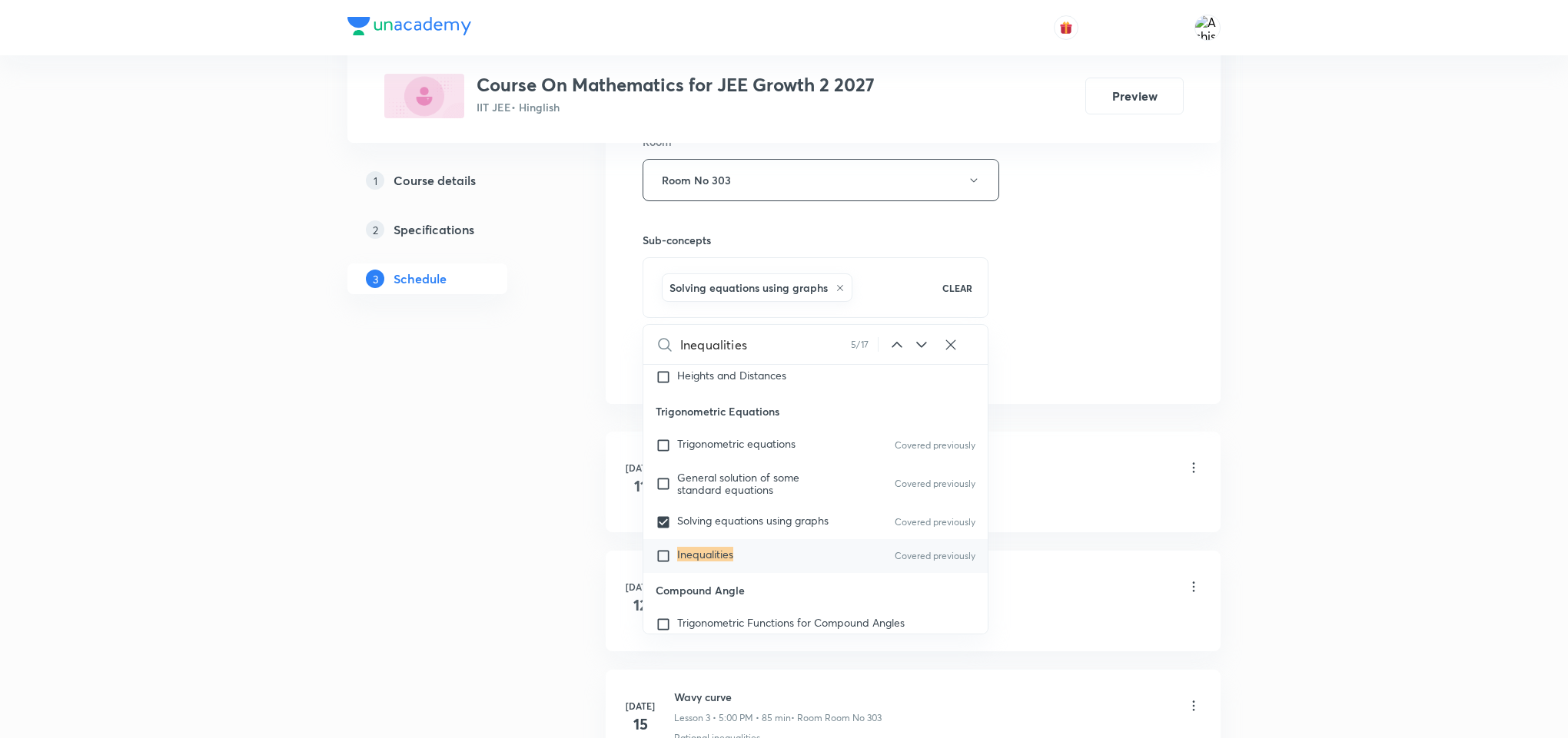
click at [1035, 355] on div "Session 52 Live class Session title 23/99 Trigonometric Equations ​ Schedule fo…" at bounding box center [912, 9] width 541 height 739
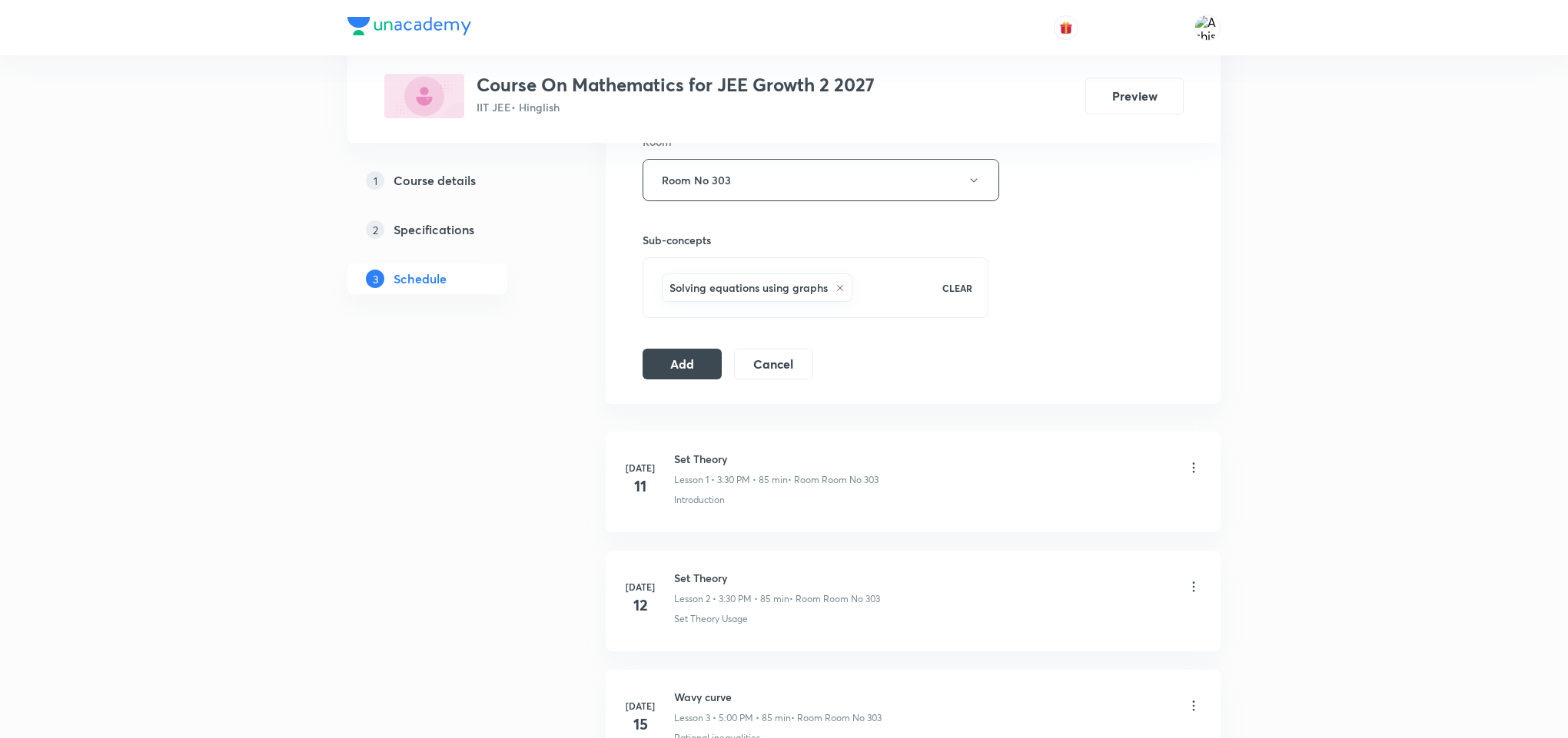
click at [683, 345] on div "Session 52 Live class Session title 23/99 Trigonometric Equations ​ Schedule fo…" at bounding box center [912, 9] width 541 height 739
click at [689, 369] on button "Add" at bounding box center [681, 363] width 79 height 31
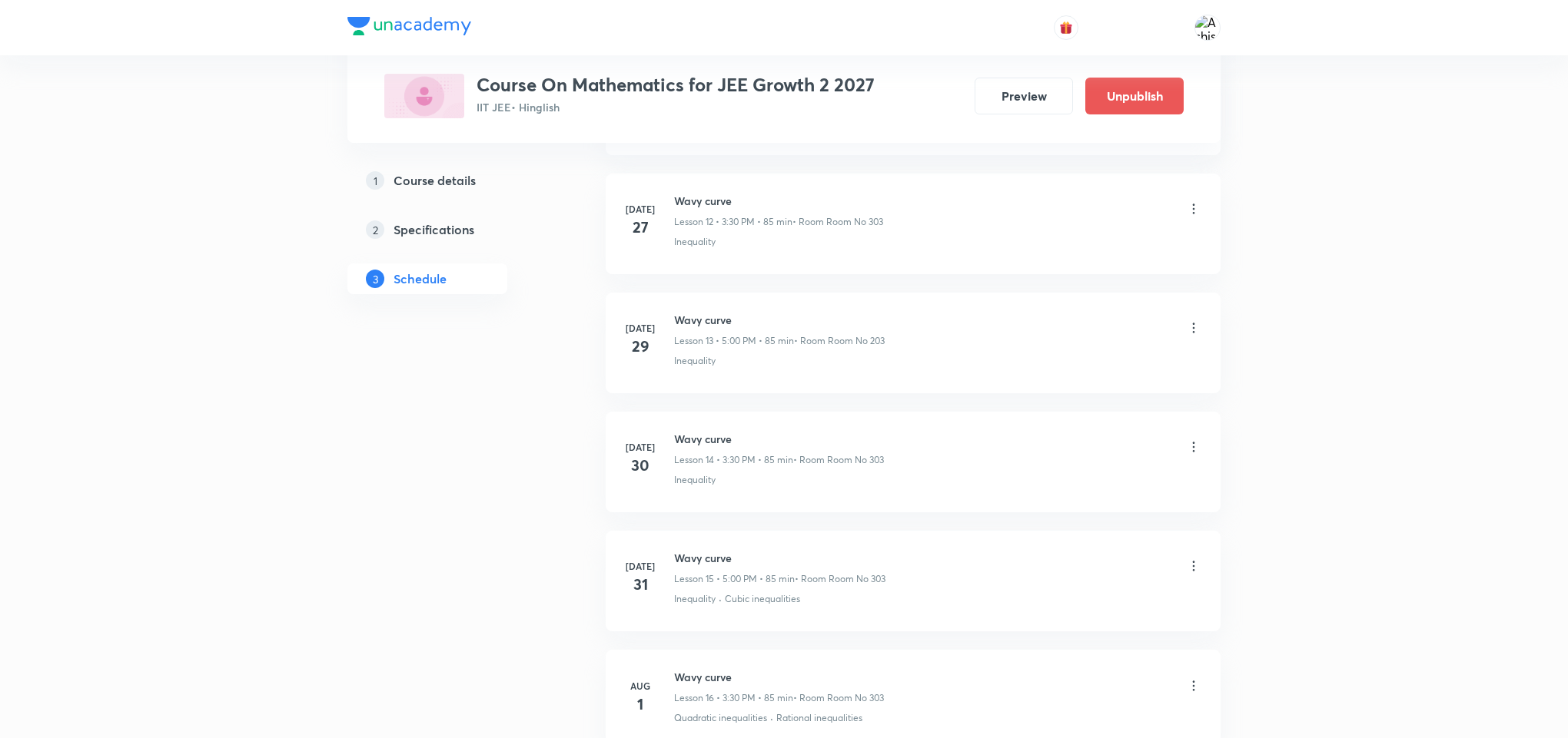
scroll to position [6020, 0]
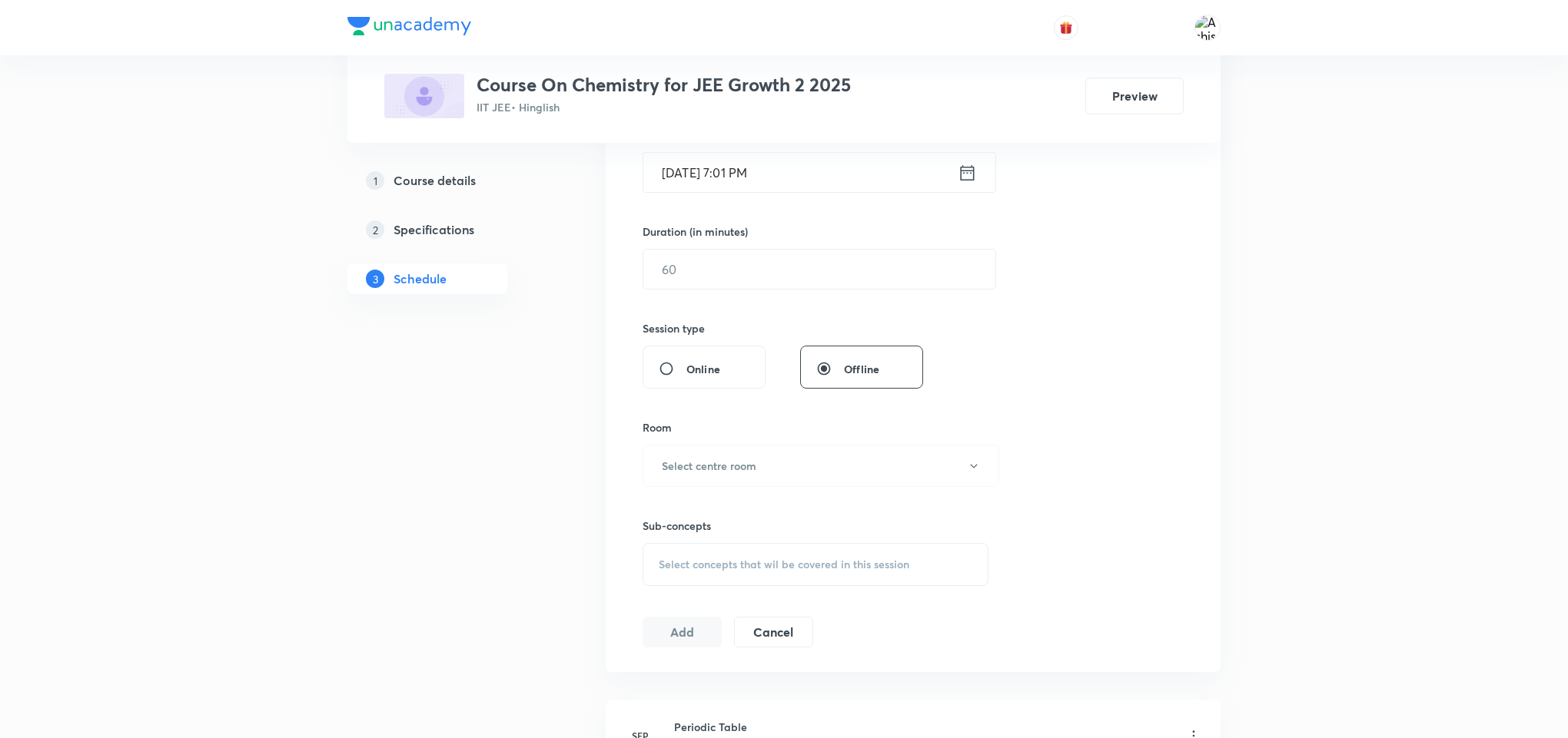
scroll to position [1814, 0]
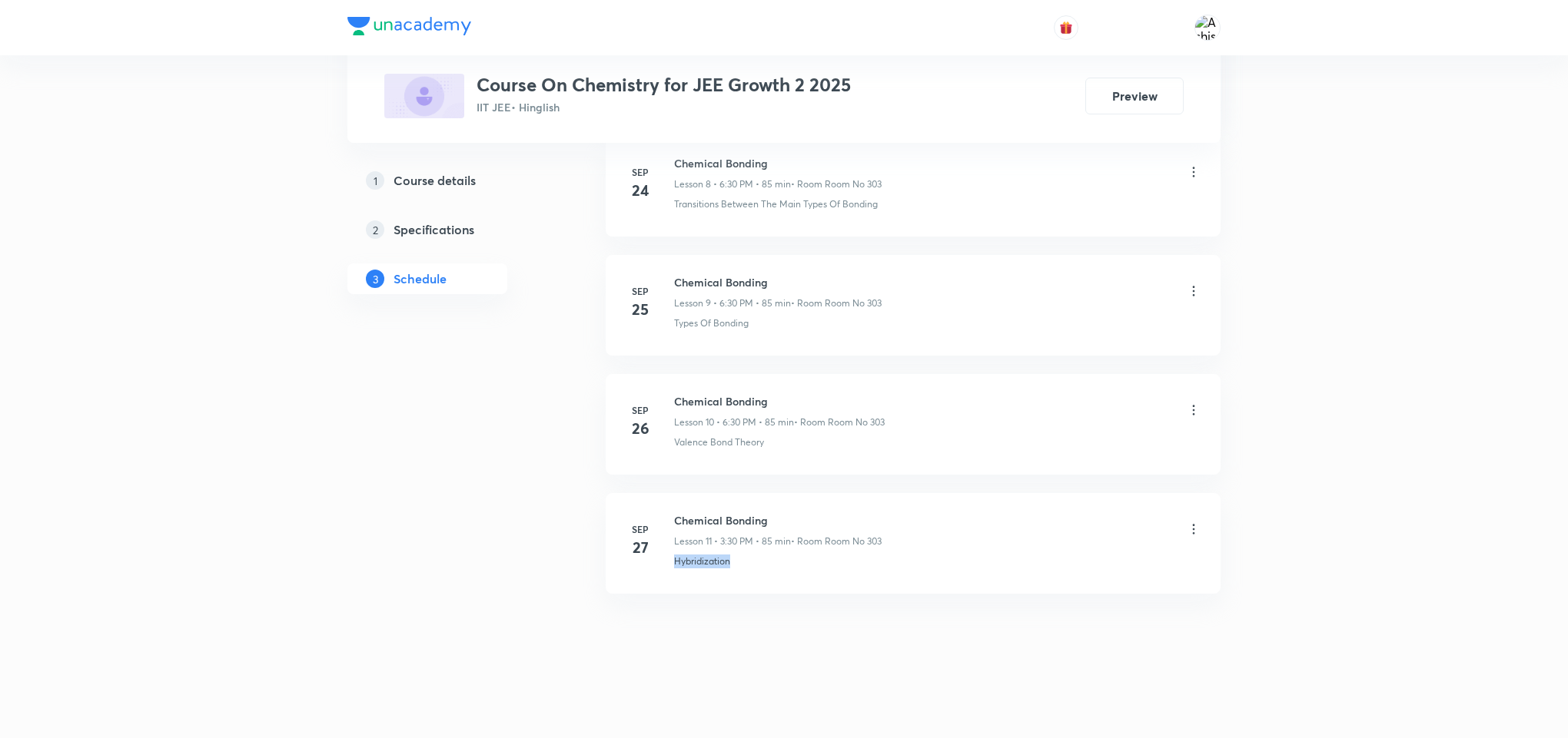
drag, startPoint x: 747, startPoint y: 565, endPoint x: 676, endPoint y: 581, distance: 72.8
click at [676, 581] on li "[DATE] Chemical Bonding Lesson 11 • 3:30 PM • 85 min • Room Room No 303 Hybridi…" at bounding box center [913, 543] width 615 height 101
copy p "Hybridization"
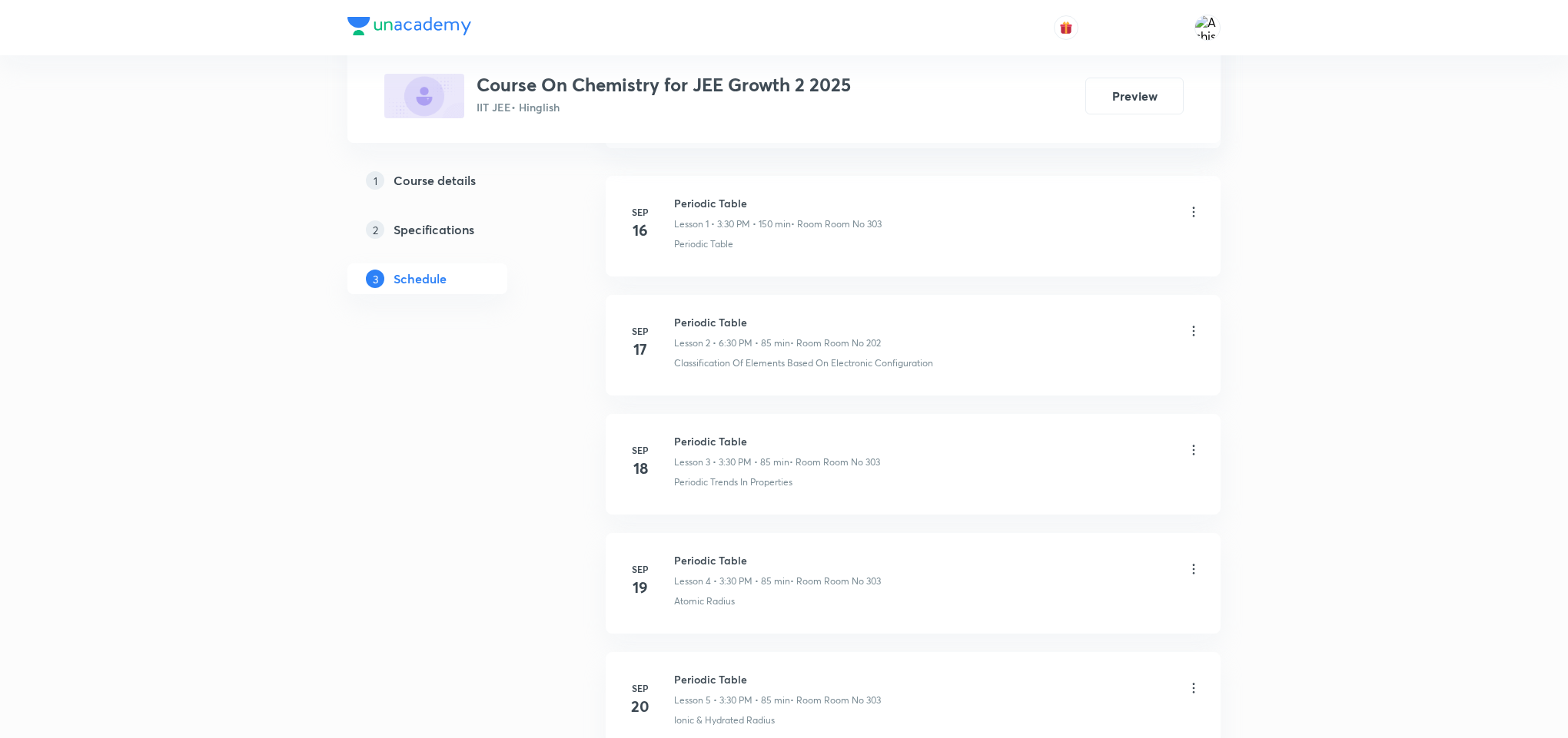
scroll to position [0, 0]
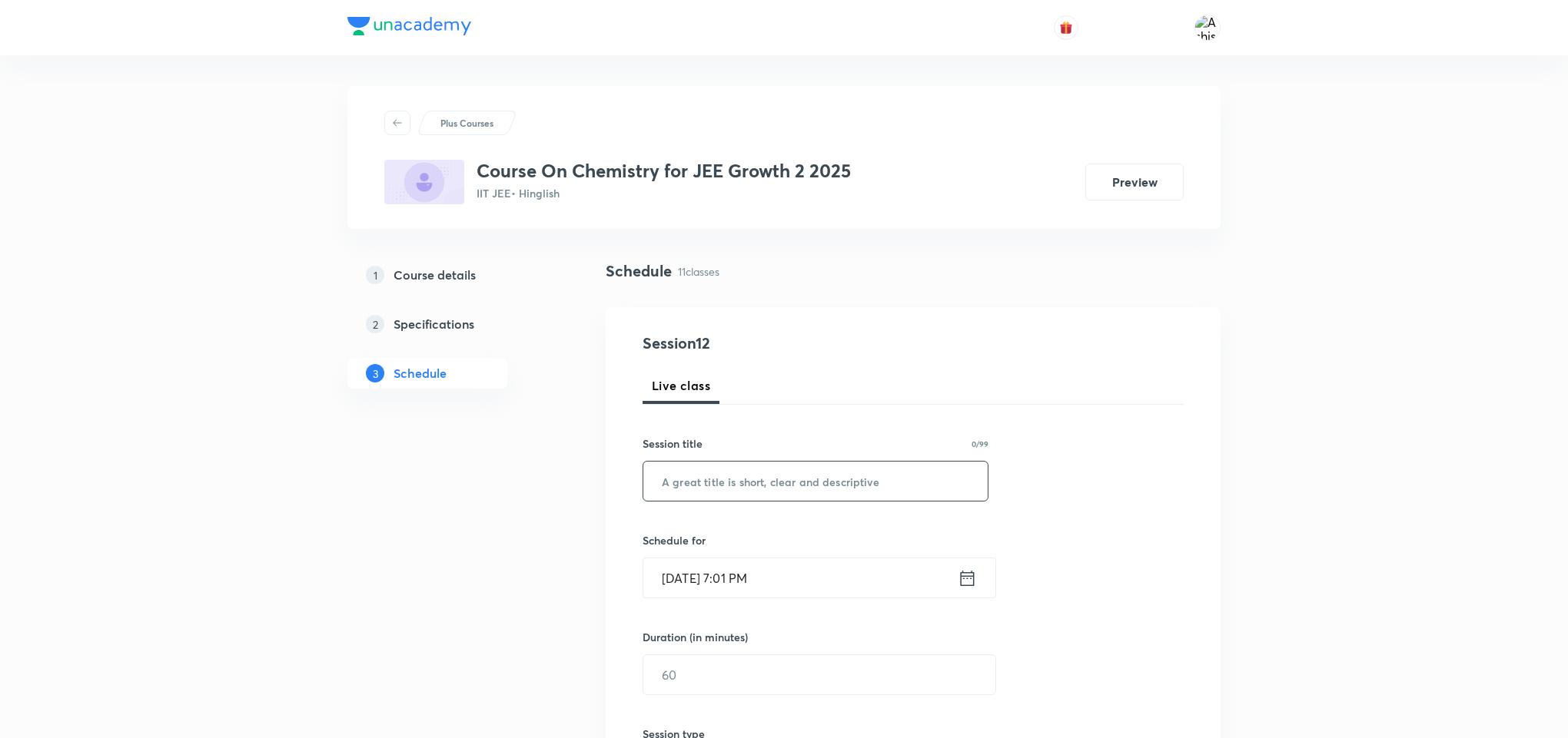
click at [745, 473] on input "text" at bounding box center [815, 481] width 345 height 39
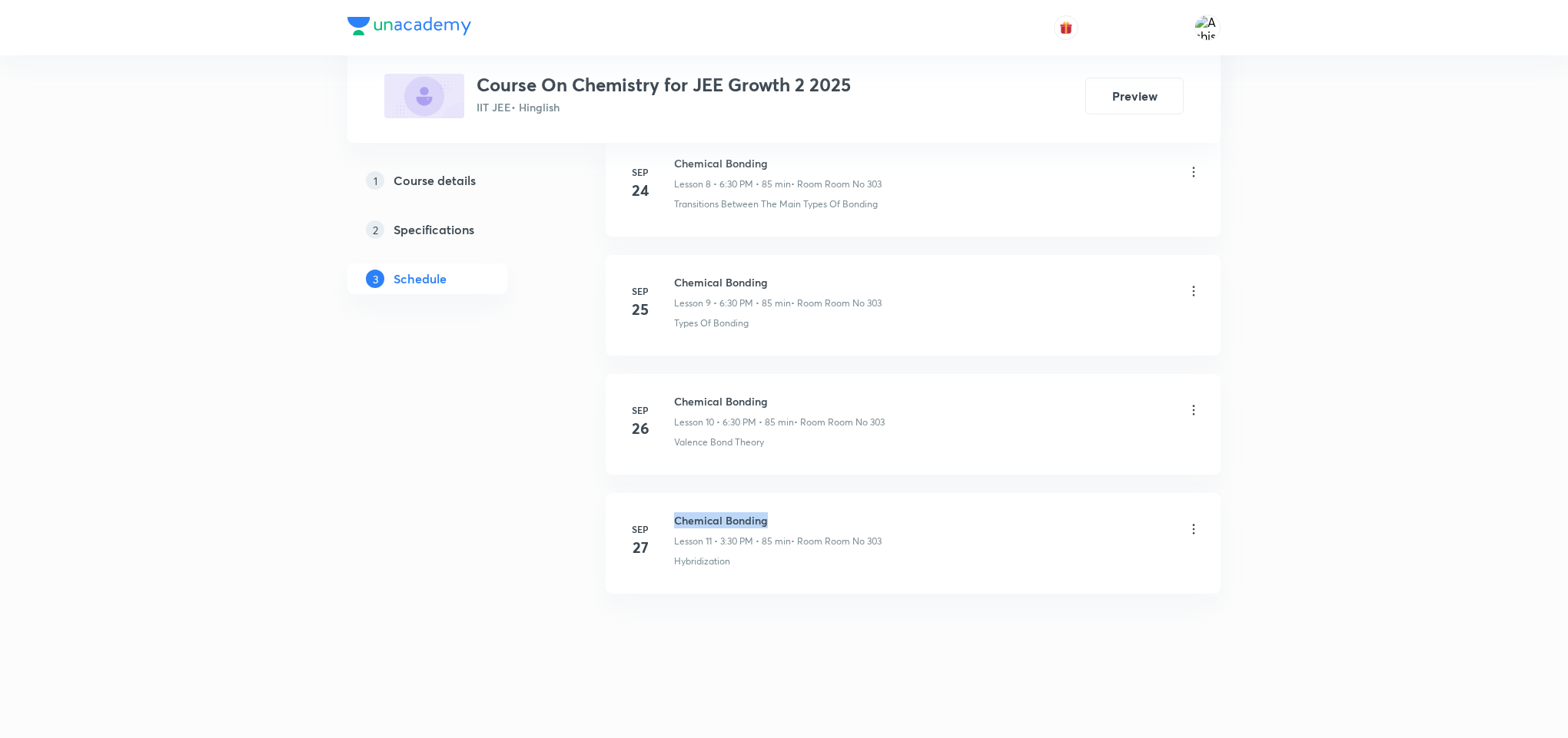
drag, startPoint x: 791, startPoint y: 519, endPoint x: 674, endPoint y: 500, distance: 118.5
click at [674, 500] on li "[DATE] Chemical Bonding Lesson 11 • 3:30 PM • 85 min • Room Room No 303 Hybridi…" at bounding box center [913, 543] width 615 height 101
copy h6 "Chemical Bonding"
drag, startPoint x: 749, startPoint y: 561, endPoint x: 669, endPoint y: 581, distance: 82.5
click at [669, 581] on li "[DATE] Chemical Bonding Lesson 11 • 3:30 PM • 85 min • Room Room No 303 Hybridi…" at bounding box center [913, 543] width 615 height 101
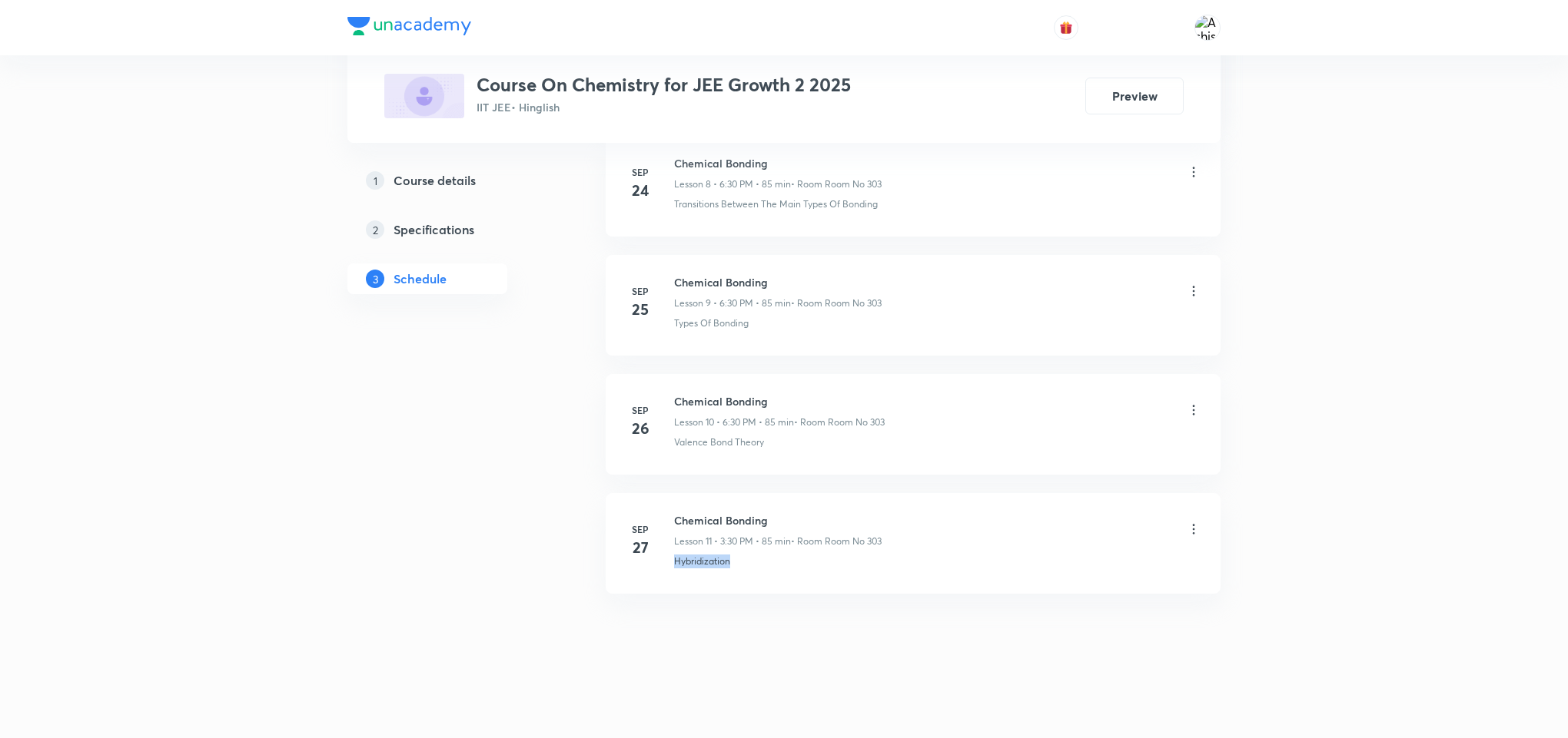
copy p "Hybridization"
drag, startPoint x: 766, startPoint y: 666, endPoint x: 759, endPoint y: 639, distance: 27.9
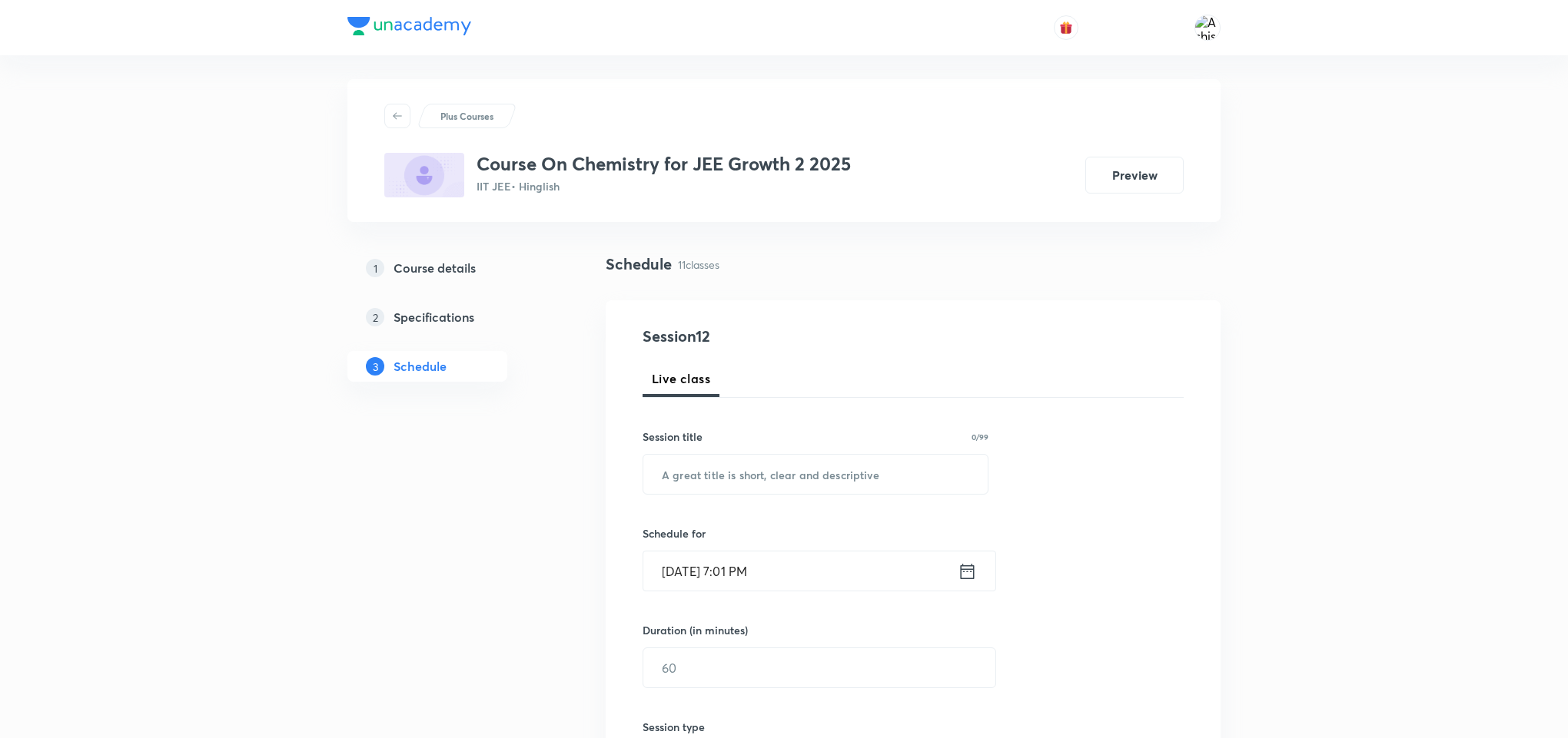
scroll to position [461, 0]
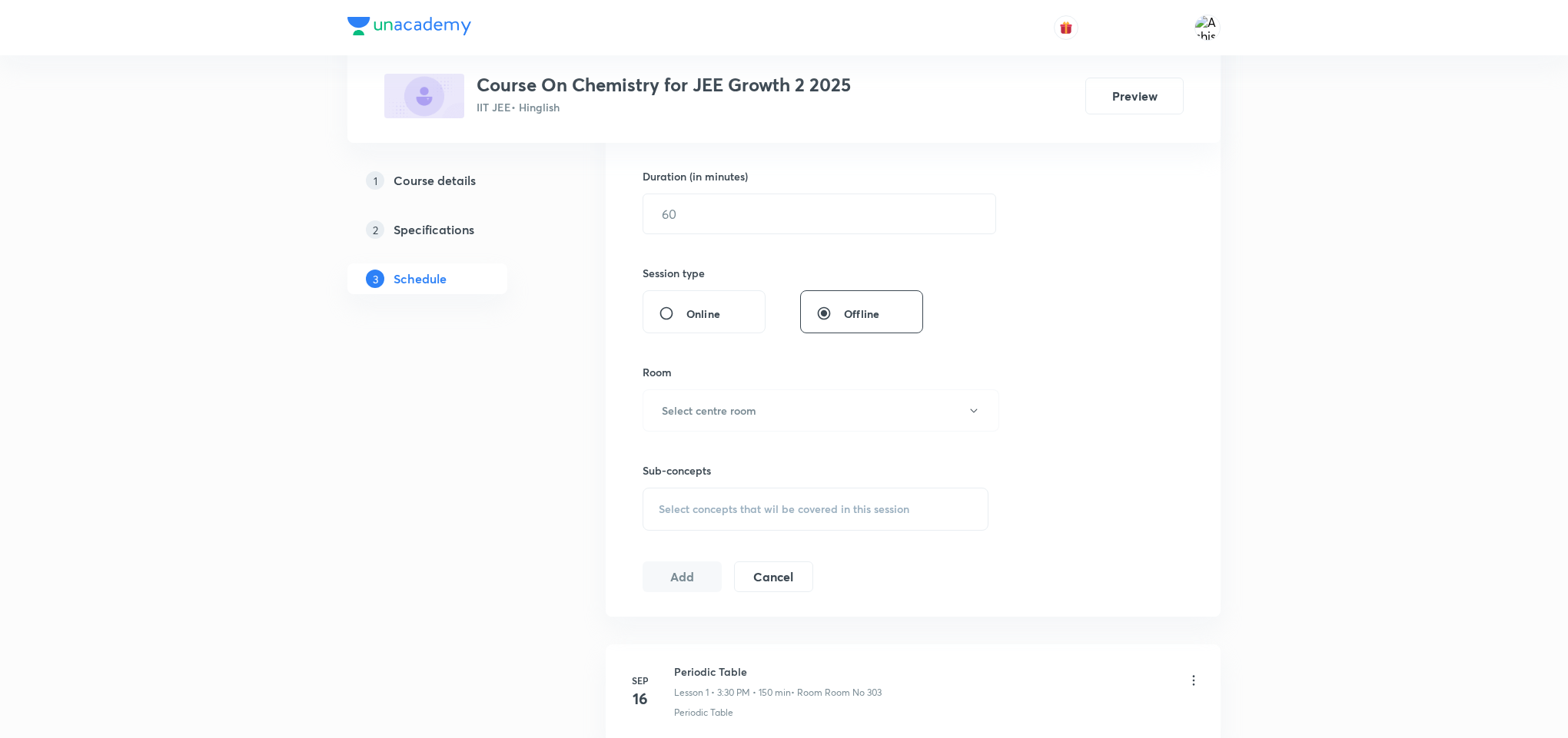
click at [741, 511] on span "Select concepts that wil be covered in this session" at bounding box center [784, 510] width 250 height 13
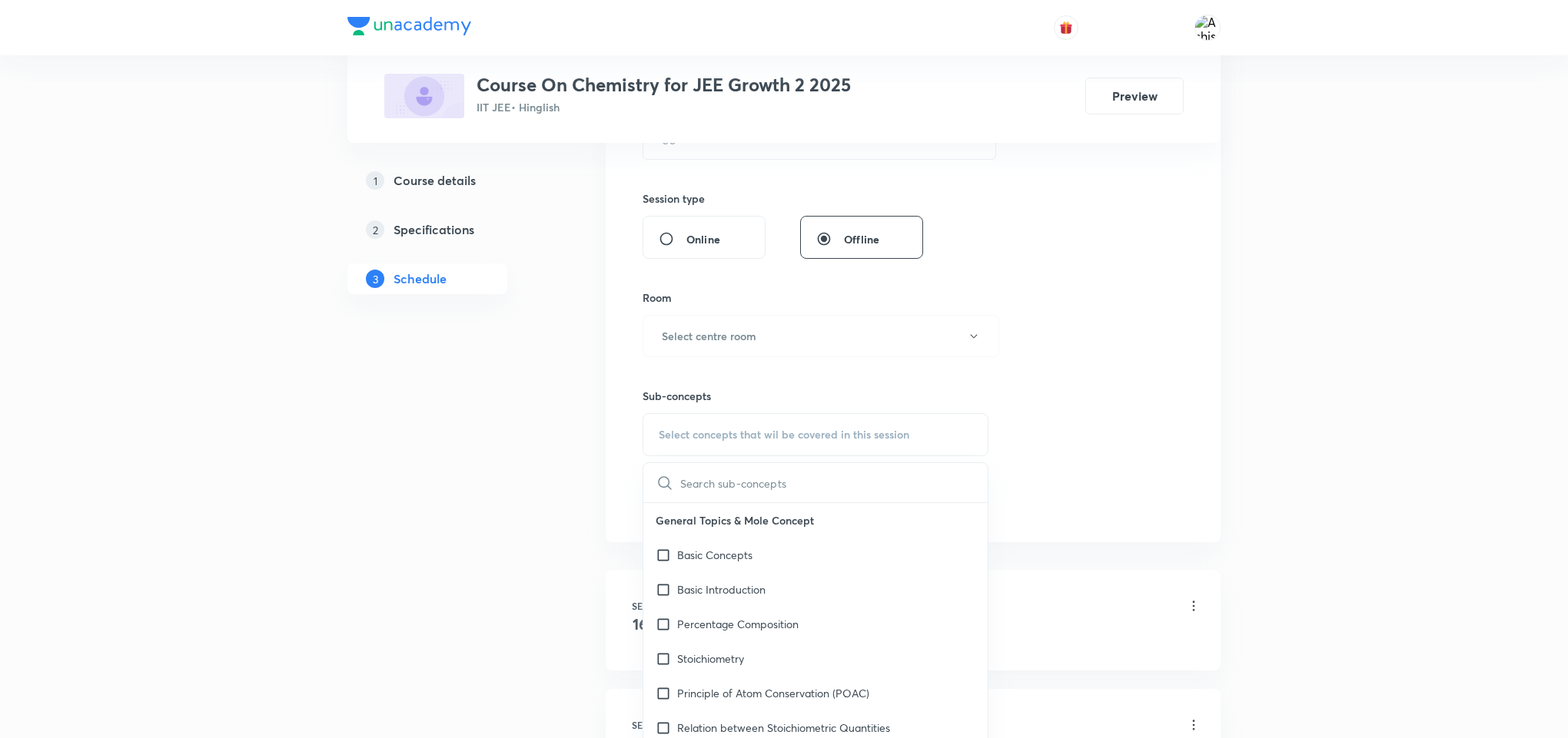
scroll to position [577, 0]
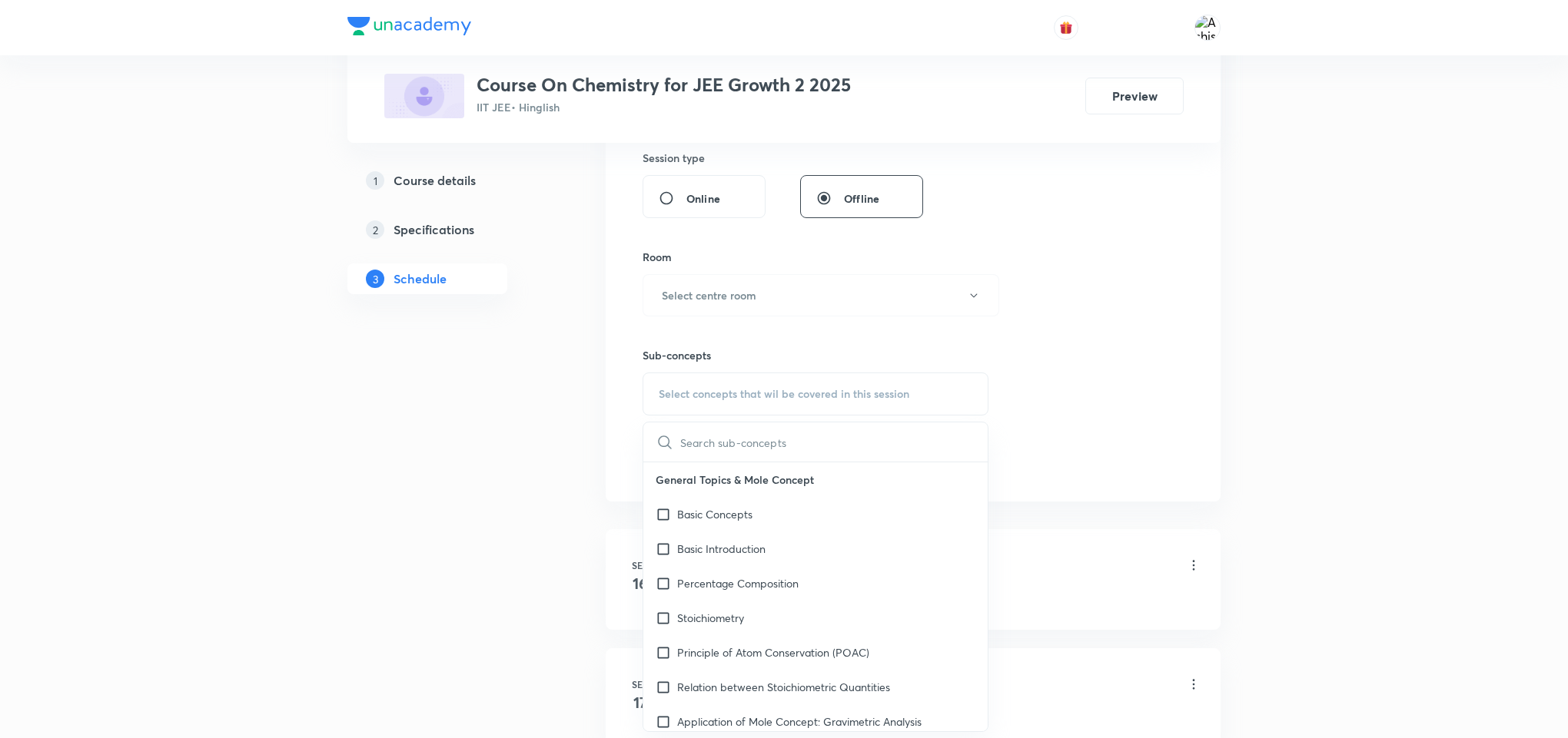
click at [784, 447] on input "text" at bounding box center [833, 442] width 307 height 39
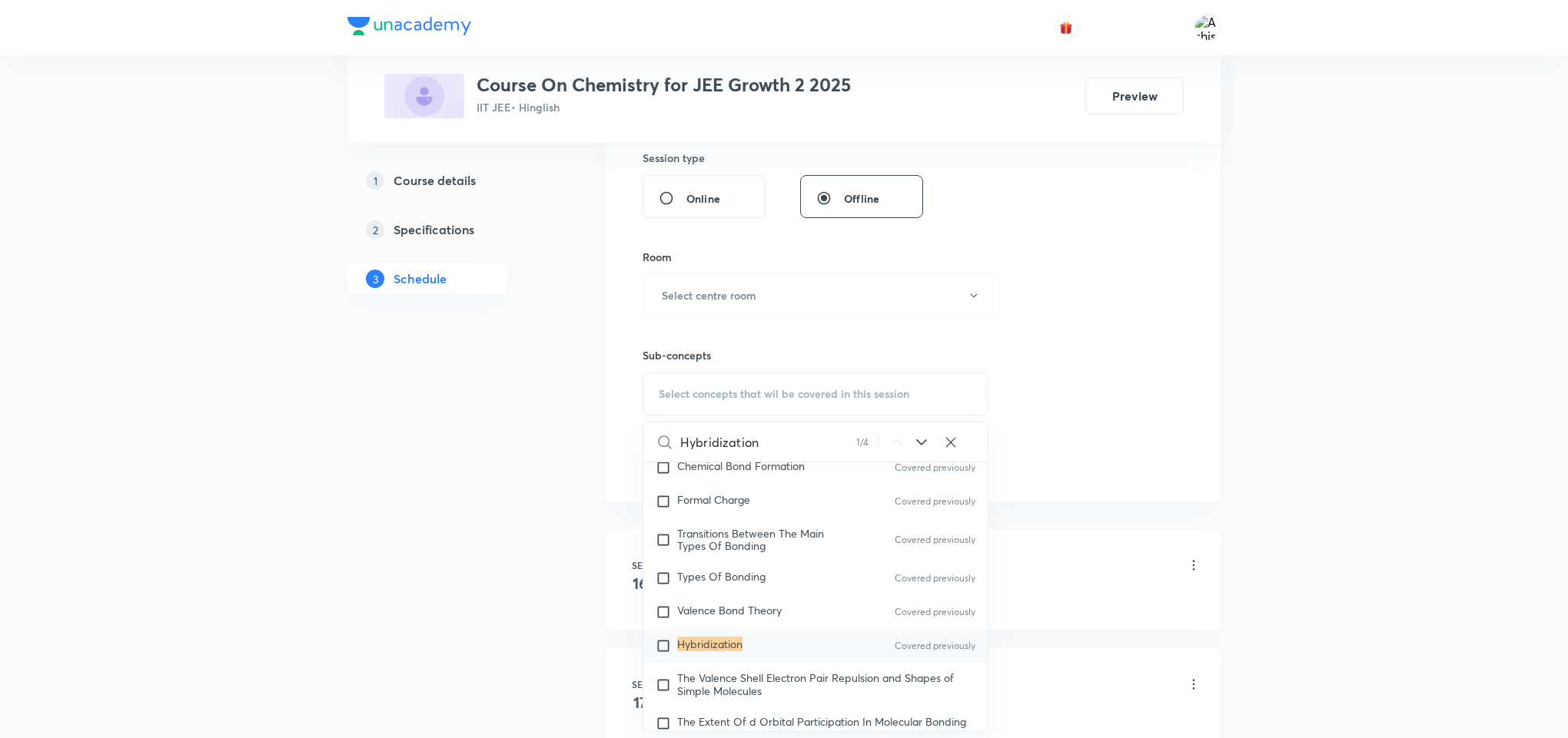
scroll to position [692, 0]
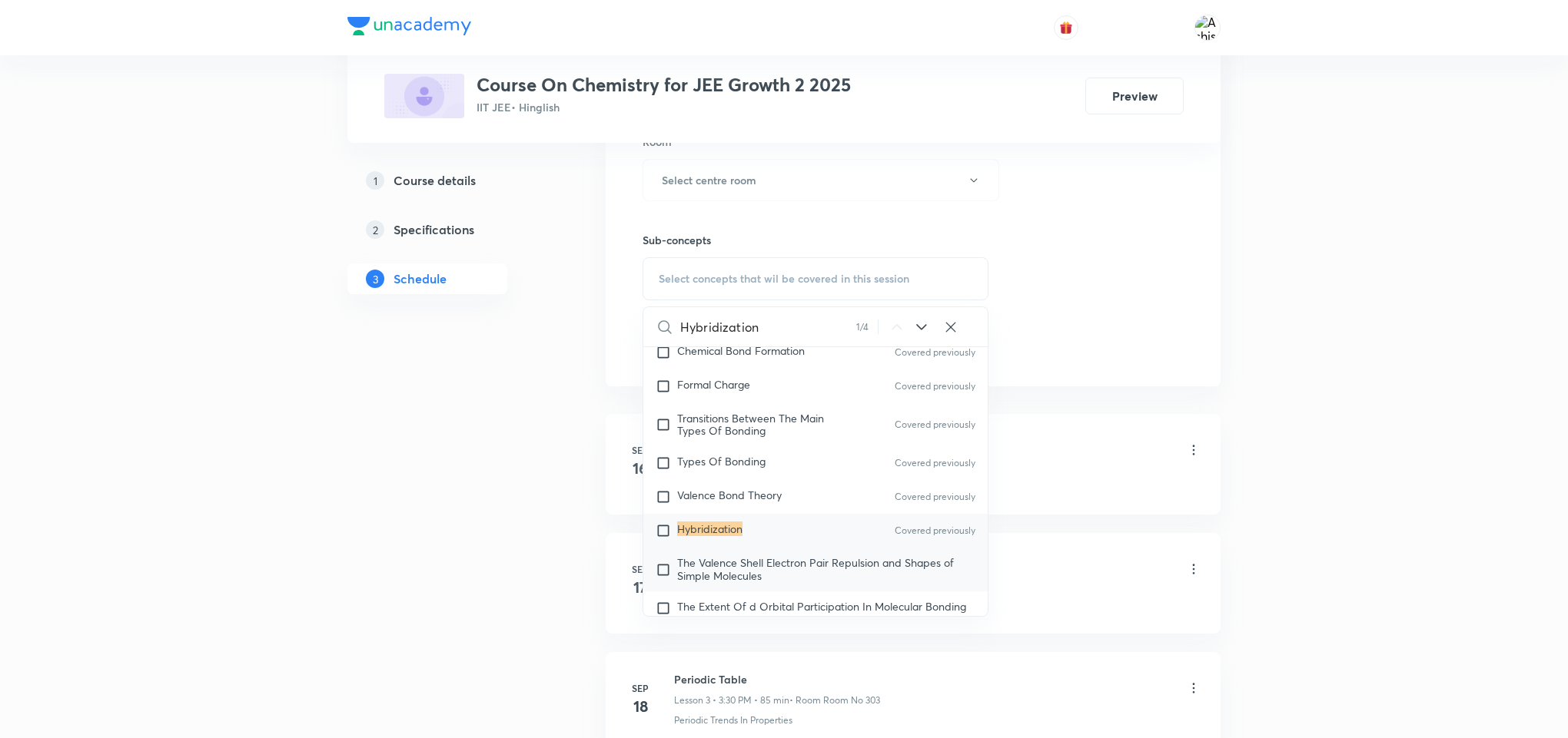
type input "Hybridization"
click at [754, 577] on span "The Valence Shell Electron Pair Repulsion and Shapes of Simple Molecules" at bounding box center [815, 569] width 277 height 27
checkbox input "true"
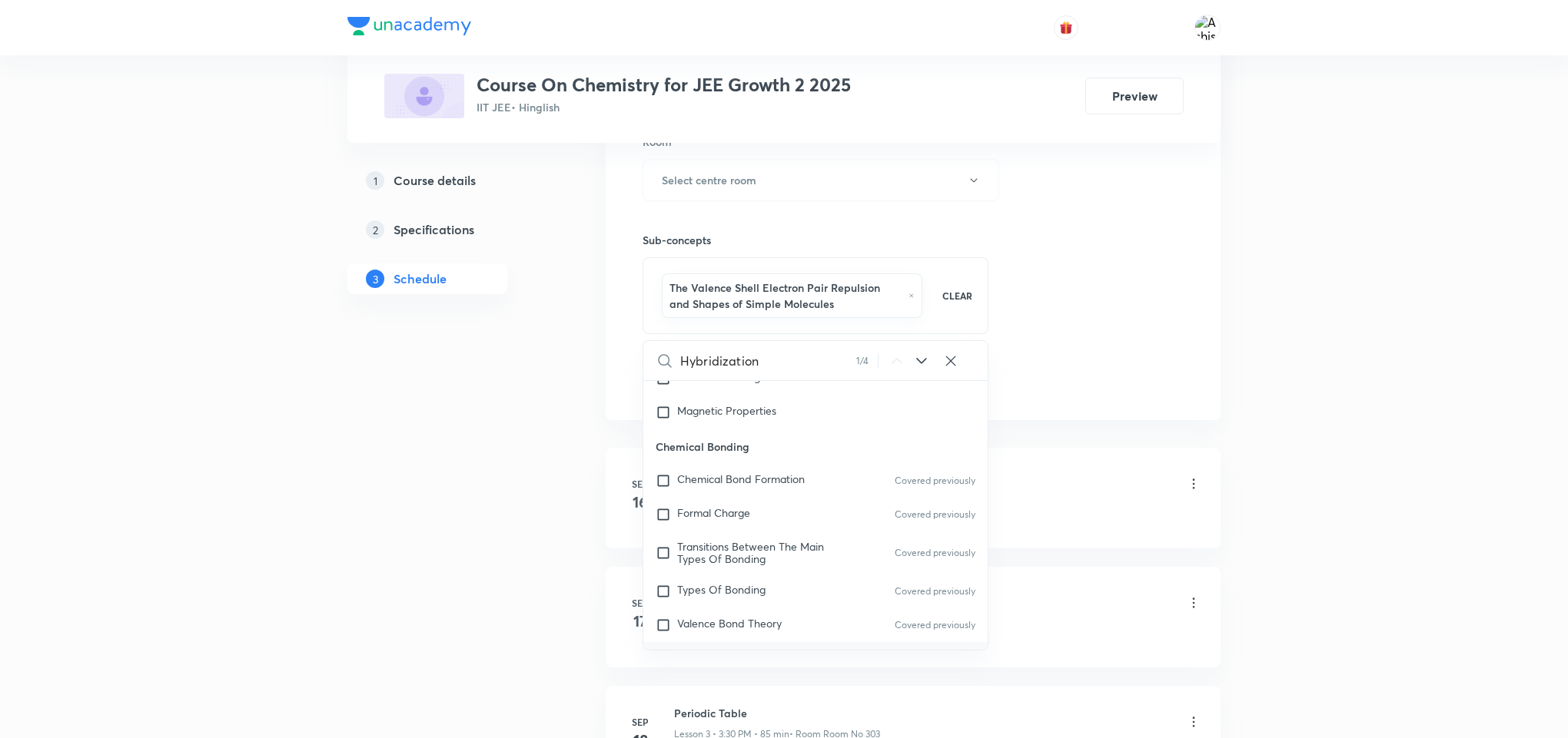
scroll to position [21525, 0]
click at [1073, 318] on div "Session 12 Live class Session title 0/99 ​ Schedule for [DATE] 7:01 PM ​ Durati…" at bounding box center [912, 17] width 541 height 755
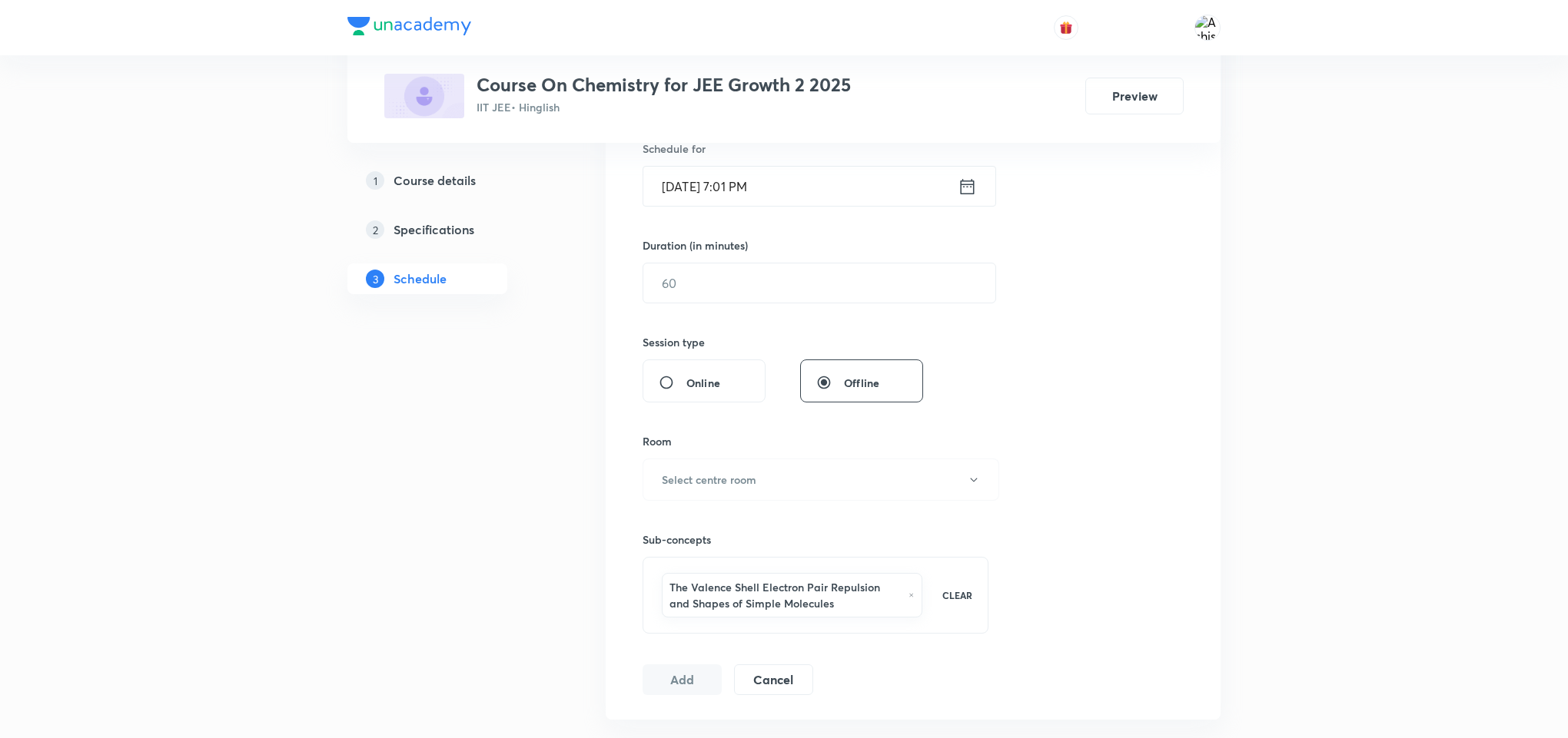
scroll to position [345, 0]
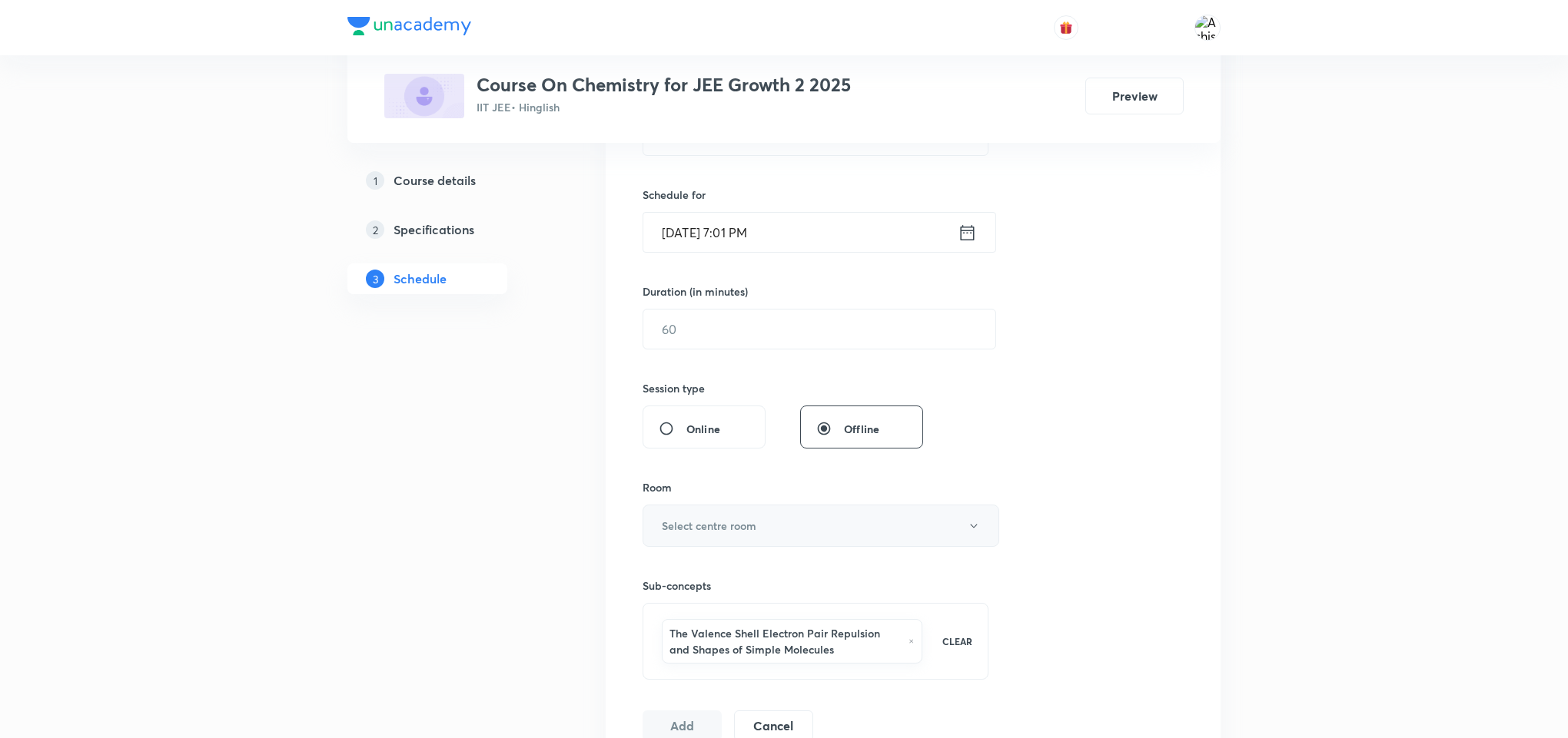
click at [728, 528] on h6 "Select centre room" at bounding box center [709, 526] width 94 height 16
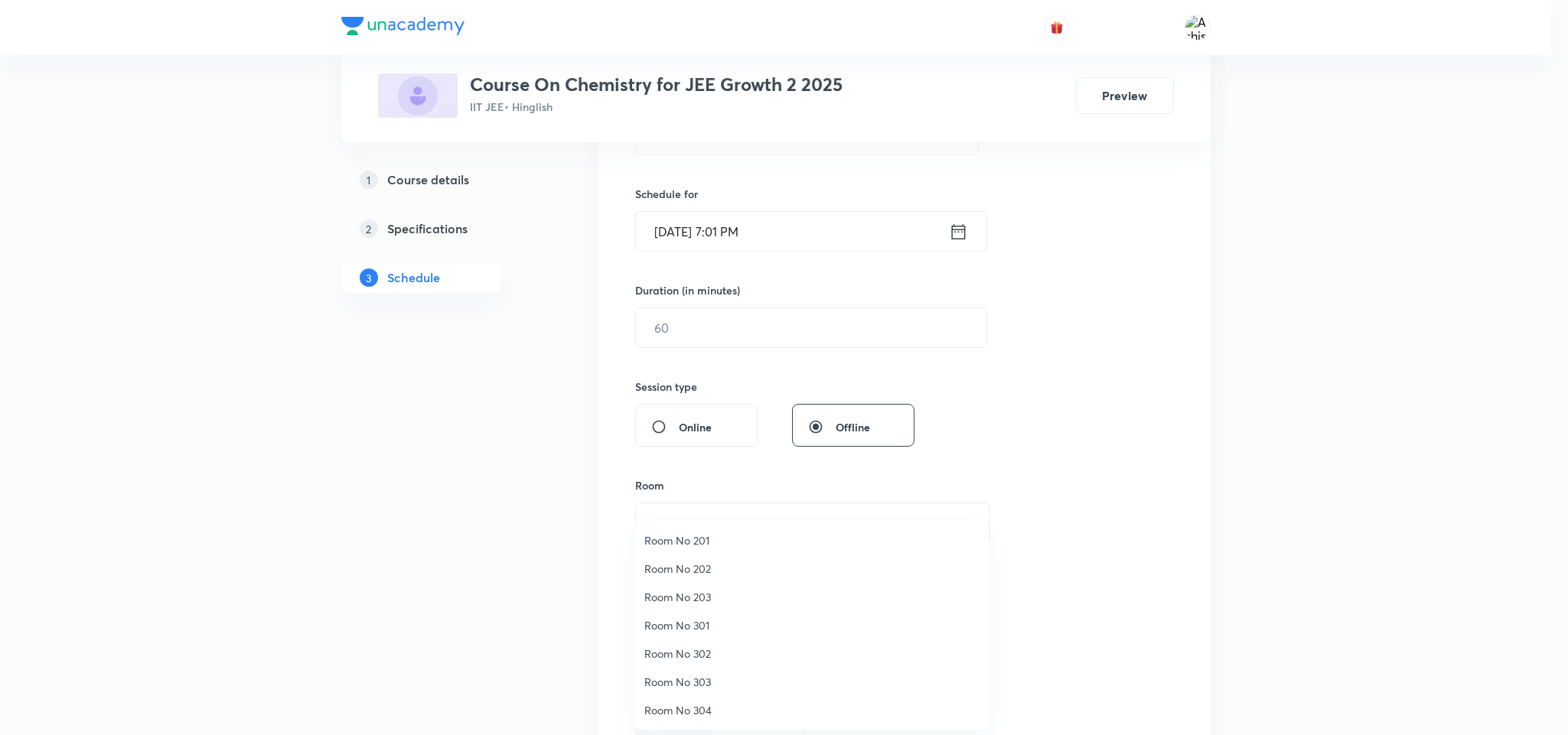
drag, startPoint x: 704, startPoint y: 675, endPoint x: 767, endPoint y: 534, distance: 154.4
click at [708, 669] on li "Room No 303" at bounding box center [812, 682] width 354 height 28
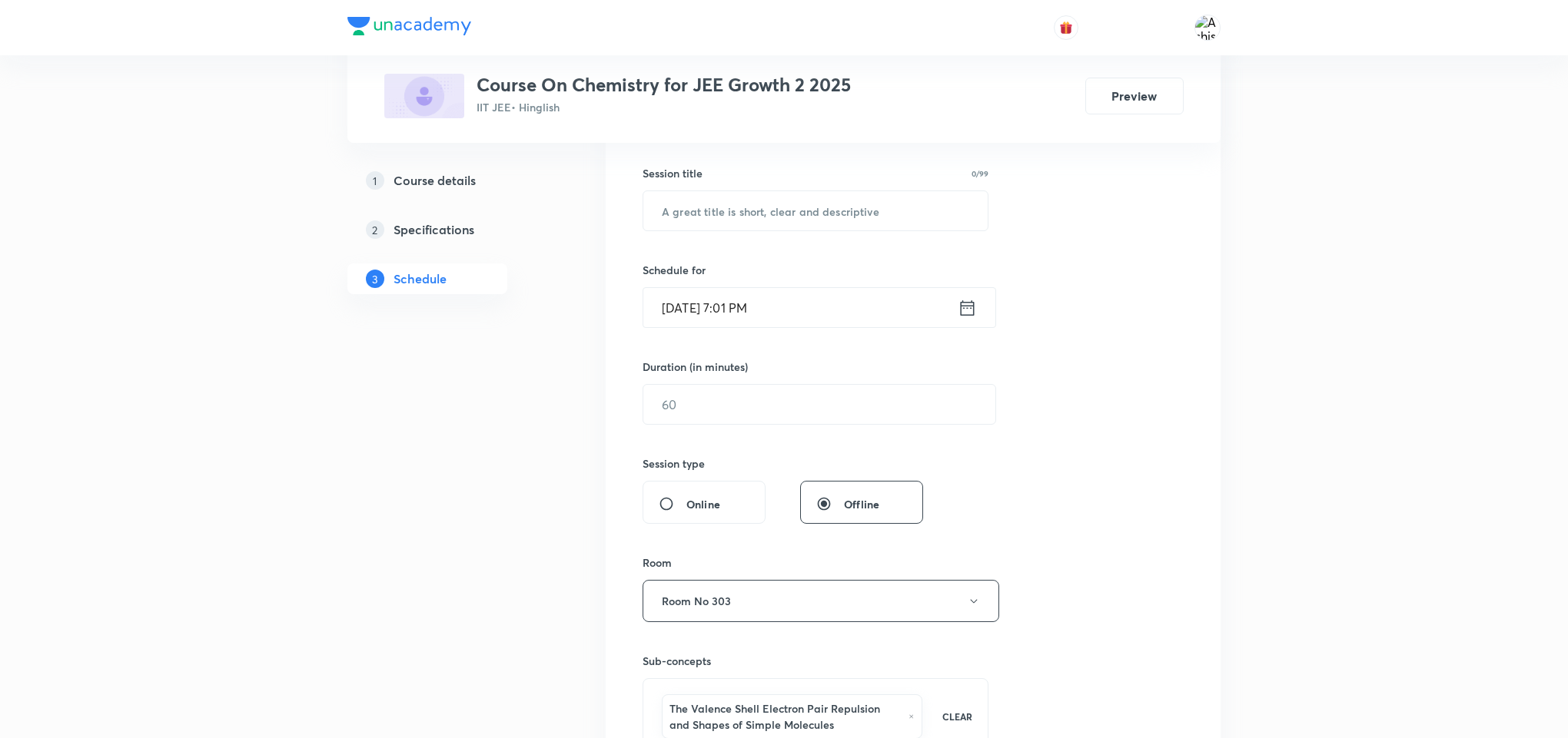
scroll to position [230, 0]
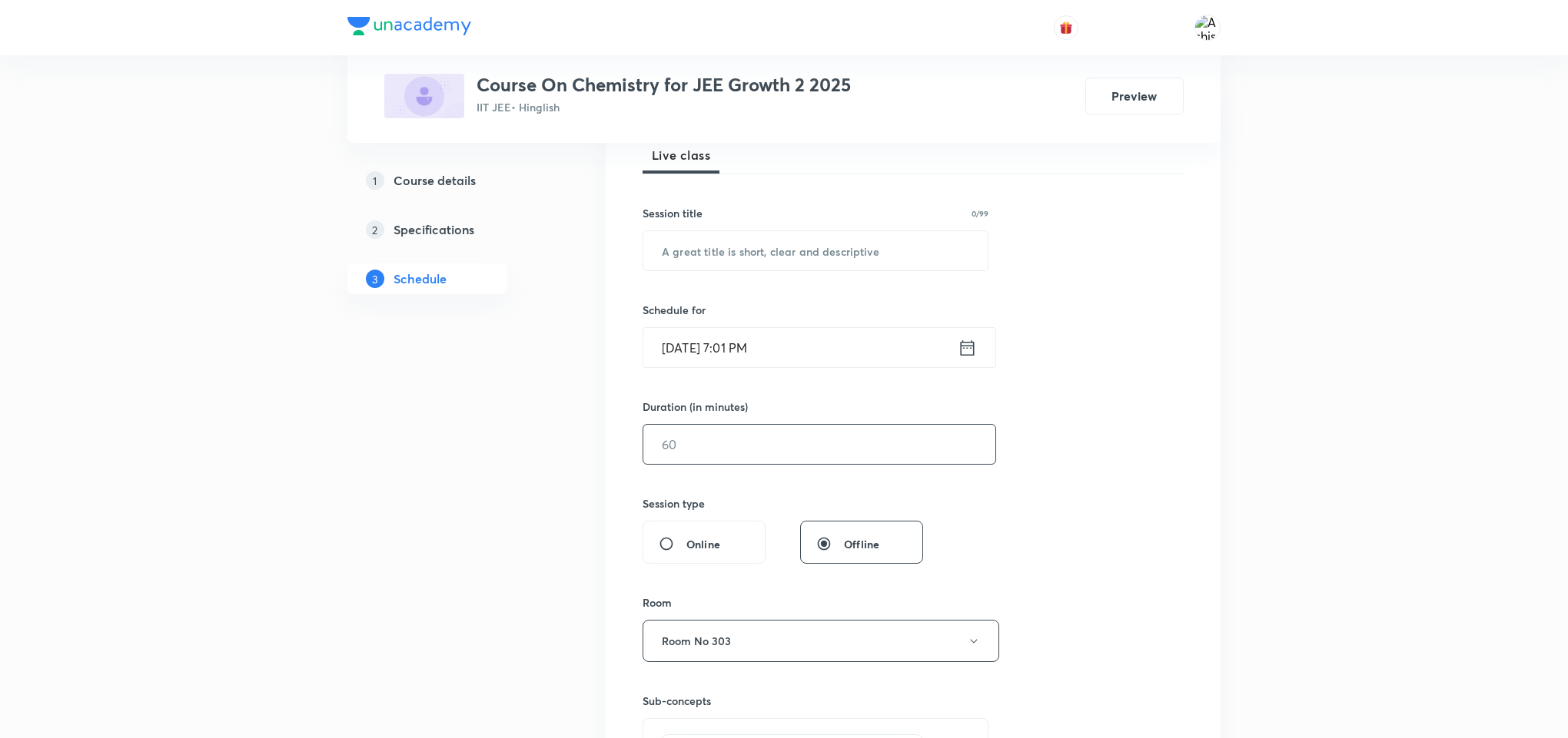
click at [687, 441] on input "text" at bounding box center [819, 444] width 352 height 39
type input "85"
click at [696, 348] on input "[DATE] 7:01 PM" at bounding box center [800, 347] width 315 height 39
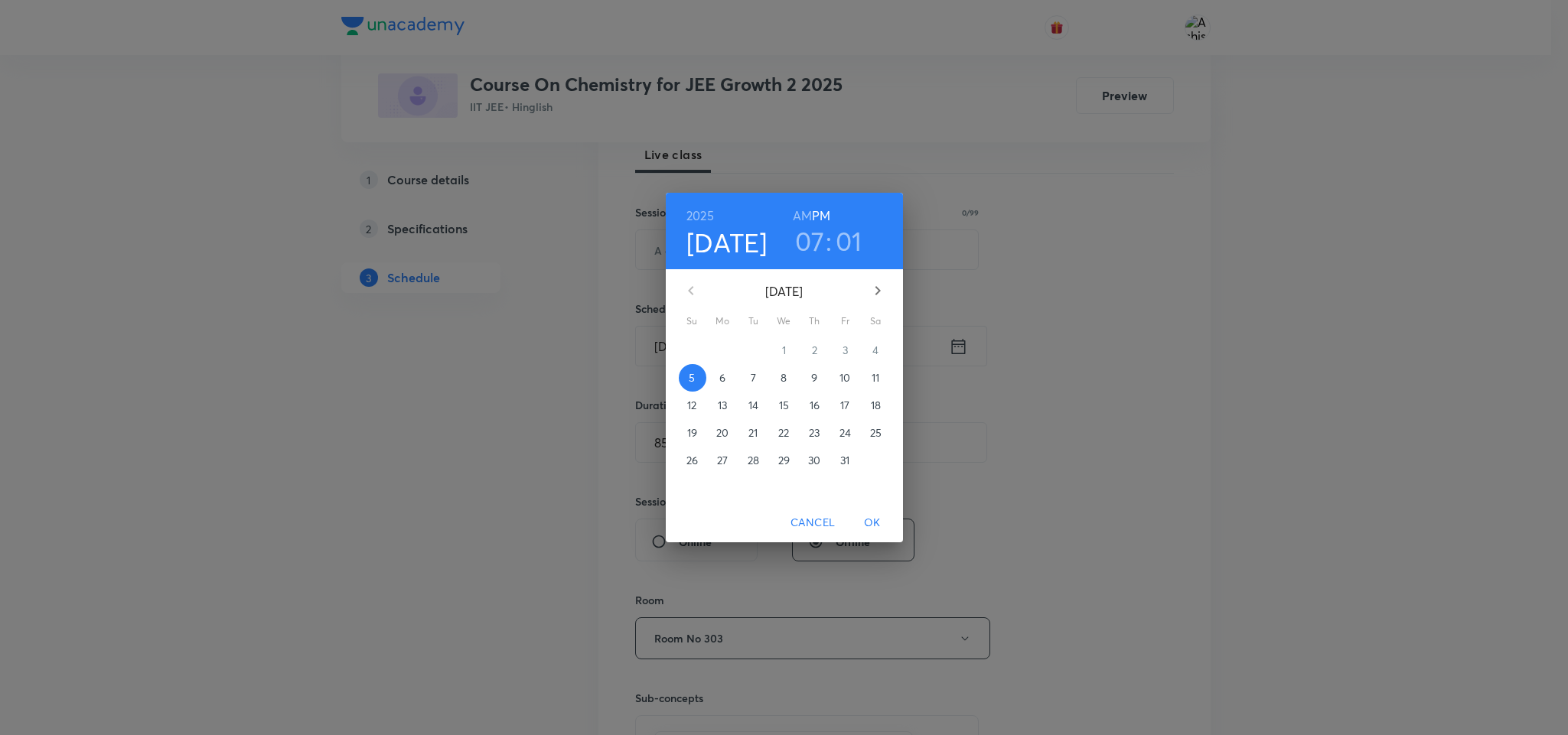
click at [722, 375] on p "6" at bounding box center [723, 377] width 6 height 15
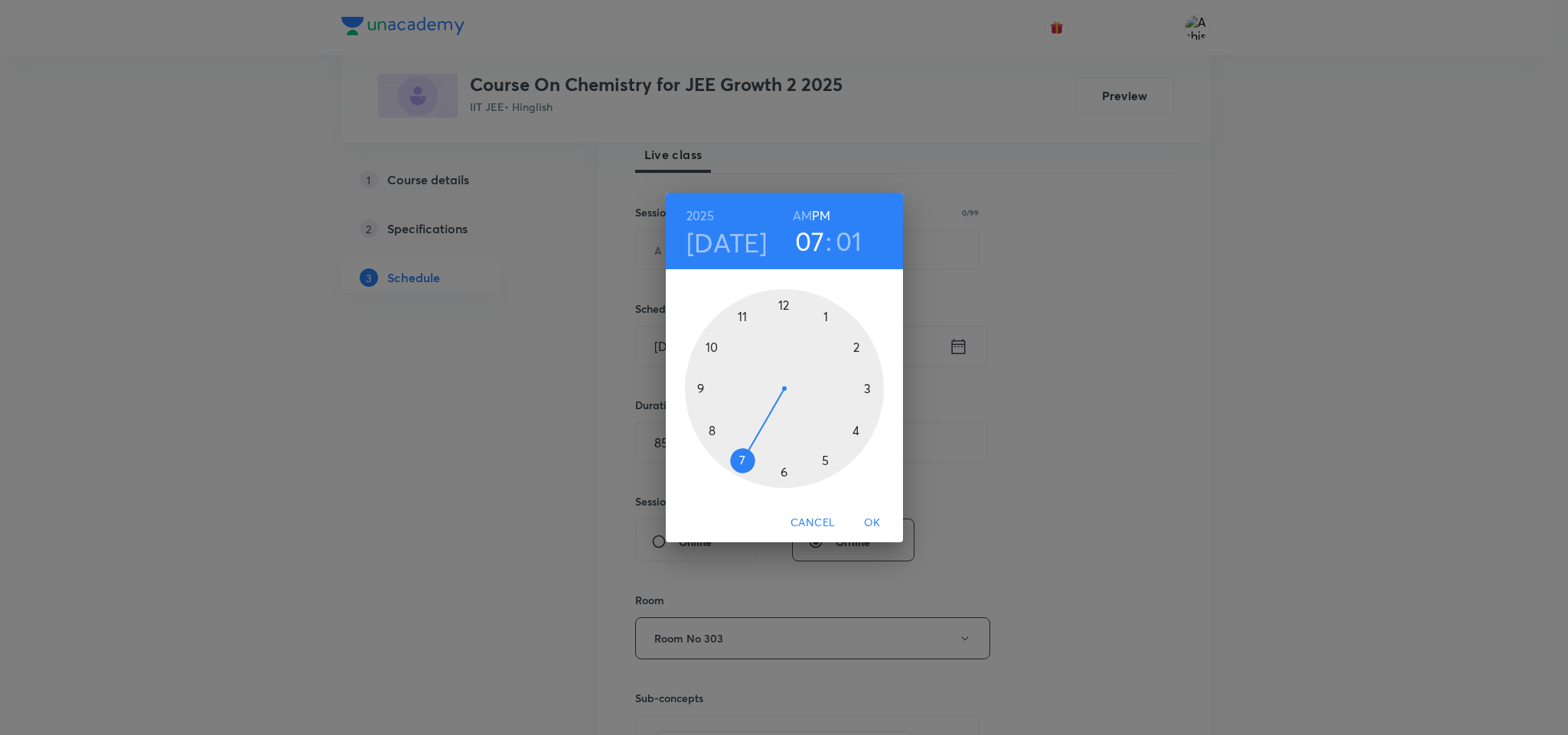
click at [825, 461] on div at bounding box center [784, 388] width 199 height 199
click at [784, 306] on div at bounding box center [784, 388] width 199 height 199
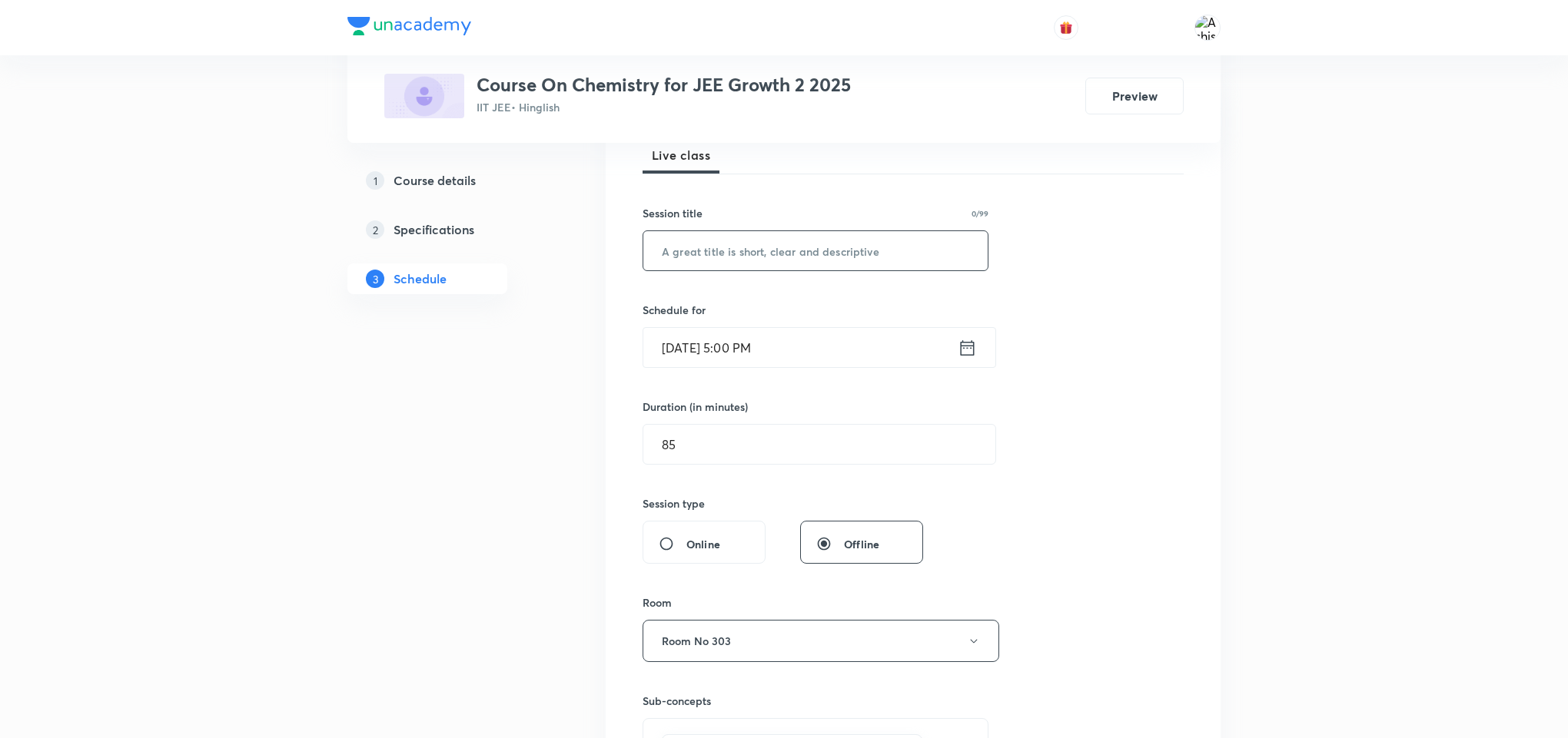
click at [725, 259] on input "text" at bounding box center [815, 250] width 345 height 39
paste input "Hybridization"
click at [716, 259] on input "Hybridization" at bounding box center [815, 250] width 345 height 39
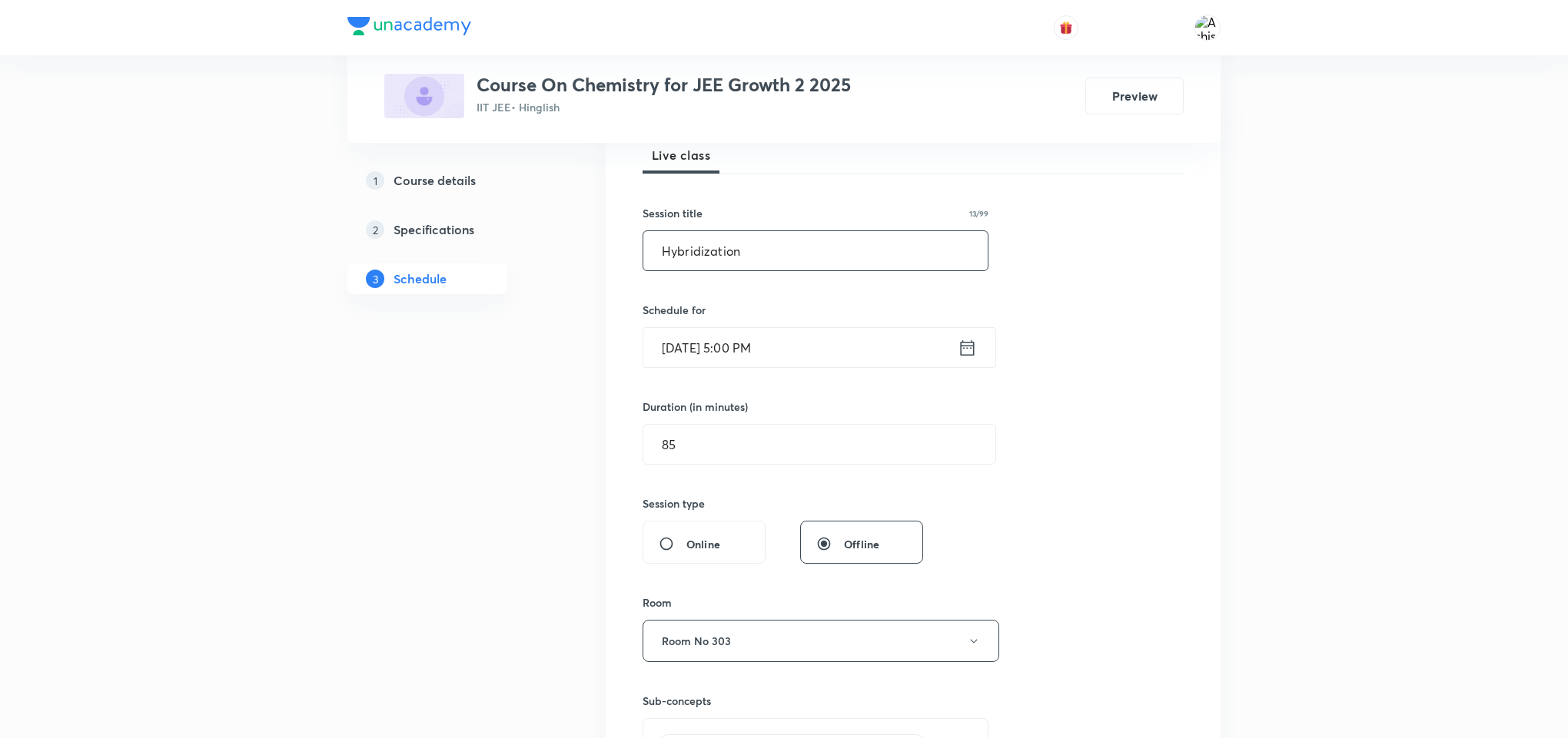
paste input "Chemical Bonding"
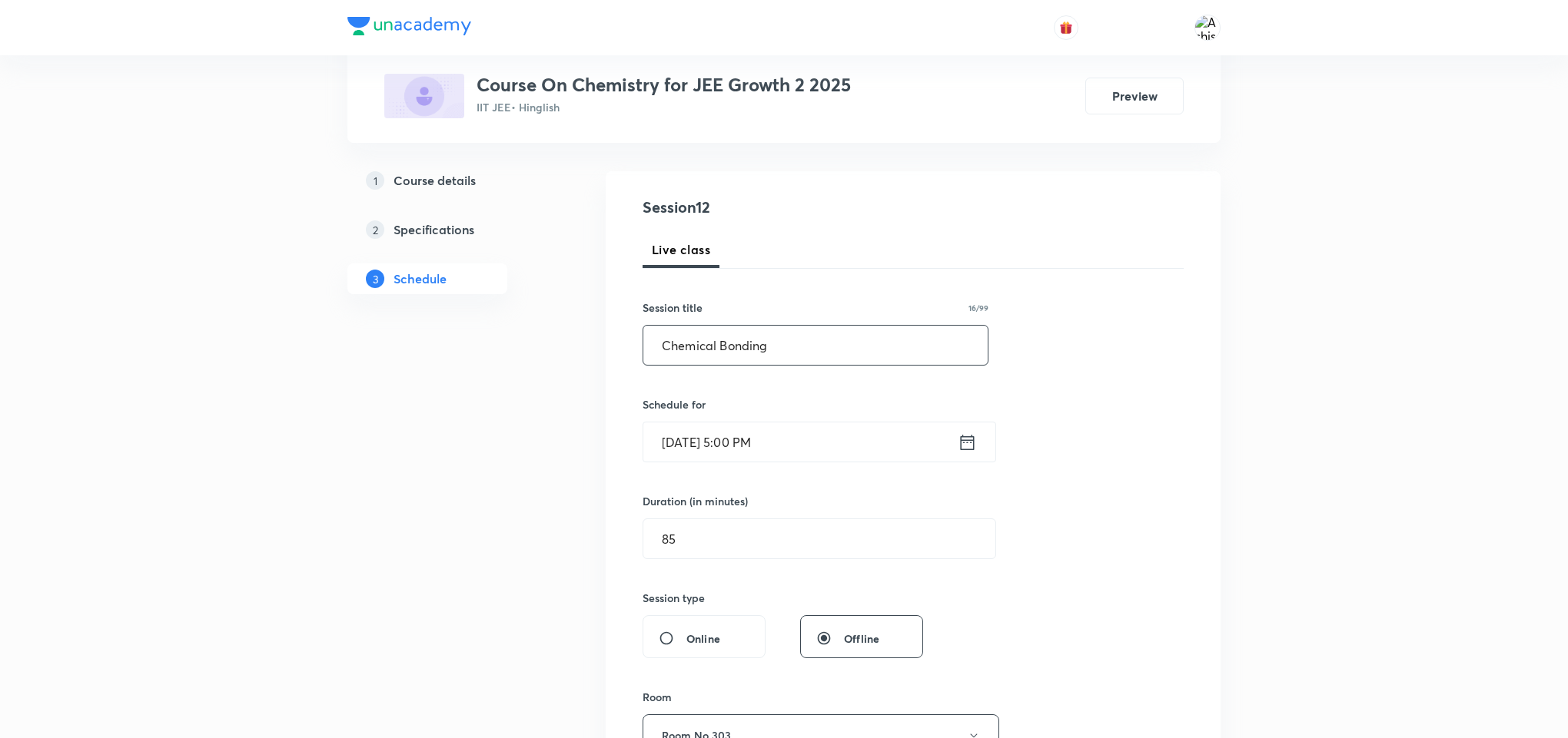
scroll to position [577, 0]
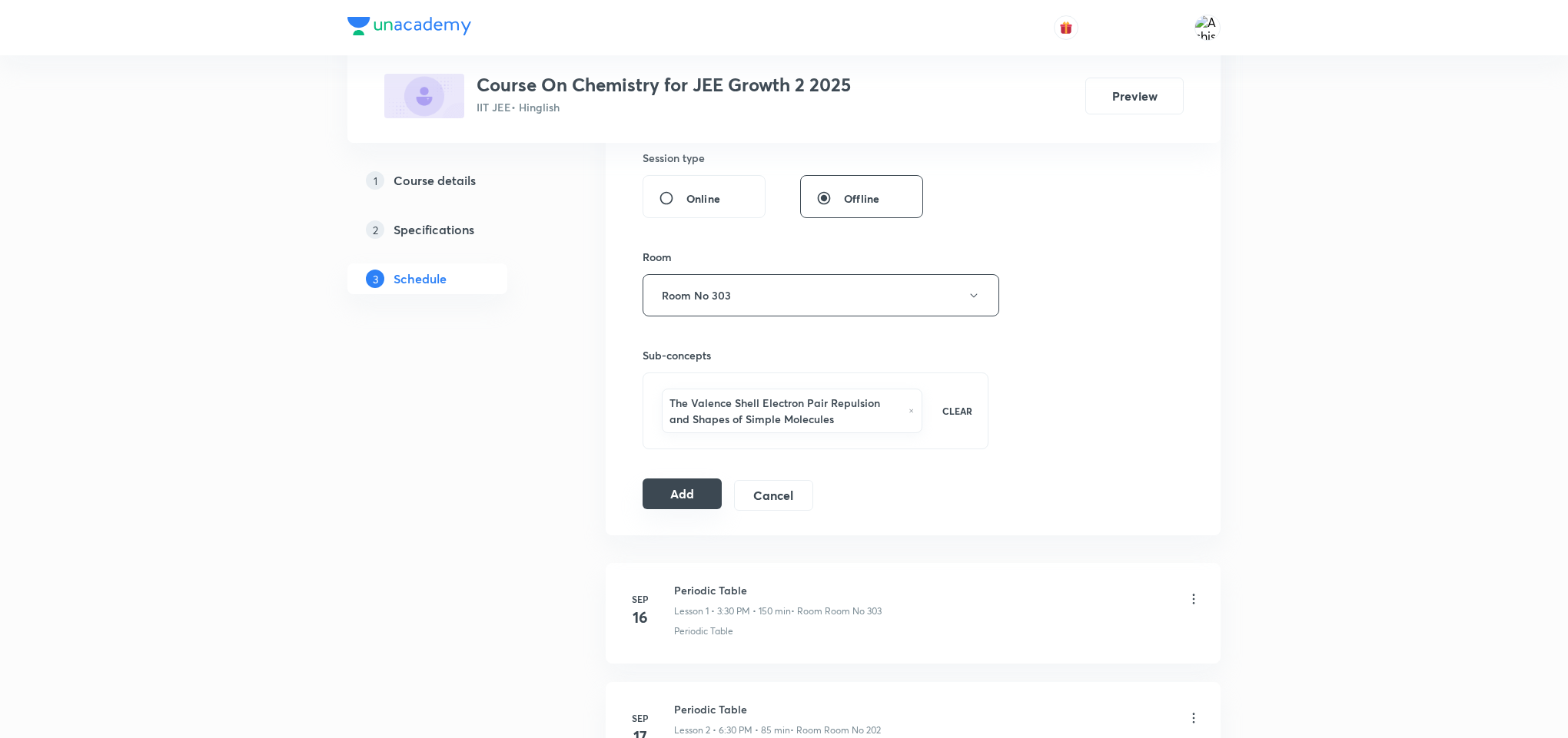
type input "Chemical Bonding"
click at [689, 501] on button "Add" at bounding box center [681, 494] width 79 height 31
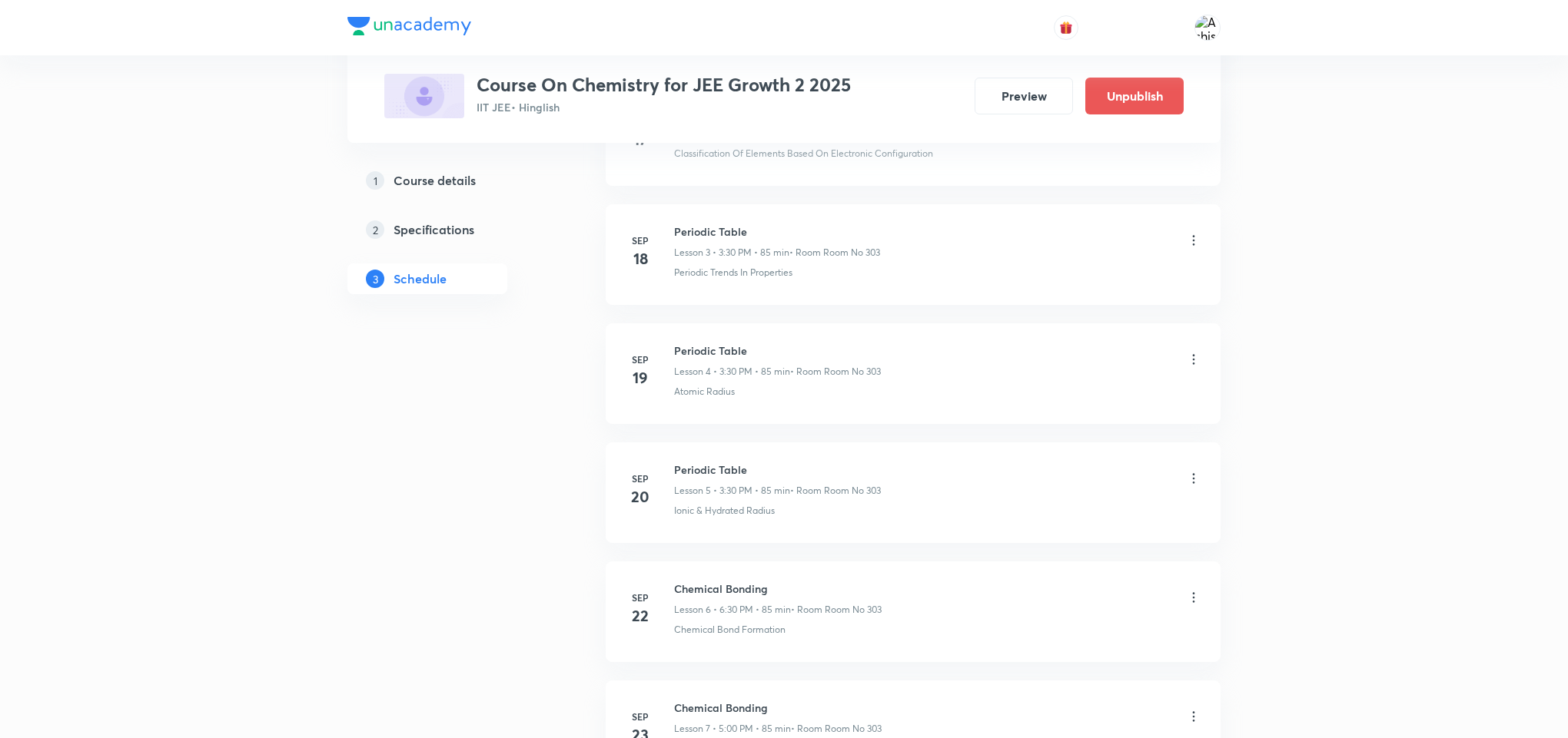
scroll to position [1225, 0]
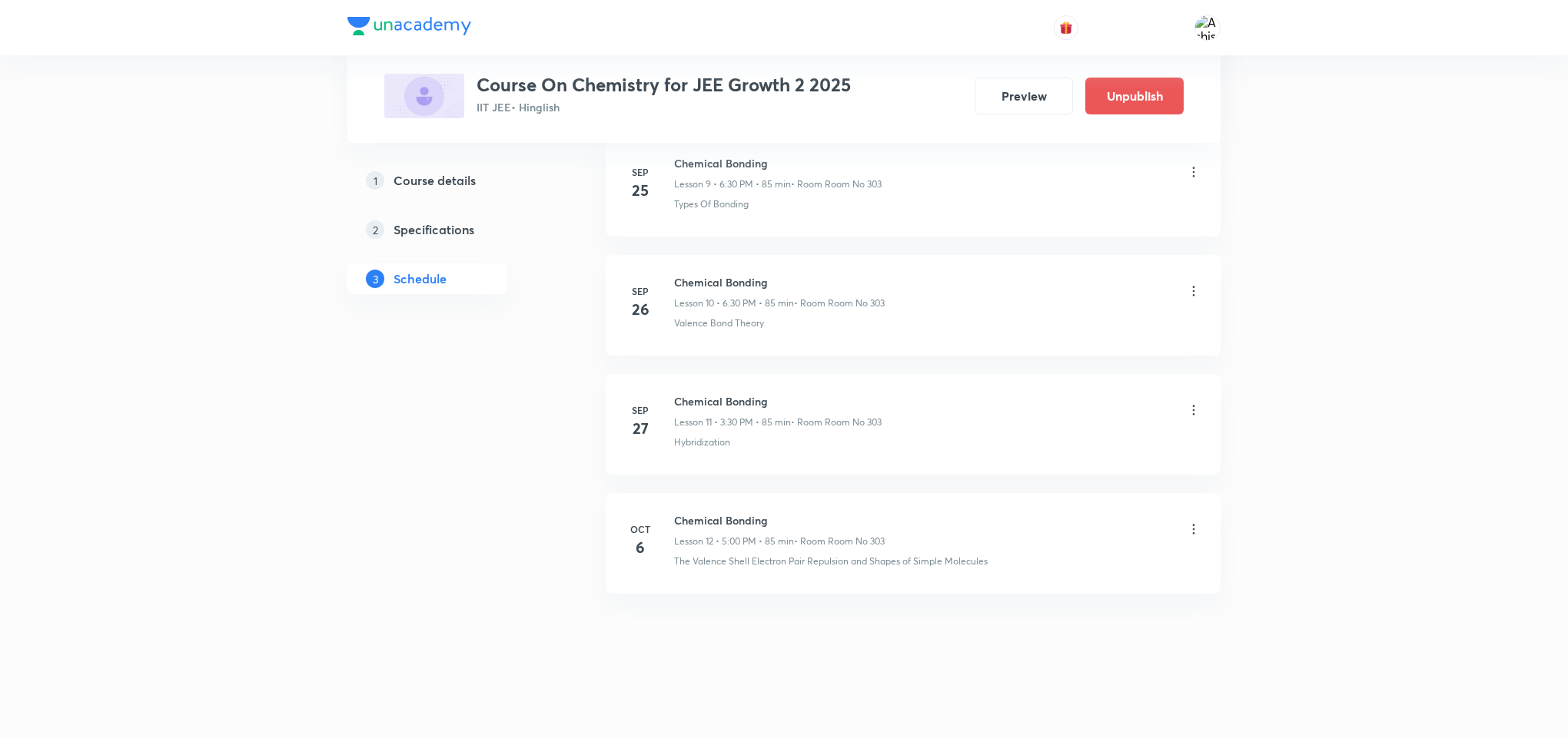
click at [738, 586] on li "Oct 6 Chemical Bonding Lesson 12 • 5:00 PM • 85 min • Room Room No 303 The Vale…" at bounding box center [913, 543] width 615 height 101
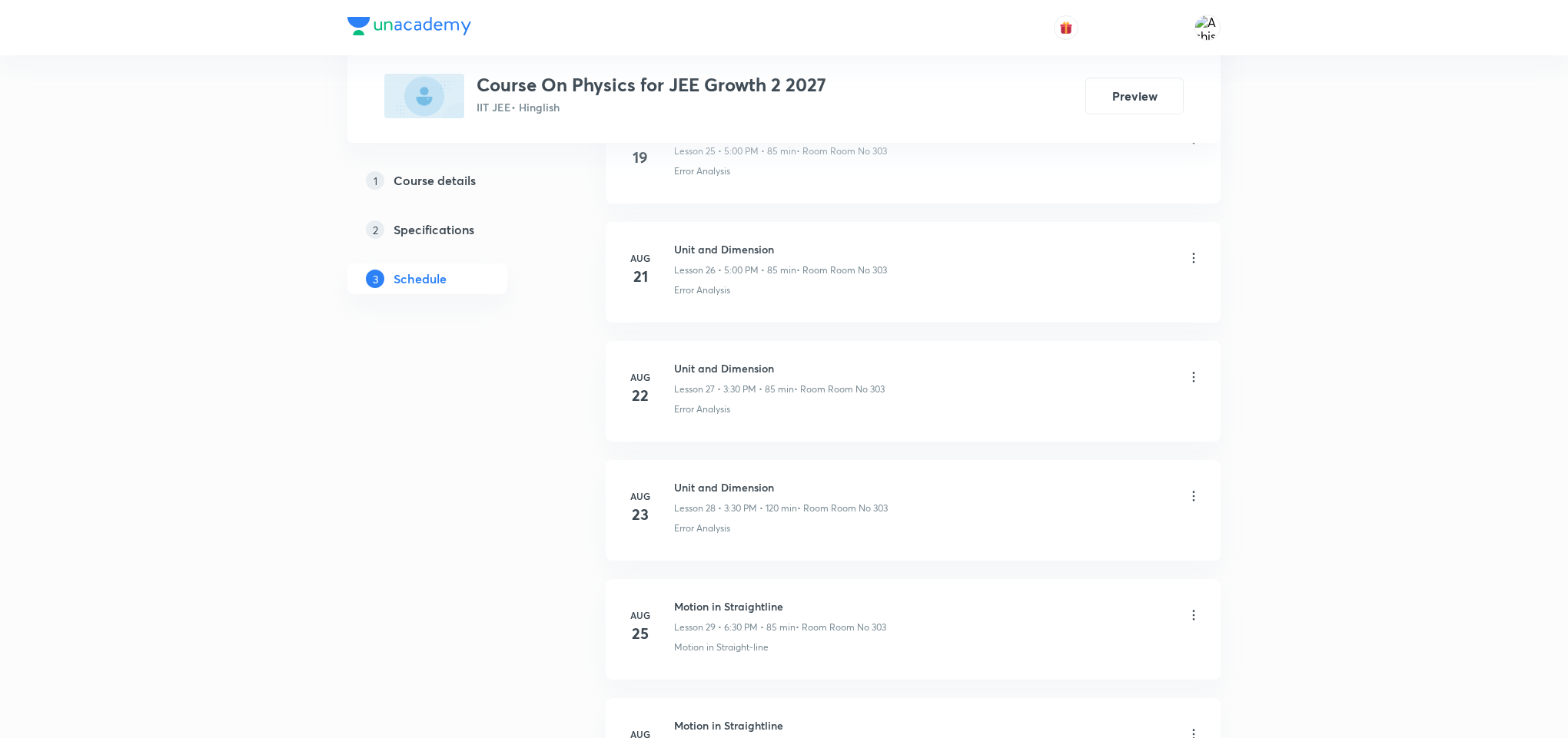
scroll to position [6608, 0]
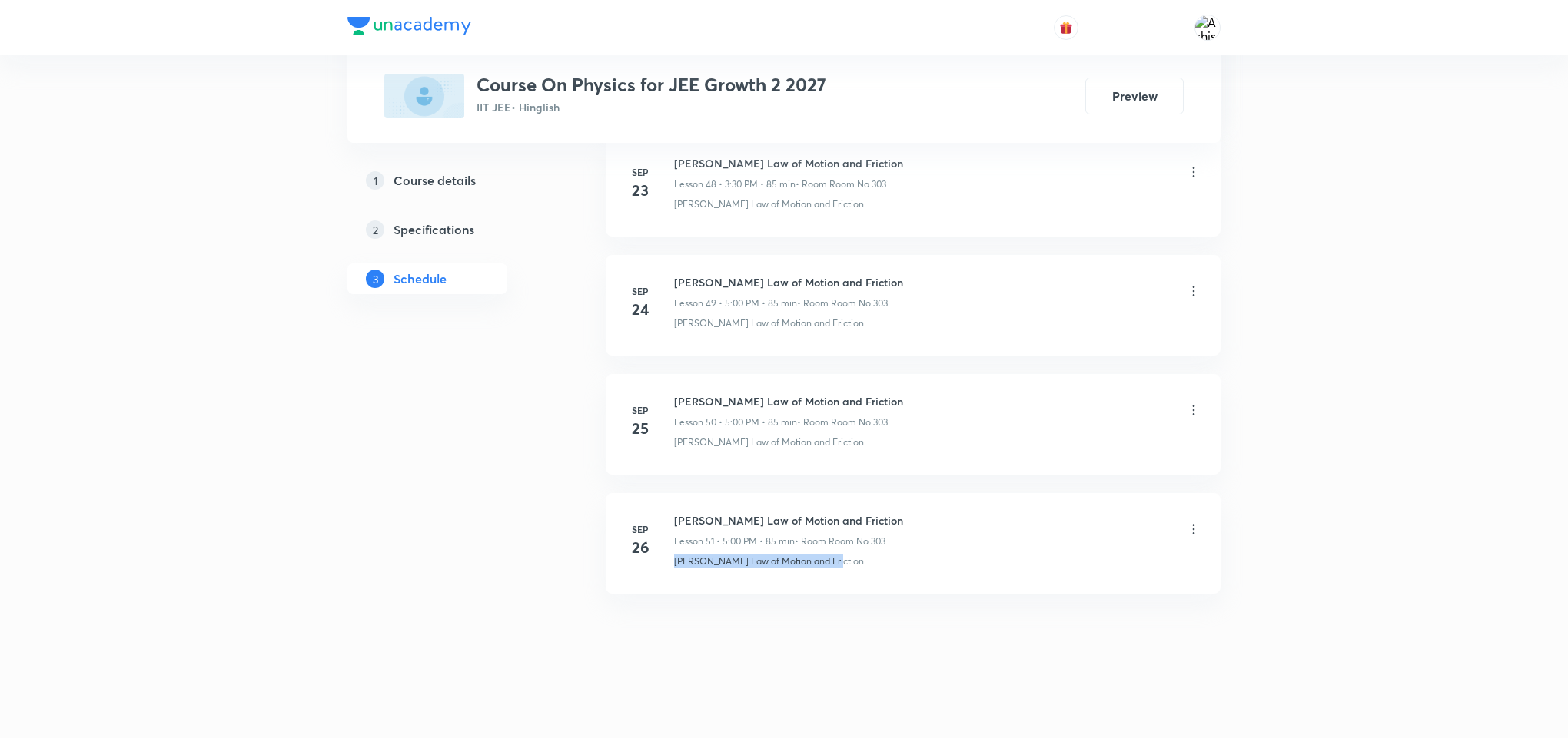
drag, startPoint x: 810, startPoint y: 584, endPoint x: 648, endPoint y: 607, distance: 163.6
copy p "[PERSON_NAME] Law of Motion and Friction"
drag, startPoint x: 770, startPoint y: 617, endPoint x: 766, endPoint y: 588, distance: 29.3
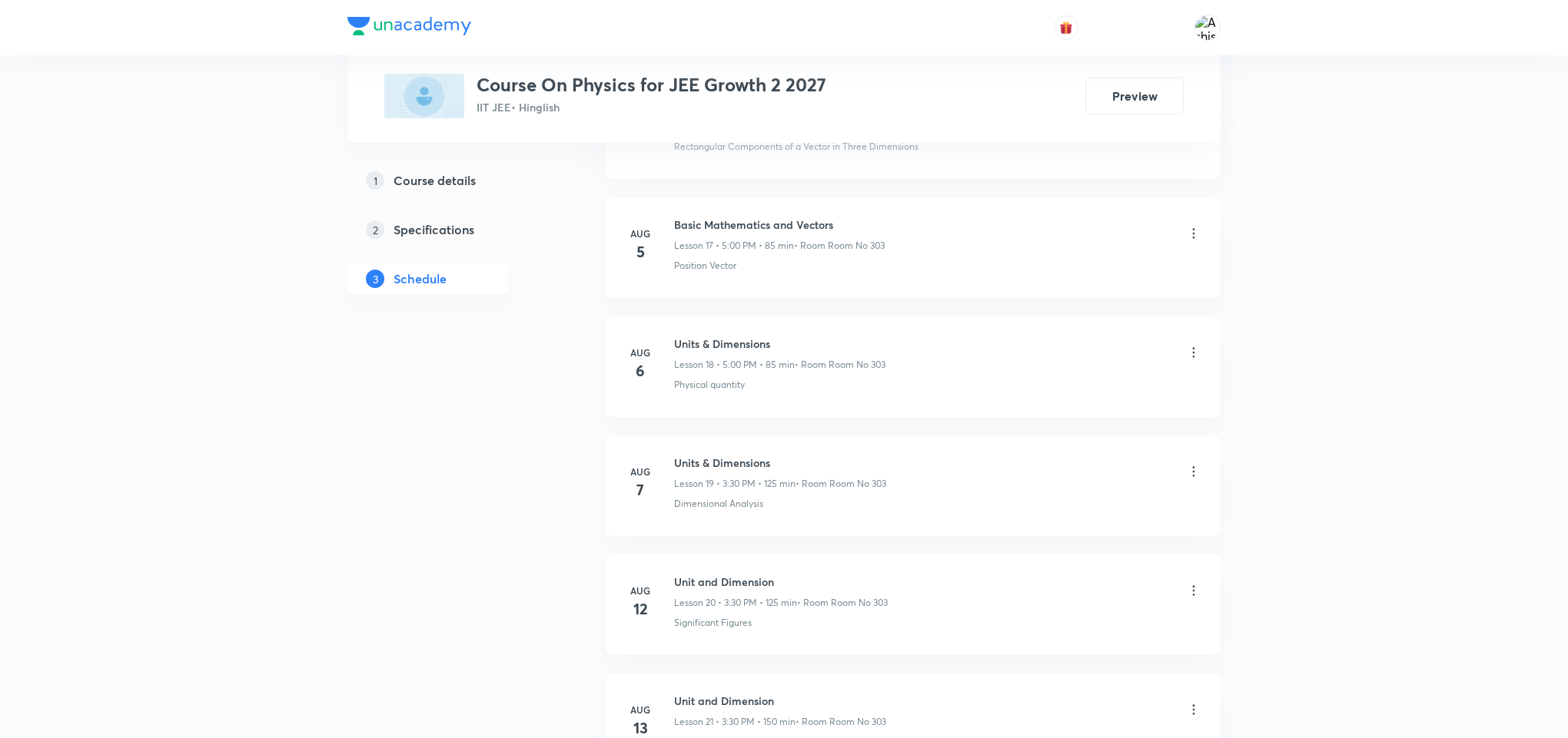
scroll to position [0, 0]
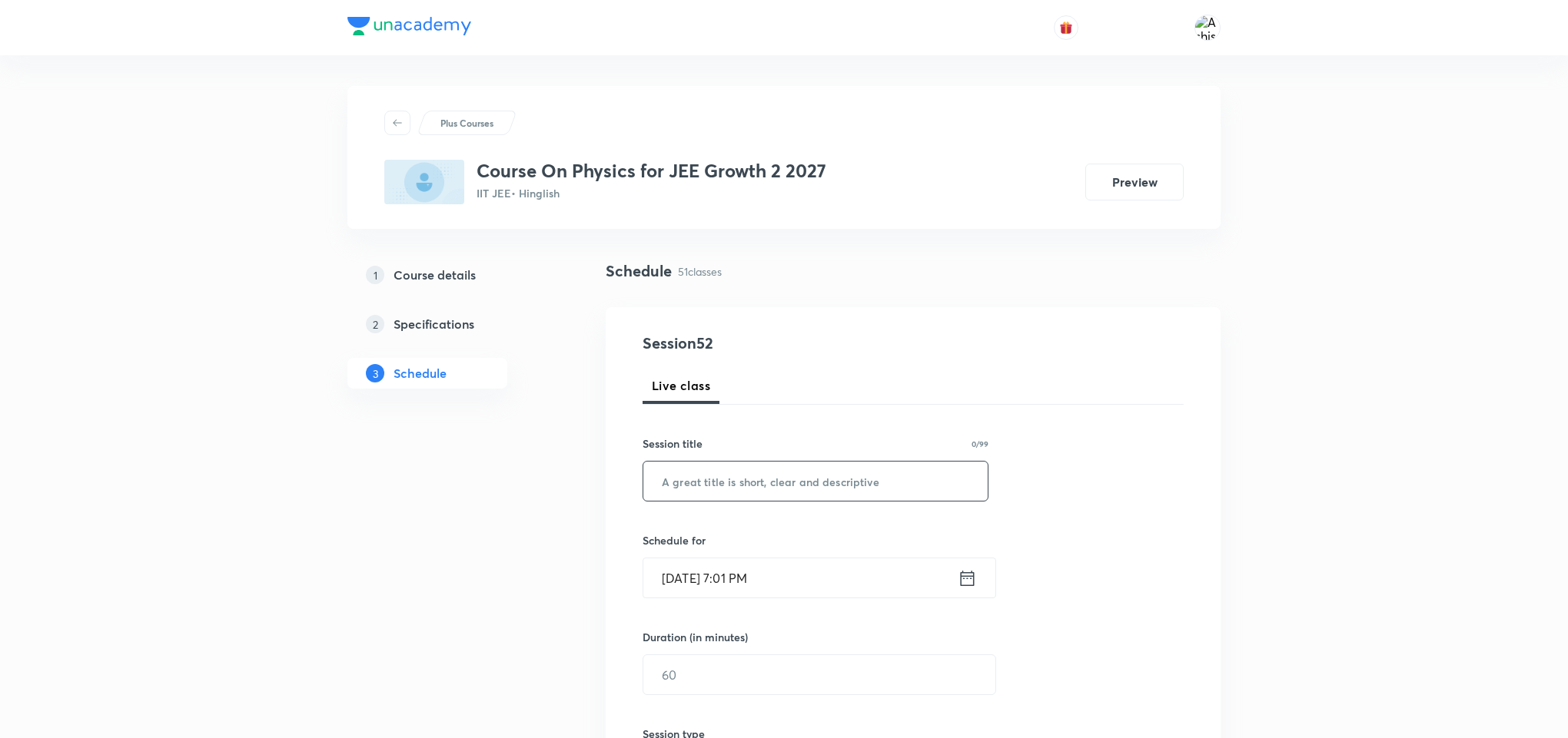
click at [786, 472] on input "text" at bounding box center [815, 481] width 345 height 39
paste input "[PERSON_NAME] Law of Motion and Friction"
type input "[PERSON_NAME] Law of Motion and Friction"
click at [689, 571] on input "[DATE] 7:01 PM" at bounding box center [800, 578] width 315 height 39
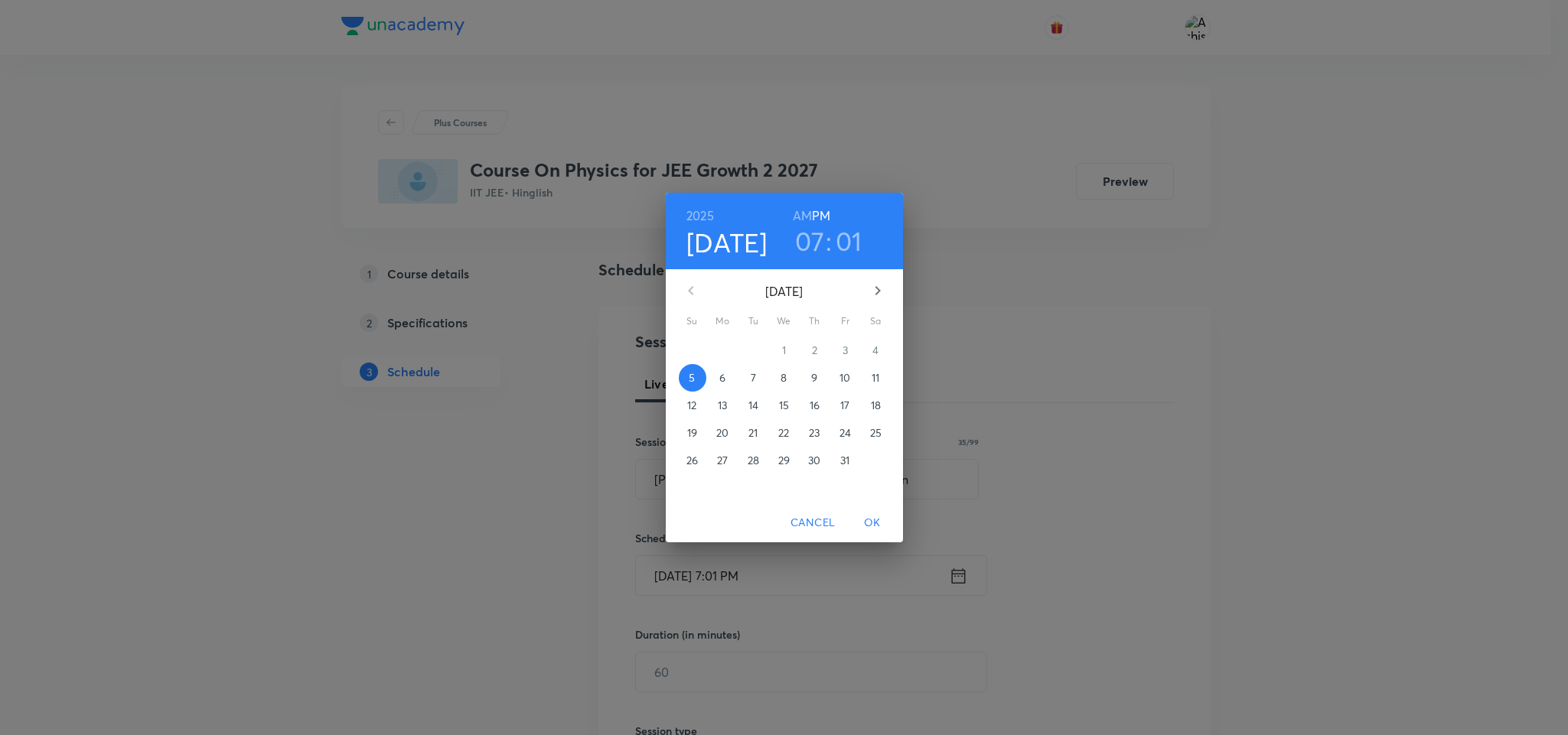
click at [713, 378] on span "6" at bounding box center [723, 377] width 28 height 15
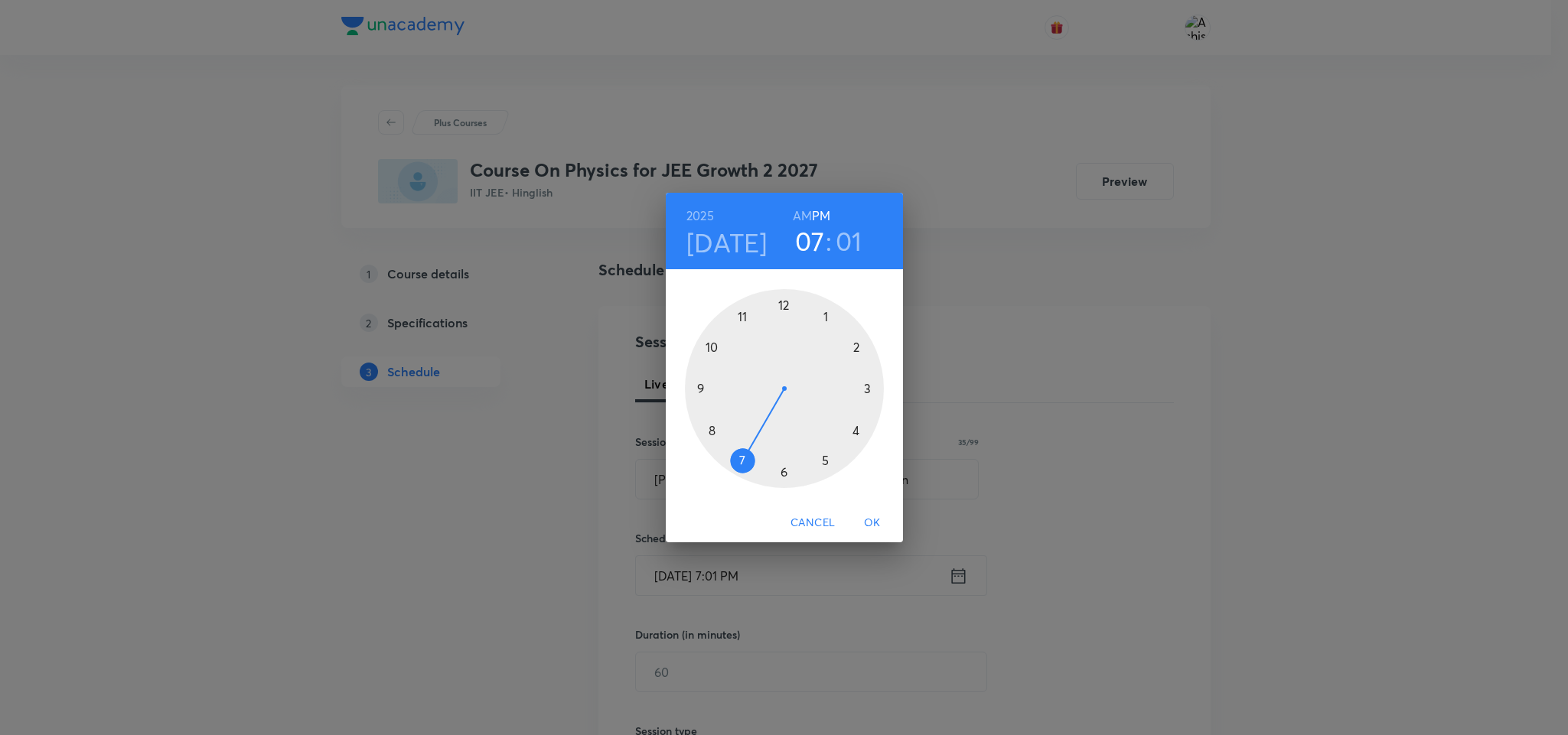
click at [780, 473] on div at bounding box center [784, 388] width 199 height 199
click at [784, 473] on div at bounding box center [784, 388] width 199 height 199
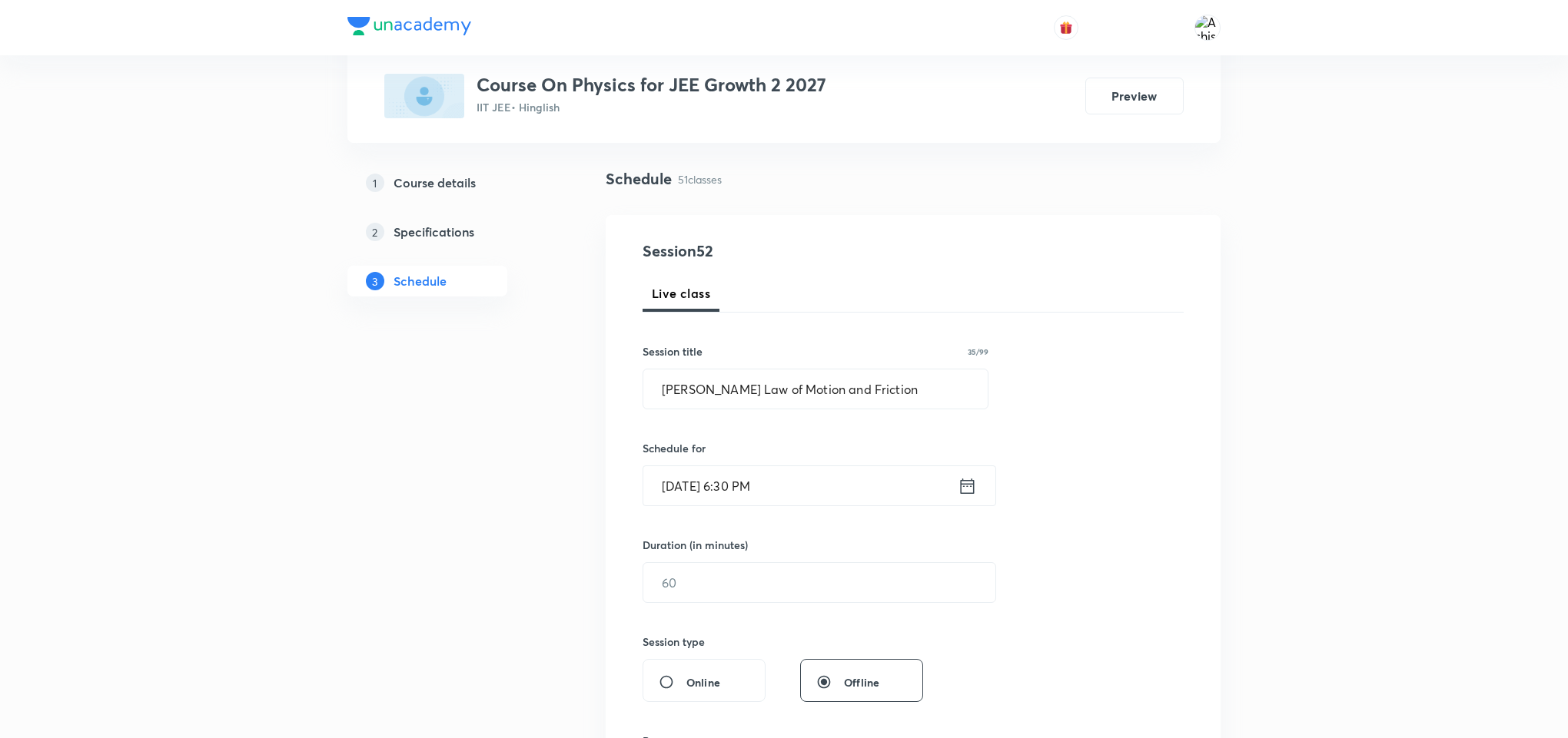
scroll to position [230, 0]
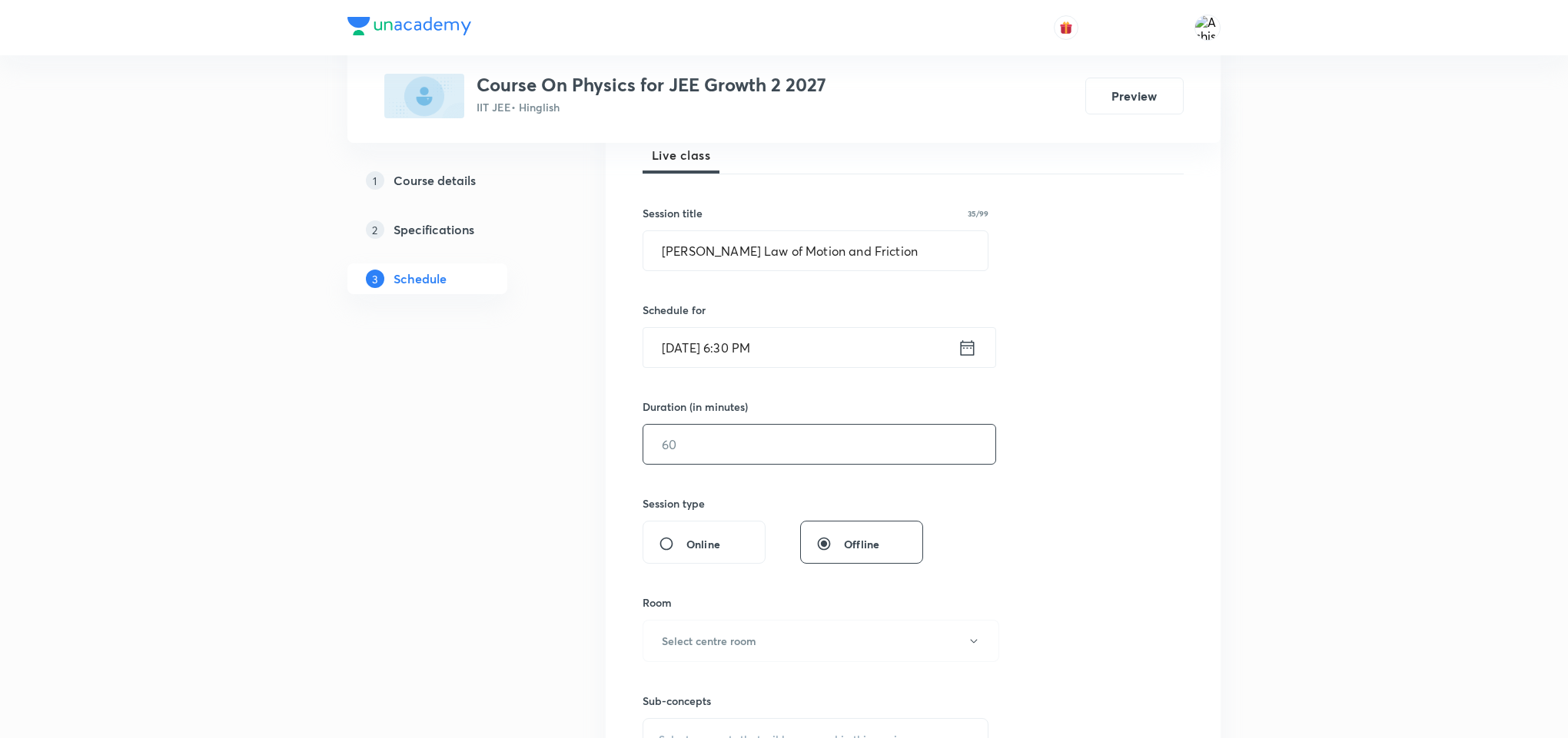
click at [707, 456] on input "text" at bounding box center [819, 444] width 352 height 39
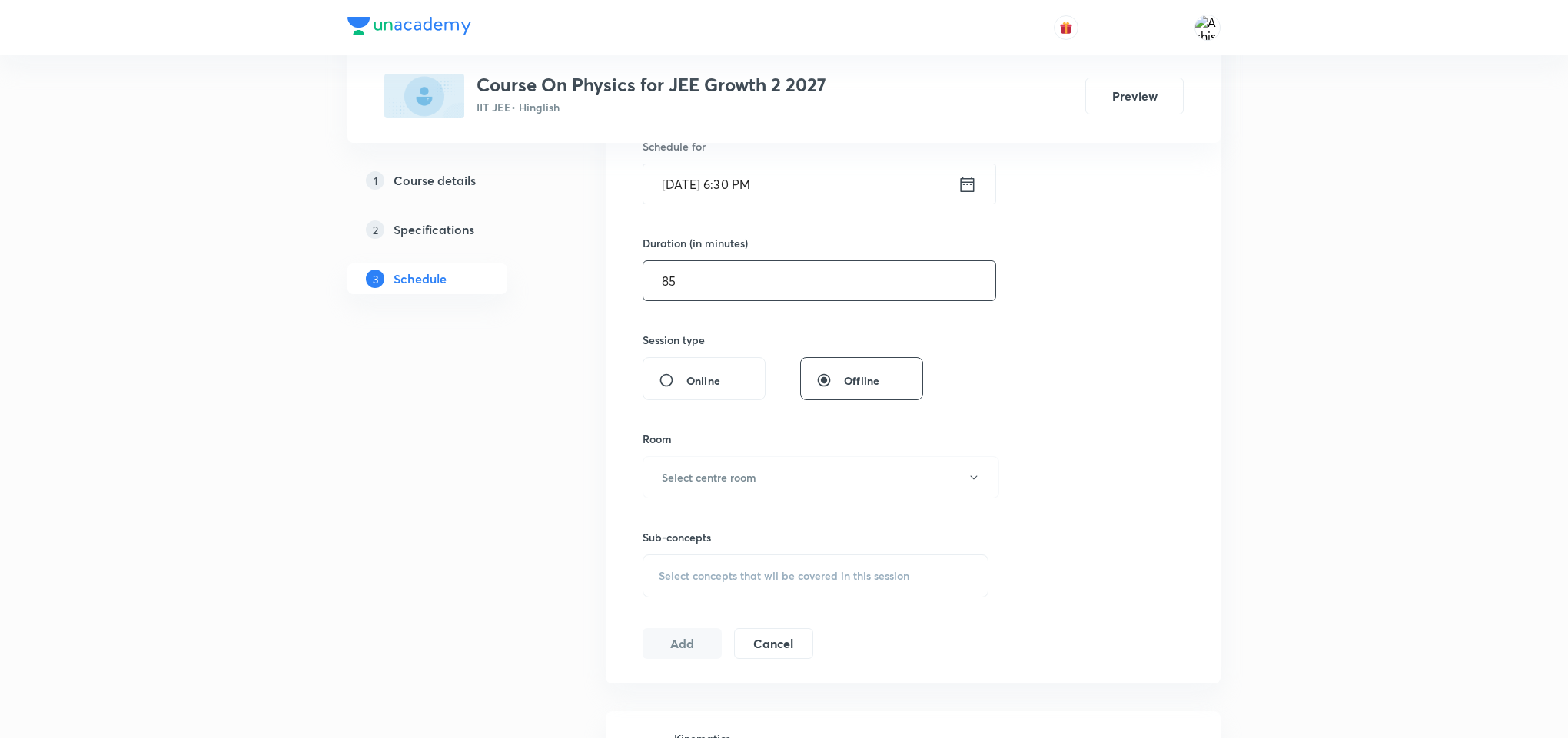
scroll to position [461, 0]
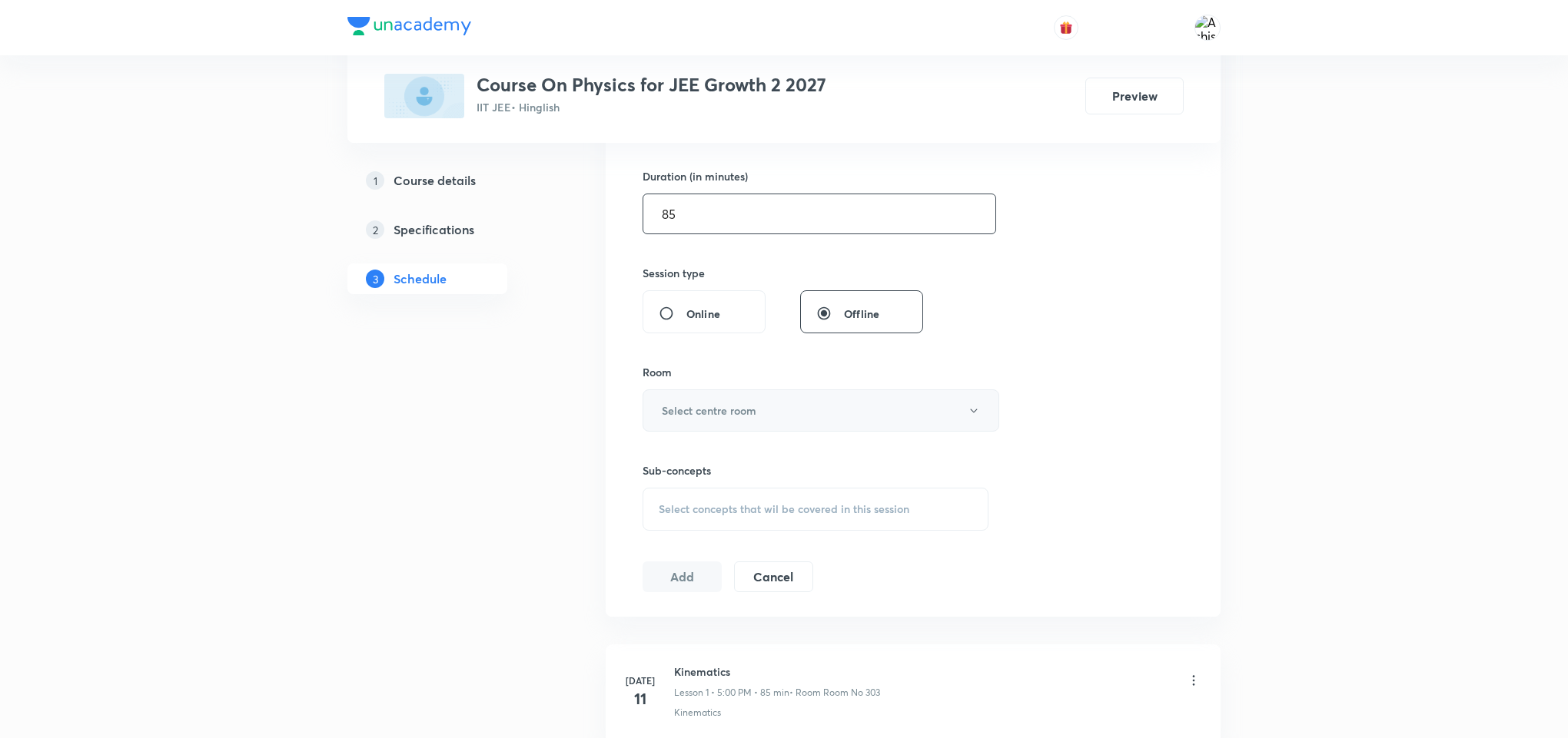
type input "85"
click at [724, 413] on h6 "Select centre room" at bounding box center [709, 411] width 94 height 16
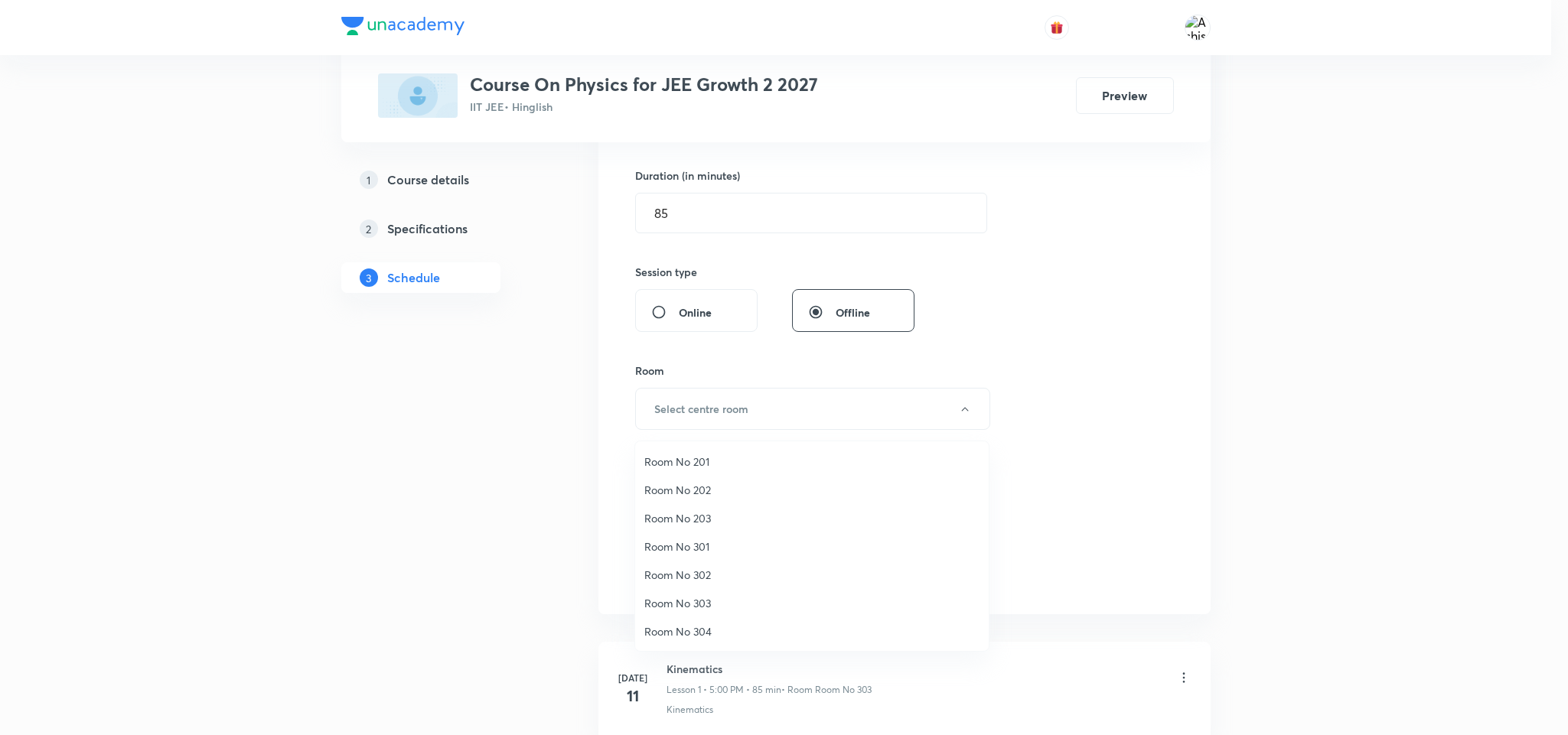
click at [722, 598] on span "Room No 303" at bounding box center [812, 603] width 335 height 16
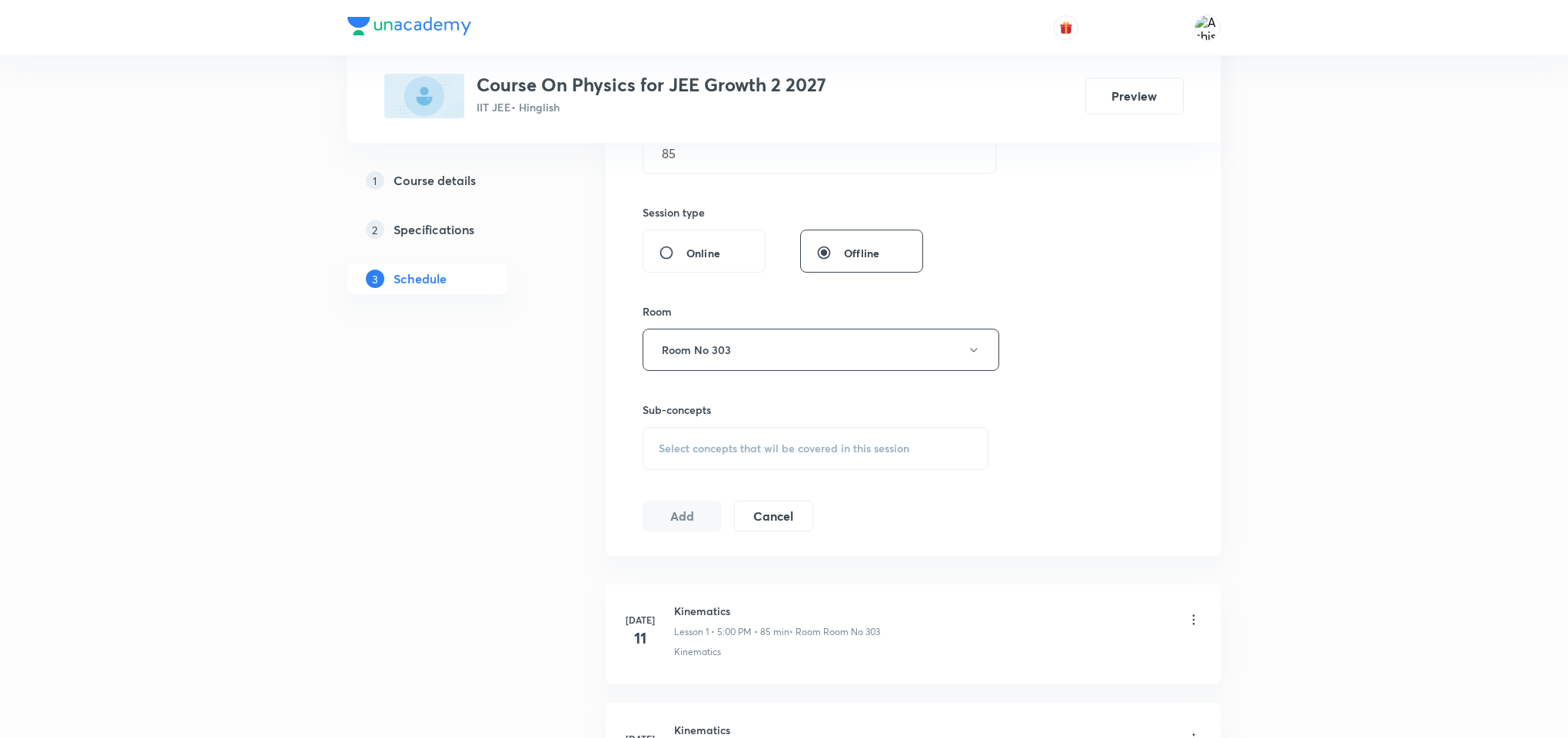
scroll to position [577, 0]
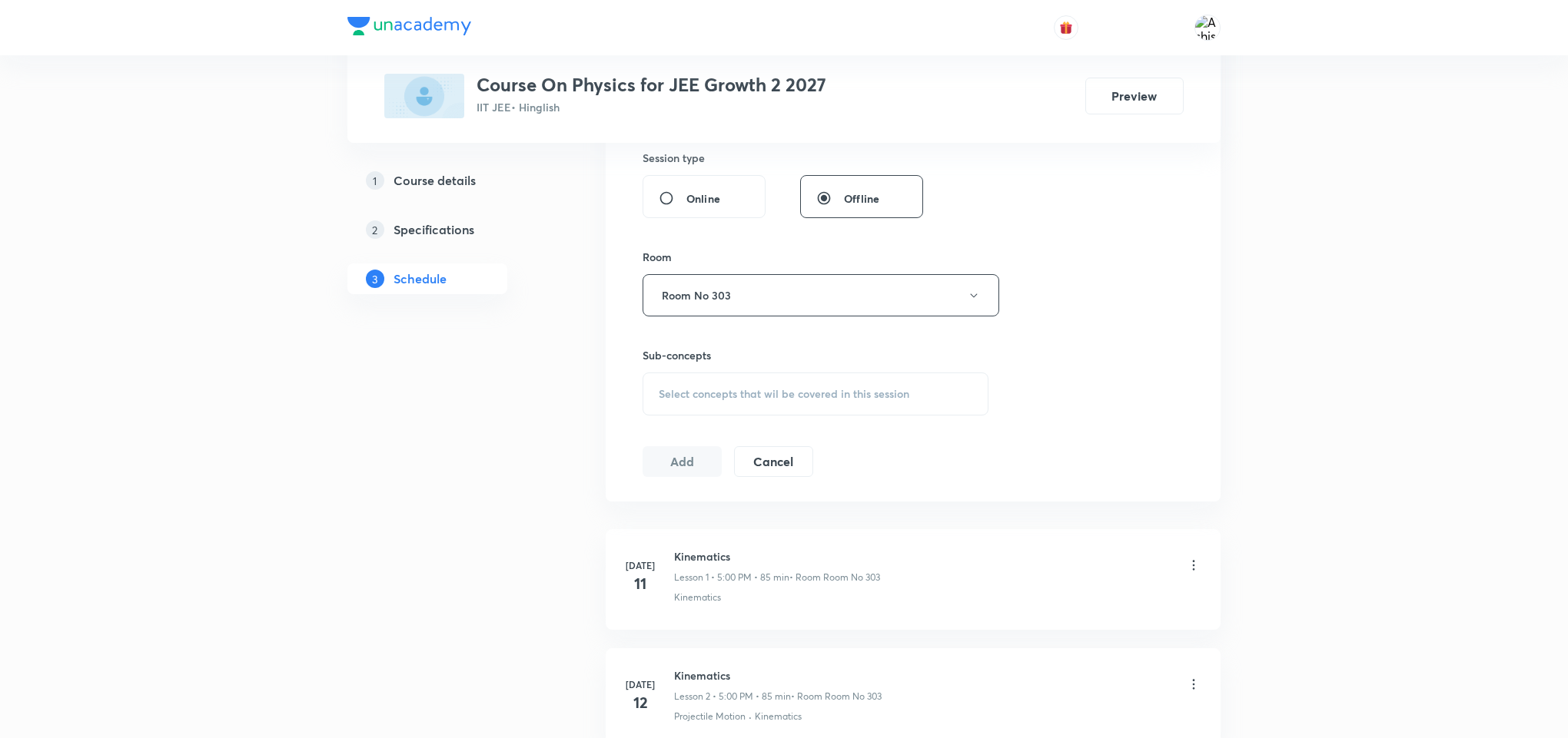
click at [726, 404] on div "Select concepts that wil be covered in this session" at bounding box center [814, 393] width 346 height 43
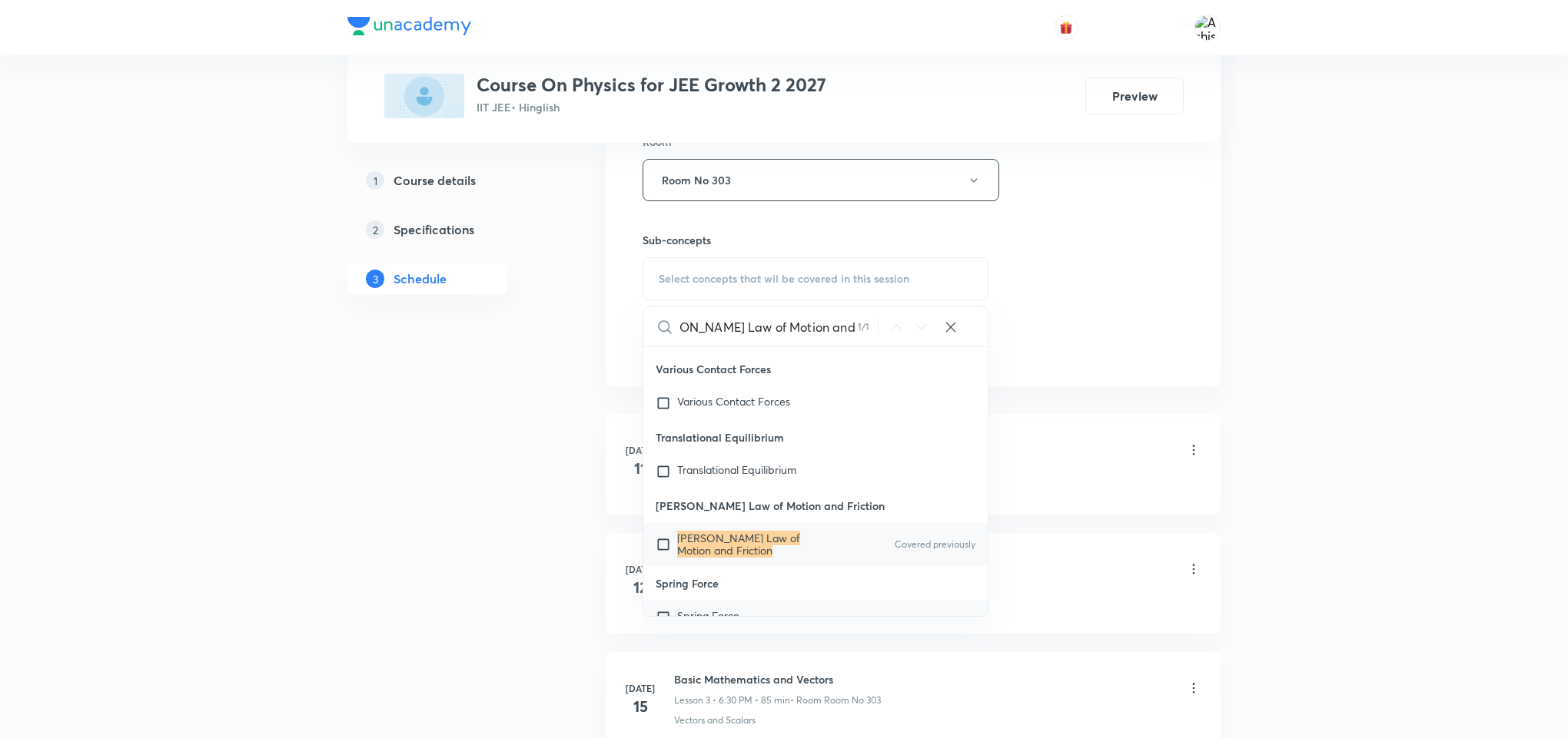
scroll to position [28309, 0]
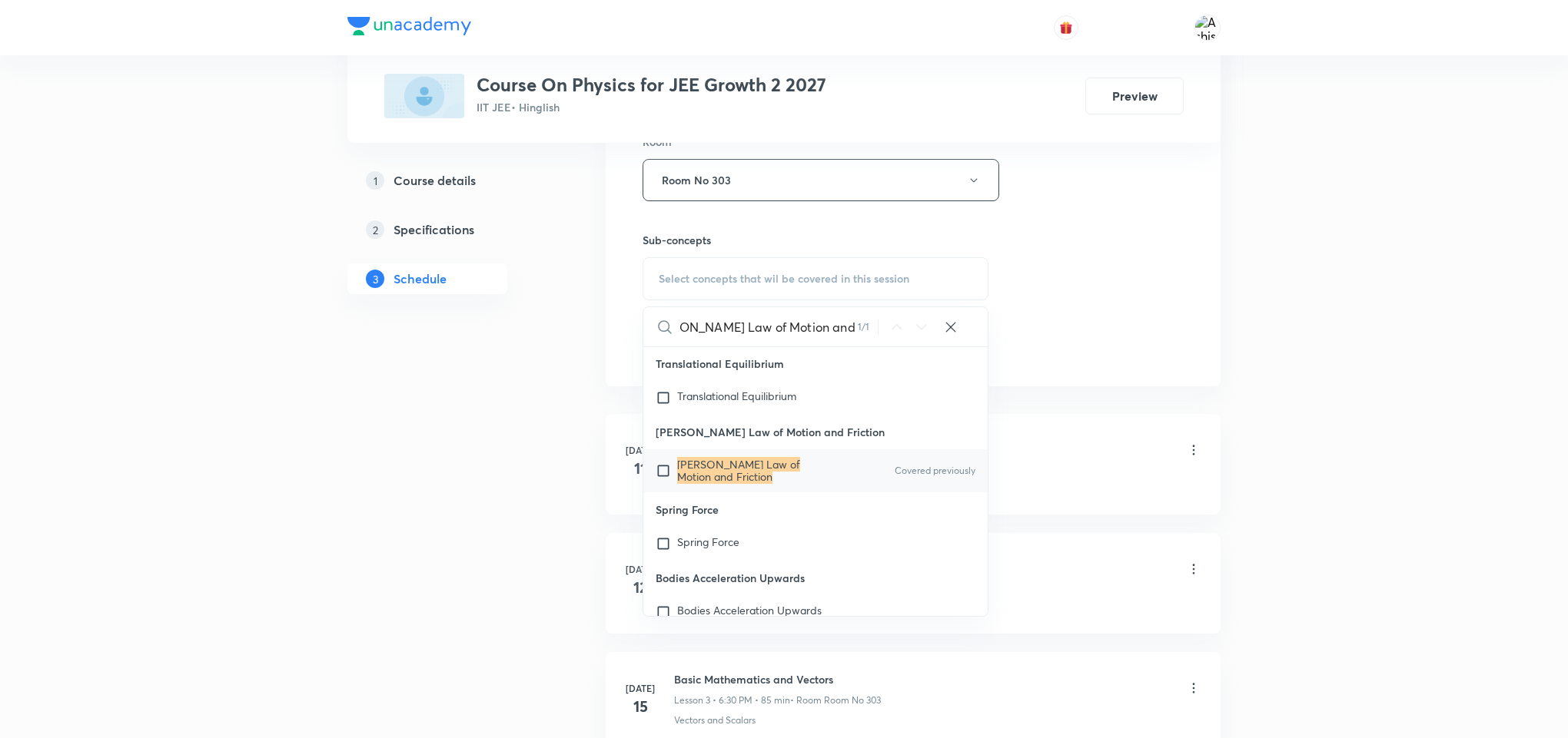
type input "[PERSON_NAME] Law of Motion and Friction"
drag, startPoint x: 717, startPoint y: 544, endPoint x: 1076, endPoint y: 381, distance: 394.3
click at [727, 484] on mark "[PERSON_NAME] Law of Motion and Friction" at bounding box center [739, 471] width 123 height 27
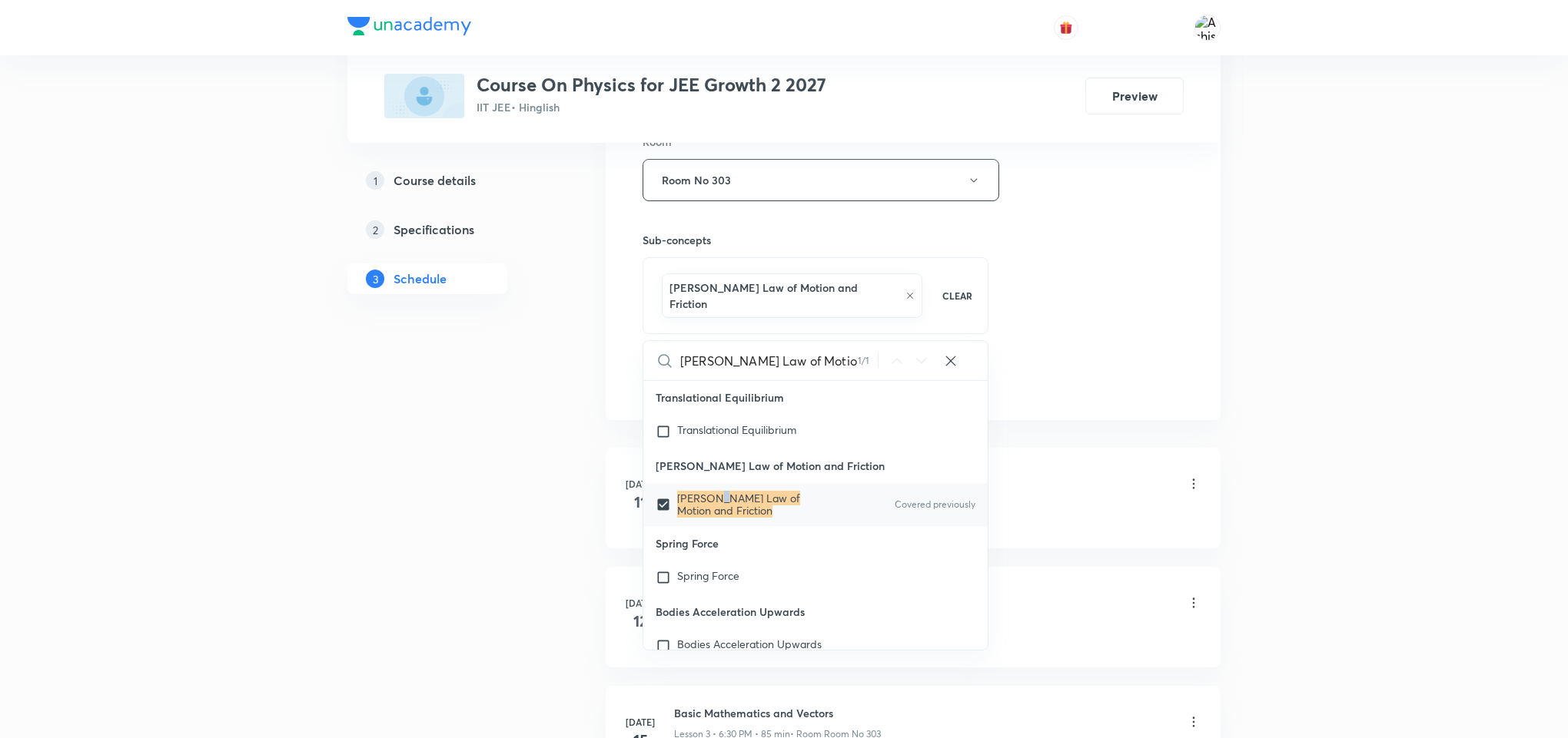
checkbox input "true"
click at [1073, 355] on div "Session 52 Live class Session title 35/99 [PERSON_NAME] Law of Motion and Frict…" at bounding box center [912, 17] width 541 height 755
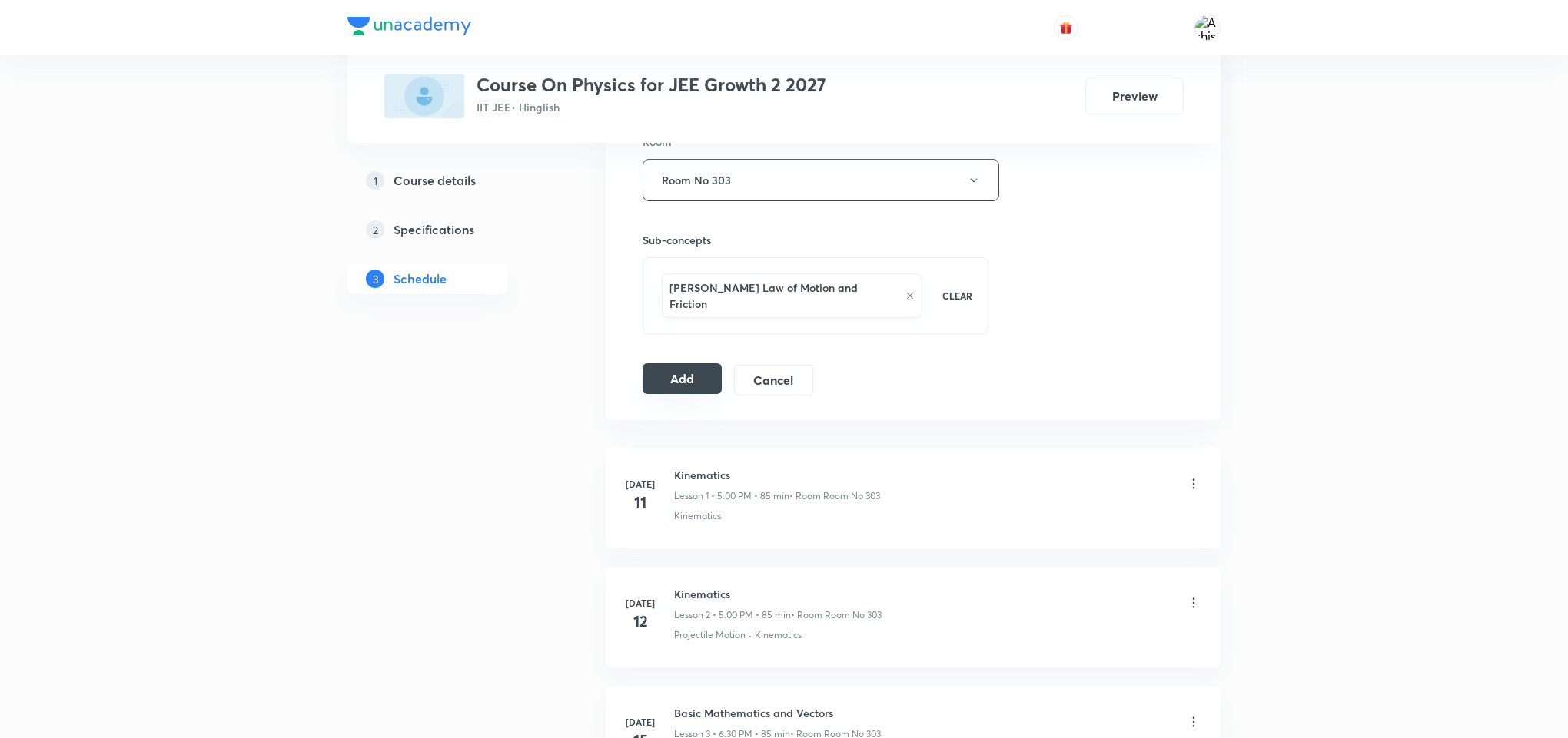
click at [696, 364] on button "Add" at bounding box center [681, 379] width 79 height 31
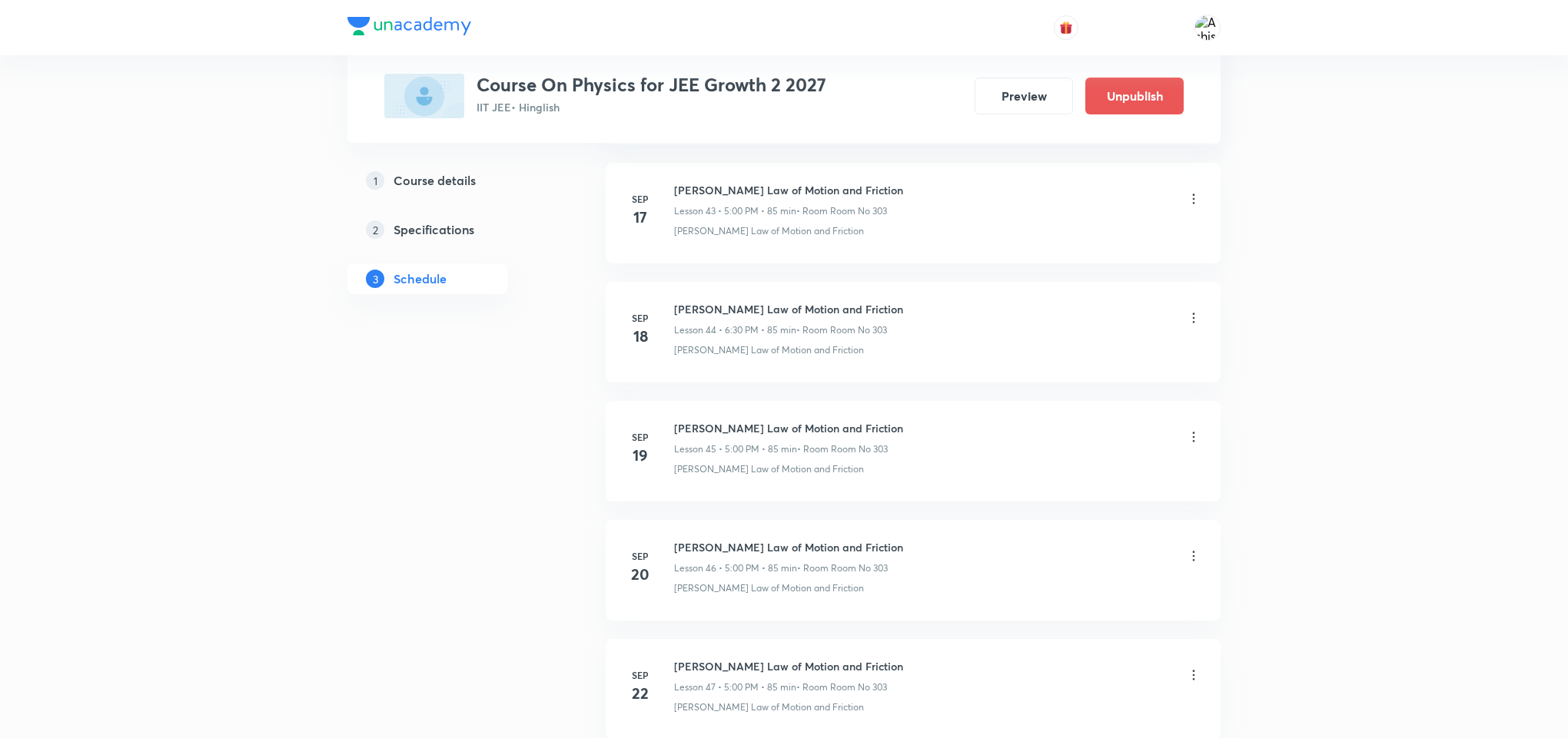
scroll to position [6019, 0]
